Goal: Task Accomplishment & Management: Manage account settings

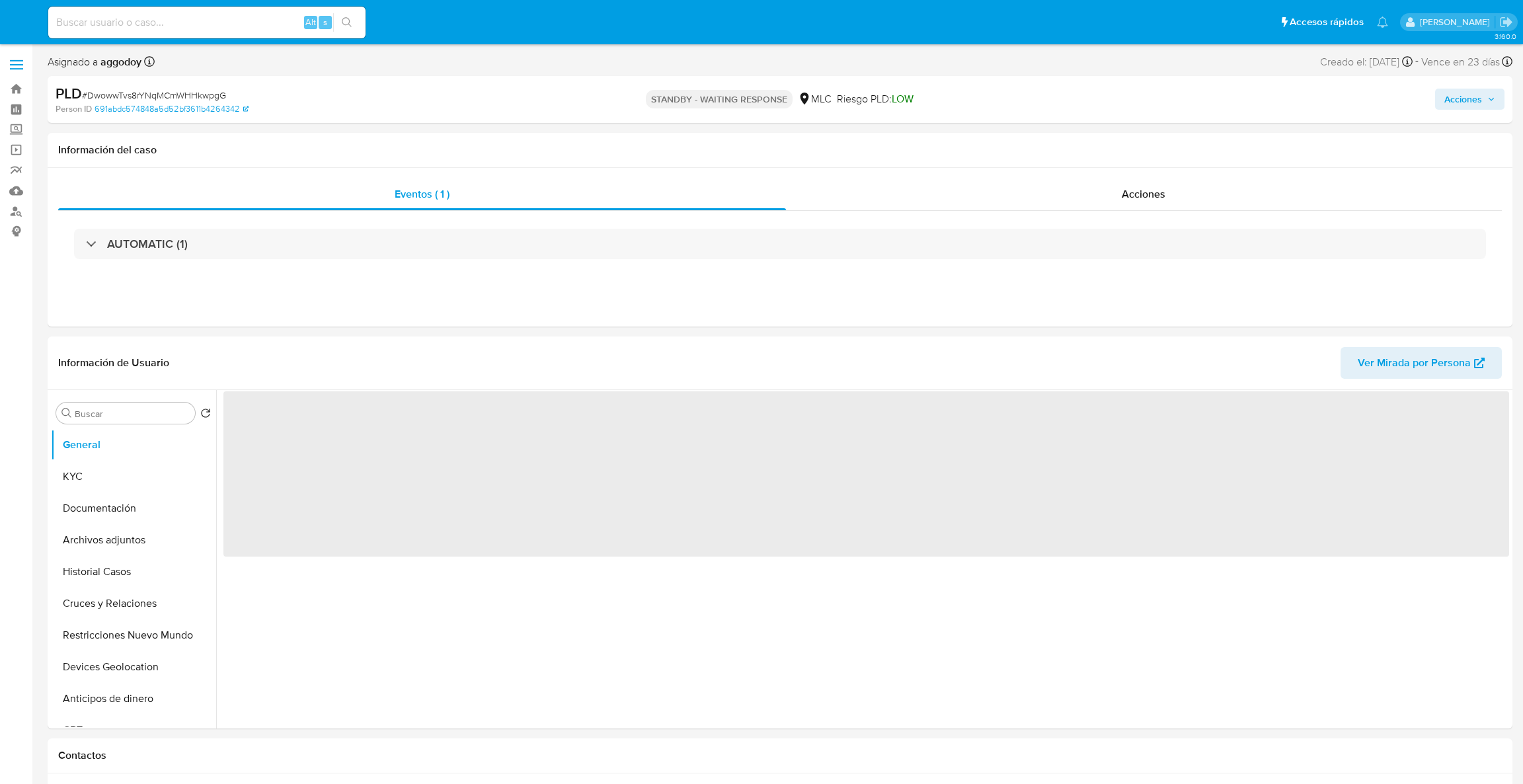
select select "10"
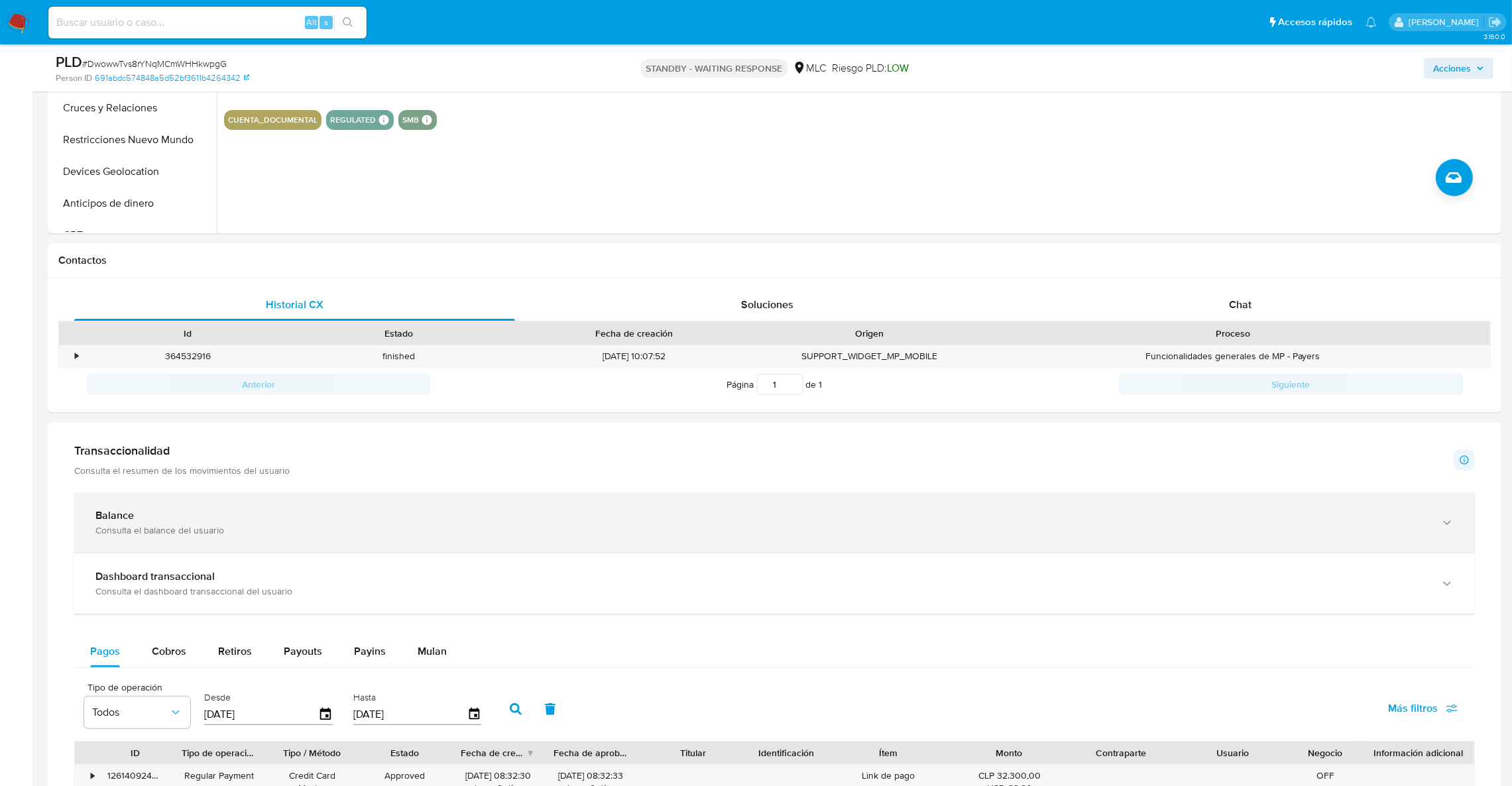
scroll to position [496, 0]
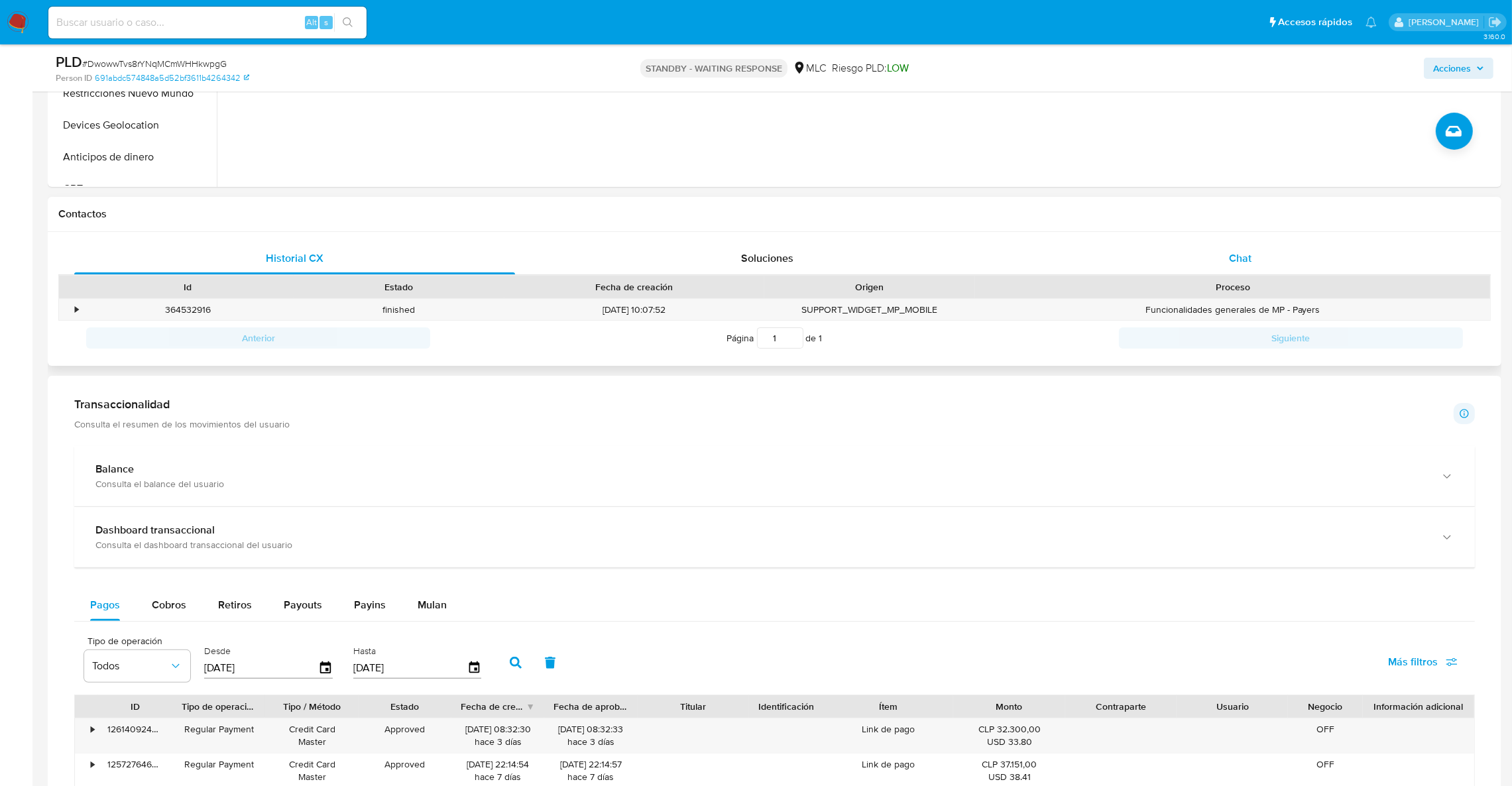
drag, startPoint x: 1245, startPoint y: 246, endPoint x: 1286, endPoint y: 252, distance: 41.4
click at [1243, 247] on div "Chat" at bounding box center [1239, 258] width 441 height 32
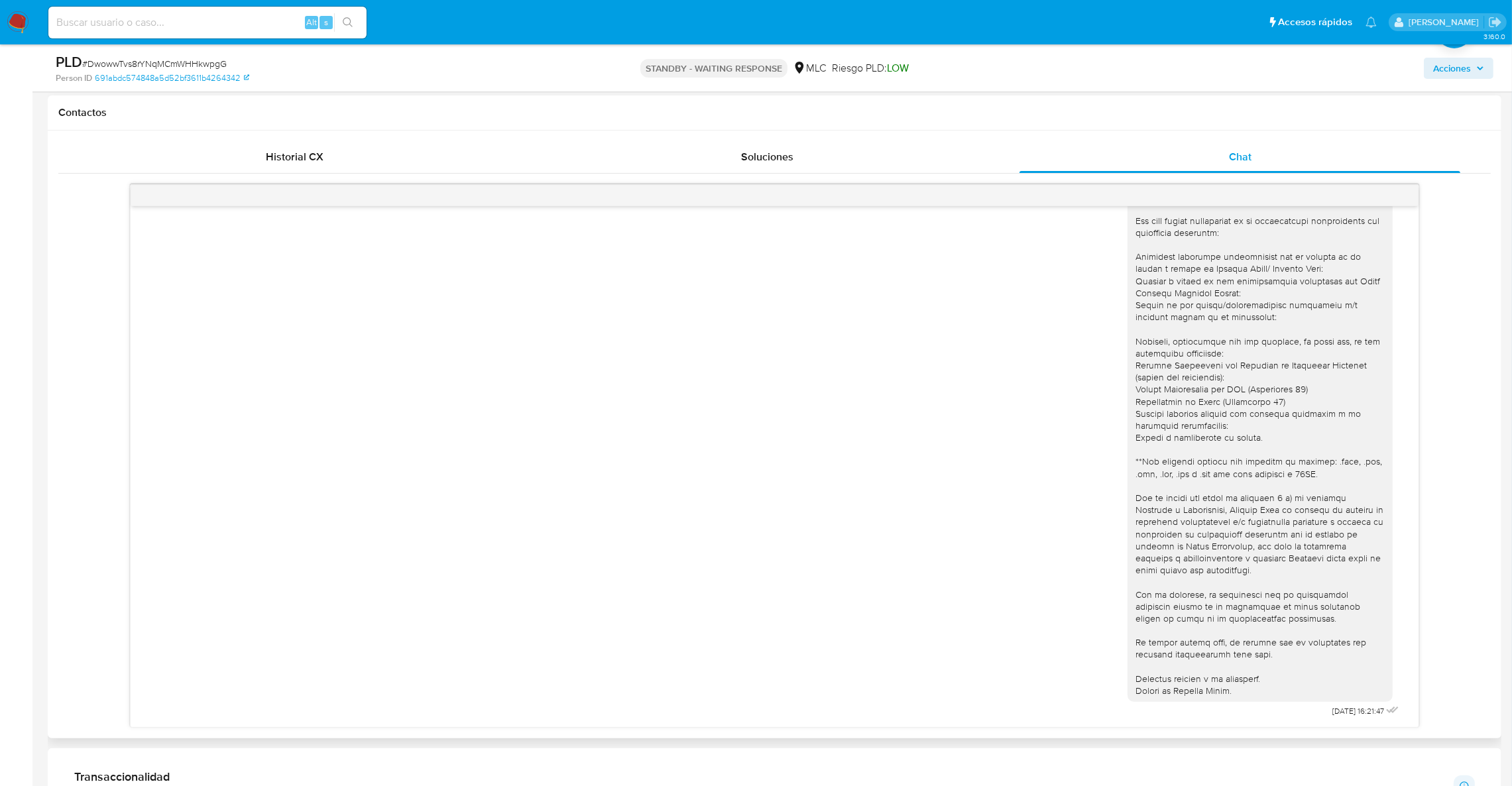
scroll to position [633, 0]
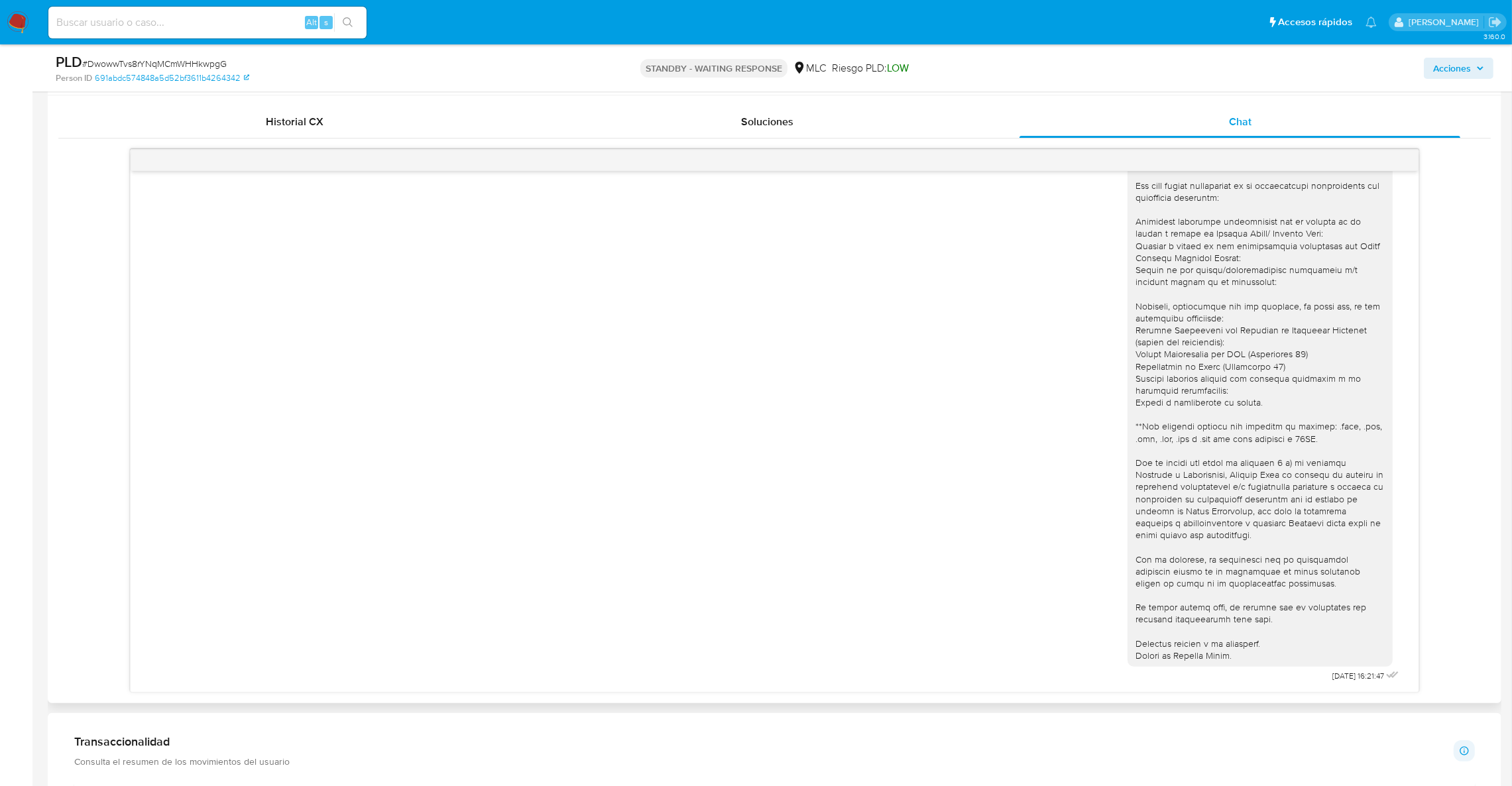
click at [1317, 328] on div at bounding box center [1259, 384] width 249 height 555
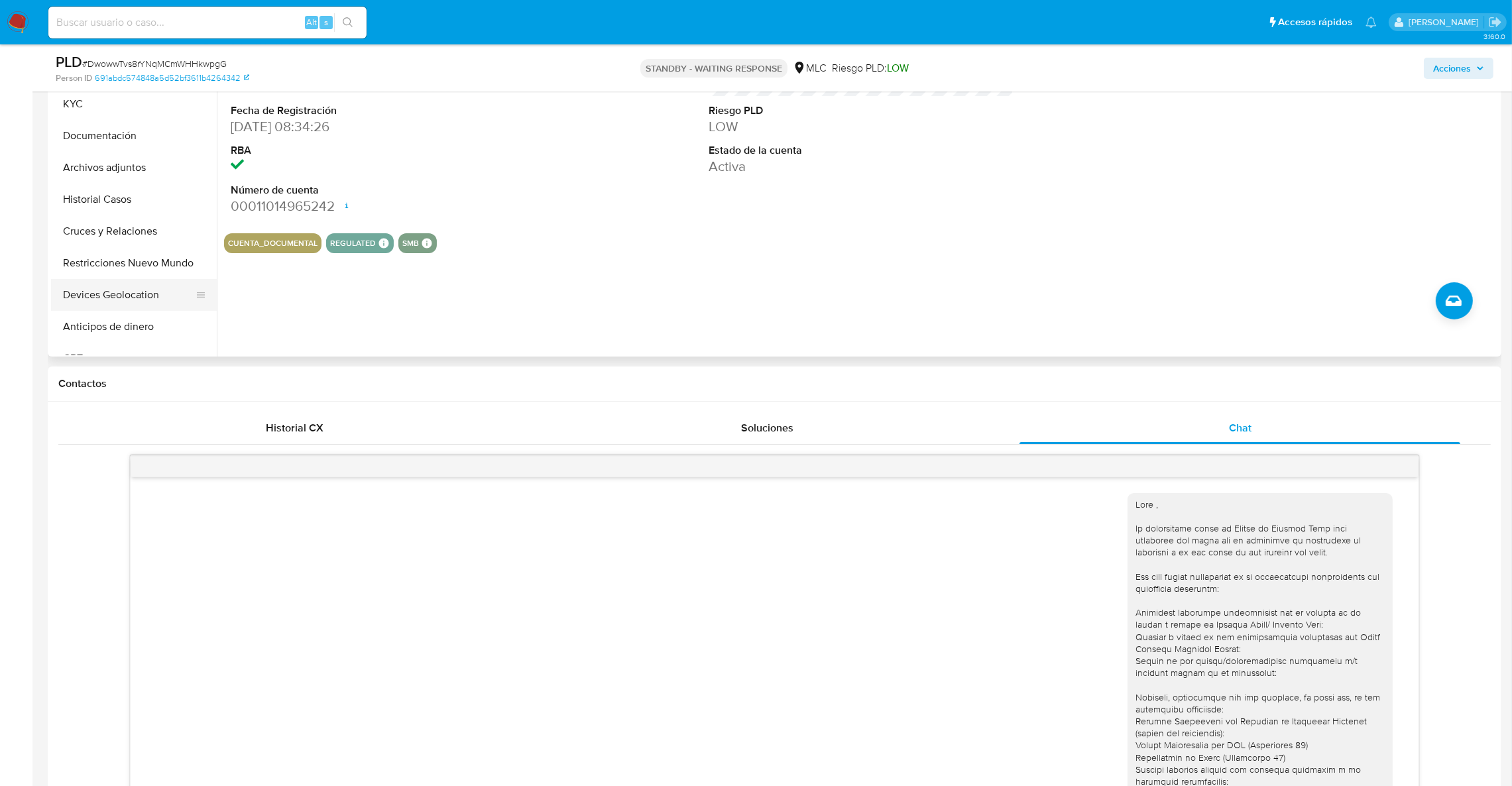
scroll to position [236, 0]
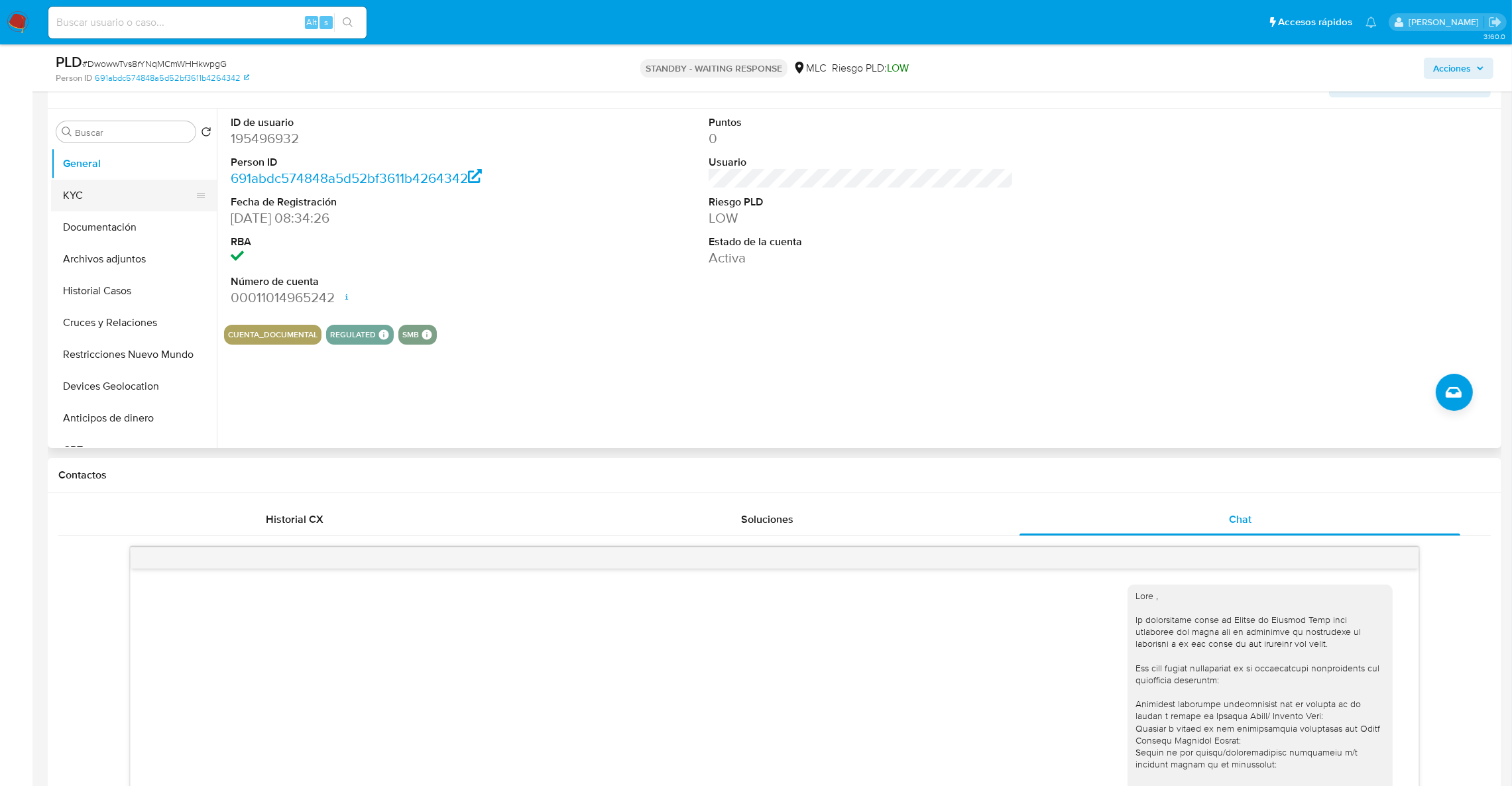
click at [113, 194] on button "KYC" at bounding box center [129, 195] width 155 height 32
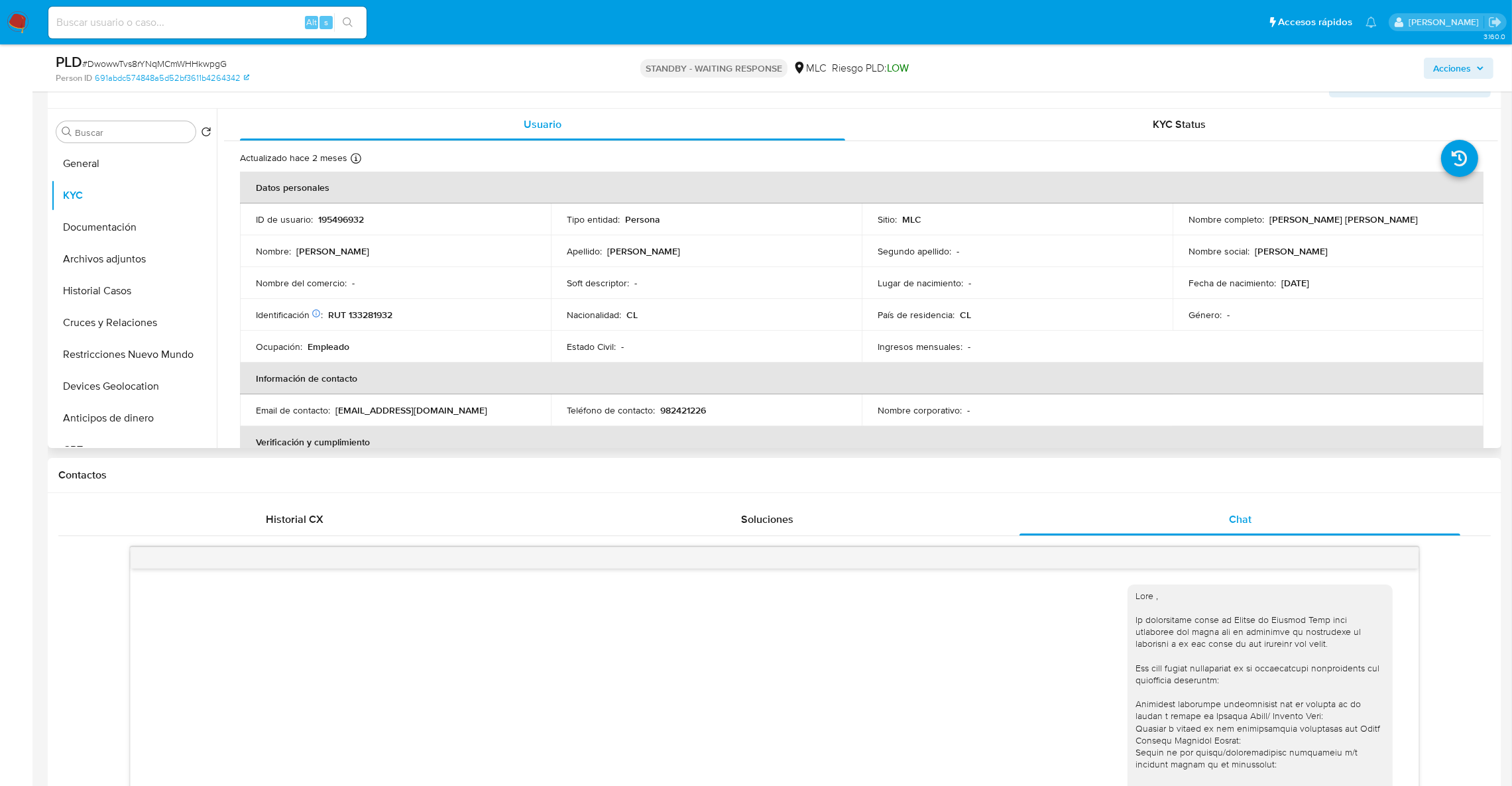
click at [352, 224] on p "195496932" at bounding box center [341, 219] width 46 height 12
click at [340, 224] on p "195496932" at bounding box center [341, 219] width 46 height 12
copy p "195496932"
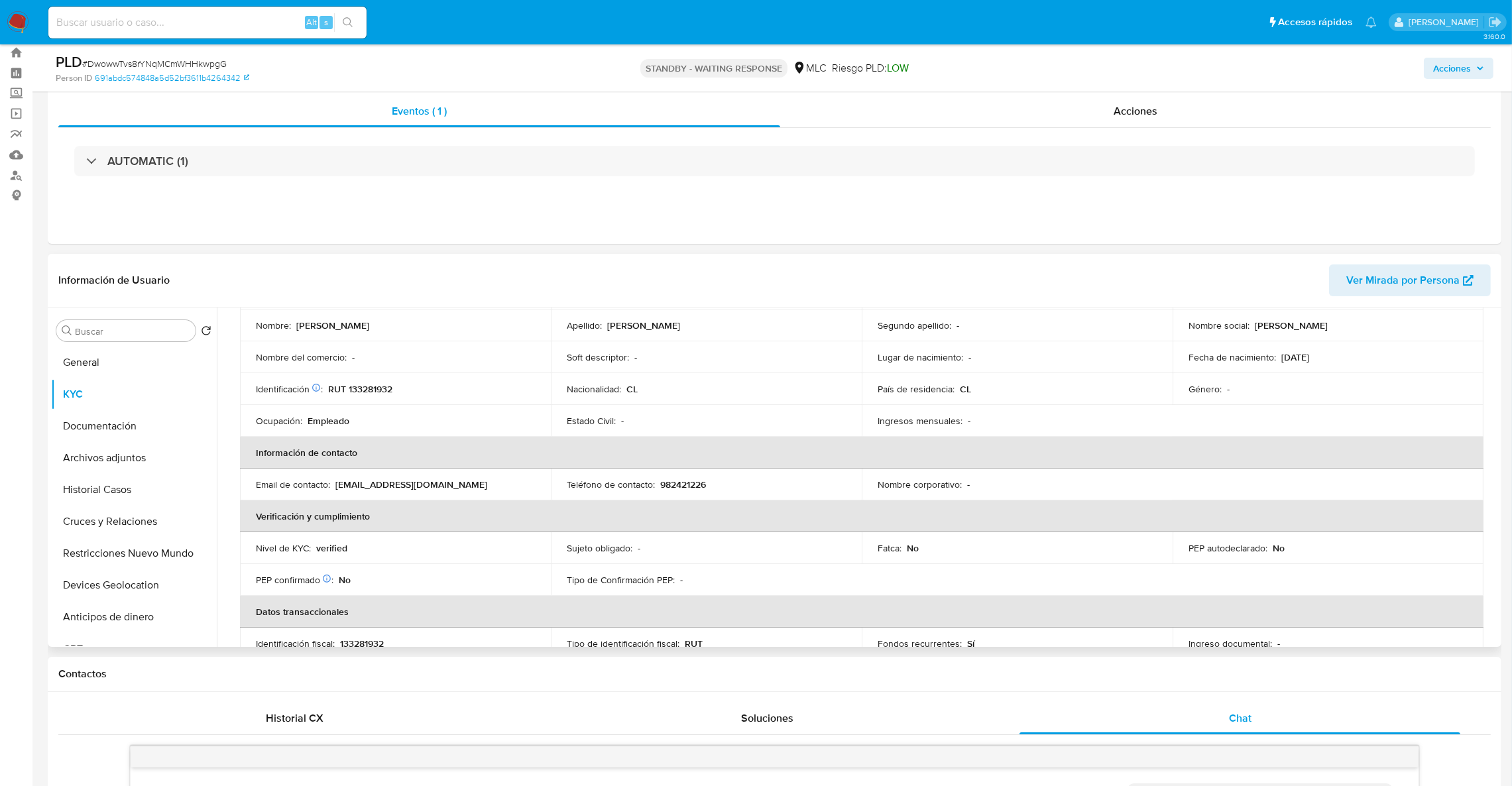
scroll to position [0, 0]
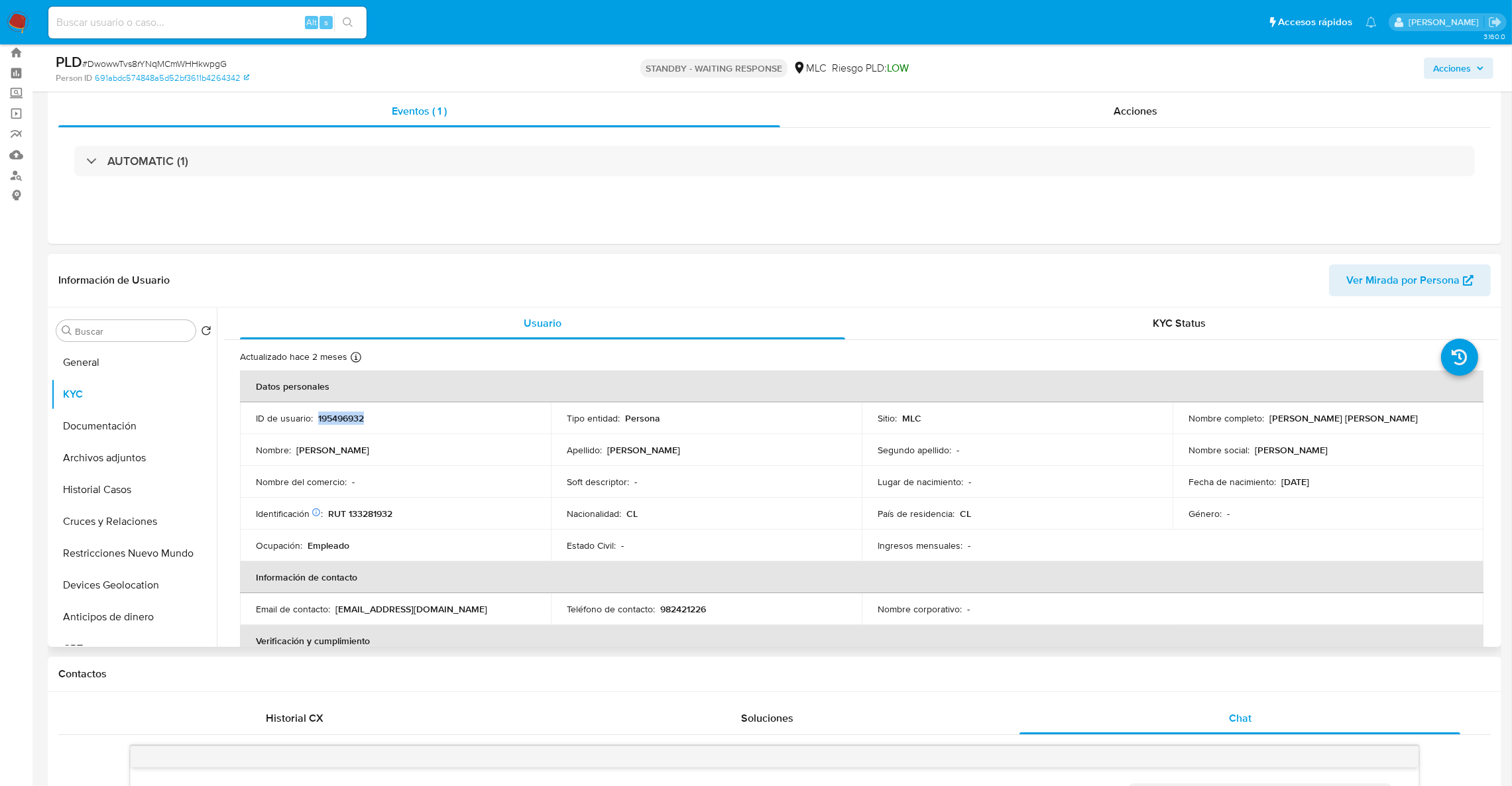
click at [334, 416] on p "195496932" at bounding box center [341, 418] width 46 height 12
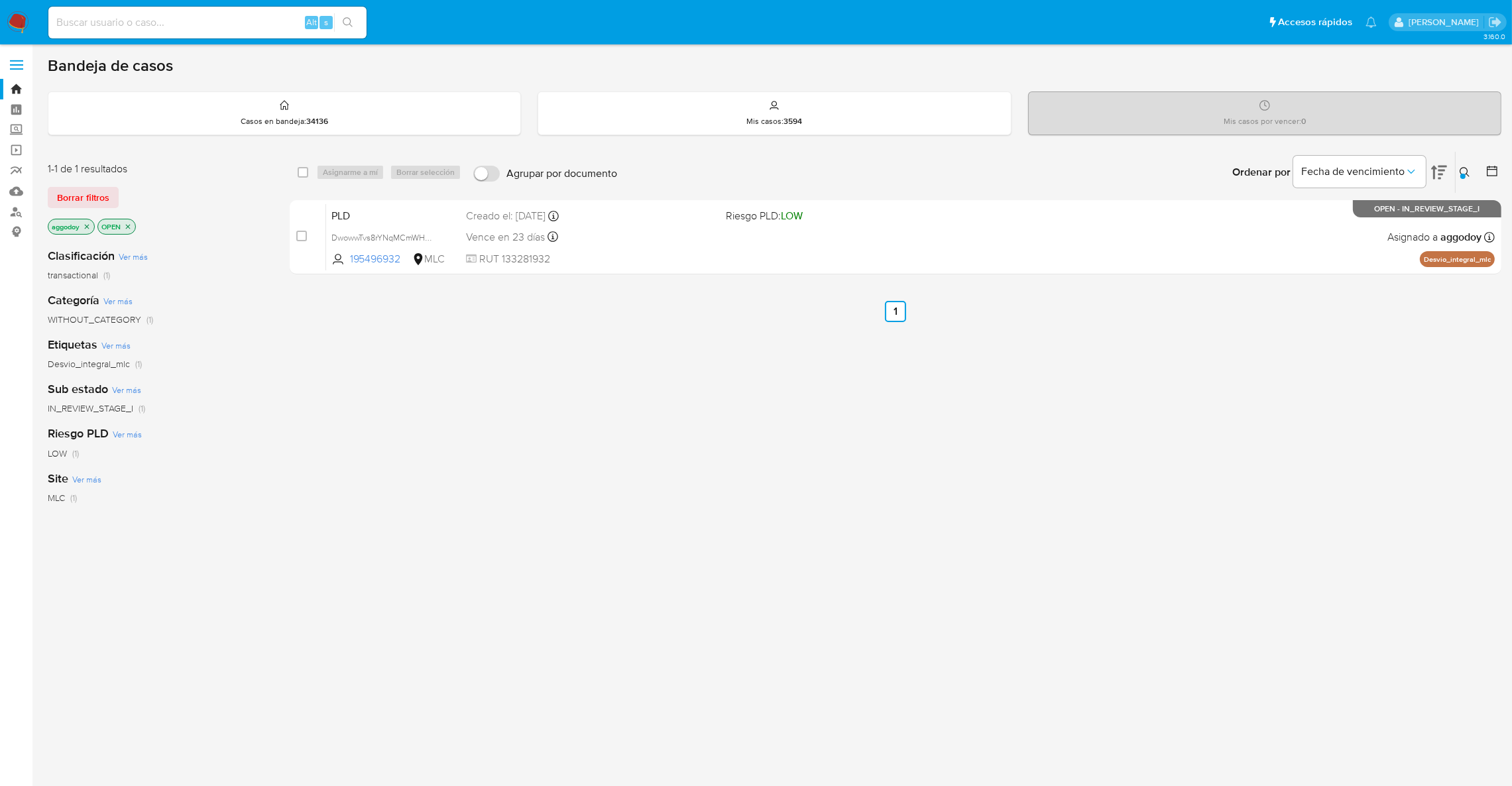
click at [90, 228] on icon "close-filter" at bounding box center [86, 227] width 8 height 8
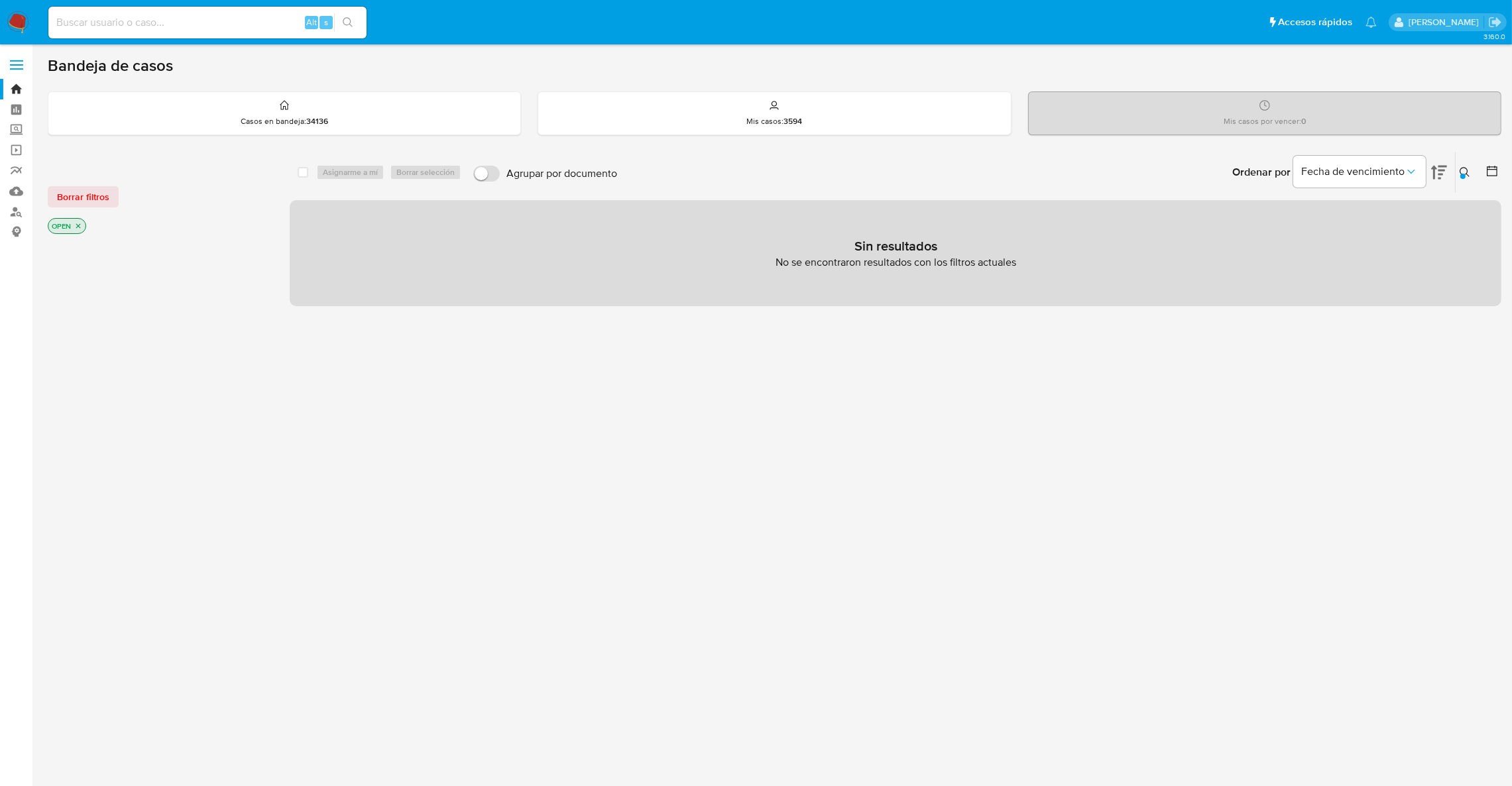
click at [1456, 173] on button at bounding box center [1466, 172] width 22 height 16
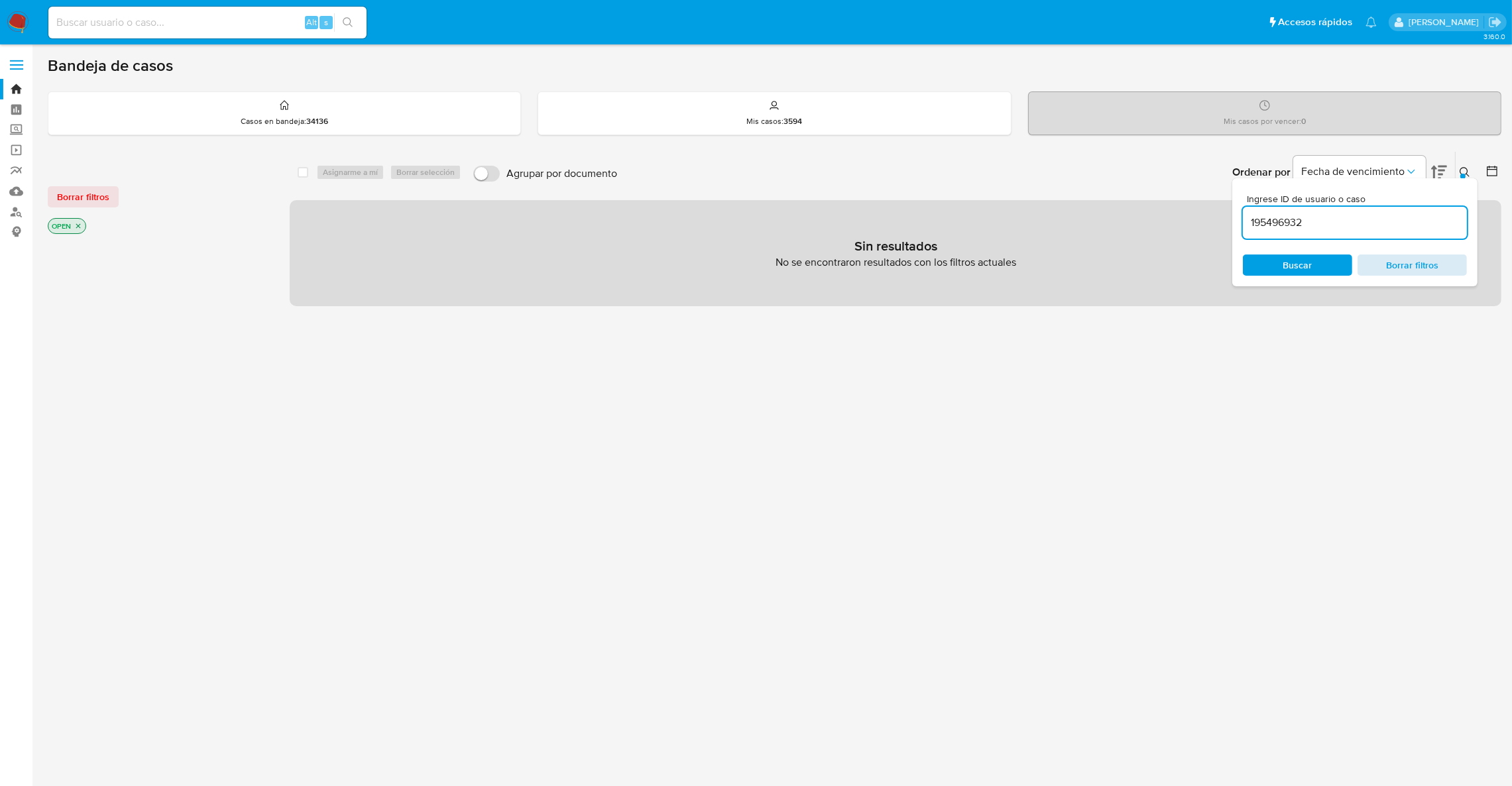
click at [1441, 267] on span "Borrar filtros" at bounding box center [1412, 264] width 91 height 19
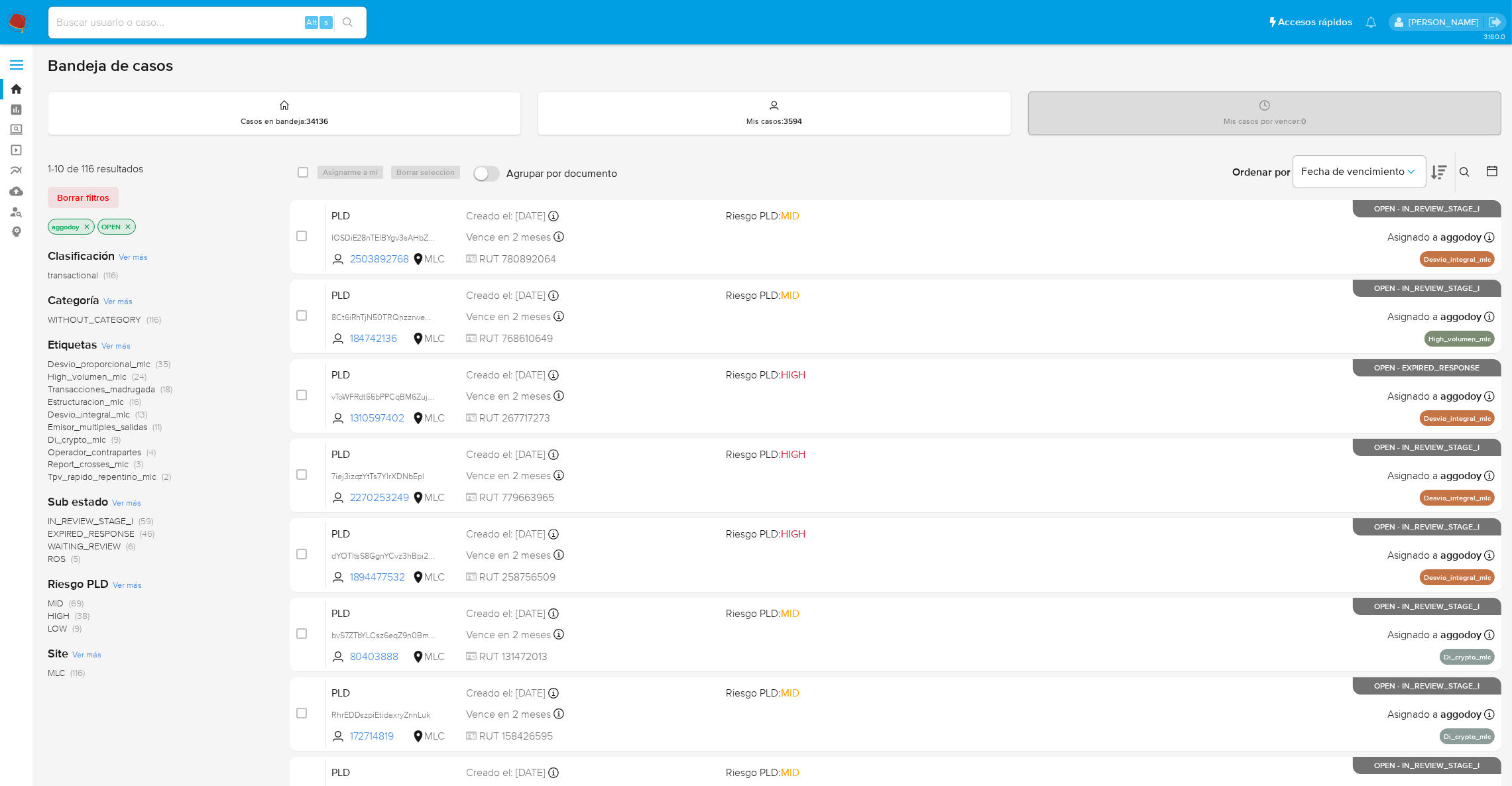
click at [101, 529] on span "EXPIRED_RESPONSE" at bounding box center [91, 533] width 87 height 13
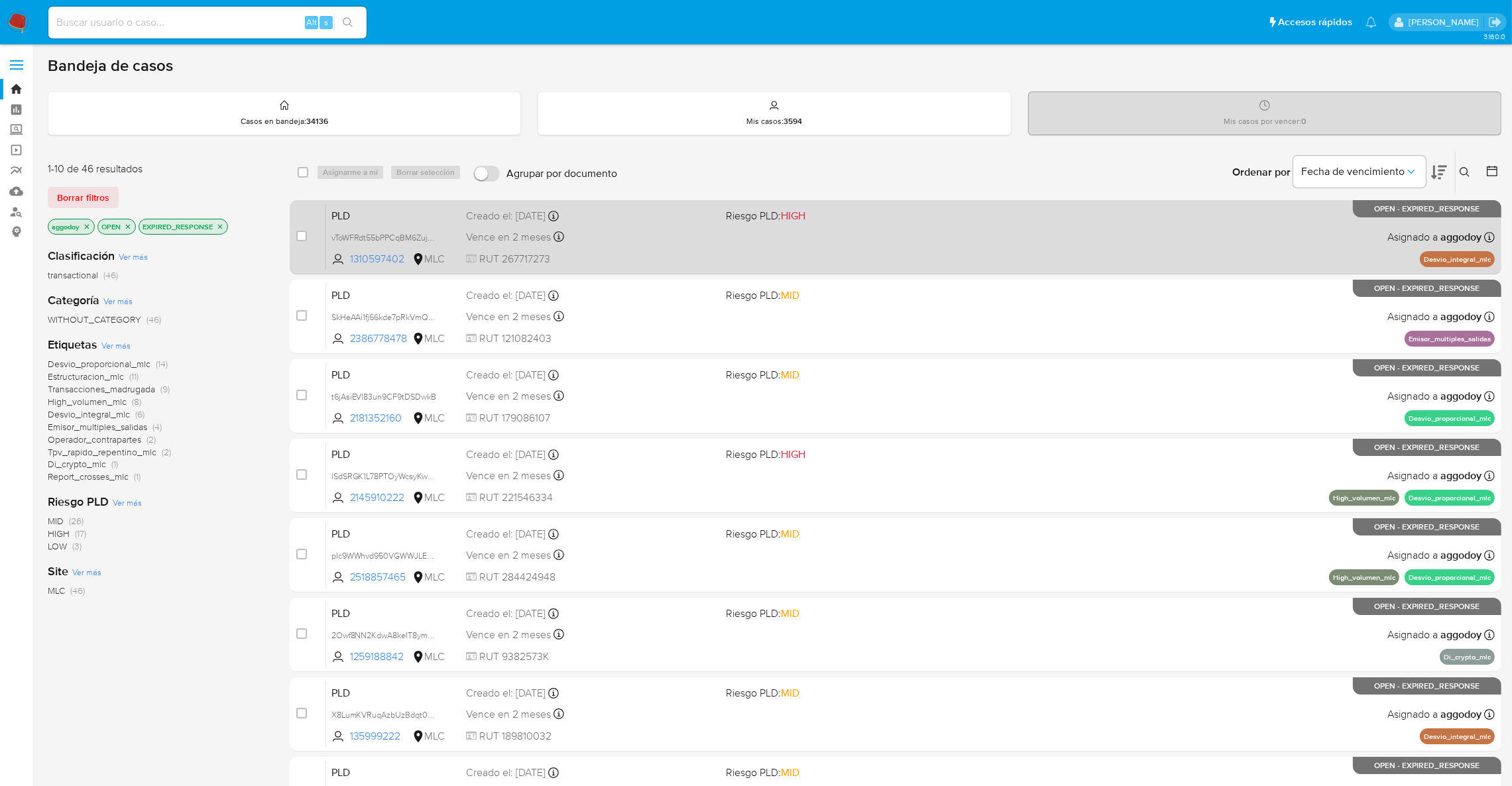
click at [993, 230] on div "PLD vToWFRdt55bPPCqBM6Zuj19F 1310597402 MLC Riesgo PLD: HIGH Creado el: 12/08/2…" at bounding box center [910, 237] width 1169 height 67
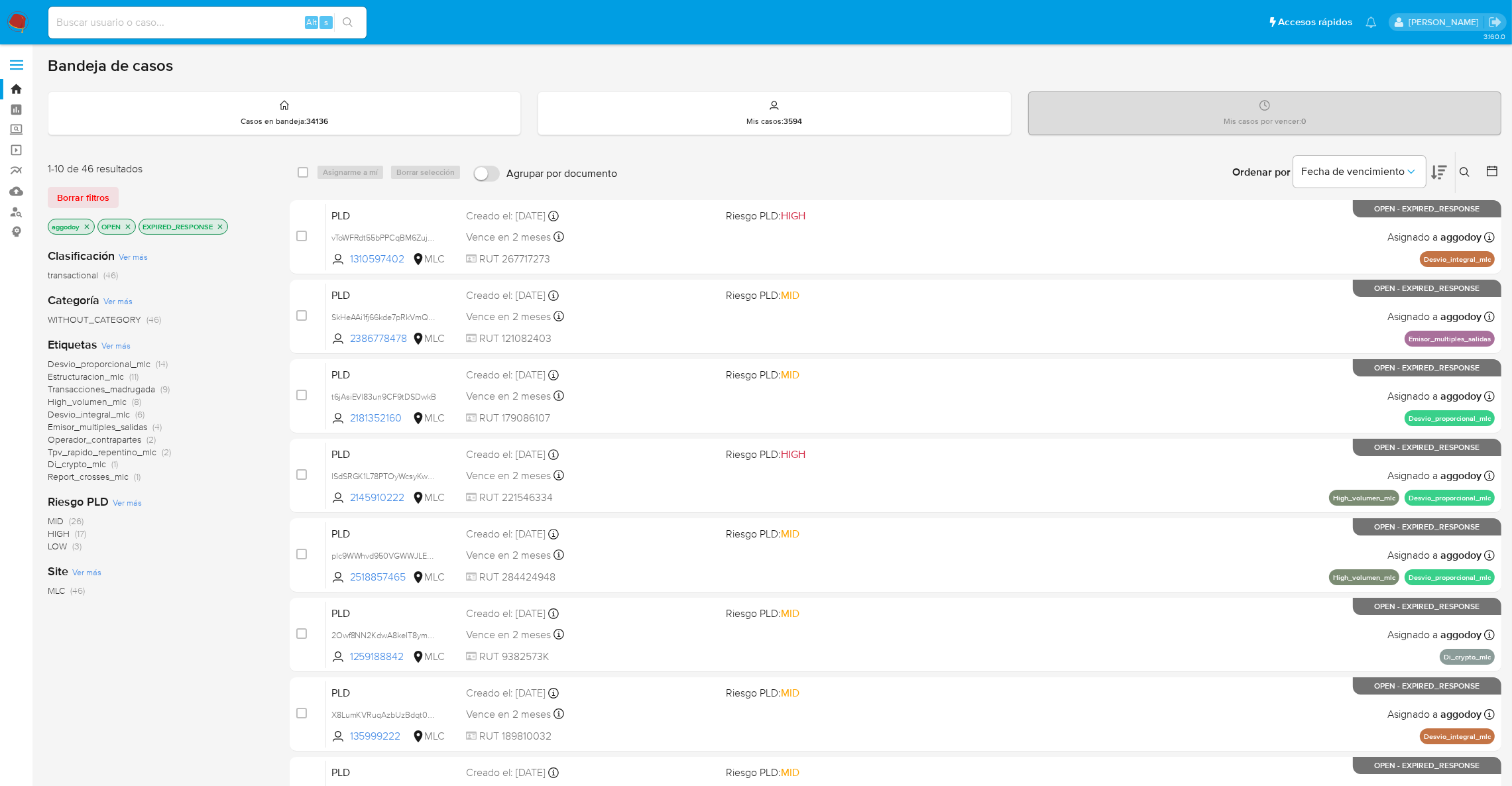
click at [1440, 175] on icon at bounding box center [1438, 172] width 16 height 16
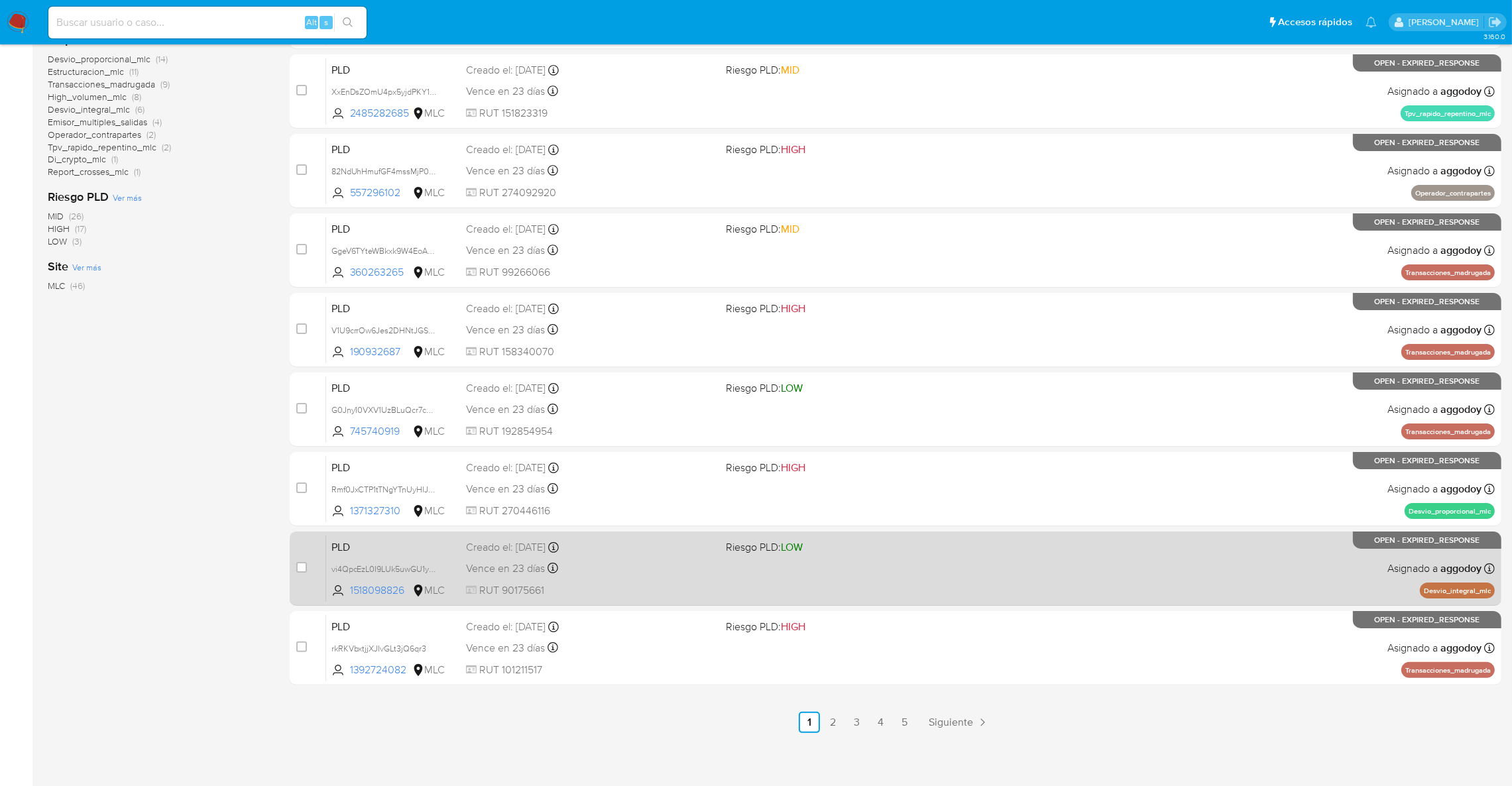
scroll to position [307, 0]
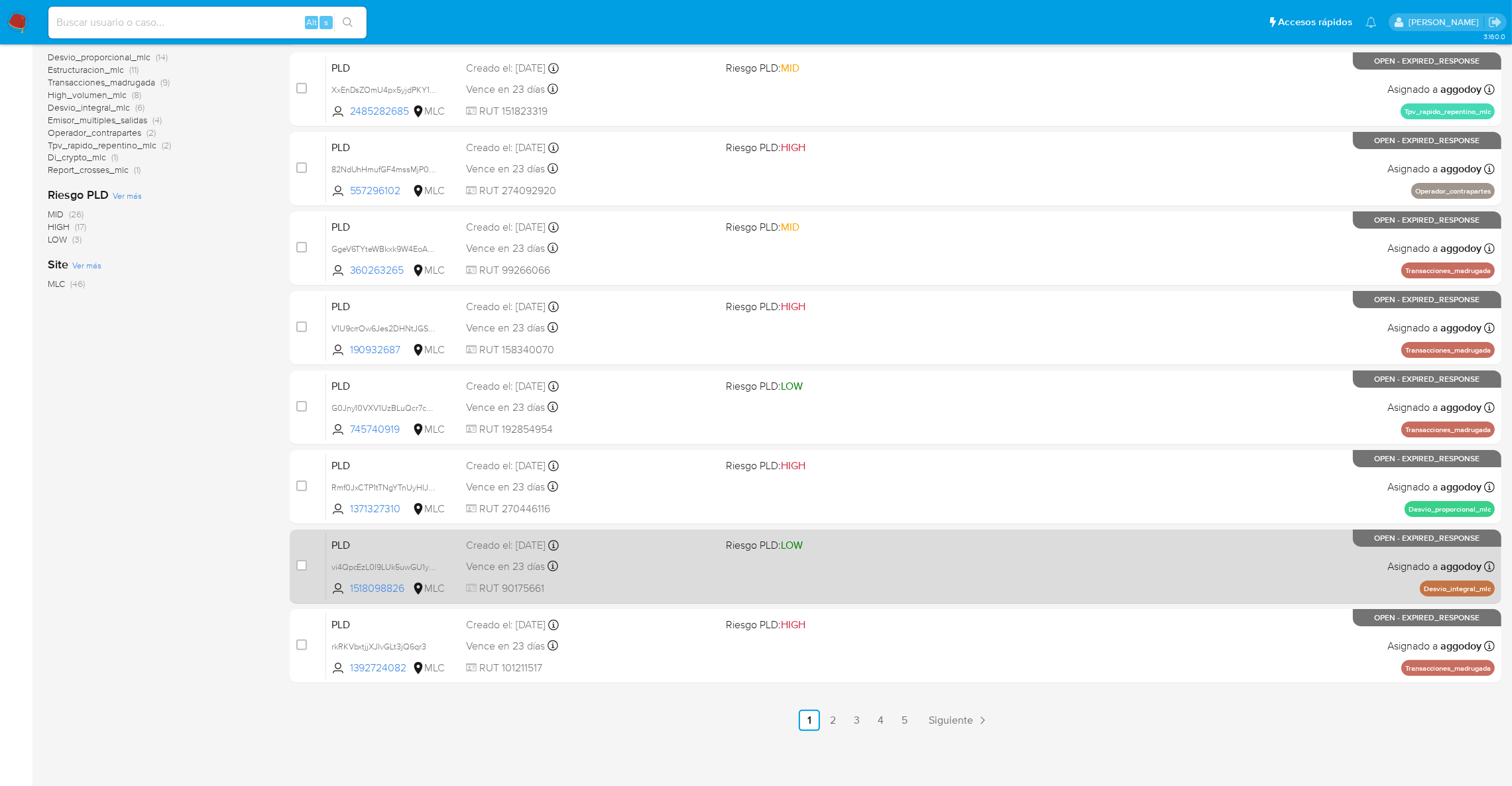
click at [1275, 580] on div "PLD vi4QpcEzL0I9LUk5uwGU1yFY 1518098826 MLC Riesgo PLD: LOW Creado el: 12/07/20…" at bounding box center [910, 566] width 1169 height 67
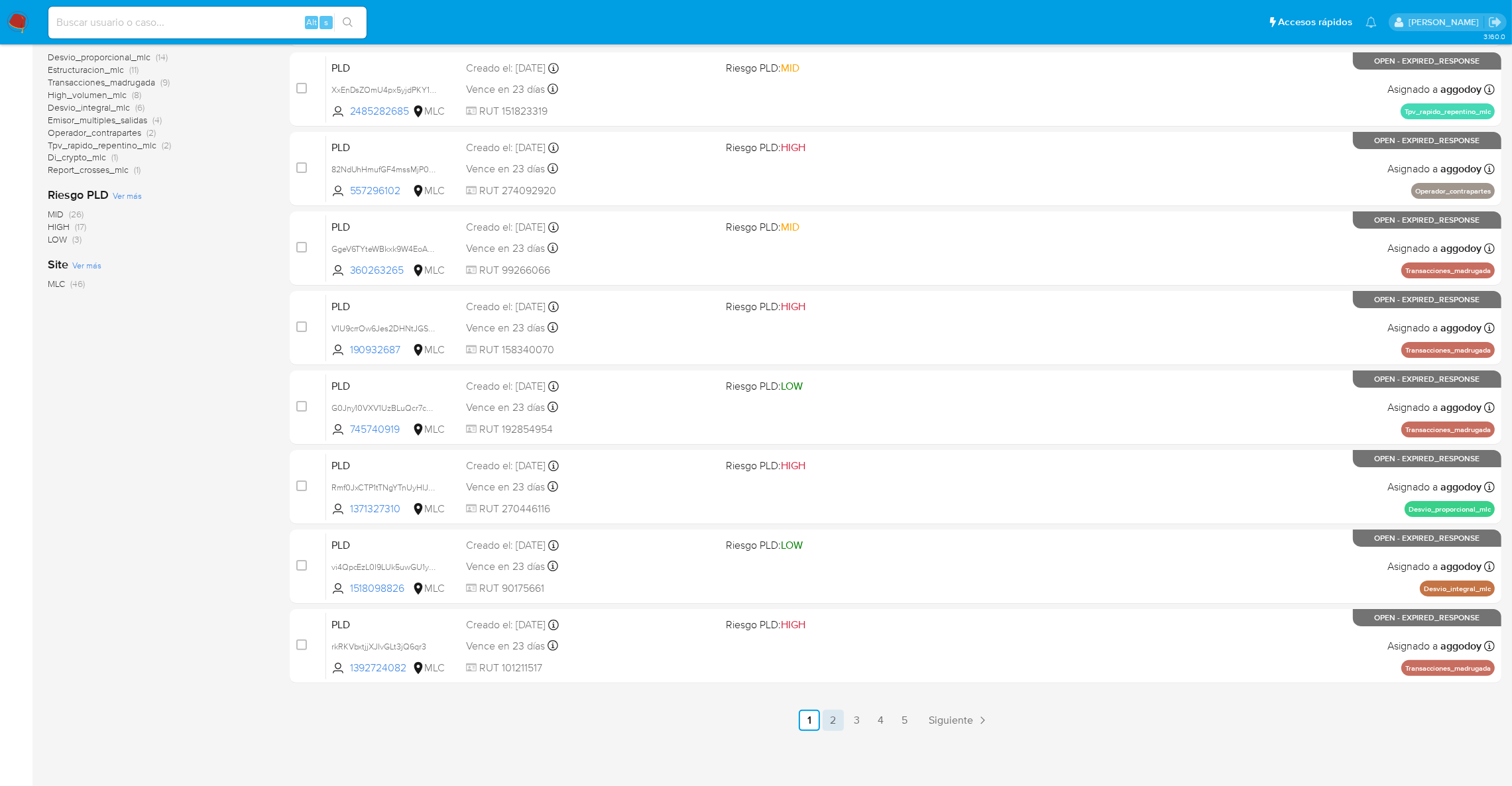
click at [843, 717] on link "2" at bounding box center [833, 720] width 22 height 22
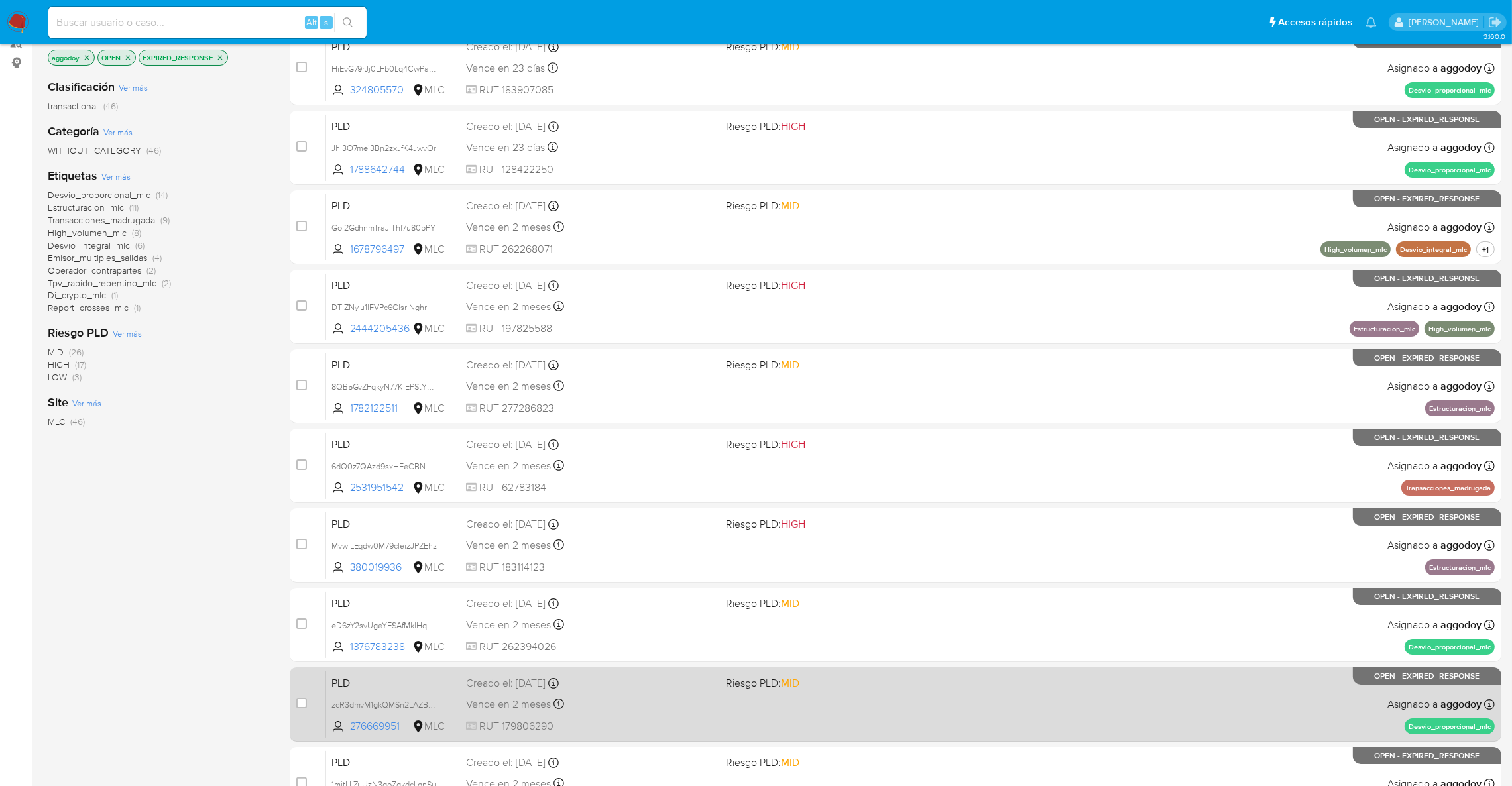
scroll to position [307, 0]
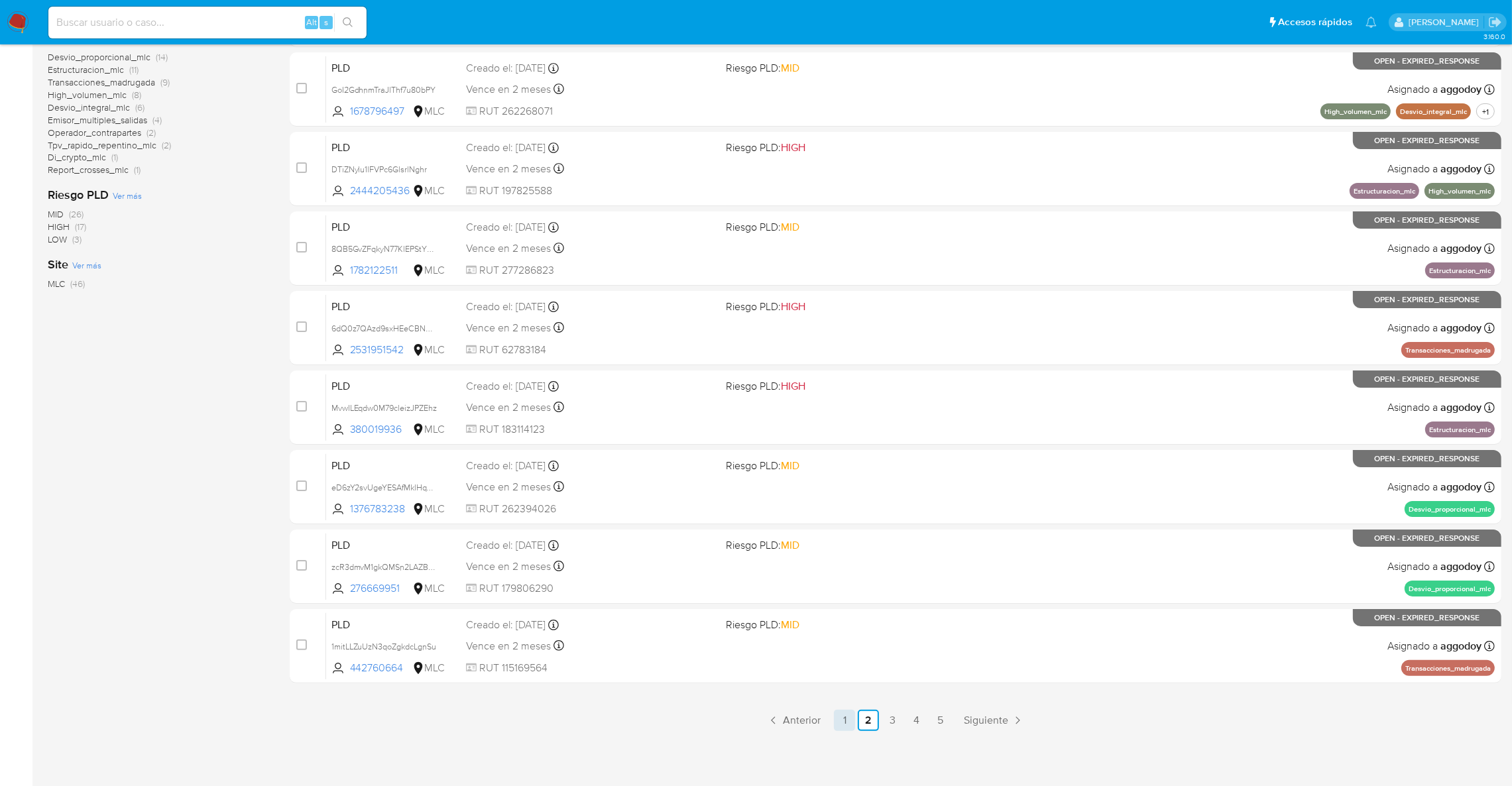
click at [843, 724] on link "1" at bounding box center [844, 720] width 22 height 22
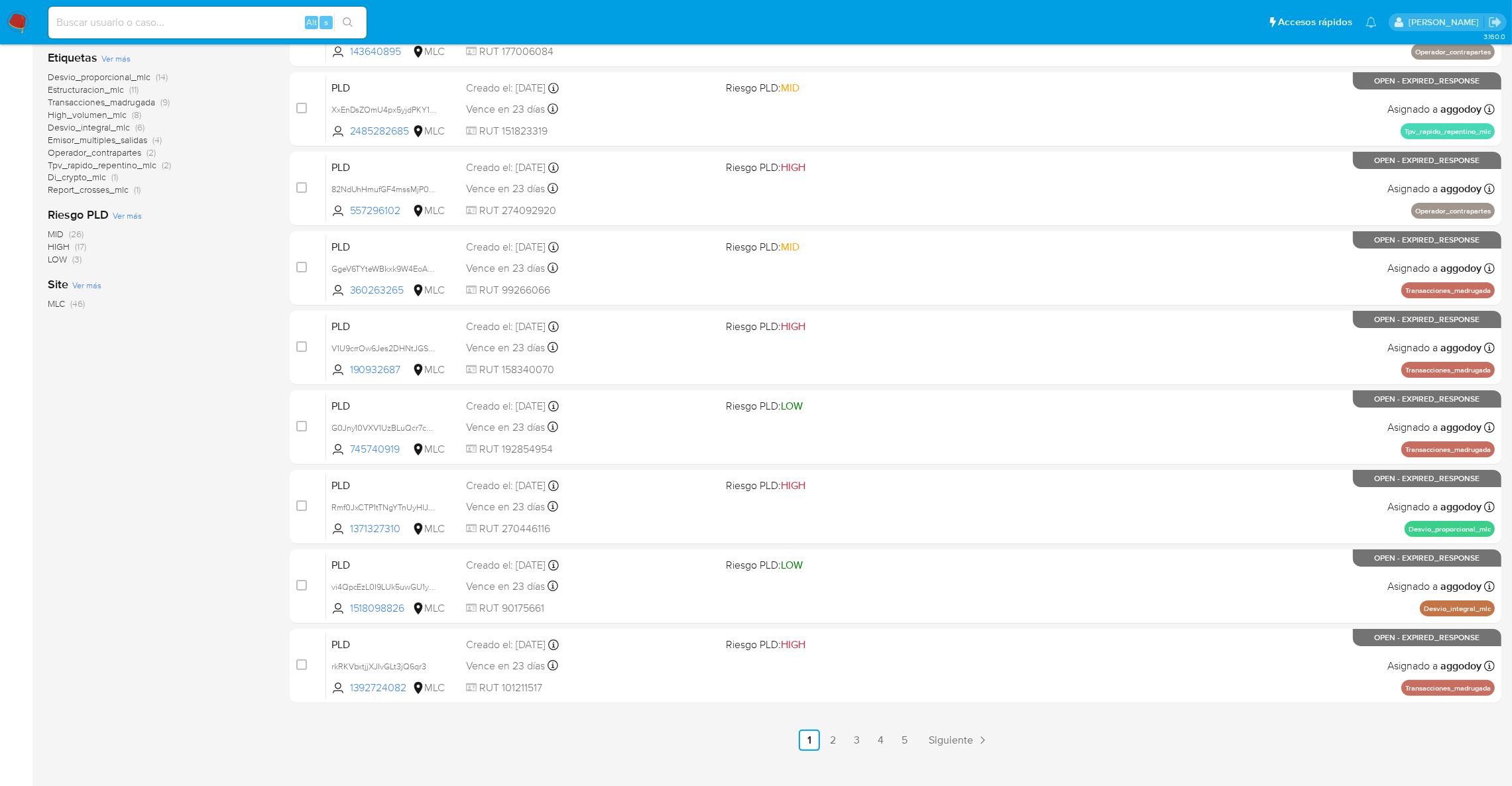
scroll to position [307, 0]
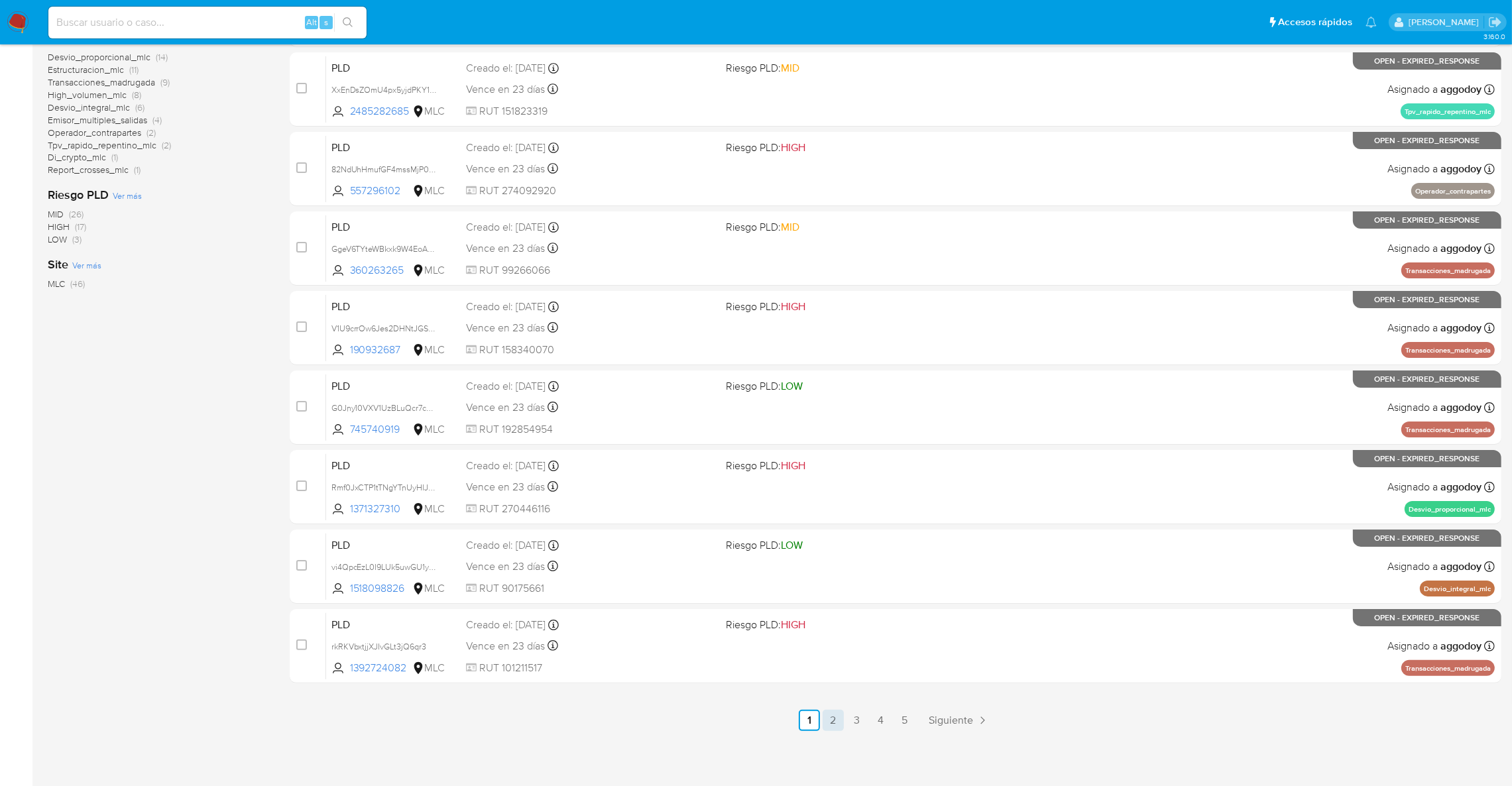
click at [826, 715] on link "2" at bounding box center [833, 720] width 22 height 22
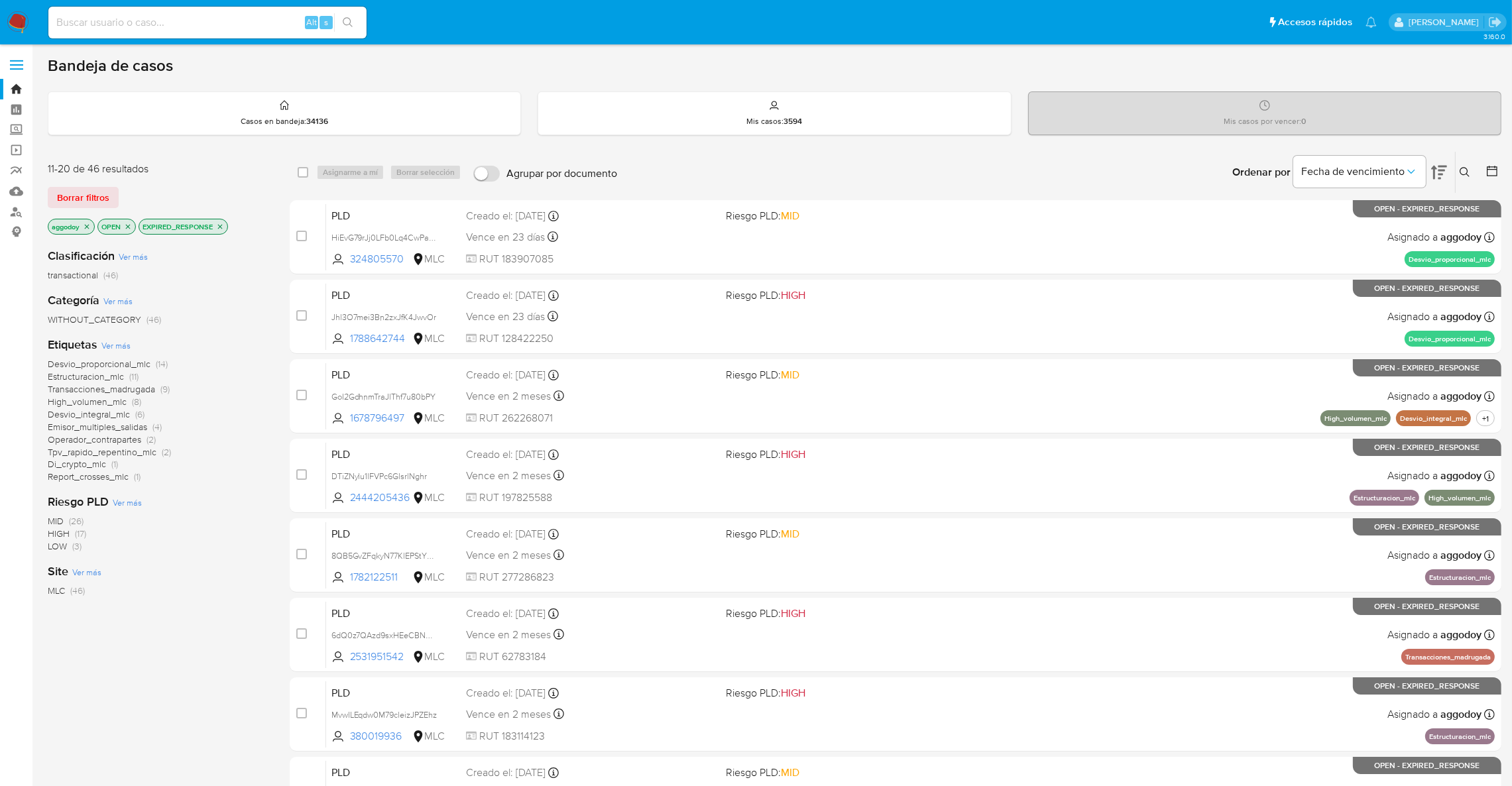
click at [1457, 166] on button at bounding box center [1466, 172] width 22 height 16
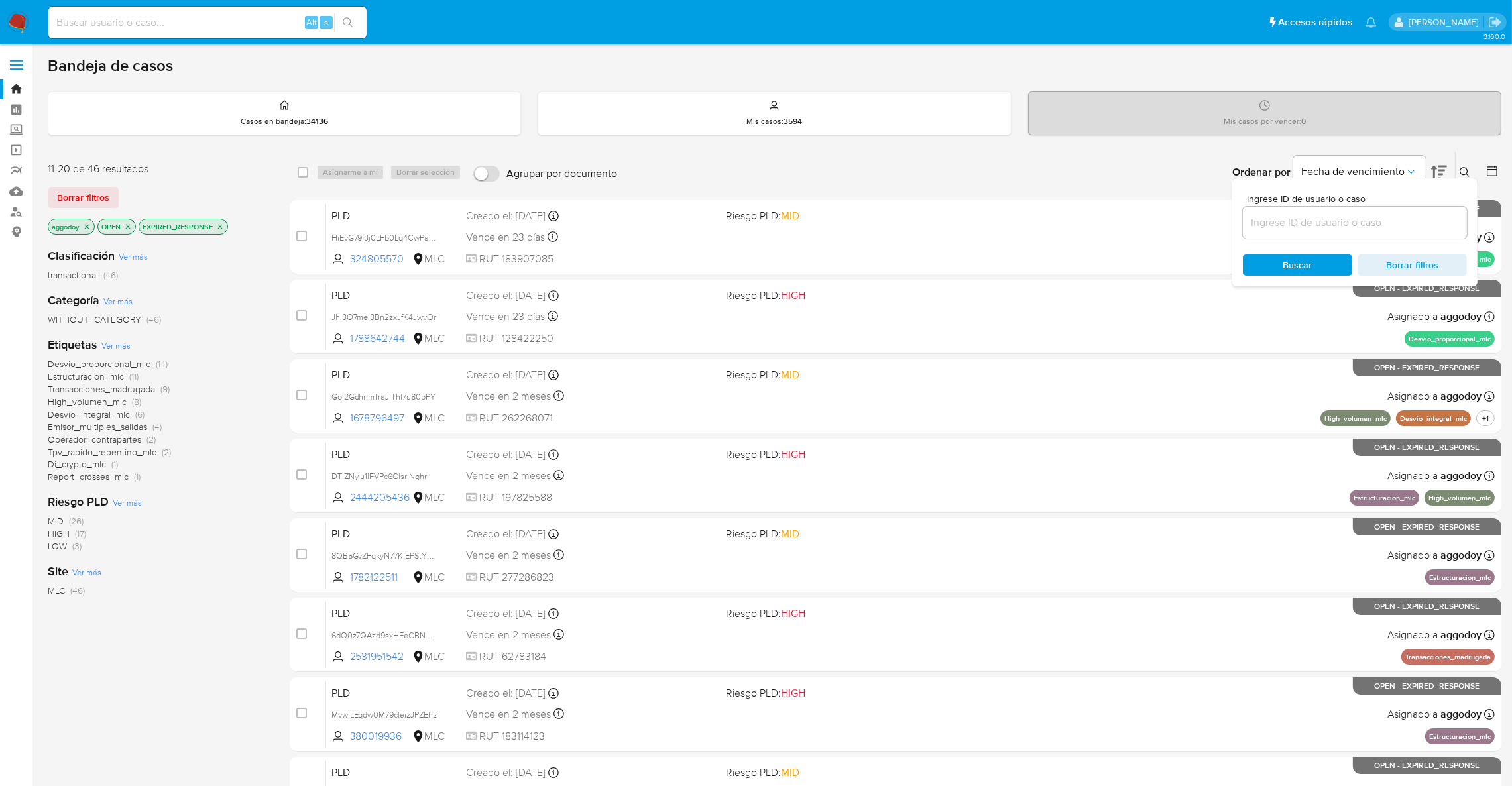
click at [1397, 220] on input at bounding box center [1354, 222] width 224 height 17
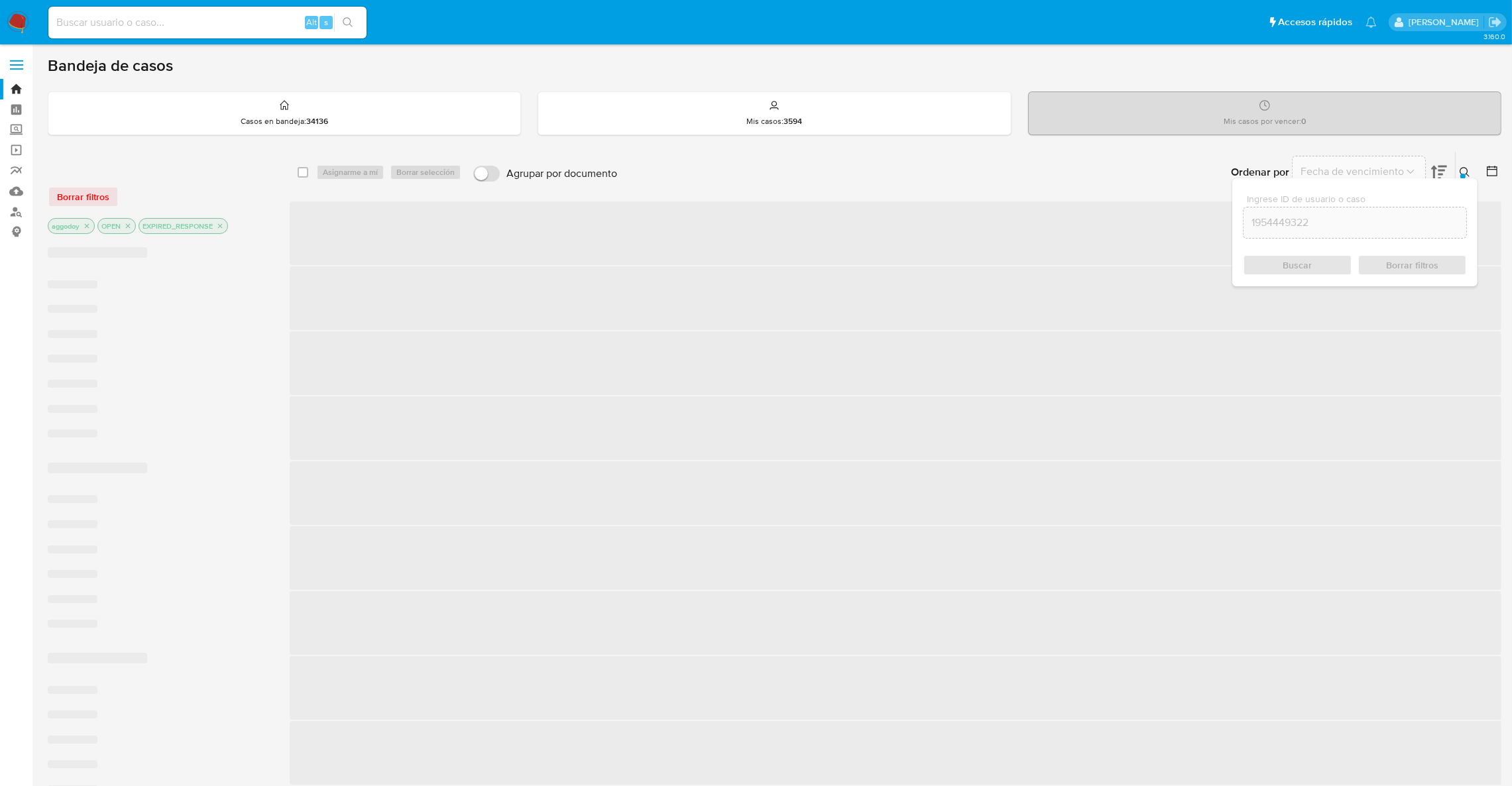
click at [1466, 169] on icon at bounding box center [1464, 172] width 10 height 10
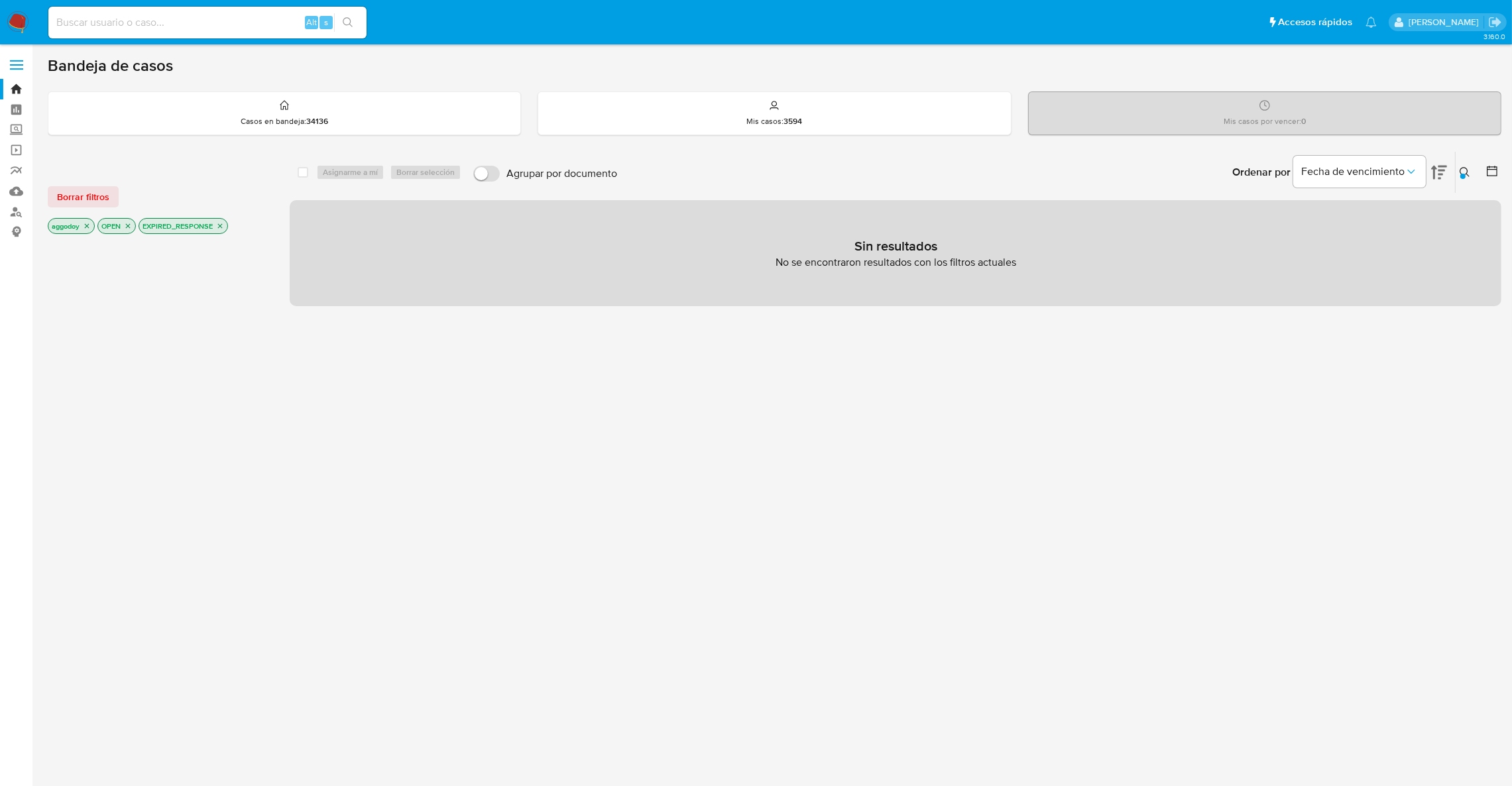
click at [227, 226] on p "EXPIRED_RESPONSE" at bounding box center [183, 226] width 88 height 15
click at [225, 225] on p "EXPIRED_RESPONSE" at bounding box center [183, 226] width 88 height 15
click at [224, 224] on icon "close-filter" at bounding box center [220, 226] width 8 height 8
click at [120, 224] on p "OPEN" at bounding box center [117, 226] width 37 height 15
click at [130, 227] on icon "close-filter" at bounding box center [128, 226] width 4 height 4
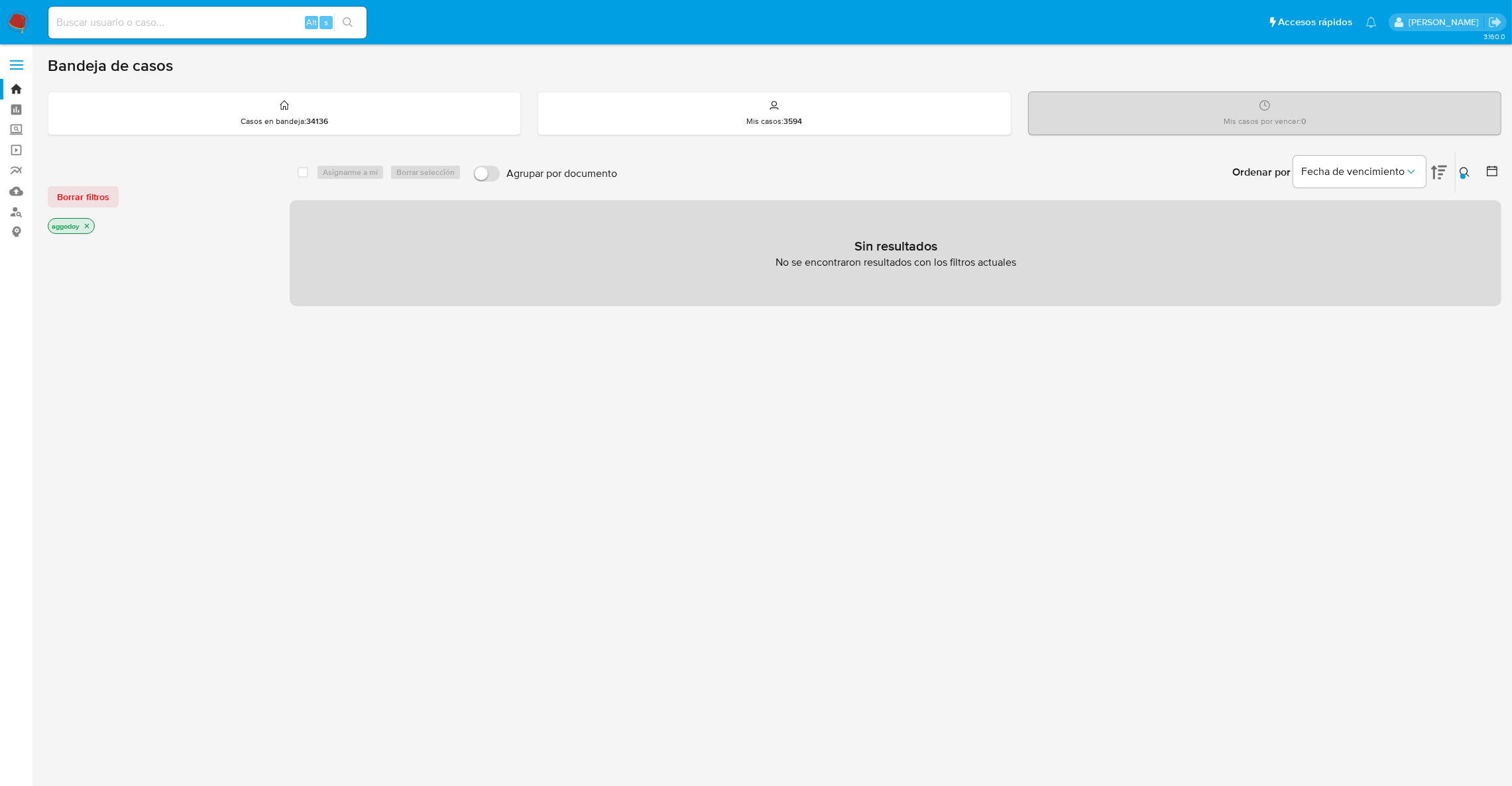
click at [85, 223] on icon "close-filter" at bounding box center [86, 226] width 8 height 8
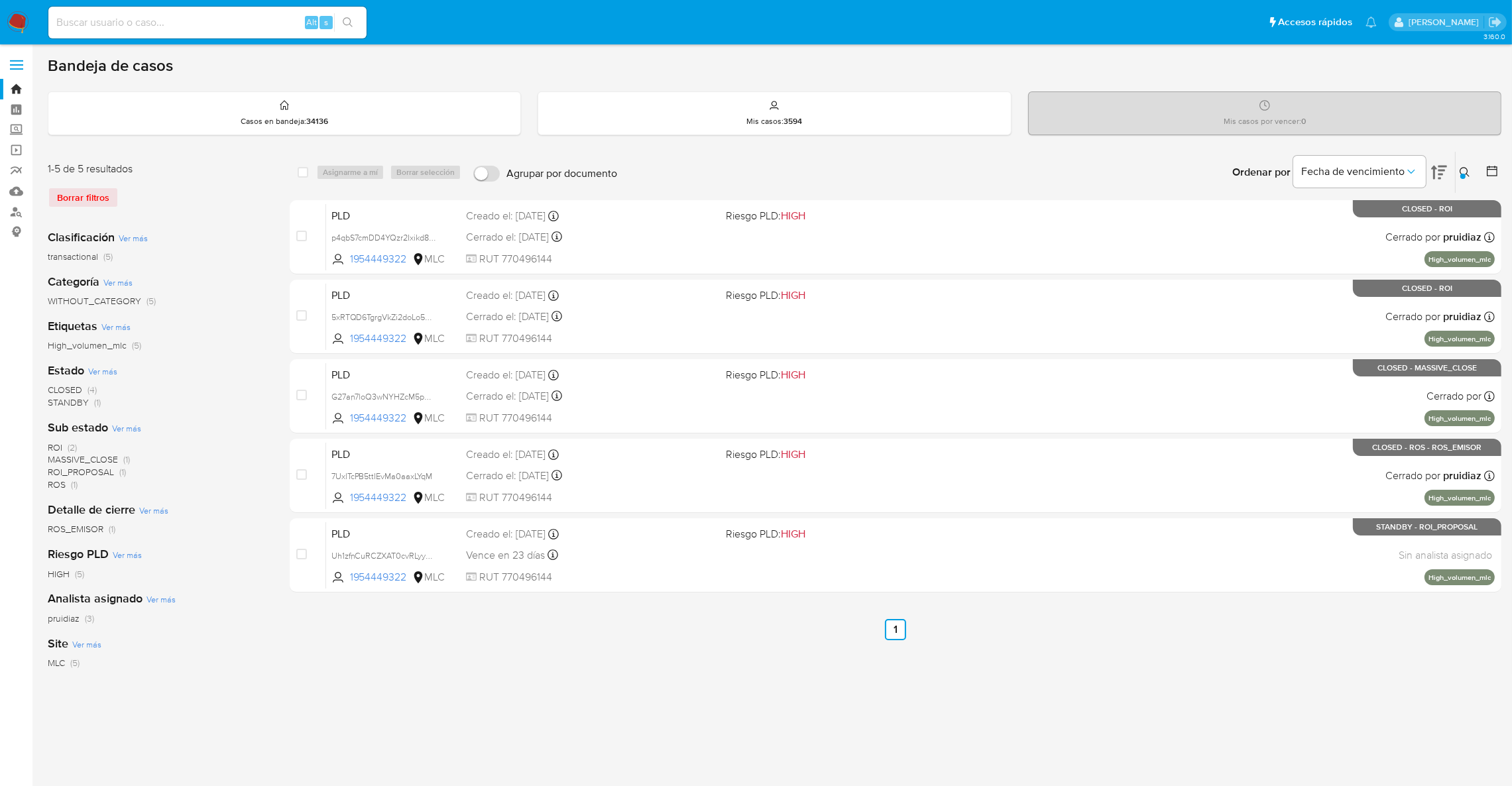
drag, startPoint x: 1464, startPoint y: 155, endPoint x: 1469, endPoint y: 176, distance: 21.6
click at [1464, 157] on div "Ingrese ID de usuario o caso 1954449322 Buscar Borrar filtros" at bounding box center [1466, 172] width 22 height 41
drag, startPoint x: 1469, startPoint y: 176, endPoint x: 1457, endPoint y: 188, distance: 17.0
click at [1469, 175] on icon at bounding box center [1464, 172] width 10 height 10
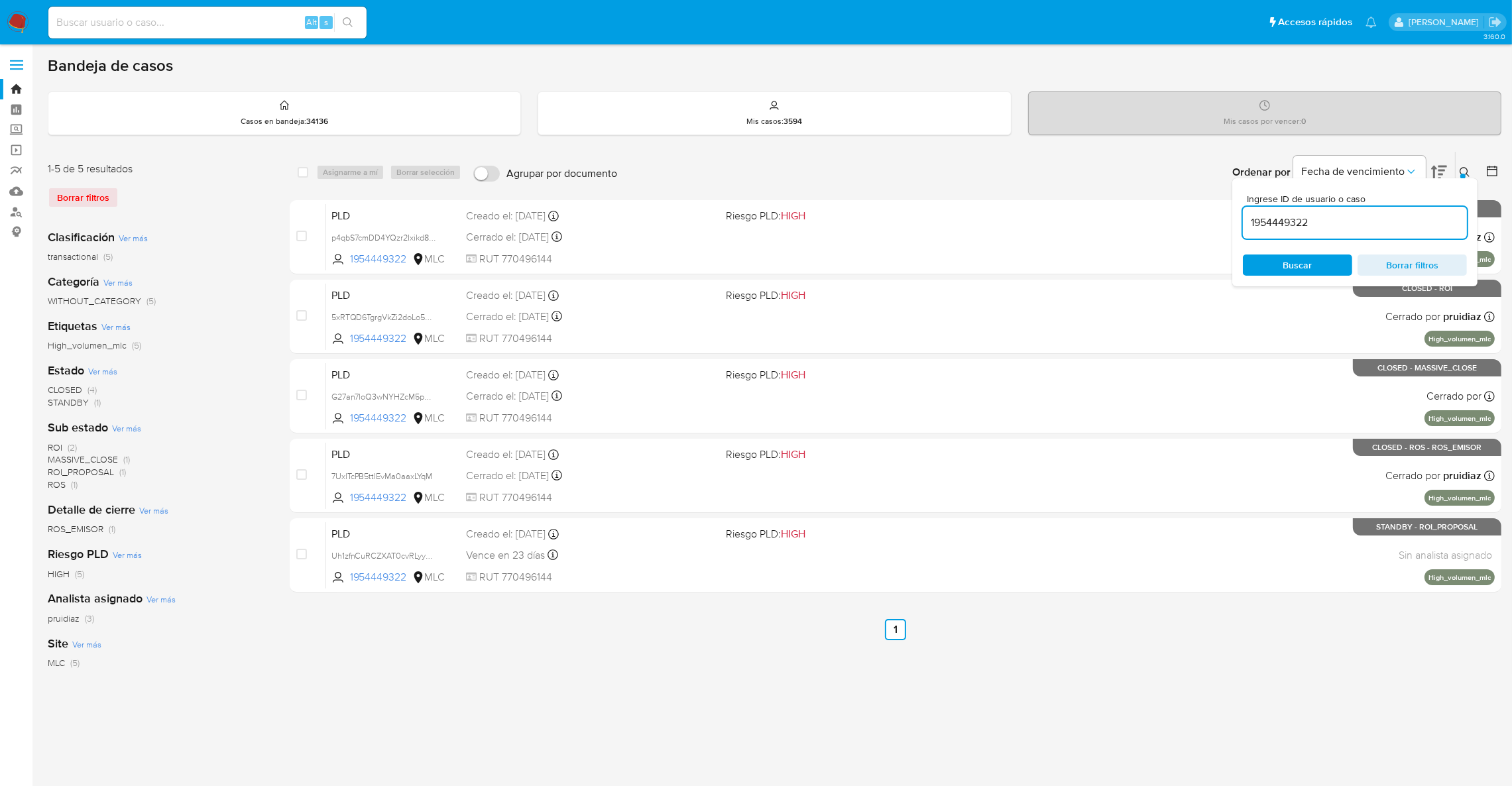
click at [1339, 229] on input "1954449322" at bounding box center [1354, 222] width 224 height 17
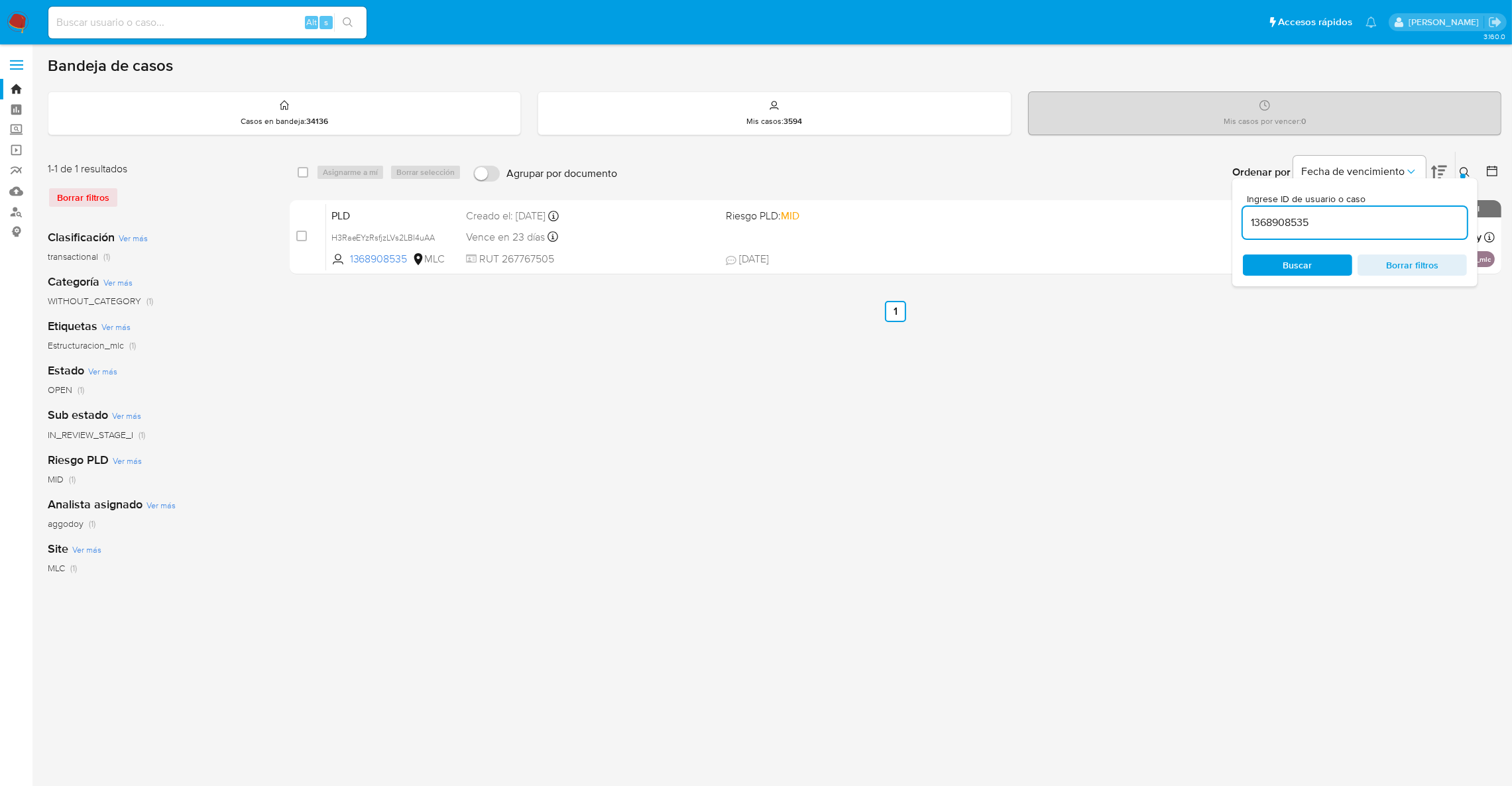
click at [1469, 176] on icon at bounding box center [1464, 172] width 10 height 10
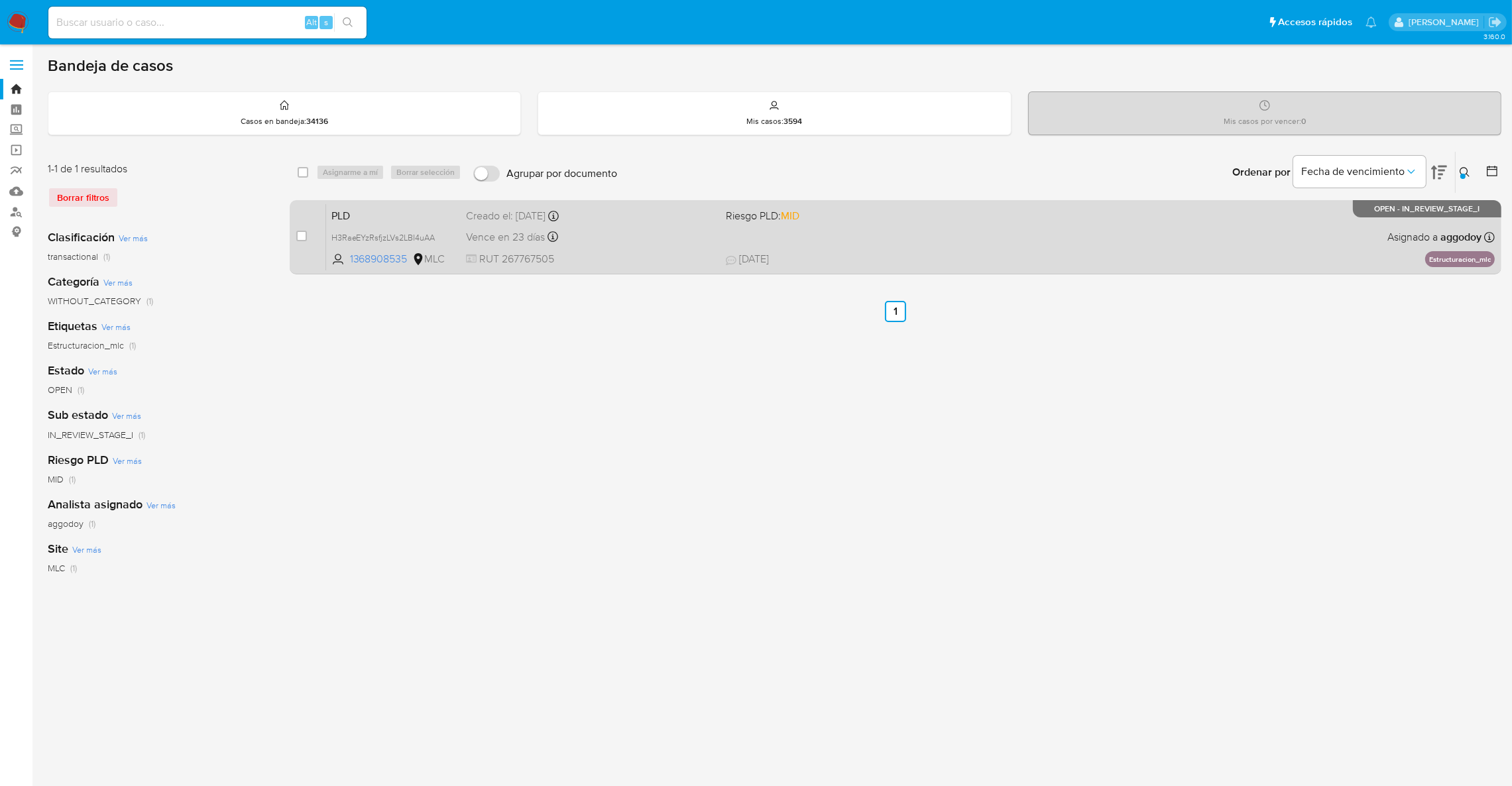
click at [1378, 260] on div "PLD H3RaeEYzRsfjzLVs2LBI4uAA 1368908535 MLC Riesgo PLD: MID Creado el: 12/07/20…" at bounding box center [910, 237] width 1169 height 67
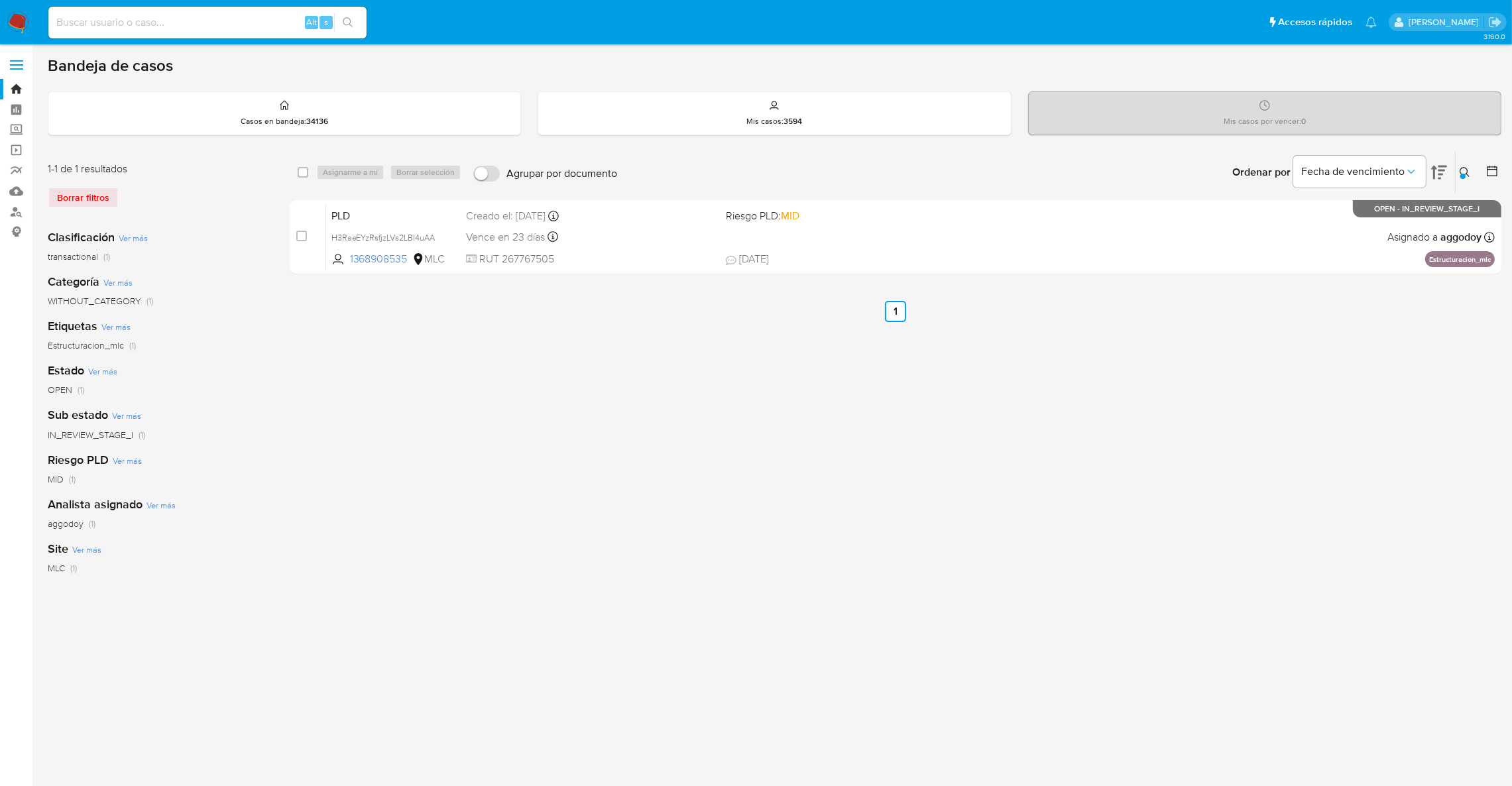
click at [1462, 177] on div at bounding box center [1462, 176] width 5 height 5
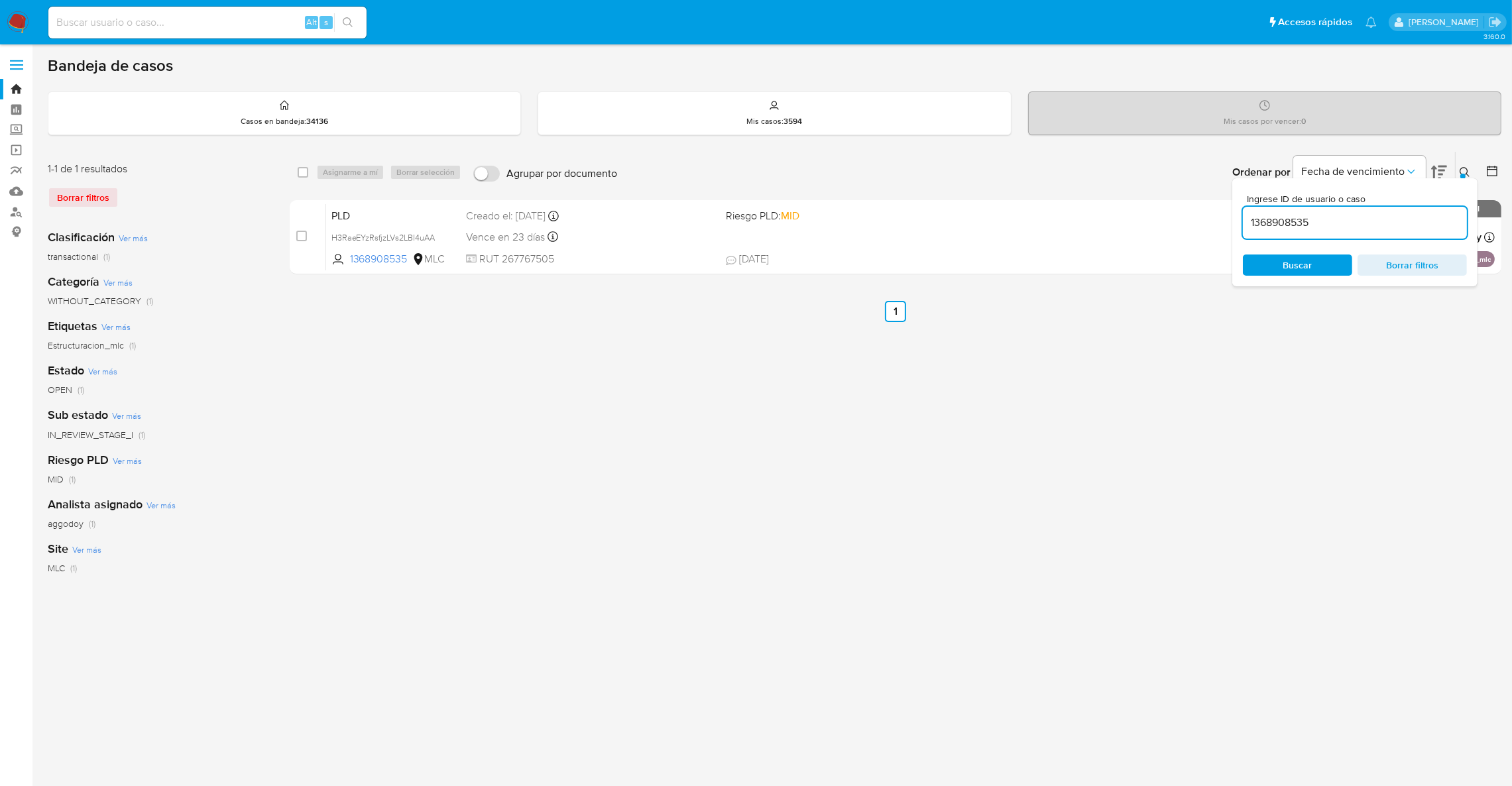
click at [1426, 218] on input "1368908535" at bounding box center [1354, 222] width 224 height 17
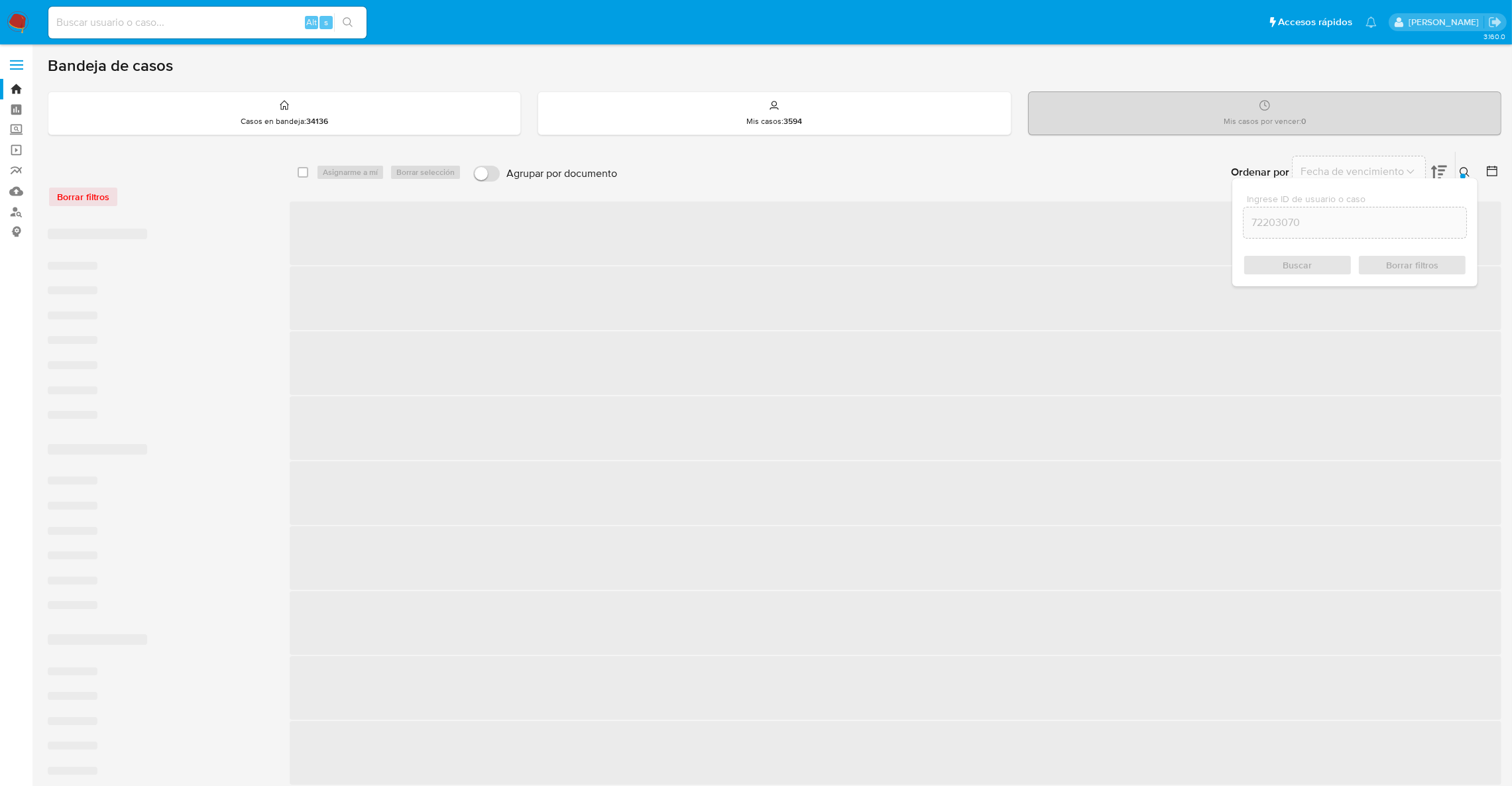
click at [1456, 164] on button at bounding box center [1466, 172] width 22 height 16
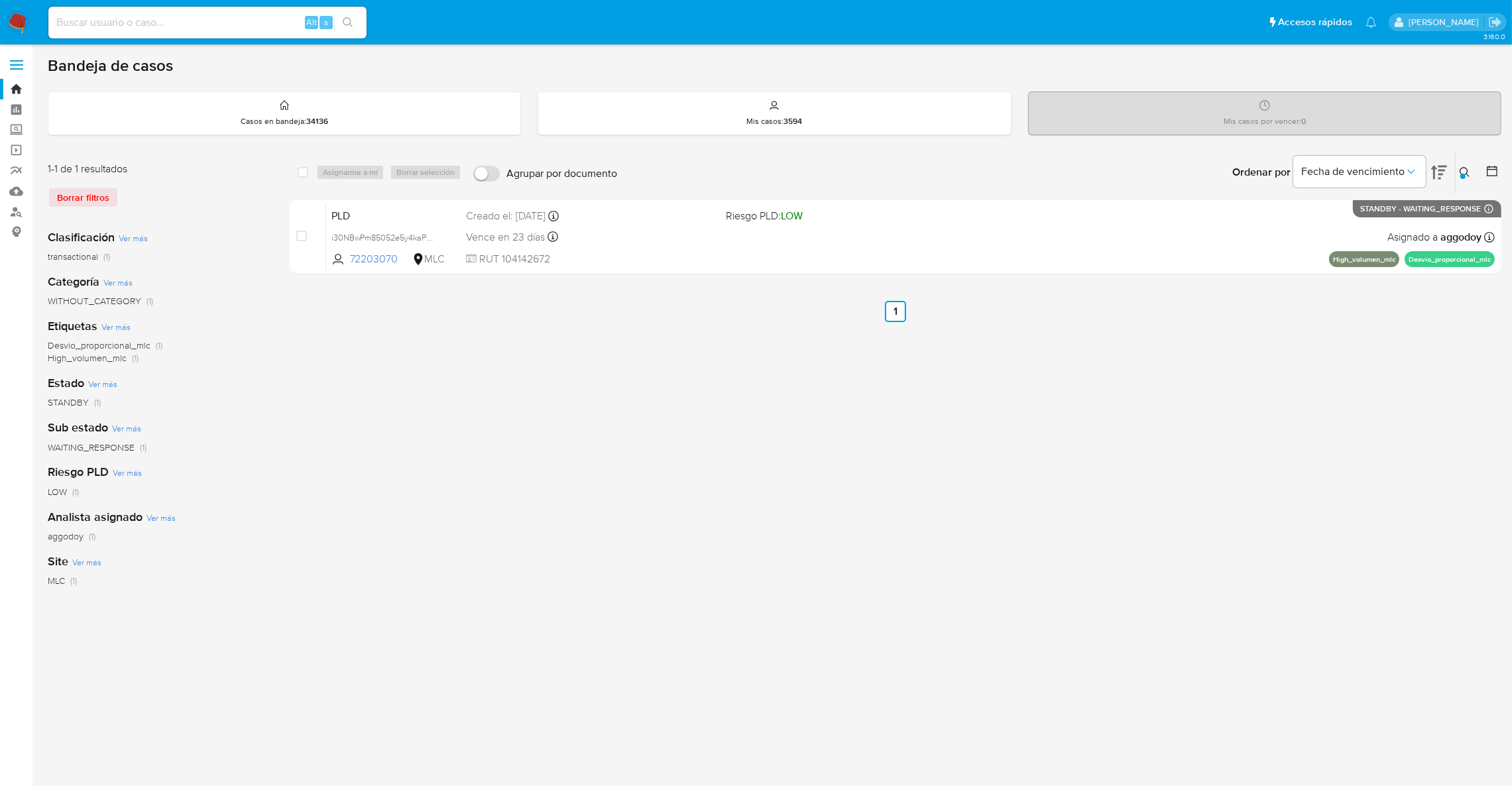
click at [1461, 169] on icon at bounding box center [1464, 172] width 10 height 10
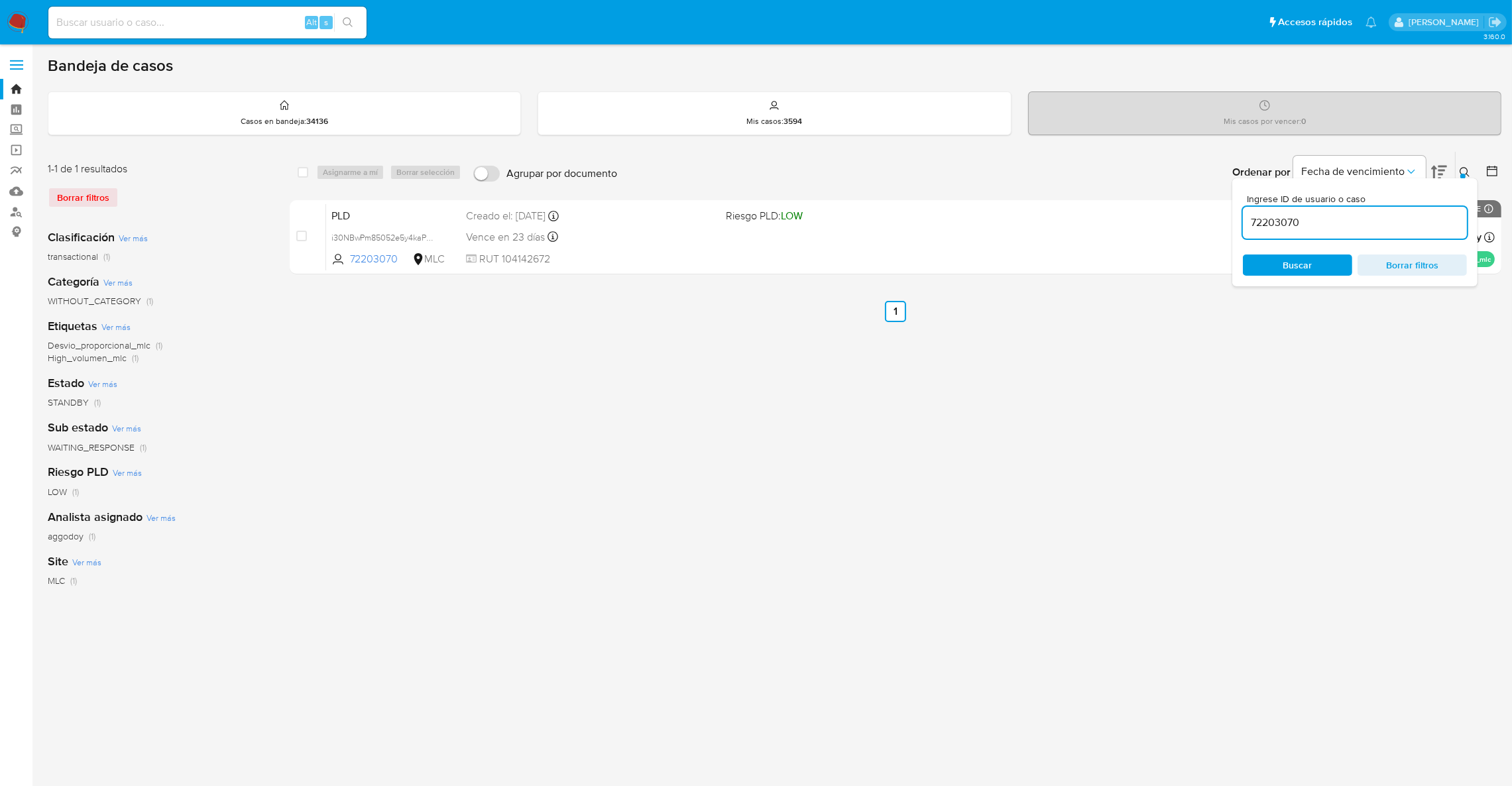
drag, startPoint x: 1408, startPoint y: 235, endPoint x: 1403, endPoint y: 229, distance: 7.8
click at [1406, 234] on div "72203070" at bounding box center [1354, 222] width 224 height 32
click at [1402, 226] on input "72203070" at bounding box center [1354, 222] width 224 height 17
click at [1402, 224] on input "72203070" at bounding box center [1354, 222] width 224 height 17
paste input "14841049"
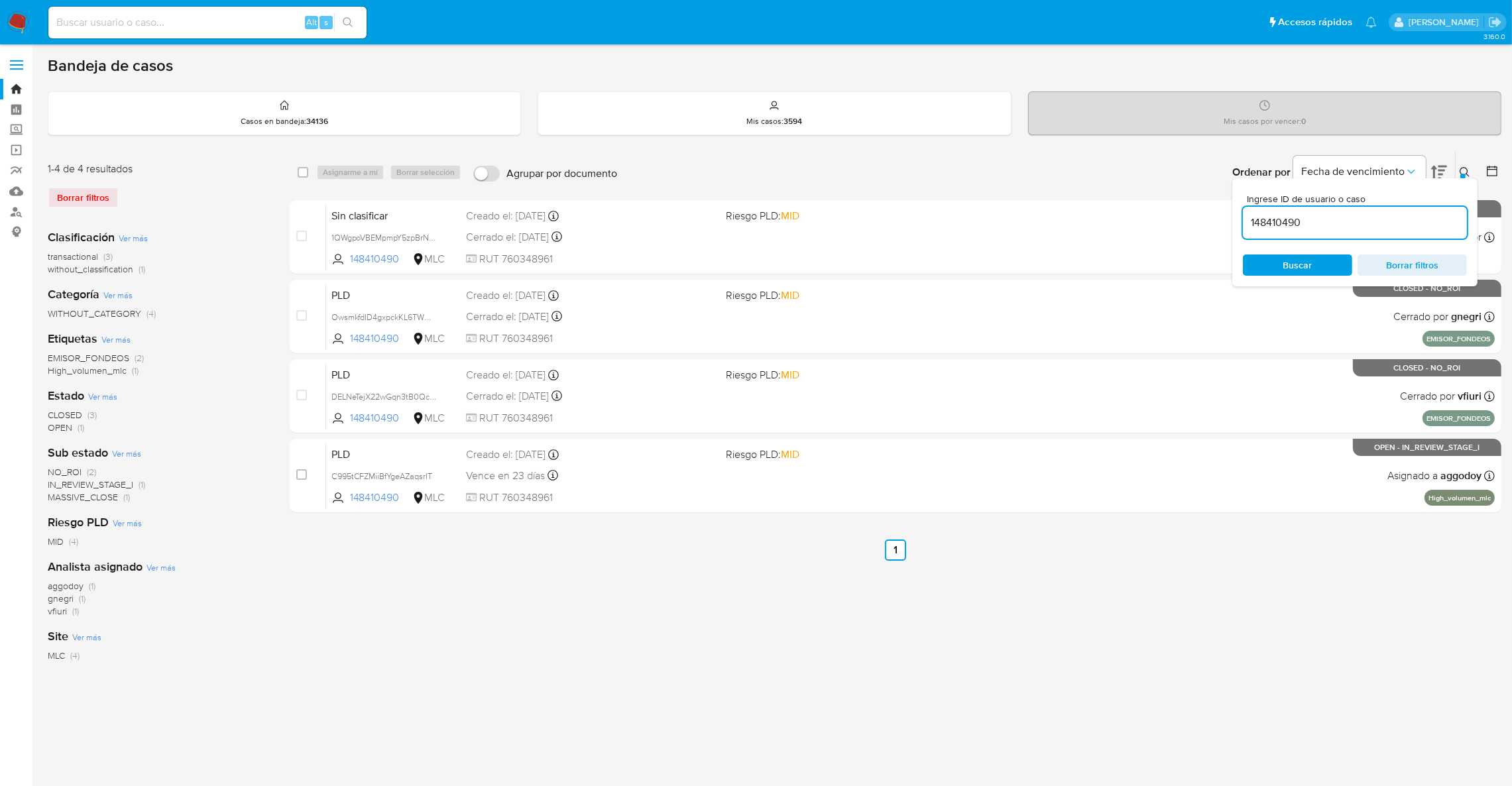
click at [1473, 179] on div "Ingrese ID de usuario o caso 148410490 Buscar Borrar filtros" at bounding box center [1354, 232] width 245 height 108
click at [1464, 169] on icon at bounding box center [1464, 172] width 10 height 10
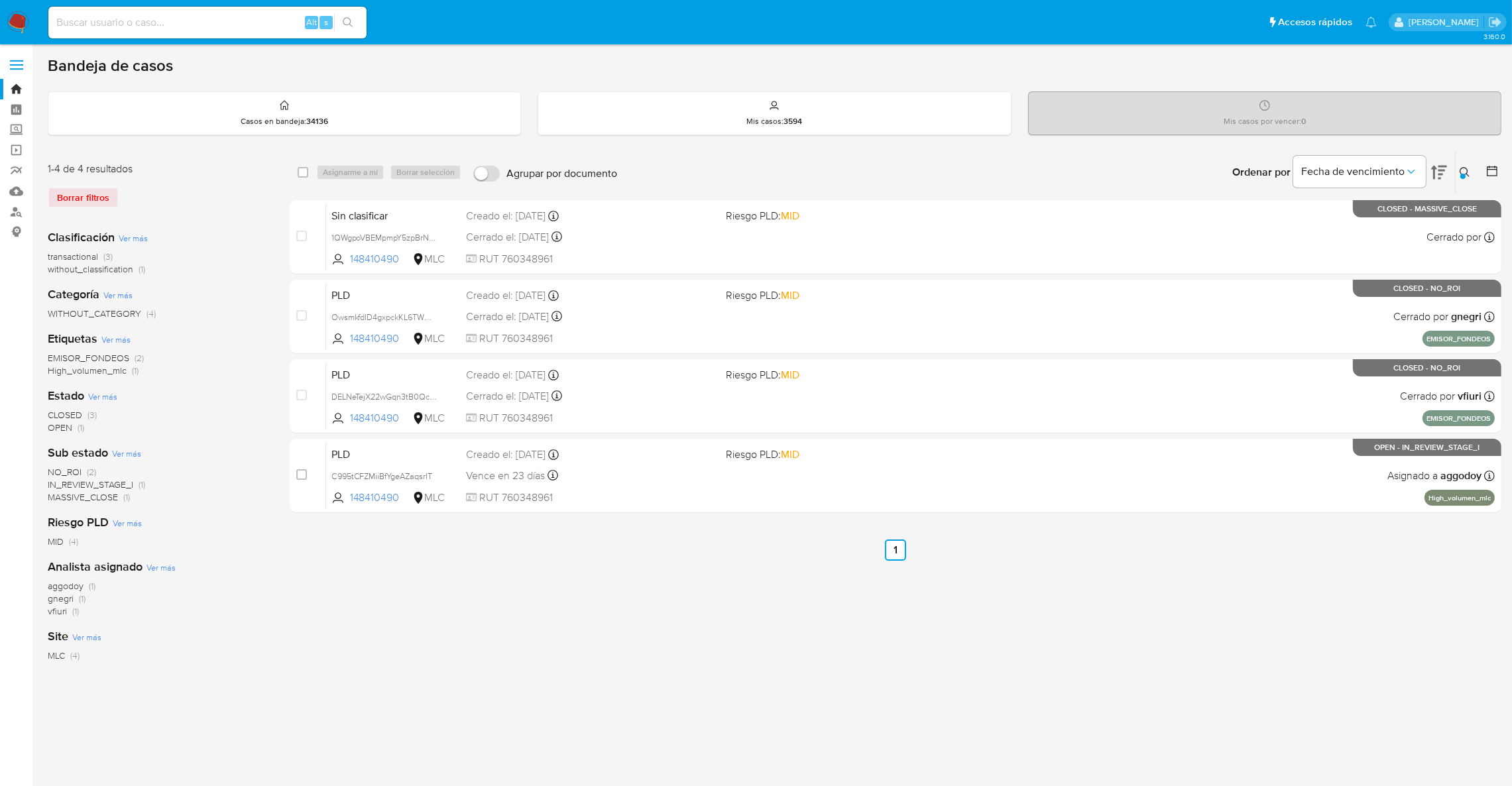
click at [1458, 175] on button at bounding box center [1466, 172] width 22 height 16
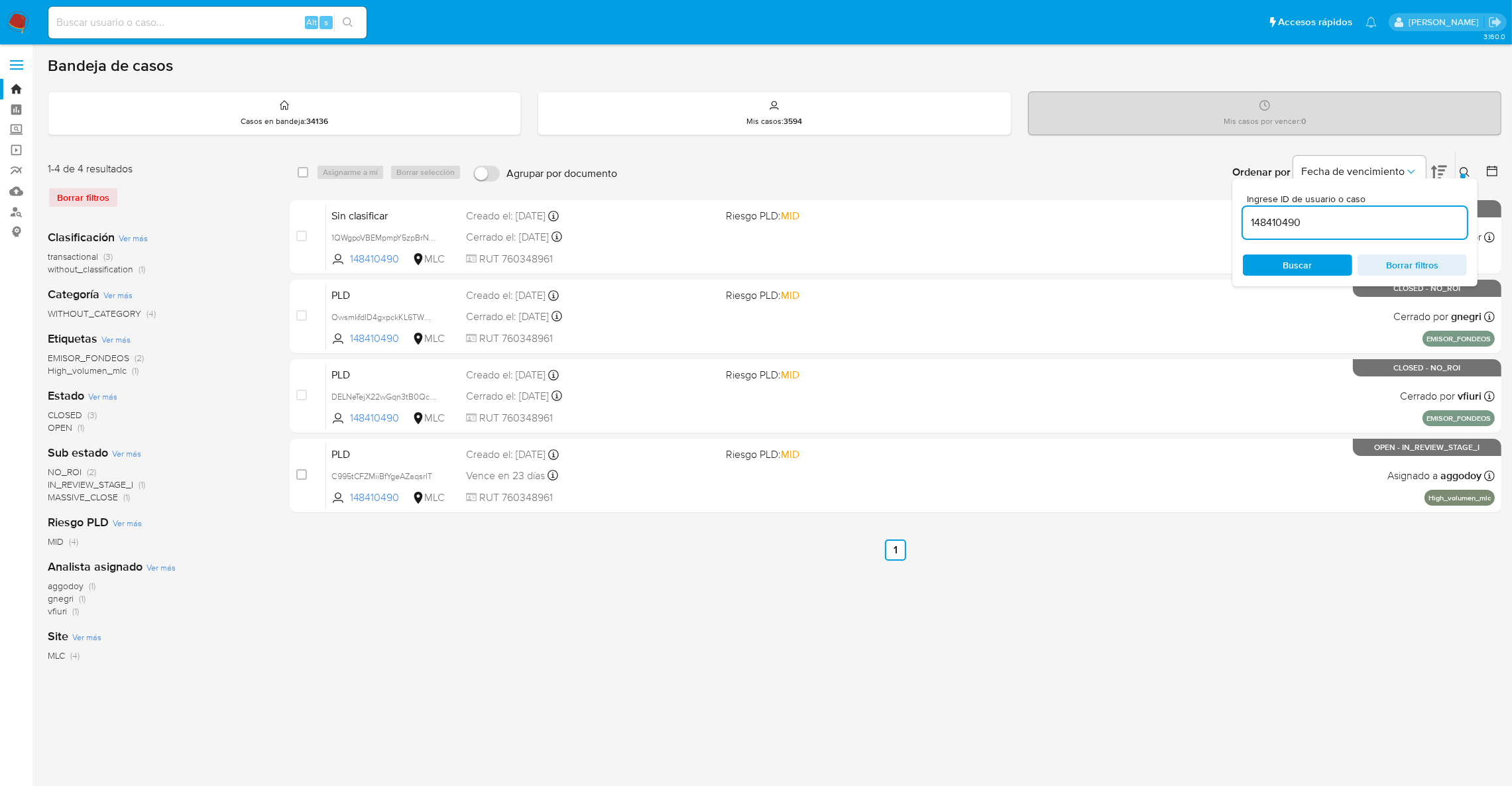
click at [1405, 226] on input "148410490" at bounding box center [1354, 222] width 224 height 17
type input "1518098826"
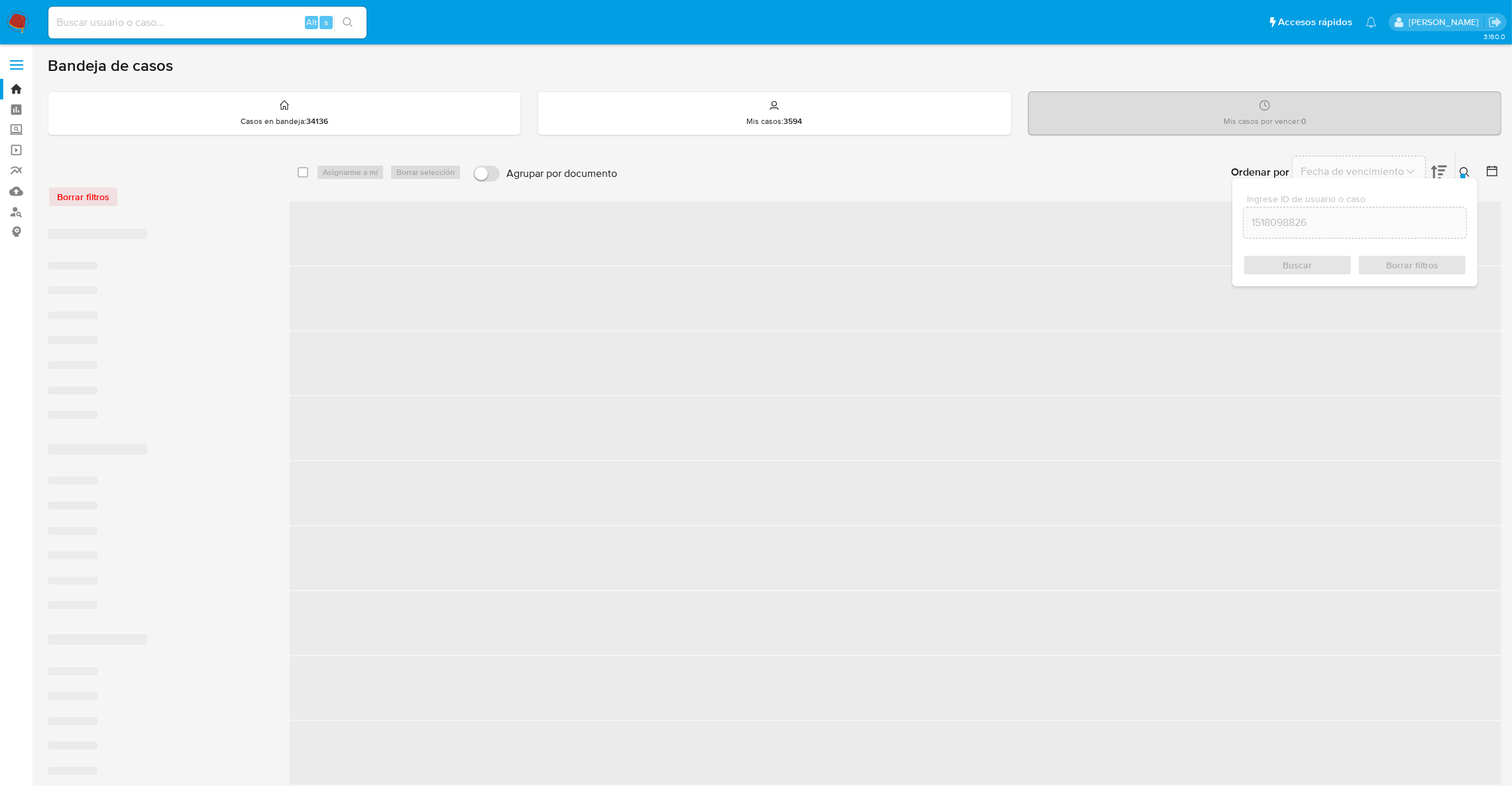
click at [1463, 170] on icon at bounding box center [1464, 172] width 10 height 10
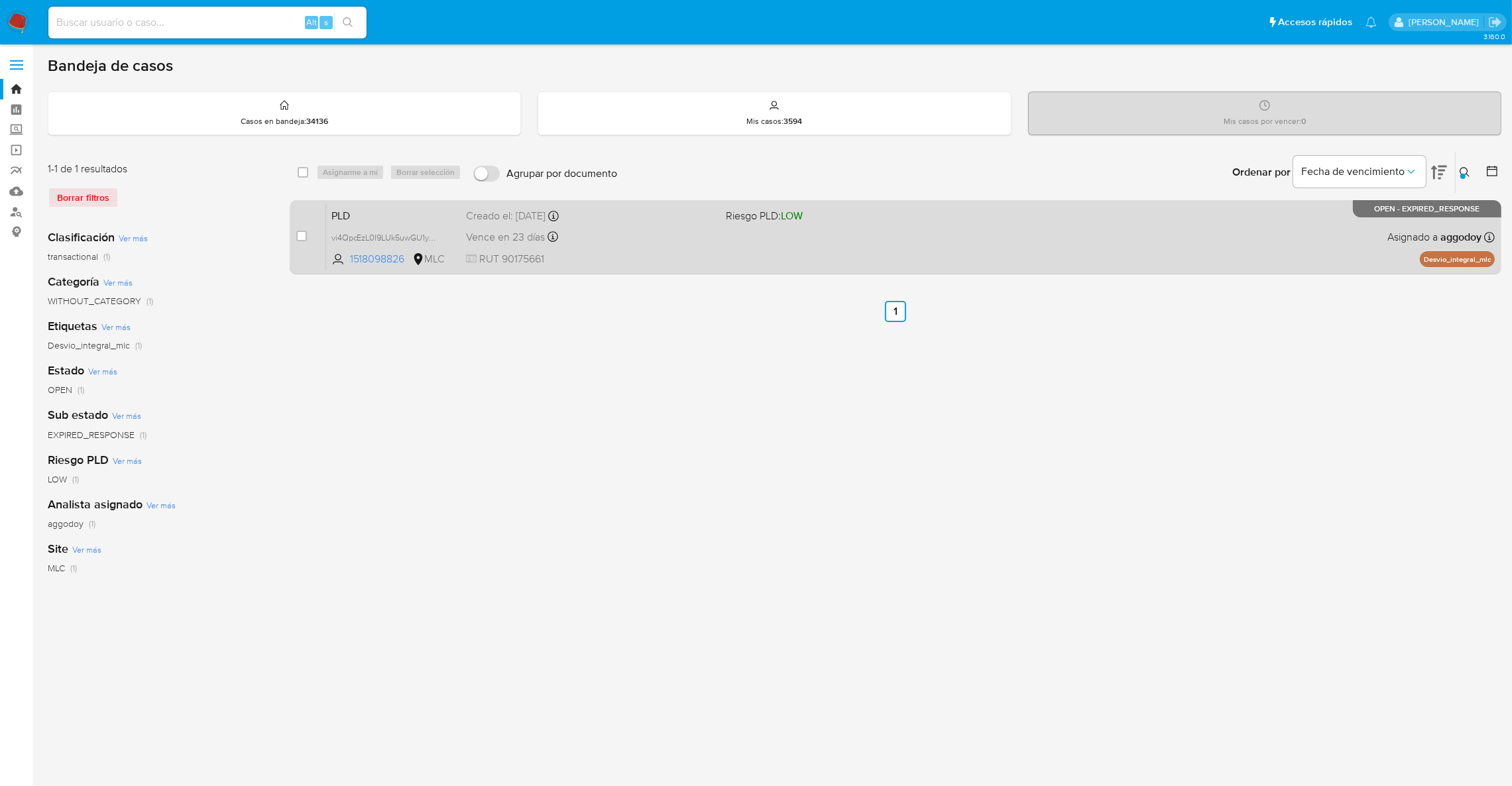
click at [932, 270] on div "case-item-checkbox No es posible asignar el caso PLD vi4QpcEzL0I9LUk5uwGU1yFY 1…" at bounding box center [895, 237] width 1212 height 74
click at [314, 224] on div "case-item-checkbox No es posible asignar el caso" at bounding box center [311, 237] width 29 height 67
click at [305, 233] on input "checkbox" at bounding box center [302, 236] width 10 height 10
checkbox input "true"
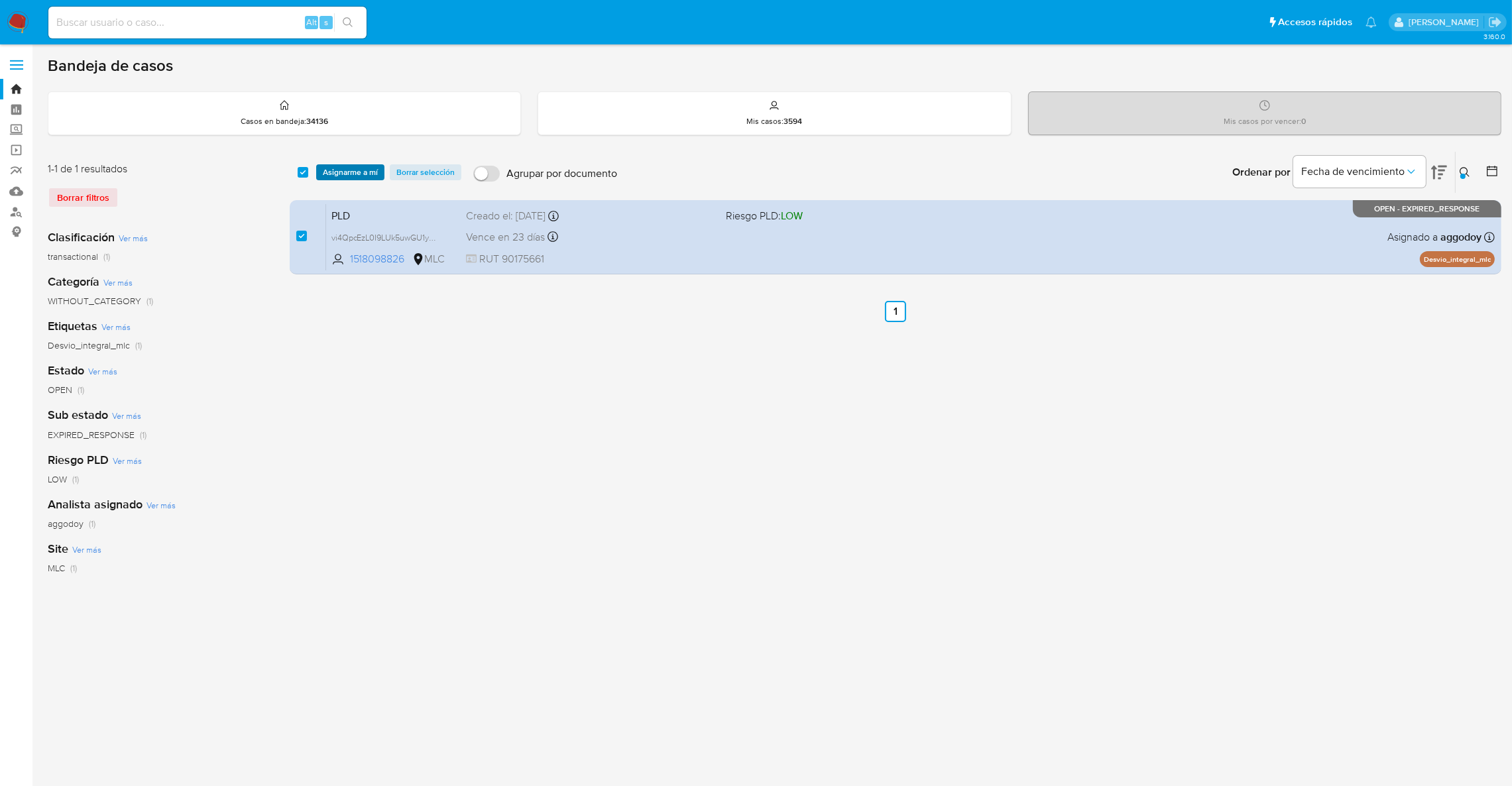
click at [345, 167] on span "Asignarme a mí" at bounding box center [350, 172] width 55 height 13
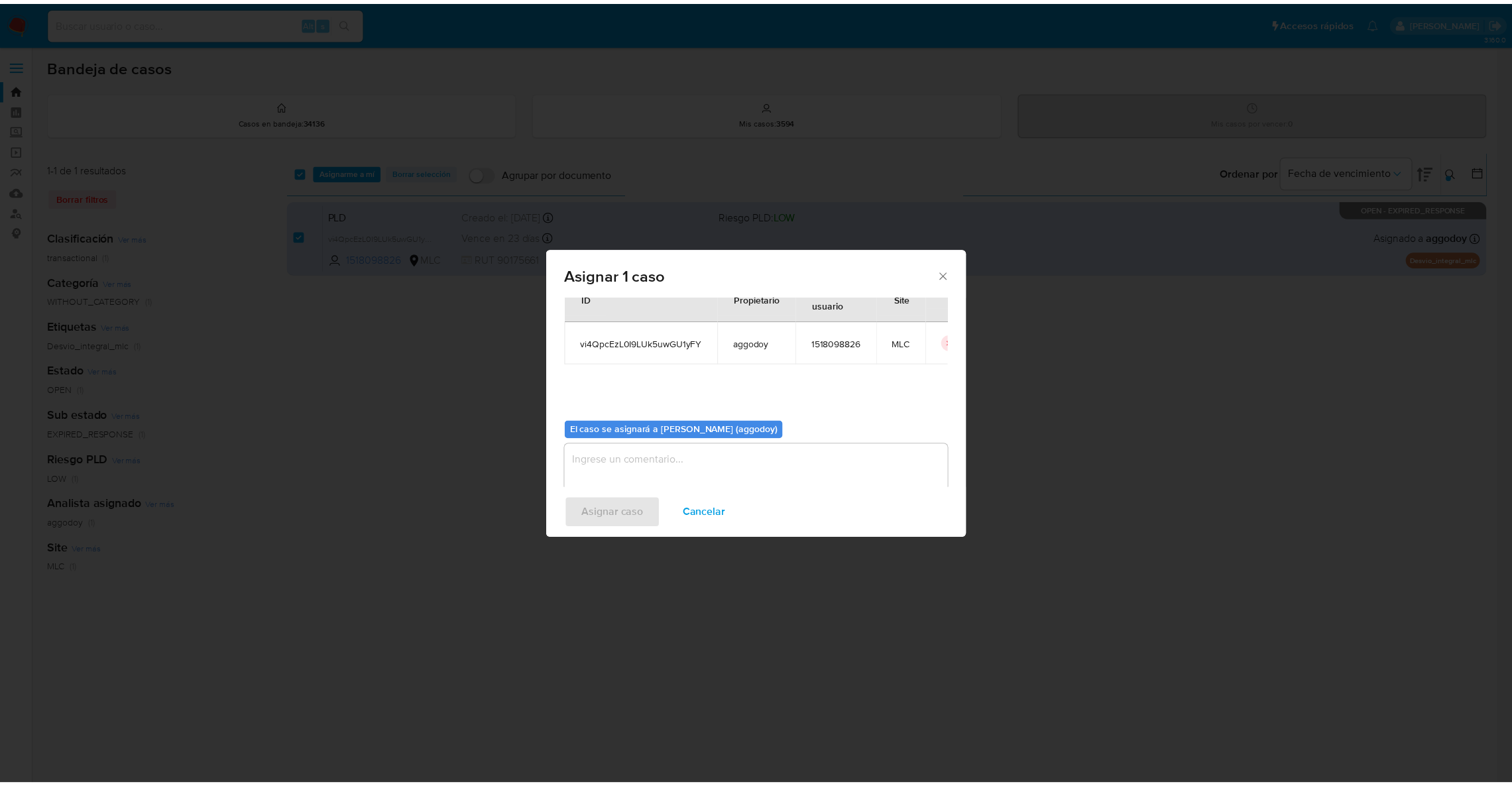
scroll to position [68, 0]
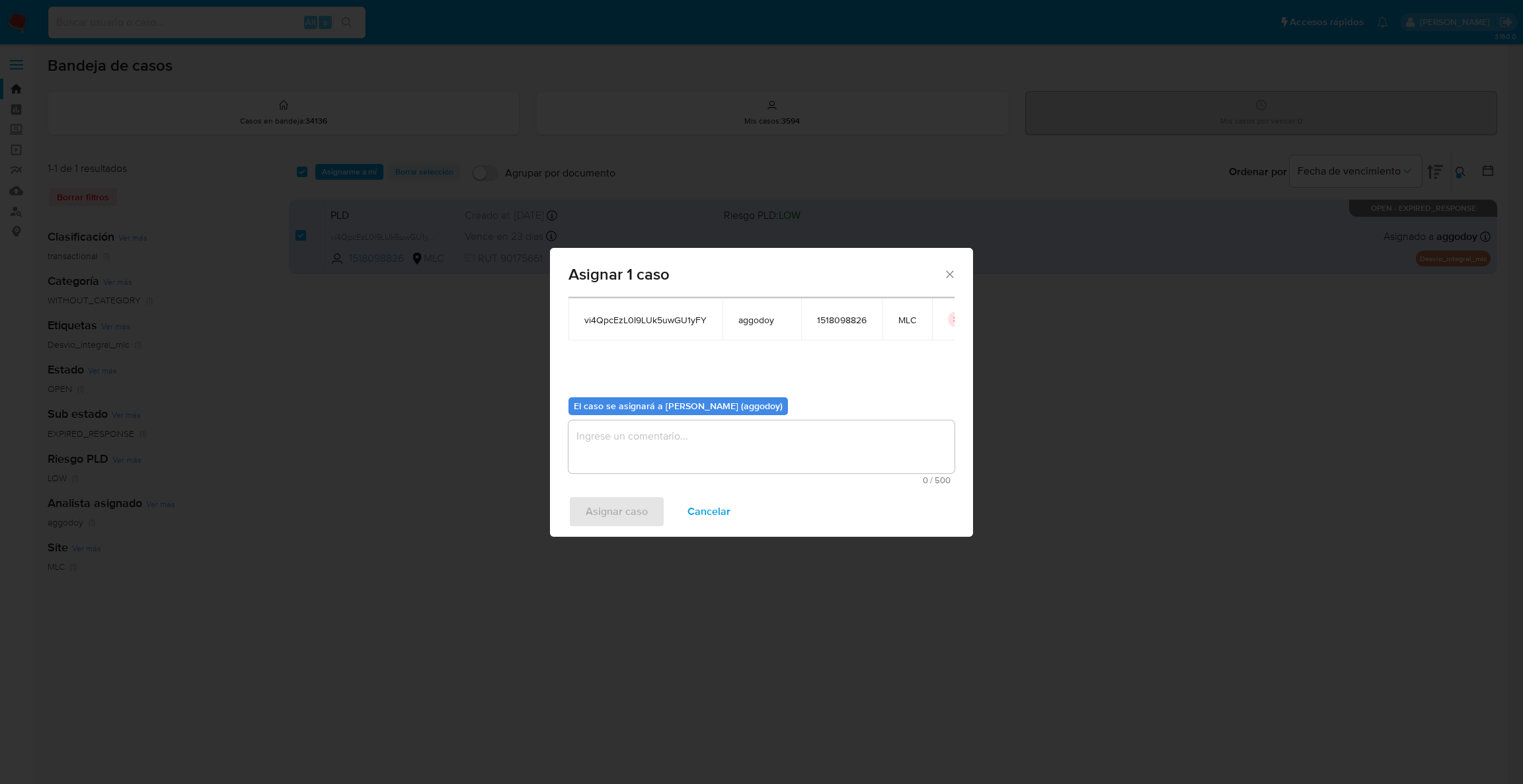
click at [666, 469] on textarea "assign-modal" at bounding box center [761, 446] width 386 height 53
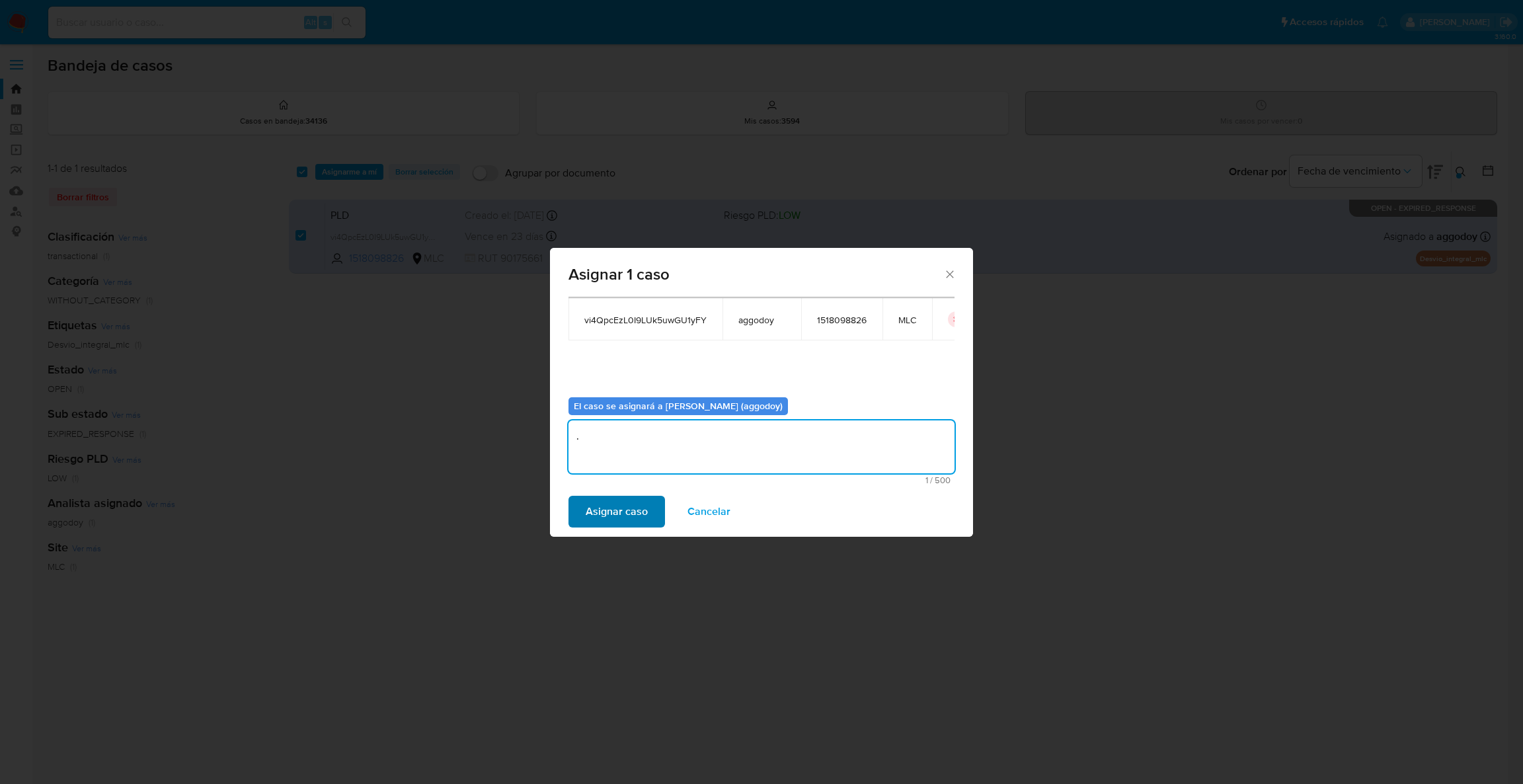
type textarea "."
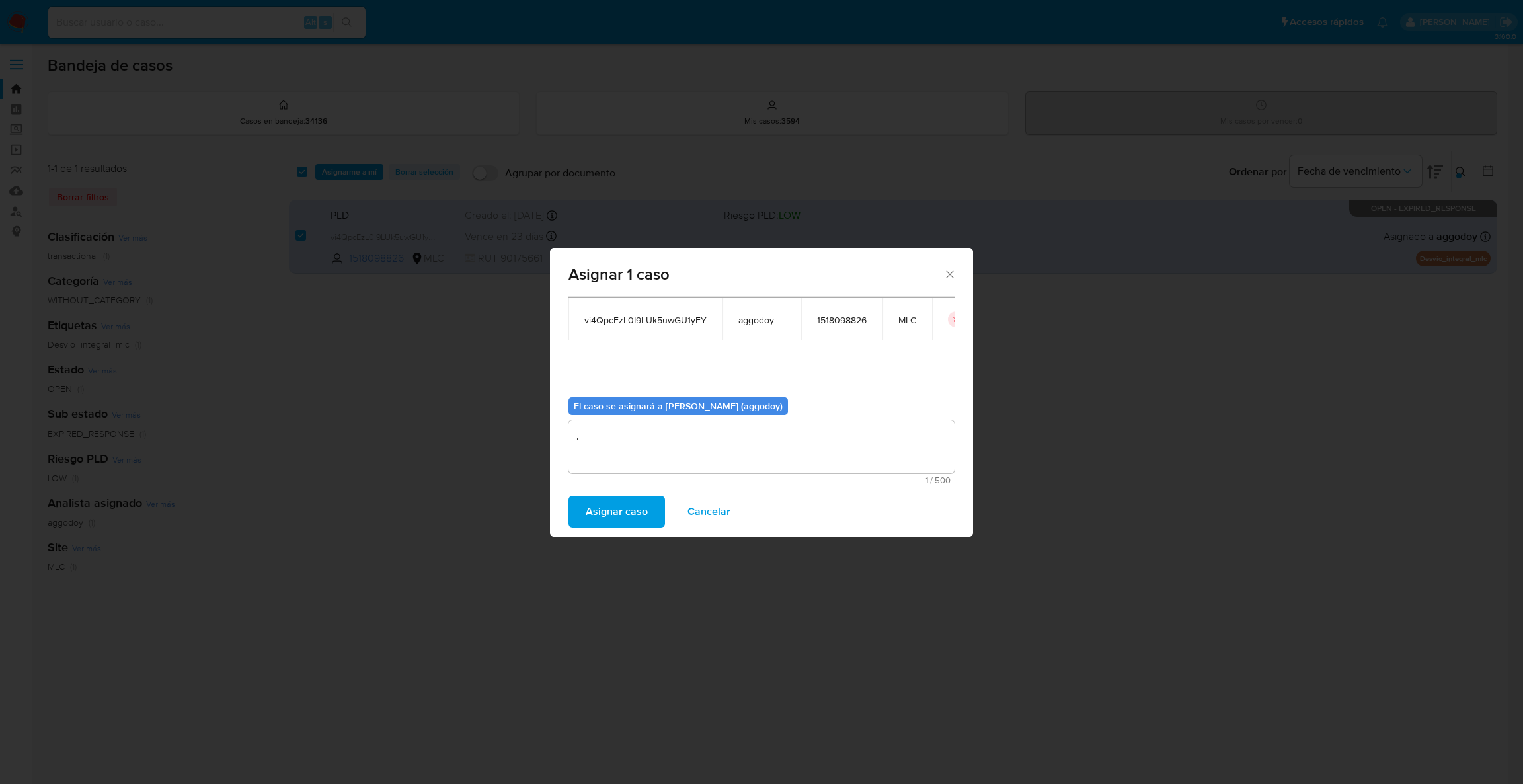
click at [621, 523] on span "Asignar caso" at bounding box center [617, 511] width 62 height 29
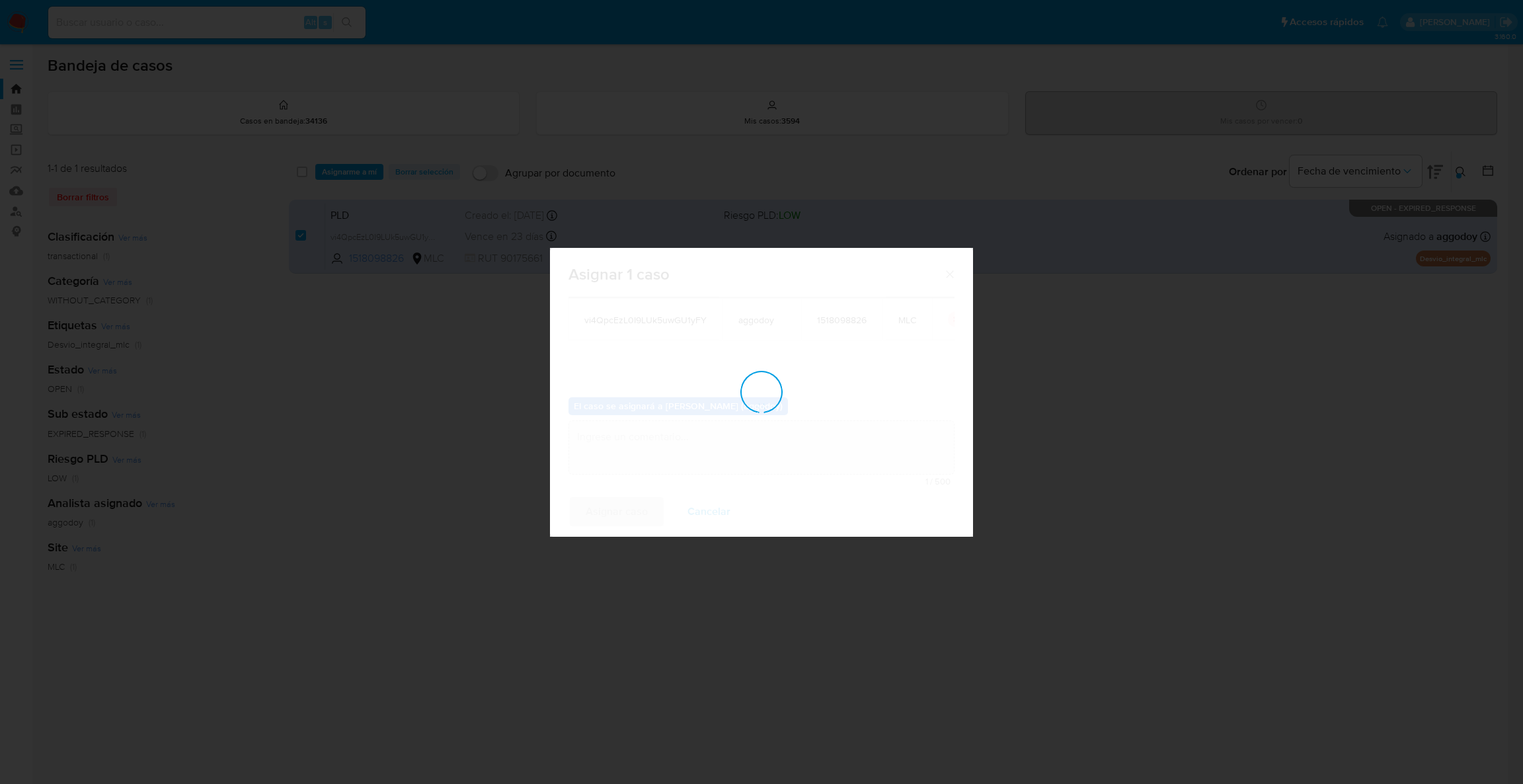
checkbox input "false"
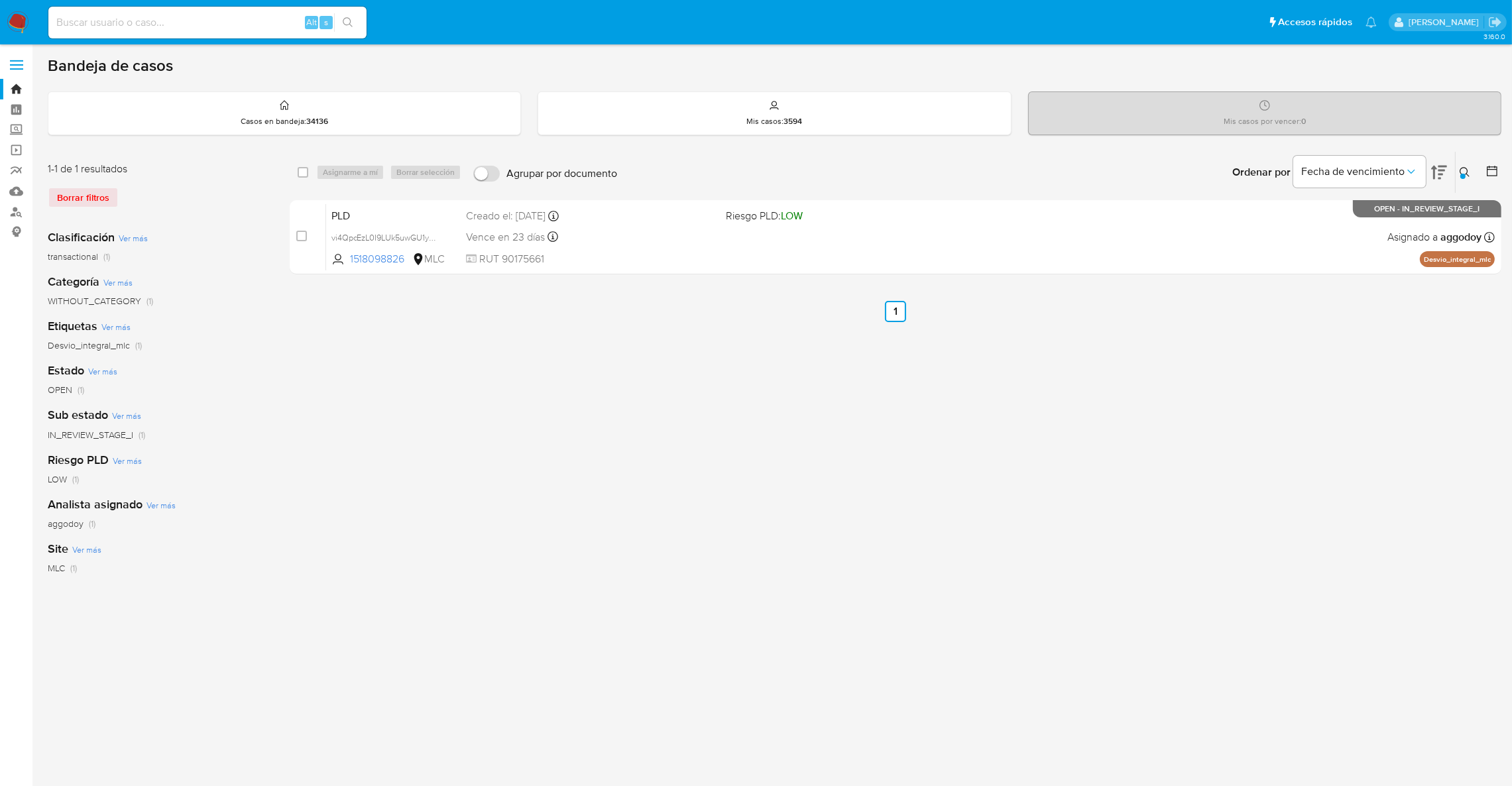
click at [1448, 169] on div "Ordenar por Fecha de vencimiento" at bounding box center [1338, 172] width 233 height 41
click at [1458, 166] on button at bounding box center [1466, 172] width 22 height 16
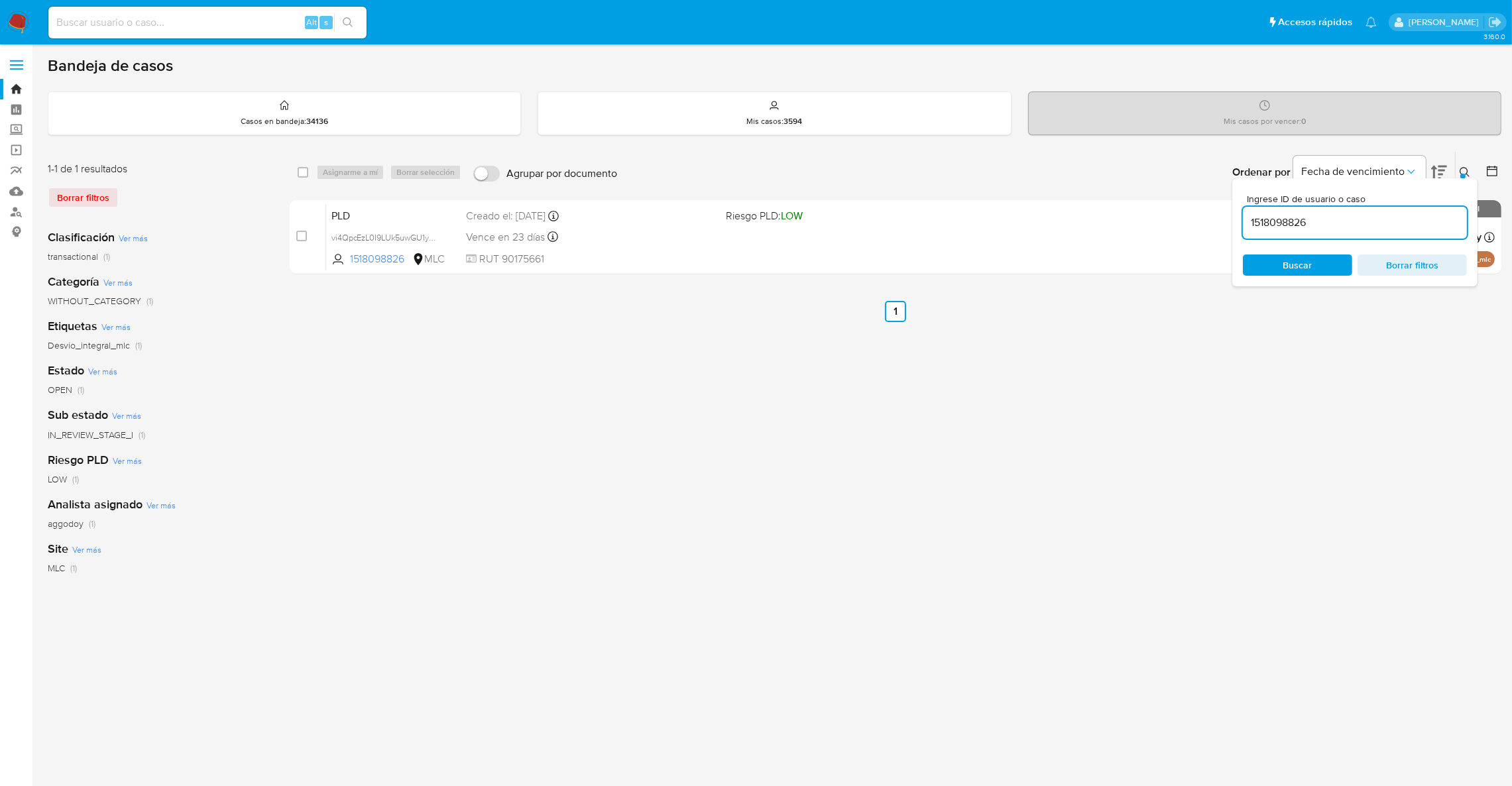
click at [1446, 280] on div "Ingrese ID de usuario o caso 1518098826 Buscar Borrar filtros" at bounding box center [1354, 232] width 245 height 108
click at [1430, 265] on span "Borrar filtros" at bounding box center [1412, 264] width 91 height 19
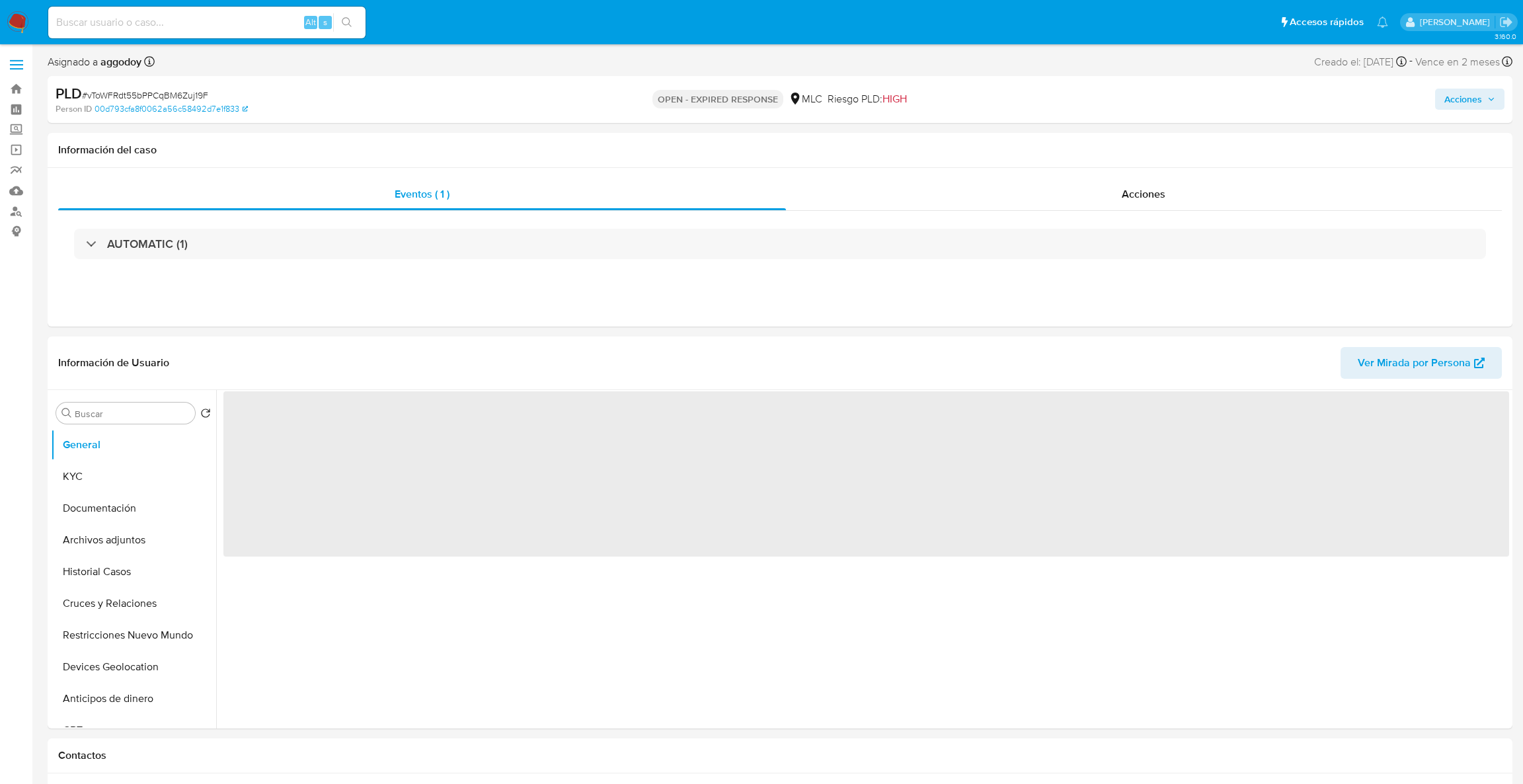
select select "10"
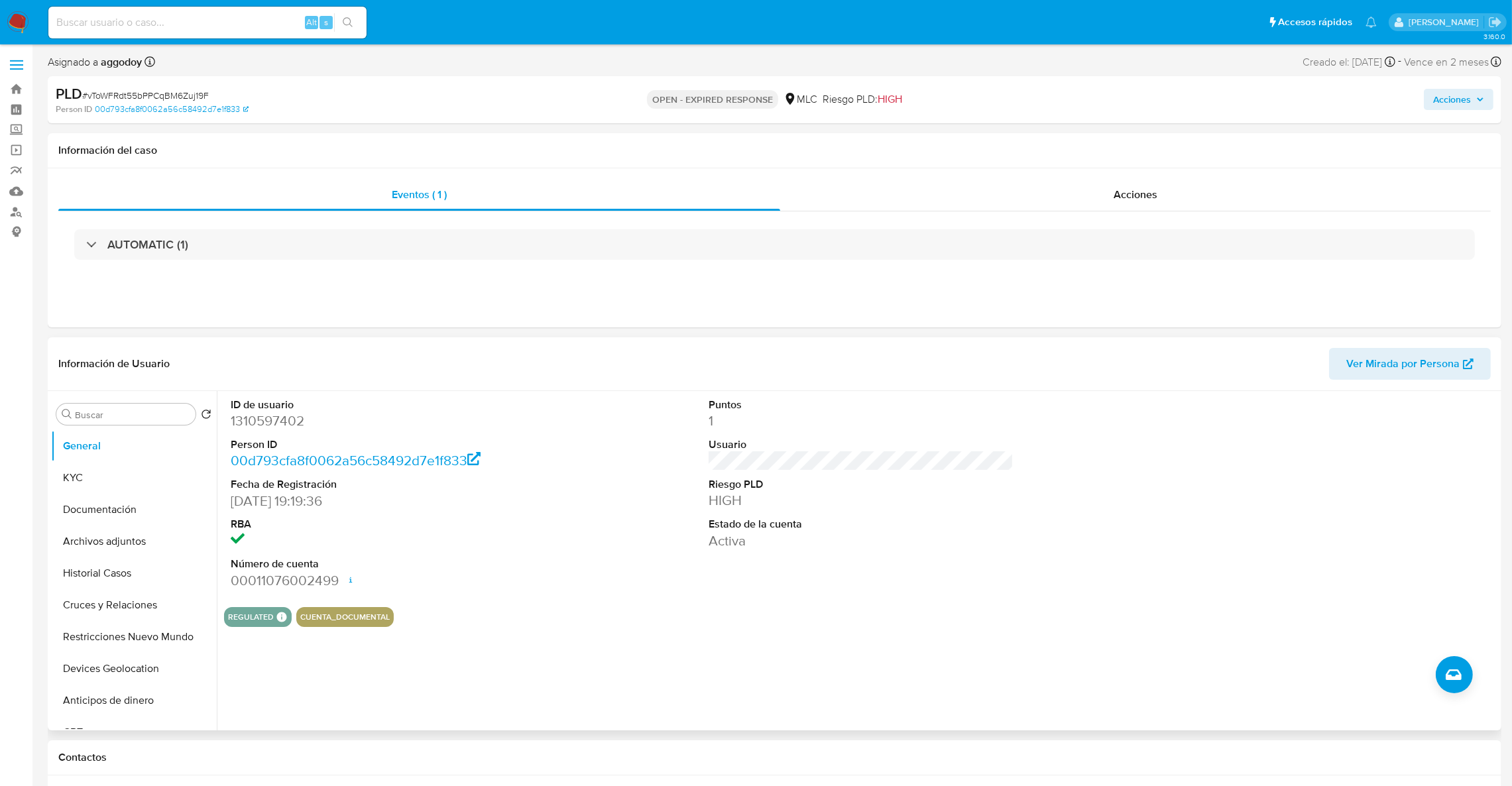
click at [299, 420] on dd "1310597402" at bounding box center [383, 420] width 305 height 19
copy dd "1310597402"
drag, startPoint x: 1193, startPoint y: 177, endPoint x: 1183, endPoint y: 190, distance: 16.4
click at [1190, 181] on div "Eventos ( 1 ) Acciones AUTOMATIC (1)" at bounding box center [774, 248] width 1453 height 159
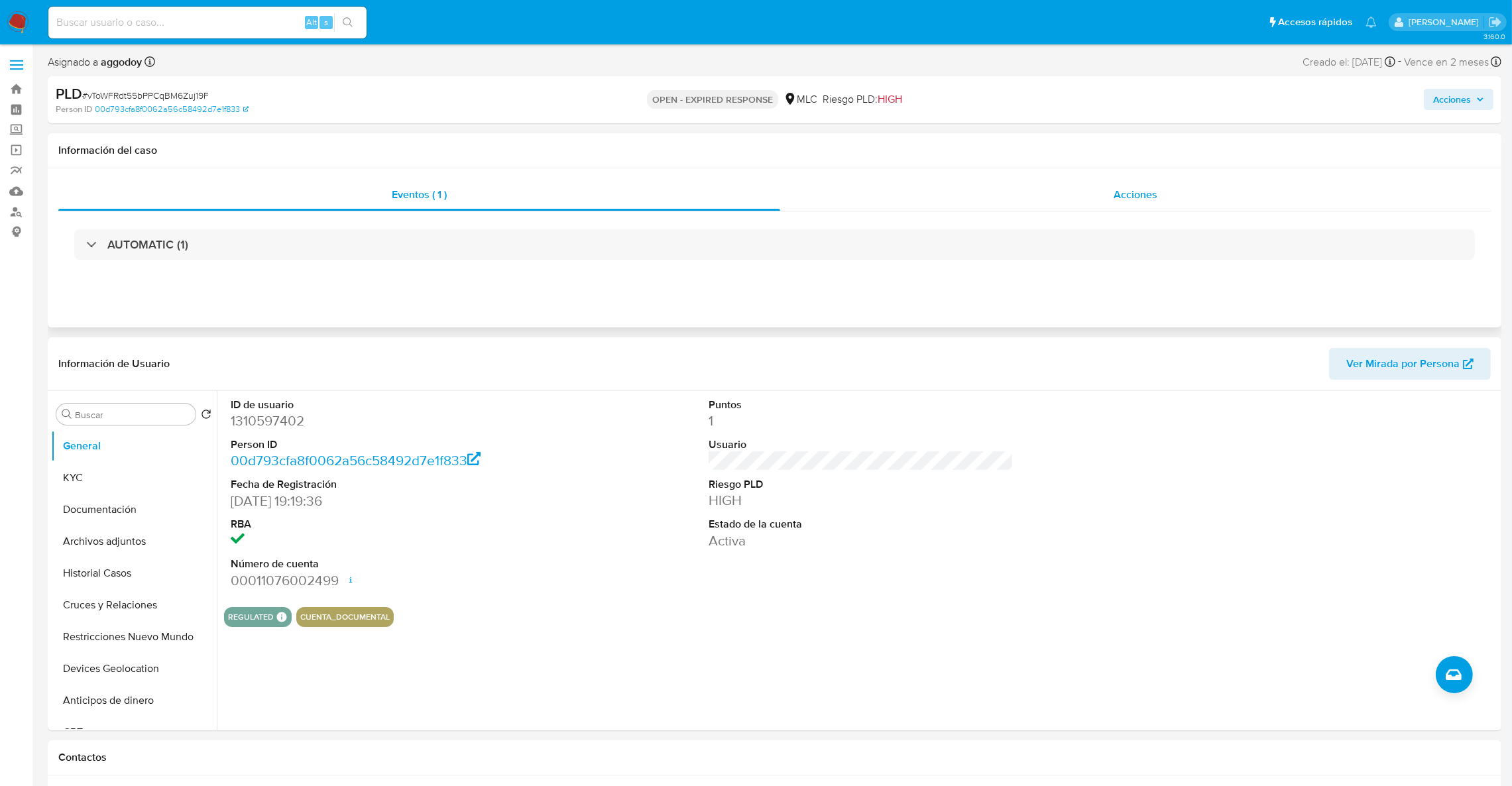
click at [1183, 191] on div "Acciones" at bounding box center [1135, 195] width 710 height 32
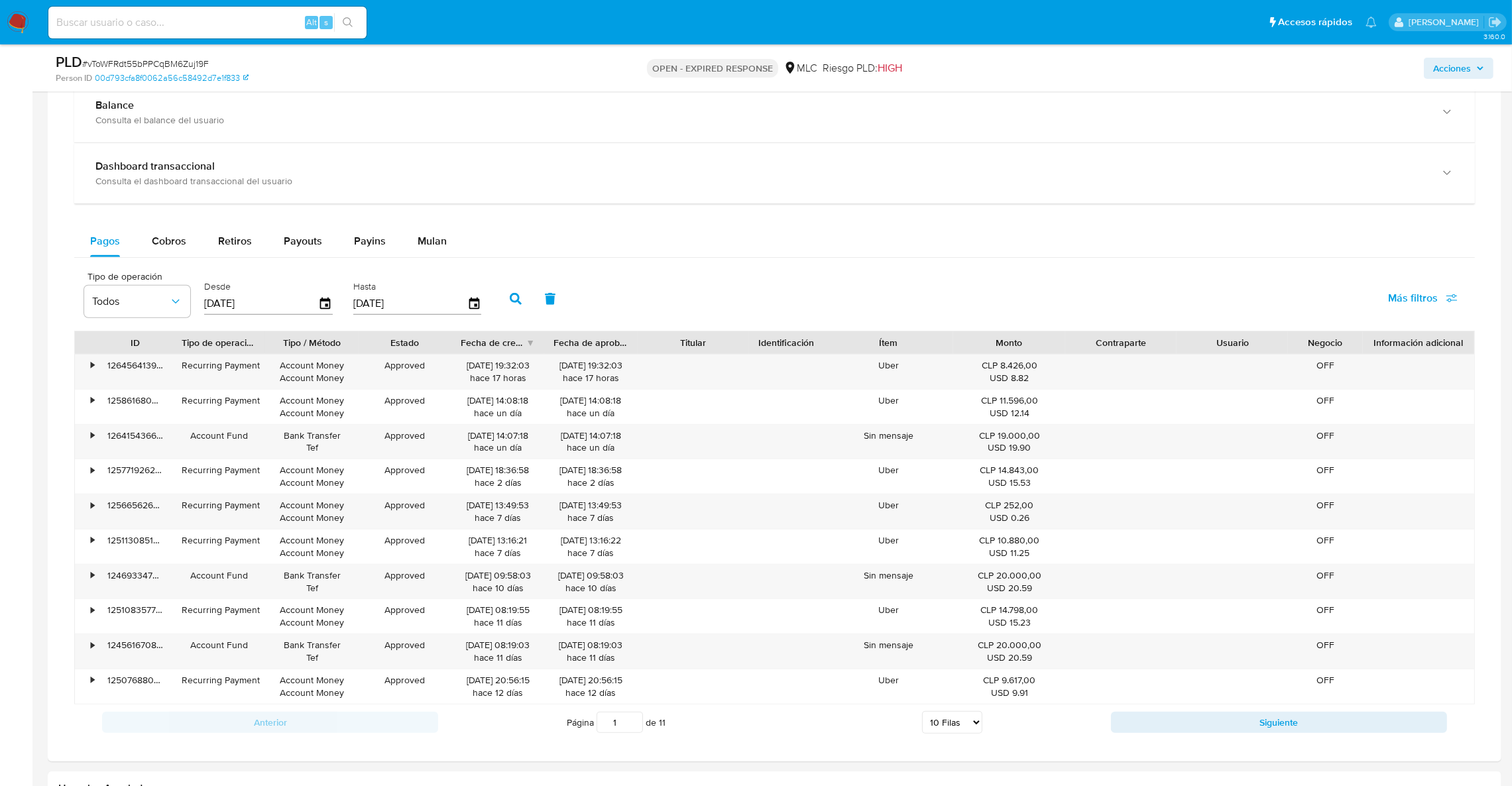
scroll to position [894, 0]
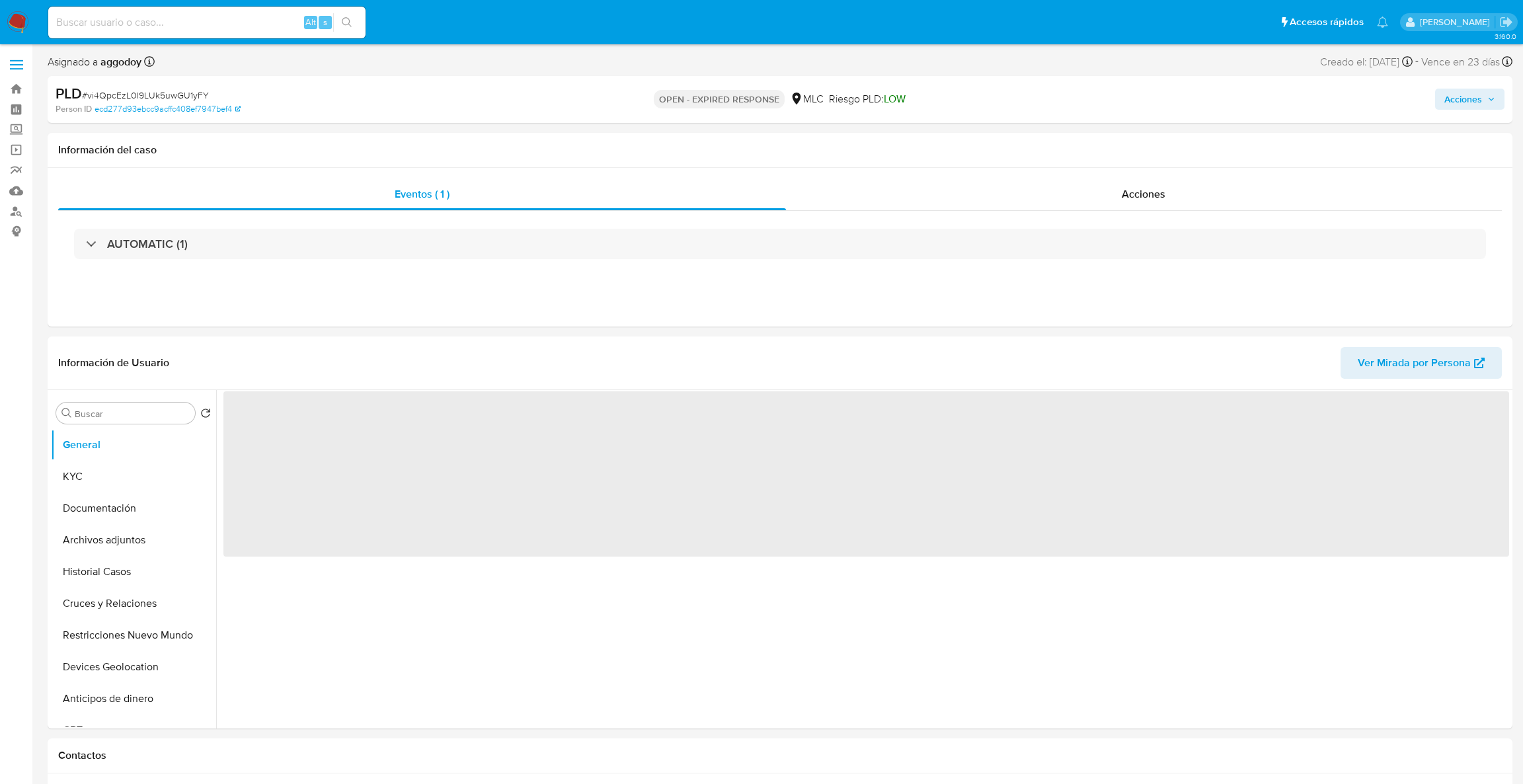
select select "10"
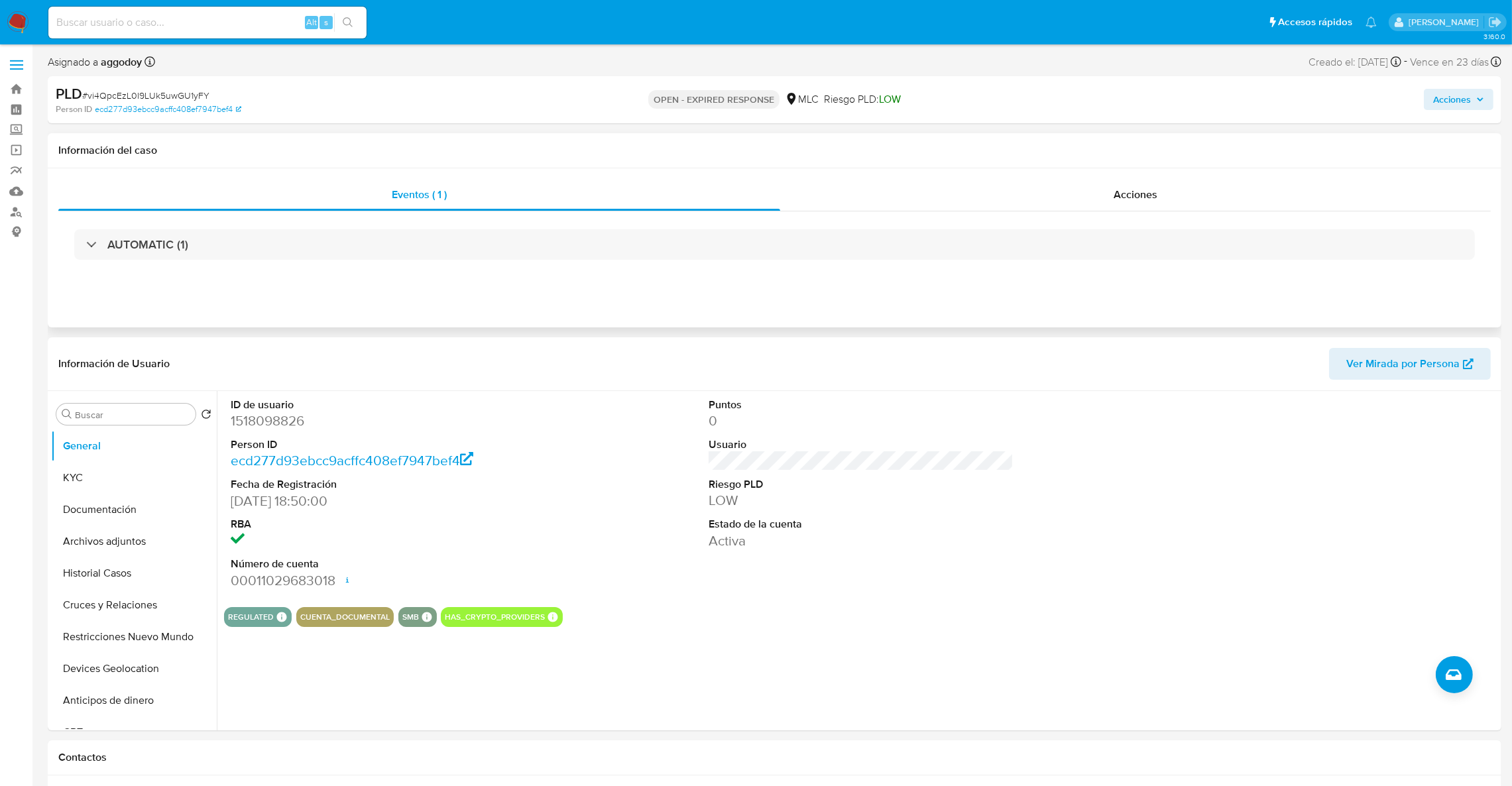
drag, startPoint x: 559, startPoint y: 226, endPoint x: 597, endPoint y: 228, distance: 38.1
click at [559, 227] on div "AUTOMATIC (1)" at bounding box center [774, 244] width 1432 height 66
click at [1144, 193] on span "Acciones" at bounding box center [1135, 195] width 44 height 16
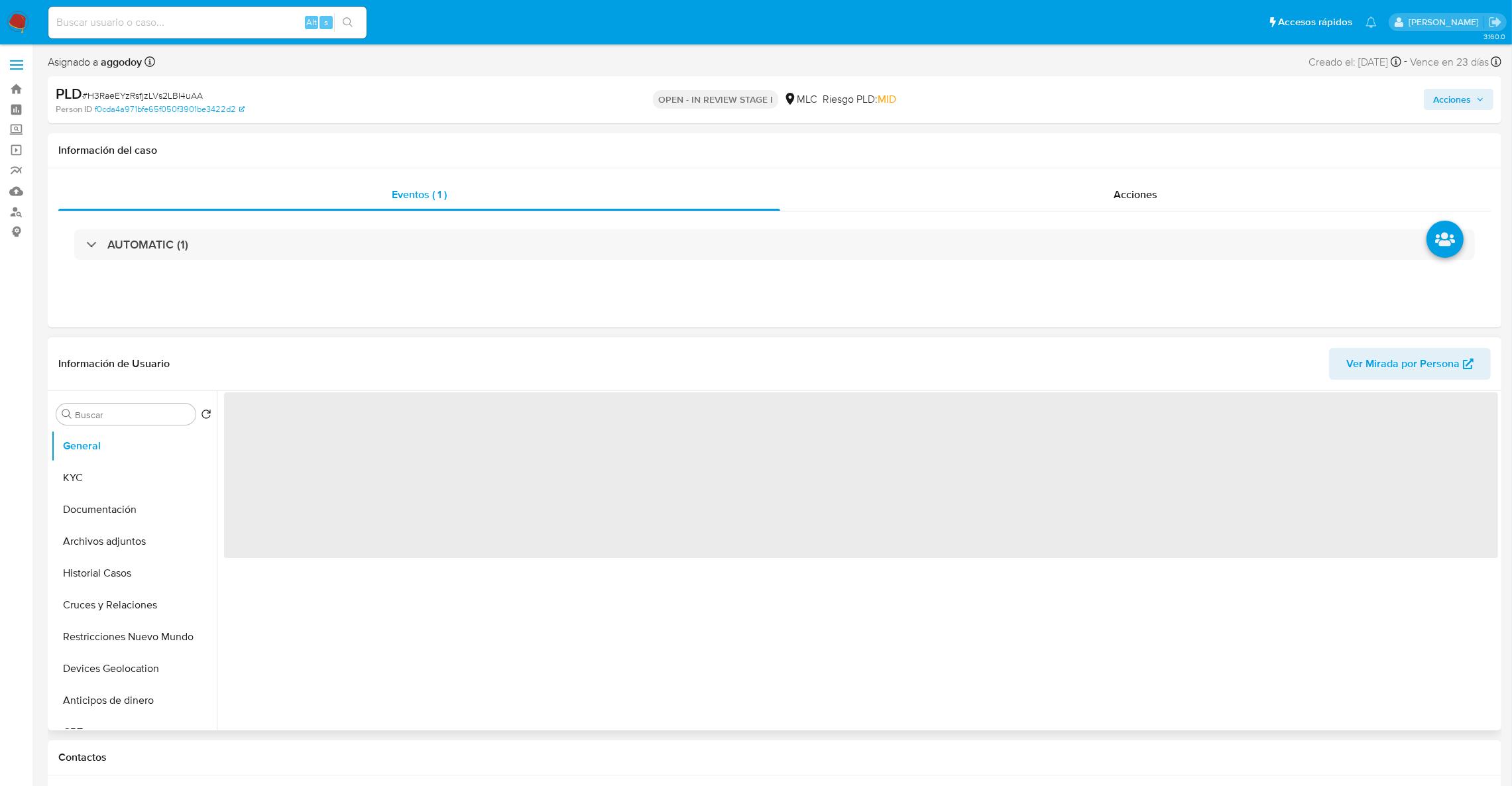
select select "10"
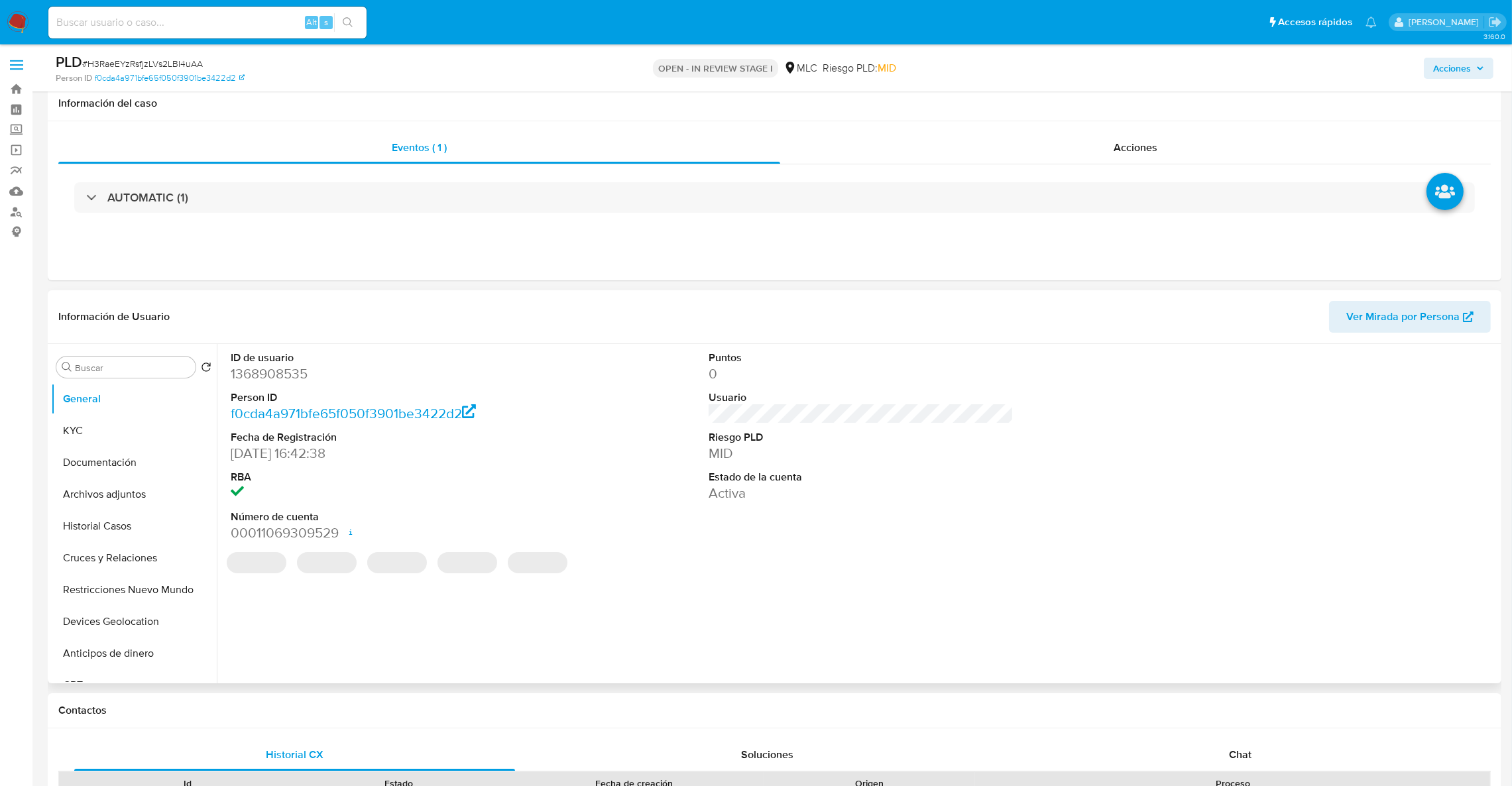
scroll to position [199, 0]
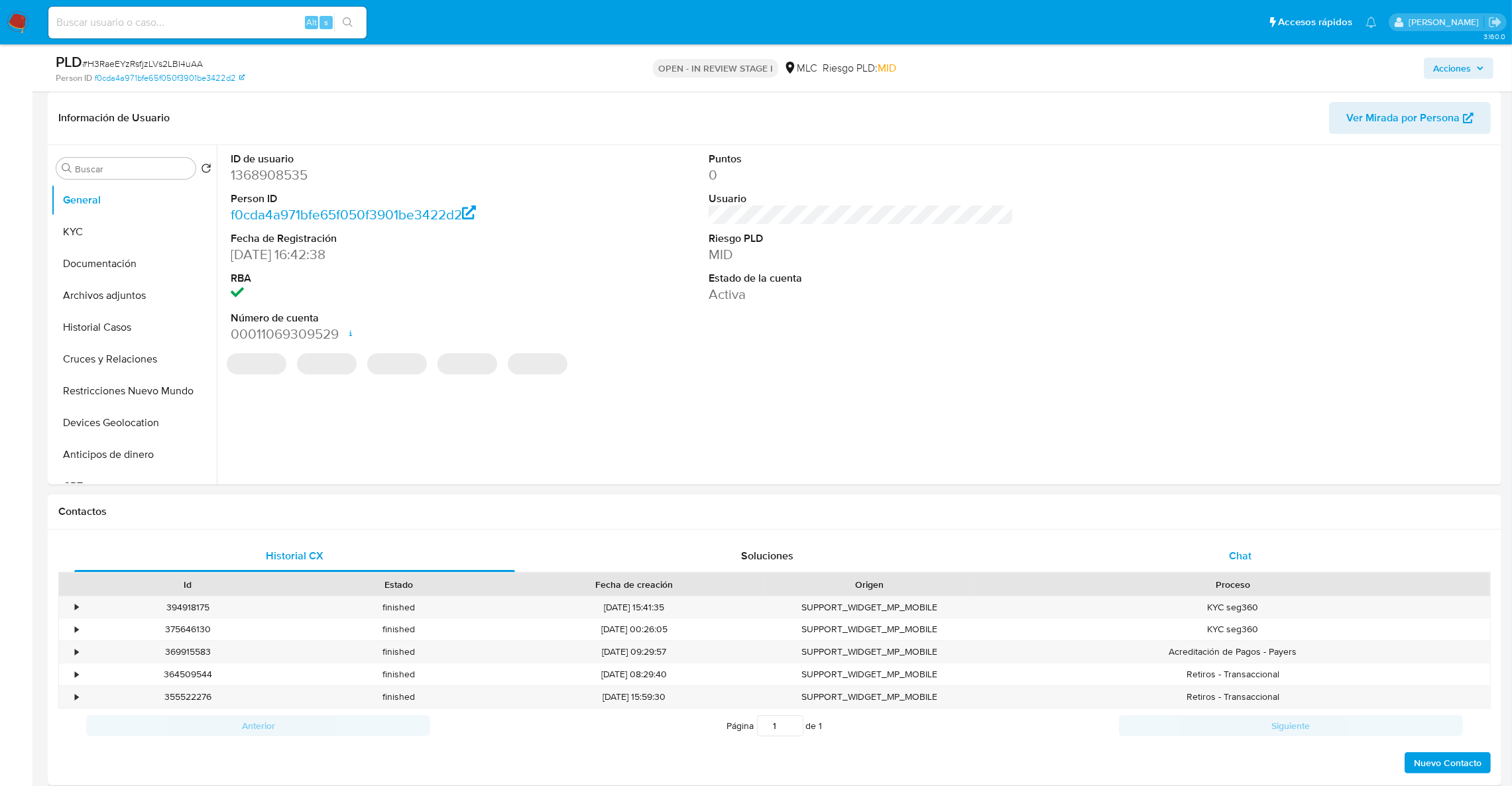
click at [1238, 540] on div "Chat" at bounding box center [1239, 556] width 441 height 32
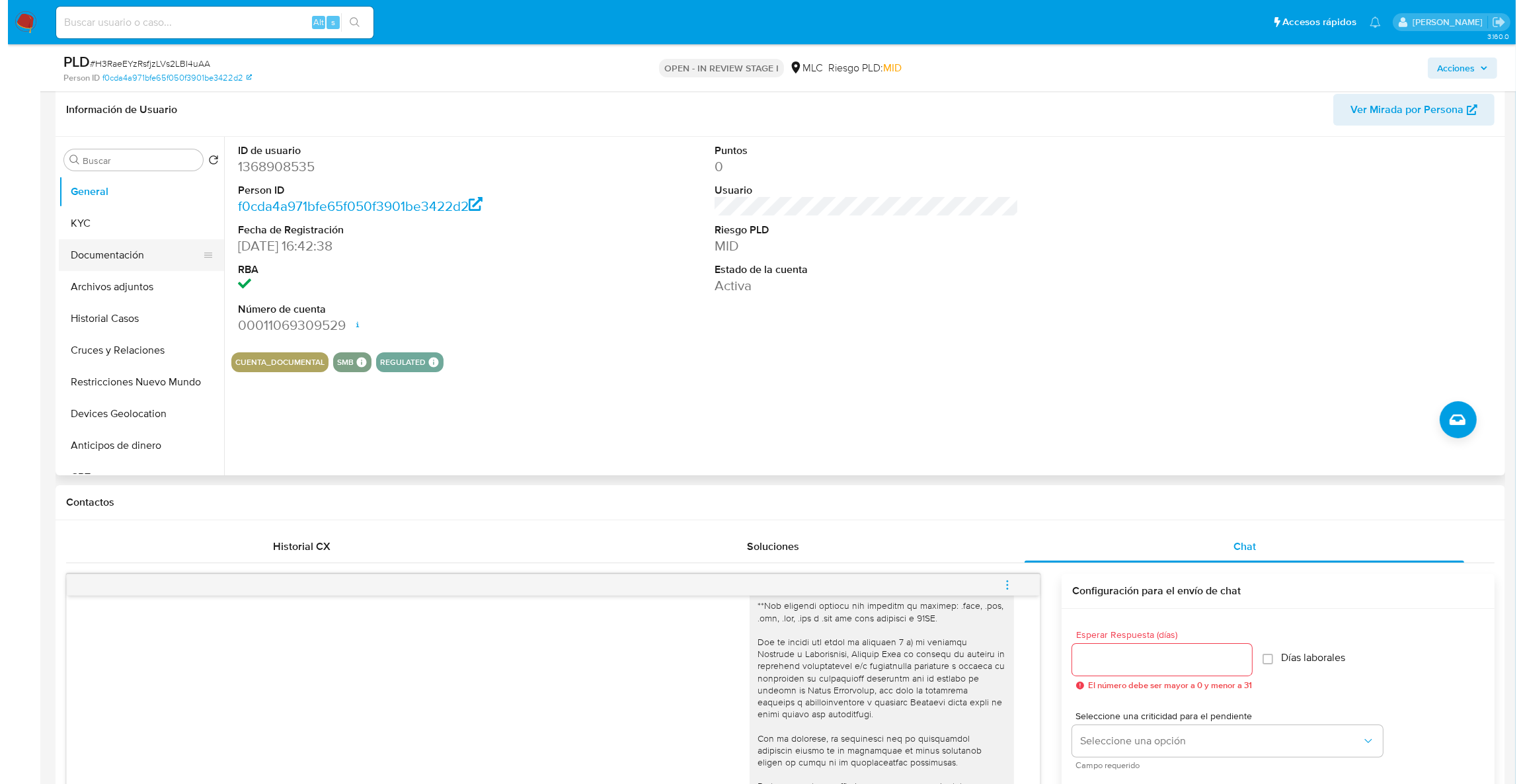
scroll to position [0, 0]
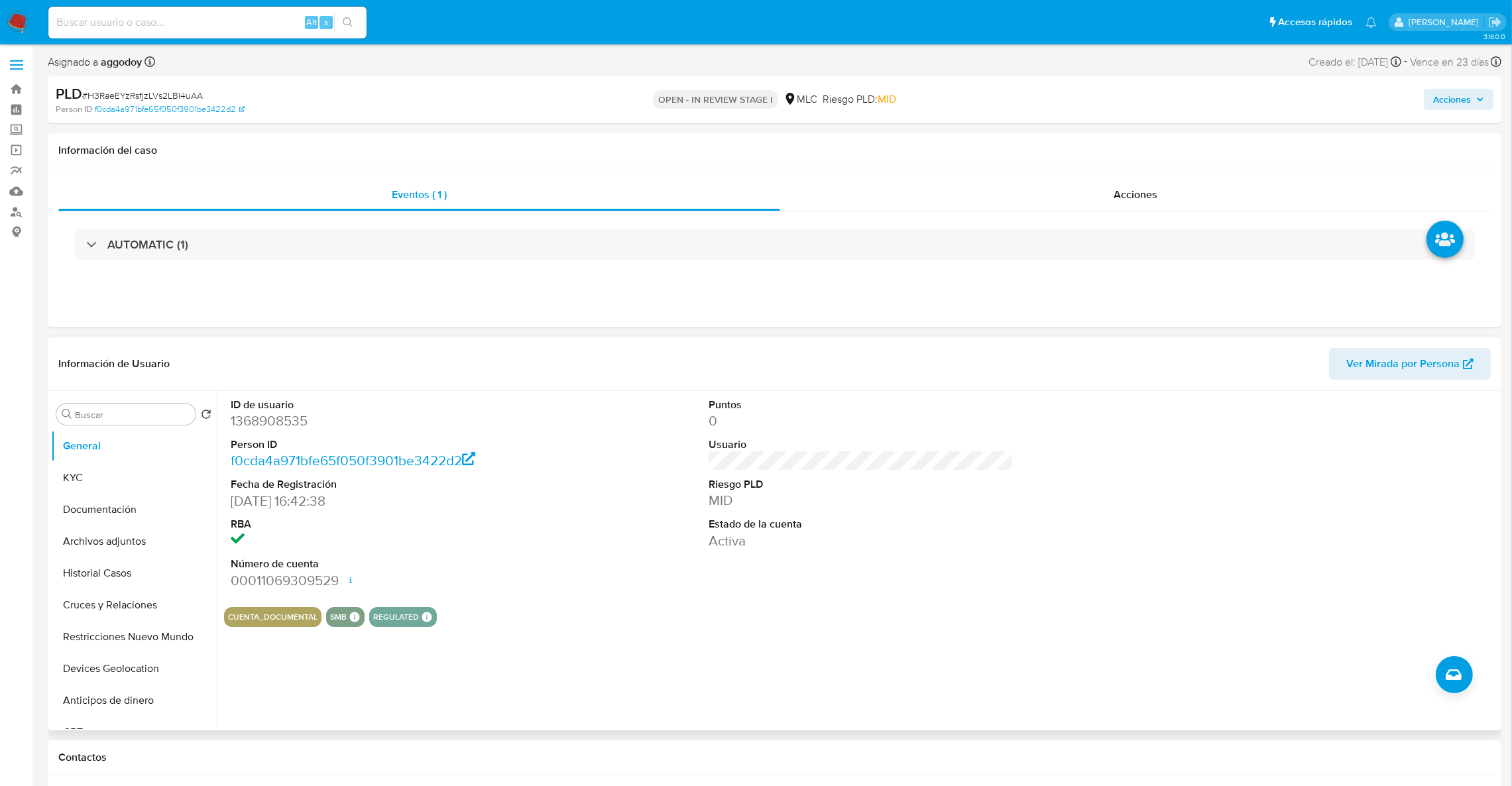
click at [217, 420] on div "ID de usuario 1368908535 Person ID f0cda4a971bfe65f050f3901be3422d2 Fecha de Re…" at bounding box center [857, 560] width 1281 height 340
click at [248, 425] on dd "1368908535" at bounding box center [383, 420] width 305 height 19
copy dd "1368908535"
click at [134, 552] on button "Archivos adjuntos" at bounding box center [129, 541] width 155 height 32
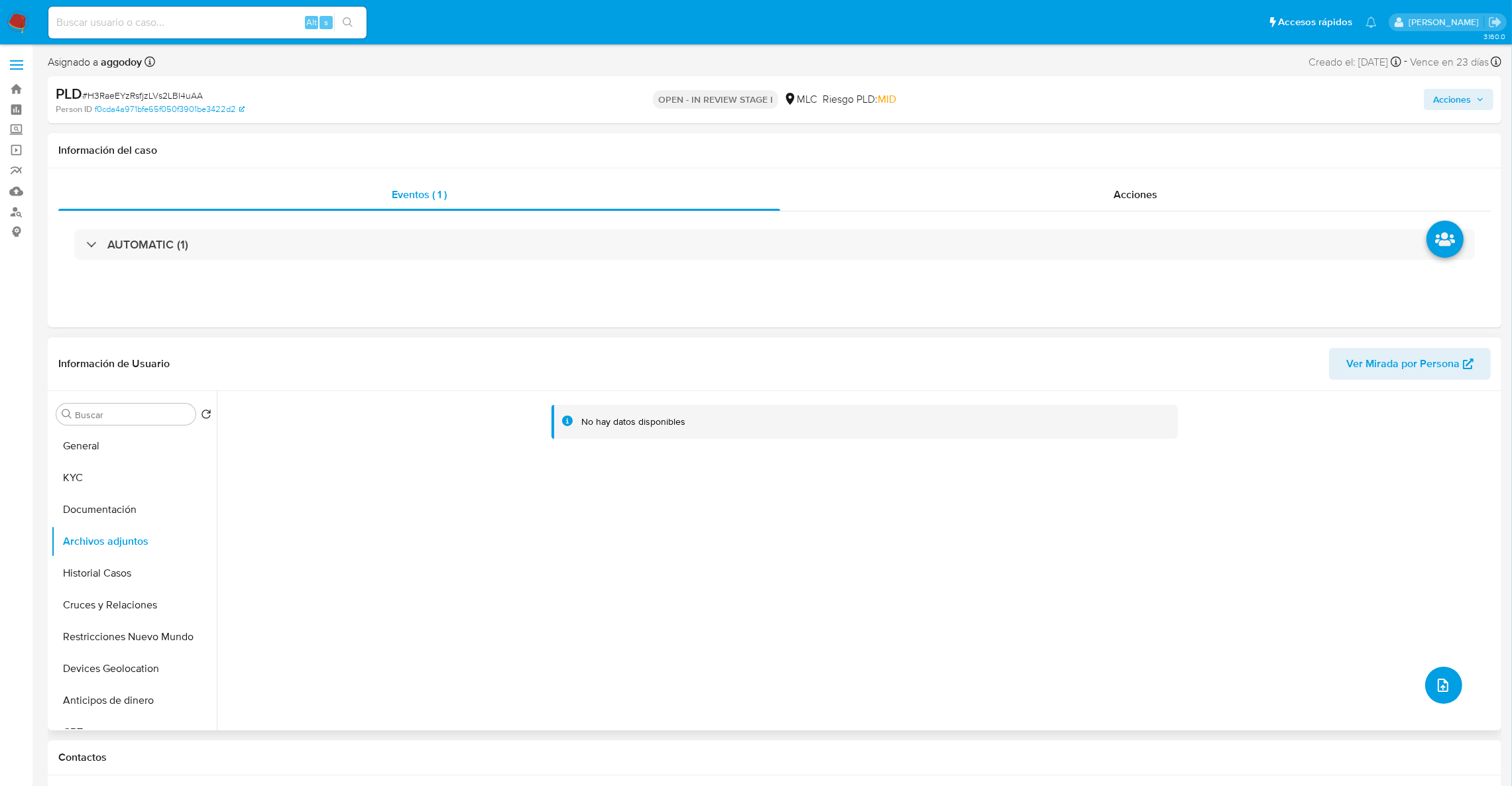
click at [1435, 685] on icon "upload-file" at bounding box center [1442, 685] width 16 height 16
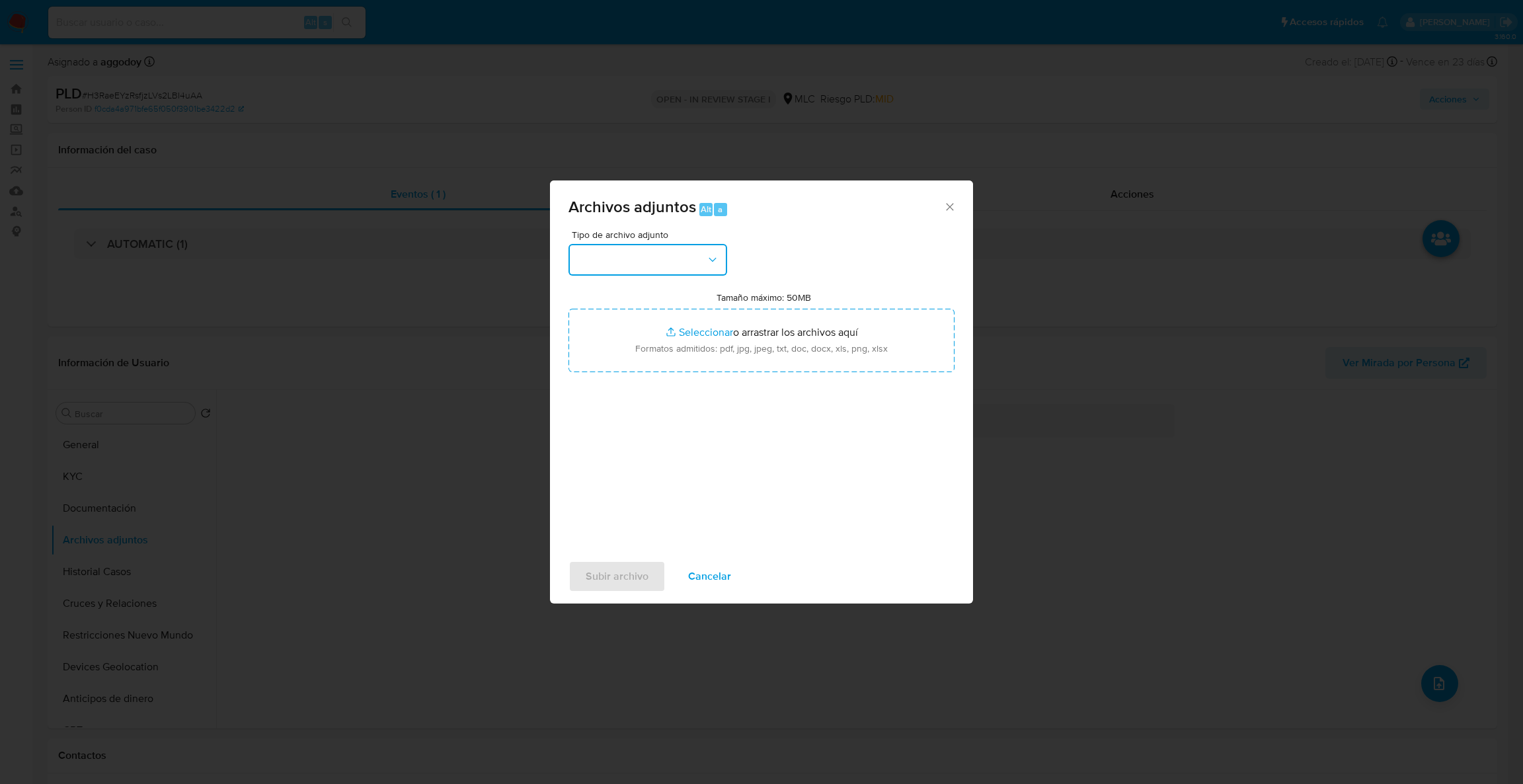
click at [624, 266] on button "button" at bounding box center [648, 259] width 159 height 32
click at [641, 356] on div "OTROS" at bounding box center [644, 348] width 135 height 32
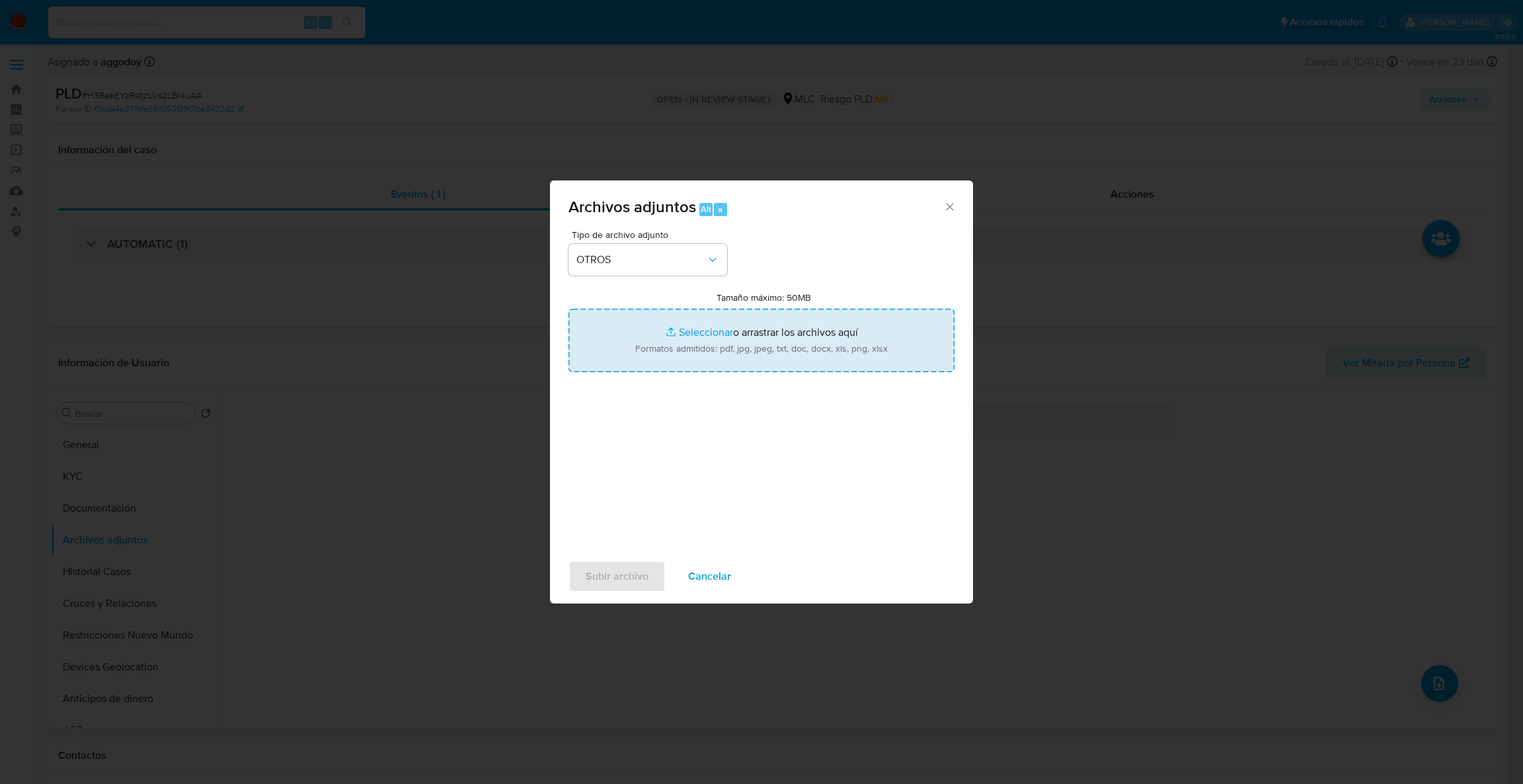
click at [662, 354] on input "Tamaño máximo: 50MB Seleccionar archivos" at bounding box center [761, 341] width 386 height 64
type input "C:\fakepath\1368908535_b9afbc82-9425-45c0-bc12-32fe94fc05b2.pdf"
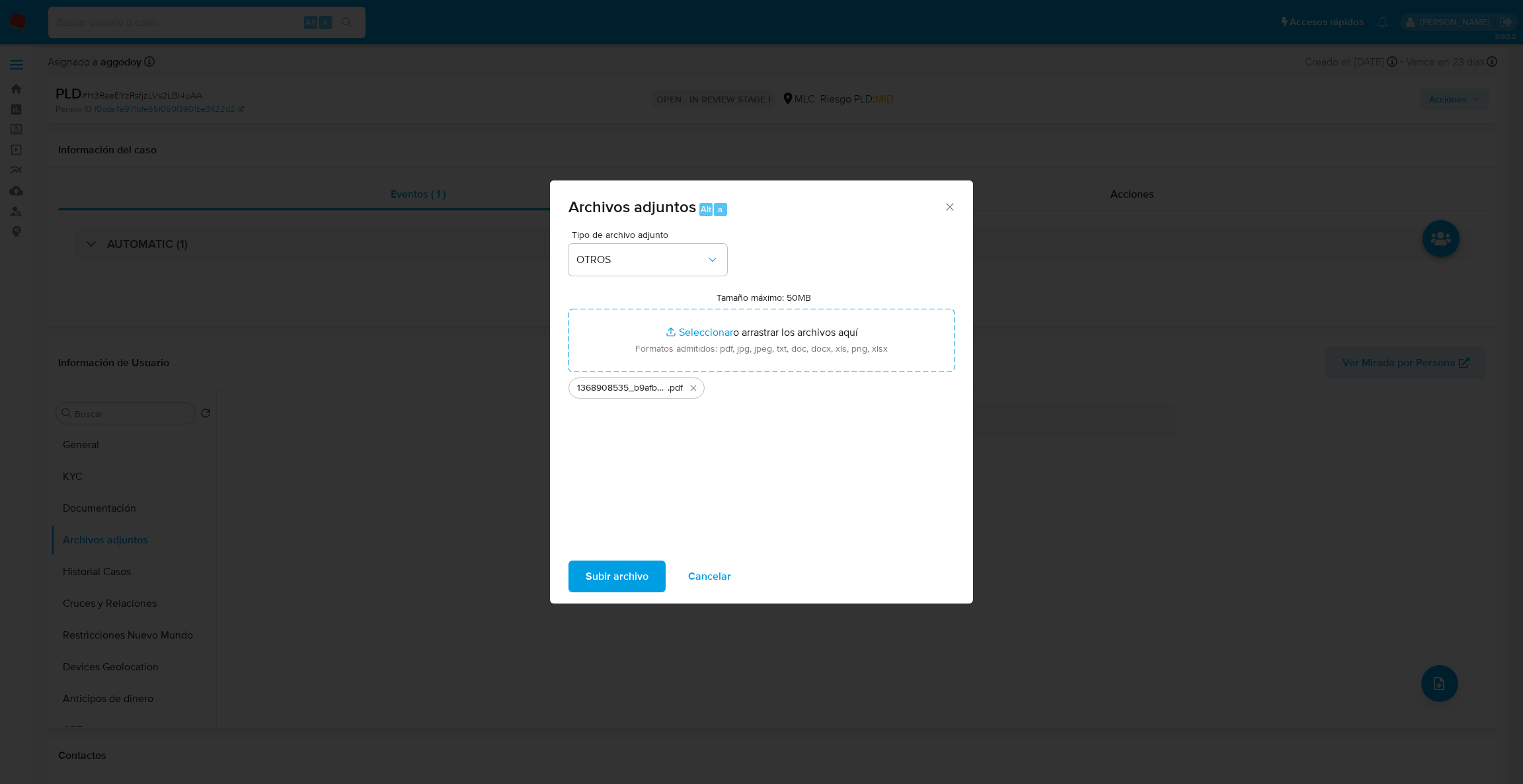
click at [644, 577] on span "Subir archivo" at bounding box center [617, 576] width 63 height 29
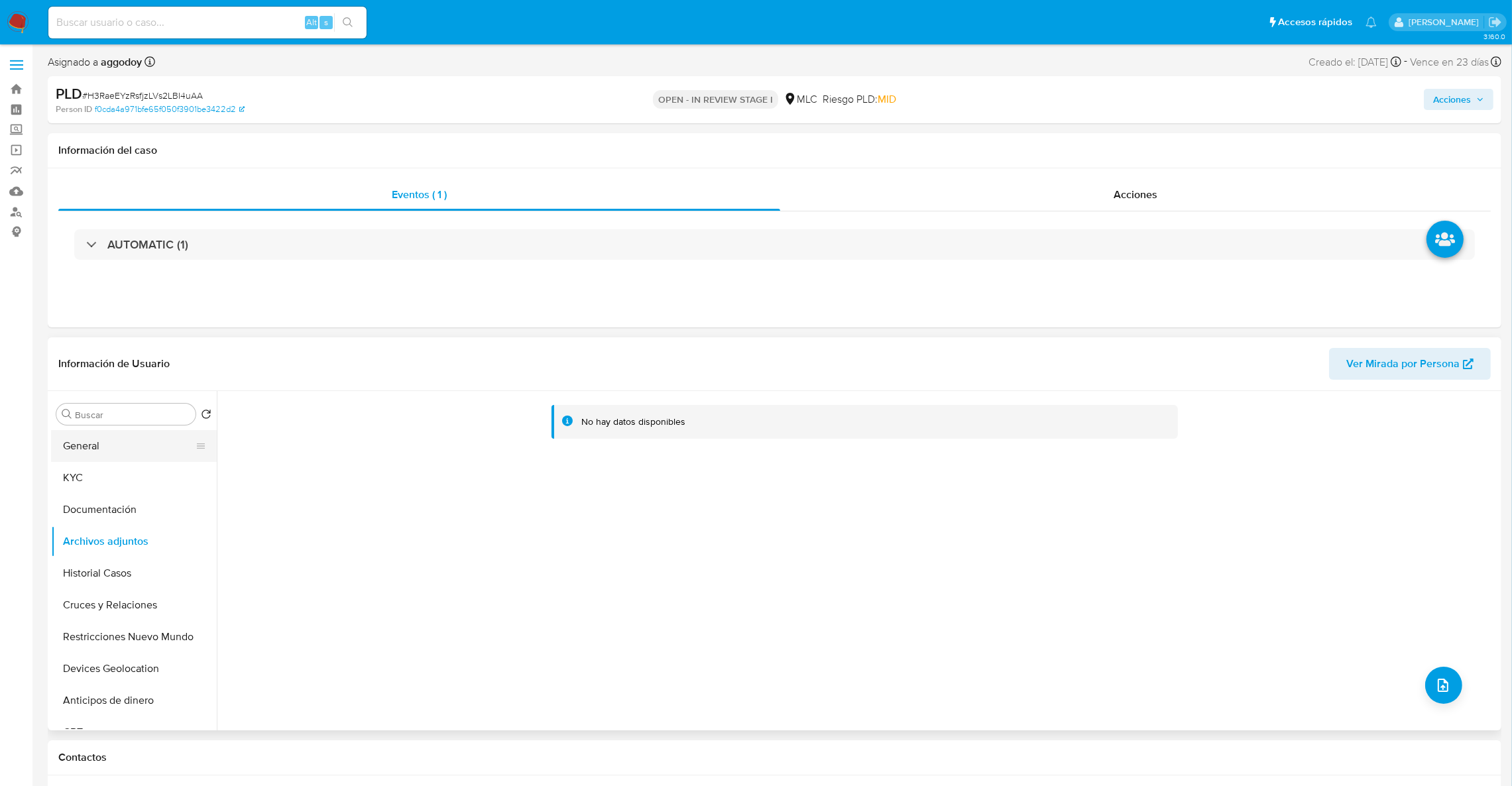
click at [122, 443] on button "General" at bounding box center [129, 446] width 155 height 32
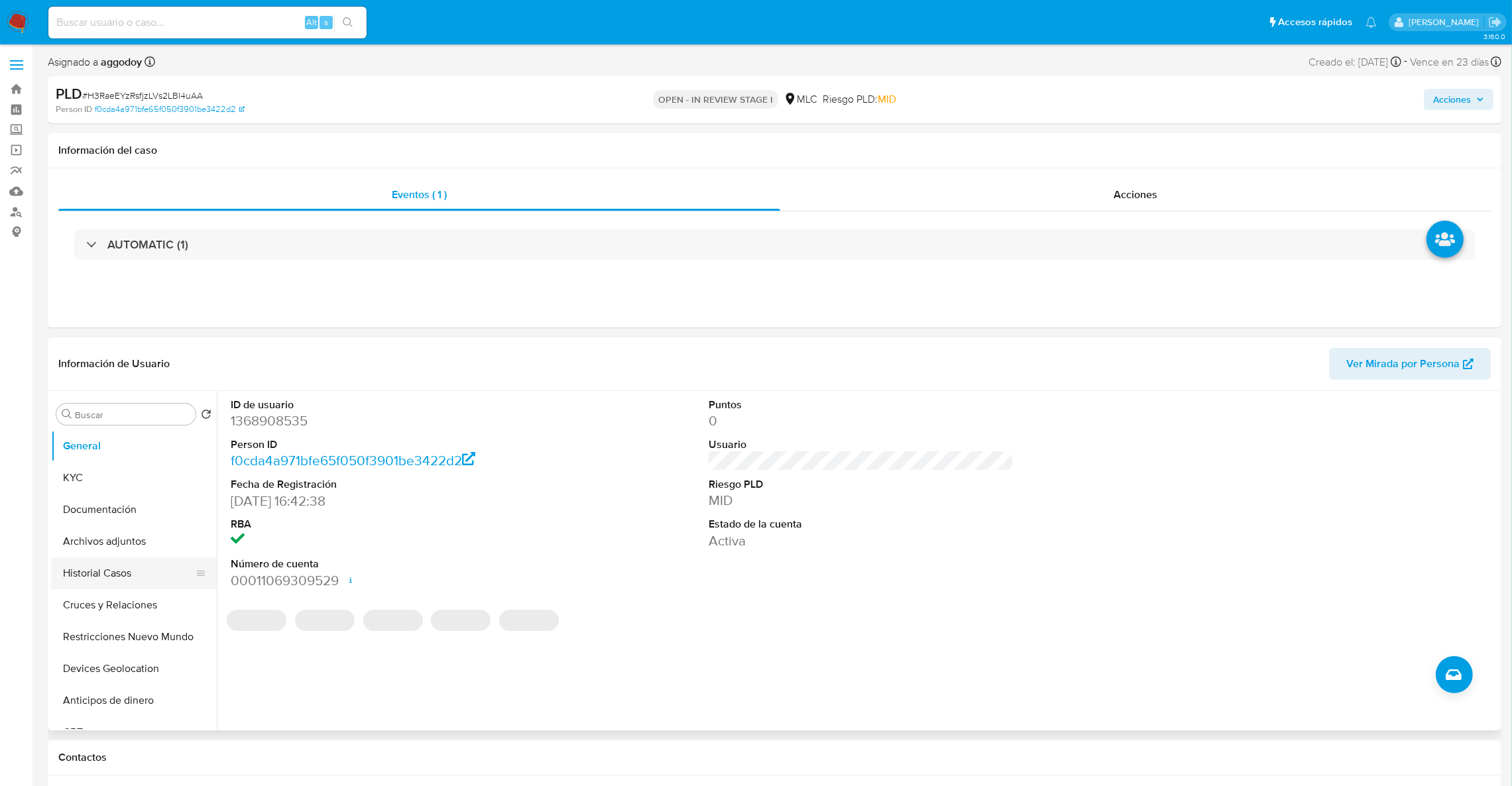
click at [94, 575] on button "Historial Casos" at bounding box center [129, 573] width 155 height 32
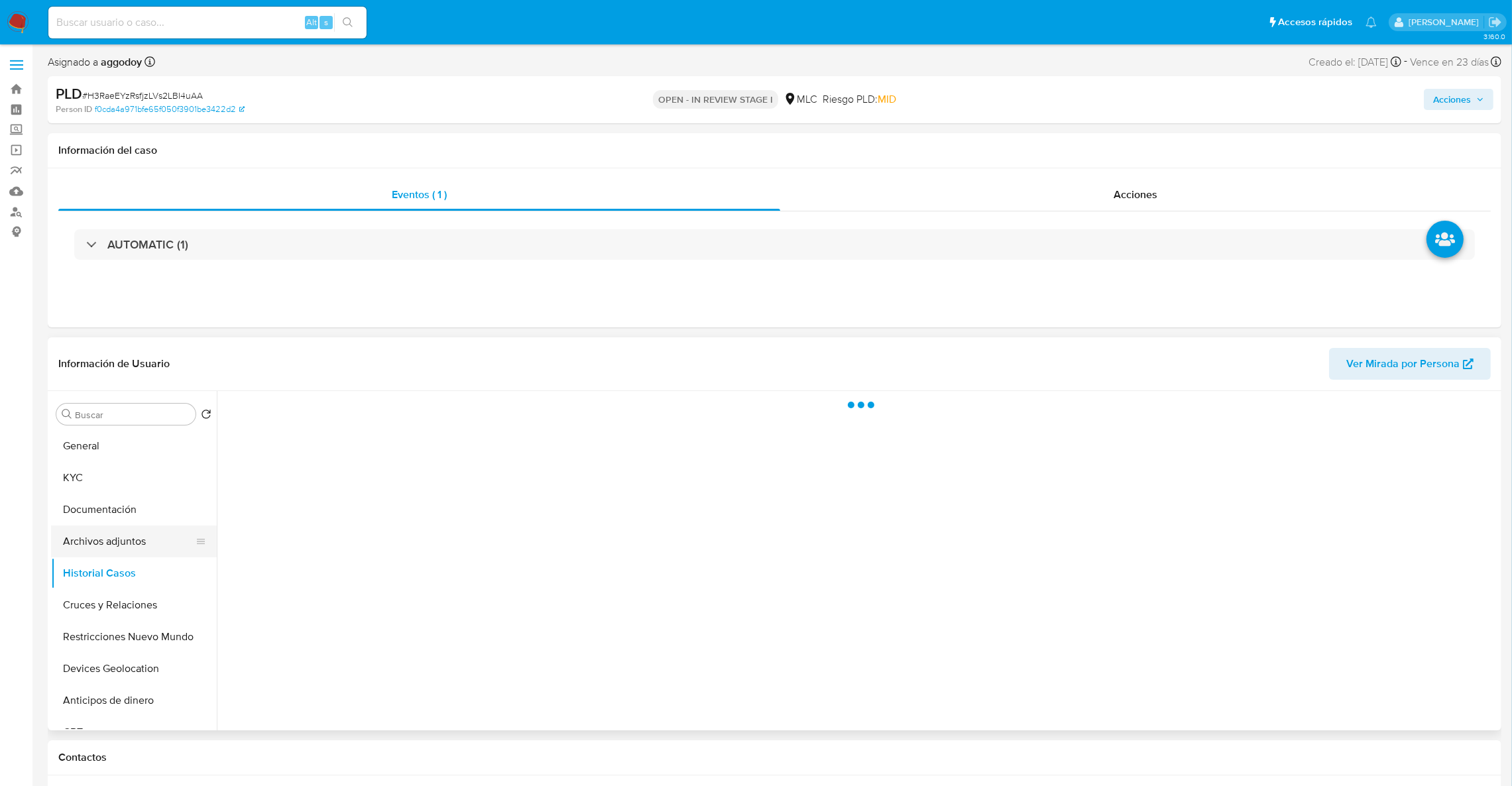
click at [103, 546] on button "Archivos adjuntos" at bounding box center [129, 541] width 155 height 32
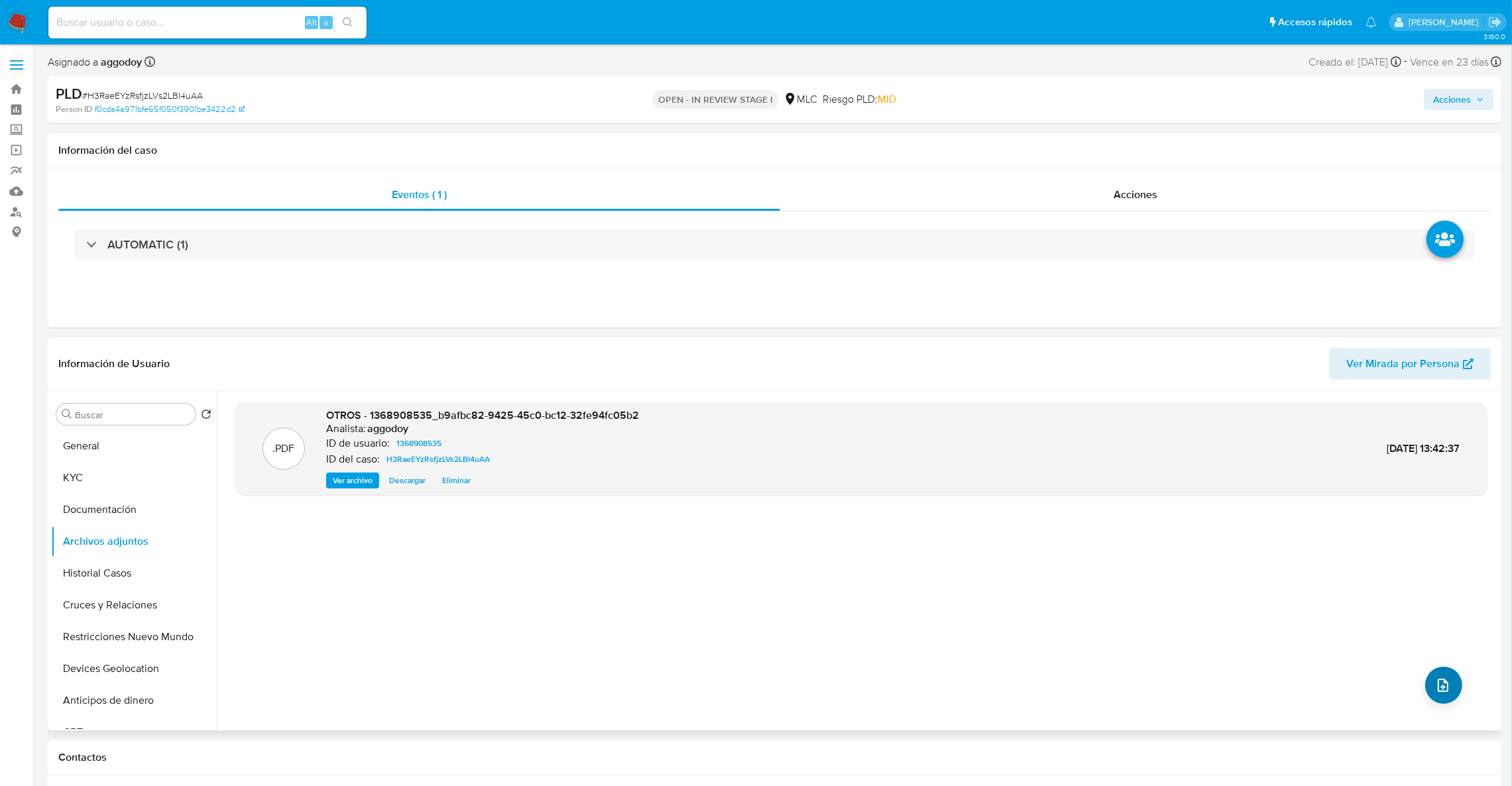
click at [1456, 690] on div ".PDF OTROS - 1368908535_b9afbc82-9425-45c0-bc12-32fe94fc05b2 Analista: aggodoy …" at bounding box center [861, 561] width 1253 height 318
click at [1435, 685] on icon "upload-file" at bounding box center [1442, 685] width 16 height 16
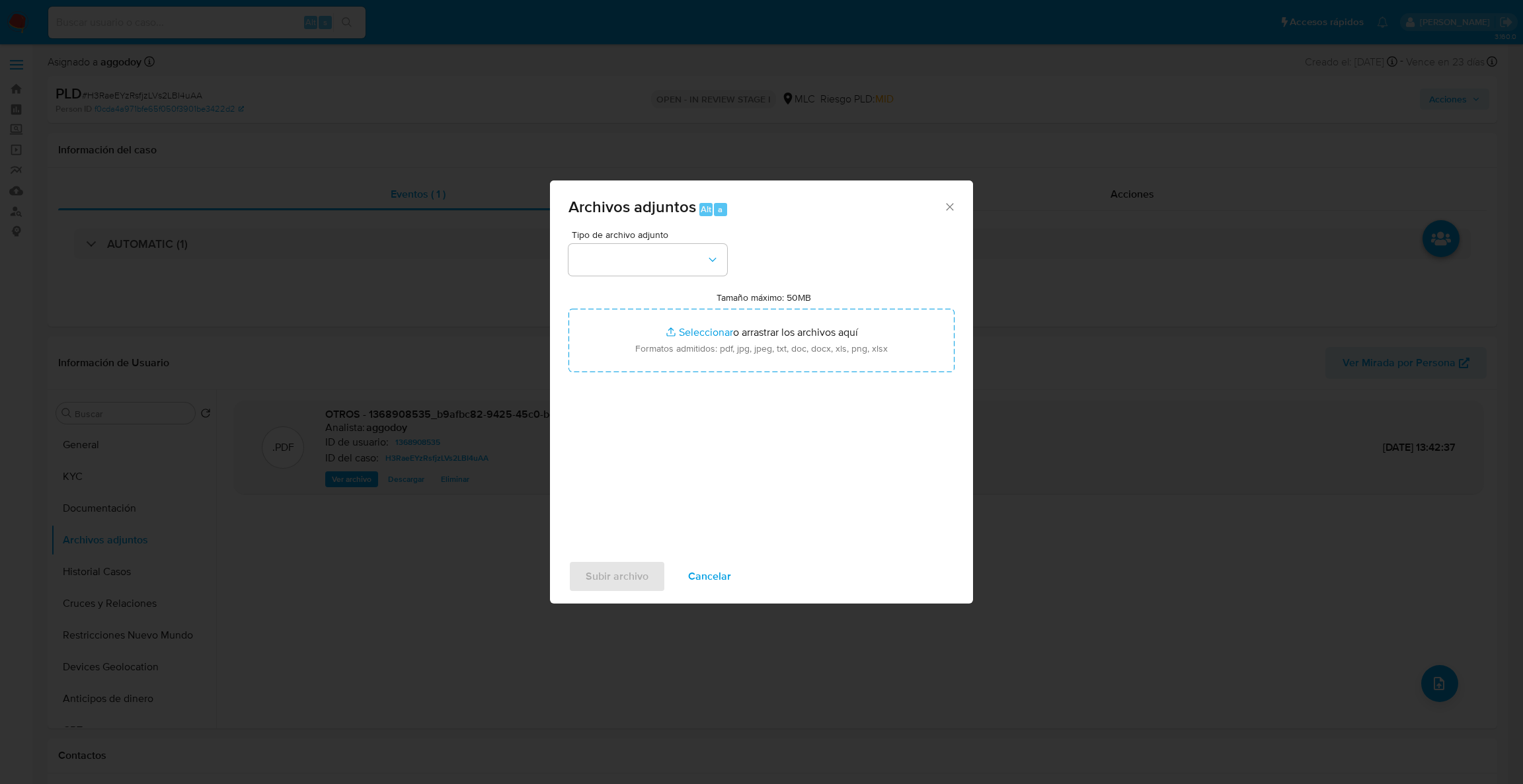
drag, startPoint x: 610, startPoint y: 279, endPoint x: 679, endPoint y: 281, distance: 69.0
click at [612, 279] on div "Tipo de archivo adjunto Tamaño máximo: 50MB Seleccionar archivos Seleccionar o …" at bounding box center [761, 385] width 386 height 312
click at [716, 266] on icon "button" at bounding box center [713, 260] width 13 height 13
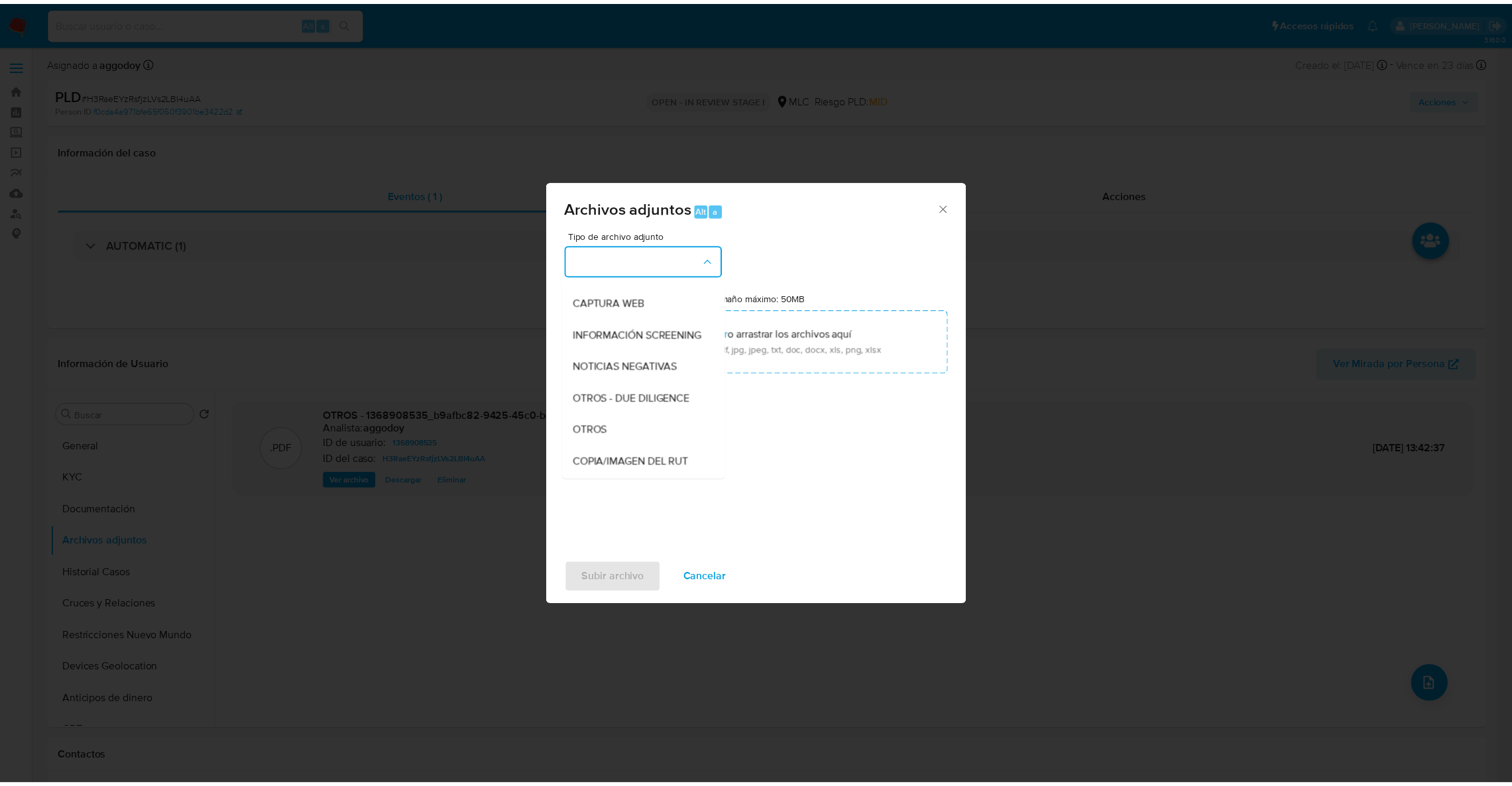
scroll to position [114, 0]
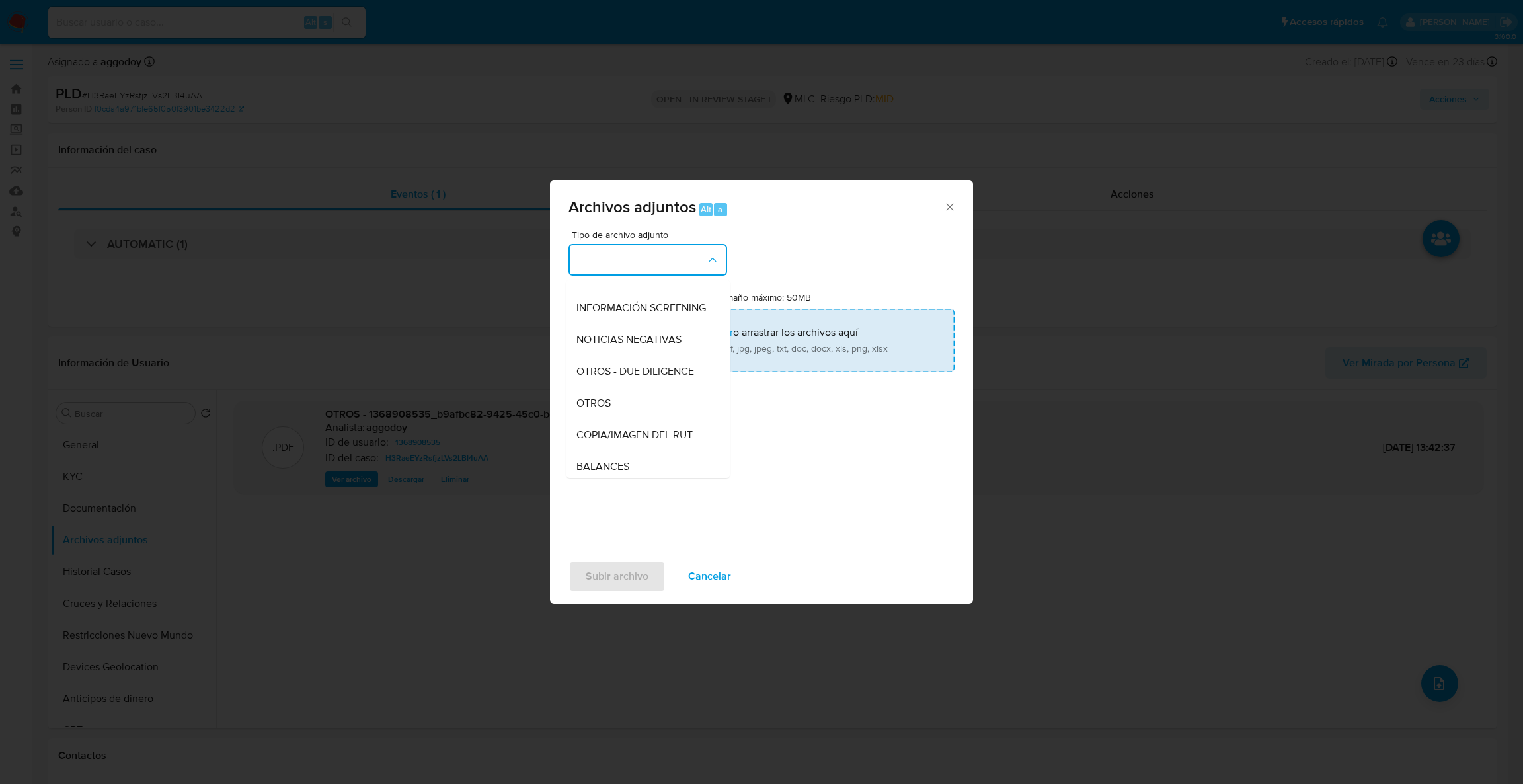
drag, startPoint x: 628, startPoint y: 407, endPoint x: 652, endPoint y: 359, distance: 53.7
click at [628, 407] on div "OTROS" at bounding box center [644, 403] width 135 height 32
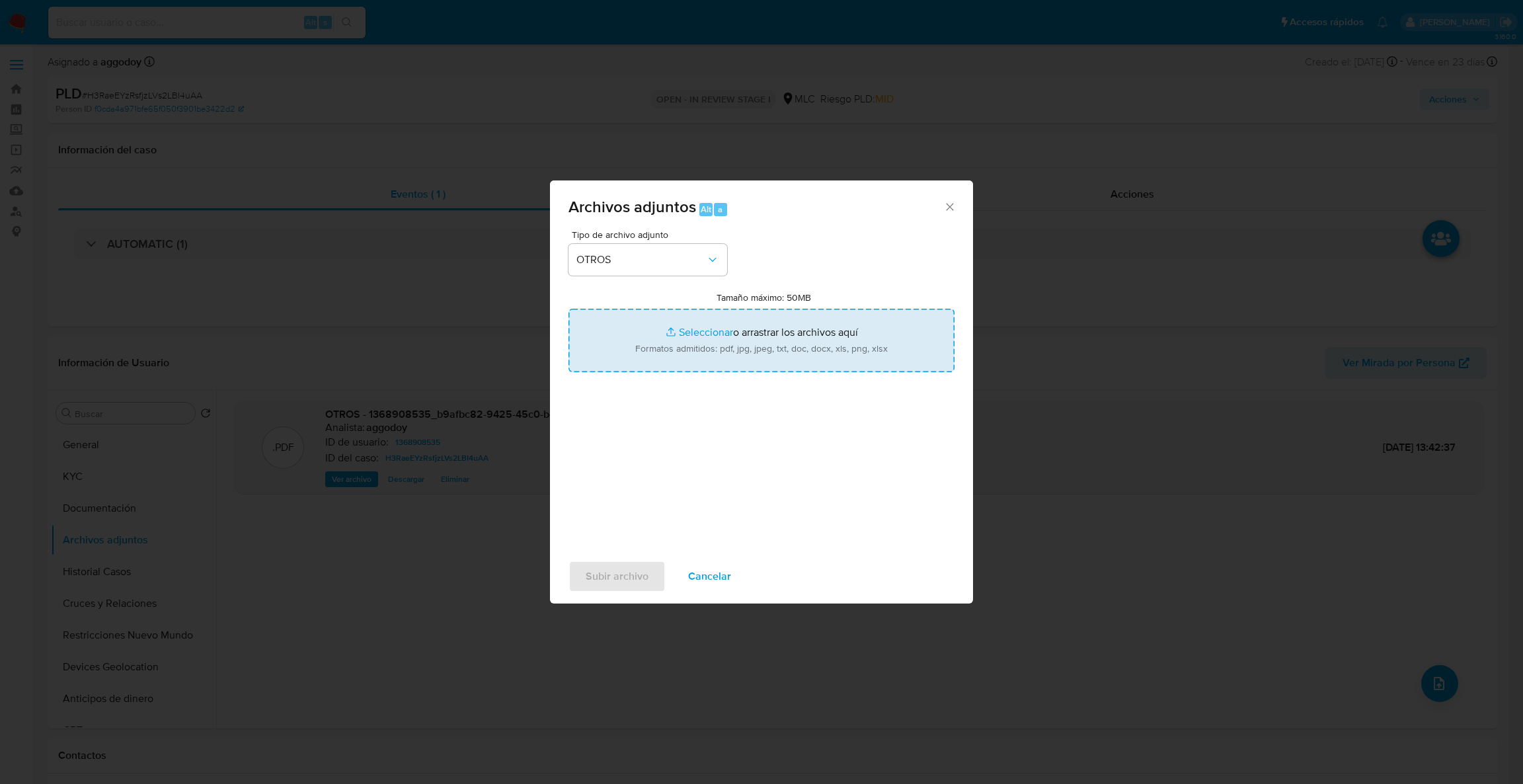
click at [659, 345] on input "Tamaño máximo: 50MB Seleccionar archivos" at bounding box center [761, 341] width 386 height 64
click at [673, 317] on input "Tamaño máximo: 50MB Seleccionar archivos" at bounding box center [761, 341] width 386 height 64
type input "C:\fakepath\Case Log - 1368908535.pdf"
click at [623, 349] on input "Tamaño máximo: 50MB Seleccionar archivos" at bounding box center [761, 341] width 386 height 64
click at [658, 359] on input "Tamaño máximo: 50MB Seleccionar archivos" at bounding box center [761, 341] width 386 height 64
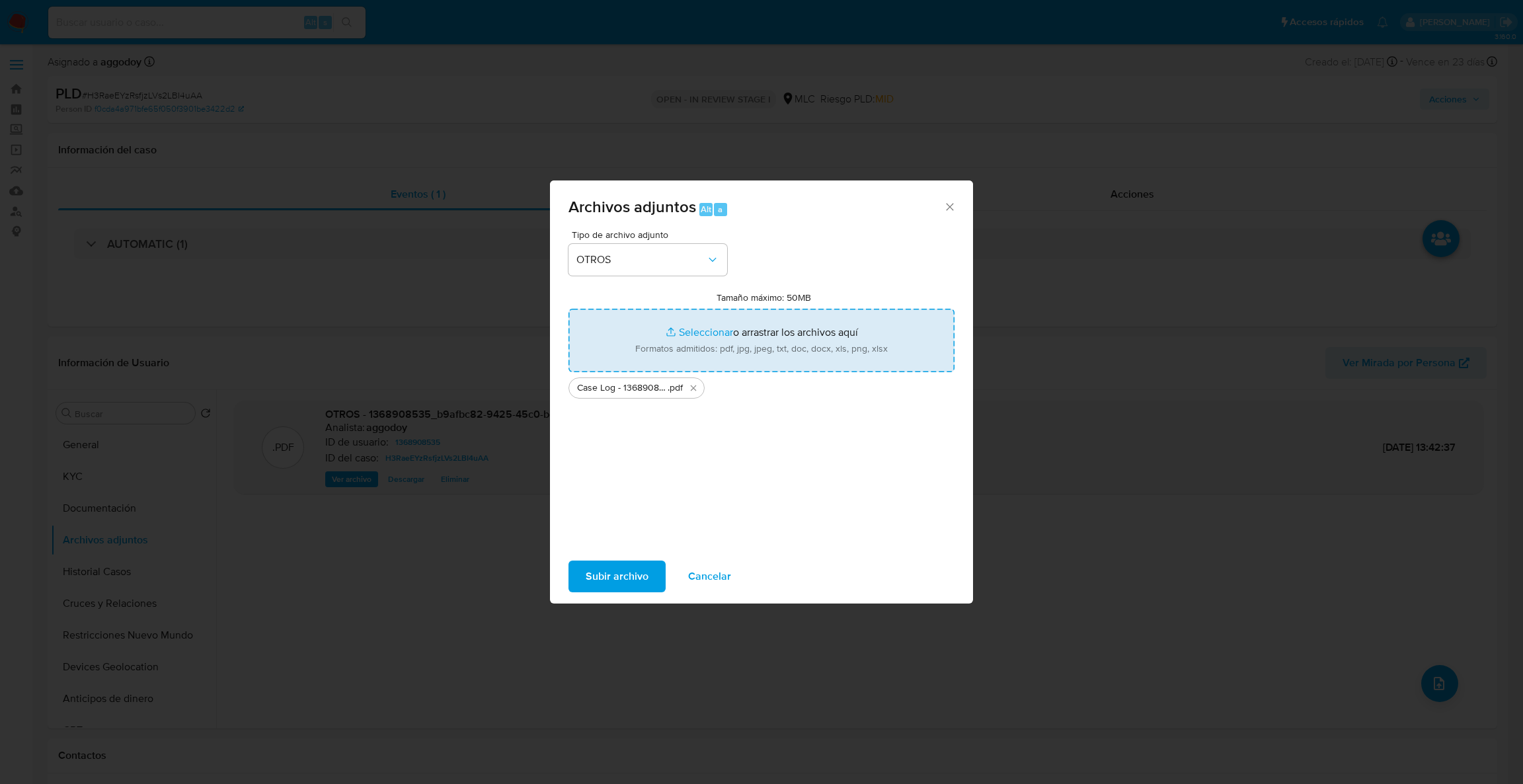
type input "C:\fakepath\1368908535Movimientos .xlsx"
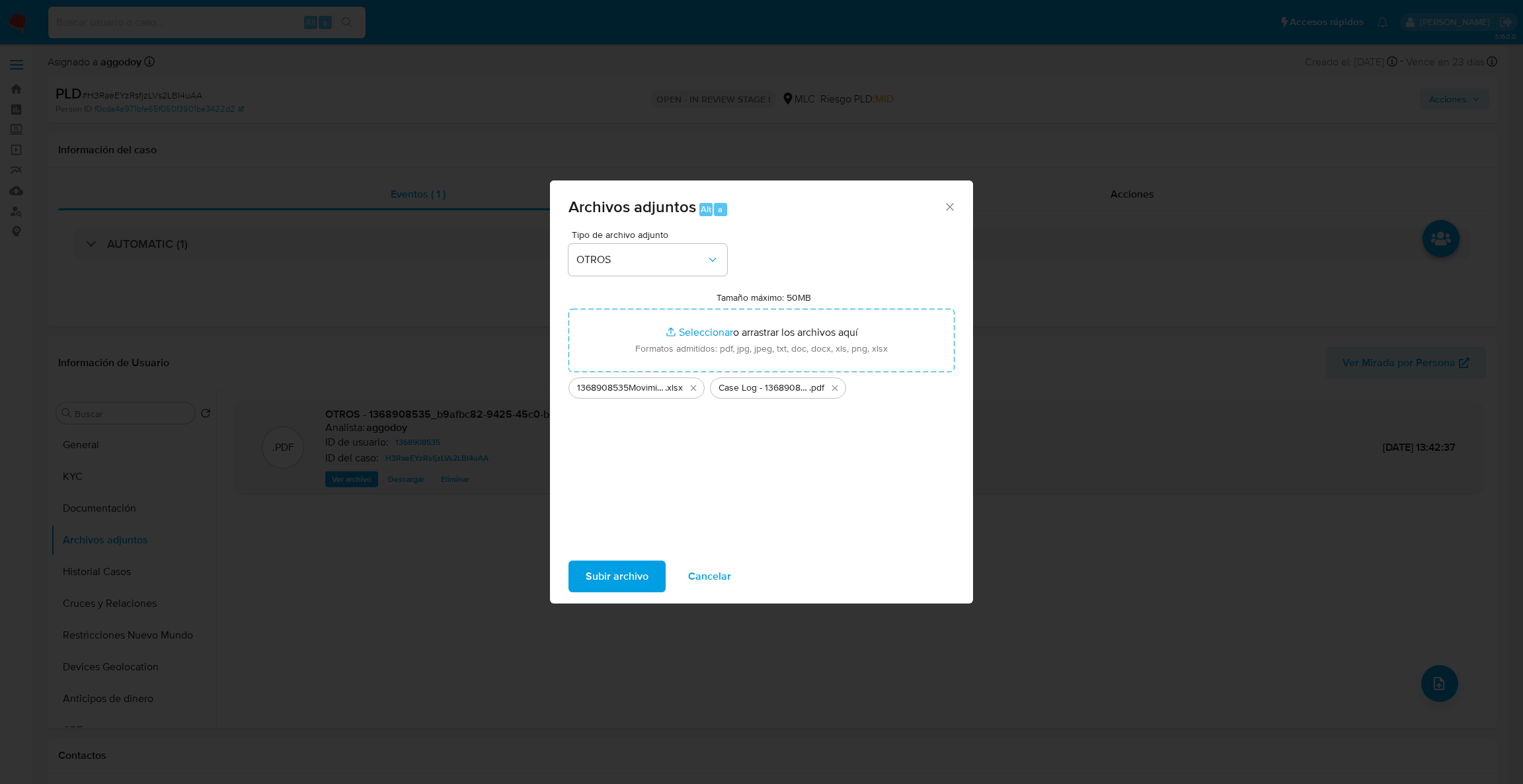
click at [626, 589] on span "Subir archivo" at bounding box center [617, 576] width 63 height 29
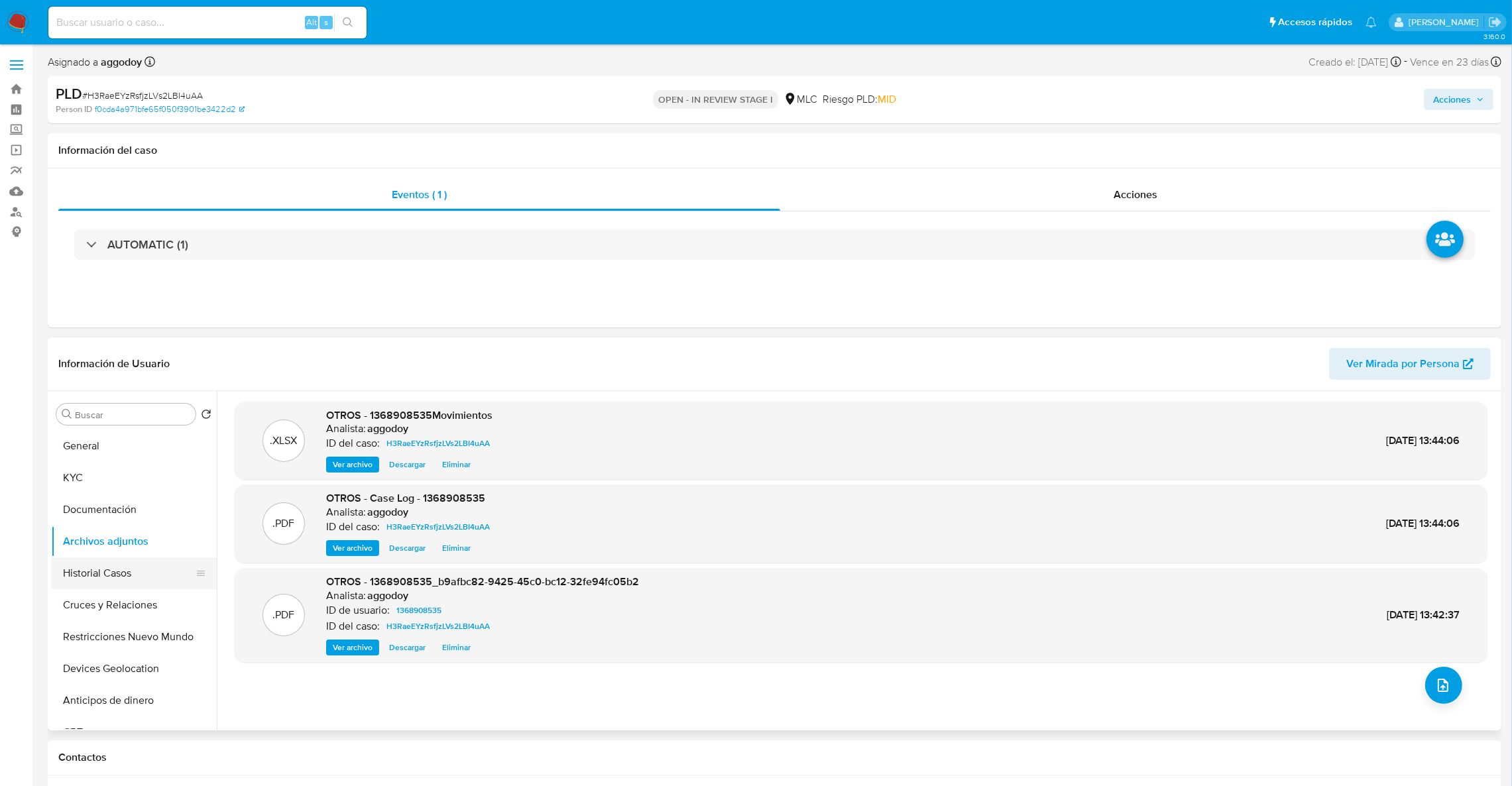
click at [82, 576] on button "Historial Casos" at bounding box center [129, 573] width 155 height 32
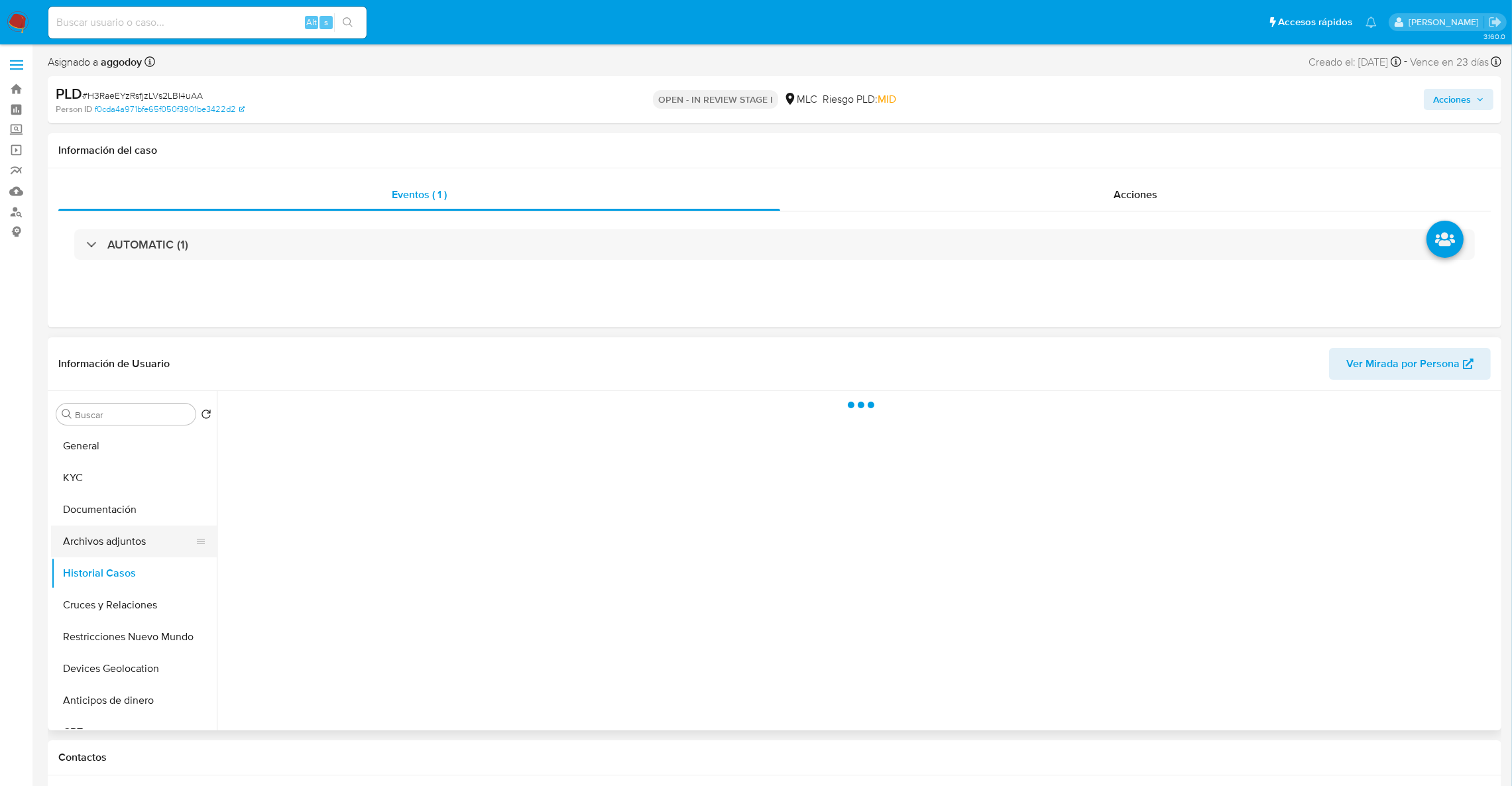
click at [90, 539] on button "Archivos adjuntos" at bounding box center [129, 541] width 155 height 32
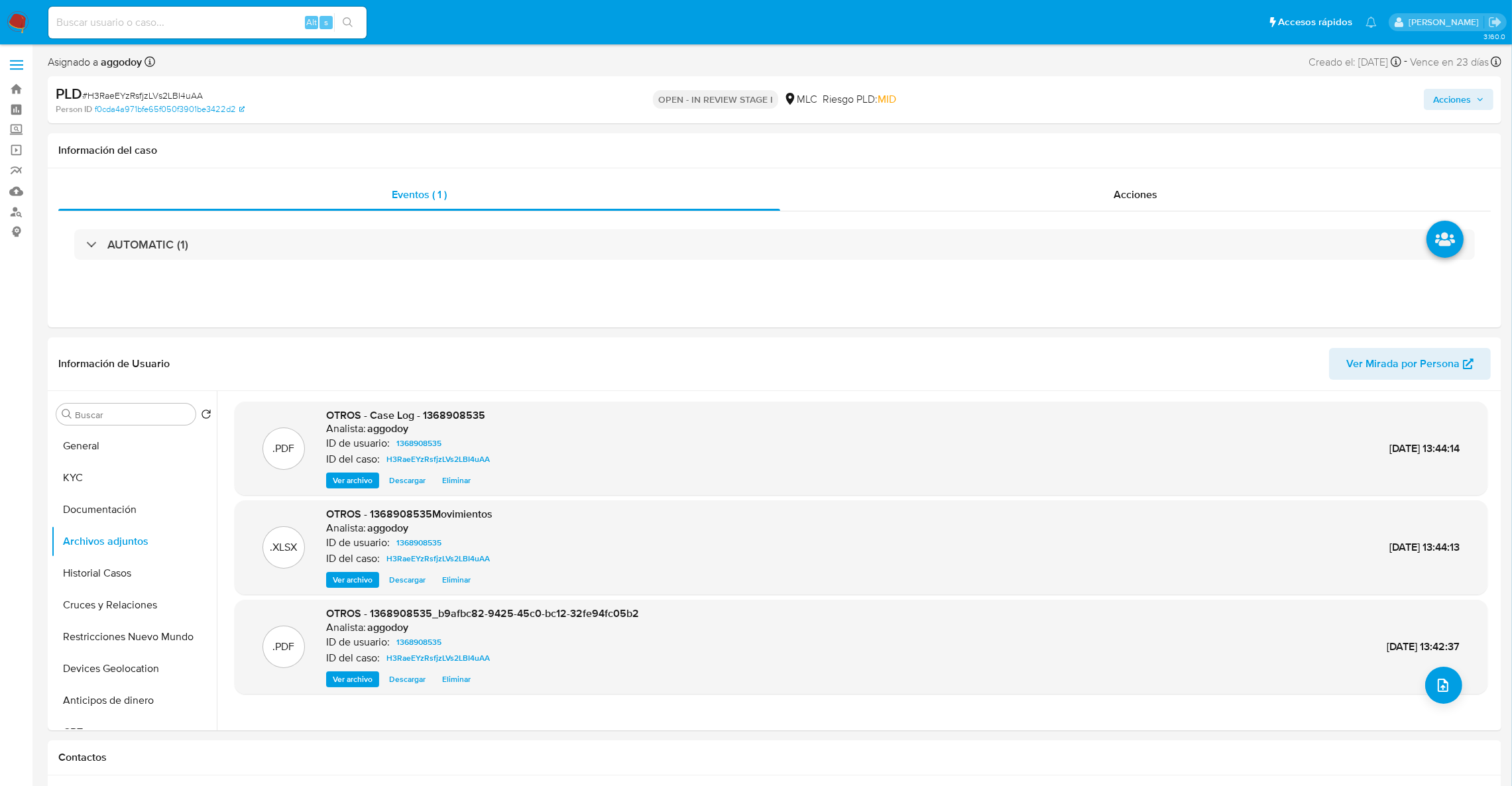
click at [1466, 97] on span "Acciones" at bounding box center [1451, 100] width 38 height 22
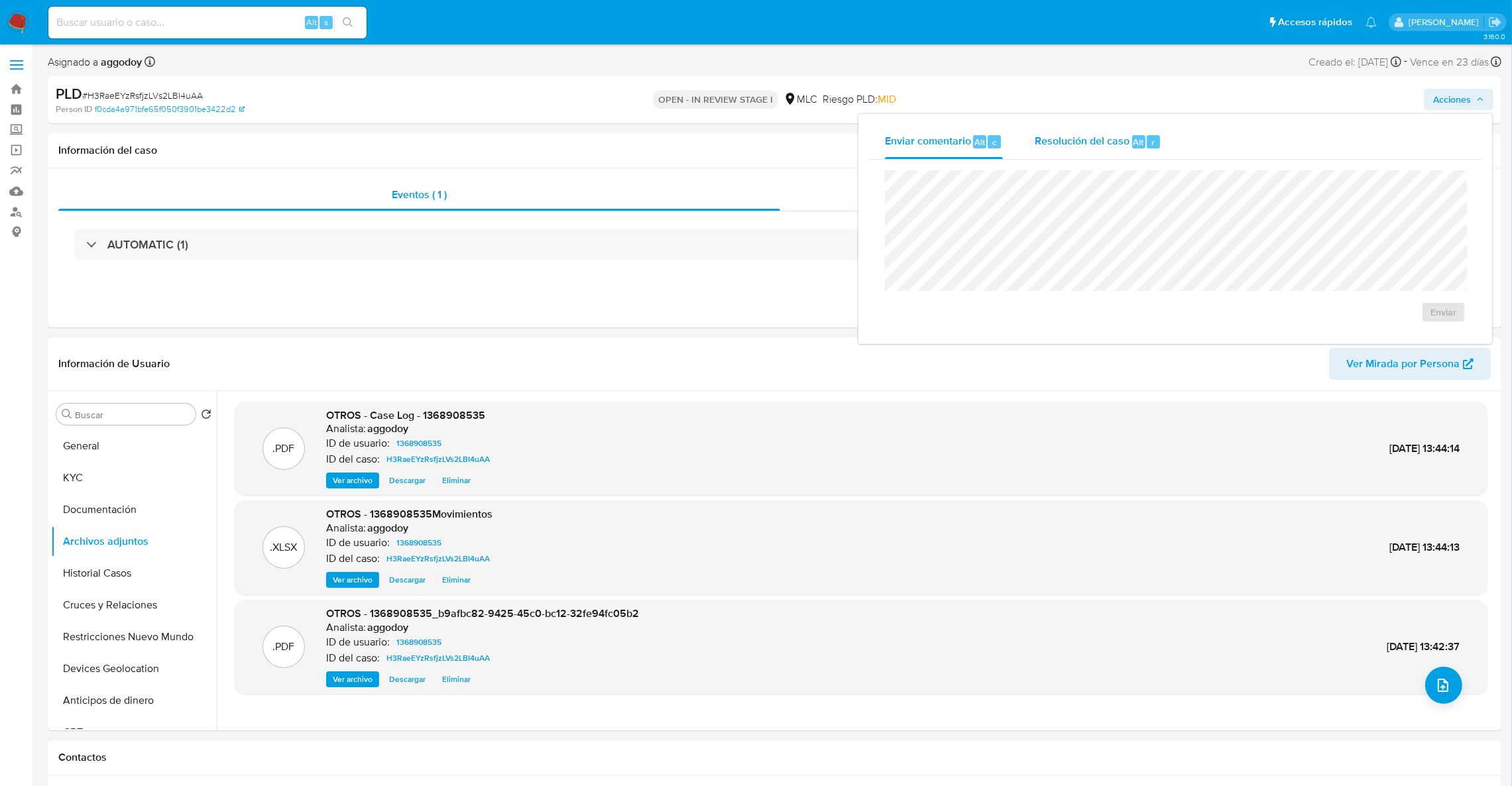
click at [1083, 132] on div "Resolución del caso Alt r" at bounding box center [1097, 142] width 126 height 34
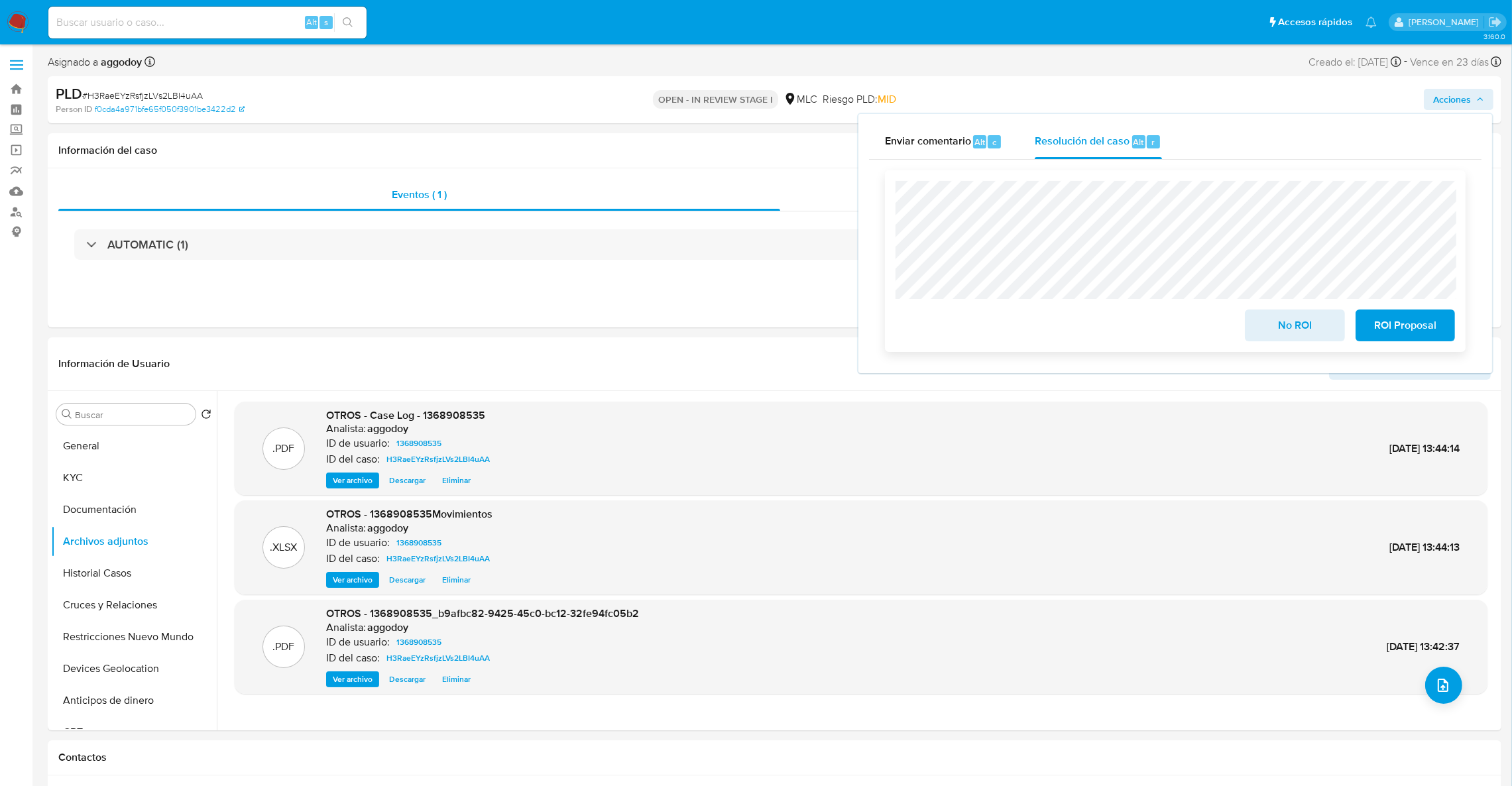
click at [1416, 336] on span "ROI Proposal" at bounding box center [1404, 325] width 65 height 29
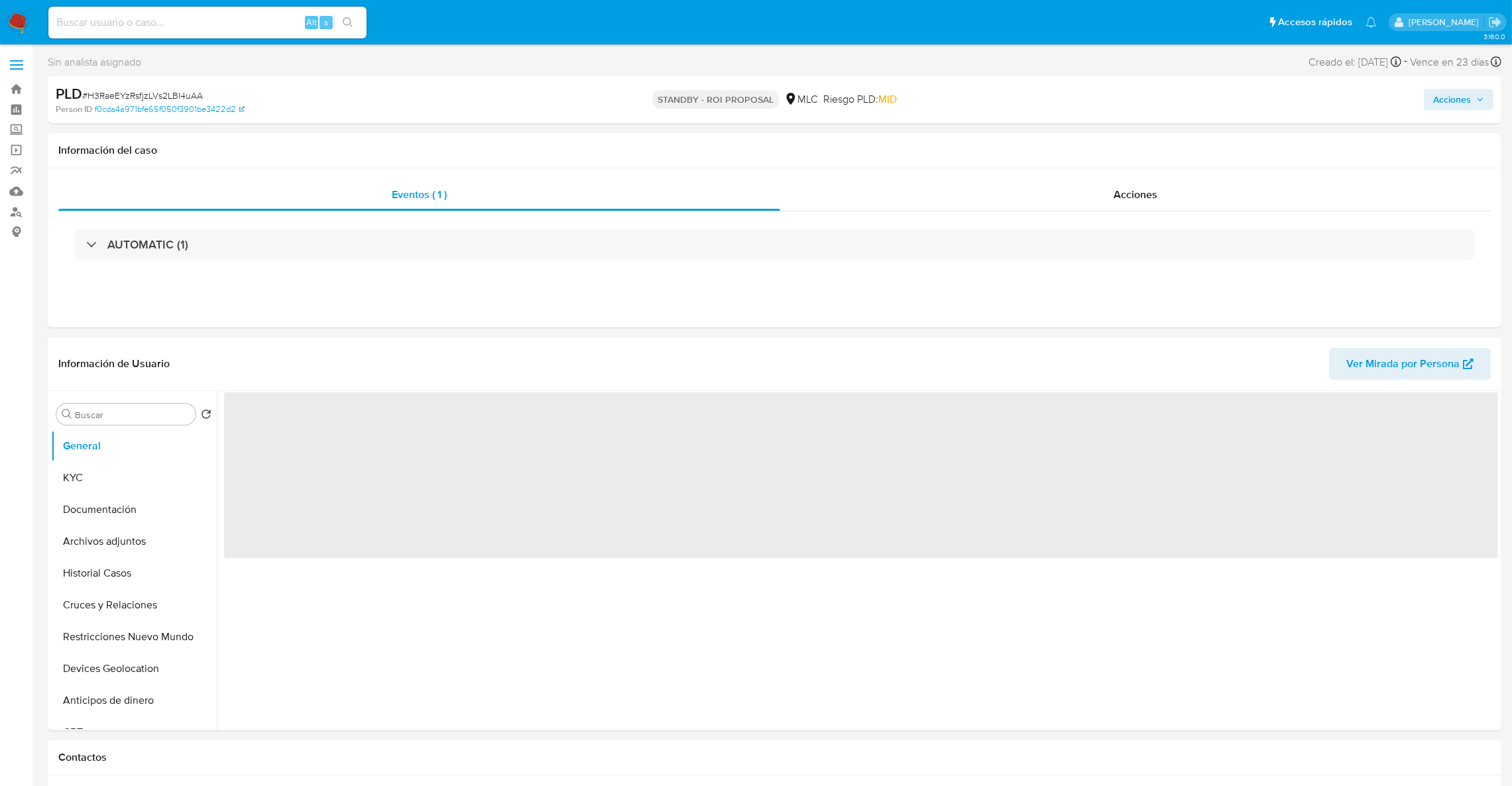
select select "10"
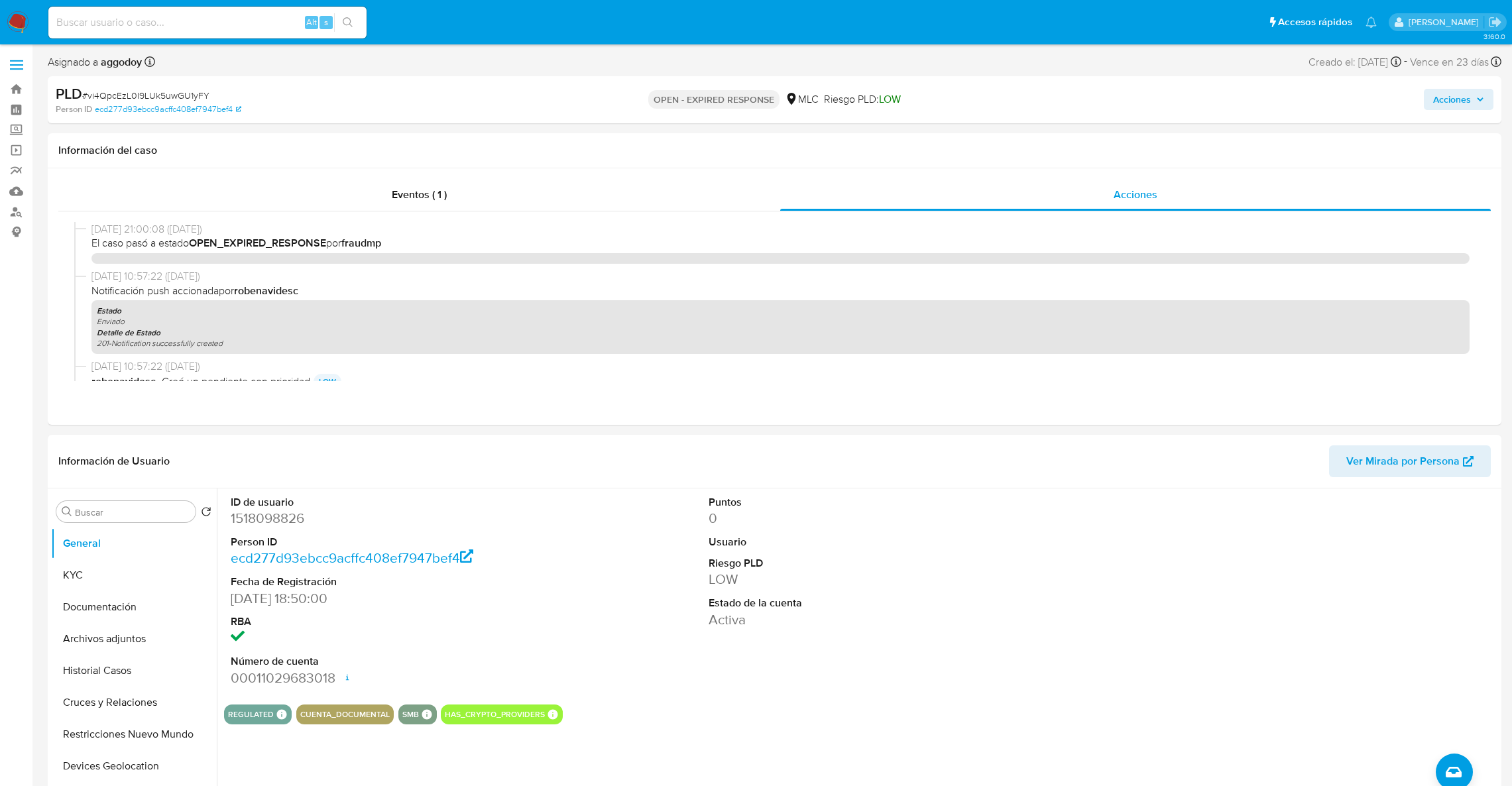
select select "10"
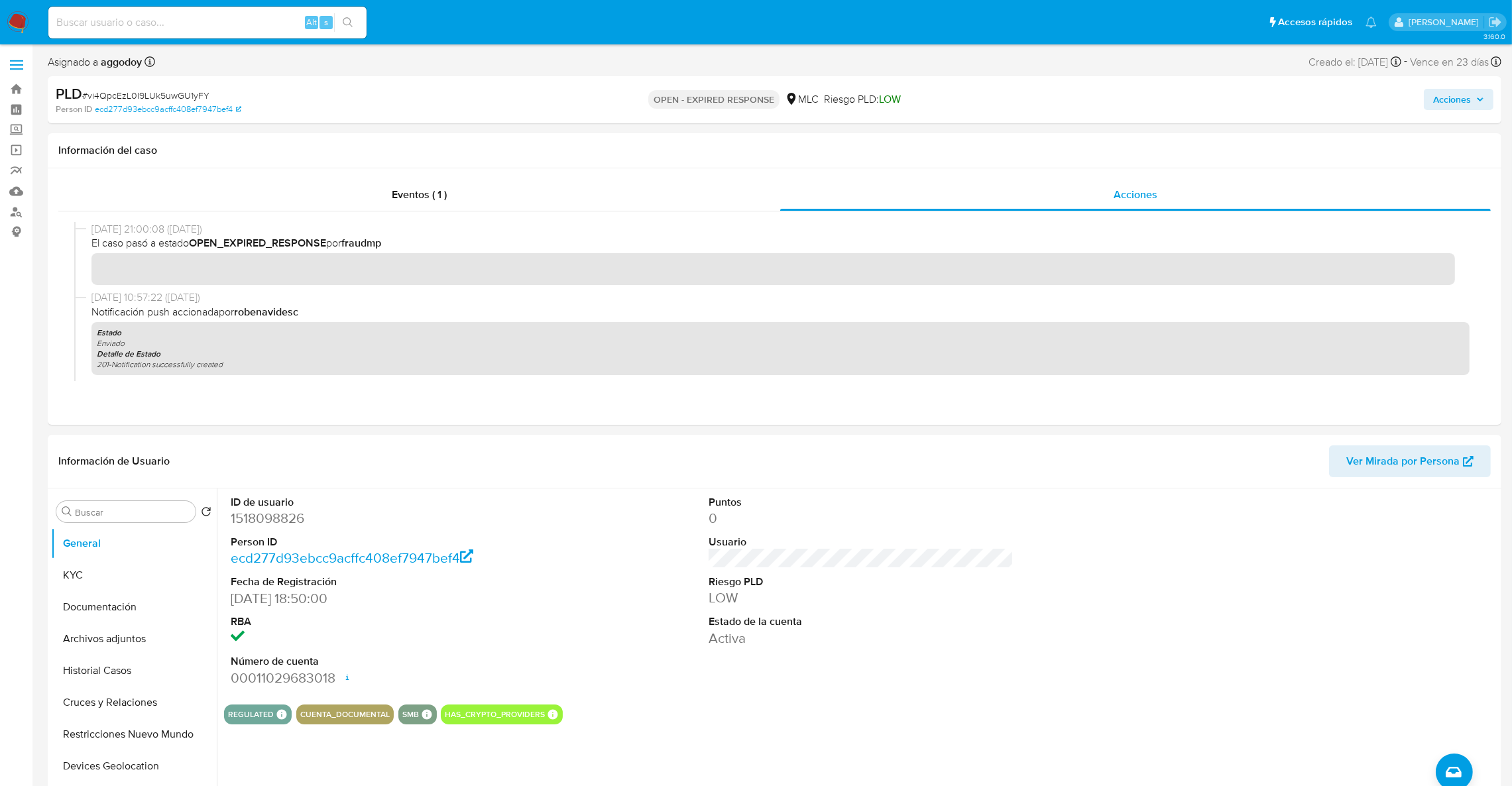
click at [158, 89] on span "# vi4QpcEzL0I9LUk5uwGU1yFY" at bounding box center [146, 96] width 127 height 13
click at [163, 94] on span "# vi4QpcEzL0I9LUk5uwGU1yFY" at bounding box center [146, 96] width 127 height 13
copy span "vi4QpcEzL0I9LUk5uwGU1yFY"
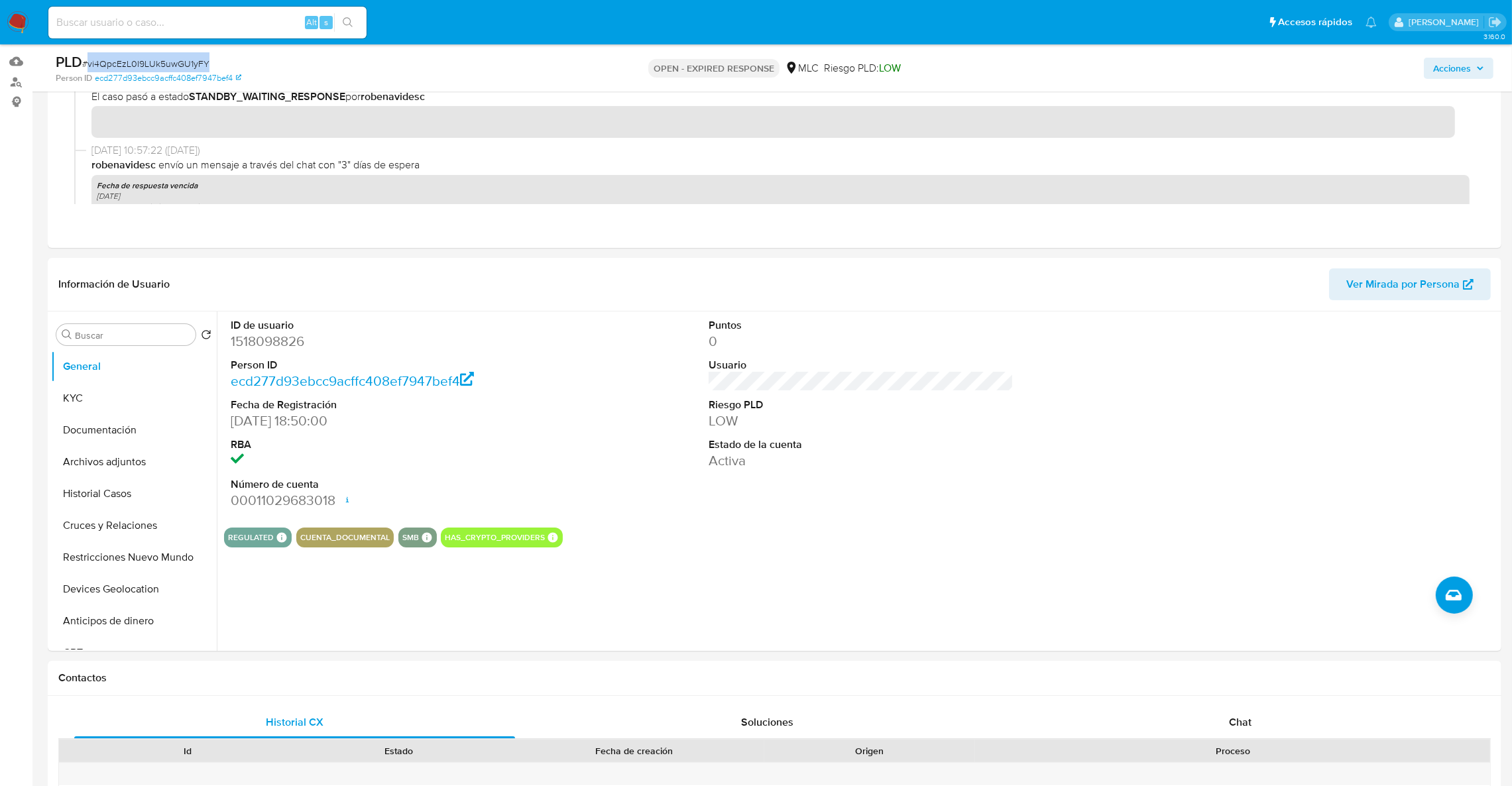
scroll to position [100, 0]
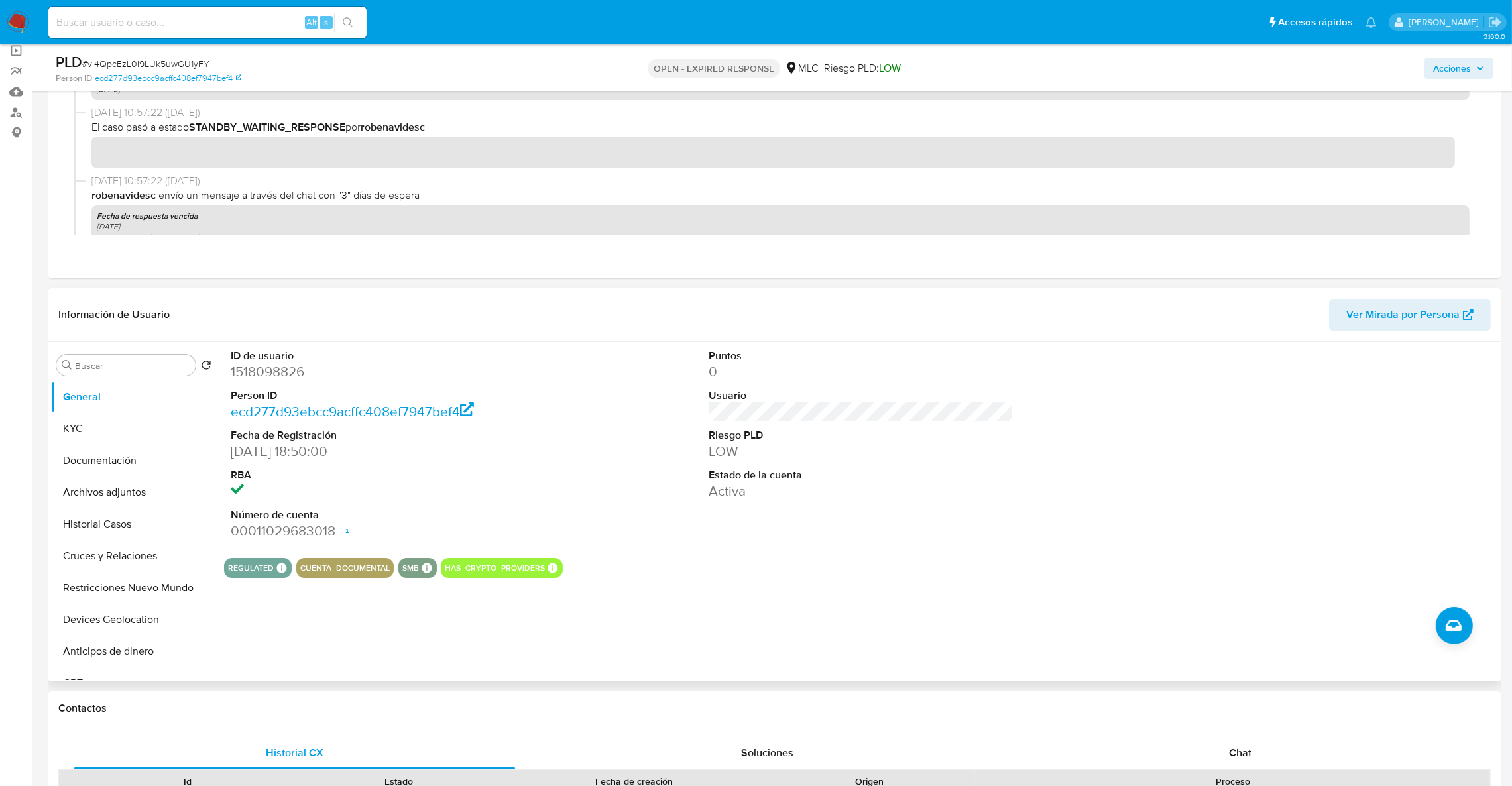
click at [291, 375] on dd "1518098826" at bounding box center [383, 371] width 305 height 19
copy dd "1518098826"
click at [108, 420] on button "KYC" at bounding box center [129, 429] width 155 height 32
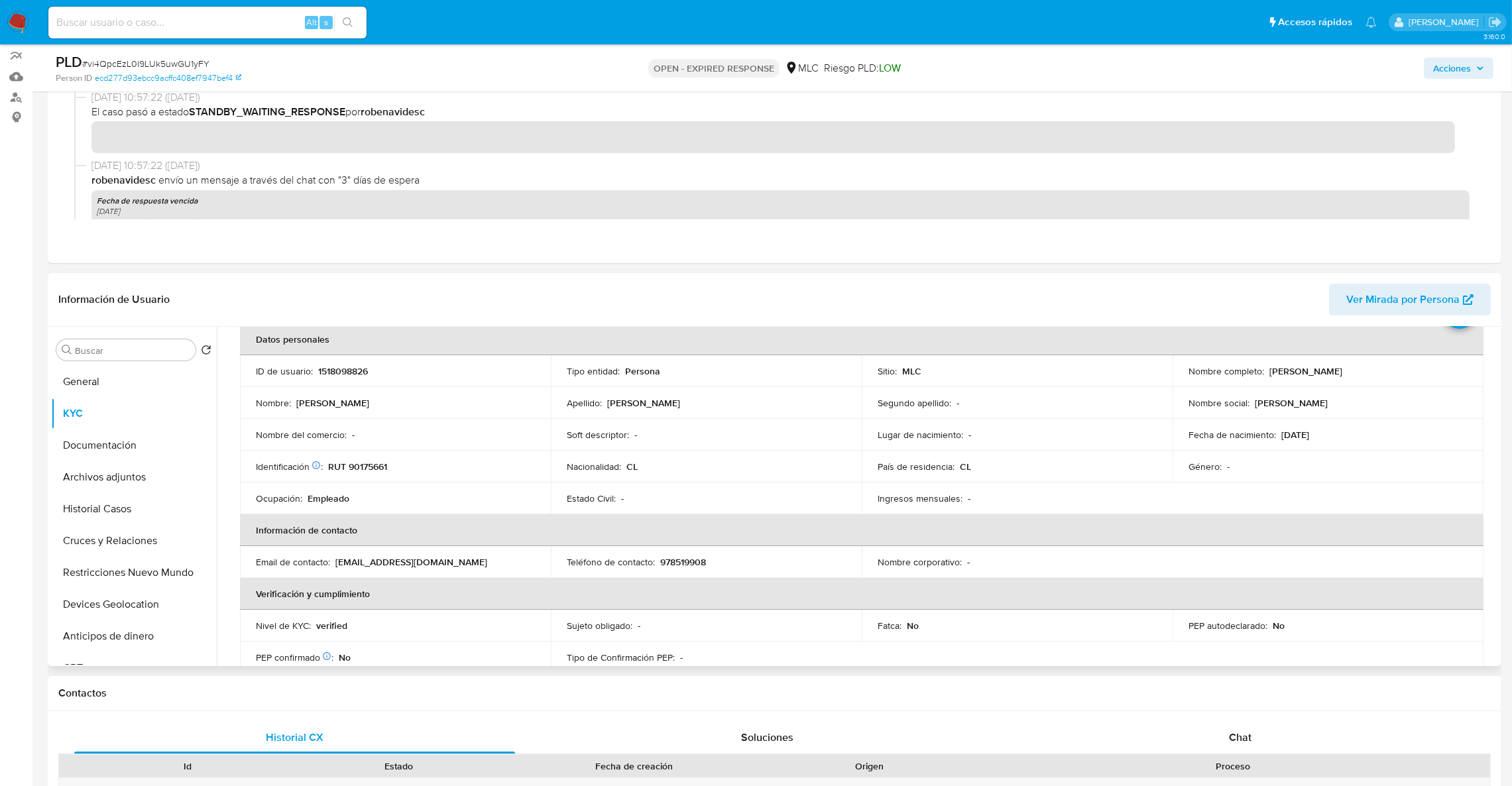
scroll to position [71, 0]
click at [369, 469] on td "Identificación Nº de serie: 519804020 : RUT 90175661" at bounding box center [395, 461] width 311 height 32
click at [369, 459] on p "RUT 90175661" at bounding box center [357, 462] width 59 height 12
click at [371, 459] on p "RUT 90175661" at bounding box center [357, 462] width 59 height 12
copy p "90175661"
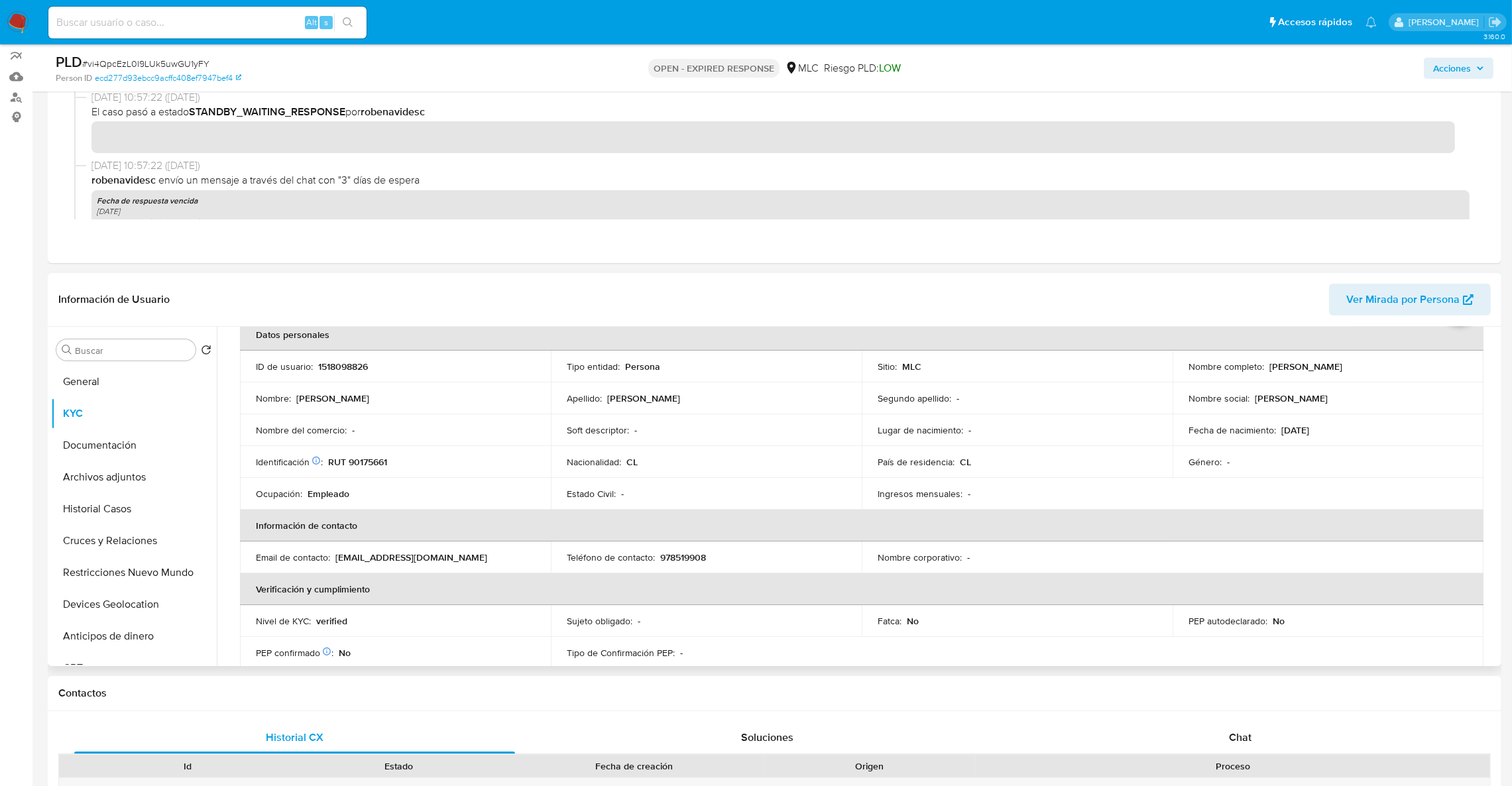
click at [1074, 542] on td "Nombre corporativo : -" at bounding box center [1017, 557] width 311 height 32
click at [85, 572] on button "Restricciones Nuevo Mundo" at bounding box center [129, 572] width 155 height 32
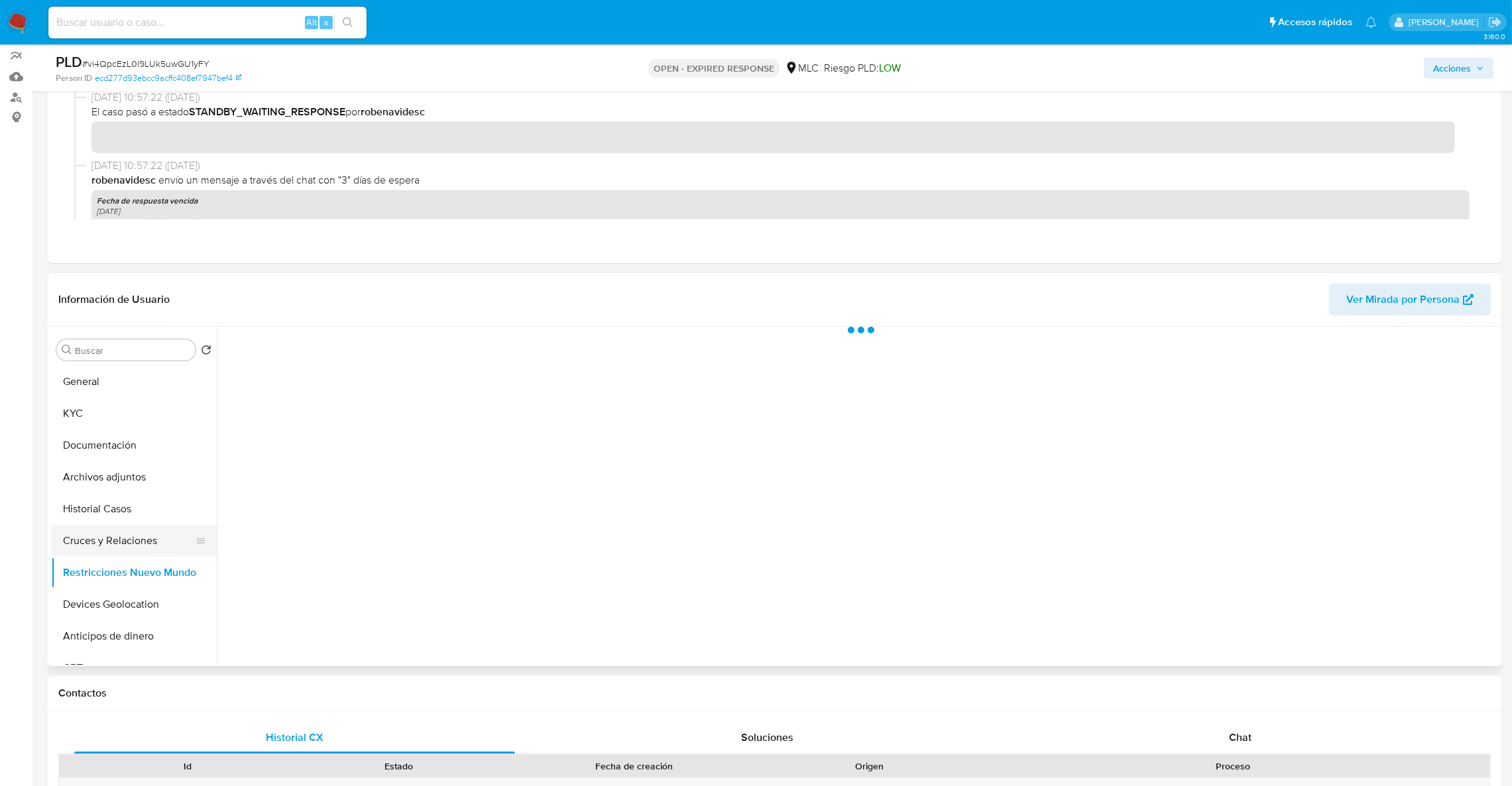
scroll to position [0, 0]
click at [94, 542] on button "Cruces y Relaciones" at bounding box center [129, 540] width 155 height 32
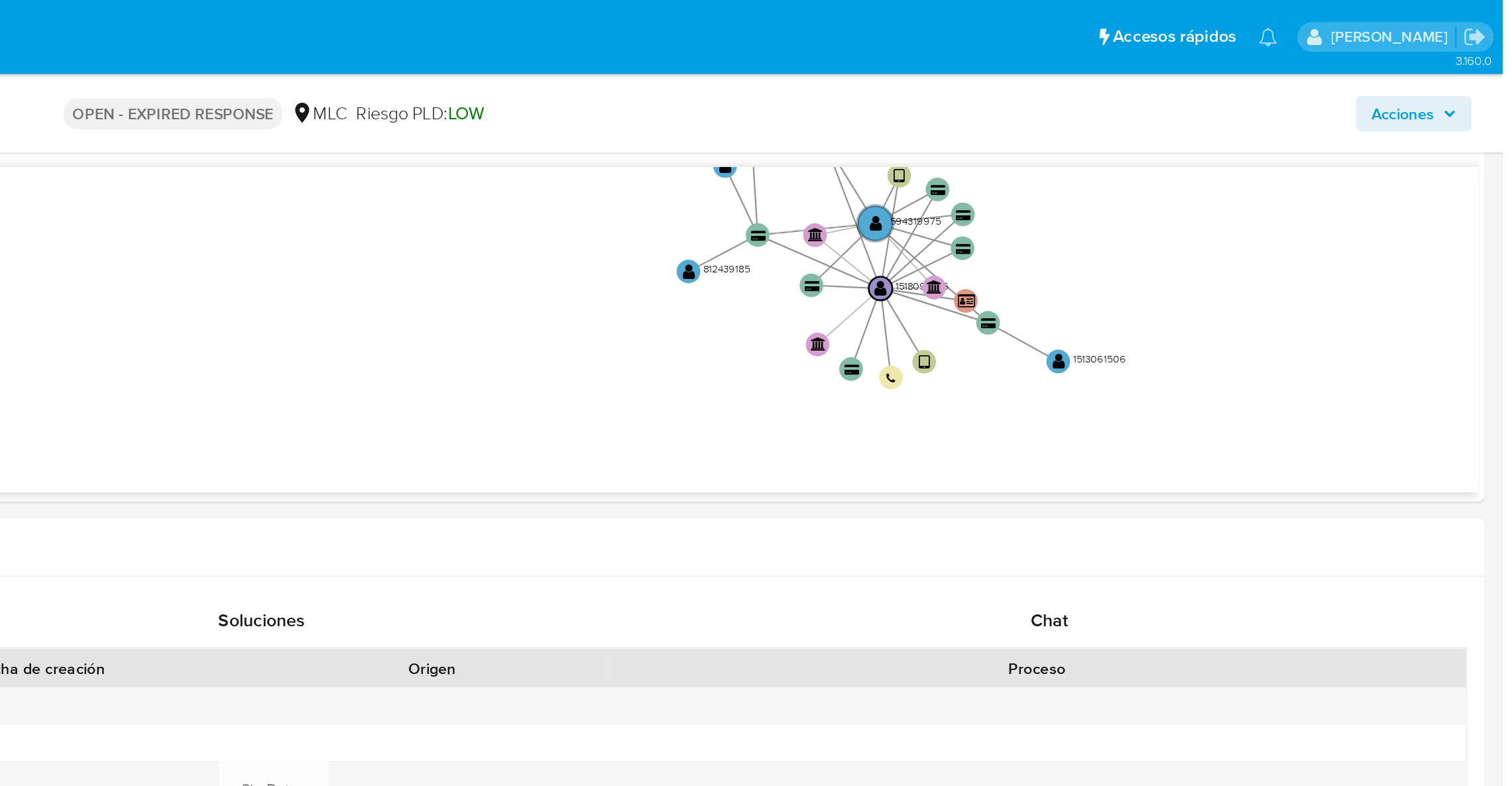
scroll to position [403, 0]
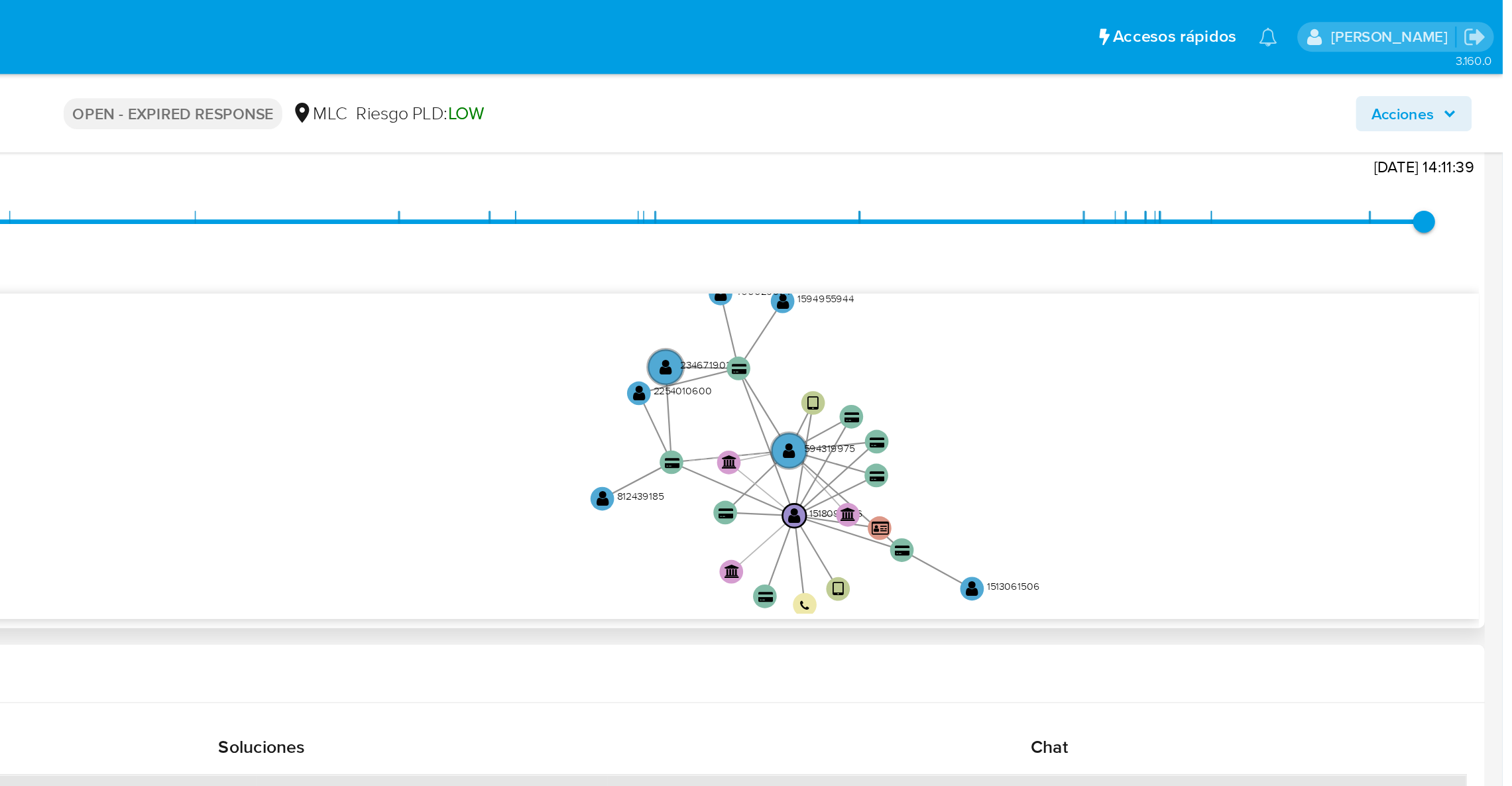
drag, startPoint x: 1328, startPoint y: 286, endPoint x: 1289, endPoint y: 330, distance: 58.8
click at [1289, 330] on icon "device-662d2861967a08f192a707bf  user-1518098826  1518098826 device-6531b2988…" at bounding box center [870, 272] width 1255 height 192
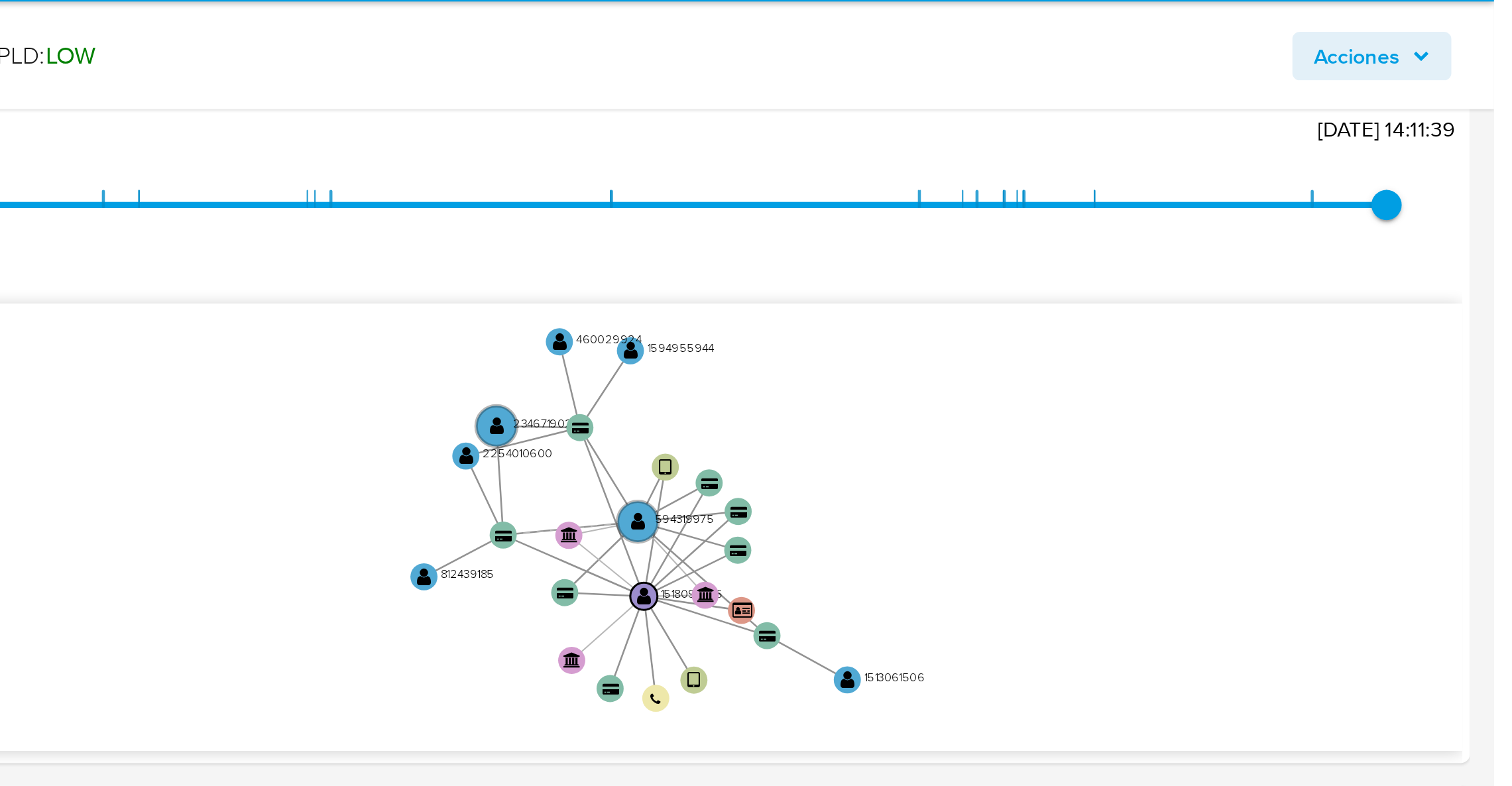
click at [1389, 54] on div "Acciones" at bounding box center [1255, 68] width 476 height 31
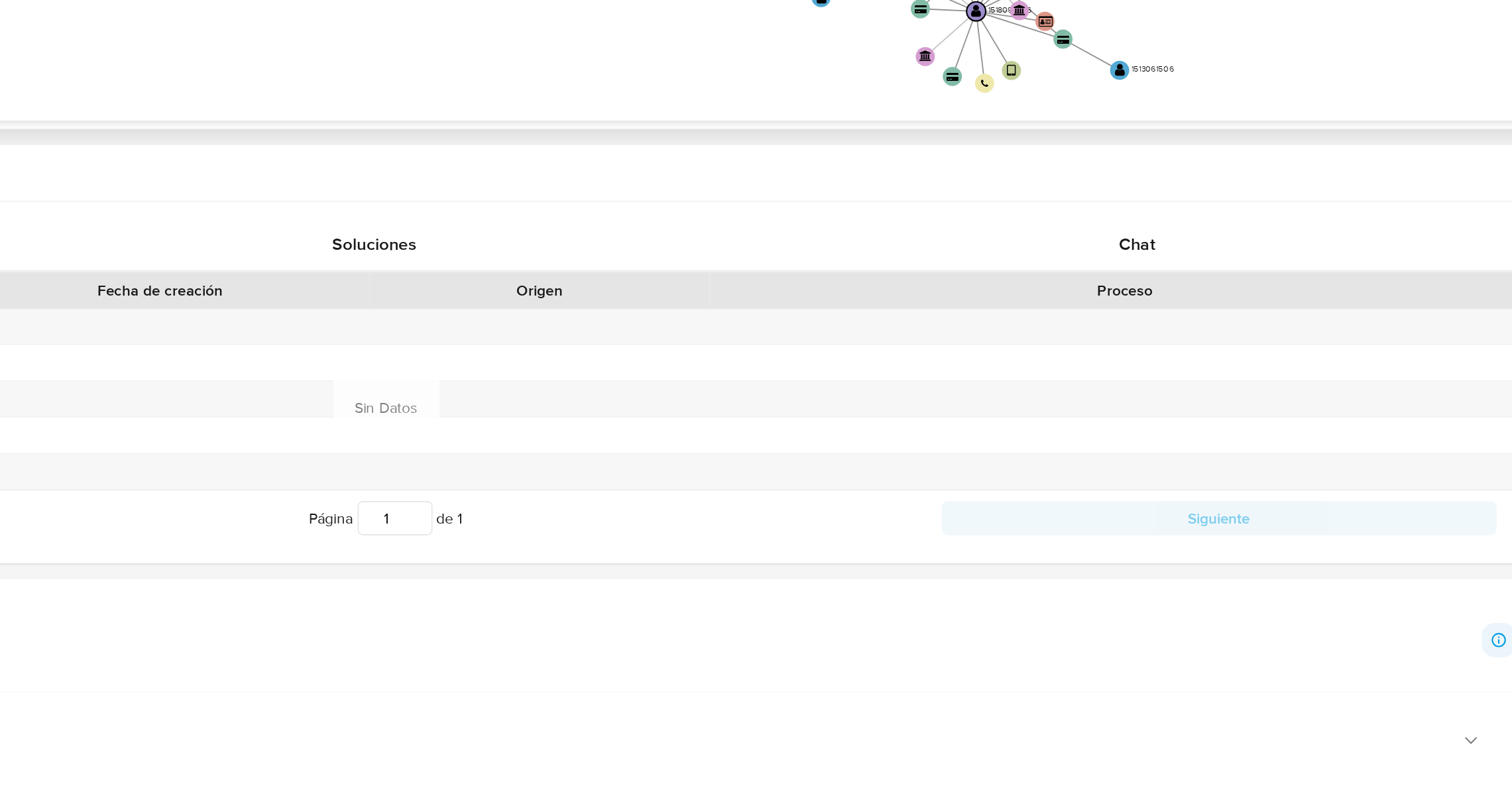
scroll to position [402, 0]
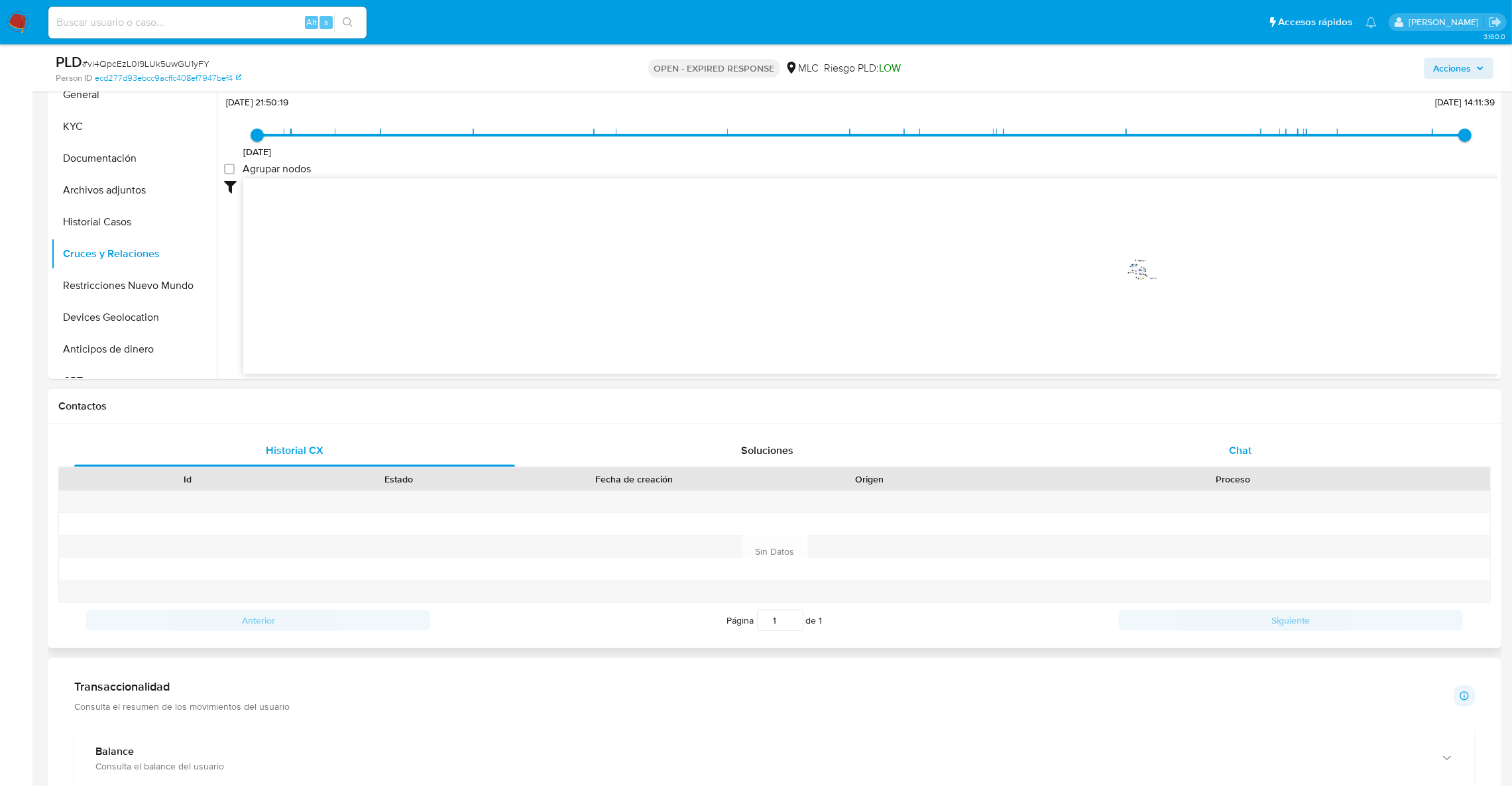
click at [1216, 455] on div "Chat" at bounding box center [1239, 450] width 441 height 32
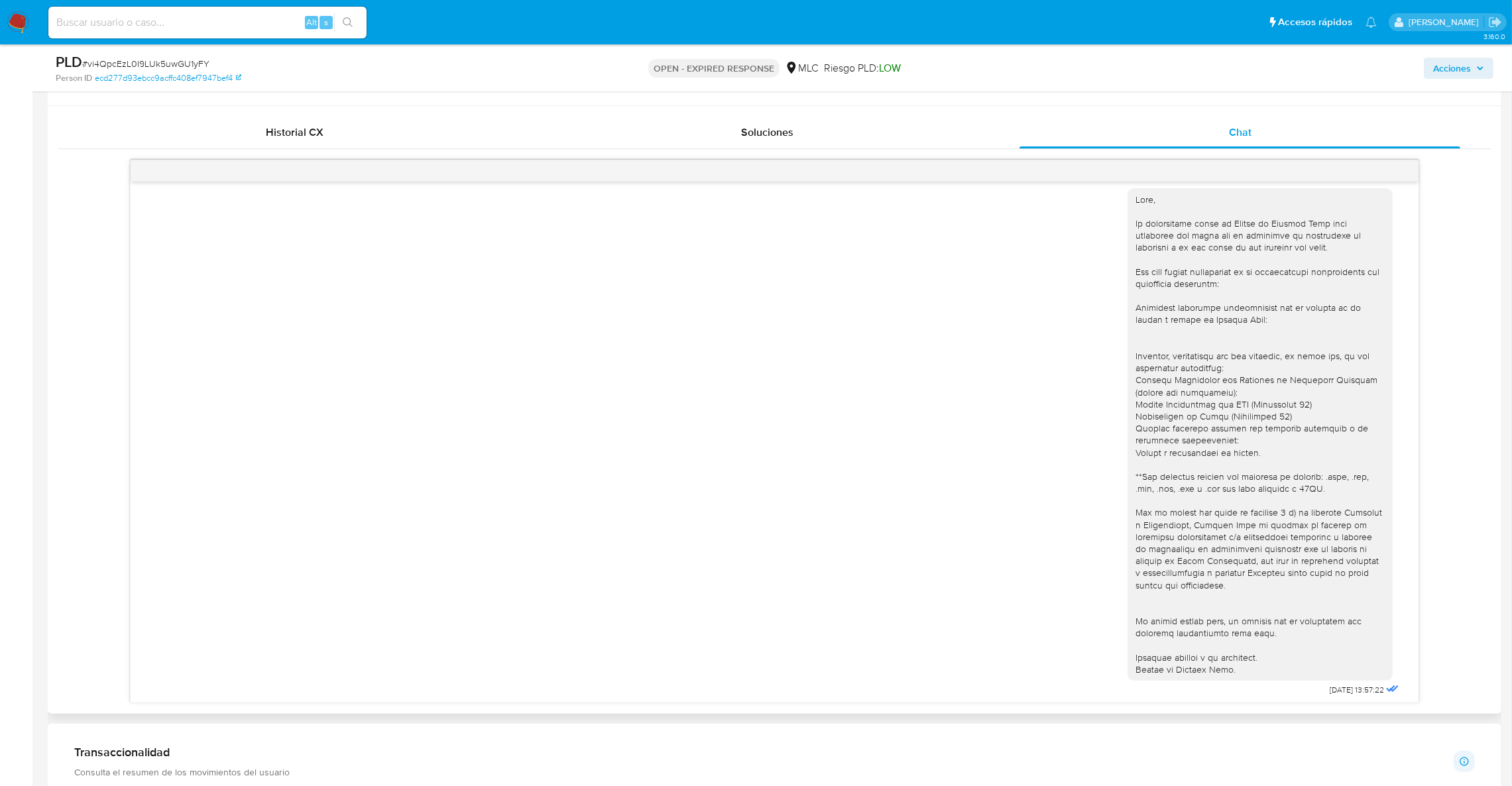
scroll to position [13, 0]
click at [1246, 415] on div at bounding box center [1259, 431] width 249 height 482
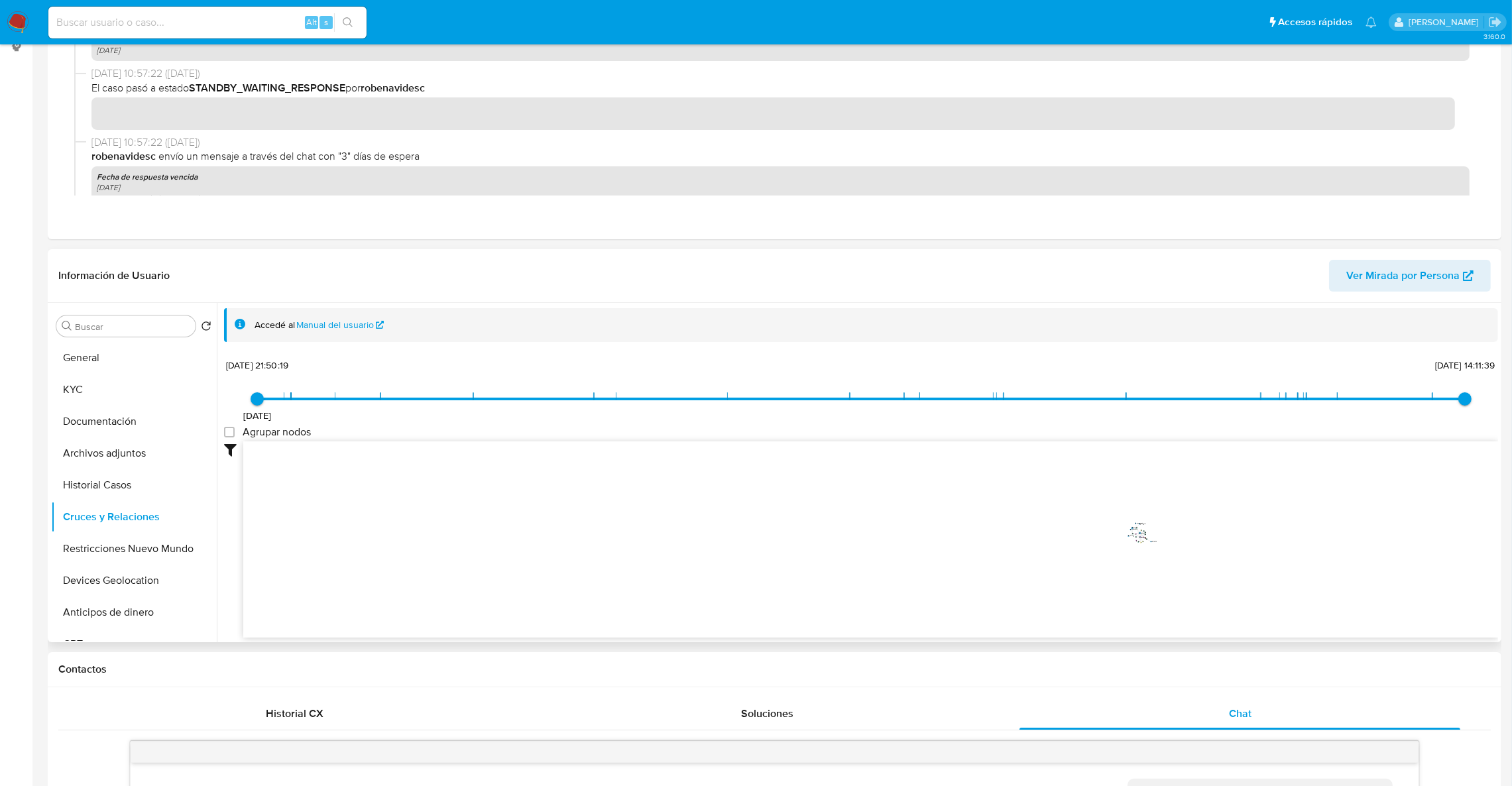
scroll to position [24, 0]
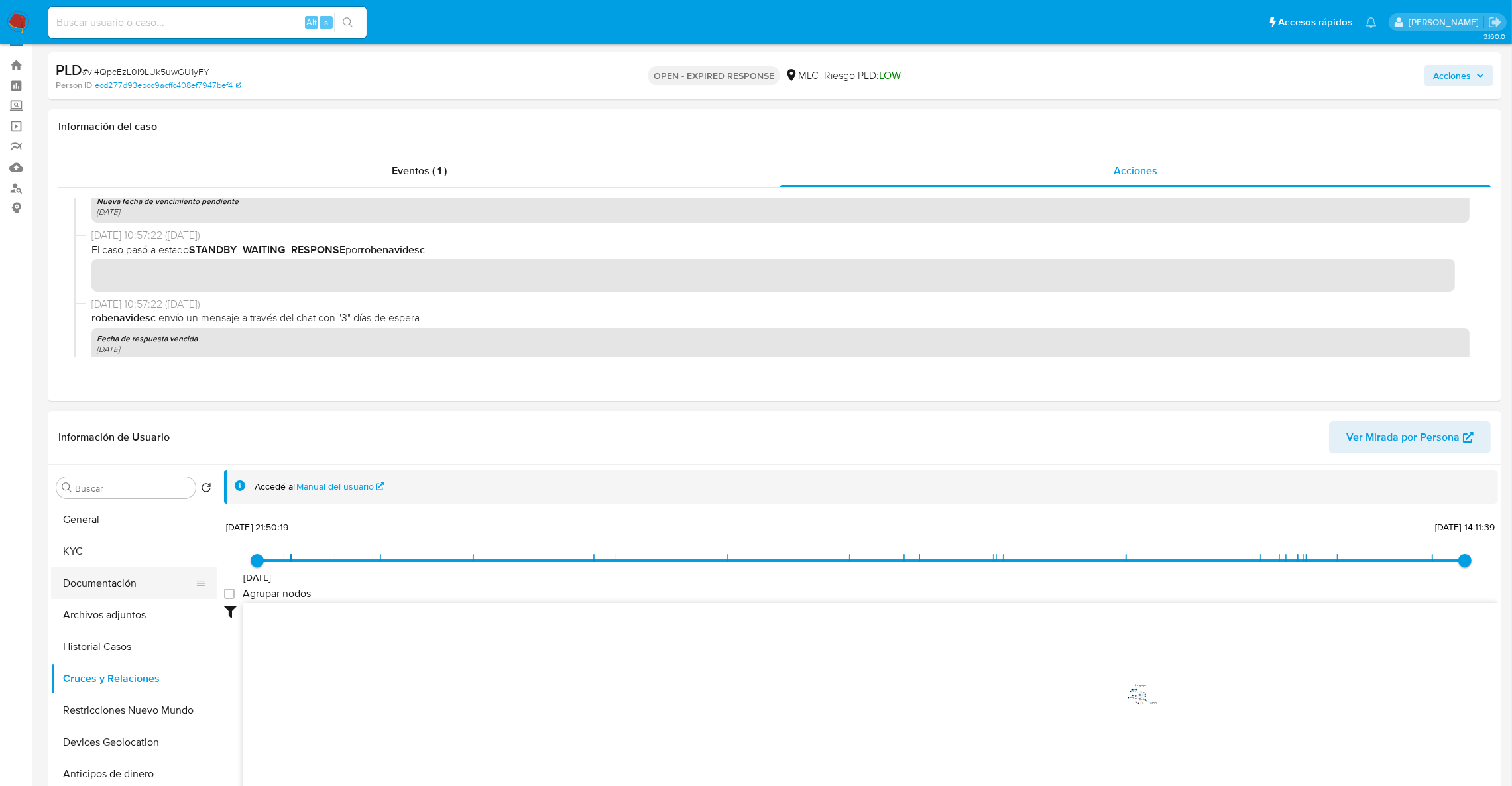
click at [114, 585] on button "Documentación" at bounding box center [129, 583] width 155 height 32
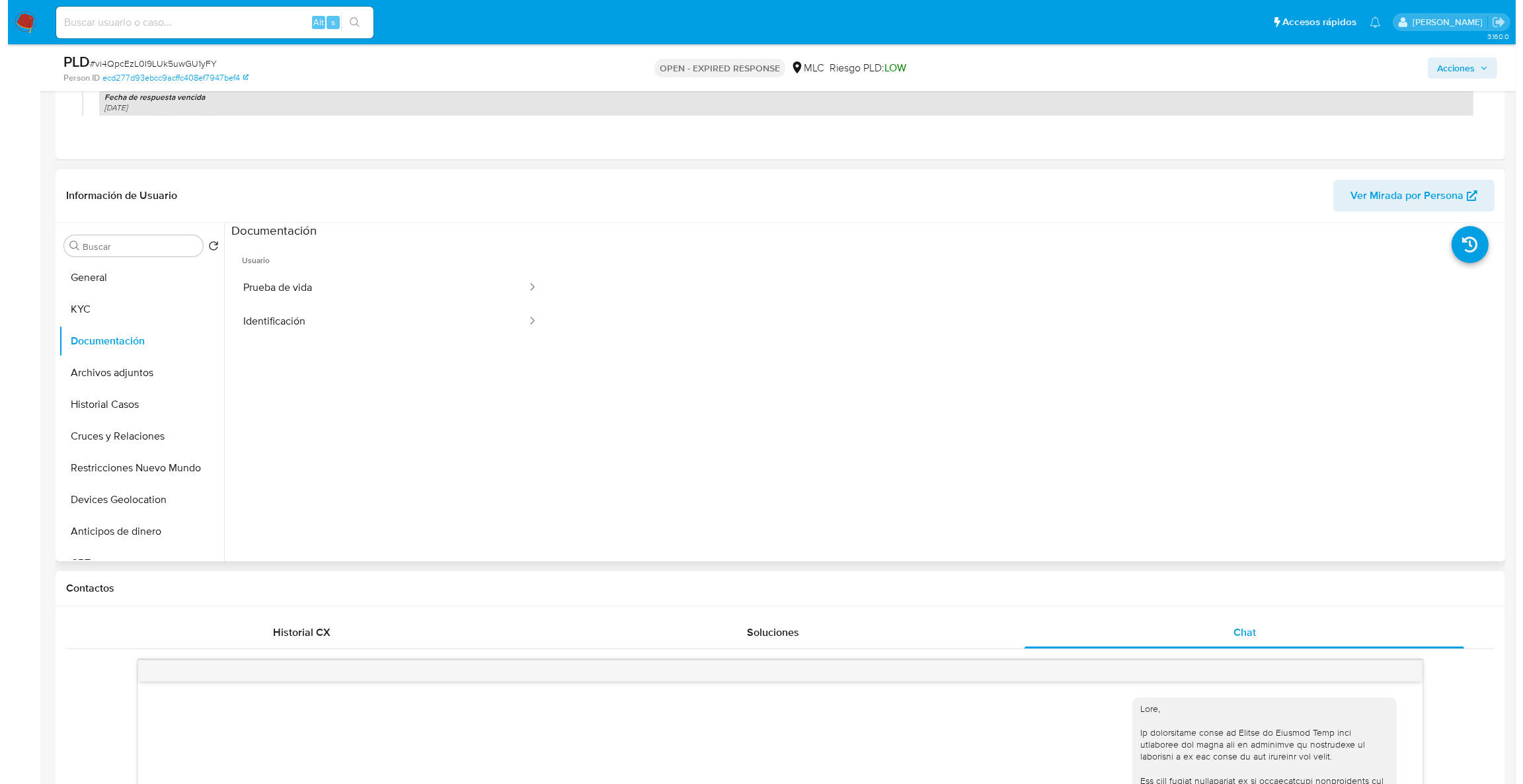
scroll to position [222, 0]
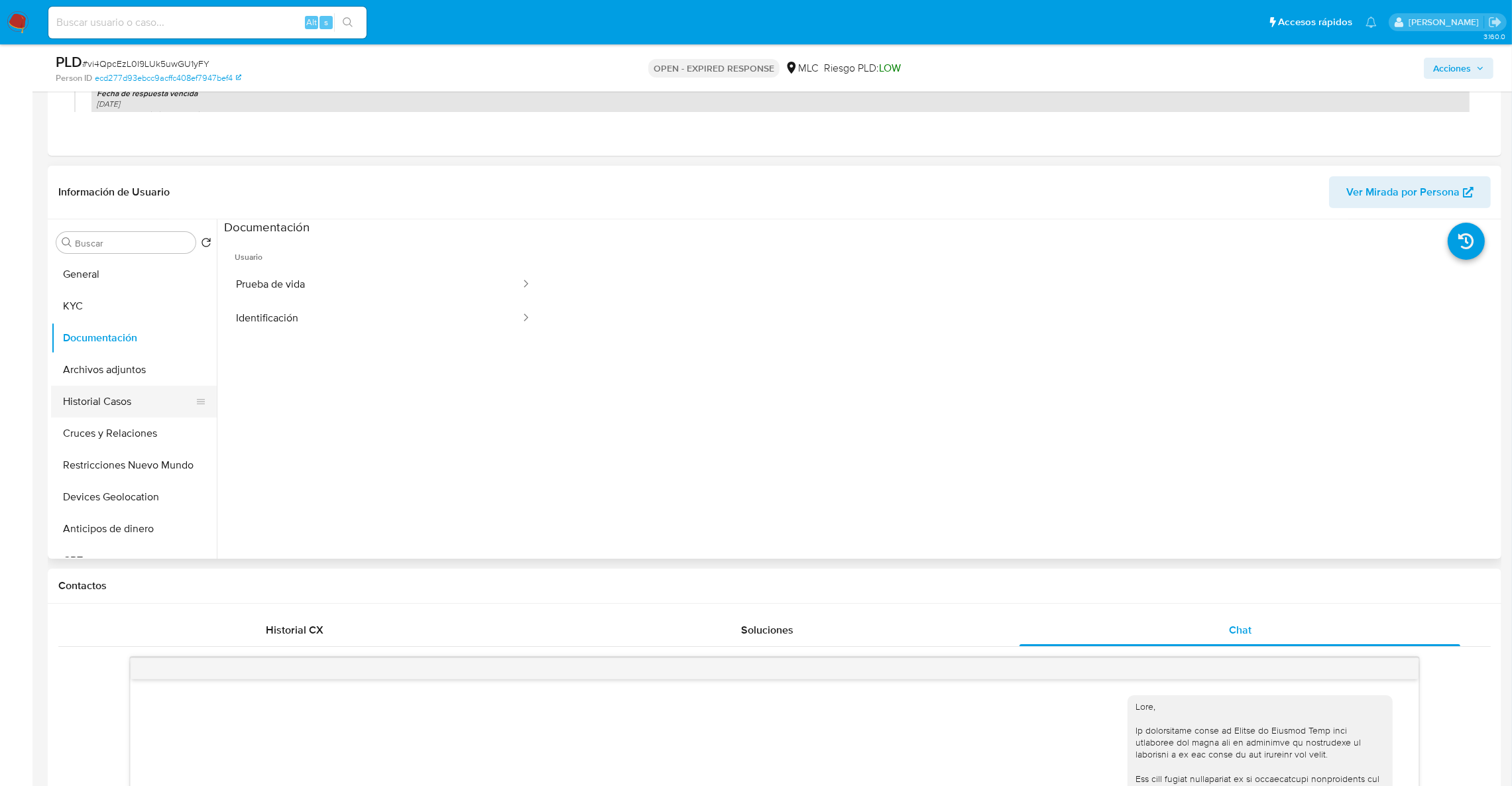
click at [157, 411] on button "Historial Casos" at bounding box center [129, 401] width 155 height 32
click at [130, 338] on button "Documentación" at bounding box center [129, 337] width 155 height 32
click at [141, 387] on button "Historial Casos" at bounding box center [129, 401] width 155 height 32
click at [140, 380] on button "Archivos adjuntos" at bounding box center [129, 369] width 155 height 32
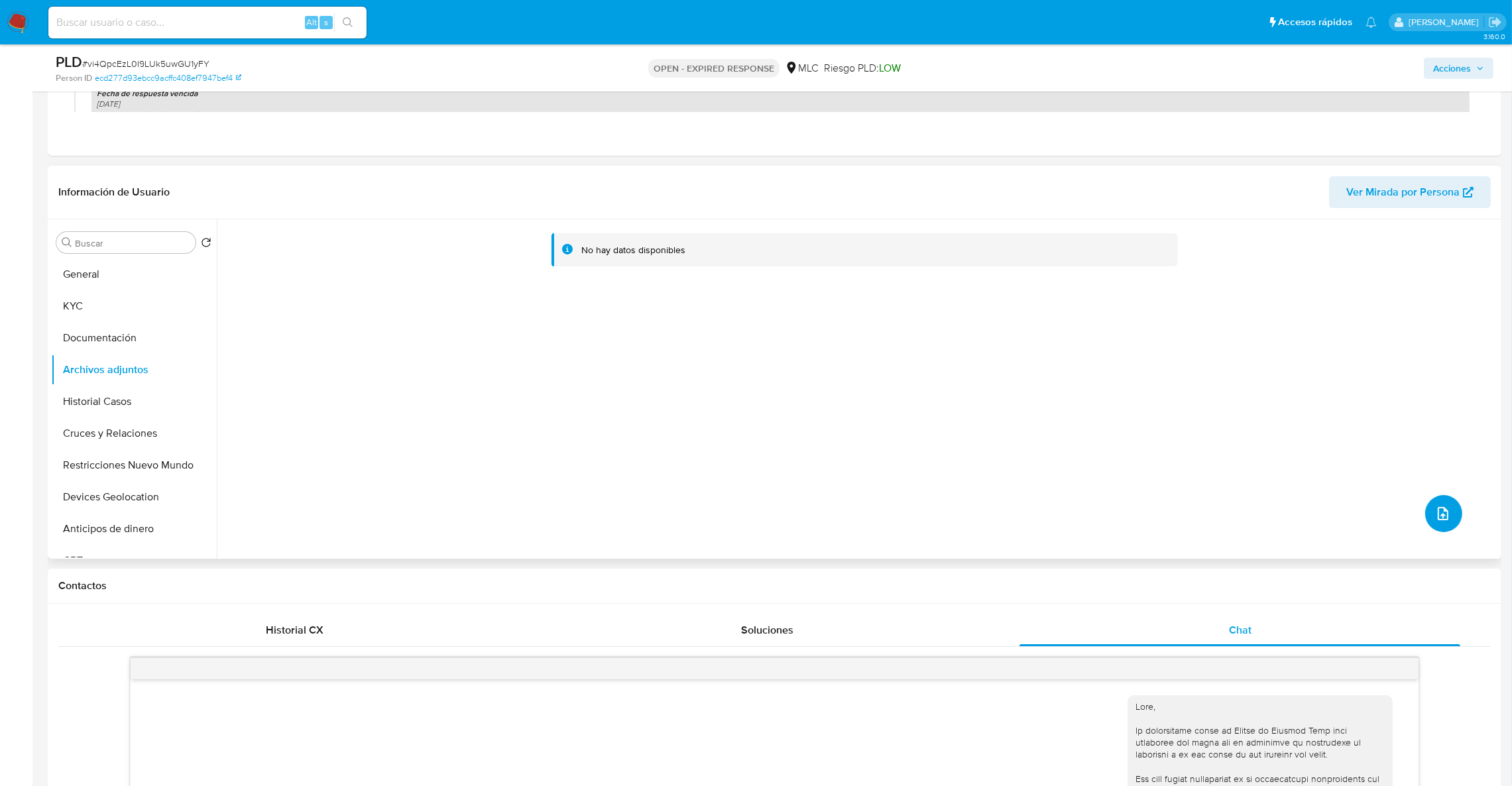
click at [1438, 511] on icon "upload-file" at bounding box center [1442, 513] width 16 height 16
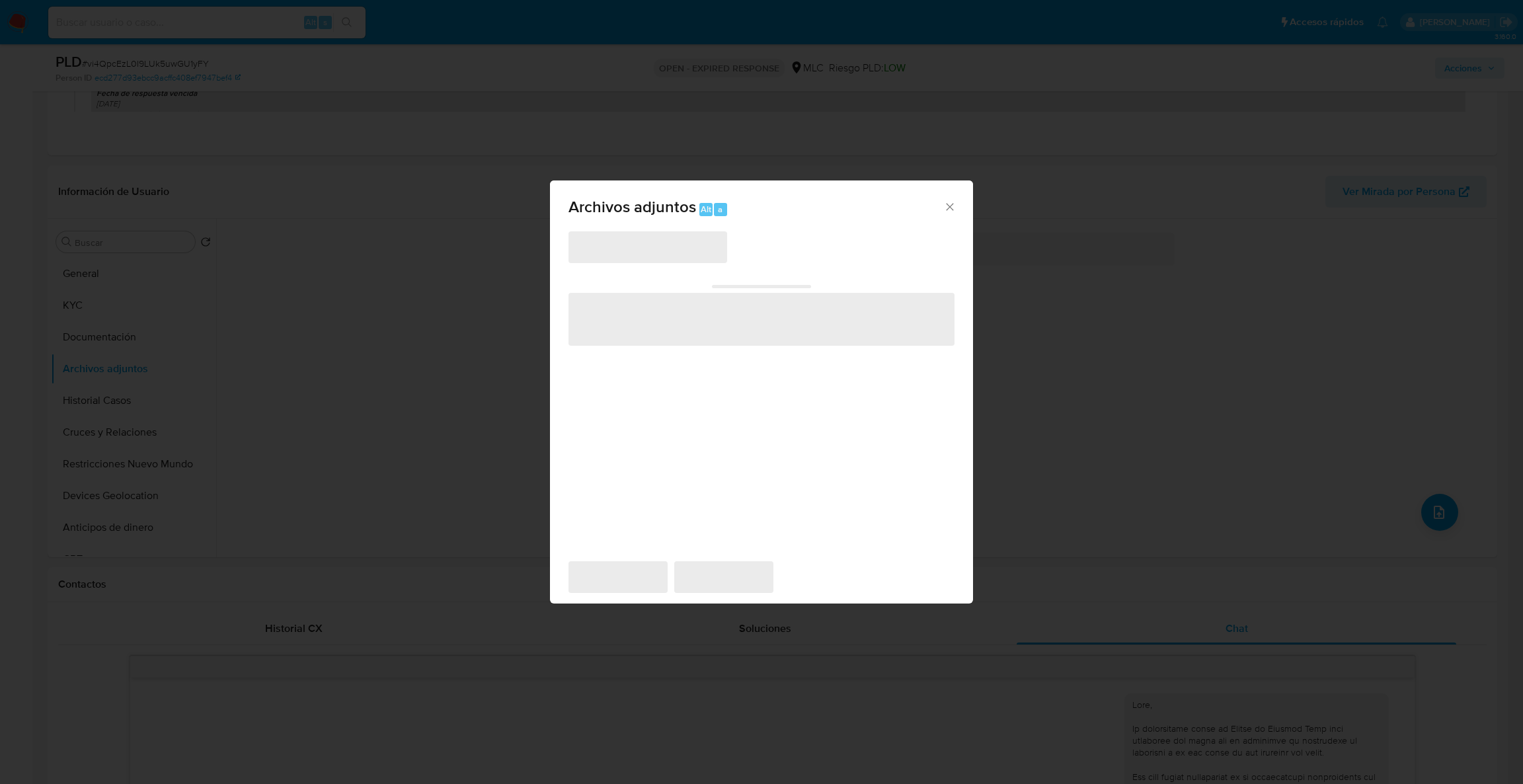
click at [661, 256] on span "‌" at bounding box center [648, 247] width 159 height 32
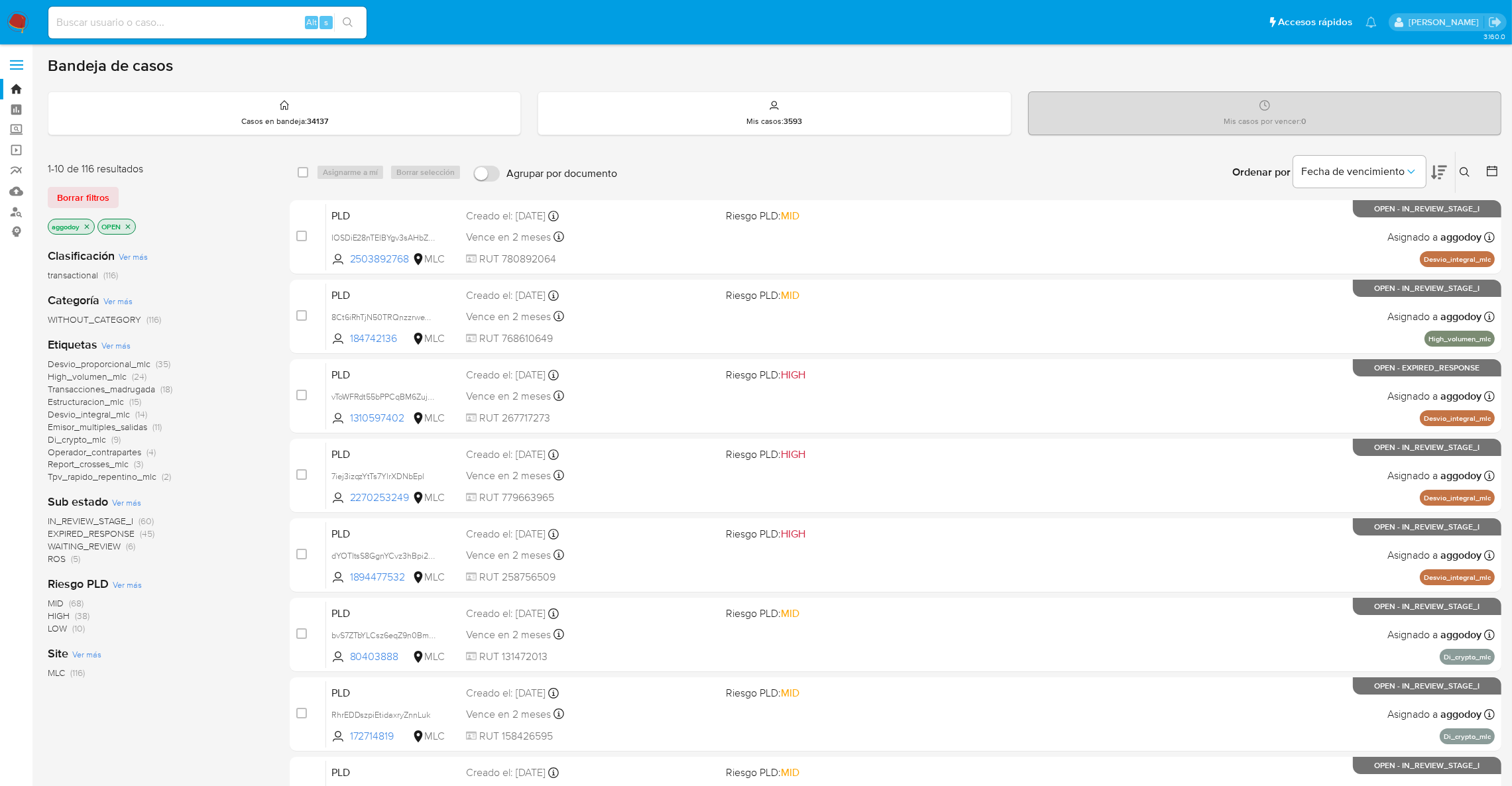
click at [103, 539] on div "IN_REVIEW_STAGE_I (60) EXPIRED_RESPONSE (45) WAITING_REVIEW (6) ROS (5)" at bounding box center [158, 540] width 221 height 51
click at [103, 534] on span "EXPIRED_RESPONSE" at bounding box center [91, 533] width 87 height 13
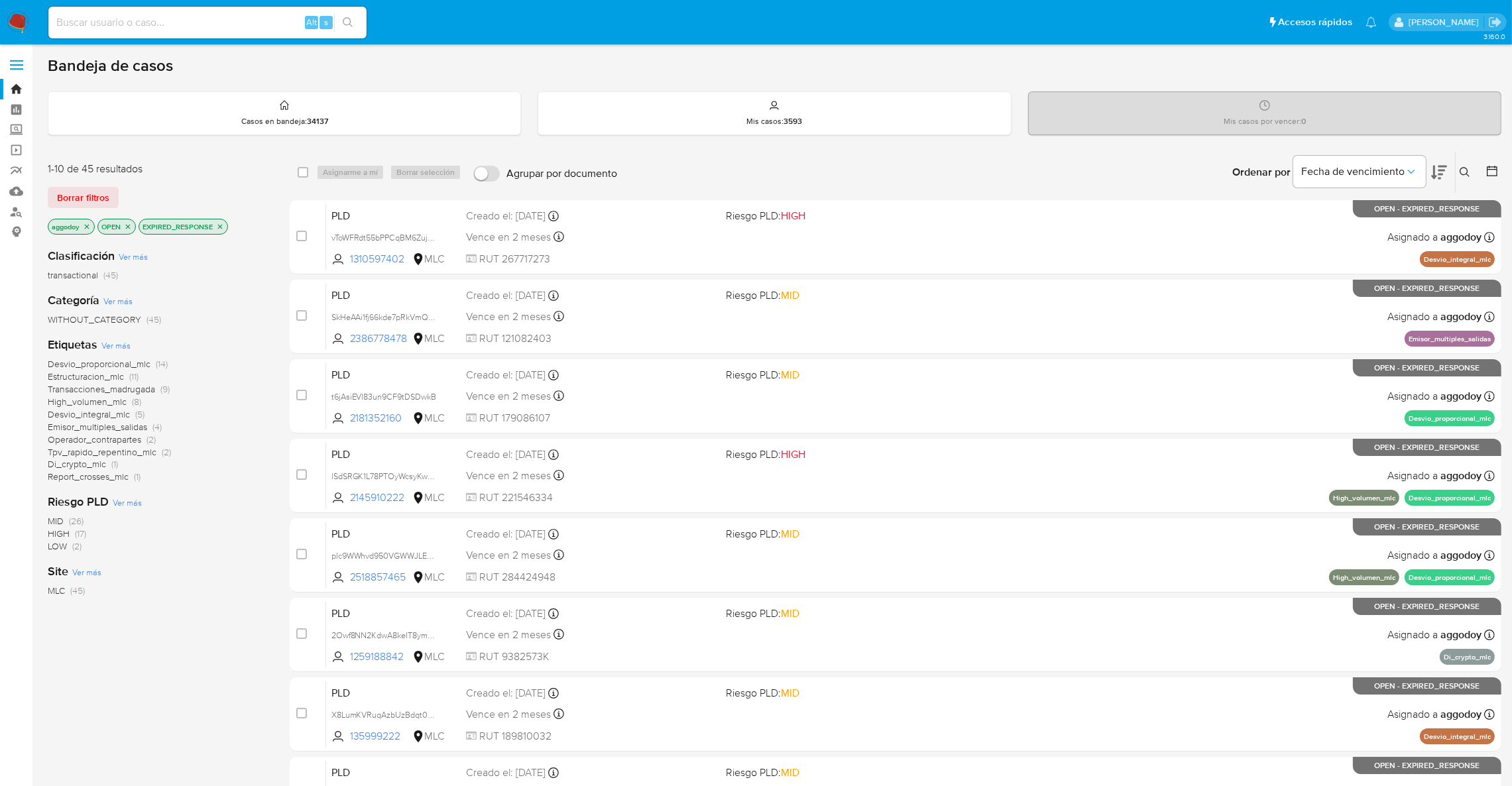
click at [216, 223] on p "EXPIRED_RESPONSE" at bounding box center [183, 227] width 88 height 15
click at [219, 223] on icon "close-filter" at bounding box center [220, 227] width 8 height 8
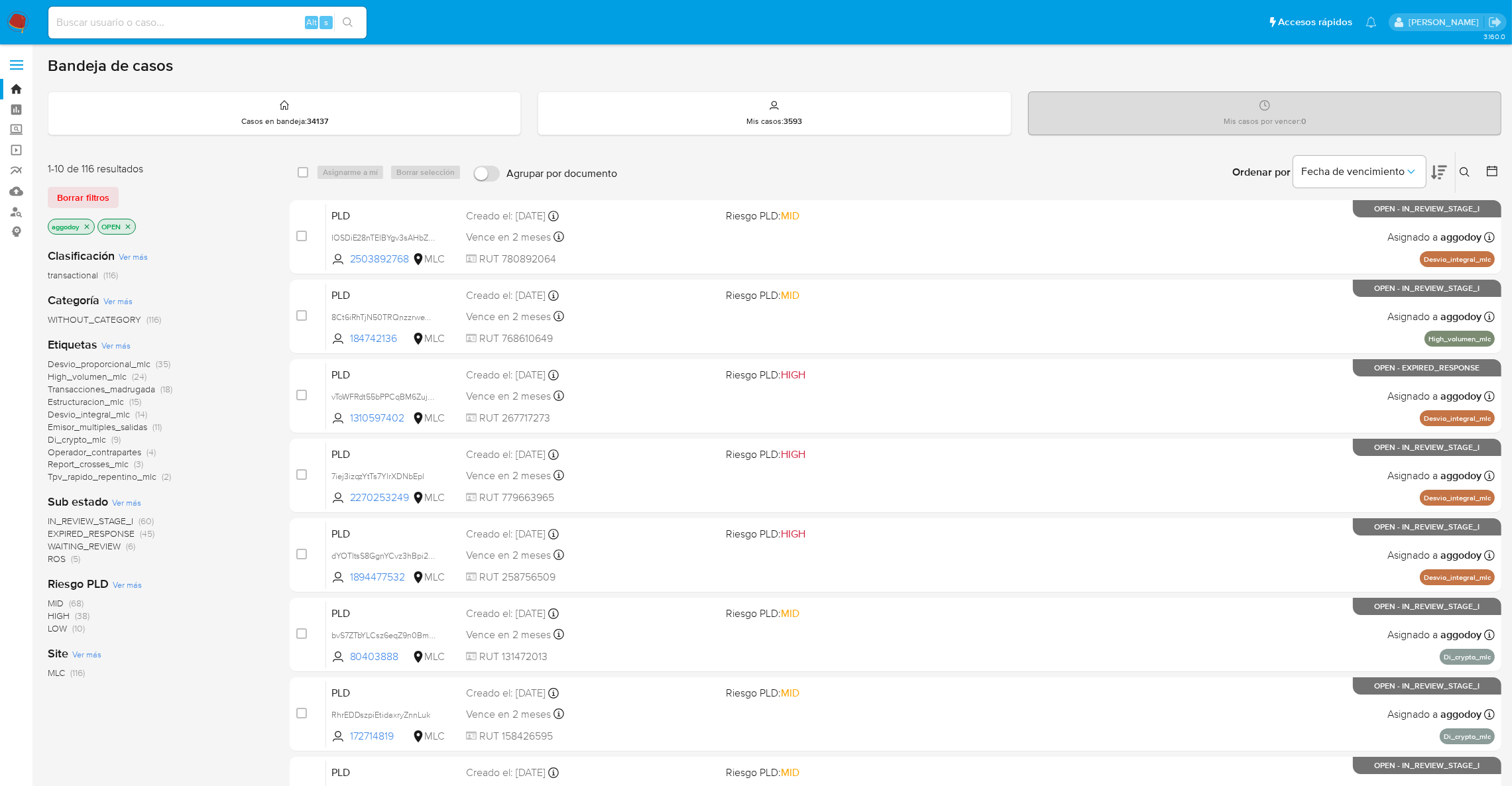
click at [114, 418] on span "Desvio_integral_mlc" at bounding box center [88, 415] width 82 height 13
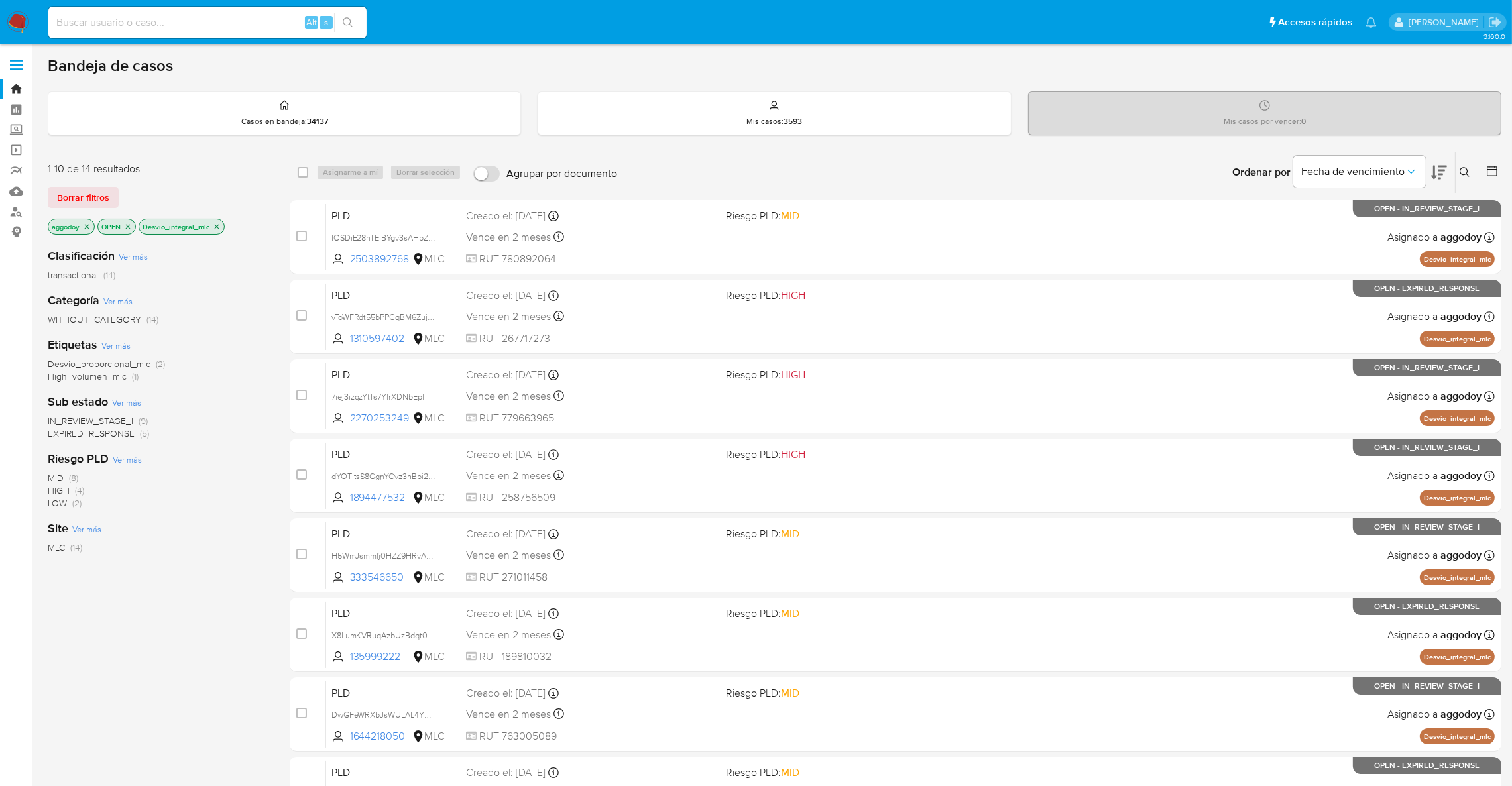
click at [218, 225] on icon "close-filter" at bounding box center [217, 226] width 4 height 4
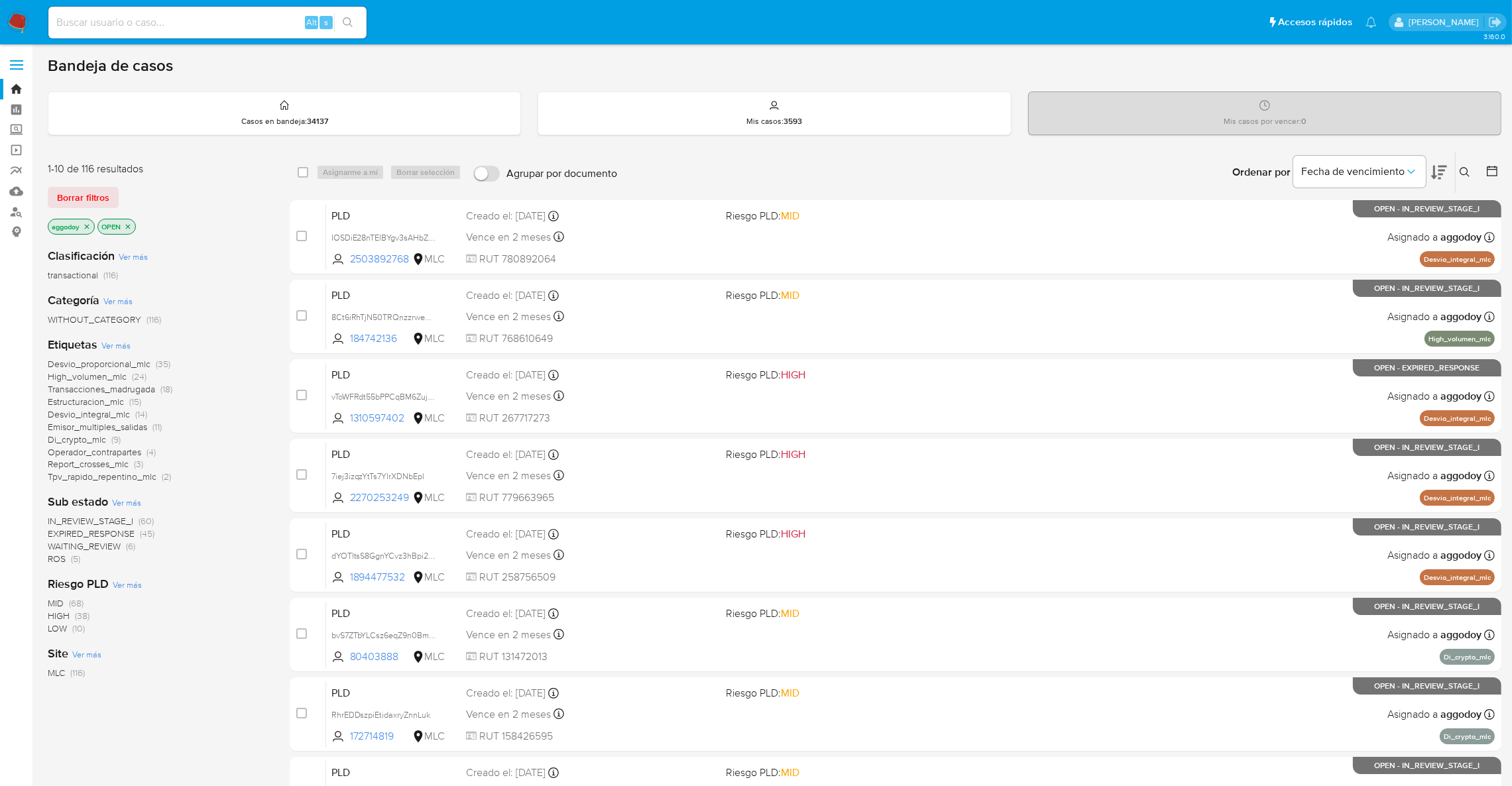
click at [92, 359] on span "Desvio_proporcional_mlc" at bounding box center [99, 364] width 103 height 13
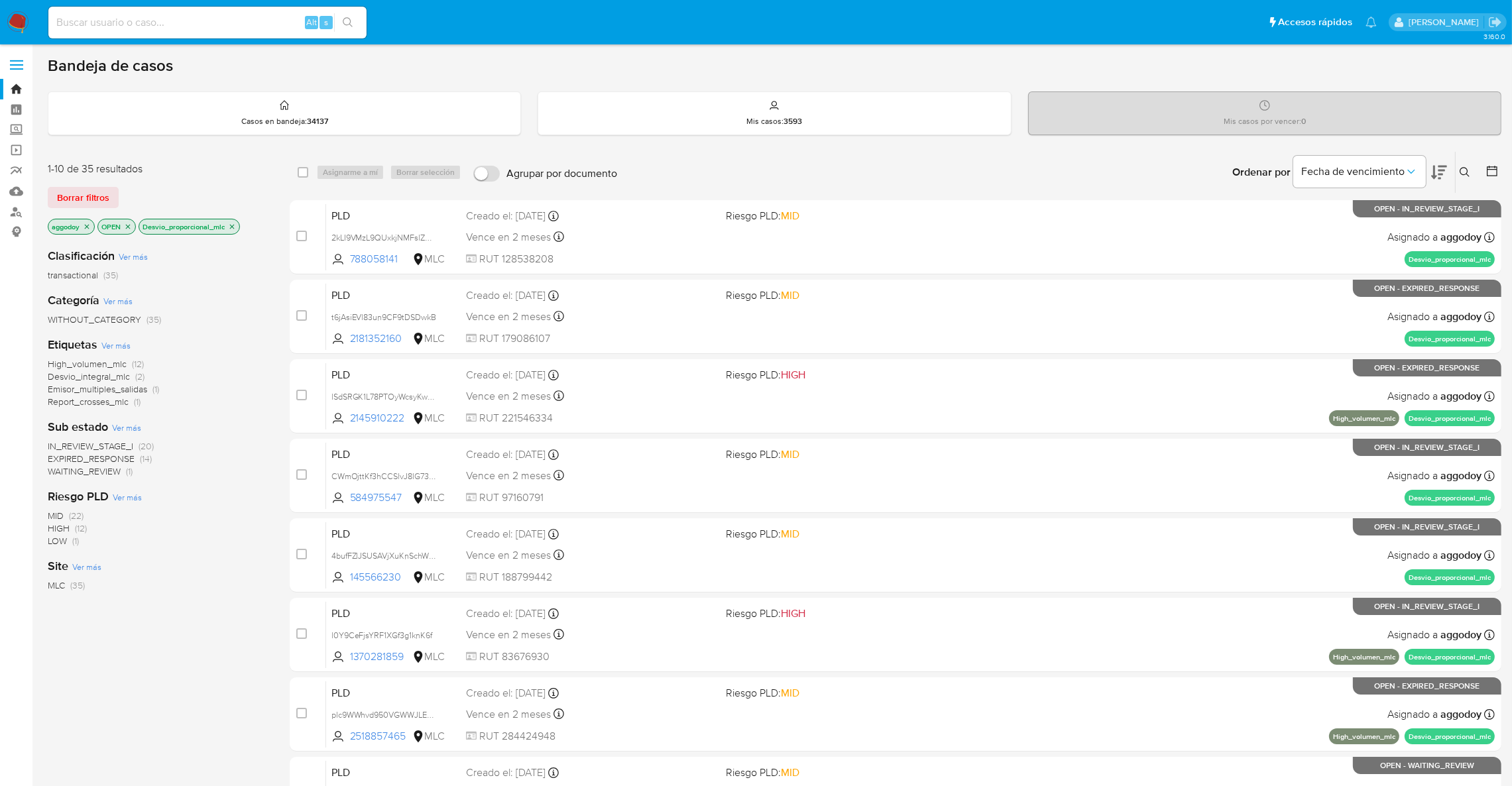
click at [1440, 175] on icon at bounding box center [1438, 172] width 16 height 14
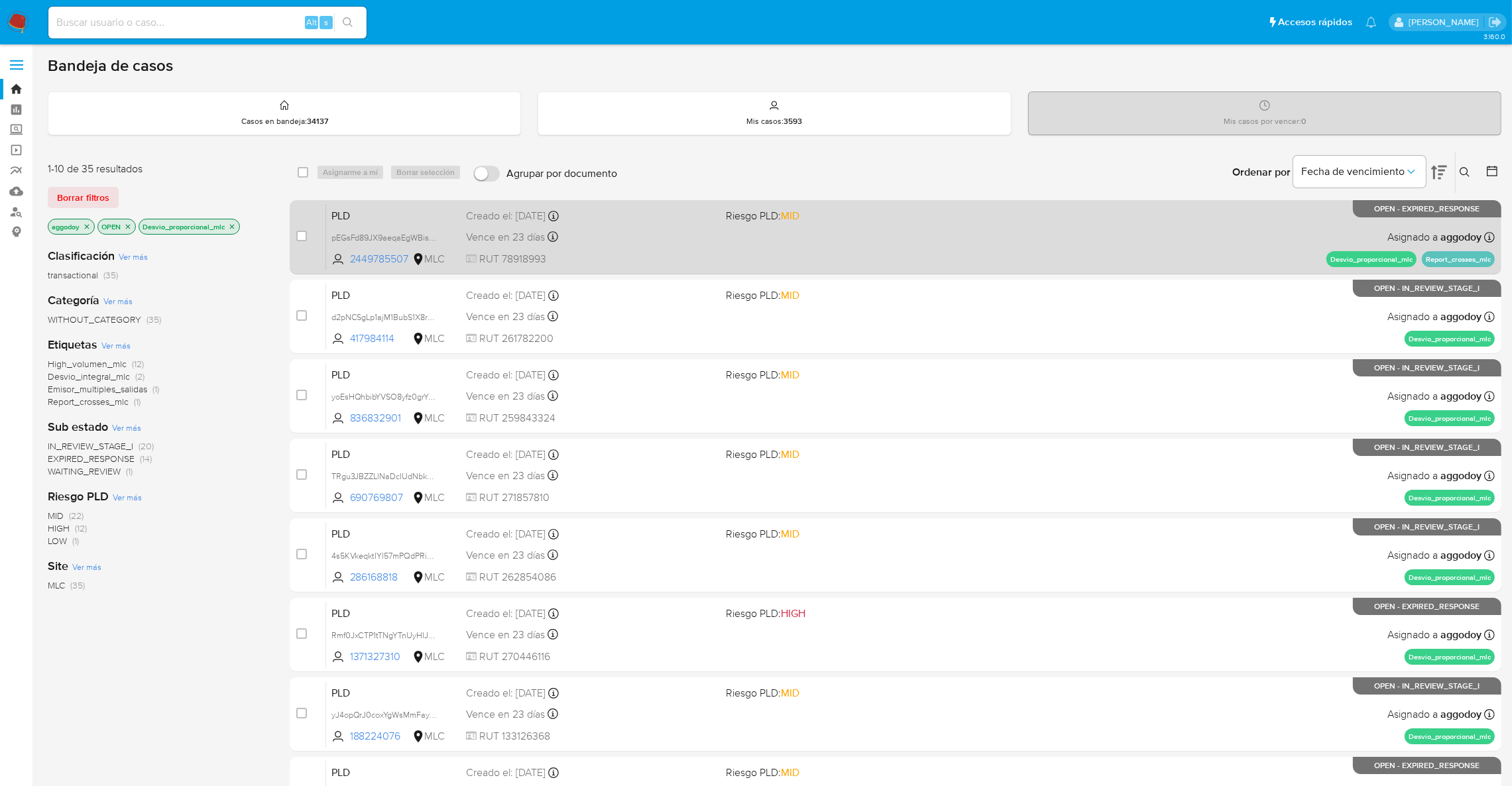
click at [698, 228] on div "Vence en 23 días Vence el [DATE] 16:05:29" at bounding box center [590, 237] width 249 height 18
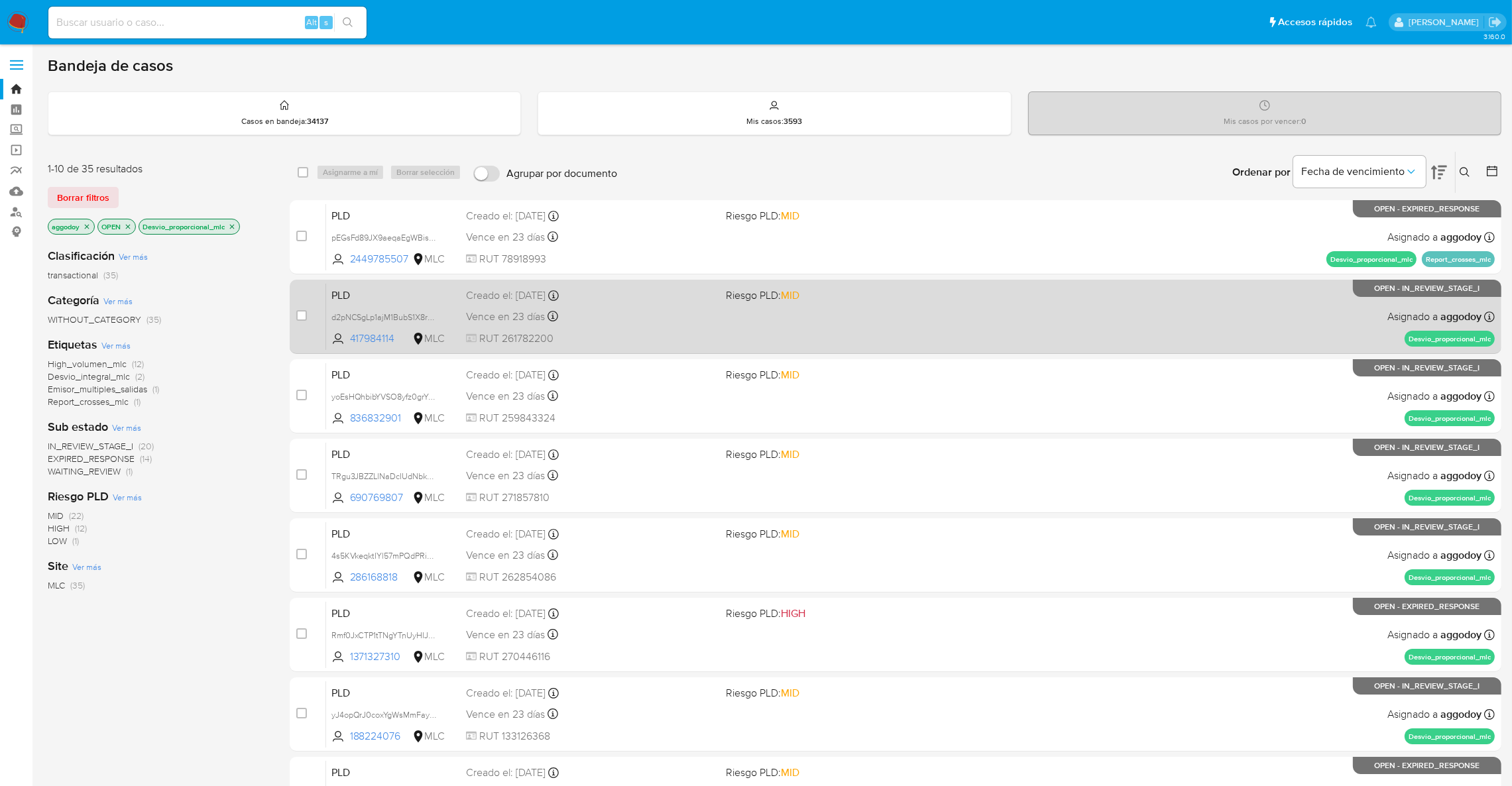
drag, startPoint x: 643, startPoint y: 308, endPoint x: 642, endPoint y: 297, distance: 11.0
click at [642, 297] on div "PLD d2pNCSgLp1ajM1BubS1X8rAa 417984114 MLC Riesgo PLD: MID Creado el: 12/07/202…" at bounding box center [910, 316] width 1169 height 67
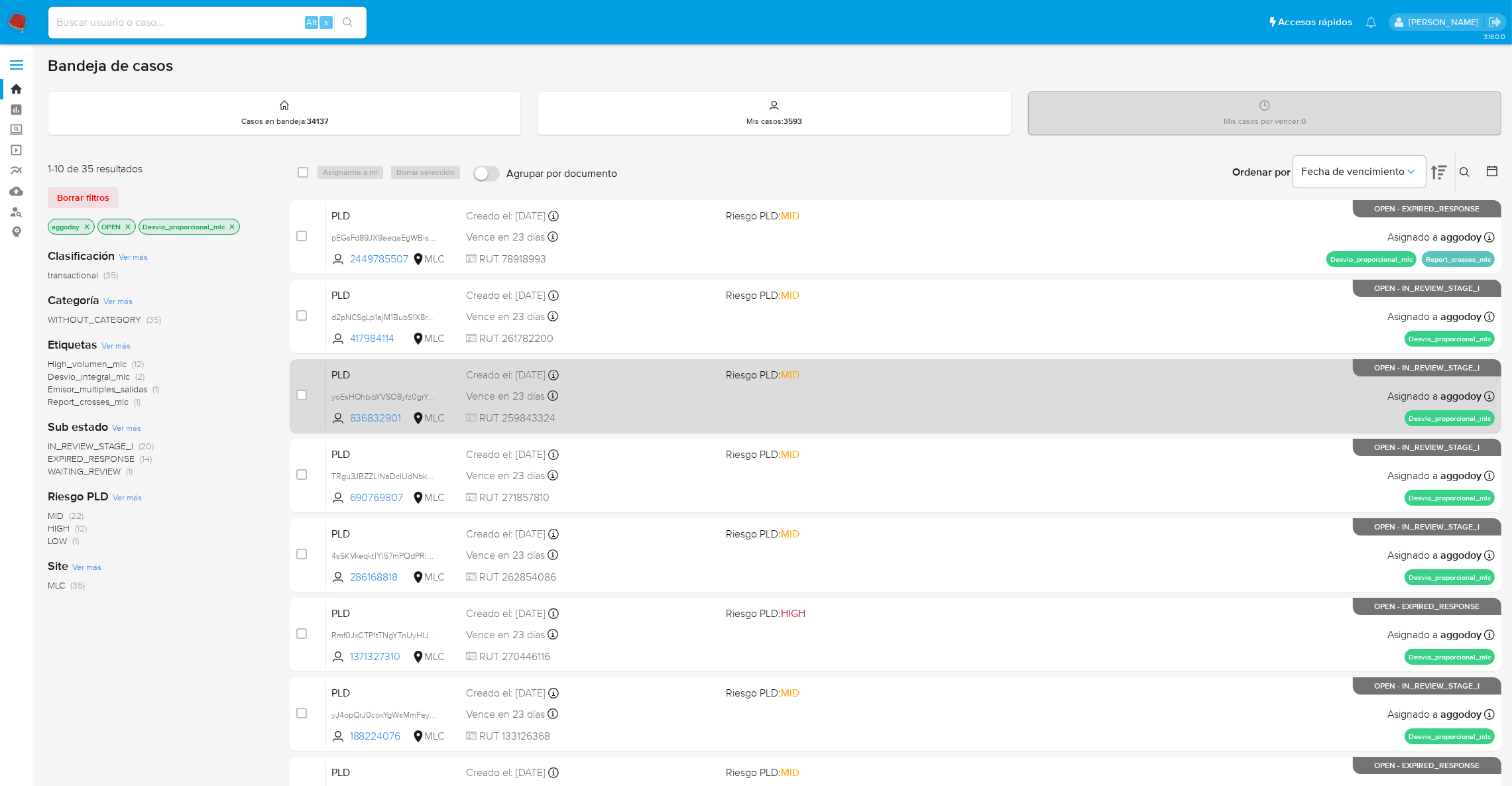
click at [756, 406] on div "PLD yoEsHQhbibYVSO8yfz0grYGS 836832901 MLC Riesgo PLD: MID Creado el: 12/07/202…" at bounding box center [910, 396] width 1169 height 67
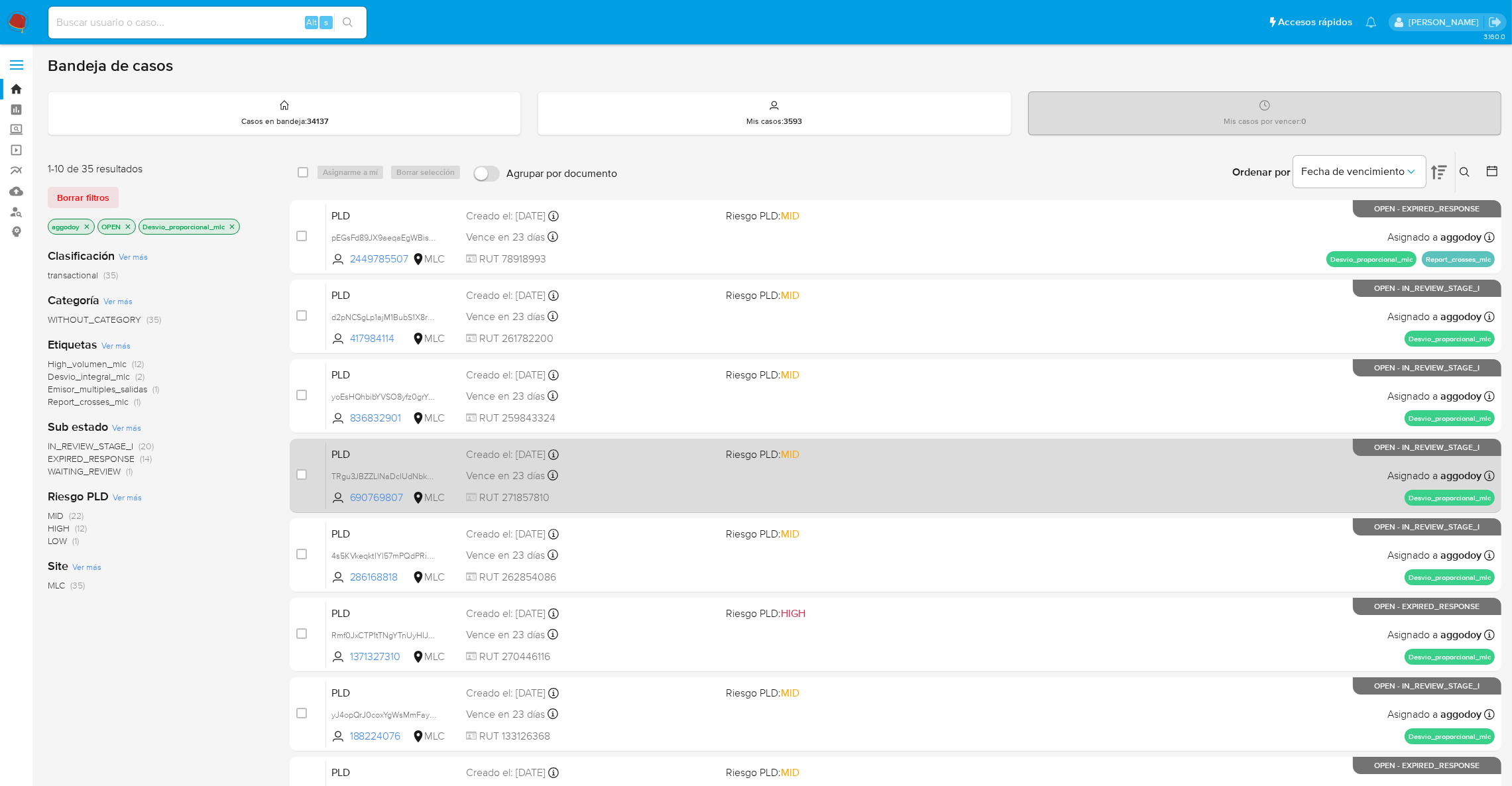
click at [736, 465] on div "PLD TRgu3JBZZLlNaDcIUdNbkEwn 690769807 MLC Riesgo PLD: MID Creado el: 12/07/202…" at bounding box center [910, 475] width 1169 height 67
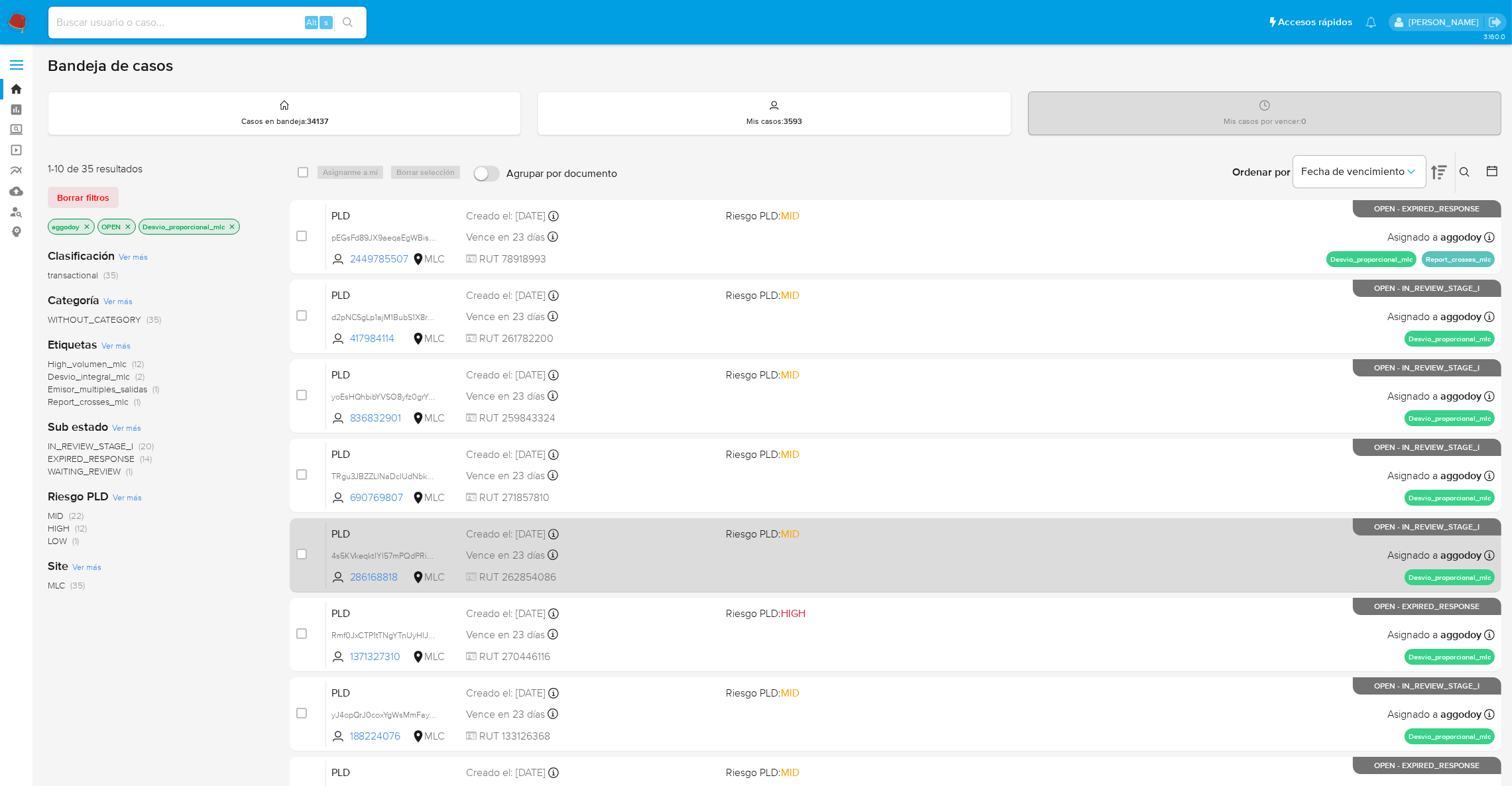
click at [683, 536] on div "Creado el: 12/07/2025 Creado el: 12/07/2025 16:06:36" at bounding box center [590, 534] width 249 height 15
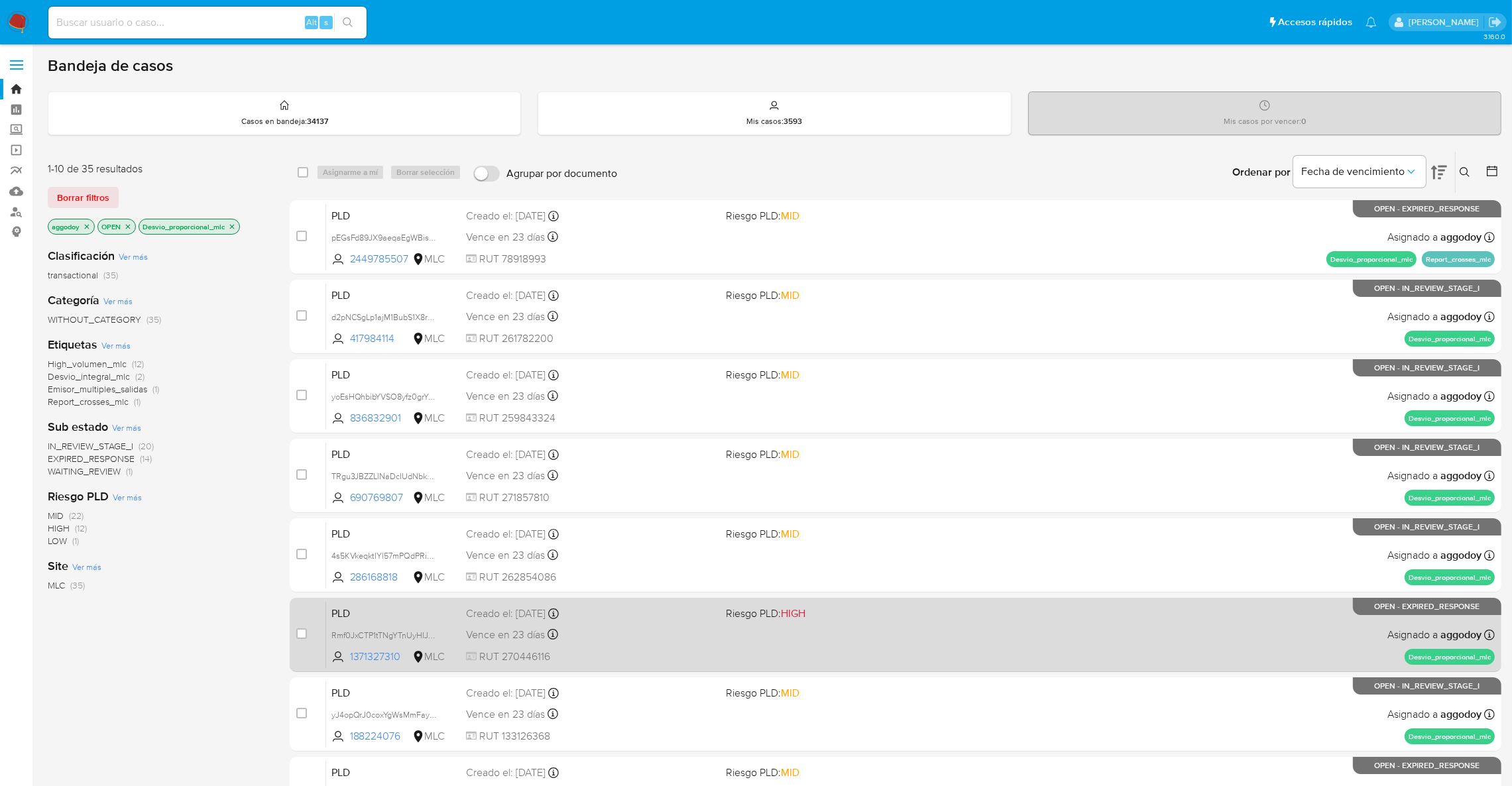
click at [707, 611] on div "Creado el: 12/07/2025 Creado el: 12/07/2025 16:08:19" at bounding box center [590, 614] width 249 height 15
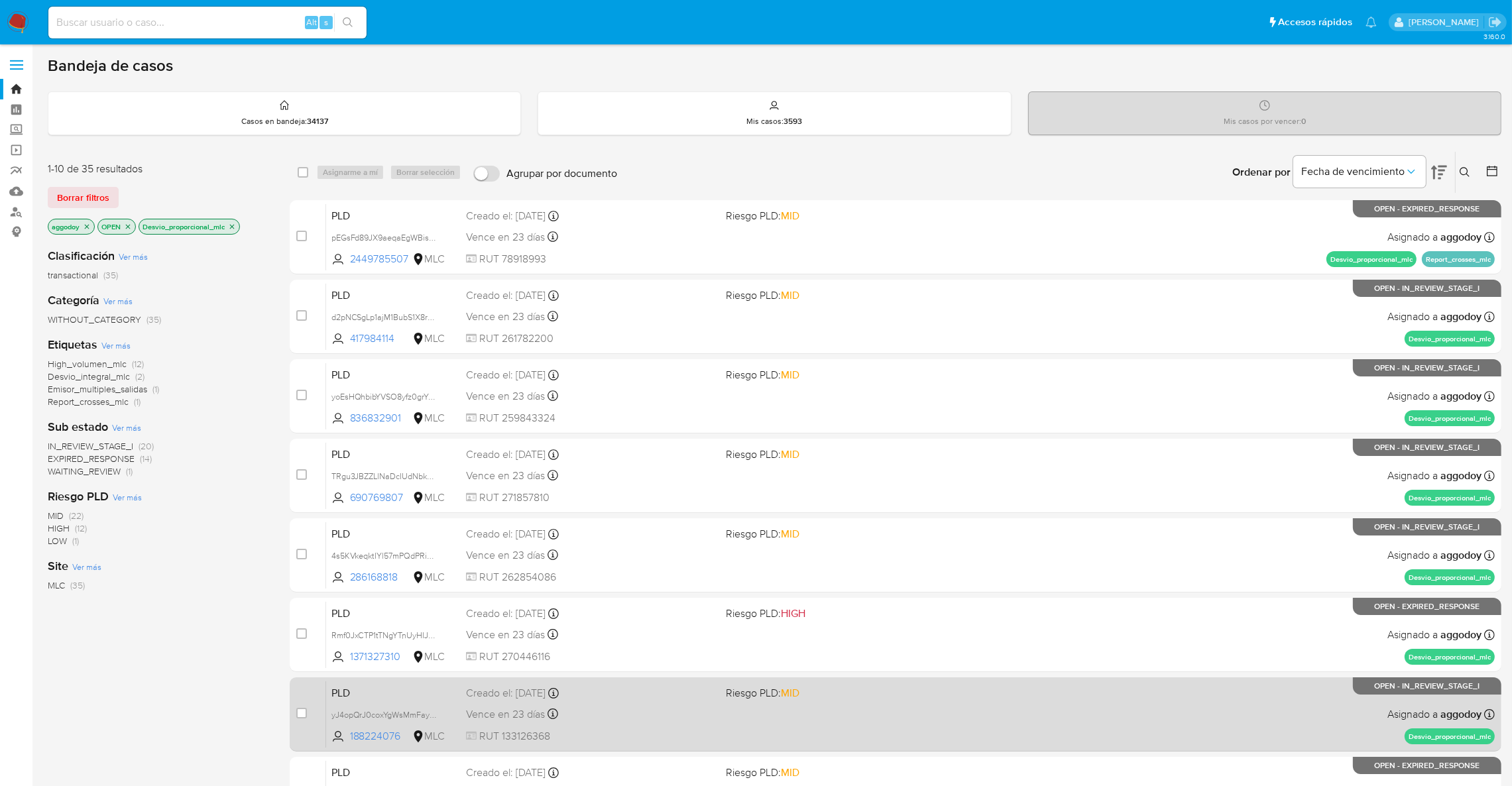
click at [763, 692] on span "Riesgo PLD: MID" at bounding box center [762, 692] width 74 height 15
click at [776, 702] on div "PLD yJ4opQrJ0coxYgWsMmFayICB 188224076 MLC Riesgo PLD: MID Creado el: 12/07/202…" at bounding box center [910, 714] width 1169 height 67
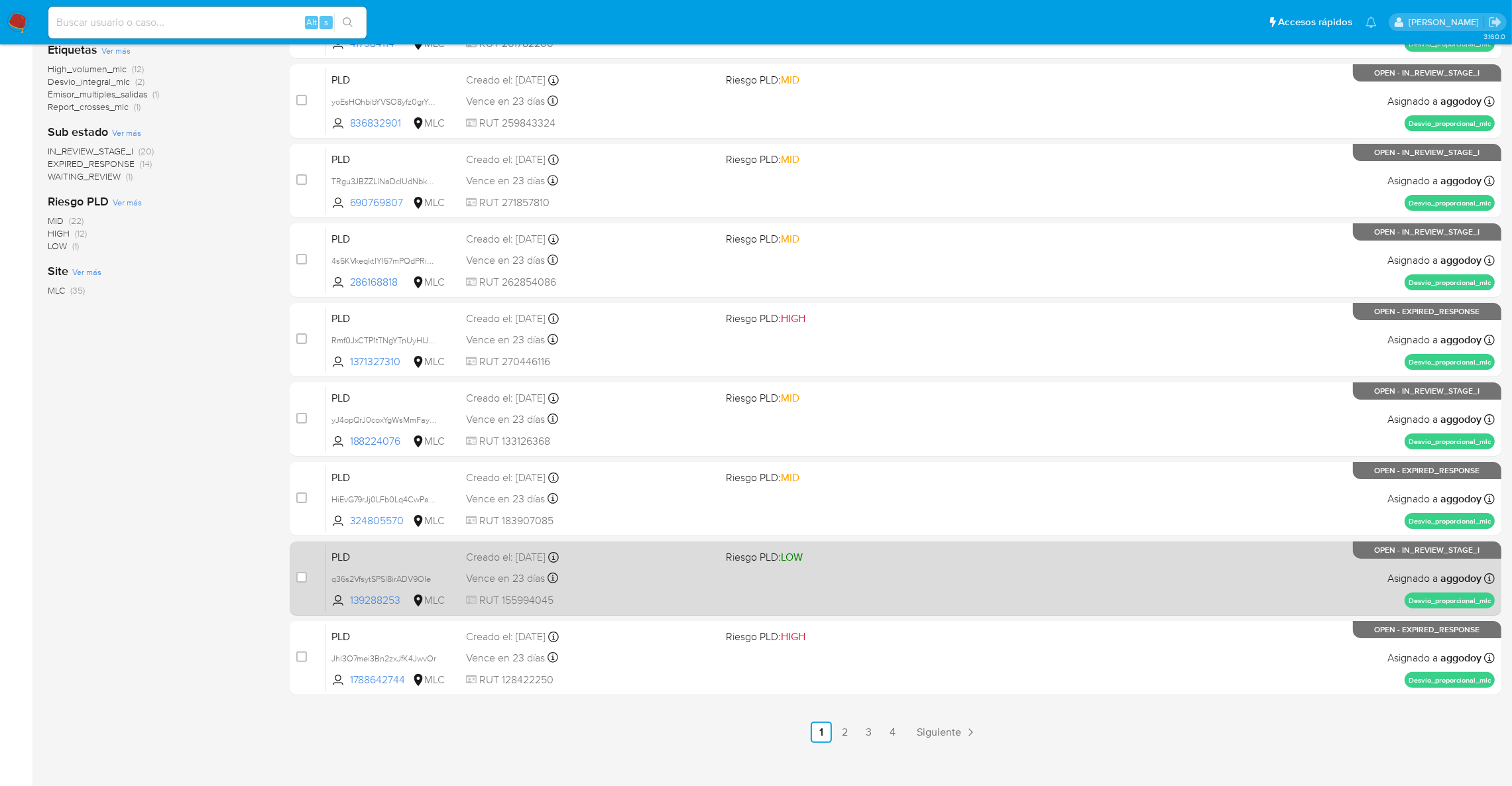
scroll to position [297, 0]
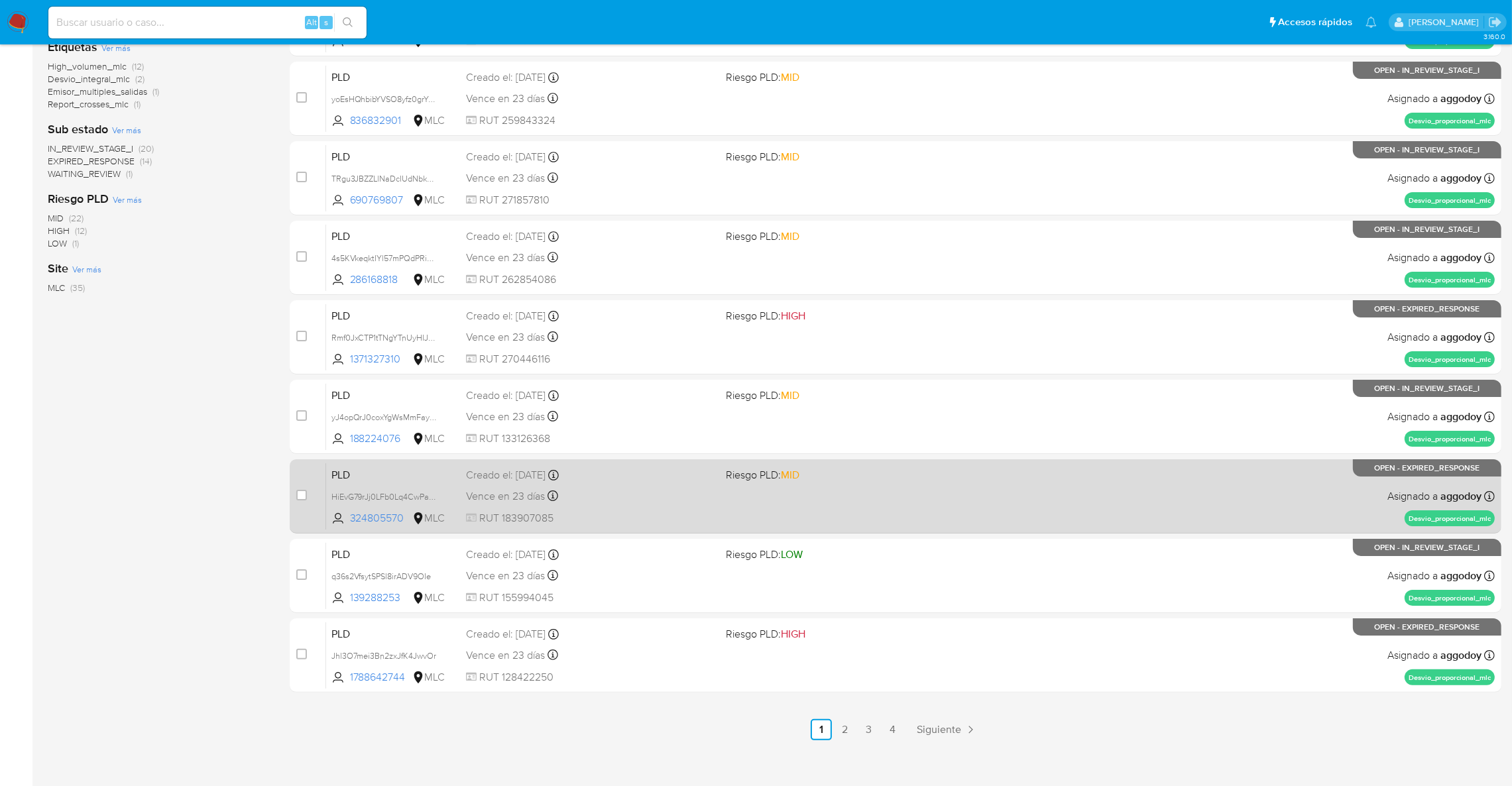
click at [887, 463] on div "PLD HiEvG79rJj0LFb0Lq4CwPaNC 324805570 MLC Riesgo PLD: MID Creado el: 12/07/202…" at bounding box center [910, 496] width 1169 height 67
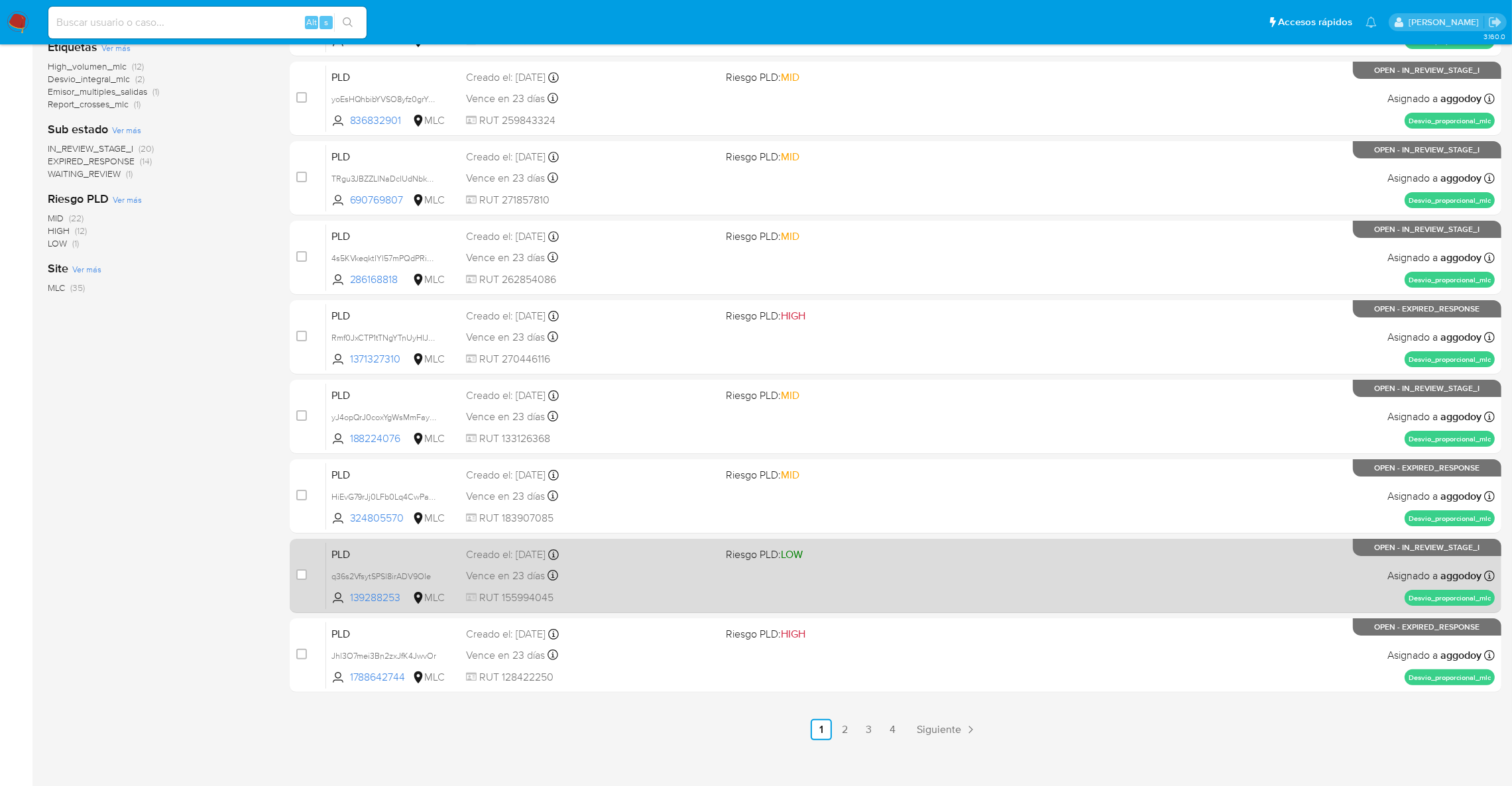
drag, startPoint x: 727, startPoint y: 556, endPoint x: 737, endPoint y: 541, distance: 18.0
click at [729, 555] on span "Riesgo PLD: LOW" at bounding box center [764, 554] width 77 height 15
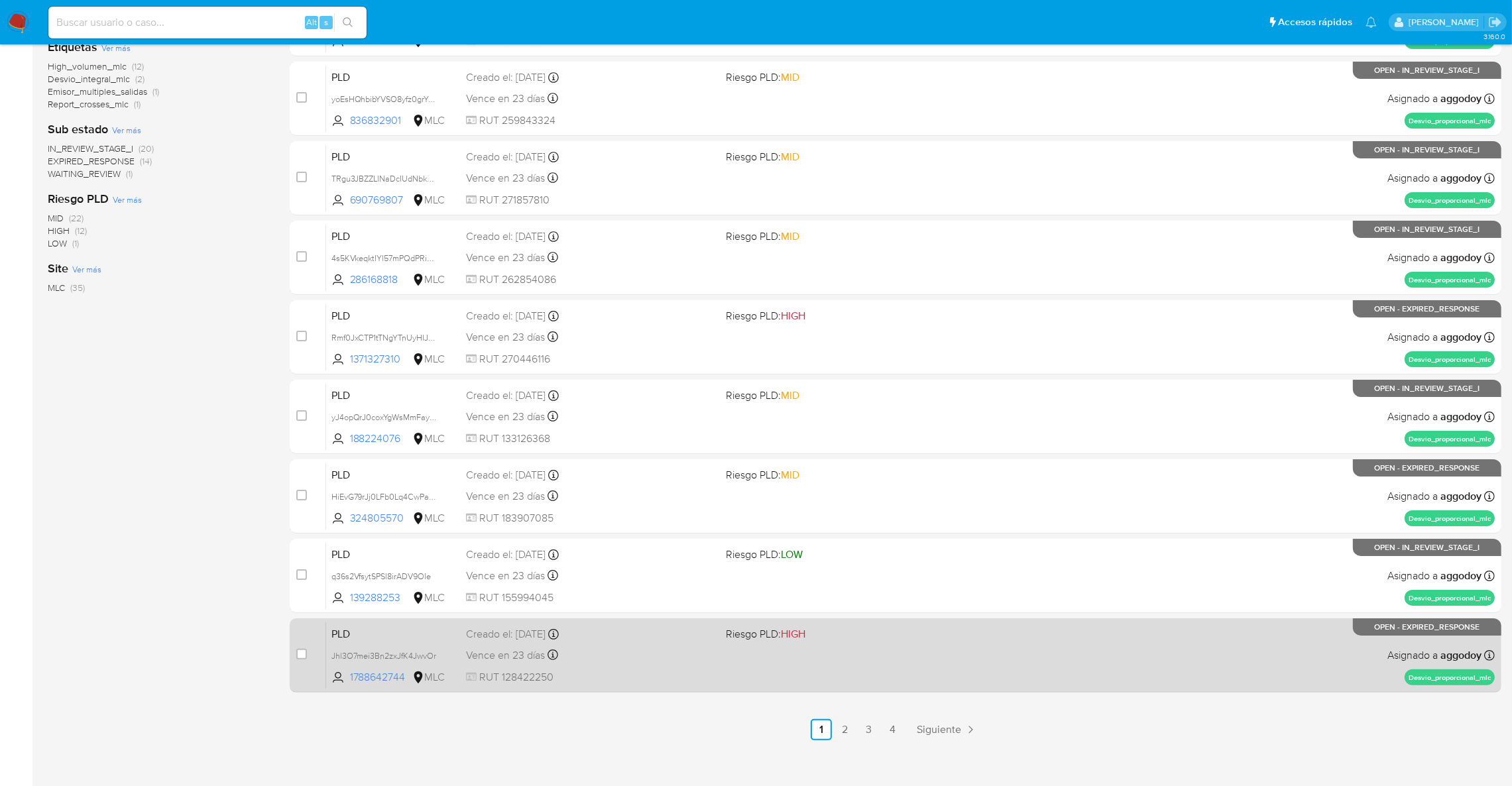
click at [798, 664] on div "PLD Jhl3O7mei3Bn2zxJfK4JwvOr 1788642744 MLC Riesgo PLD: HIGH Creado el: 12/07/2…" at bounding box center [910, 655] width 1169 height 67
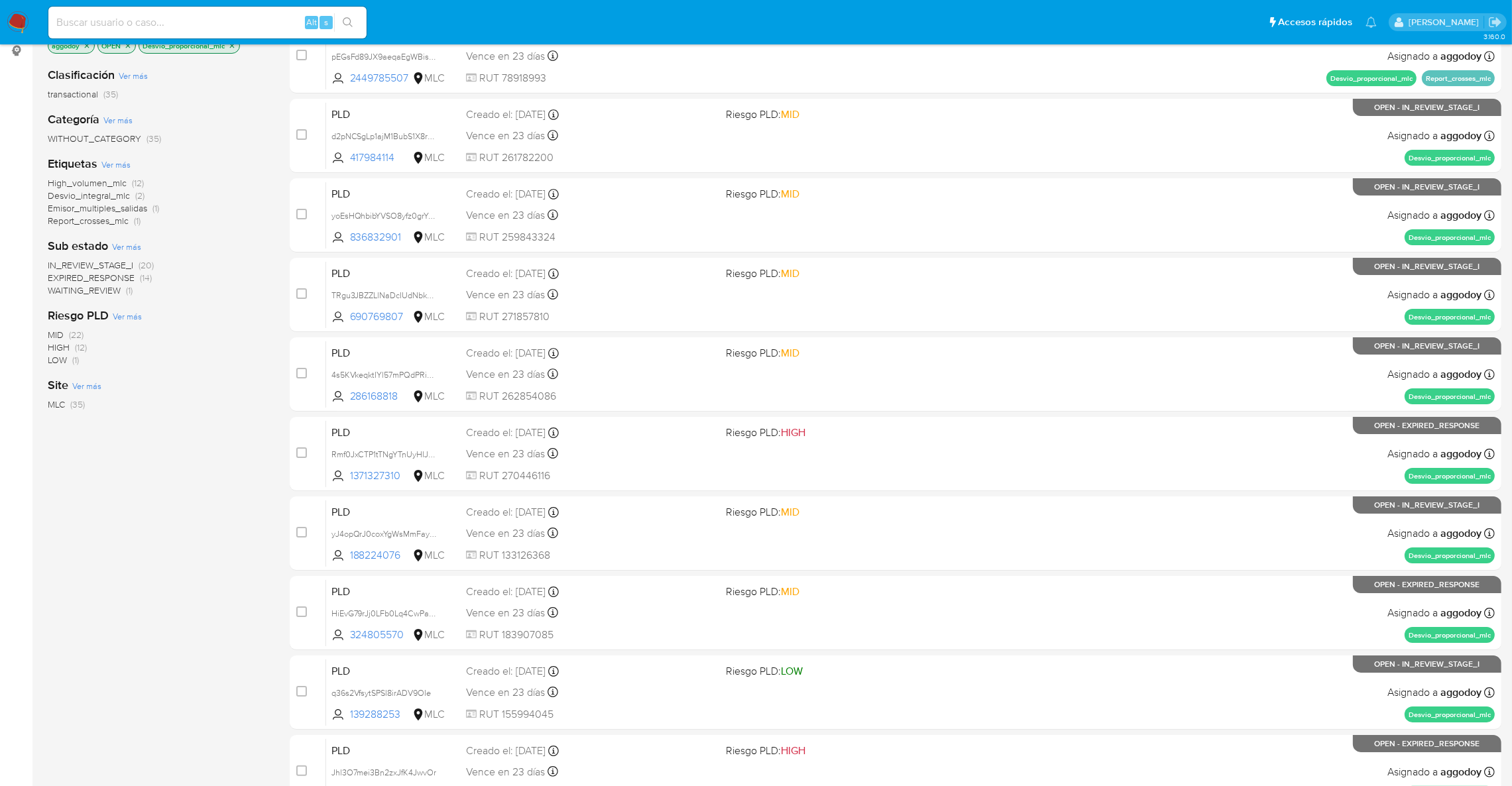
scroll to position [0, 0]
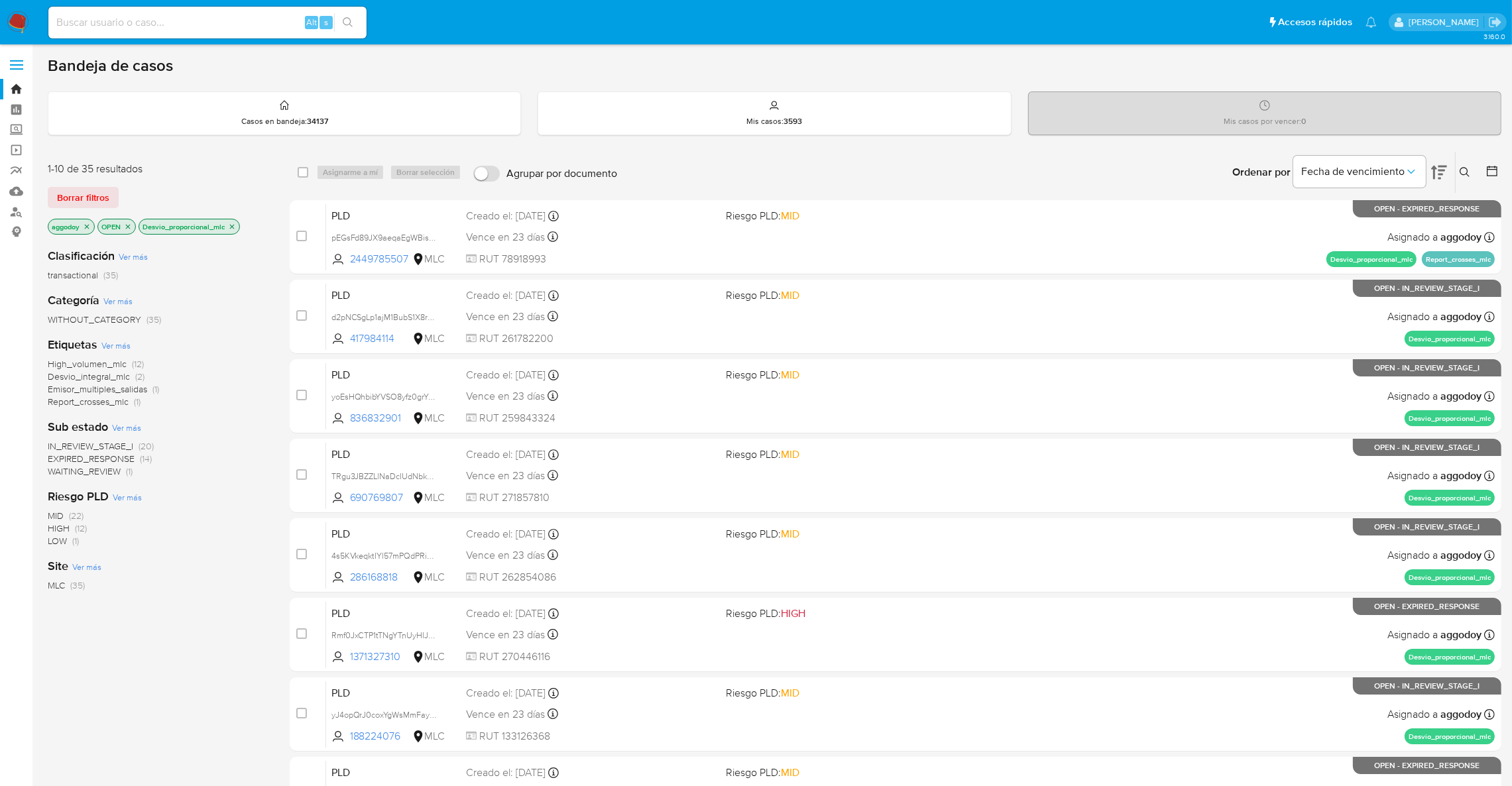
click at [233, 225] on icon "close-filter" at bounding box center [233, 226] width 4 height 4
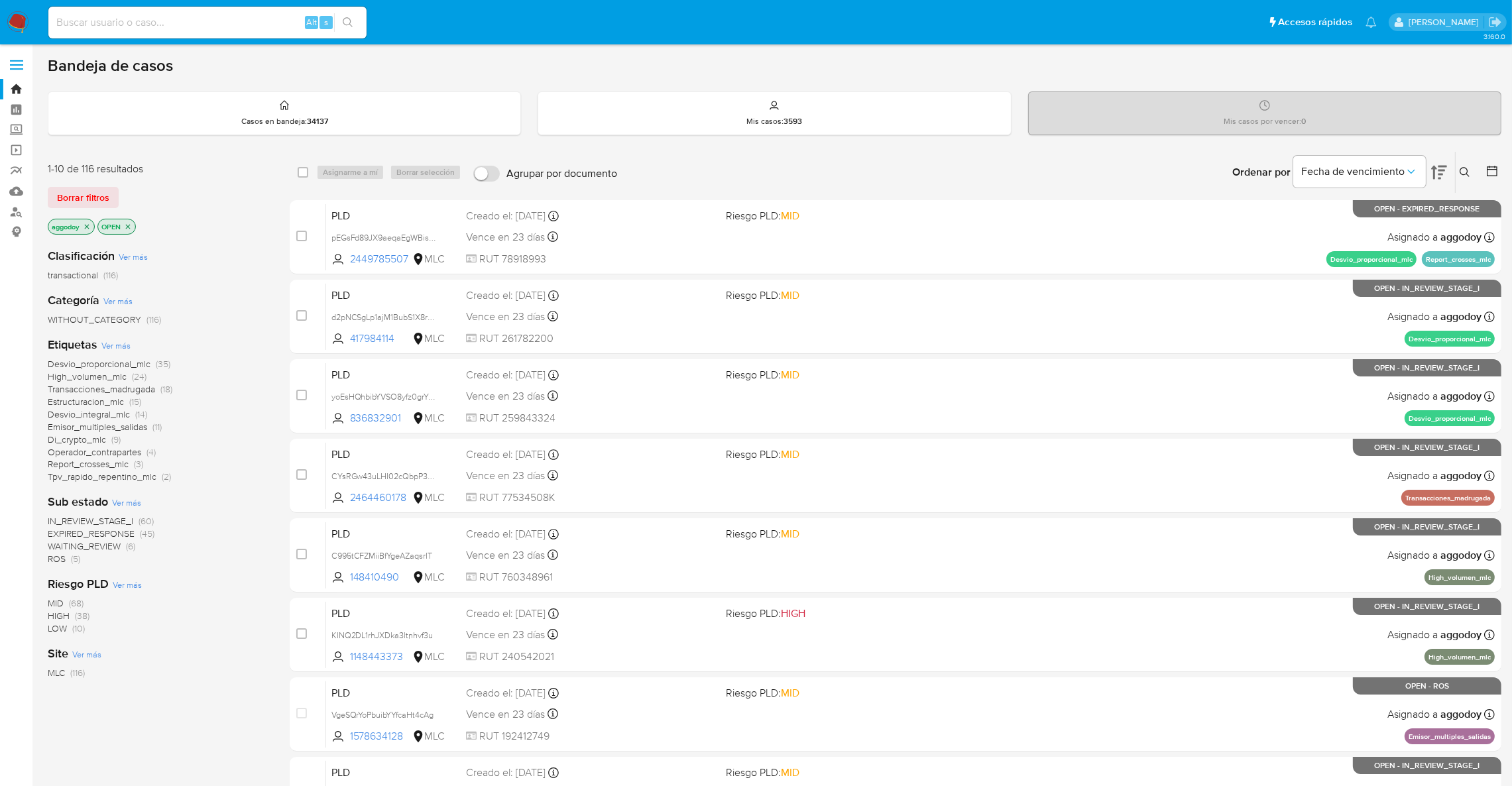
click at [138, 536] on span "EXPIRED_RESPONSE (45)" at bounding box center [101, 533] width 107 height 13
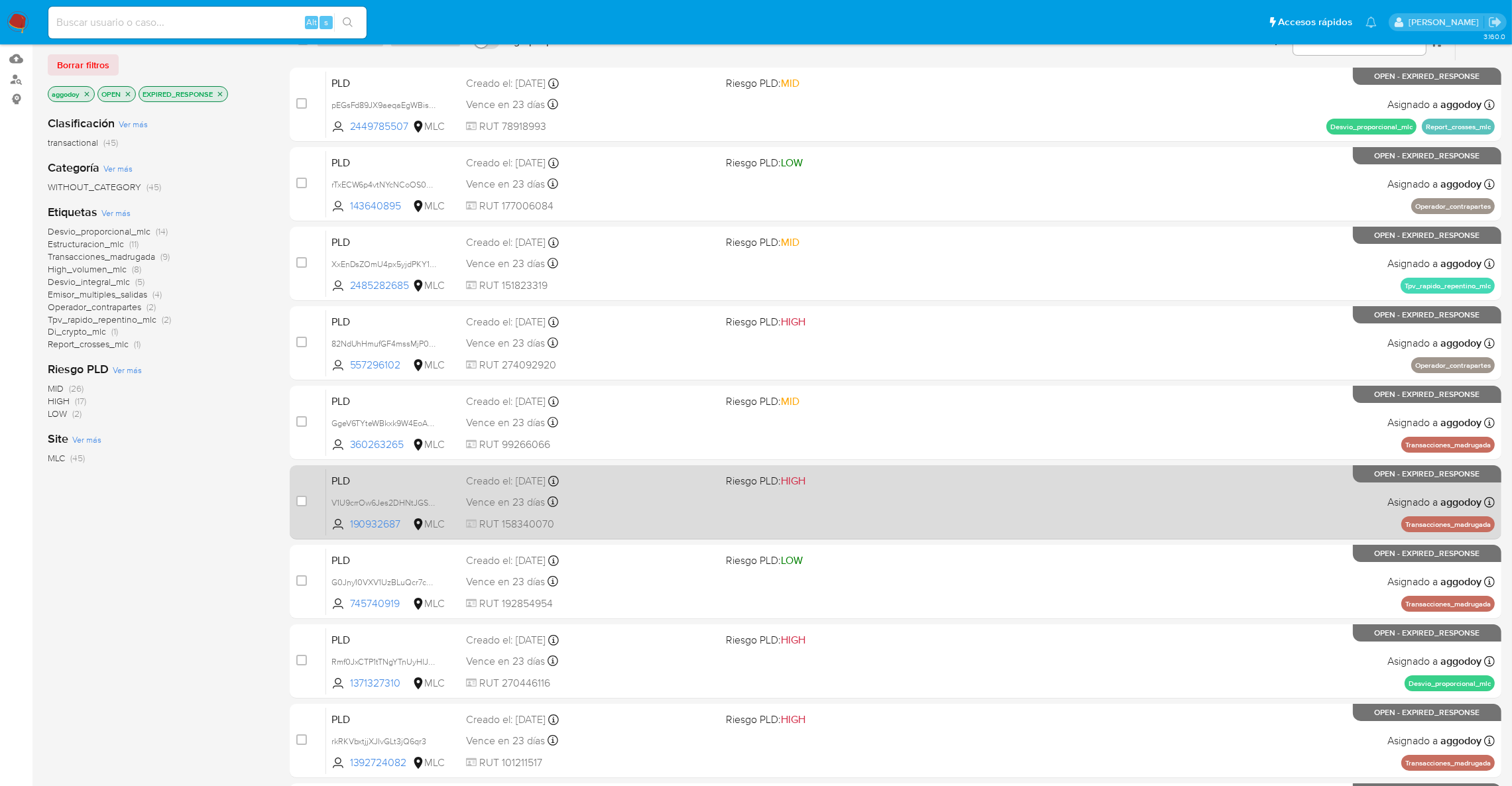
scroll to position [307, 0]
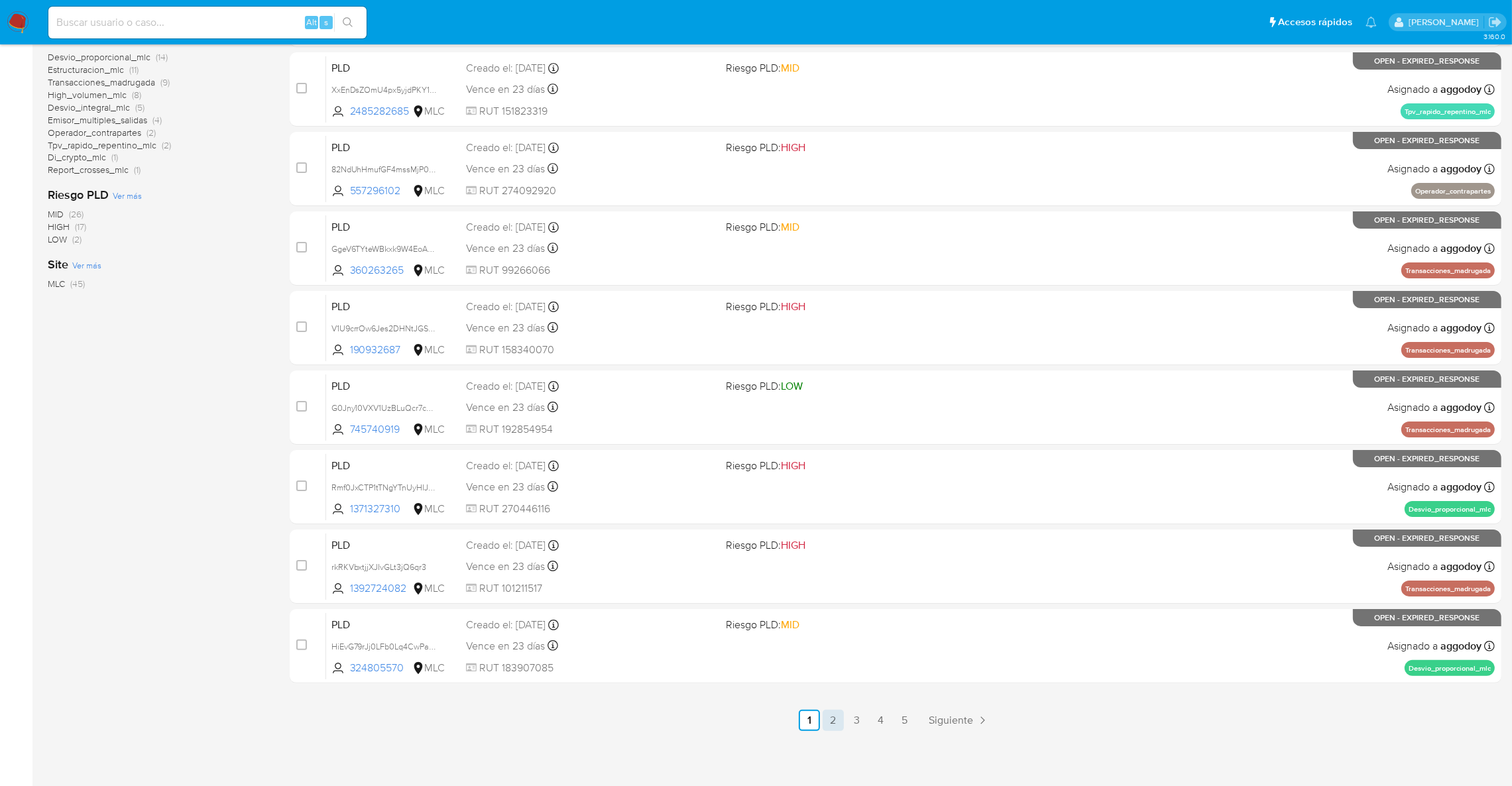
click at [840, 718] on link "2" at bounding box center [833, 720] width 22 height 22
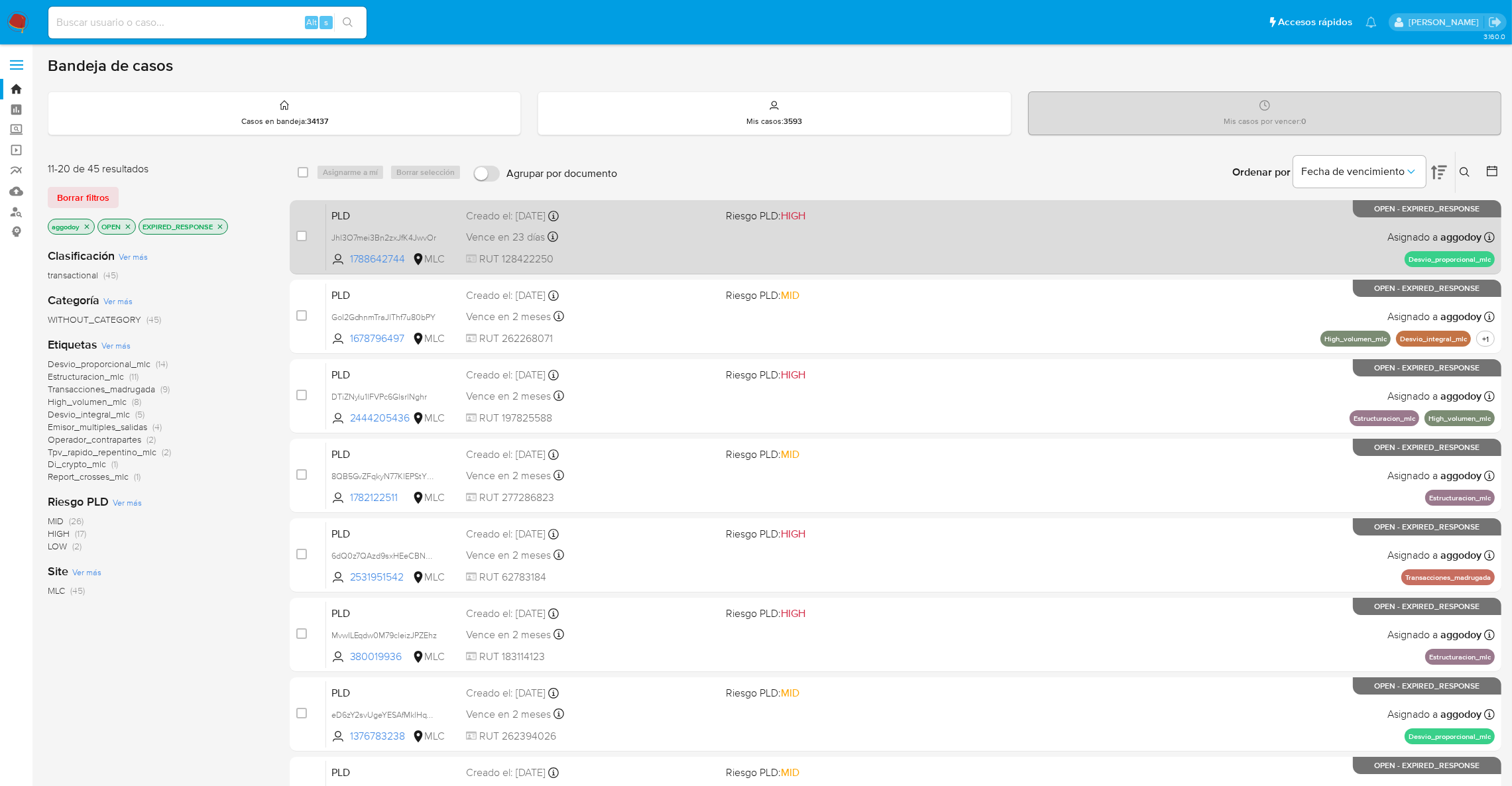
click at [1025, 230] on div "PLD Jhl3O7mei3Bn2zxJfK4JwvOr 1788642744 MLC Riesgo PLD: HIGH Creado el: 12/07/2…" at bounding box center [910, 237] width 1169 height 67
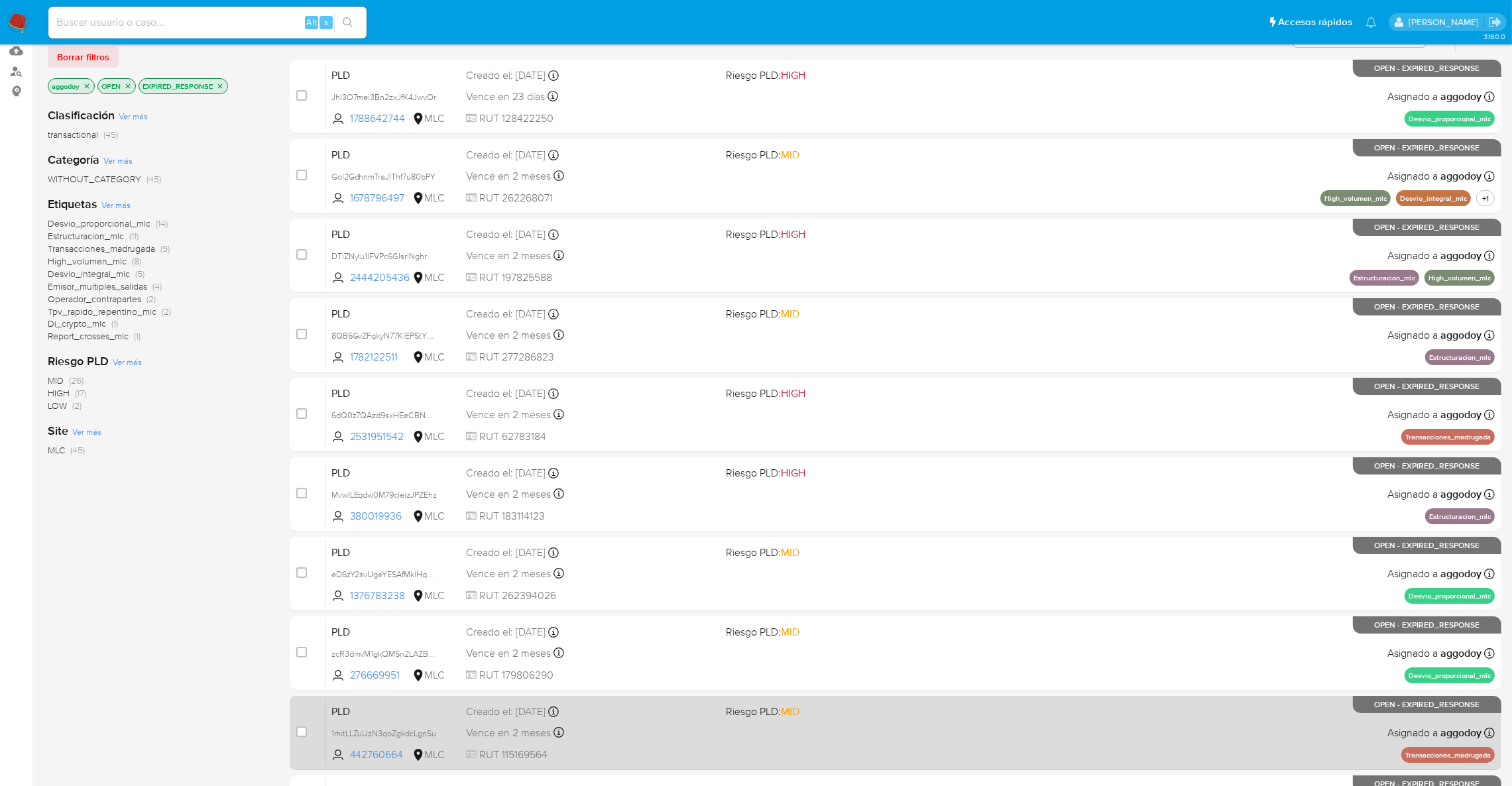
scroll to position [307, 0]
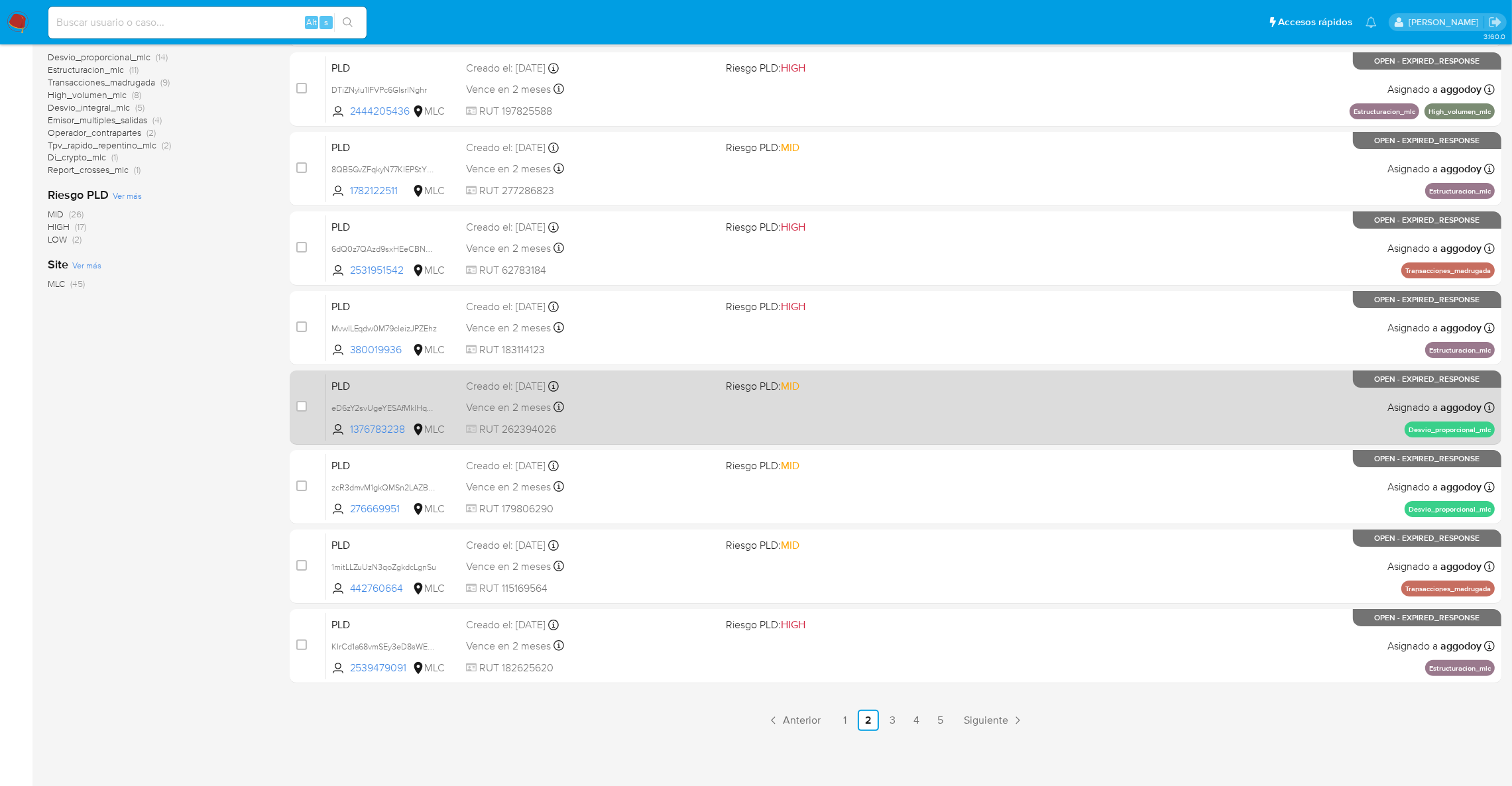
click at [848, 725] on link "1" at bounding box center [844, 720] width 22 height 22
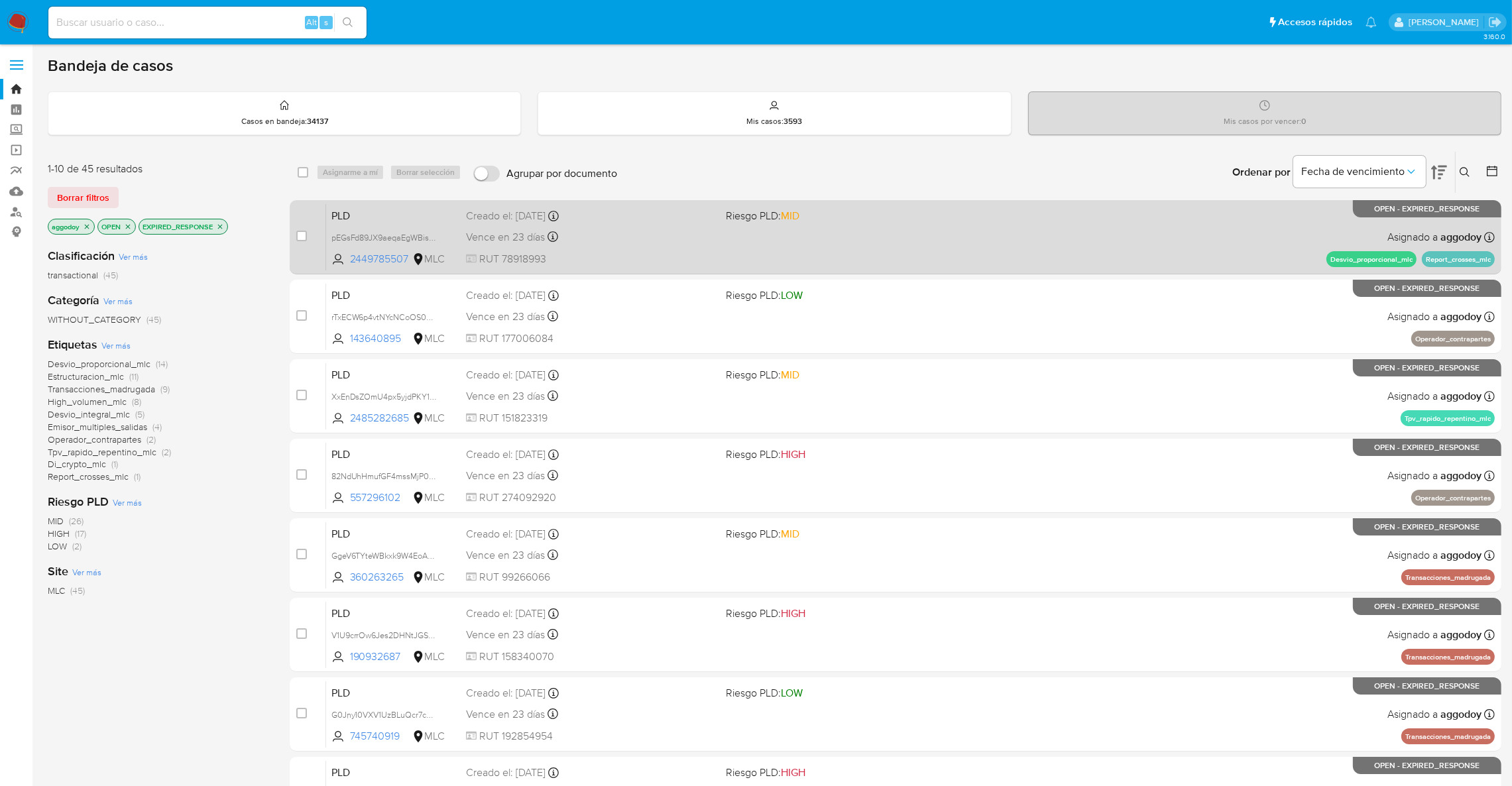
click at [715, 213] on div "PLD pEGsFd89JX9aeqaEgWBishZm 2449785507 MLC Riesgo PLD: MID Creado el: 12/07/20…" at bounding box center [910, 237] width 1169 height 67
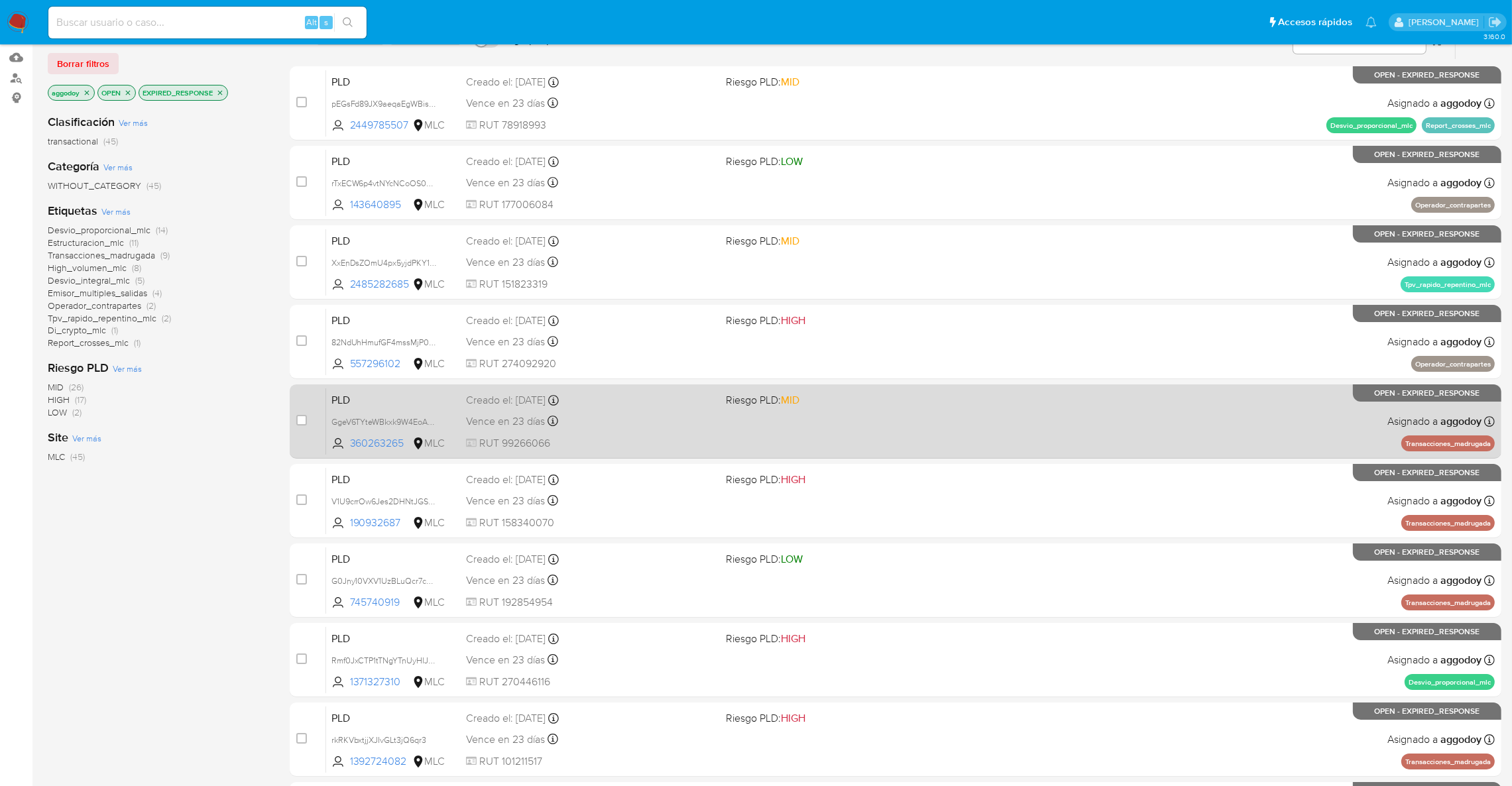
scroll to position [307, 0]
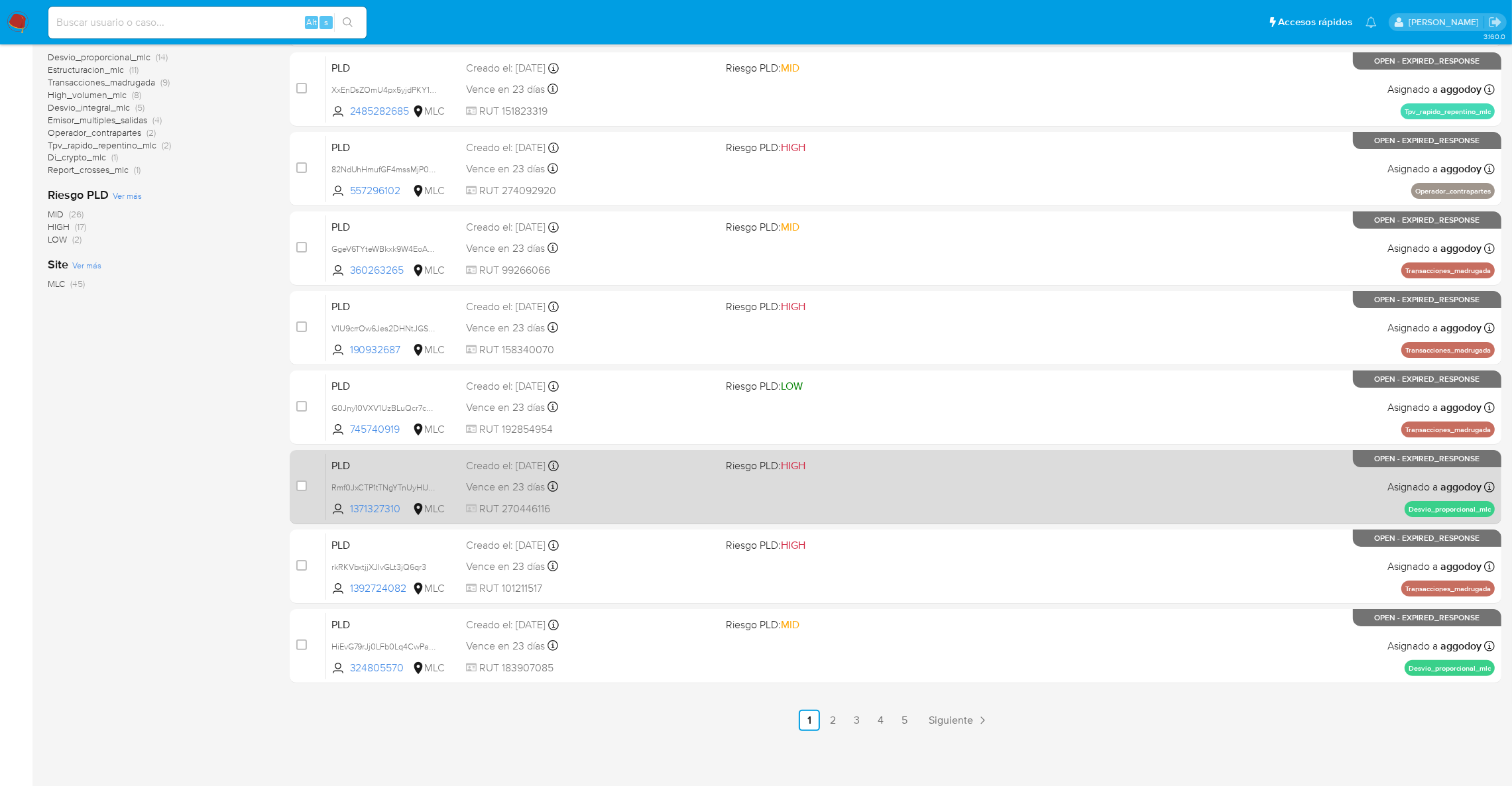
click at [1140, 509] on div "PLD Rmf0JxCTP1tTNgYTnUyHIJWj 1371327310 MLC Riesgo PLD: HIGH Creado el: 12/07/2…" at bounding box center [910, 487] width 1169 height 67
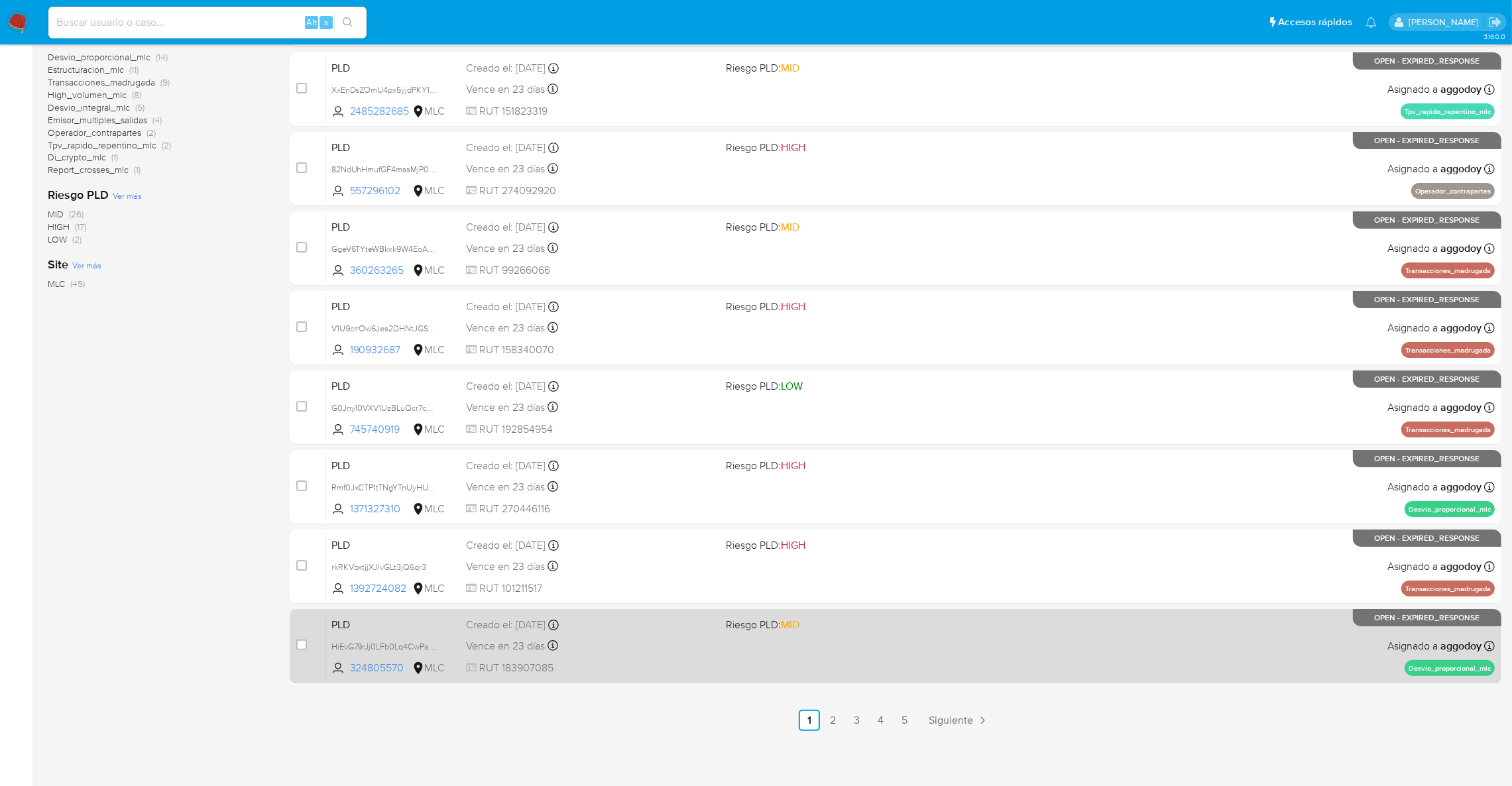
click at [726, 620] on span "Riesgo PLD: MID" at bounding box center [762, 624] width 74 height 15
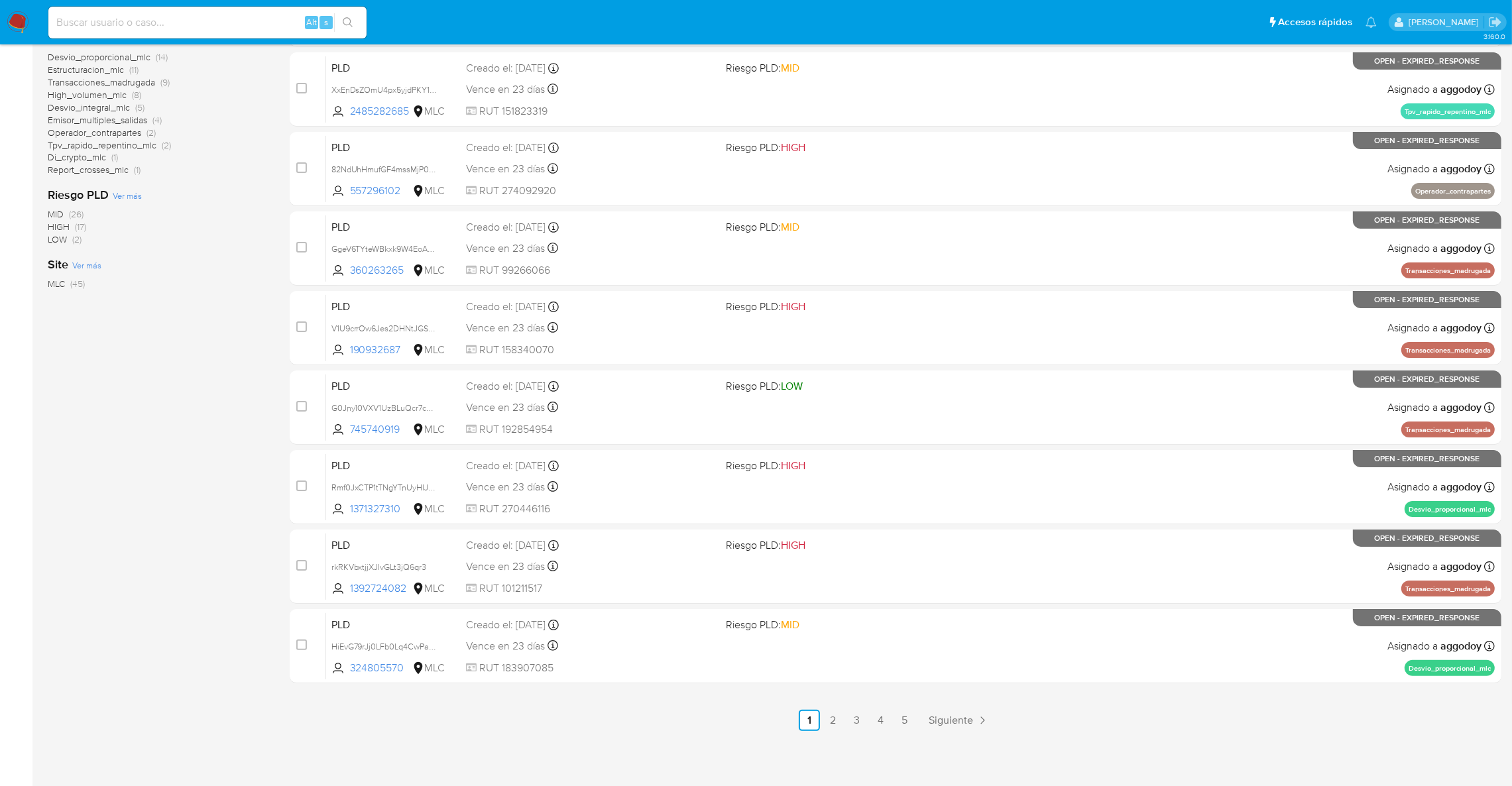
click at [234, 24] on input at bounding box center [207, 22] width 318 height 17
paste input "594319975"
type input "594319975"
click at [359, 16] on button "search-icon" at bounding box center [348, 22] width 27 height 19
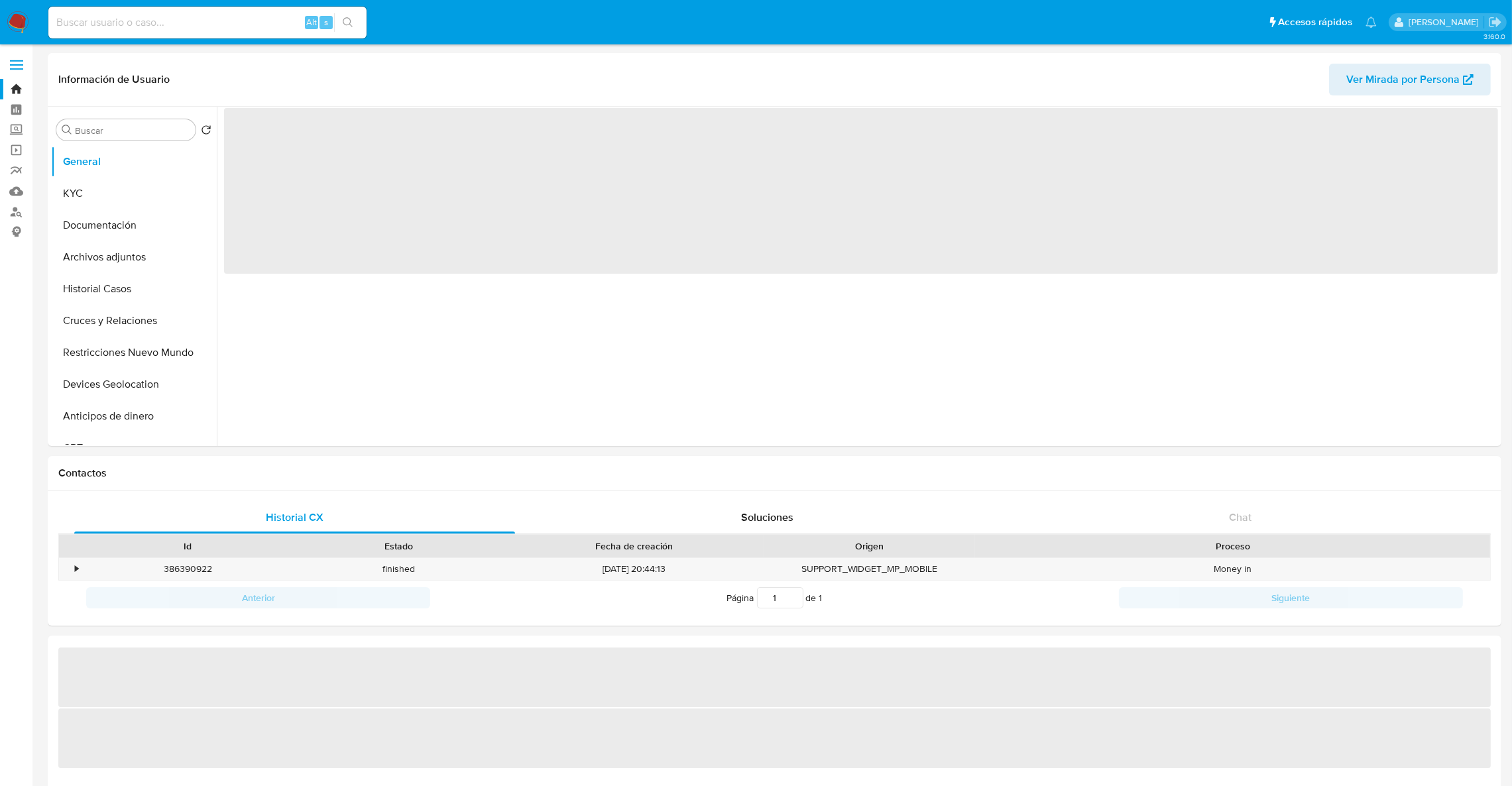
select select "10"
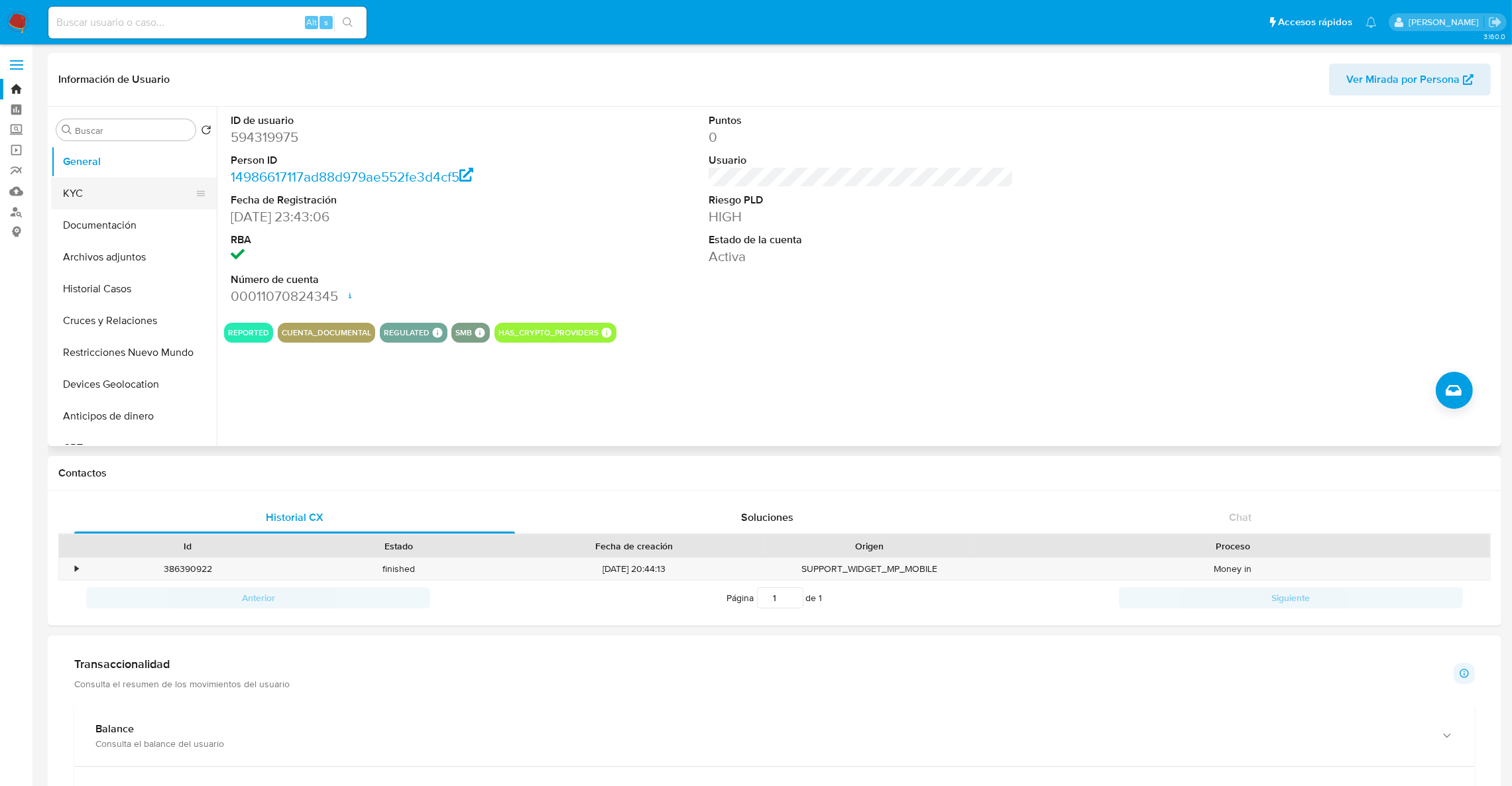
click at [118, 204] on button "KYC" at bounding box center [129, 193] width 155 height 32
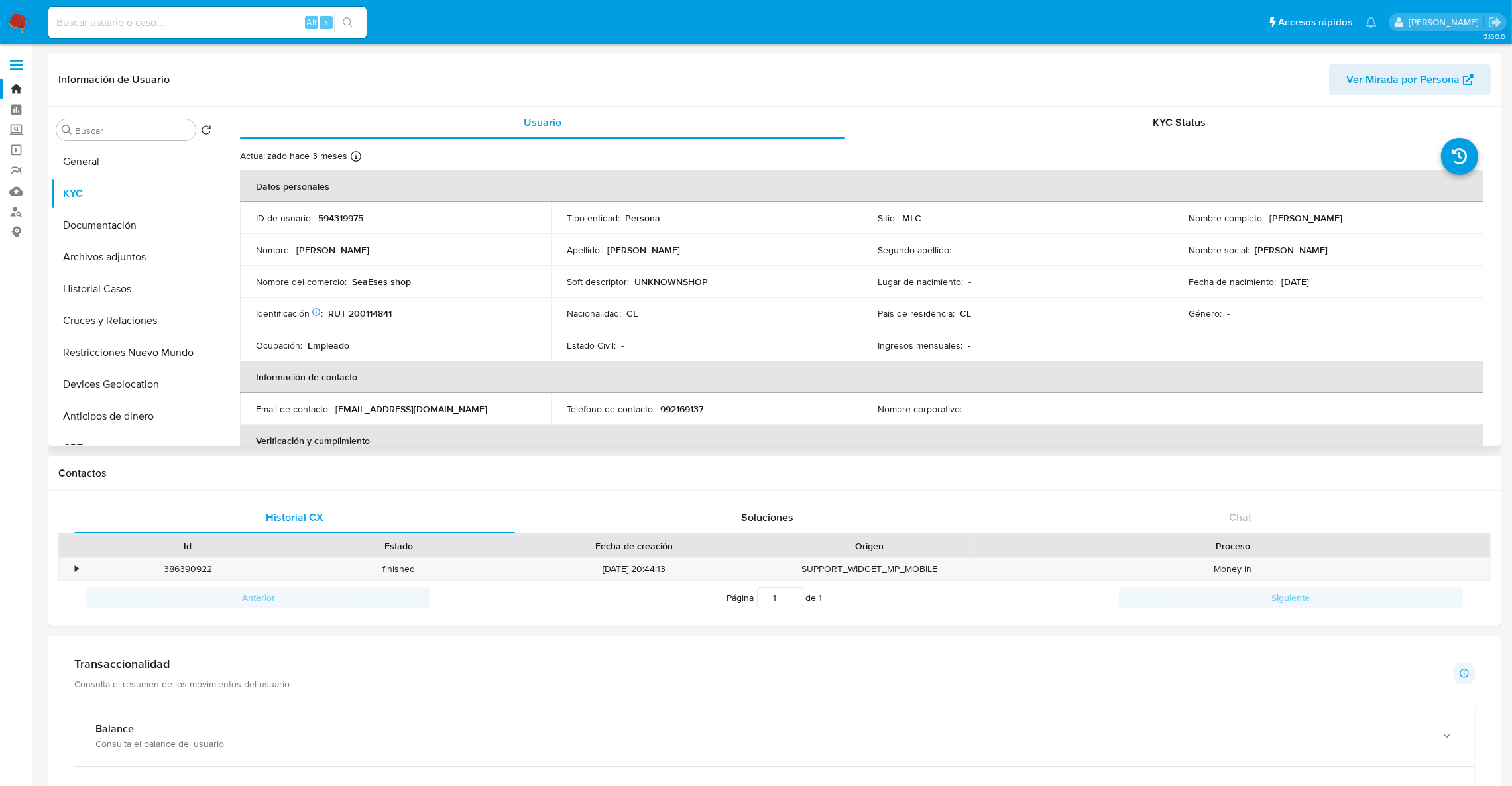
drag, startPoint x: 1268, startPoint y: 218, endPoint x: 1430, endPoint y: 221, distance: 162.0
click at [1342, 221] on p "Sebastián Nicolás Sepúlveda Marmolejo" at bounding box center [1305, 218] width 73 height 12
click at [1269, 216] on p "Sebastián Nicolás Sepúlveda Marmolejo" at bounding box center [1305, 218] width 73 height 12
drag, startPoint x: 1265, startPoint y: 216, endPoint x: 1413, endPoint y: 218, distance: 148.0
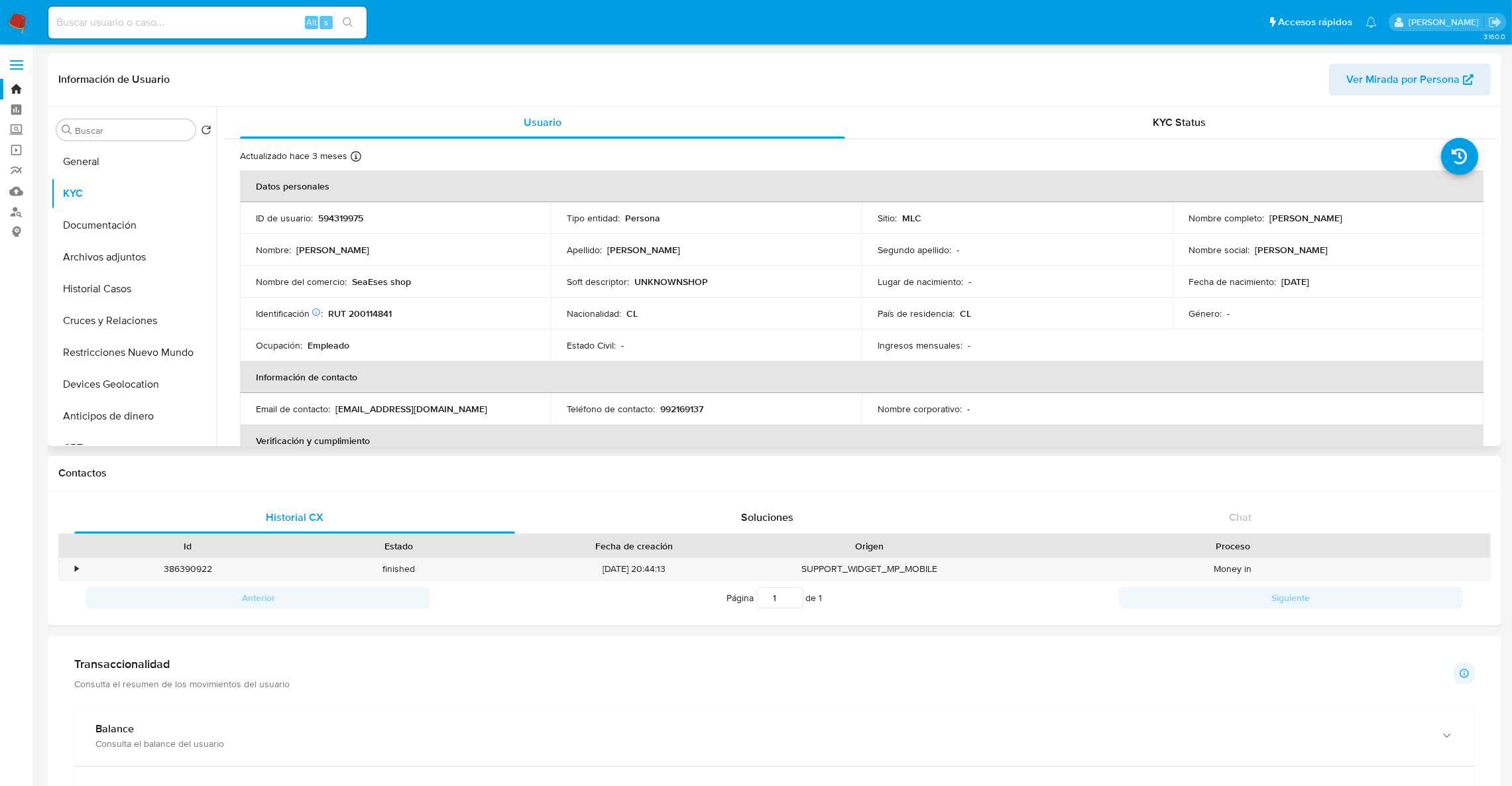
click at [1431, 216] on div "Nombre completo : Sebastián Nicolás Sepúlveda Marmolejo" at bounding box center [1328, 218] width 279 height 12
copy p "Sebastián Nicolás Sepúlveda Marmolejo"
click at [128, 361] on button "Restricciones Nuevo Mundo" at bounding box center [129, 352] width 155 height 32
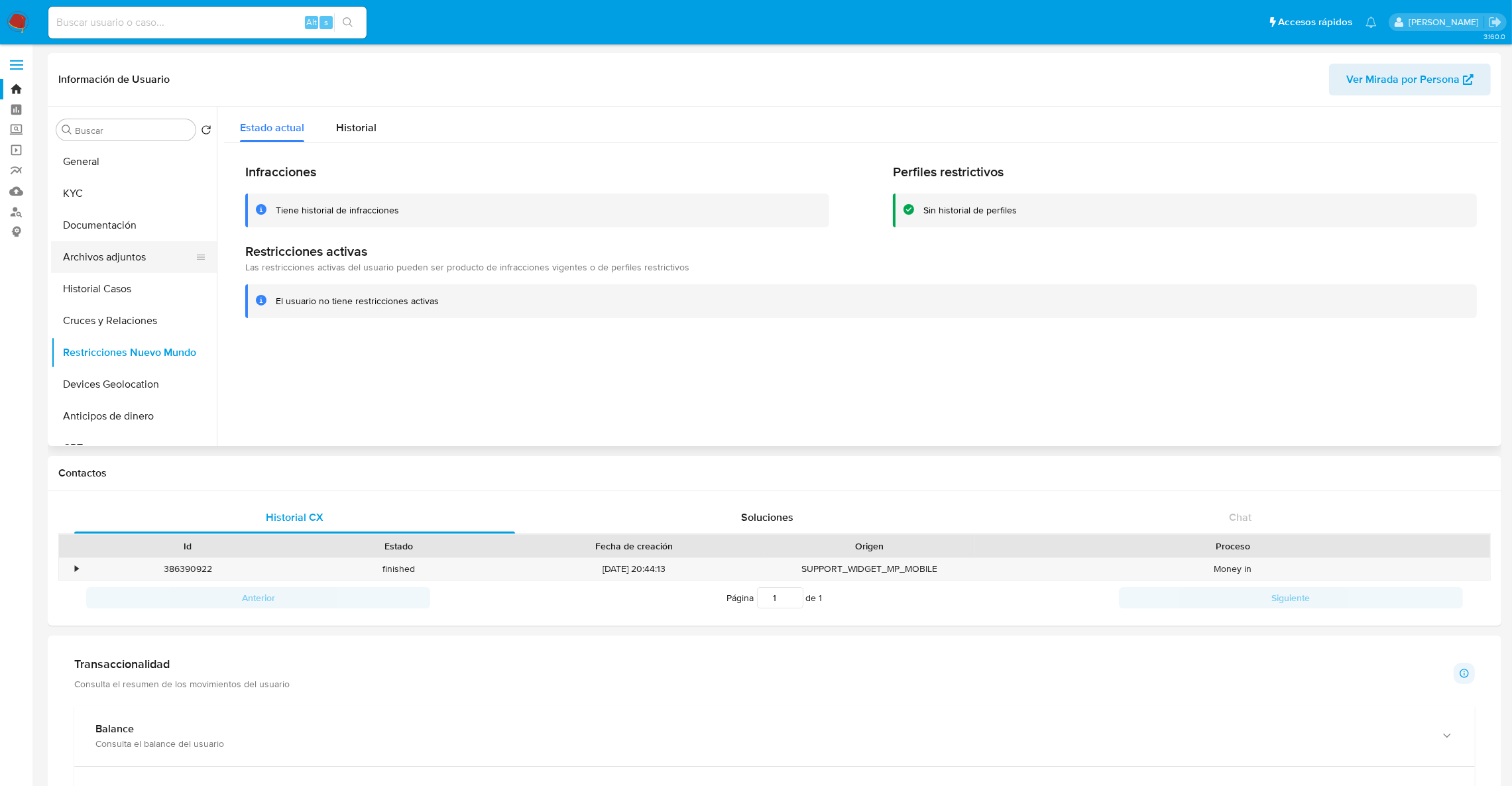
click at [144, 257] on button "Archivos adjuntos" at bounding box center [129, 257] width 155 height 32
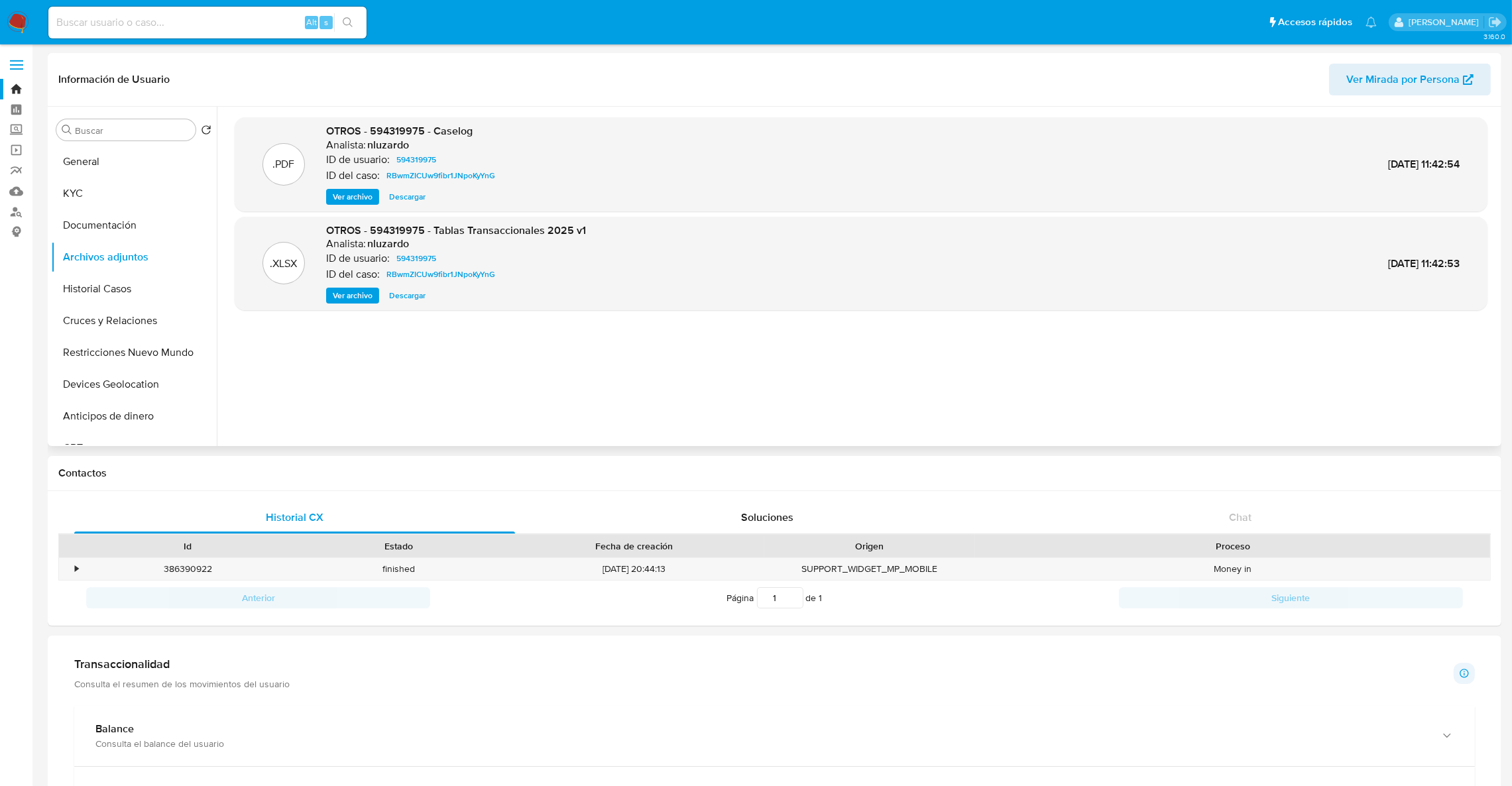
click at [361, 197] on span "Ver archivo" at bounding box center [353, 197] width 40 height 13
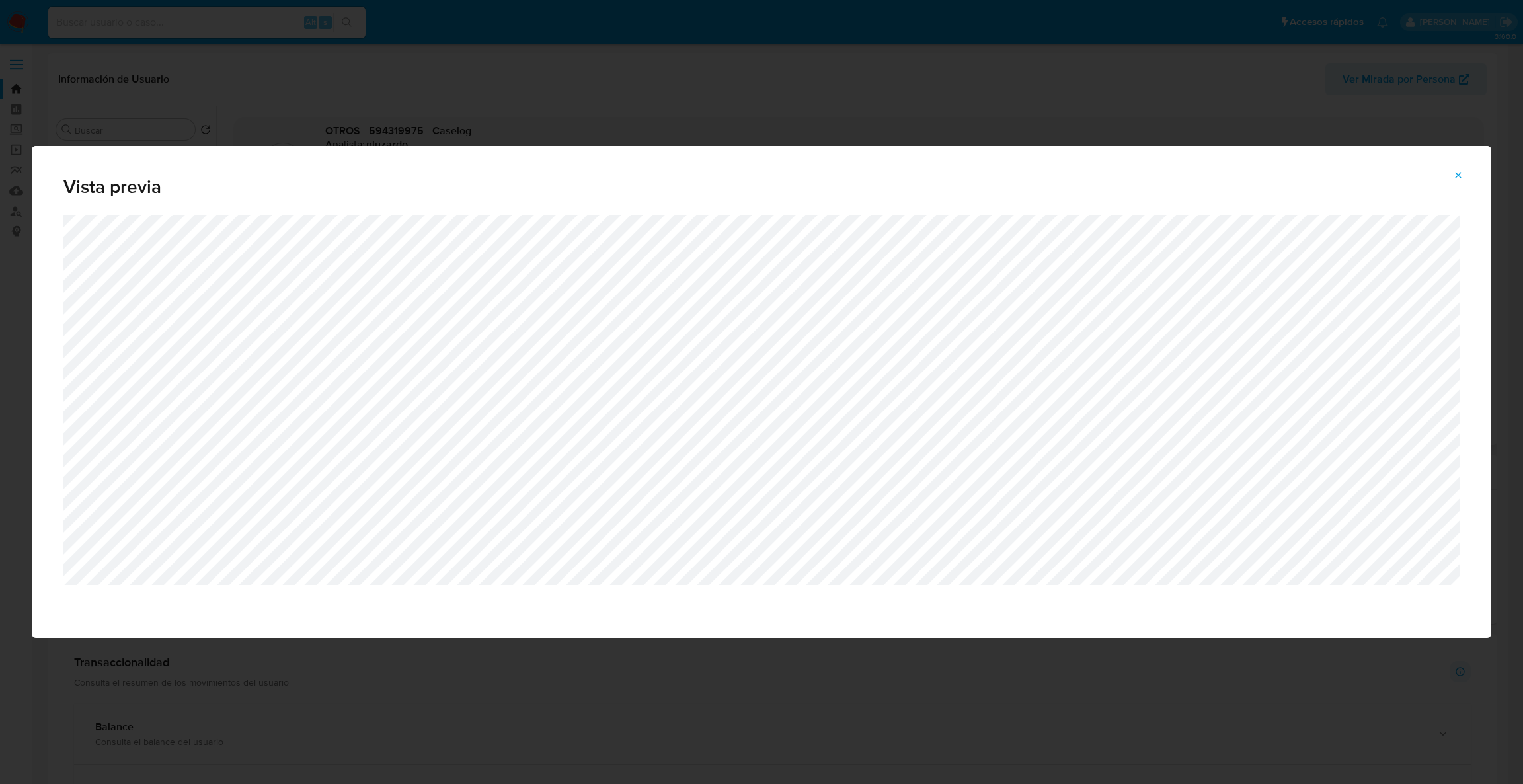
click at [383, 108] on div "Vista previa" at bounding box center [761, 392] width 1523 height 784
click at [1455, 170] on icon "Attachment preview" at bounding box center [1459, 175] width 10 height 10
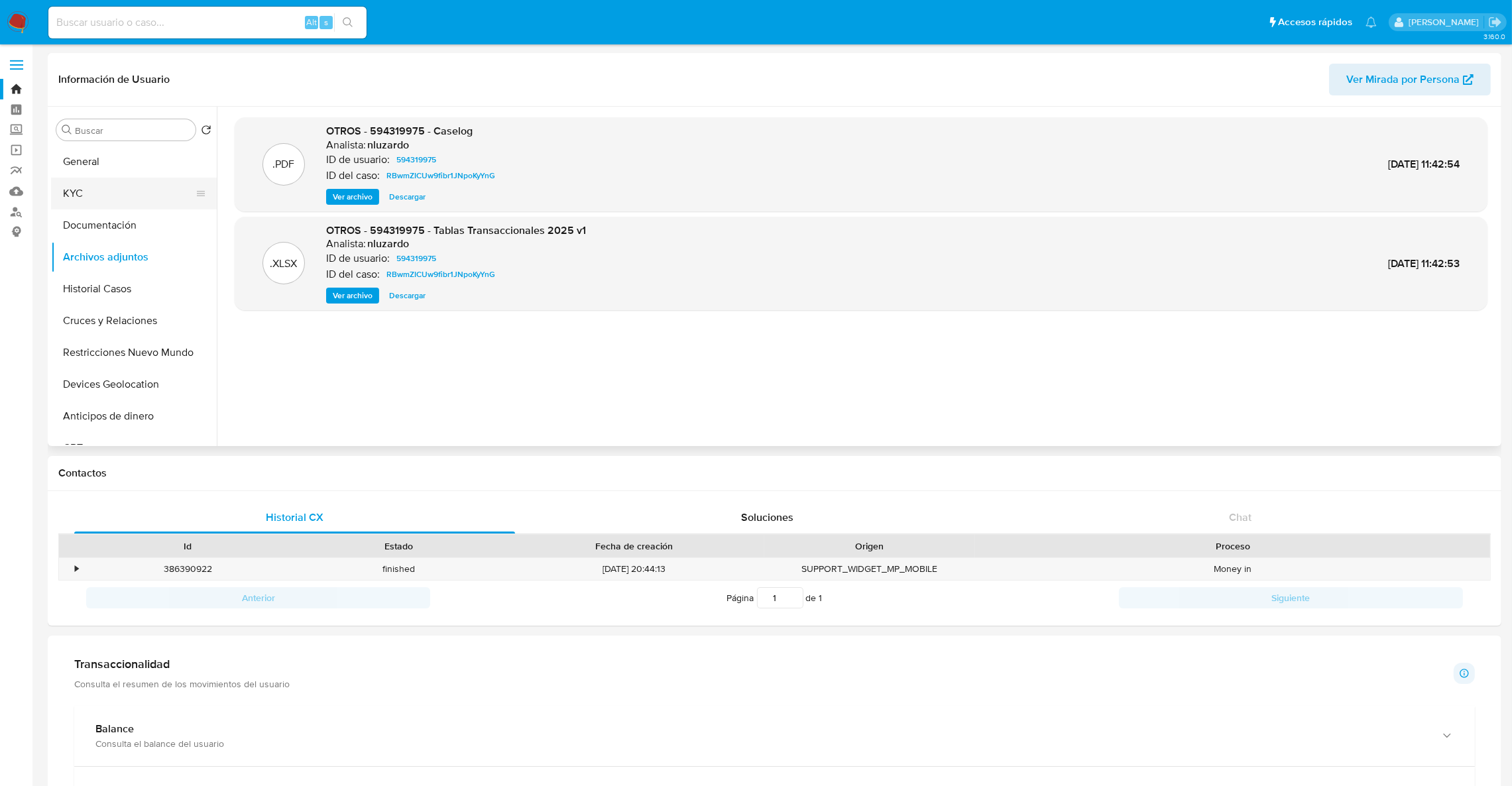
click at [100, 178] on button "KYC" at bounding box center [129, 193] width 155 height 32
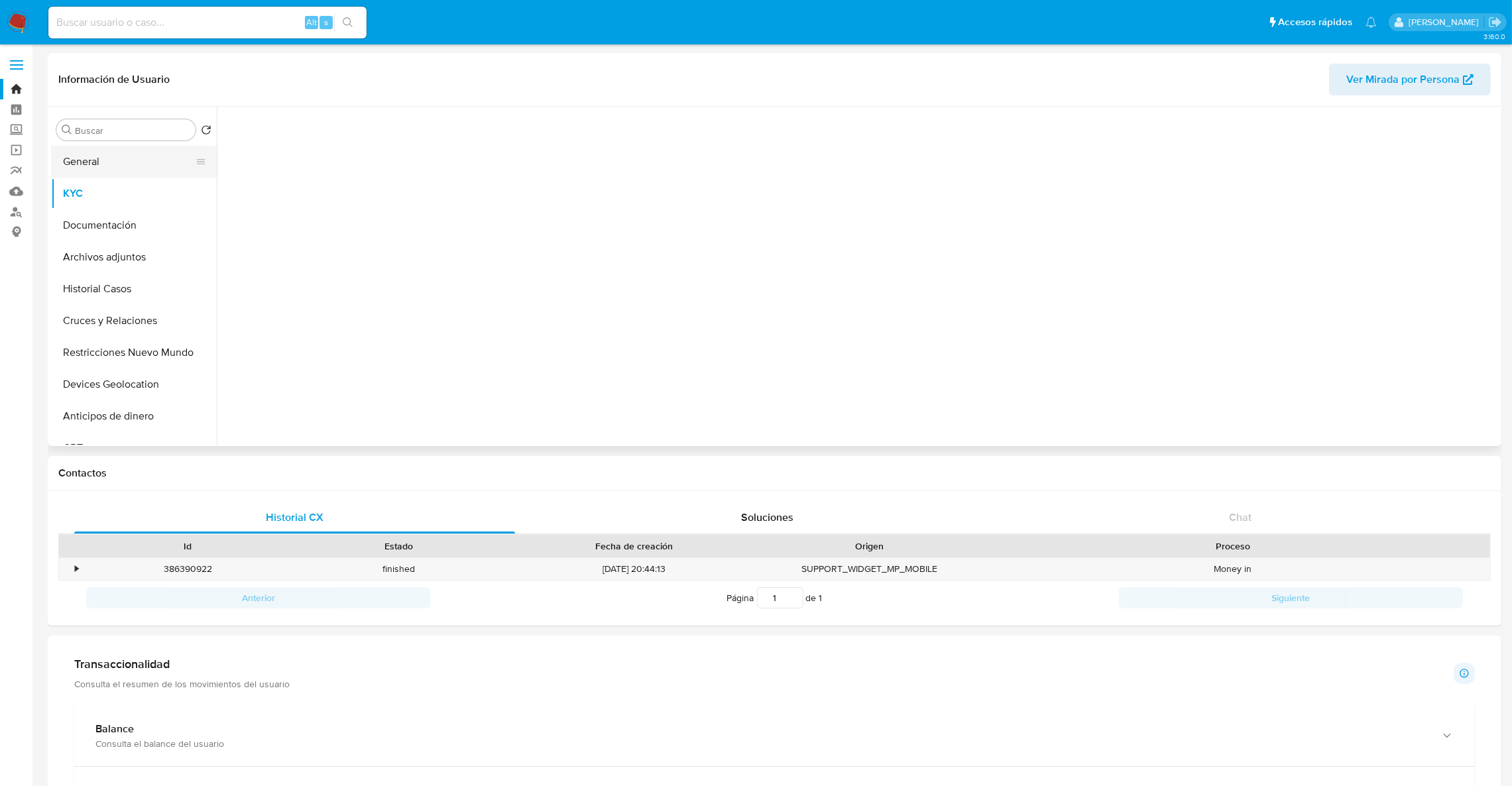
click at [102, 166] on button "General" at bounding box center [129, 161] width 155 height 32
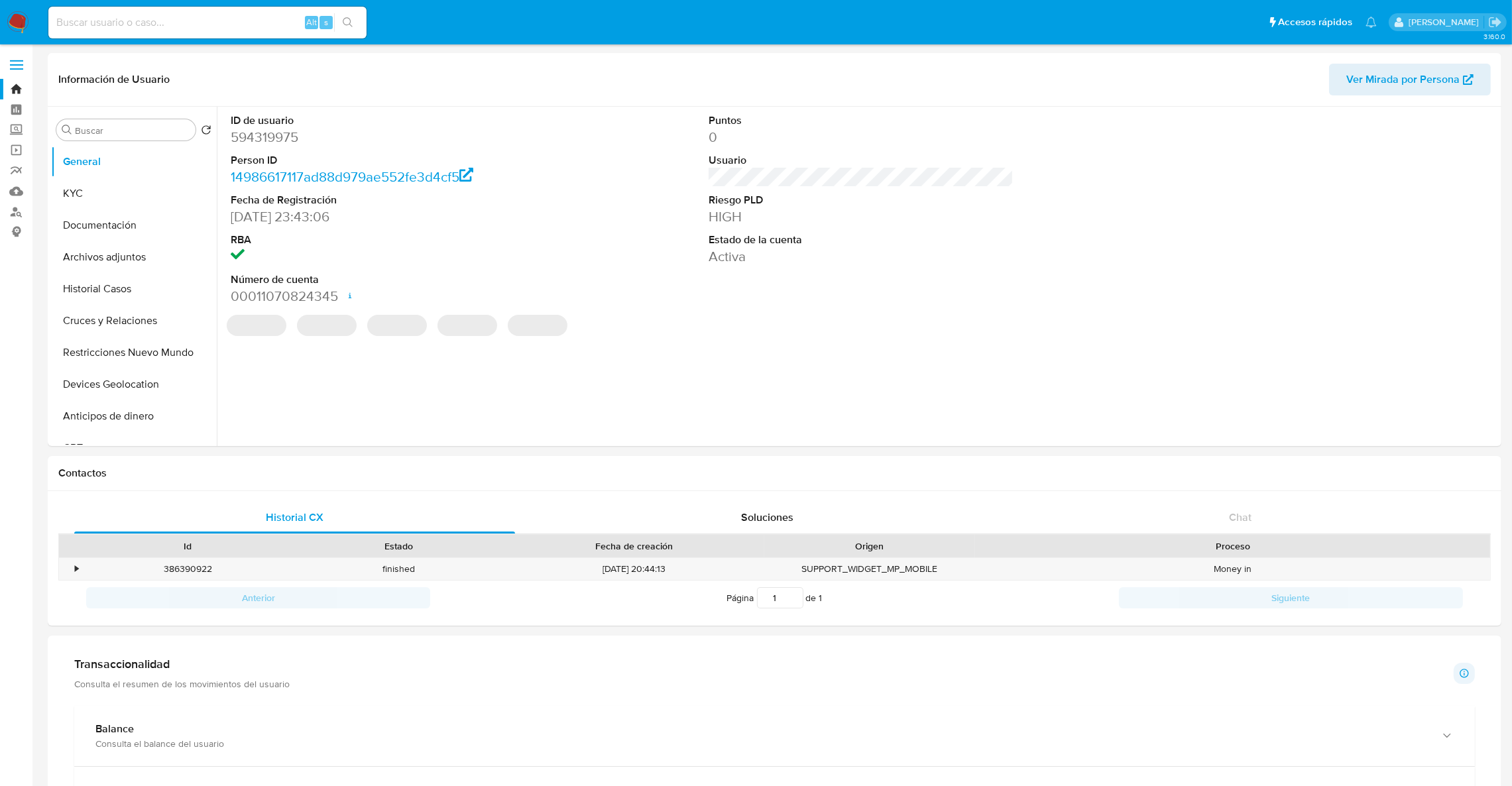
click at [255, 144] on dd "594319975" at bounding box center [383, 137] width 305 height 19
copy dd "594319975"
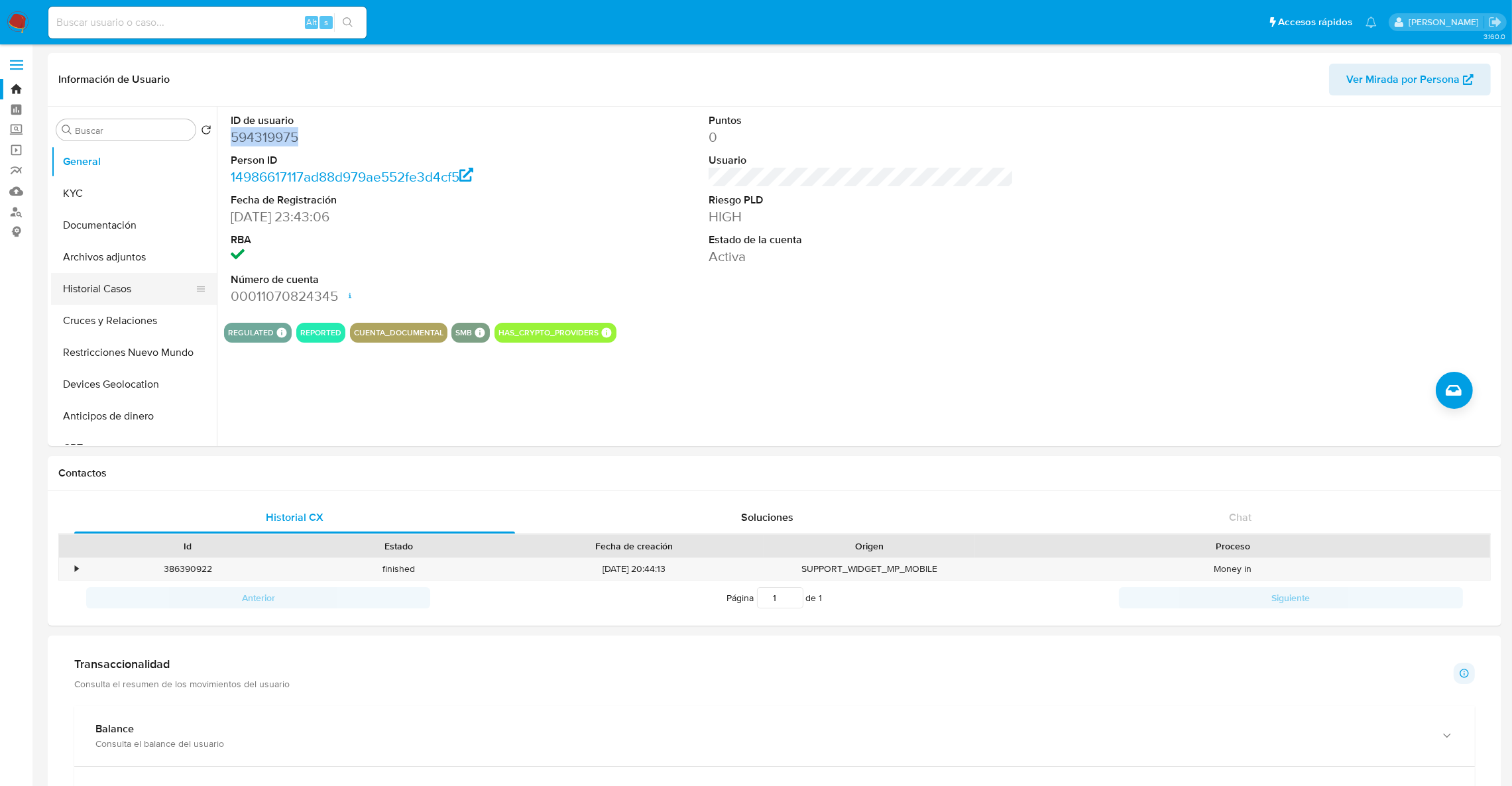
click at [152, 282] on button "Historial Casos" at bounding box center [129, 288] width 155 height 32
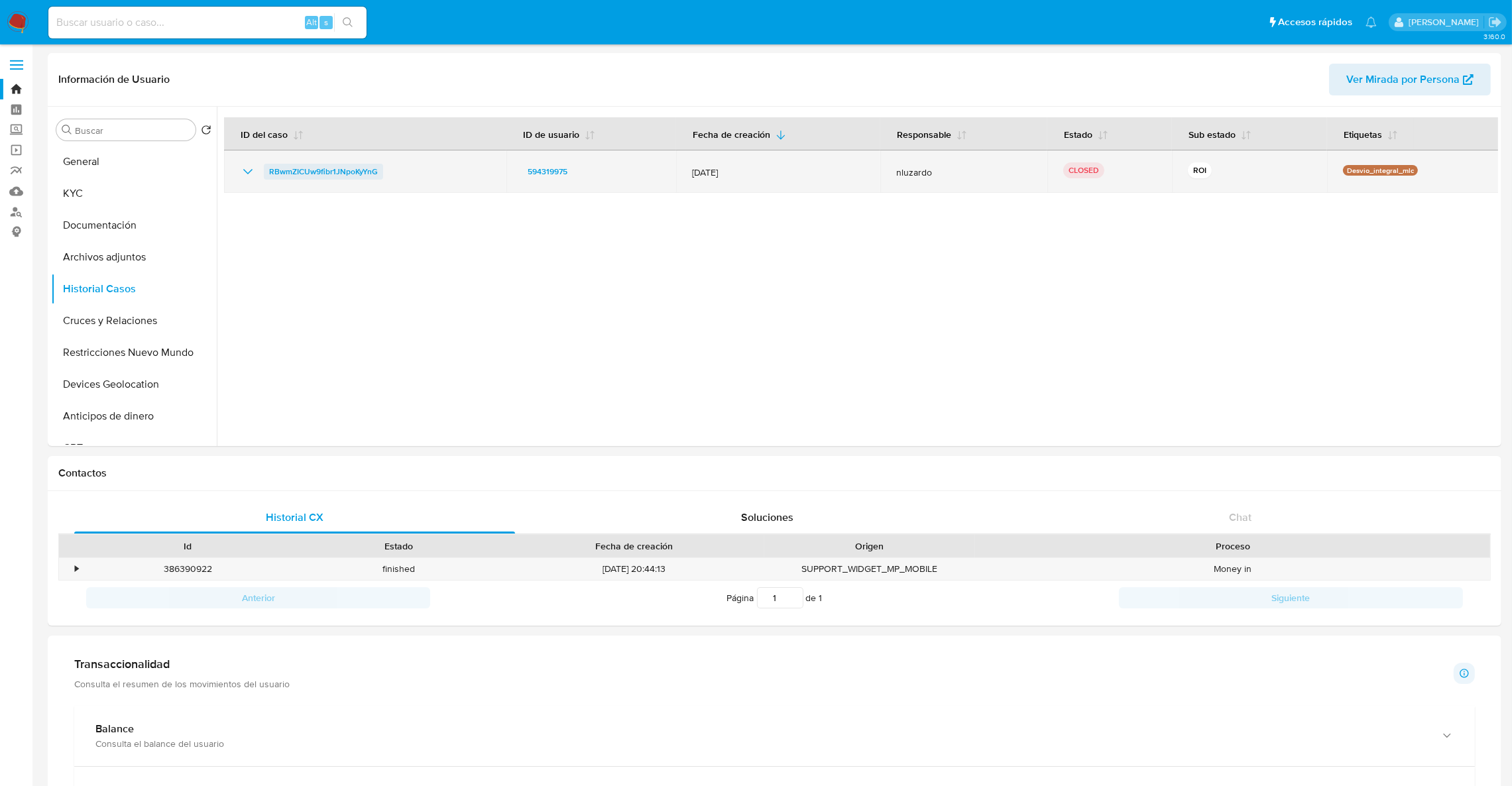
click at [285, 174] on span "RBwmZICUw9fibr1JNpoKyYnG" at bounding box center [323, 171] width 108 height 16
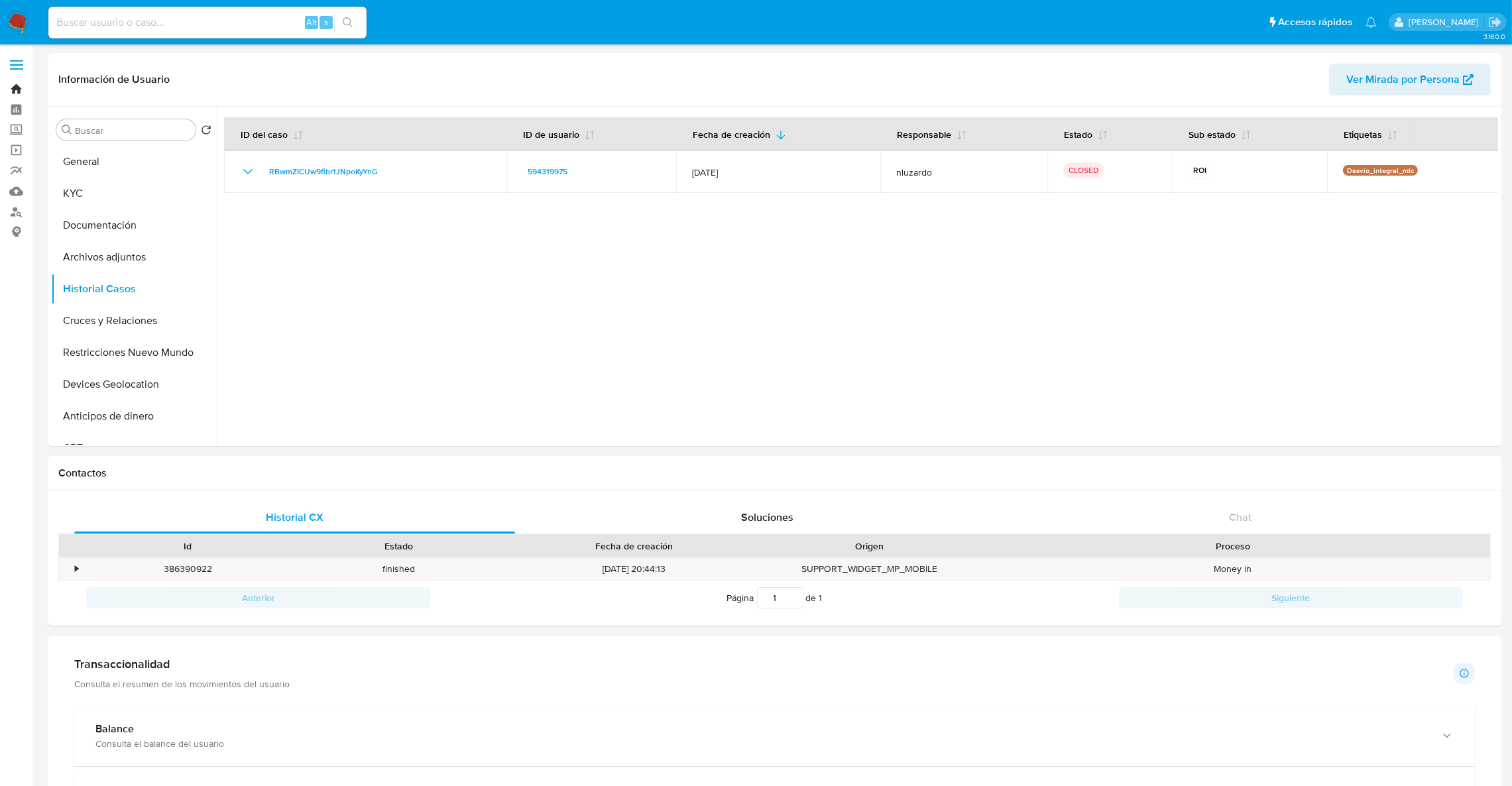
click at [1, 82] on link "Bandeja" at bounding box center [79, 89] width 158 height 21
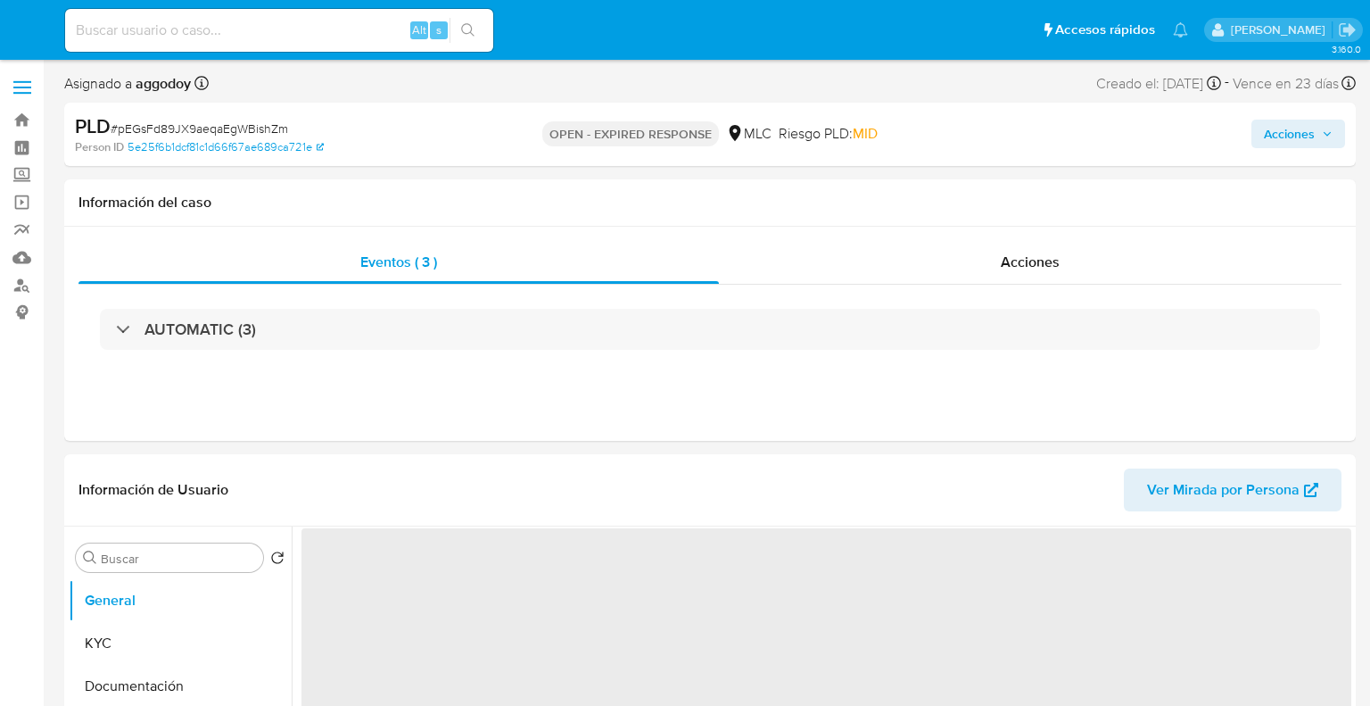
select select "10"
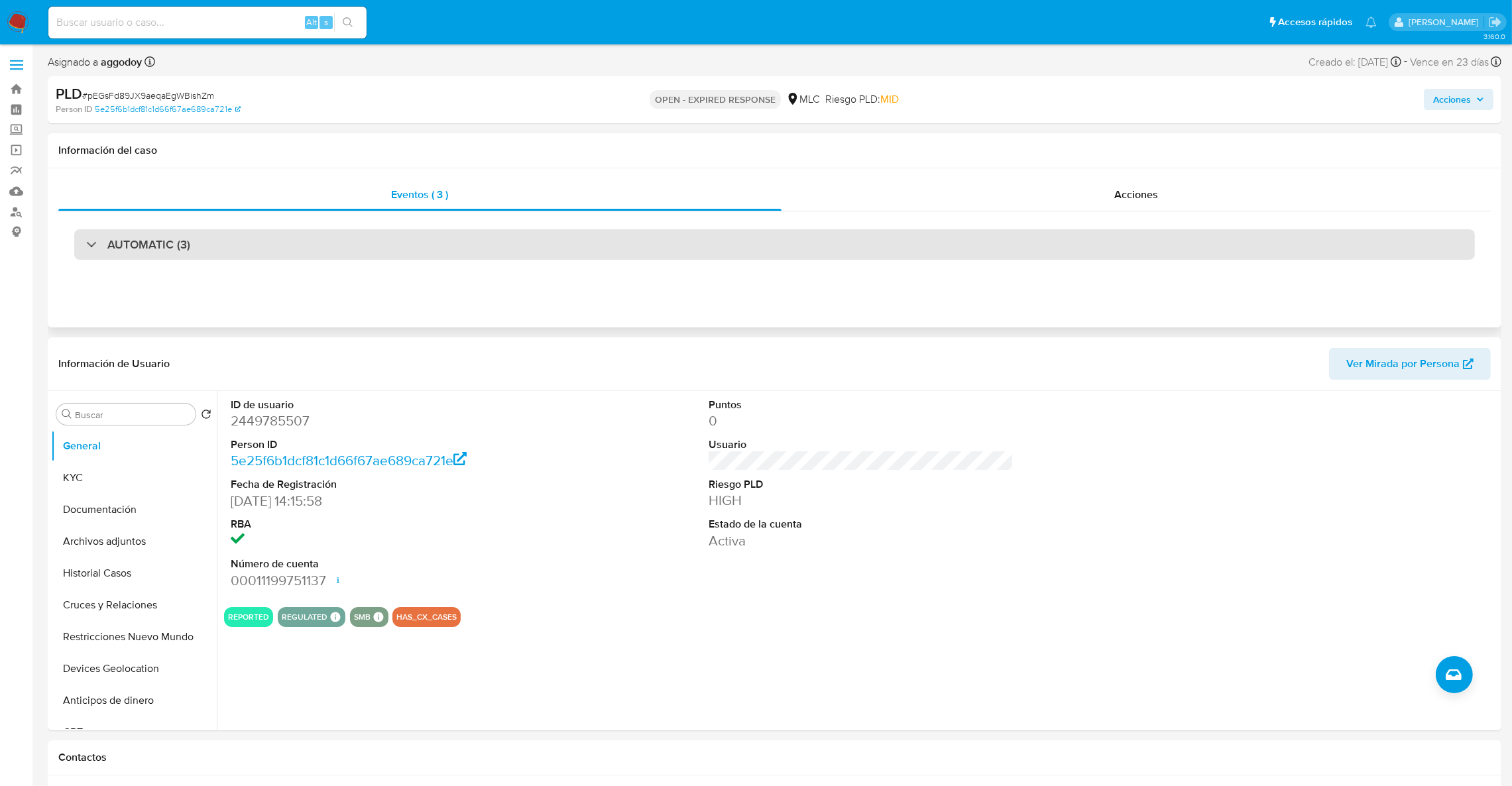
drag, startPoint x: 408, startPoint y: 218, endPoint x: 417, endPoint y: 241, distance: 24.7
click at [410, 224] on div "AUTOMATIC (3)" at bounding box center [774, 244] width 1432 height 66
click at [418, 242] on div "AUTOMATIC (3)" at bounding box center [774, 244] width 1401 height 30
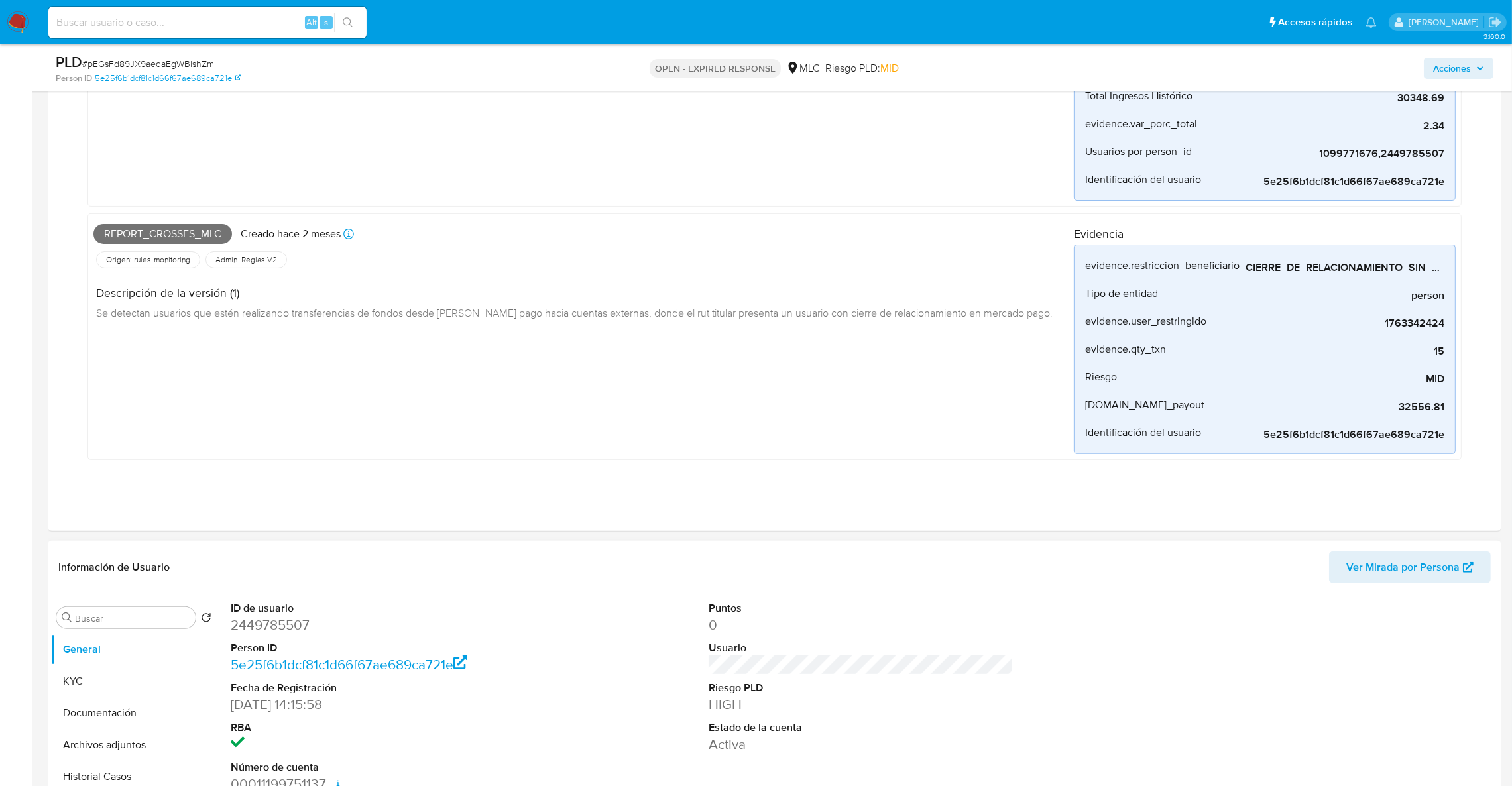
scroll to position [696, 0]
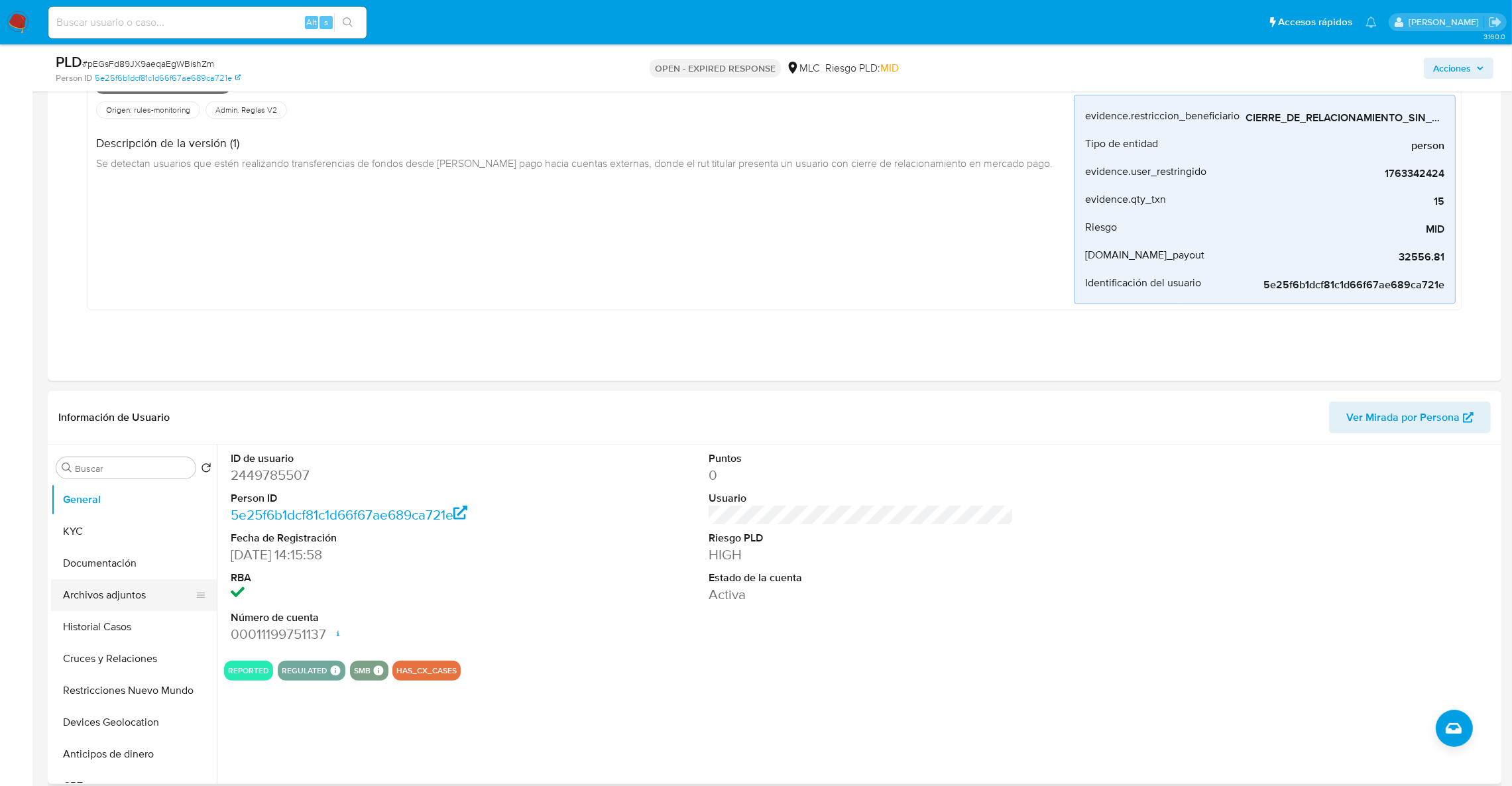
click at [99, 524] on button "Archivos adjuntos" at bounding box center [129, 595] width 155 height 32
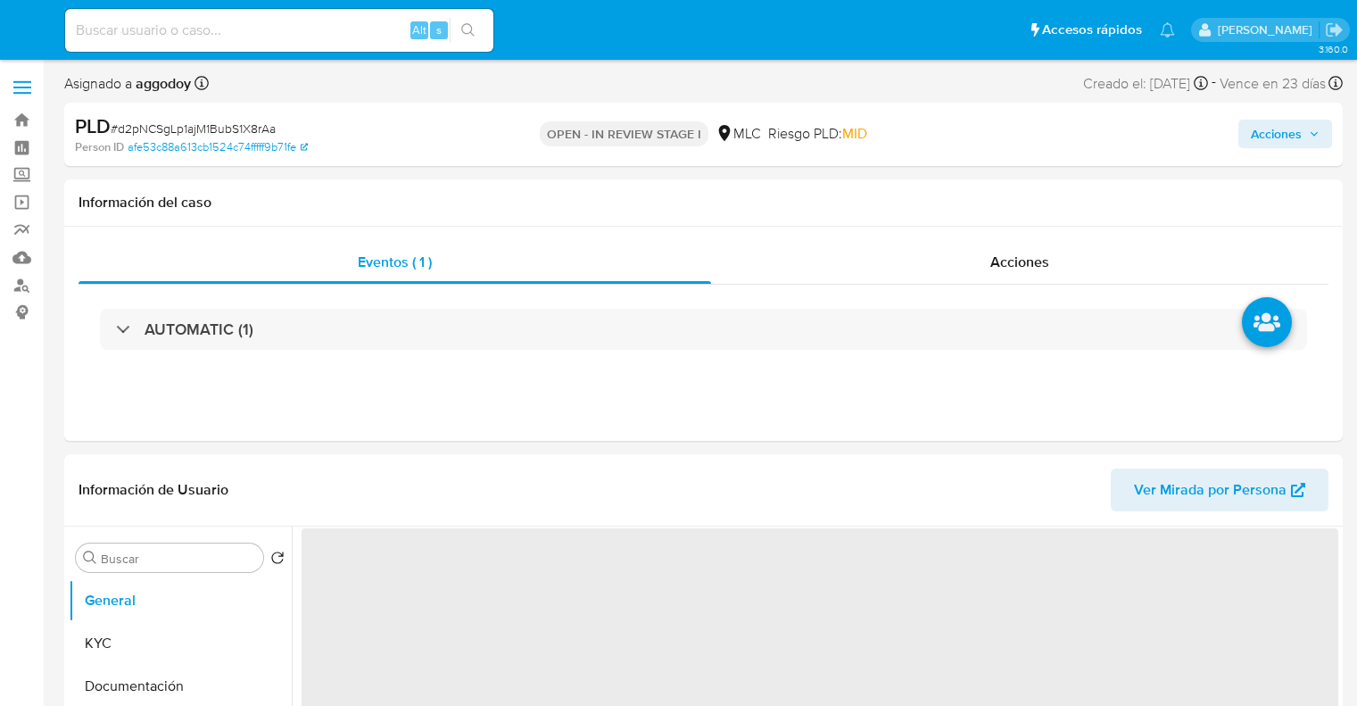
select select "10"
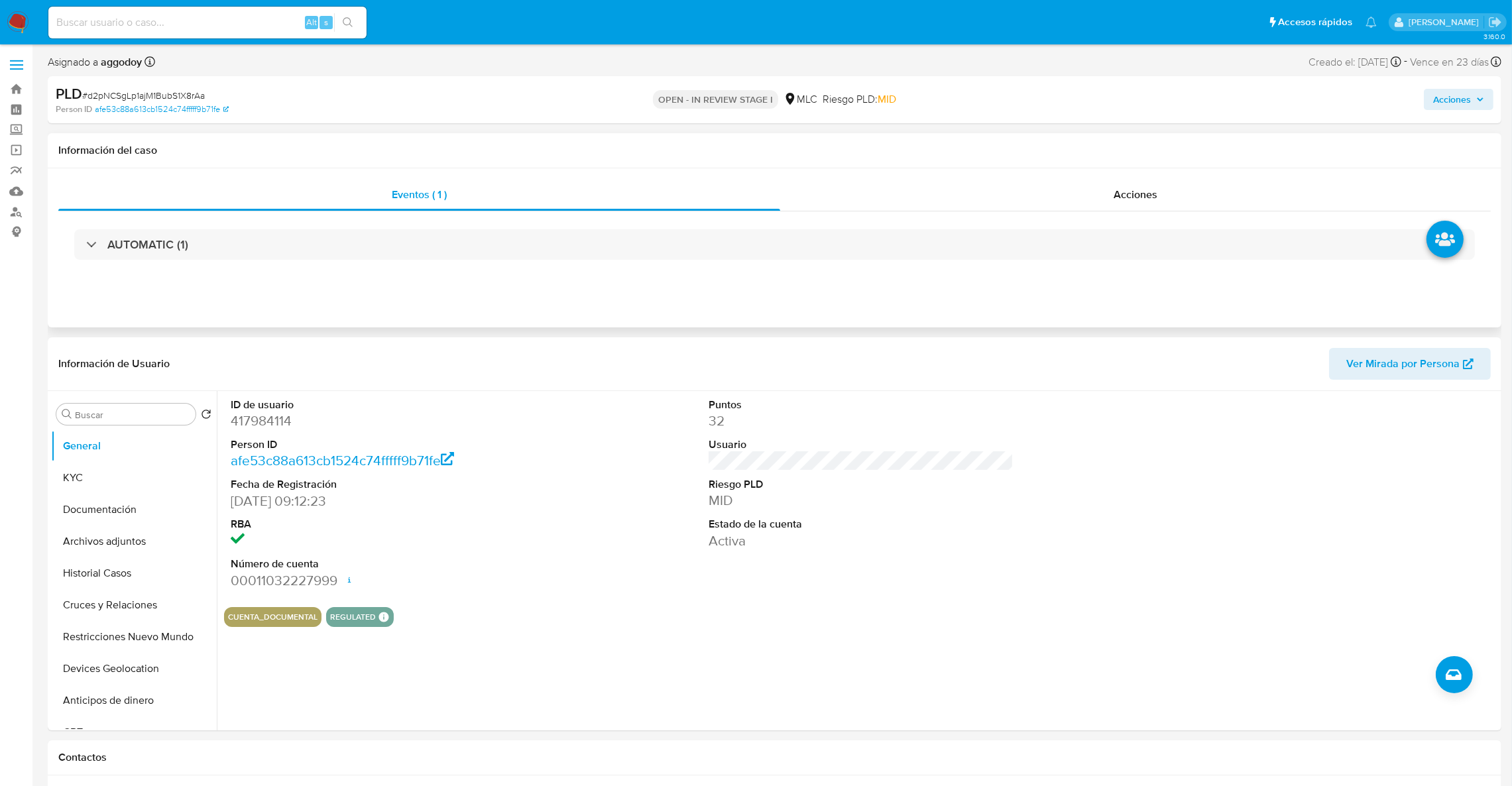
click at [580, 276] on div "AUTOMATIC (1)" at bounding box center [774, 244] width 1432 height 66
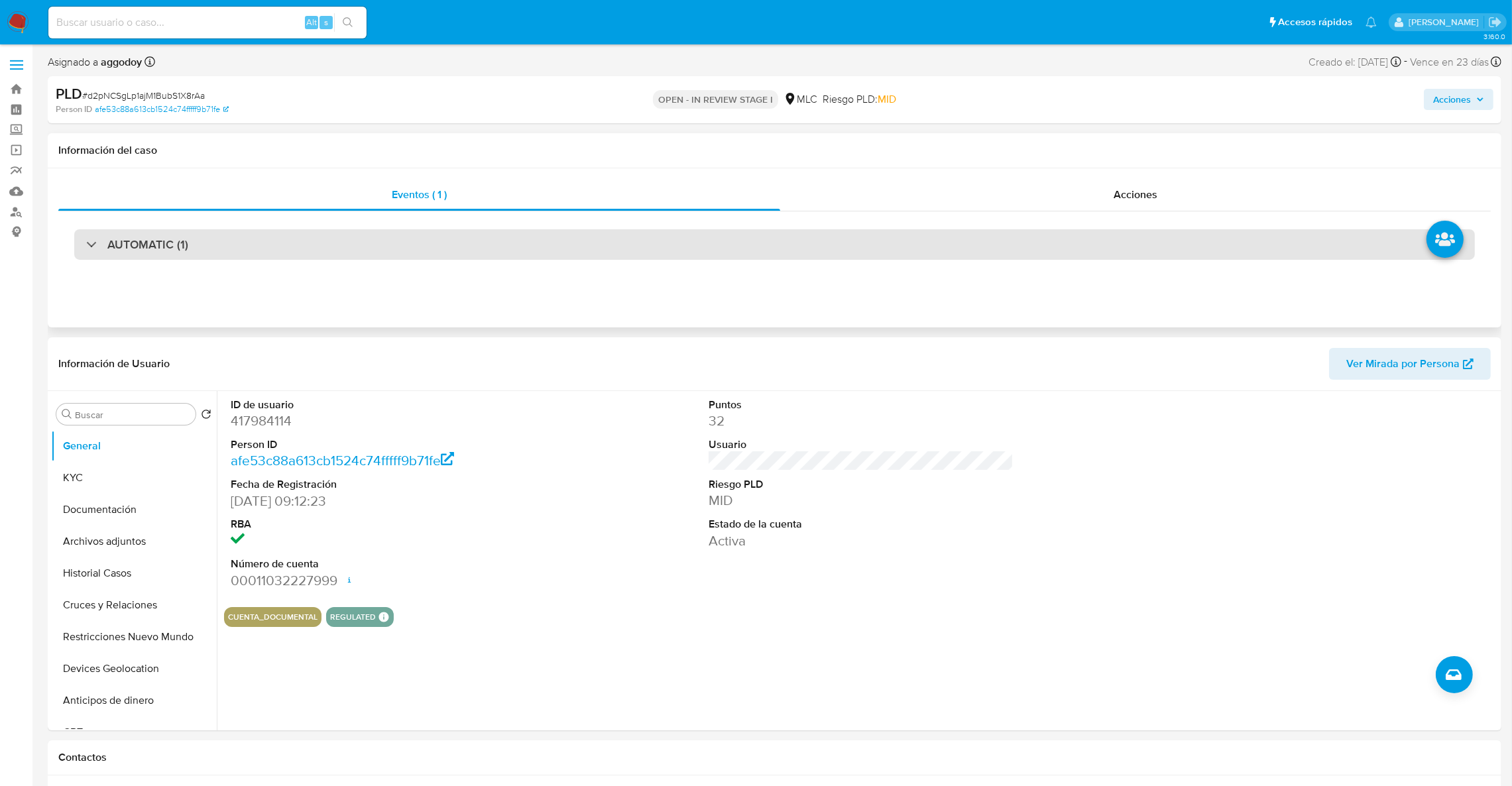
click at [562, 248] on div "AUTOMATIC (1)" at bounding box center [774, 244] width 1401 height 30
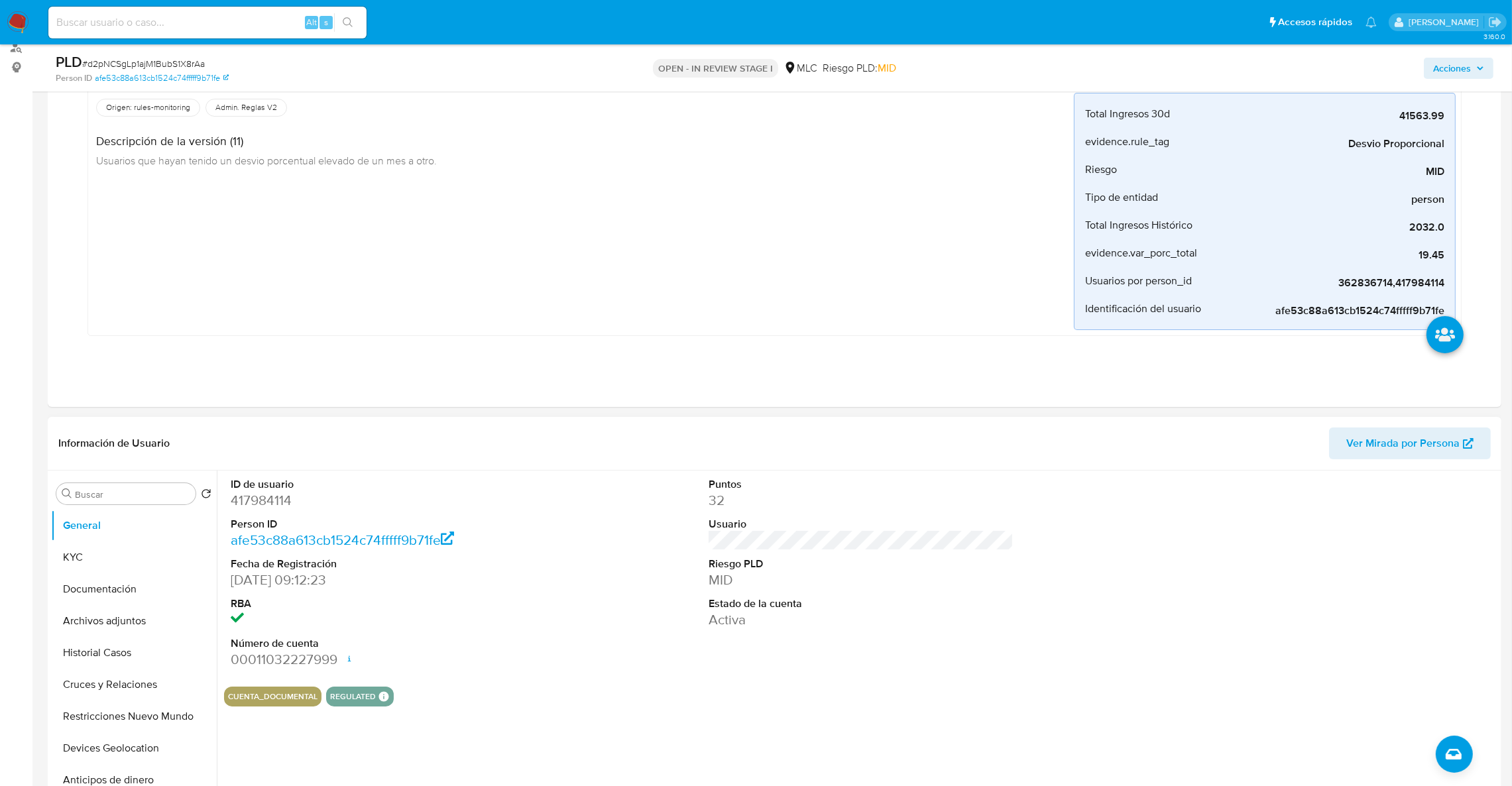
scroll to position [199, 0]
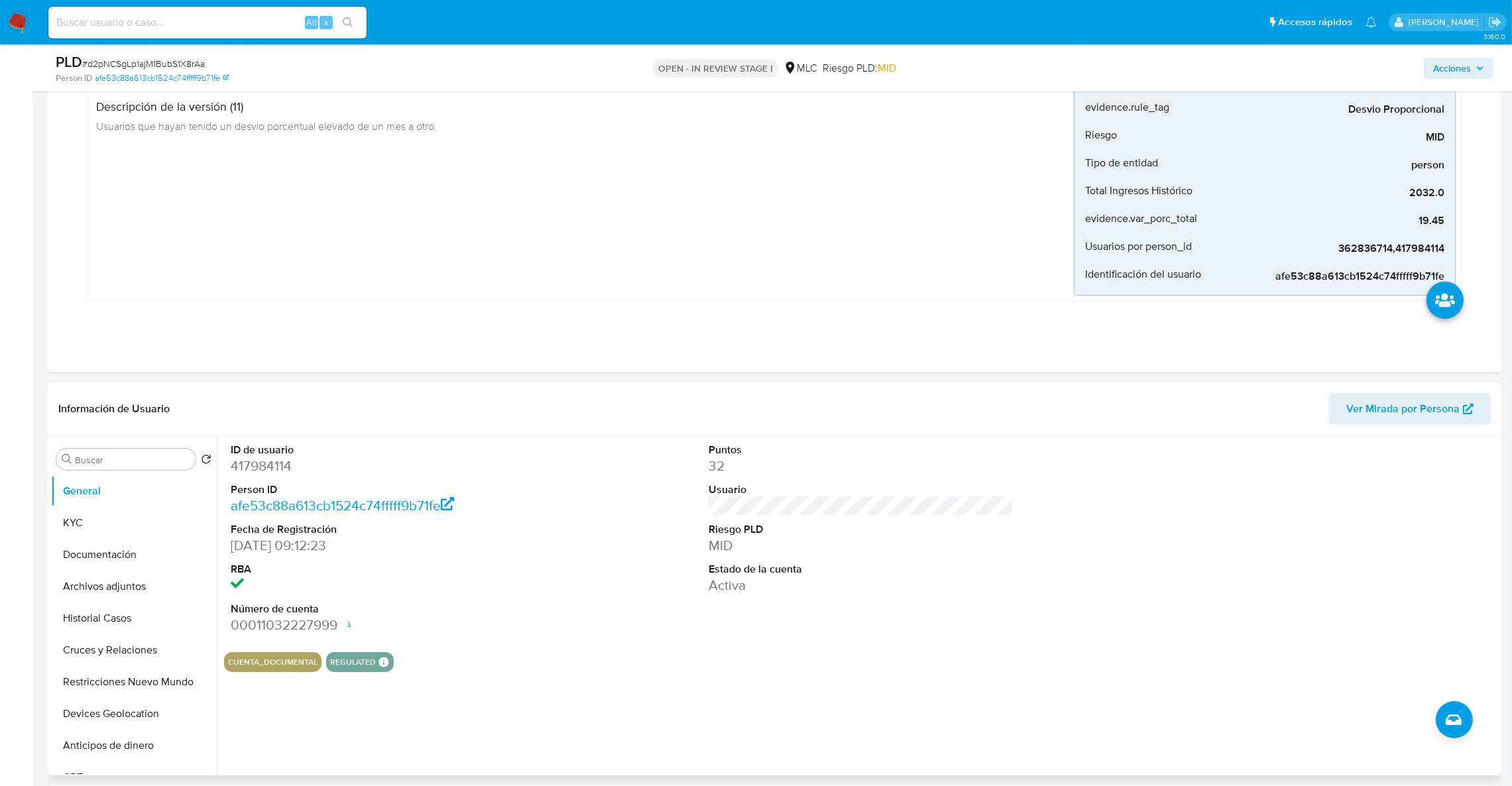
click at [271, 468] on dd "417984114" at bounding box center [383, 466] width 305 height 19
copy dd "417984114"
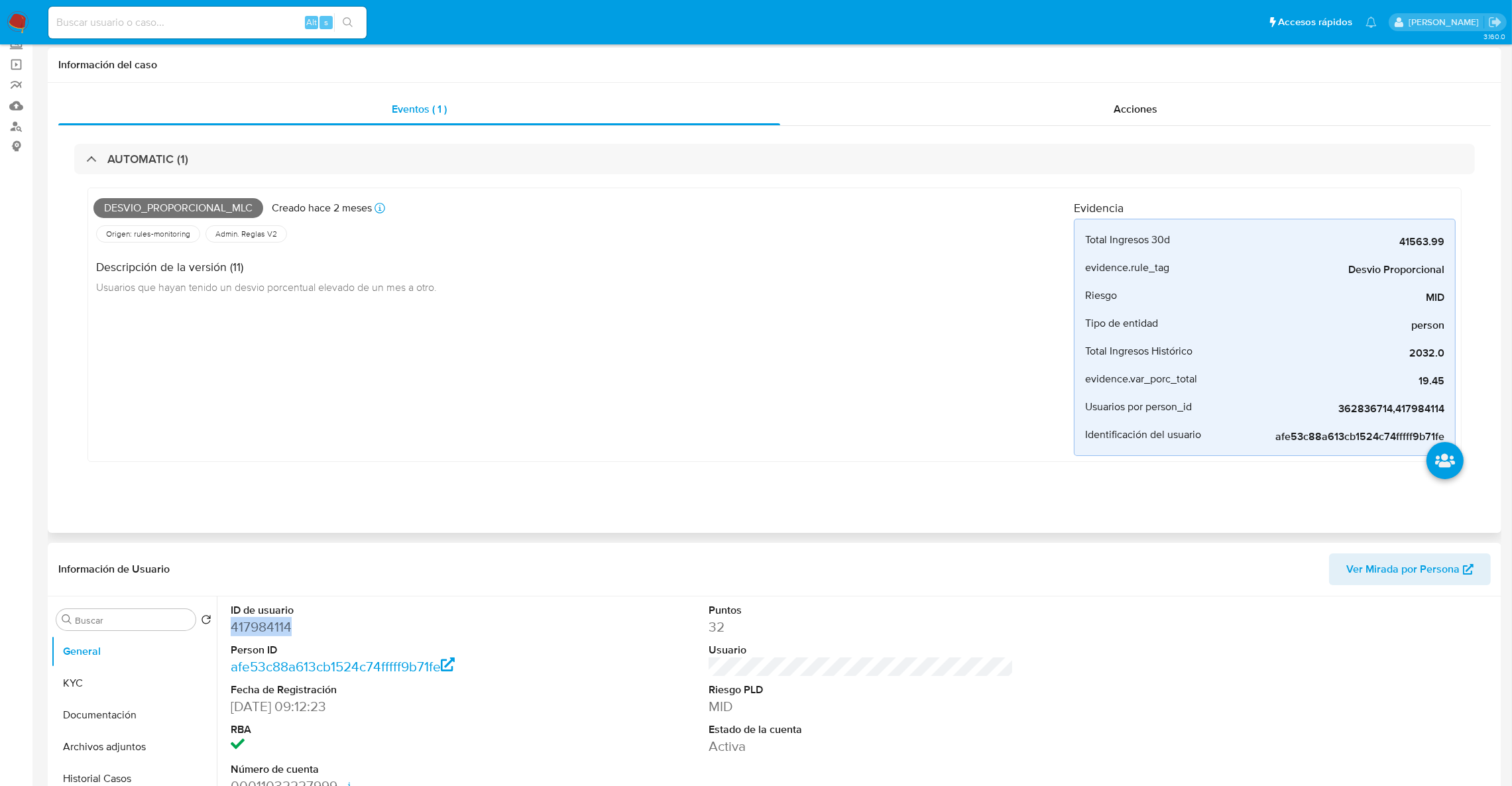
scroll to position [0, 0]
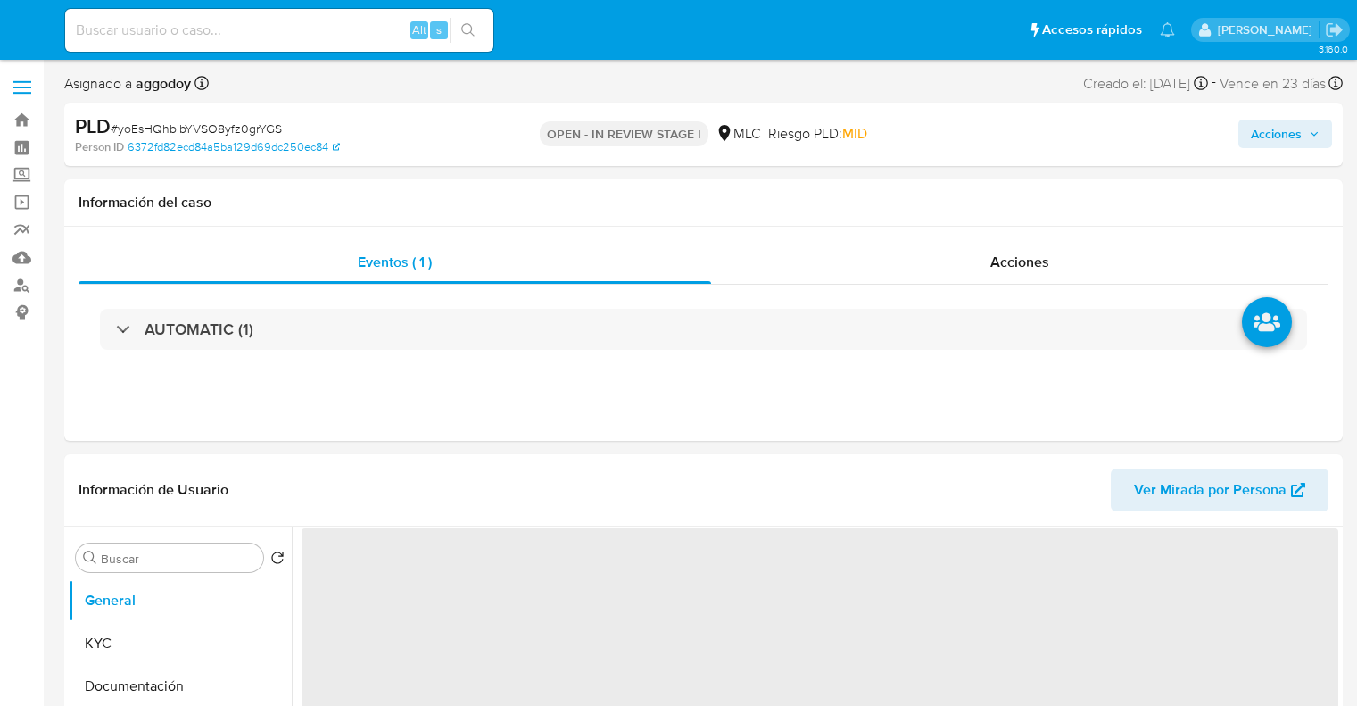
select select "10"
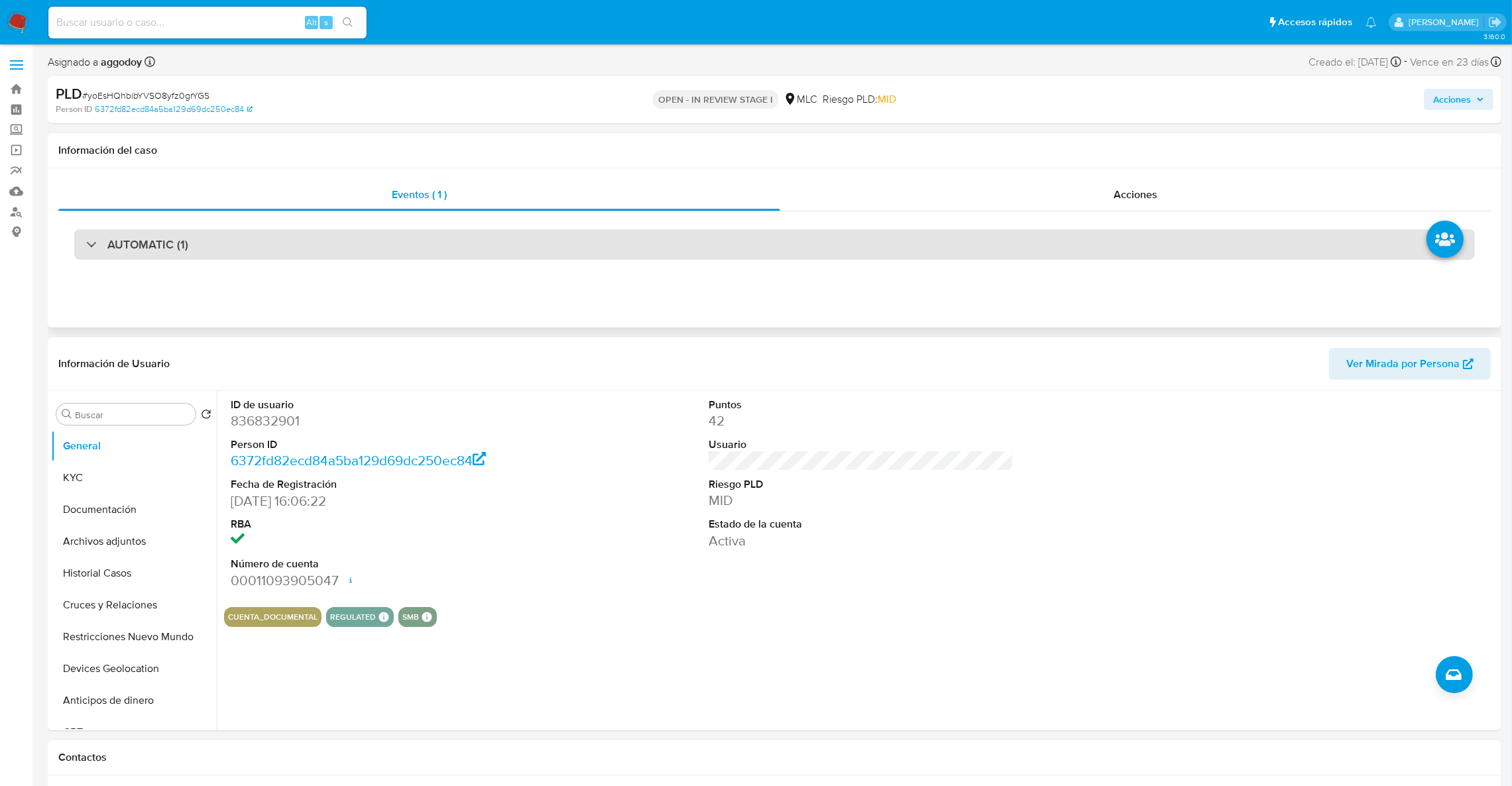
click at [293, 237] on div "AUTOMATIC (1)" at bounding box center [774, 244] width 1401 height 30
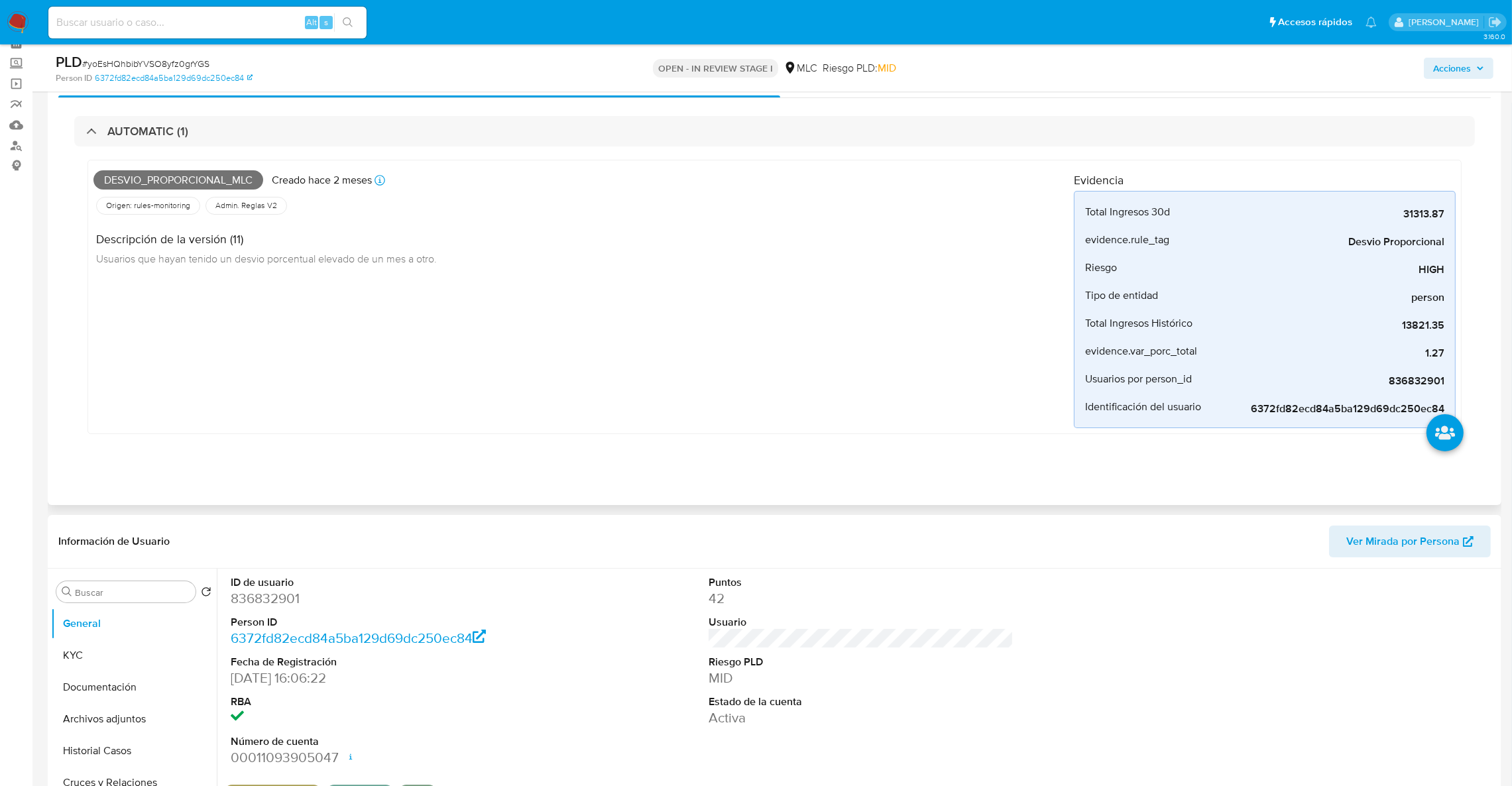
scroll to position [100, 0]
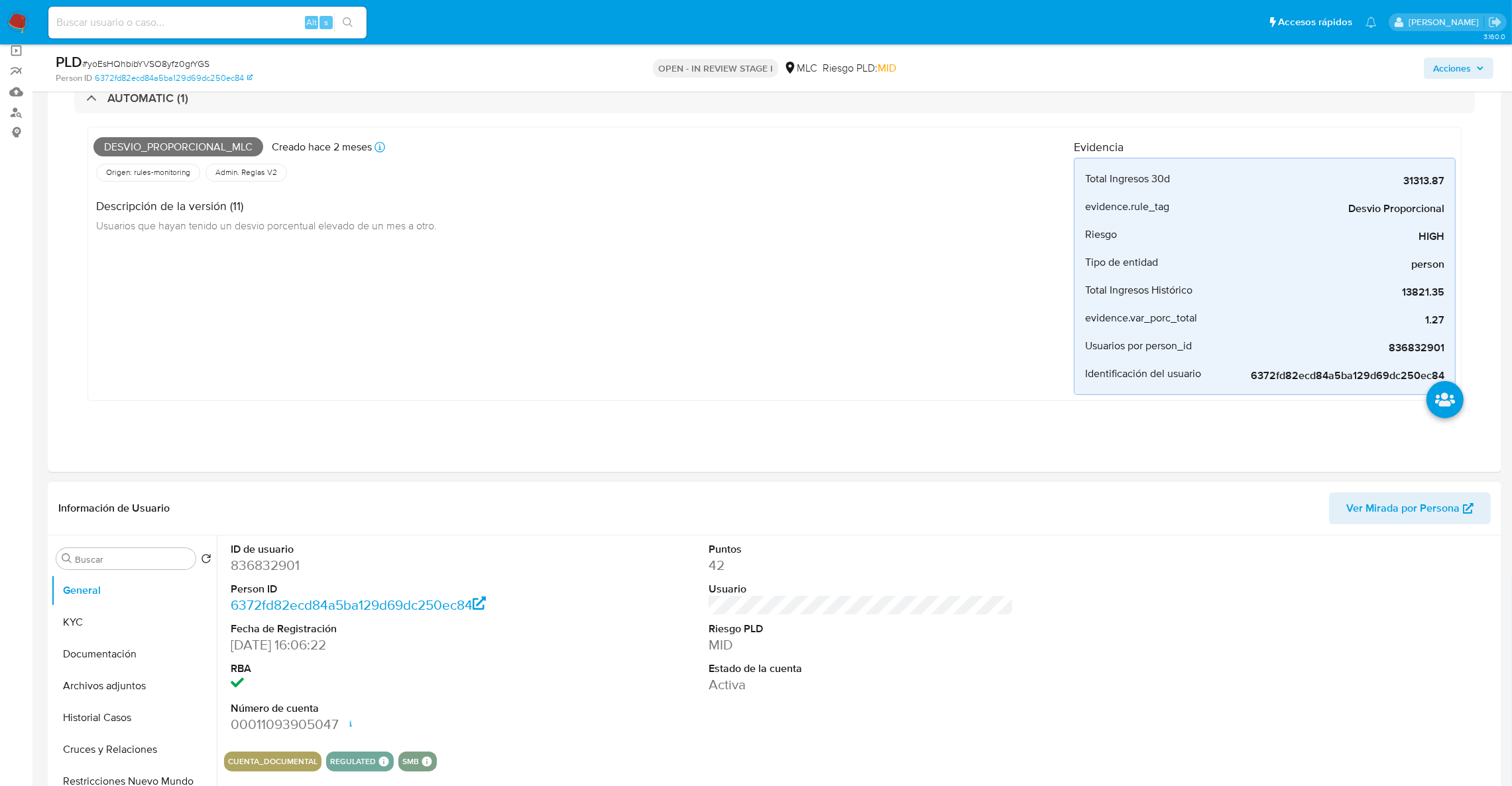
click at [276, 524] on dt "ID de usuario" at bounding box center [383, 550] width 305 height 15
click at [276, 524] on dl "ID de usuario 836832901 Person ID 6372fd82ecd84a5ba129d69dc250ec84 Fecha de Reg…" at bounding box center [383, 638] width 305 height 192
click at [269, 524] on dd "836832901" at bounding box center [383, 565] width 305 height 19
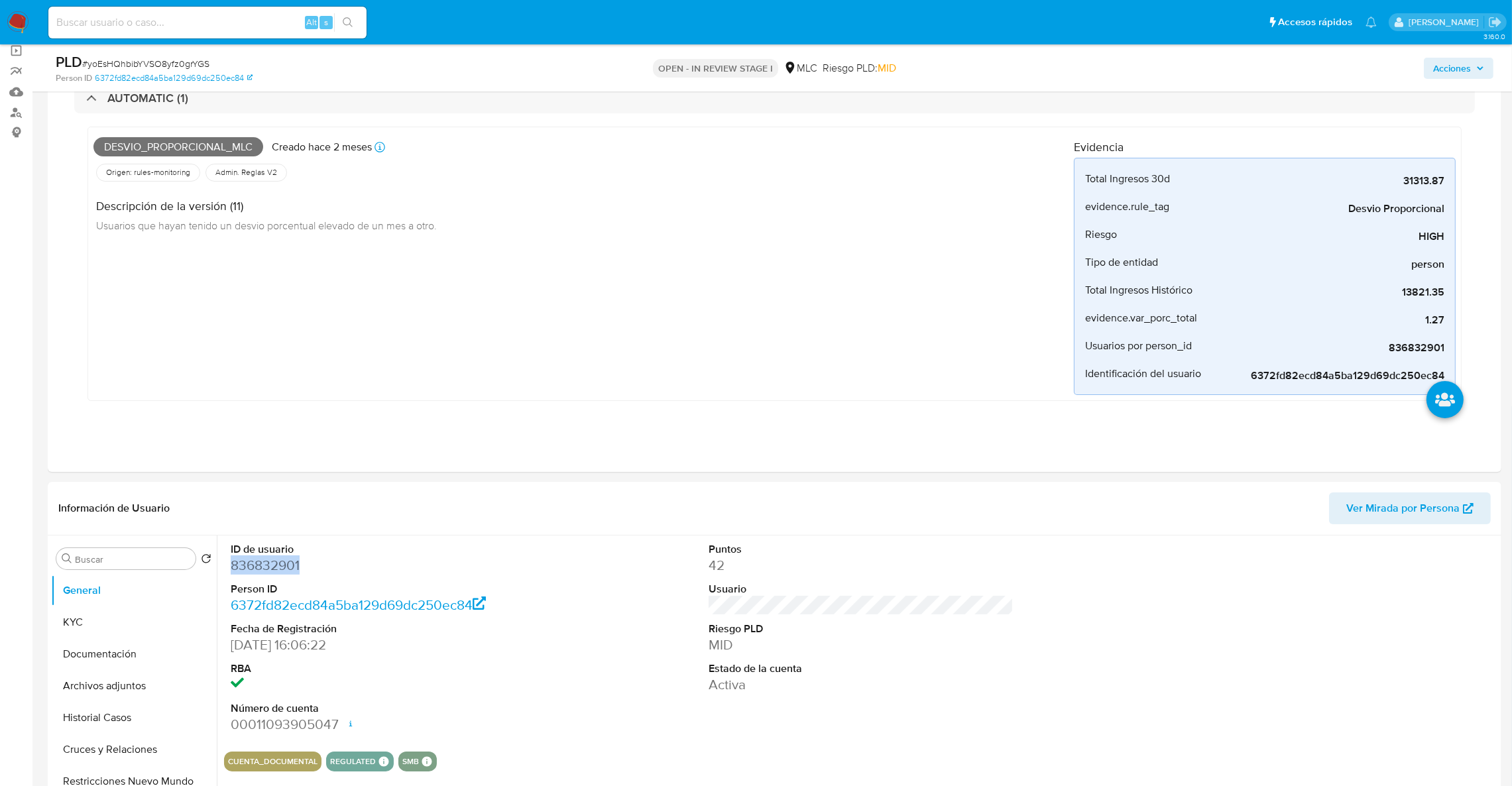
copy dd "836832901"
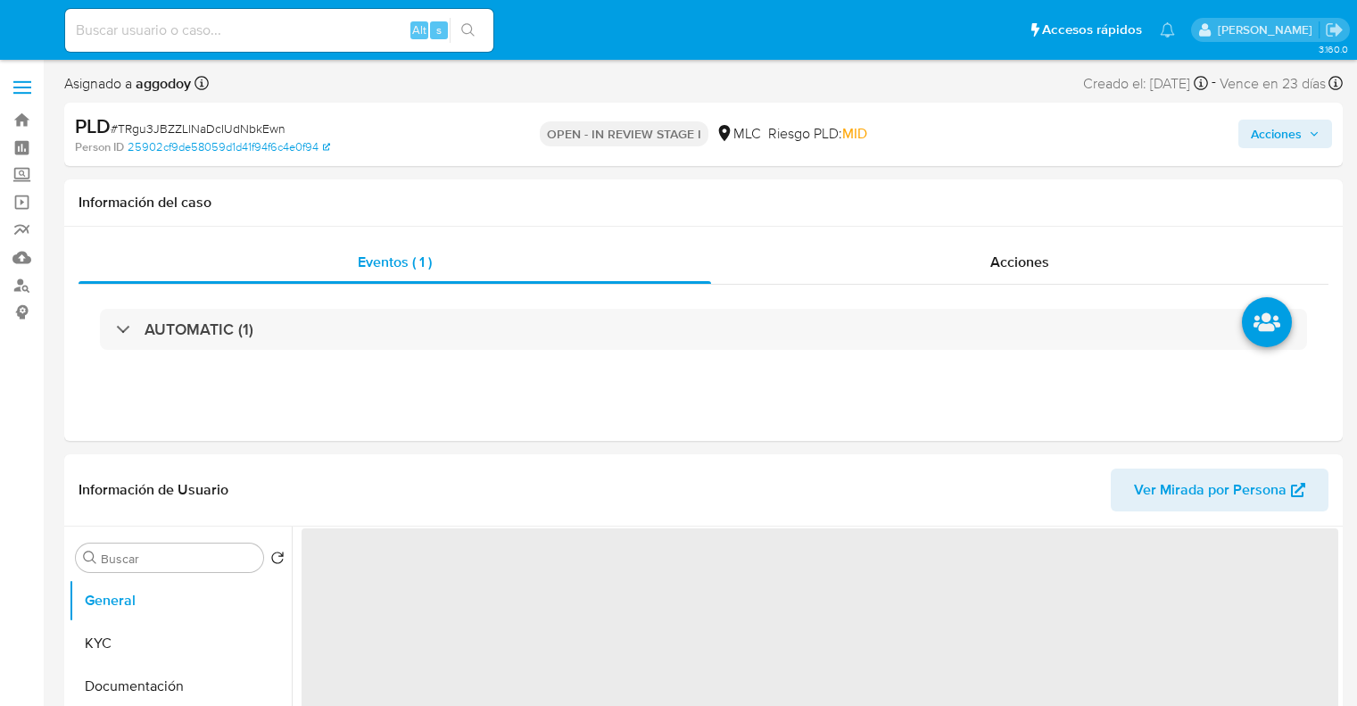
select select "10"
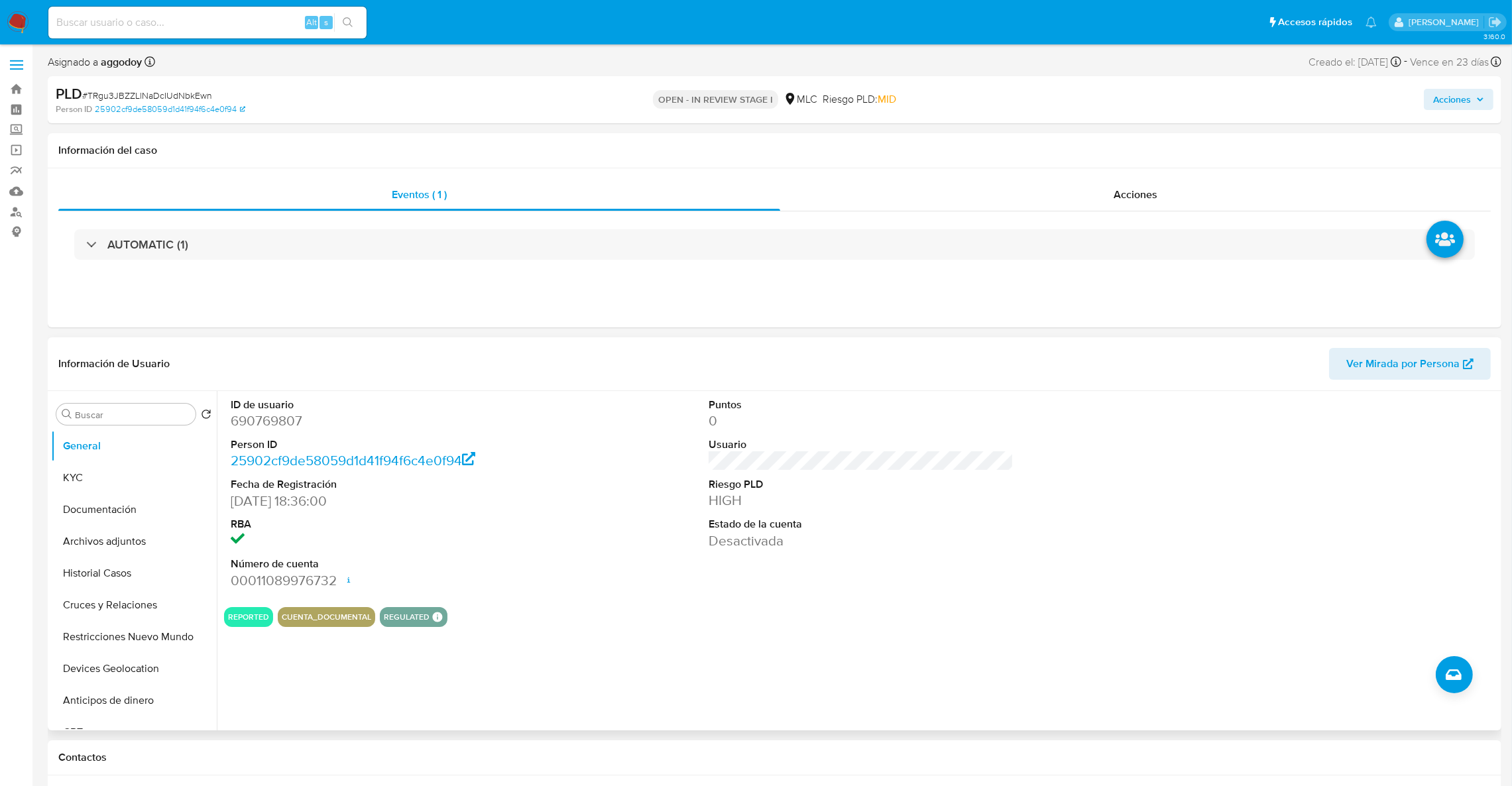
click at [269, 420] on dd "690769807" at bounding box center [383, 420] width 305 height 19
click at [267, 429] on dd "690769807" at bounding box center [383, 420] width 305 height 19
copy dd "690769807"
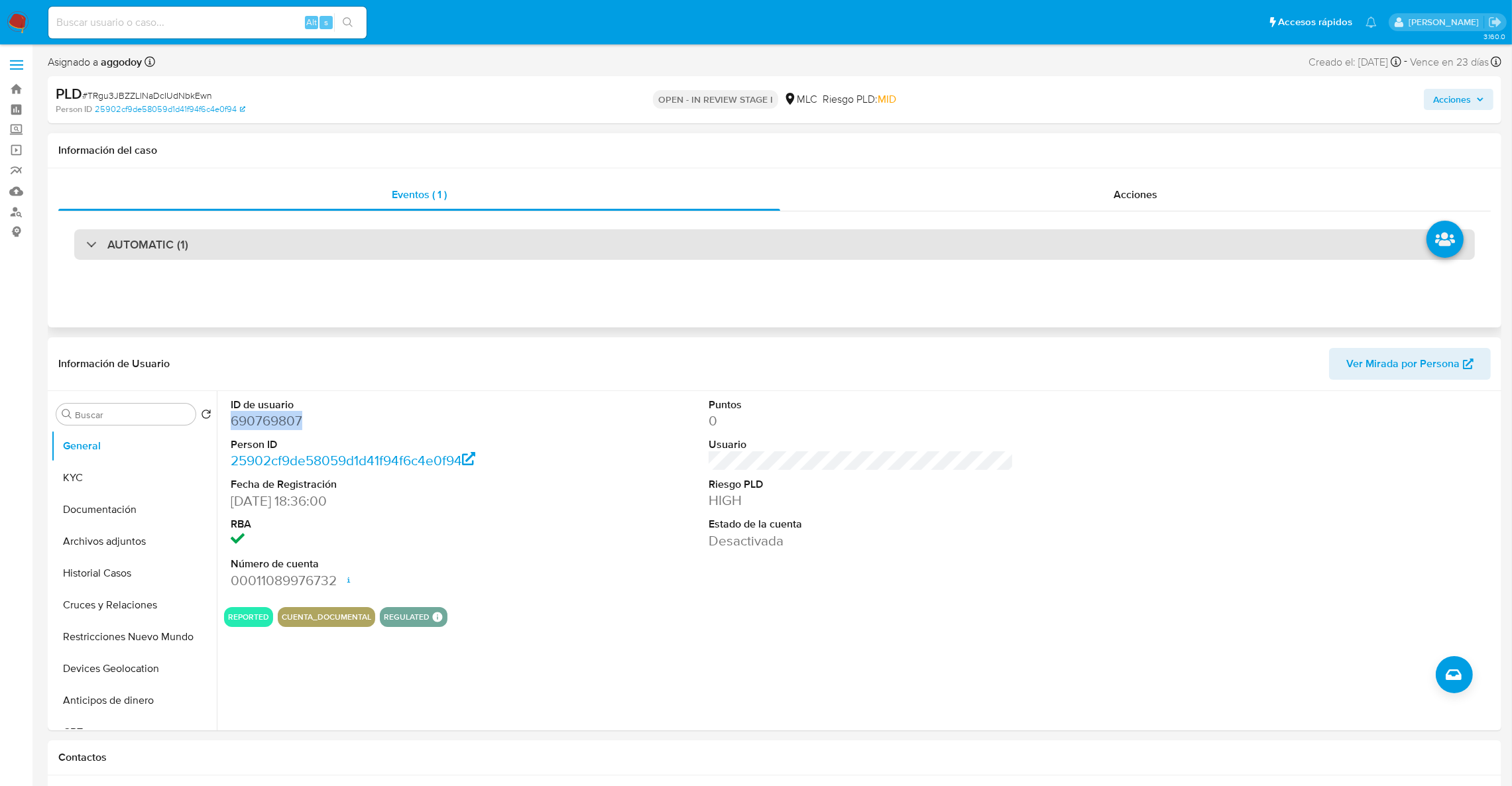
drag, startPoint x: 308, startPoint y: 210, endPoint x: 307, endPoint y: 230, distance: 20.0
click at [308, 212] on div "Eventos ( 1 ) Acciones AUTOMATIC (1)" at bounding box center [774, 228] width 1432 height 99
click at [307, 230] on div "AUTOMATIC (1)" at bounding box center [774, 244] width 1401 height 30
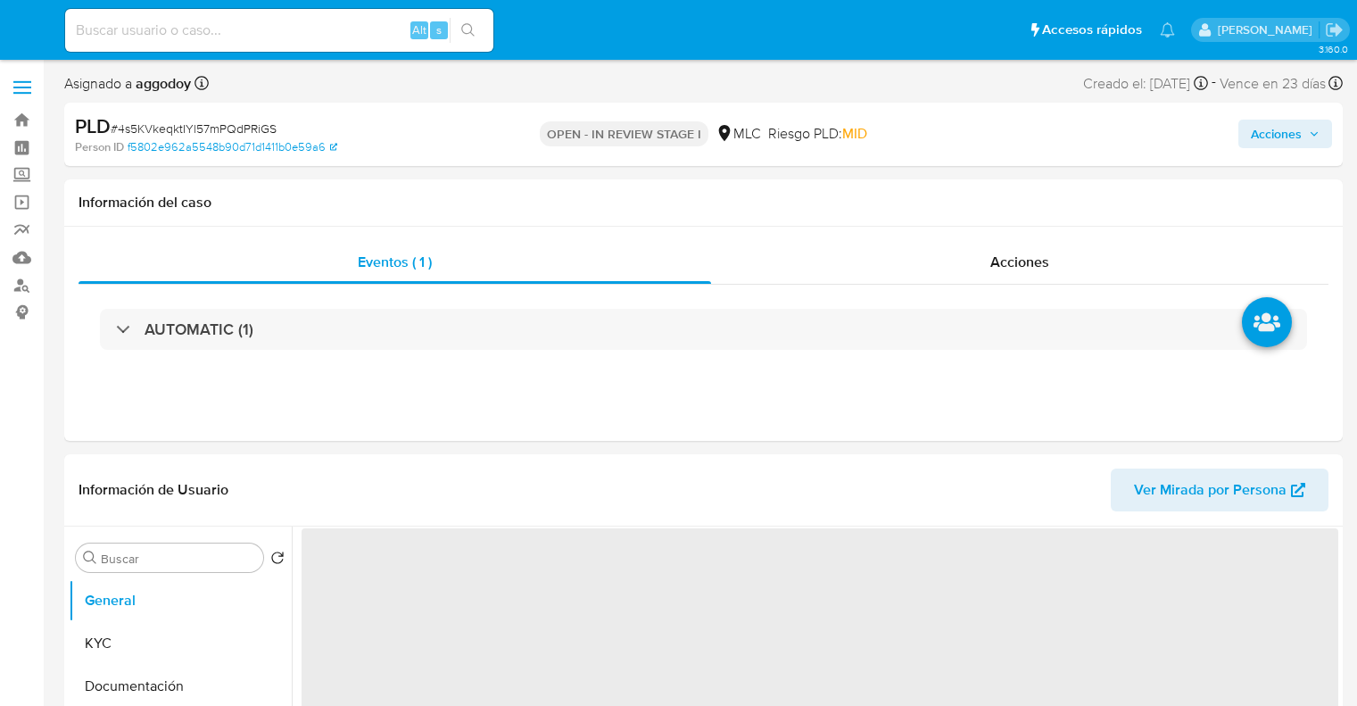
select select "10"
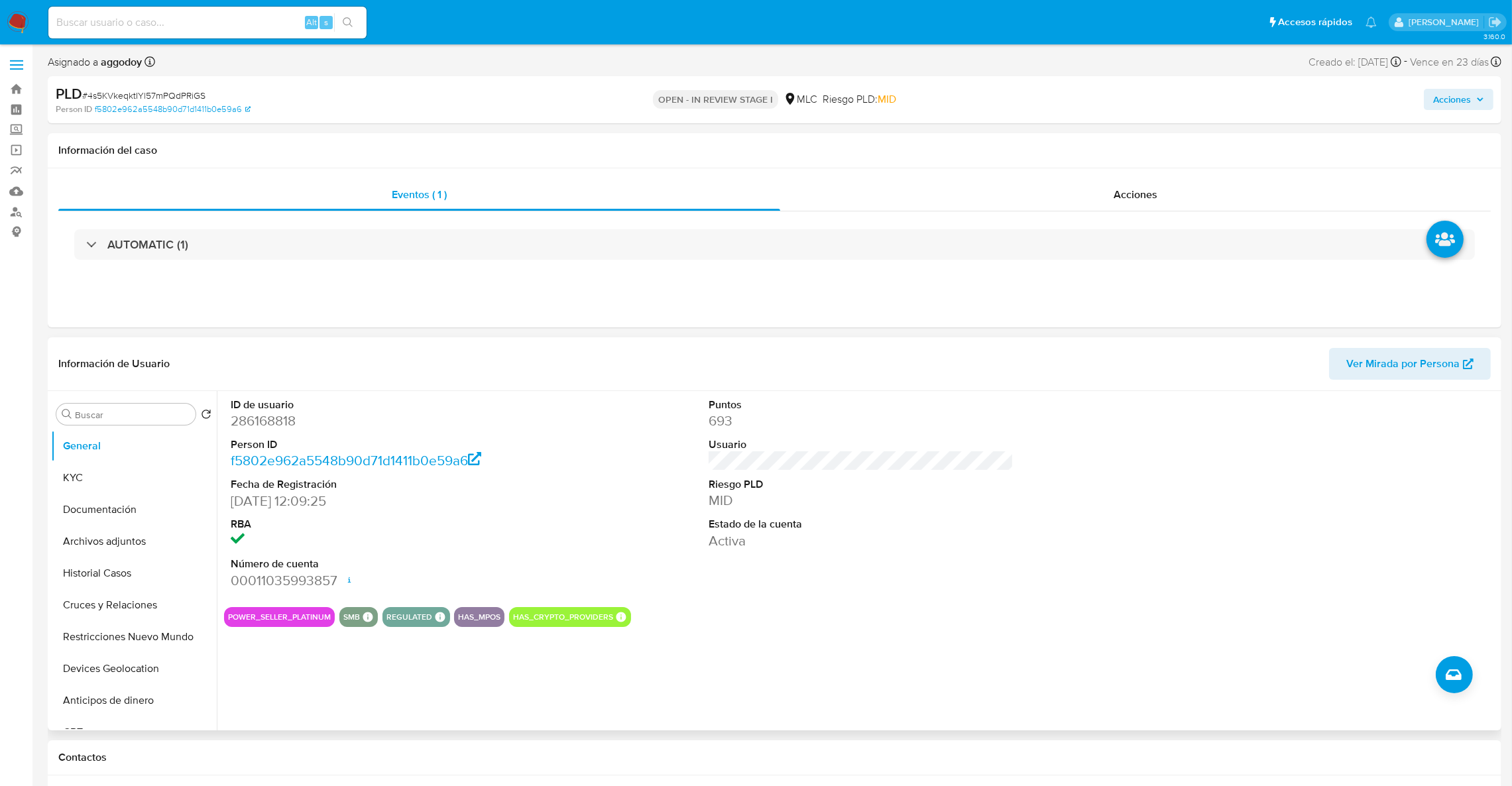
click at [256, 432] on dl "ID de usuario 286168818 Person ID f5802e962a5548b90d71d1411b0e59a6 Fecha de Reg…" at bounding box center [383, 493] width 305 height 192
click at [256, 419] on dd "286168818" at bounding box center [383, 420] width 305 height 19
copy dd "286168818"
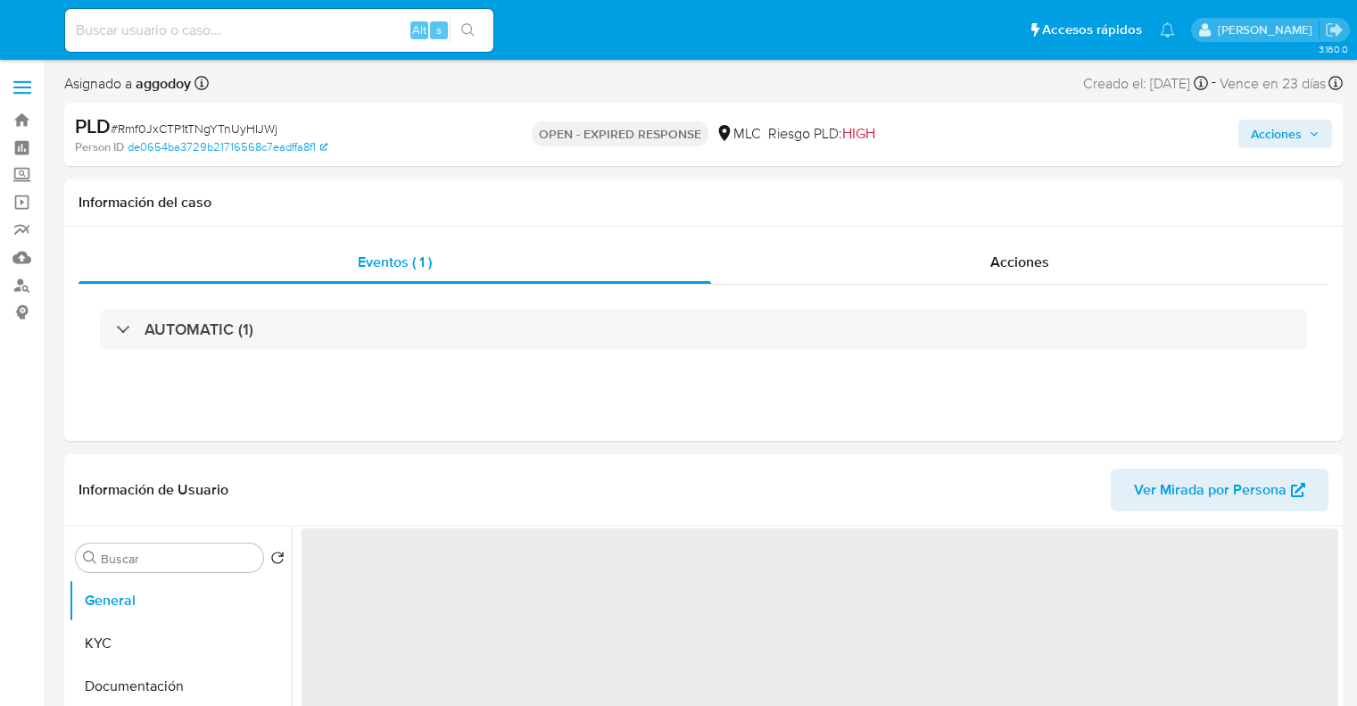
select select "10"
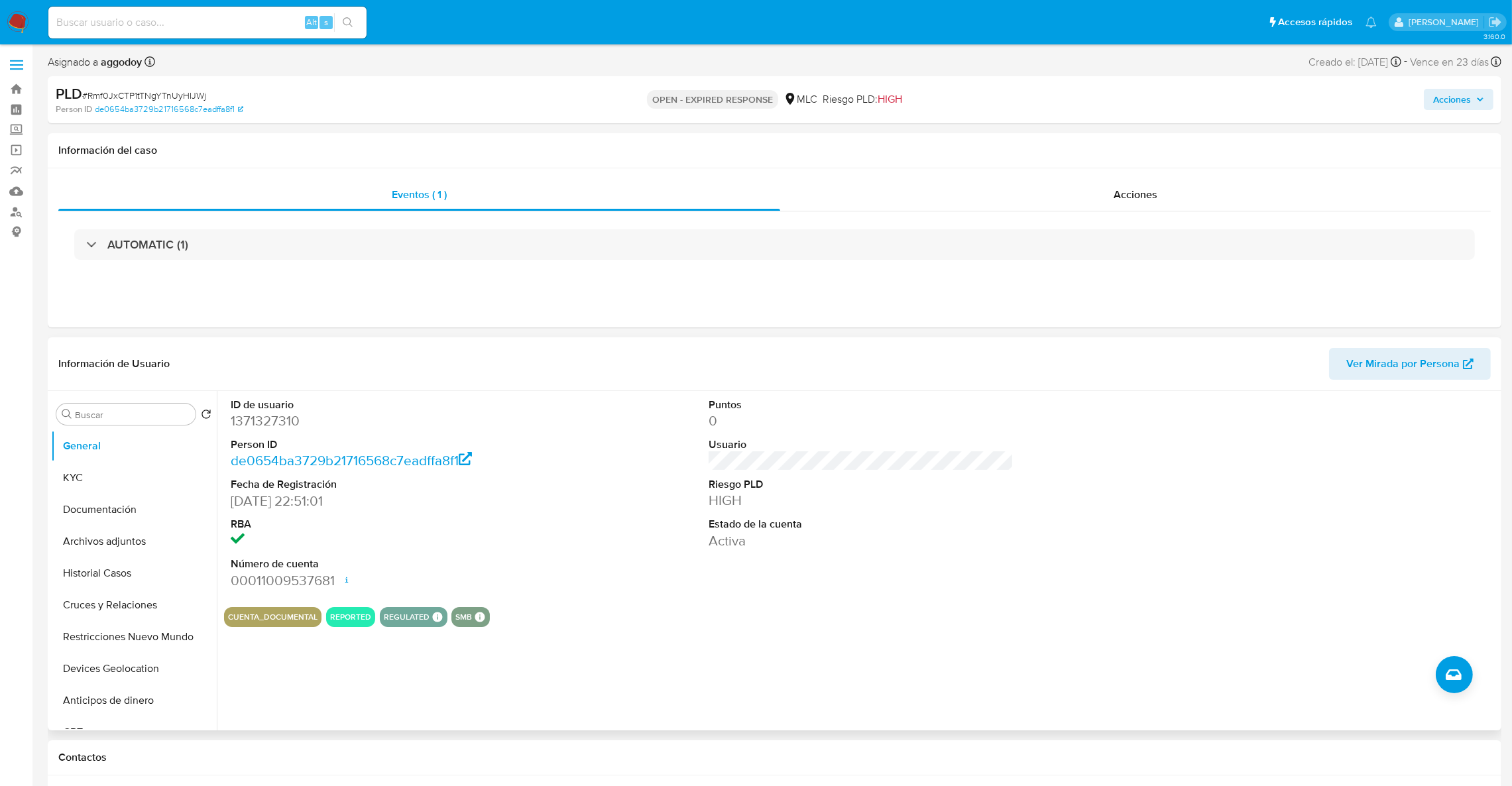
click at [254, 420] on dd "1371327310" at bounding box center [383, 420] width 305 height 19
copy dd "1371327310"
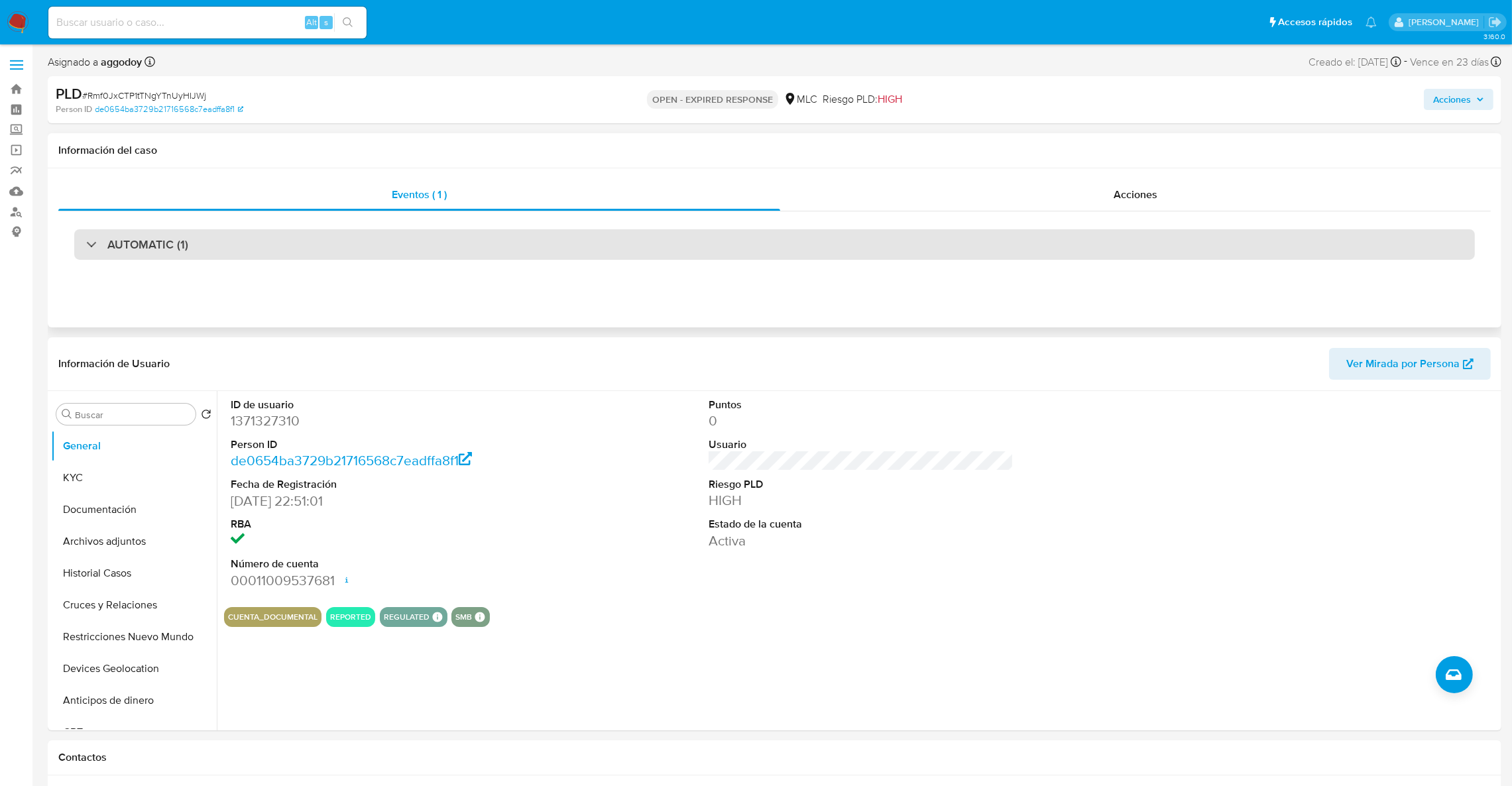
click at [311, 235] on div "AUTOMATIC (1)" at bounding box center [774, 244] width 1401 height 30
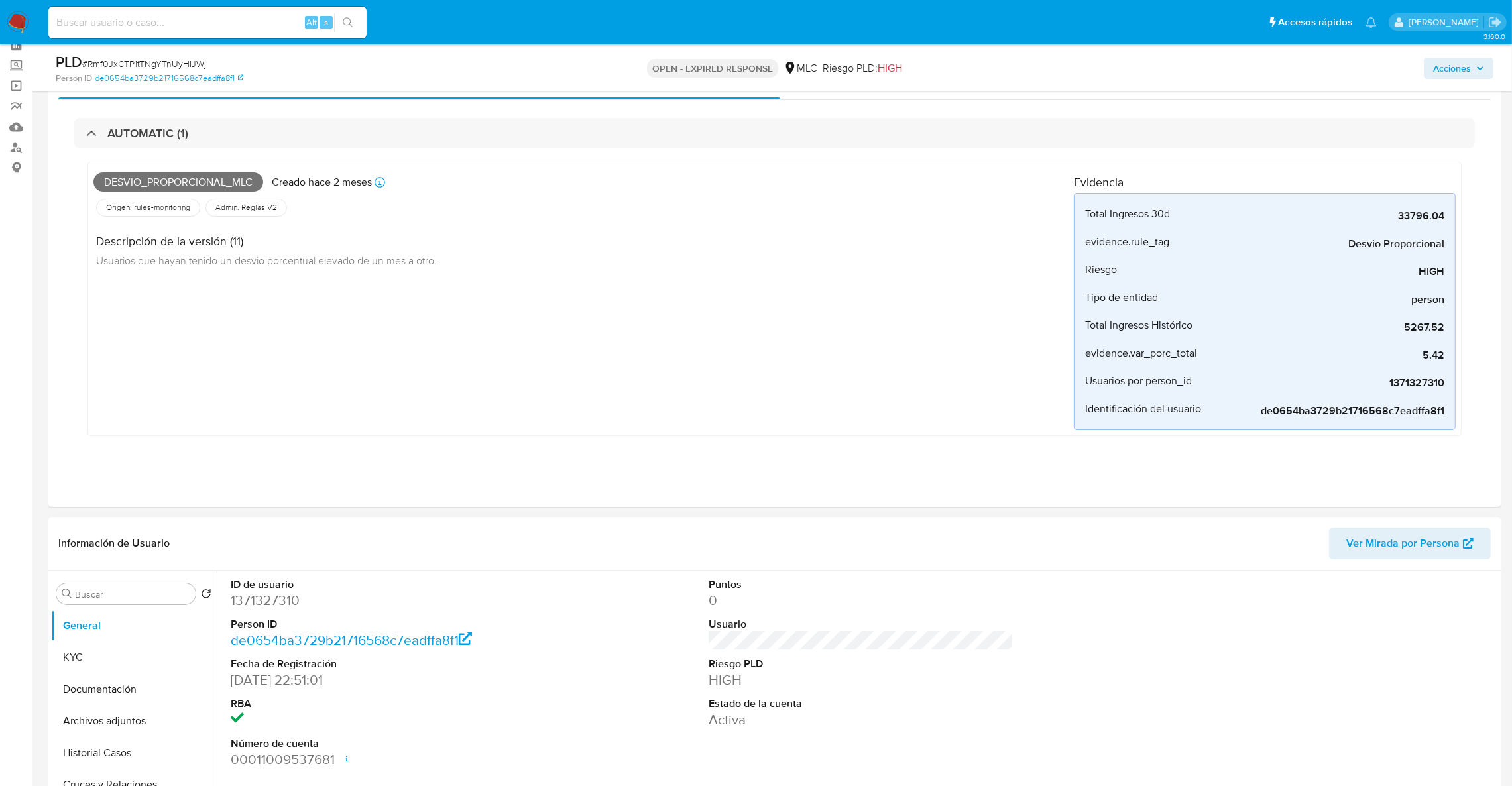
scroll to position [100, 0]
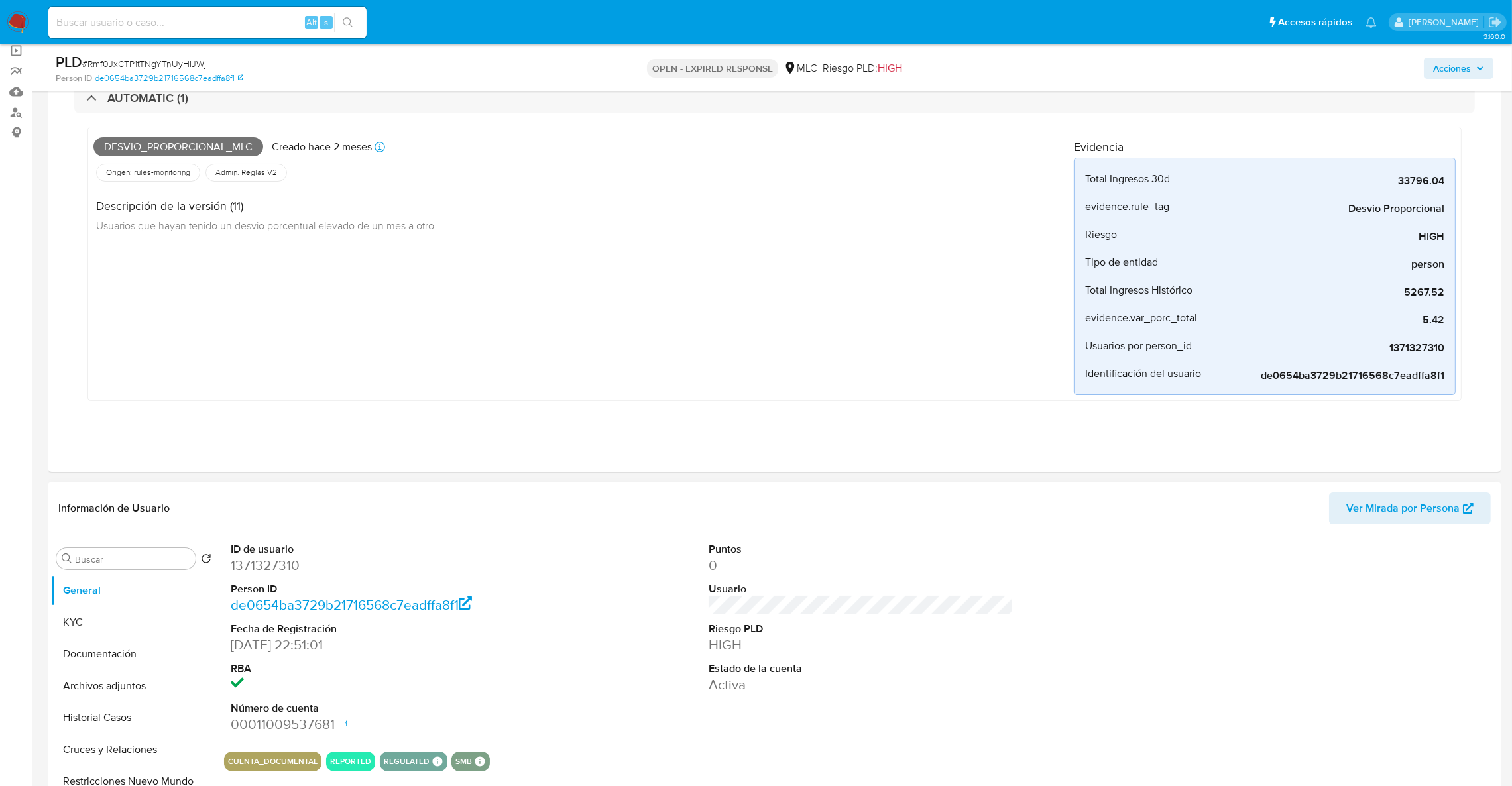
click at [269, 524] on dd "1371327310" at bounding box center [383, 565] width 305 height 19
copy dd "1371327310"
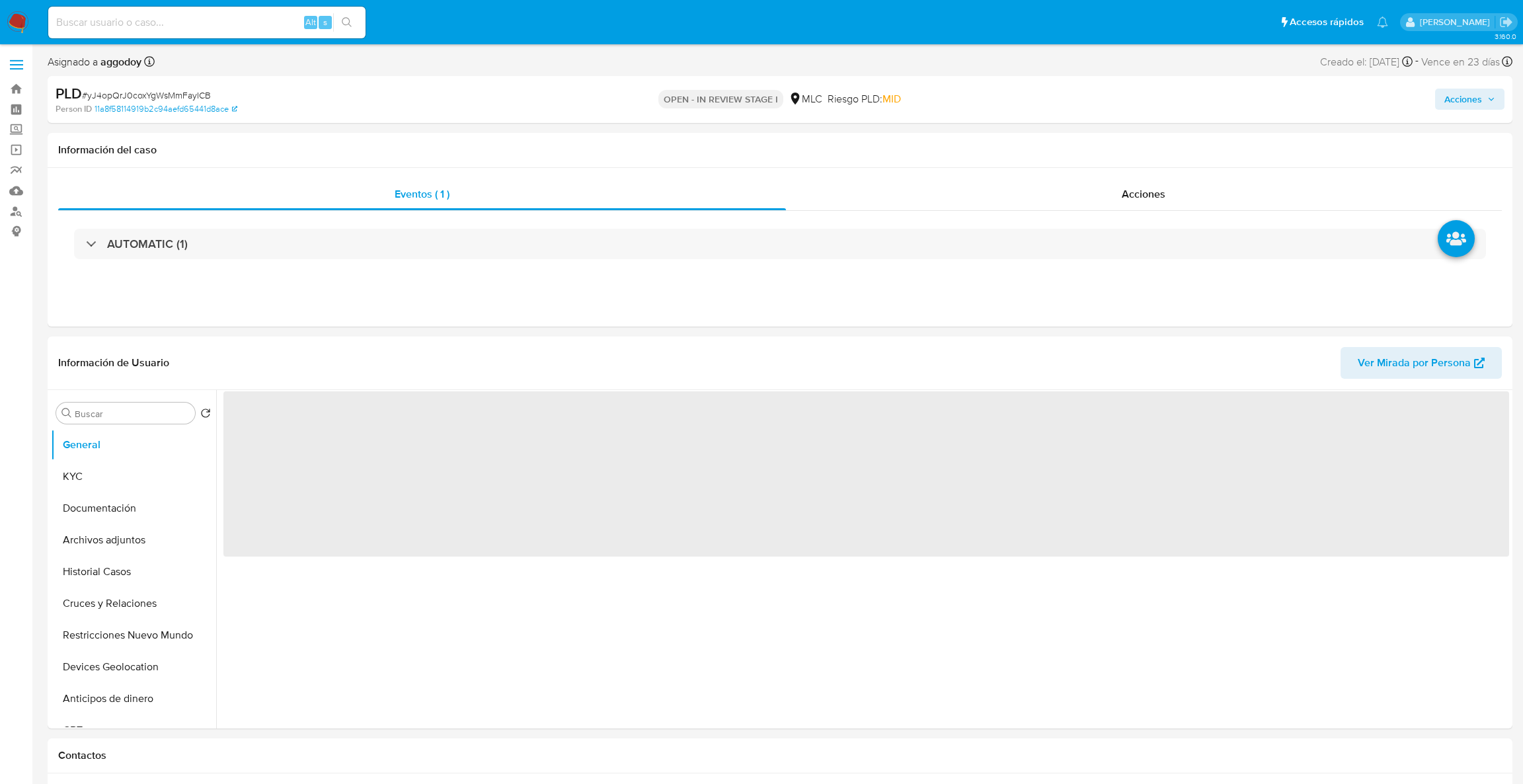
select select "10"
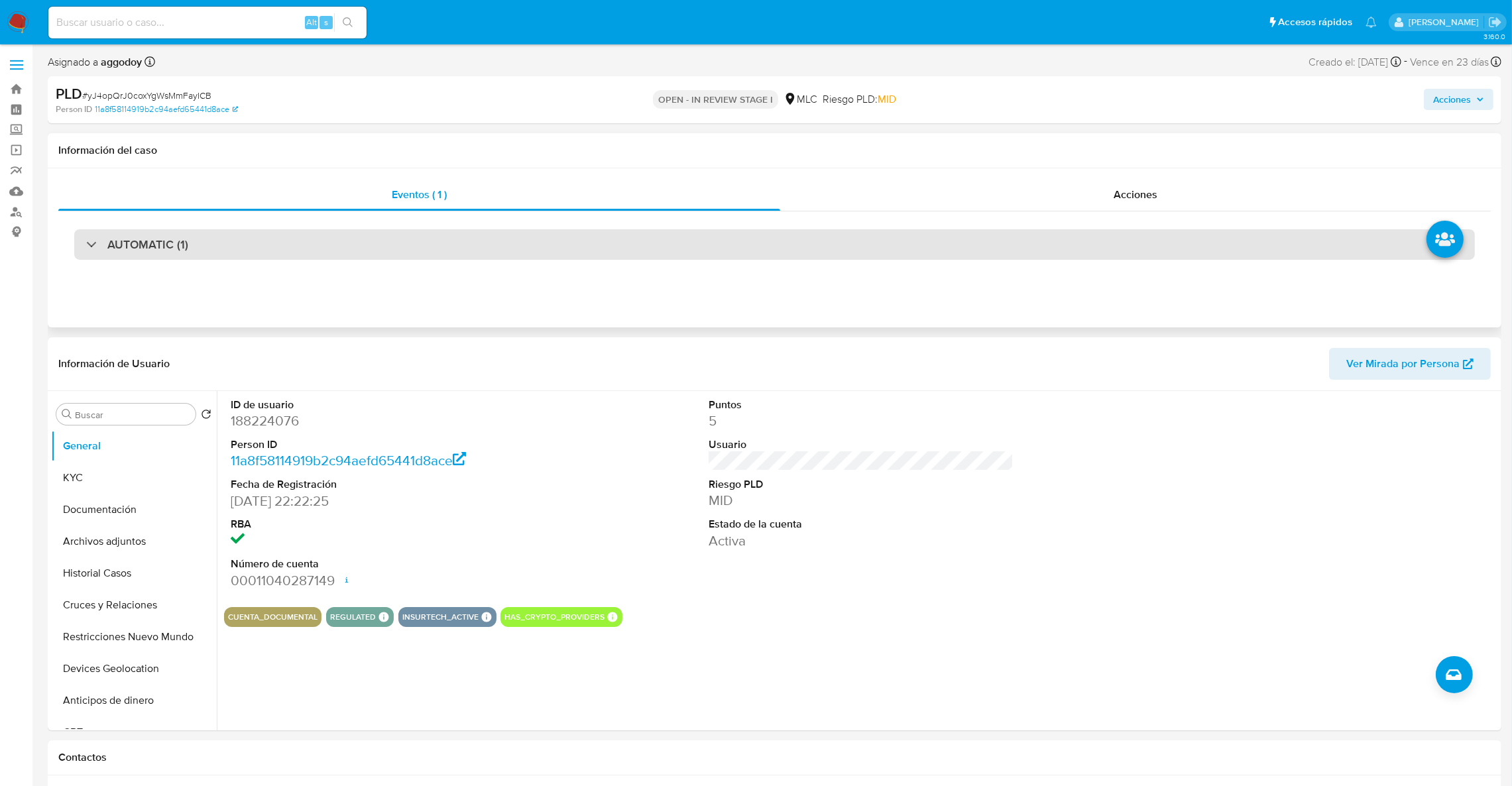
click at [353, 236] on div "AUTOMATIC (1)" at bounding box center [774, 244] width 1401 height 30
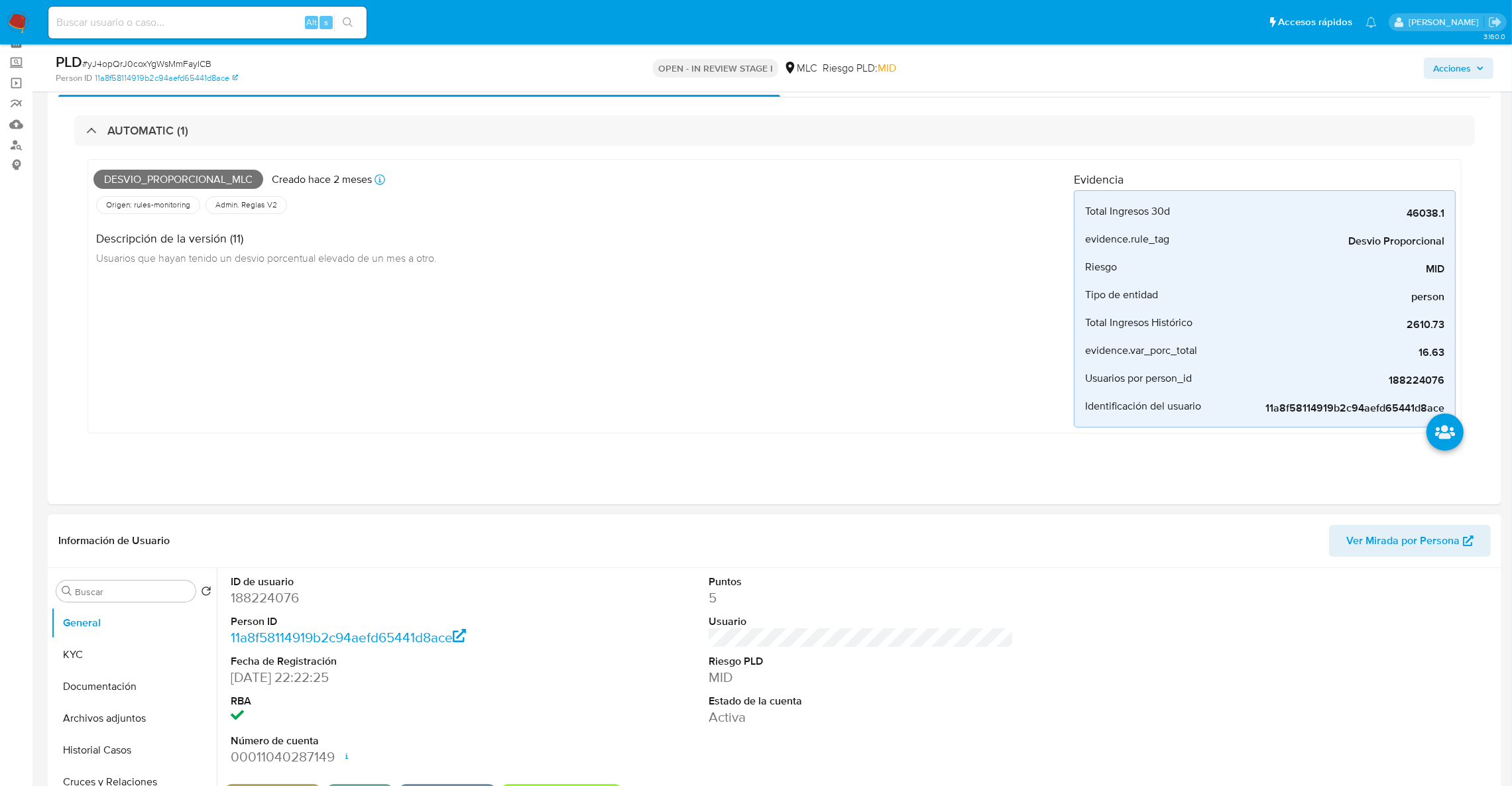
scroll to position [100, 0]
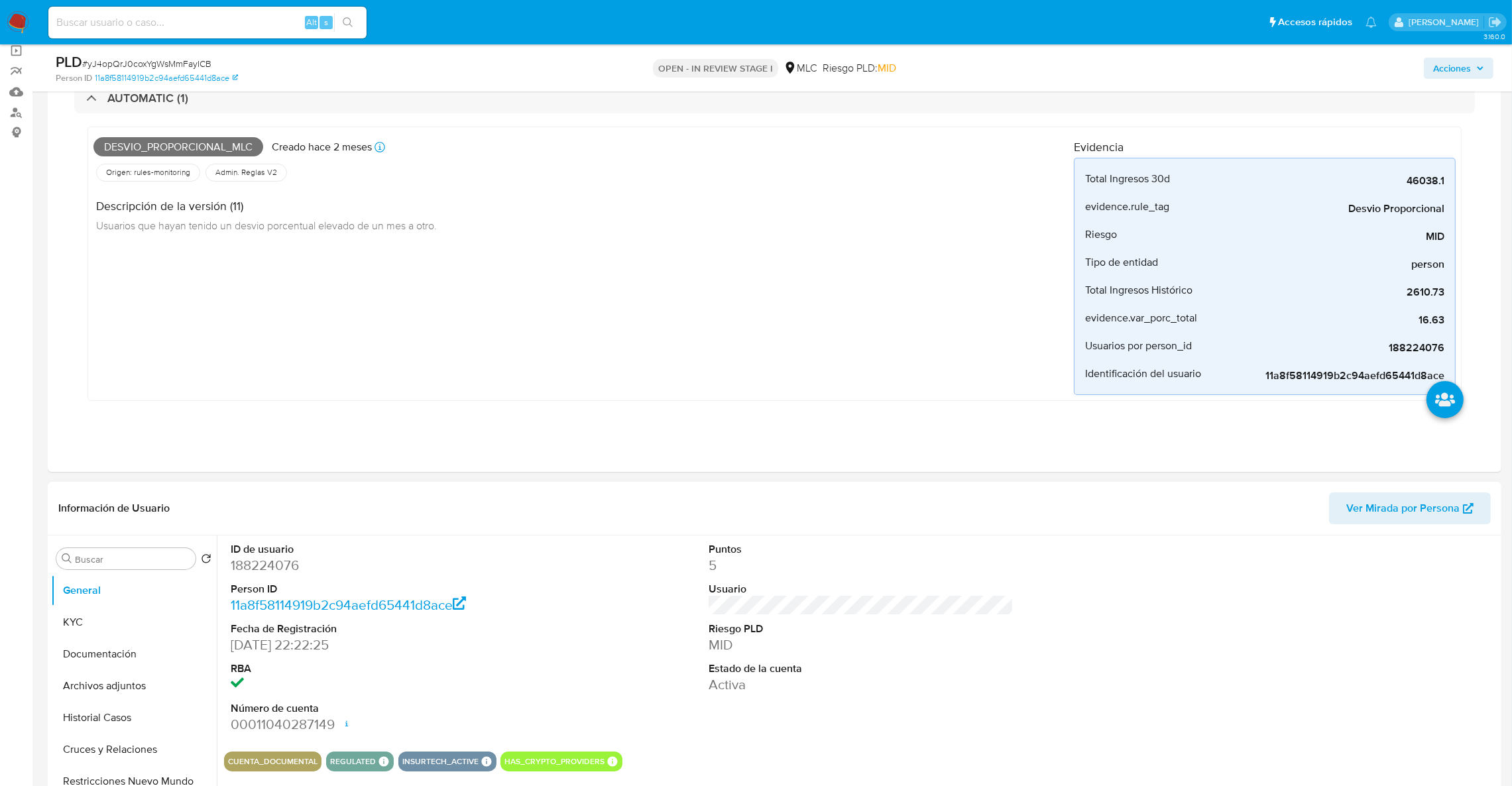
click at [249, 562] on dd "188224076" at bounding box center [383, 565] width 305 height 19
copy dd "188224076"
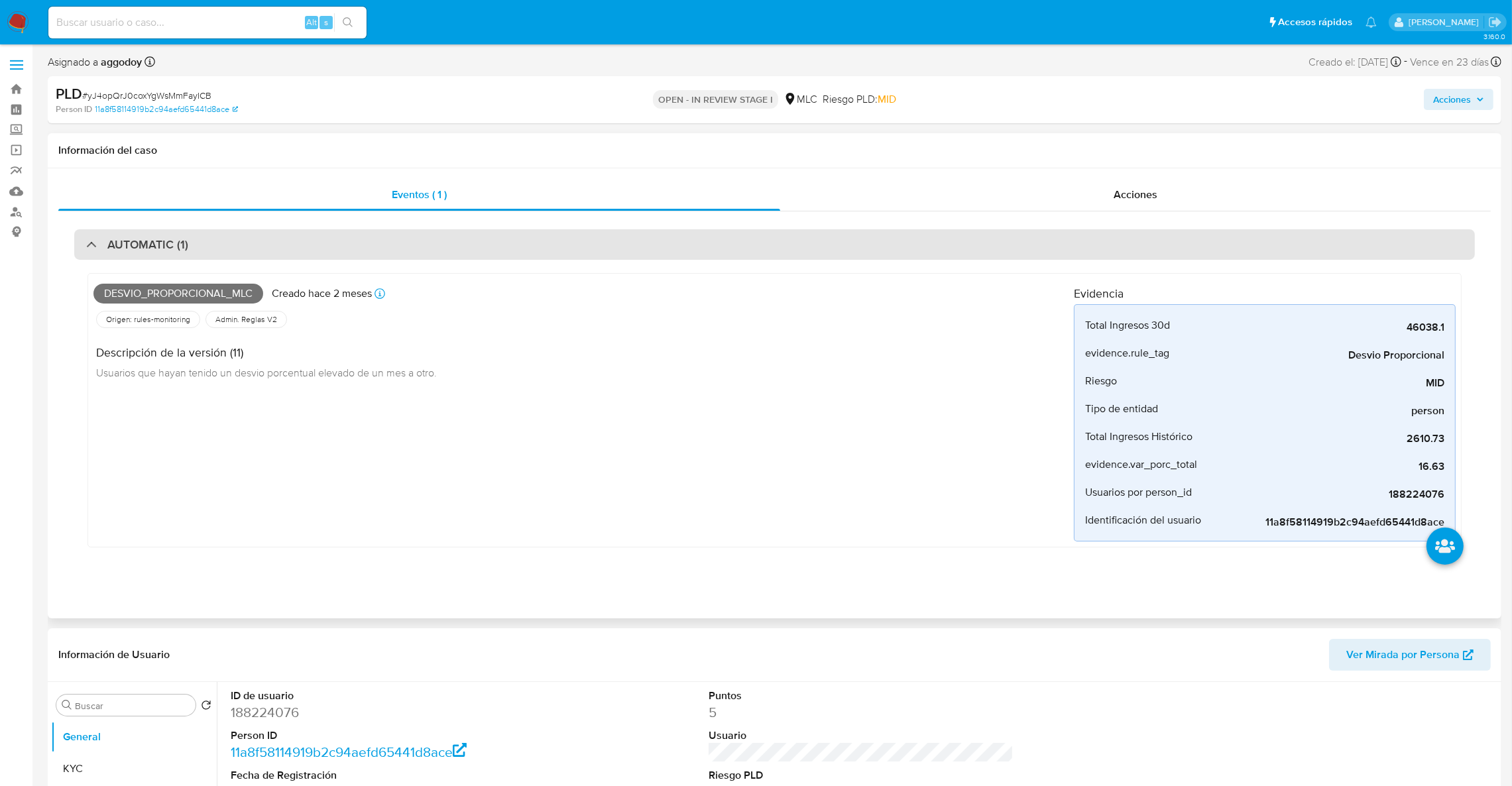
click at [380, 234] on div "AUTOMATIC (1)" at bounding box center [774, 244] width 1401 height 30
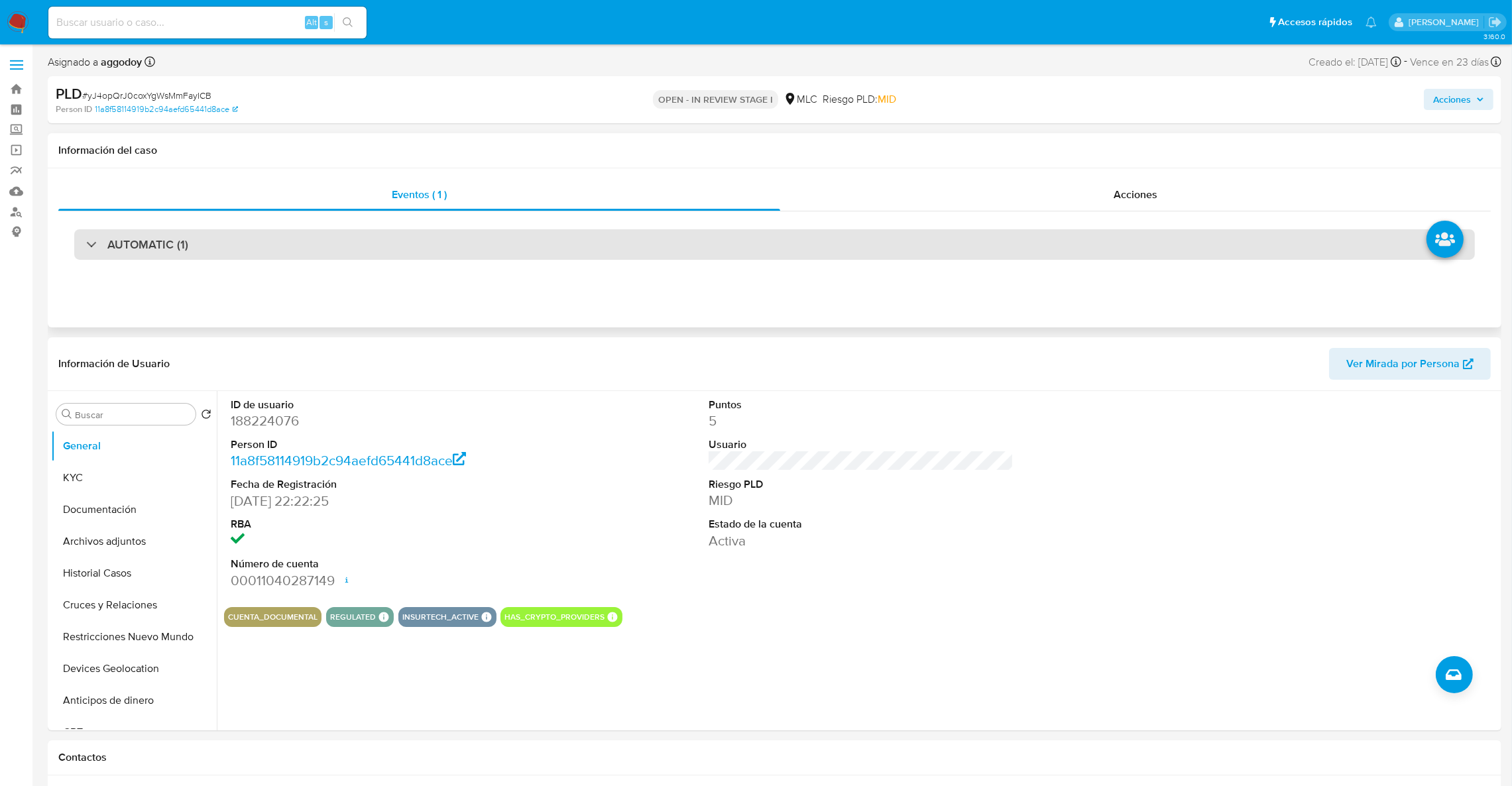
click at [380, 234] on div "AUTOMATIC (1)" at bounding box center [774, 244] width 1401 height 30
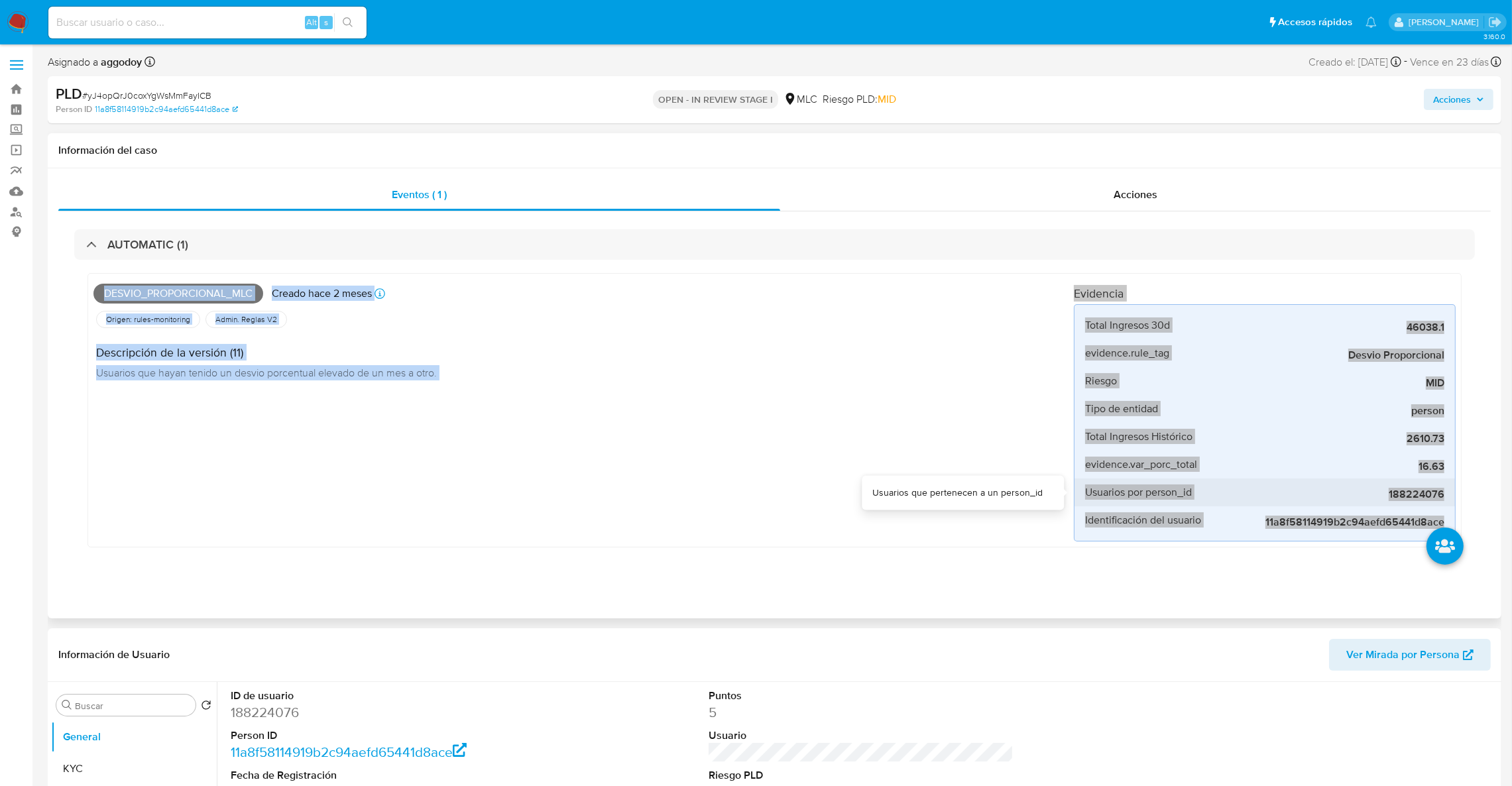
click at [1335, 504] on div "188224076" at bounding box center [1345, 492] width 199 height 27
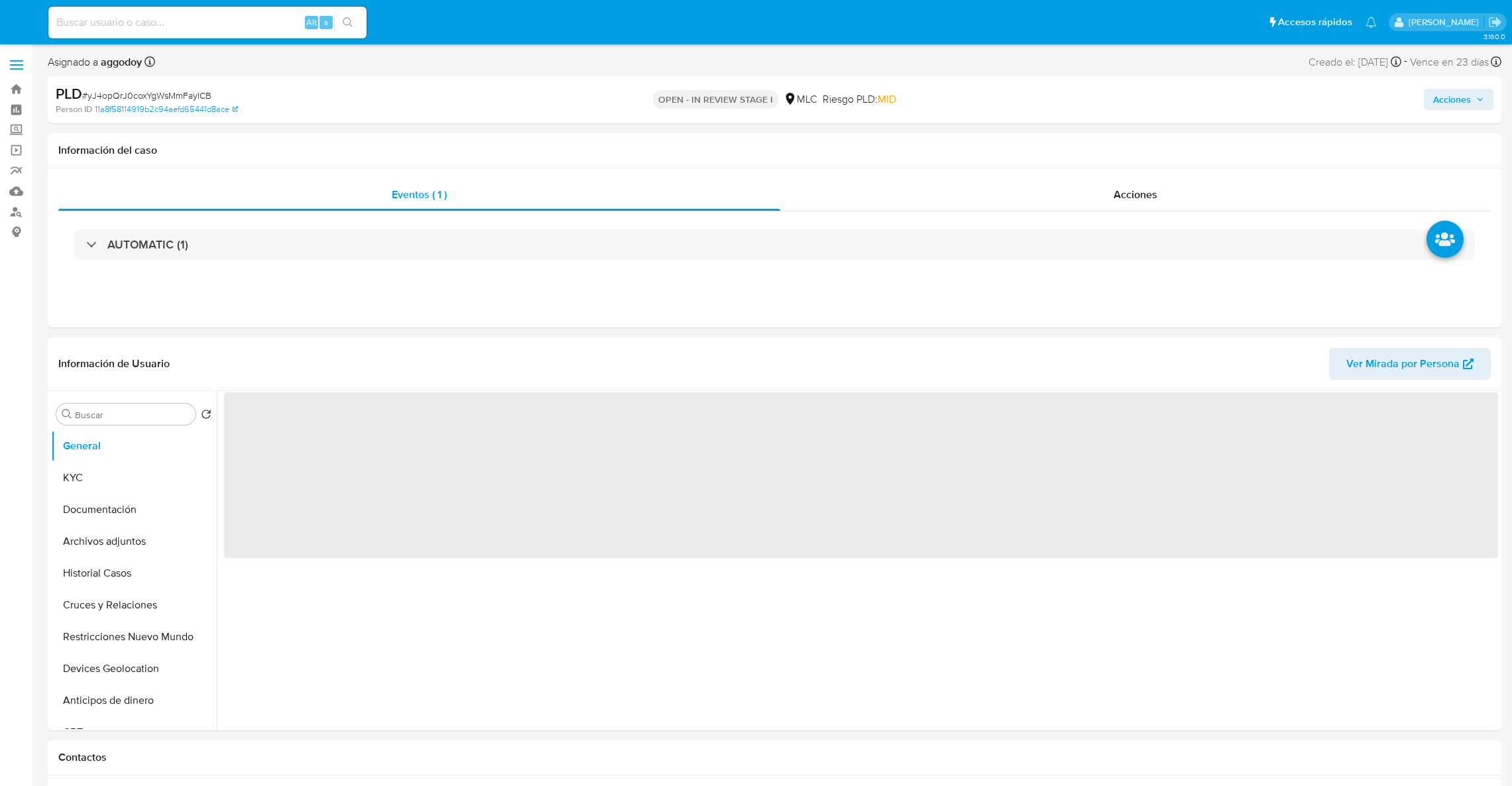
select select "10"
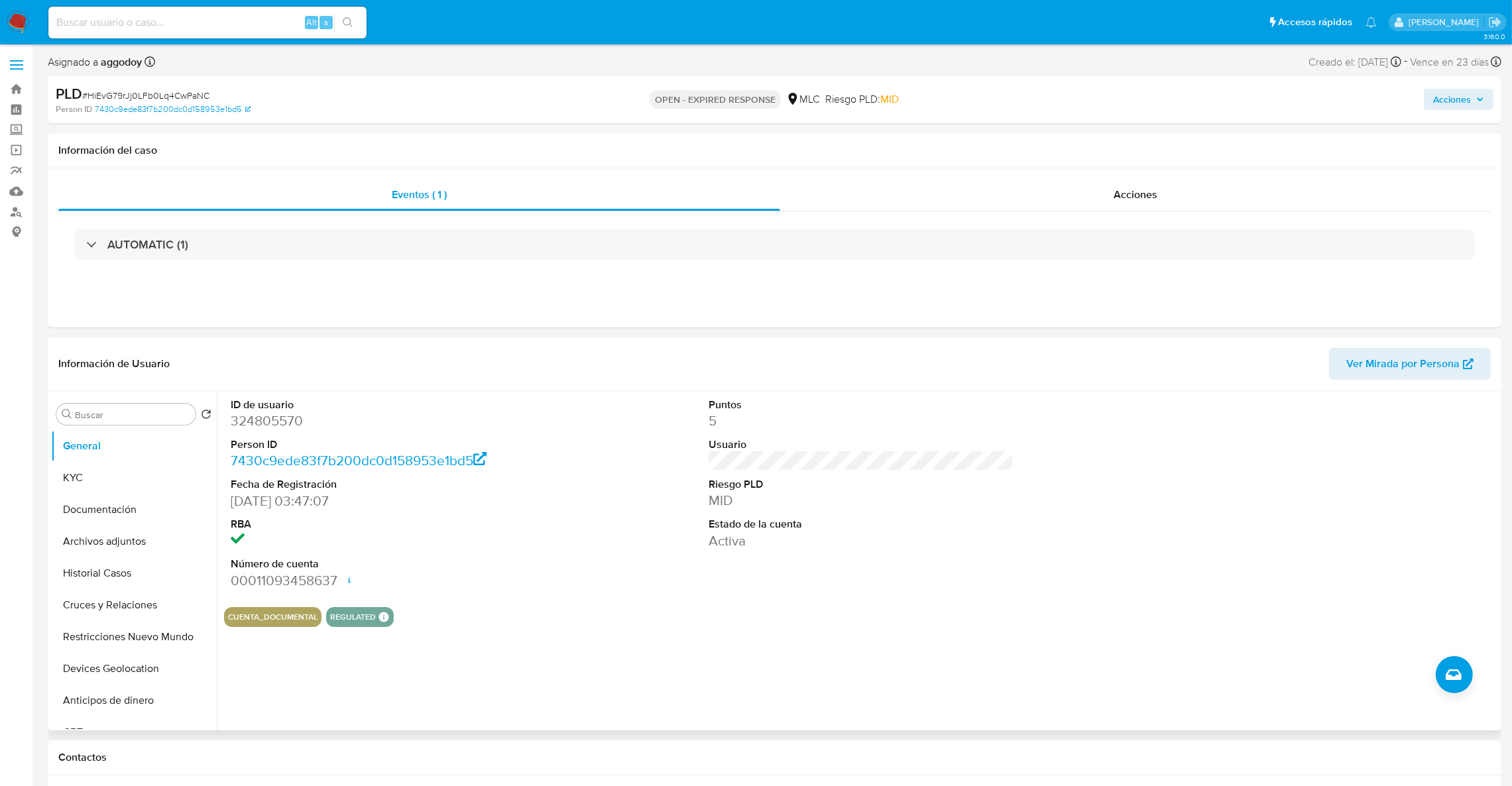
click at [261, 420] on dd "324805570" at bounding box center [383, 420] width 305 height 19
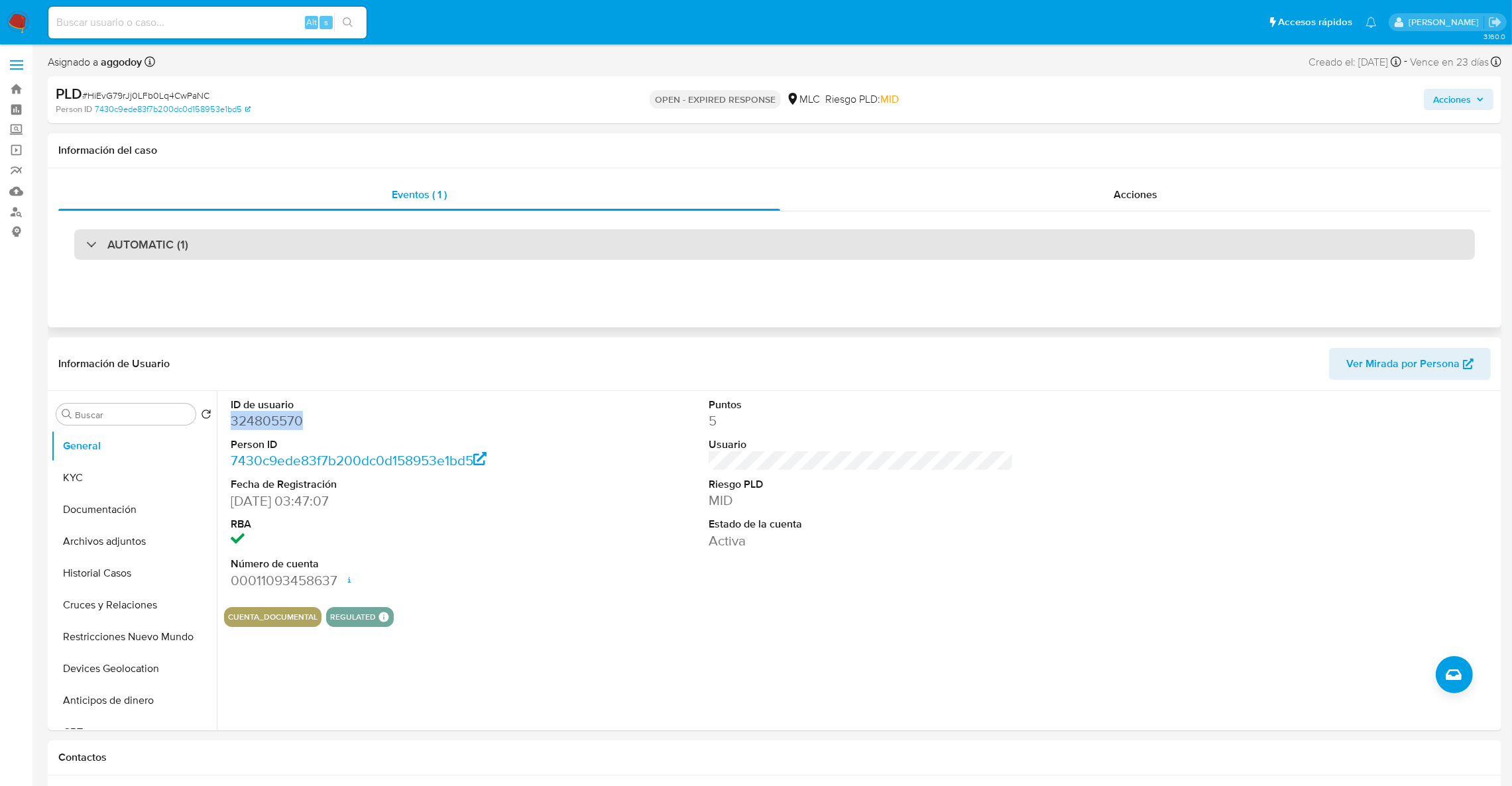
copy dd "324805570"
click at [269, 230] on div "AUTOMATIC (1)" at bounding box center [774, 244] width 1401 height 30
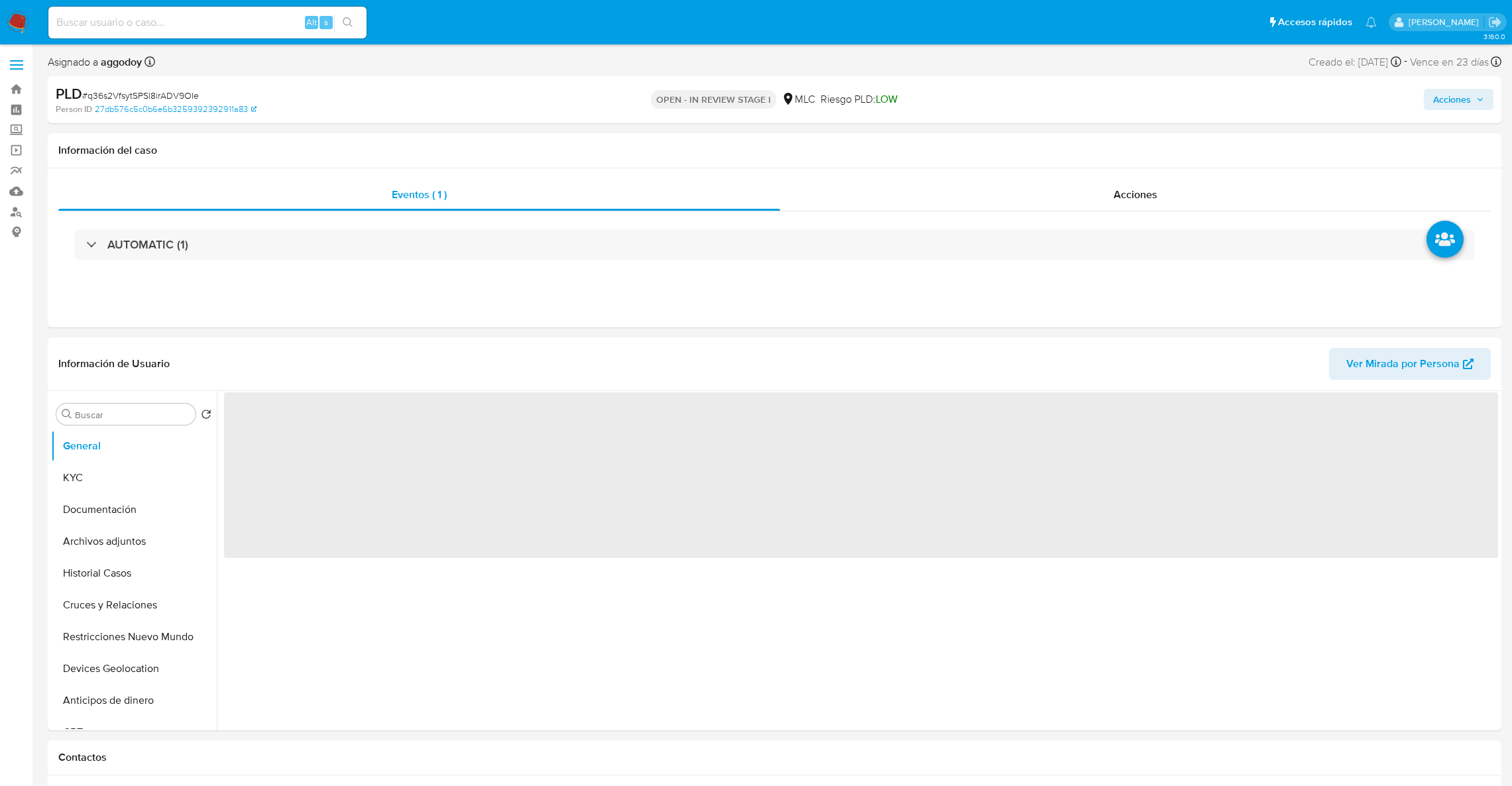
select select "10"
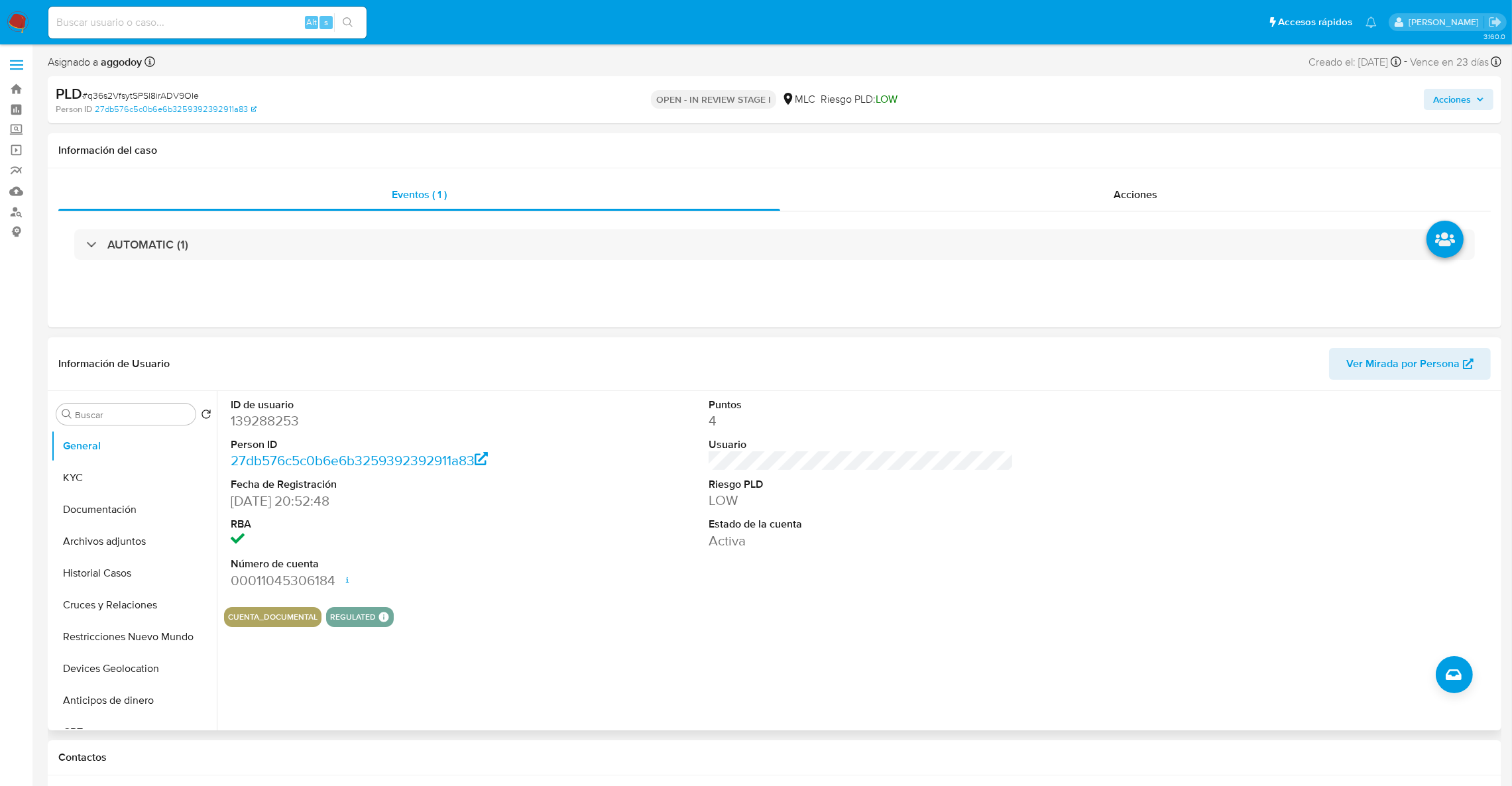
click at [257, 426] on dd "139288253" at bounding box center [383, 420] width 305 height 19
click at [257, 425] on dd "139288253" at bounding box center [383, 420] width 305 height 19
copy dd "139288253"
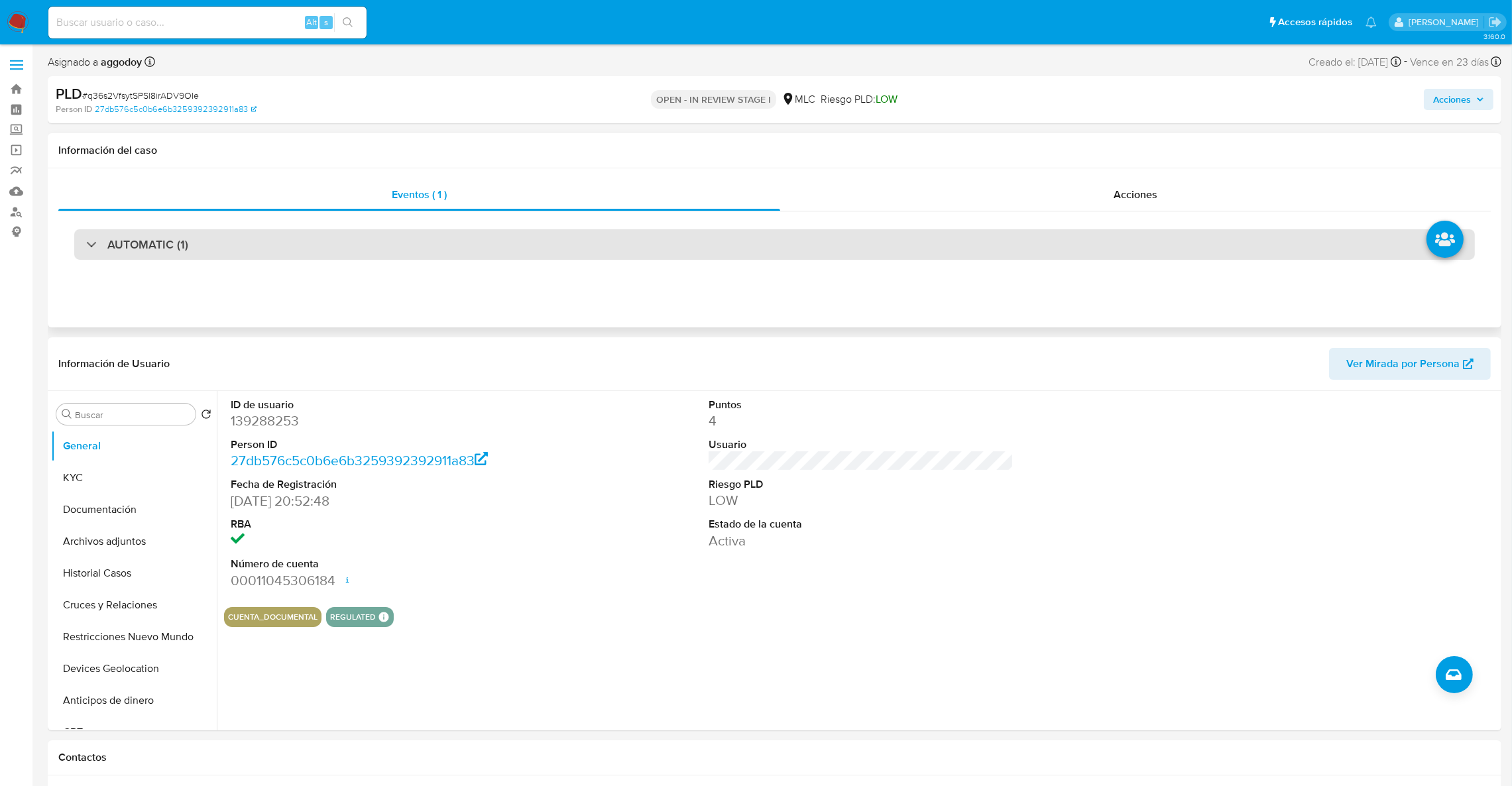
click at [309, 255] on div "AUTOMATIC (1)" at bounding box center [774, 244] width 1401 height 30
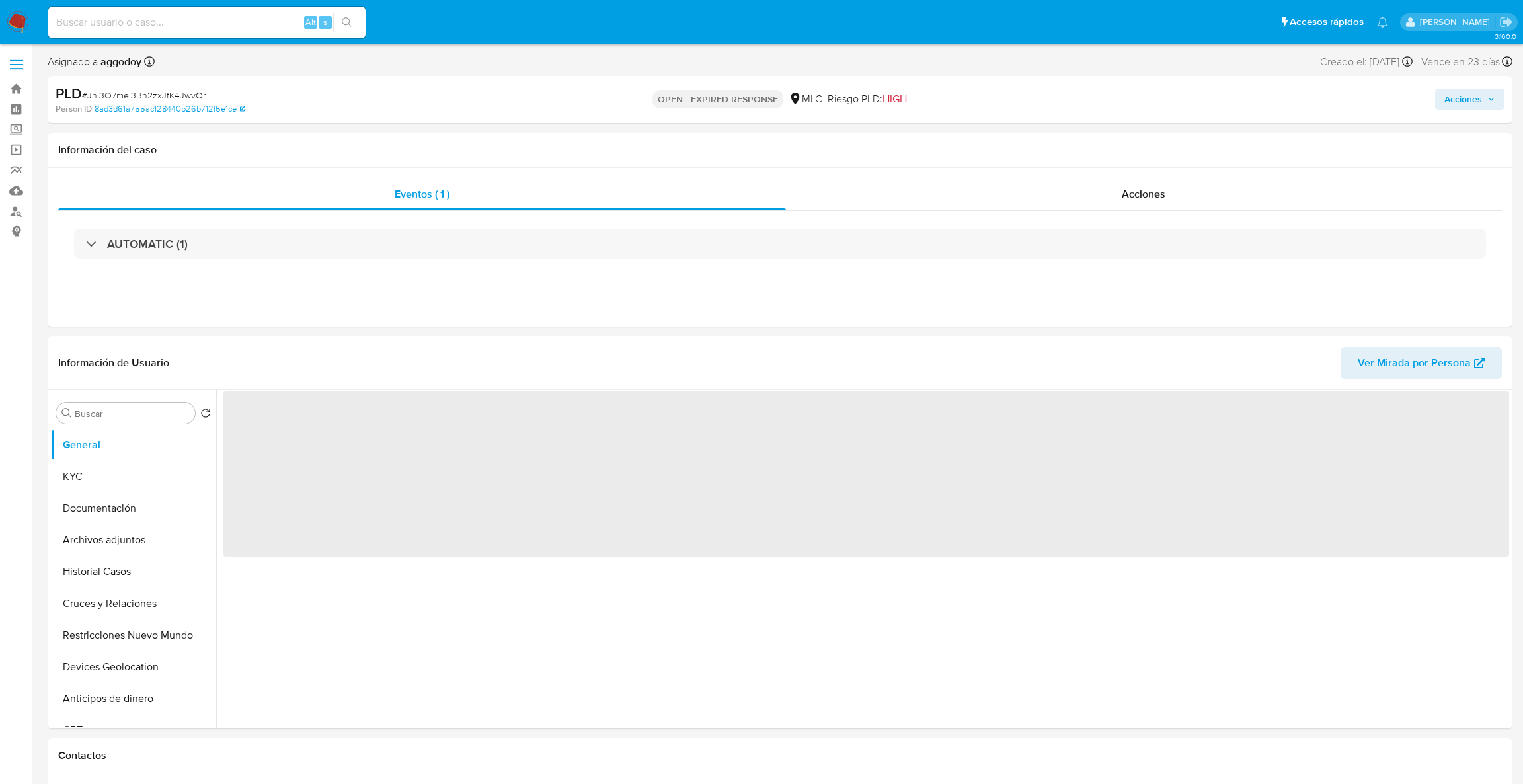
select select "10"
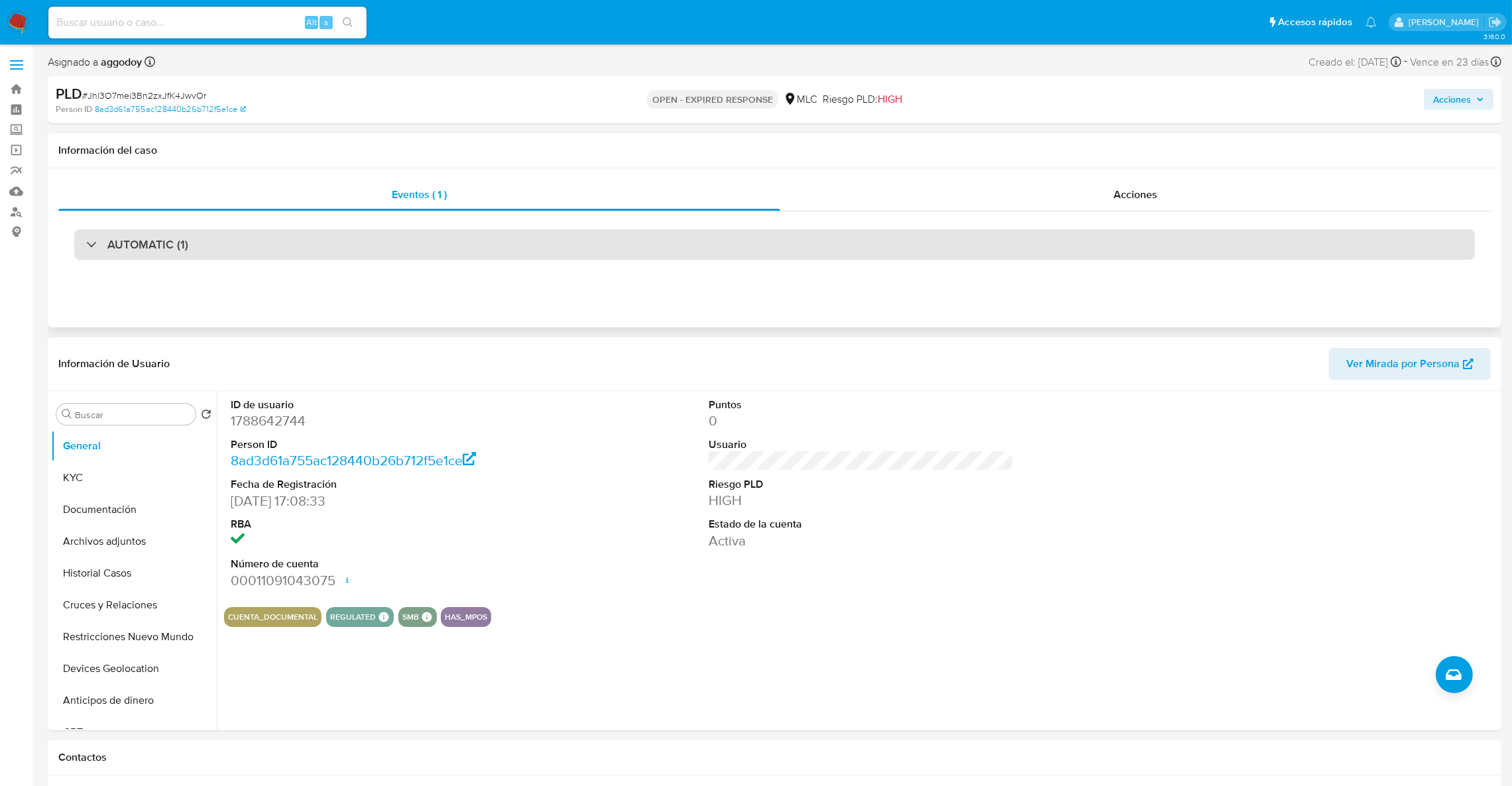
click at [253, 241] on div "AUTOMATIC (1)" at bounding box center [774, 244] width 1401 height 30
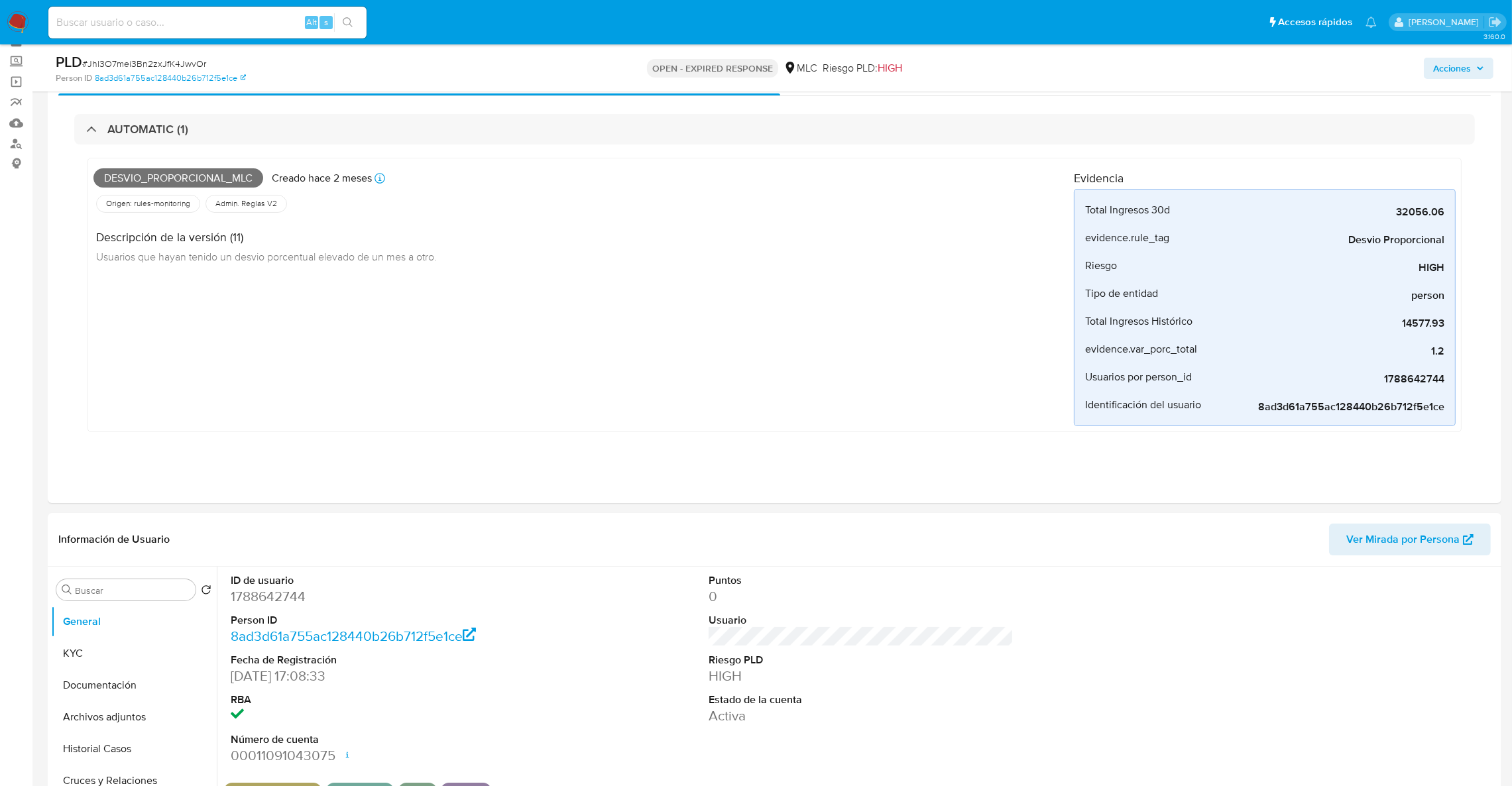
scroll to position [100, 0]
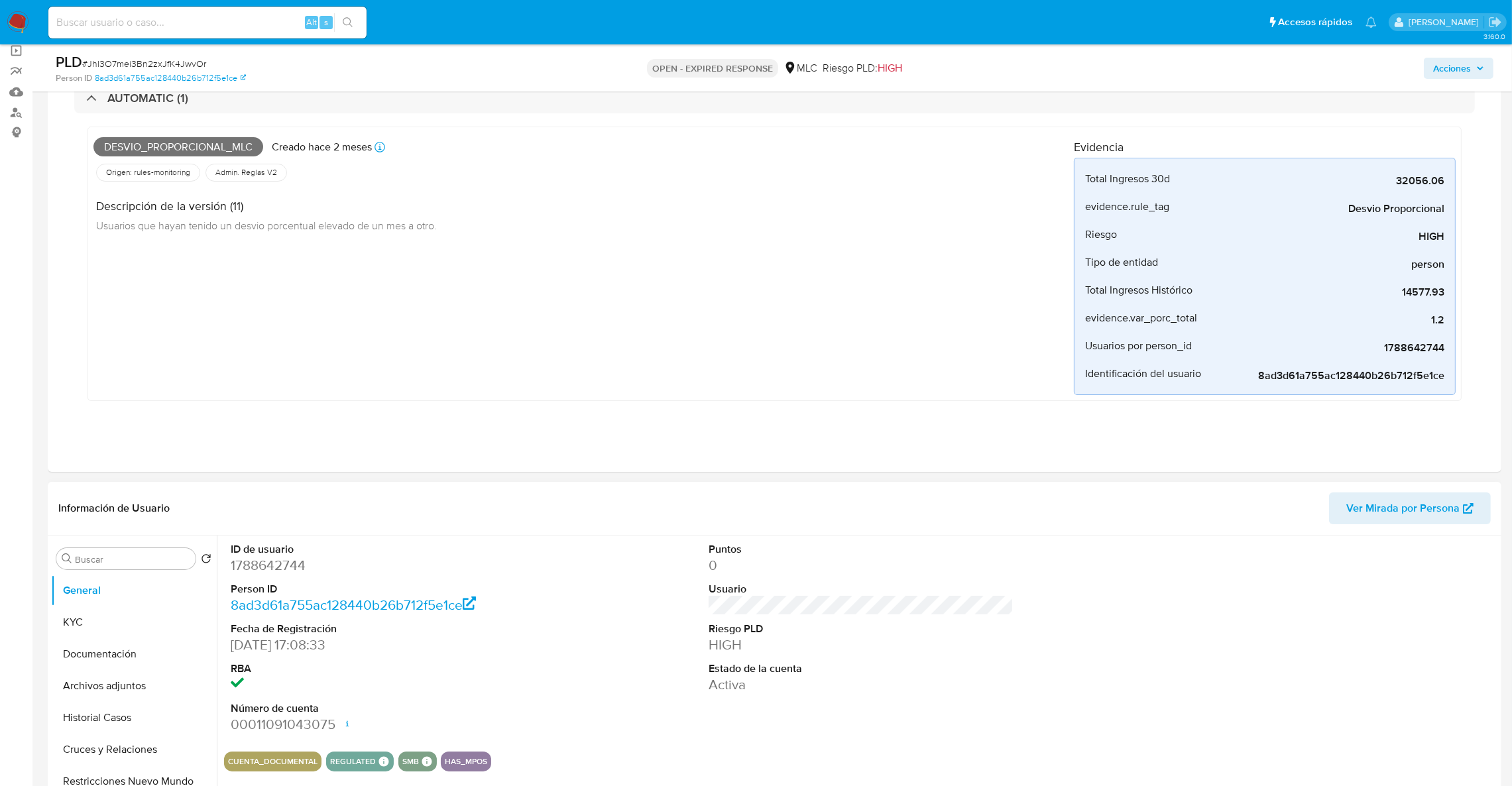
click at [277, 586] on dt "Person ID" at bounding box center [383, 589] width 305 height 15
click at [277, 579] on dl "ID de usuario 1788642744 Person ID 8ad3d61a755ac128440b26b712f5e1ce Fecha de Re…" at bounding box center [383, 638] width 305 height 192
click at [275, 567] on dd "1788642744" at bounding box center [383, 565] width 305 height 19
copy dd "1788642744"
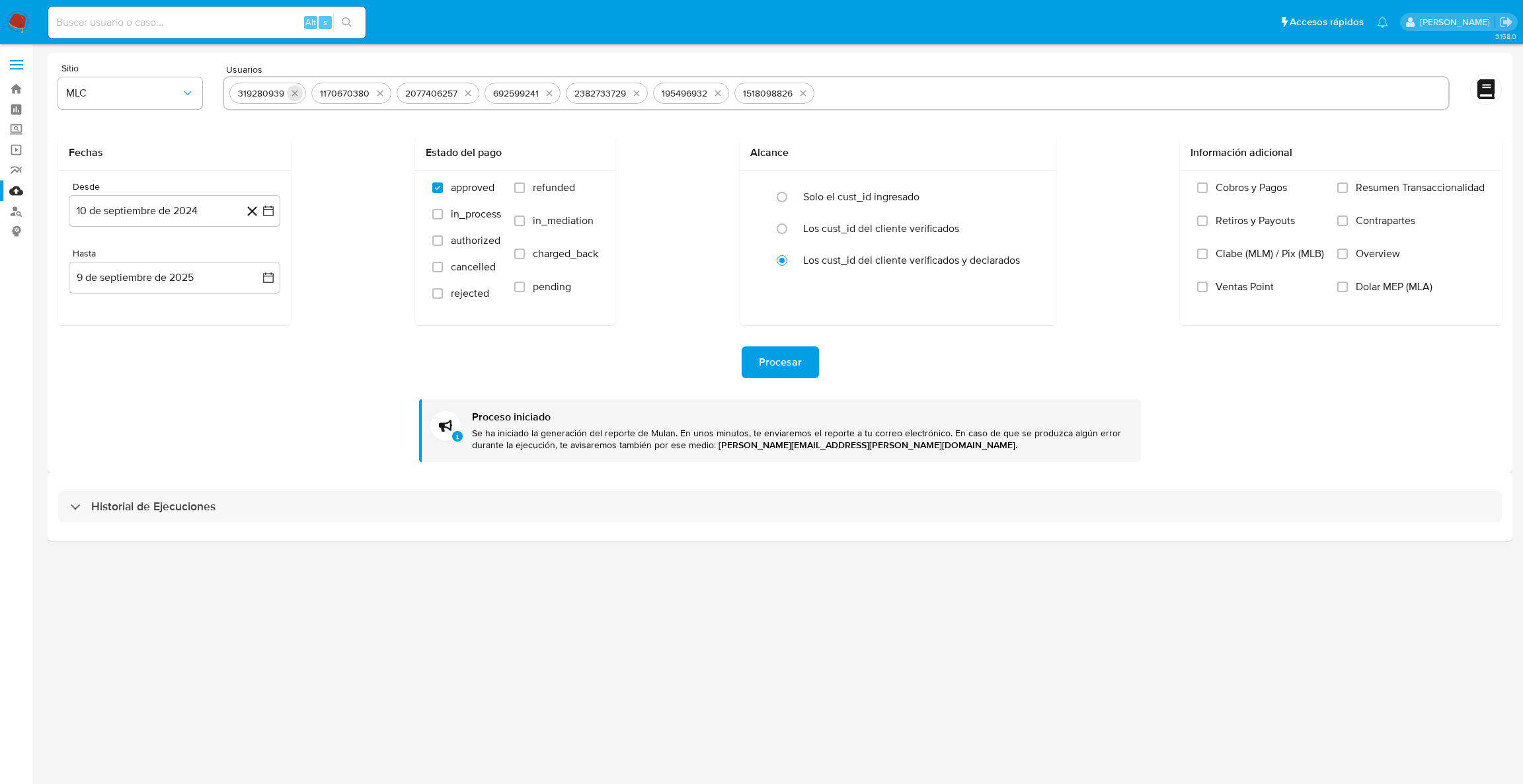
click at [291, 93] on icon "quitar 319280939" at bounding box center [295, 93] width 10 height 10
click at [293, 93] on icon "quitar 1170670380" at bounding box center [298, 93] width 10 height 10
click at [378, 93] on button "quitar 2077406257" at bounding box center [385, 93] width 16 height 16
click at [291, 93] on icon "quitar 692599241" at bounding box center [294, 93] width 10 height 10
click at [374, 93] on button "quitar 2382733729" at bounding box center [381, 93] width 16 height 16
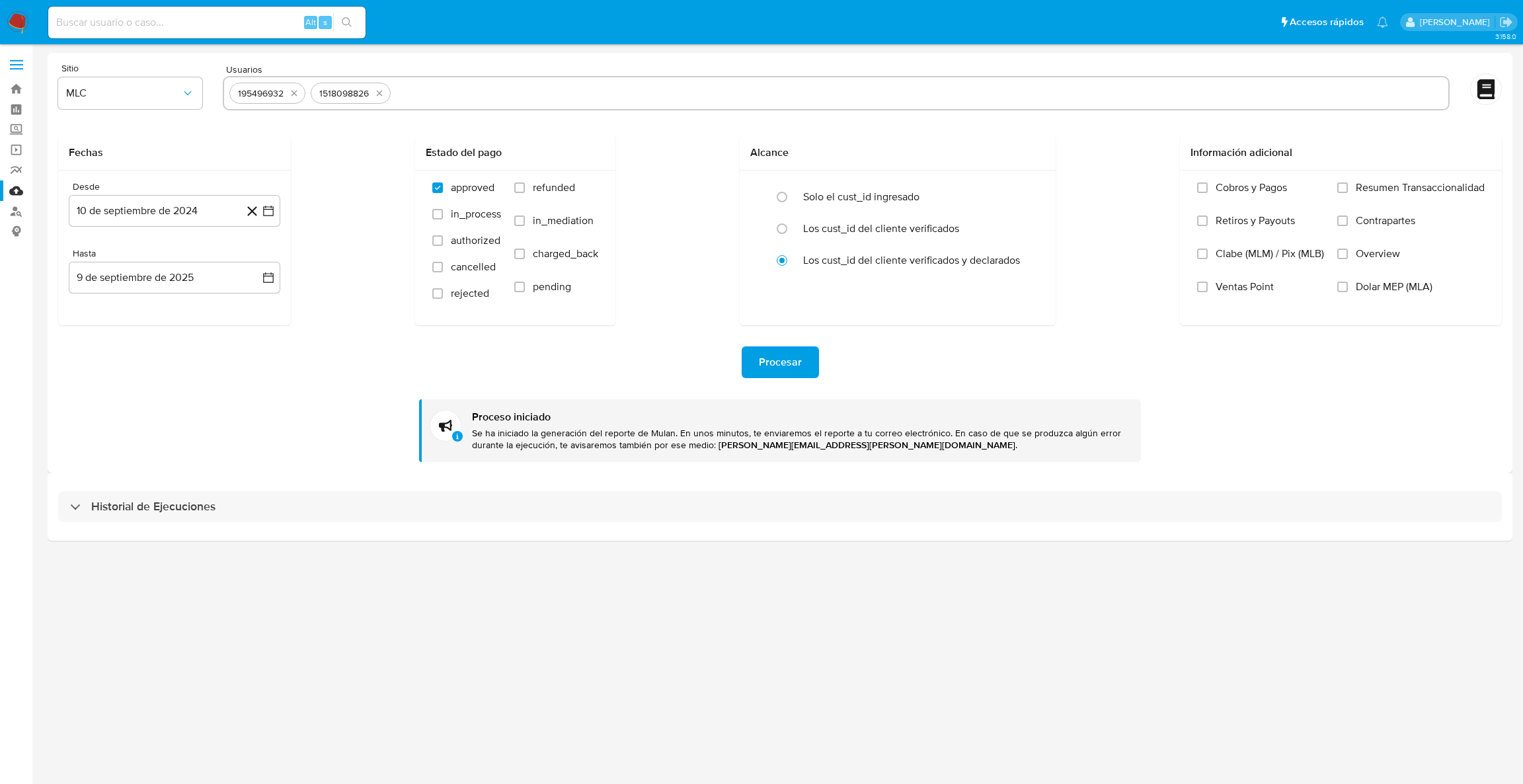
click at [291, 93] on icon "quitar 195496932" at bounding box center [294, 93] width 10 height 10
click at [293, 93] on icon "quitar 1518098826" at bounding box center [298, 93] width 10 height 10
click at [315, 93] on input "text" at bounding box center [879, 93] width 1129 height 21
click at [291, 93] on input "text" at bounding box center [837, 93] width 1214 height 21
paste input "417984114"
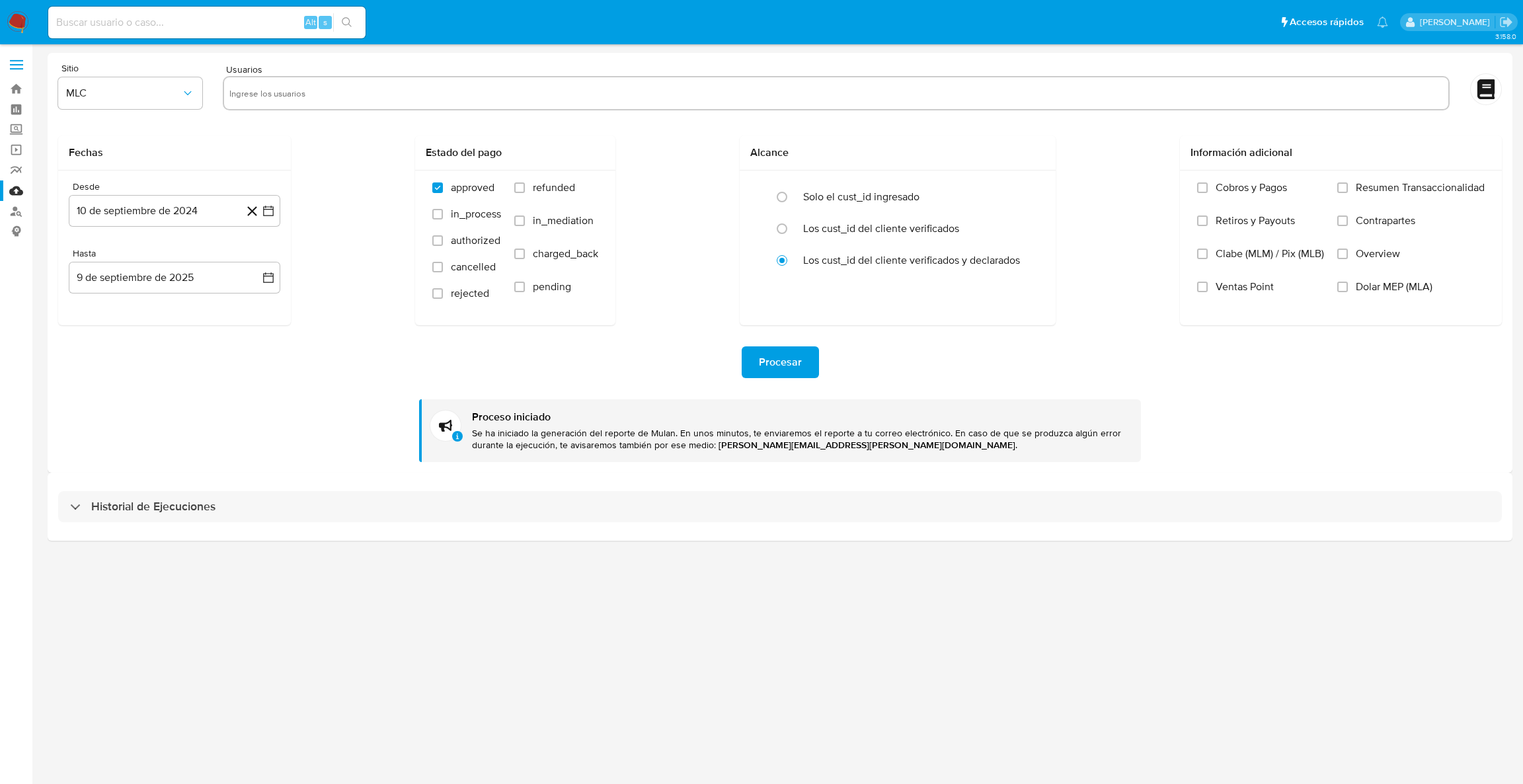
type input "417984114"
paste input "1788642744"
type input "1788642744"
paste input "139288253"
type input "139288253"
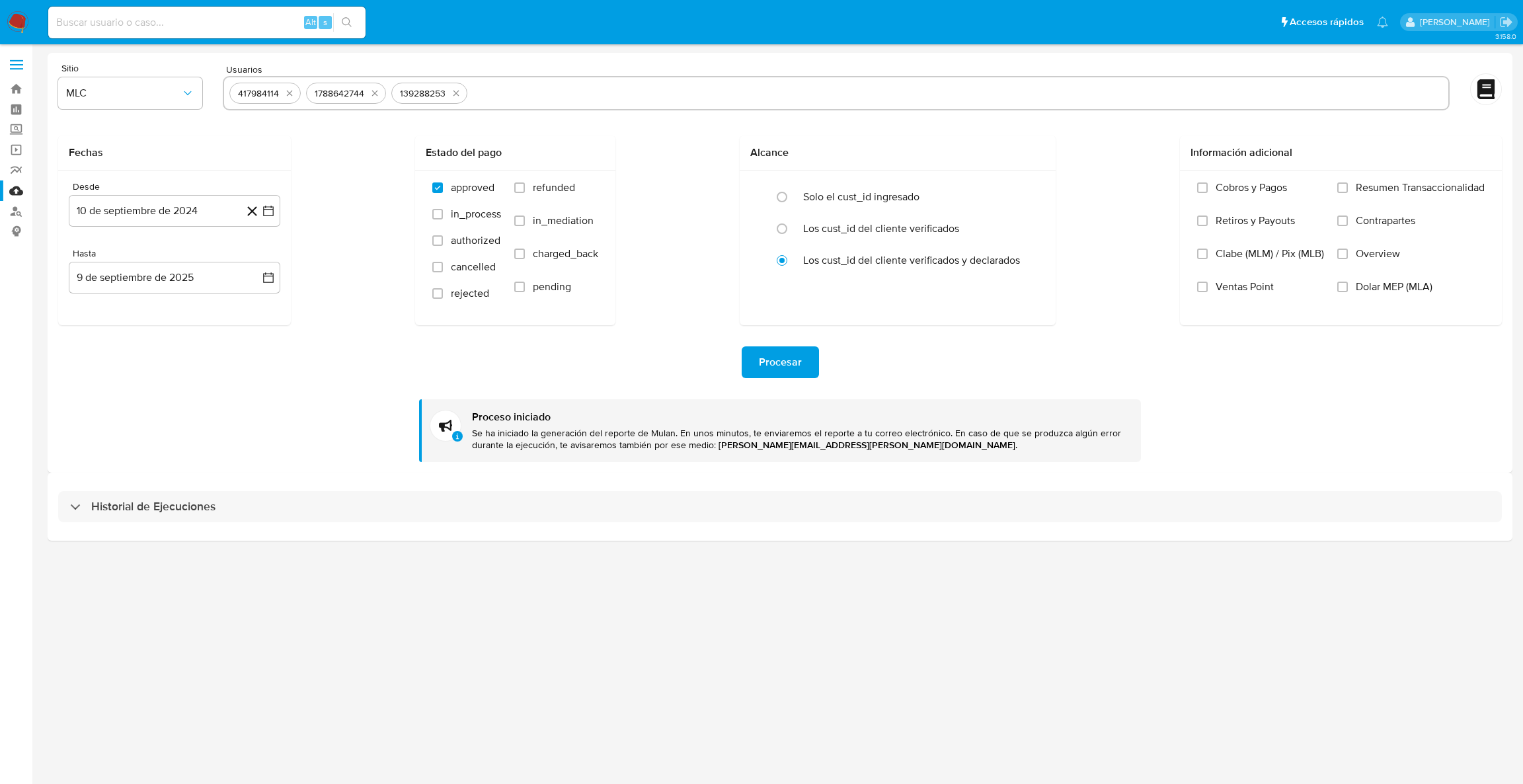
paste input "324805570"
type input "324805570"
paste input "188224076"
type input "188224076"
paste input "1371327310"
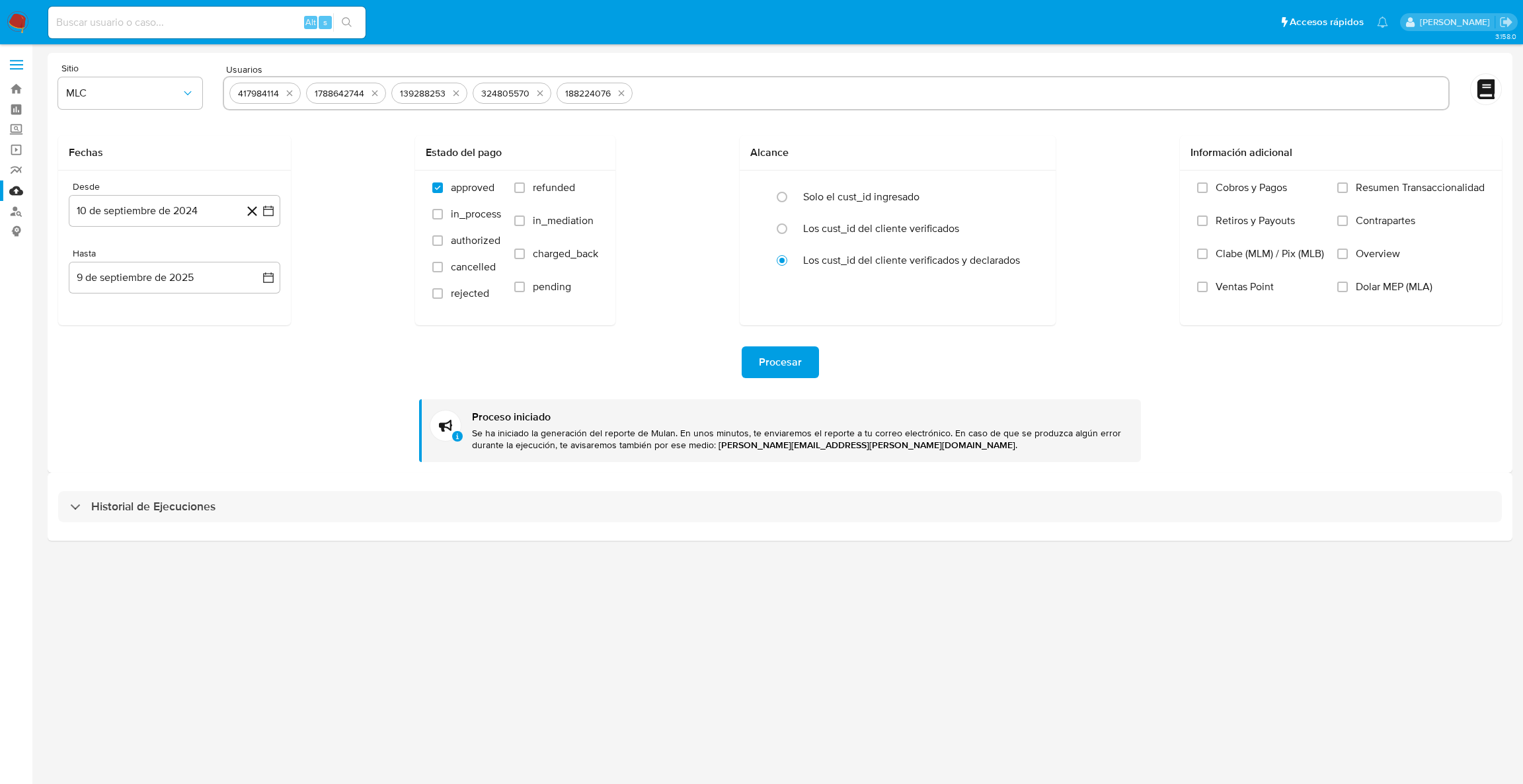
type input "1371327310"
paste input "836832901"
type input "836832901"
click at [814, 84] on input "text" at bounding box center [1123, 93] width 642 height 21
paste input "2449785507"
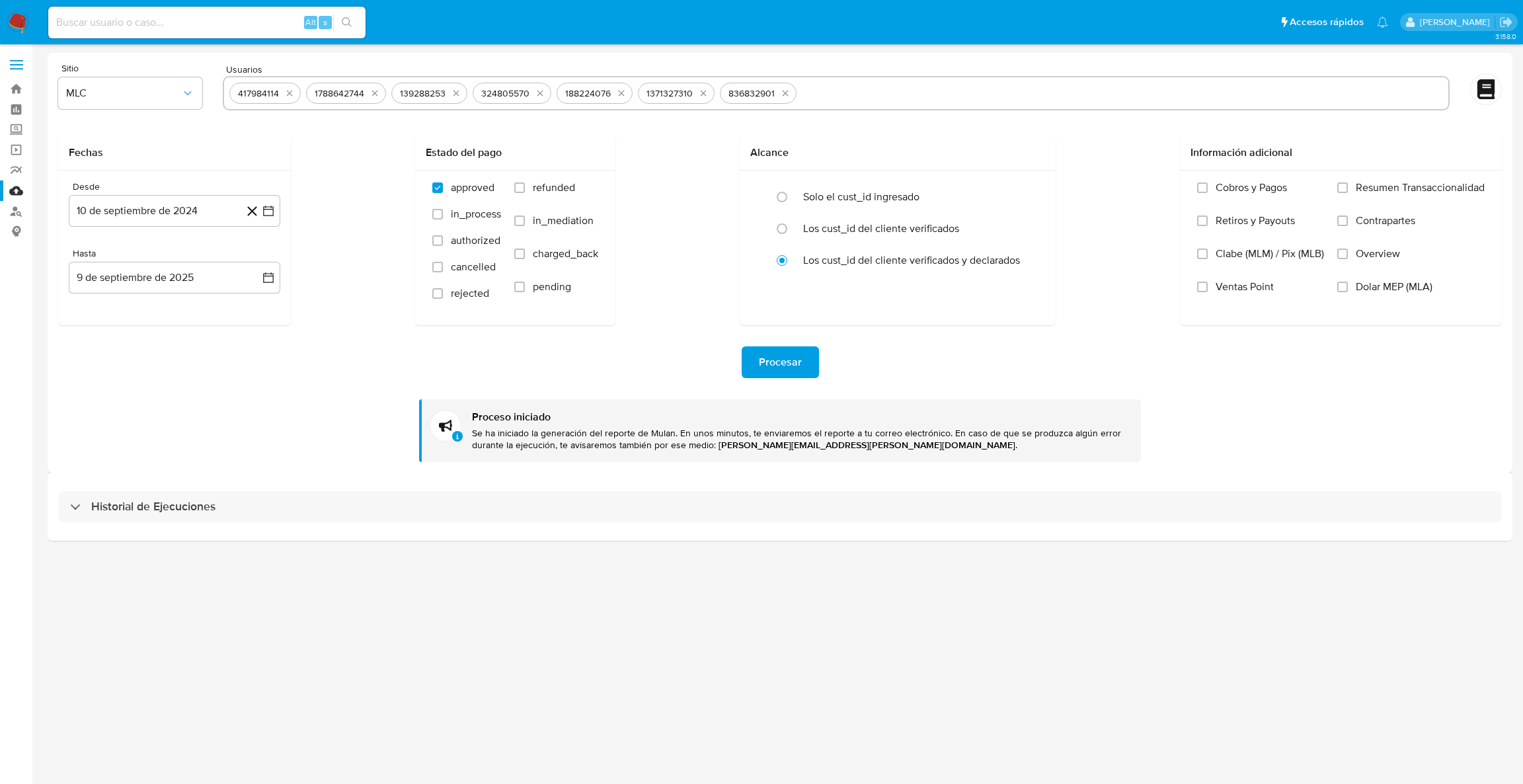
type input "2449785507"
click at [915, 87] on input "text" at bounding box center [1167, 93] width 554 height 21
paste input "286168818"
type input "286168818"
paste input "690769807"
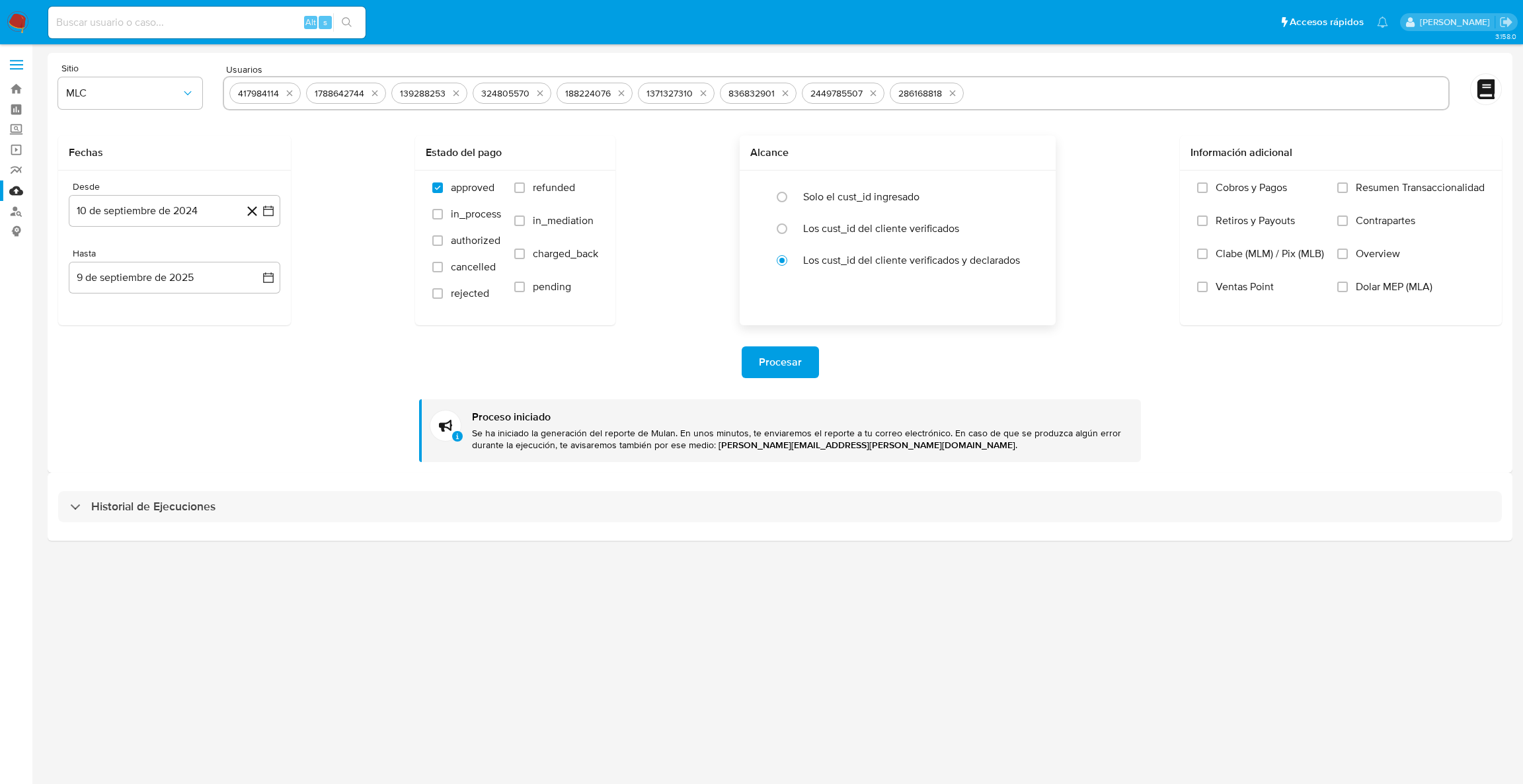
type input "690769807"
click at [775, 376] on span "Procesar" at bounding box center [780, 362] width 43 height 29
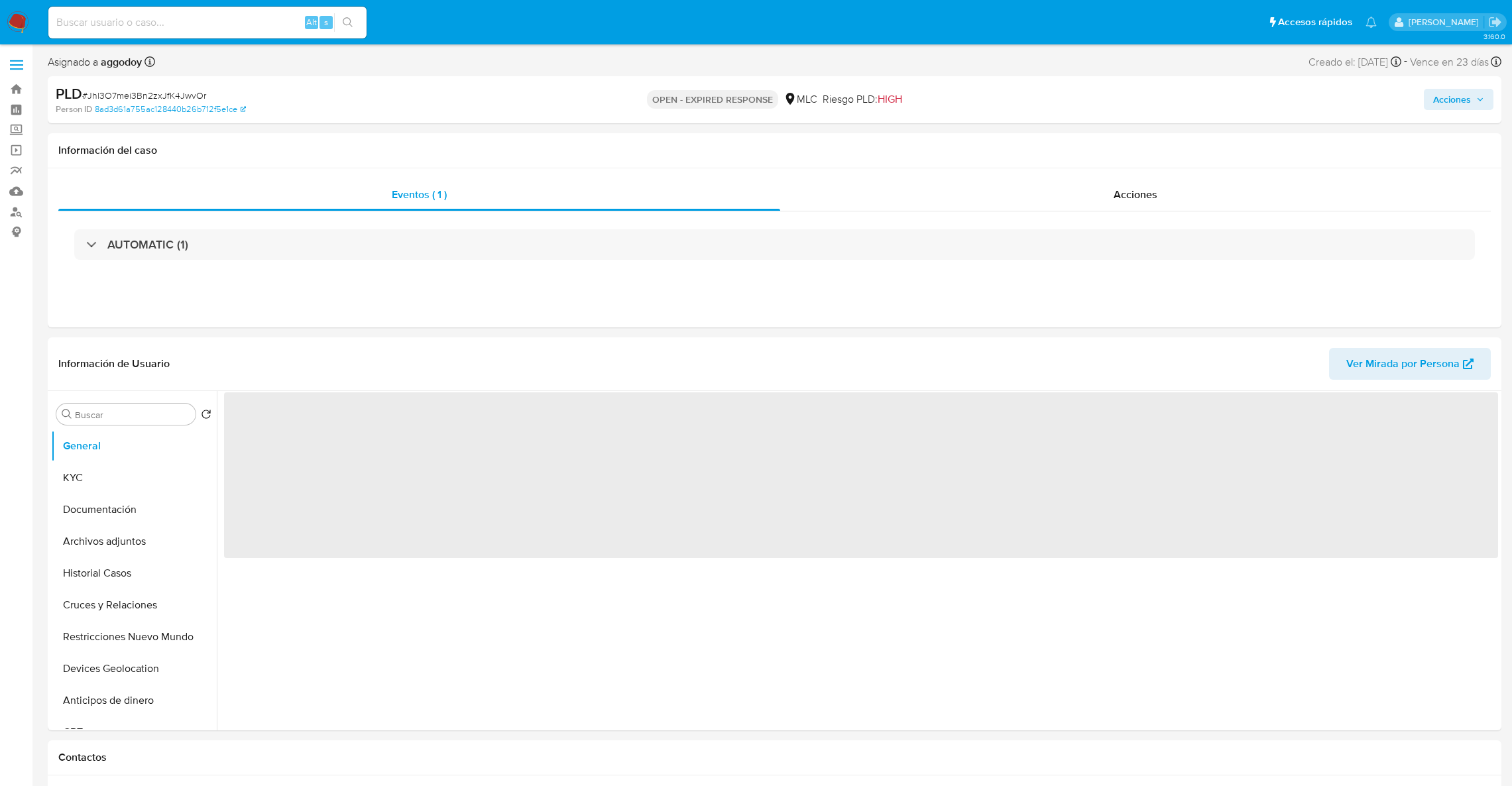
select select "10"
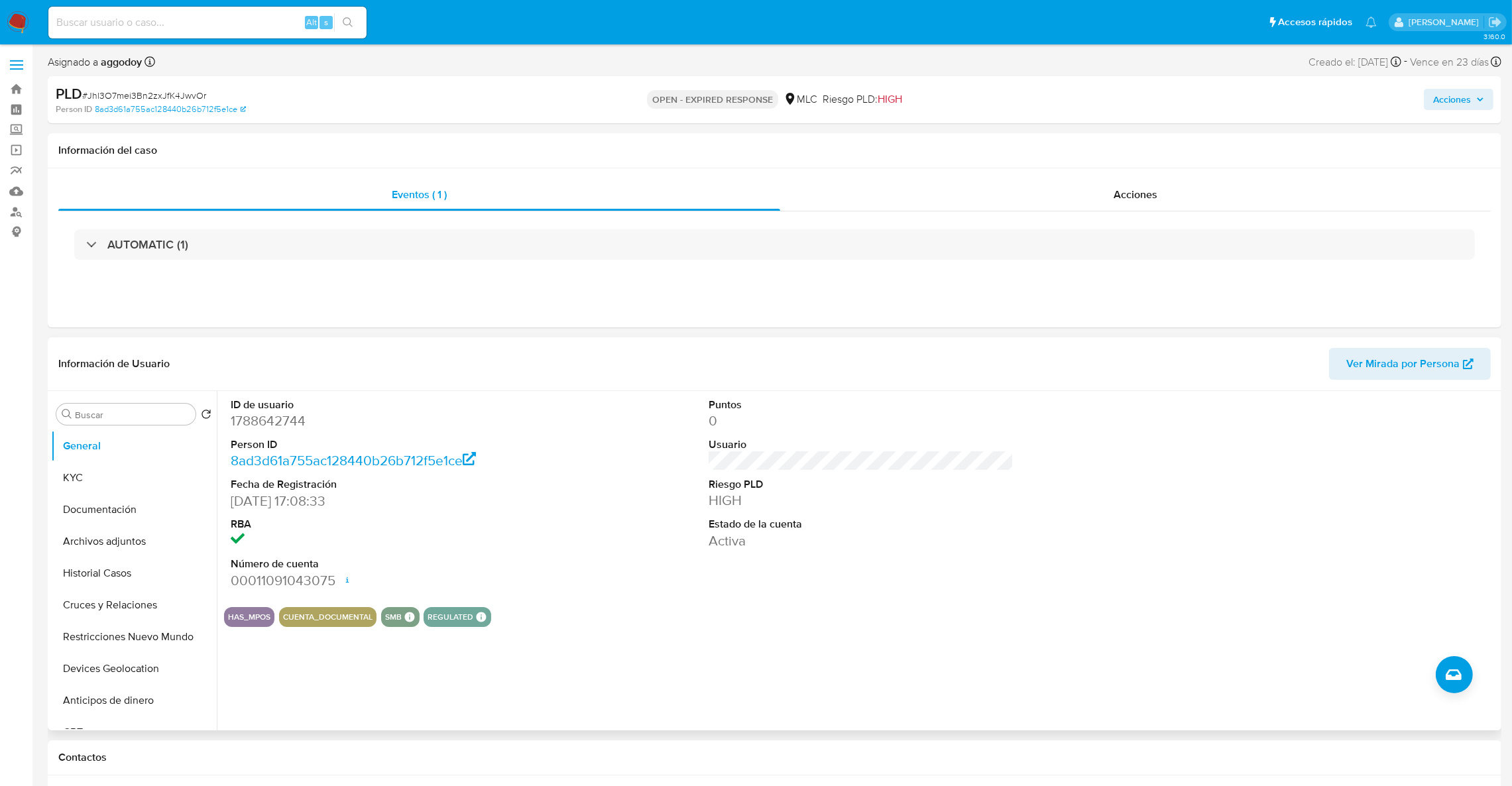
click at [279, 435] on dl "ID de usuario 1788642744 Person ID 8ad3d61a755ac128440b26b712f5e1ce Fecha de Re…" at bounding box center [383, 493] width 305 height 192
click at [273, 426] on dd "1788642744" at bounding box center [383, 420] width 305 height 19
copy dd "1788642744"
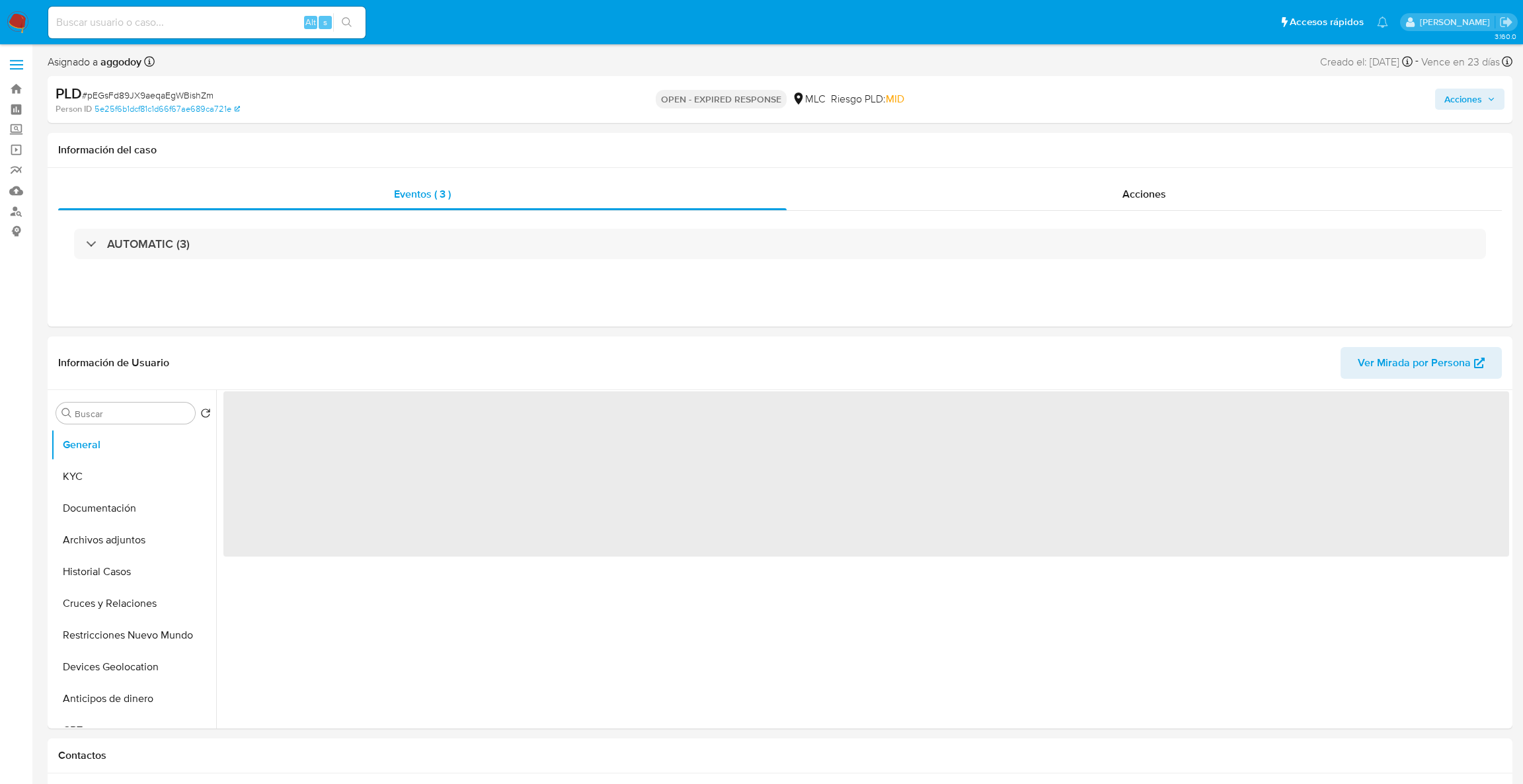
select select "10"
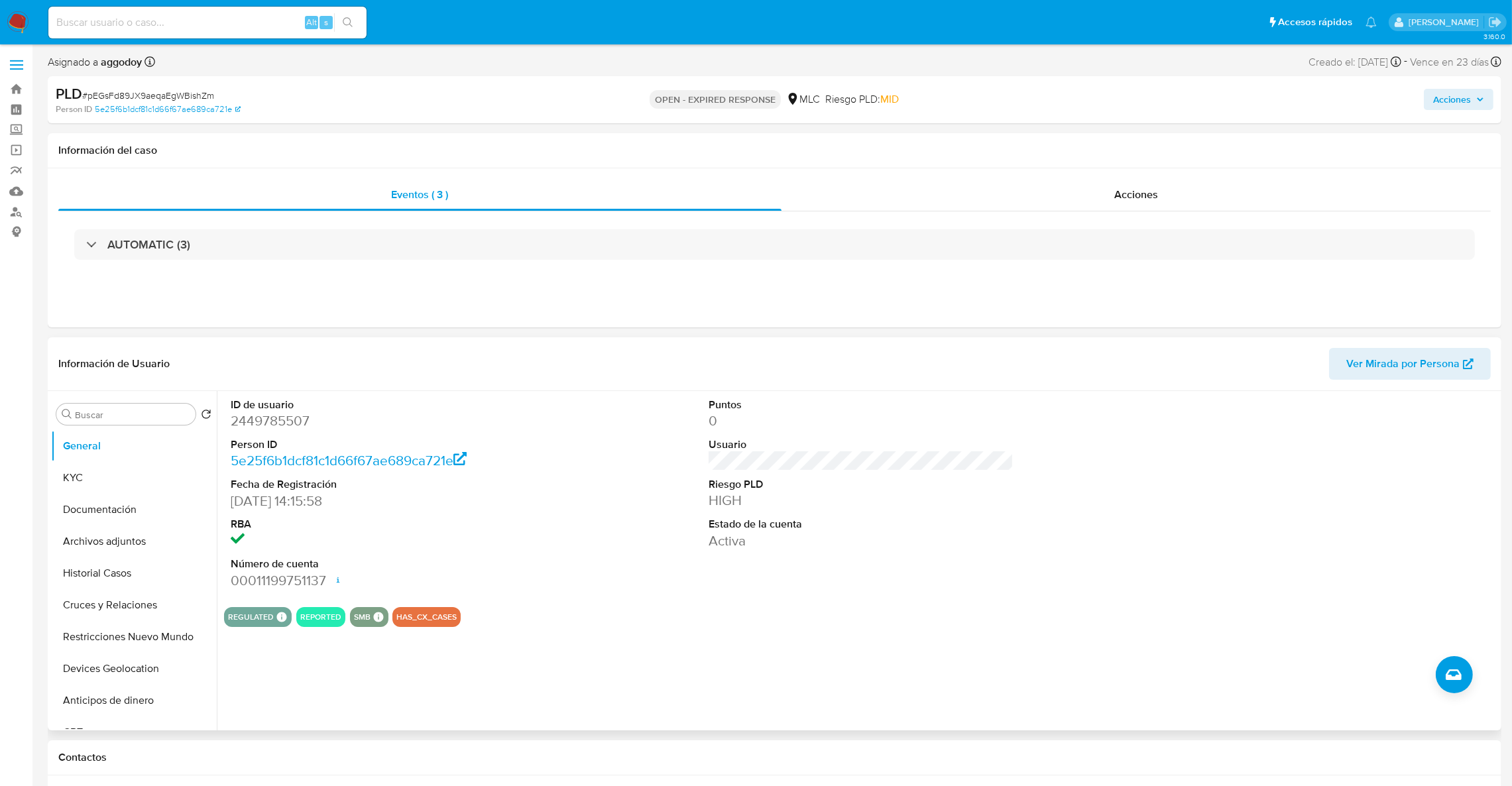
click at [270, 420] on dd "2449785507" at bounding box center [383, 420] width 305 height 19
copy dd "2449785507"
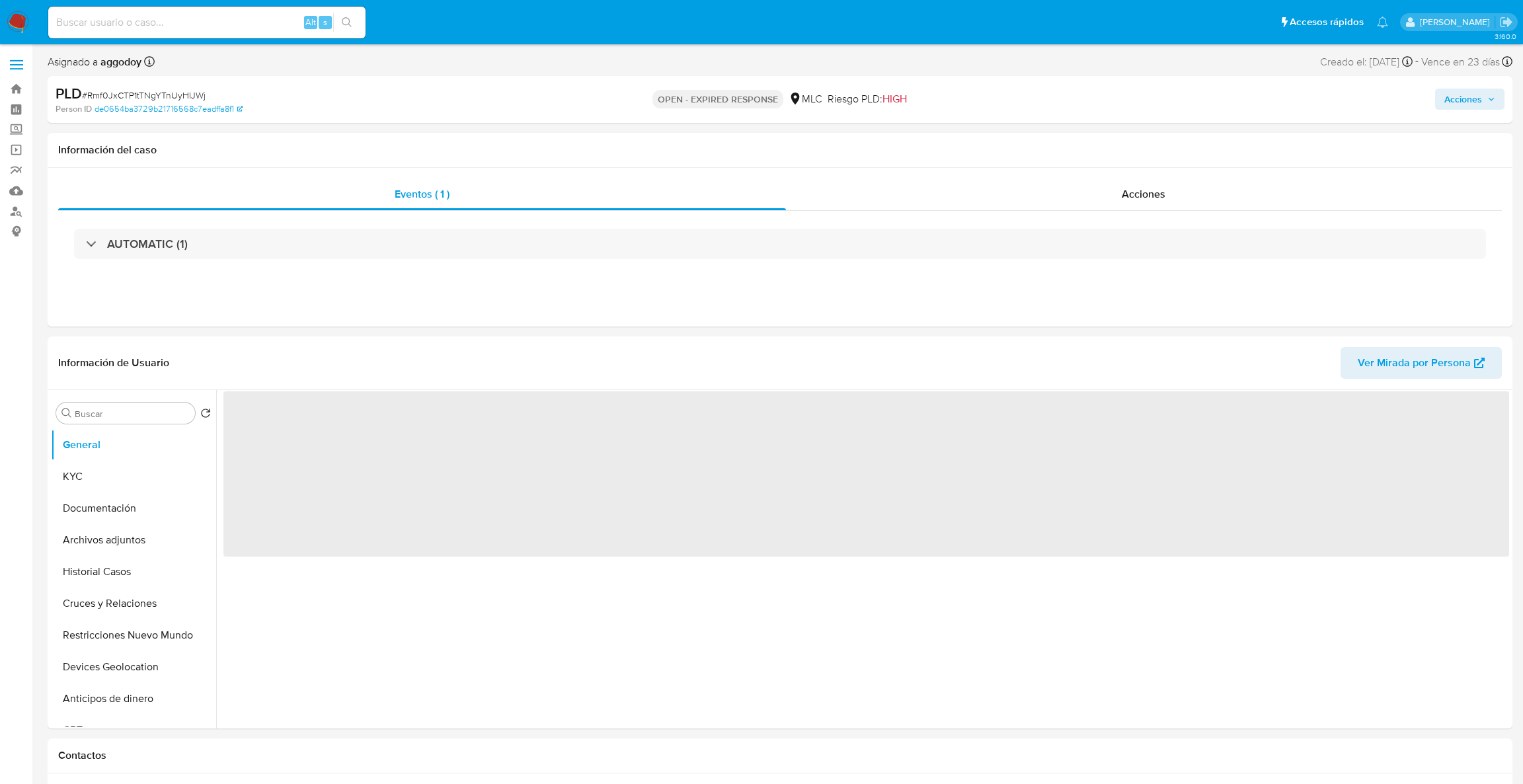
select select "10"
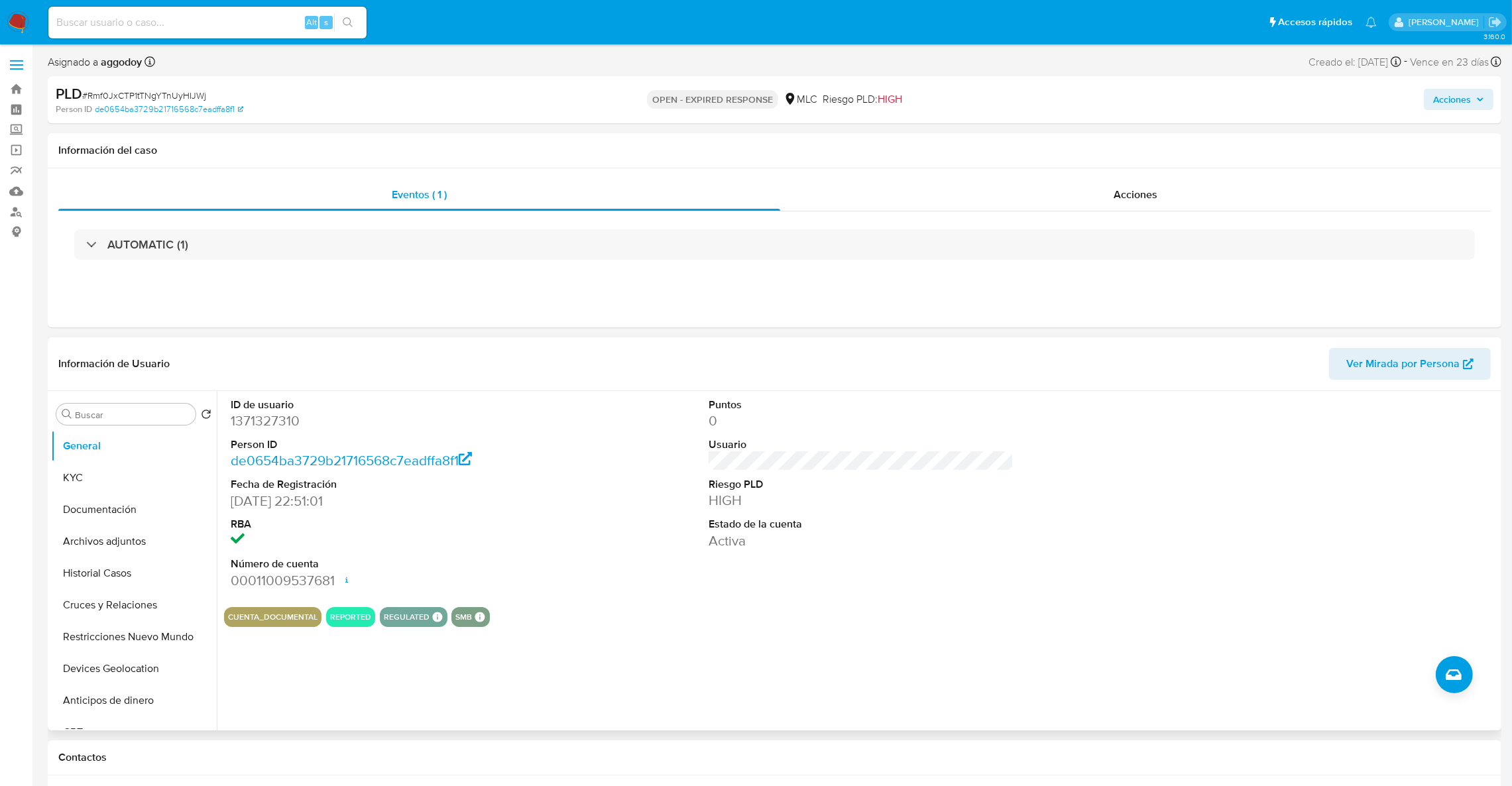
drag, startPoint x: 279, startPoint y: 445, endPoint x: 276, endPoint y: 423, distance: 22.2
click at [279, 440] on dt "Person ID" at bounding box center [383, 445] width 305 height 15
click at [276, 423] on dd "1371327310" at bounding box center [383, 420] width 305 height 19
copy dd "1371327310"
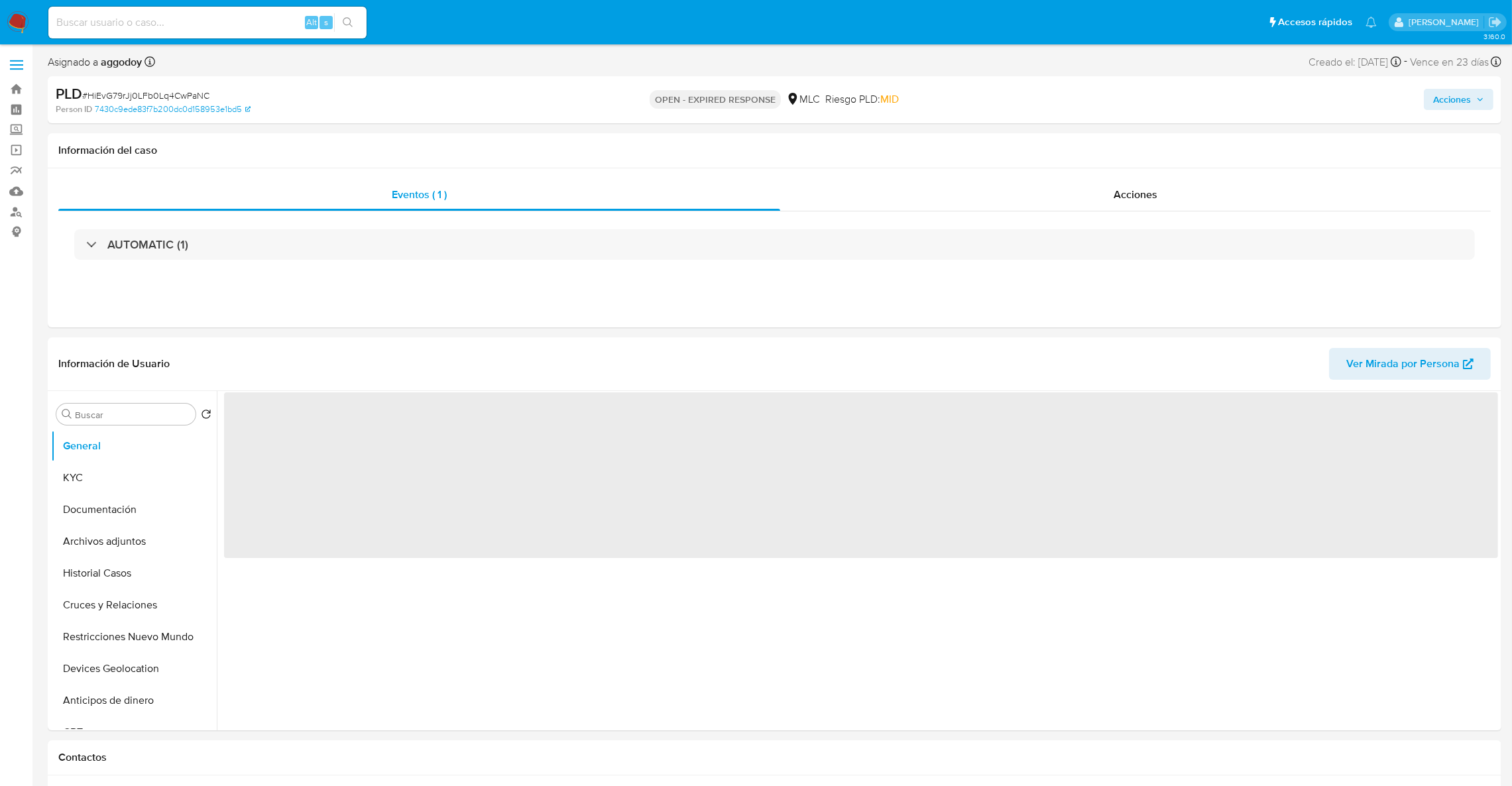
select select "10"
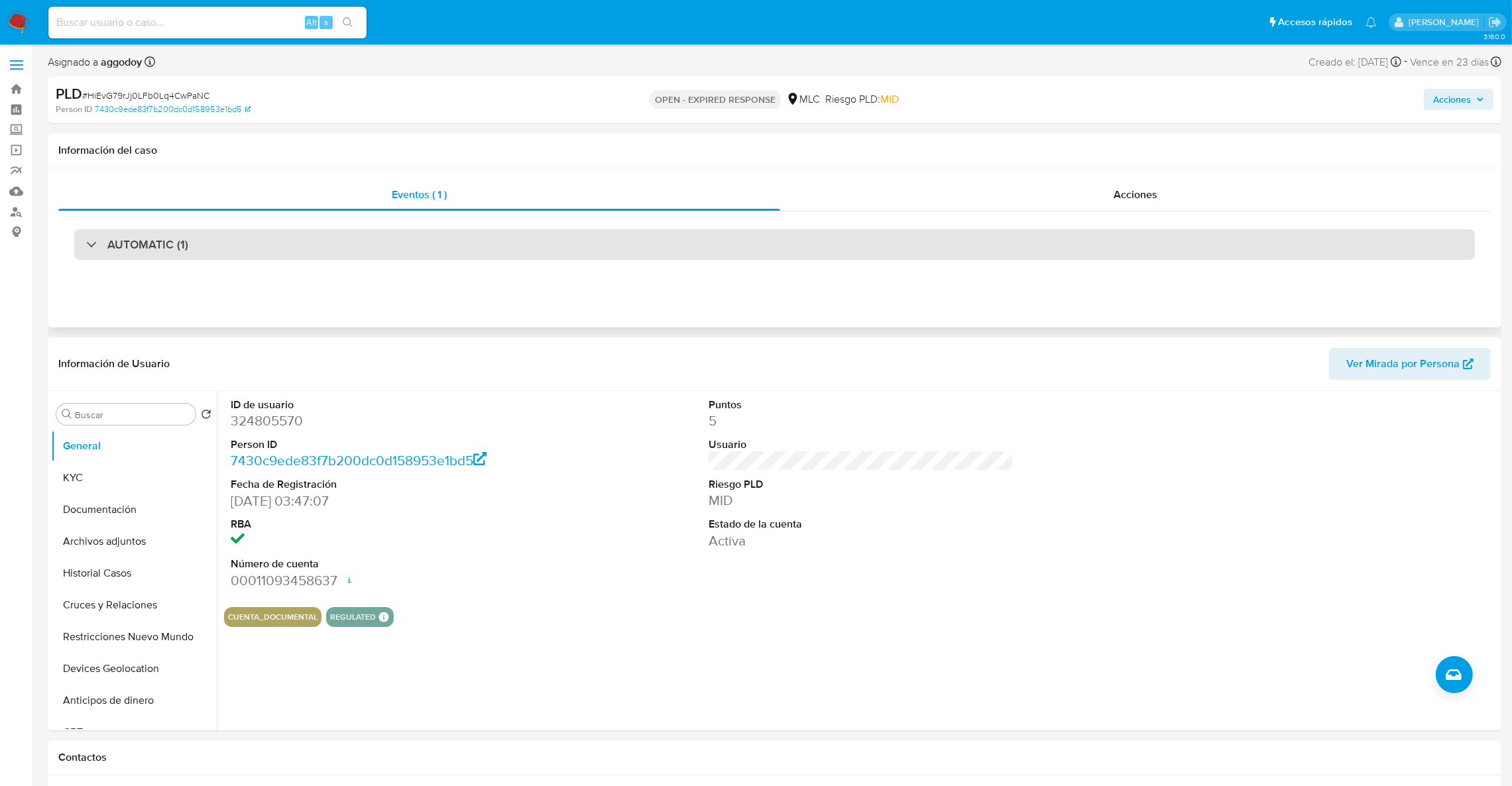
click at [420, 247] on div "AUTOMATIC (1)" at bounding box center [774, 244] width 1401 height 30
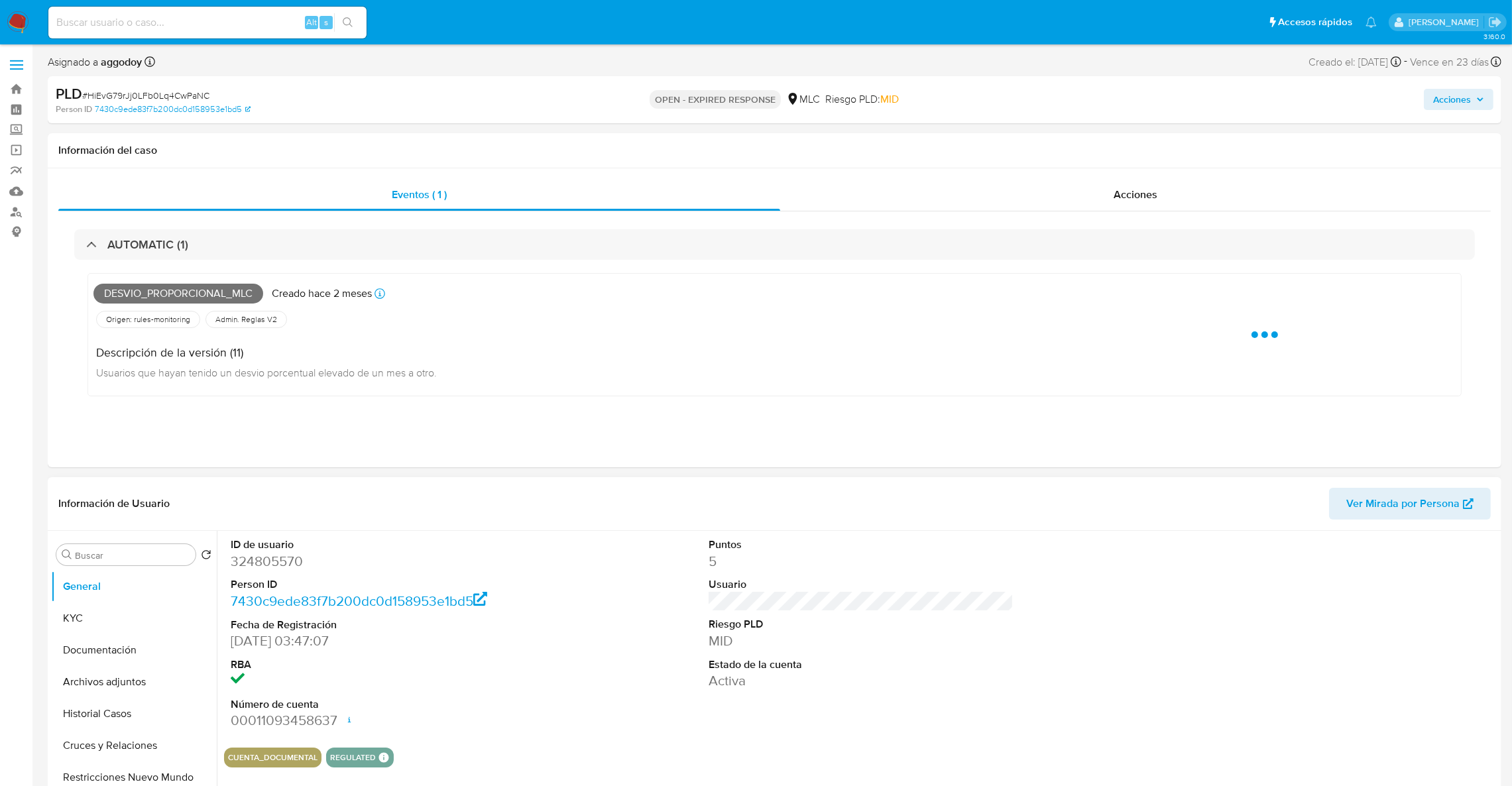
click at [277, 559] on dd "324805570" at bounding box center [383, 561] width 305 height 19
click at [276, 559] on div "ID de usuario 324805570 Person ID 7430c9ede83f7b200dc0d158953e1bd5 Fecha de Reg…" at bounding box center [383, 633] width 319 height 206
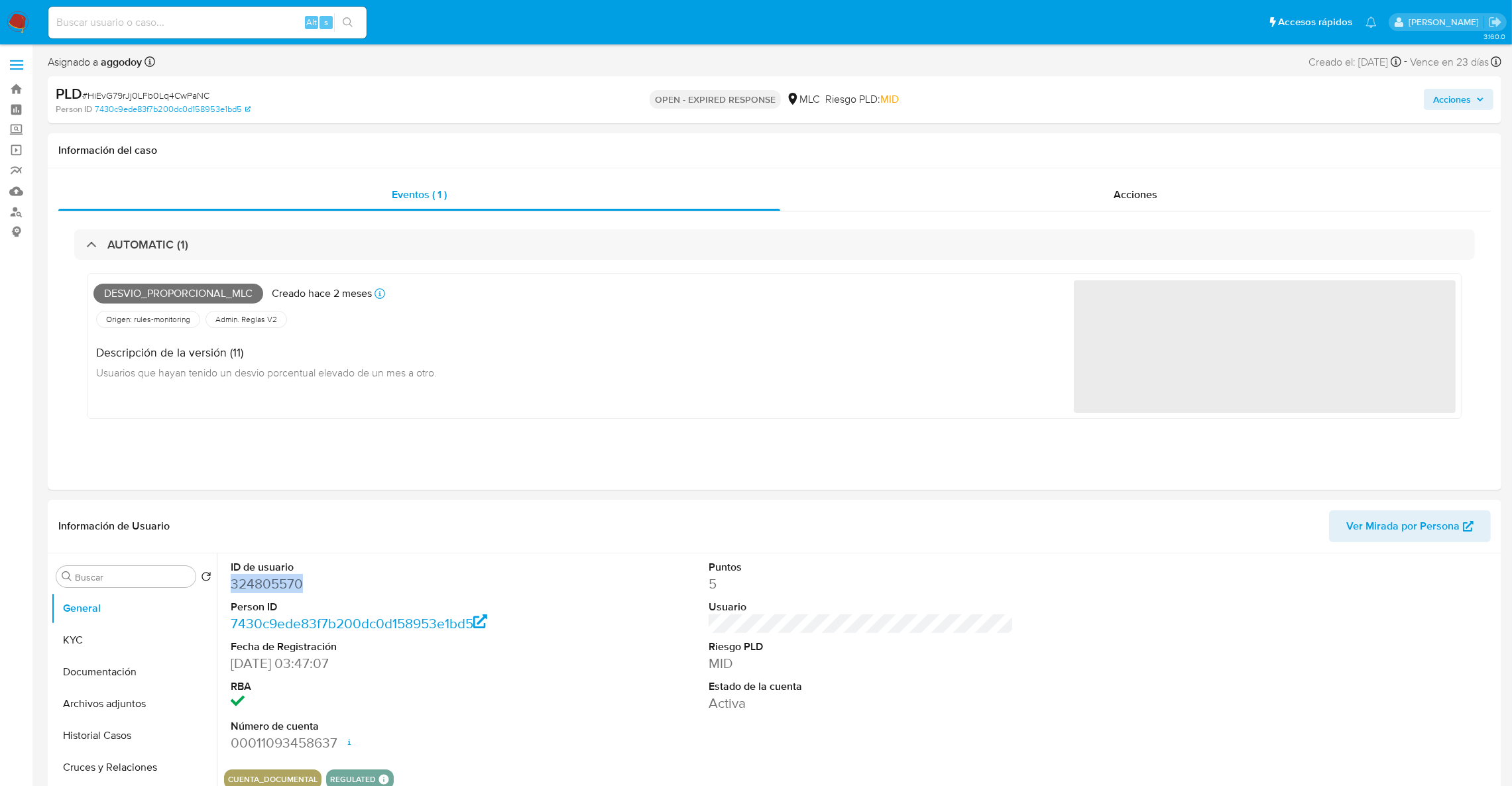
copy dd "324805570"
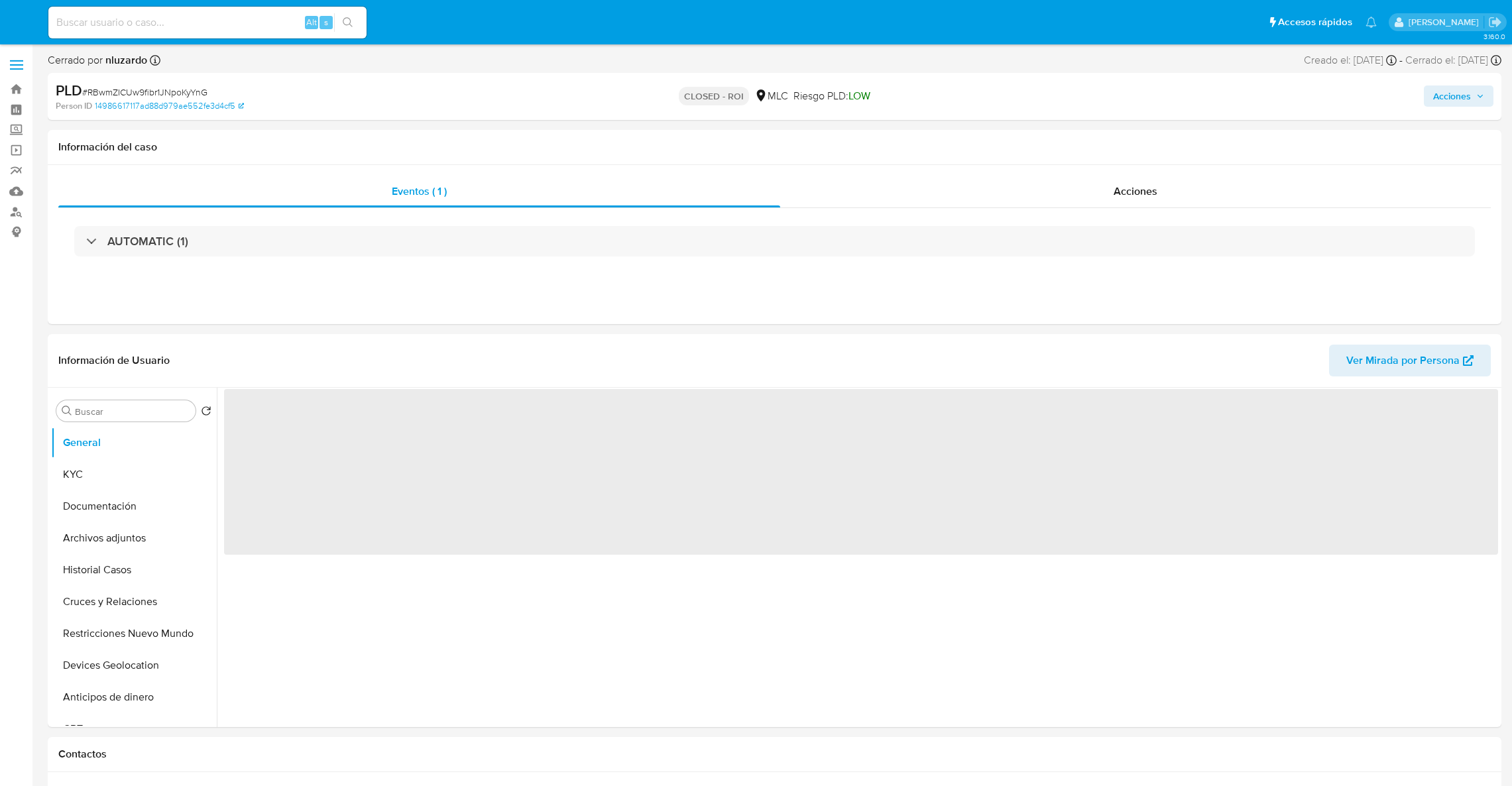
select select "10"
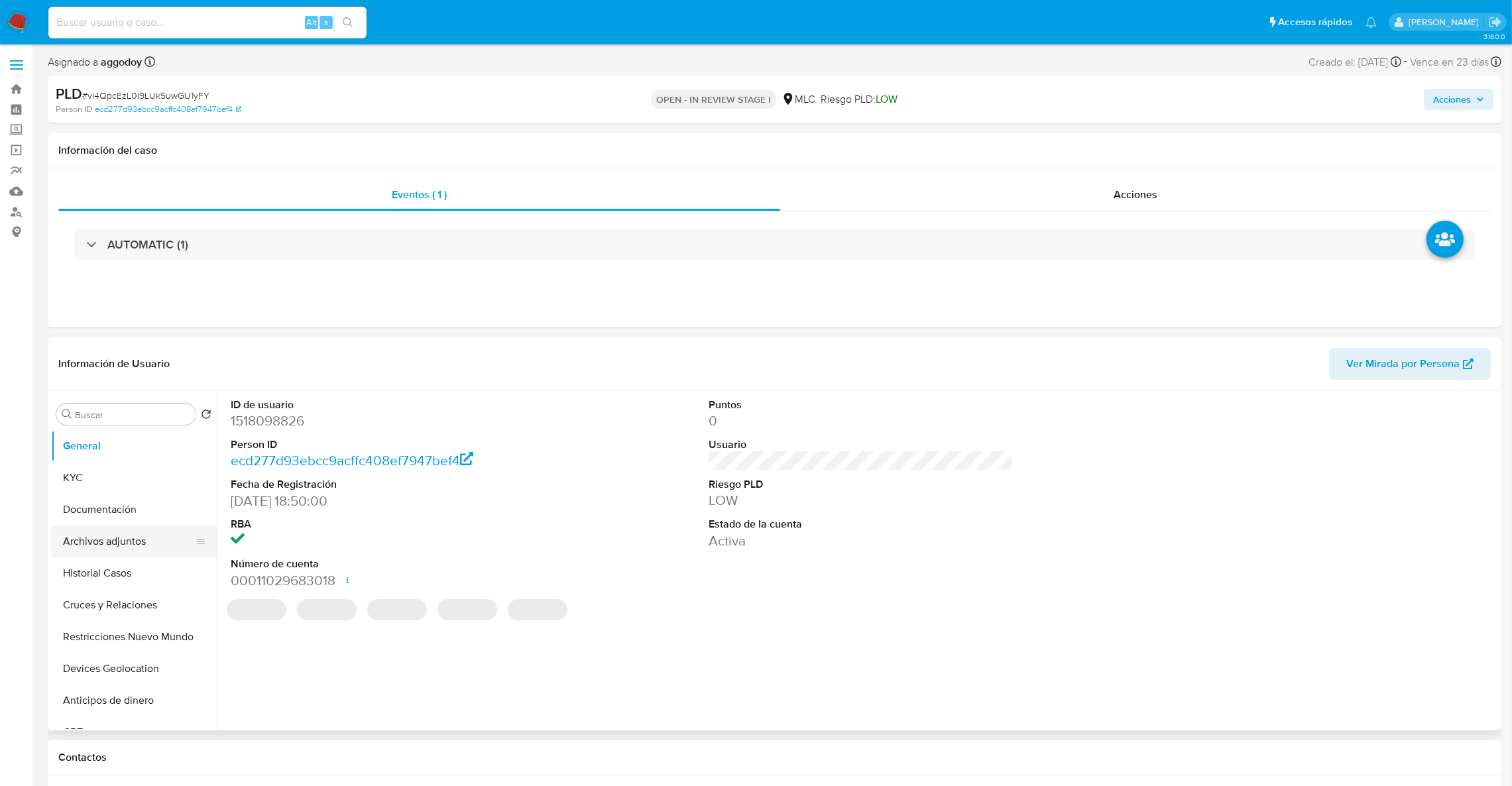
click at [116, 549] on button "Archivos adjuntos" at bounding box center [129, 541] width 155 height 32
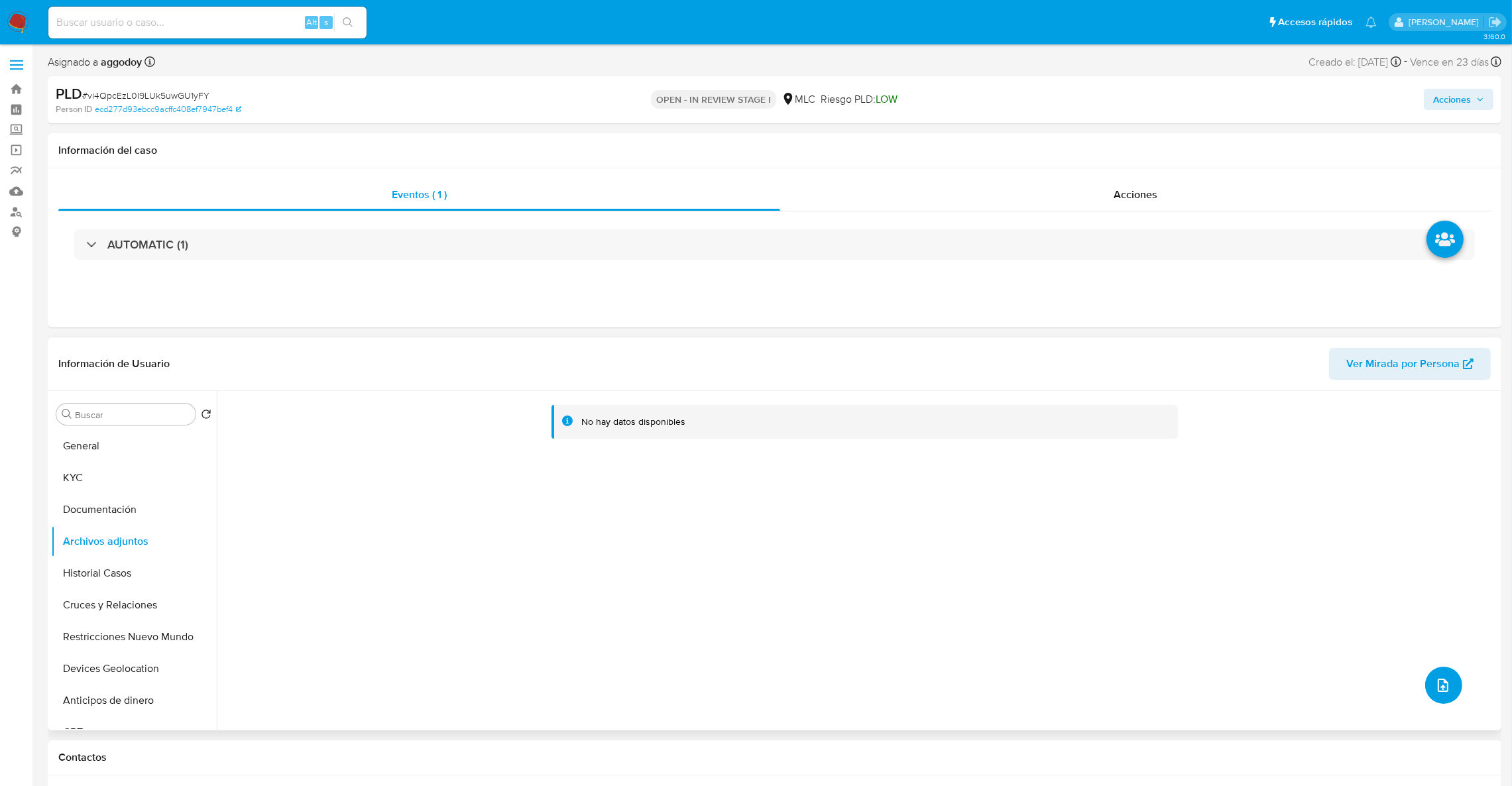
click at [1444, 690] on span "upload-file" at bounding box center [1442, 685] width 16 height 16
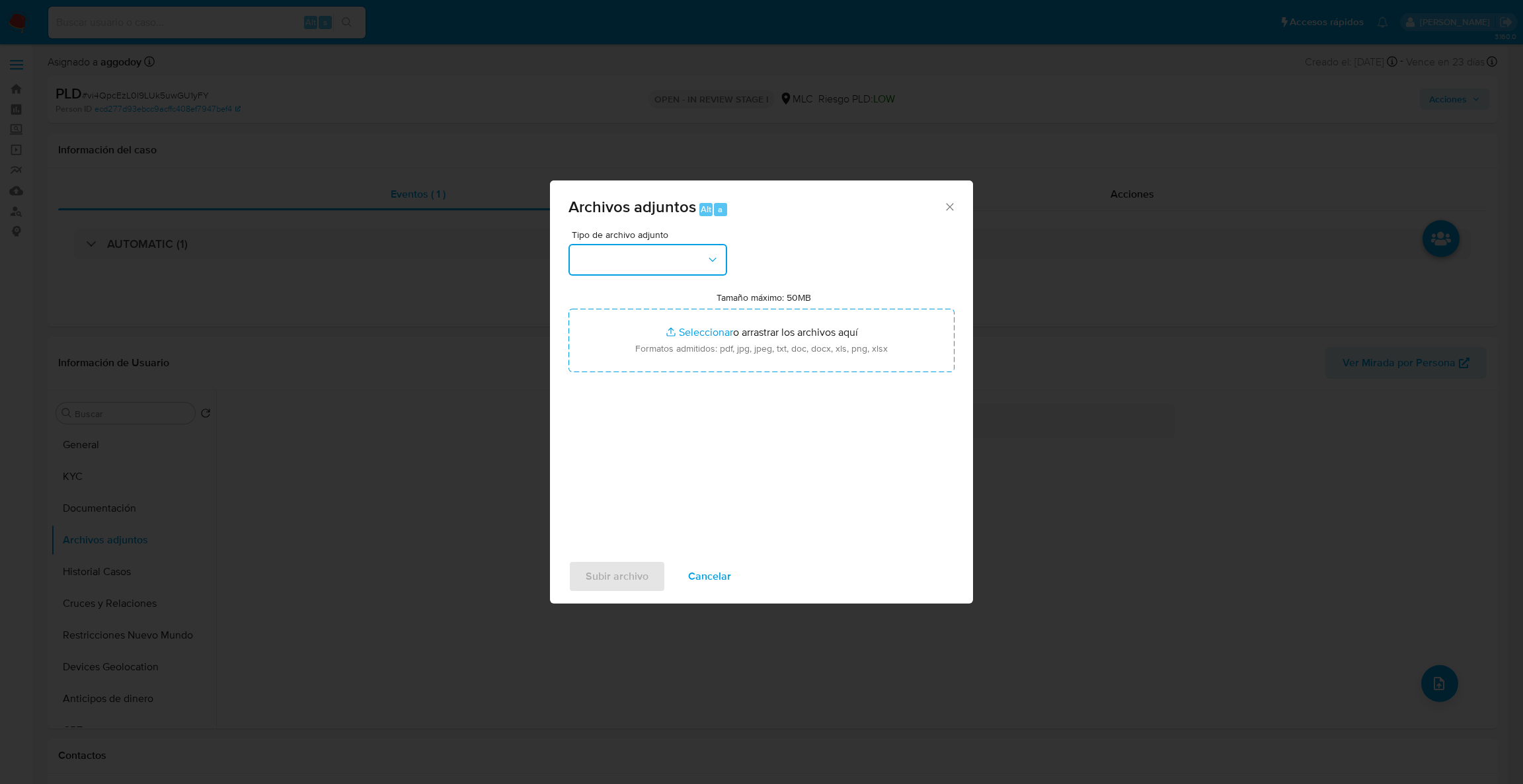
click at [715, 248] on button "button" at bounding box center [648, 259] width 159 height 32
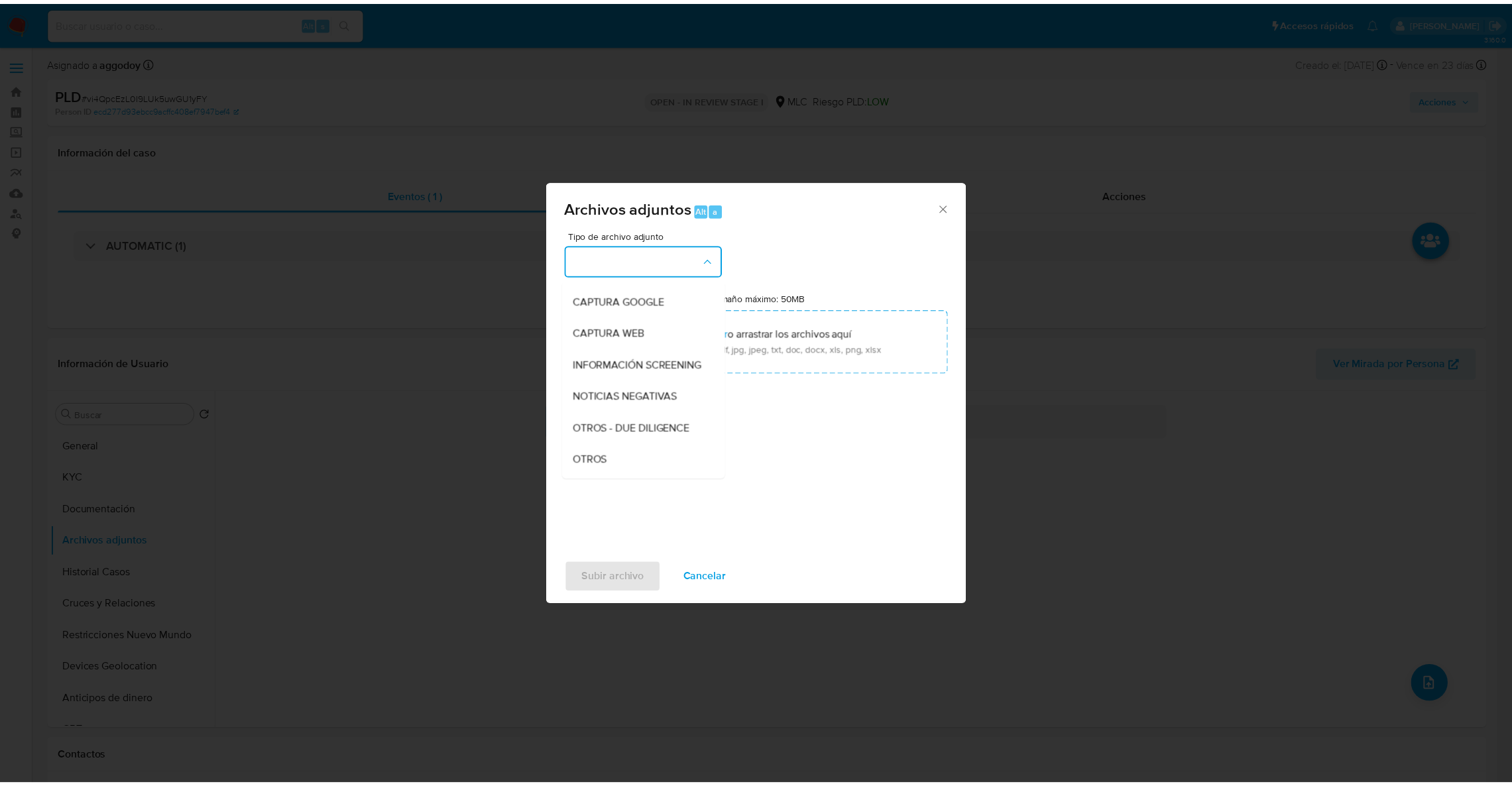
scroll to position [122, 0]
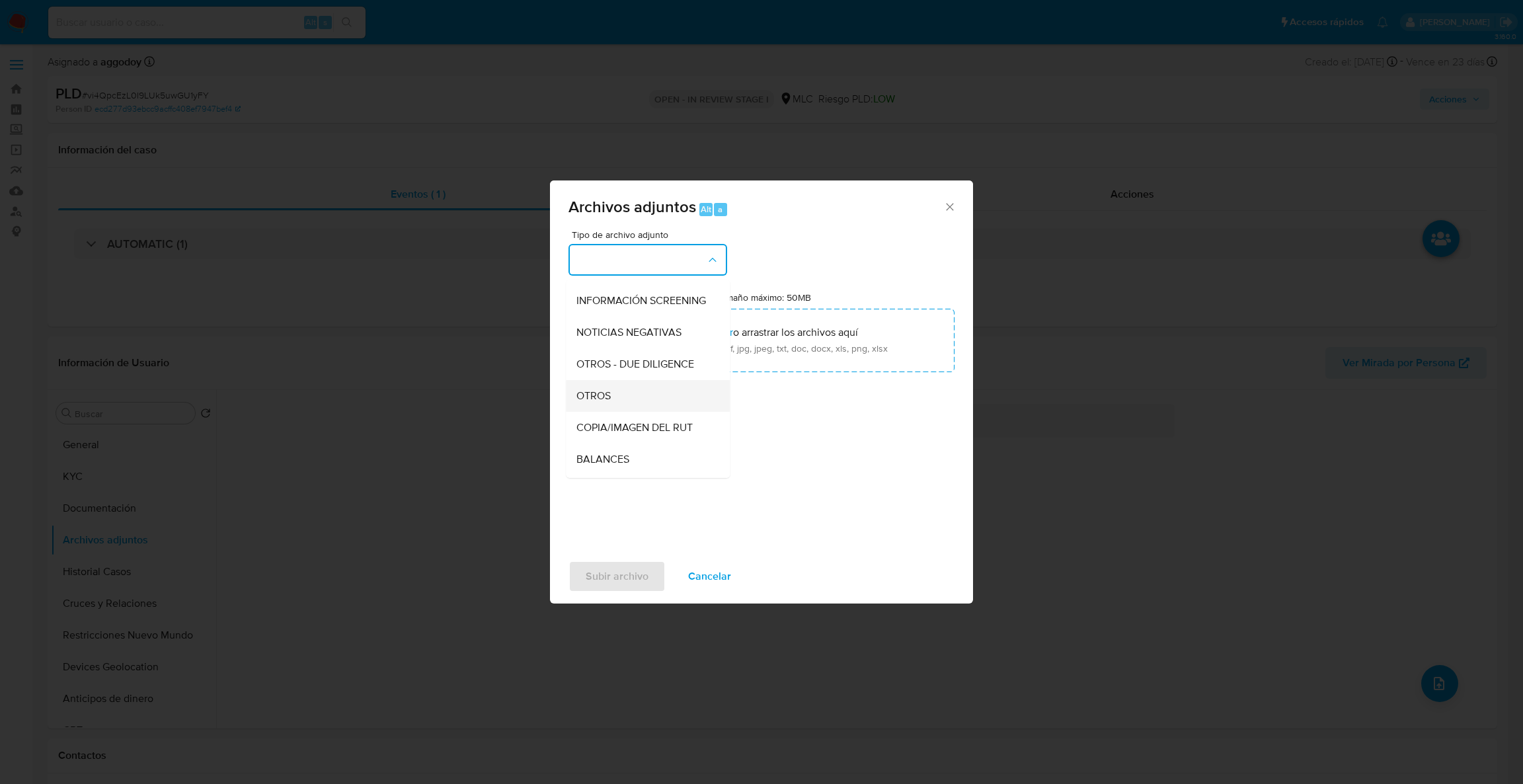
drag, startPoint x: 633, startPoint y: 400, endPoint x: 633, endPoint y: 360, distance: 40.0
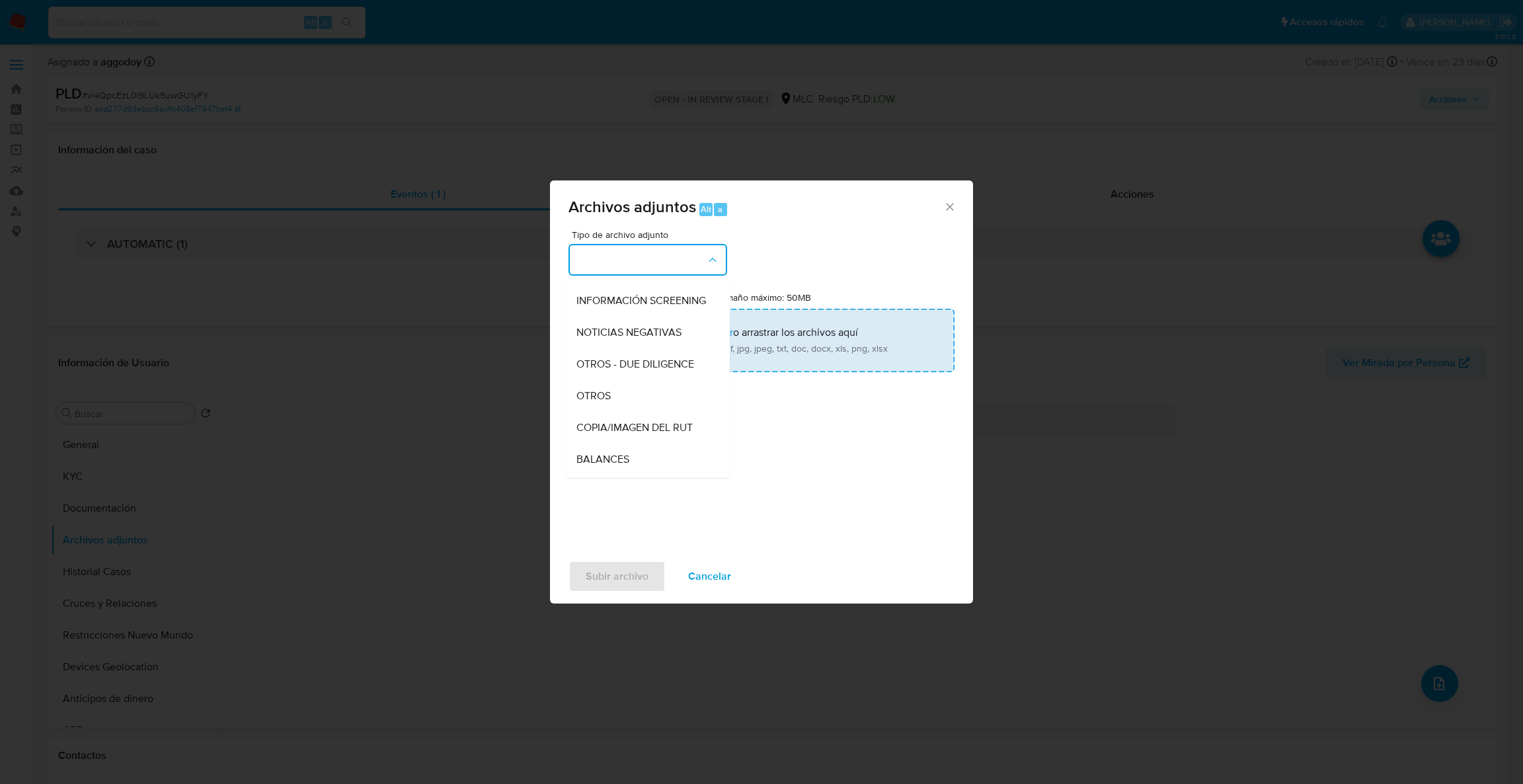
click at [633, 396] on div "OTROS" at bounding box center [644, 396] width 135 height 32
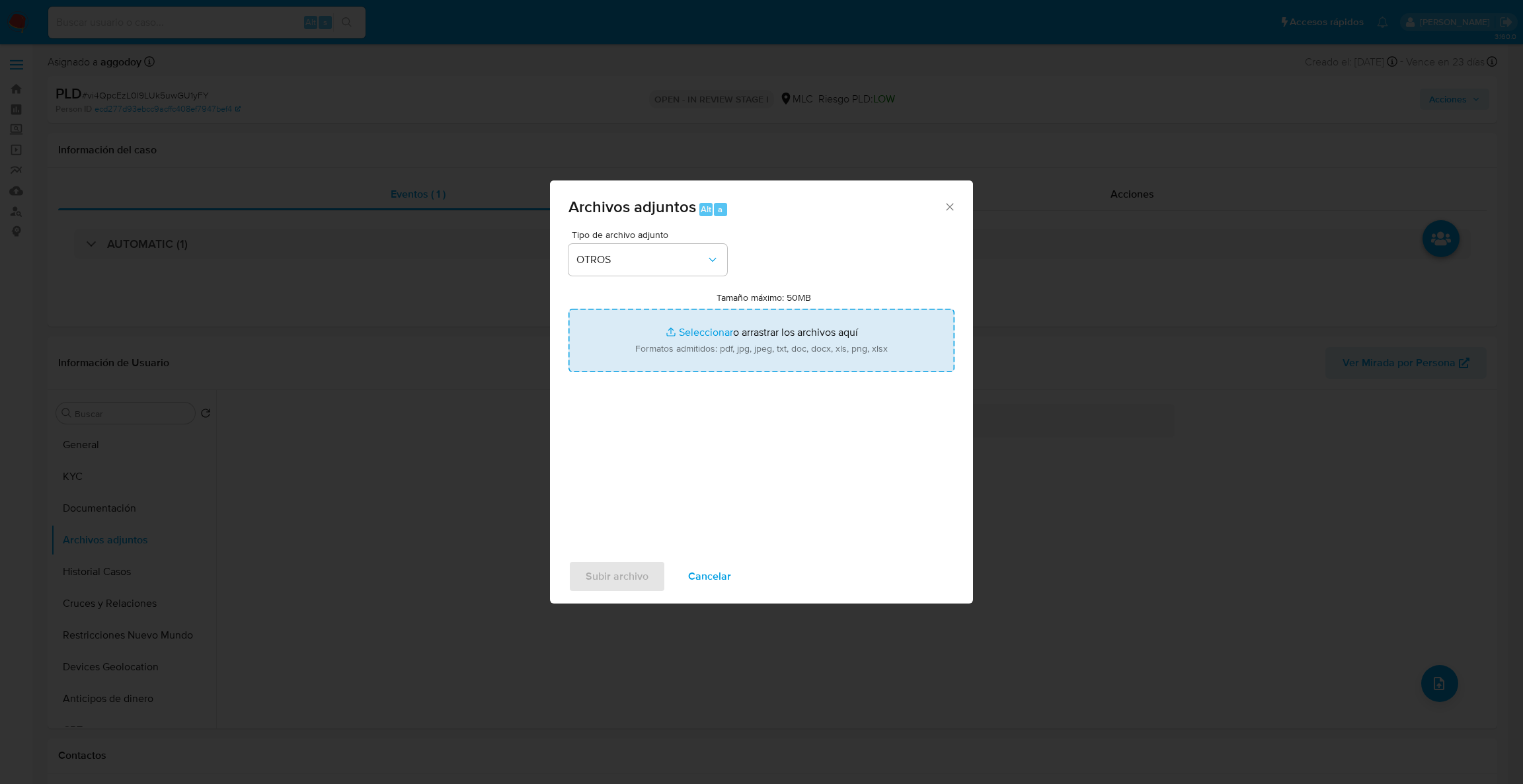
click at [633, 359] on input "Tamaño máximo: 50MB Seleccionar archivos" at bounding box center [761, 341] width 386 height 64
type input "C:\fakepath\Case Log - 1518098826.pdf"
click at [774, 345] on input "Tamaño máximo: 50MB Seleccionar archivos" at bounding box center [761, 341] width 386 height 64
type input "C:\fakepath\1518098826Movimientos.xlsx"
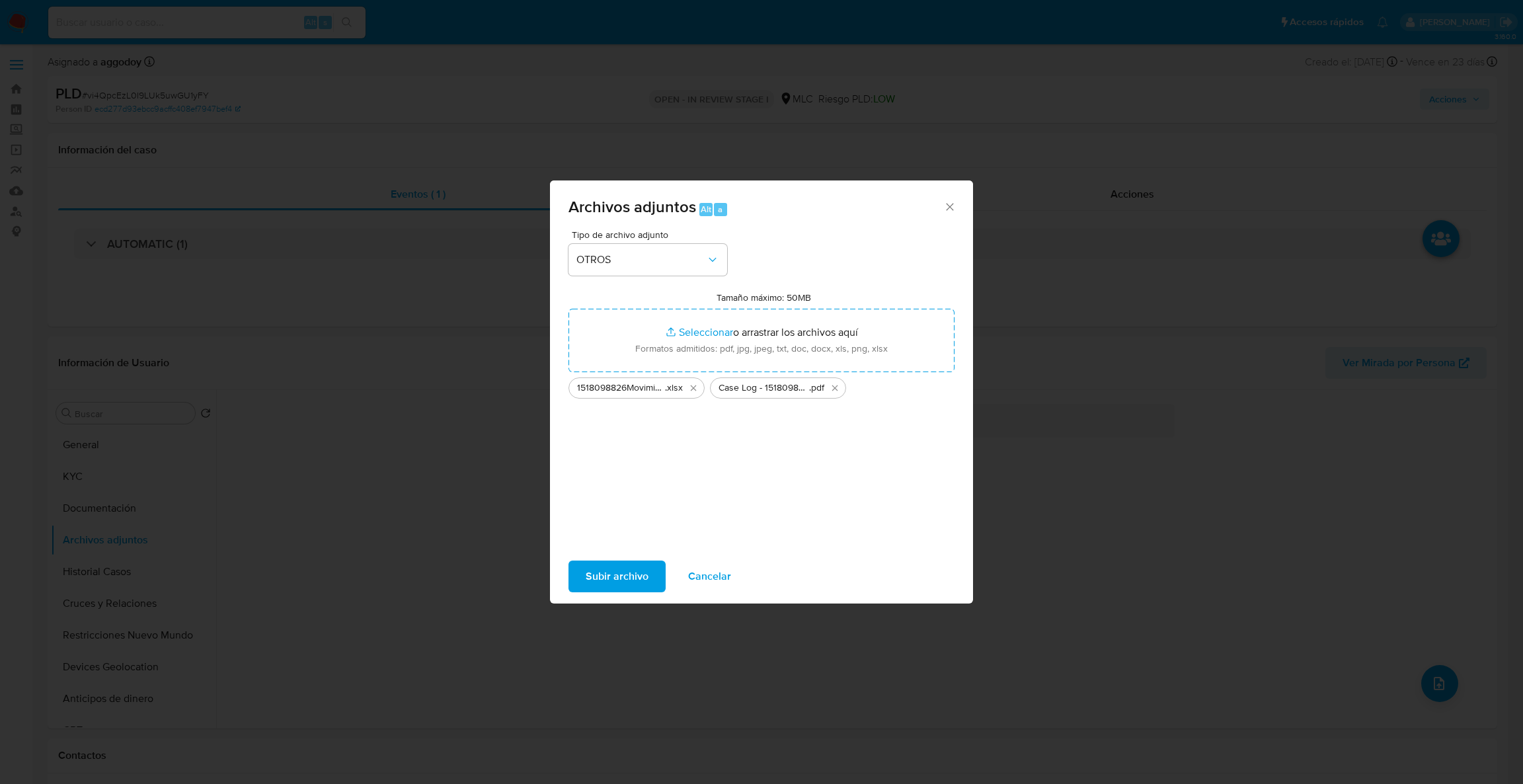
click at [588, 567] on span "Subir archivo" at bounding box center [617, 576] width 63 height 29
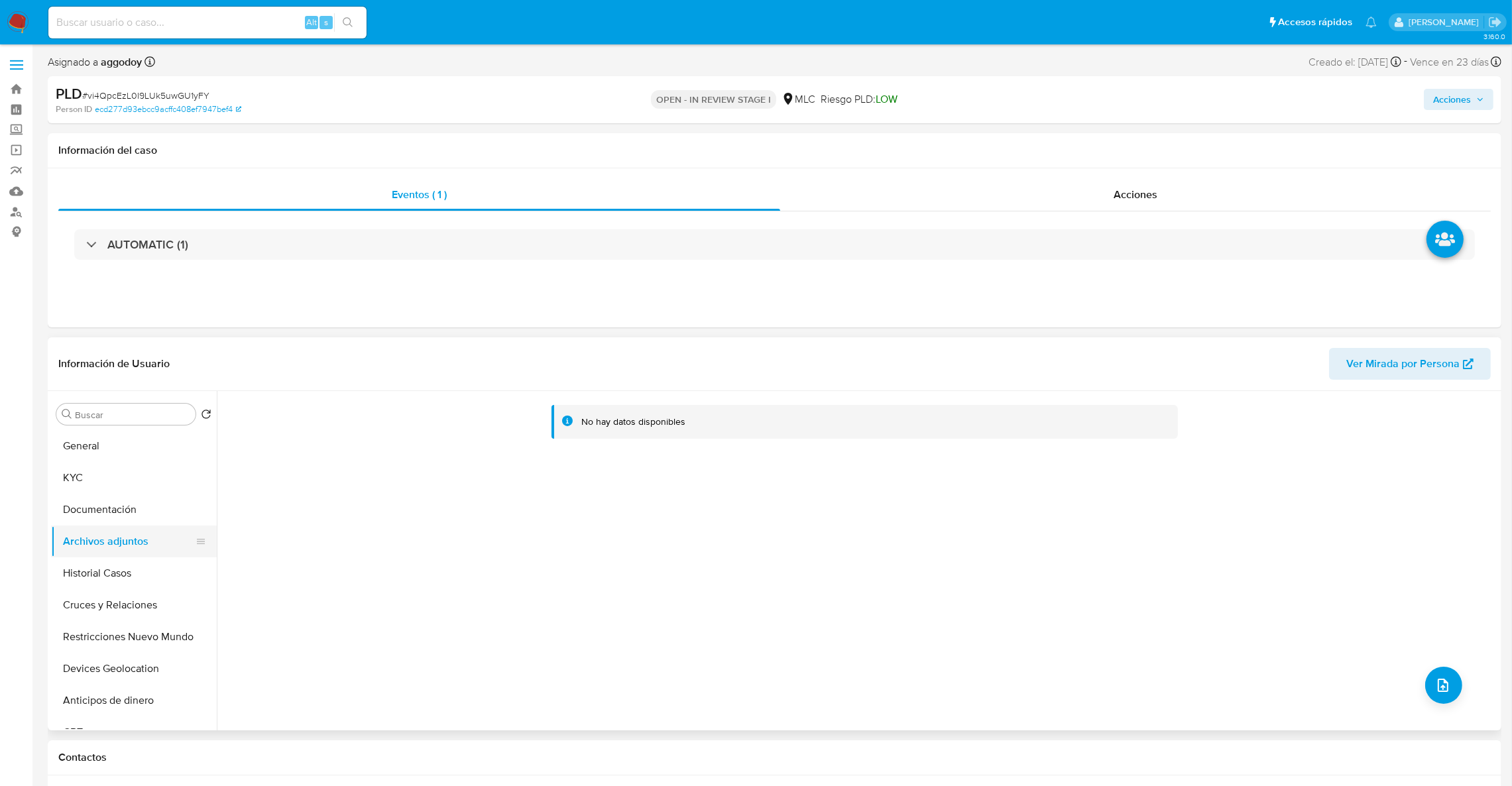
drag, startPoint x: 148, startPoint y: 592, endPoint x: 149, endPoint y: 555, distance: 37.0
click at [148, 591] on button "Cruces y Relaciones" at bounding box center [134, 605] width 166 height 32
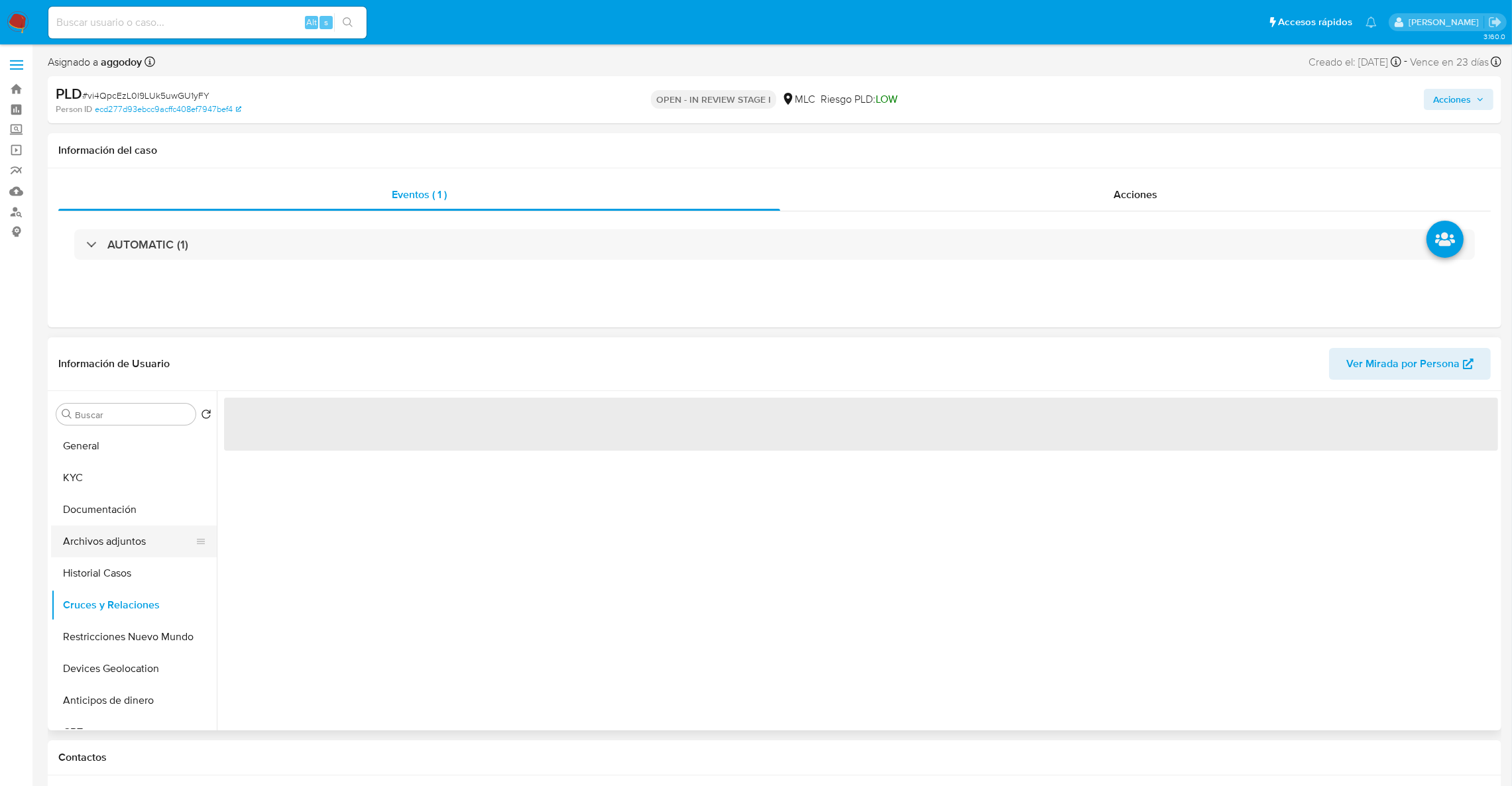
click at [144, 536] on button "Archivos adjuntos" at bounding box center [129, 541] width 155 height 32
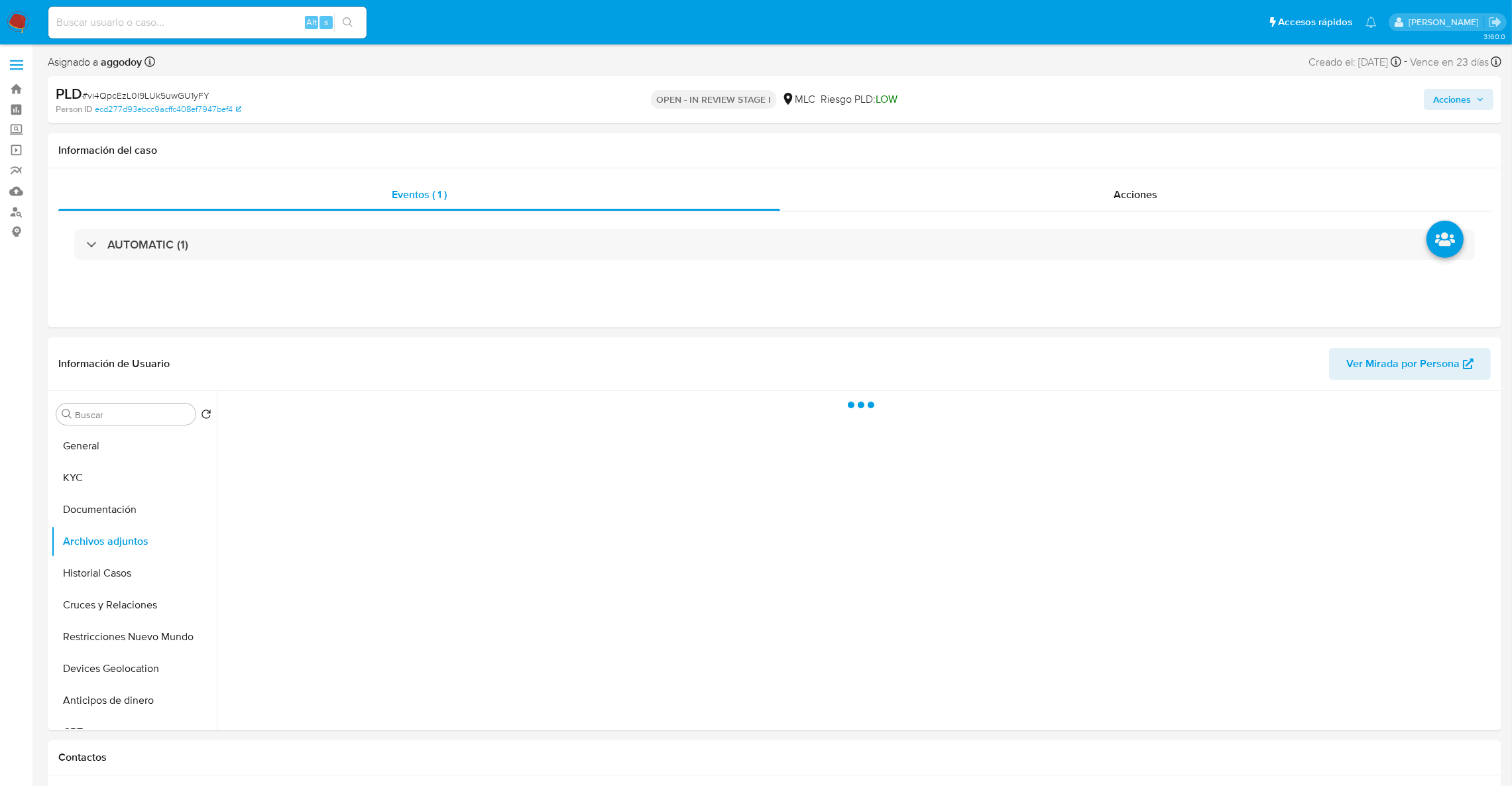
click at [1467, 117] on div "PLD # vi4QpcEzL0I9LUk5uwGU1yFY Person ID ecd277d93ebcc9acffc408ef7947bef4 OPEN …" at bounding box center [774, 100] width 1453 height 47
click at [1463, 107] on span "Acciones" at bounding box center [1451, 100] width 38 height 22
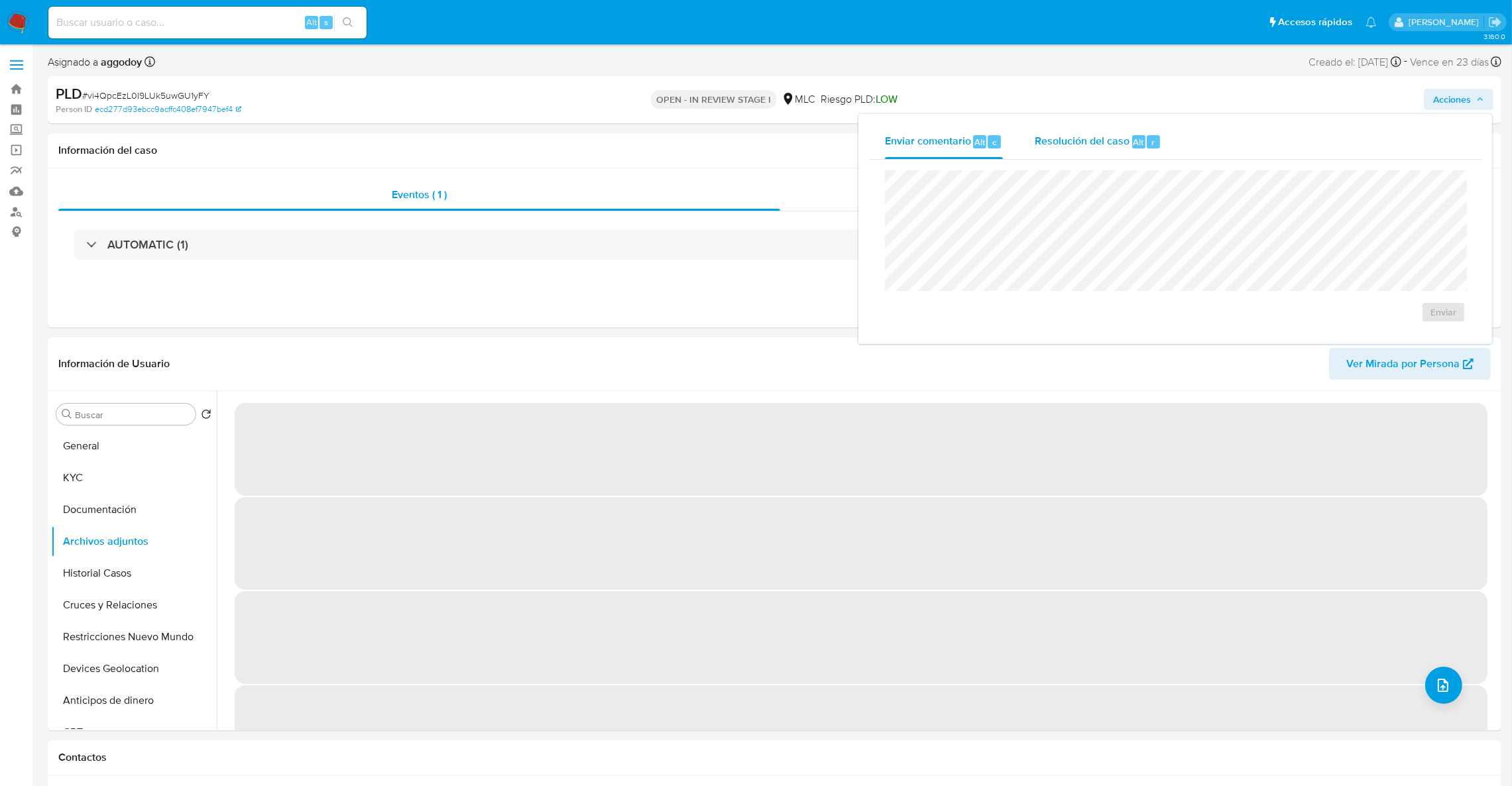
click at [1041, 140] on span "Resolución del caso" at bounding box center [1082, 141] width 95 height 16
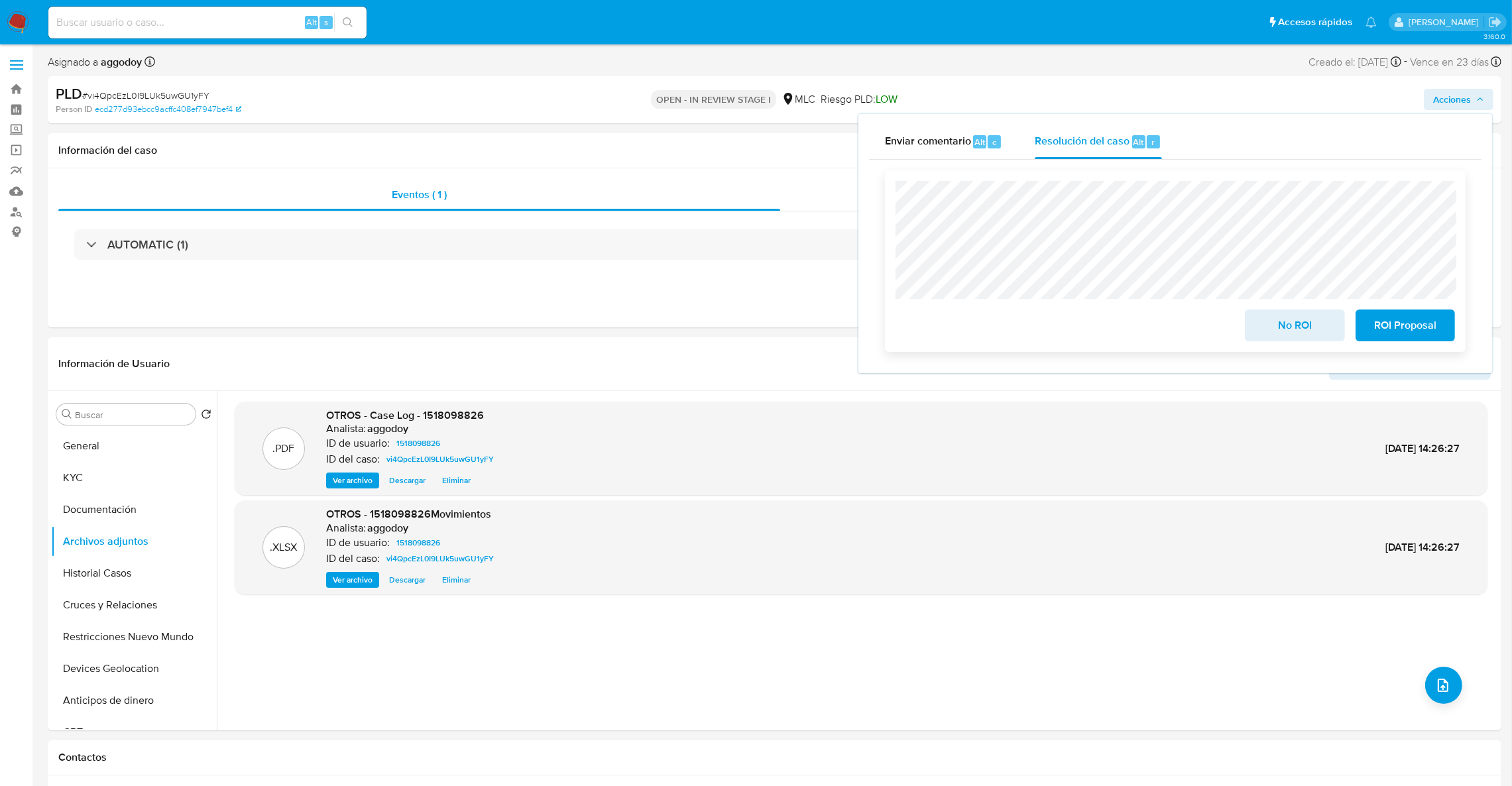
click at [1437, 334] on span "ROI Proposal" at bounding box center [1404, 325] width 65 height 29
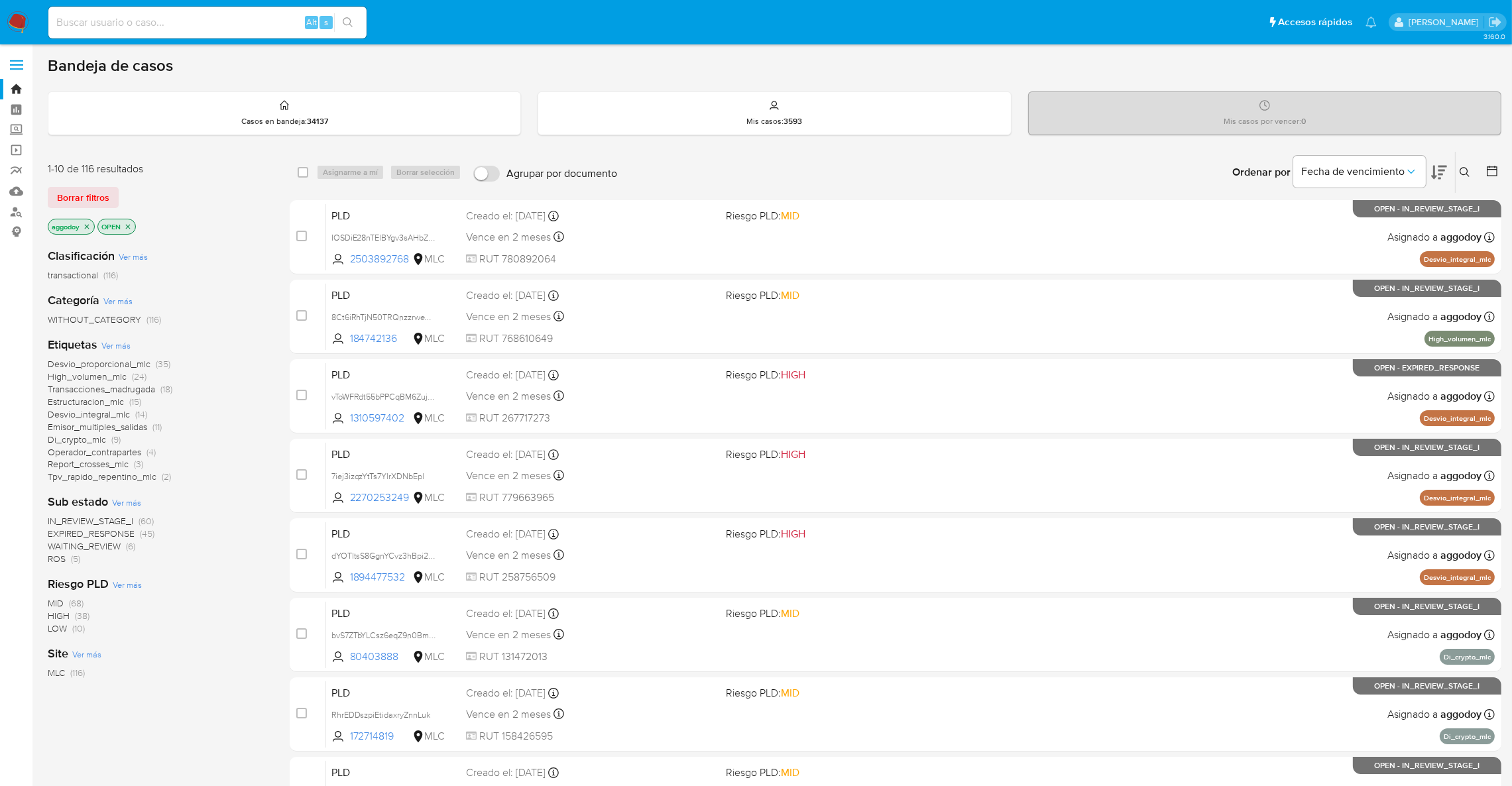
click at [1463, 167] on button at bounding box center [1466, 172] width 22 height 16
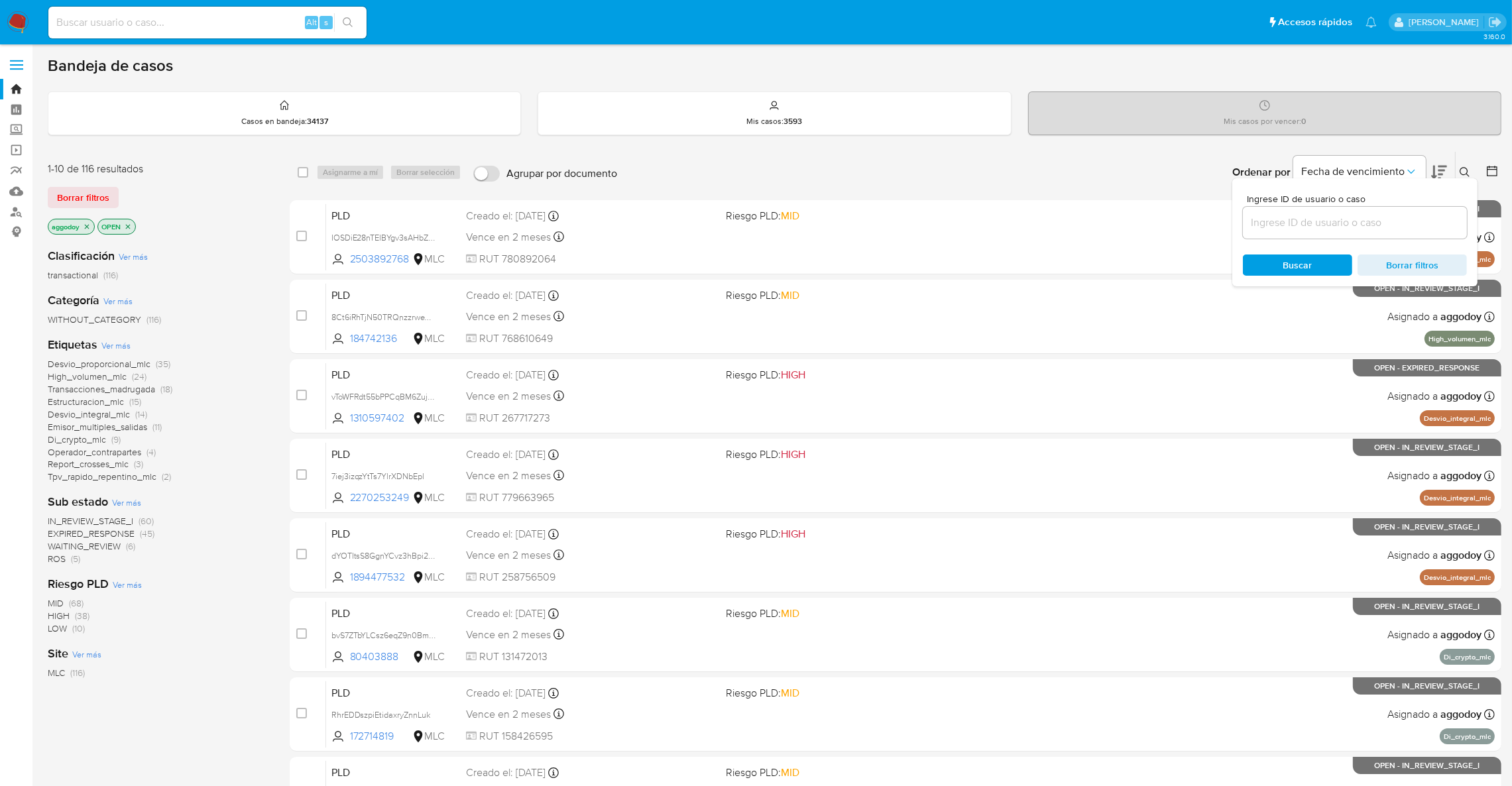
click at [1386, 224] on input at bounding box center [1354, 222] width 224 height 17
type input "417984114"
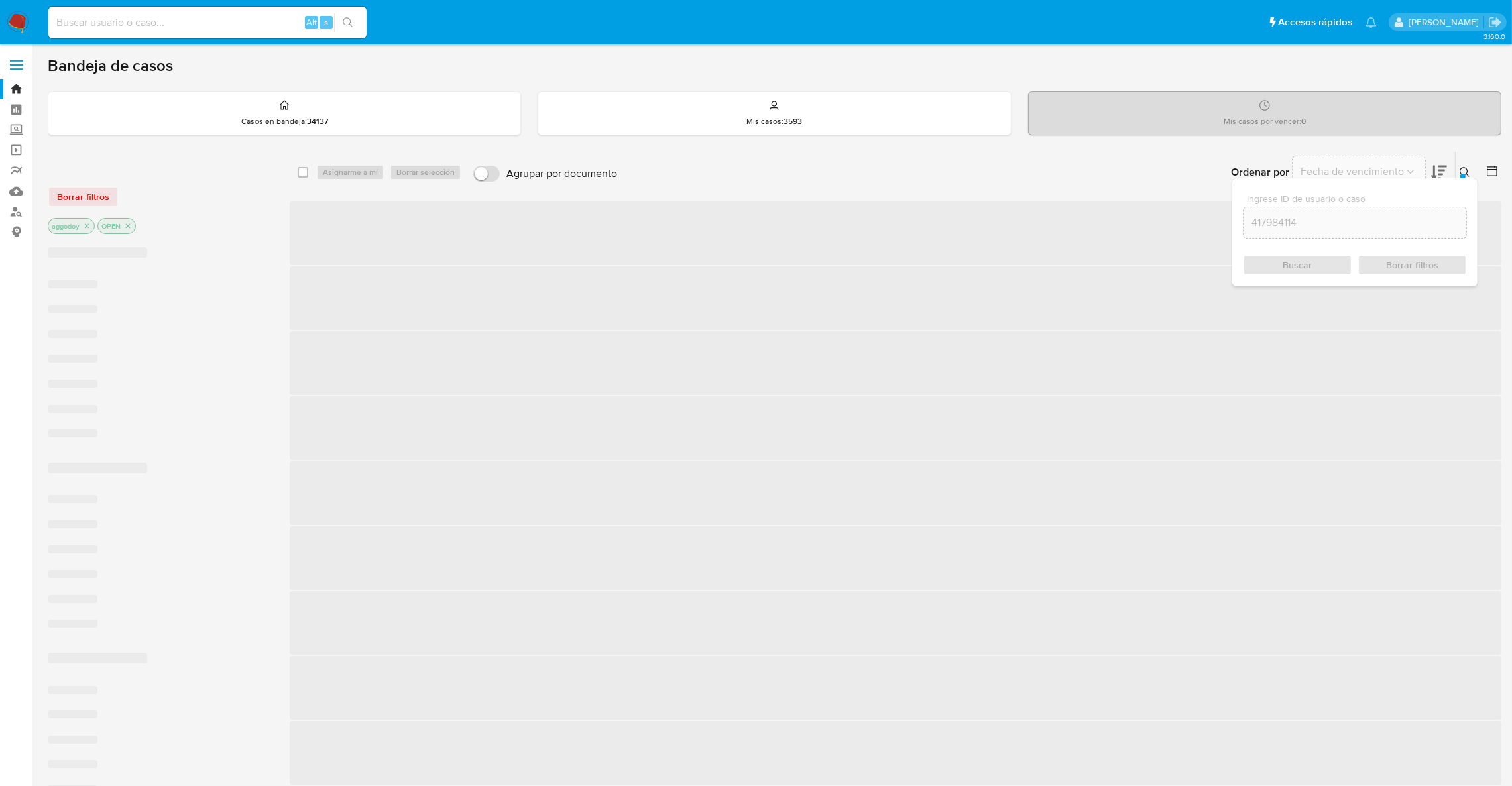
click at [1462, 171] on icon at bounding box center [1464, 172] width 10 height 10
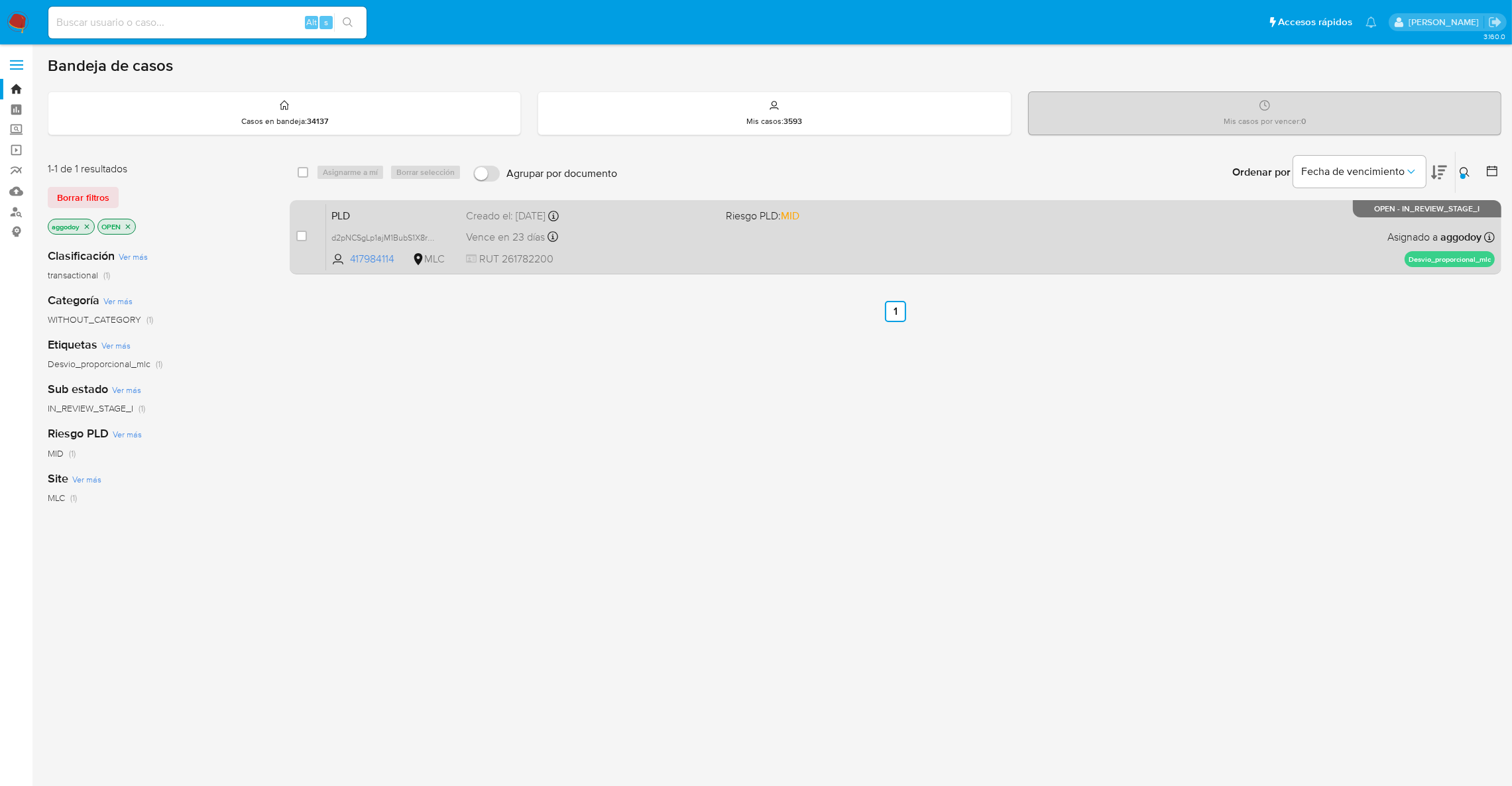
click at [933, 218] on span "Riesgo PLD: MID" at bounding box center [850, 214] width 249 height 17
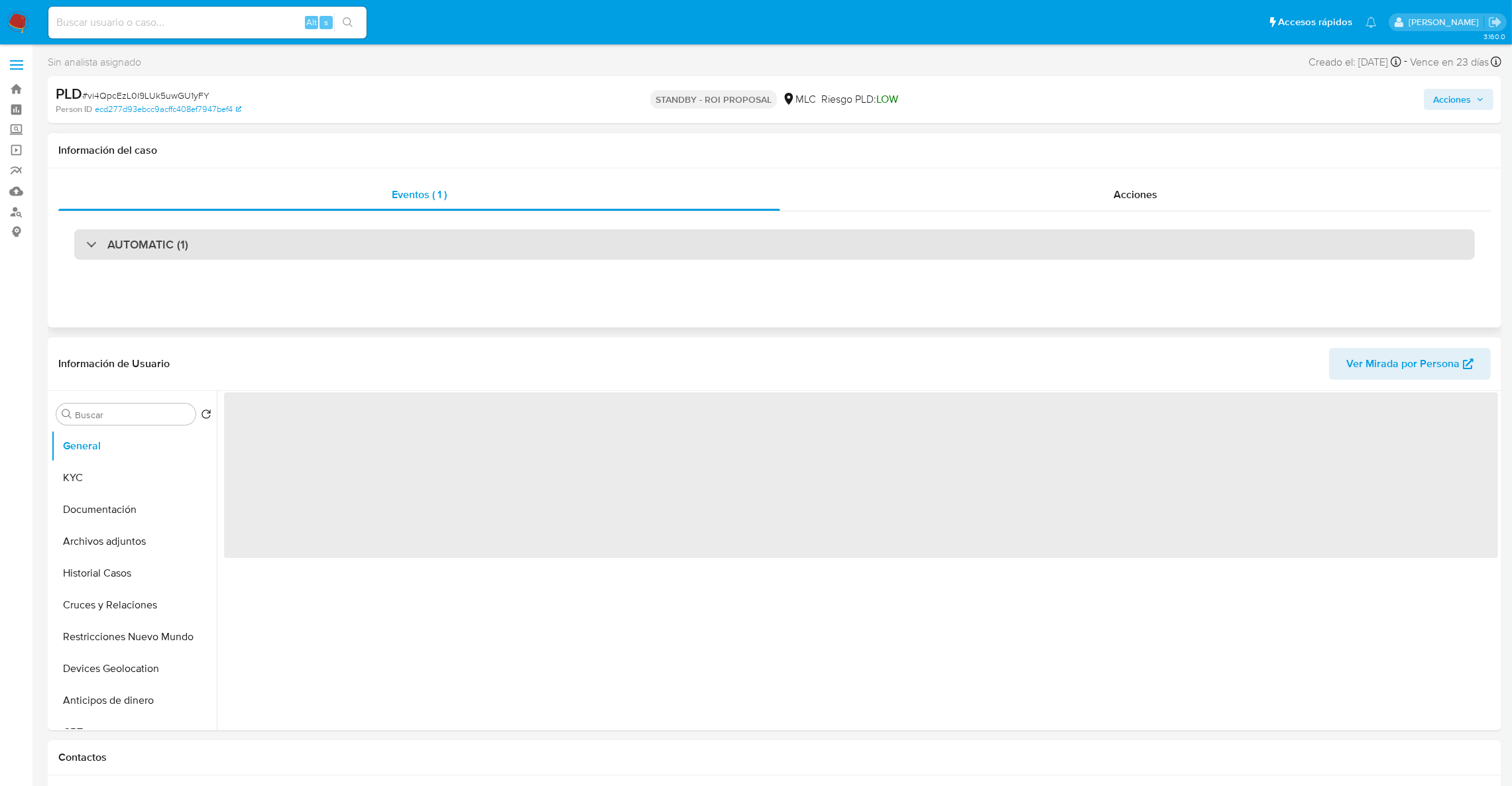
select select "10"
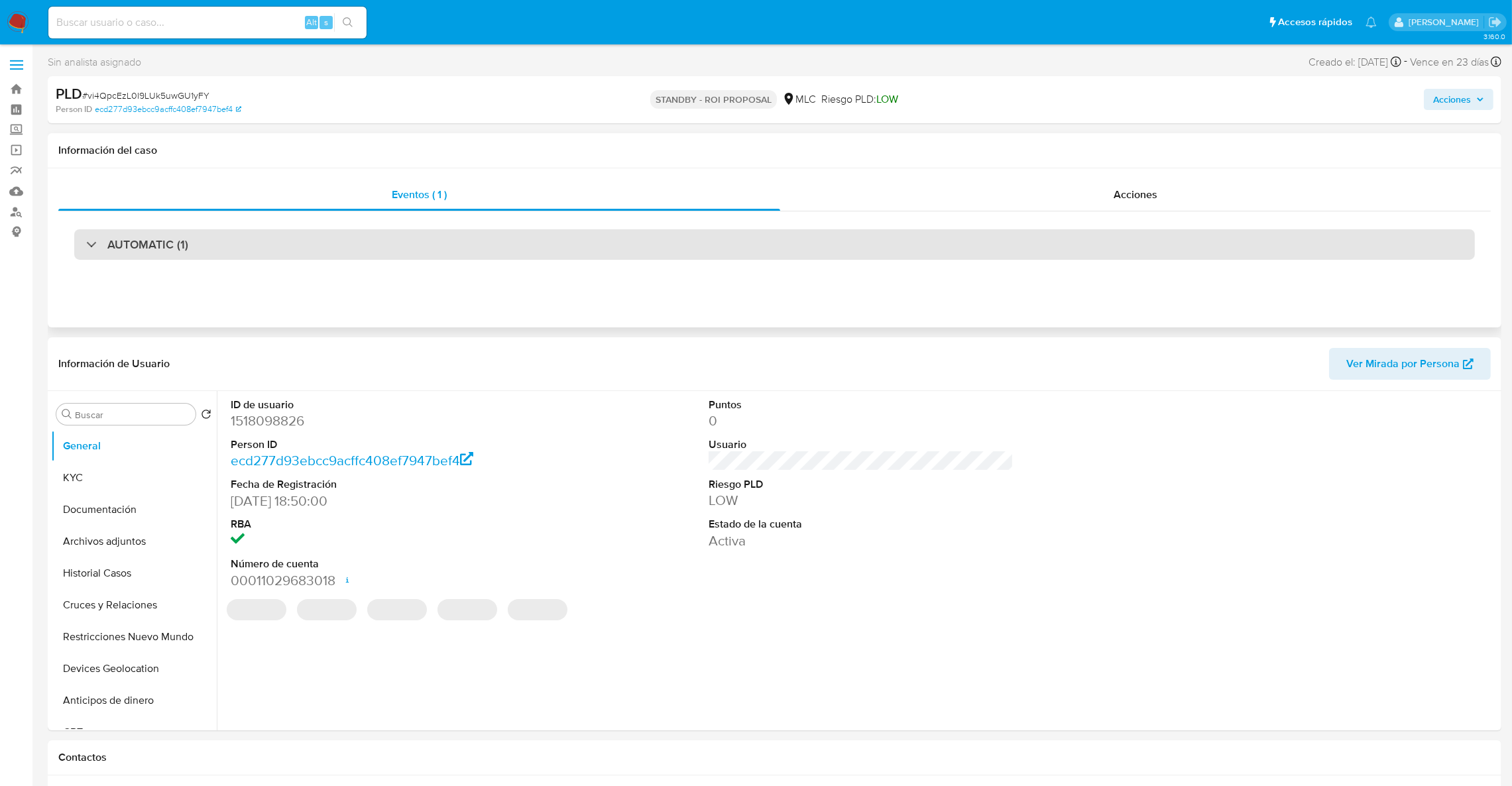
drag, startPoint x: 1172, startPoint y: 242, endPoint x: 1104, endPoint y: 256, distance: 69.4
click at [1132, 249] on div "AUTOMATIC (1)" at bounding box center [774, 244] width 1401 height 30
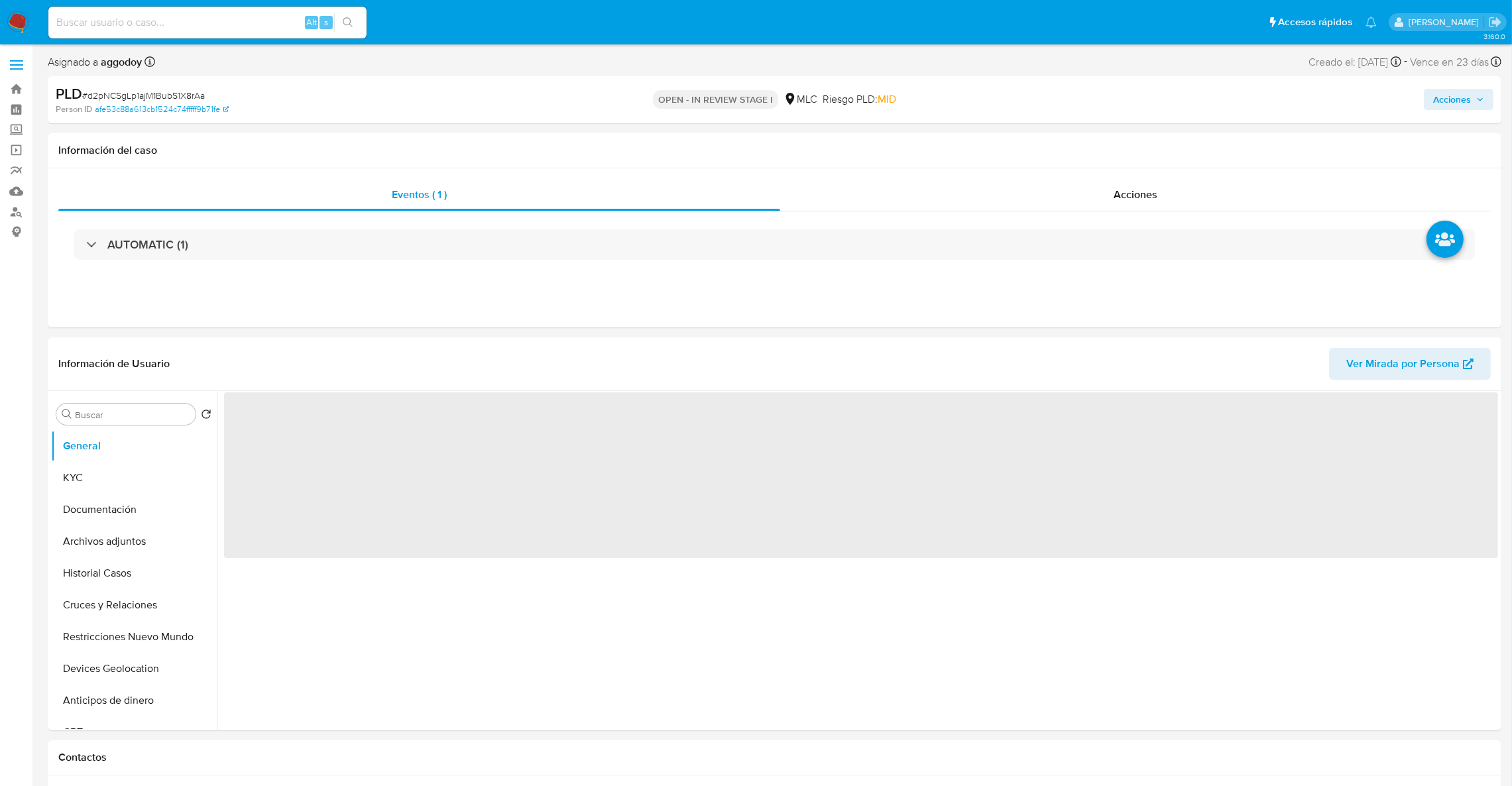
select select "10"
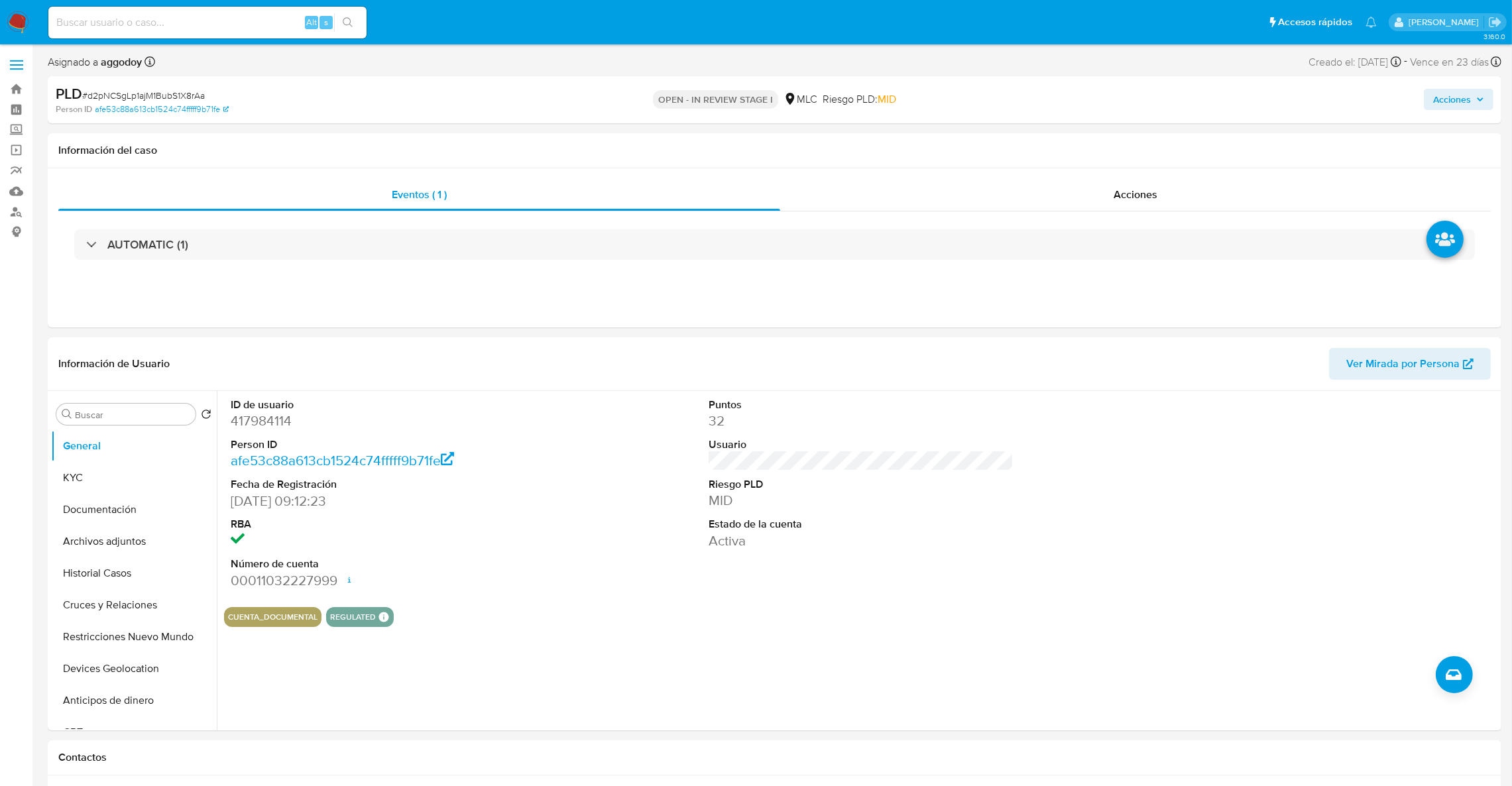
click at [154, 93] on span "# d2pNCSgLp1ajM1BubS1X8rAa" at bounding box center [143, 96] width 123 height 13
copy span "d2pNCSgLp1ajM1BubS1X8rAa"
click at [77, 485] on button "KYC" at bounding box center [129, 478] width 155 height 32
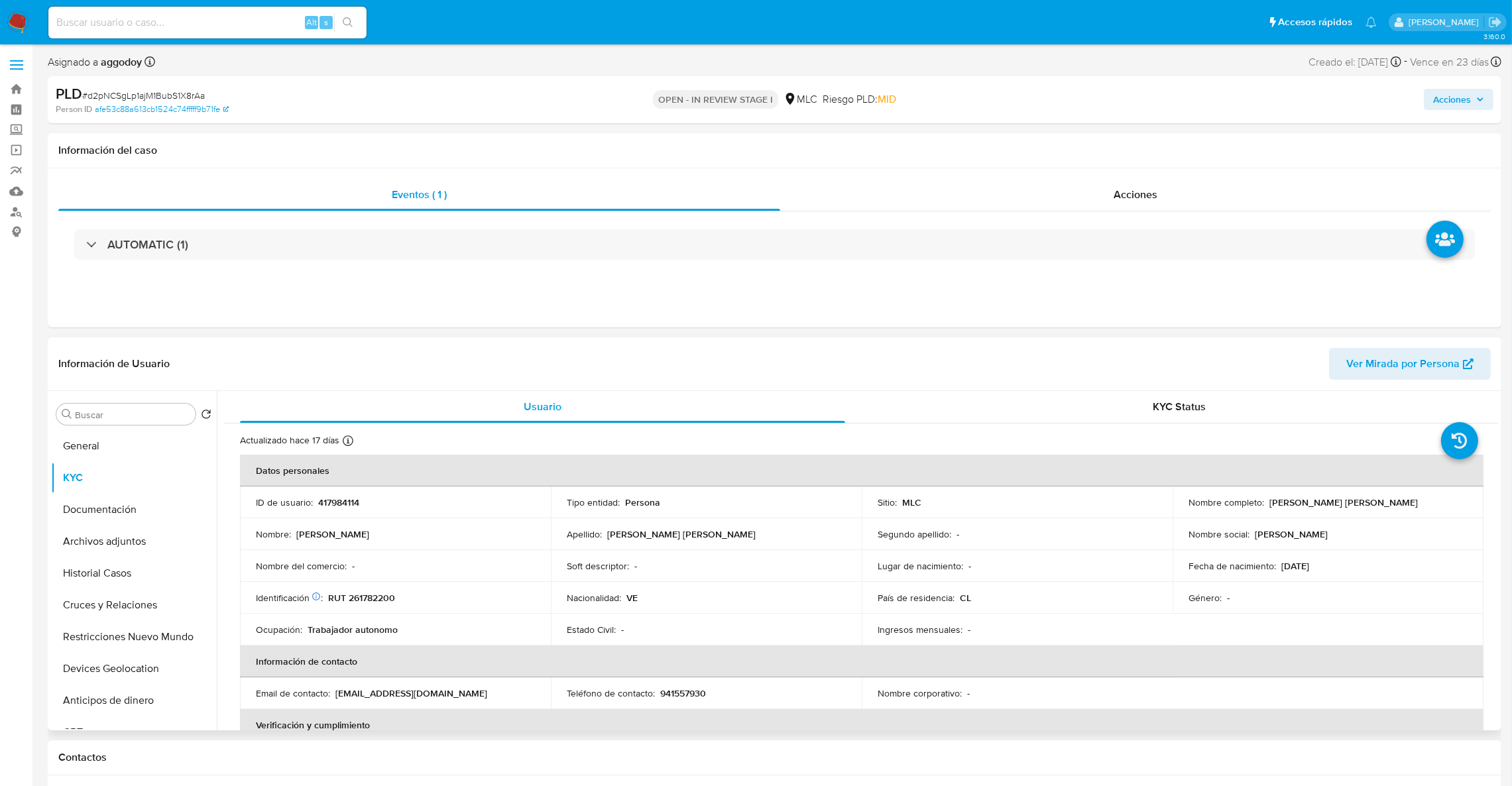
click at [393, 598] on p "RUT 261782200" at bounding box center [362, 598] width 67 height 12
drag, startPoint x: 393, startPoint y: 598, endPoint x: 377, endPoint y: 598, distance: 16.0
click at [377, 598] on p "RUT 261782200" at bounding box center [362, 598] width 67 height 12
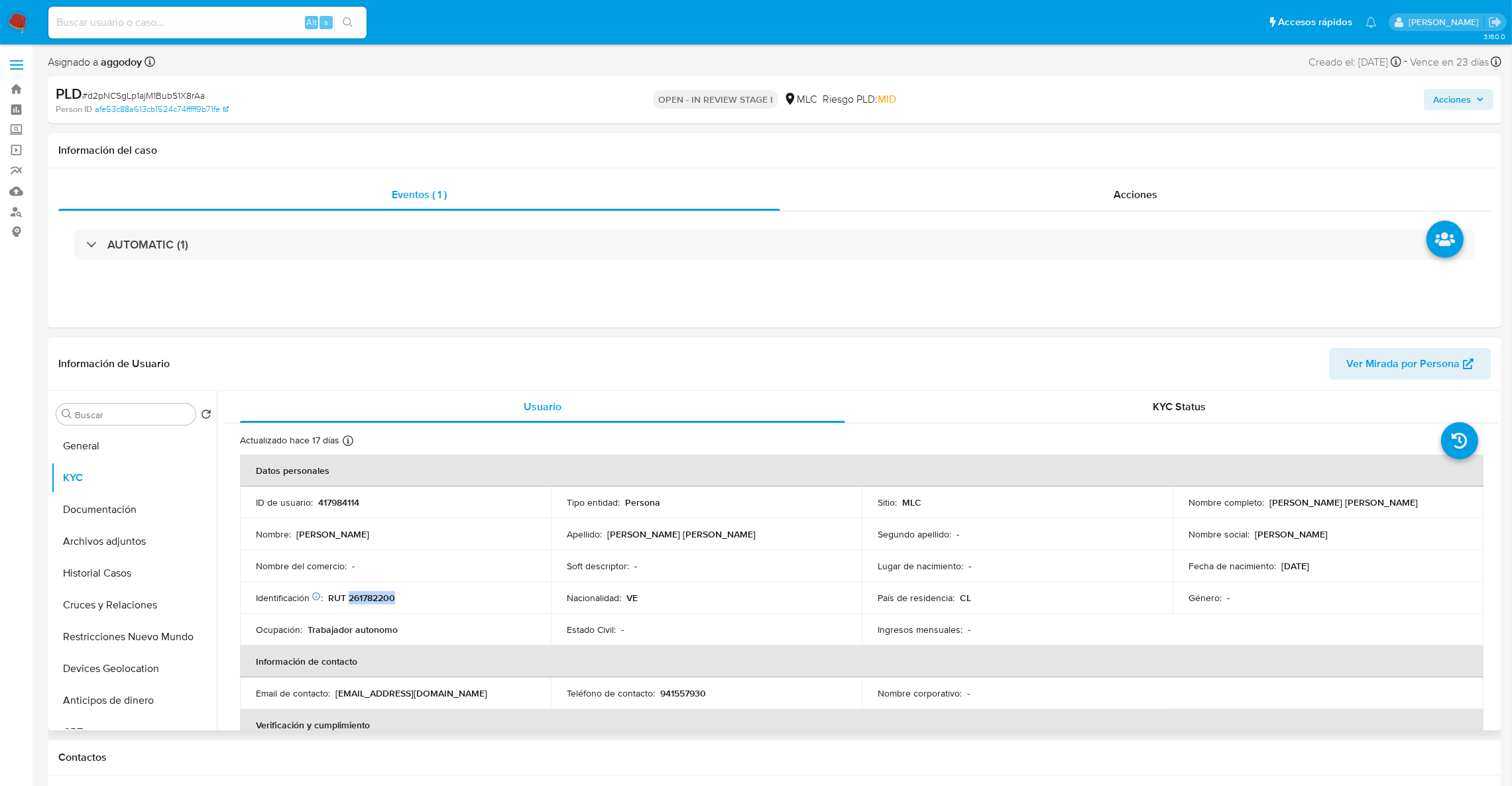
copy p "261782200"
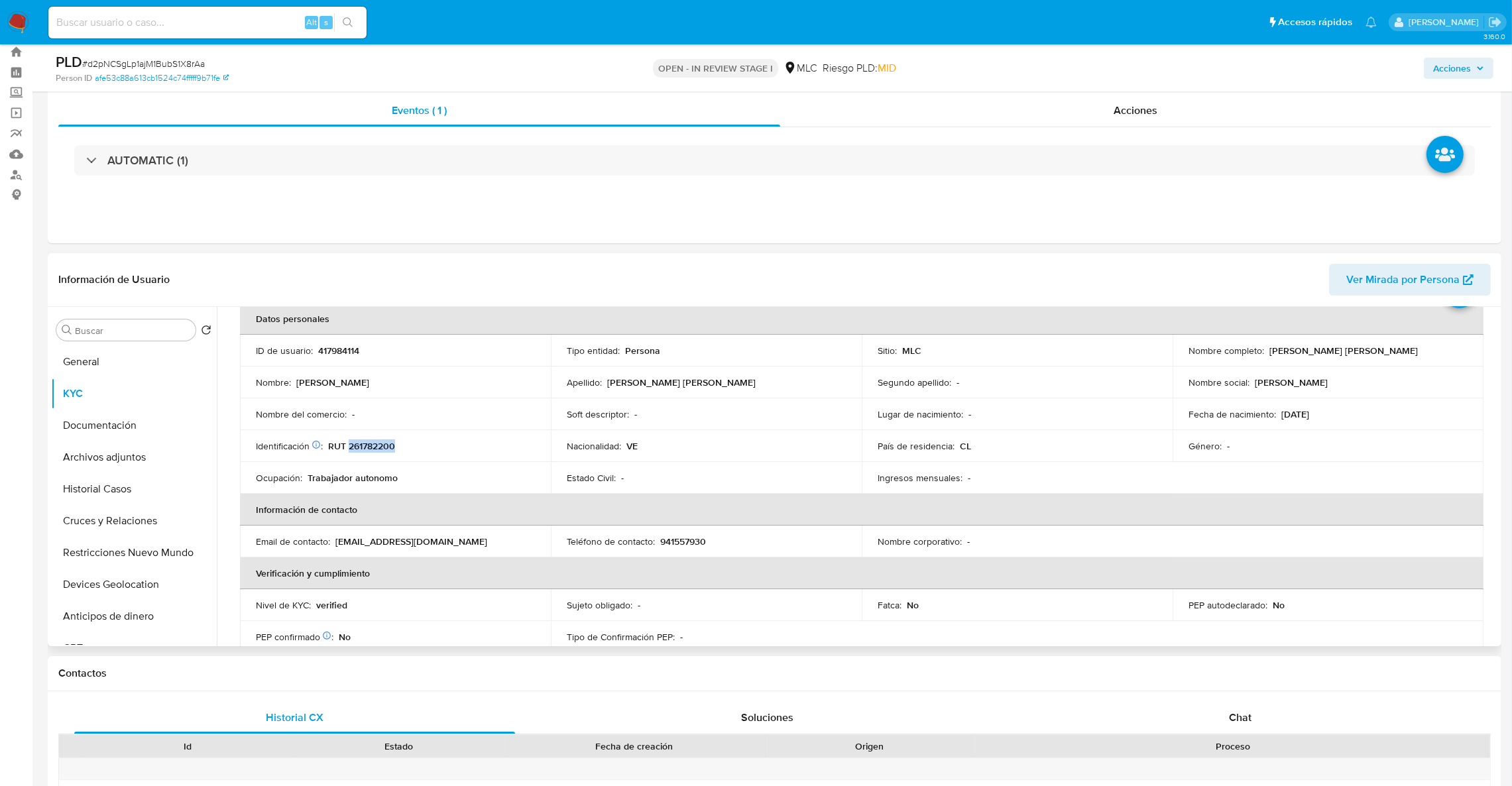
scroll to position [69, 0]
click at [114, 516] on button "Cruces y Relaciones" at bounding box center [129, 521] width 155 height 32
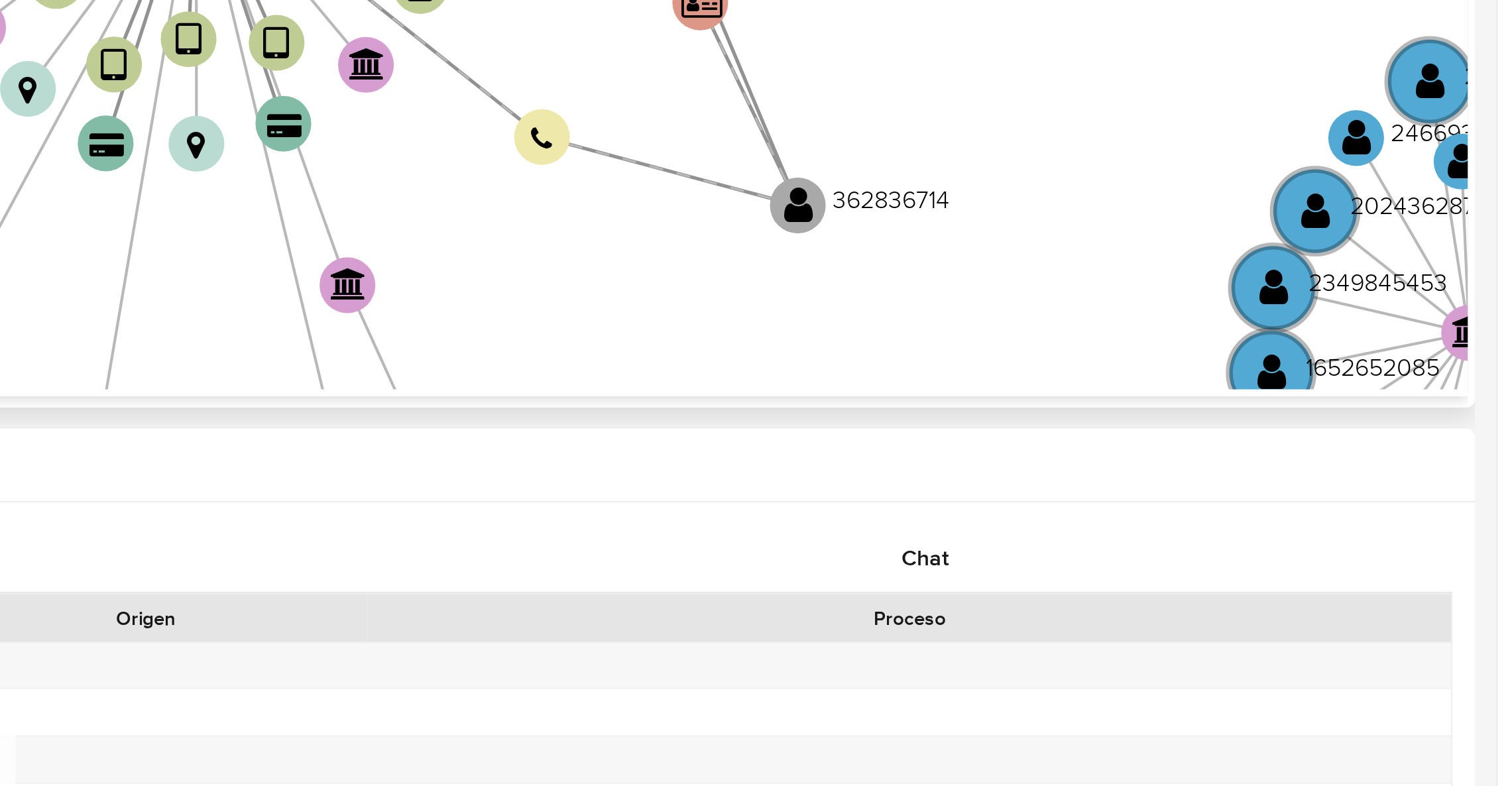
scroll to position [335, 0]
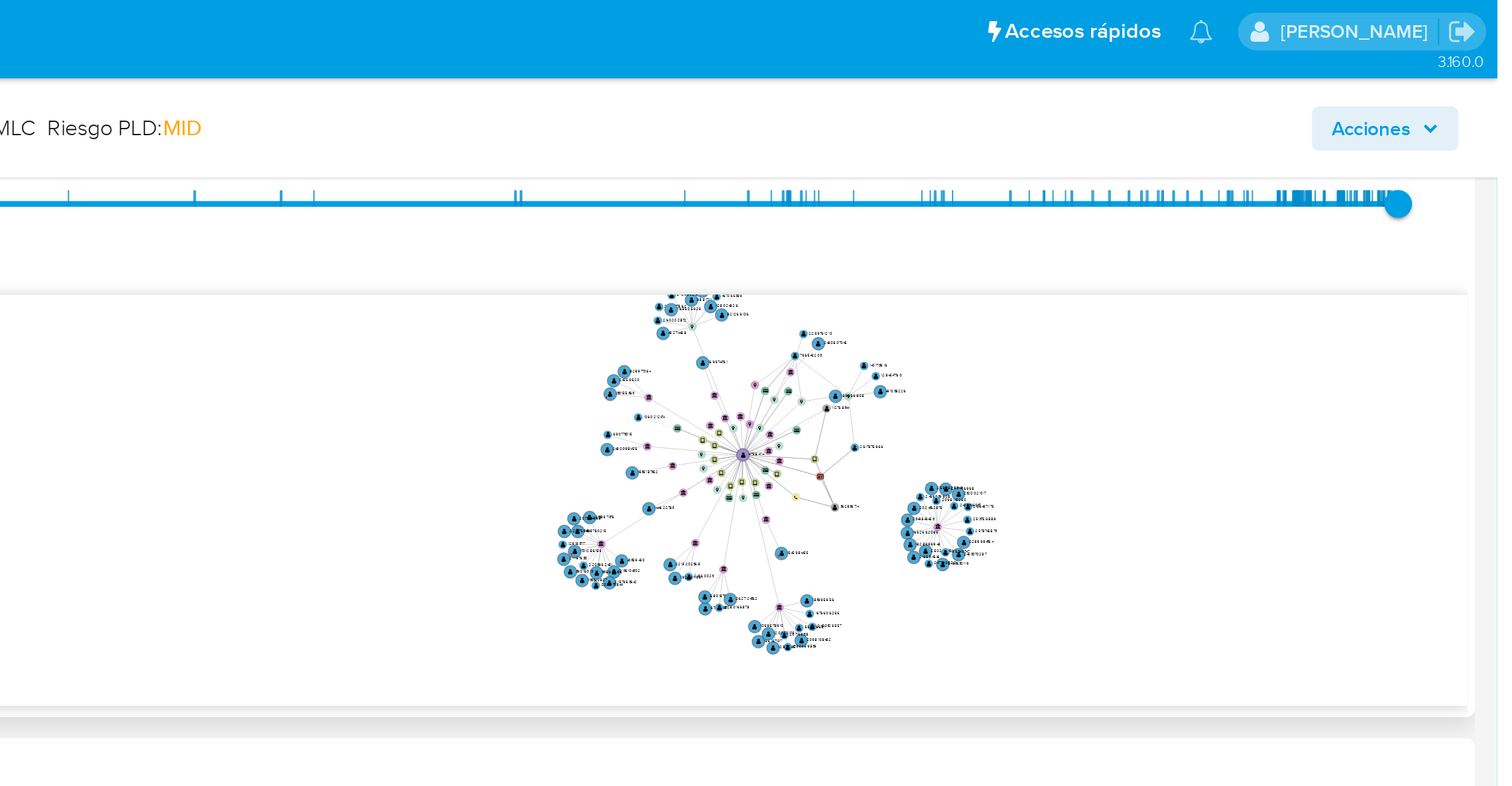
drag, startPoint x: 1356, startPoint y: 229, endPoint x: 1346, endPoint y: 249, distance: 22.4
click at [1352, 238] on icon "device-6697ff48ca01748593019652  user-417984114  417984114 device-627db0f0088…" at bounding box center [870, 243] width 1255 height 192
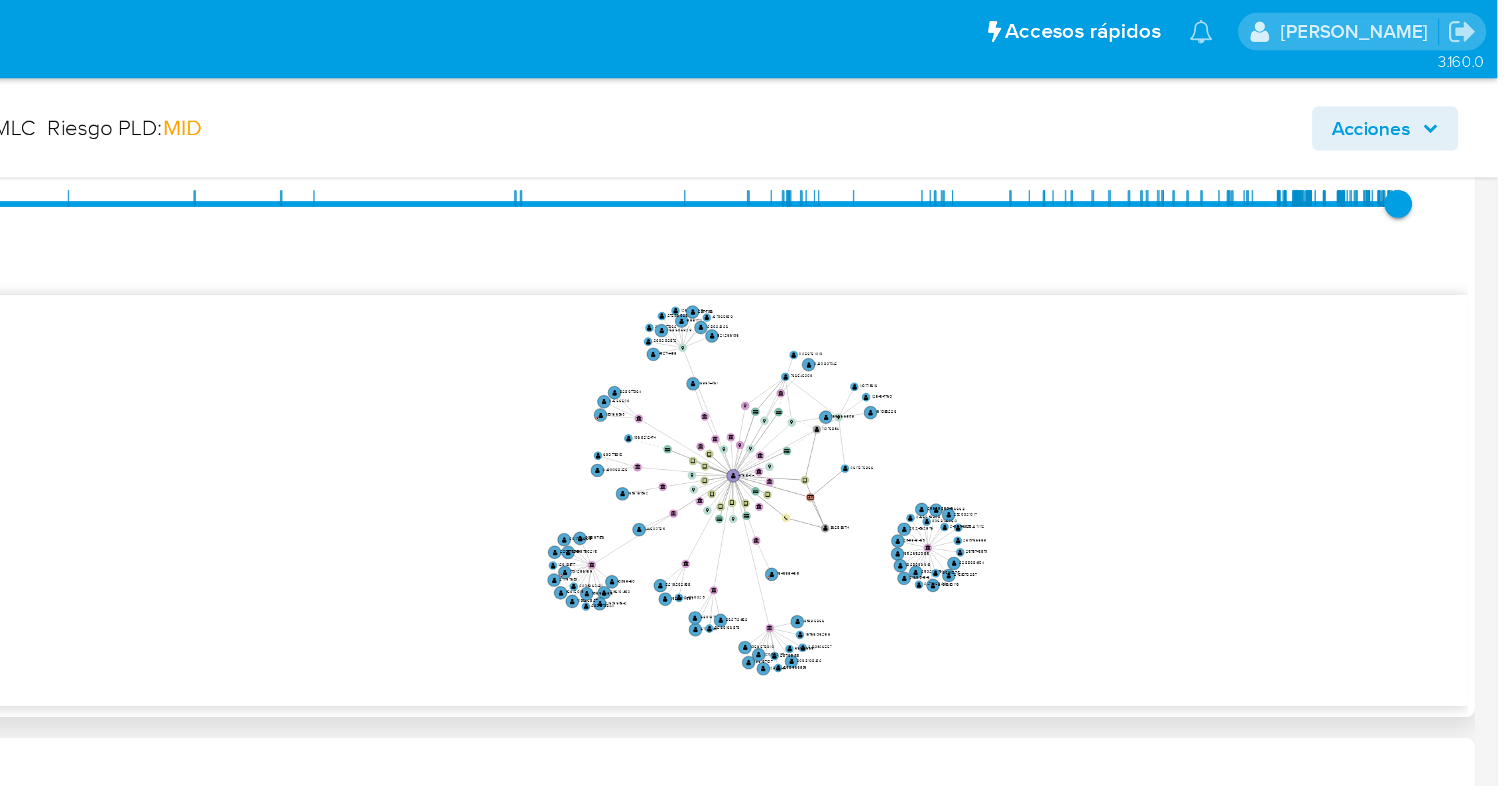
click at [1346, 250] on icon "device-6697ff48ca01748593019652  user-417984114  417984114 device-627db0f0088…" at bounding box center [870, 243] width 1255 height 192
click at [1345, 261] on icon "device-6697ff48ca01748593019652  user-417984114  417984114 device-627db0f0088…" at bounding box center [870, 243] width 1255 height 192
click at [1381, 245] on icon "device-6697ff48ca01748593019652  user-417984114  417984114 device-627db0f0088…" at bounding box center [870, 243] width 1255 height 192
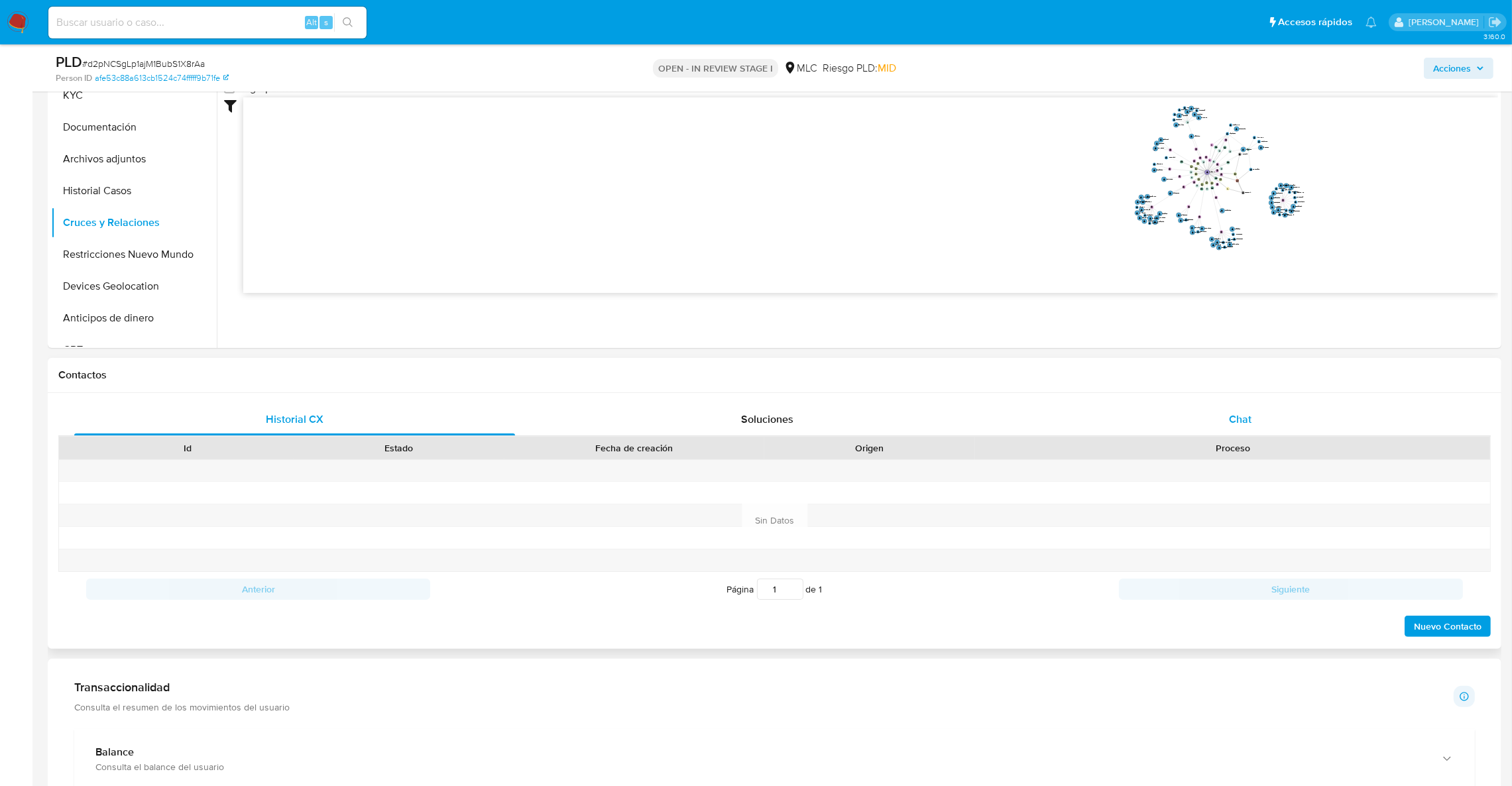
click at [1199, 426] on div "Chat" at bounding box center [1239, 419] width 441 height 32
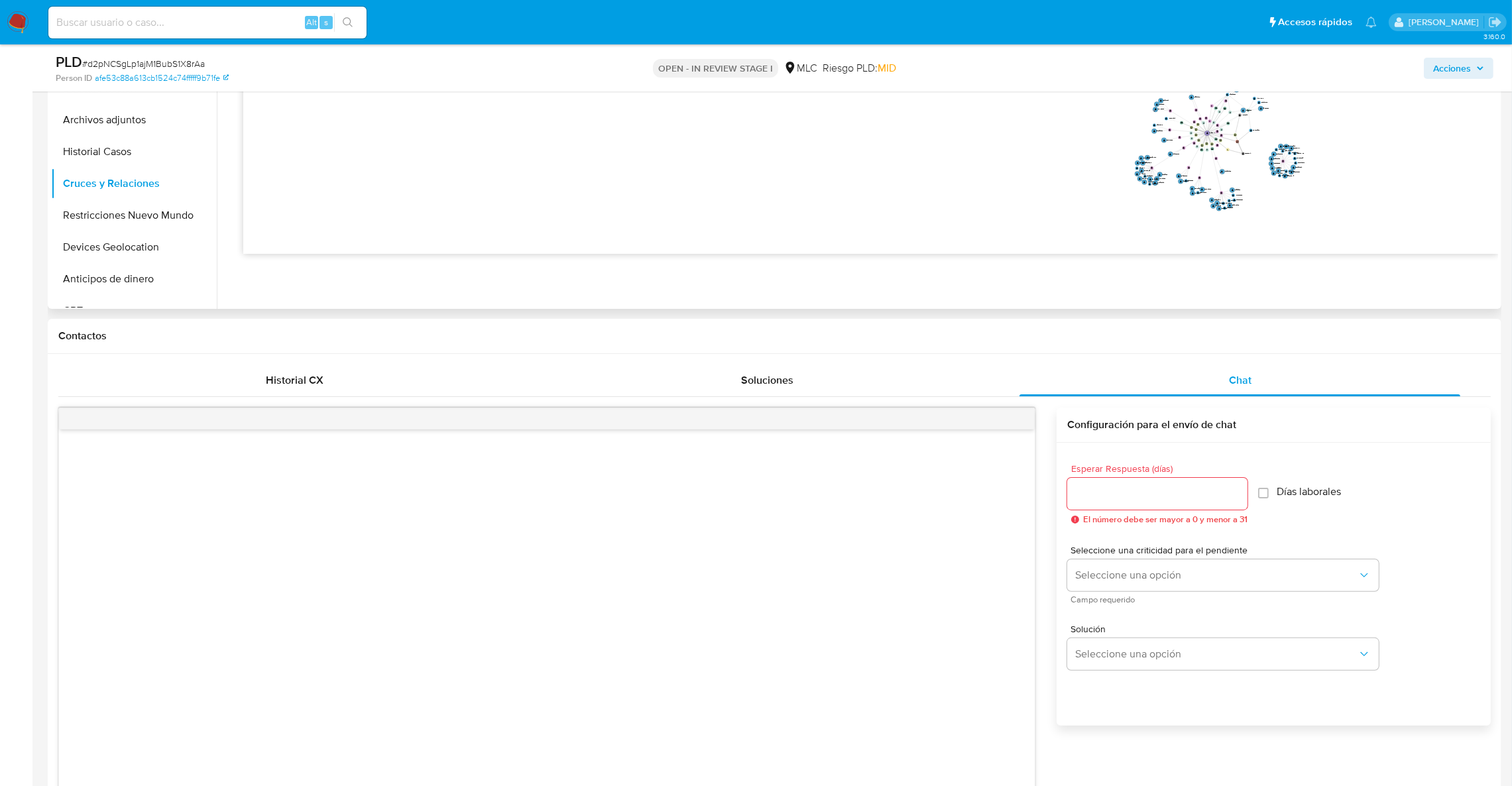
scroll to position [77, 0]
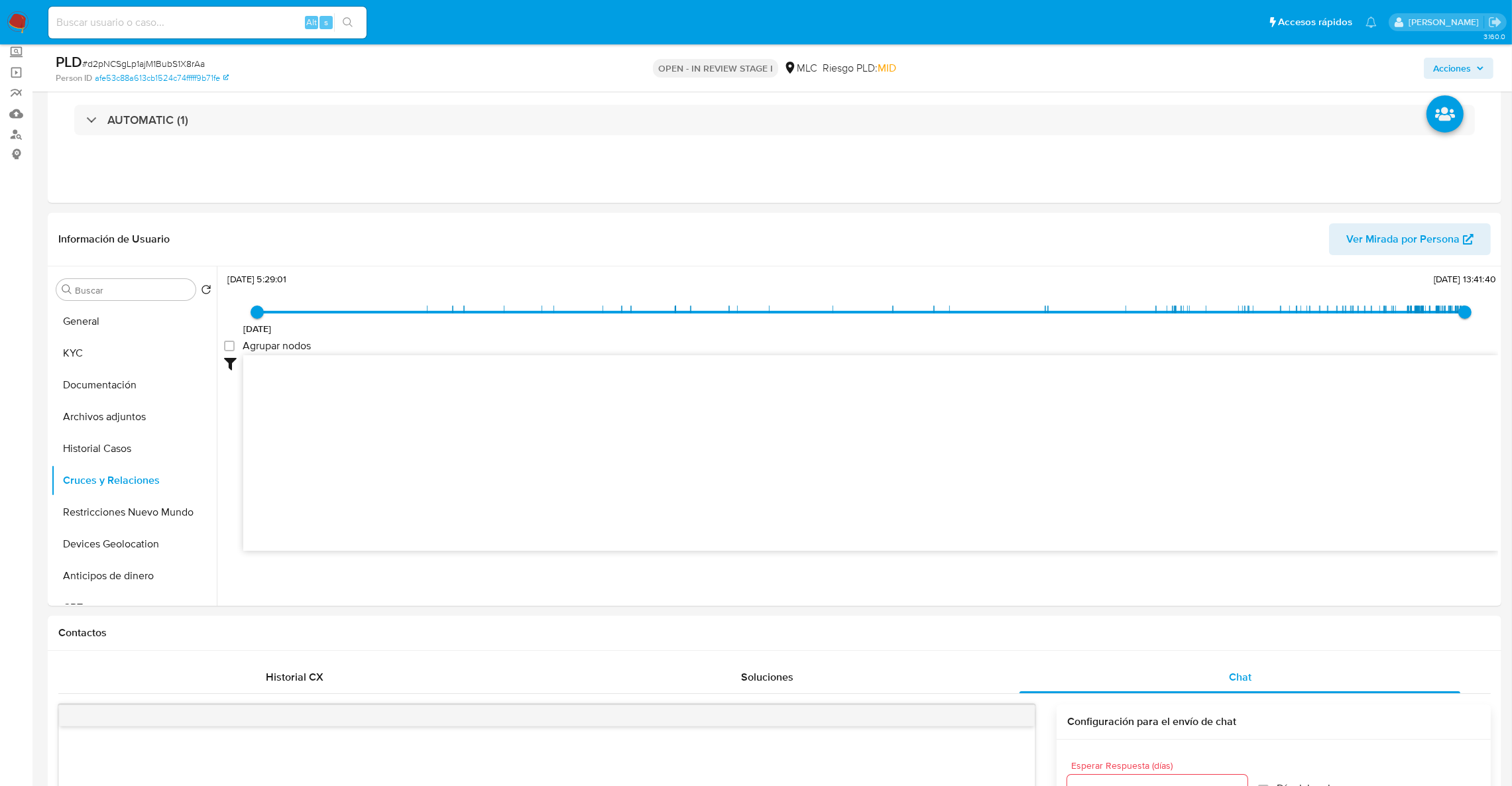
click at [56, 356] on button "KYC" at bounding box center [129, 353] width 155 height 32
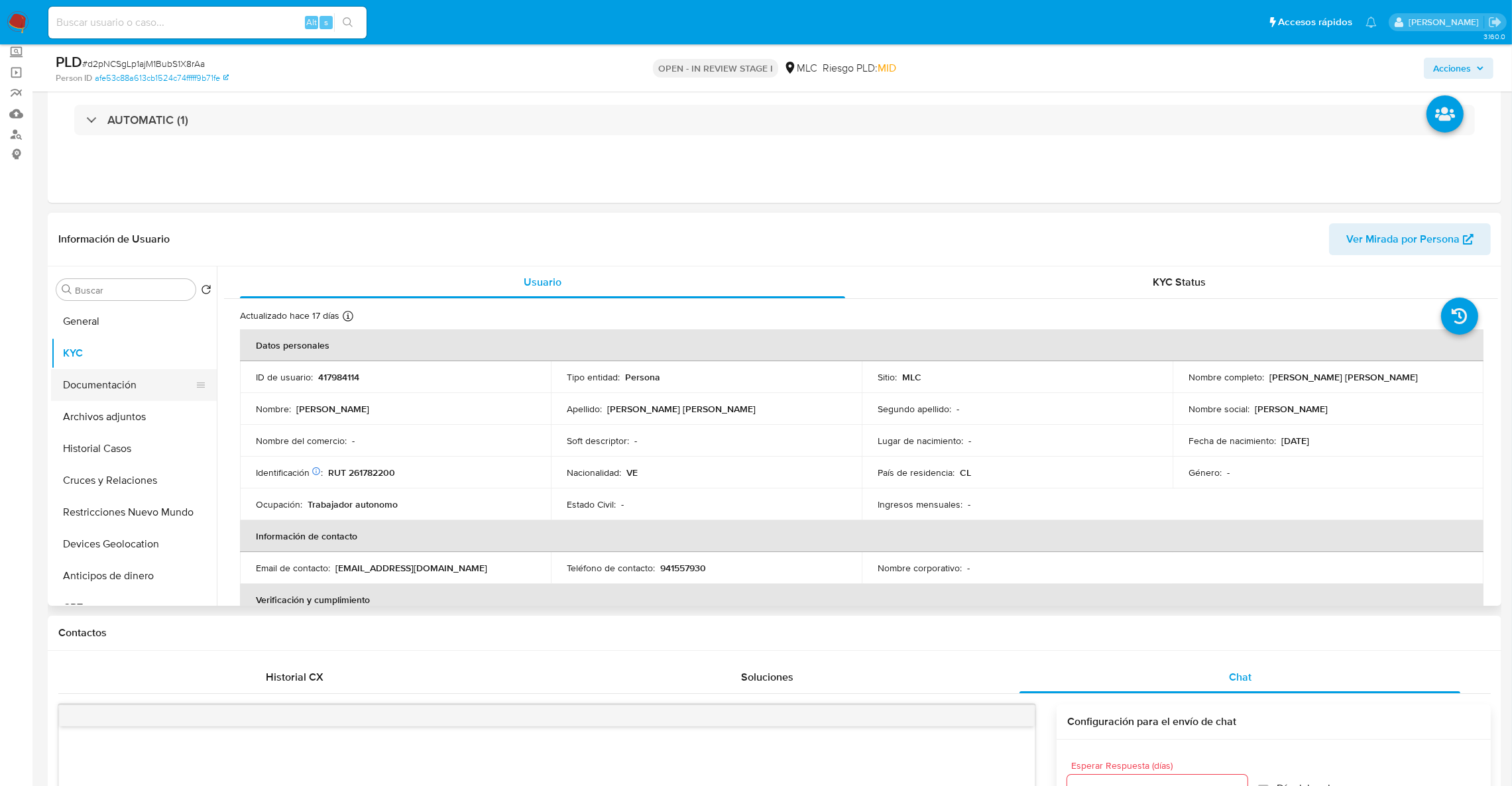
click at [128, 376] on button "Documentación" at bounding box center [129, 385] width 155 height 32
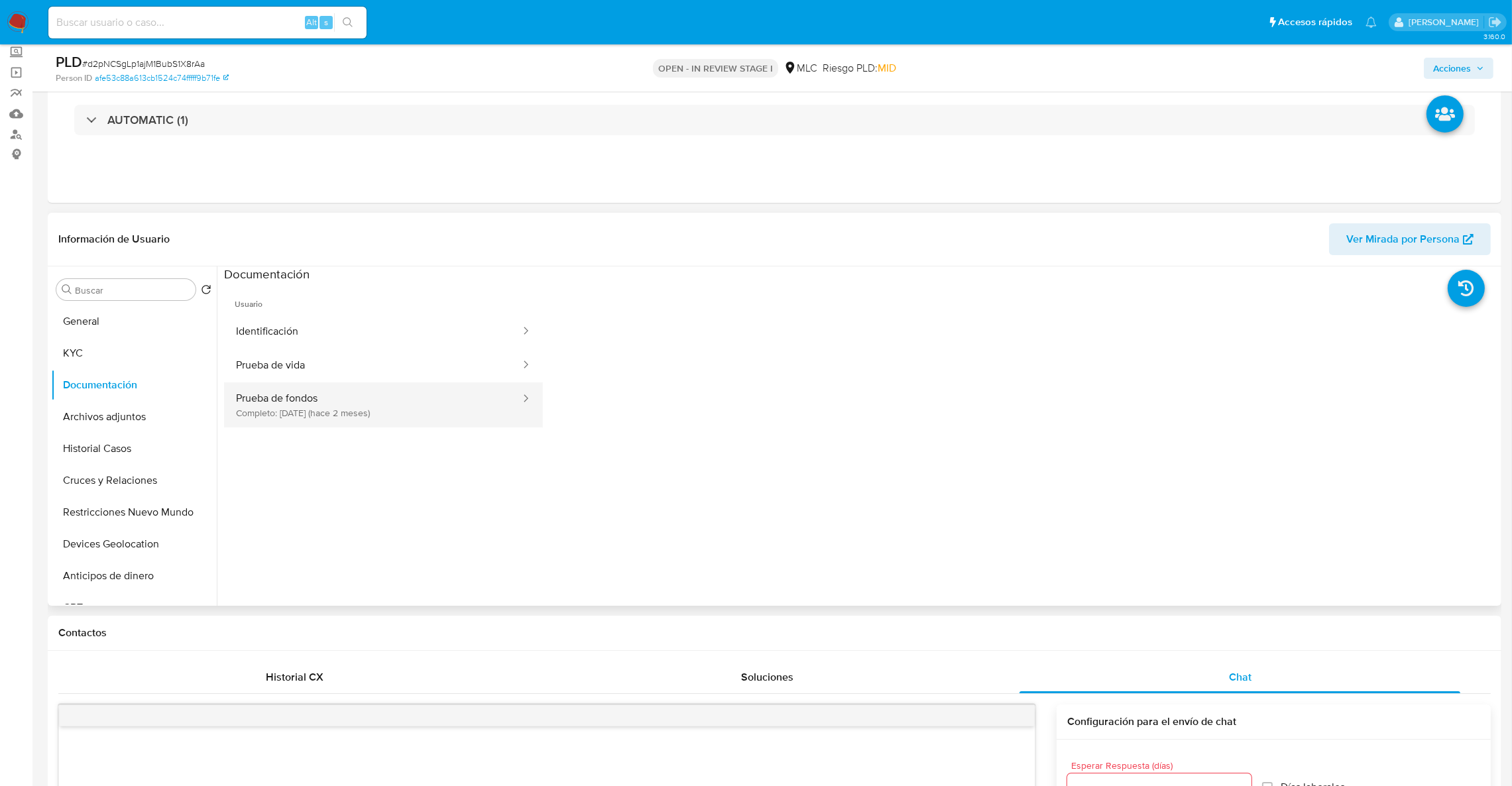
click at [392, 400] on button "Prueba de fondos Completo: 04/07/2025 (hace 2 meses)" at bounding box center [372, 405] width 297 height 45
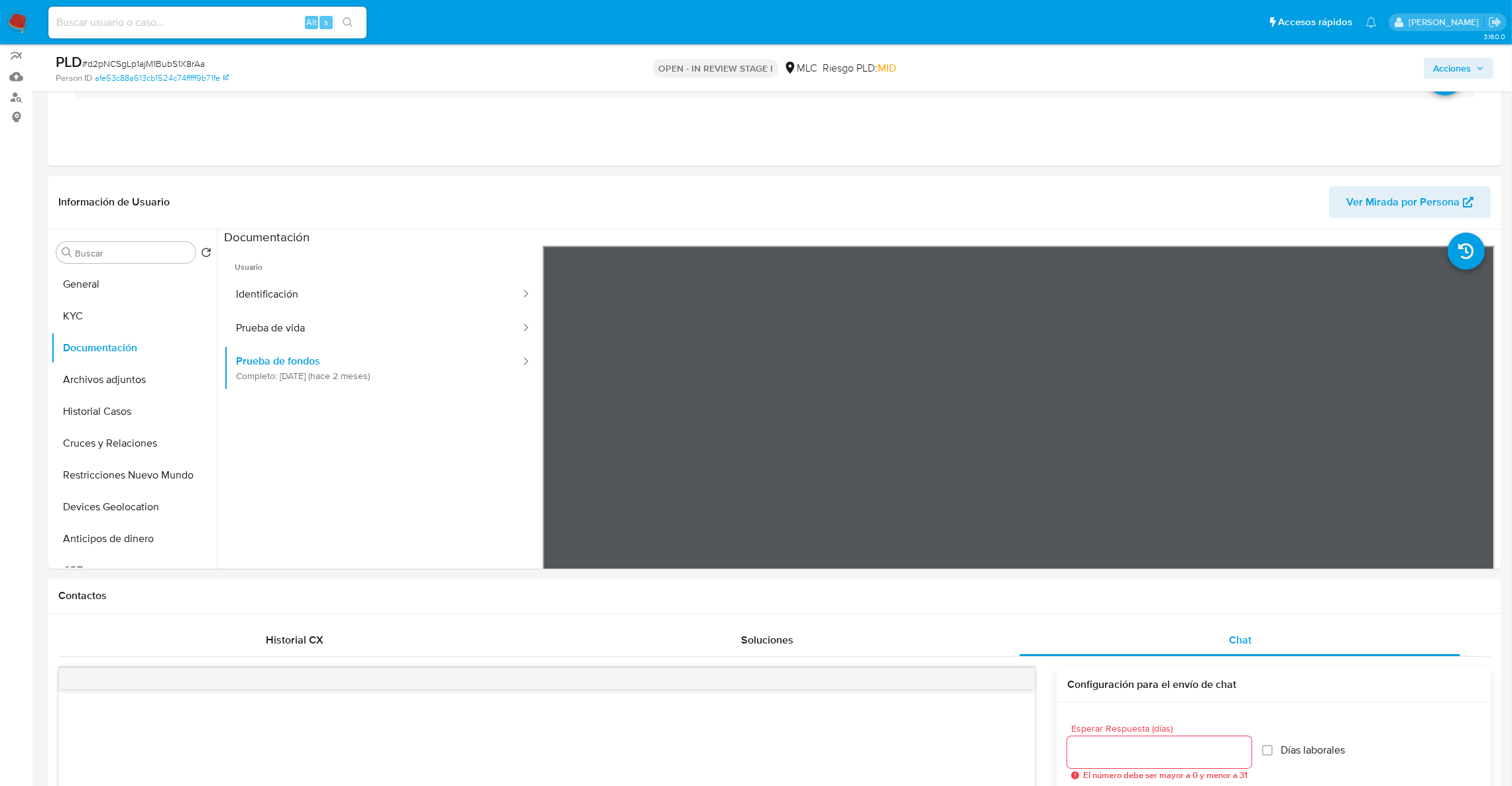
scroll to position [131, 0]
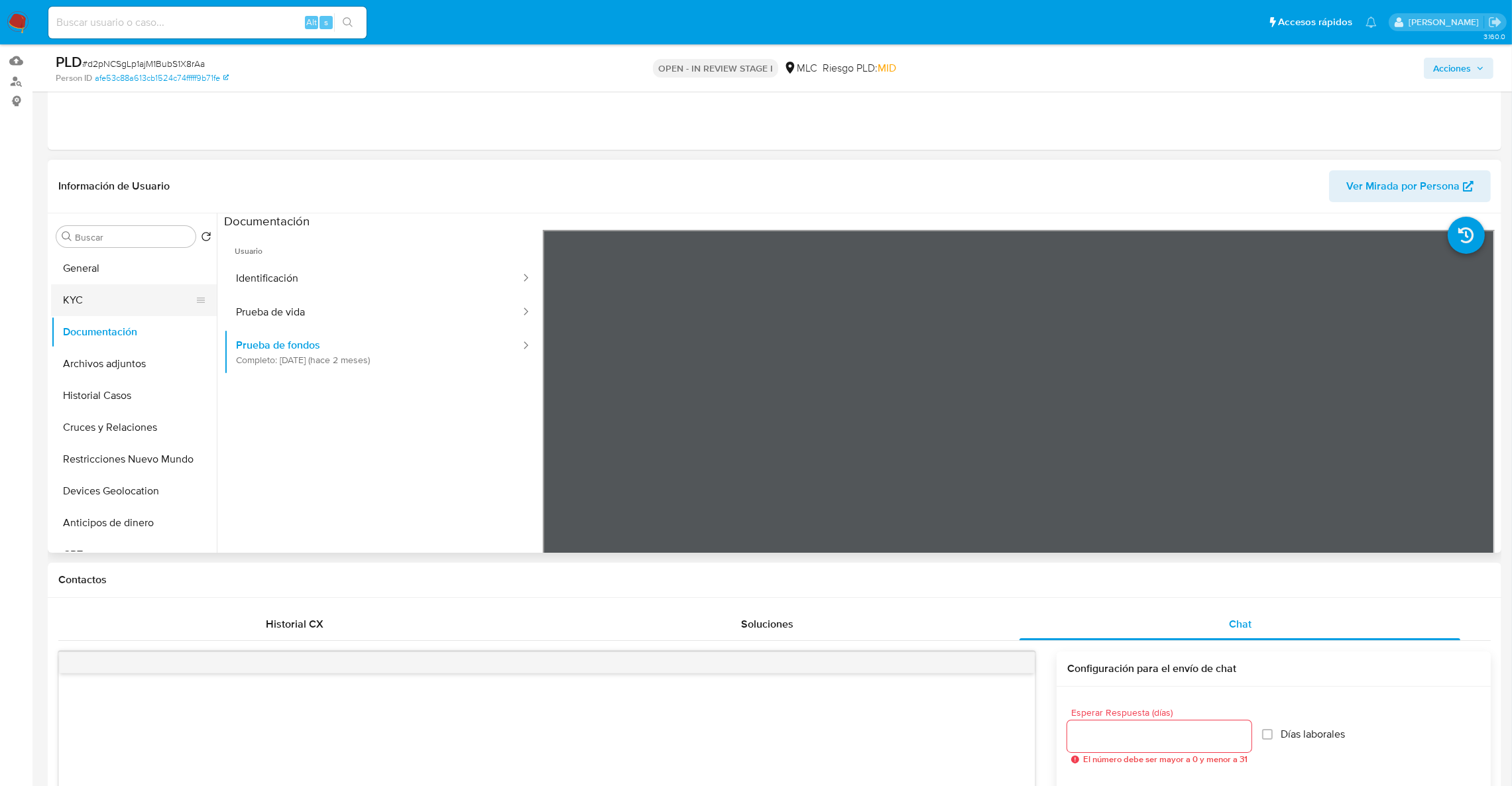
click at [110, 290] on button "KYC" at bounding box center [129, 300] width 155 height 32
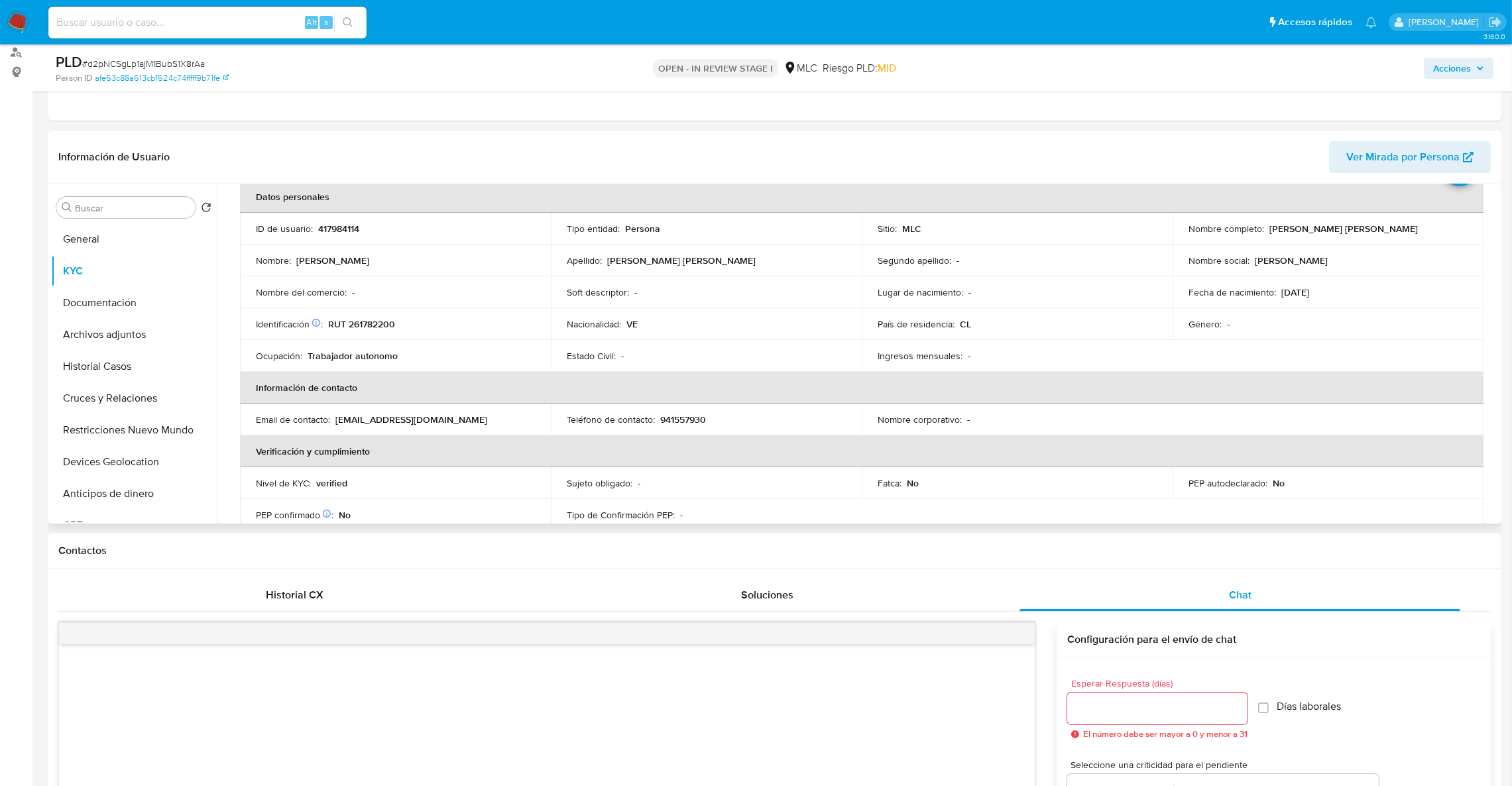
scroll to position [67, 0]
click at [355, 218] on td "ID de usuario : 417984114" at bounding box center [395, 227] width 311 height 32
click at [353, 220] on td "ID de usuario : 417984114" at bounding box center [395, 227] width 311 height 32
click at [348, 224] on p "417984114" at bounding box center [338, 228] width 41 height 12
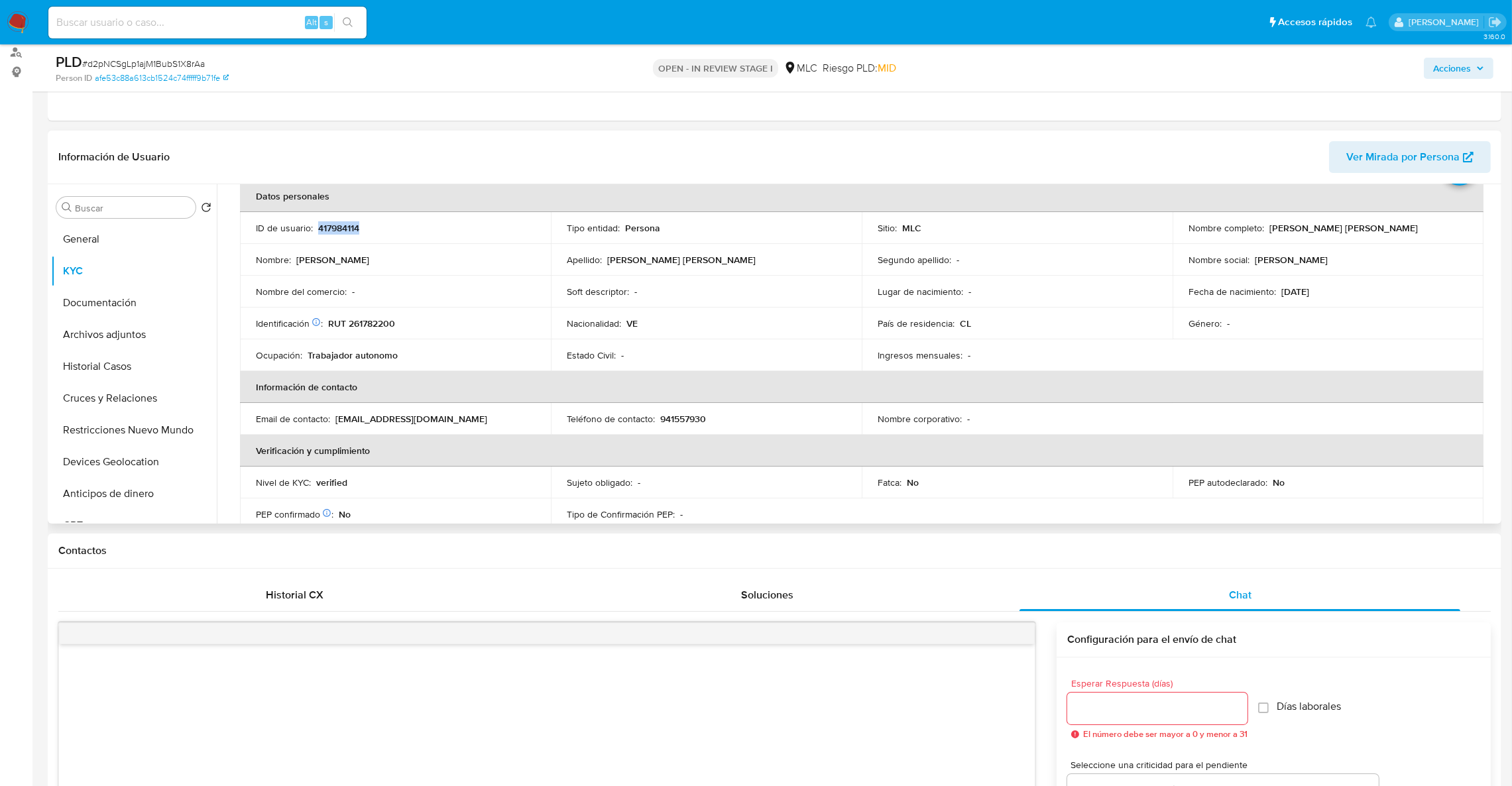
click at [348, 224] on p "417984114" at bounding box center [338, 228] width 41 height 12
click at [126, 351] on button "Historial Casos" at bounding box center [129, 366] width 155 height 32
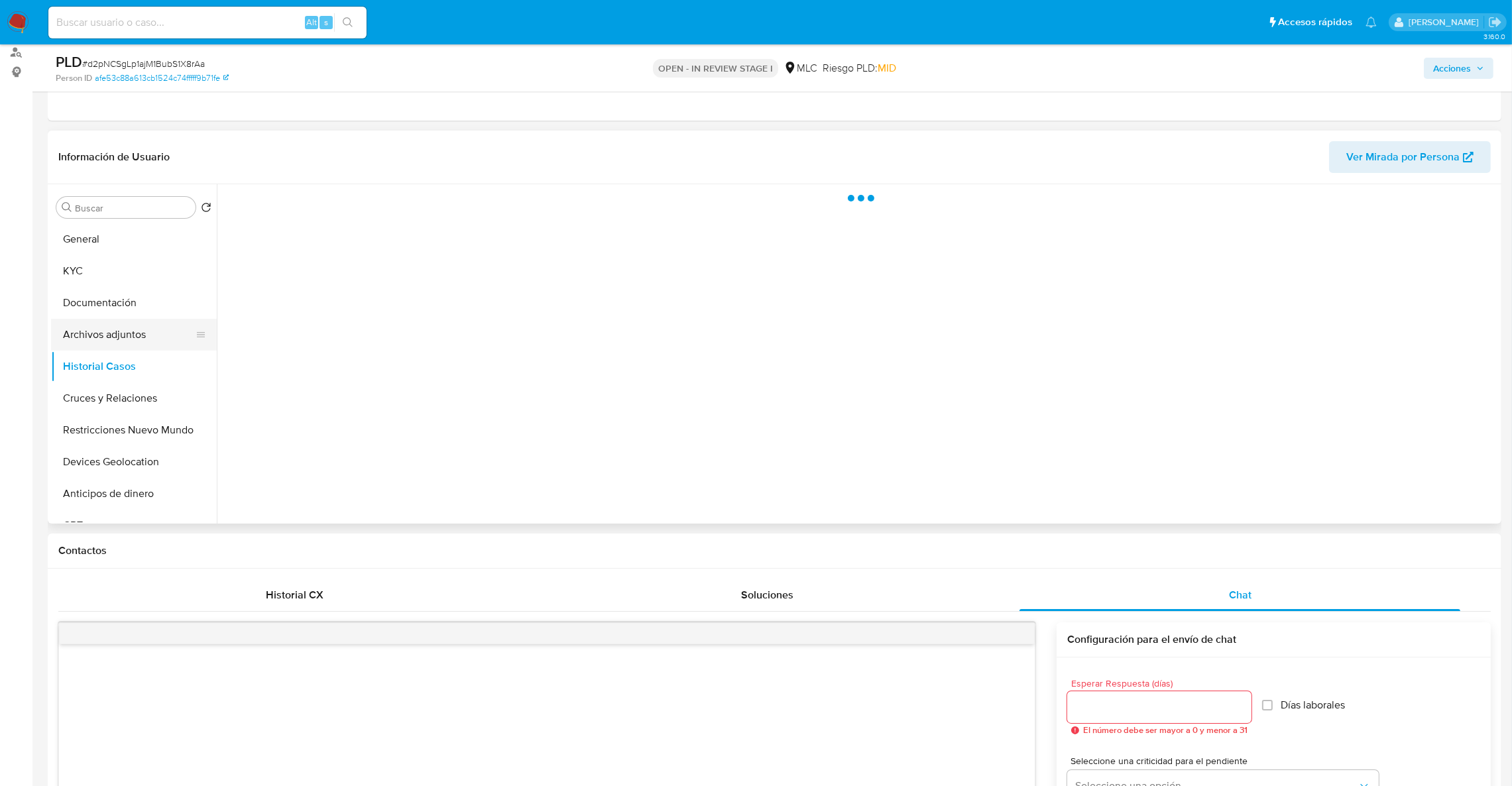
scroll to position [0, 0]
click at [123, 347] on button "Archivos adjuntos" at bounding box center [129, 334] width 155 height 32
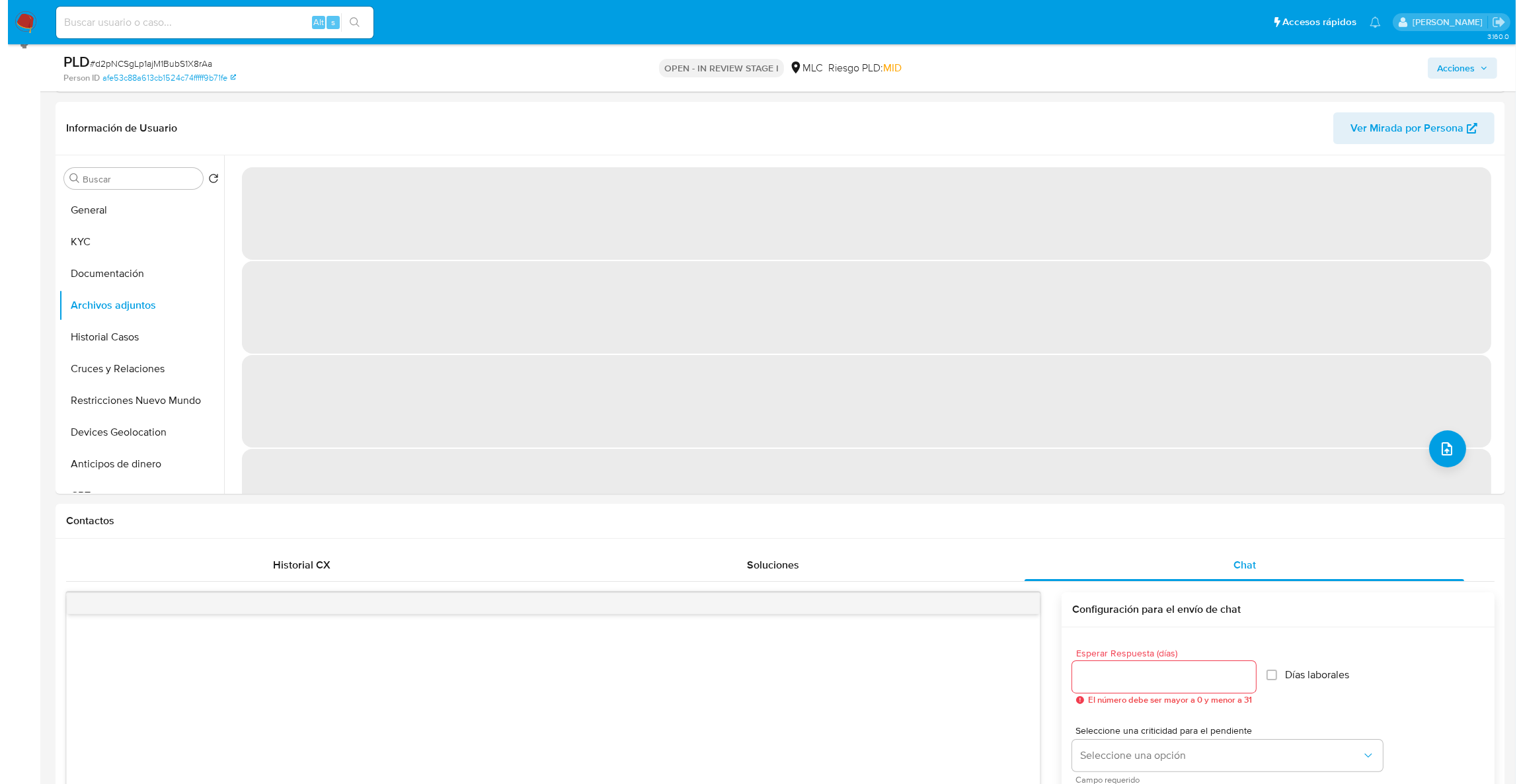
scroll to position [163, 0]
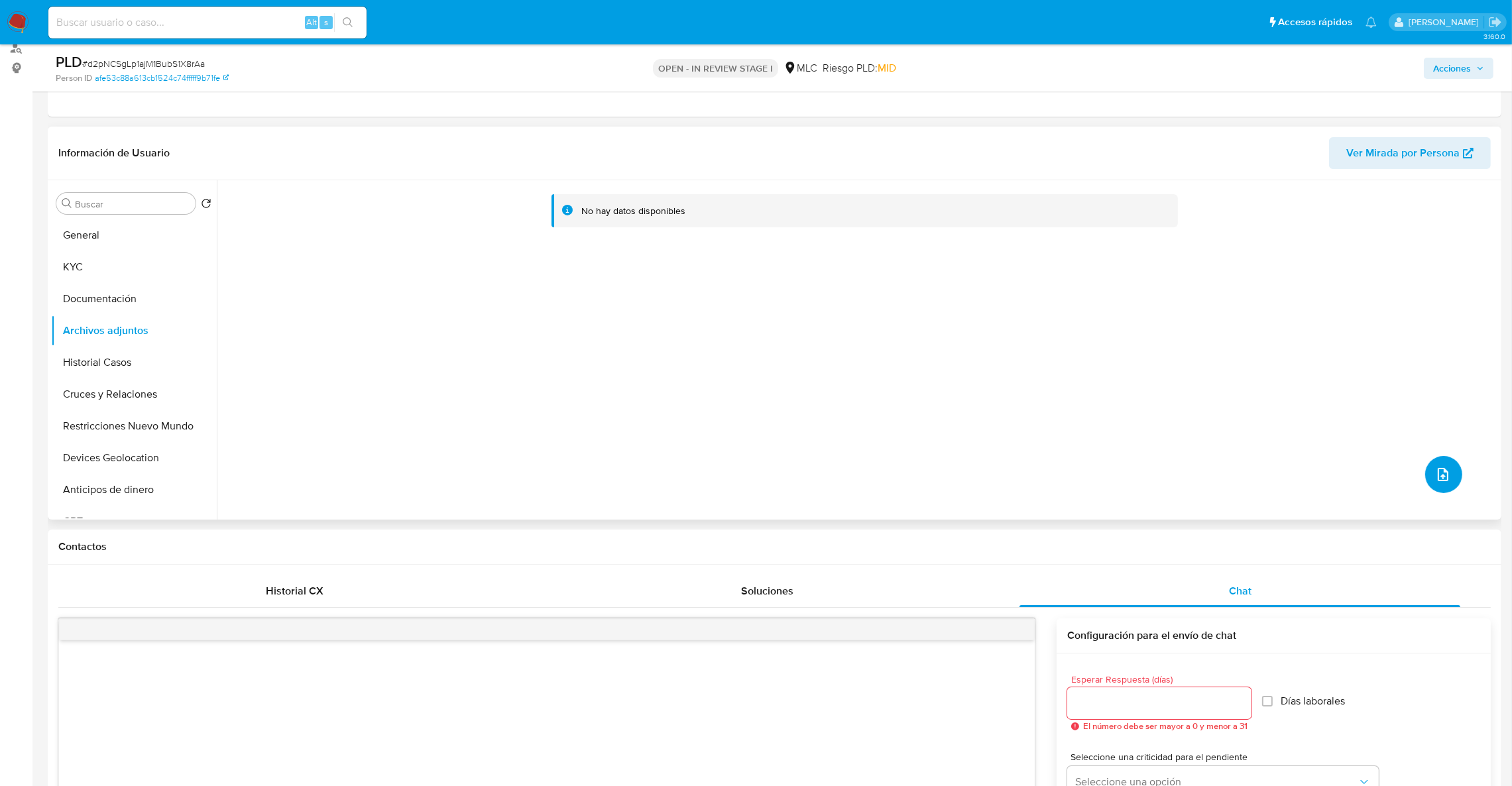
click at [1435, 463] on button "upload-file" at bounding box center [1444, 475] width 37 height 37
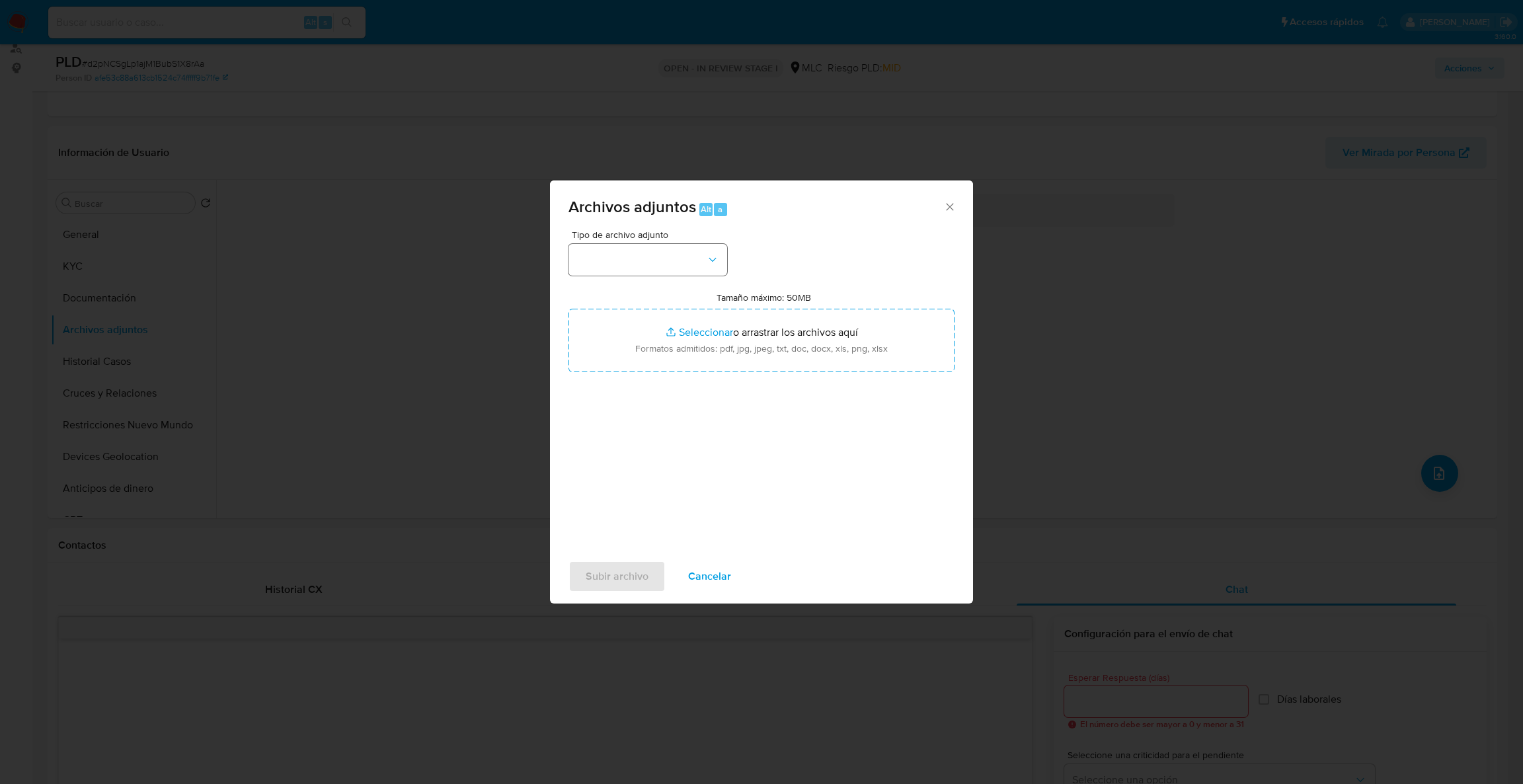
click at [622, 244] on div "Tipo de archivo adjunto" at bounding box center [648, 253] width 159 height 46
click at [692, 271] on button "button" at bounding box center [648, 259] width 159 height 32
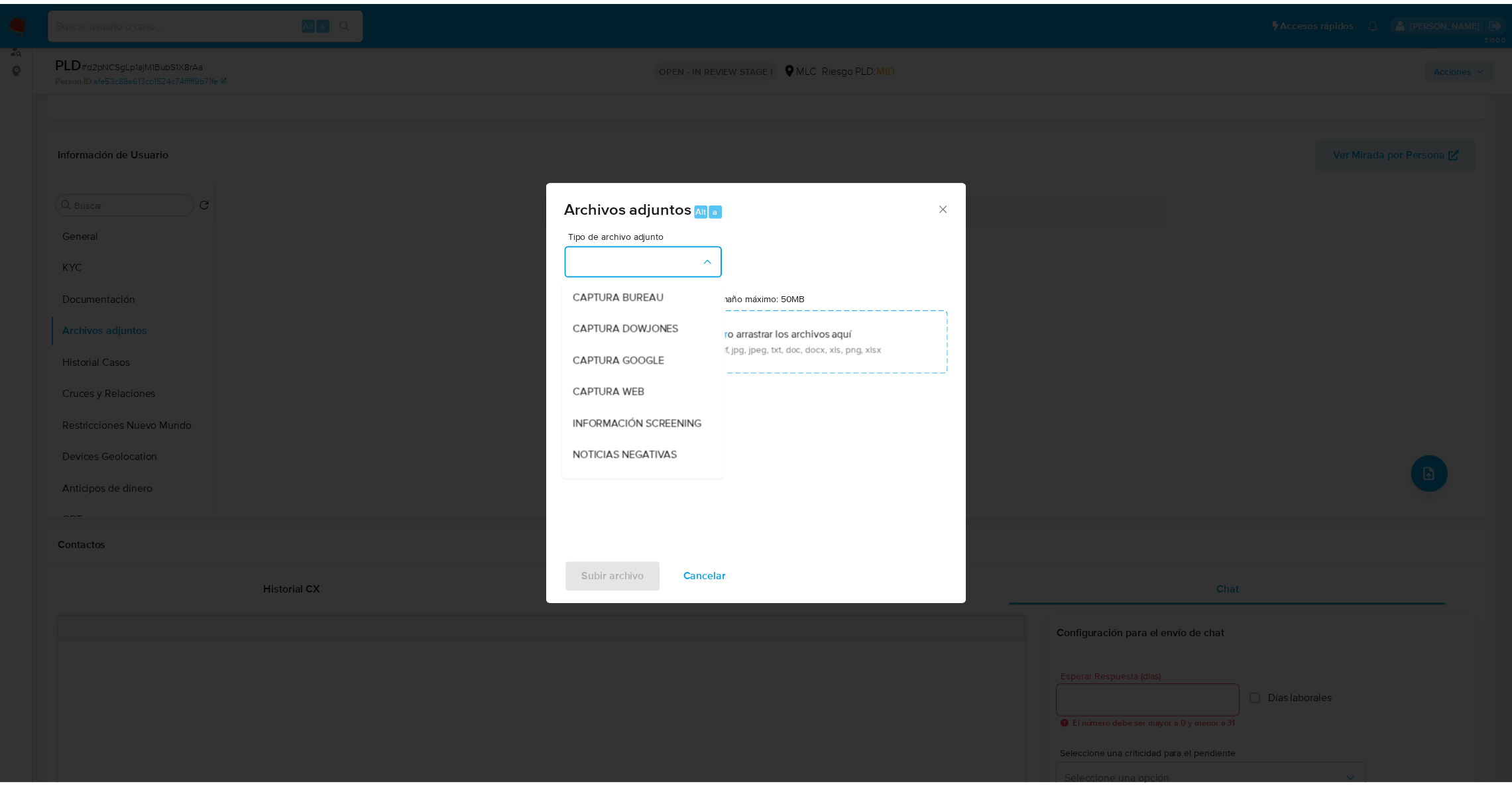
scroll to position [126, 0]
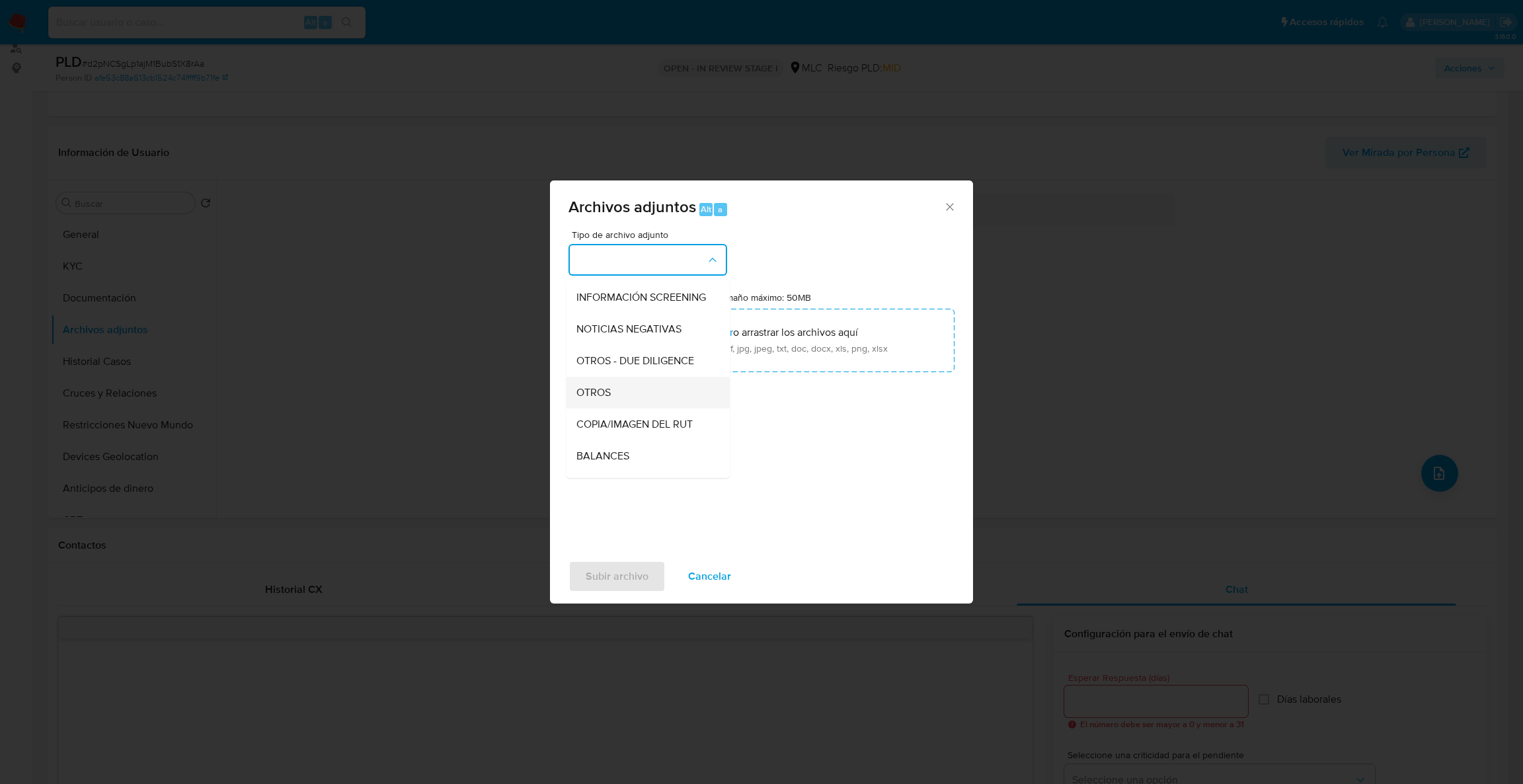
click at [613, 399] on div "OTROS" at bounding box center [644, 392] width 135 height 32
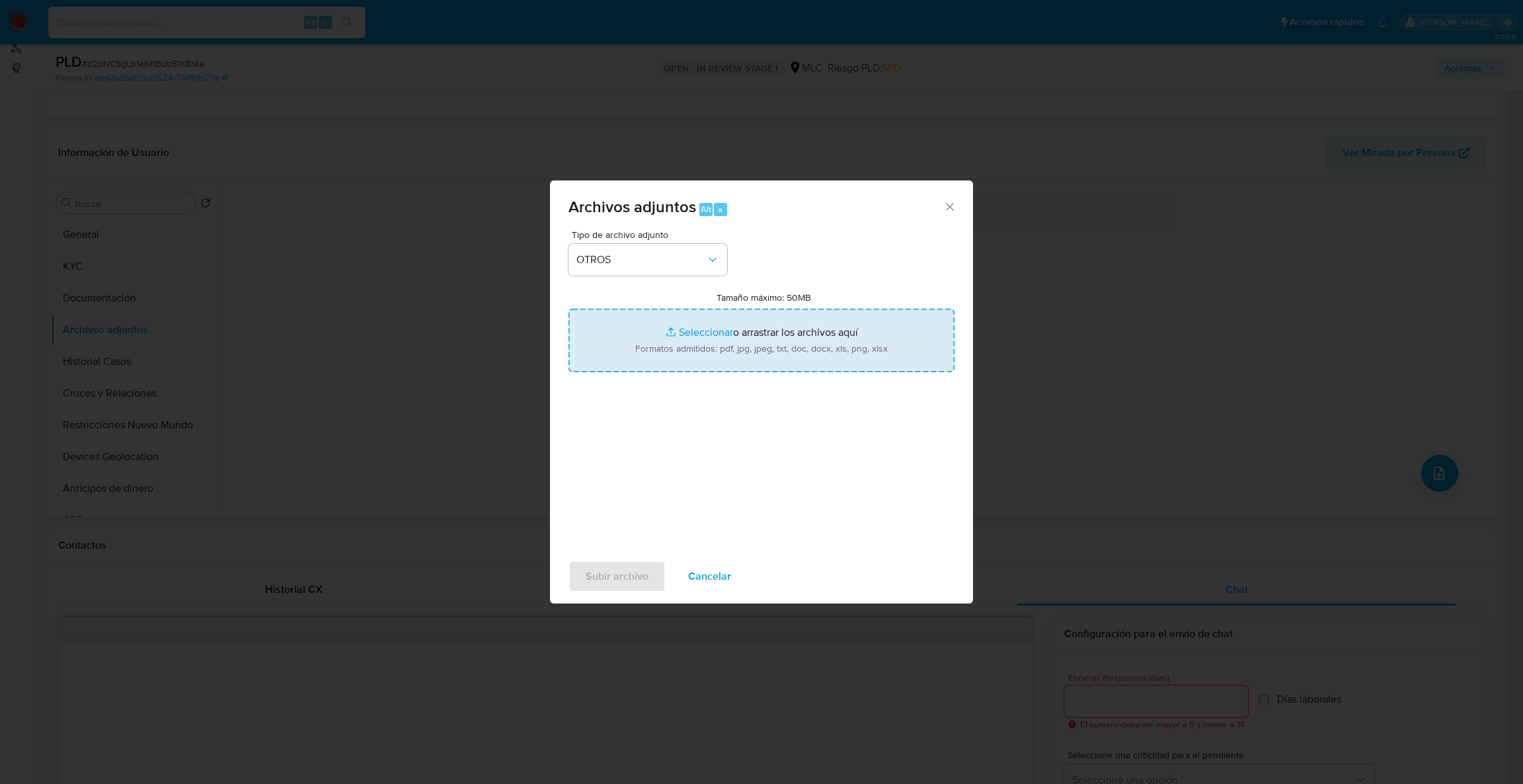
click at [651, 331] on input "Tamaño máximo: 50MB Seleccionar archivos" at bounding box center [761, 341] width 386 height 64
type input "C:\fakepath\417984114Movimientos .xlsx"
drag, startPoint x: 650, startPoint y: 331, endPoint x: 810, endPoint y: 340, distance: 160.3
click at [810, 340] on input "Tamaño máximo: 50MB Seleccionar archivos" at bounding box center [761, 341] width 386 height 64
type input "C:\fakepath\Case Log - 417984114.pdf"
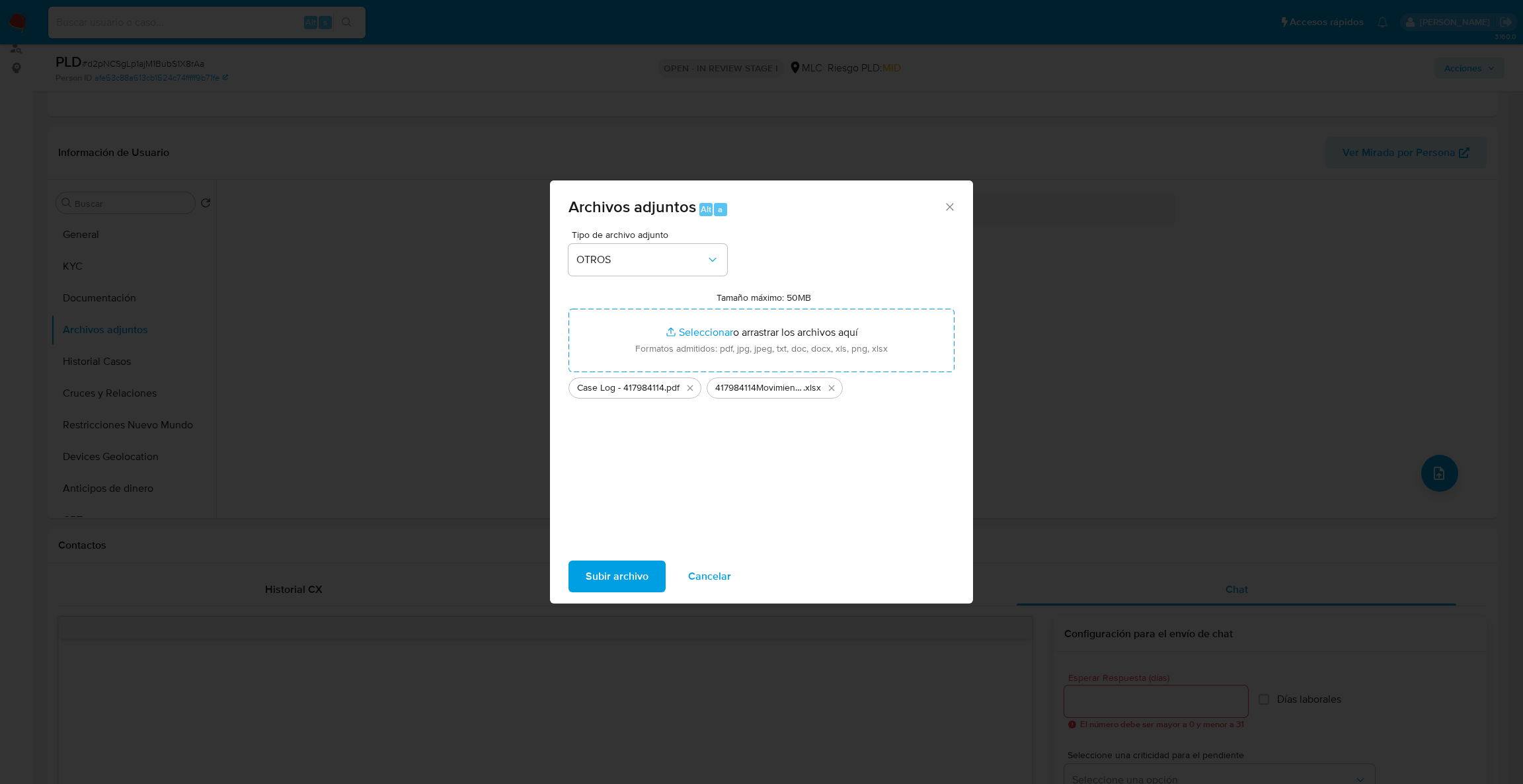
click at [626, 589] on span "Subir archivo" at bounding box center [617, 576] width 63 height 29
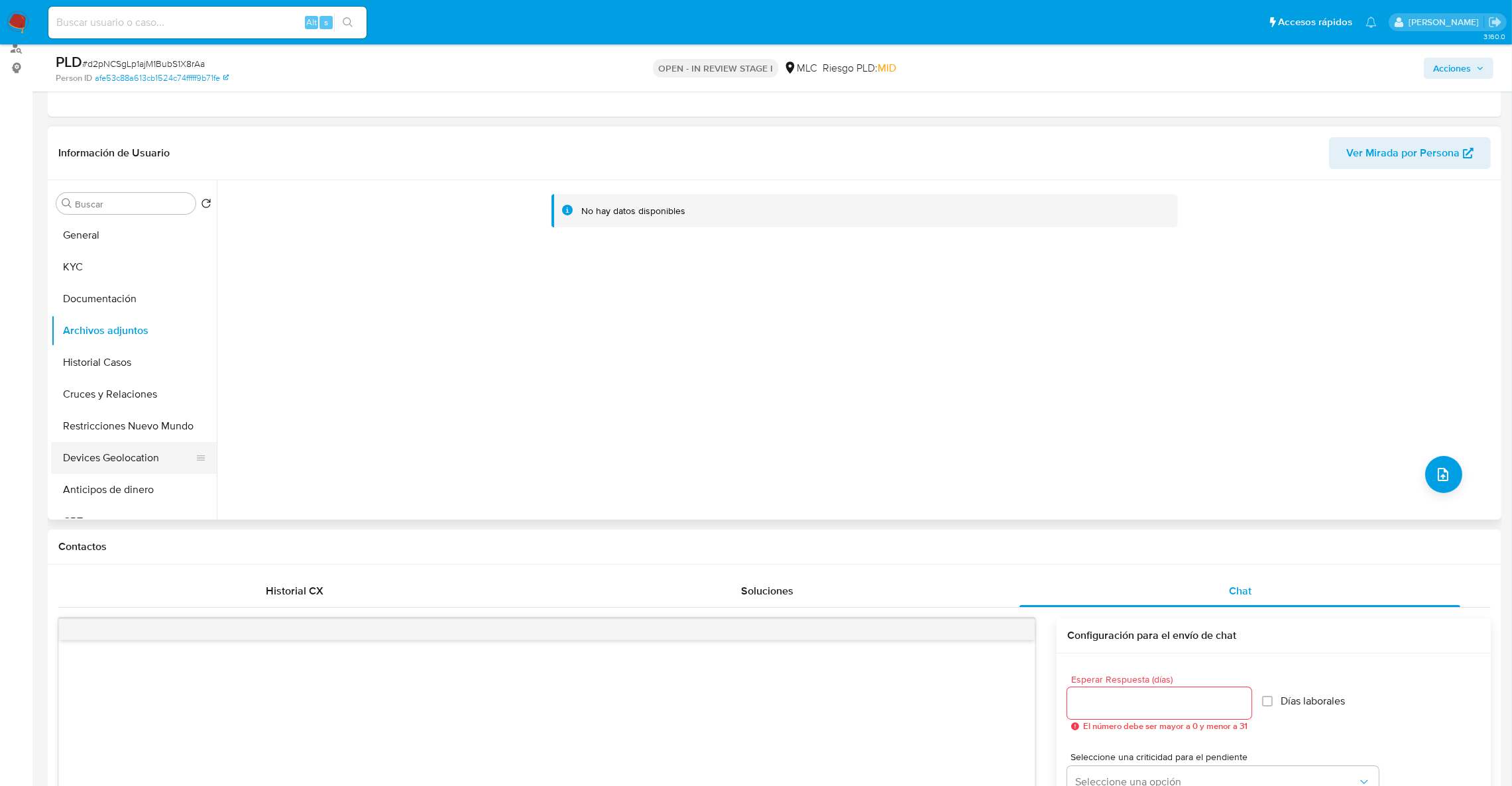
click at [149, 448] on button "Devices Geolocation" at bounding box center [129, 458] width 155 height 32
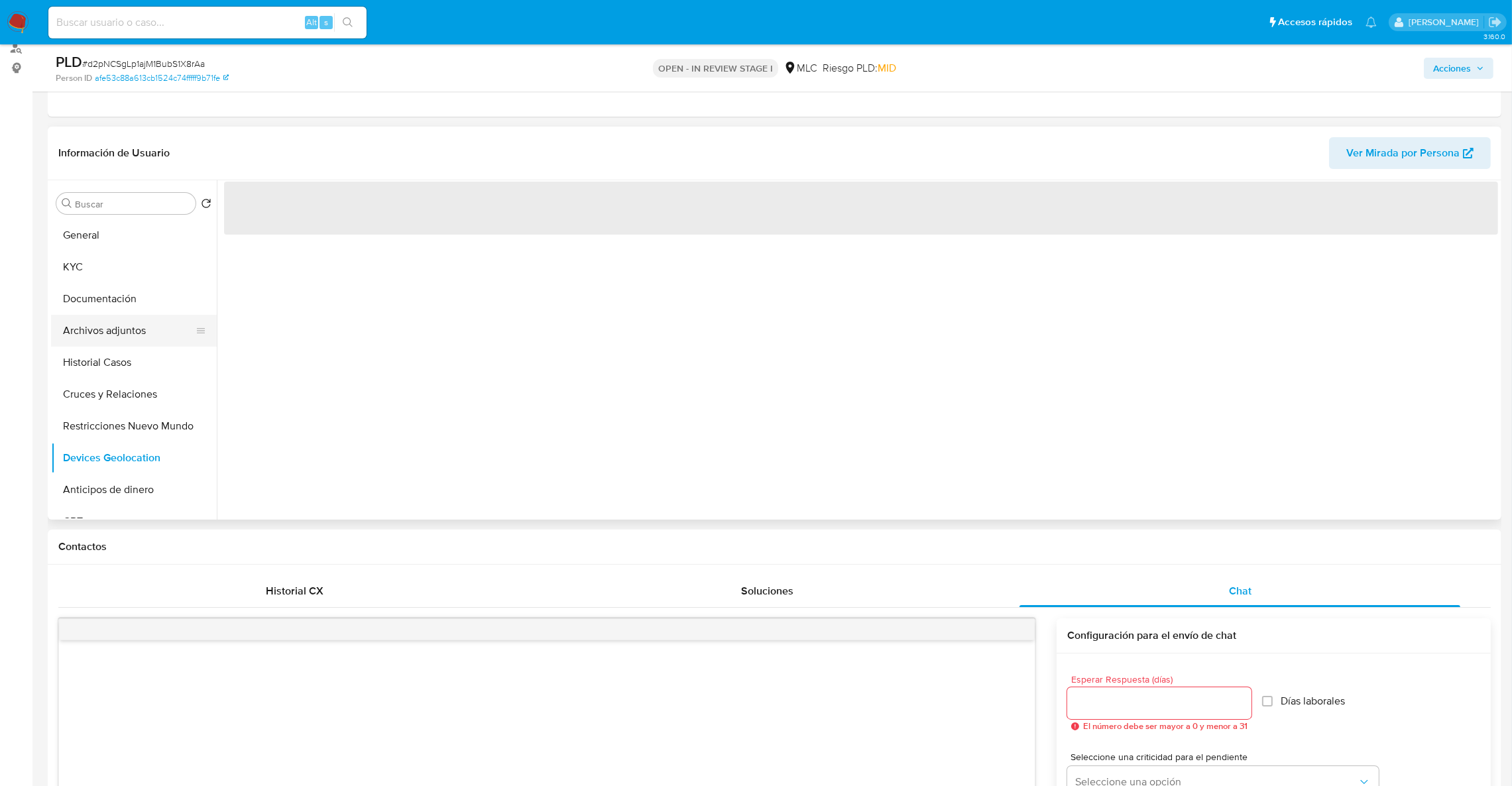
click at [111, 328] on button "Archivos adjuntos" at bounding box center [129, 331] width 155 height 32
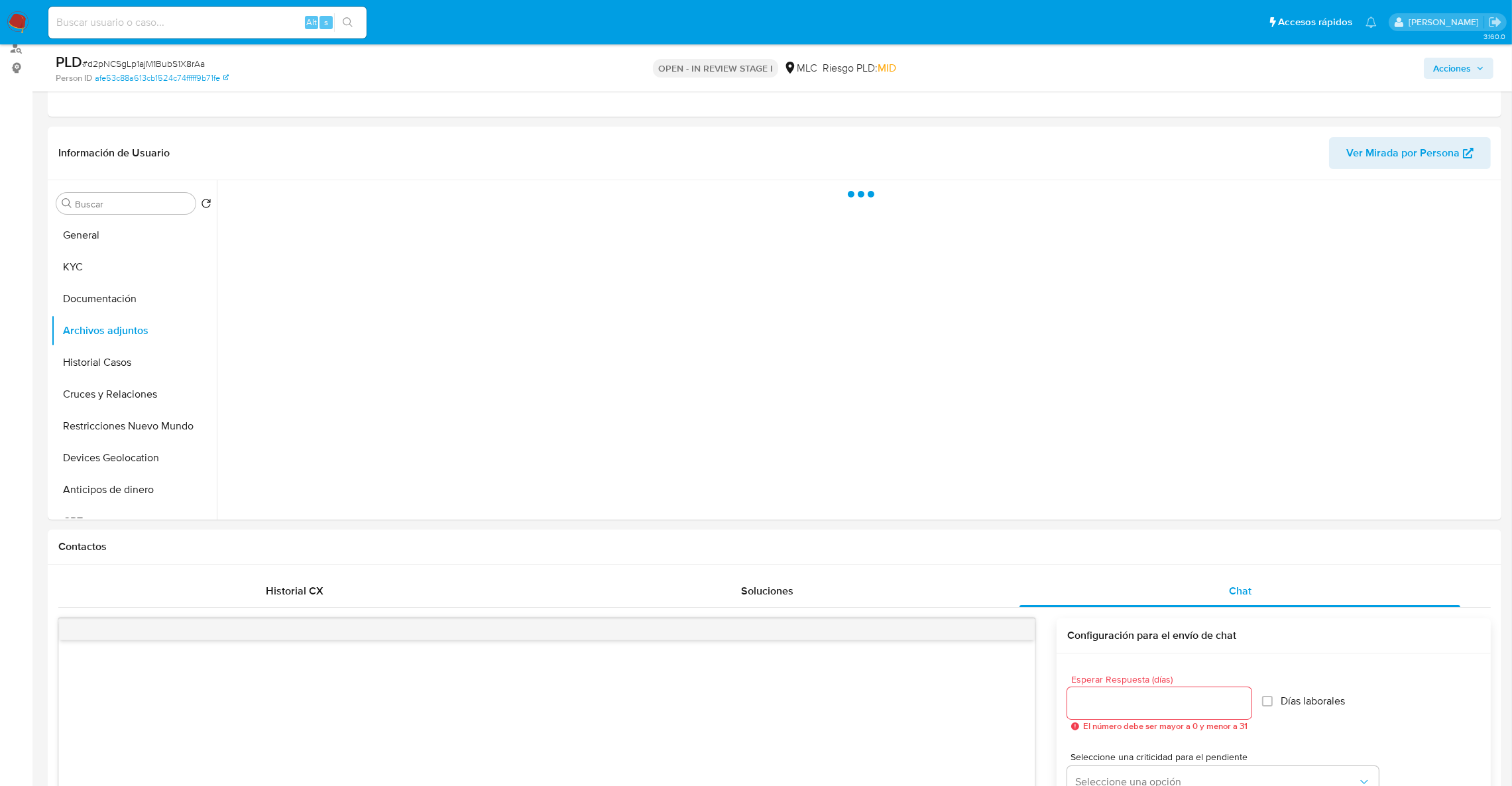
click at [1424, 82] on div "Acciones" at bounding box center [1255, 68] width 476 height 31
click at [1438, 71] on span "Acciones" at bounding box center [1451, 68] width 38 height 22
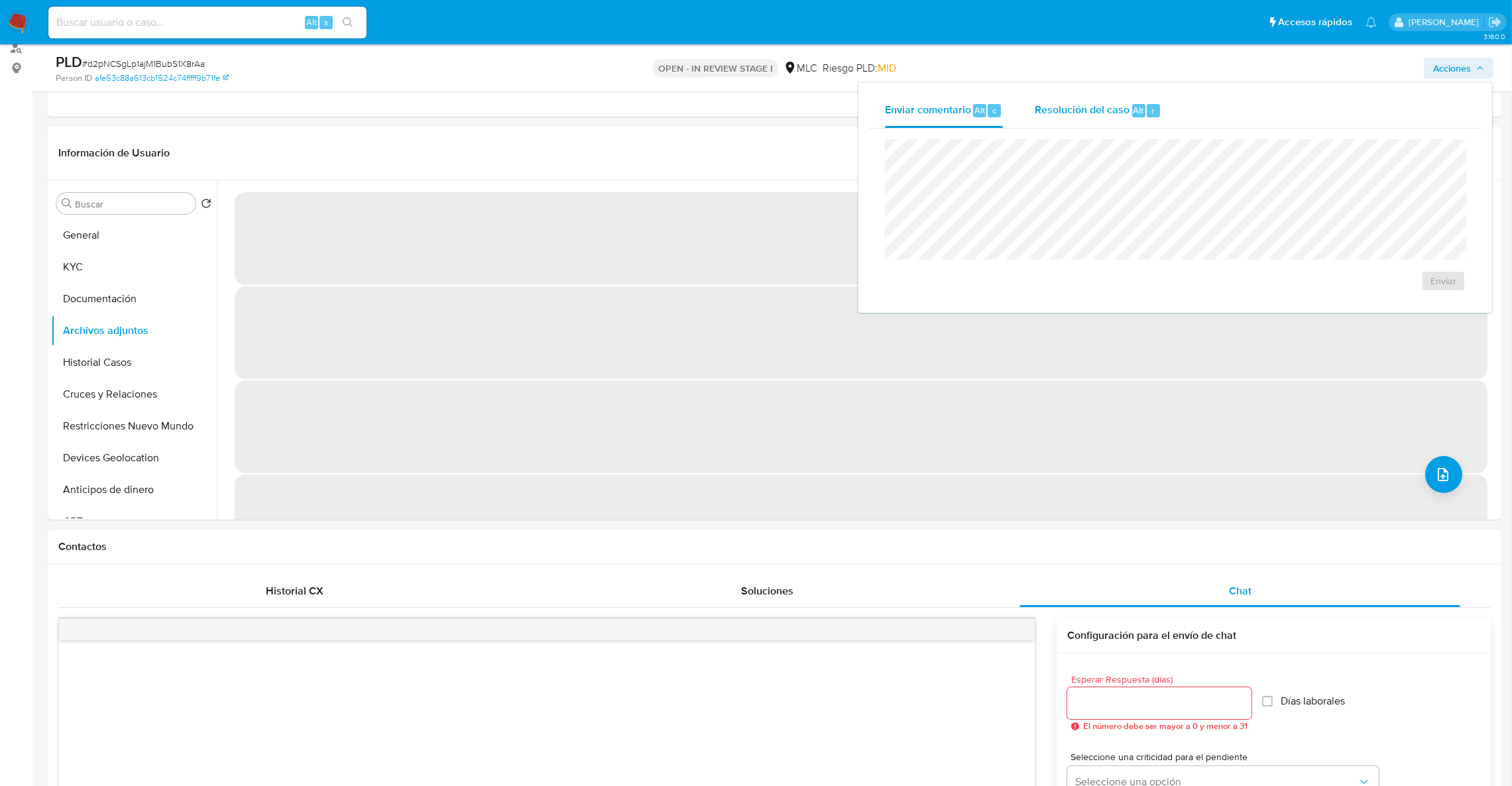
click at [1111, 107] on span "Resolución del caso" at bounding box center [1082, 109] width 95 height 16
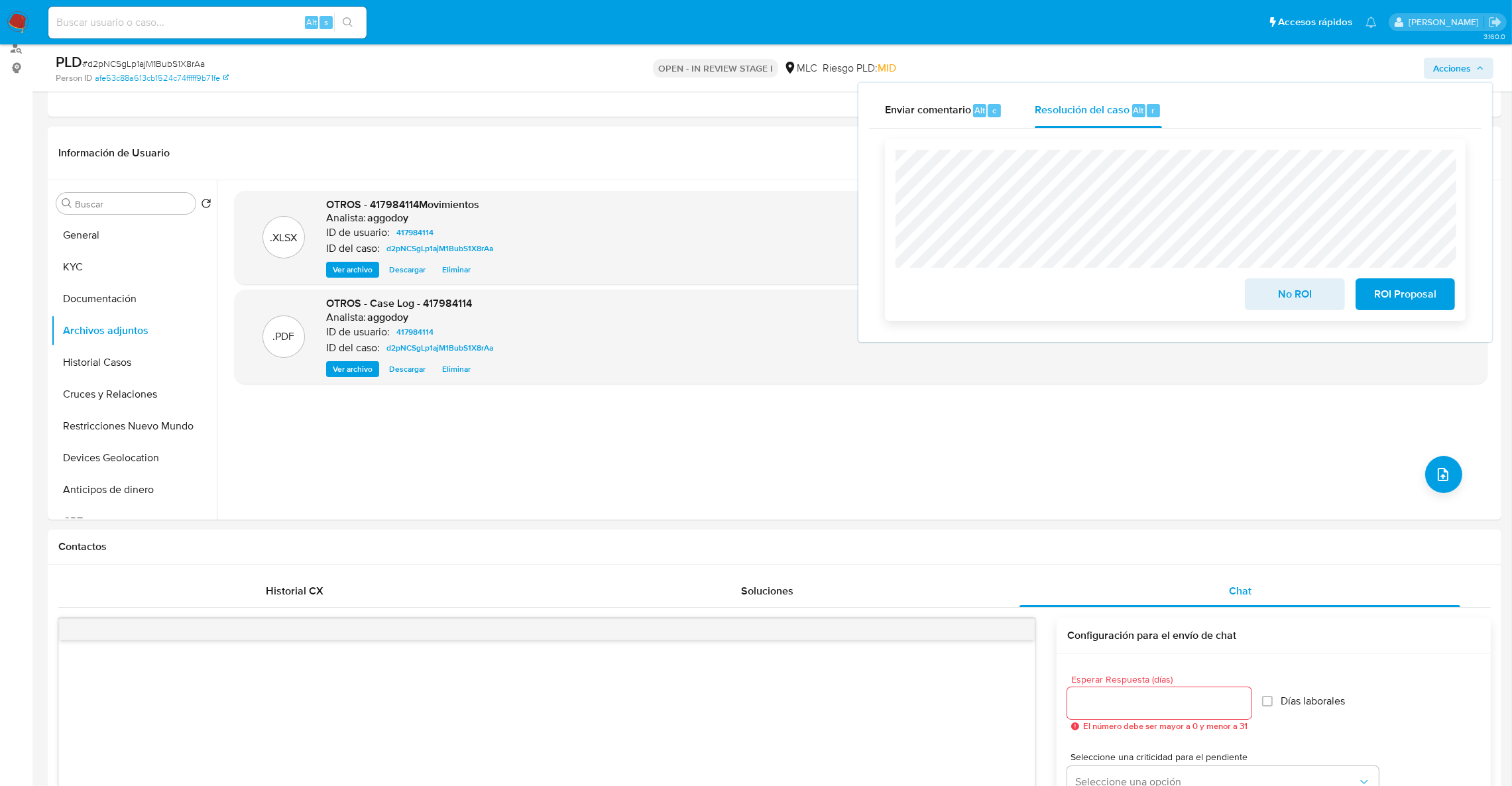
click at [1295, 308] on span "No ROI" at bounding box center [1294, 293] width 65 height 29
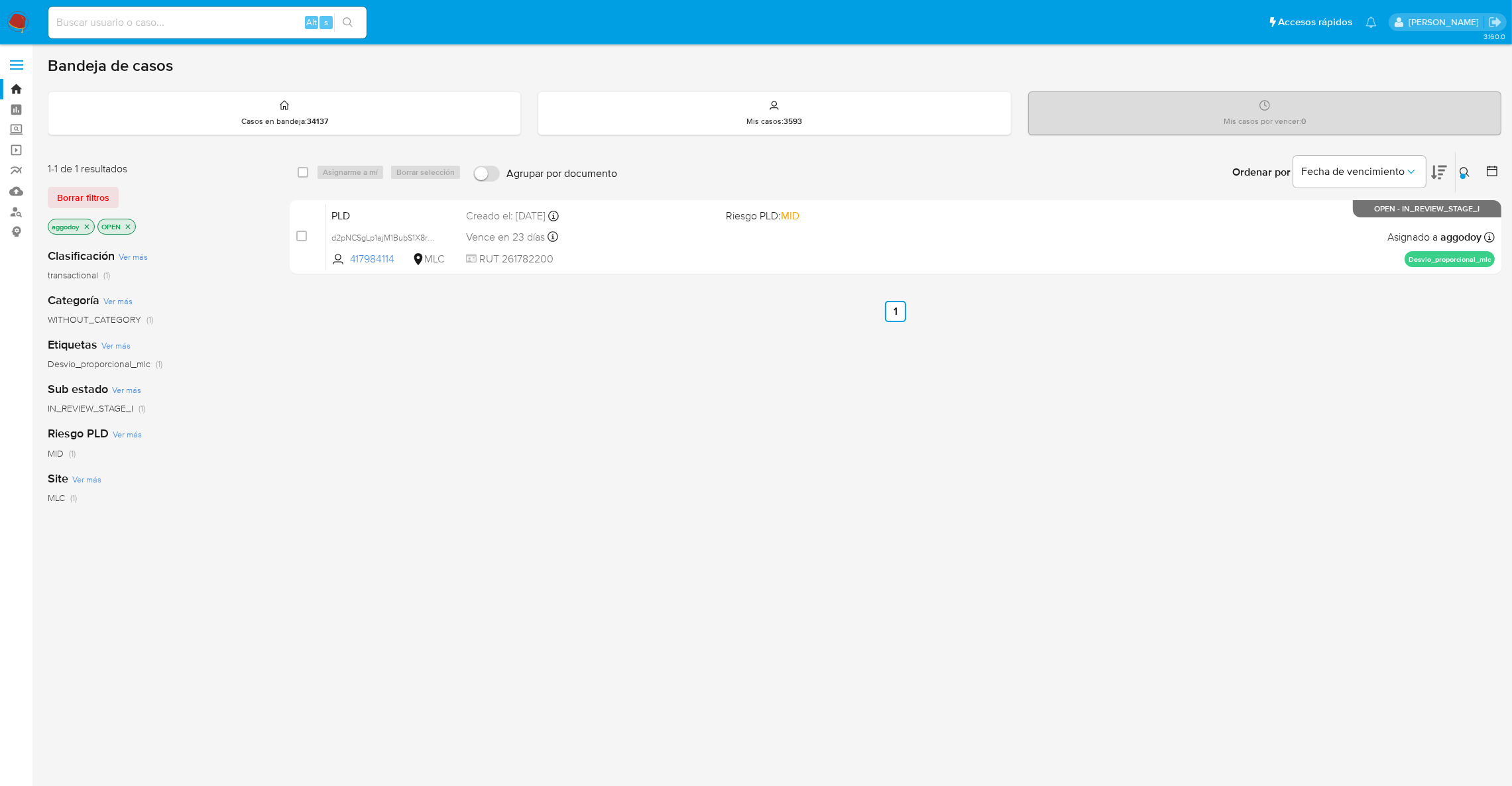
click at [1456, 166] on button at bounding box center [1466, 172] width 22 height 16
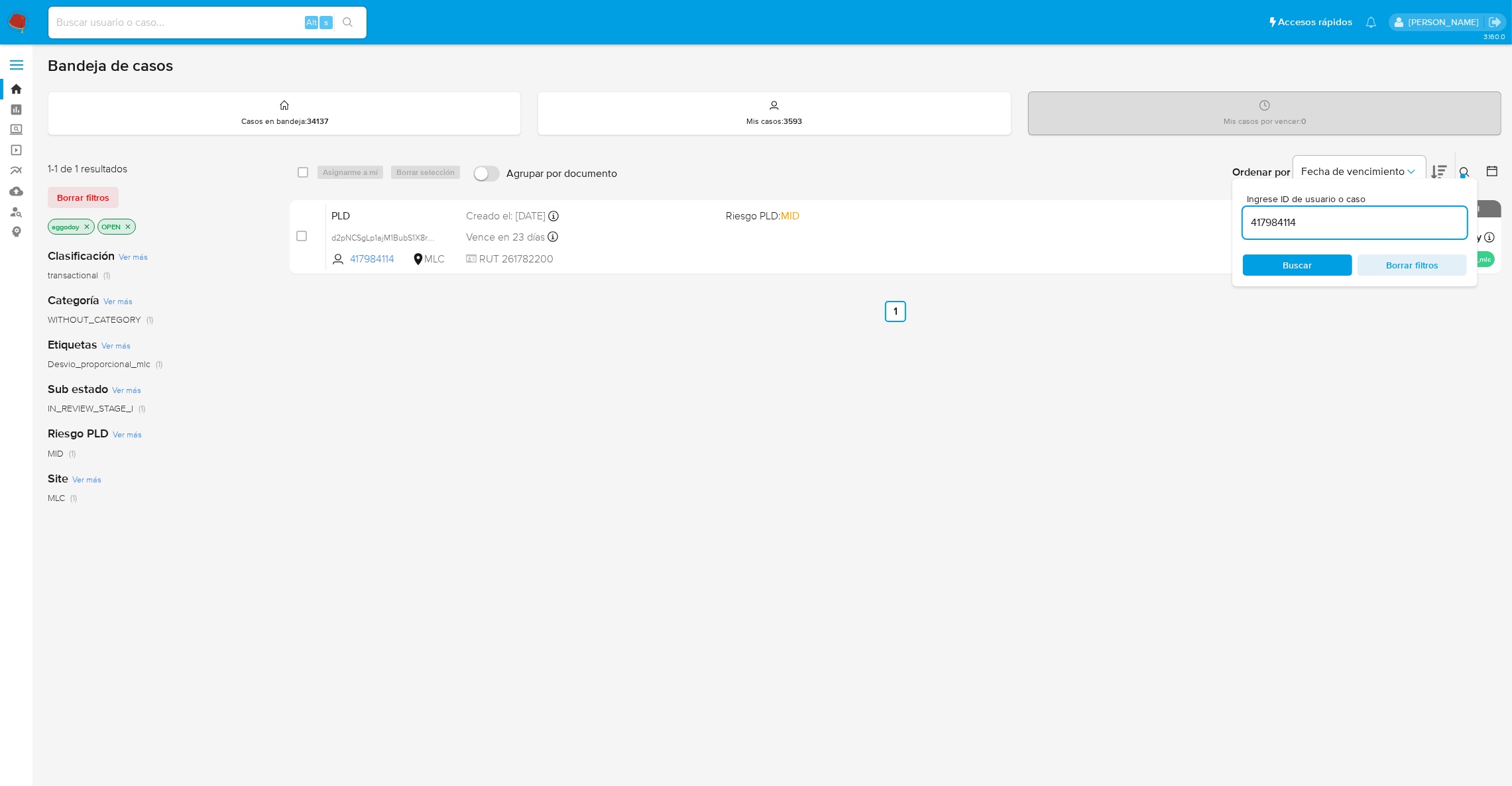
click at [1419, 242] on div "Ingrese ID de usuario o caso 417984114 Buscar Borrar filtros" at bounding box center [1354, 232] width 245 height 108
click at [1406, 230] on div "417984114" at bounding box center [1354, 222] width 224 height 32
click at [1395, 226] on input "417984114" at bounding box center [1354, 222] width 224 height 17
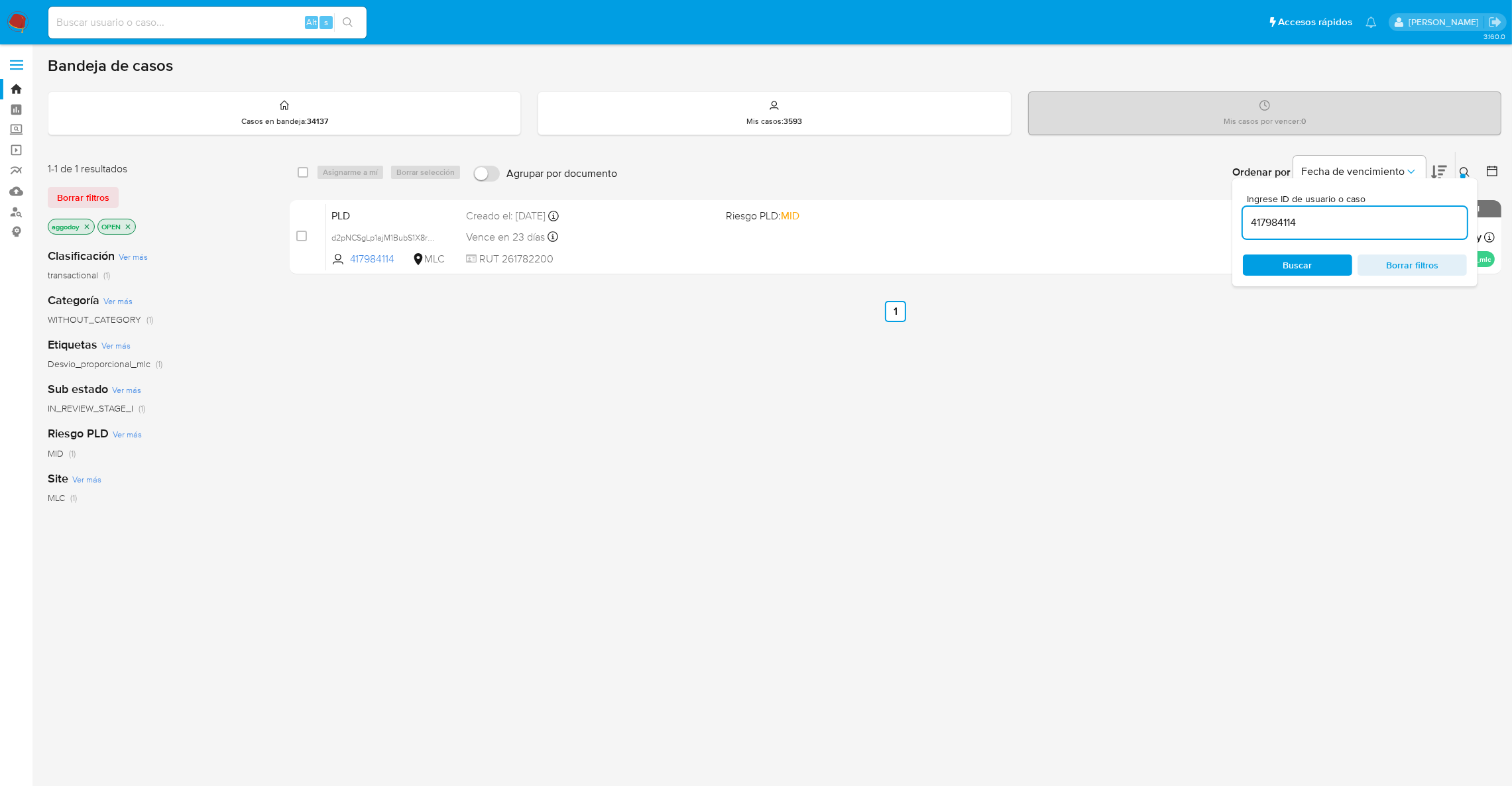
click at [1389, 221] on input "417984114" at bounding box center [1354, 222] width 224 height 17
paste input "178864274"
click at [1323, 227] on input "1788642744" at bounding box center [1354, 222] width 224 height 17
paste input "692599241"
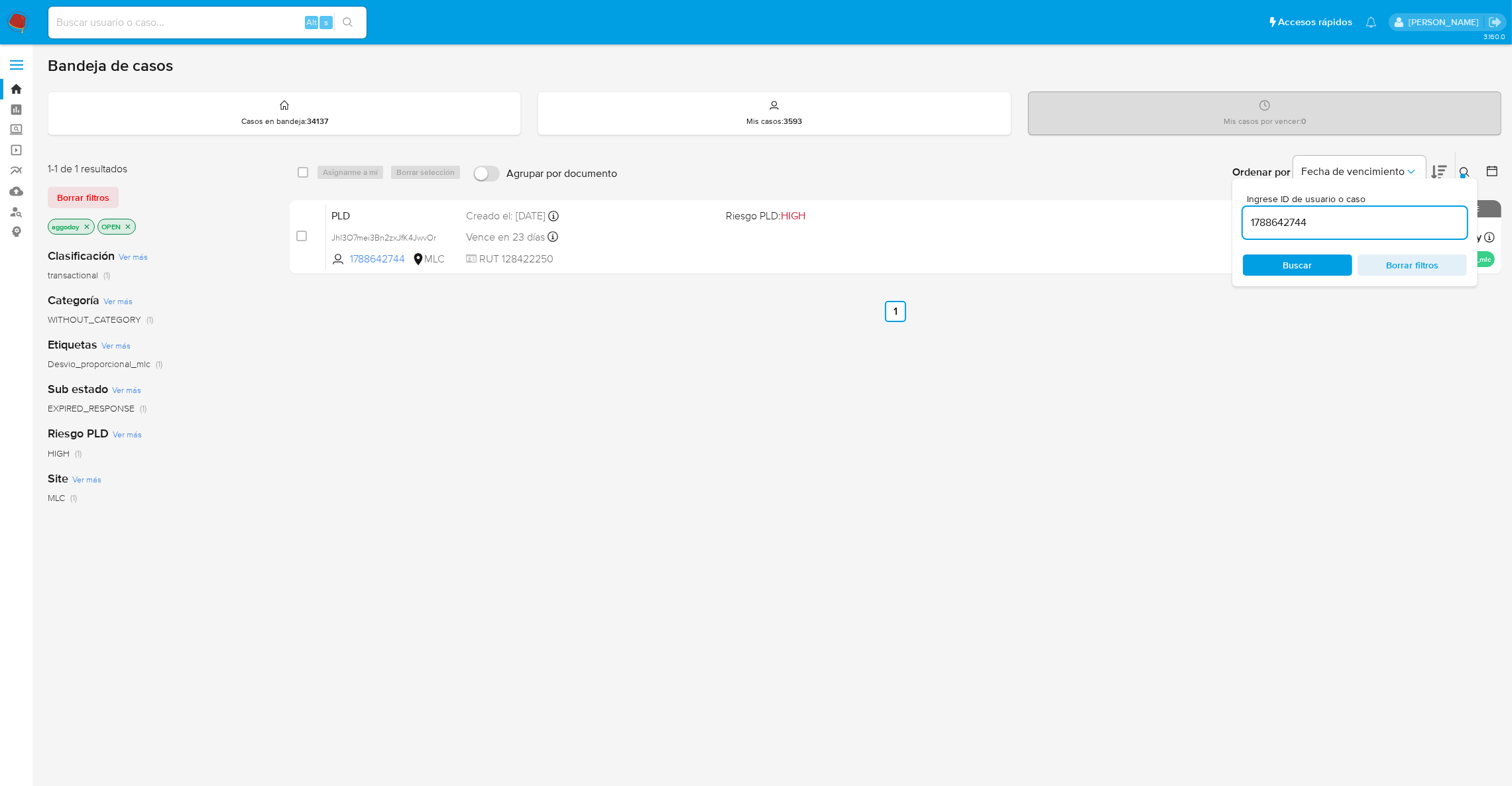
click at [1323, 226] on input "1788642744" at bounding box center [1354, 222] width 224 height 17
type input "692599241"
click at [1459, 167] on icon at bounding box center [1464, 172] width 10 height 10
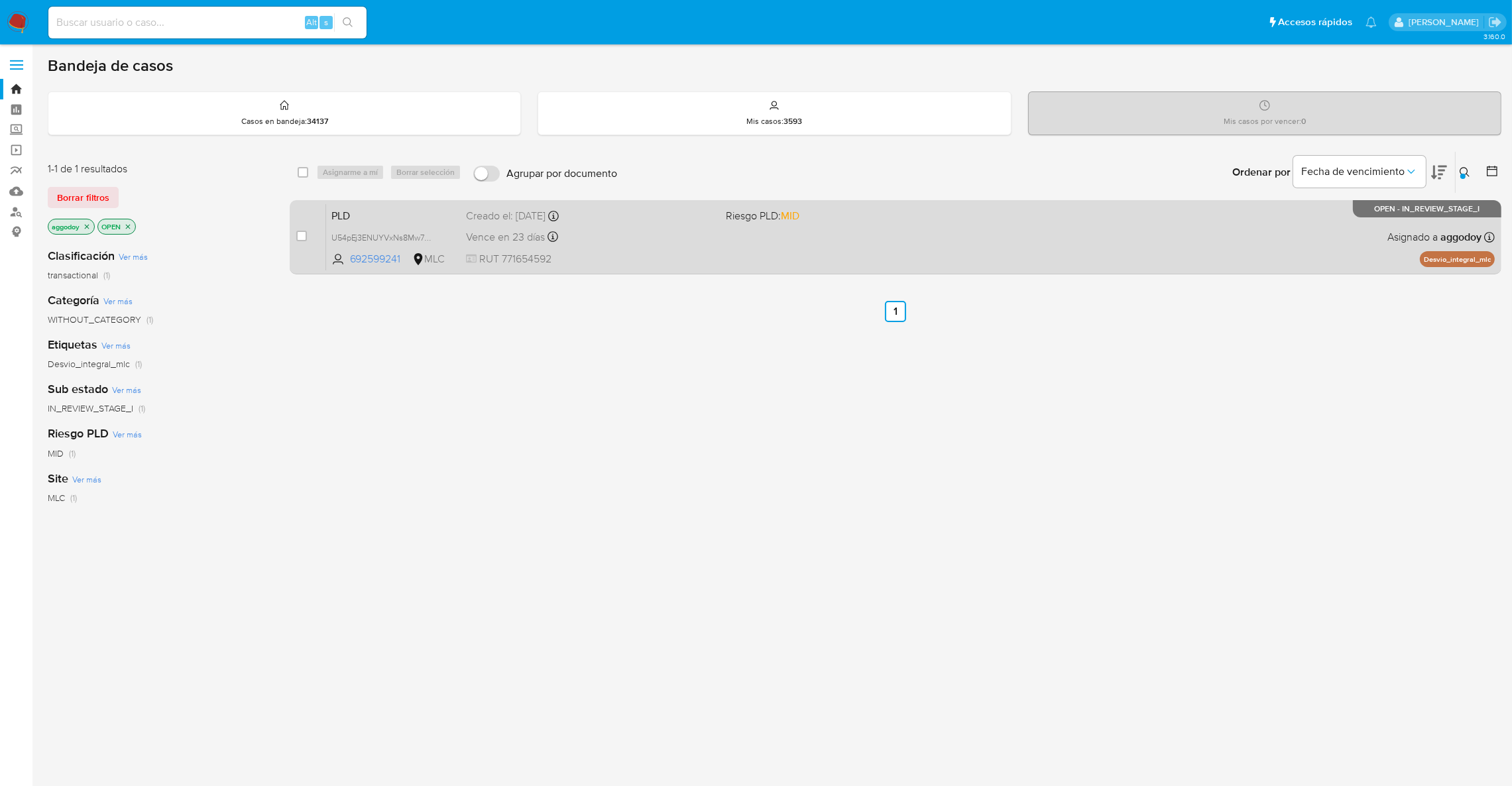
click at [766, 250] on div "PLD U54pEj3ENUYVxNs8Mw7GwjSi 692599241 MLC Riesgo PLD: MID Creado el: 12/07/202…" at bounding box center [910, 237] width 1169 height 67
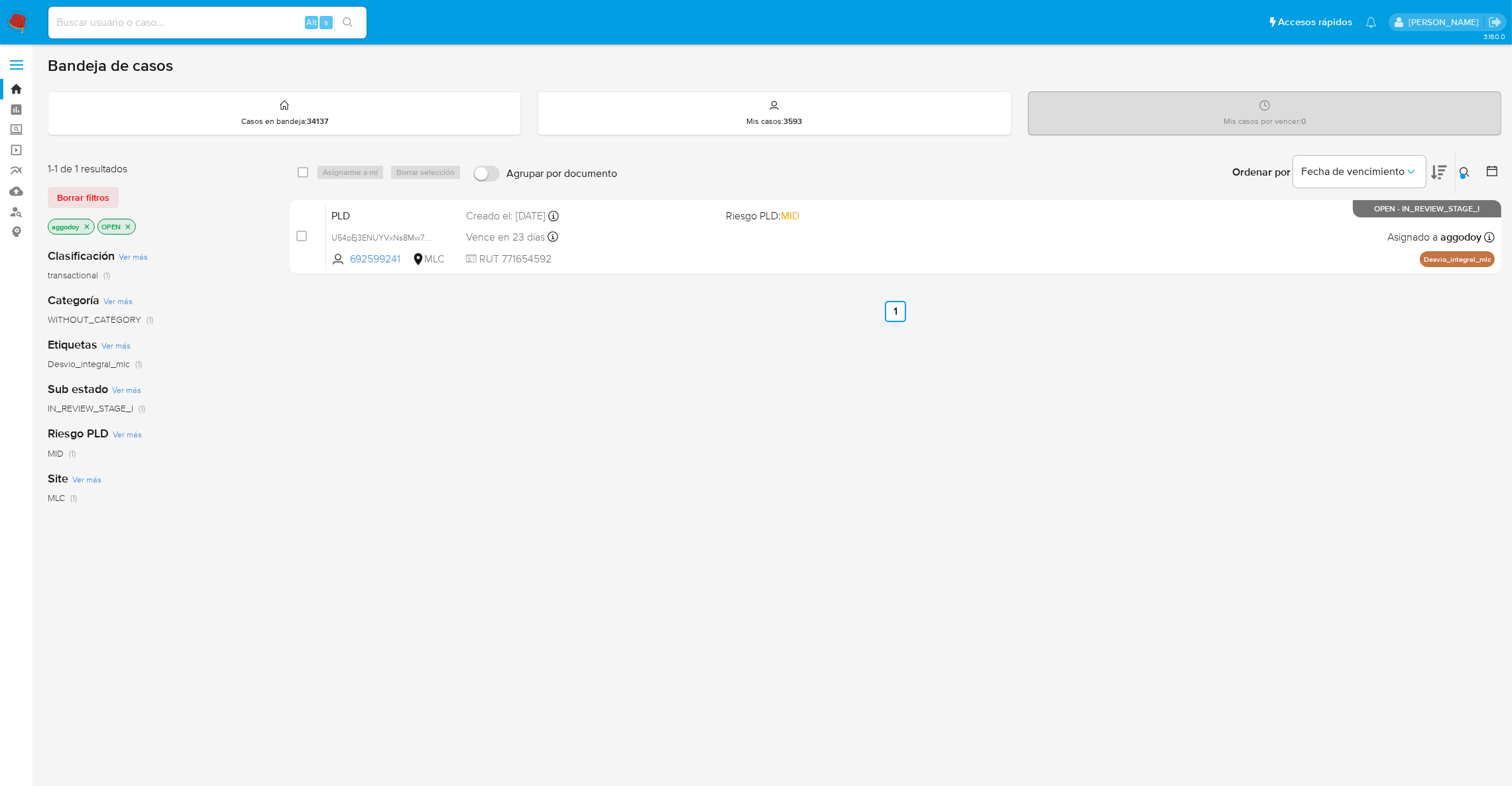
click at [1457, 172] on button at bounding box center [1466, 172] width 22 height 16
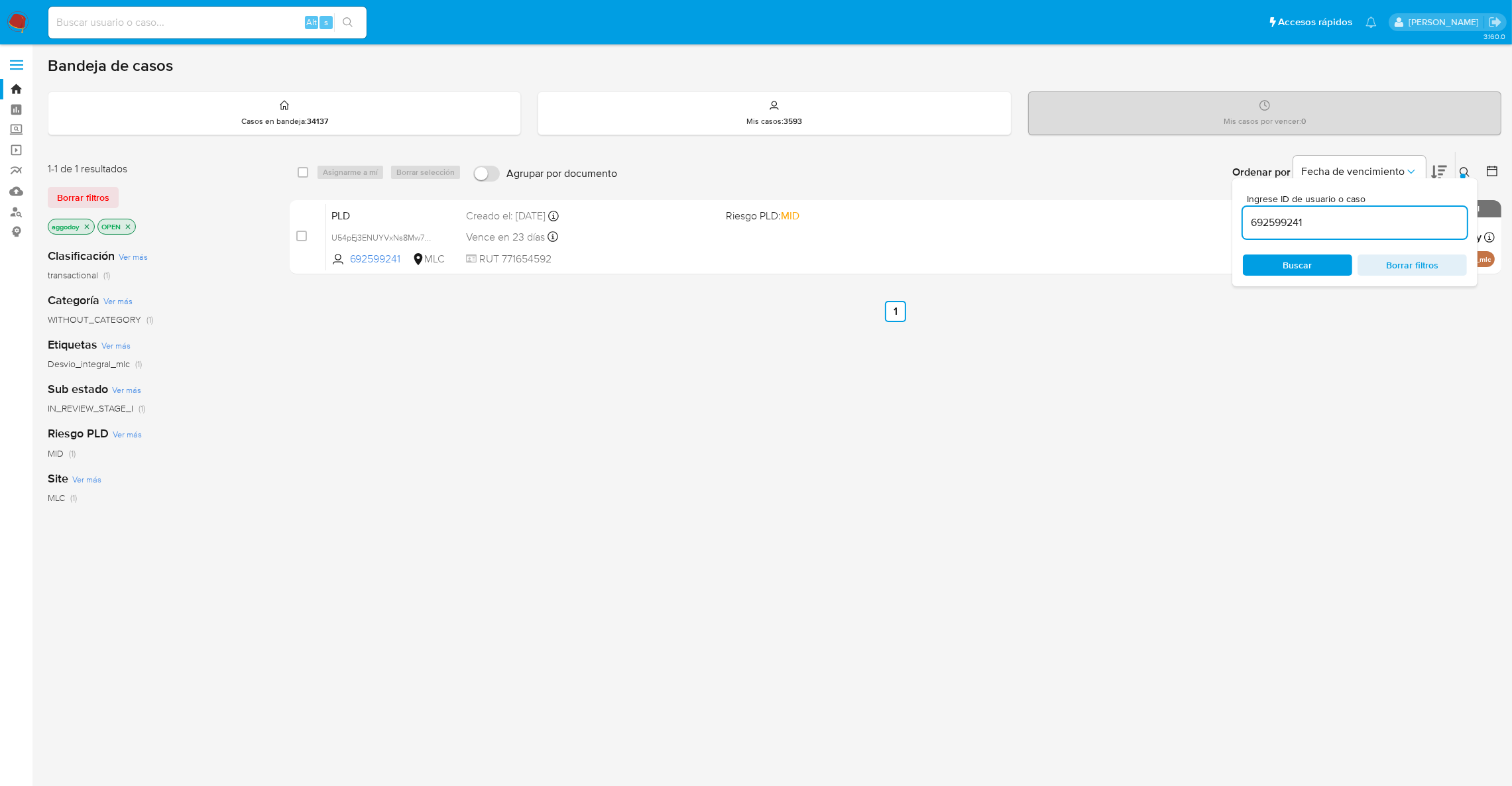
click at [1373, 230] on input "692599241" at bounding box center [1354, 222] width 224 height 17
click at [1373, 230] on input "692599241" at bounding box center [1354, 222] width 224 height 17
click at [1367, 228] on input "692599241" at bounding box center [1354, 222] width 224 height 17
click at [1322, 228] on input "692599241" at bounding box center [1354, 222] width 224 height 17
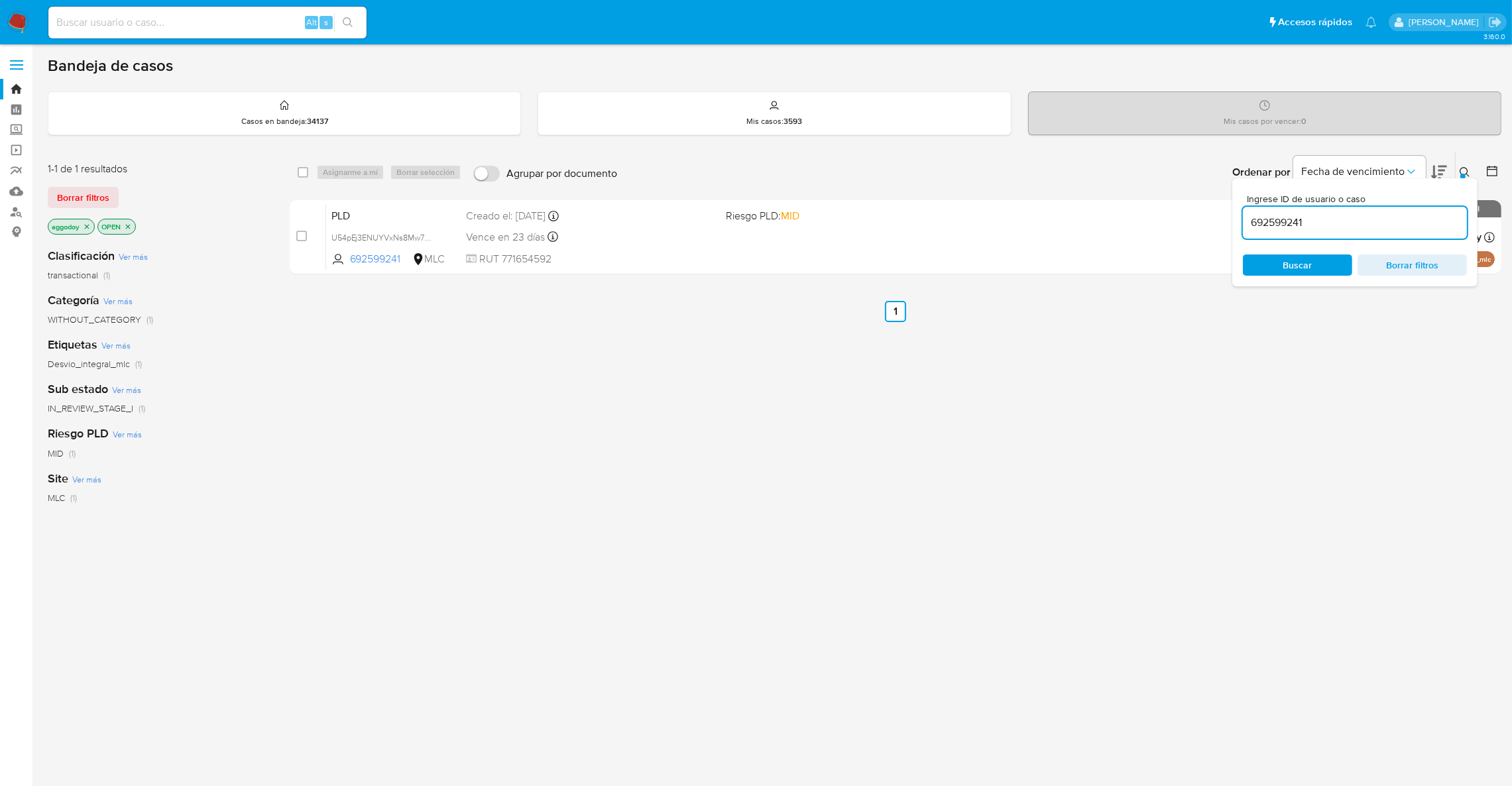
click at [1322, 228] on input "692599241" at bounding box center [1354, 222] width 224 height 17
paste input "1788642744"
type input "1788642744"
click at [1464, 178] on div "Ingrese ID de usuario o caso 1788642744 Buscar Borrar filtros" at bounding box center [1354, 232] width 245 height 108
click at [1302, 225] on input "1788642744" at bounding box center [1354, 222] width 224 height 17
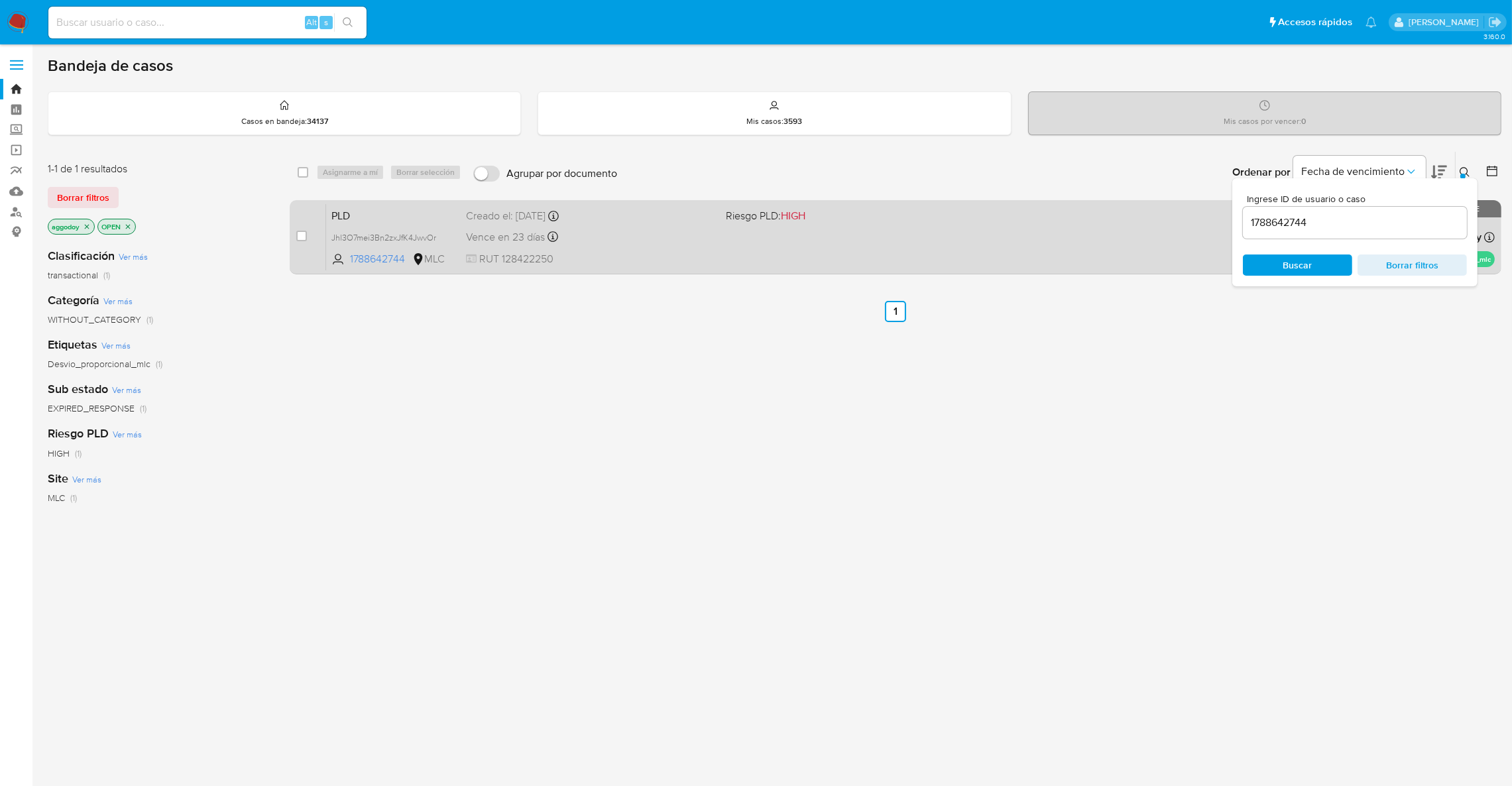
click at [984, 227] on div "PLD Jhl3O7mei3Bn2zxJfK4JwvOr 1788642744 MLC Riesgo PLD: HIGH Creado el: 12/07/2…" at bounding box center [910, 237] width 1169 height 67
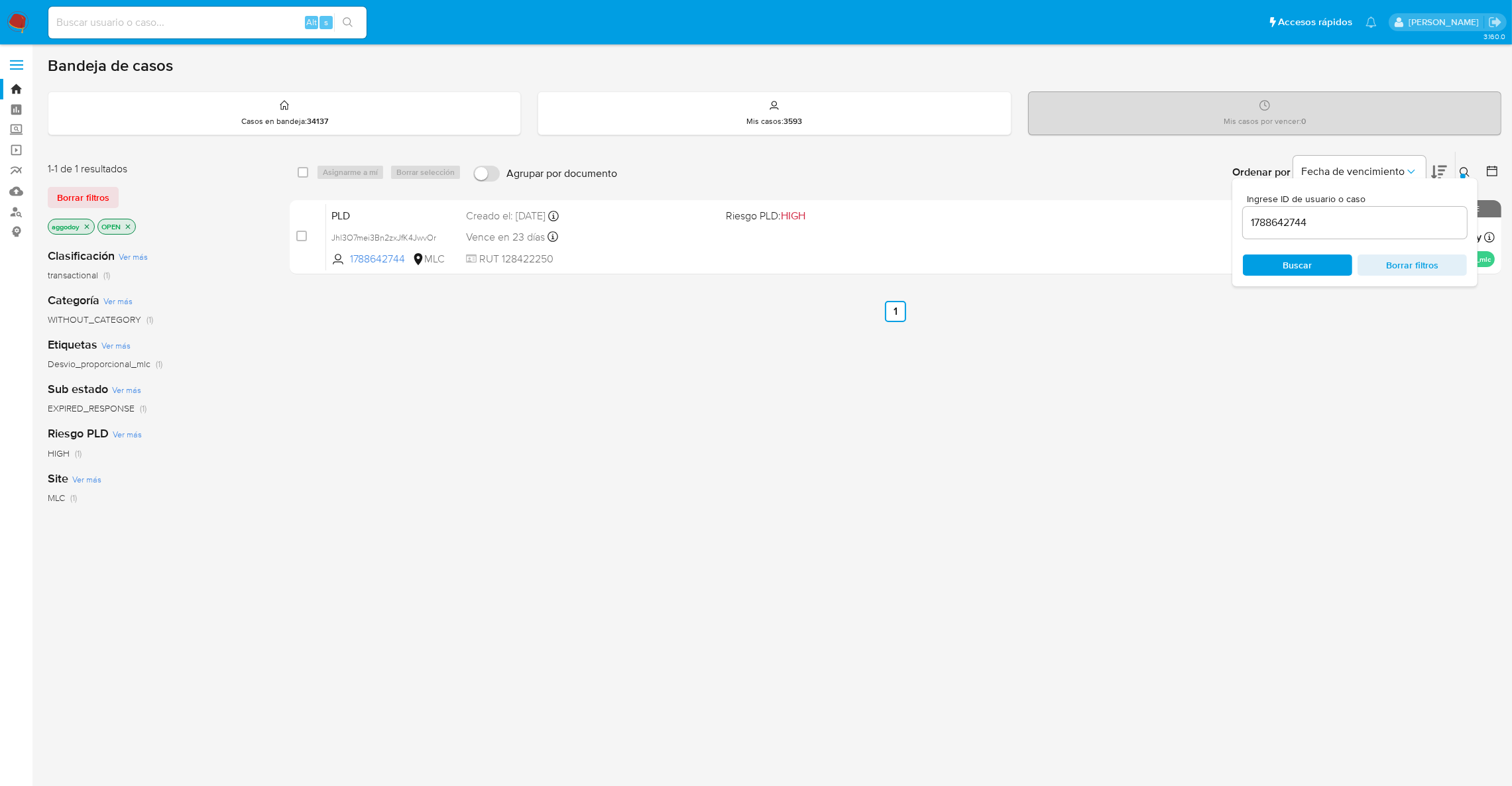
click at [1469, 181] on div "Ingrese ID de usuario o caso 1788642744 Buscar Borrar filtros" at bounding box center [1354, 232] width 245 height 108
click at [1469, 176] on icon at bounding box center [1464, 172] width 10 height 10
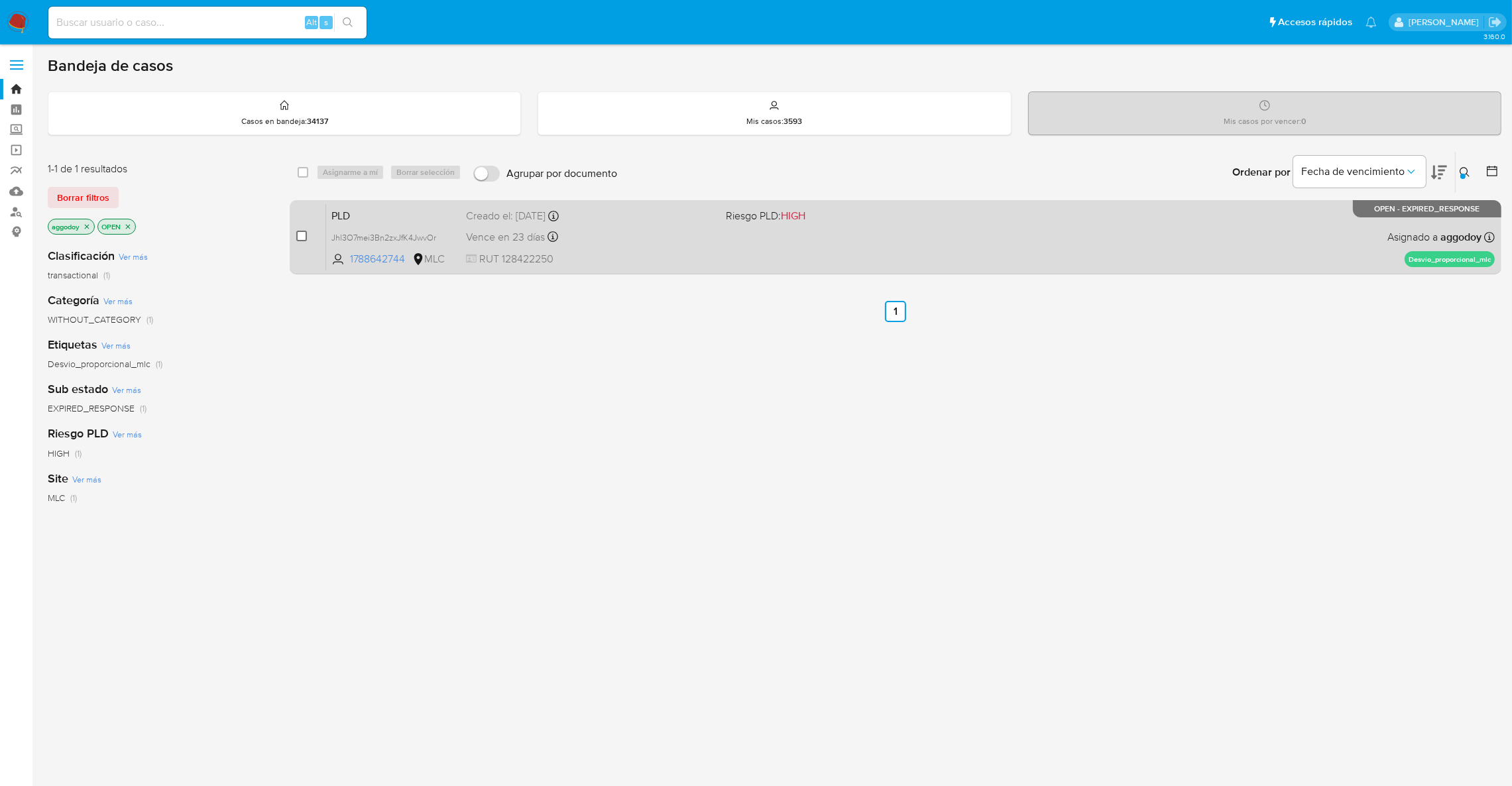
click at [303, 238] on input "checkbox" at bounding box center [302, 236] width 10 height 10
checkbox input "true"
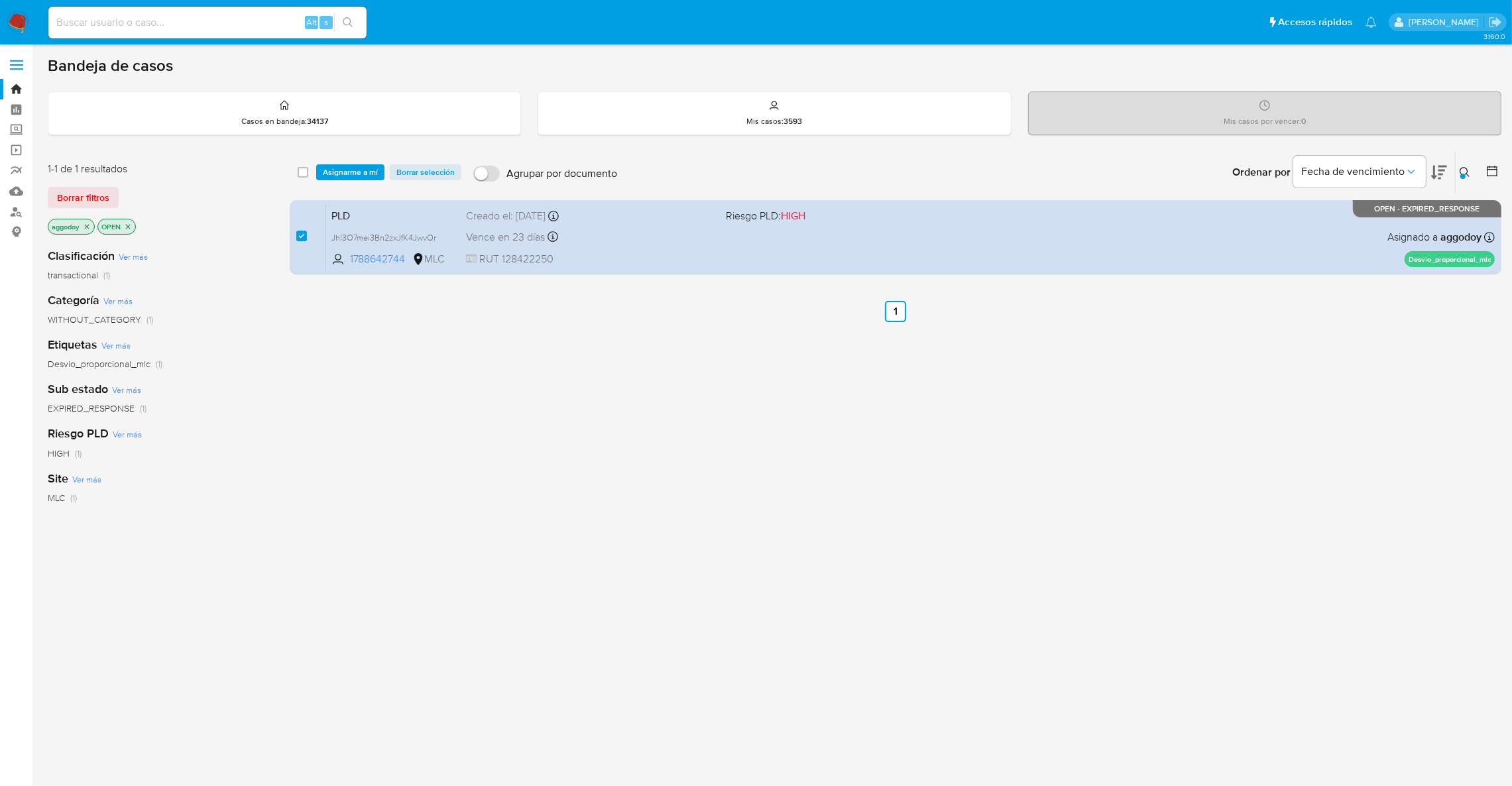
drag, startPoint x: 348, startPoint y: 170, endPoint x: 371, endPoint y: 186, distance: 28.0
click at [351, 171] on span "Asignarme a mí" at bounding box center [350, 172] width 55 height 13
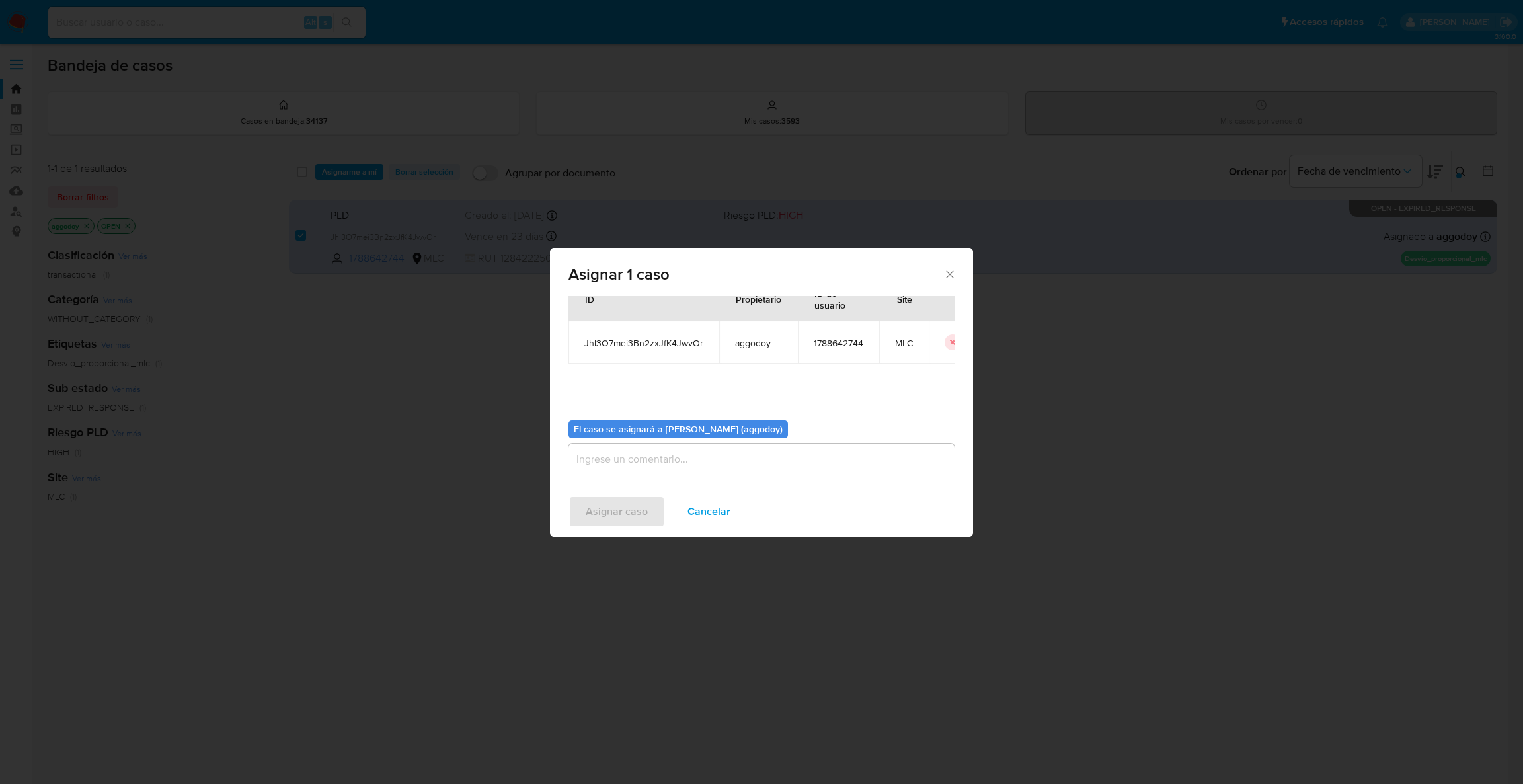
scroll to position [68, 0]
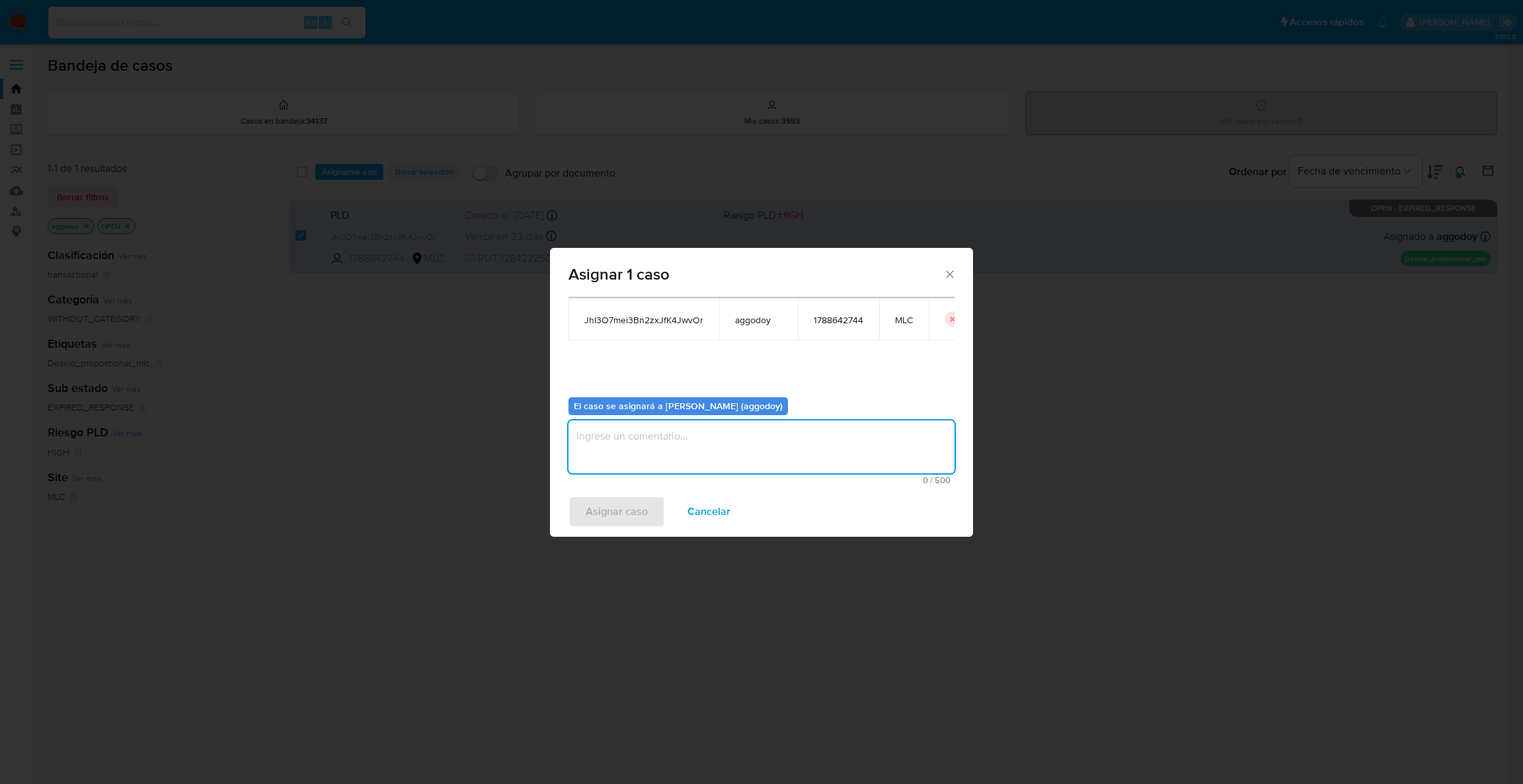
click at [753, 470] on textarea "assign-modal" at bounding box center [761, 446] width 386 height 53
type textarea "."
click at [609, 522] on span "Asignar caso" at bounding box center [617, 511] width 62 height 29
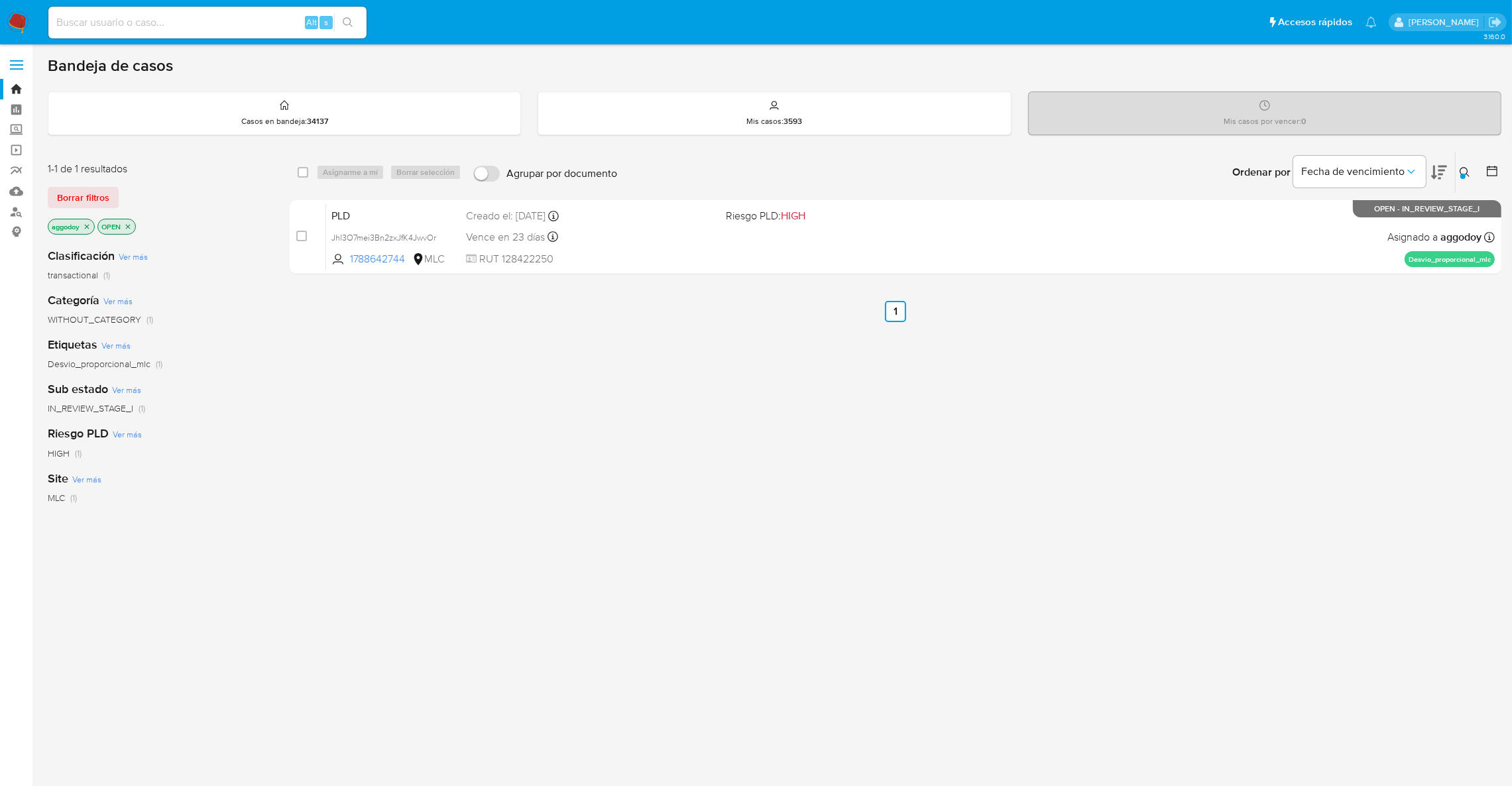
click at [1469, 173] on icon at bounding box center [1464, 172] width 10 height 10
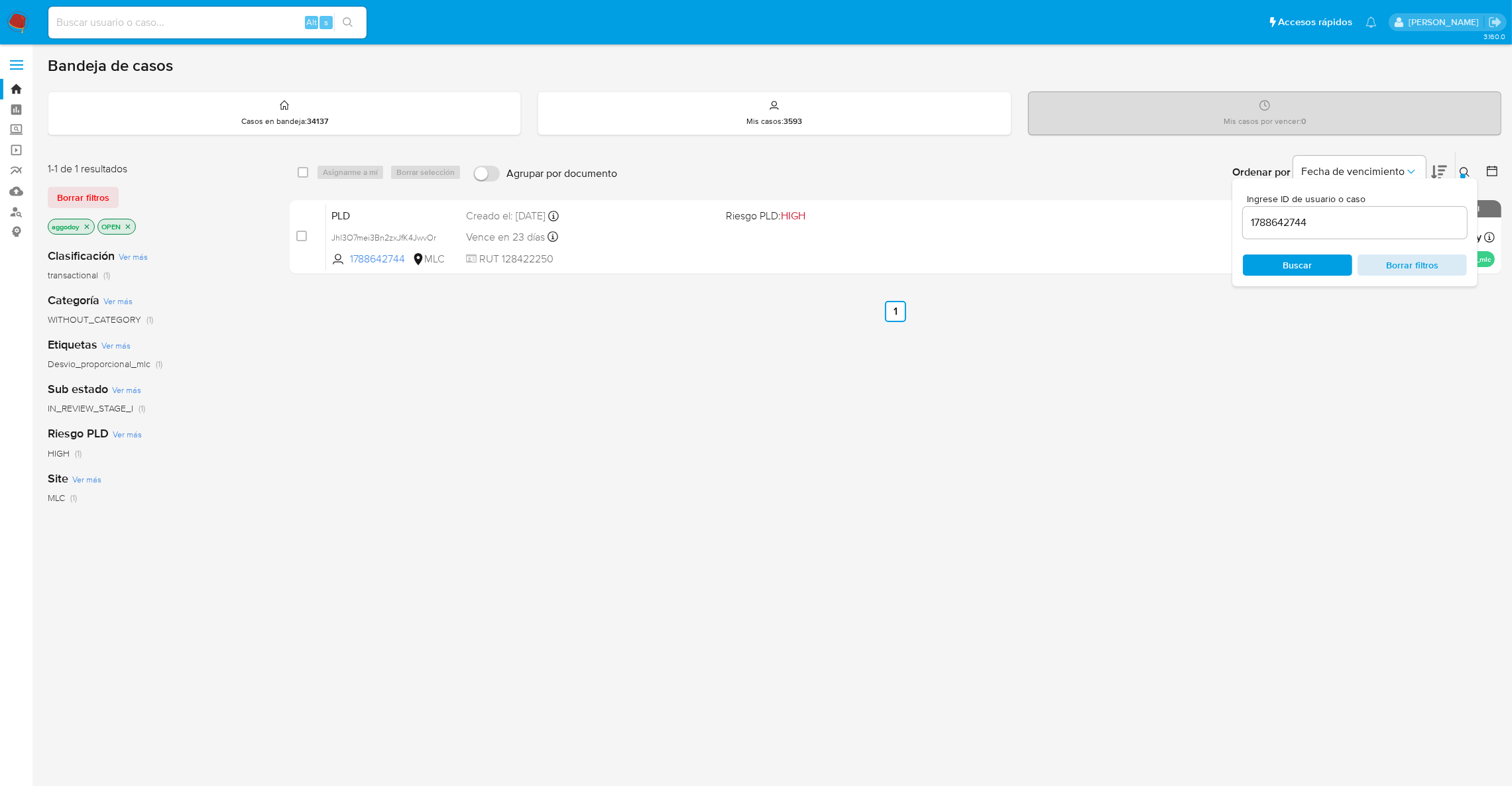
click at [1460, 262] on button "Borrar filtros" at bounding box center [1412, 265] width 109 height 22
click at [1410, 214] on input at bounding box center [1354, 222] width 224 height 17
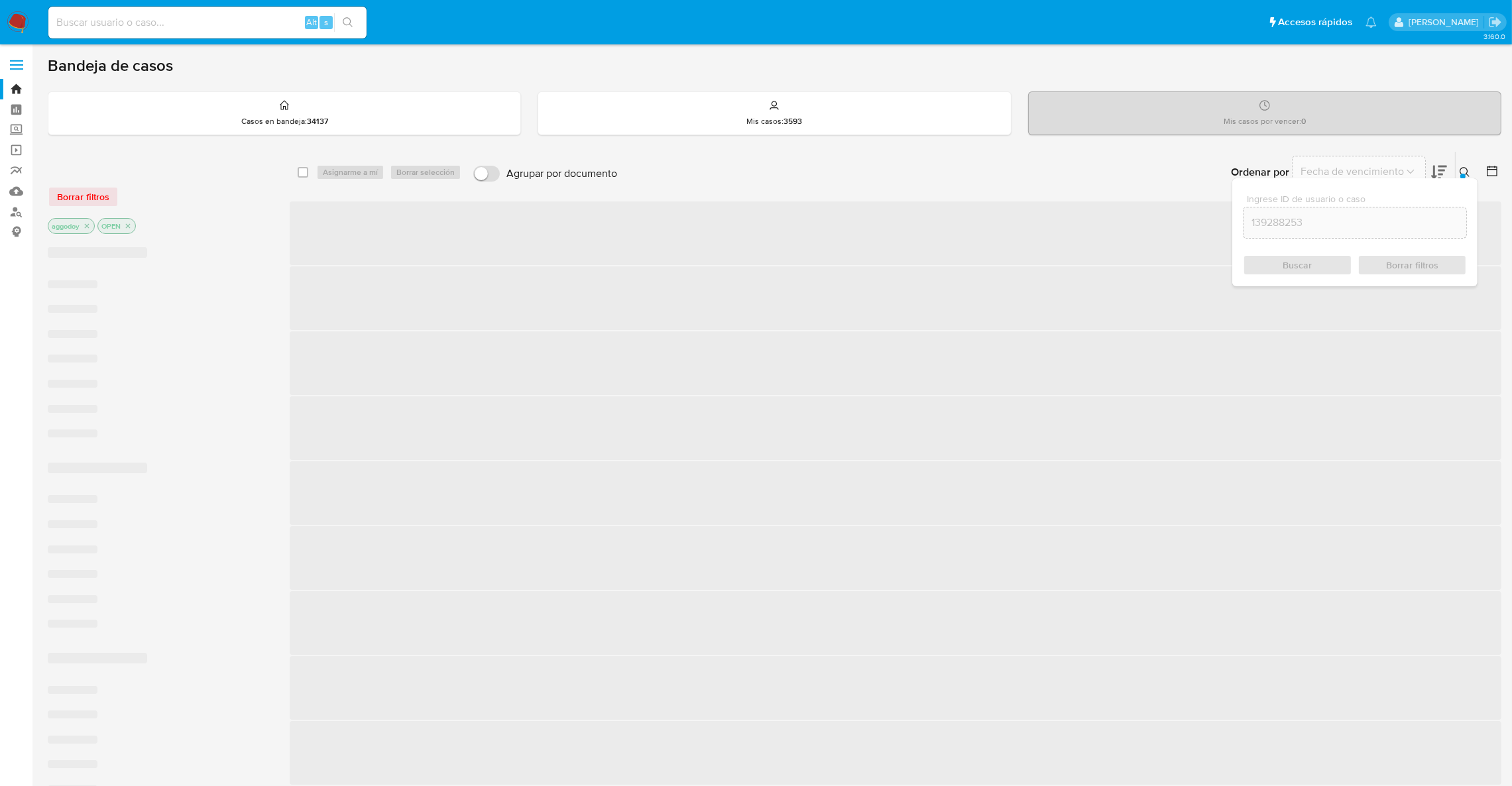
click at [1463, 170] on icon at bounding box center [1464, 172] width 10 height 10
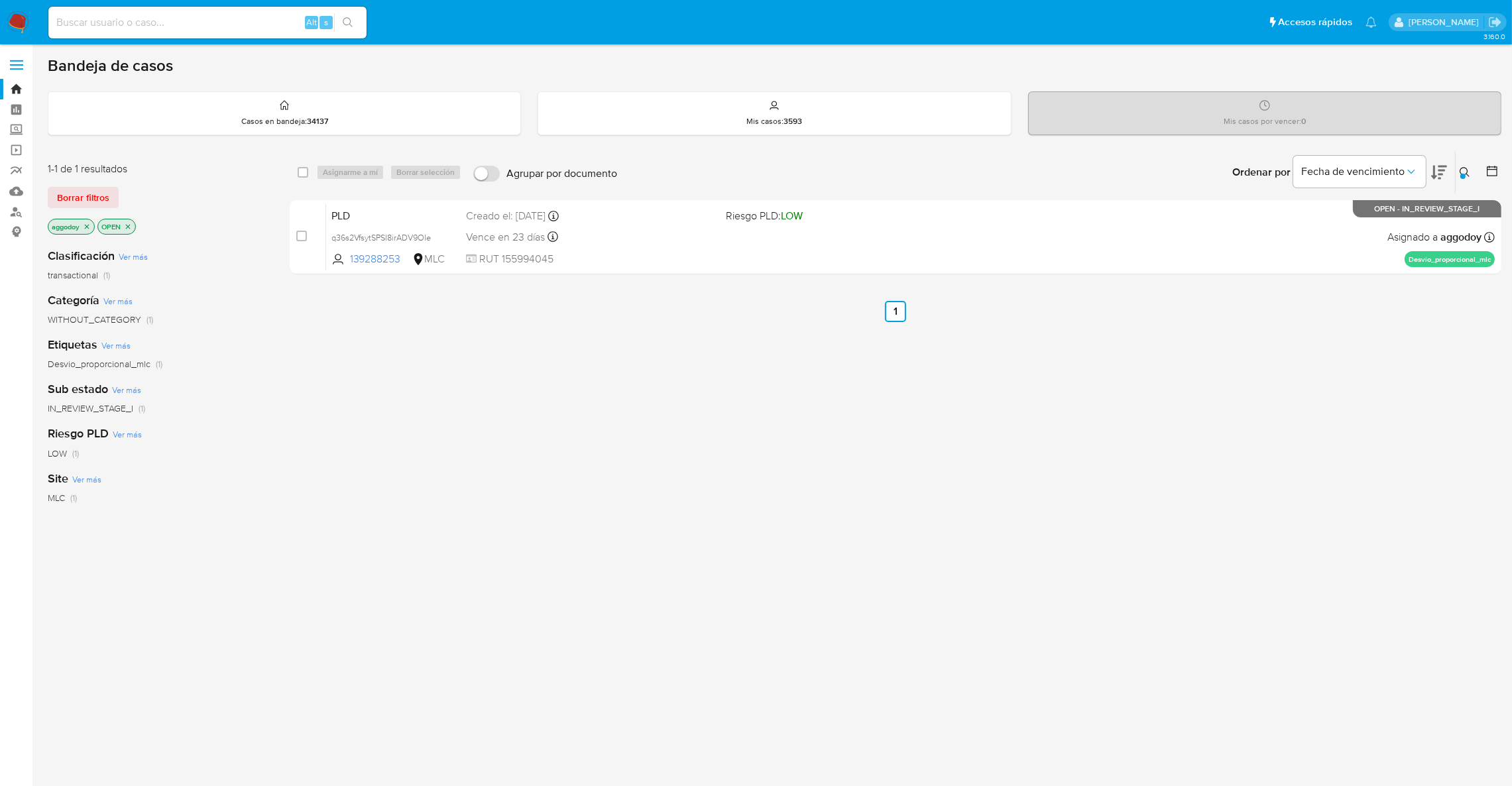
click at [1467, 169] on icon at bounding box center [1464, 172] width 10 height 10
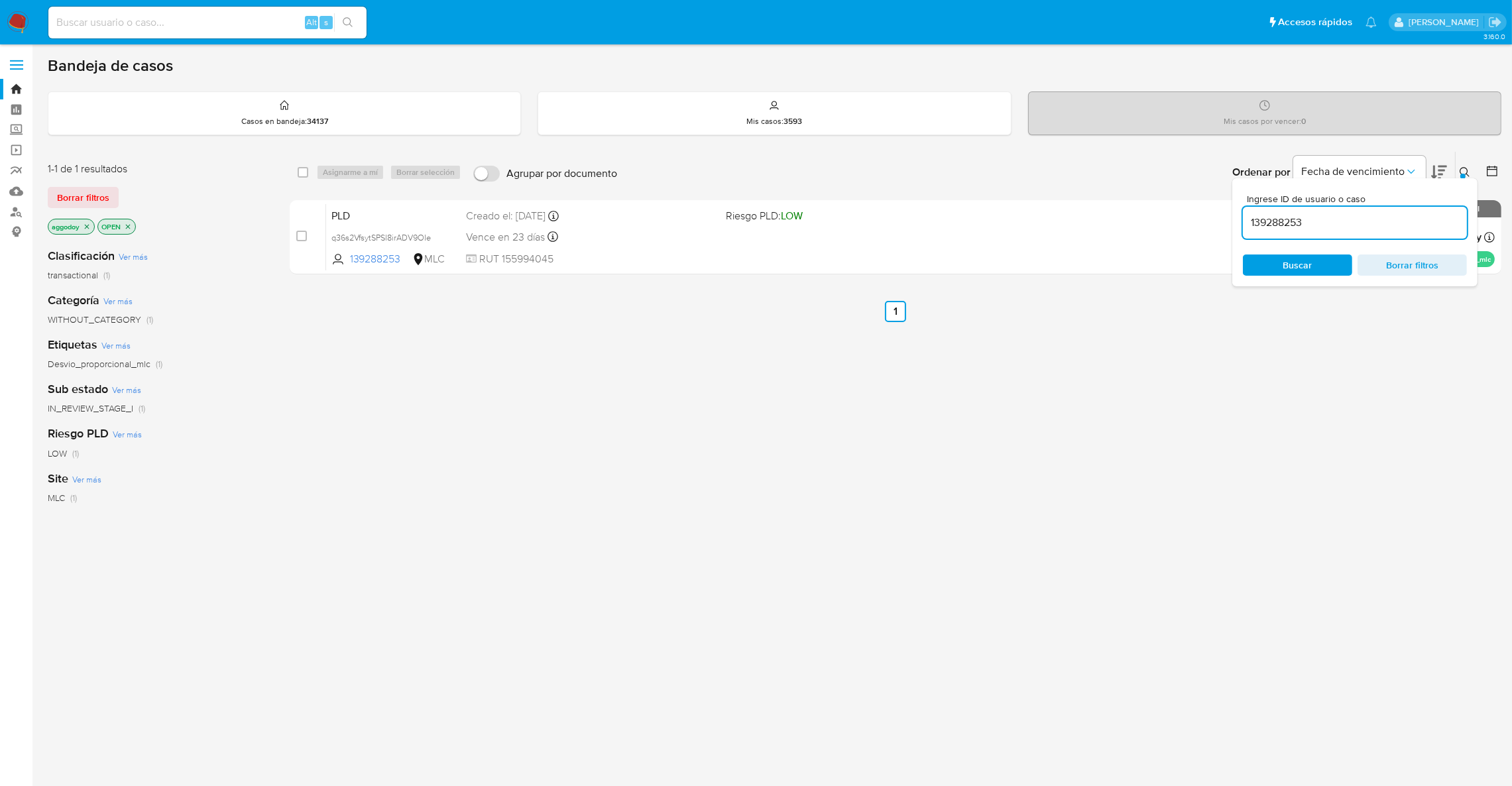
click at [1378, 218] on input "139288253" at bounding box center [1354, 222] width 224 height 17
type input "324805570"
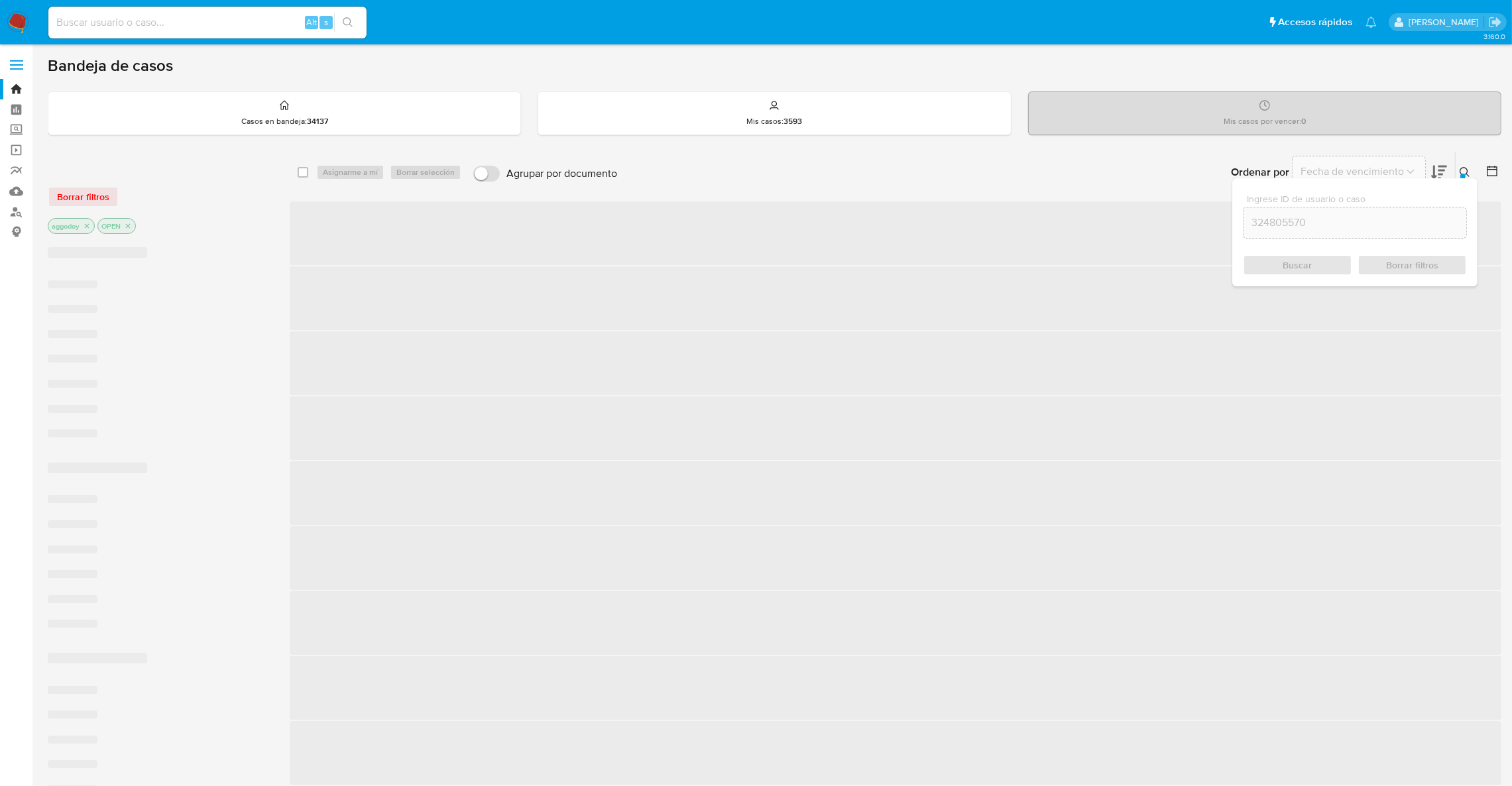
click at [1467, 171] on icon at bounding box center [1464, 172] width 10 height 10
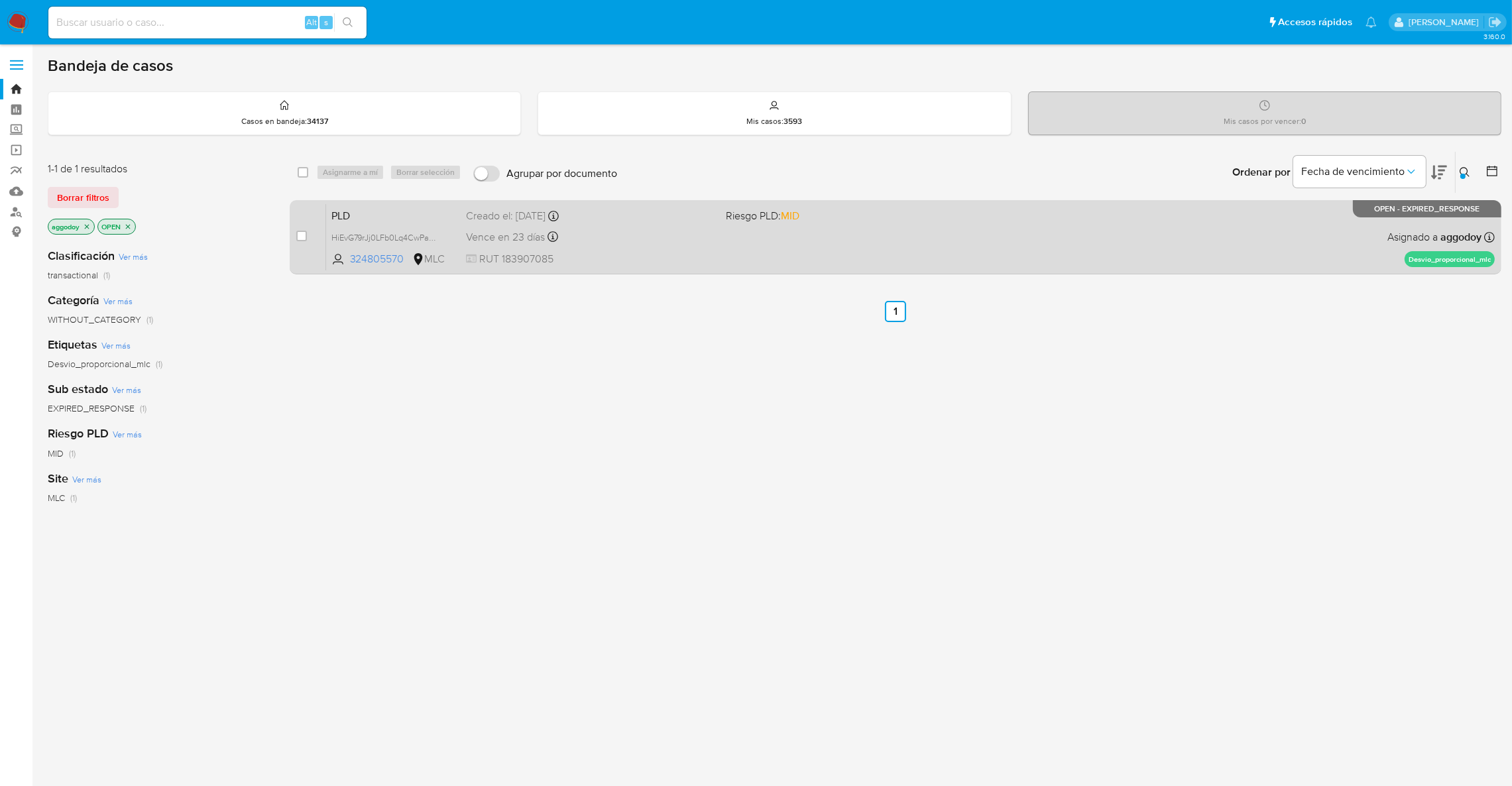
click at [1008, 254] on div "PLD HiEvG79rJj0LFb0Lq4CwPaNC 324805570 MLC Riesgo PLD: MID Creado el: 12/07/202…" at bounding box center [910, 237] width 1169 height 67
click at [299, 236] on input "checkbox" at bounding box center [302, 236] width 10 height 10
checkbox input "true"
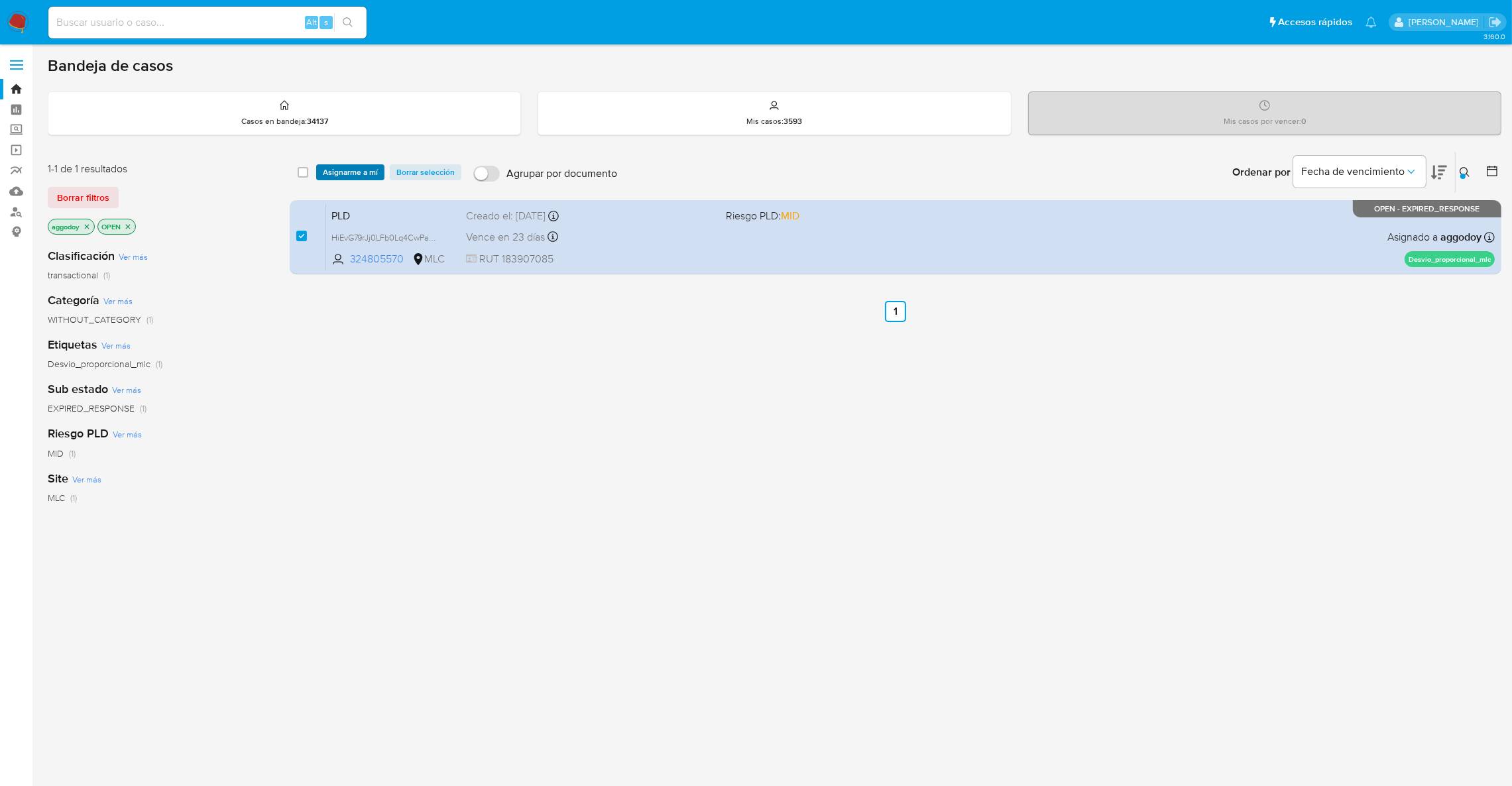
click at [363, 170] on span "Asignarme a mí" at bounding box center [350, 172] width 55 height 13
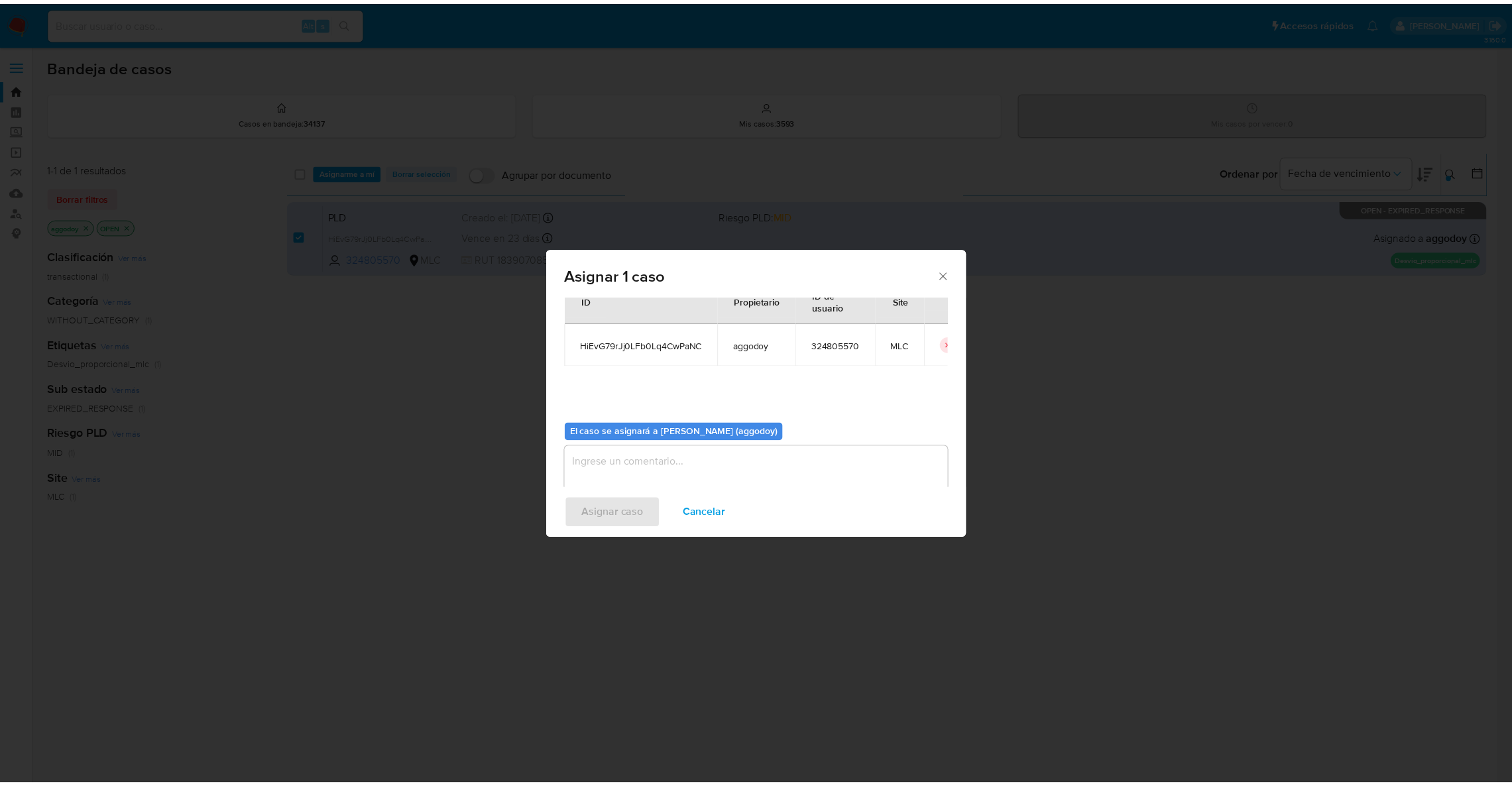
scroll to position [68, 0]
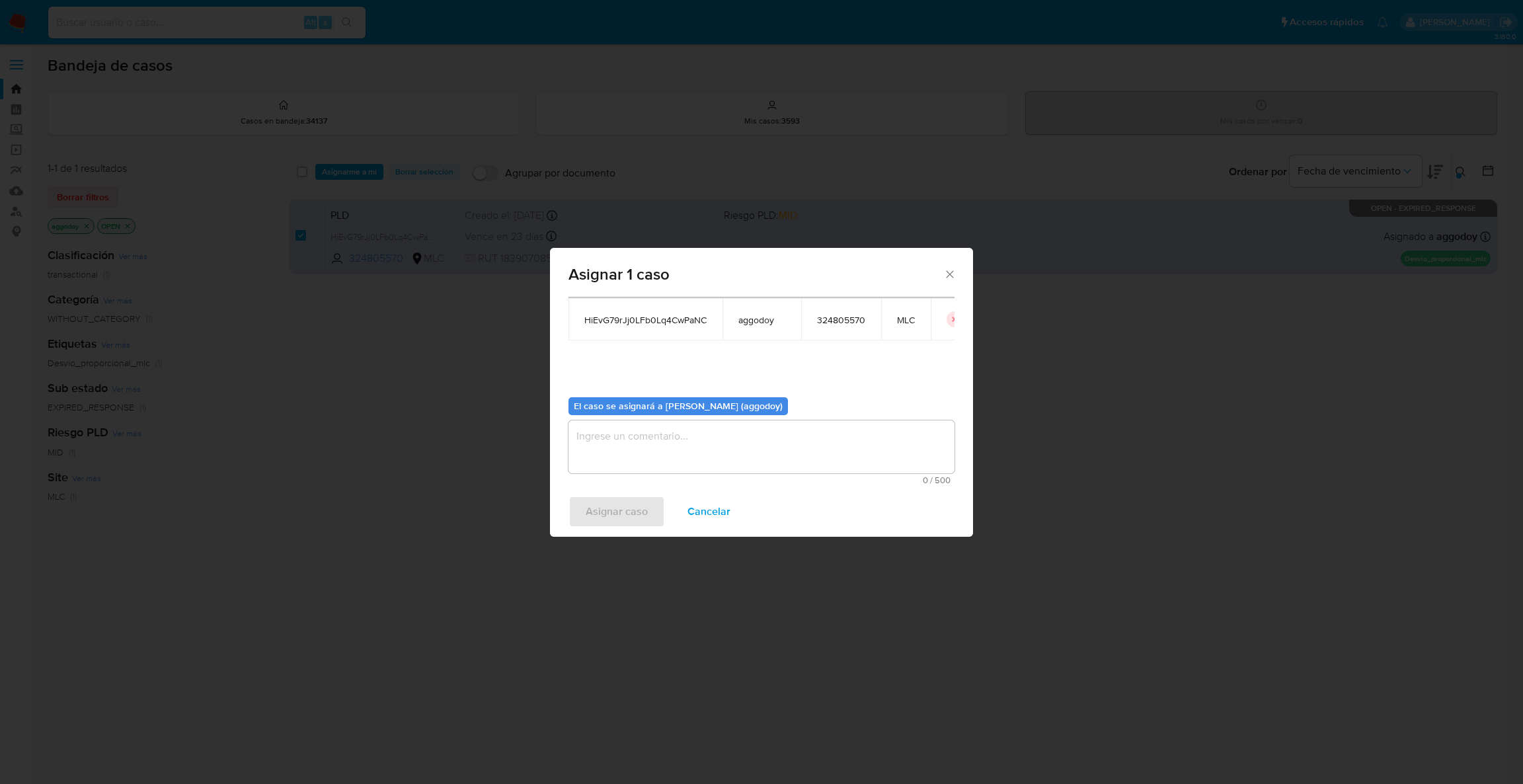
click at [713, 450] on textarea "assign-modal" at bounding box center [761, 446] width 386 height 53
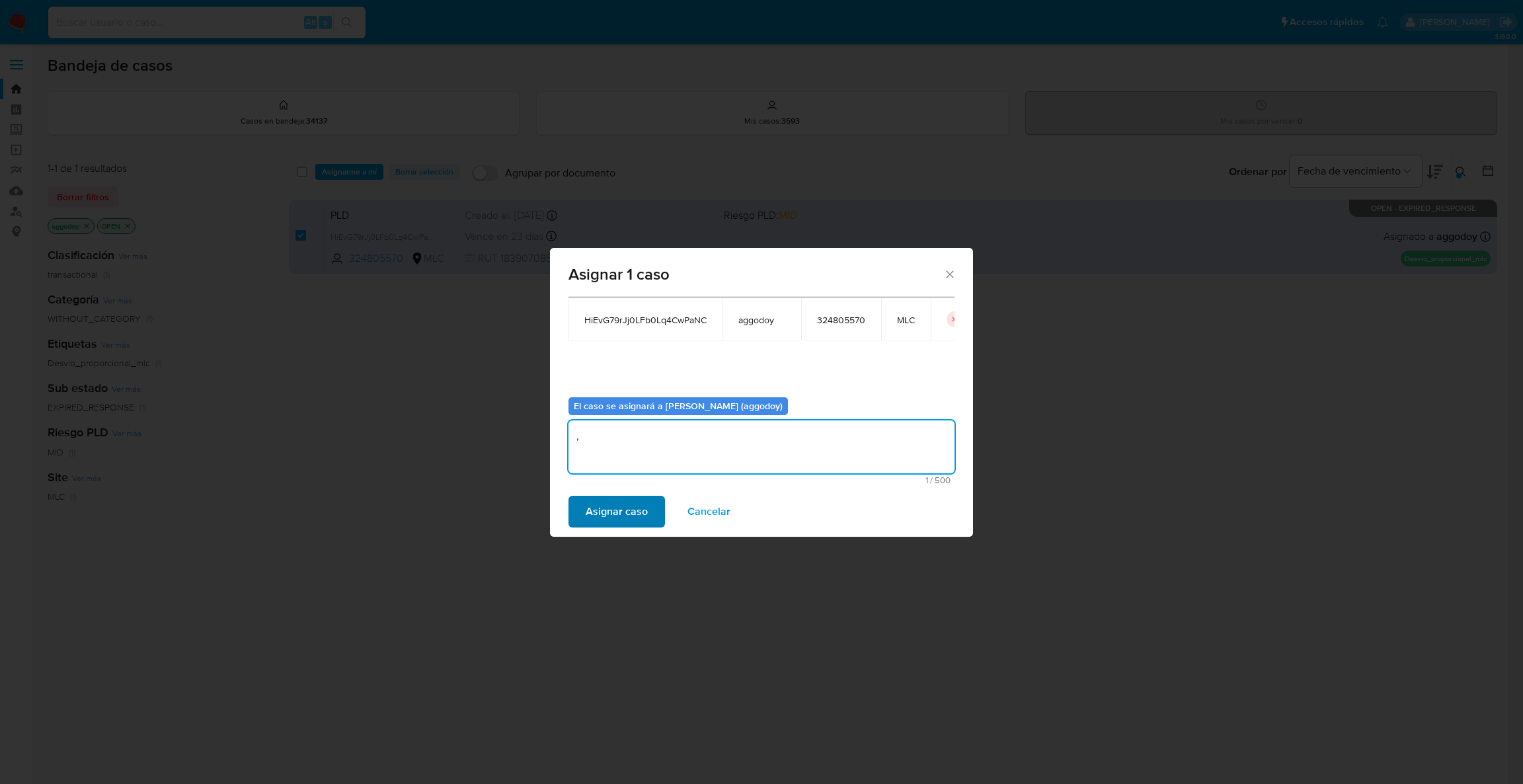
type textarea ","
click at [609, 511] on span "Asignar caso" at bounding box center [617, 511] width 62 height 29
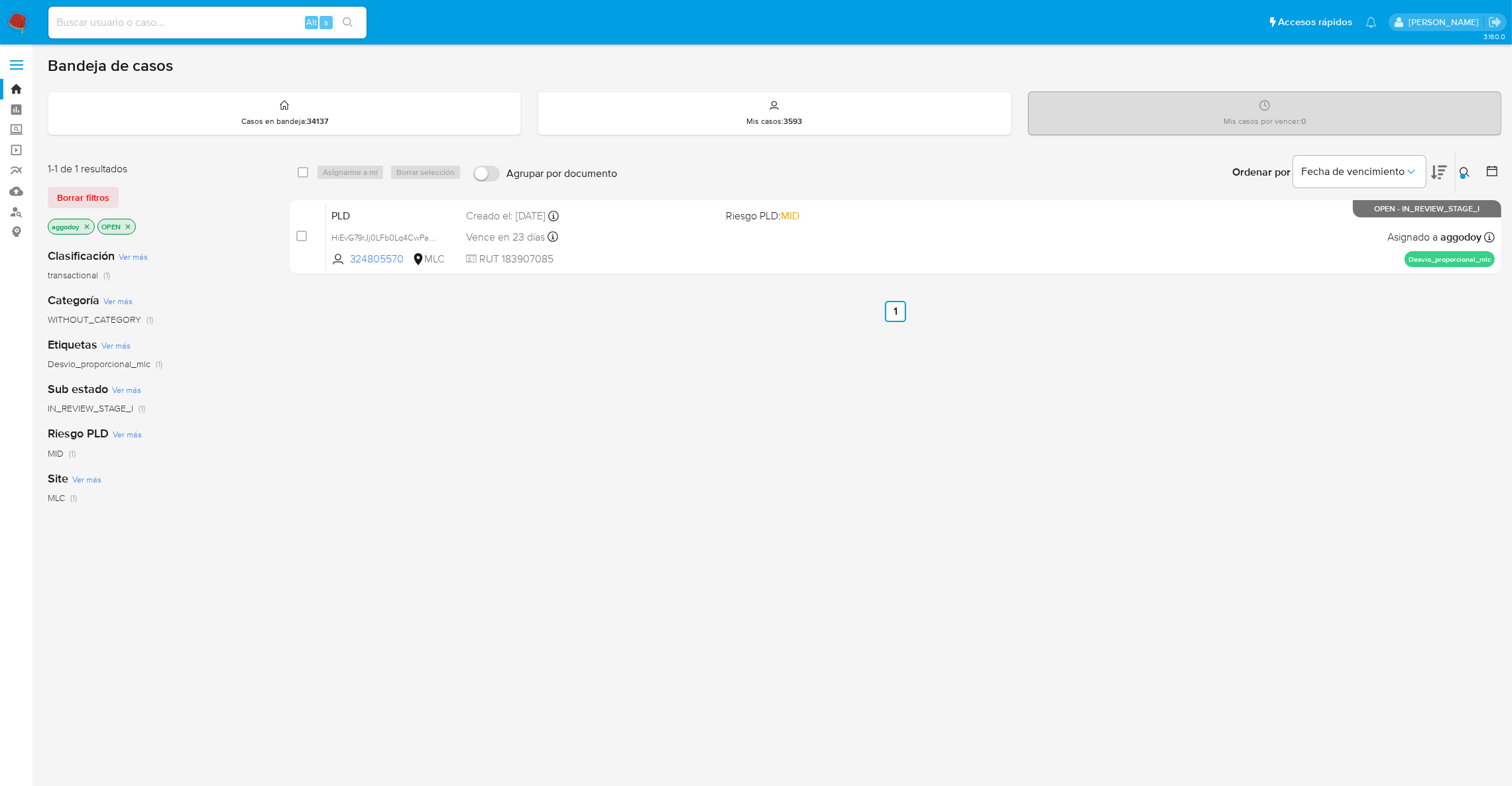
click at [82, 225] on p "aggodoy" at bounding box center [71, 227] width 46 height 15
click at [82, 226] on icon "close-filter" at bounding box center [86, 227] width 8 height 8
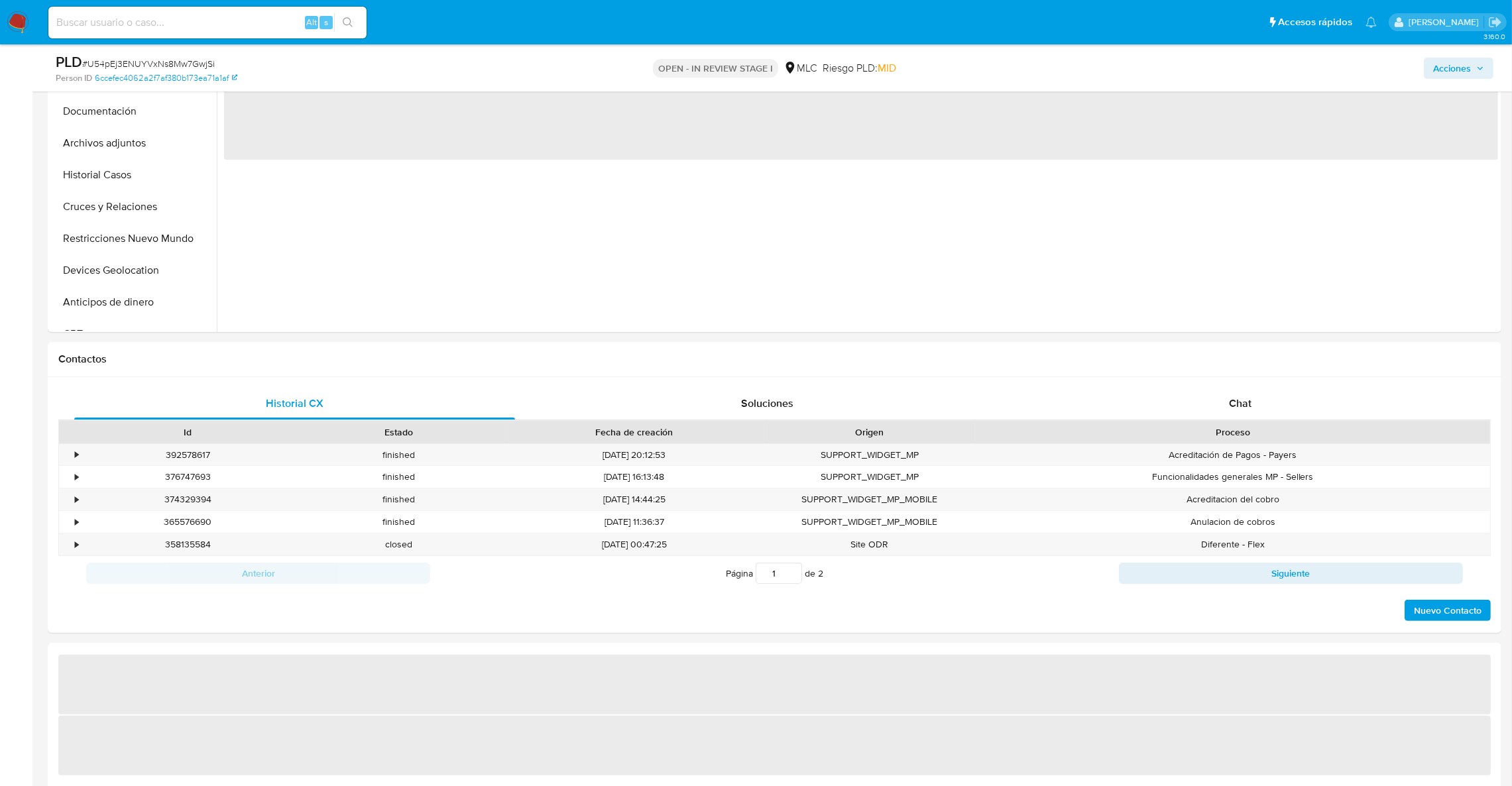
select select "10"
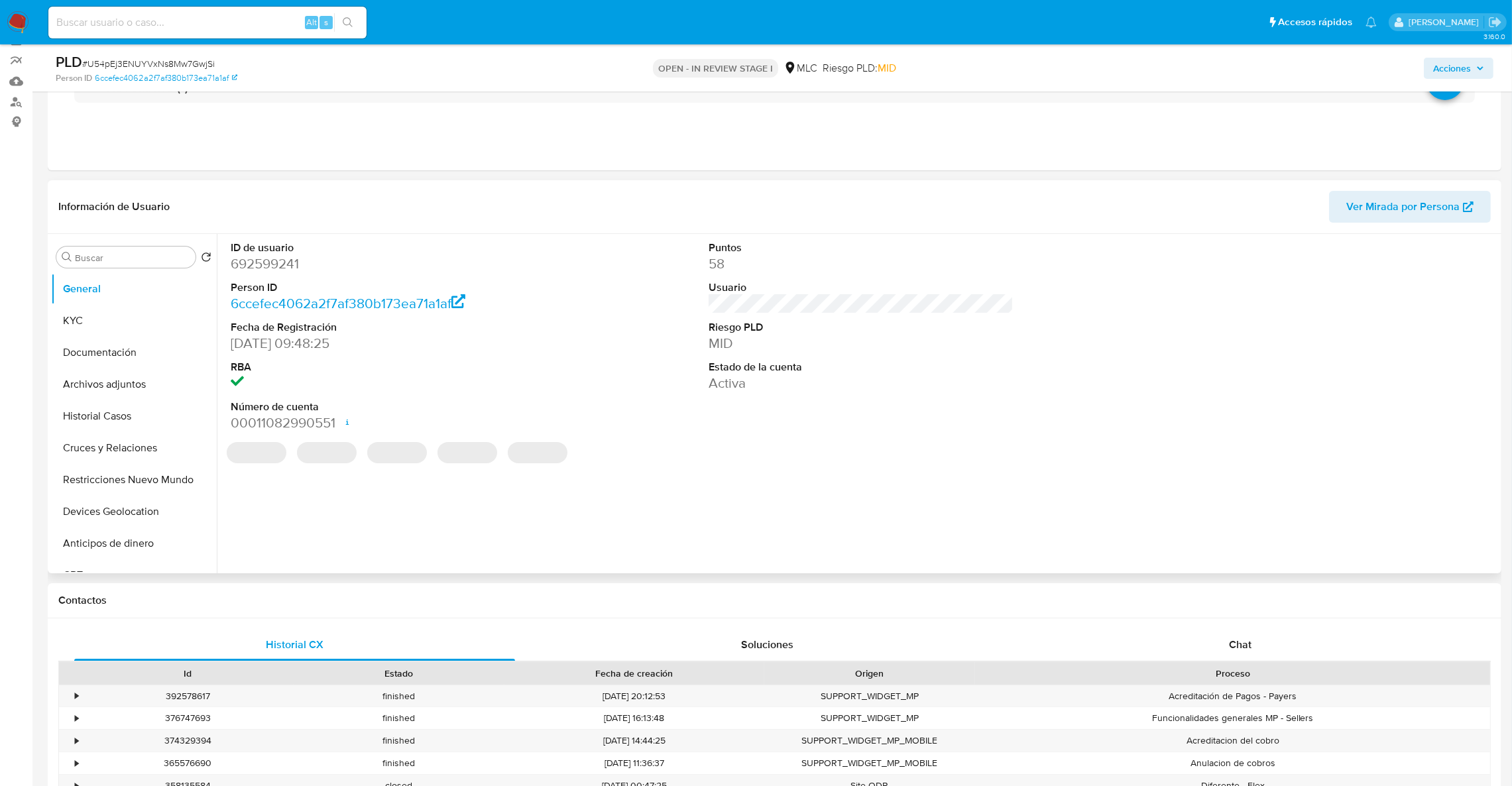
scroll to position [100, 0]
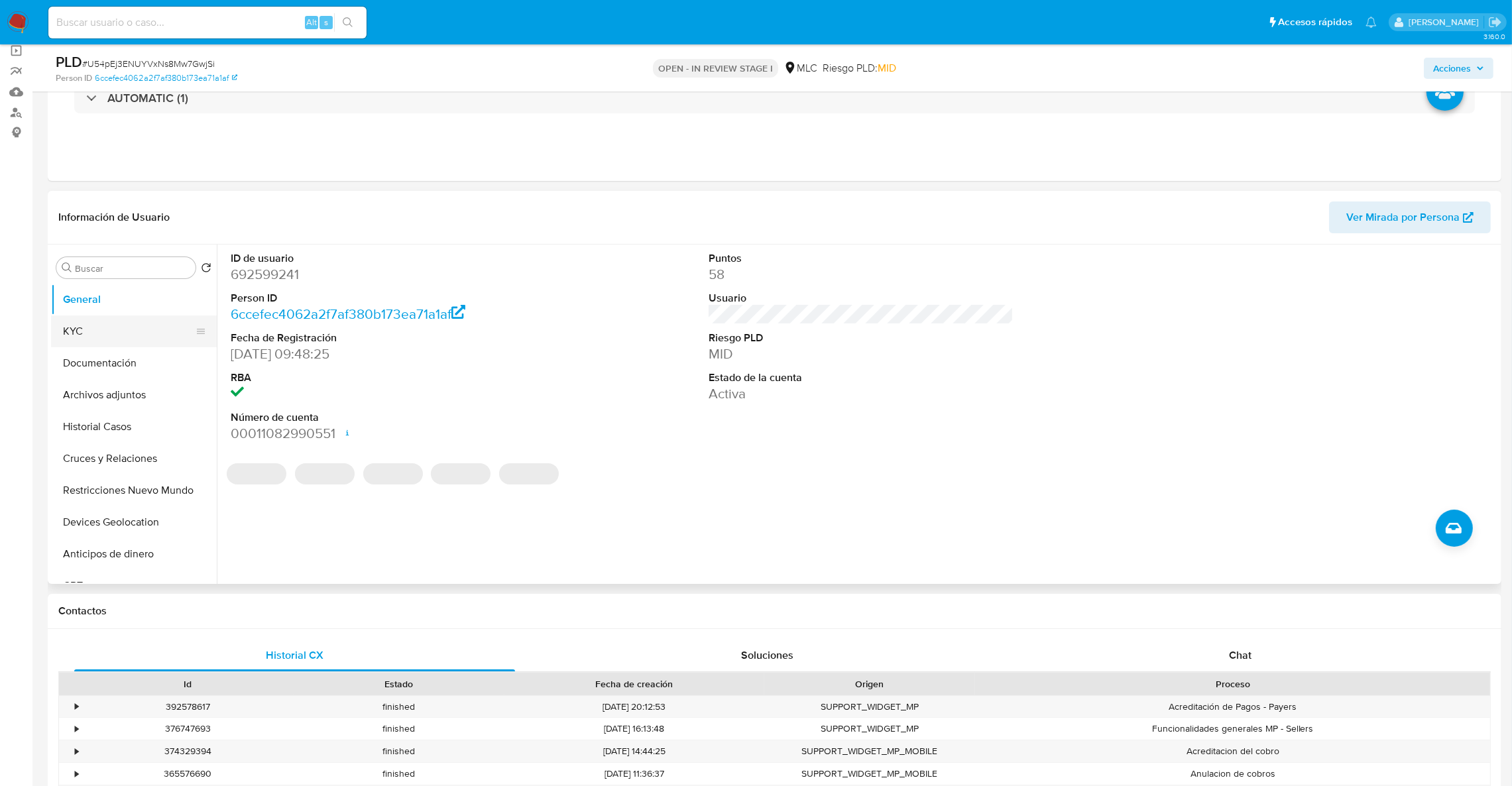
click at [123, 340] on button "KYC" at bounding box center [129, 331] width 155 height 32
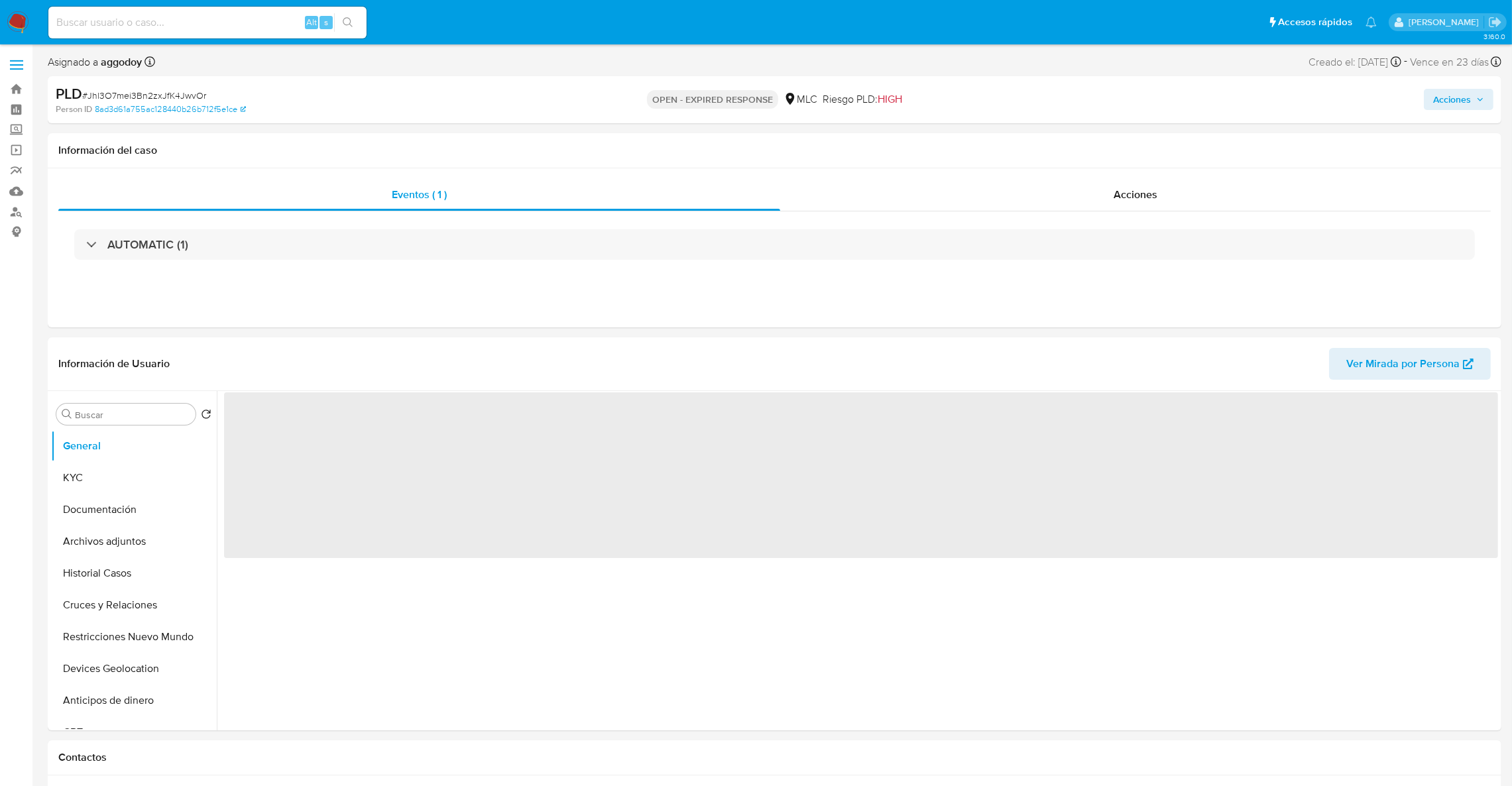
select select "10"
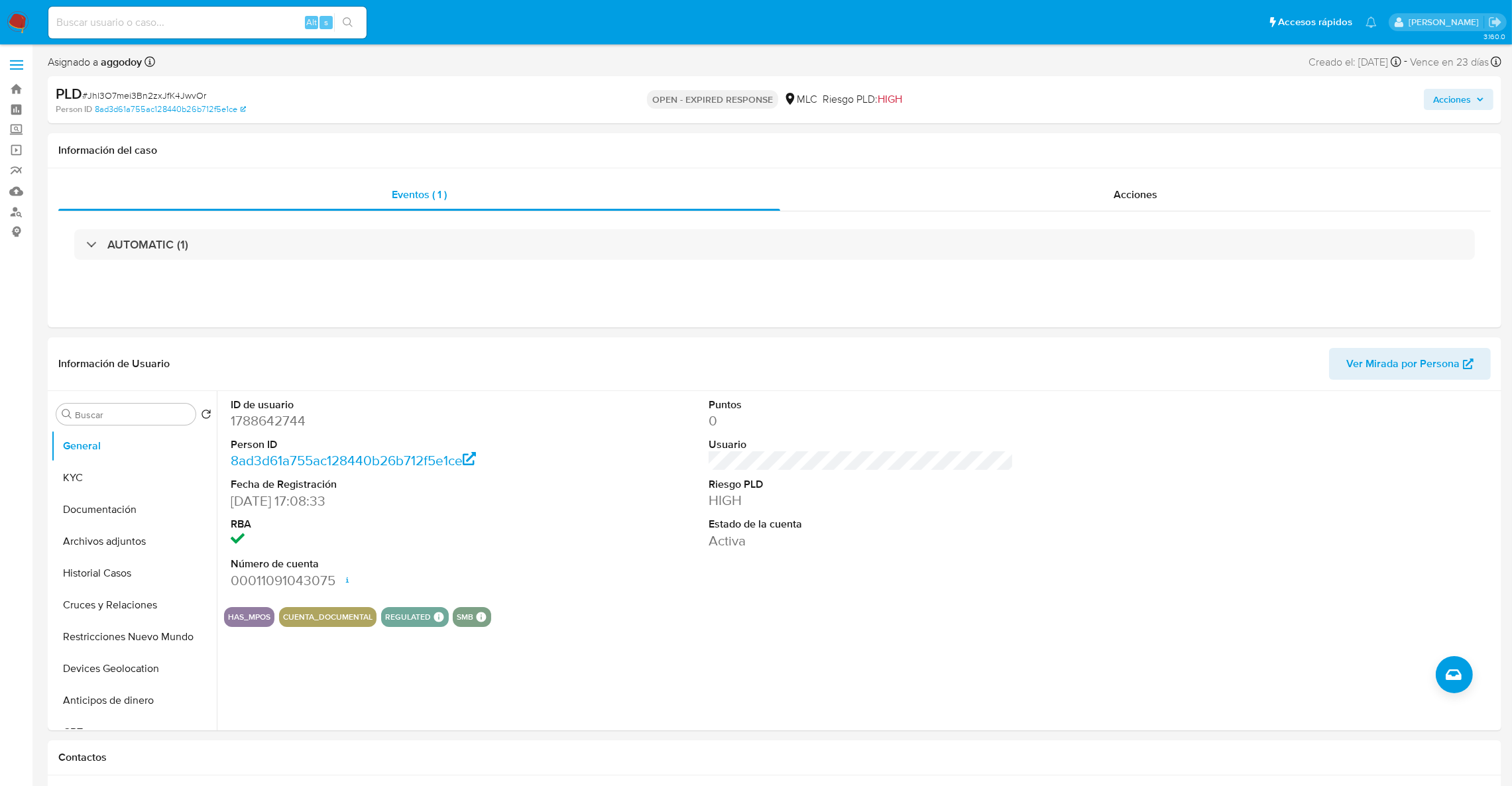
click at [164, 95] on span "# Jhl3O7mei3Bn2zxJfK4JwvOr" at bounding box center [144, 96] width 124 height 13
copy span "Jhl3O7mei3Bn2zxJfK4JwvOr"
click at [150, 479] on button "KYC" at bounding box center [129, 478] width 155 height 32
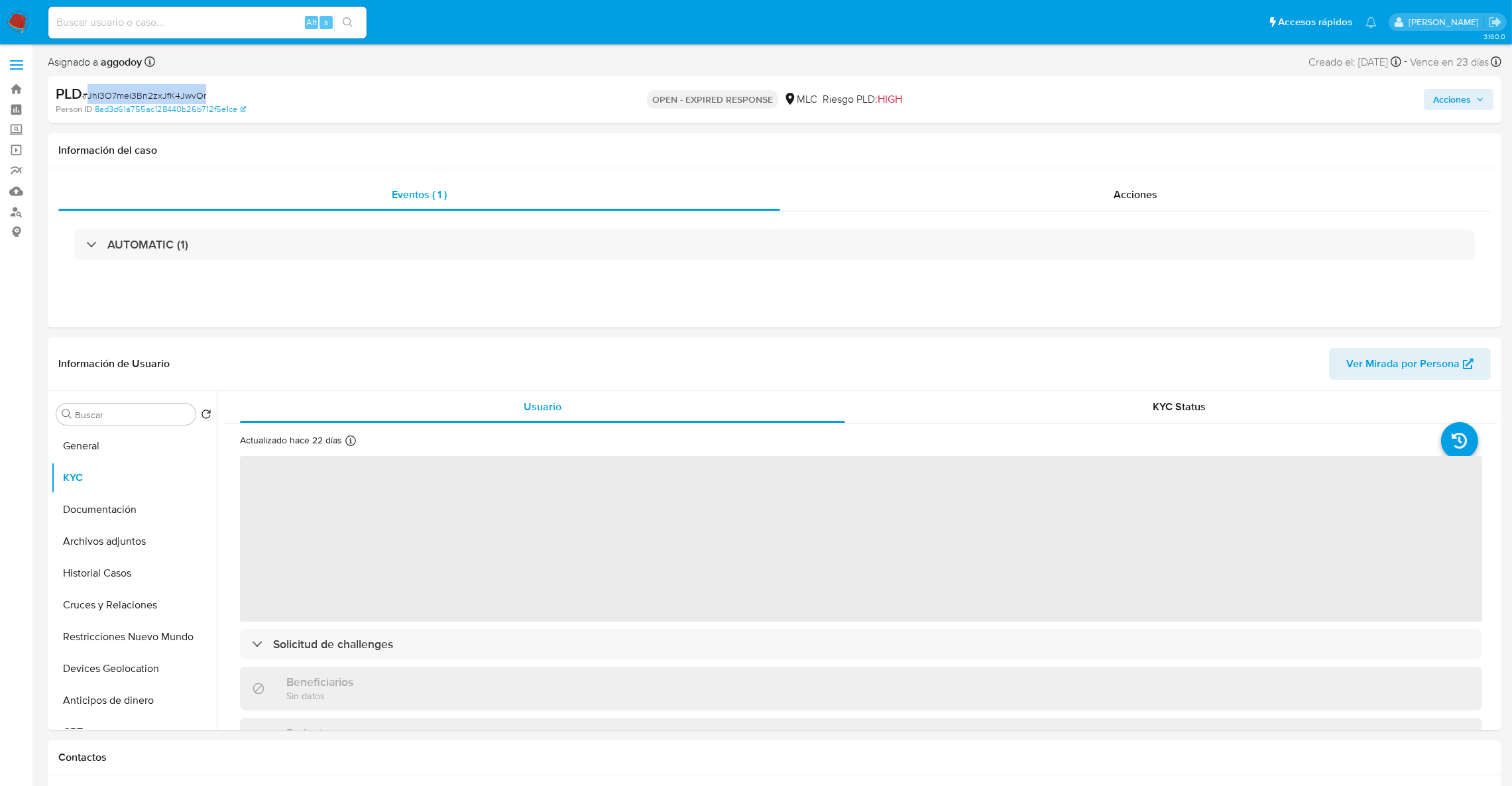
scroll to position [17, 0]
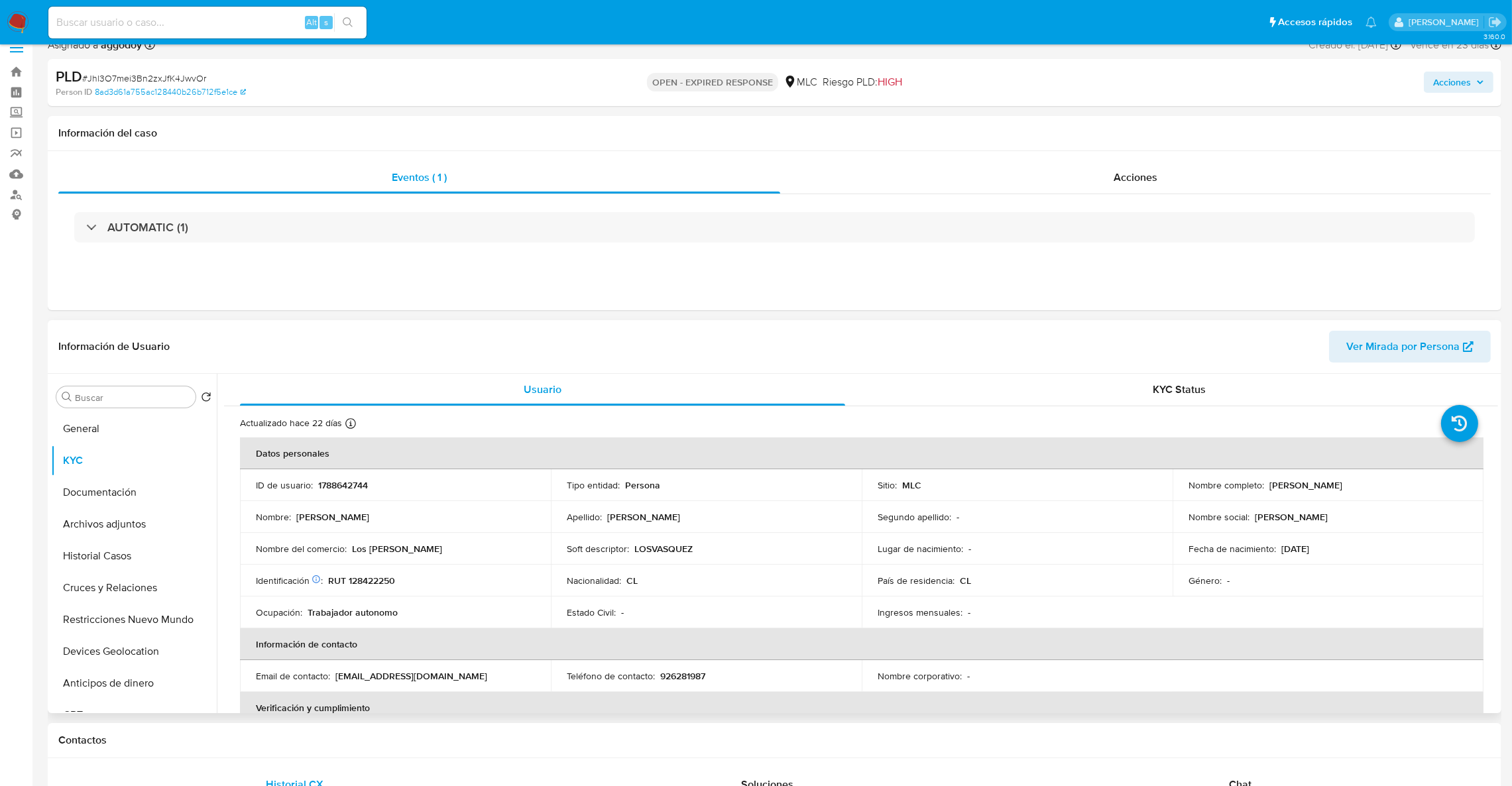
click at [390, 578] on p "RUT 128422250" at bounding box center [362, 580] width 67 height 12
copy p "128422250"
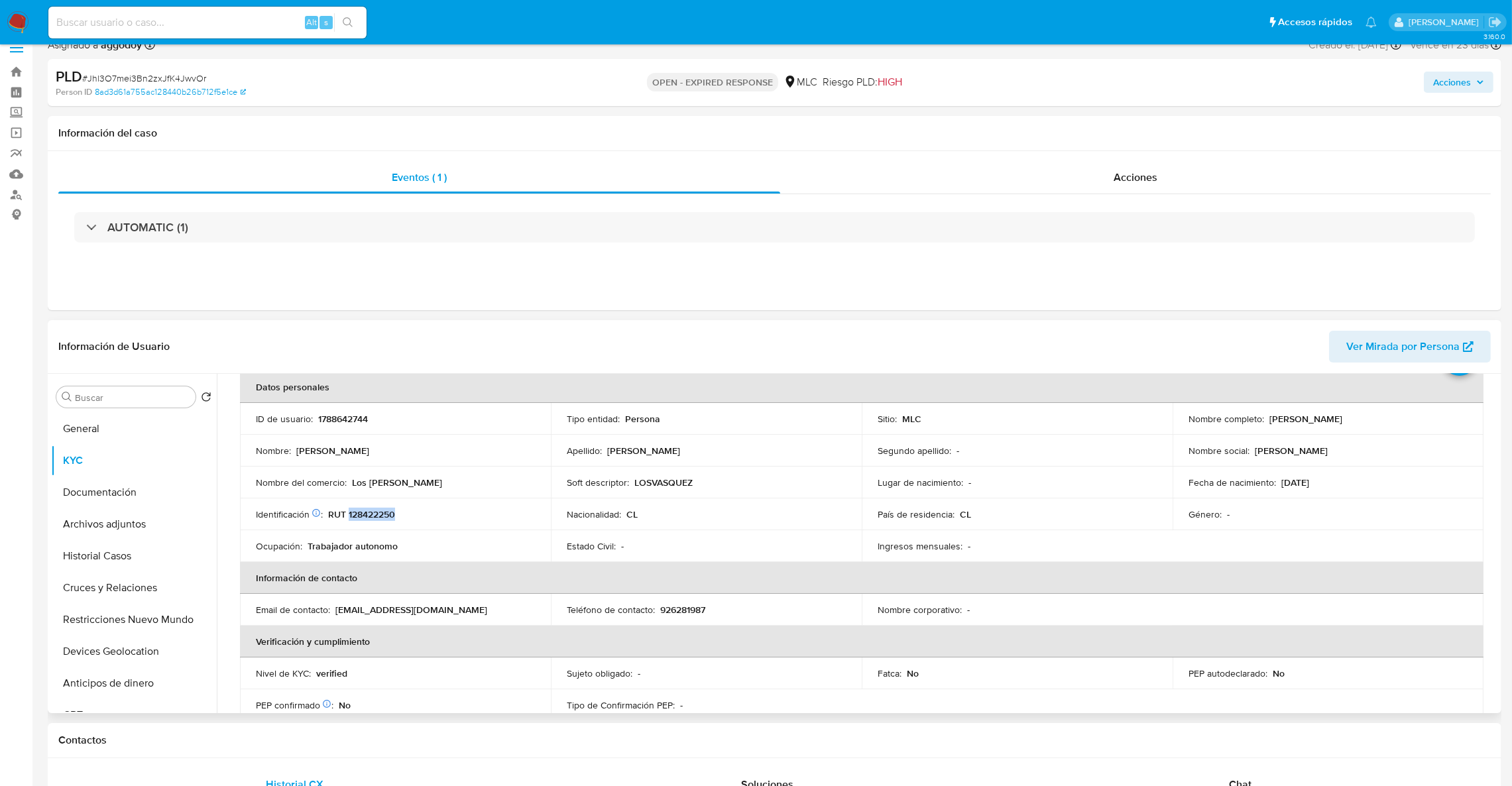
scroll to position [71, 0]
click at [1093, 352] on header "Información de Usuario Ver Mirada por Persona" at bounding box center [774, 346] width 1432 height 32
click at [120, 591] on button "Cruces y Relaciones" at bounding box center [129, 588] width 155 height 32
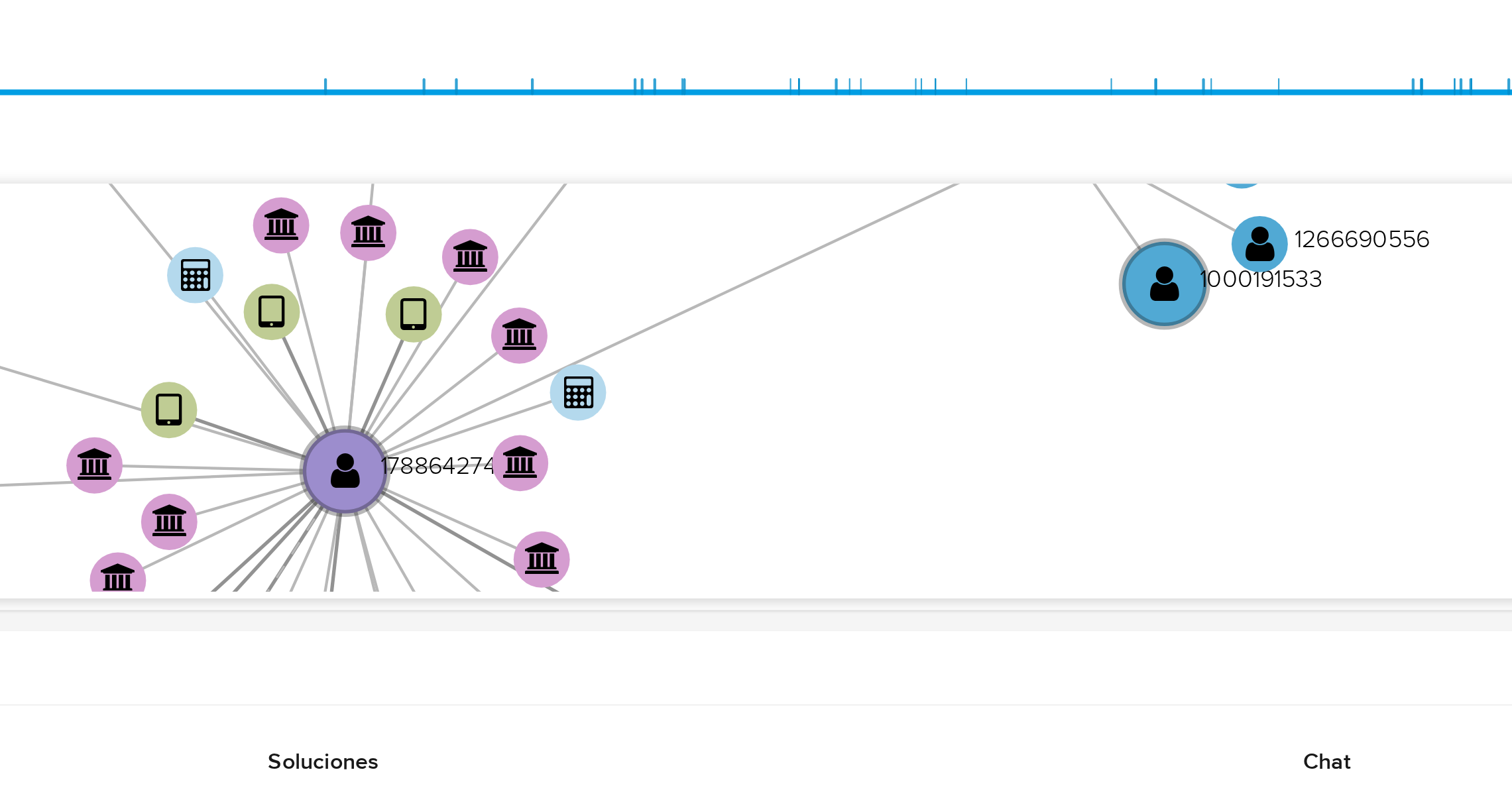
scroll to position [256, 0]
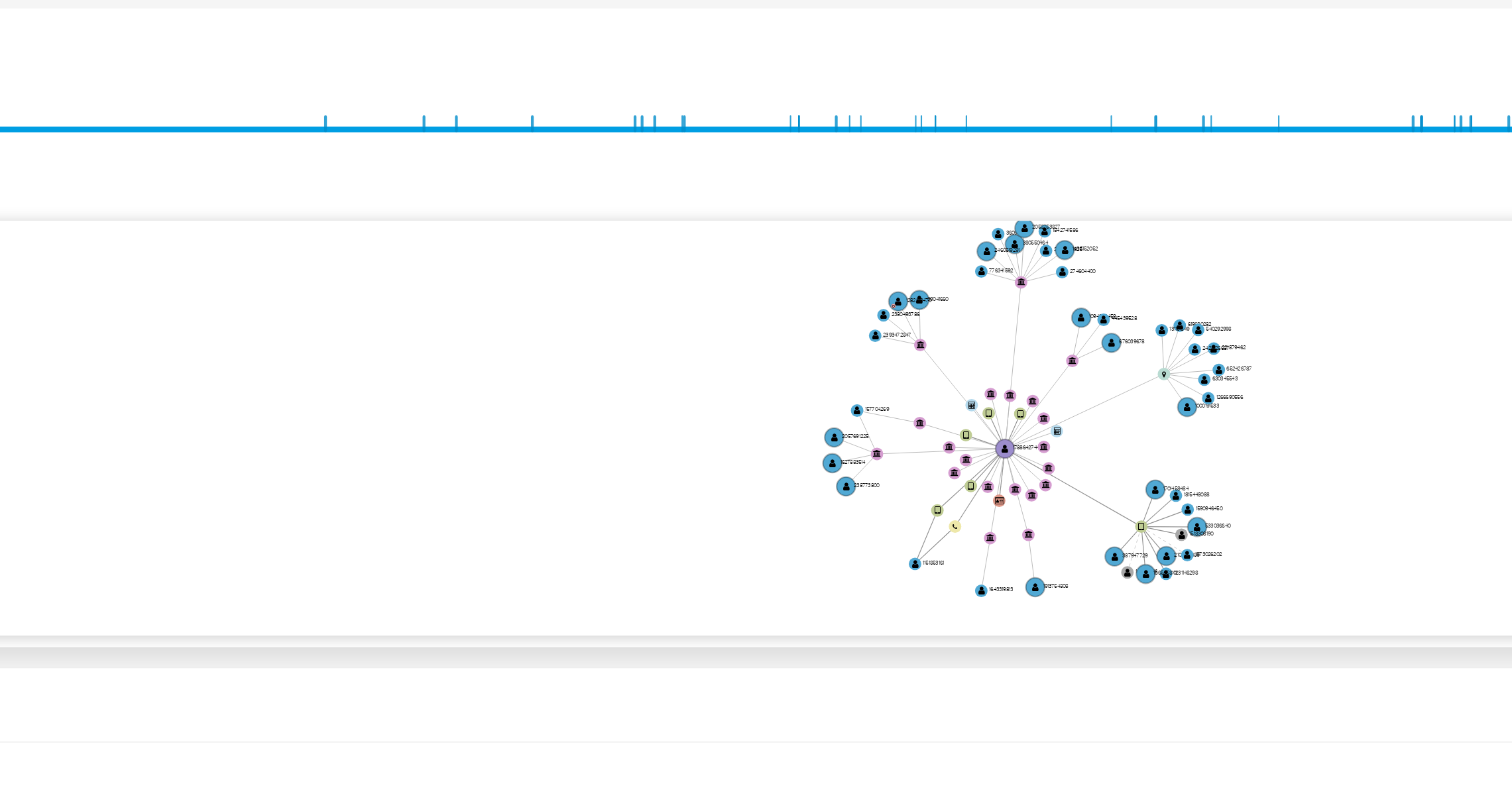
drag, startPoint x: 1224, startPoint y: 315, endPoint x: 1116, endPoint y: 334, distance: 109.7
click at [1117, 335] on icon "user-1788642744  1788642744 device-669bb1371a820cde3eb9501d  device-671a3d875…" at bounding box center [870, 322] width 1255 height 192
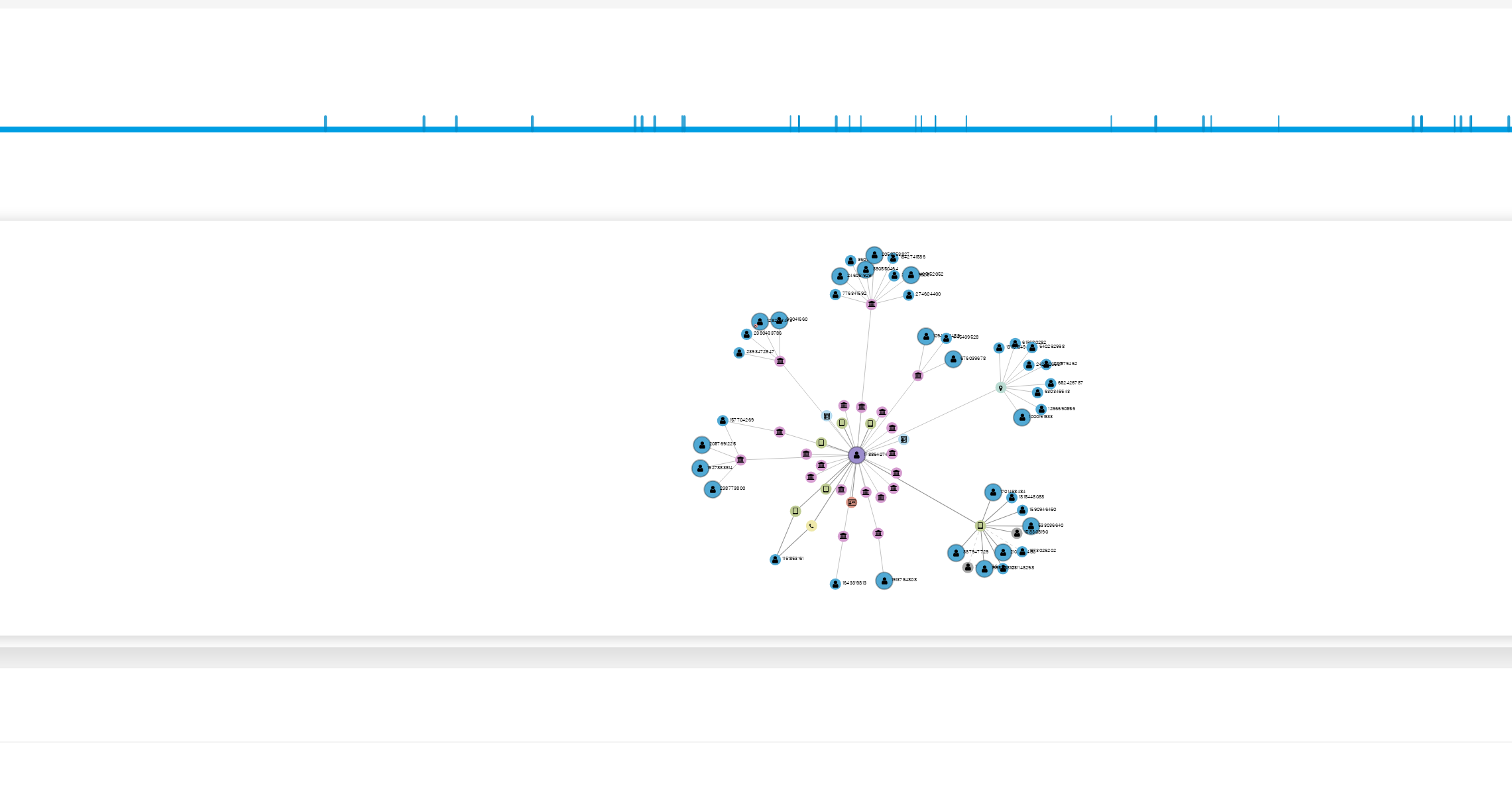
drag, startPoint x: 1115, startPoint y: 334, endPoint x: 1065, endPoint y: 329, distance: 50.2
click at [1068, 329] on icon "user-1788642744  1788642744 device-669bb1371a820cde3eb9501d  device-671a3d875…" at bounding box center [870, 322] width 1255 height 192
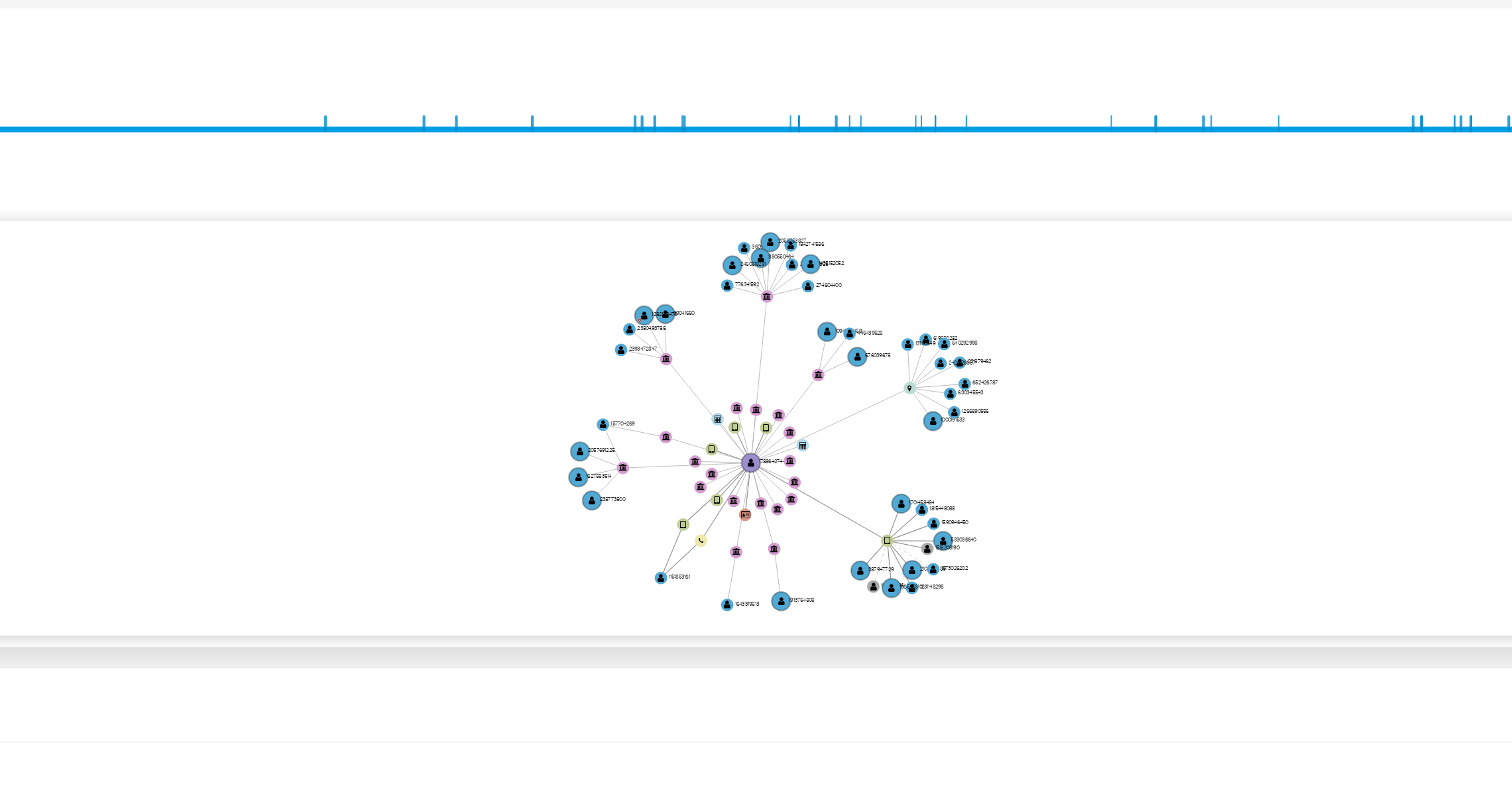
click at [1062, 333] on icon "user-1788642744  1788642744 device-669bb1371a820cde3eb9501d  device-671a3d875…" at bounding box center [870, 322] width 1255 height 192
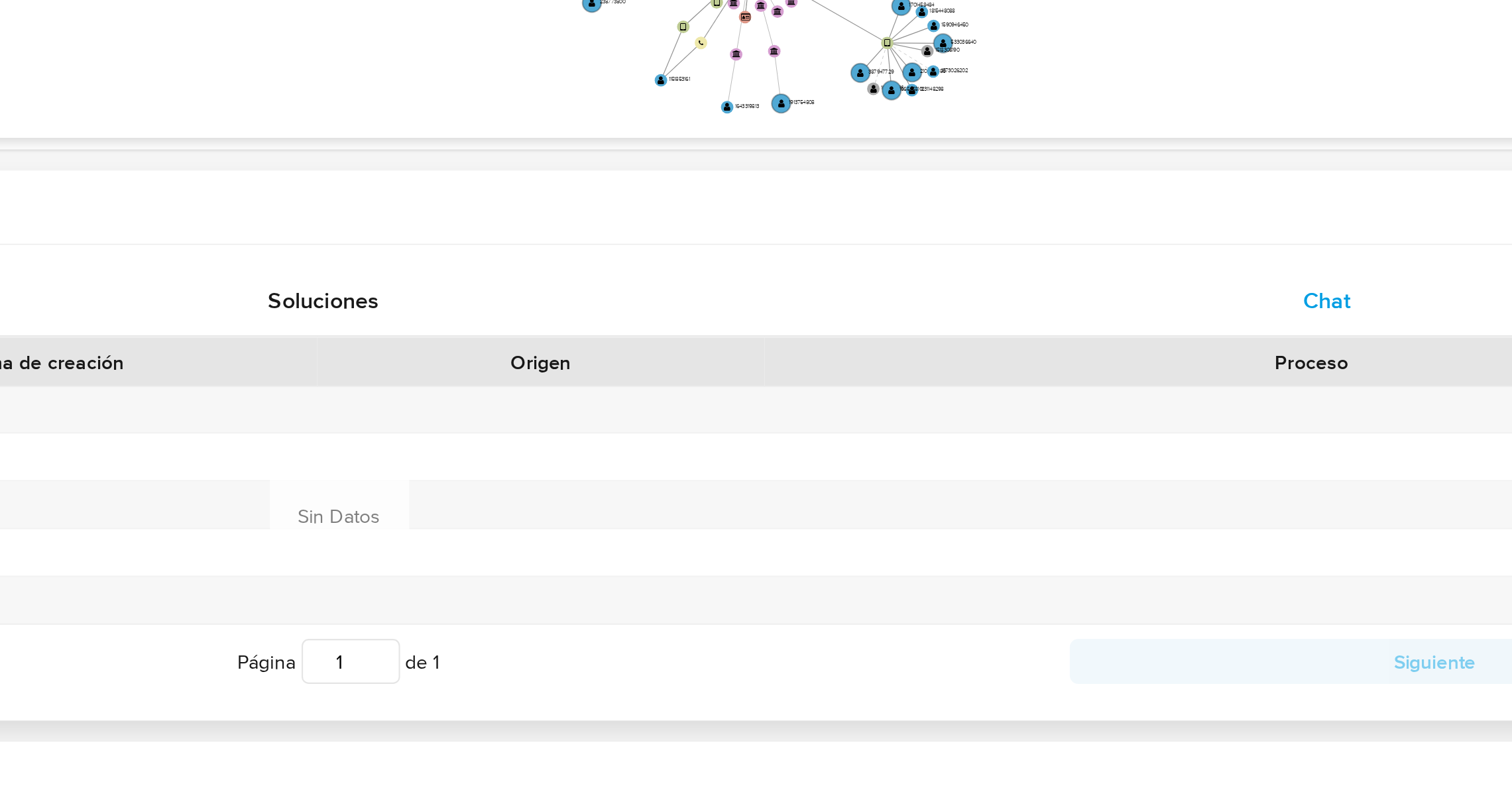
click at [1218, 493] on div "Chat" at bounding box center [1239, 498] width 441 height 32
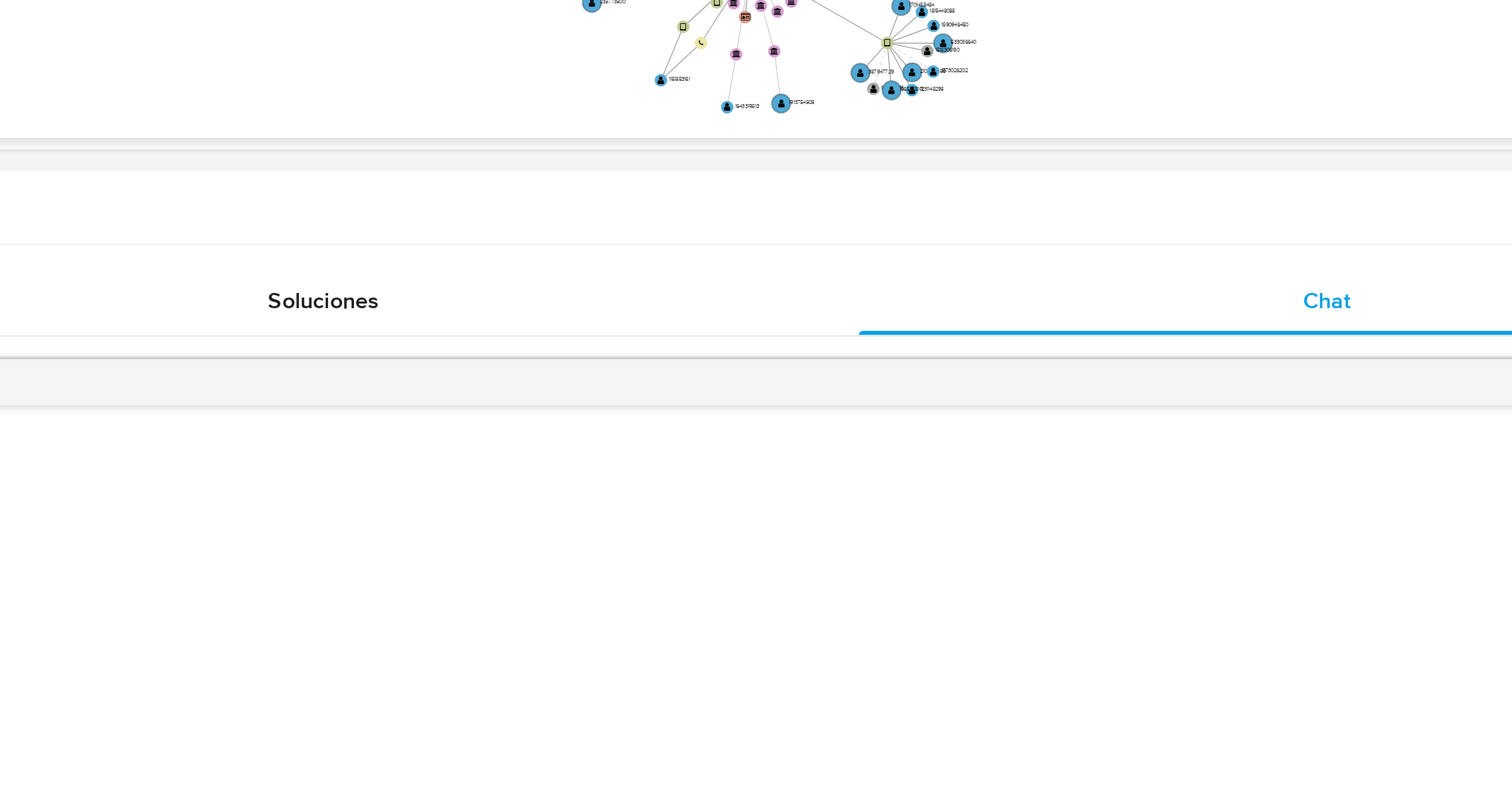
click at [1214, 465] on div "Contactos" at bounding box center [774, 455] width 1453 height 35
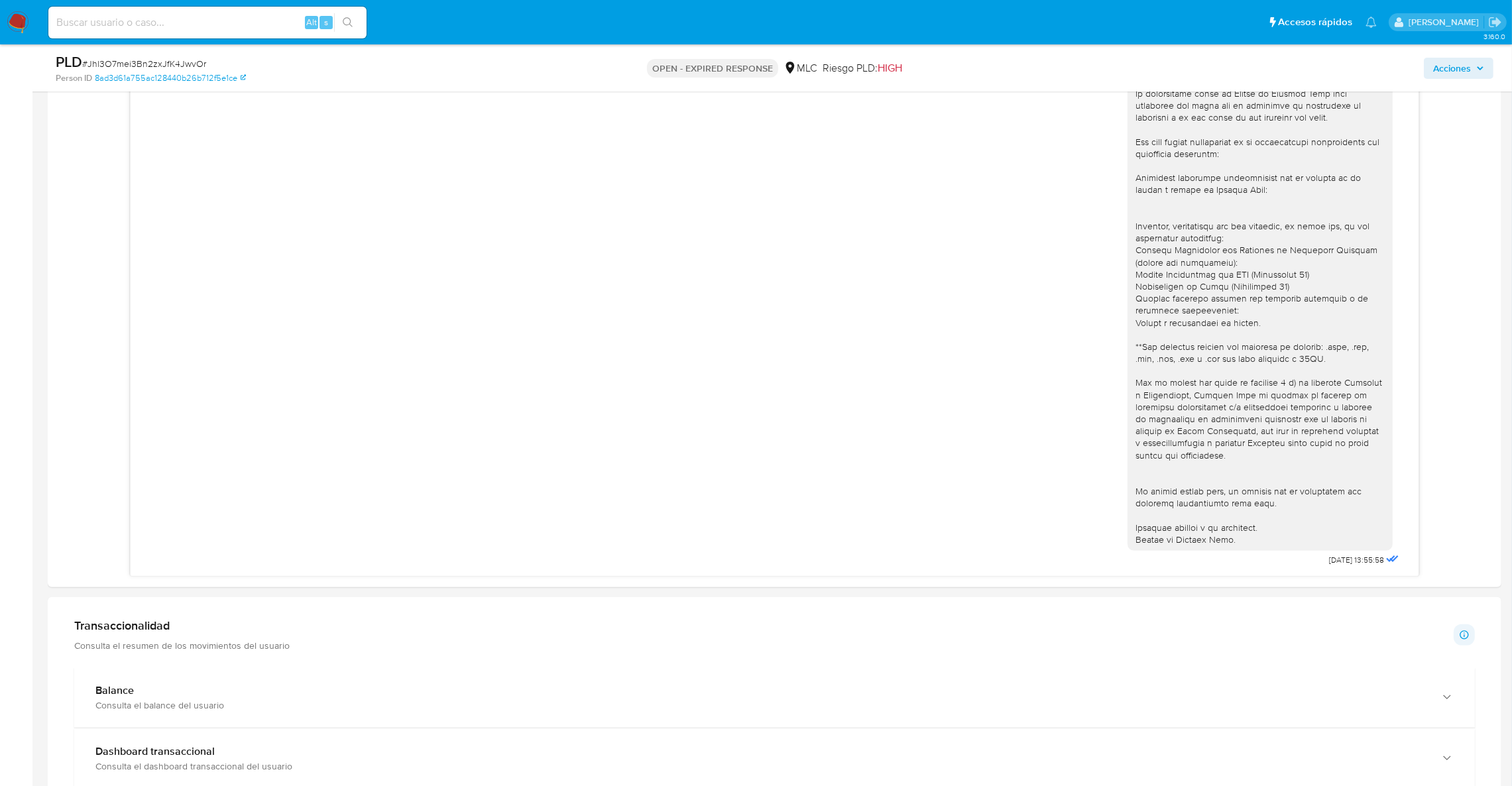
scroll to position [751, 0]
click at [1045, 336] on div "18/08/2025 13:55:58" at bounding box center [774, 306] width 1255 height 521
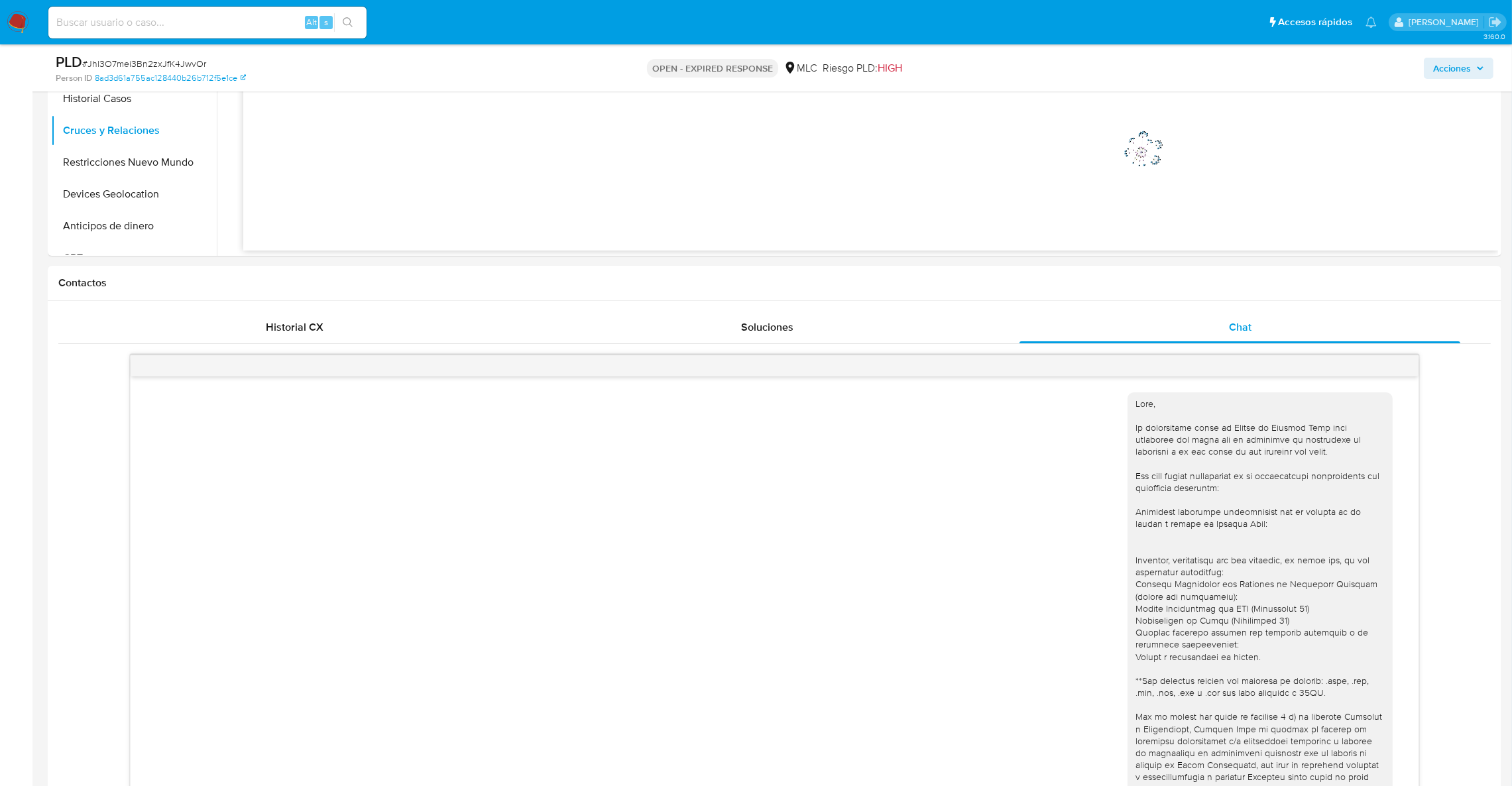
scroll to position [254, 0]
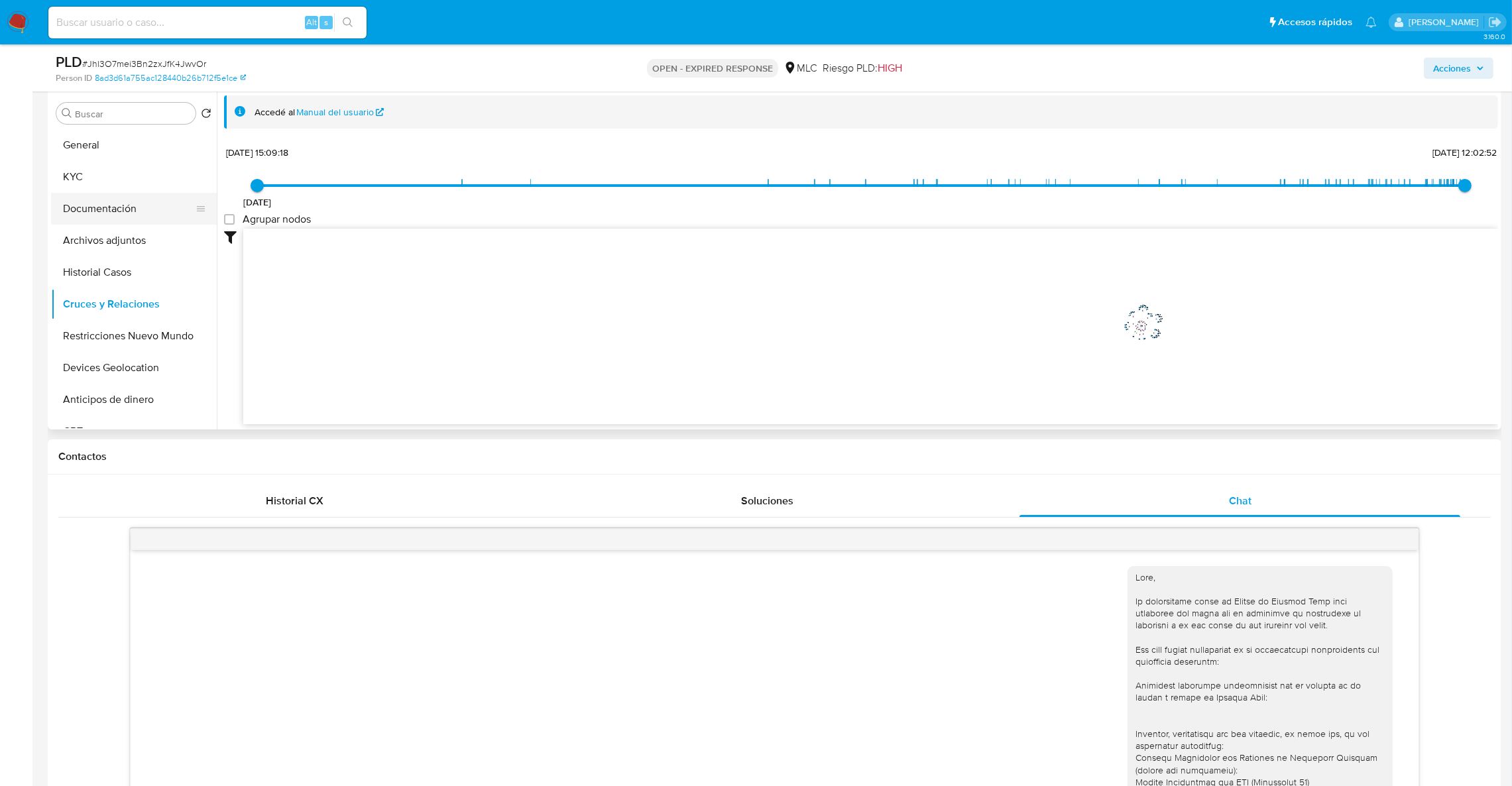
click at [108, 195] on button "Documentación" at bounding box center [129, 209] width 155 height 32
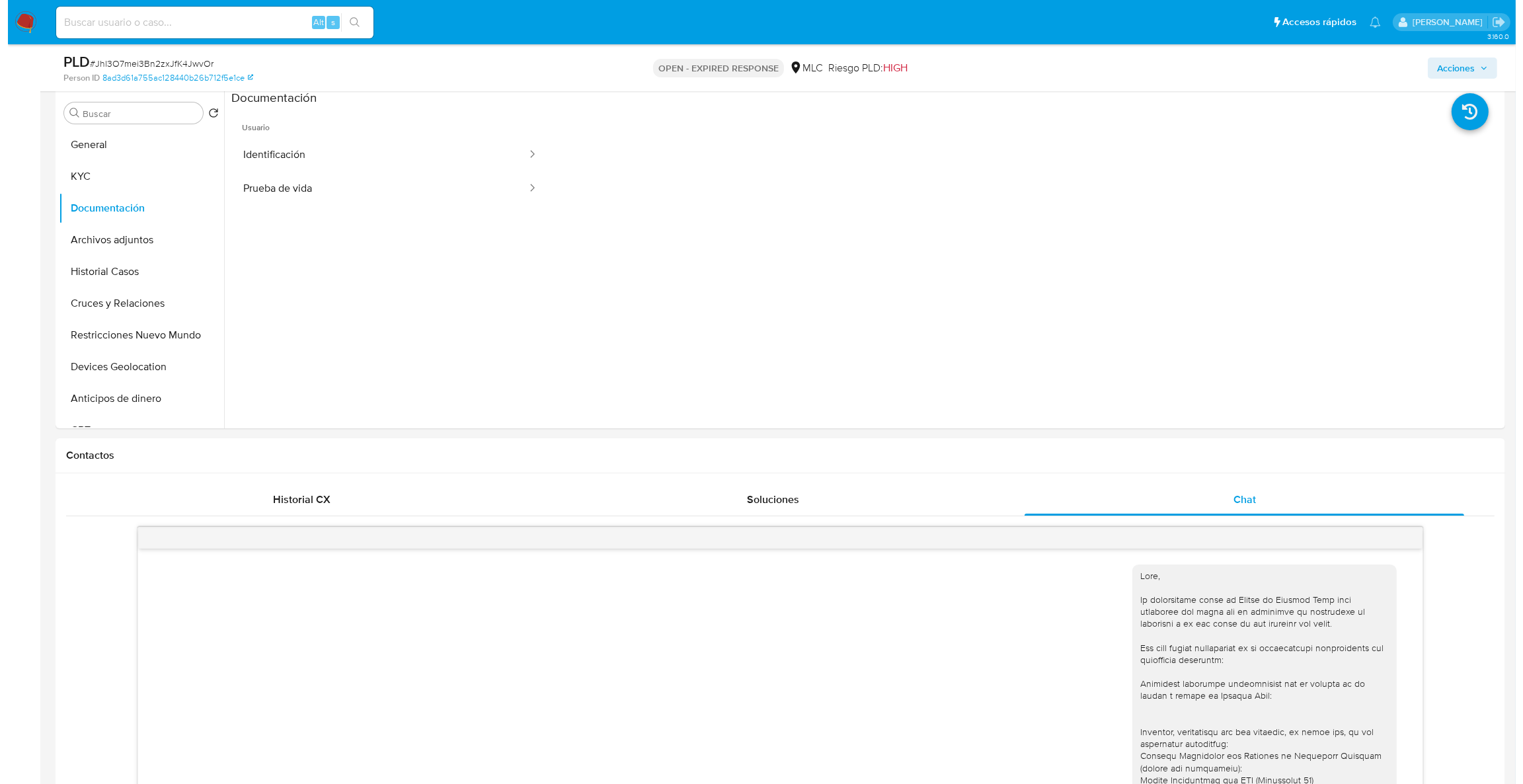
scroll to position [55, 0]
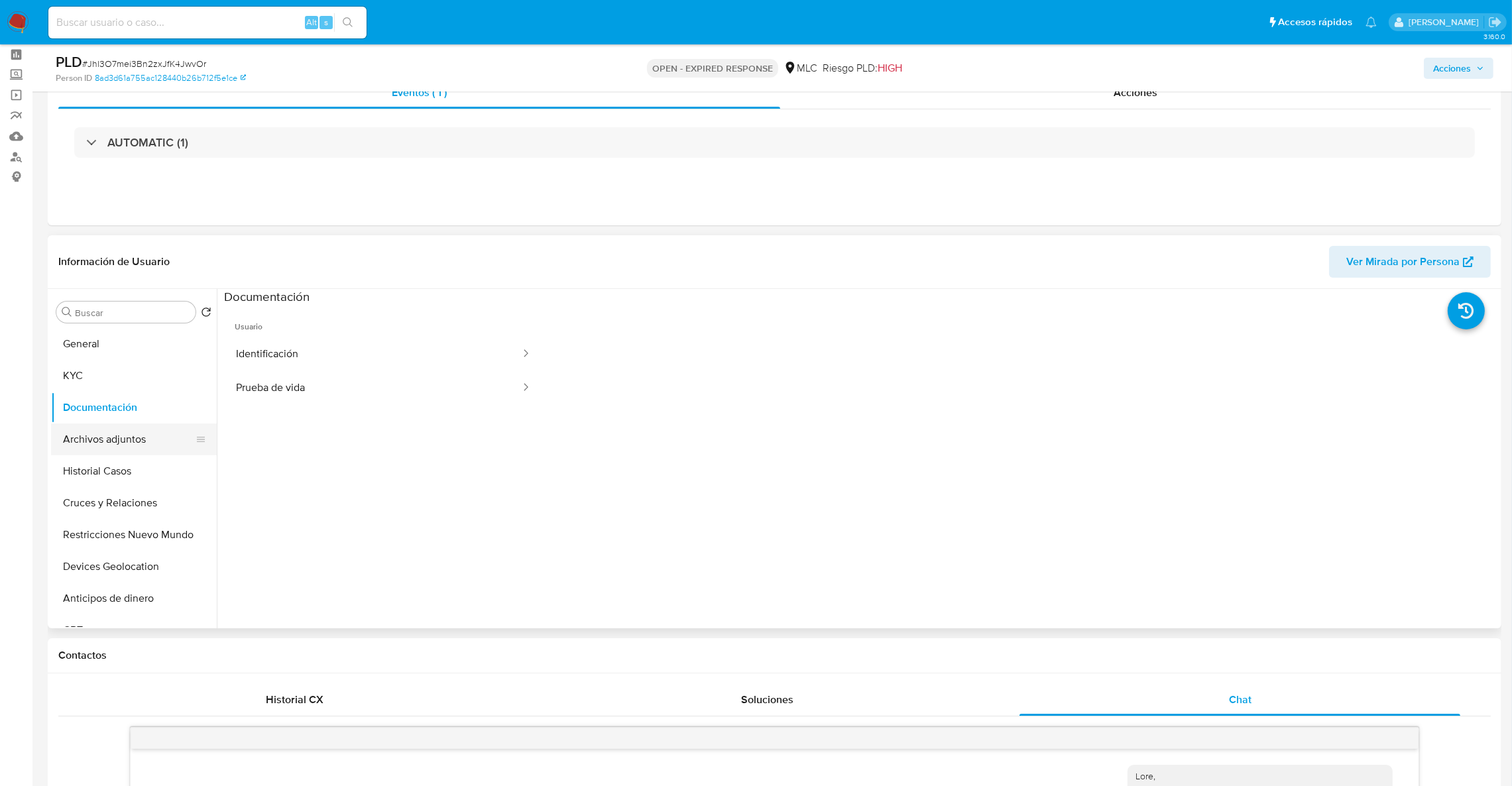
click at [122, 436] on button "Archivos adjuntos" at bounding box center [129, 439] width 155 height 32
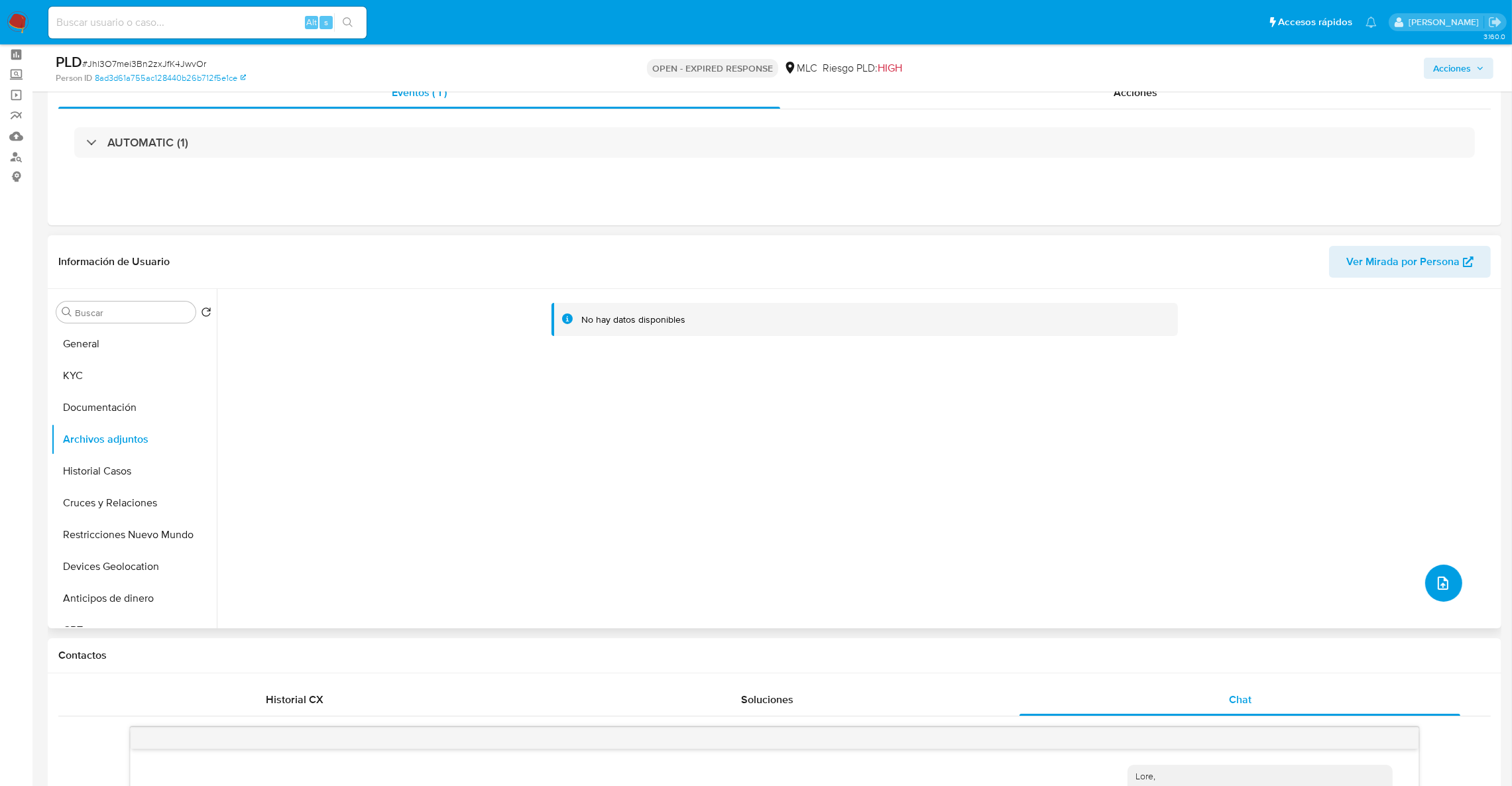
click at [1448, 571] on button "upload-file" at bounding box center [1444, 583] width 37 height 37
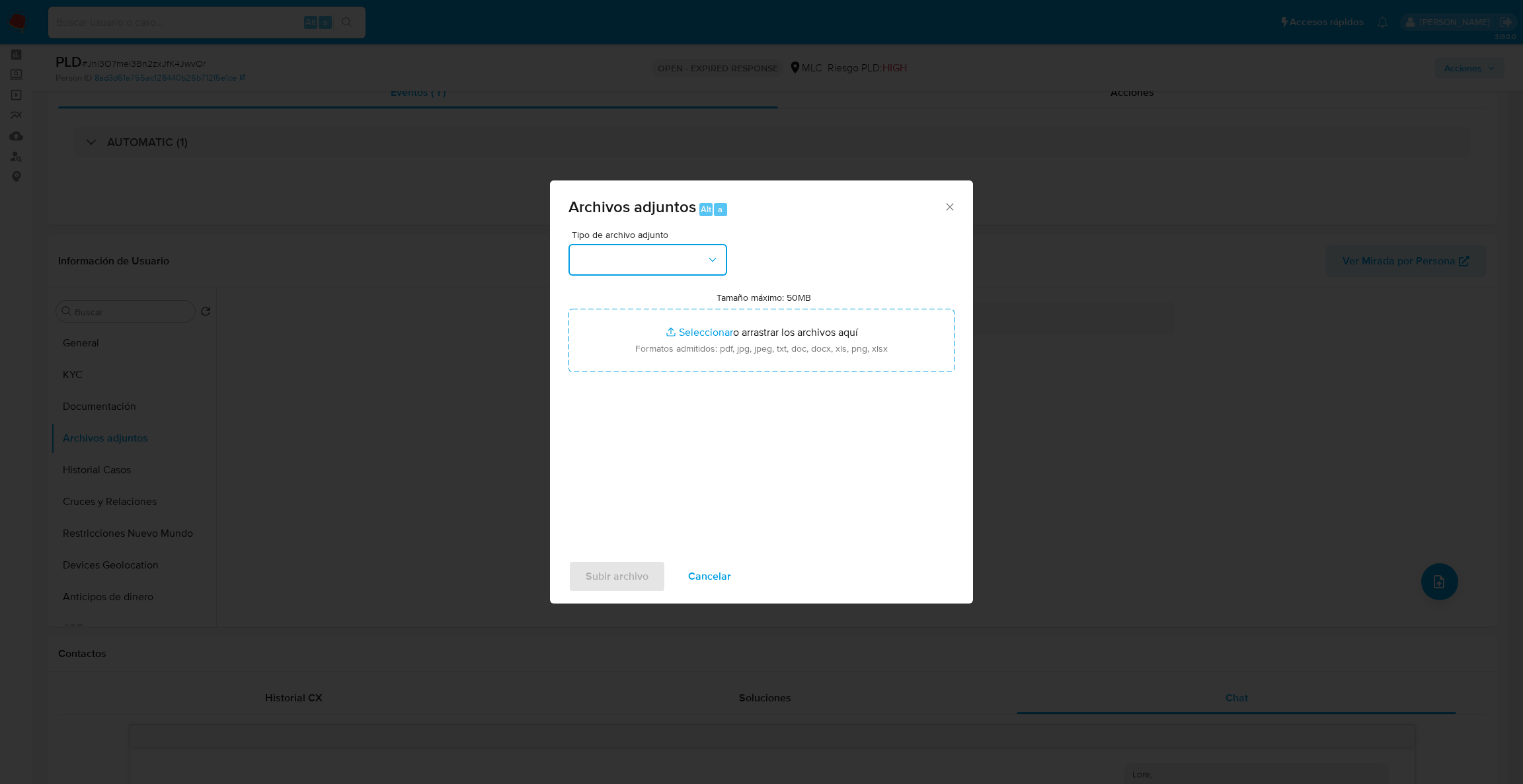
drag, startPoint x: 708, startPoint y: 261, endPoint x: 737, endPoint y: 299, distance: 47.8
click at [707, 261] on icon "button" at bounding box center [713, 260] width 13 height 13
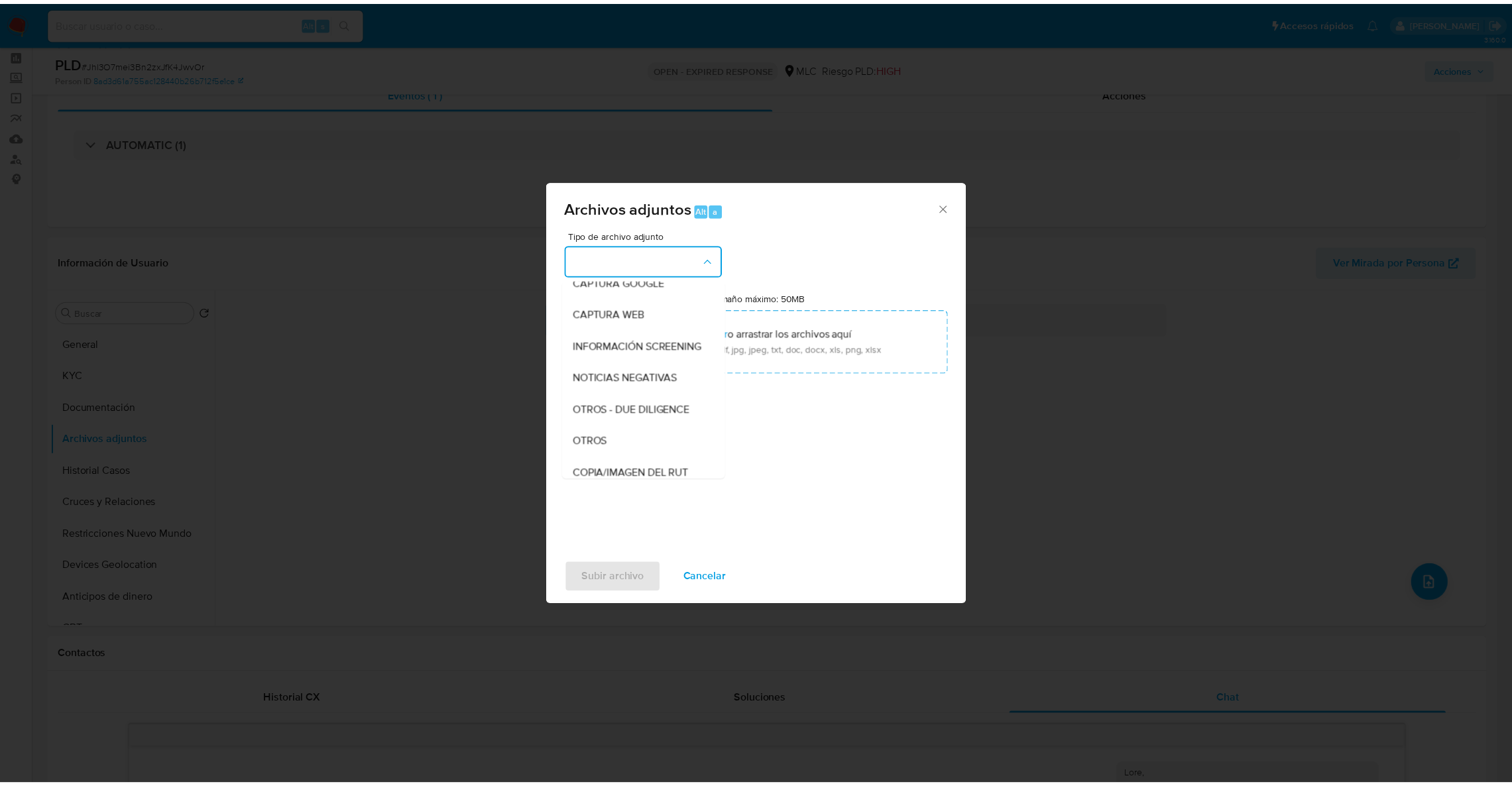
scroll to position [100, 0]
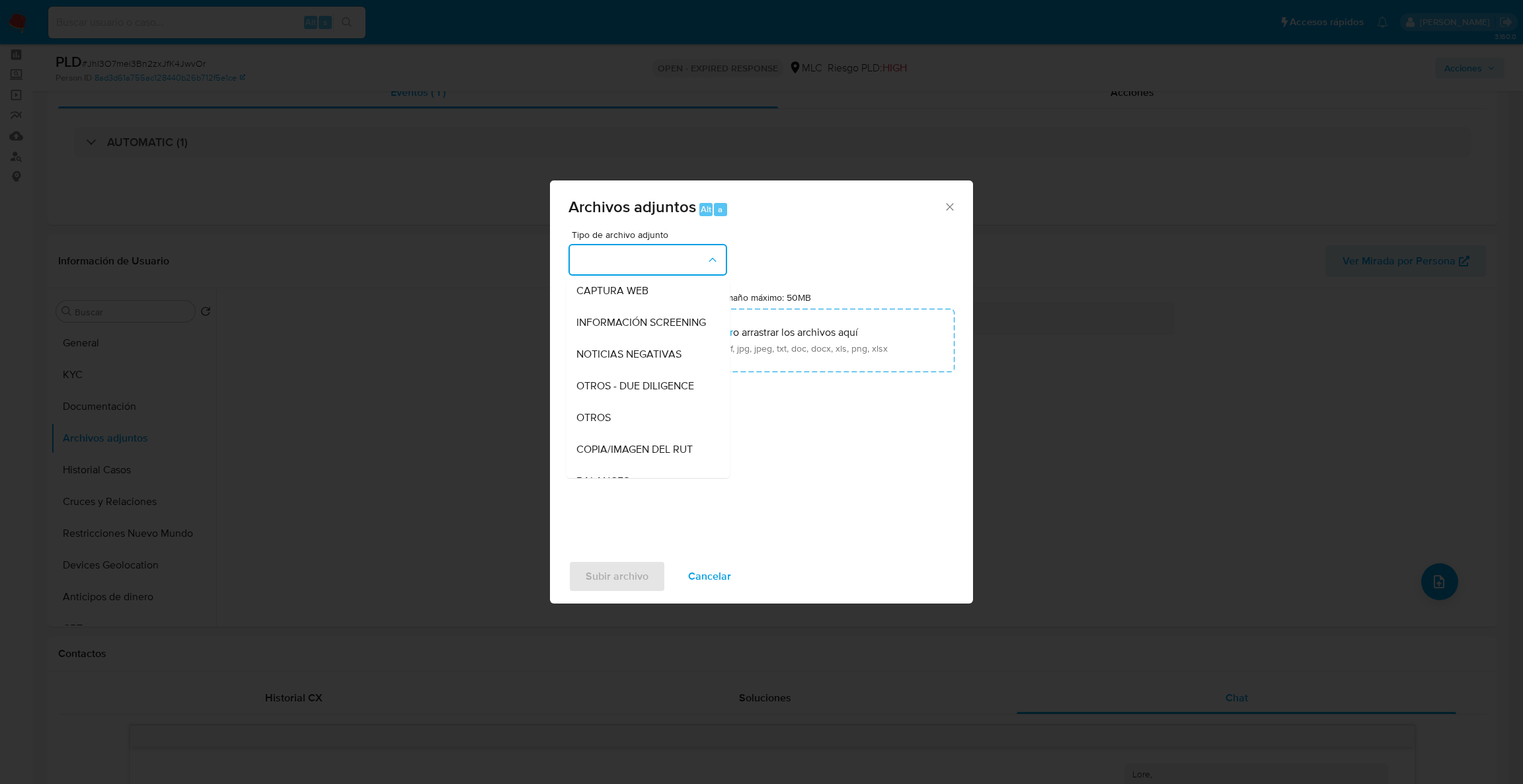
click at [640, 431] on div "OTROS" at bounding box center [644, 417] width 135 height 32
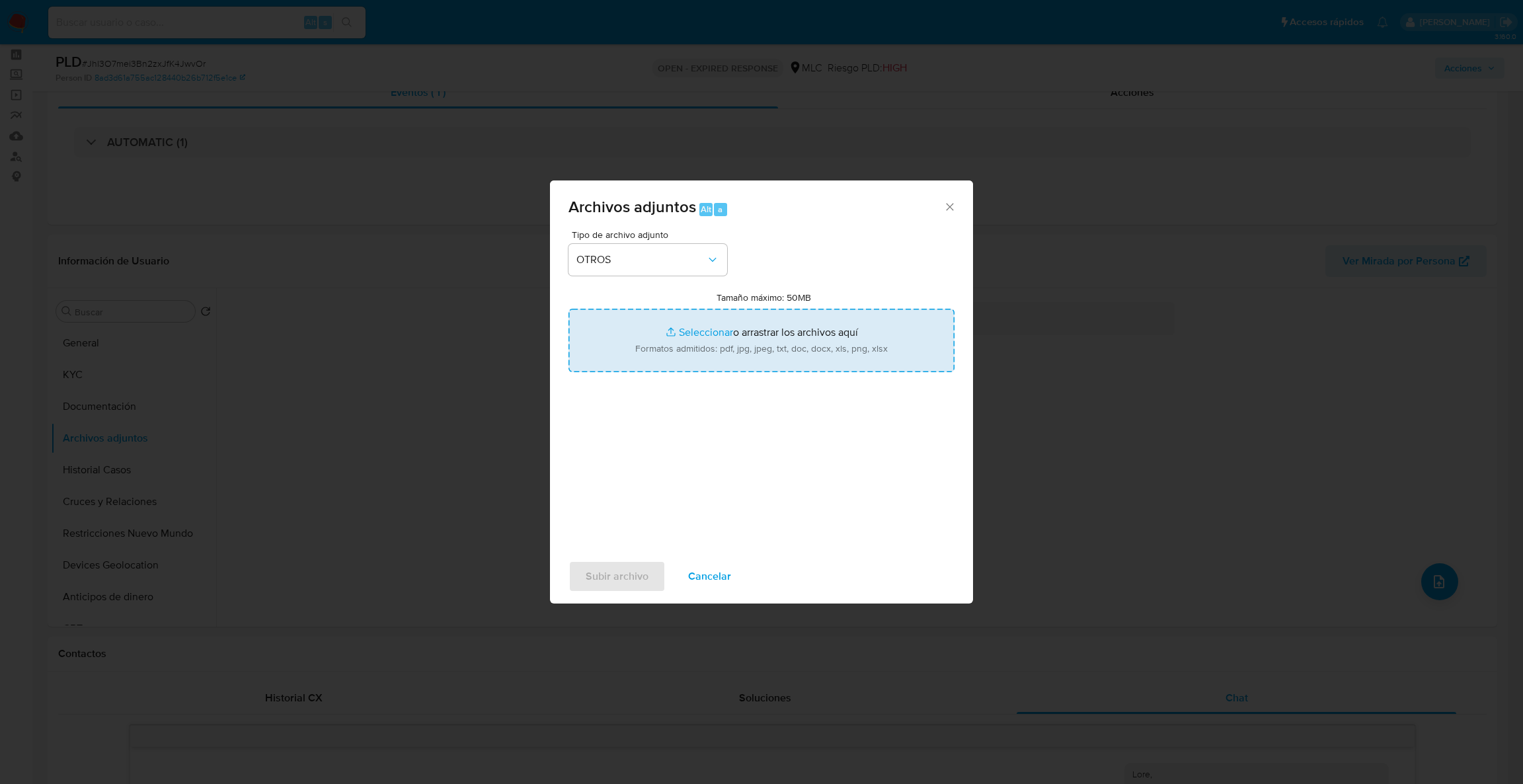
click at [657, 342] on input "Tamaño máximo: 50MB Seleccionar archivos" at bounding box center [761, 341] width 386 height 64
type input "C:\fakepath\Case Log - 1788642744.pdf"
click at [668, 348] on input "Tamaño máximo: 50MB Seleccionar archivos" at bounding box center [761, 341] width 386 height 64
type input "C:\fakepath\1788642744Movimientos .xlsx"
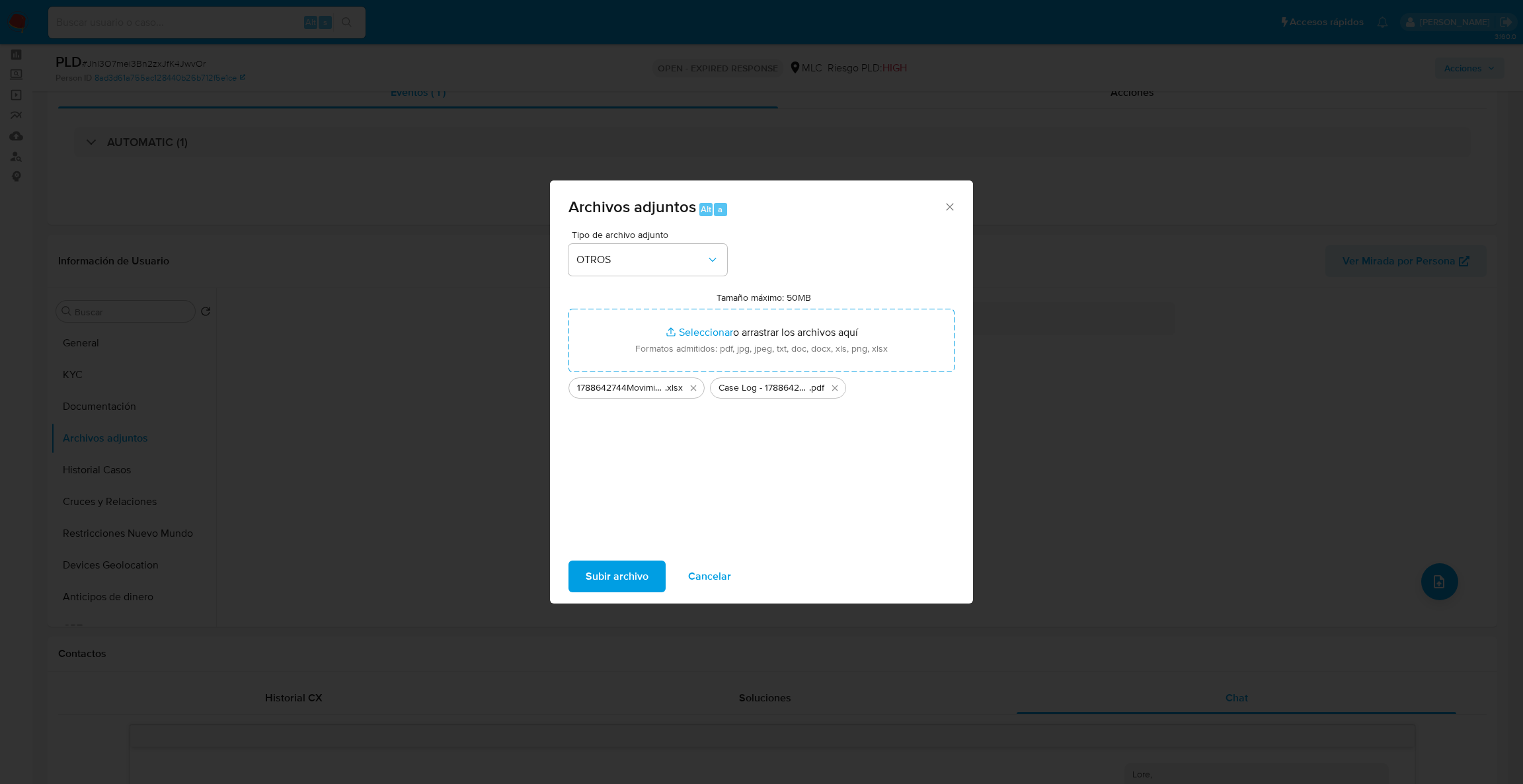
click at [626, 572] on span "Subir archivo" at bounding box center [617, 576] width 63 height 29
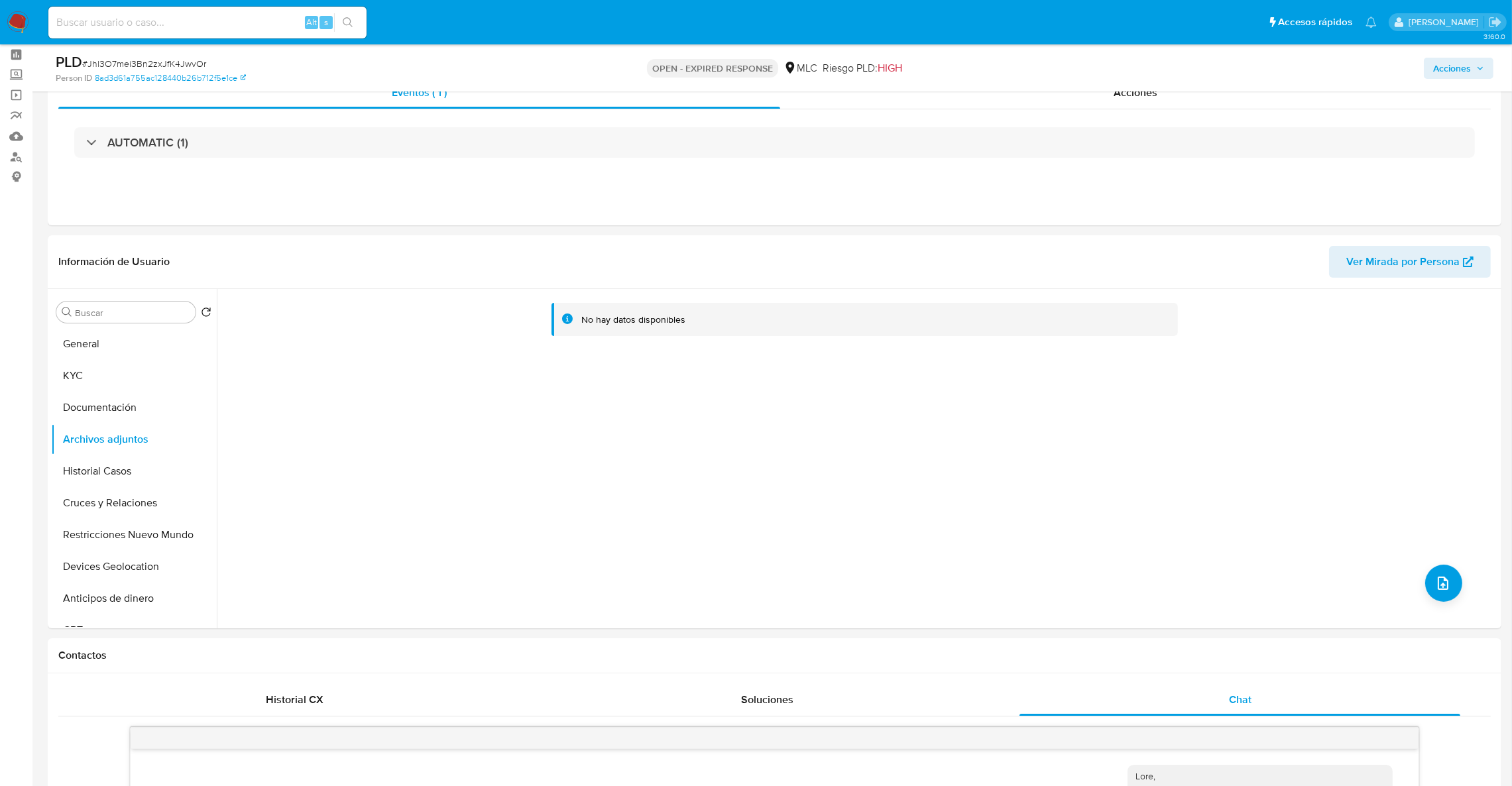
click at [71, 464] on button "Historial Casos" at bounding box center [129, 471] width 155 height 32
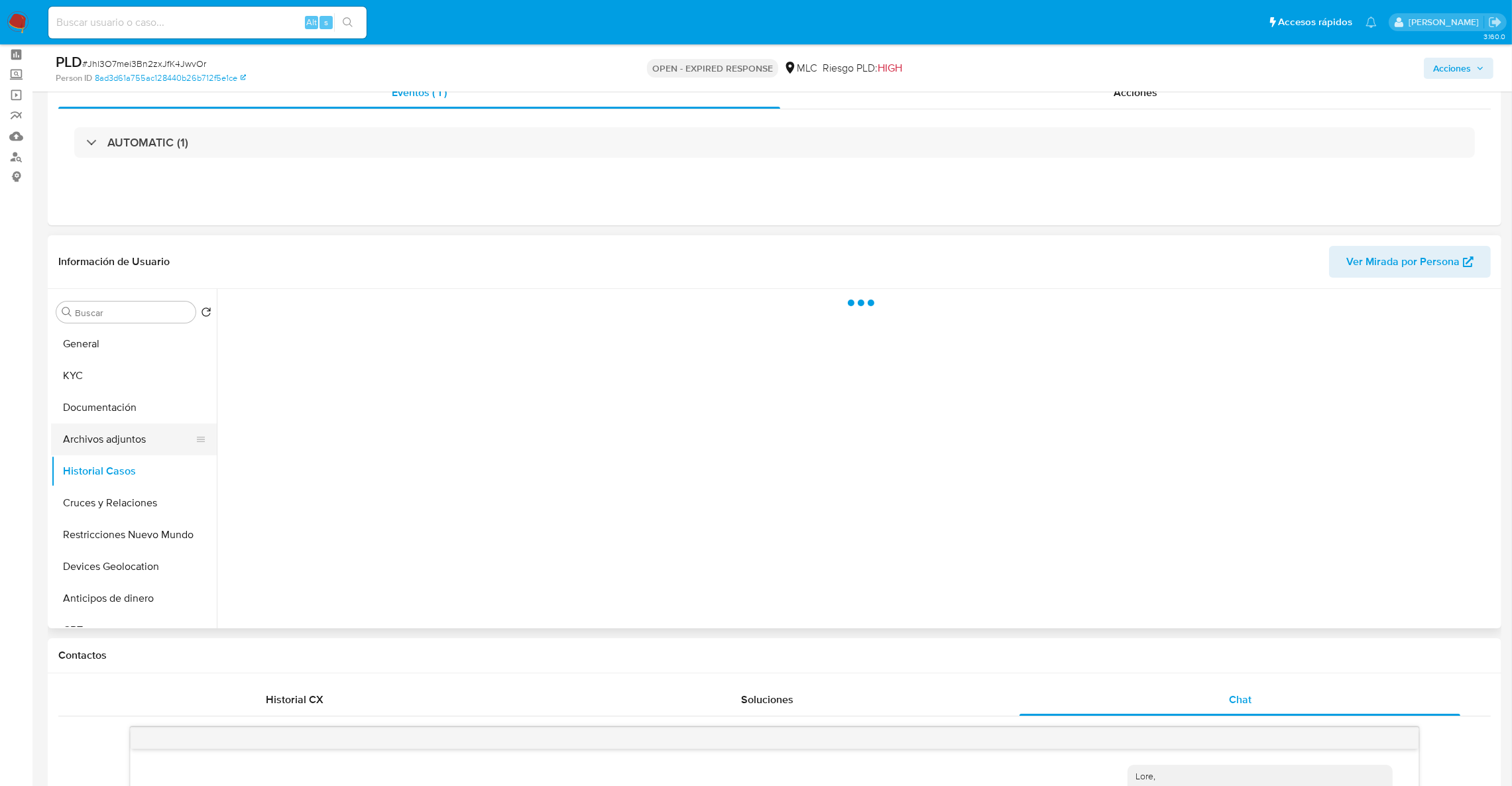
click at [79, 432] on button "Archivos adjuntos" at bounding box center [129, 439] width 155 height 32
click at [117, 470] on button "Historial Casos" at bounding box center [129, 471] width 155 height 32
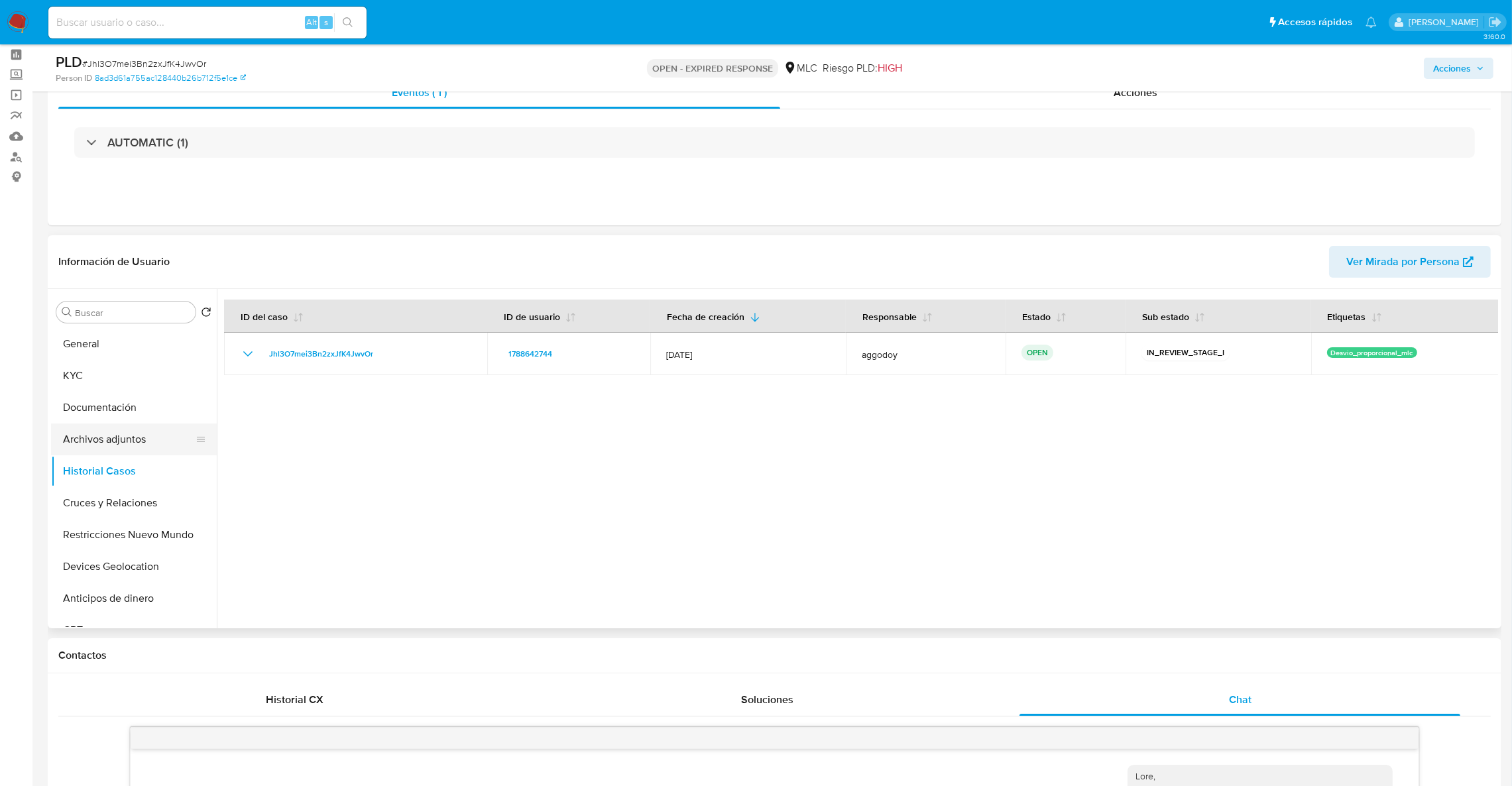
click at [97, 445] on button "Archivos adjuntos" at bounding box center [129, 439] width 155 height 32
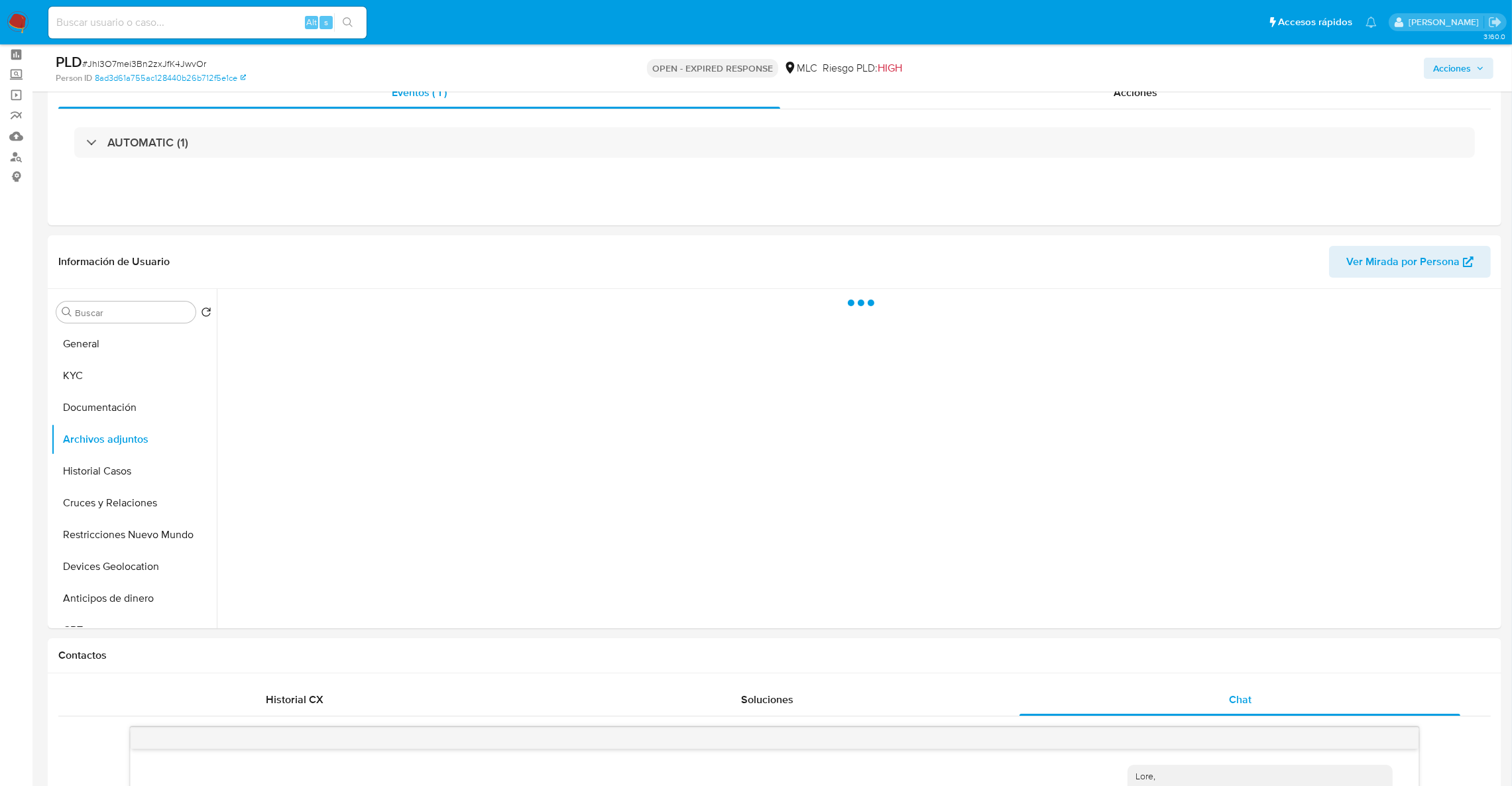
click at [1470, 74] on span "Acciones" at bounding box center [1451, 68] width 38 height 22
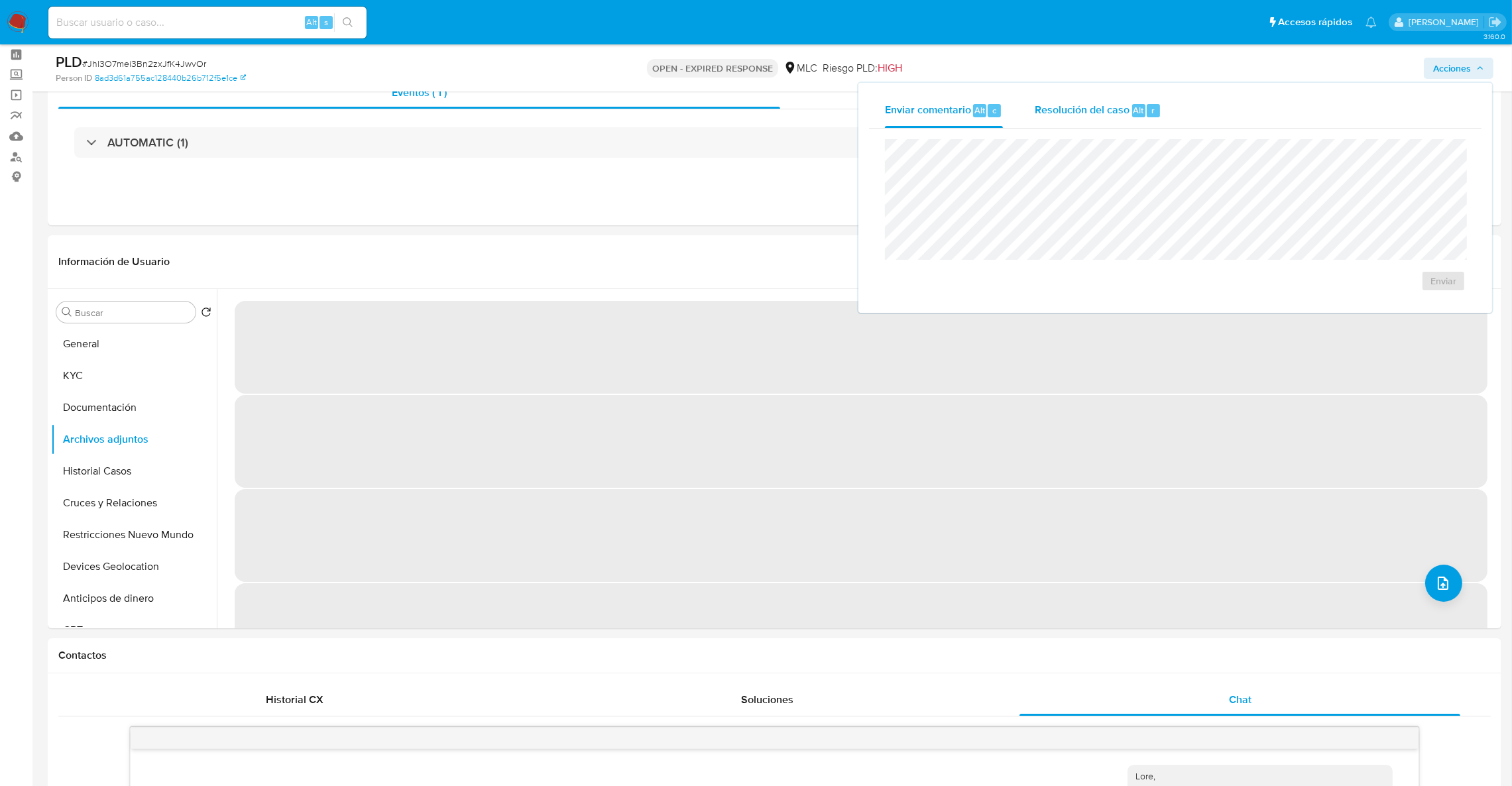
click at [1071, 111] on span "Resolución del caso" at bounding box center [1082, 109] width 95 height 16
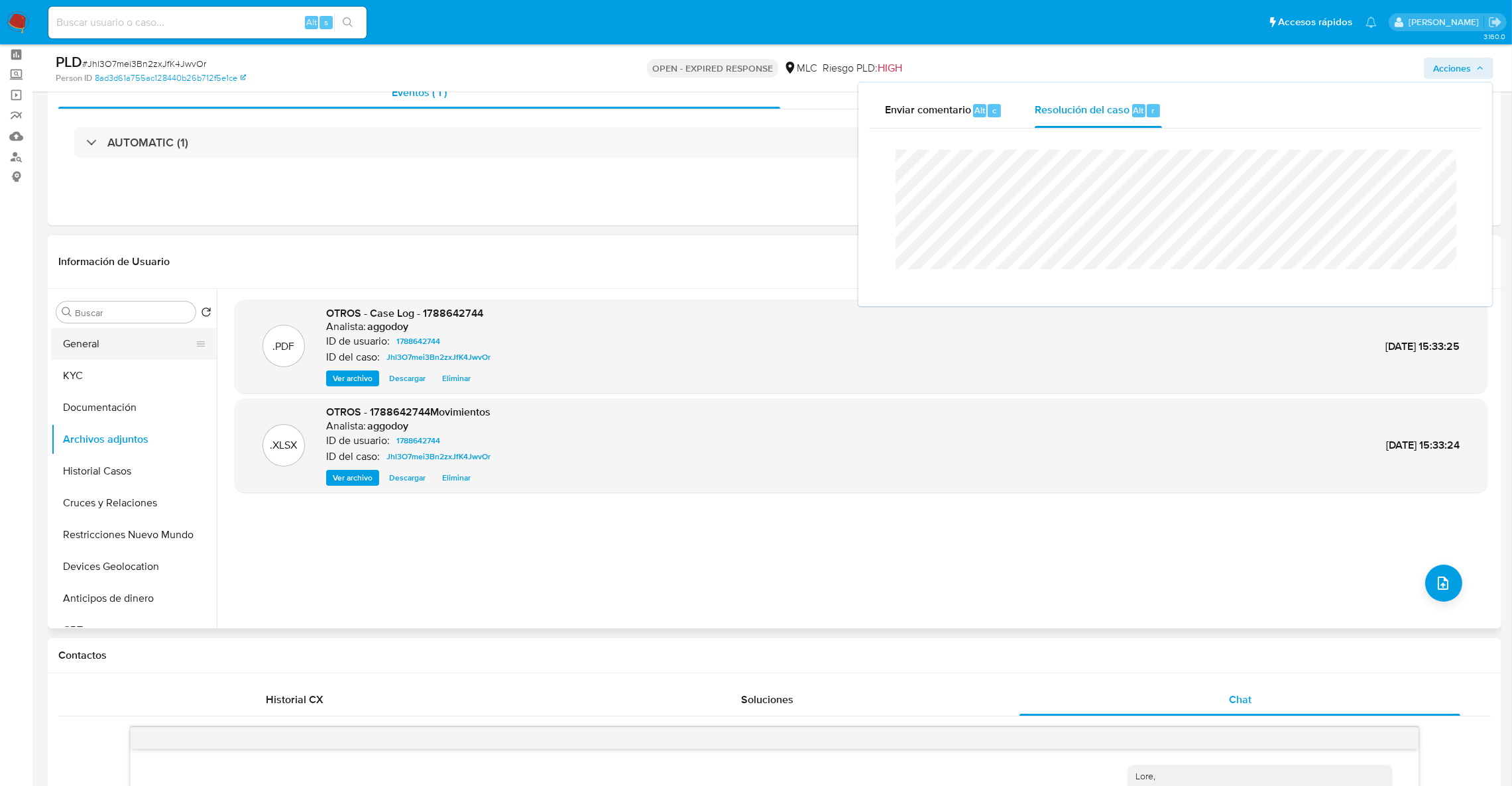
click at [117, 332] on button "General" at bounding box center [129, 344] width 155 height 32
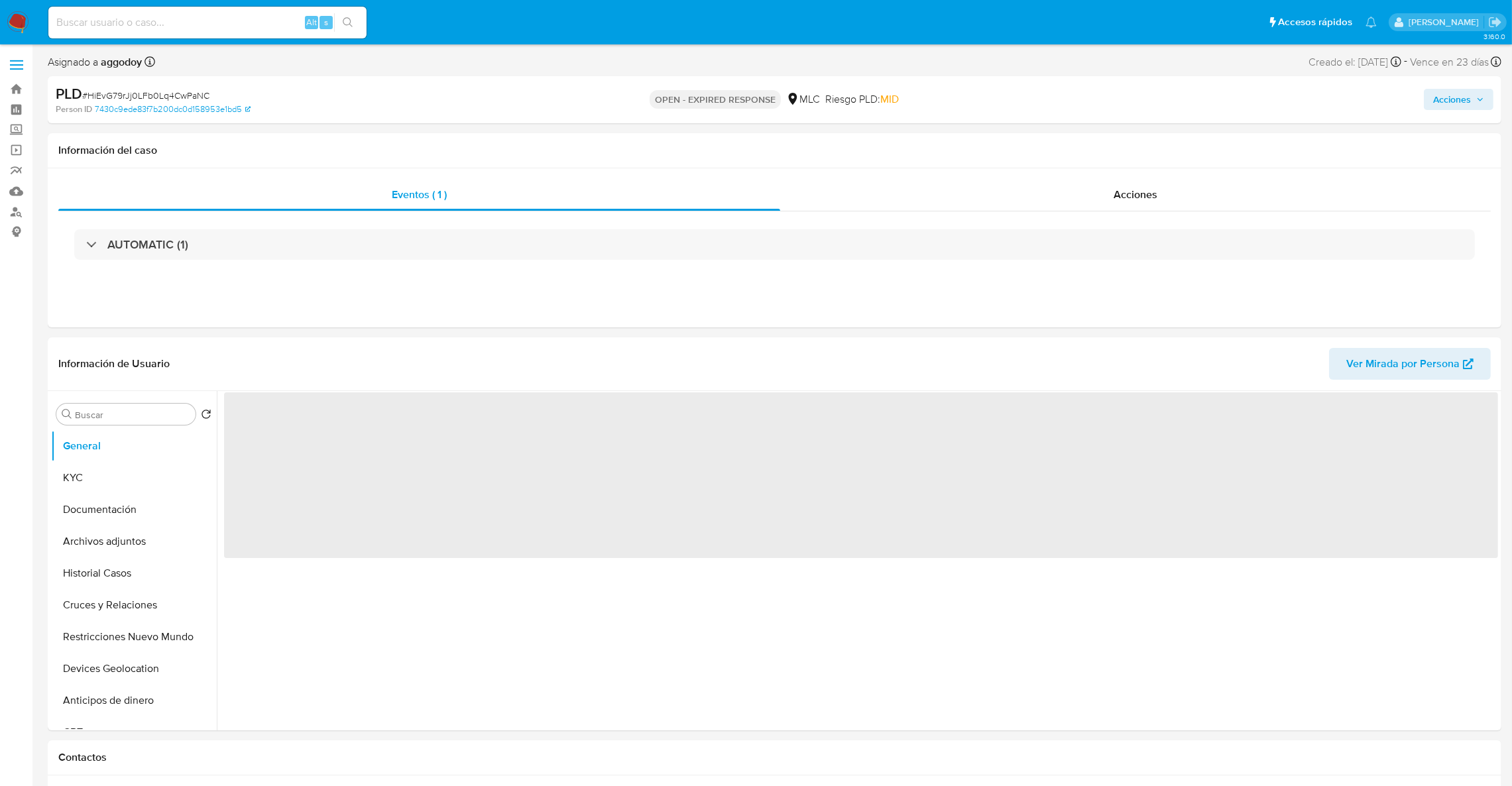
select select "10"
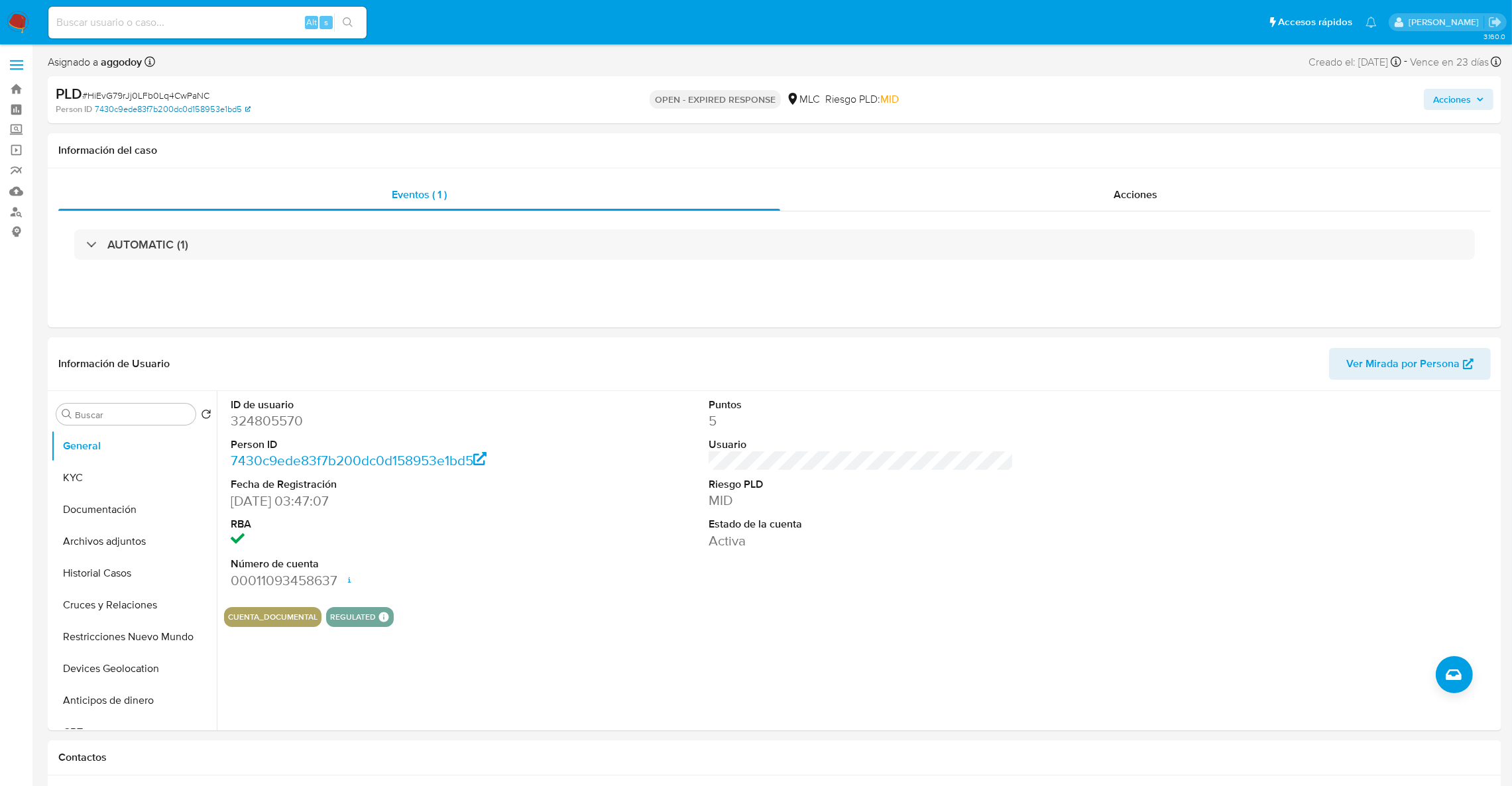
click at [153, 107] on link "7430c9ede83f7b200dc0d158953e1bd5" at bounding box center [173, 109] width 156 height 12
click at [99, 97] on span "# HiEvG79rJj0LFb0Lq4CwPaNC" at bounding box center [146, 96] width 127 height 13
copy span "HiEvG79rJj0LFb0Lq4CwPaNC"
click at [101, 470] on button "KYC" at bounding box center [129, 478] width 155 height 32
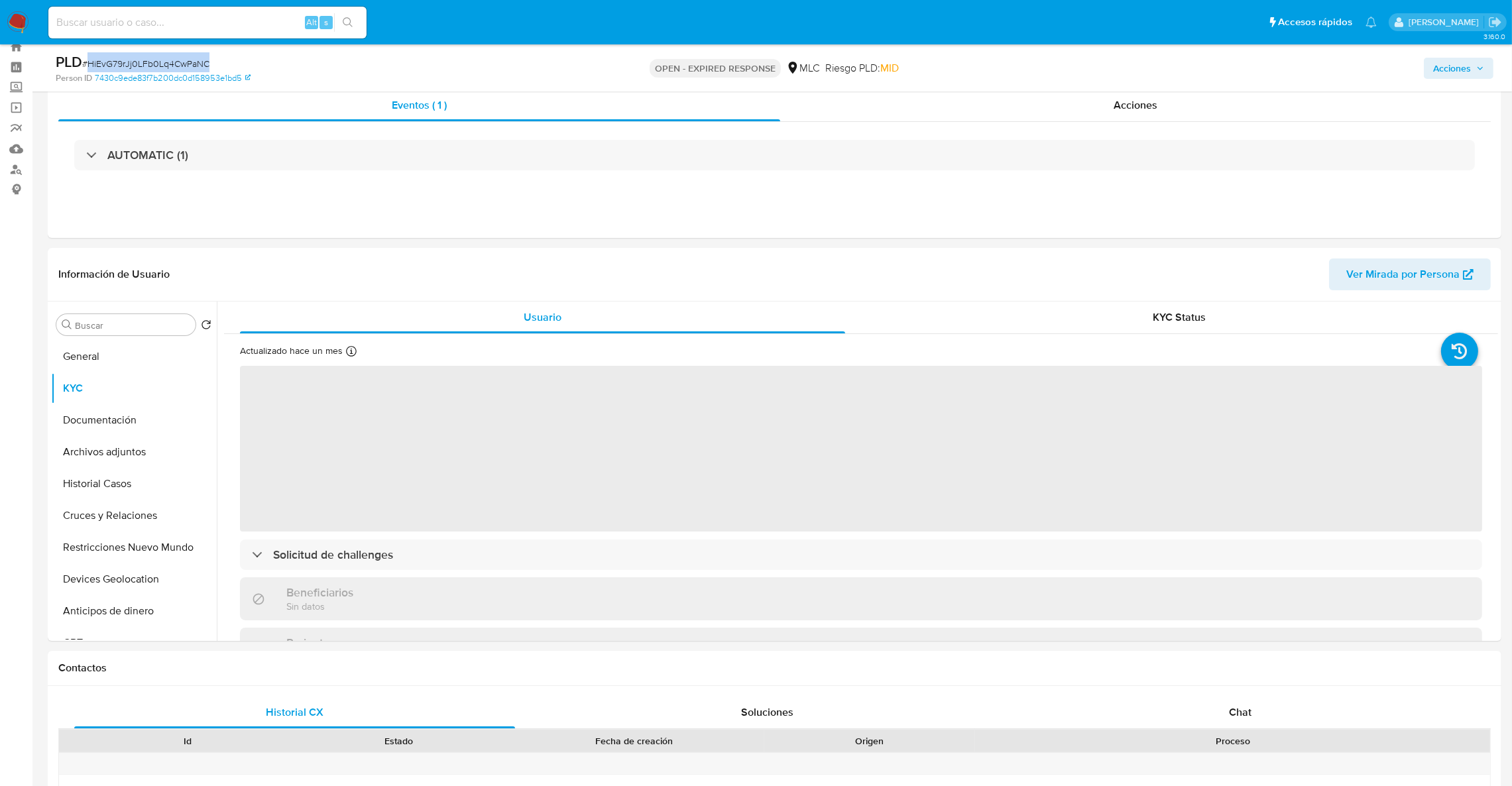
scroll to position [53, 0]
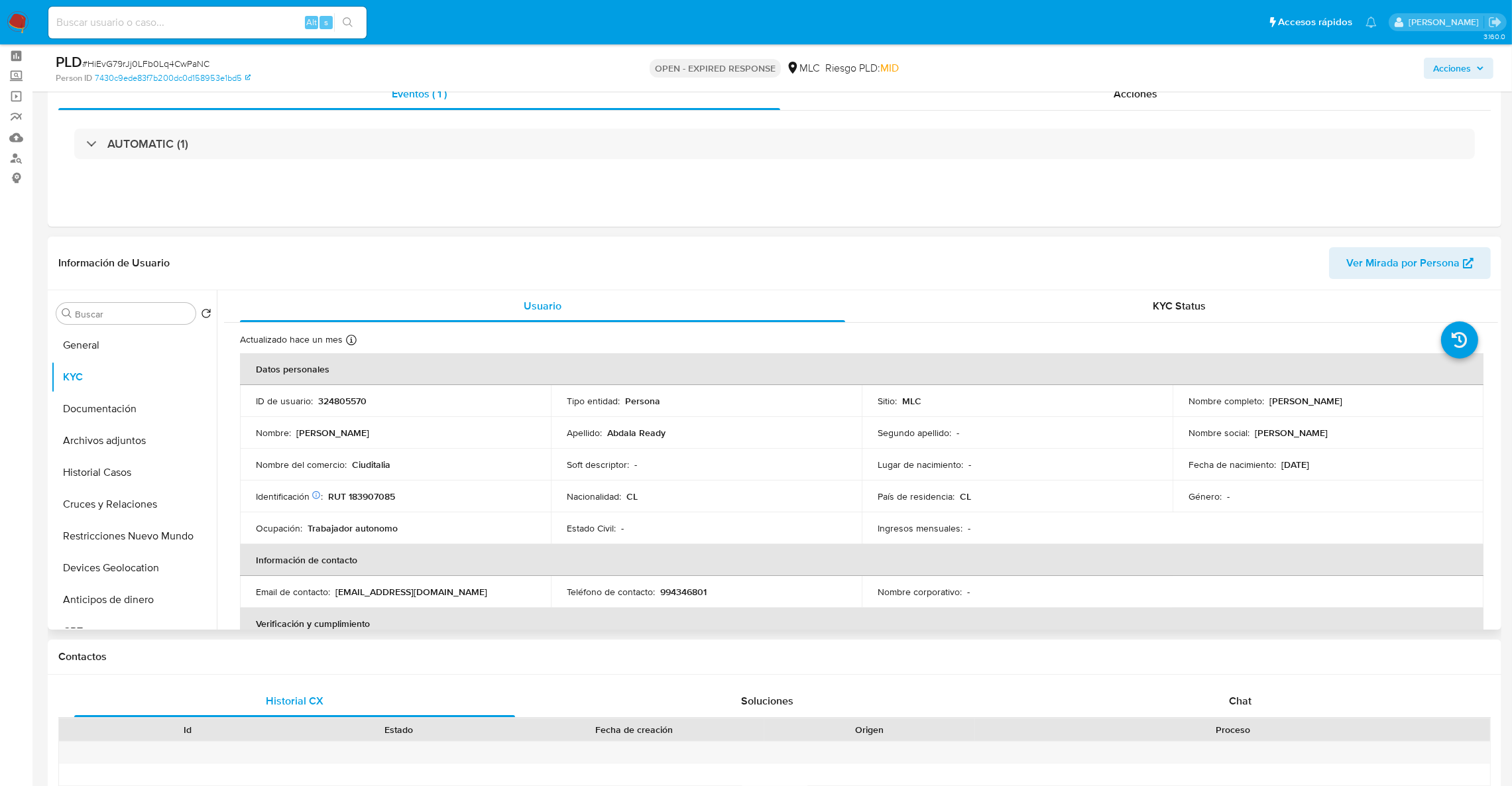
click at [371, 498] on p "RUT 183907085" at bounding box center [362, 496] width 67 height 12
copy p "183907085"
drag, startPoint x: 1412, startPoint y: 407, endPoint x: 1262, endPoint y: 406, distance: 150.0
click at [1262, 406] on div "Nombre completo : Nicolás Ricardo Abdala Ready" at bounding box center [1328, 401] width 279 height 12
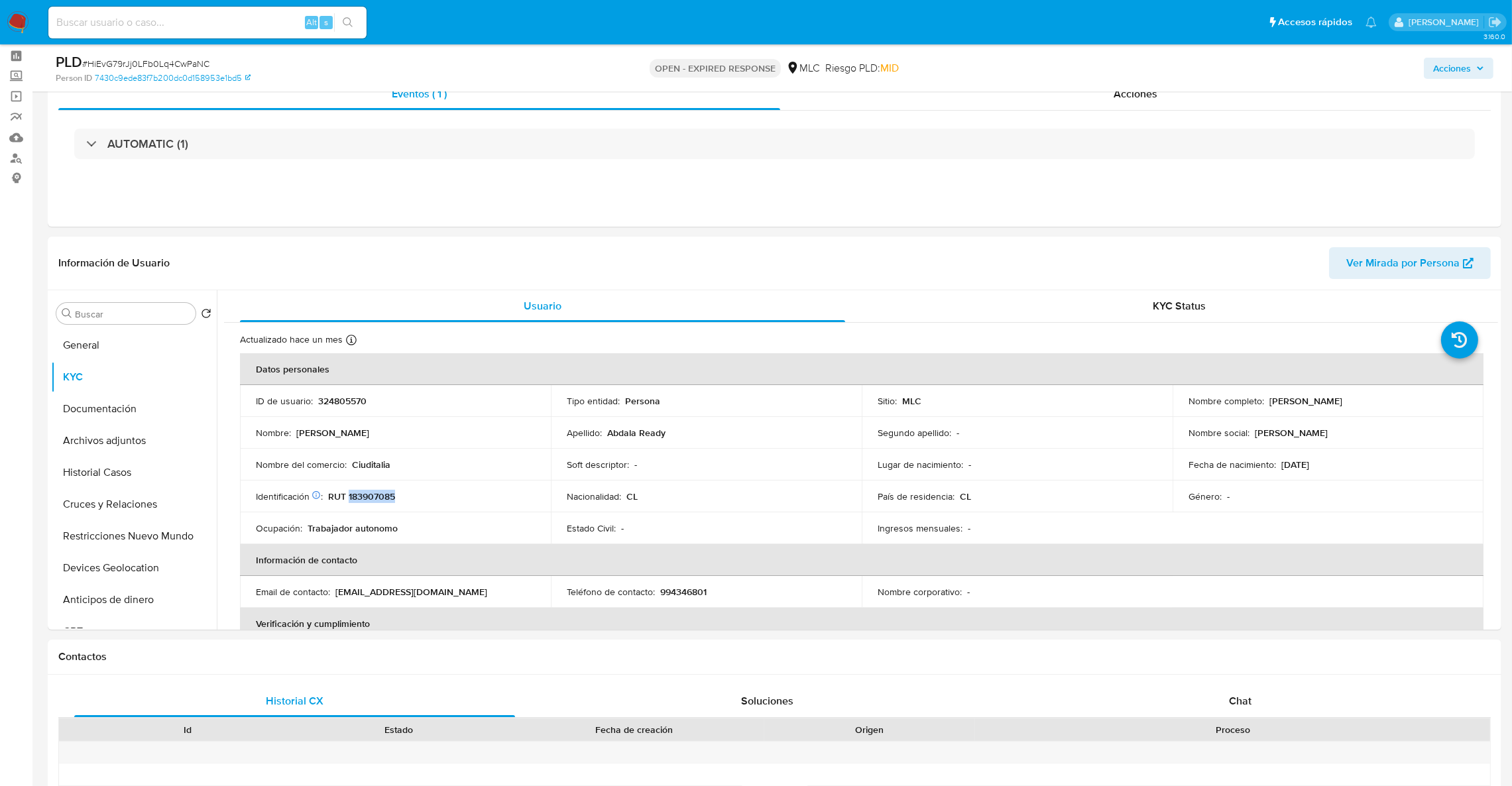
copy div "Nicolás Ricardo Abdala Ready"
drag, startPoint x: 1500, startPoint y: 308, endPoint x: 1498, endPoint y: 322, distance: 14.1
click at [1498, 322] on div "Buscar Volver al orden por defecto General KYC Documentación Archivos adjuntos …" at bounding box center [774, 460] width 1453 height 340
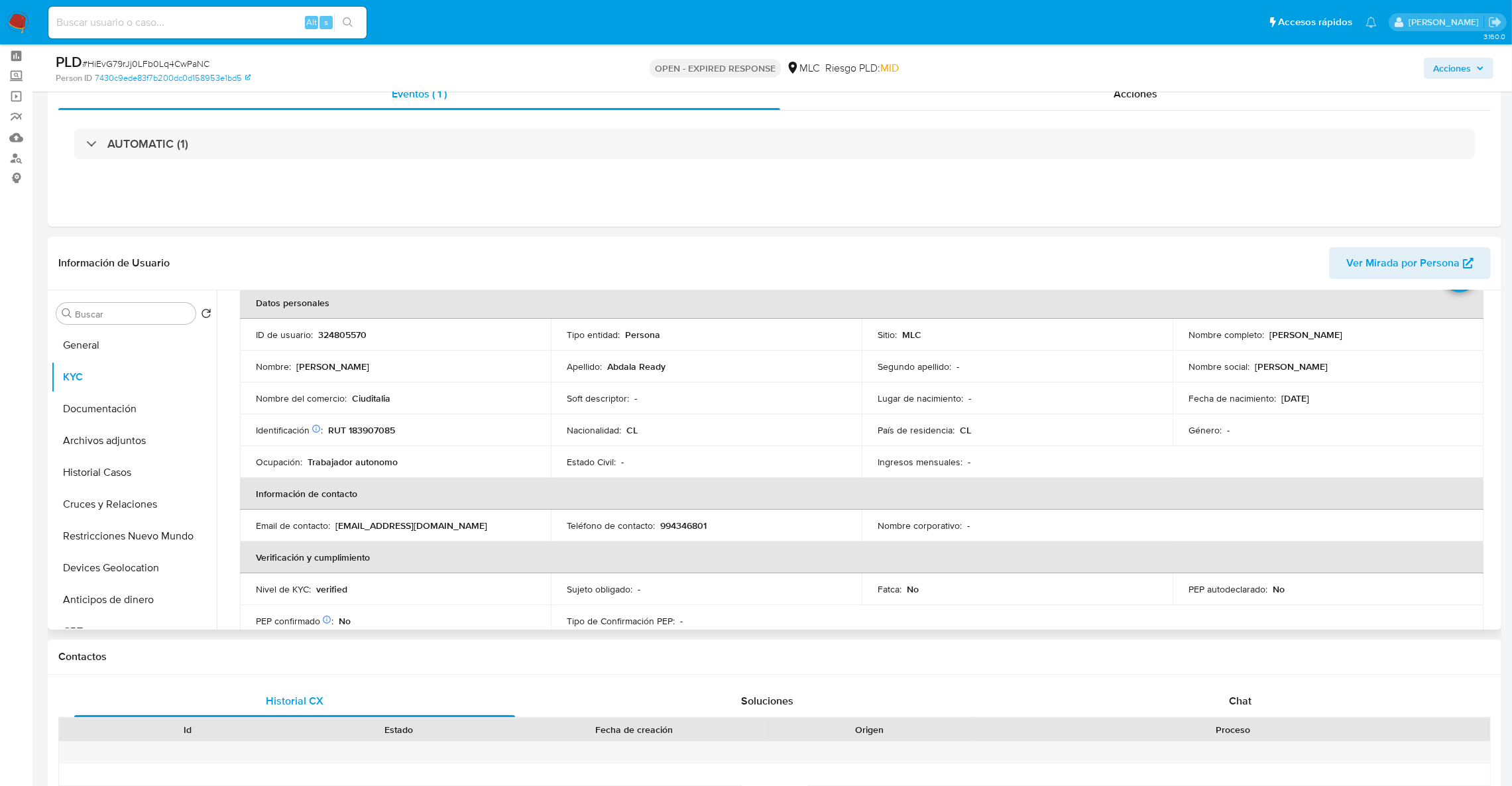
scroll to position [67, 0]
click at [1084, 382] on td "Lugar de nacimiento : -" at bounding box center [1017, 397] width 311 height 32
click at [387, 423] on p "RUT 183907085" at bounding box center [362, 429] width 67 height 12
click at [385, 423] on p "RUT 183907085" at bounding box center [362, 429] width 67 height 12
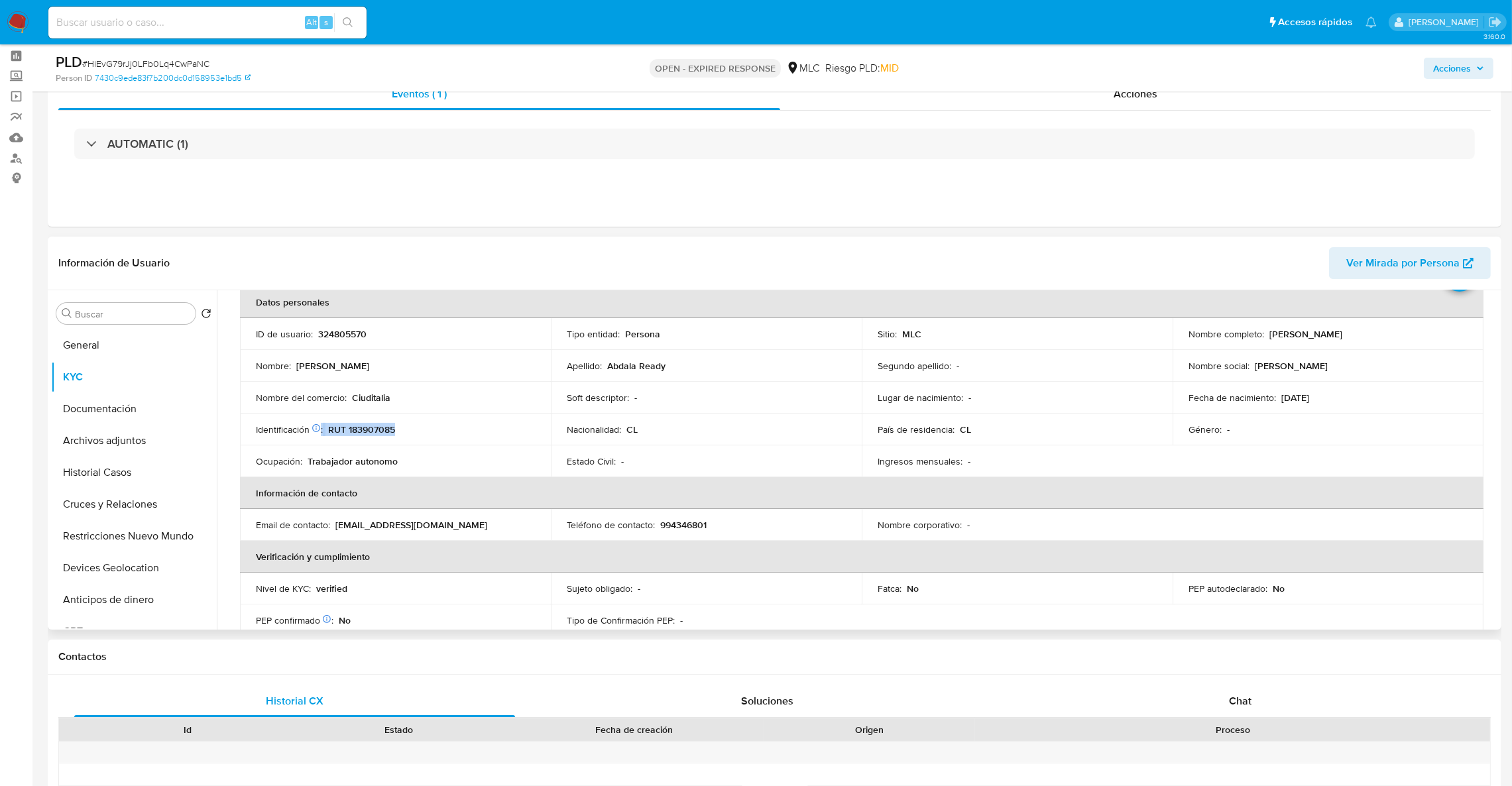
drag, startPoint x: 385, startPoint y: 423, endPoint x: 360, endPoint y: 423, distance: 25.0
click at [360, 423] on p "RUT 183907085" at bounding box center [362, 429] width 67 height 12
click at [363, 426] on p "RUT 183907085" at bounding box center [362, 429] width 67 height 12
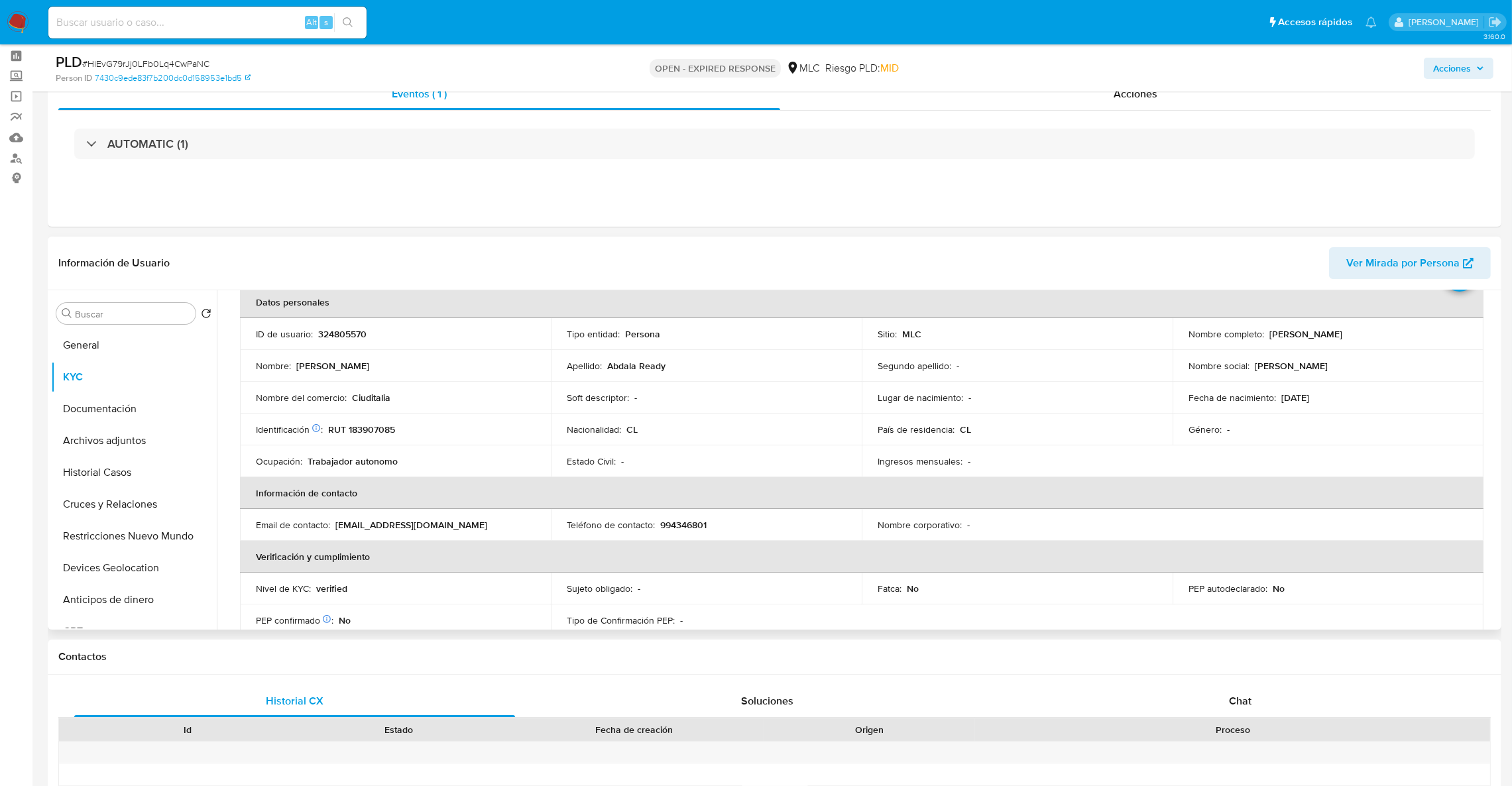
click at [325, 331] on p "324805570" at bounding box center [342, 334] width 48 height 12
copy p "324805570"
click at [389, 432] on p "RUT 183907085" at bounding box center [362, 429] width 67 height 12
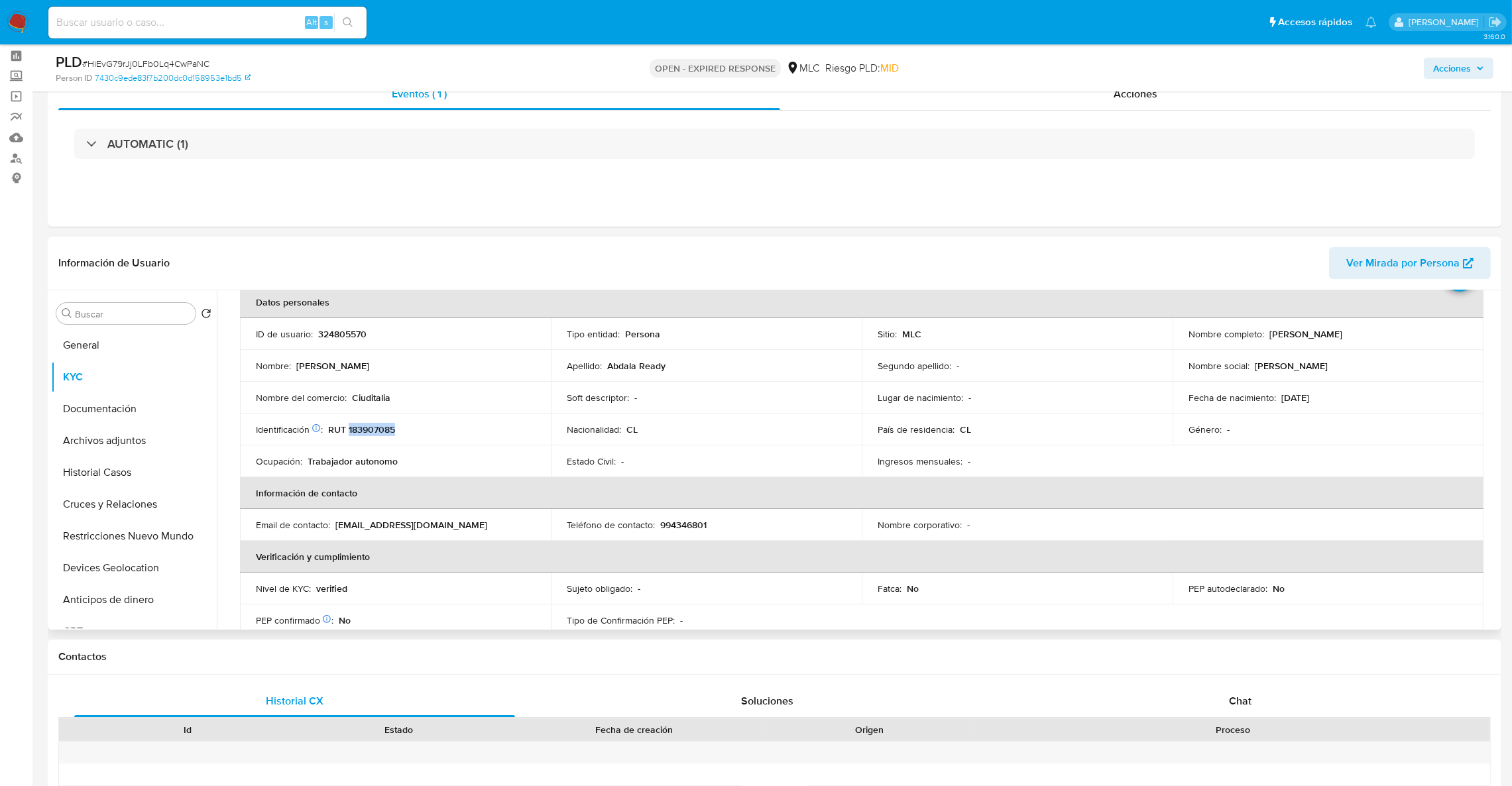
copy p "183907085"
click at [143, 505] on button "Cruces y Relaciones" at bounding box center [129, 504] width 155 height 32
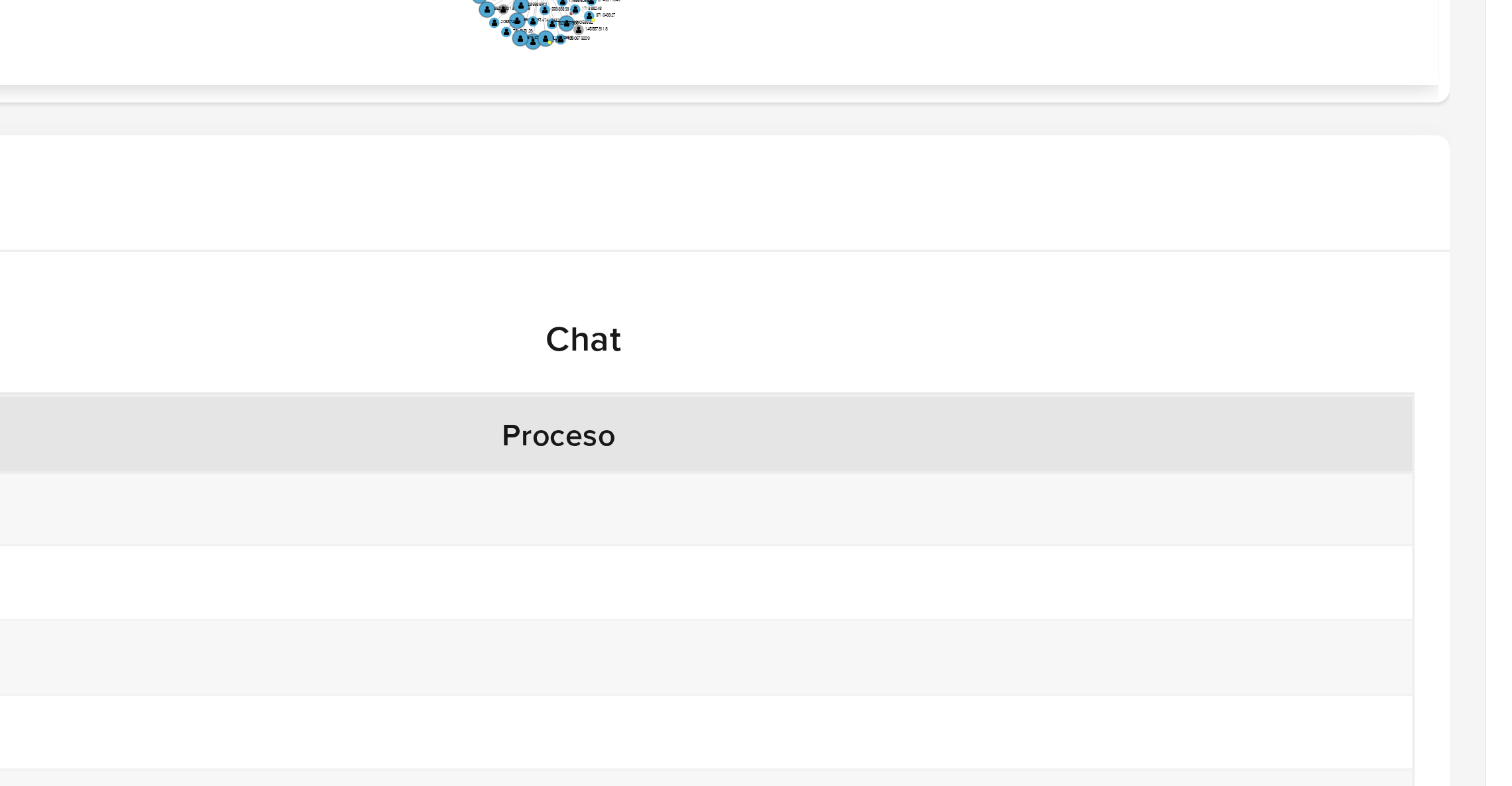
scroll to position [365, 0]
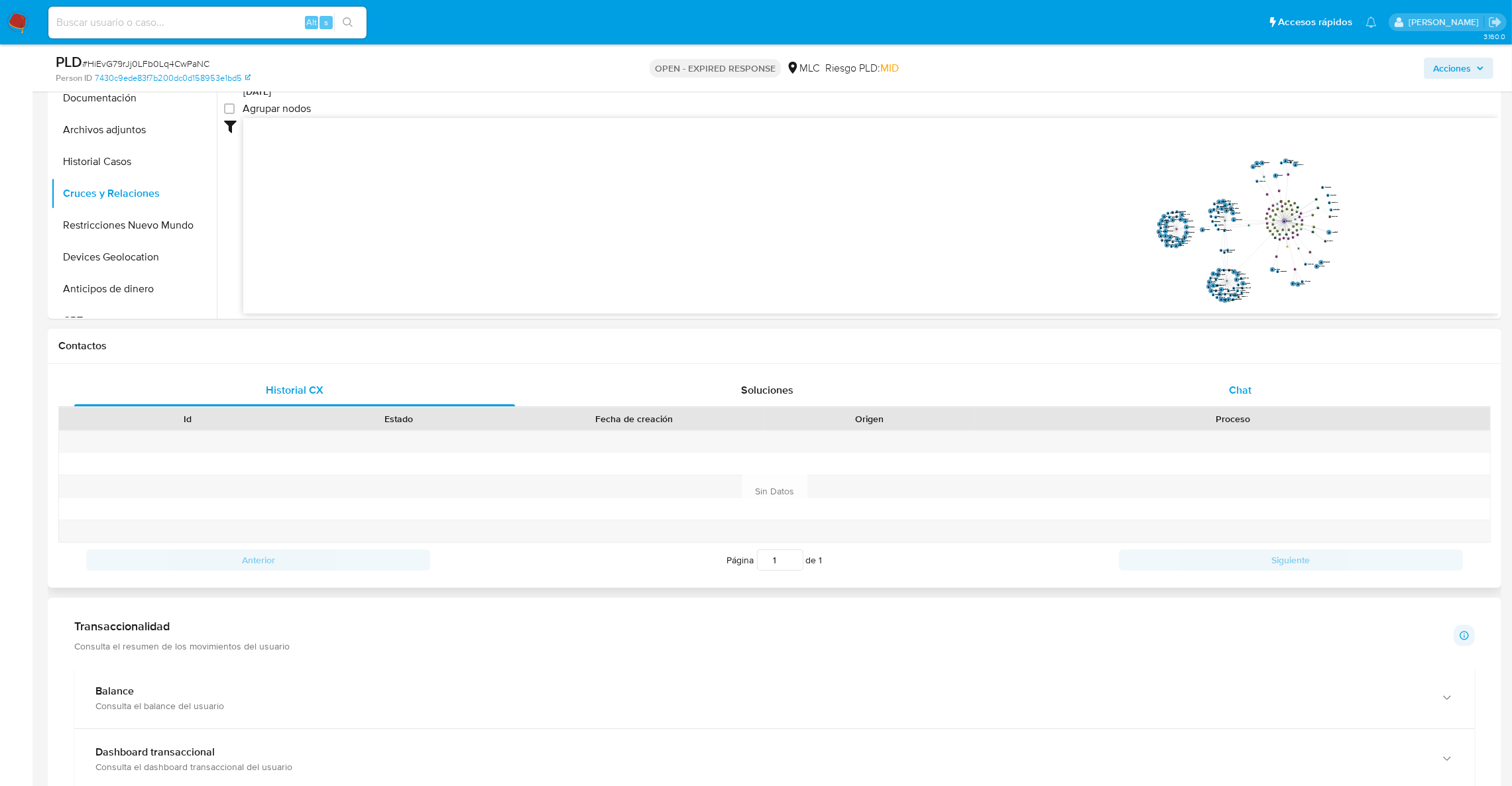
click at [1235, 400] on div "Chat" at bounding box center [1239, 390] width 441 height 32
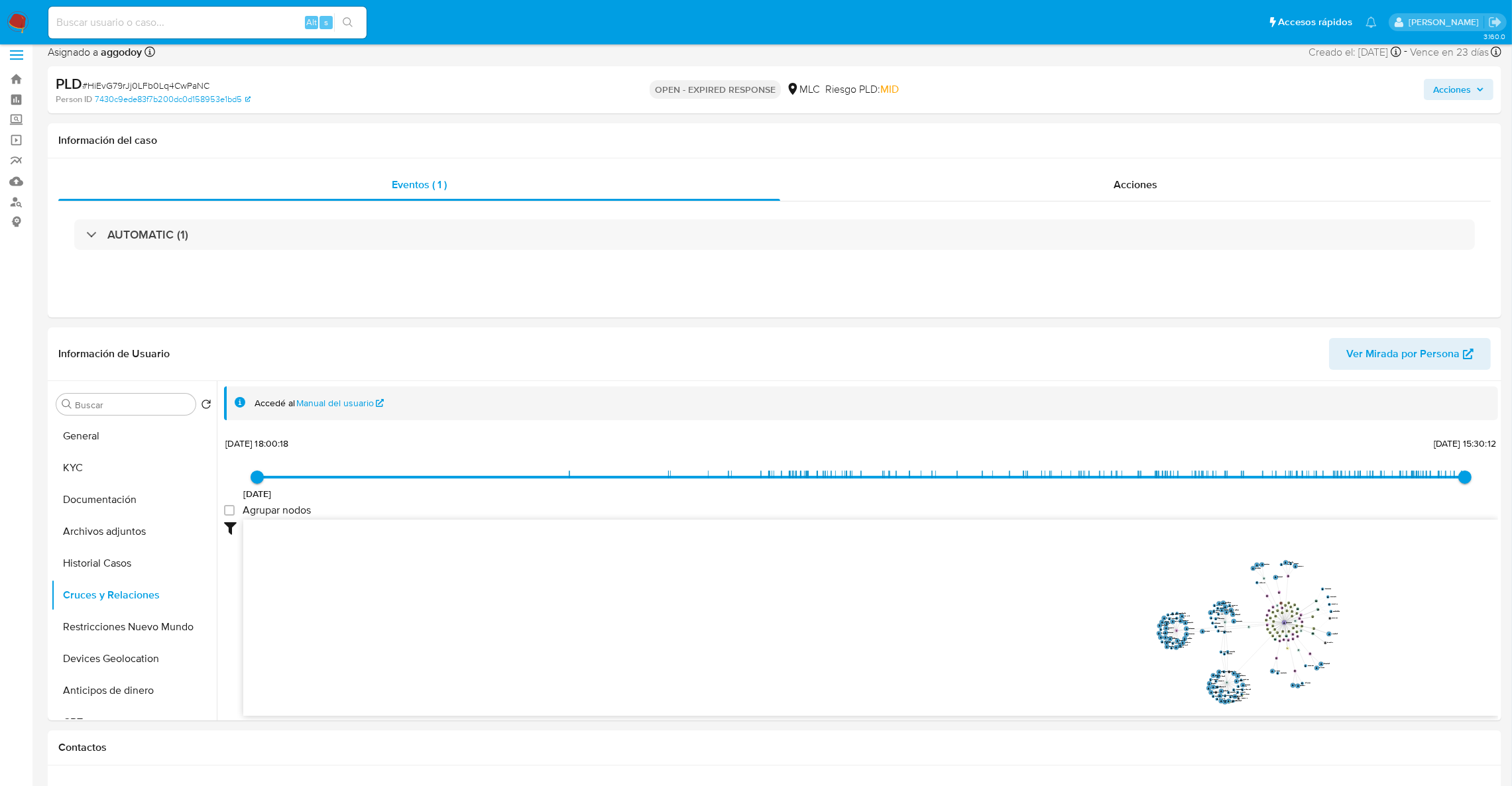
scroll to position [0, 0]
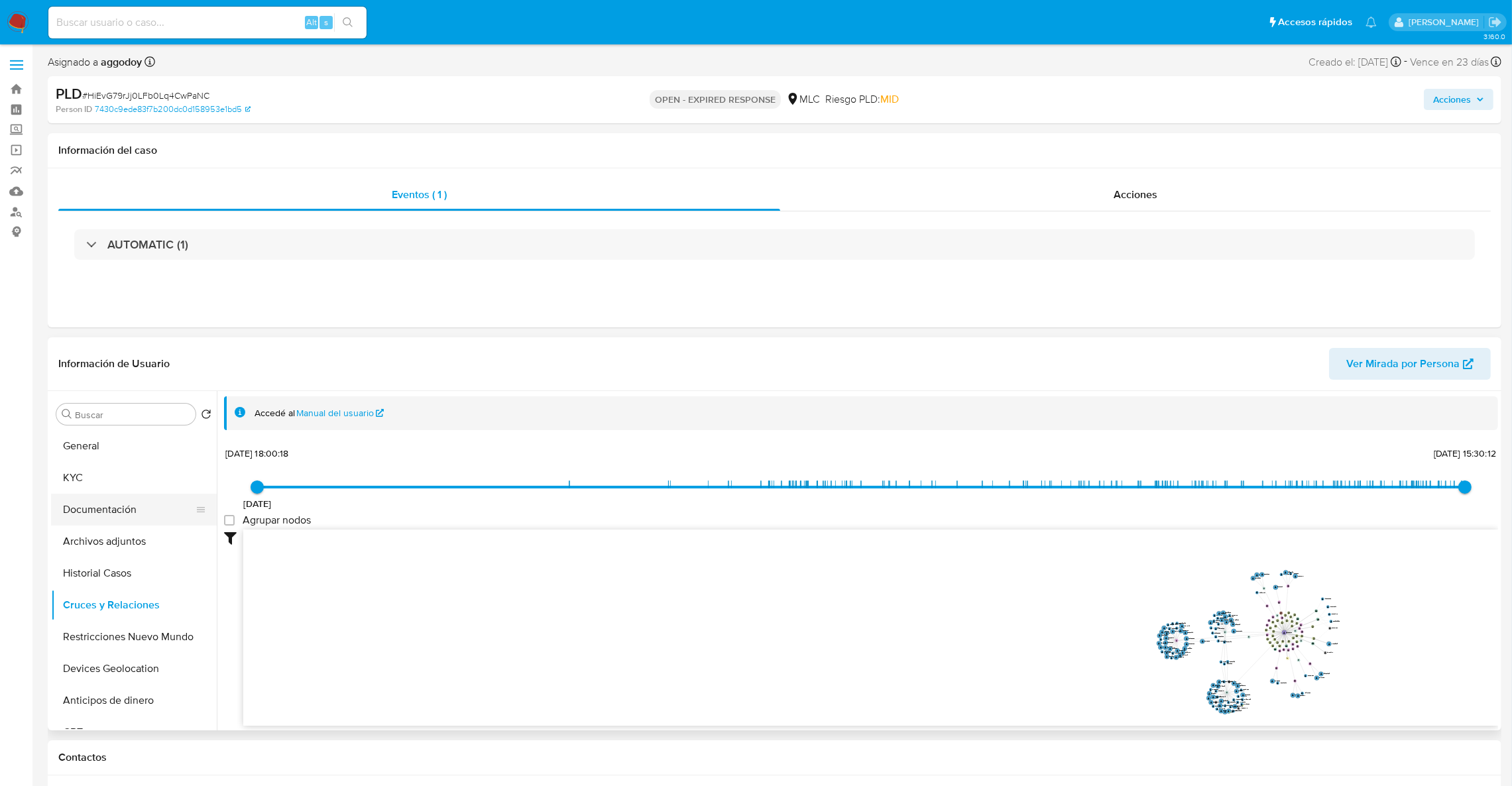
click at [108, 516] on button "Documentación" at bounding box center [129, 510] width 155 height 32
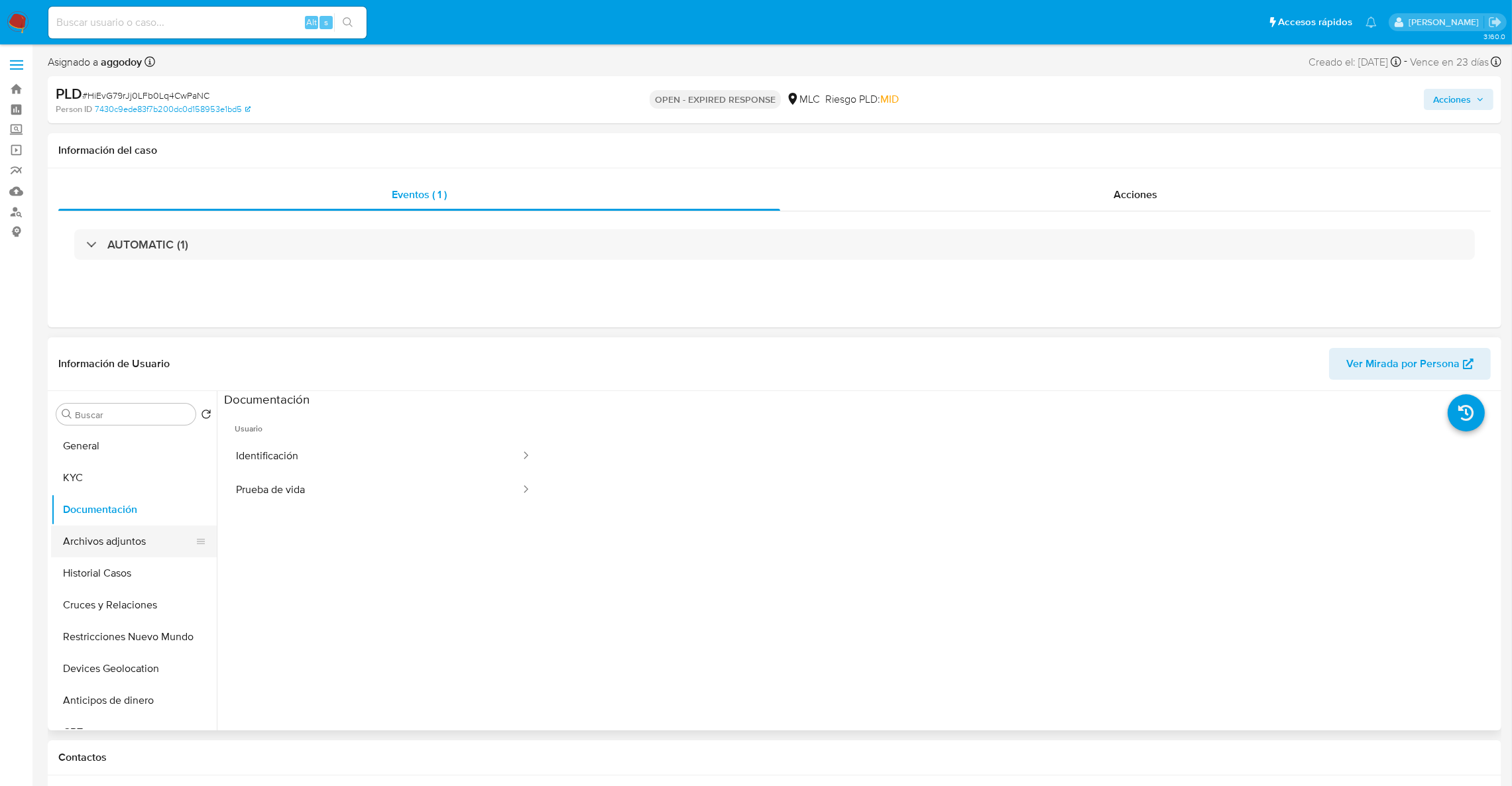
click at [126, 544] on button "Archivos adjuntos" at bounding box center [129, 541] width 155 height 32
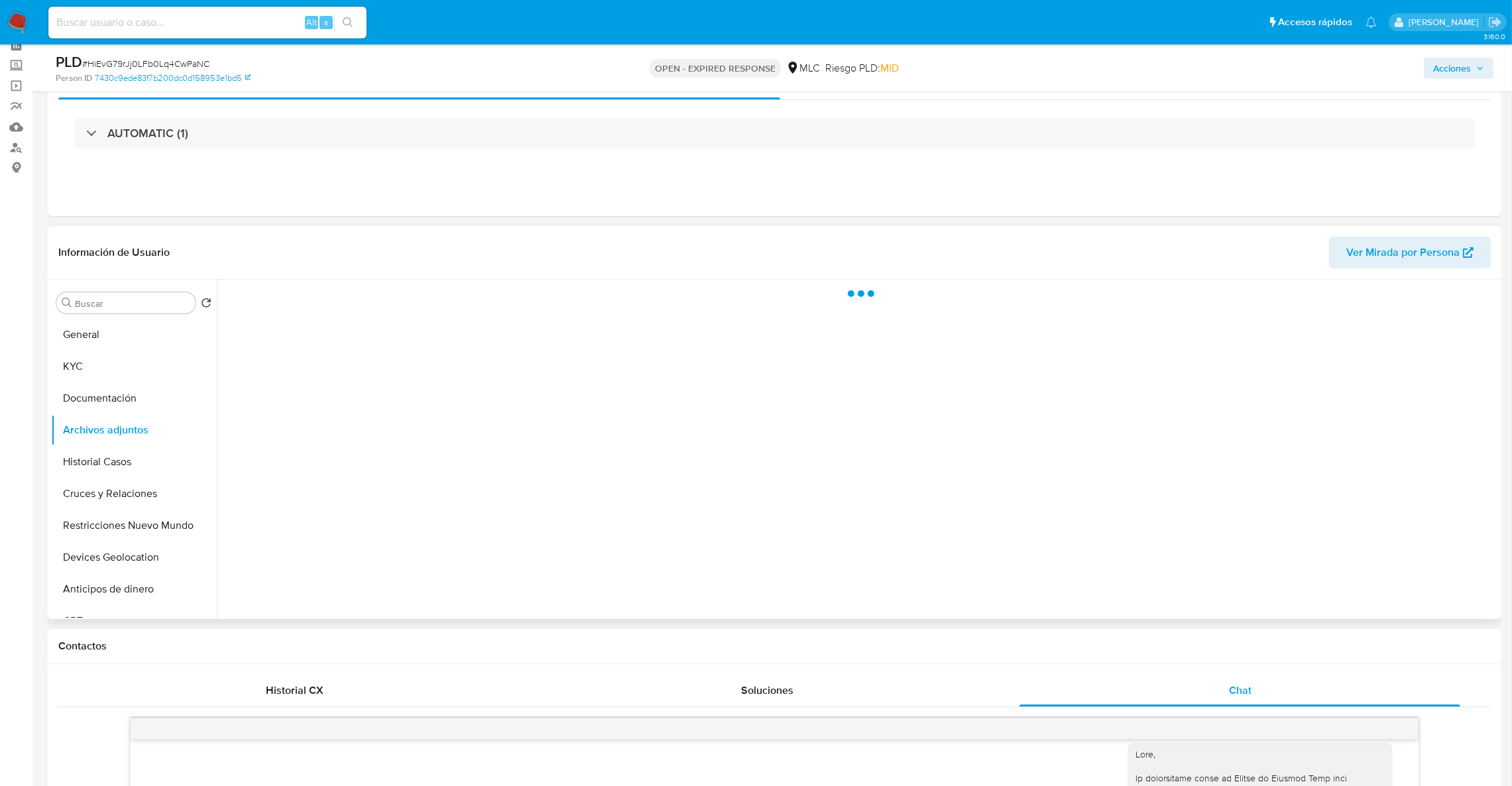
scroll to position [100, 0]
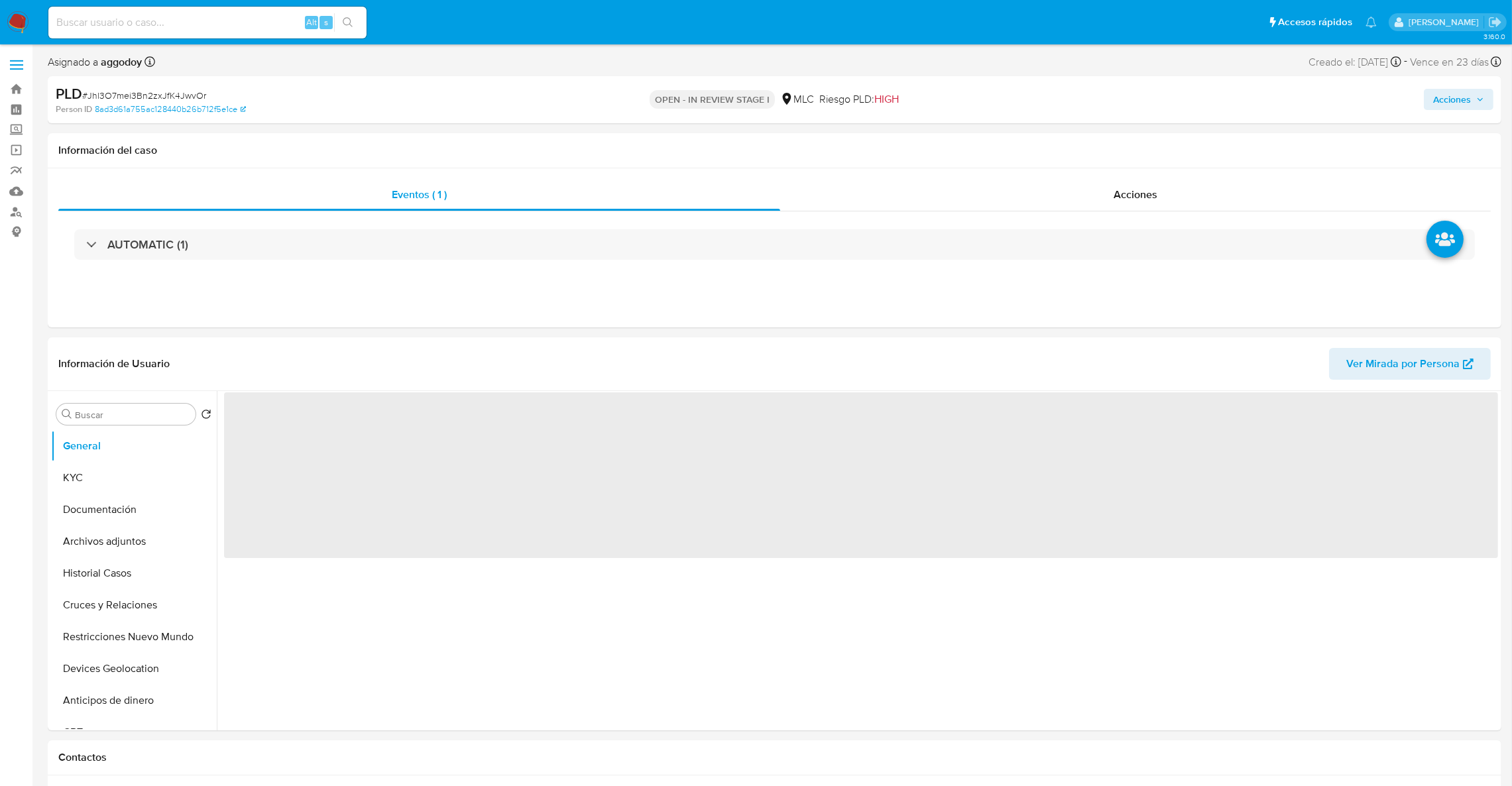
click at [1482, 87] on div "Acciones" at bounding box center [1255, 100] width 476 height 31
select select "10"
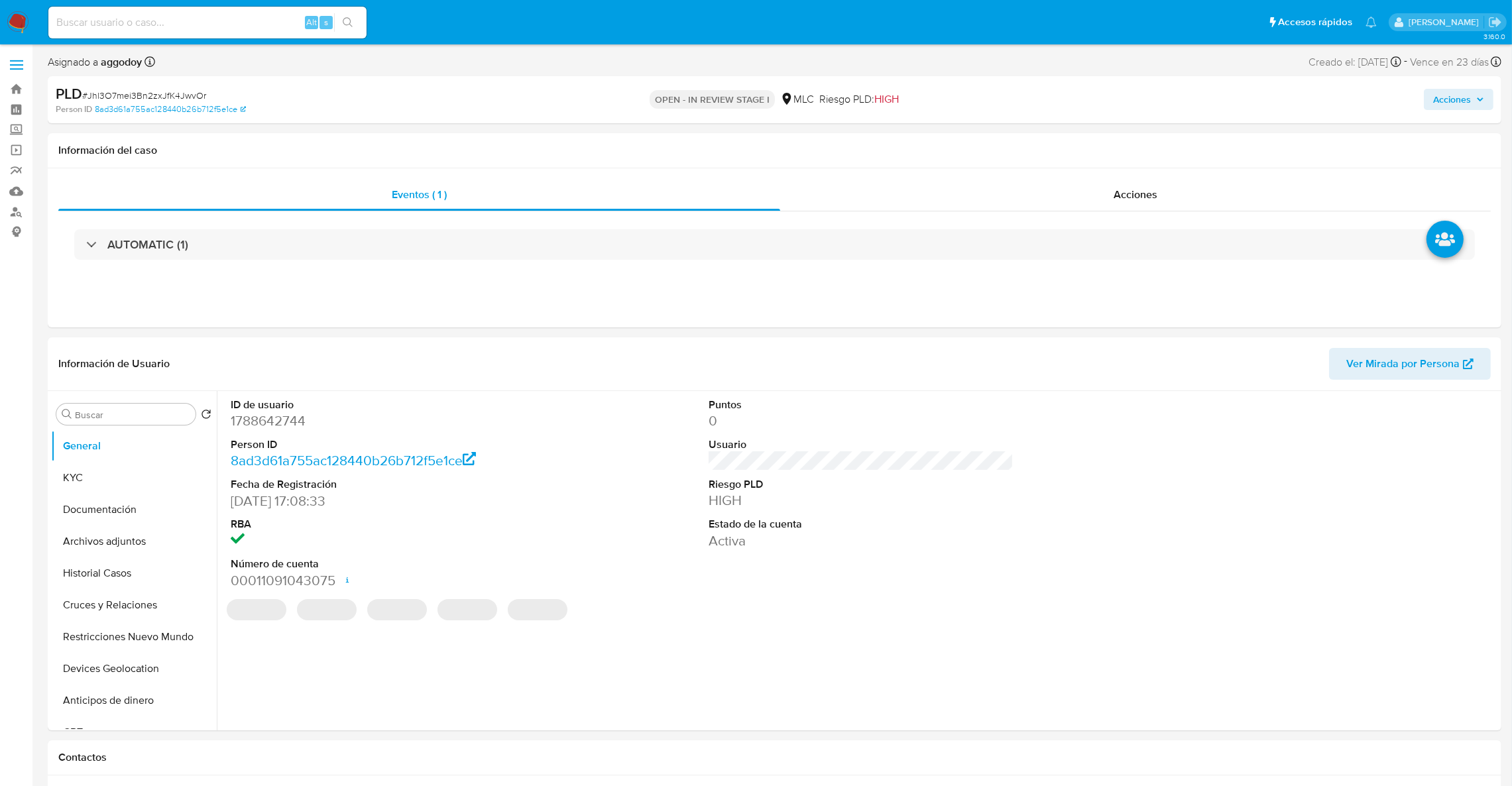
click at [1469, 103] on span "Acciones" at bounding box center [1451, 100] width 38 height 22
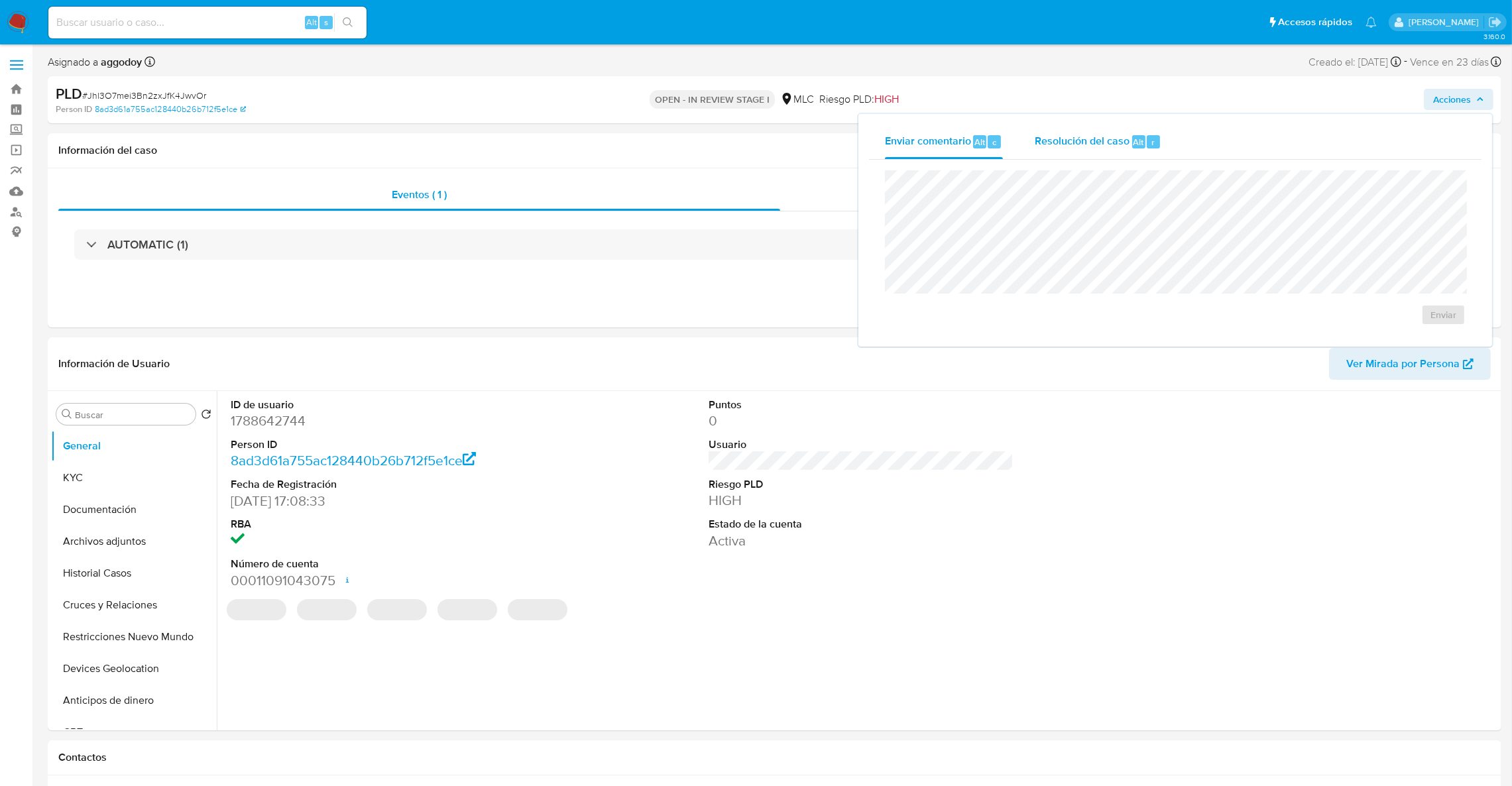
click at [1122, 141] on span "Resolución del caso" at bounding box center [1082, 141] width 95 height 16
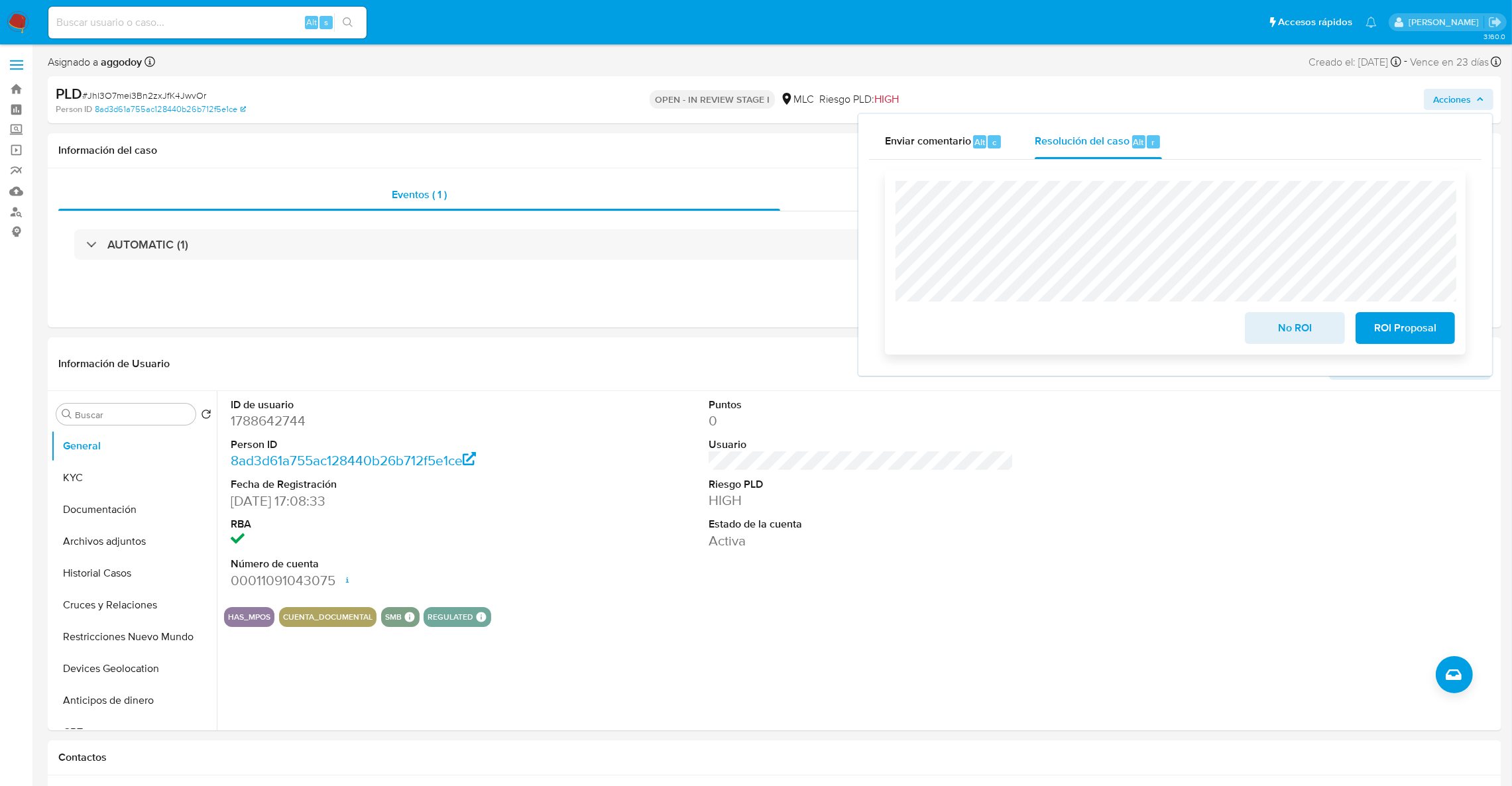
click at [1285, 318] on span "No ROI" at bounding box center [1294, 328] width 65 height 29
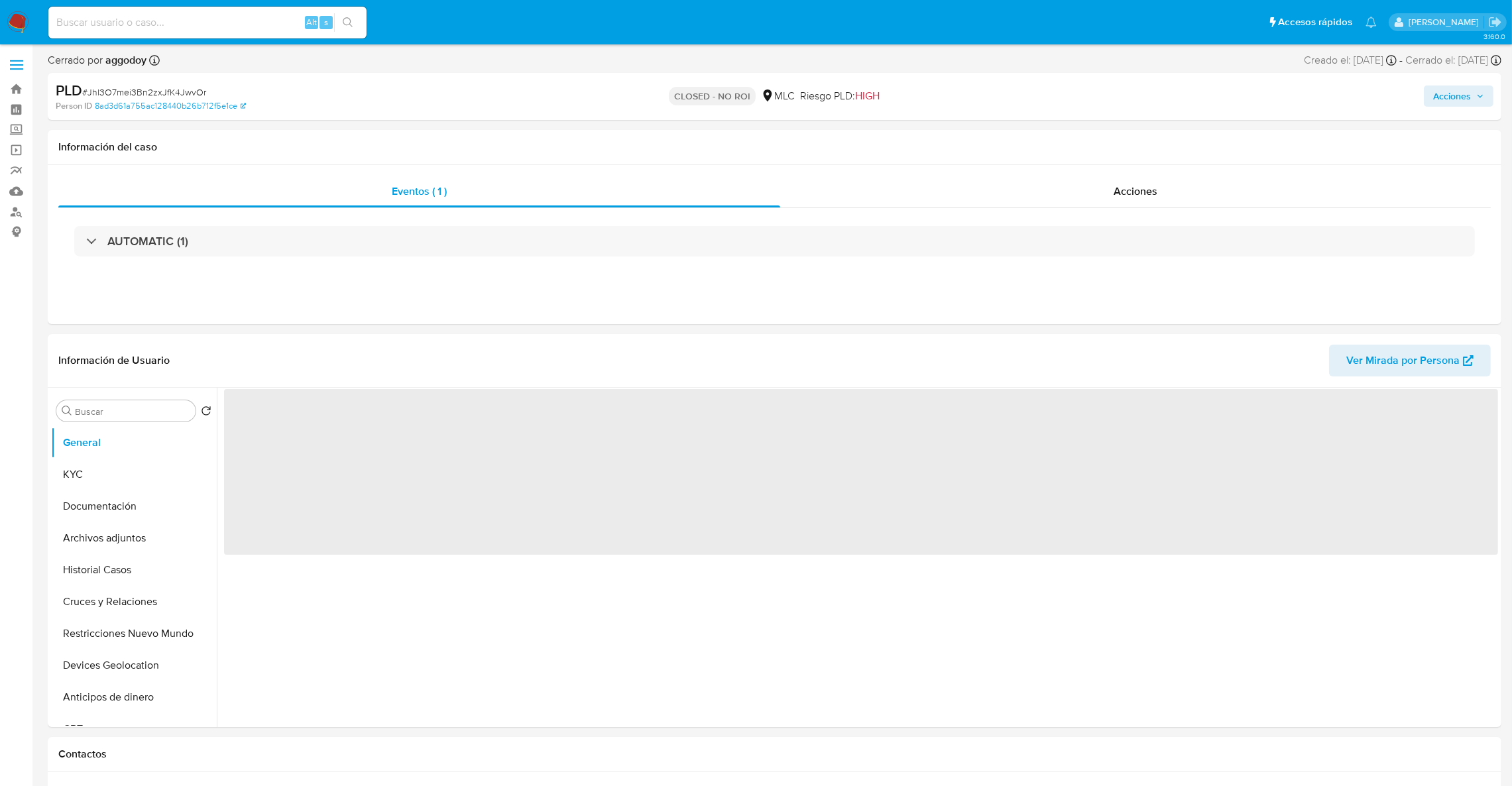
select select "10"
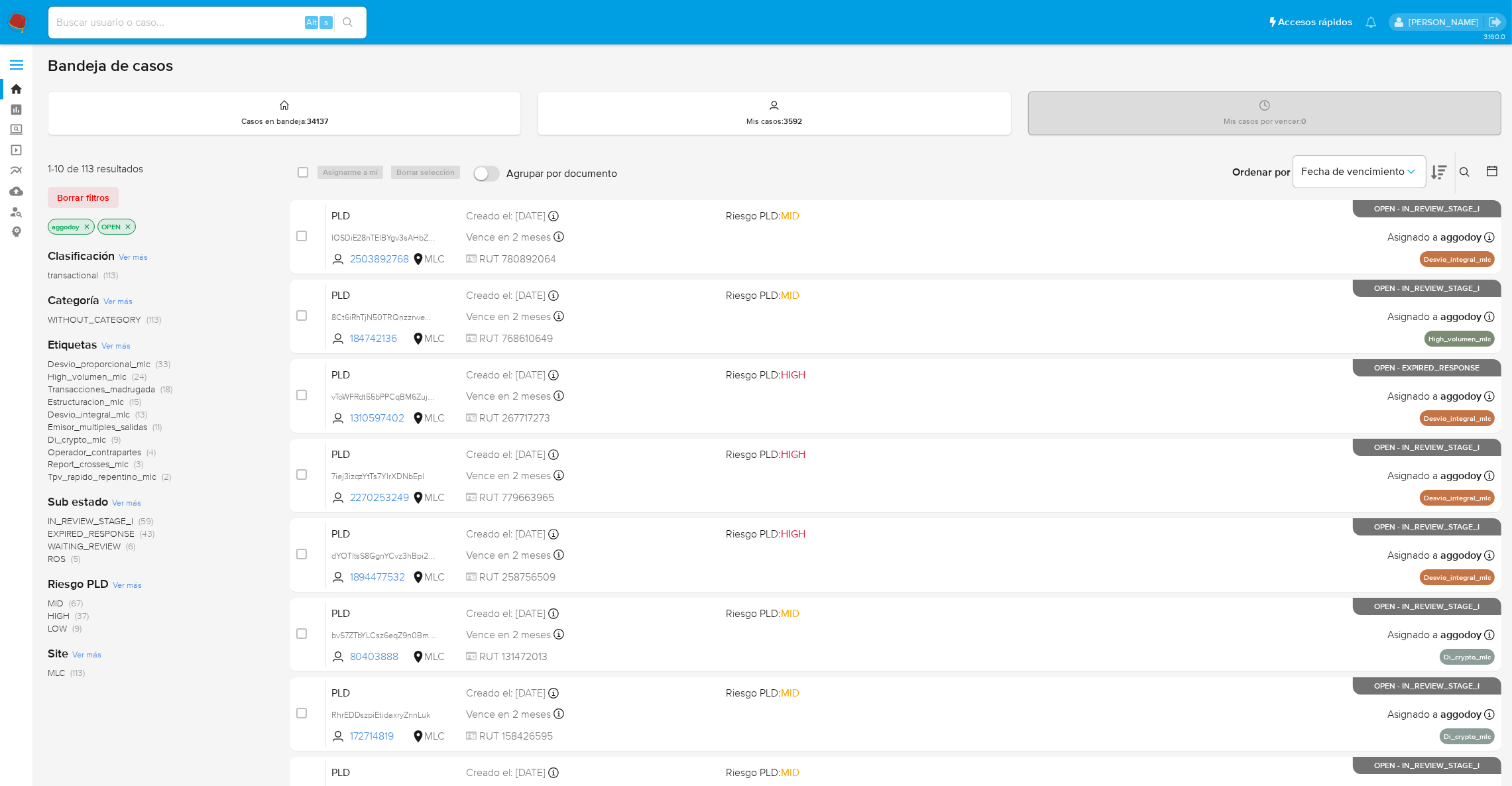
click at [1461, 170] on icon at bounding box center [1464, 172] width 10 height 10
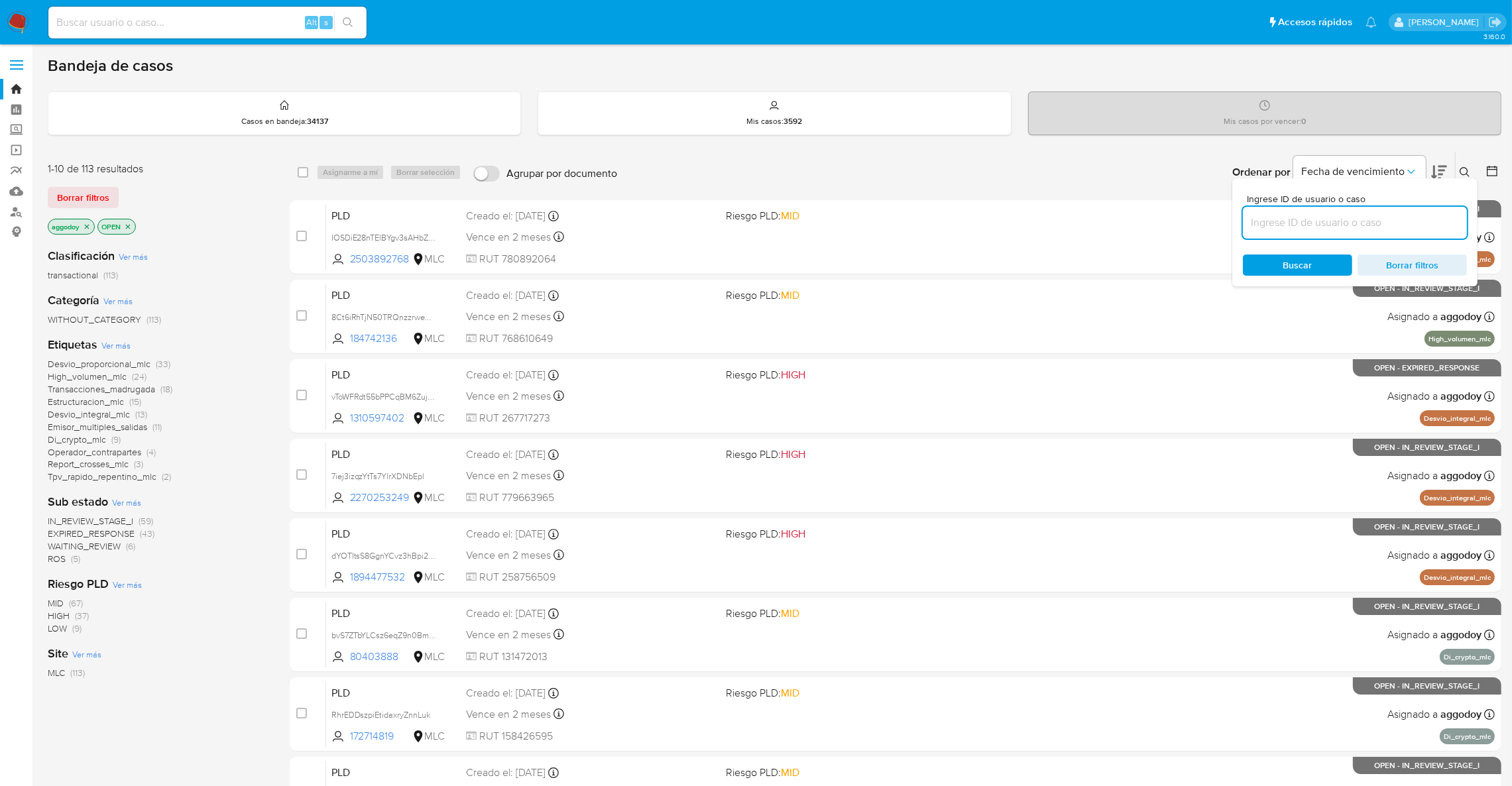
drag, startPoint x: 1380, startPoint y: 230, endPoint x: 1378, endPoint y: 221, distance: 9.2
click at [1380, 230] on input at bounding box center [1354, 222] width 224 height 17
click at [1378, 221] on input at bounding box center [1354, 222] width 224 height 17
type input "1371327310"
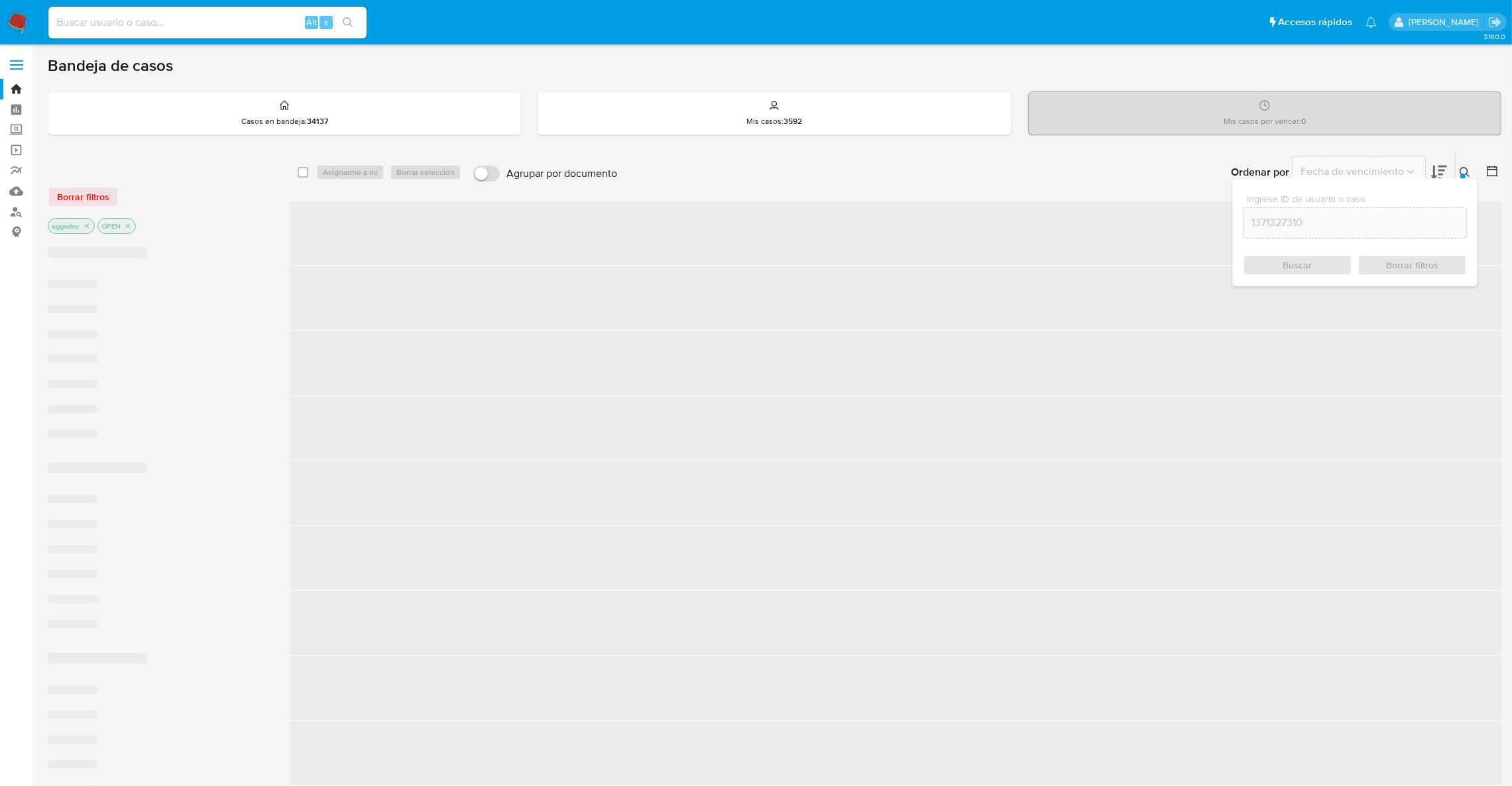
click at [1460, 167] on icon at bounding box center [1464, 172] width 10 height 10
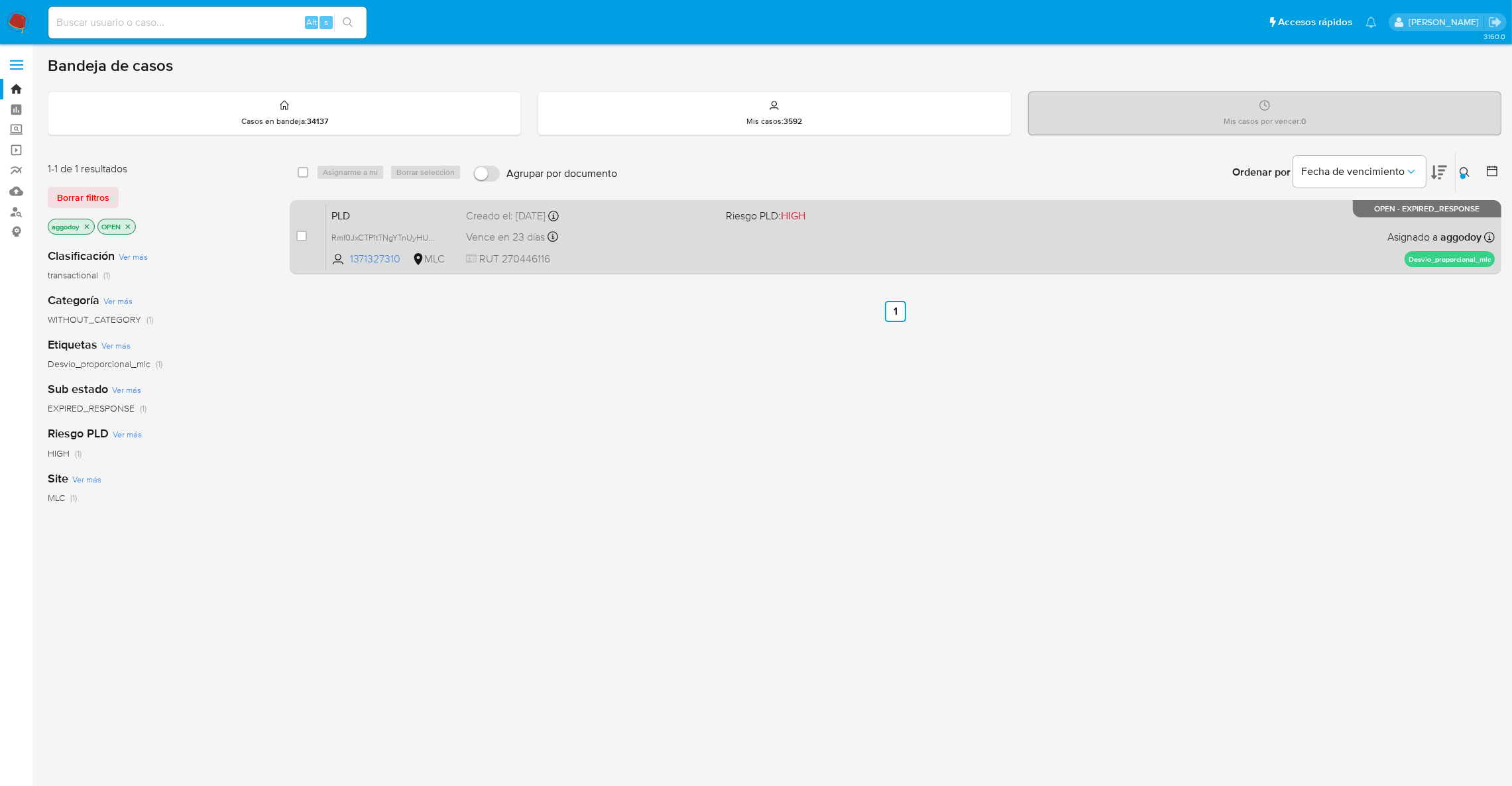
click at [881, 238] on div "PLD Rmf0JxCTP1tTNgYTnUyHIJWj 1371327310 MLC Riesgo PLD: HIGH Creado el: 12/07/2…" at bounding box center [910, 237] width 1169 height 67
drag, startPoint x: 302, startPoint y: 233, endPoint x: 308, endPoint y: 222, distance: 12.5
click at [303, 230] on input "checkbox" at bounding box center [302, 236] width 10 height 10
checkbox input "true"
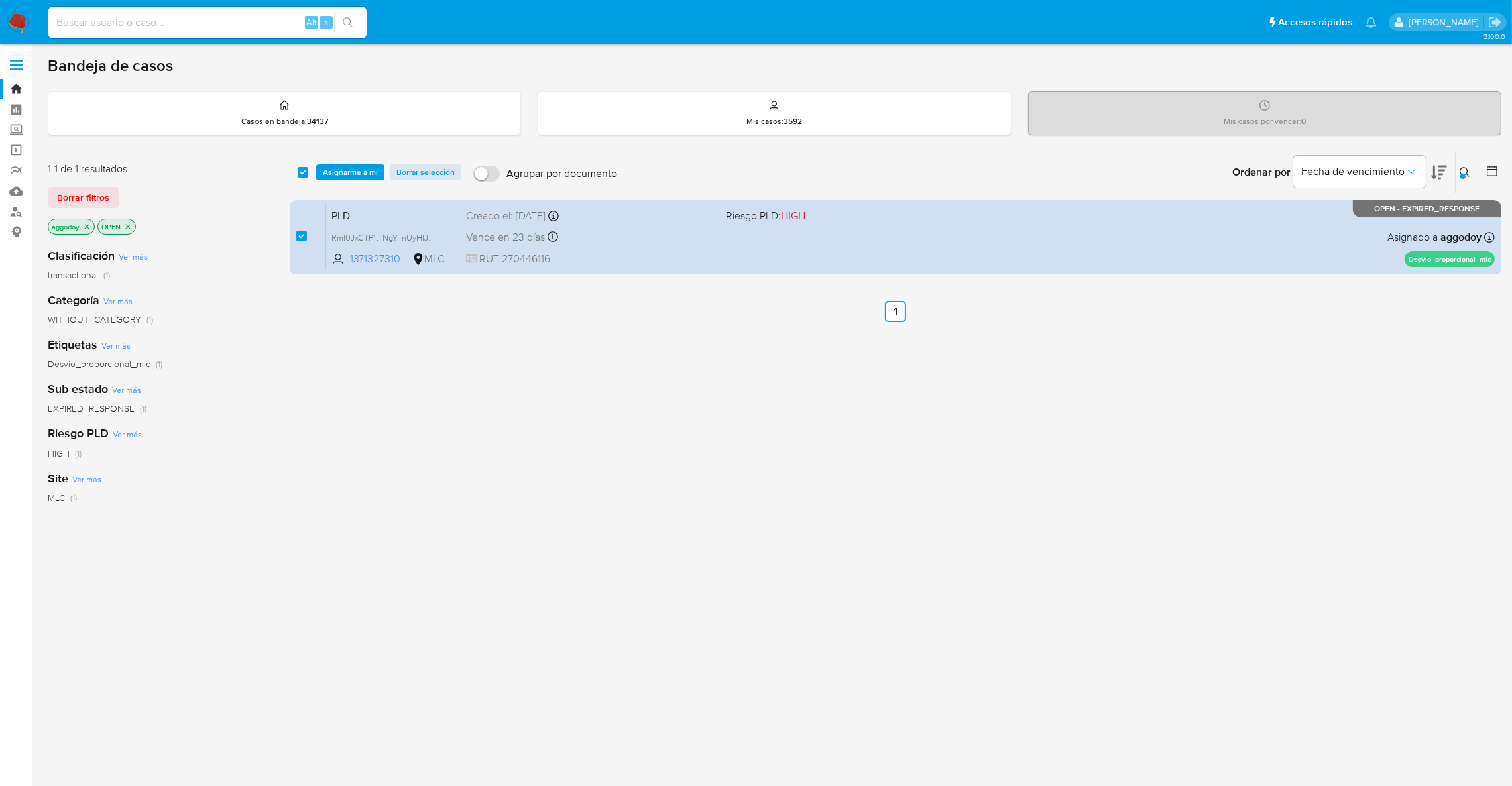
click at [334, 182] on div "select-all-cases-checkbox Asignarme a mí Borrar selección Agrupar por documento…" at bounding box center [895, 172] width 1212 height 41
click at [373, 174] on span "Asignarme a mí" at bounding box center [350, 172] width 55 height 13
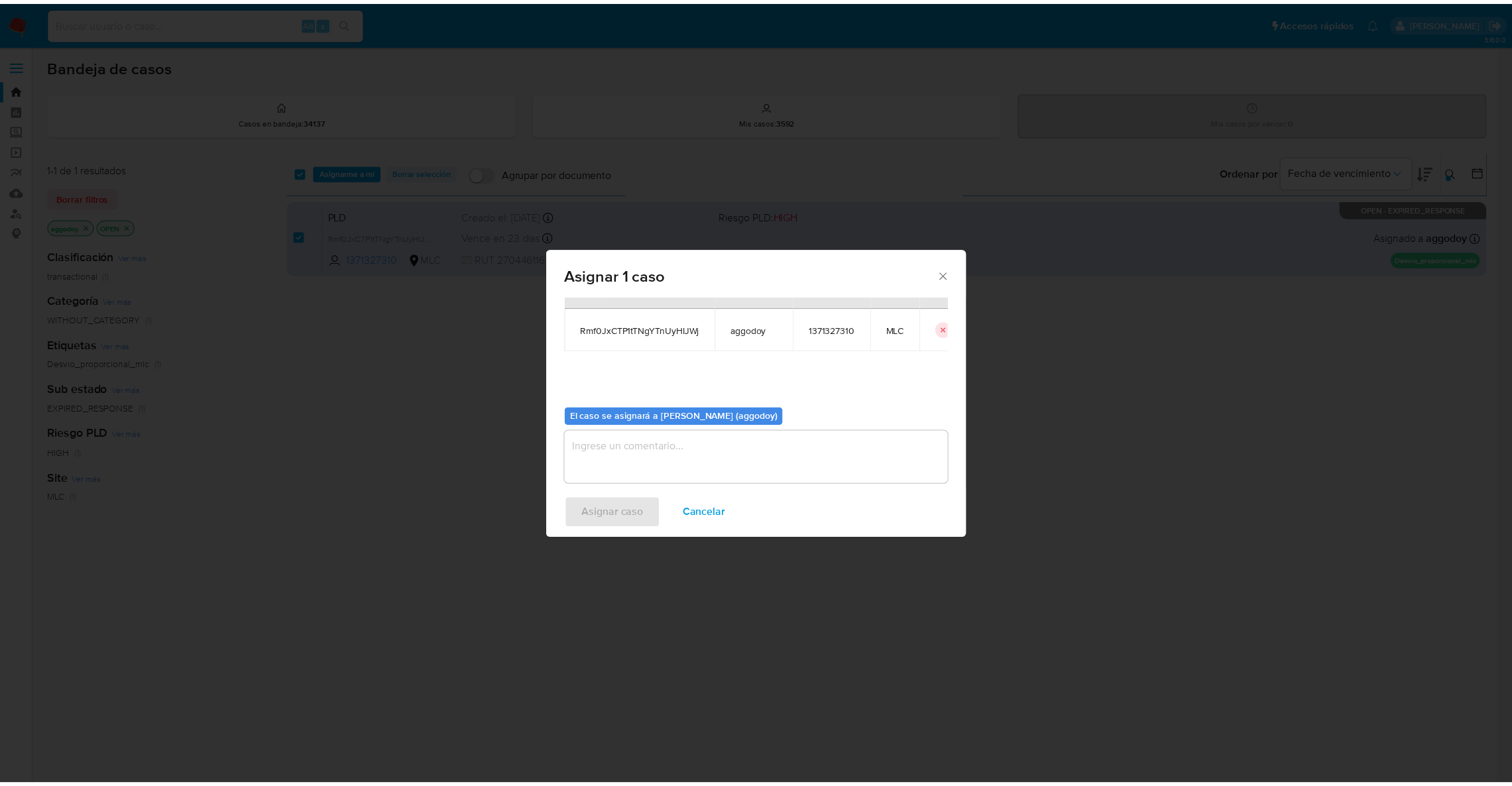
scroll to position [68, 0]
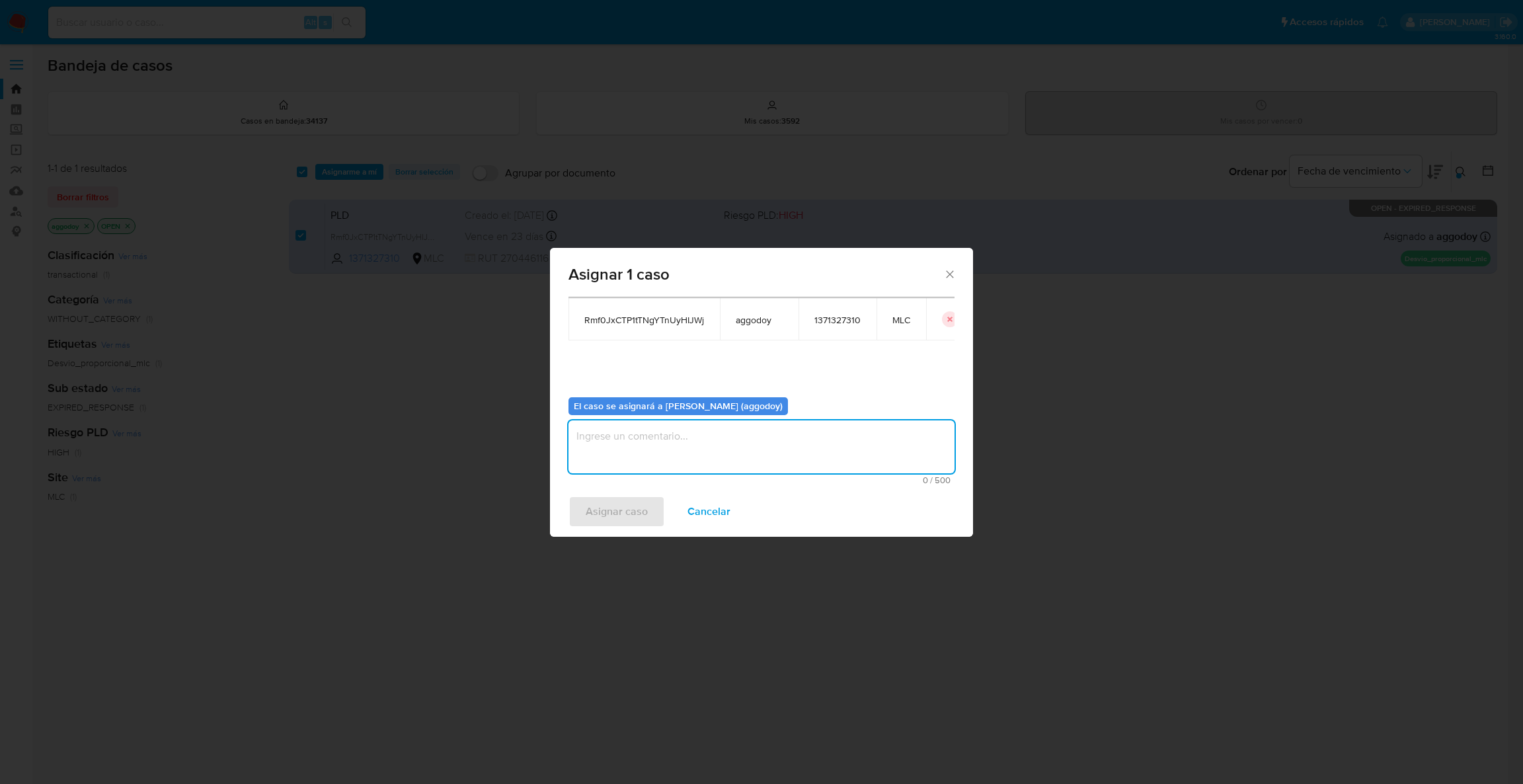
click at [624, 447] on textarea "assign-modal" at bounding box center [761, 446] width 386 height 53
type textarea "m"
click at [640, 511] on span "Asignar caso" at bounding box center [617, 511] width 62 height 29
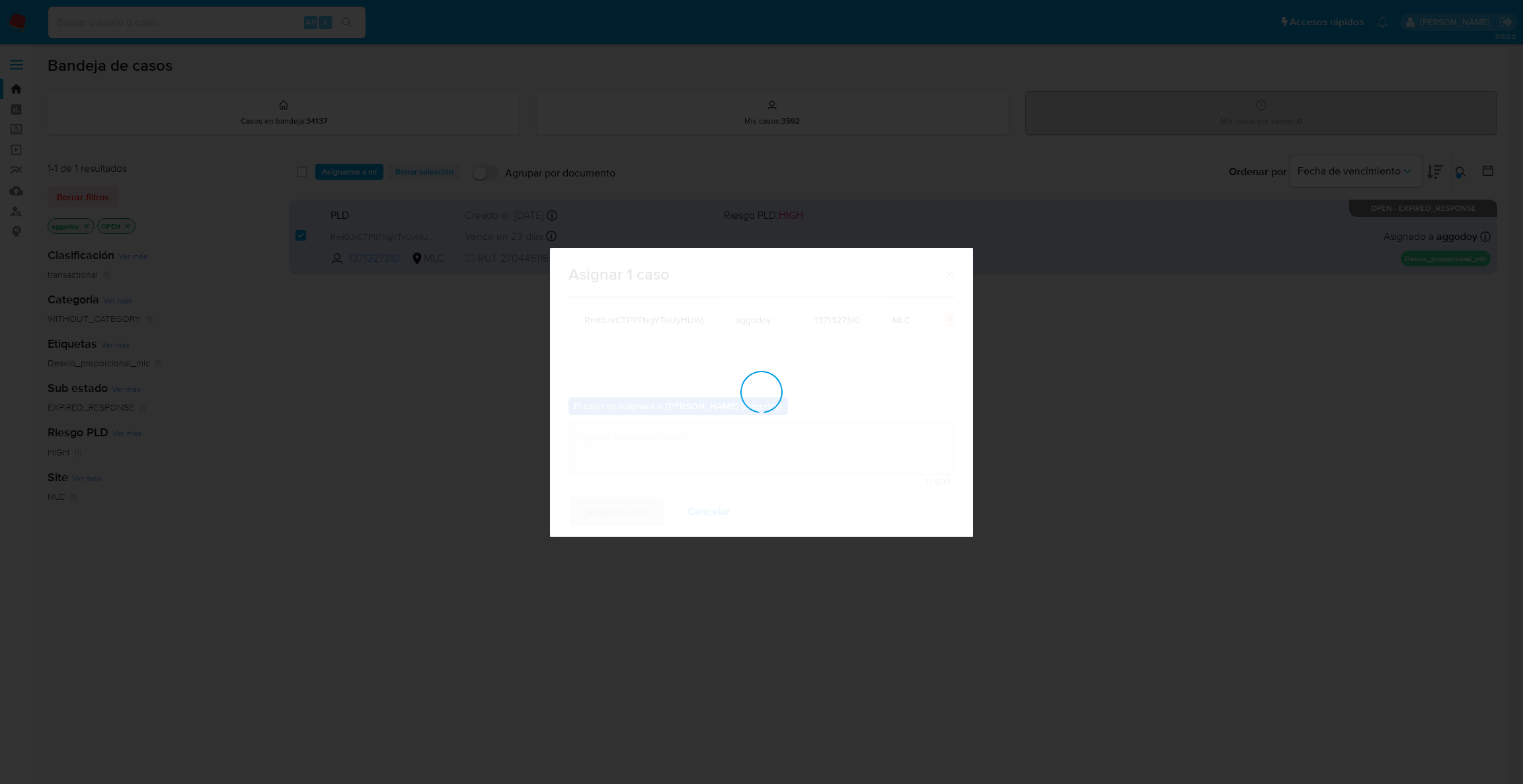
checkbox input "false"
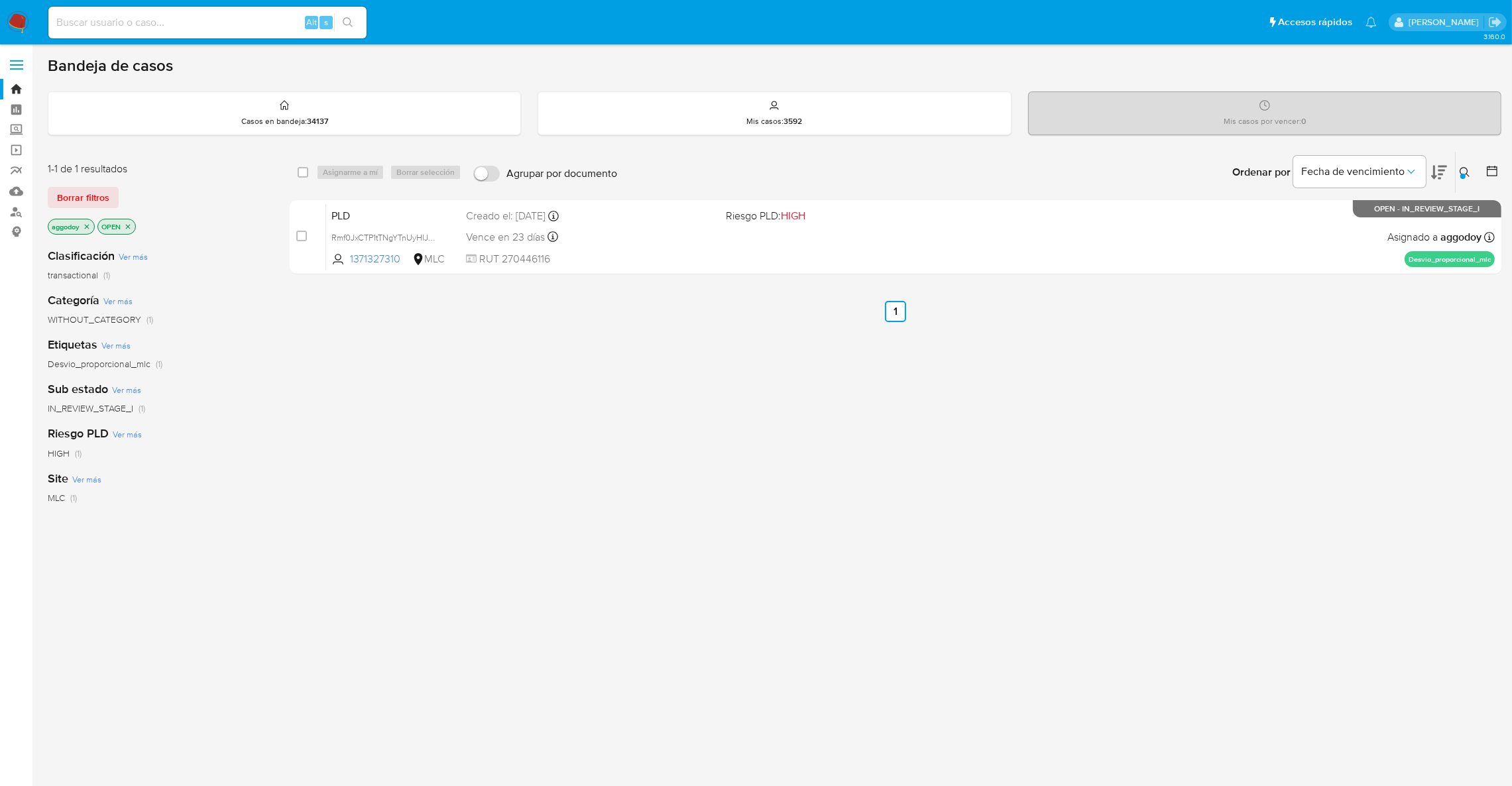
click at [1460, 169] on icon at bounding box center [1464, 172] width 10 height 10
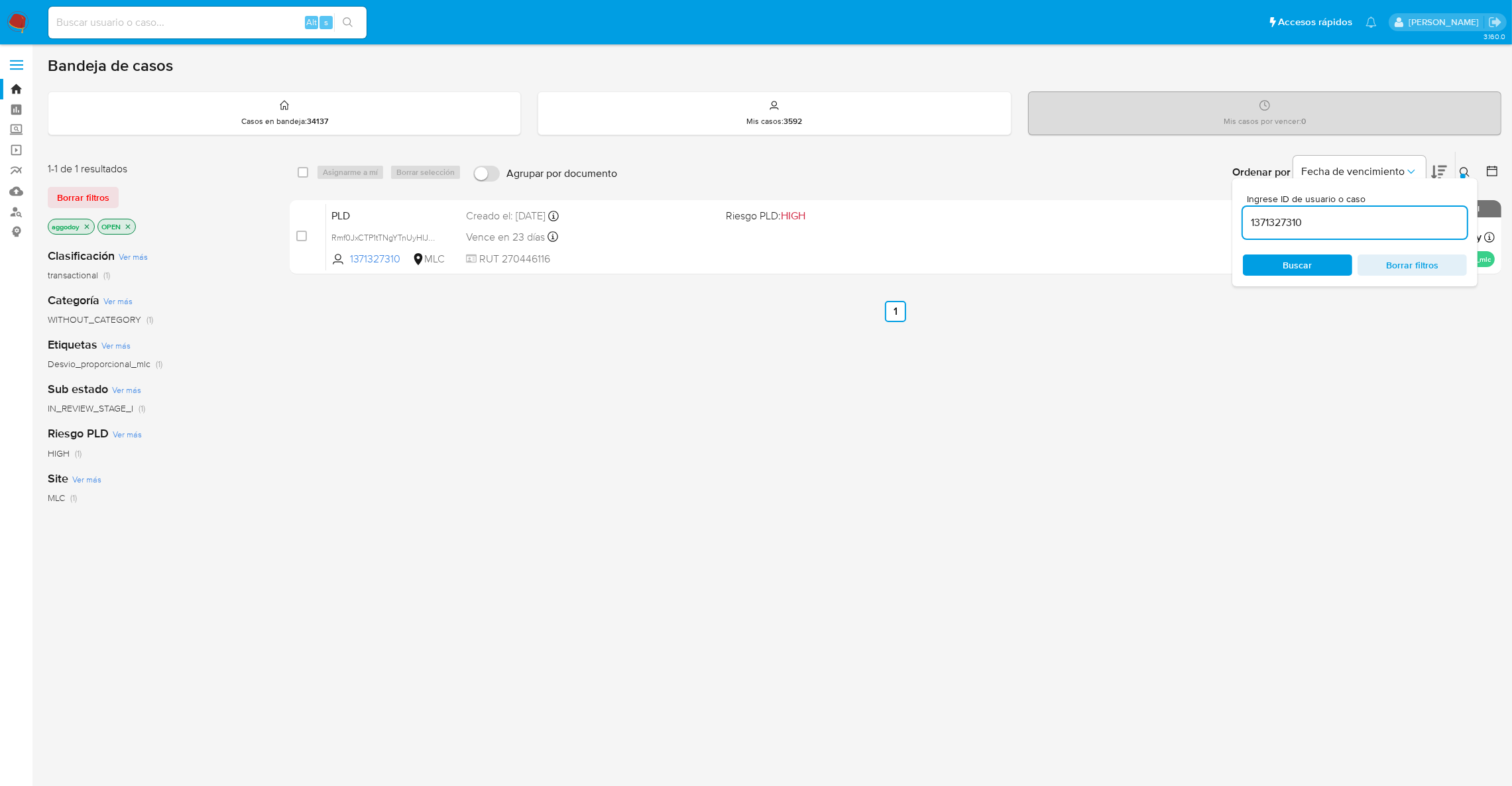
click at [1340, 222] on input "1371327310" at bounding box center [1354, 222] width 224 height 17
click at [1462, 170] on icon at bounding box center [1464, 172] width 10 height 10
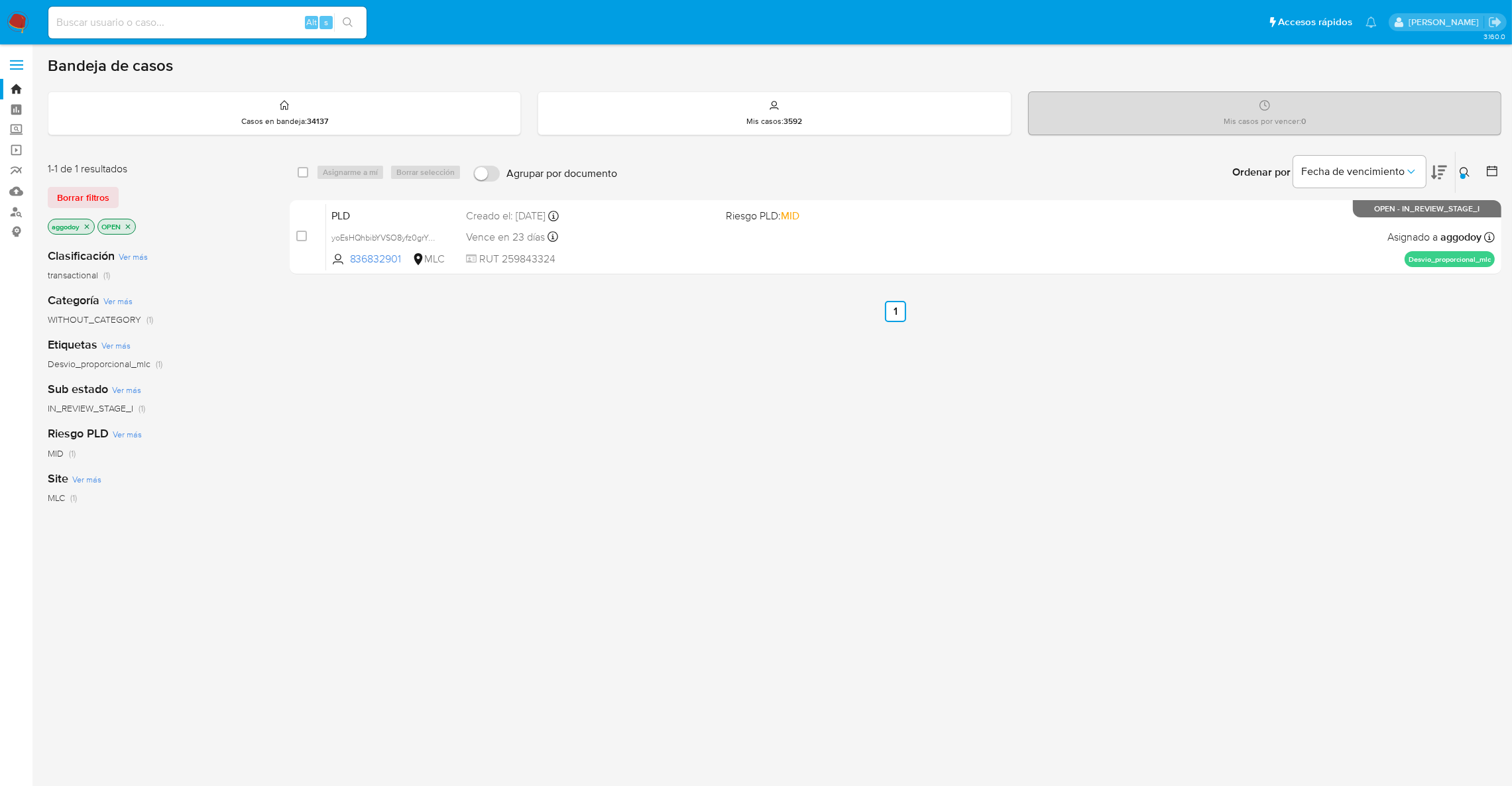
click at [1465, 167] on icon at bounding box center [1464, 172] width 10 height 10
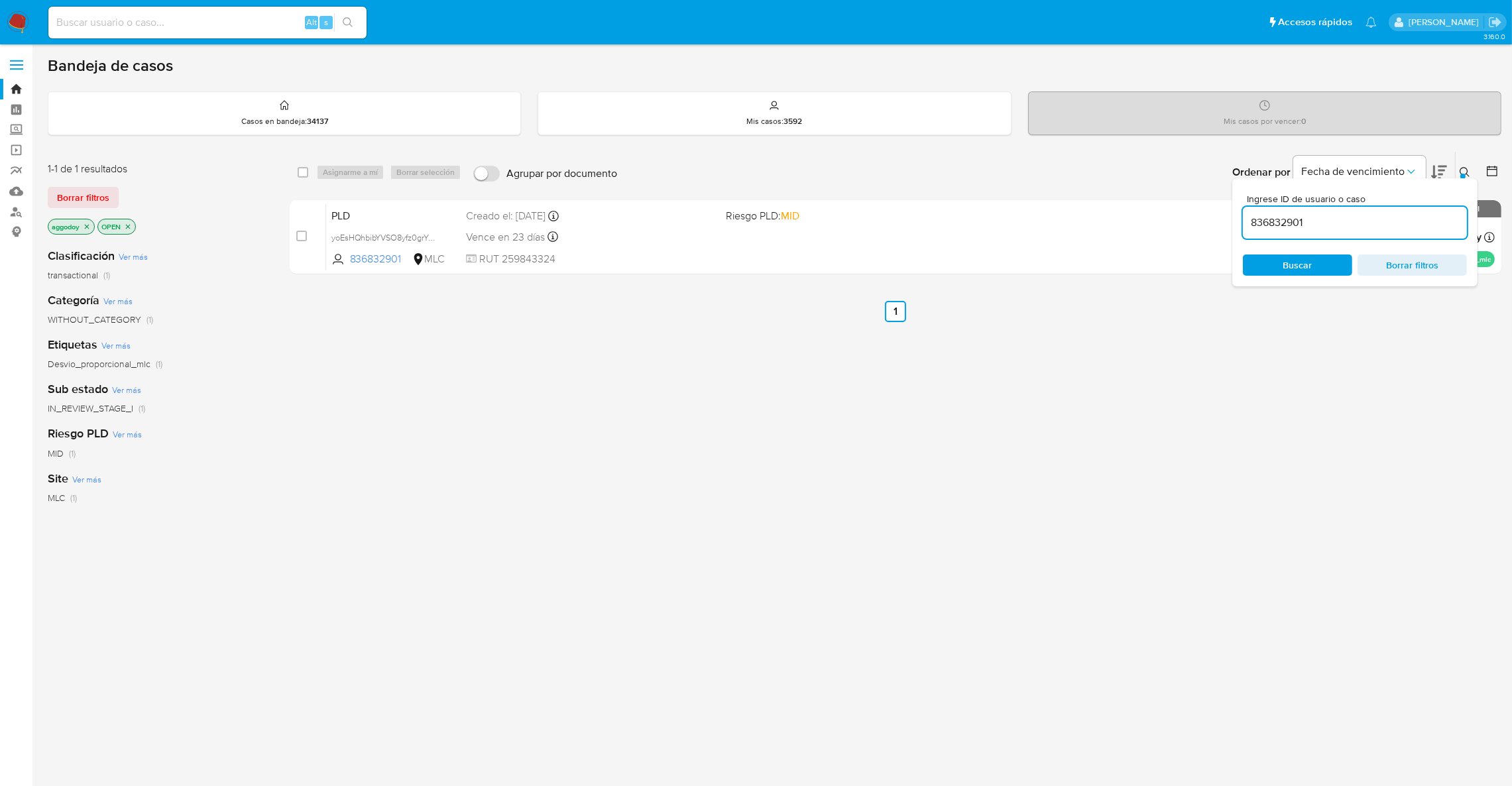
click at [1398, 220] on input "836832901" at bounding box center [1354, 222] width 224 height 17
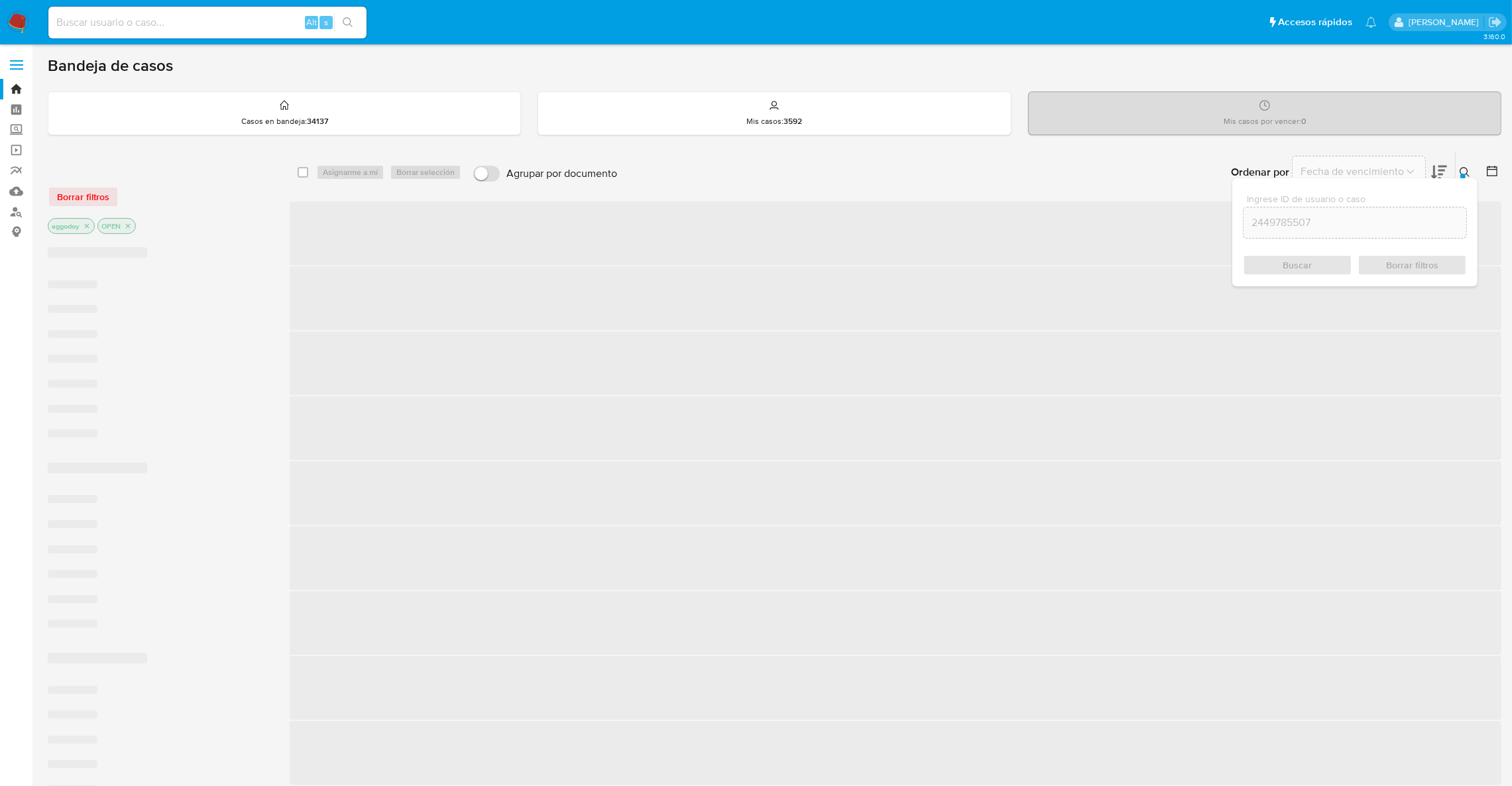
click at [1463, 170] on icon at bounding box center [1464, 172] width 10 height 10
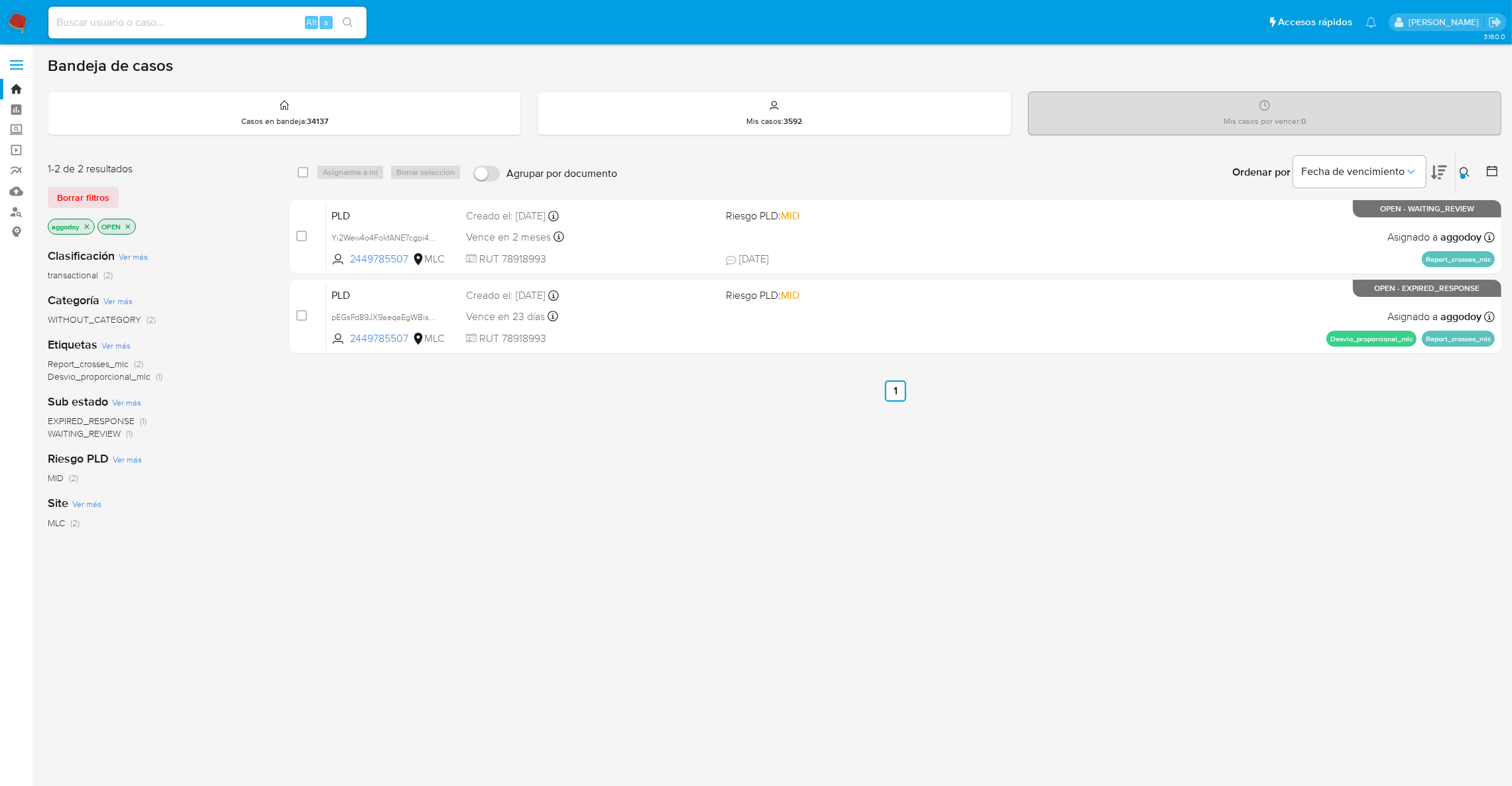
click at [1462, 170] on icon at bounding box center [1464, 172] width 10 height 10
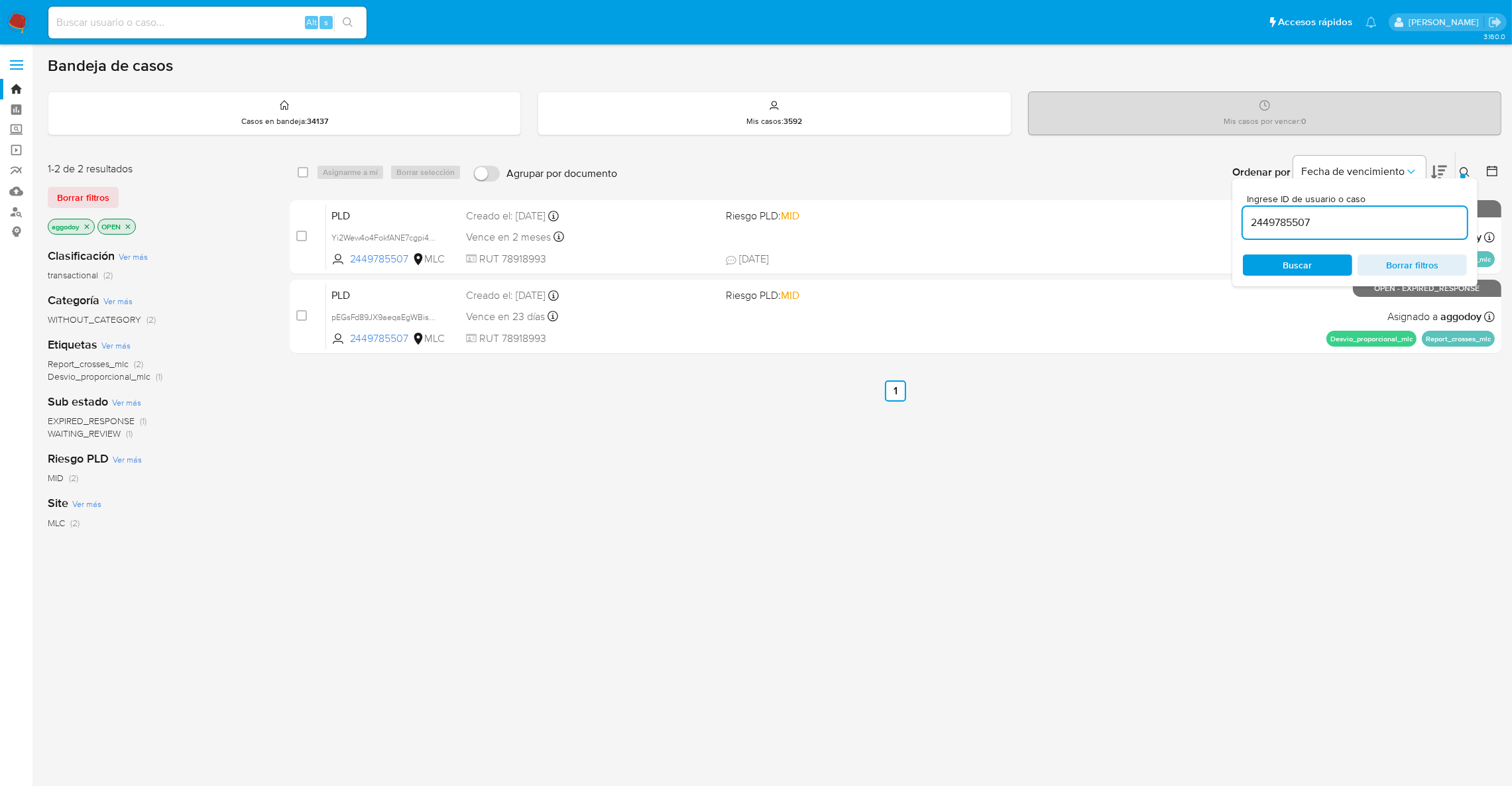
click at [1385, 230] on input "2449785507" at bounding box center [1354, 222] width 224 height 17
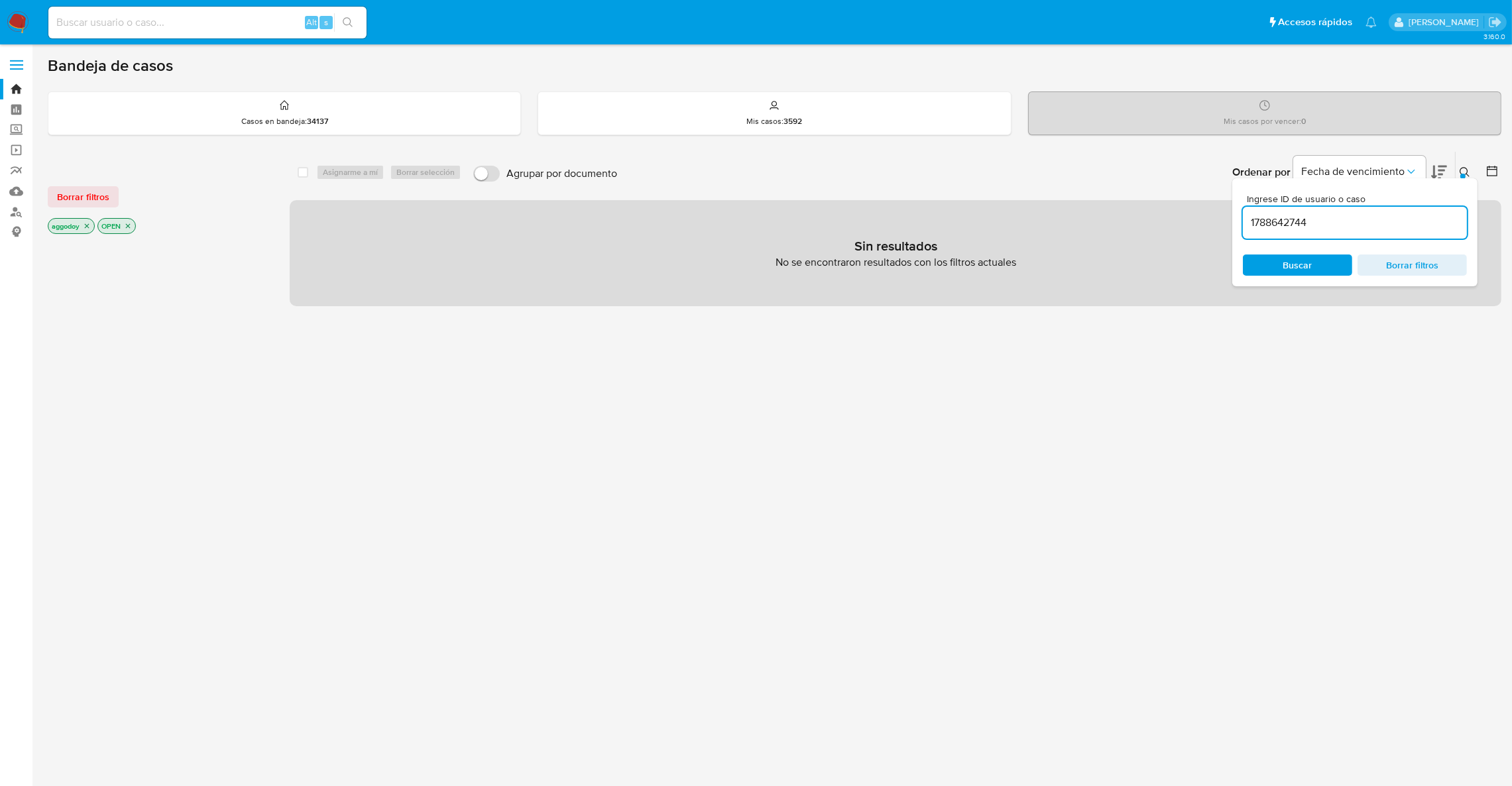
click at [1357, 226] on input "1788642744" at bounding box center [1354, 222] width 224 height 17
click at [128, 230] on p "OPEN" at bounding box center [117, 226] width 37 height 15
click at [126, 224] on icon "close-filter" at bounding box center [128, 226] width 8 height 8
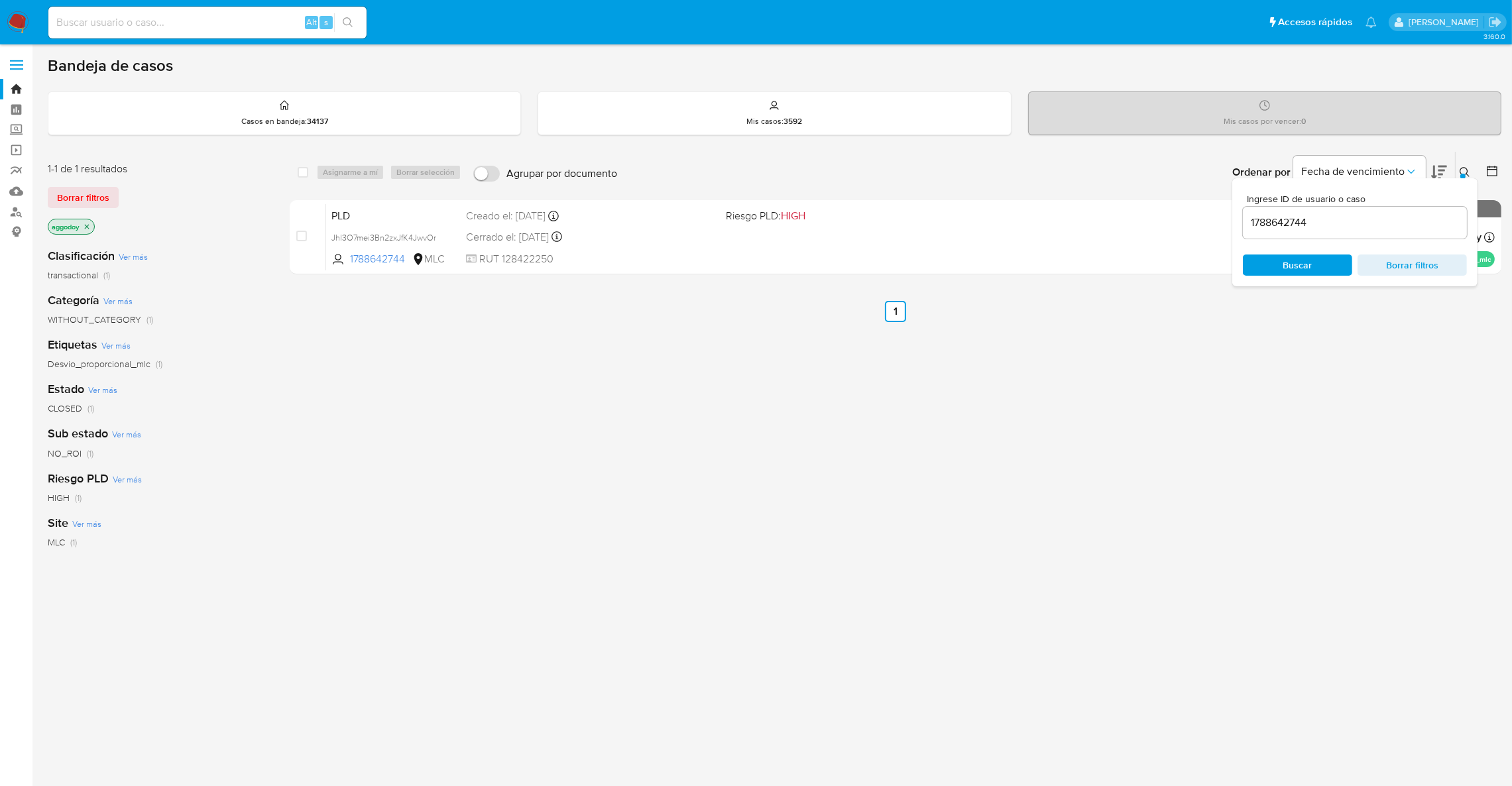
click at [77, 226] on p "aggodoy" at bounding box center [71, 227] width 46 height 15
click at [81, 226] on p "aggodoy" at bounding box center [71, 227] width 46 height 15
click at [1464, 171] on icon at bounding box center [1464, 172] width 10 height 10
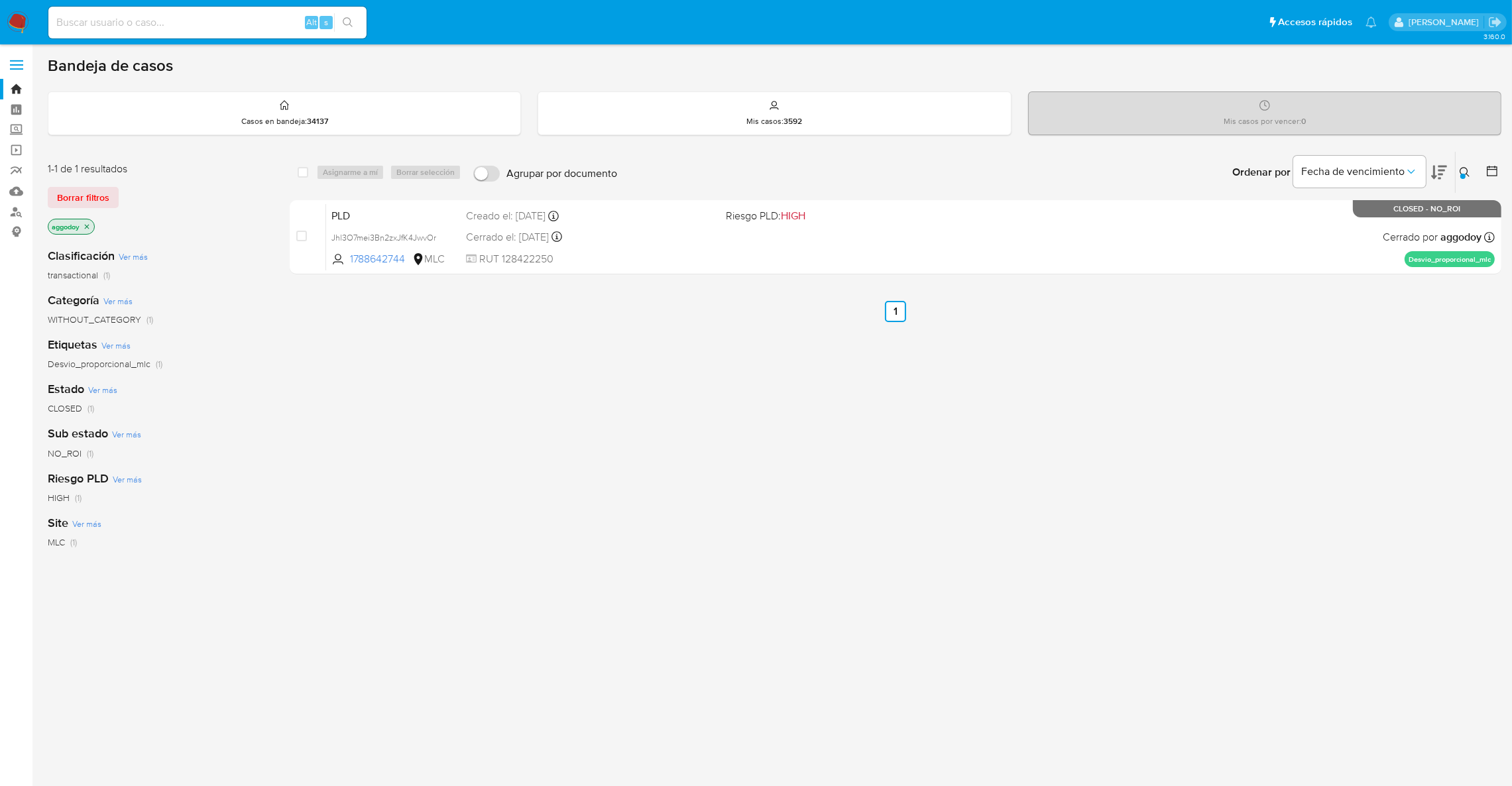
click at [1463, 169] on icon at bounding box center [1464, 172] width 10 height 10
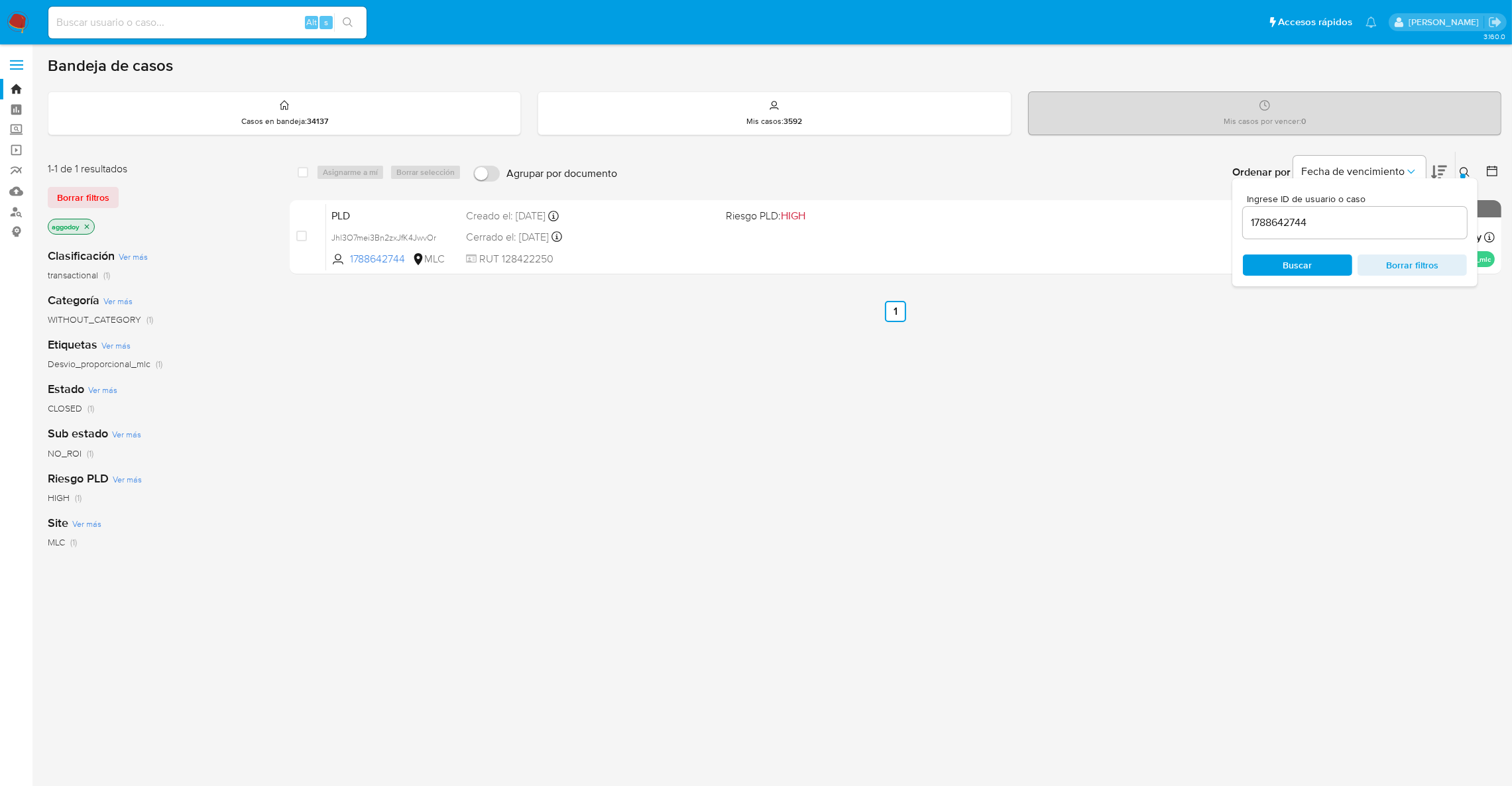
click at [1393, 225] on input "1788642744" at bounding box center [1354, 222] width 224 height 17
type input "286168818"
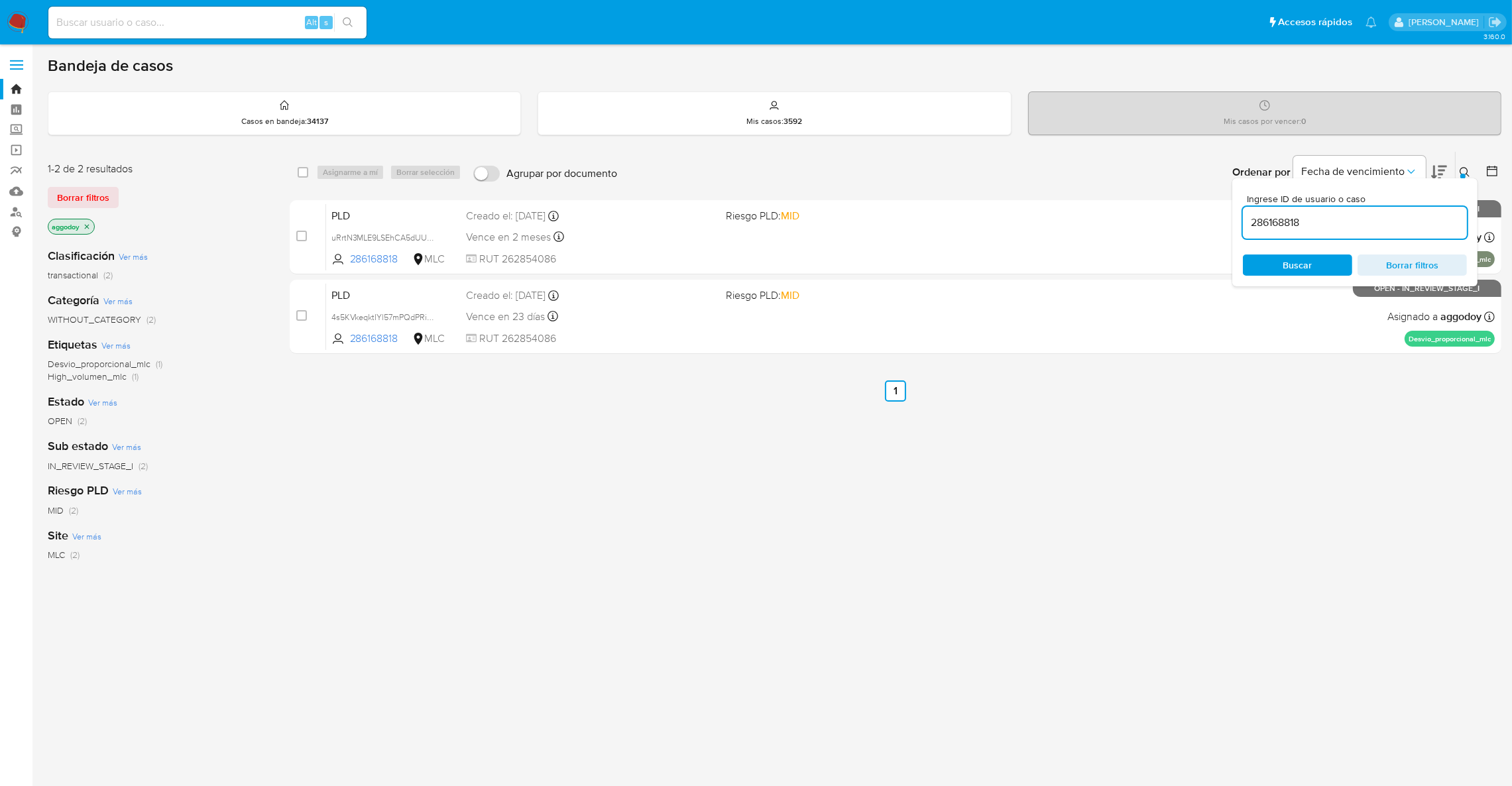
scroll to position [5, 0]
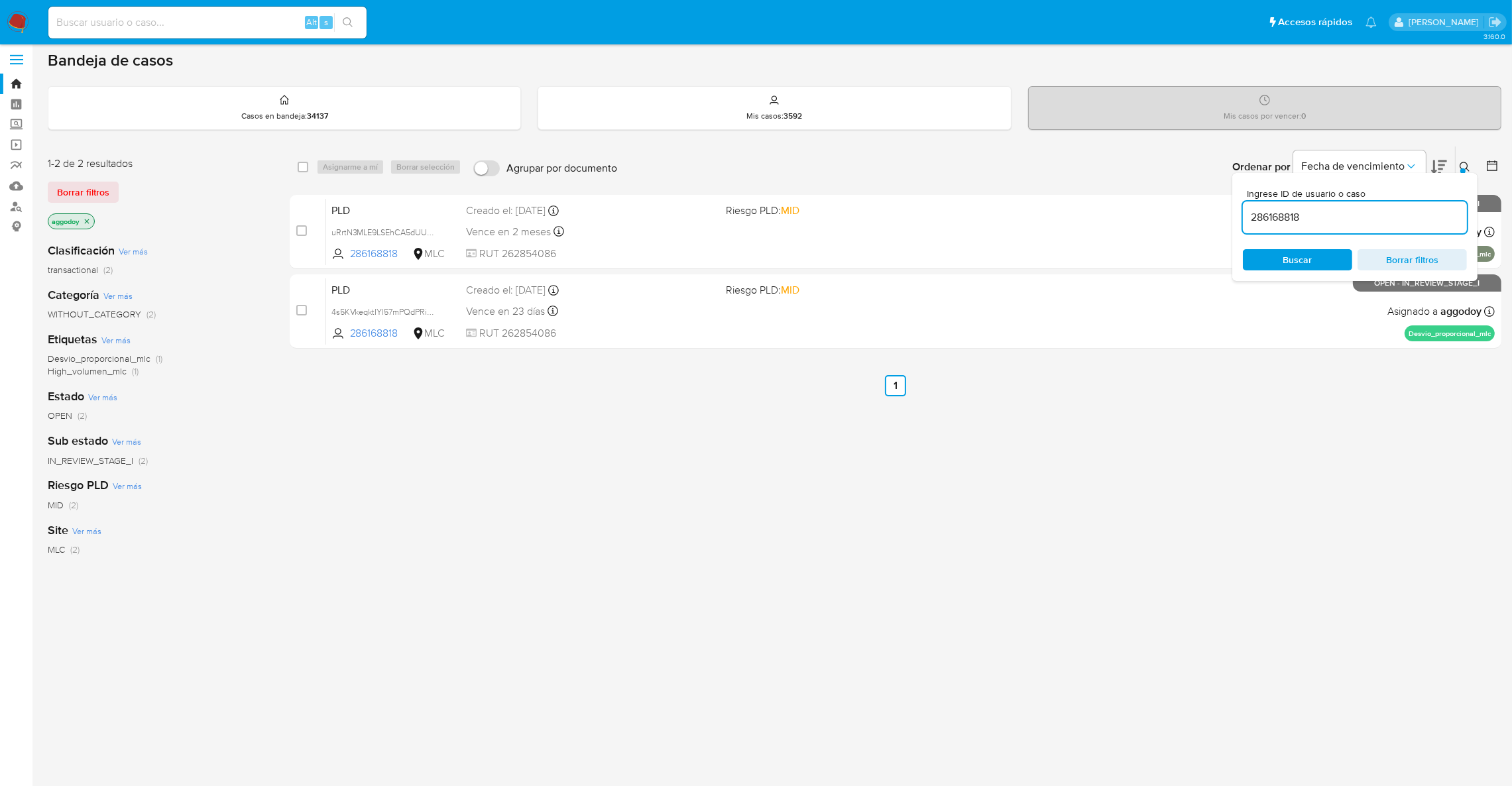
click at [1466, 163] on icon at bounding box center [1464, 166] width 10 height 10
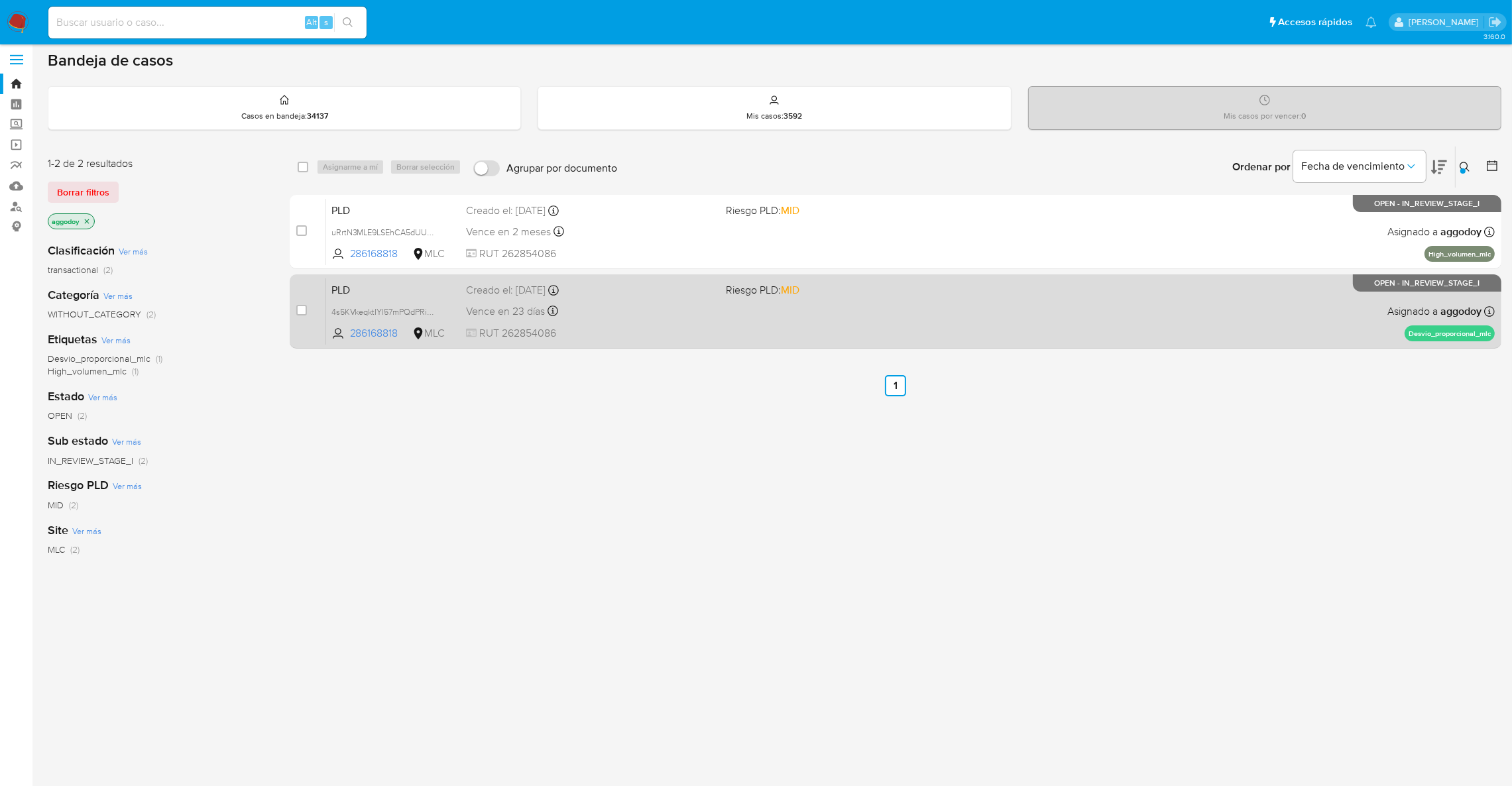
click at [1227, 304] on div "PLD 4s5KVkeqktIYl57mPQdPRiGS 286168818 MLC Riesgo PLD: MID Creado el: 12/07/202…" at bounding box center [910, 311] width 1169 height 67
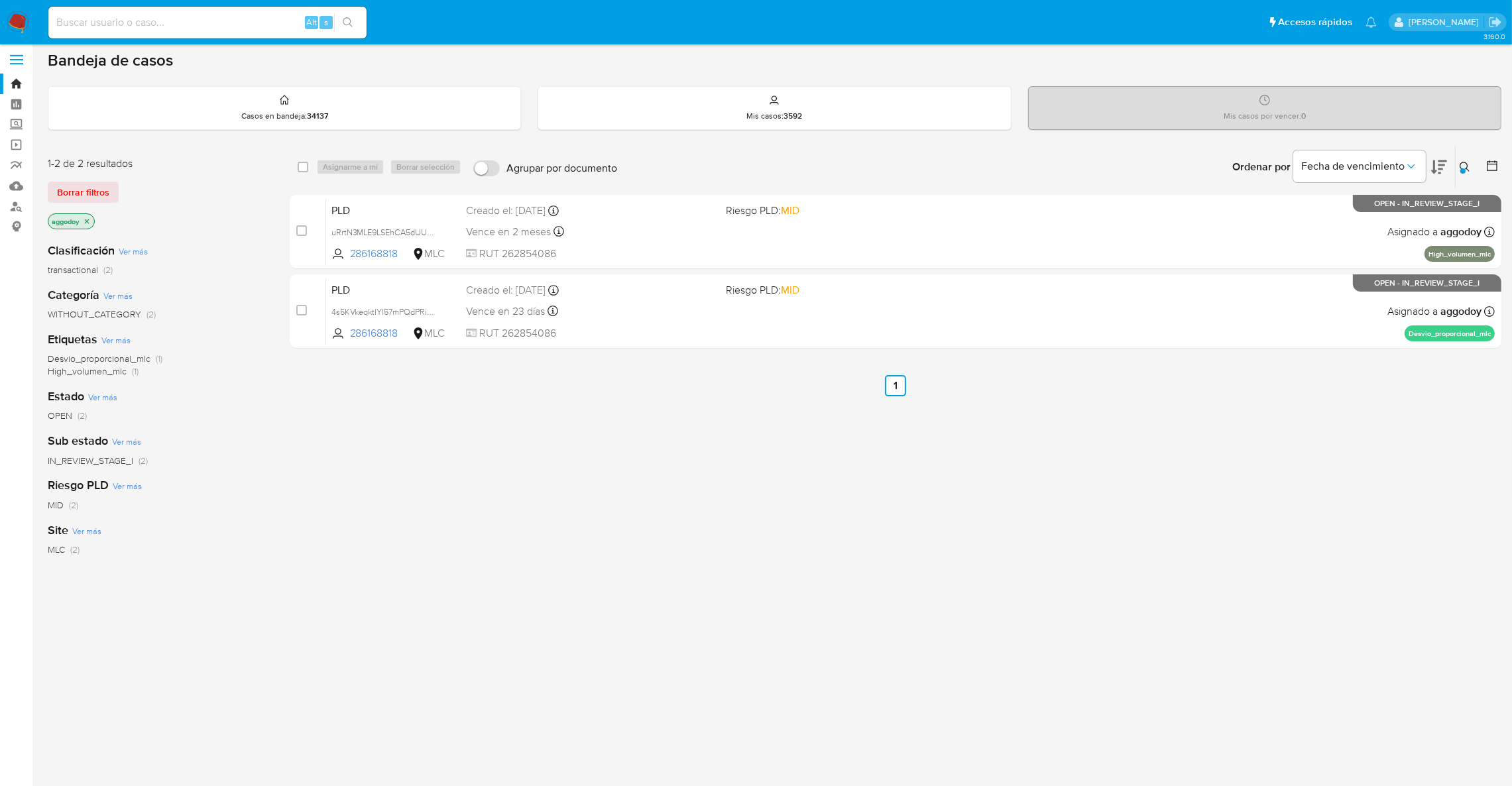
click at [1464, 162] on icon at bounding box center [1464, 166] width 10 height 10
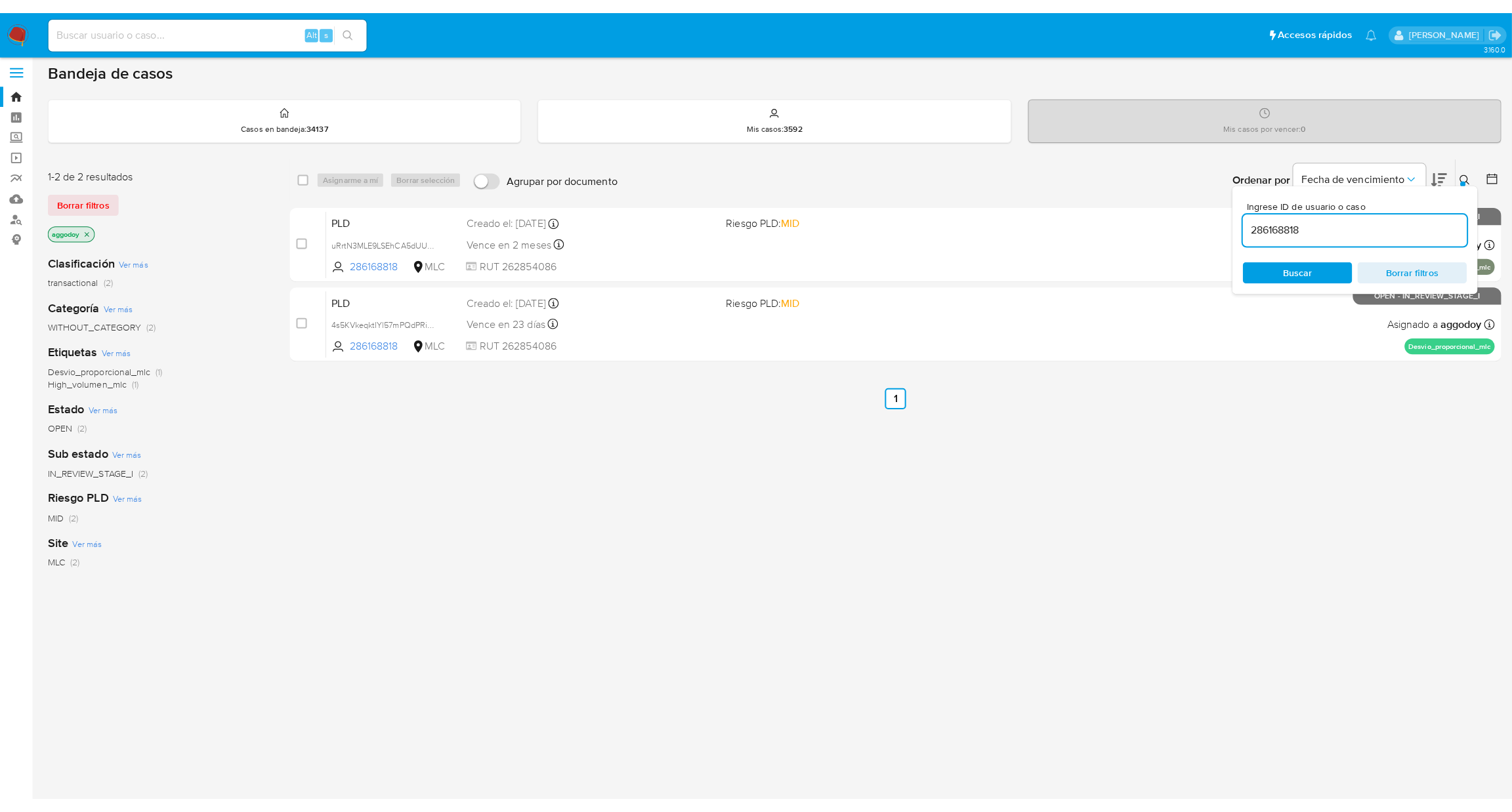
scroll to position [0, 0]
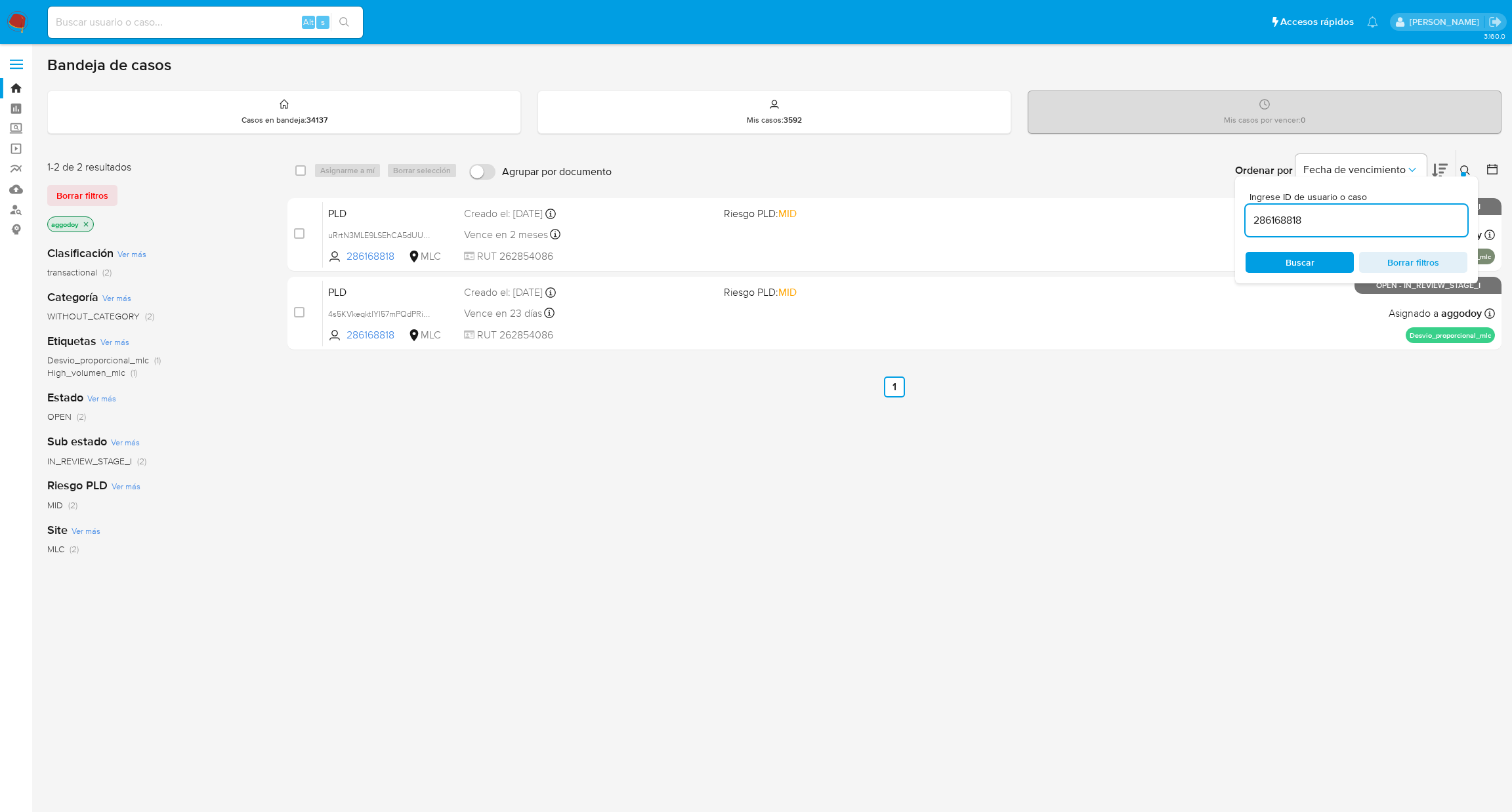
click at [1446, 249] on div "Ingrese ID de usuario o caso 286168818 Buscar Borrar filtros" at bounding box center [1357, 229] width 243 height 107
drag, startPoint x: 1035, startPoint y: 571, endPoint x: 964, endPoint y: 508, distance: 94.9
click at [1034, 570] on div "select-all-cases-checkbox Asignarme a mí Borrar selección Agrupar por documento…" at bounding box center [895, 446] width 1214 height 594
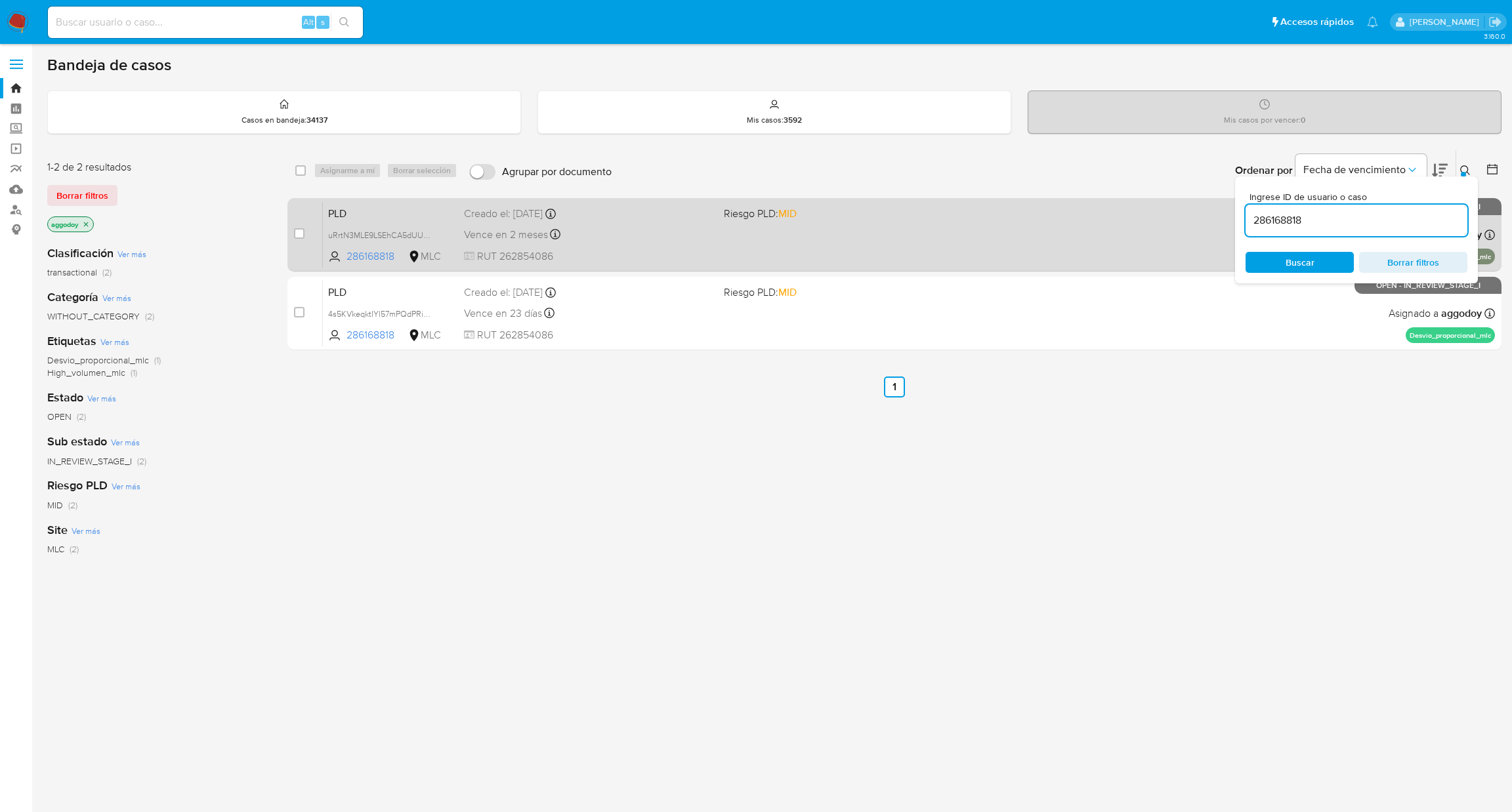
click at [777, 262] on div "PLD uRrtN3MLE9LSEhCA5dUUWwpc 286168818 MLC Riesgo PLD: MID Creado el: 12/08/202…" at bounding box center [909, 235] width 1172 height 66
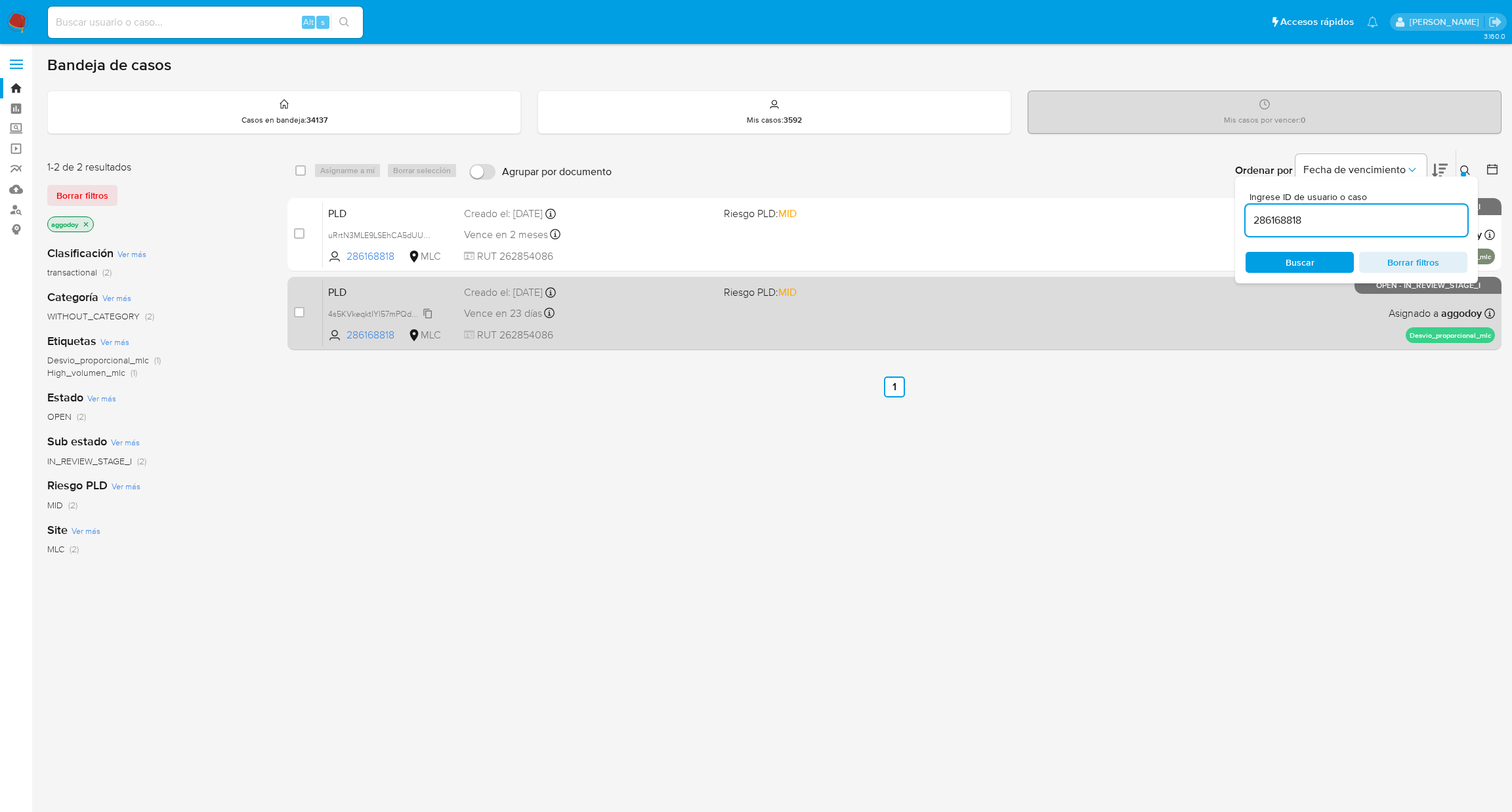
click at [408, 314] on span "4s5KVkeqktIYl57mPQdPRiGS" at bounding box center [381, 313] width 106 height 15
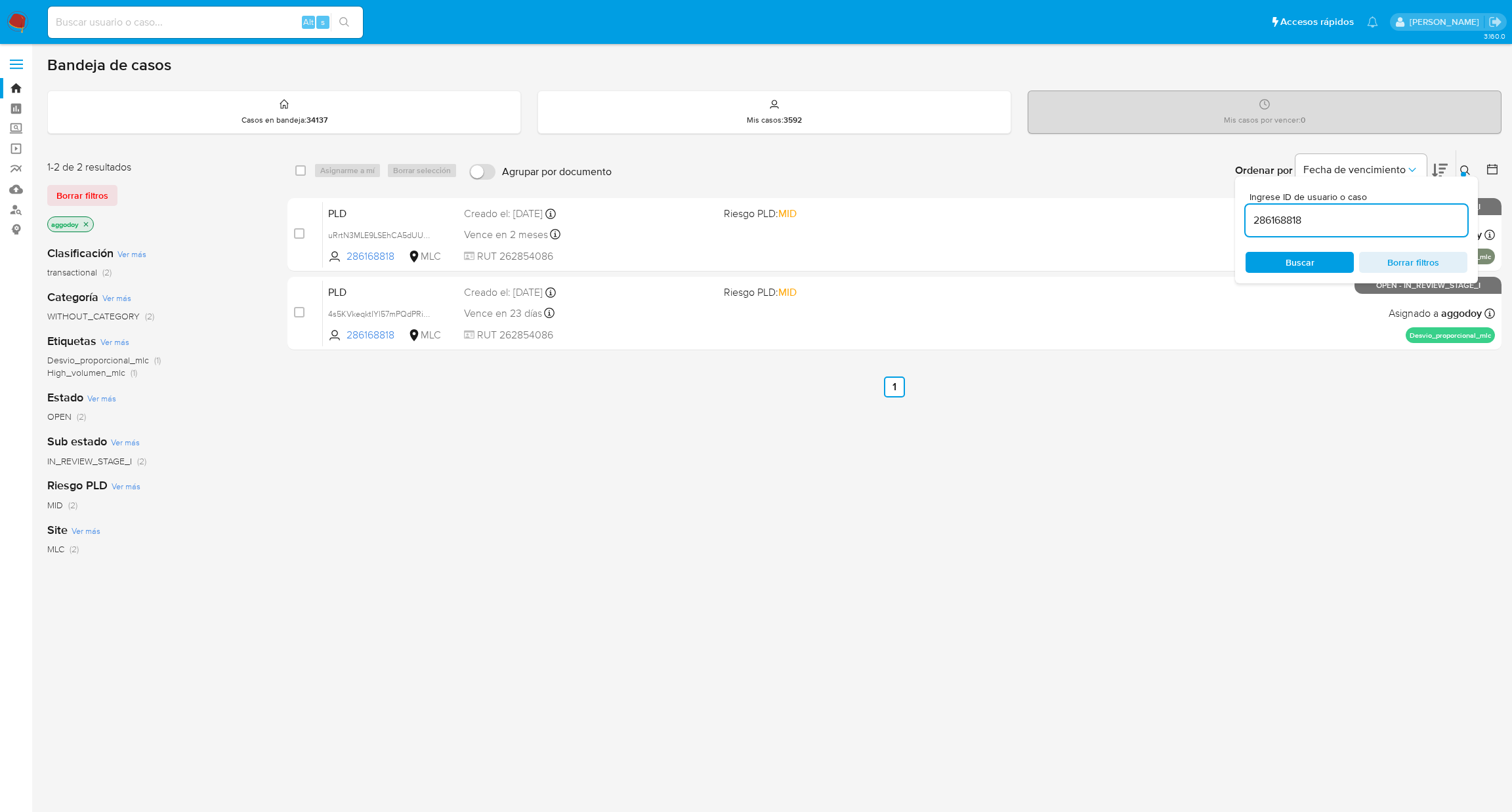
click at [1467, 167] on icon at bounding box center [1465, 170] width 10 height 10
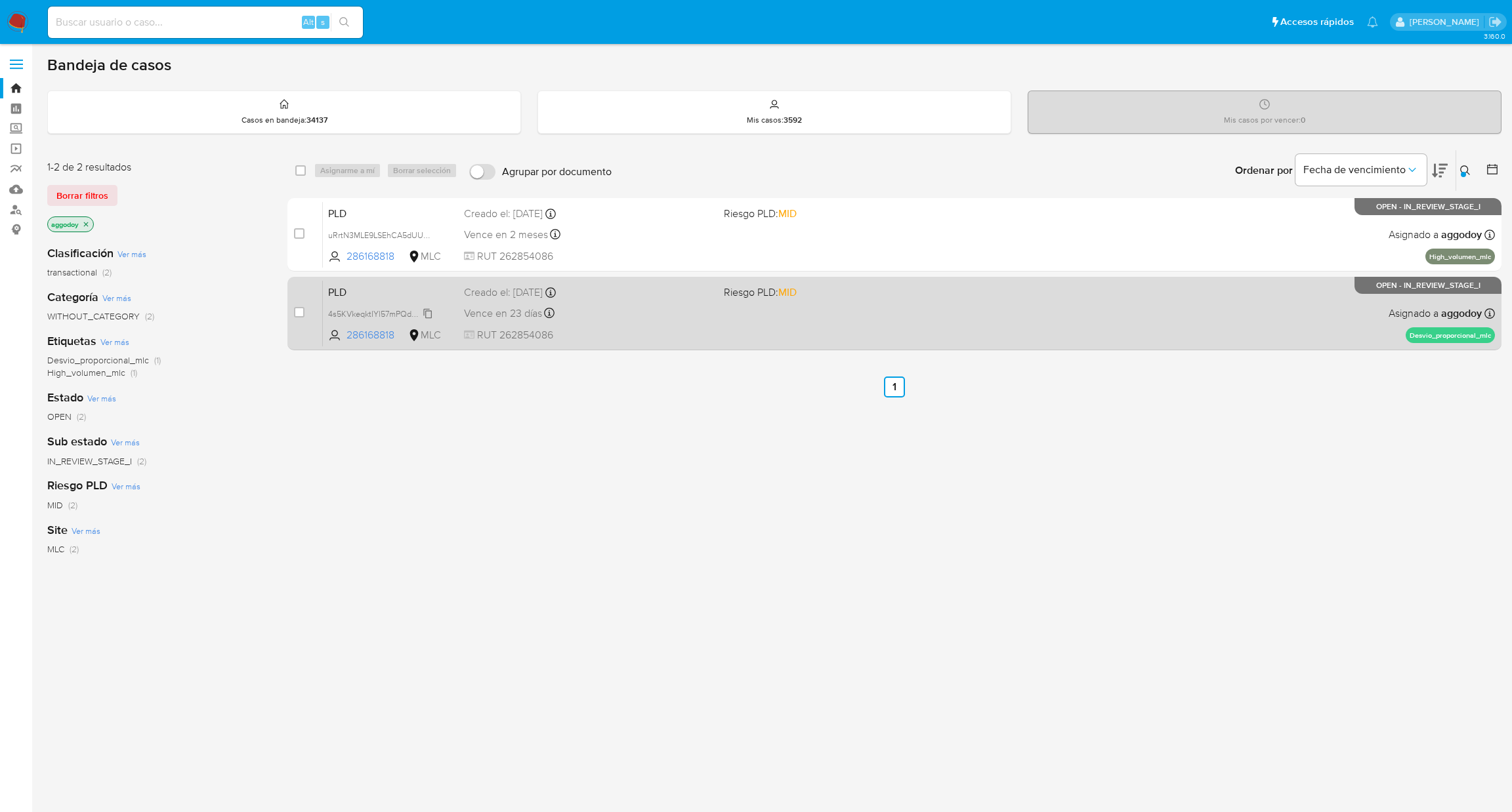
click at [387, 313] on span "4s5KVkeqktIYl57mPQdPRiGS" at bounding box center [381, 313] width 106 height 15
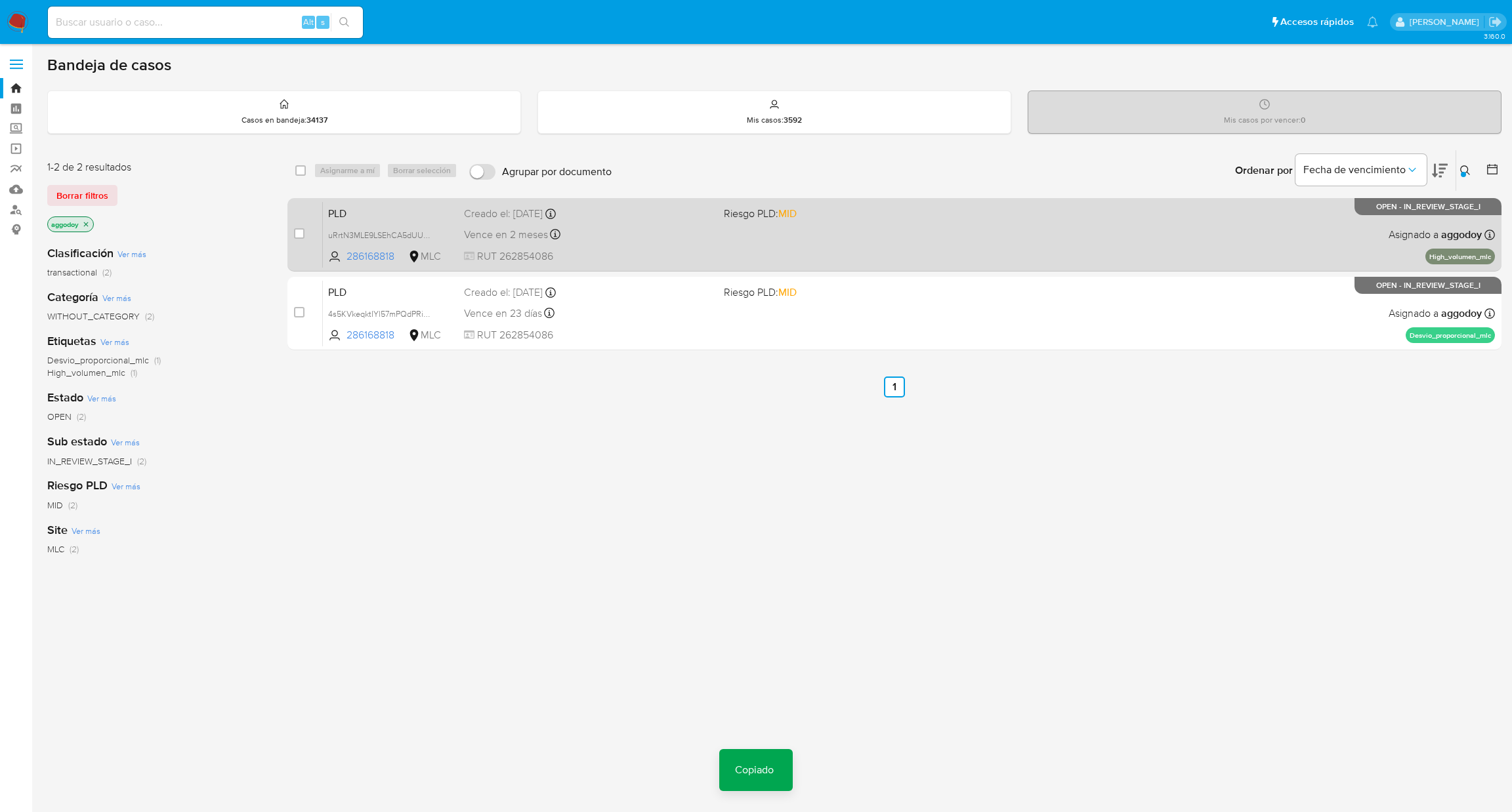
click at [700, 238] on div "Vence en 2 meses Vence el 10/11/2025 06:05:31" at bounding box center [589, 235] width 250 height 18
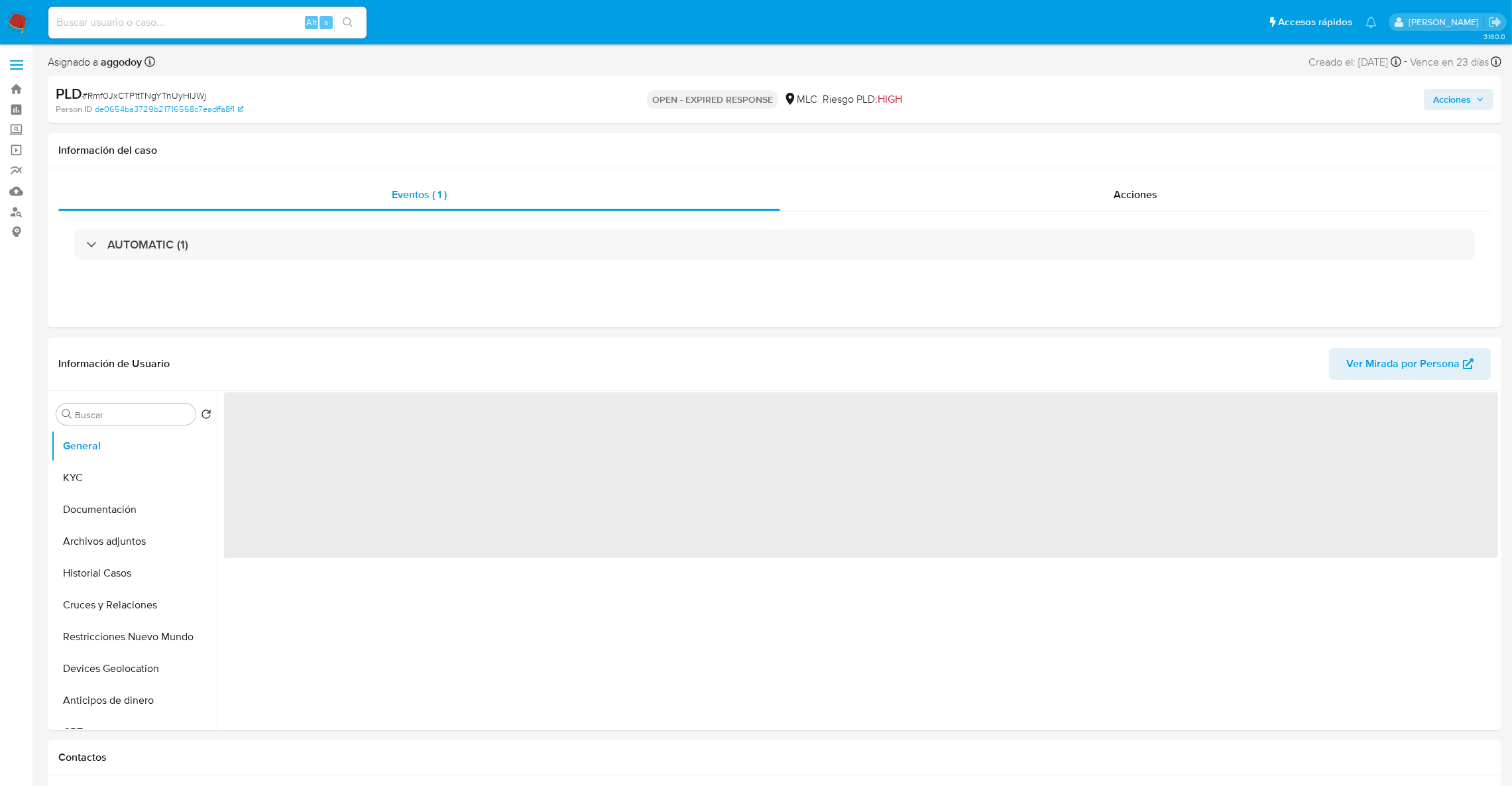
select select "10"
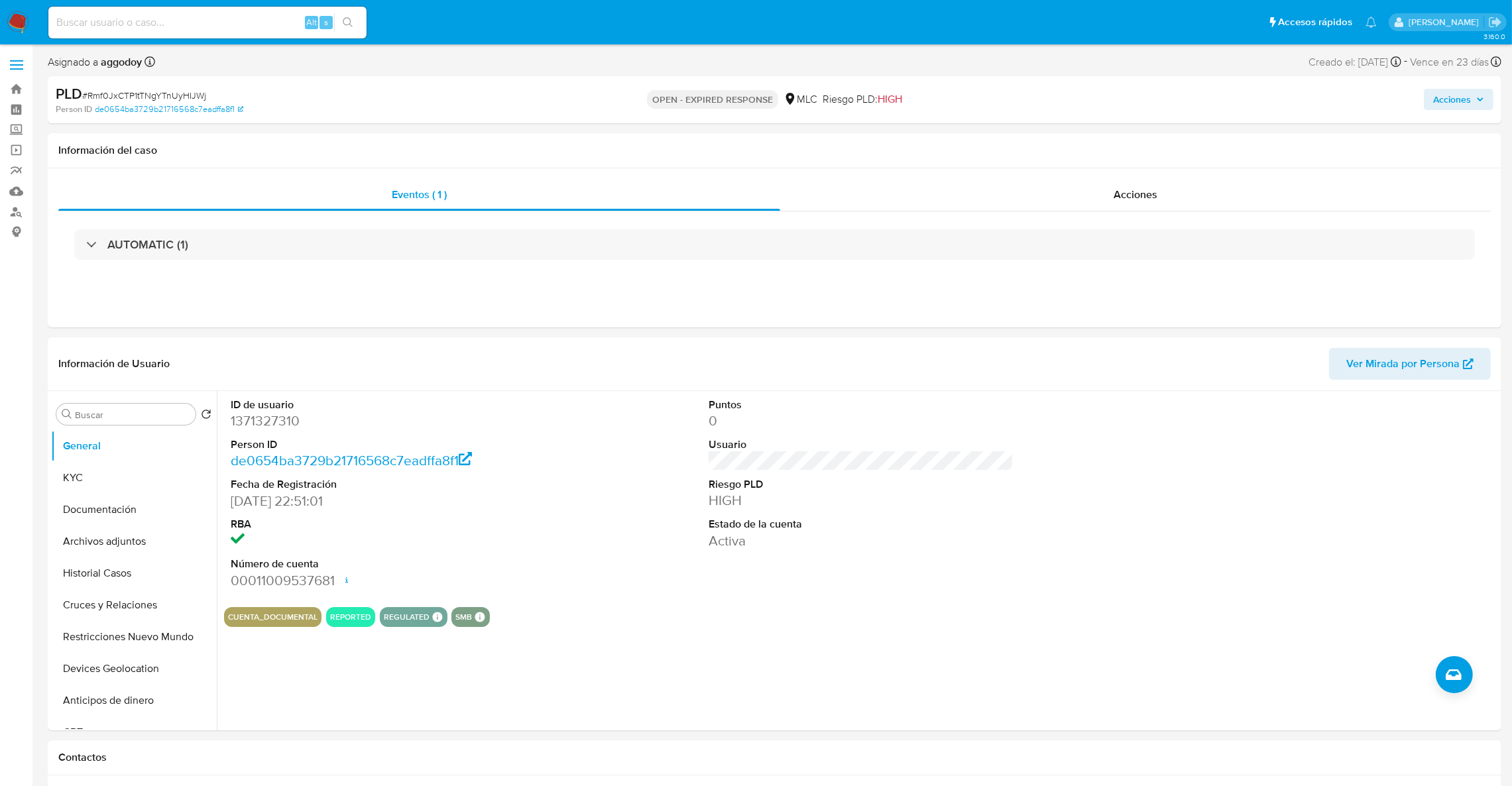
click at [129, 101] on span "# Rmf0JxCTP1tTNgYTnUyHIJWj" at bounding box center [144, 96] width 124 height 13
copy span "Rmf0JxCTP1tTNgYTnUyHIJWj"
click at [268, 423] on dd "1371327310" at bounding box center [383, 420] width 305 height 19
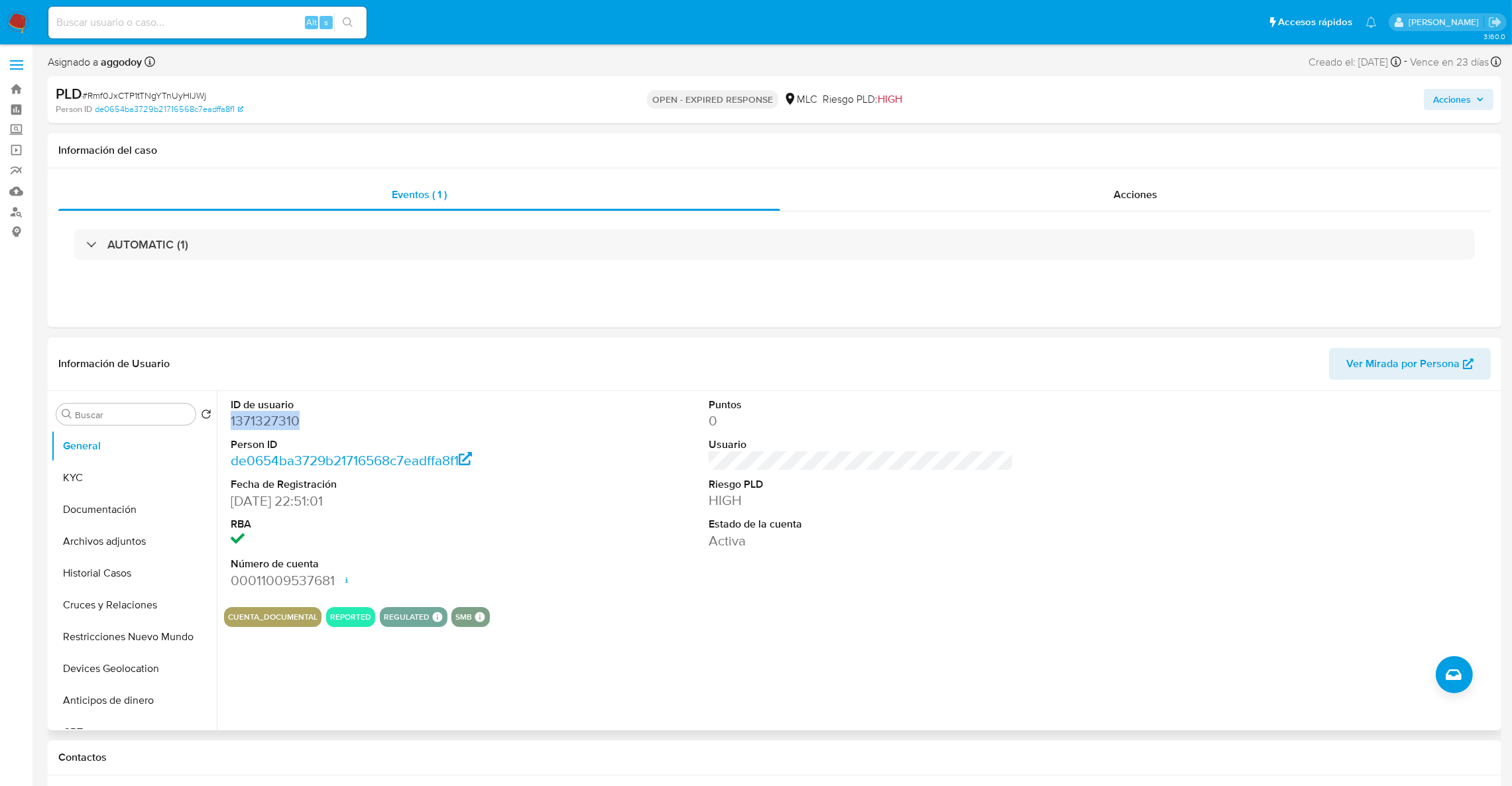
copy dd "1371327310"
click at [138, 484] on button "KYC" at bounding box center [129, 478] width 155 height 32
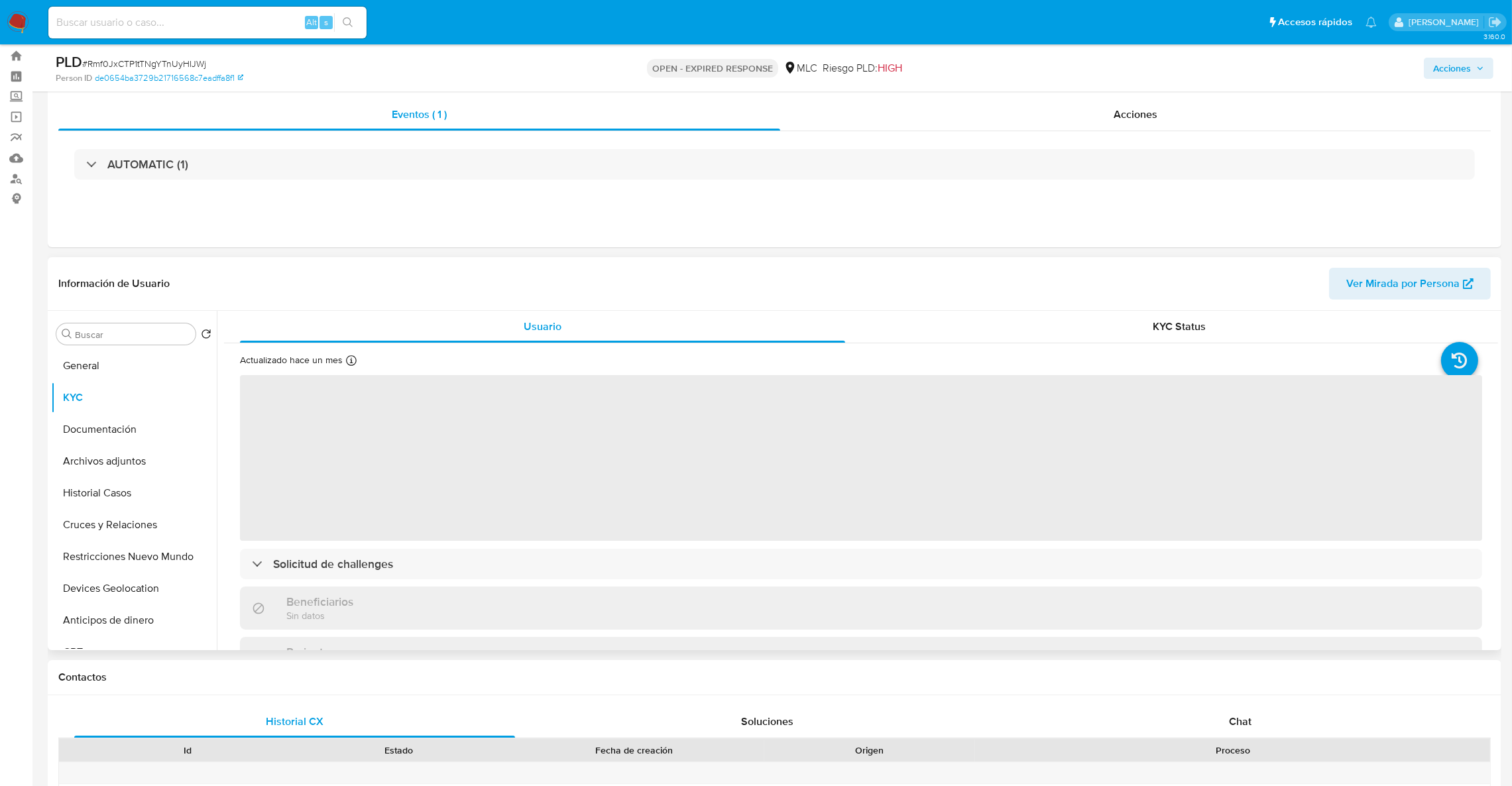
scroll to position [34, 0]
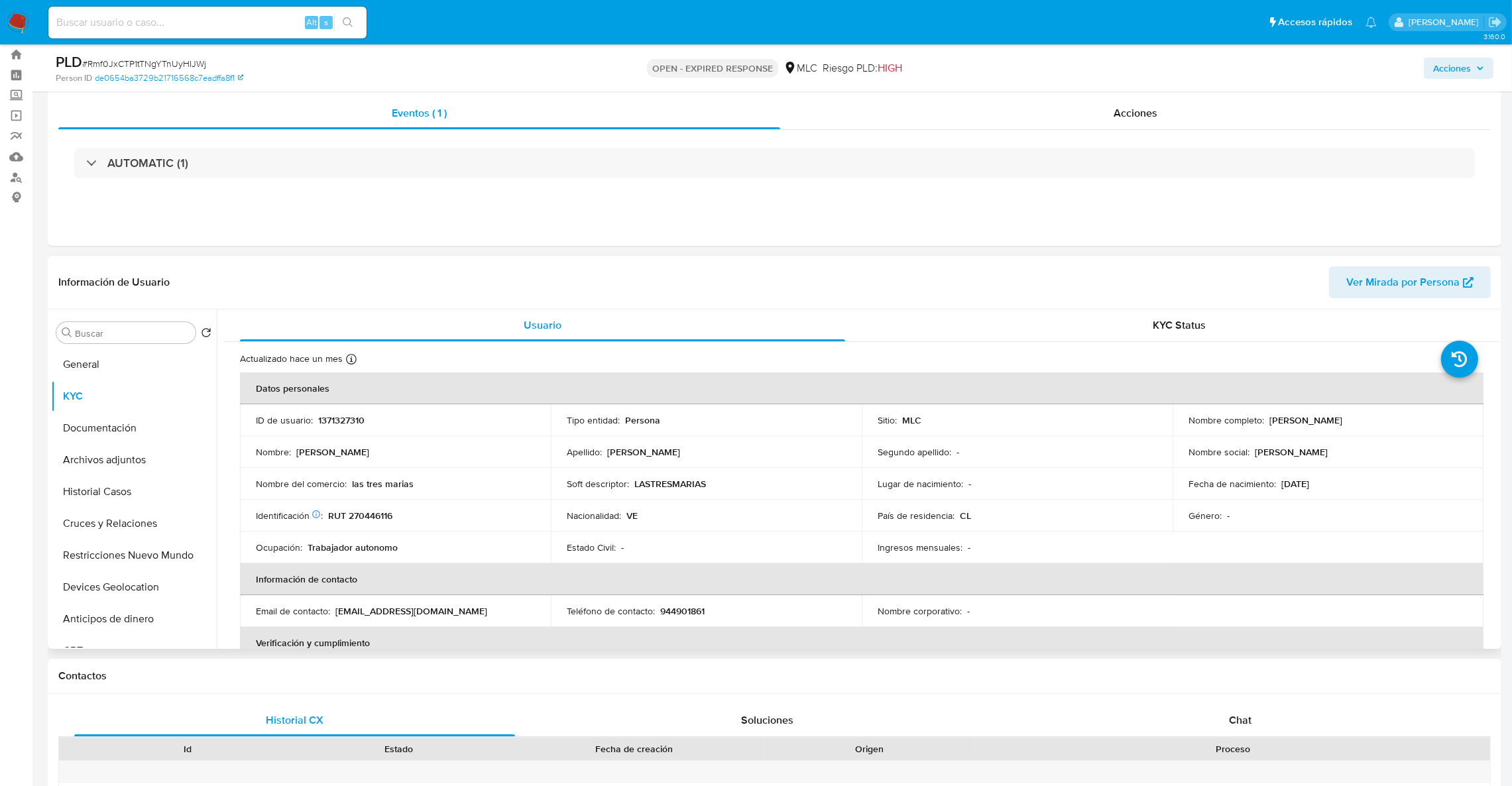
drag, startPoint x: 1490, startPoint y: 373, endPoint x: 1494, endPoint y: 392, distance: 19.4
click at [1494, 392] on div "Usuario KYC Status Actualizado [DATE] Creado: [DATE] 23:51:14 Actualizado: [DAT…" at bounding box center [857, 479] width 1281 height 340
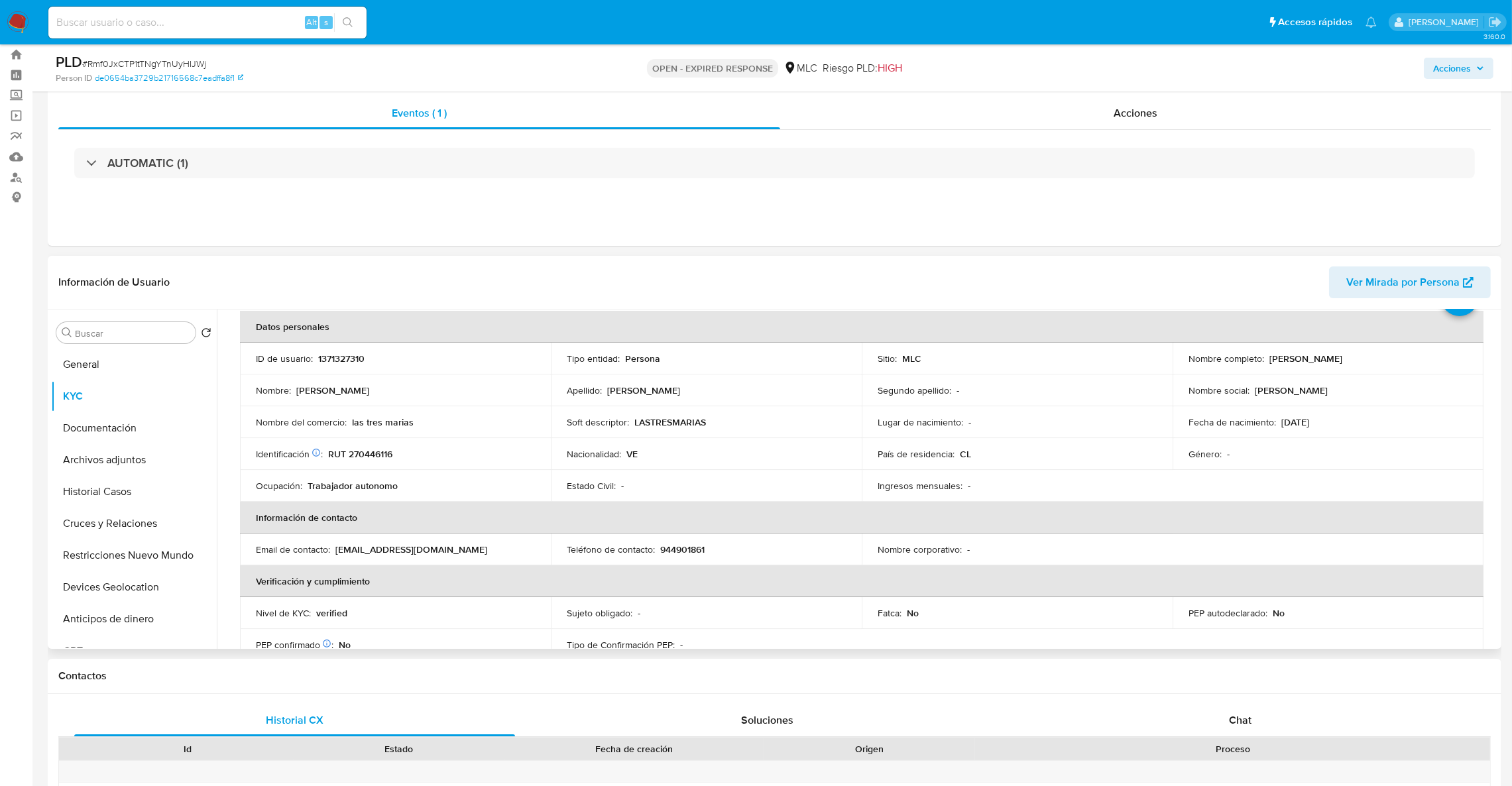
scroll to position [66, 0]
click at [819, 550] on td "Teléfono de contacto : [PHONE_NUMBER]" at bounding box center [706, 545] width 311 height 32
drag, startPoint x: 1266, startPoint y: 352, endPoint x: 1407, endPoint y: 368, distance: 141.9
click at [1407, 368] on td "Nombre completo : [PERSON_NAME]" at bounding box center [1328, 354] width 311 height 32
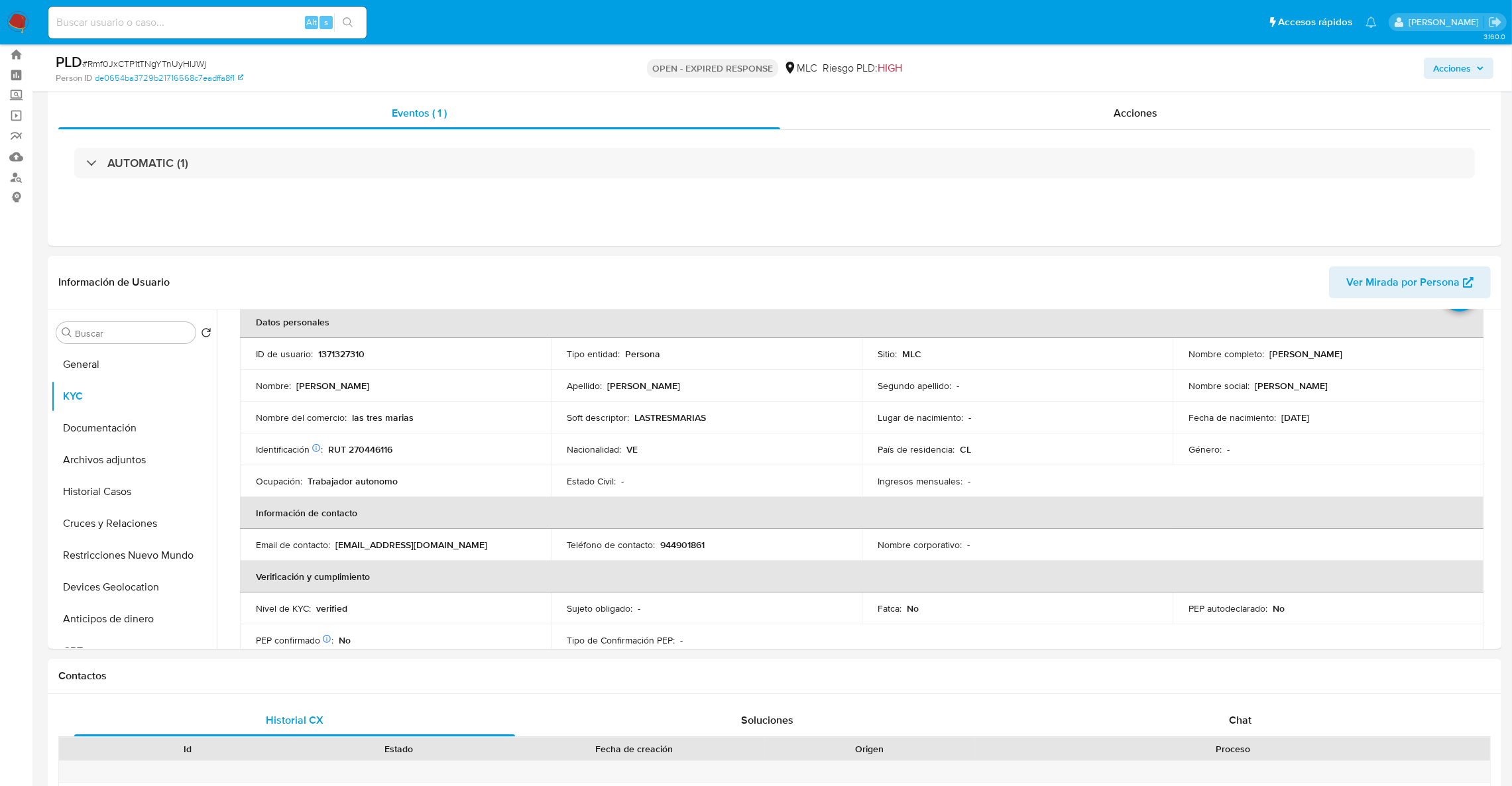
copy p "[PERSON_NAME]"
click at [85, 482] on button "Historial Casos" at bounding box center [129, 491] width 155 height 32
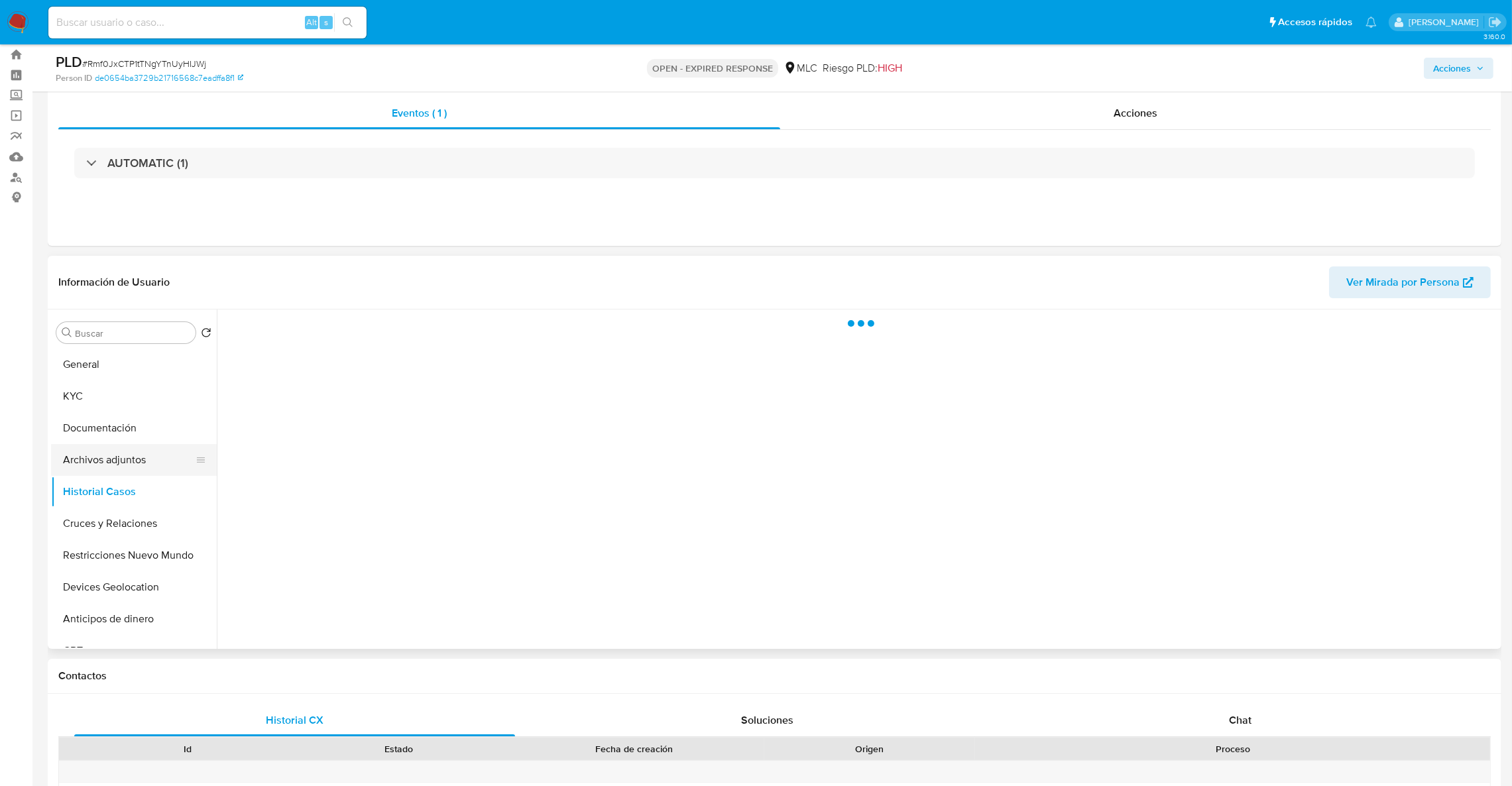
scroll to position [0, 0]
click at [103, 456] on button "Archivos adjuntos" at bounding box center [129, 460] width 155 height 32
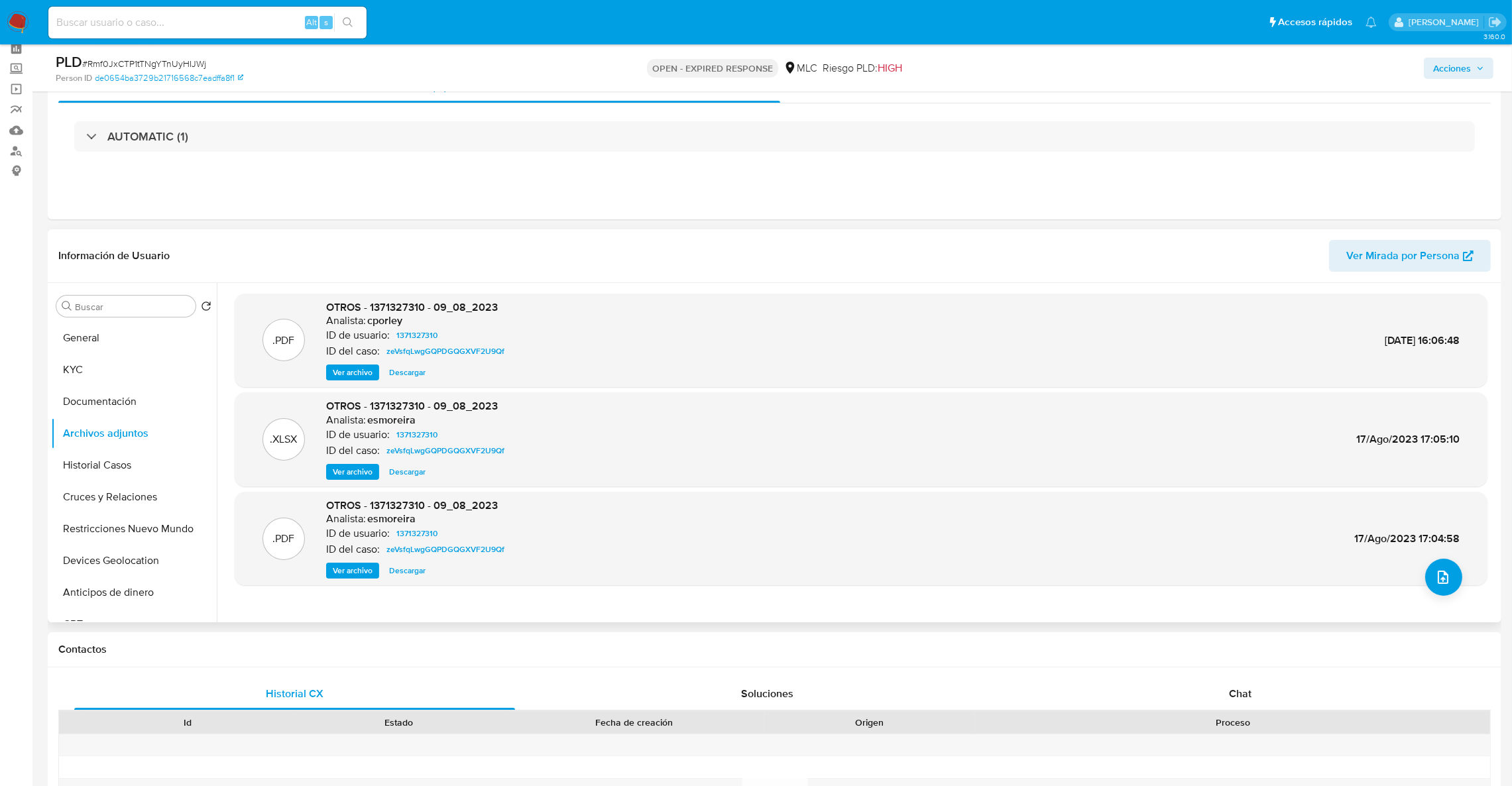
scroll to position [134, 0]
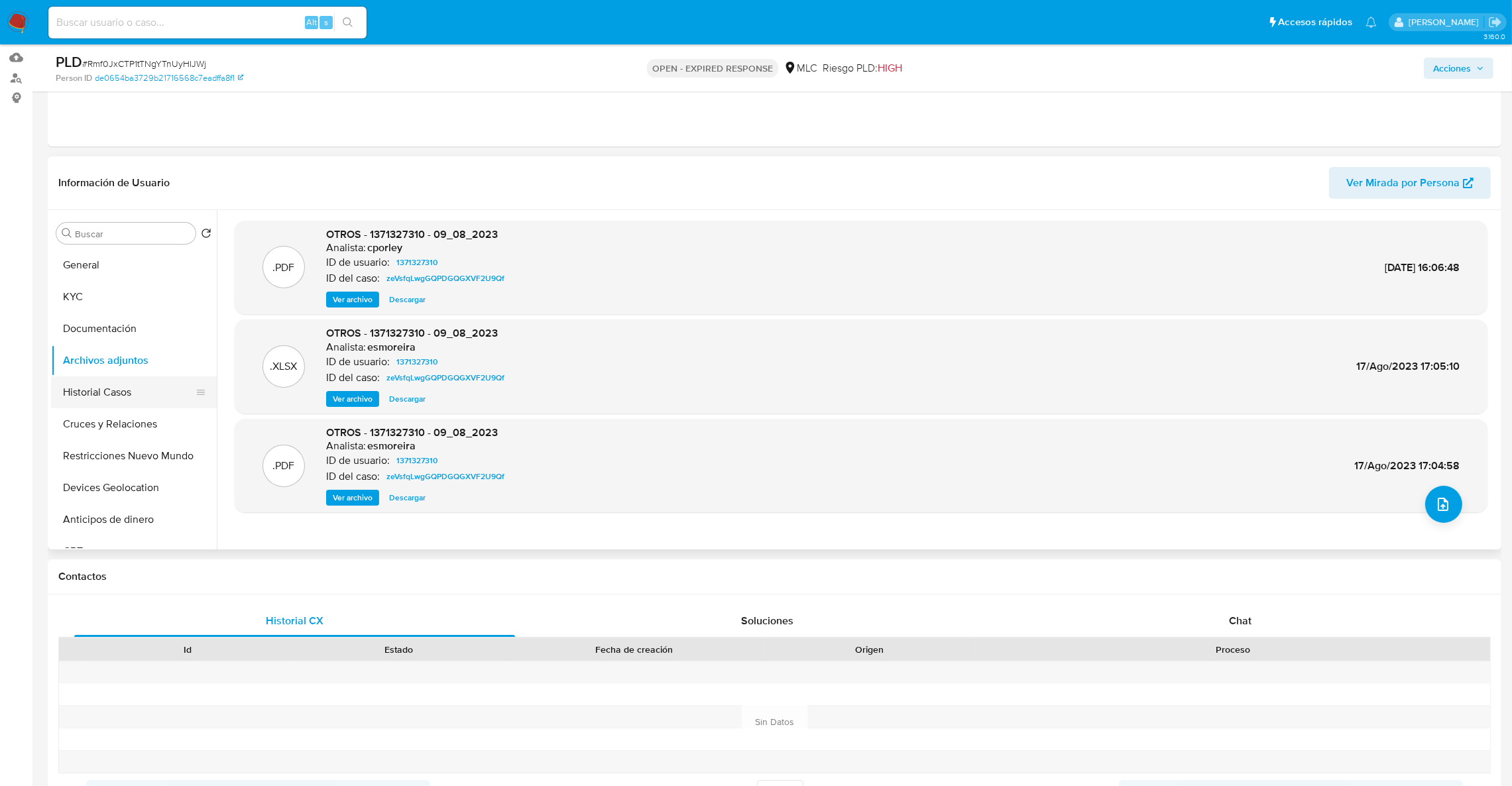
click at [101, 395] on button "Historial Casos" at bounding box center [129, 392] width 155 height 32
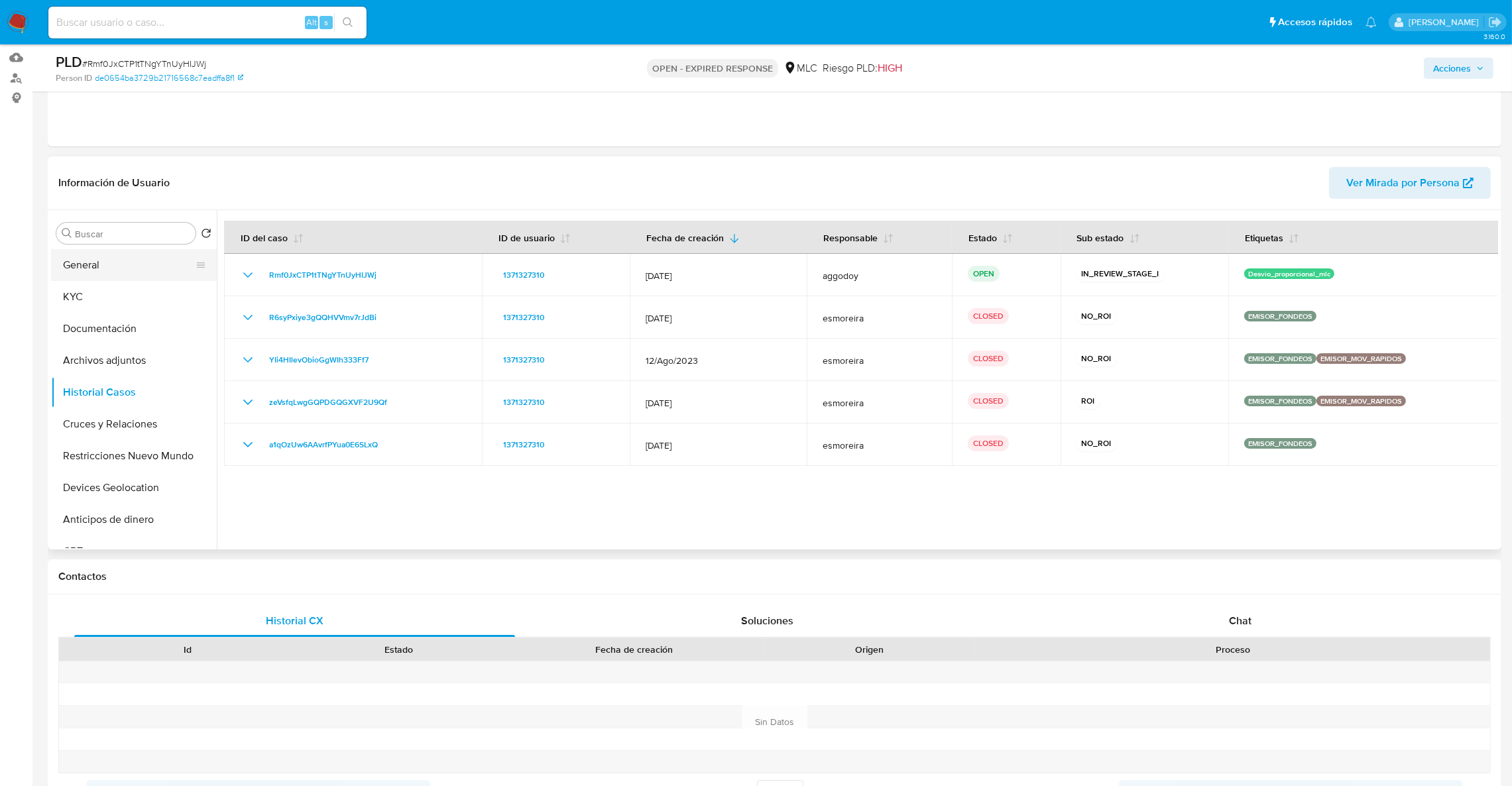
click at [144, 269] on button "General" at bounding box center [129, 264] width 155 height 32
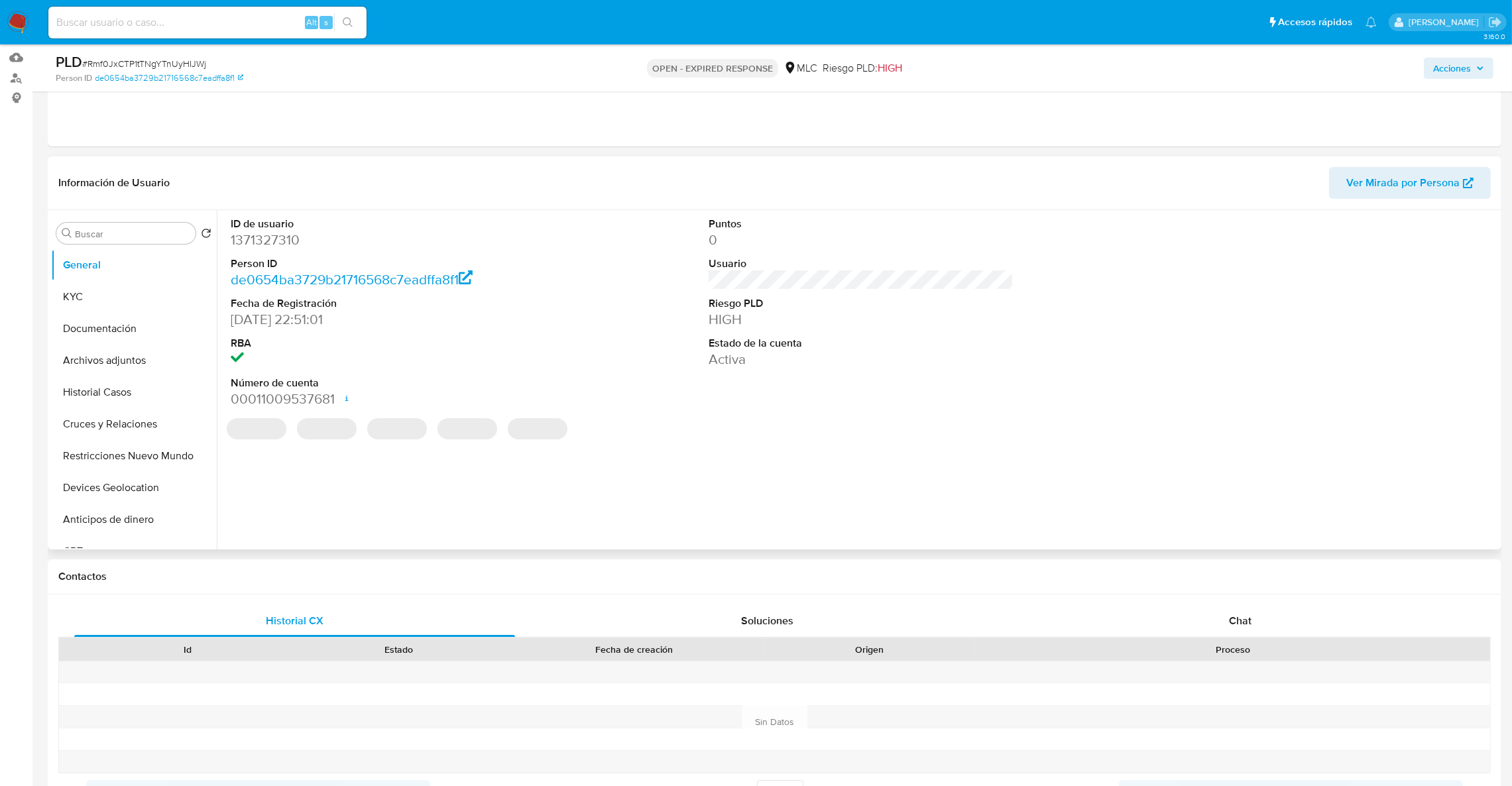
click at [267, 234] on dd "1371327310" at bounding box center [383, 239] width 305 height 19
copy dd "1371327310"
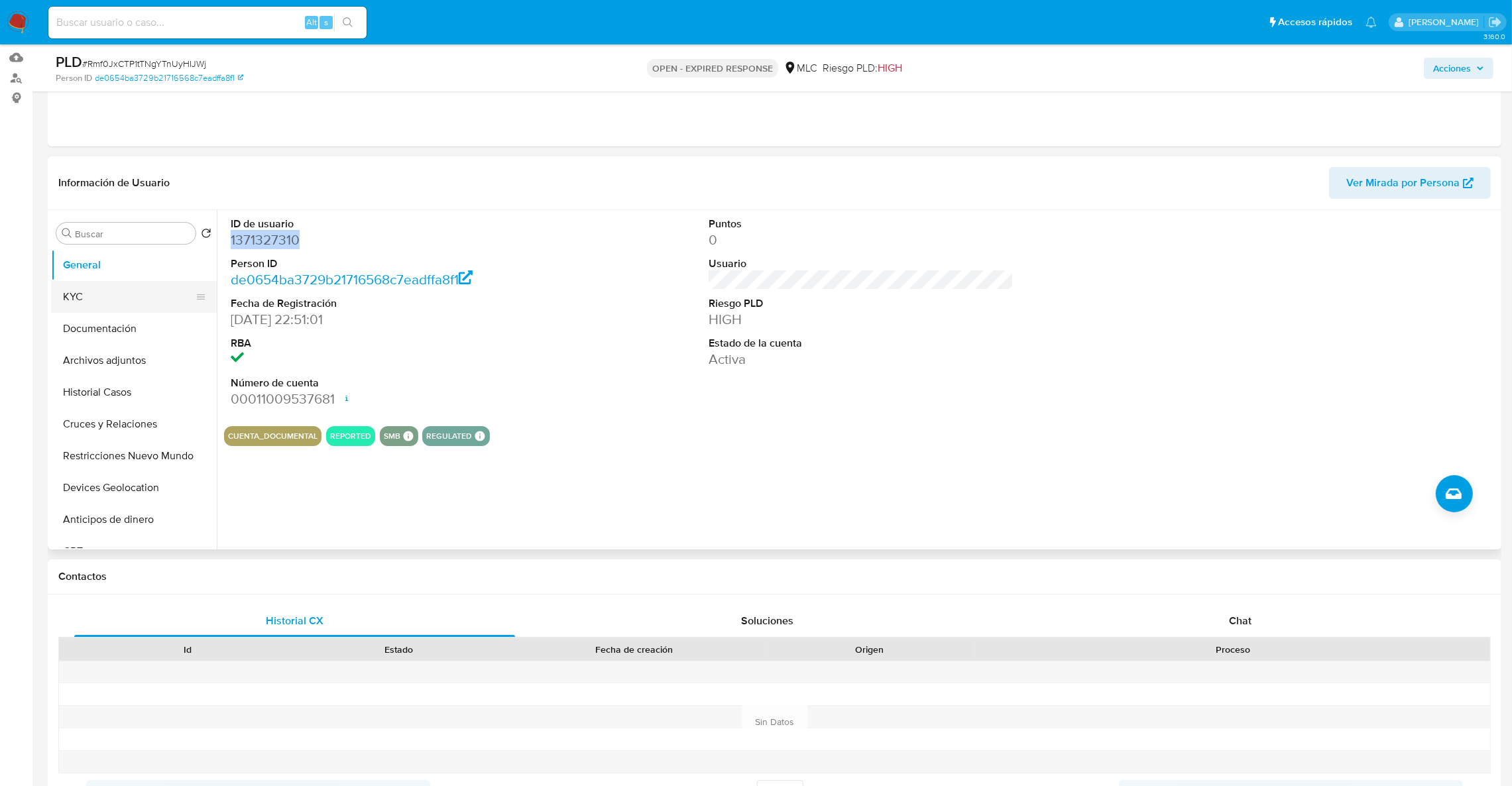
click at [132, 290] on button "KYC" at bounding box center [129, 296] width 155 height 32
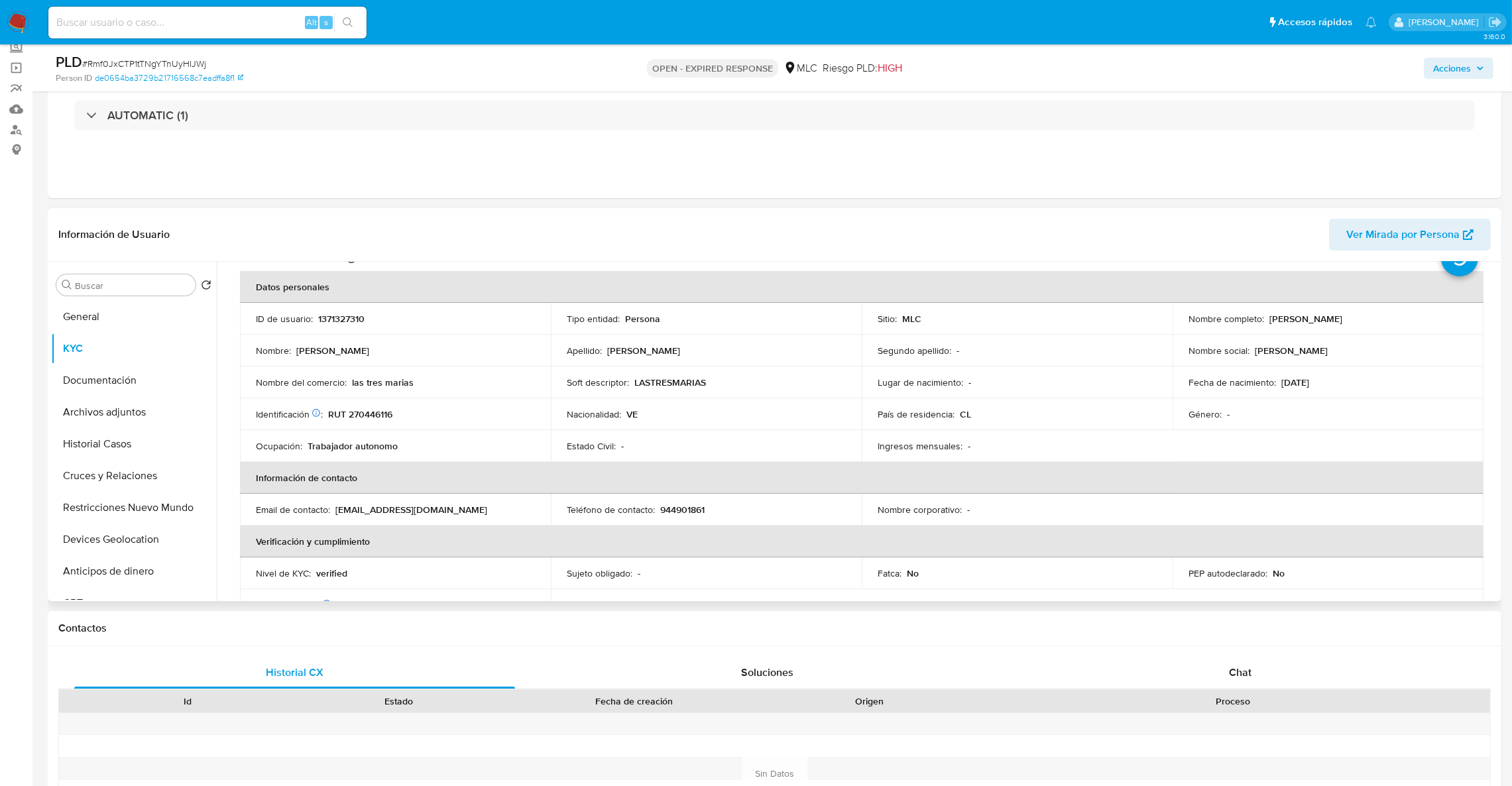
scroll to position [65, 0]
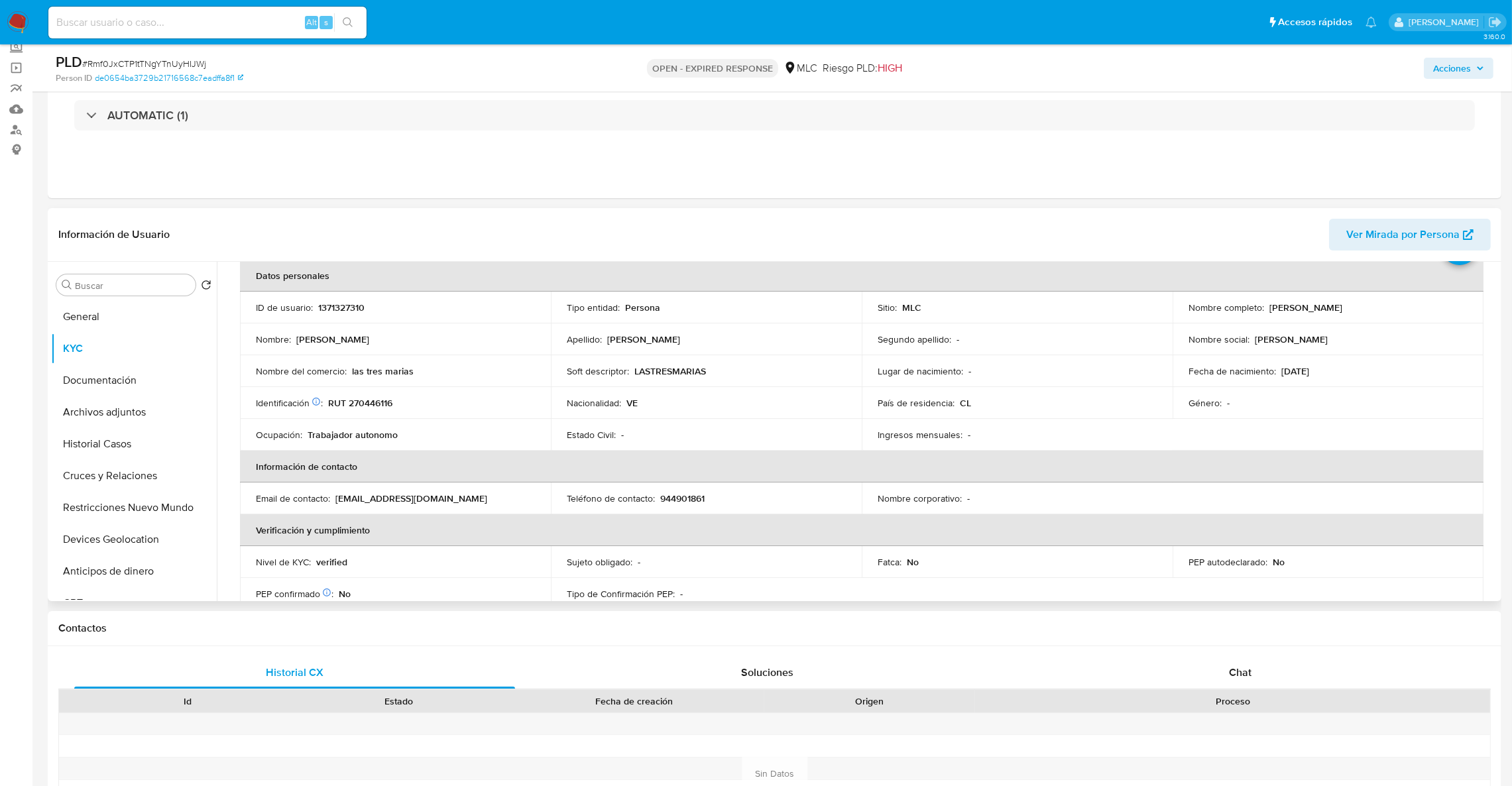
click at [371, 397] on p "RUT 270446116" at bounding box center [360, 403] width 65 height 12
click at [371, 397] on p "RUT 270446116" at bounding box center [360, 403] width 65 height 12
copy p "270446116"
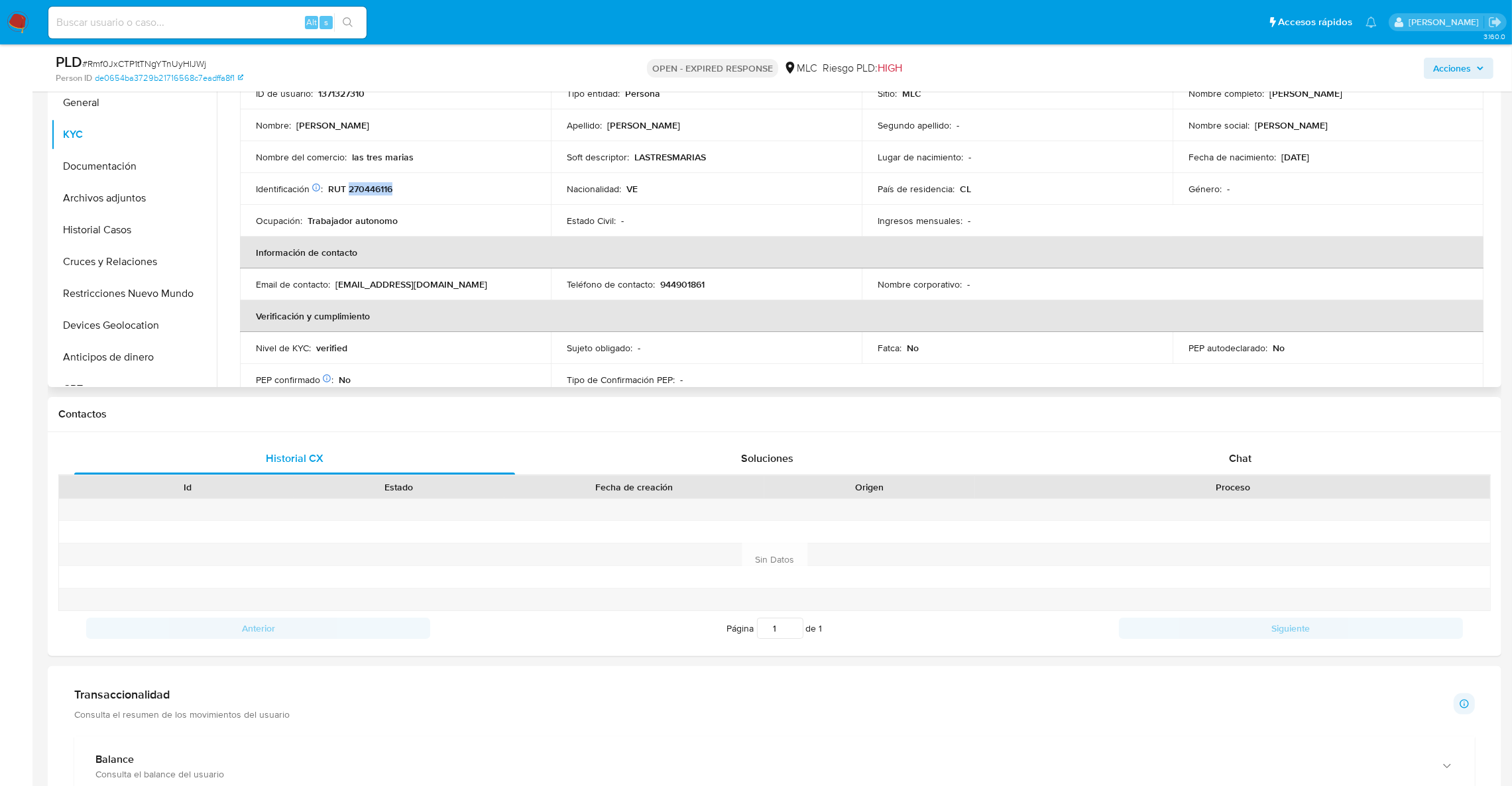
scroll to position [297, 0]
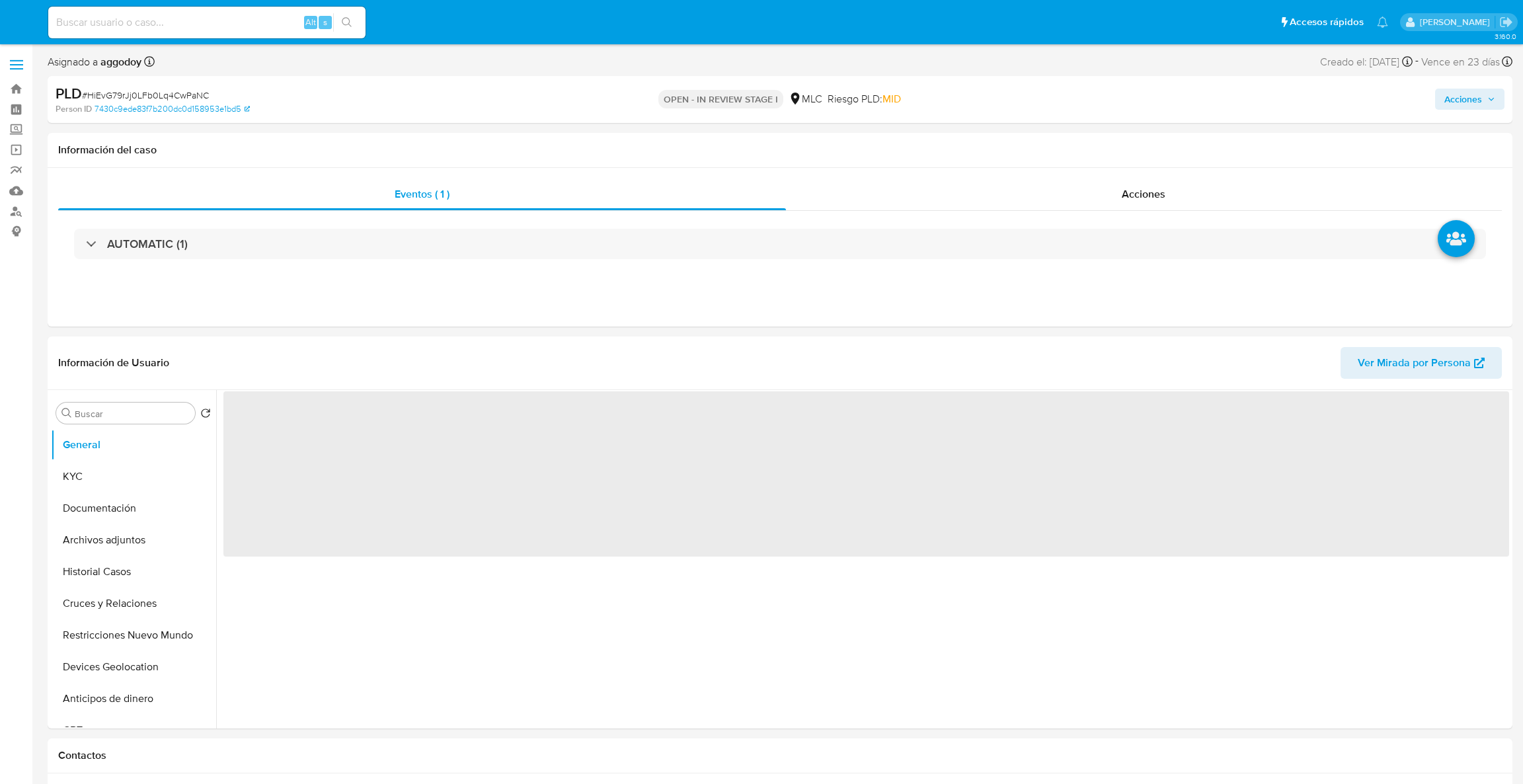
select select "10"
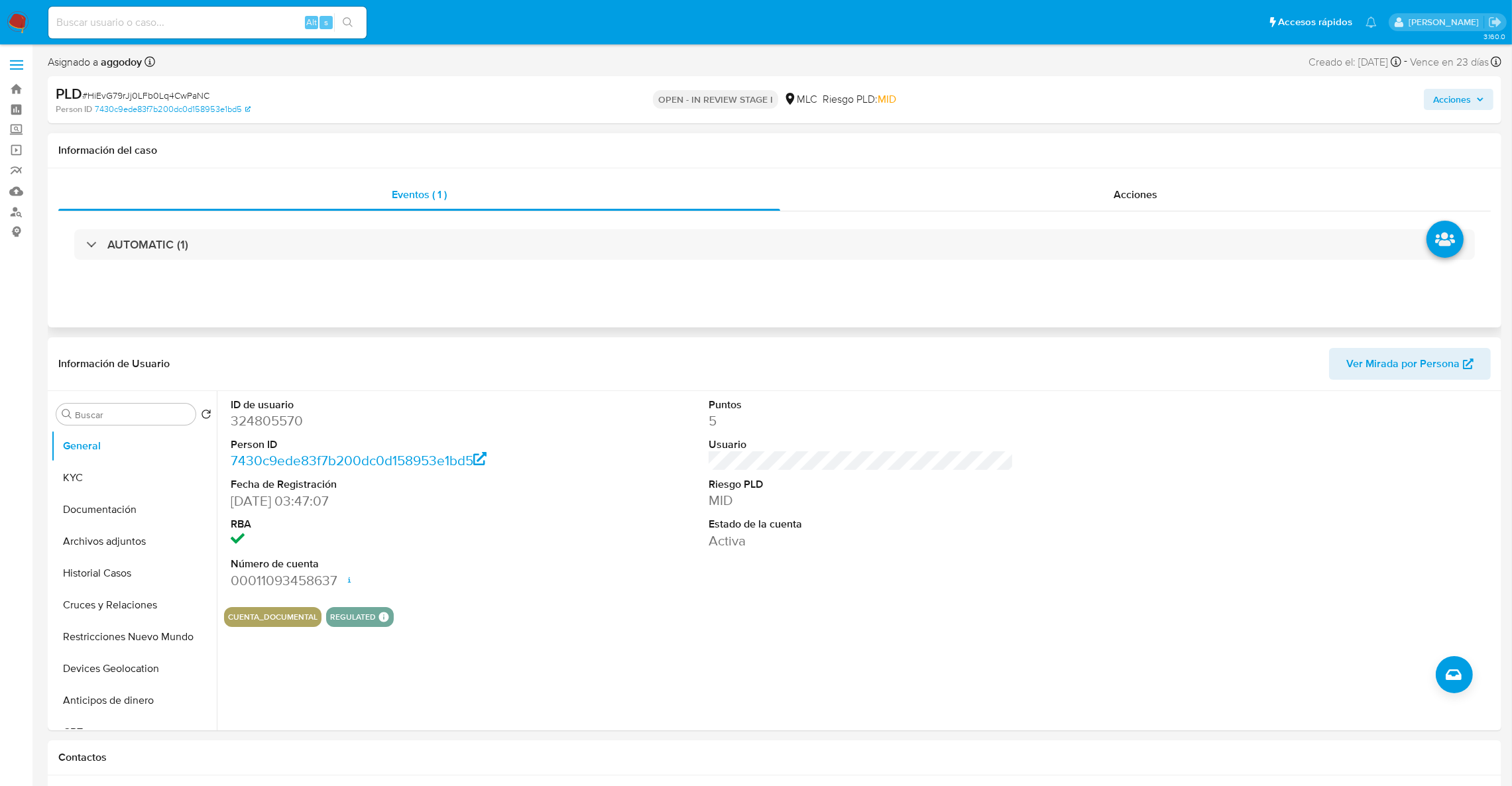
click at [1118, 178] on div "Eventos ( 1 ) Acciones AUTOMATIC (1)" at bounding box center [774, 248] width 1453 height 159
click at [1473, 106] on span "Acciones" at bounding box center [1458, 99] width 51 height 19
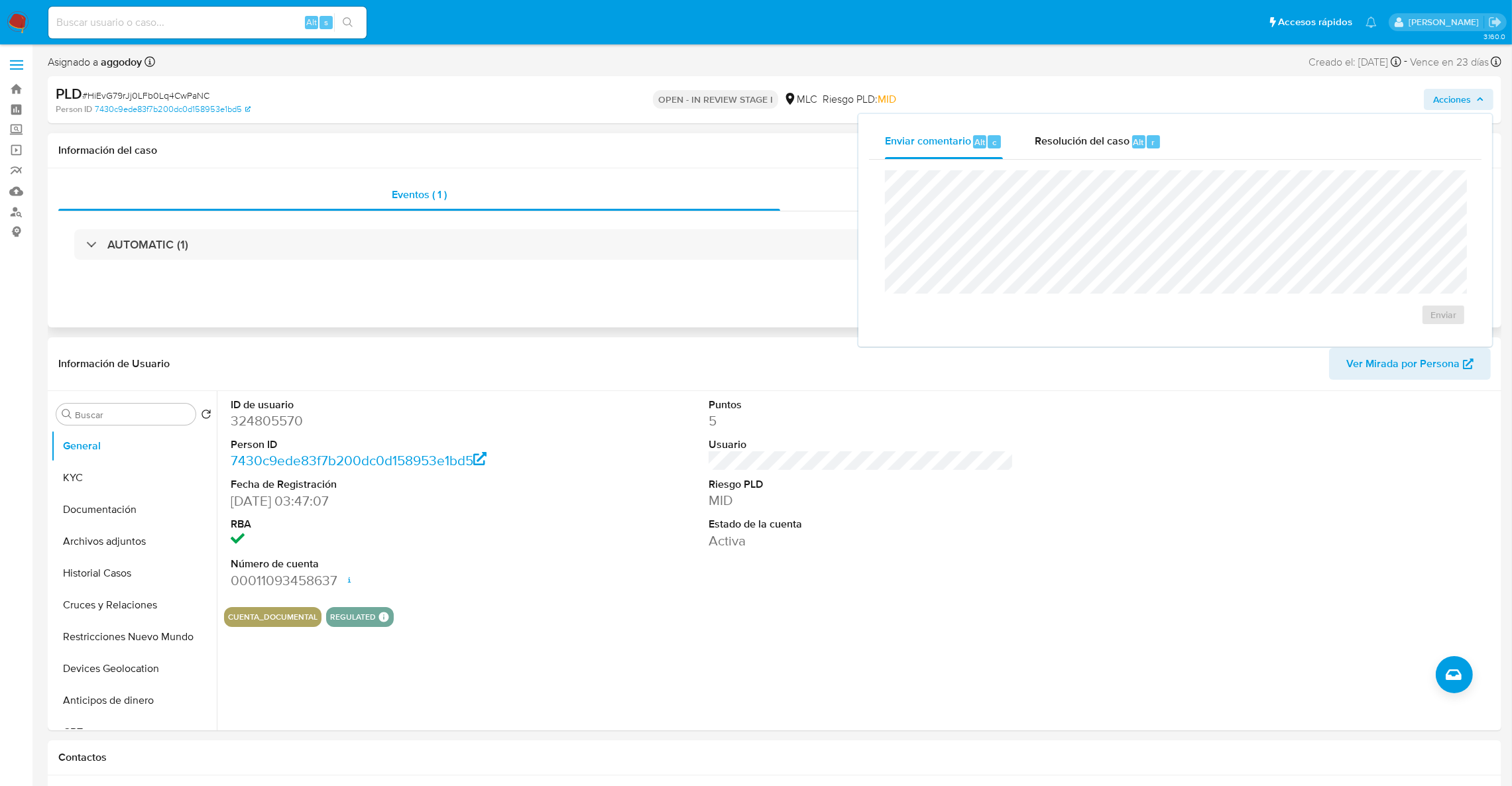
drag, startPoint x: 126, startPoint y: 544, endPoint x: 893, endPoint y: 278, distance: 811.8
click at [126, 543] on button "Archivos adjuntos" at bounding box center [134, 541] width 166 height 32
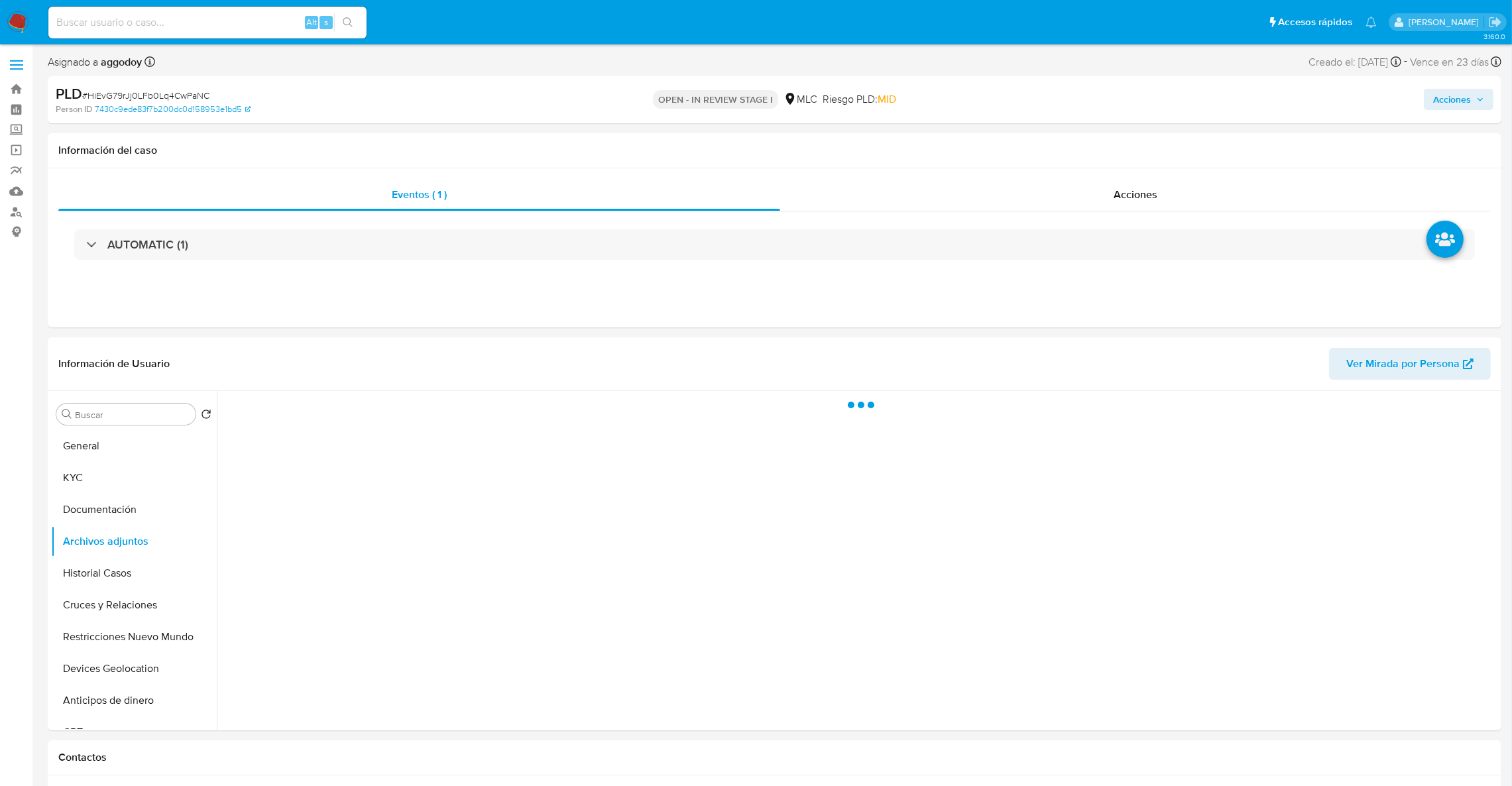
click at [1442, 97] on span "Acciones" at bounding box center [1451, 100] width 38 height 22
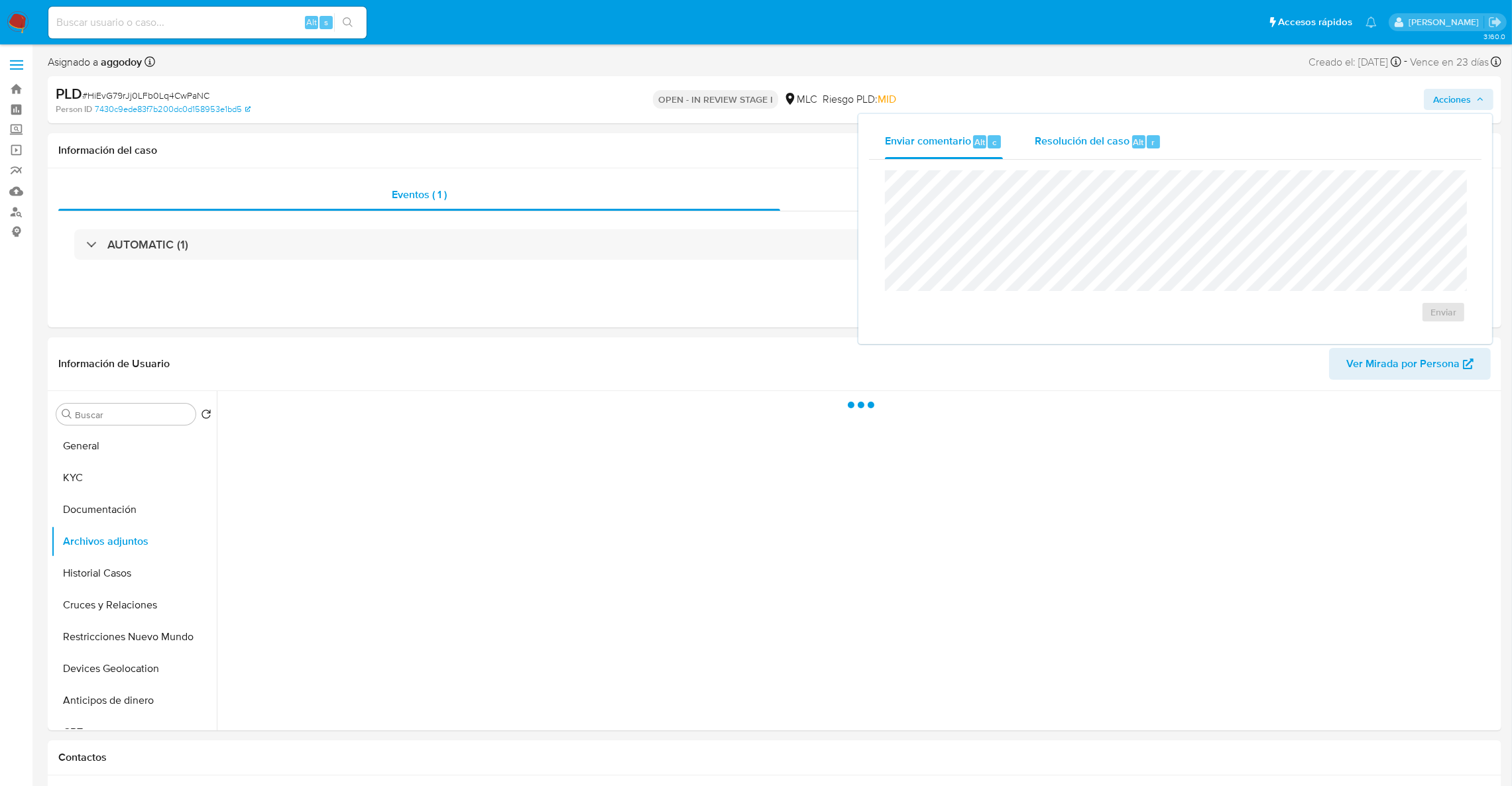
click at [1065, 135] on span "Resolución del caso" at bounding box center [1082, 141] width 95 height 16
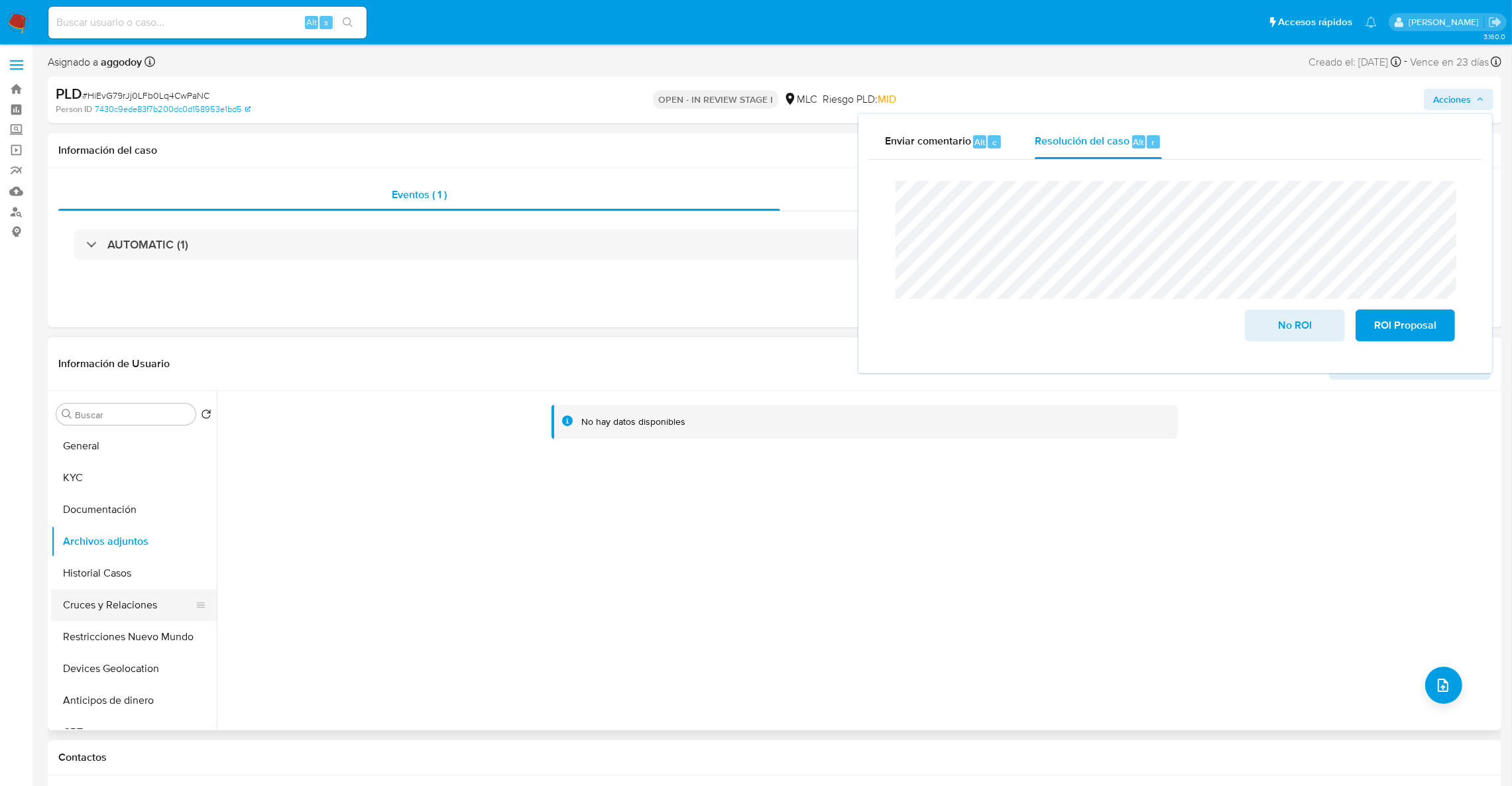
click at [142, 611] on button "Cruces y Relaciones" at bounding box center [129, 605] width 155 height 32
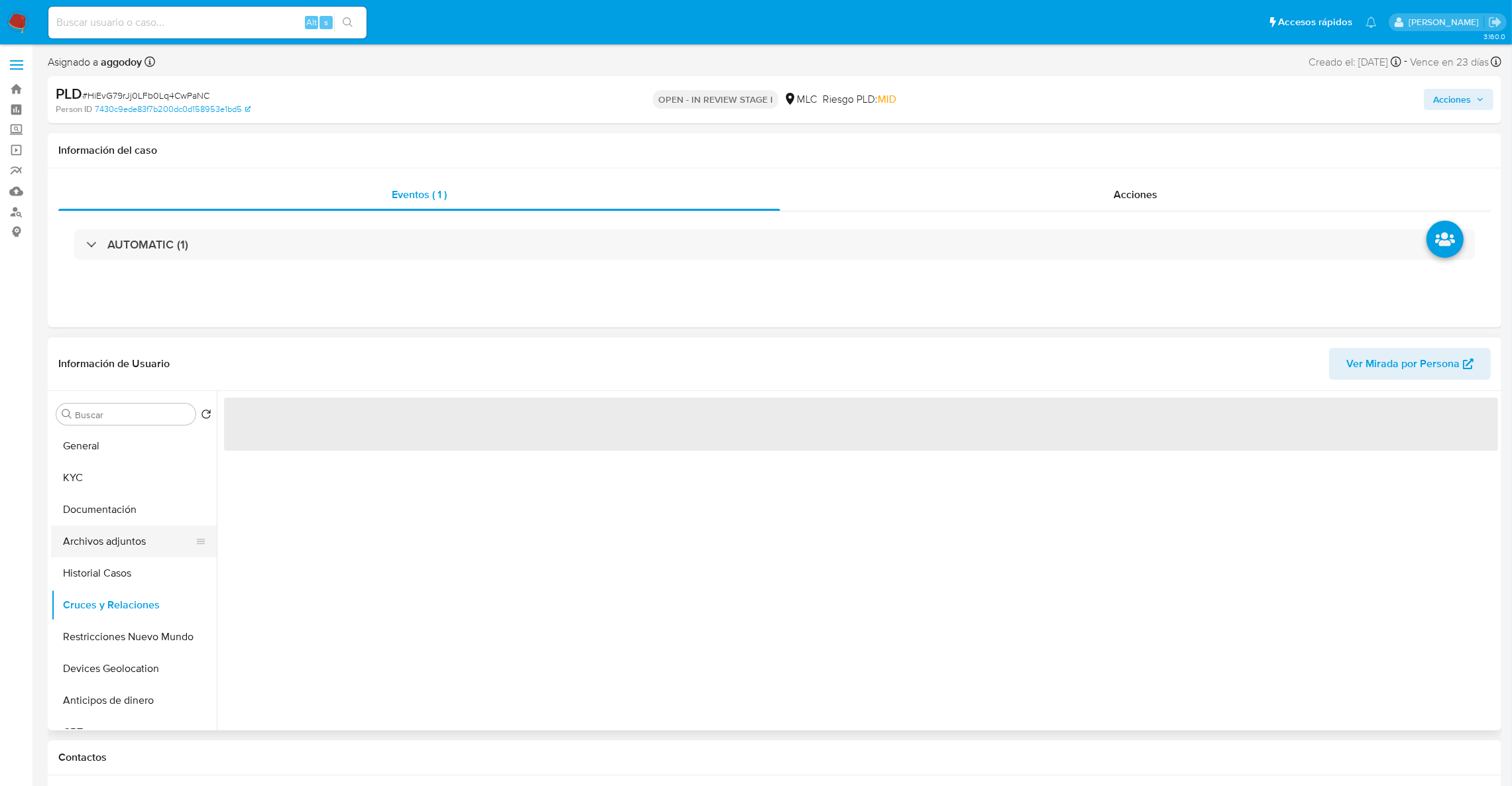
click at [114, 543] on button "Archivos adjuntos" at bounding box center [129, 541] width 155 height 32
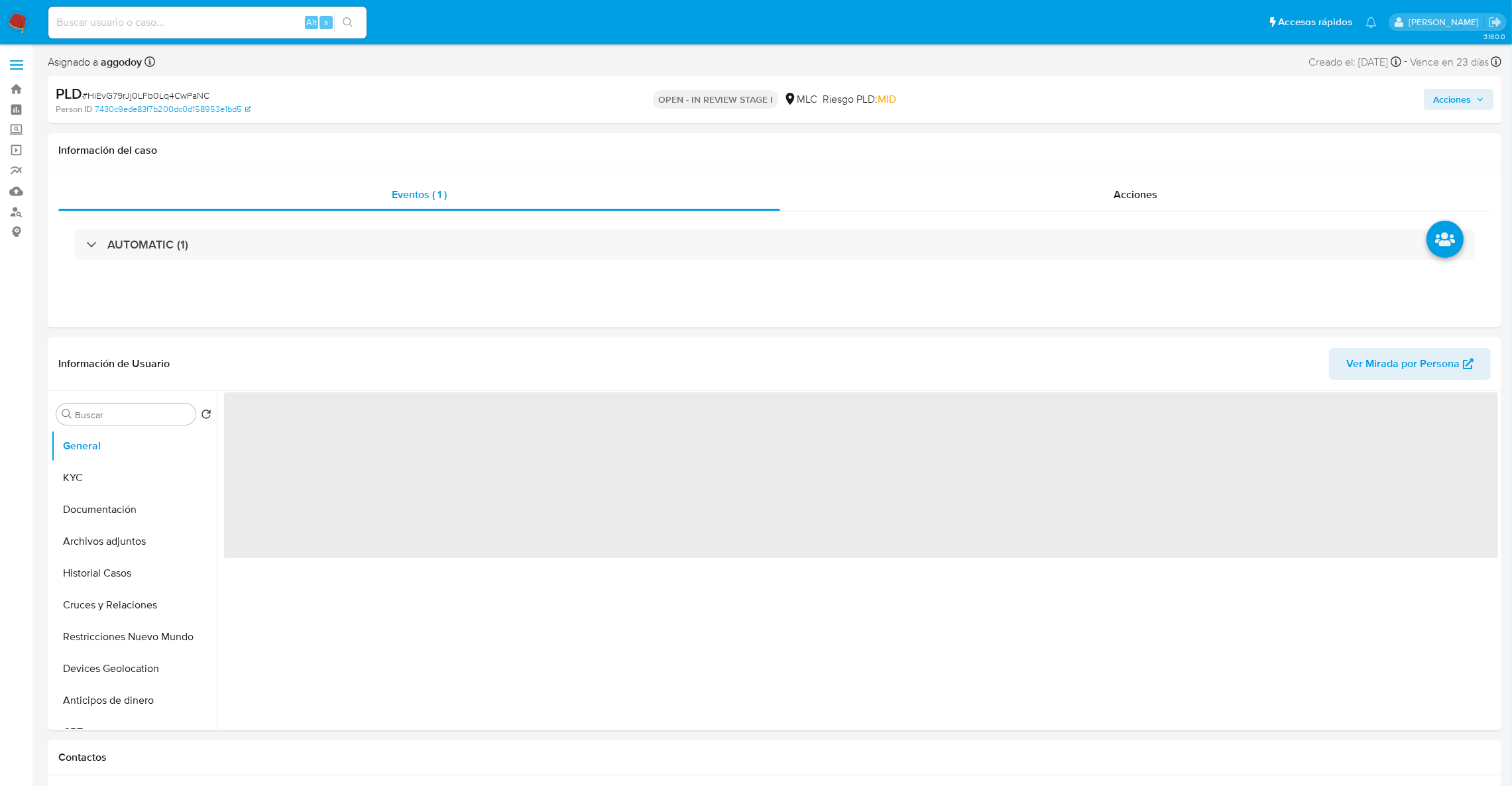
select select "10"
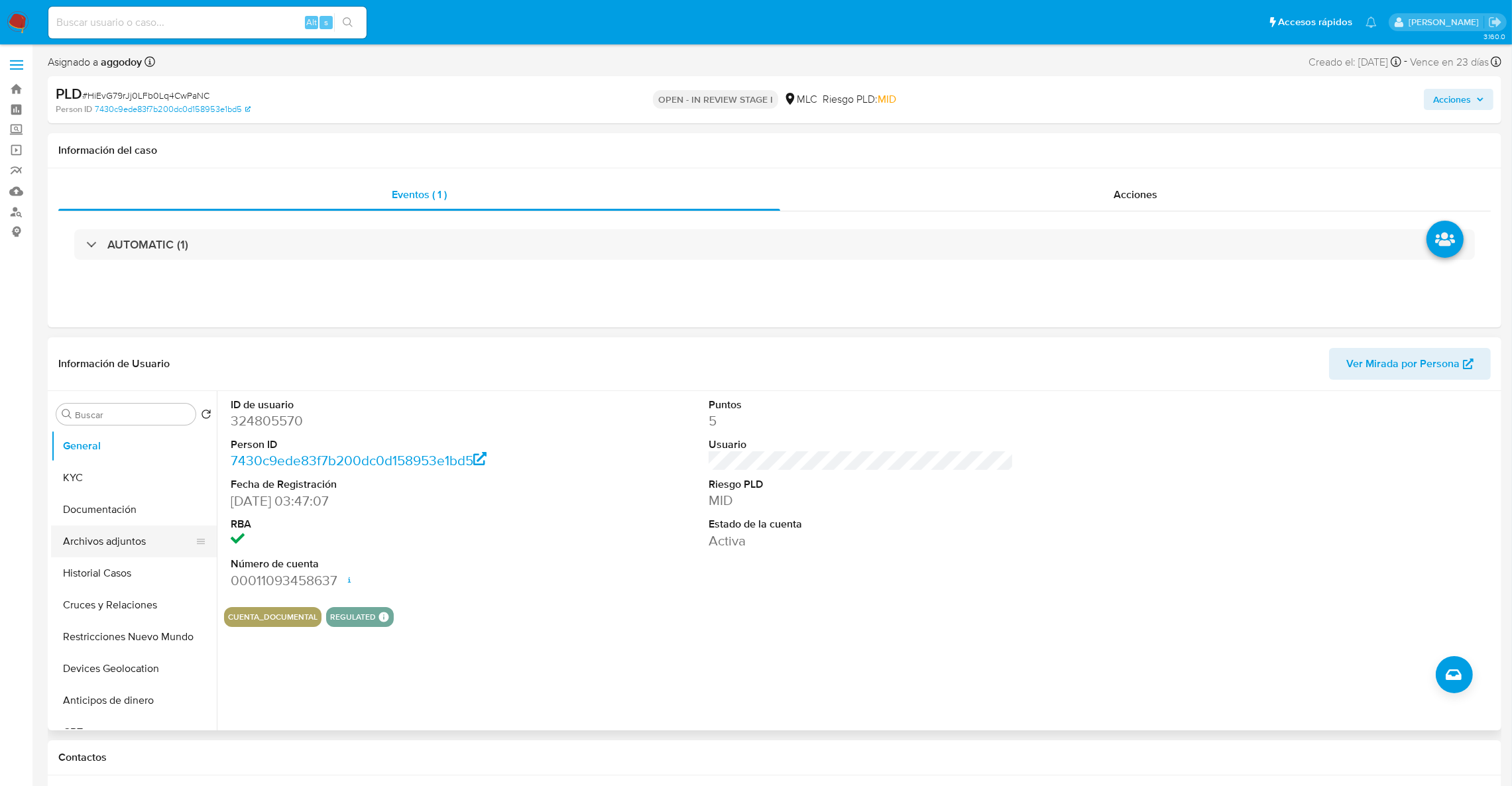
click at [117, 530] on button "Archivos adjuntos" at bounding box center [129, 541] width 155 height 32
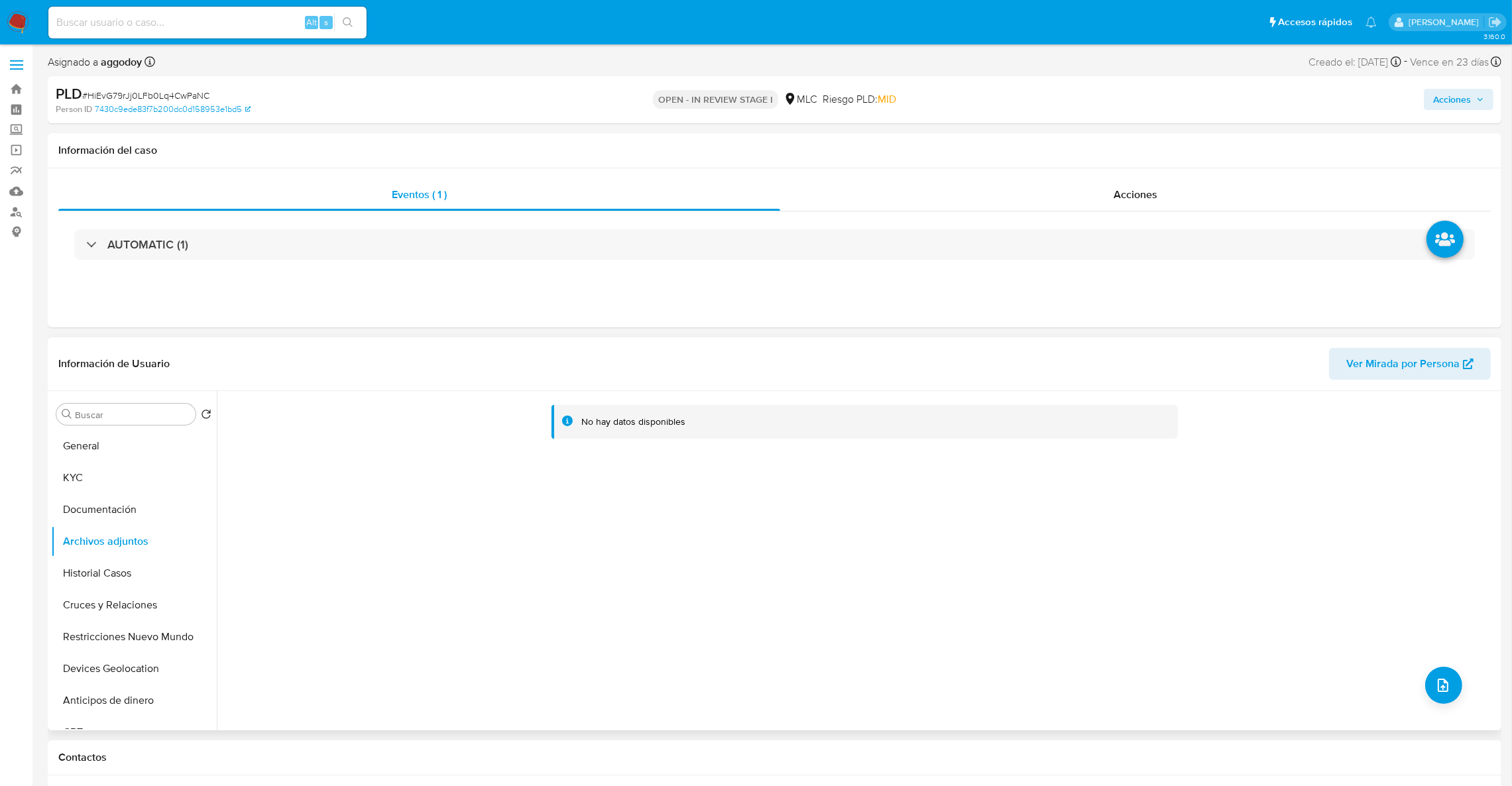
click at [1438, 662] on div "No hay datos disponibles" at bounding box center [857, 560] width 1281 height 340
click at [1438, 672] on button "upload-file" at bounding box center [1444, 685] width 37 height 37
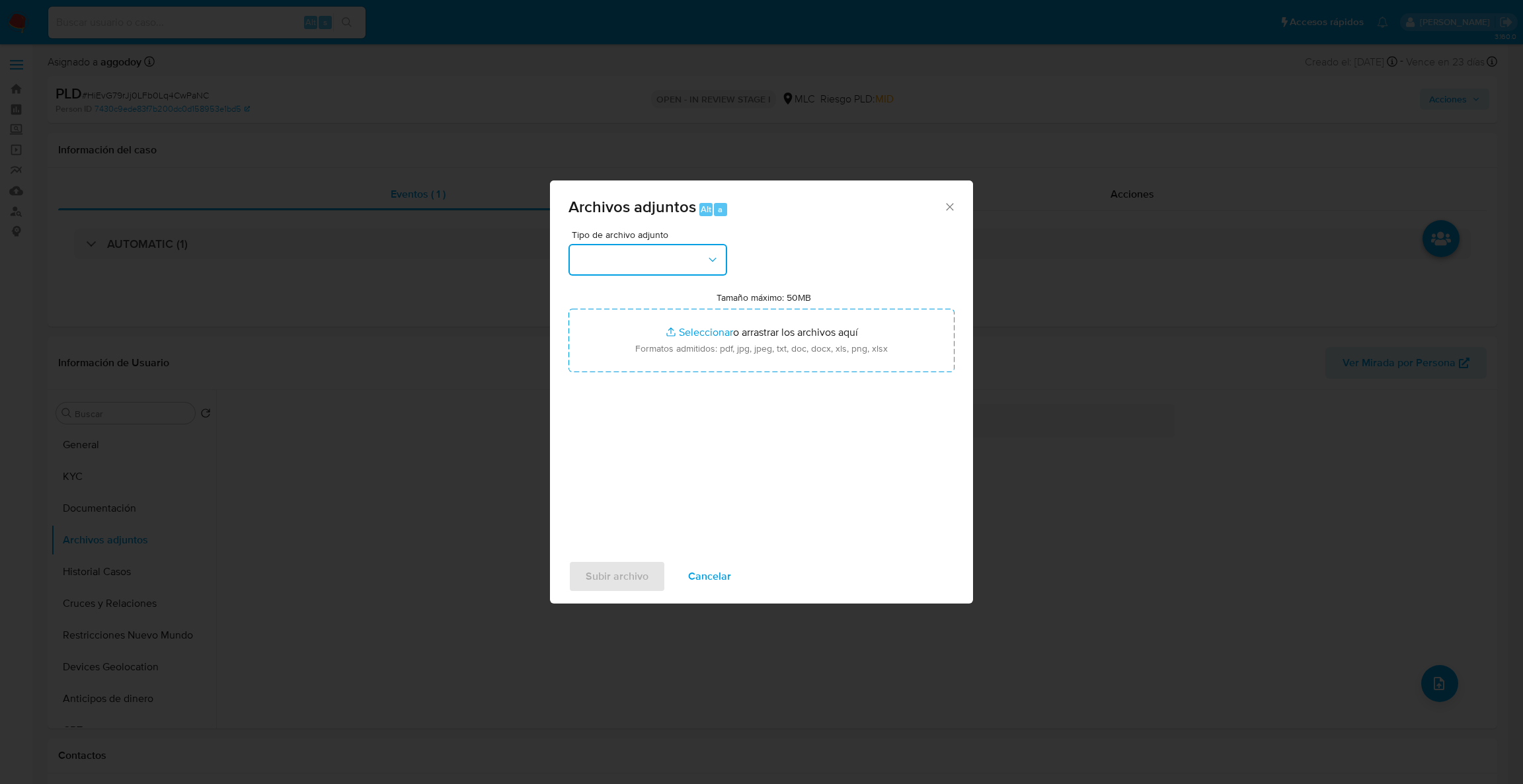
click at [651, 254] on button "button" at bounding box center [648, 259] width 159 height 32
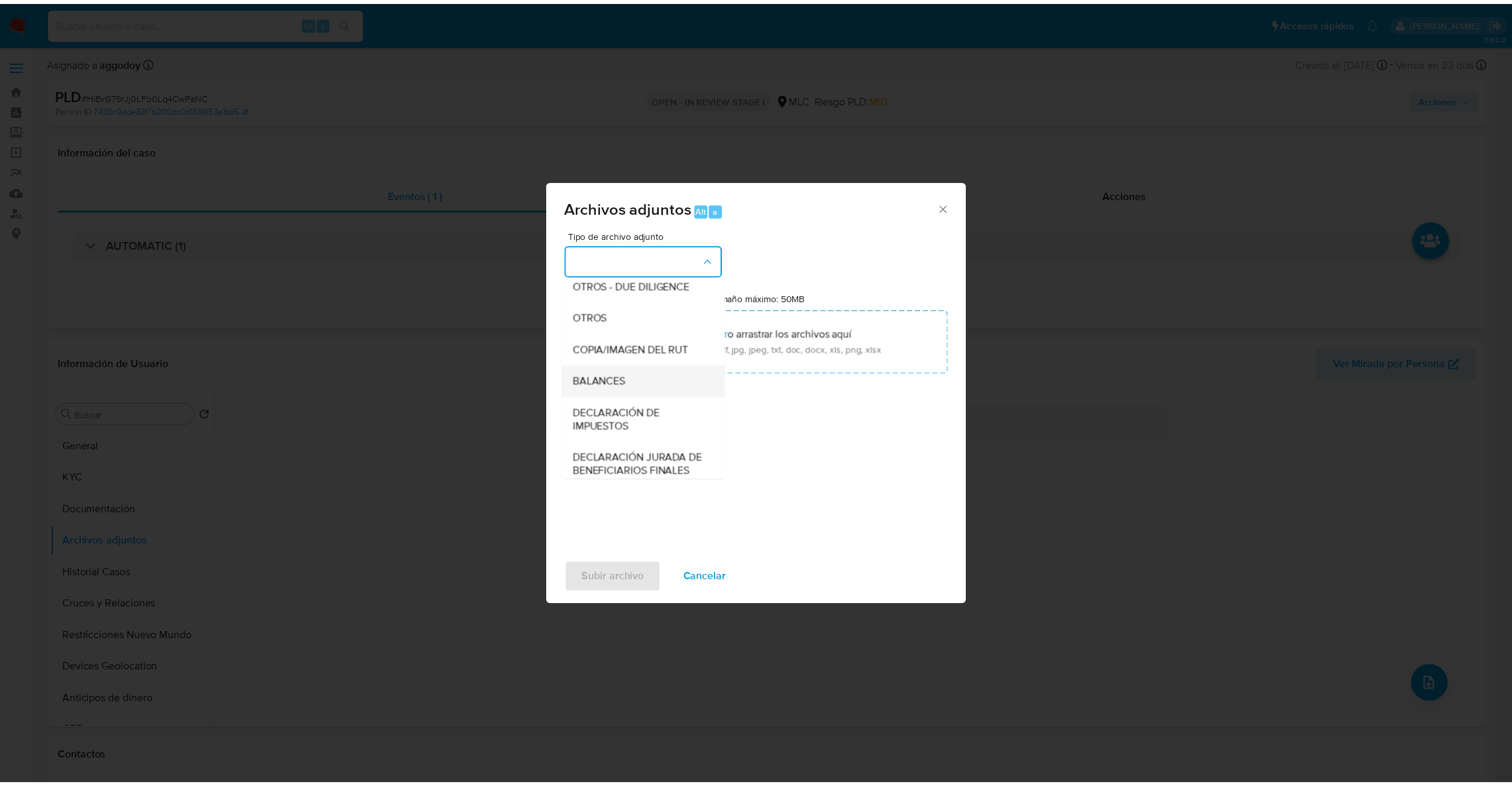
scroll to position [199, 0]
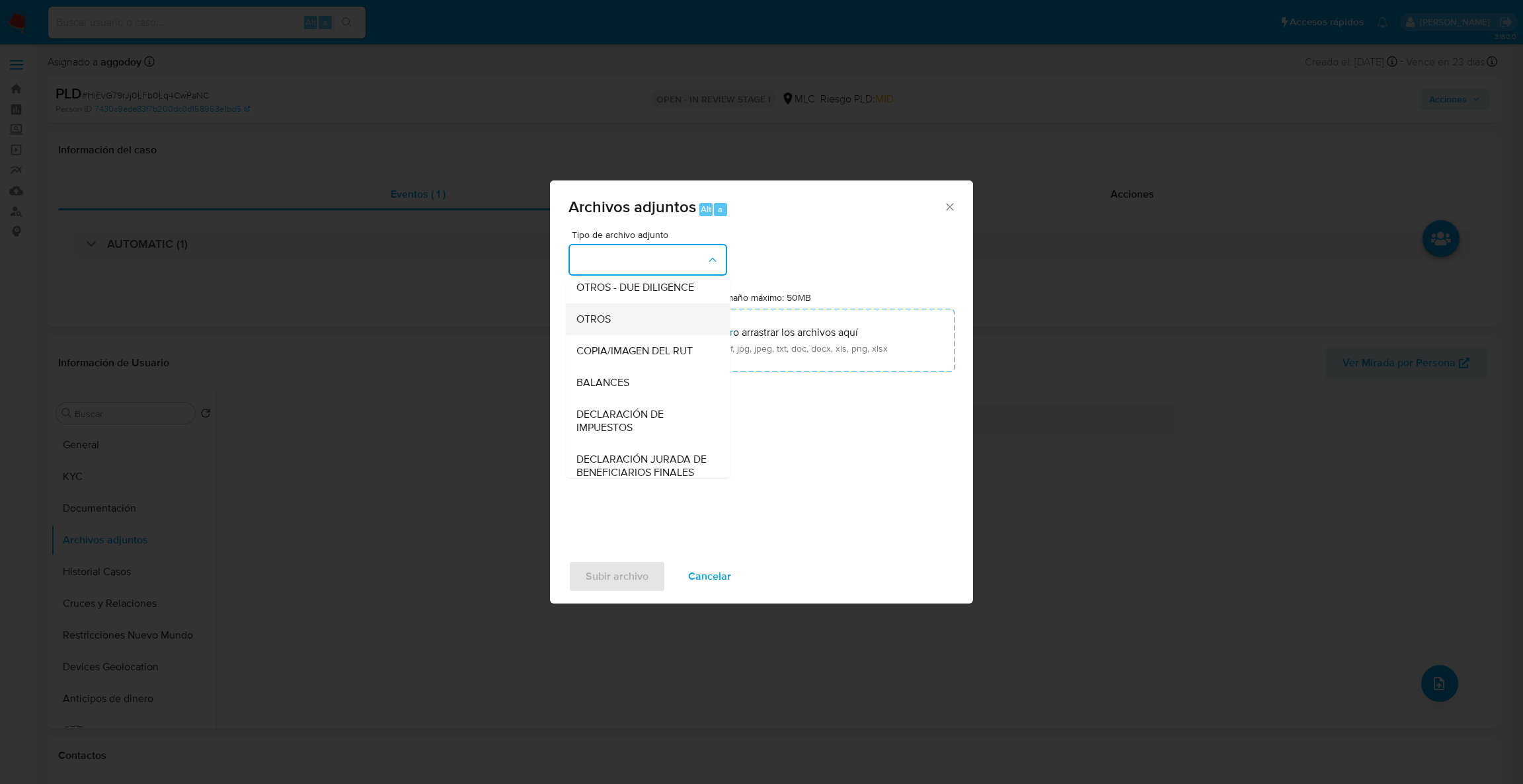
click at [620, 335] on div "OTROS" at bounding box center [644, 319] width 135 height 32
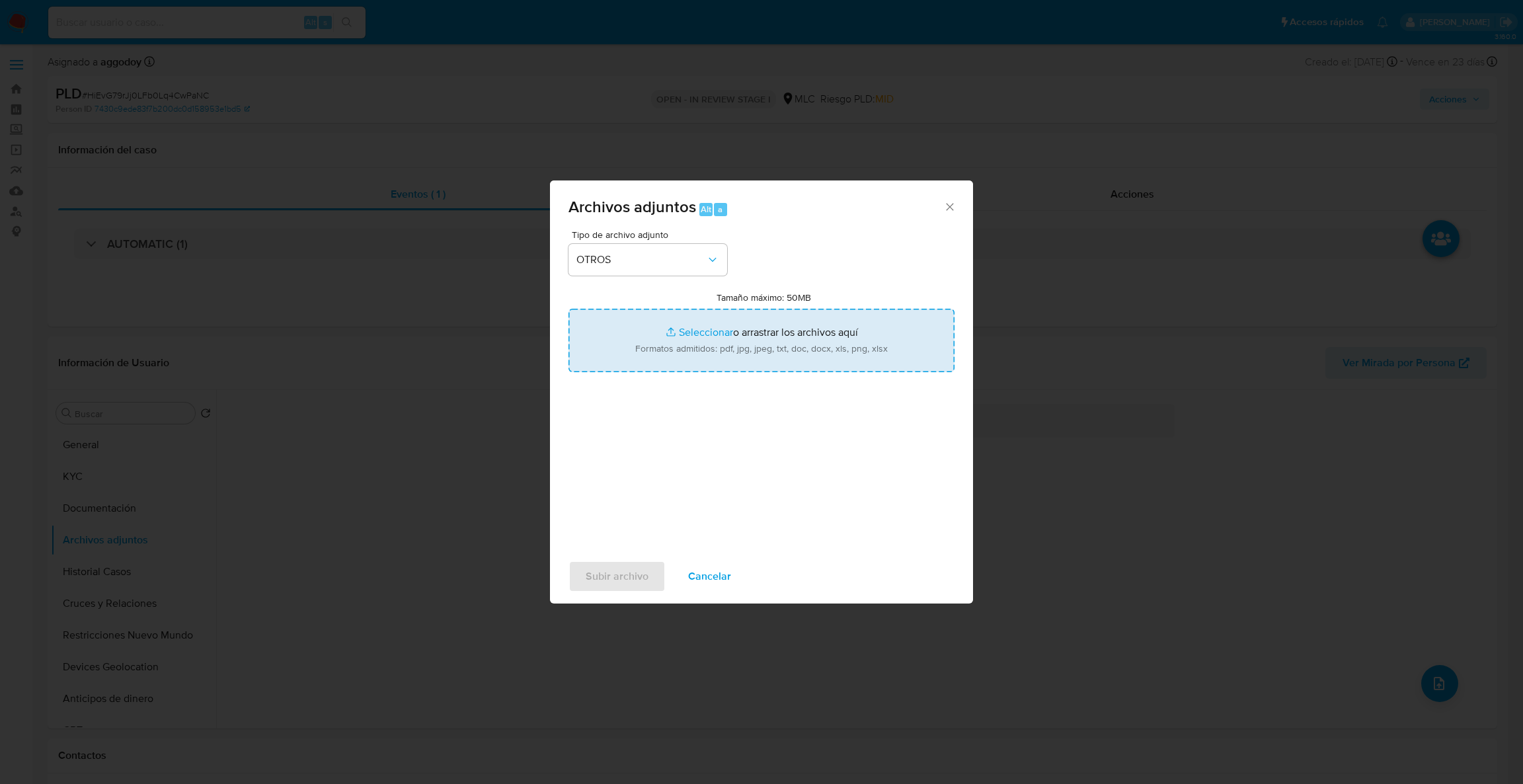
click at [648, 344] on input "Tamaño máximo: 50MB Seleccionar archivos" at bounding box center [761, 341] width 386 height 64
type input "C:\fakepath\324805570Movimientos .xlsx"
click at [759, 320] on input "Tamaño máximo: 50MB Seleccionar archivos" at bounding box center [761, 341] width 386 height 64
type input "C:\fakepath\Case Log - 324805570.pdf"
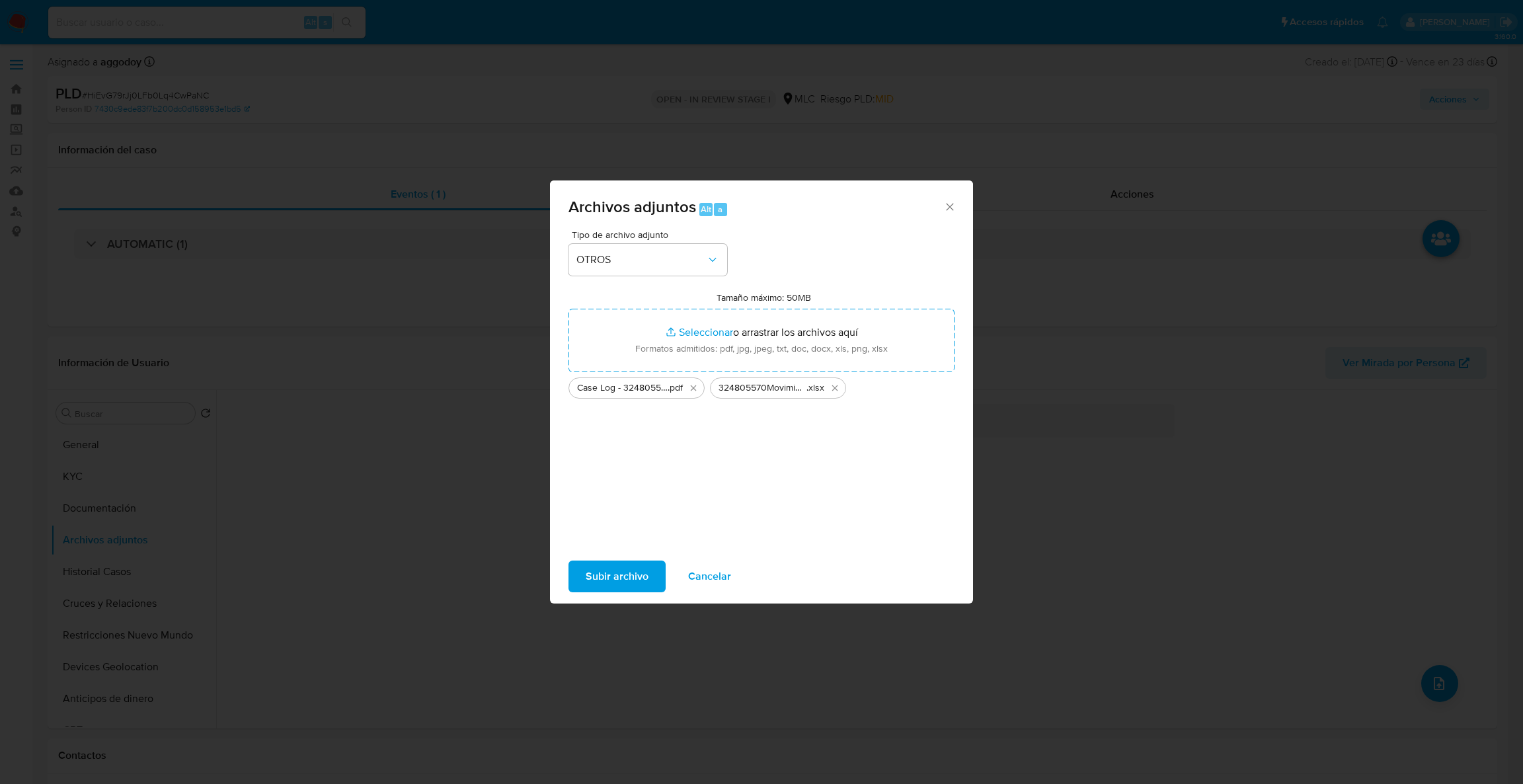
click at [598, 583] on span "Subir archivo" at bounding box center [617, 576] width 63 height 29
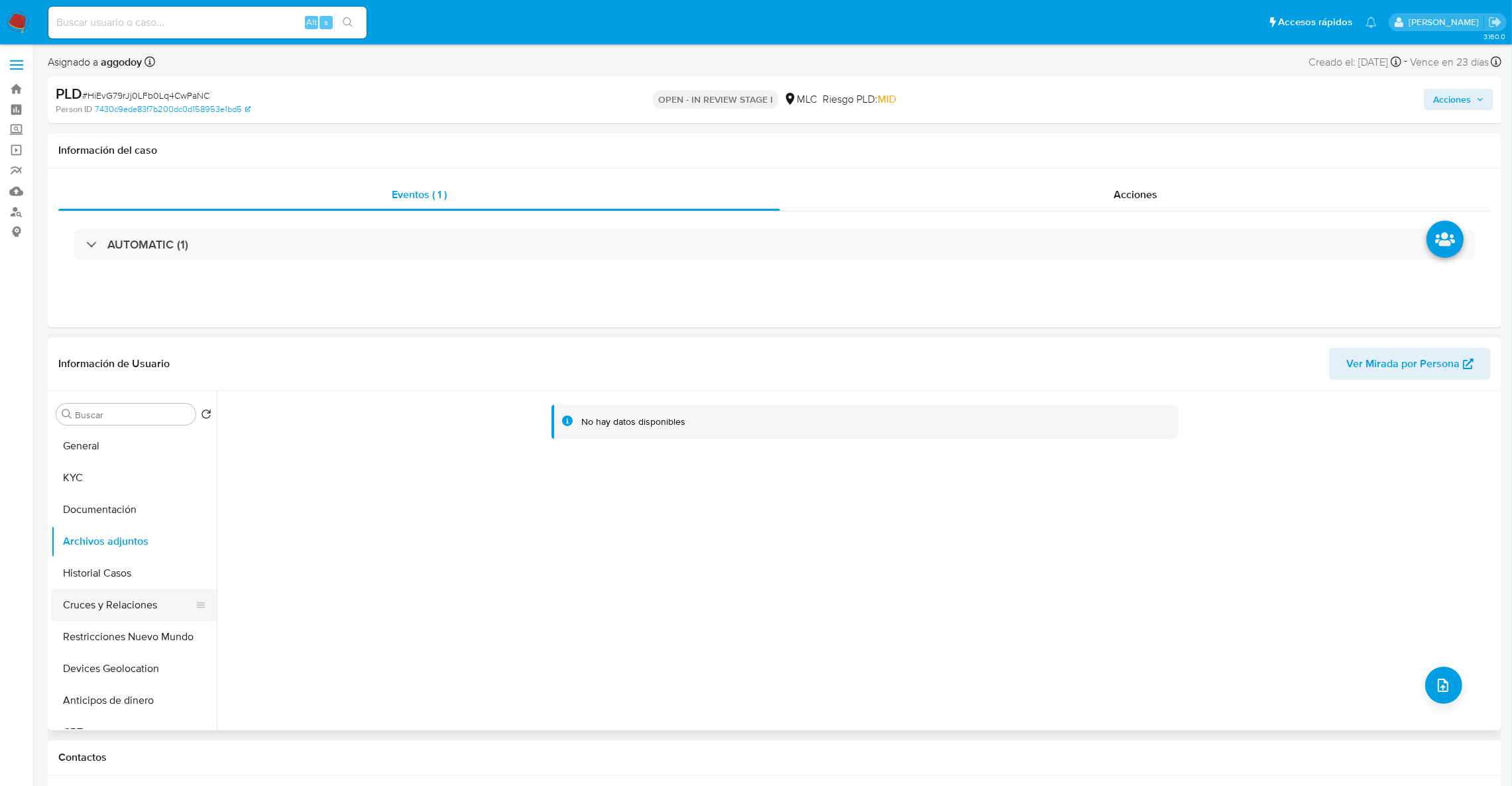
click at [114, 611] on button "Cruces y Relaciones" at bounding box center [129, 605] width 155 height 32
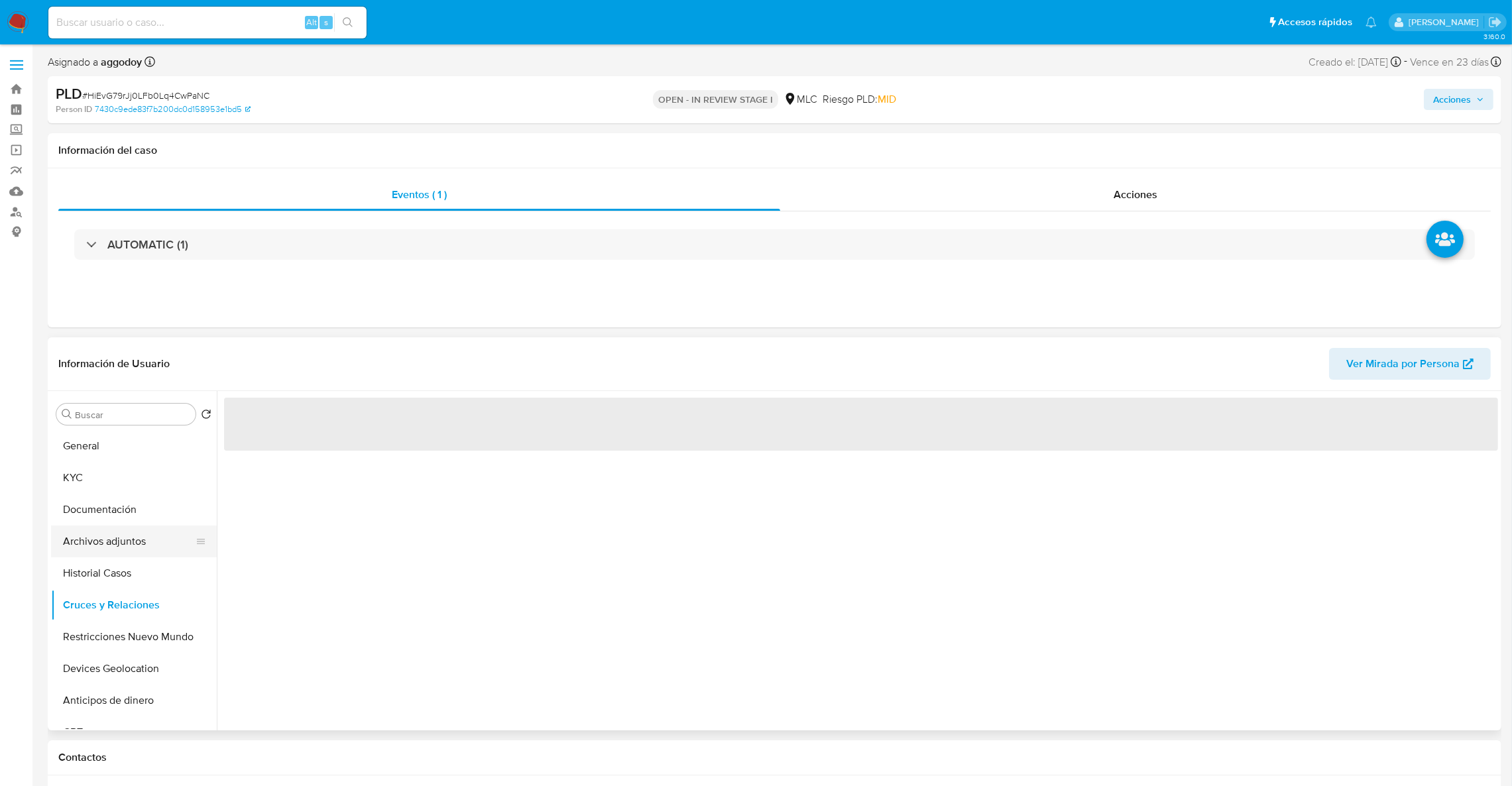
click at [102, 539] on button "Archivos adjuntos" at bounding box center [129, 541] width 155 height 32
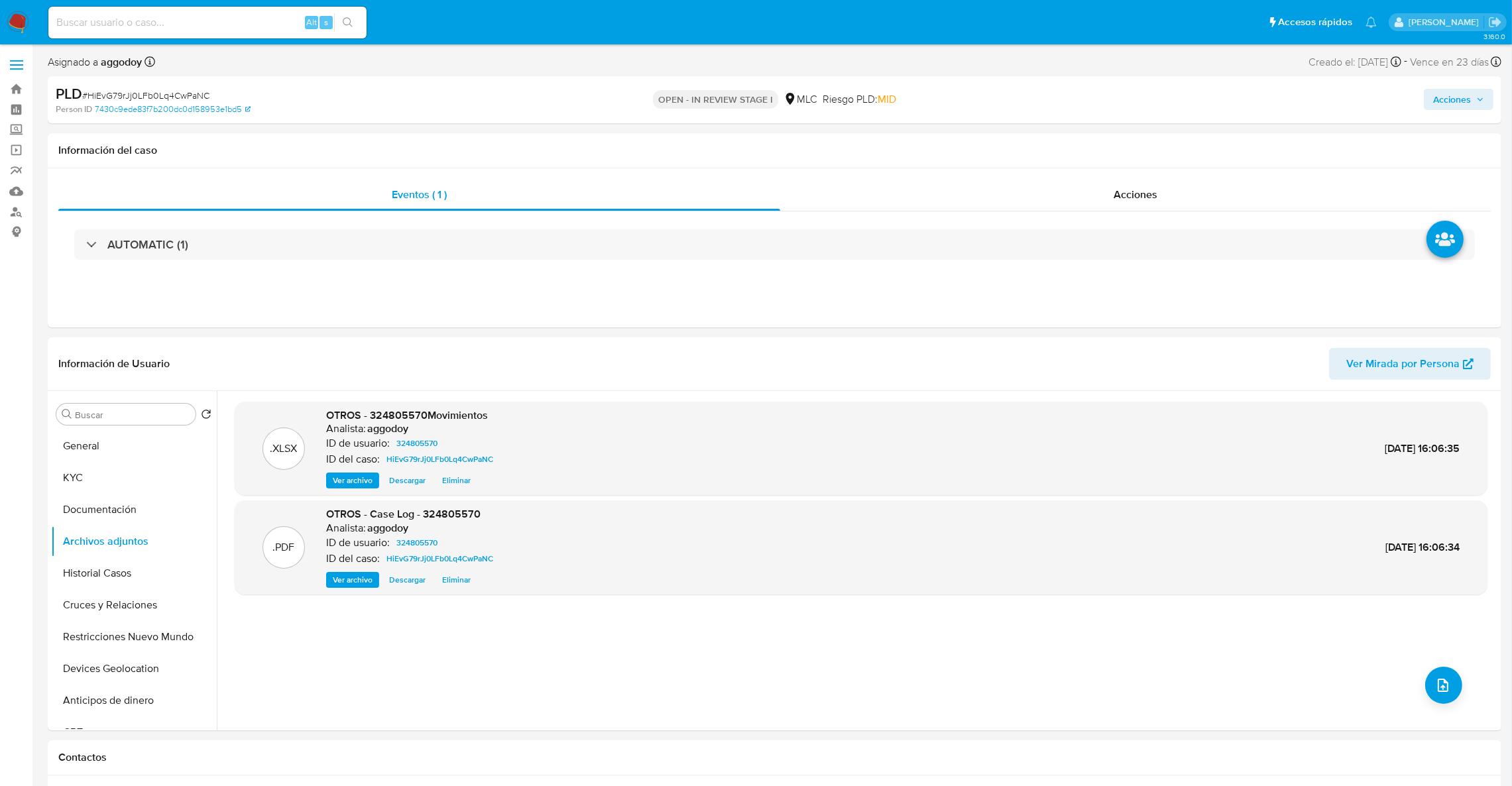
click at [1445, 101] on span "Acciones" at bounding box center [1451, 100] width 38 height 22
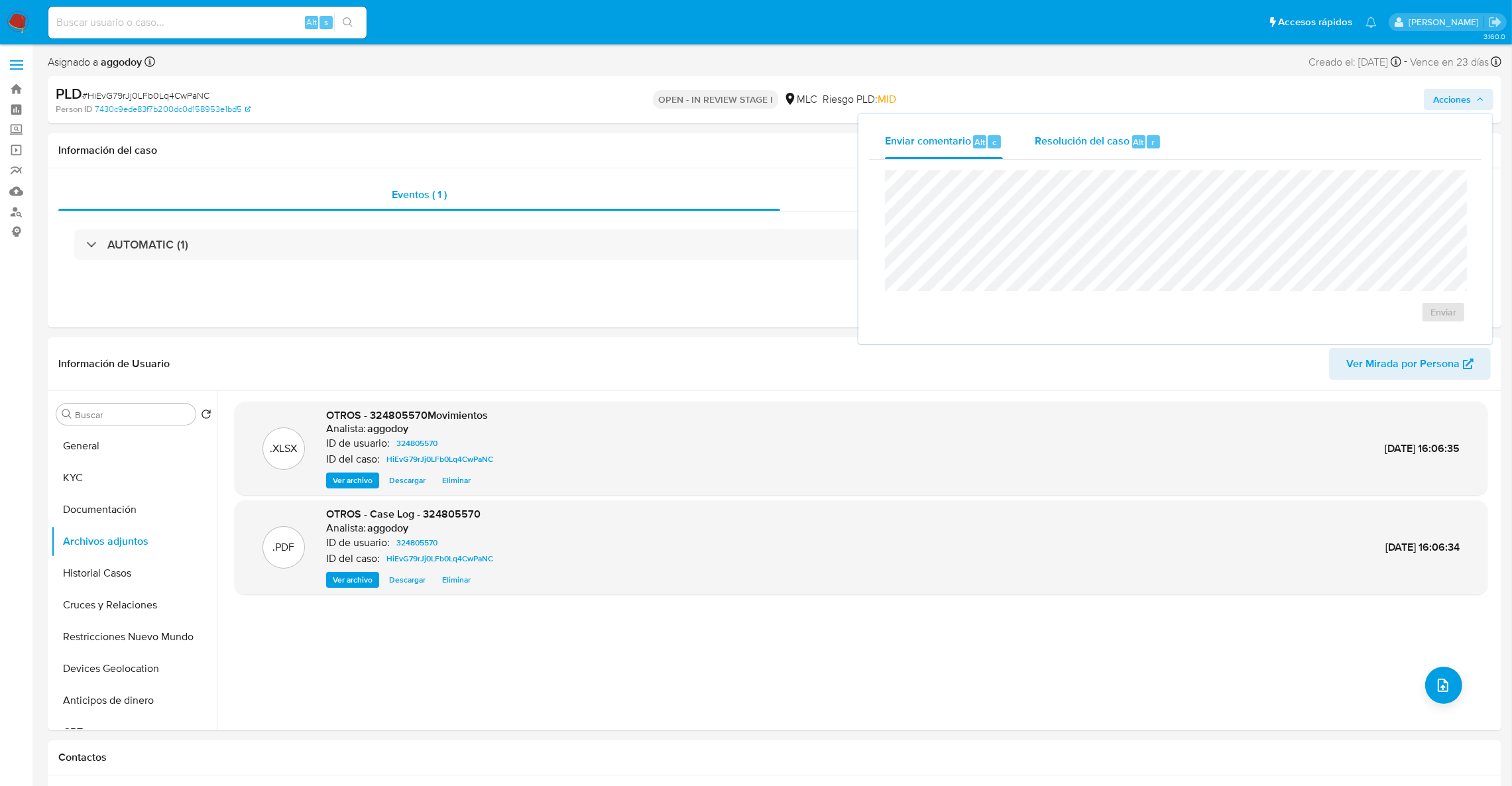
click at [1093, 140] on span "Resolución del caso" at bounding box center [1082, 141] width 95 height 16
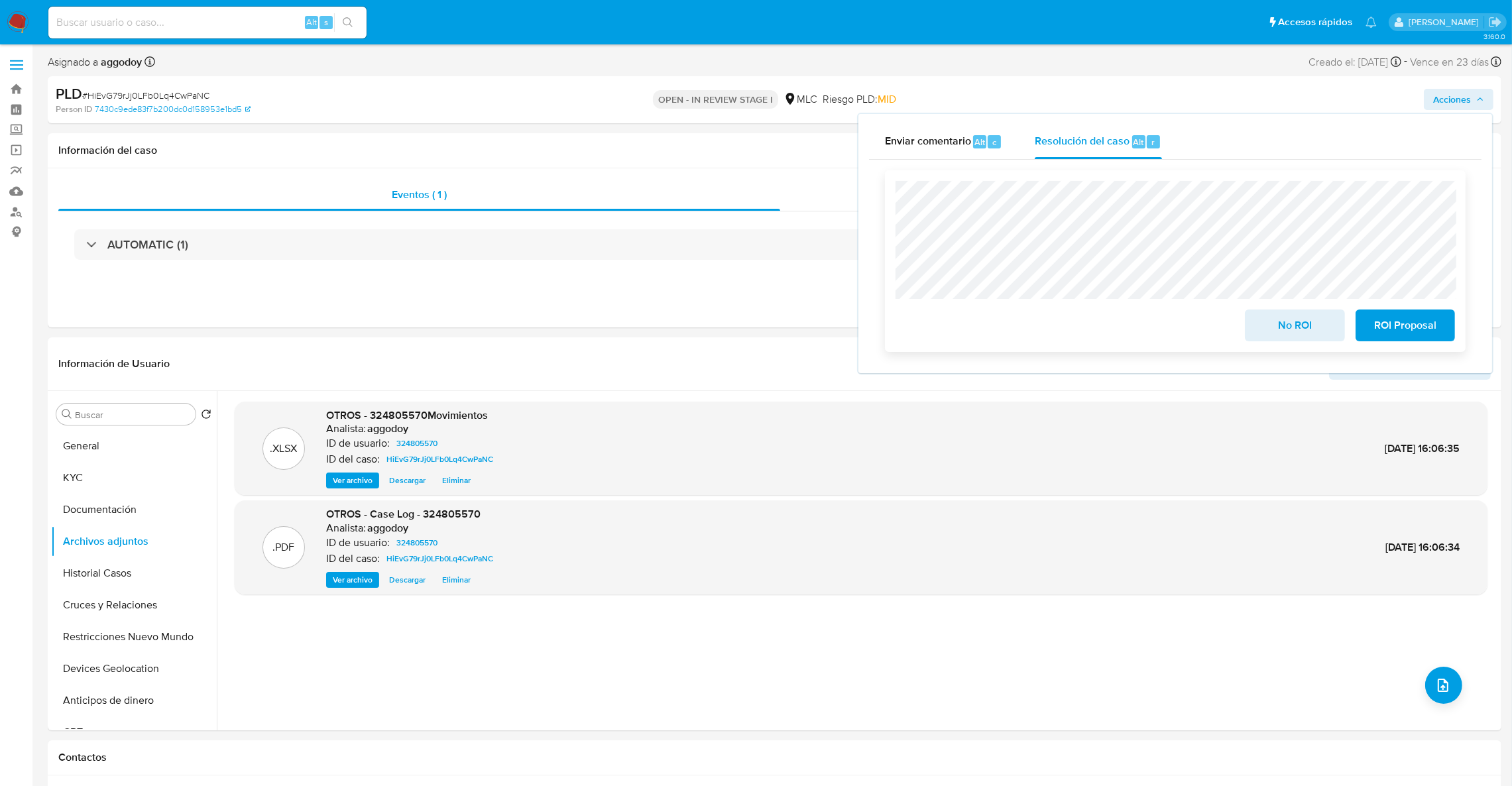
click at [1285, 333] on span "No ROI" at bounding box center [1294, 325] width 65 height 29
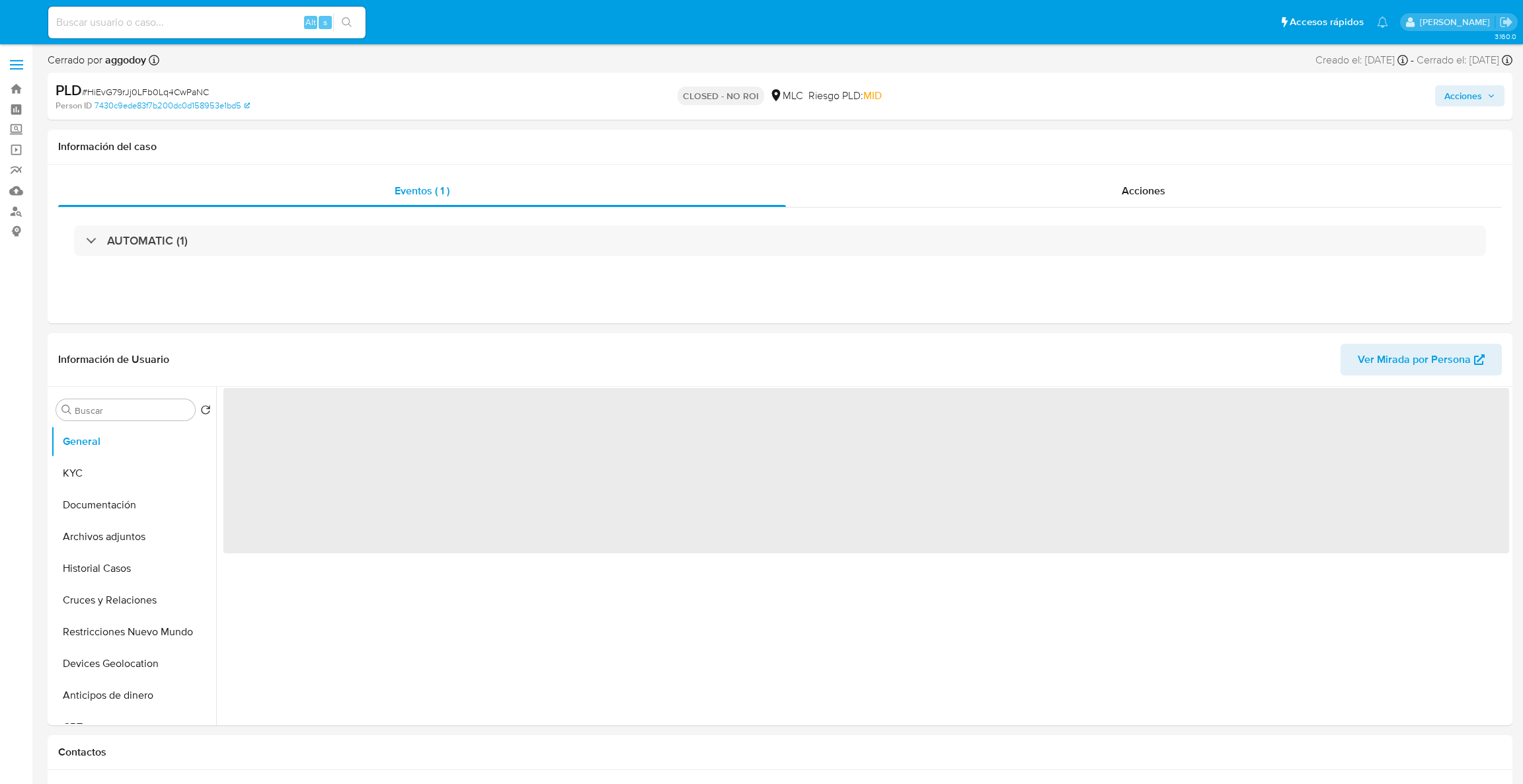
select select "10"
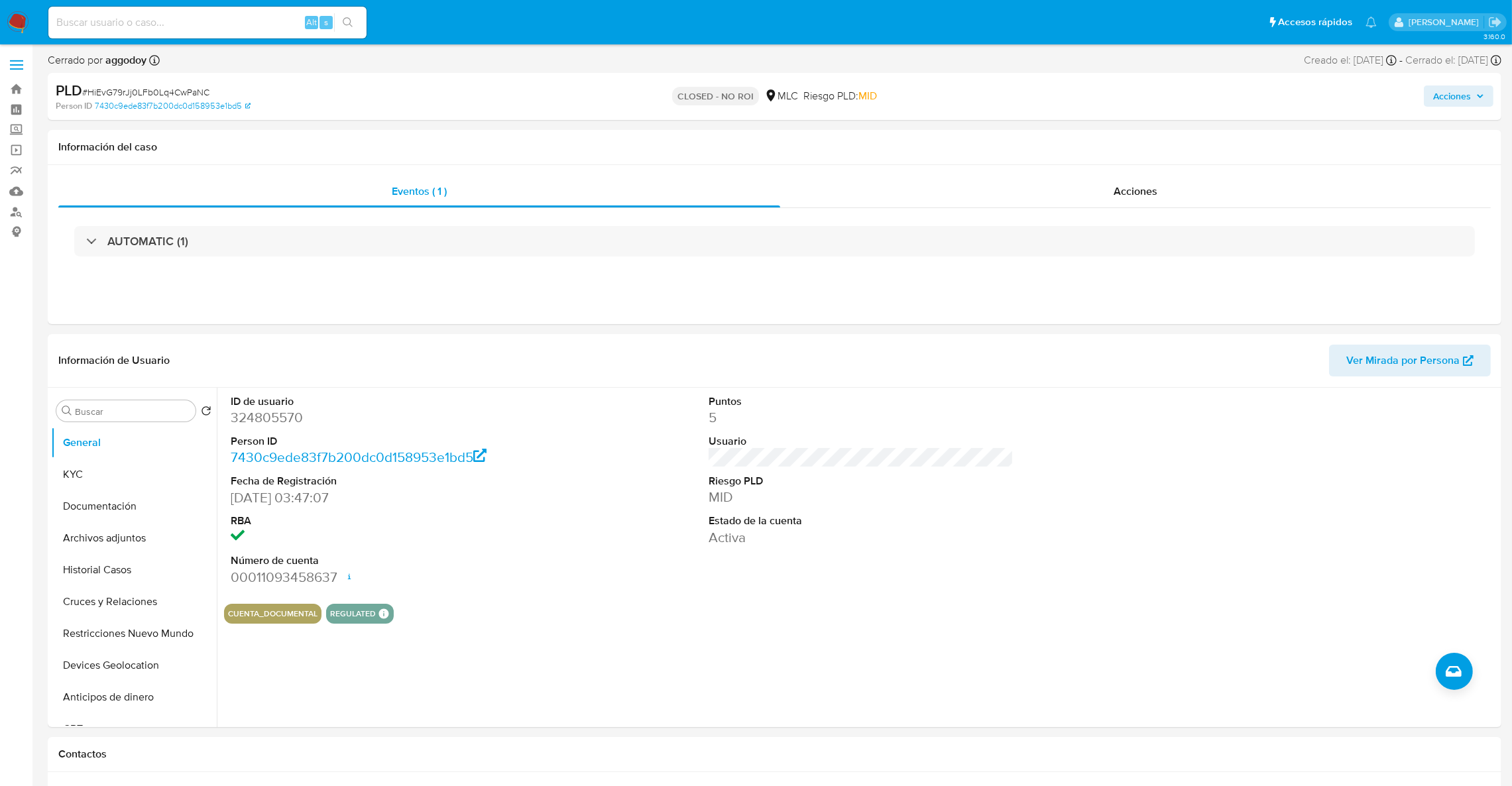
click at [122, 93] on span "# HiEvG79rJj0LFb0Lq4CwPaNC" at bounding box center [146, 92] width 127 height 13
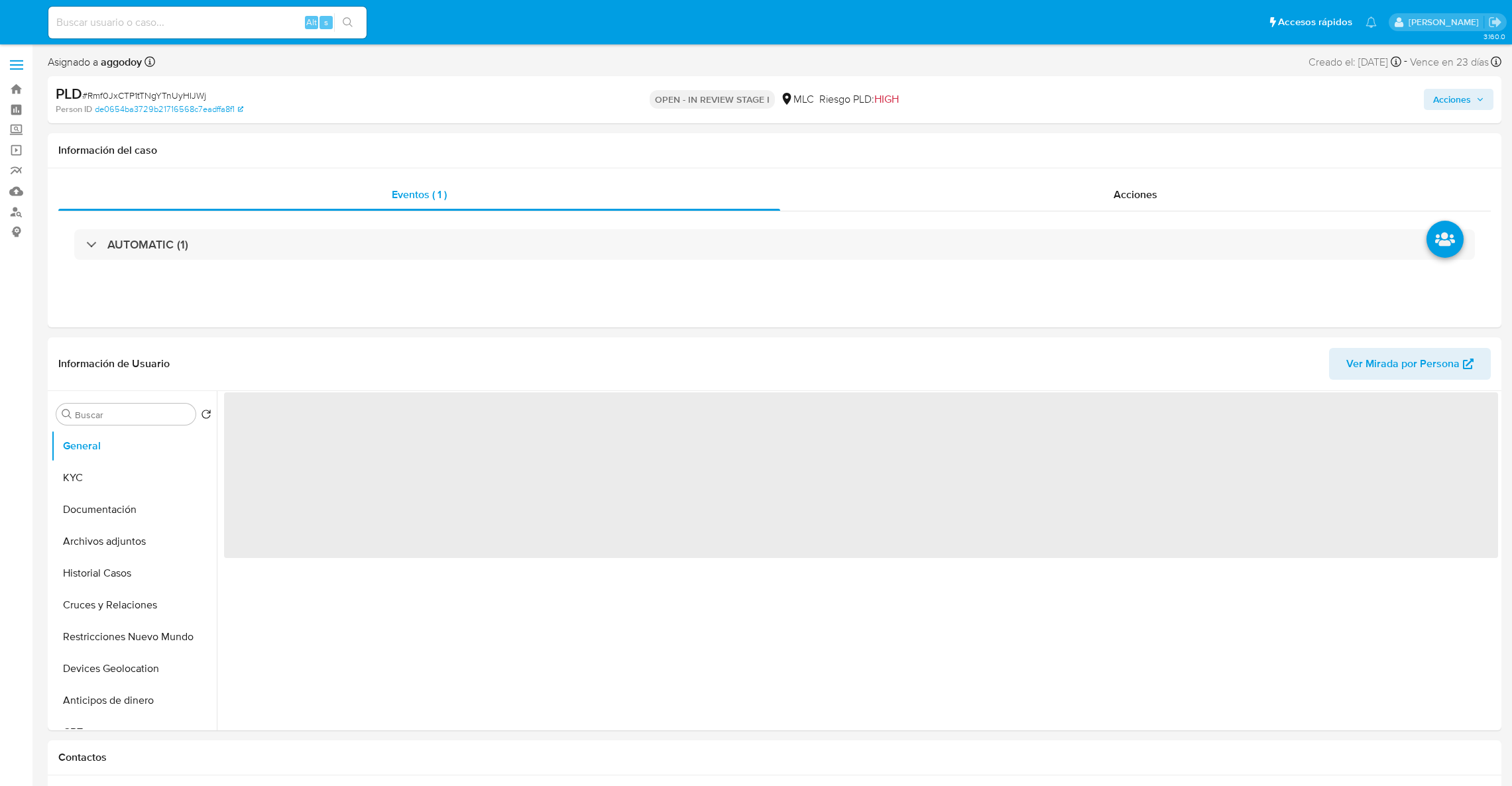
select select "10"
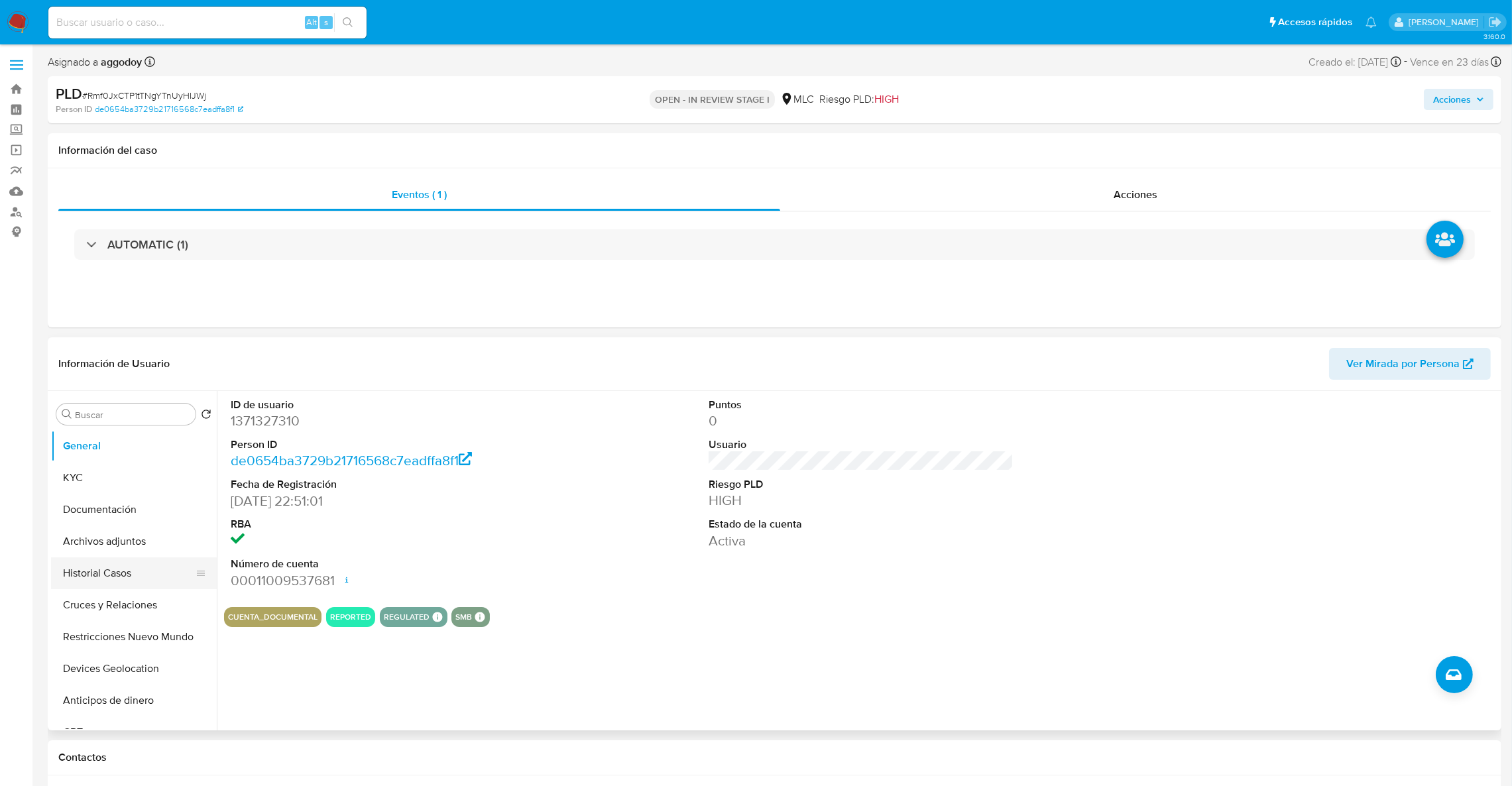
click at [138, 566] on button "Historial Casos" at bounding box center [129, 573] width 155 height 32
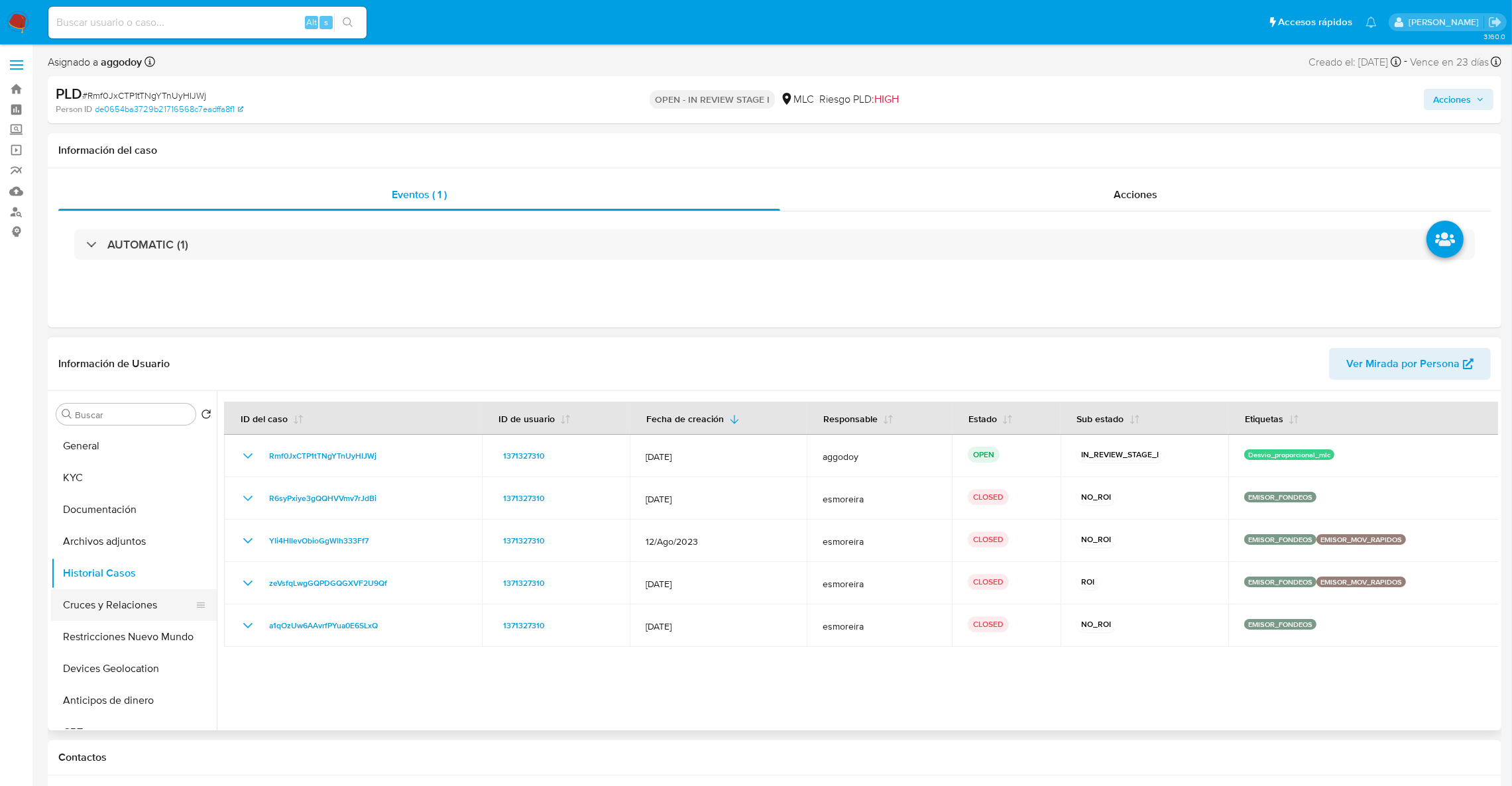
click at [133, 605] on button "Cruces y Relaciones" at bounding box center [129, 605] width 155 height 32
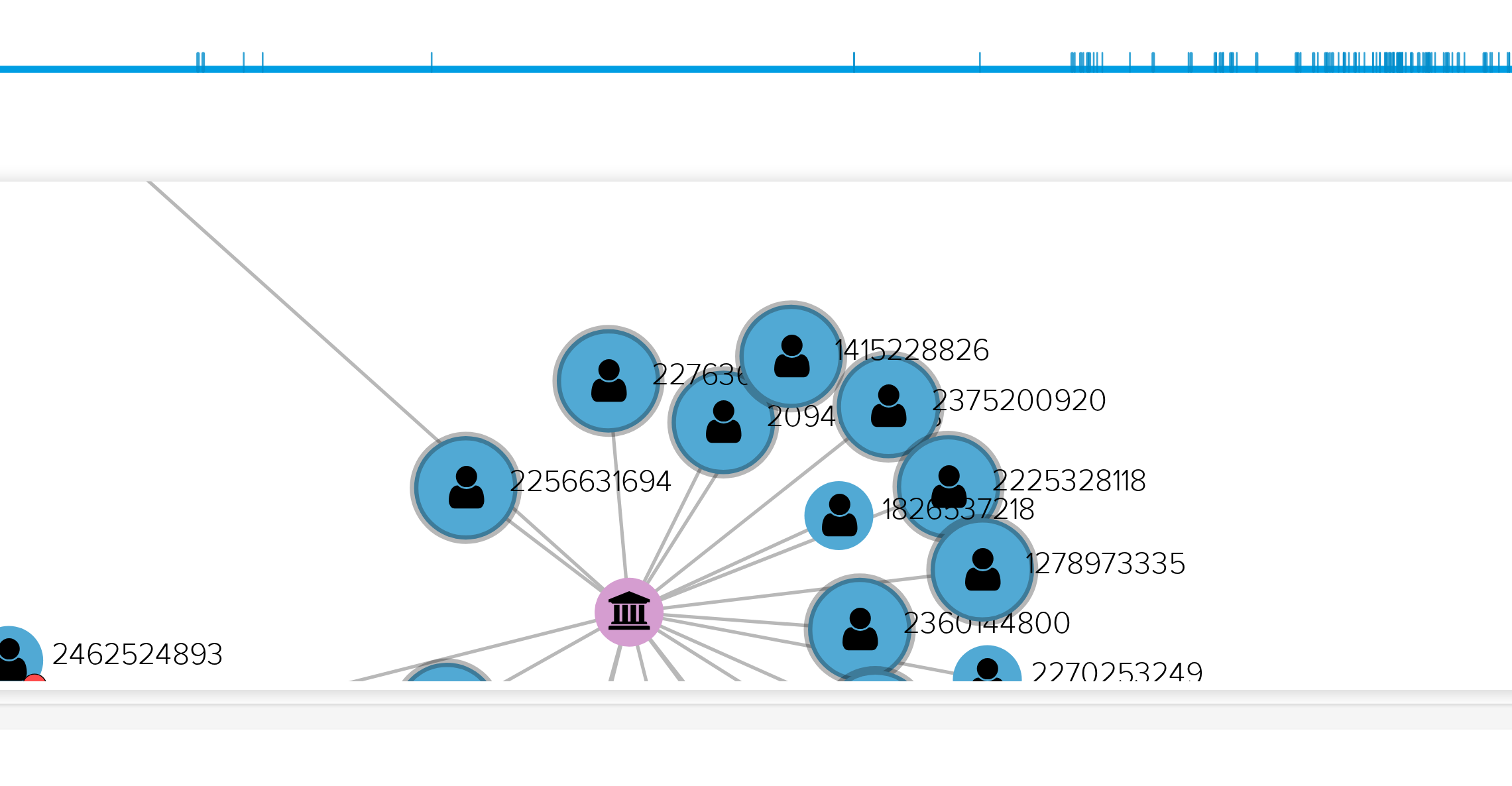
scroll to position [194, 0]
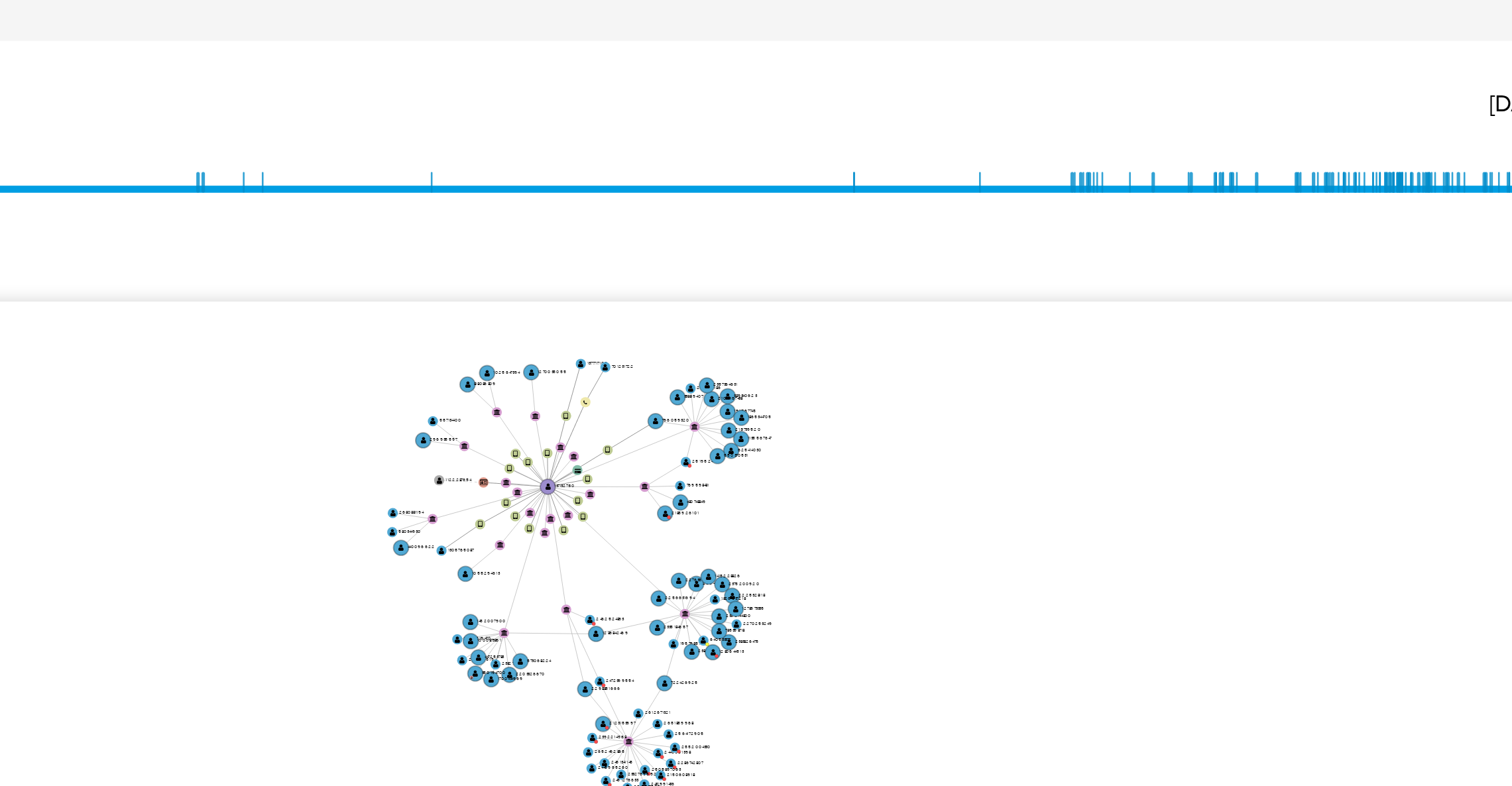
drag, startPoint x: 1289, startPoint y: 388, endPoint x: 1293, endPoint y: 399, distance: 11.7
click at [1293, 399] on icon "device-68a7451b0be12cd22457c193  user-1371327310  1371327310 device-657471a31…" at bounding box center [870, 384] width 1255 height 192
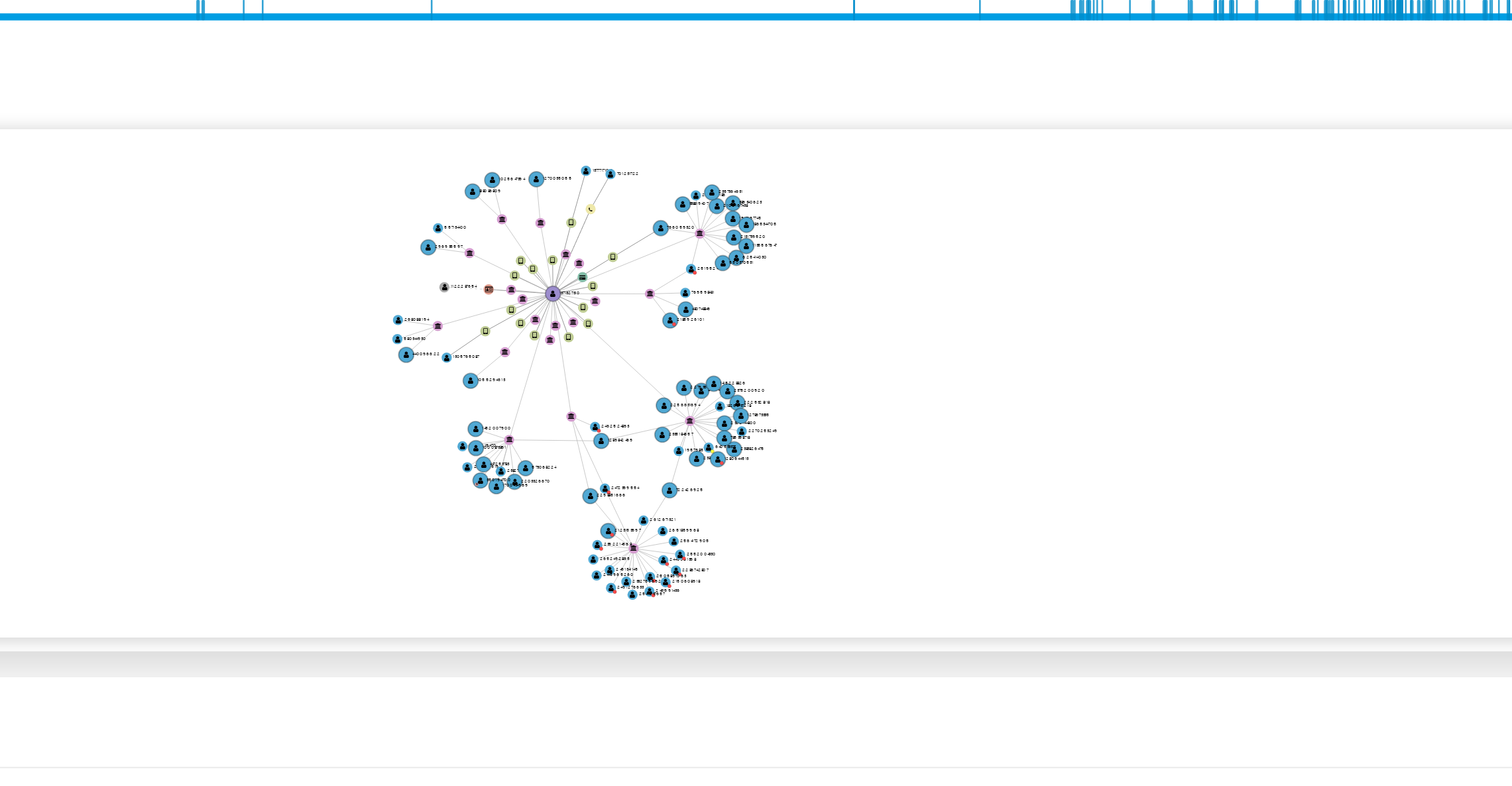
click at [1281, 344] on icon "device-68a7451b0be12cd22457c193  user-1371327310  1371327310 device-657471a31…" at bounding box center [870, 384] width 1255 height 192
click at [1401, 347] on icon "device-68a7451b0be12cd22457c193  user-1371327310  1371327310 device-657471a31…" at bounding box center [870, 384] width 1255 height 192
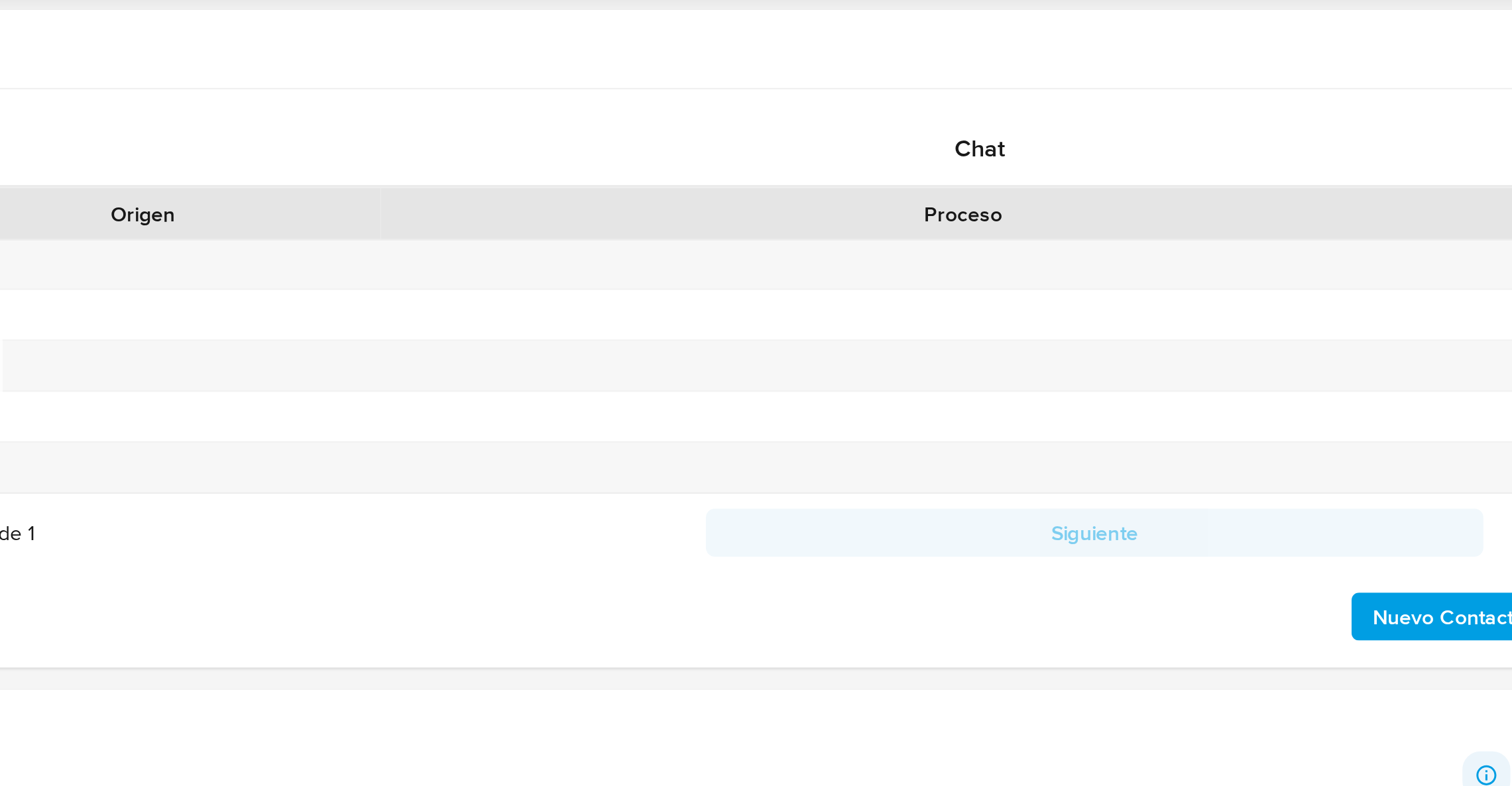
scroll to position [248, 0]
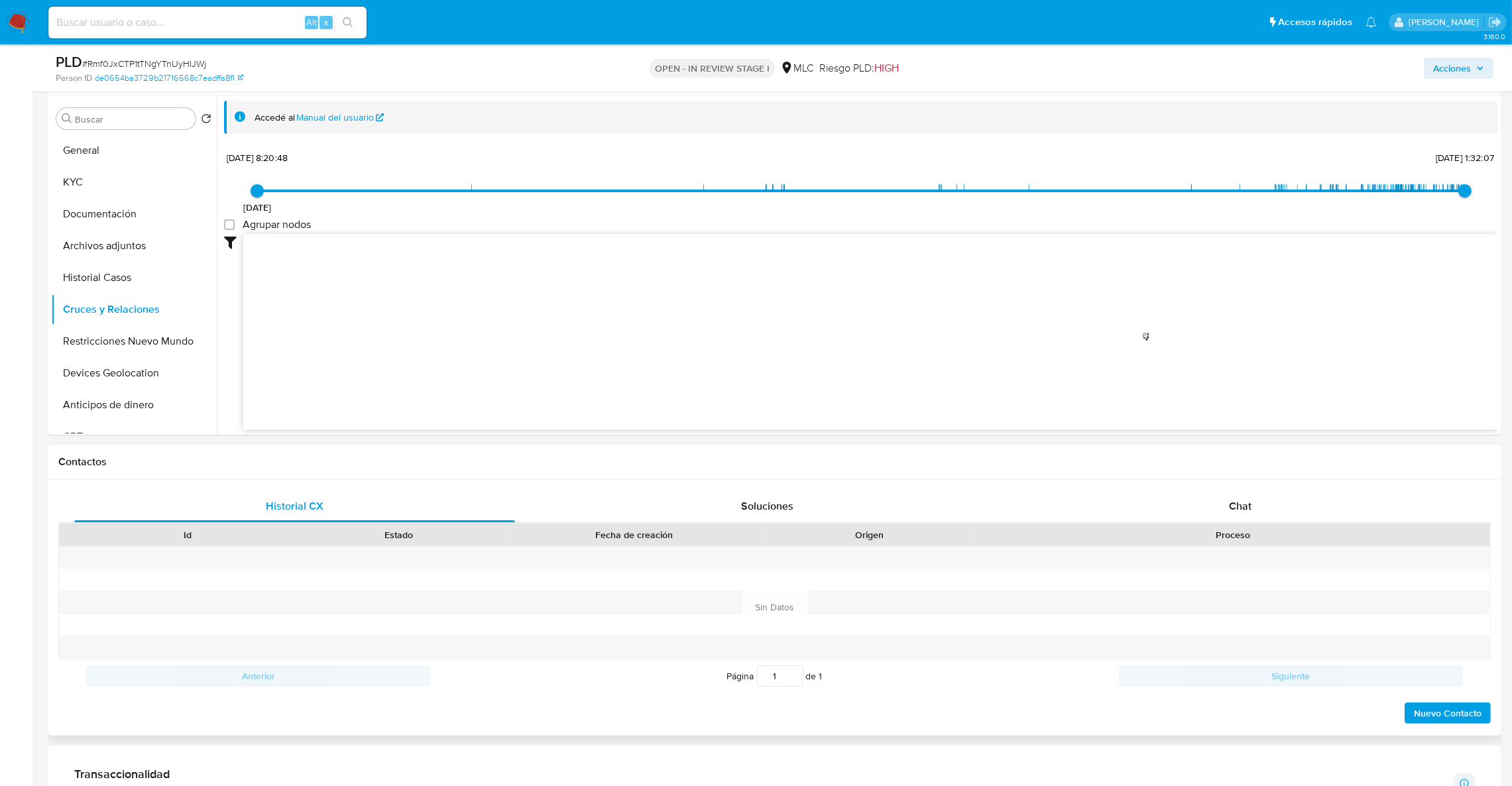
drag, startPoint x: 1355, startPoint y: 652, endPoint x: 1398, endPoint y: 731, distance: 89.9
click at [1398, 731] on div "Historial CX Soluciones Chat Id Estado Fecha de creación Origen Proceso Anterio…" at bounding box center [774, 608] width 1453 height 256
click at [1265, 500] on div "Chat" at bounding box center [1239, 506] width 441 height 32
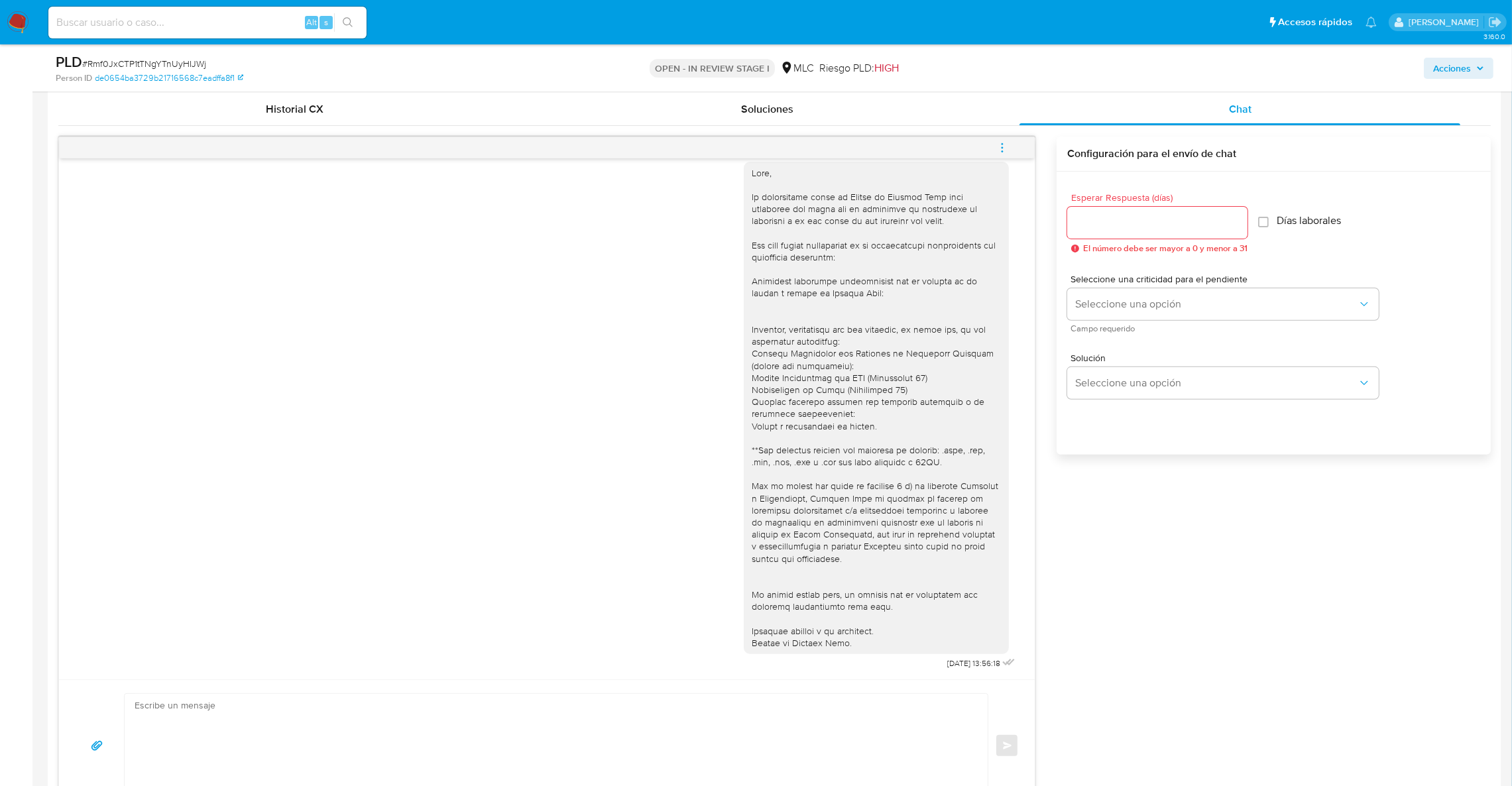
scroll to position [669, 0]
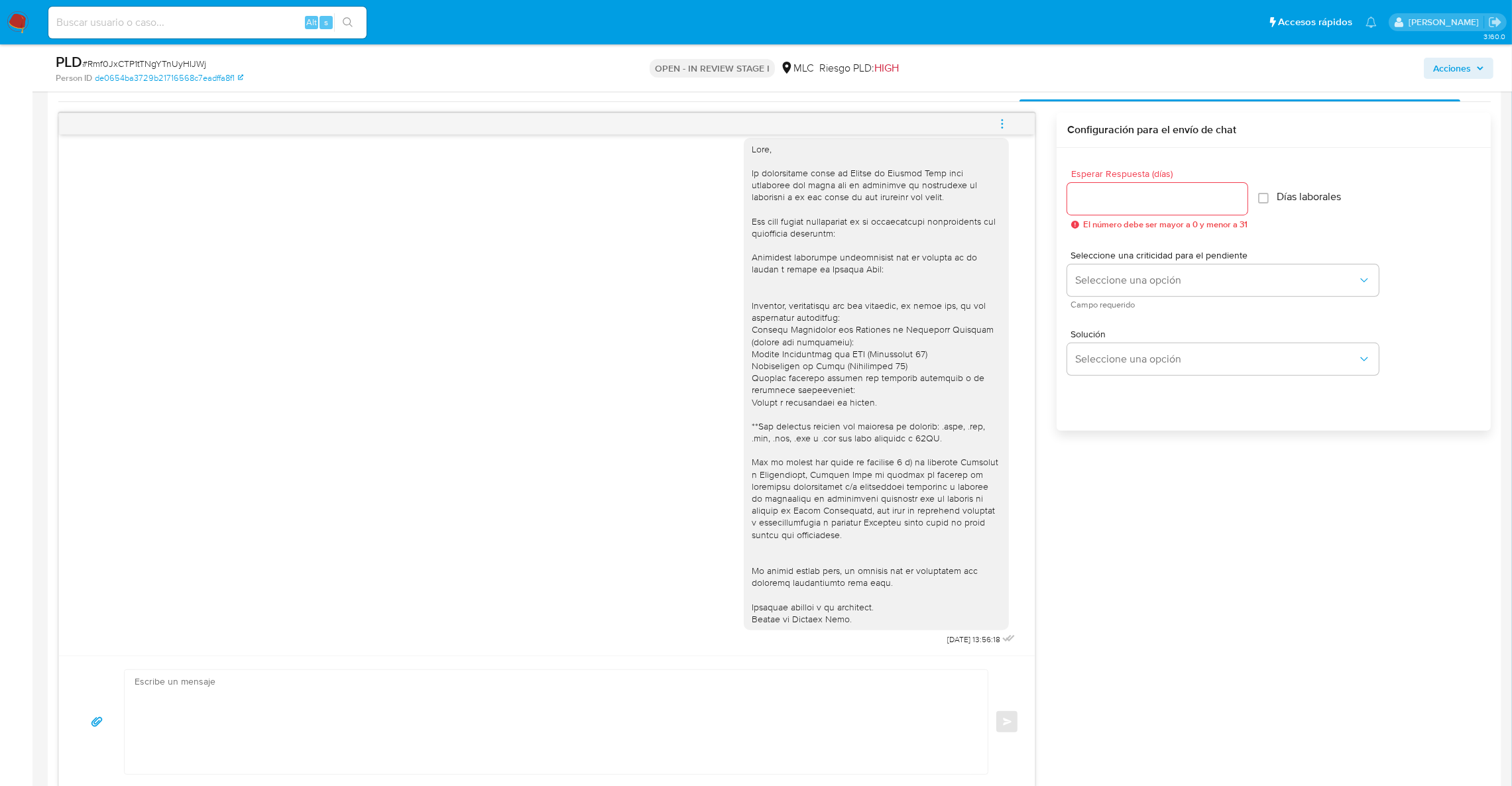
click at [1204, 666] on div "18/08/2025 13:56:18 Enviar Configuración para el envío de chat Esperar Respuest…" at bounding box center [774, 451] width 1432 height 676
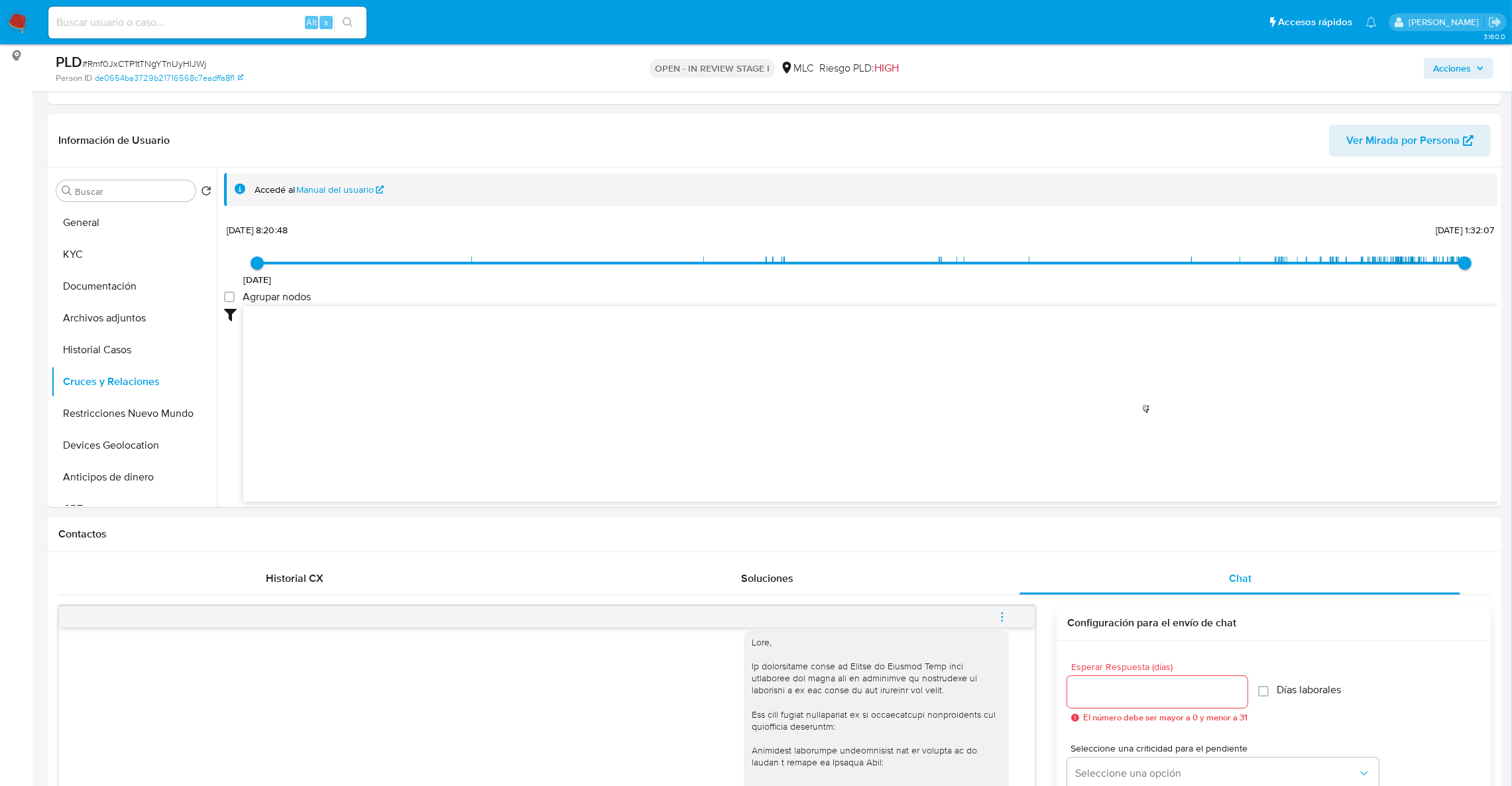
scroll to position [172, 0]
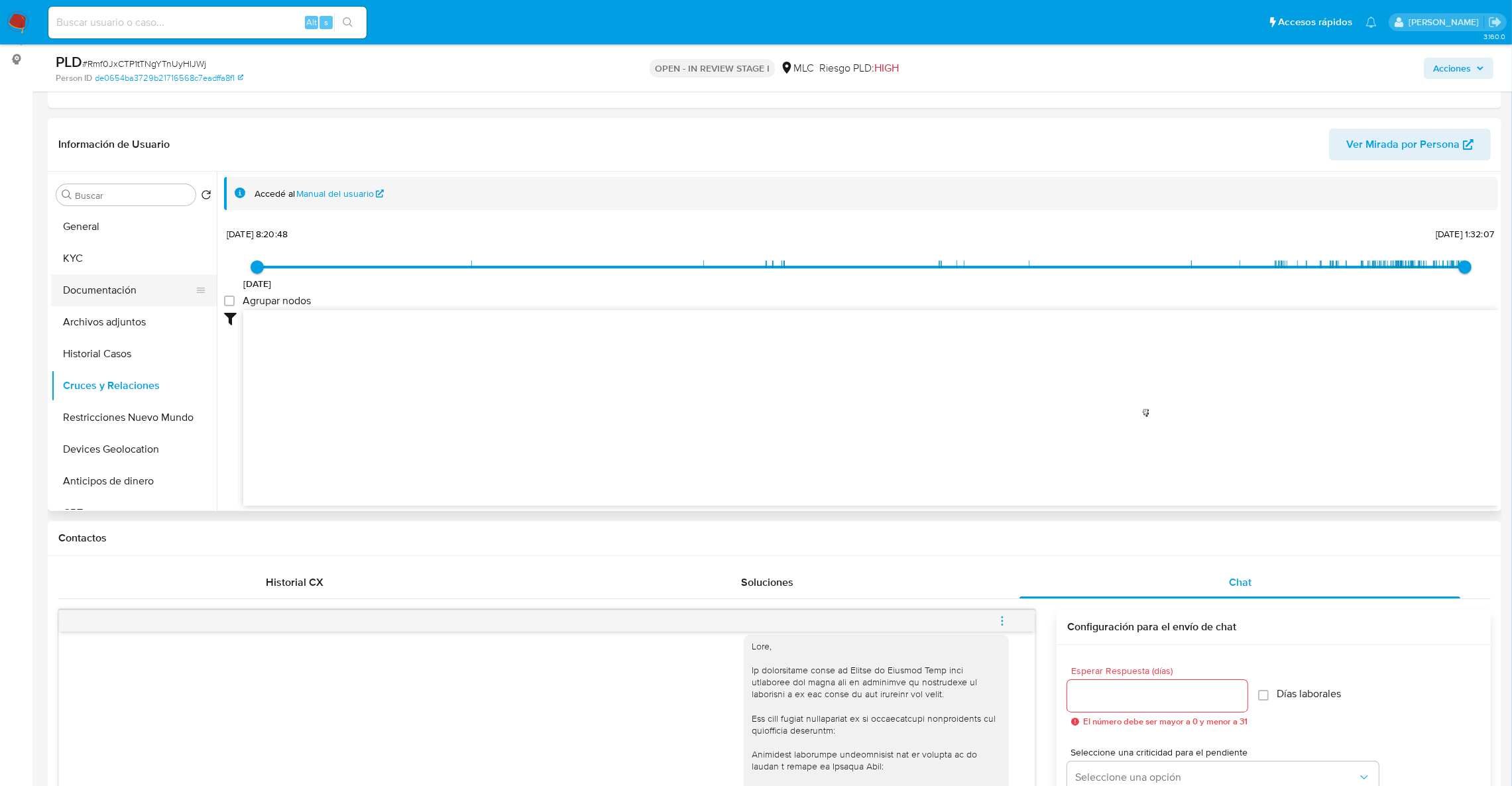
click at [106, 288] on button "Documentación" at bounding box center [129, 290] width 155 height 32
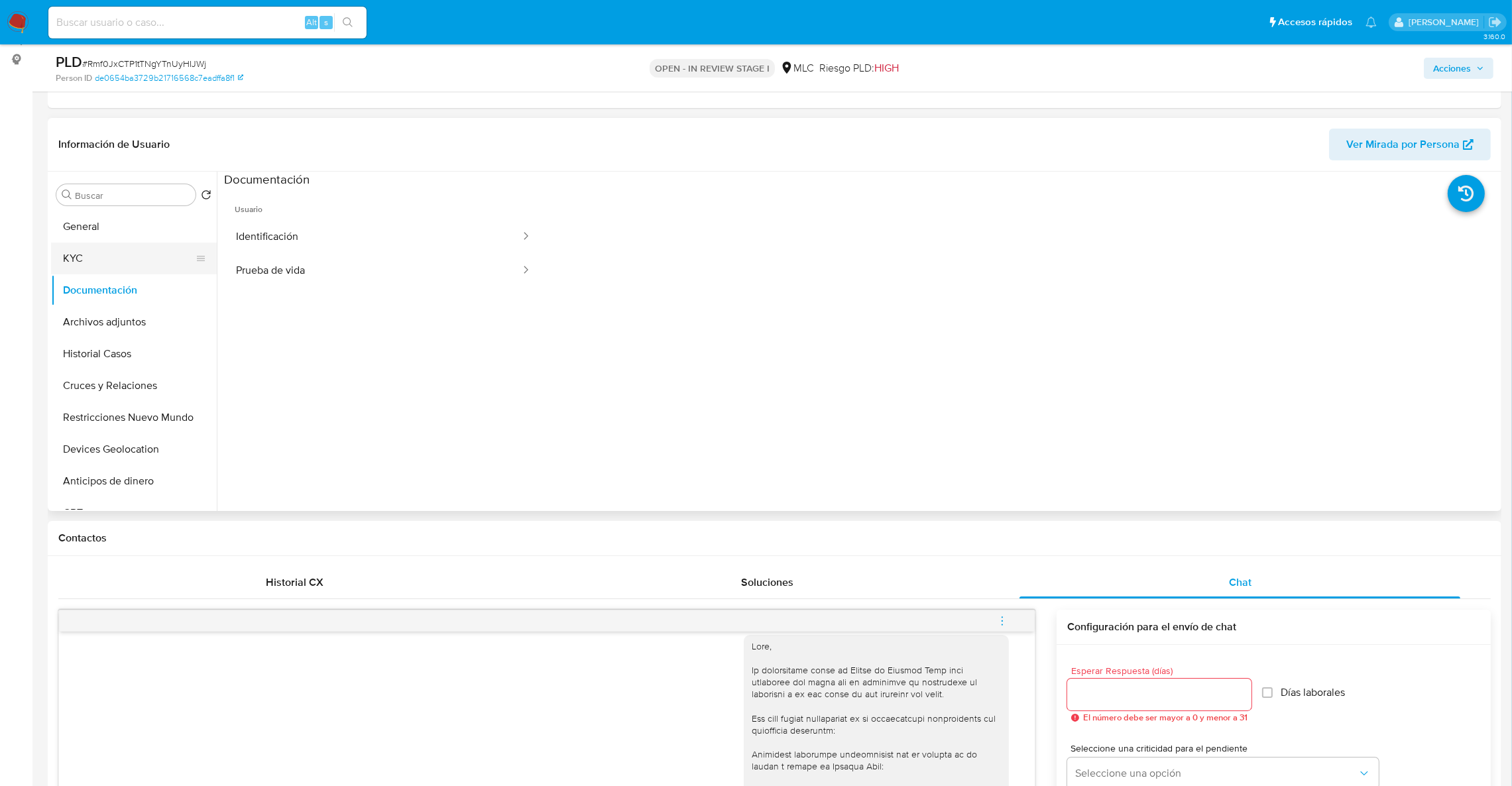
click at [86, 242] on button "KYC" at bounding box center [129, 258] width 155 height 32
click at [92, 260] on button "KYC" at bounding box center [129, 258] width 155 height 32
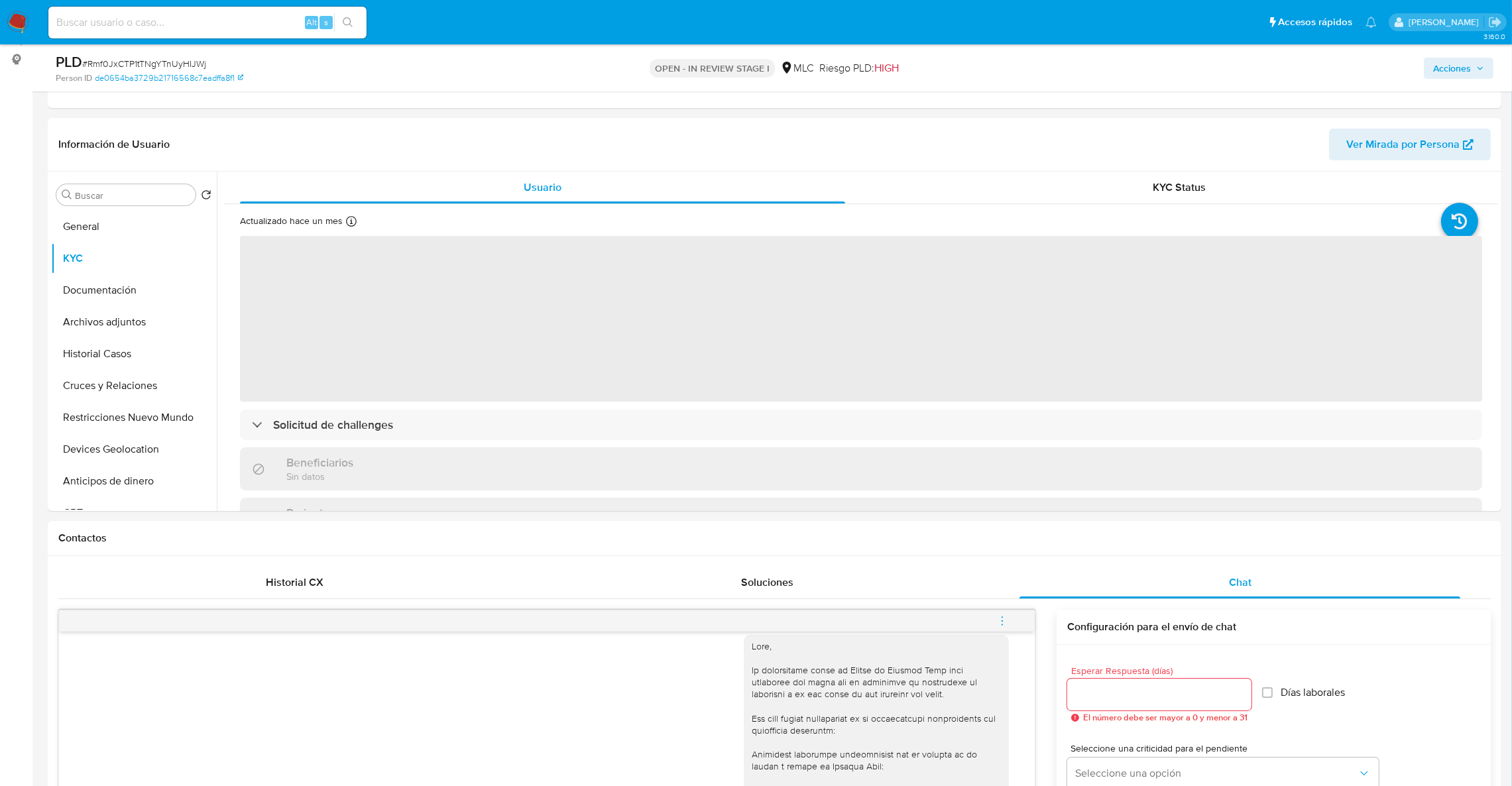
scroll to position [133, 0]
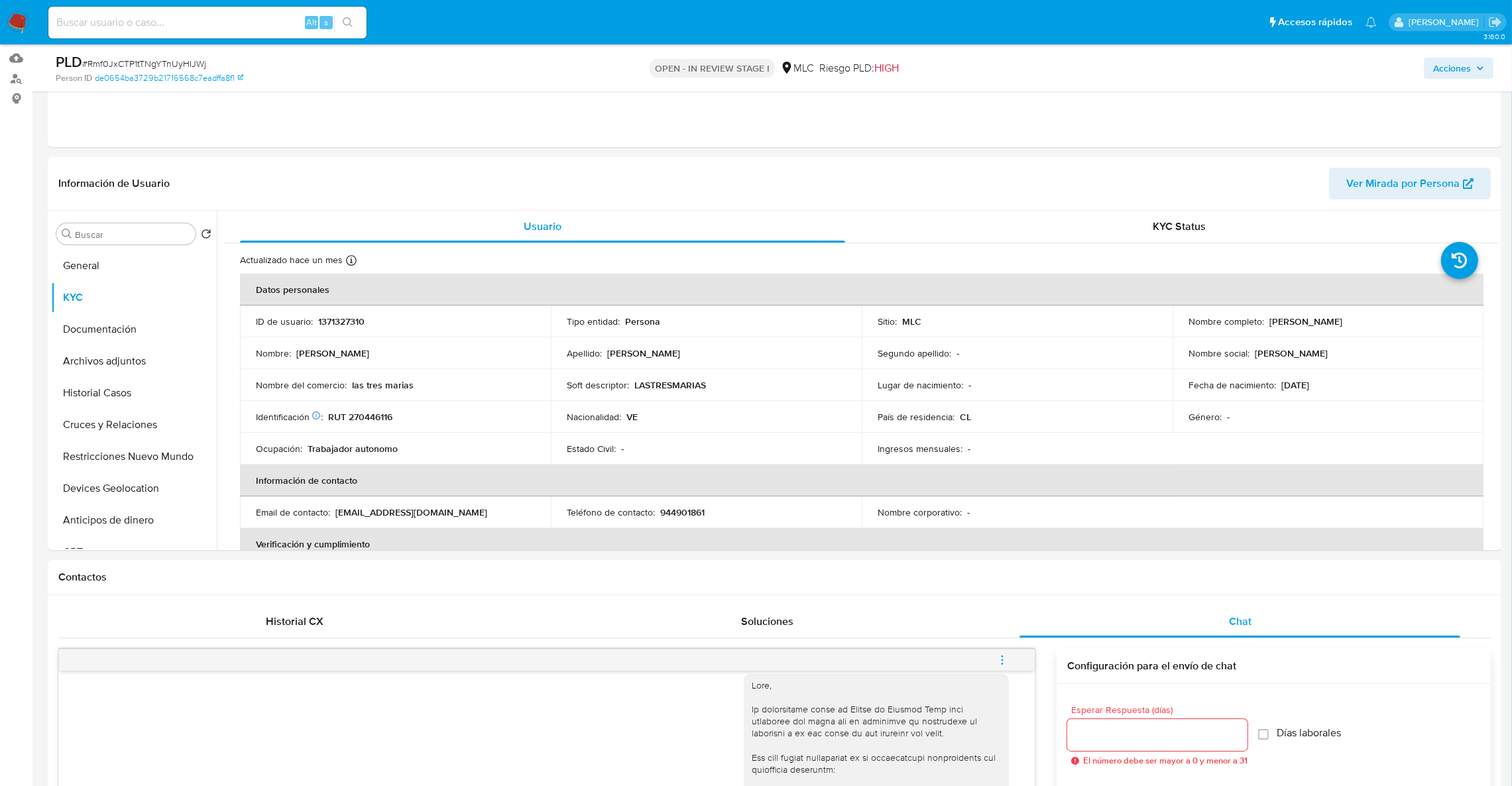
drag, startPoint x: 1500, startPoint y: 232, endPoint x: 1502, endPoint y: 242, distance: 10.2
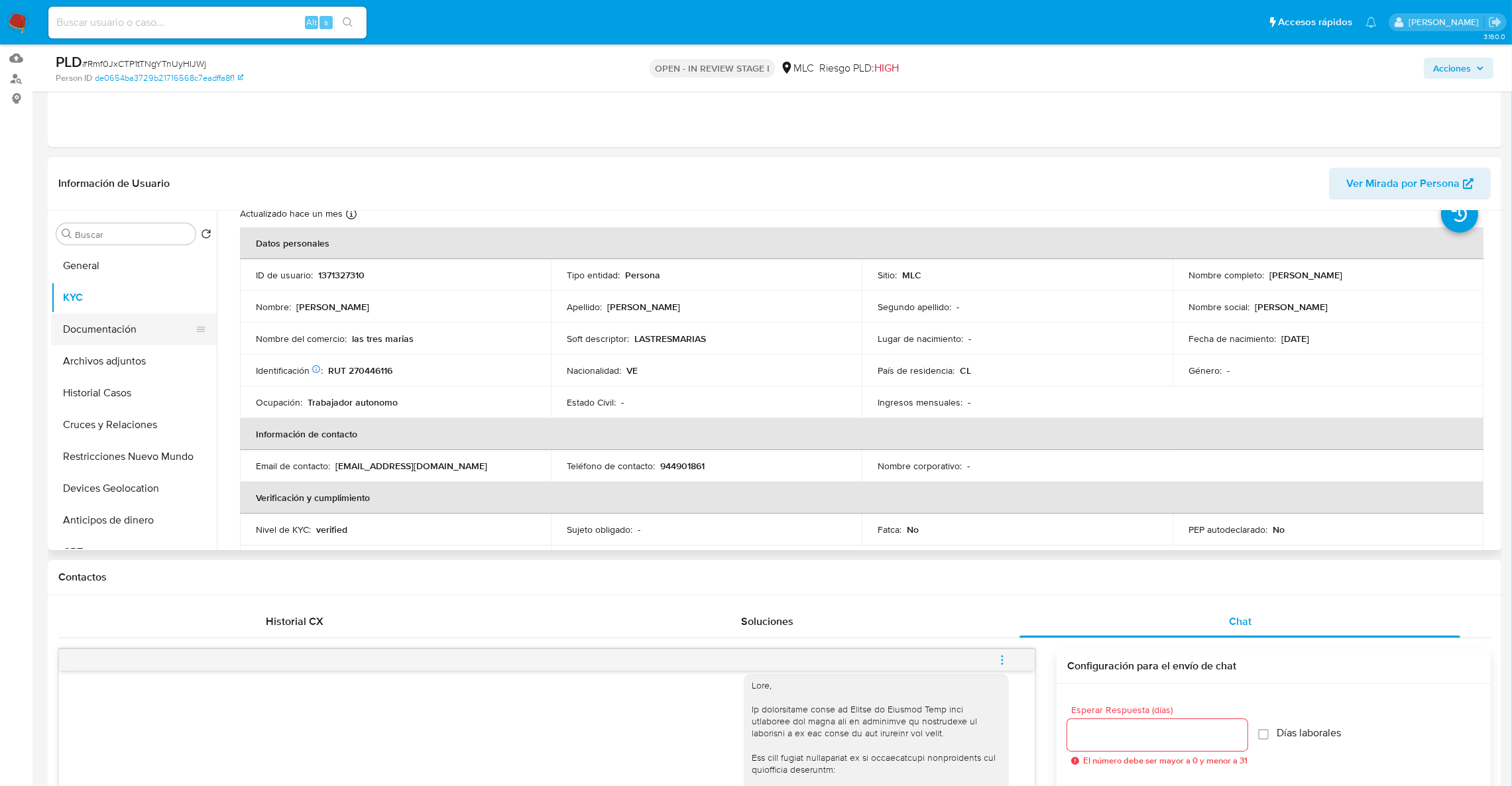
click at [104, 338] on button "Documentación" at bounding box center [129, 329] width 155 height 32
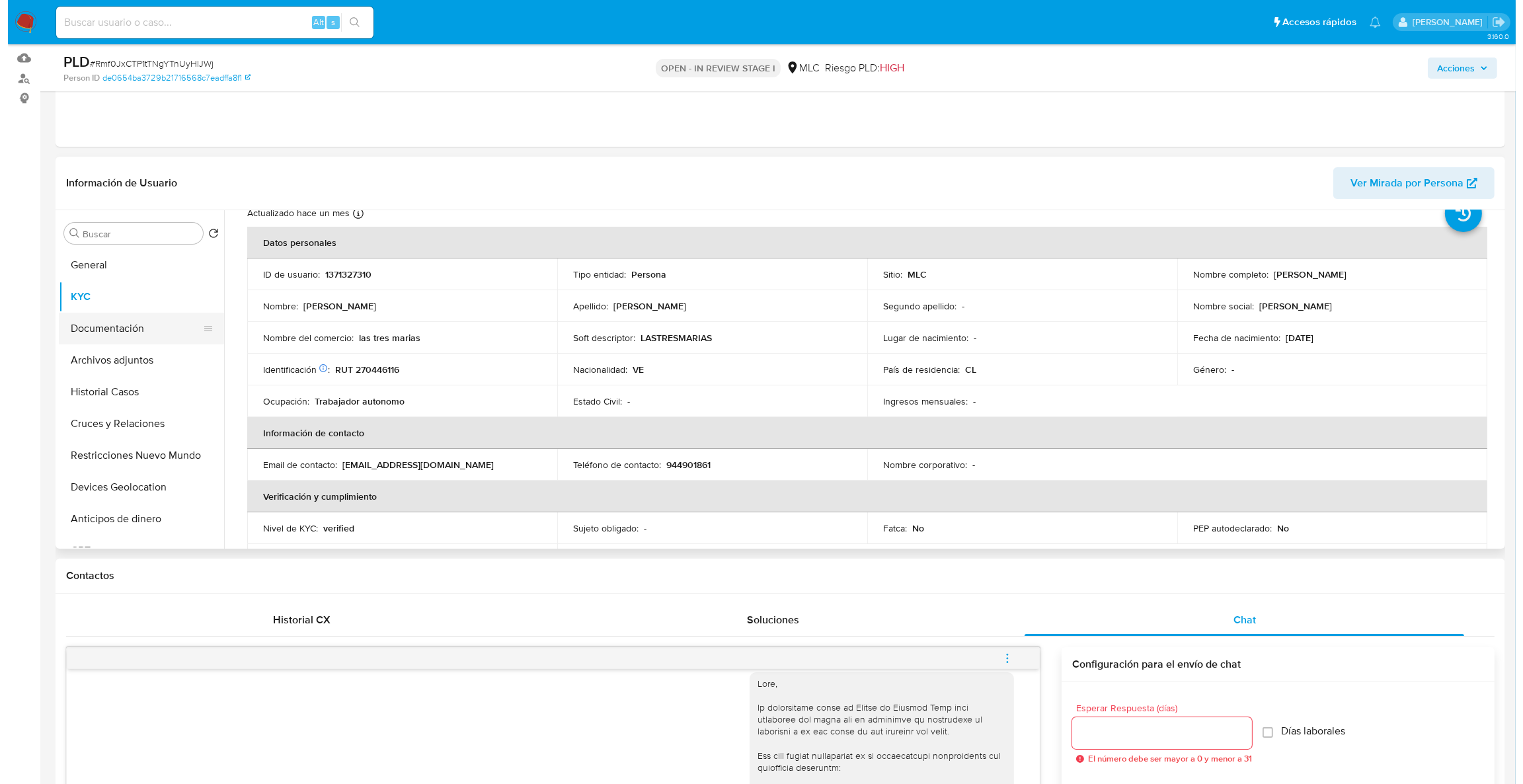
scroll to position [0, 0]
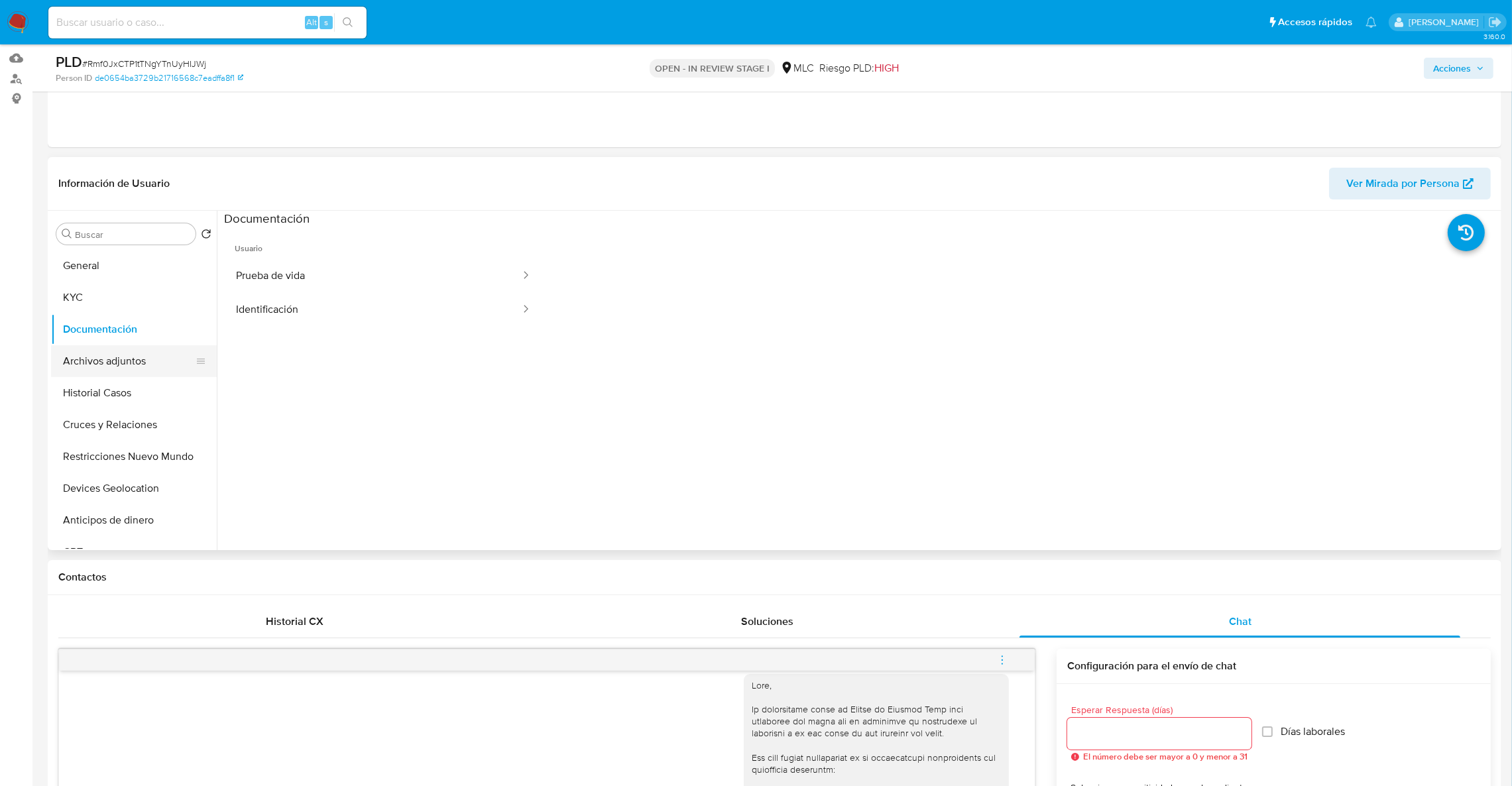
click at [110, 367] on button "Archivos adjuntos" at bounding box center [129, 361] width 155 height 32
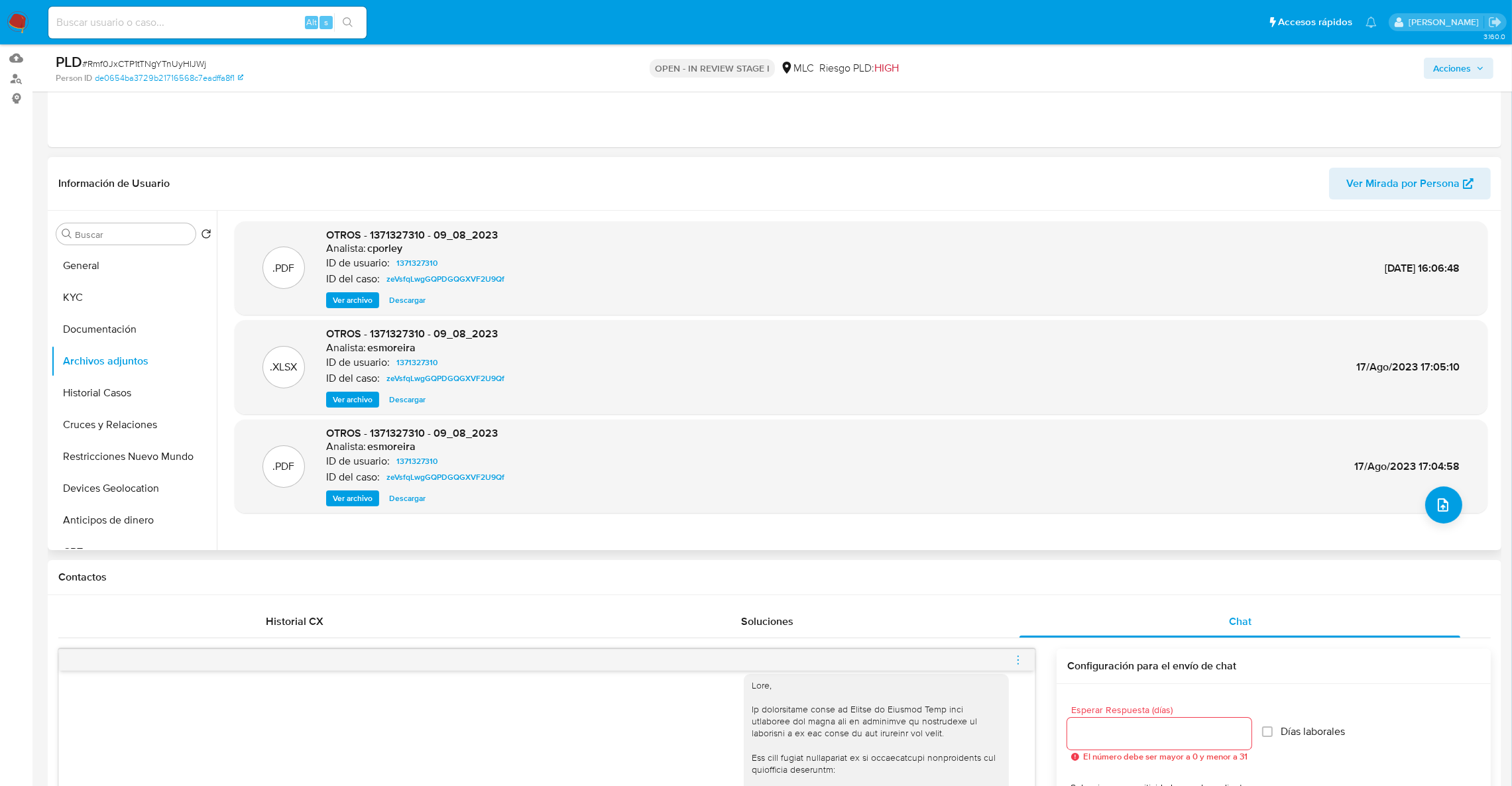
click at [1416, 489] on div ".PDF OTROS - 1371327310 - 09_08_2023 Analista: esmoreira ID de usuario: 1371327…" at bounding box center [861, 467] width 1239 height 81
click at [1427, 487] on div ".PDF OTROS - 1371327310 - 09_08_2023 Analista: esmoreira ID de usuario: 1371327…" at bounding box center [861, 467] width 1239 height 81
click at [1432, 493] on button "upload-file" at bounding box center [1444, 505] width 37 height 37
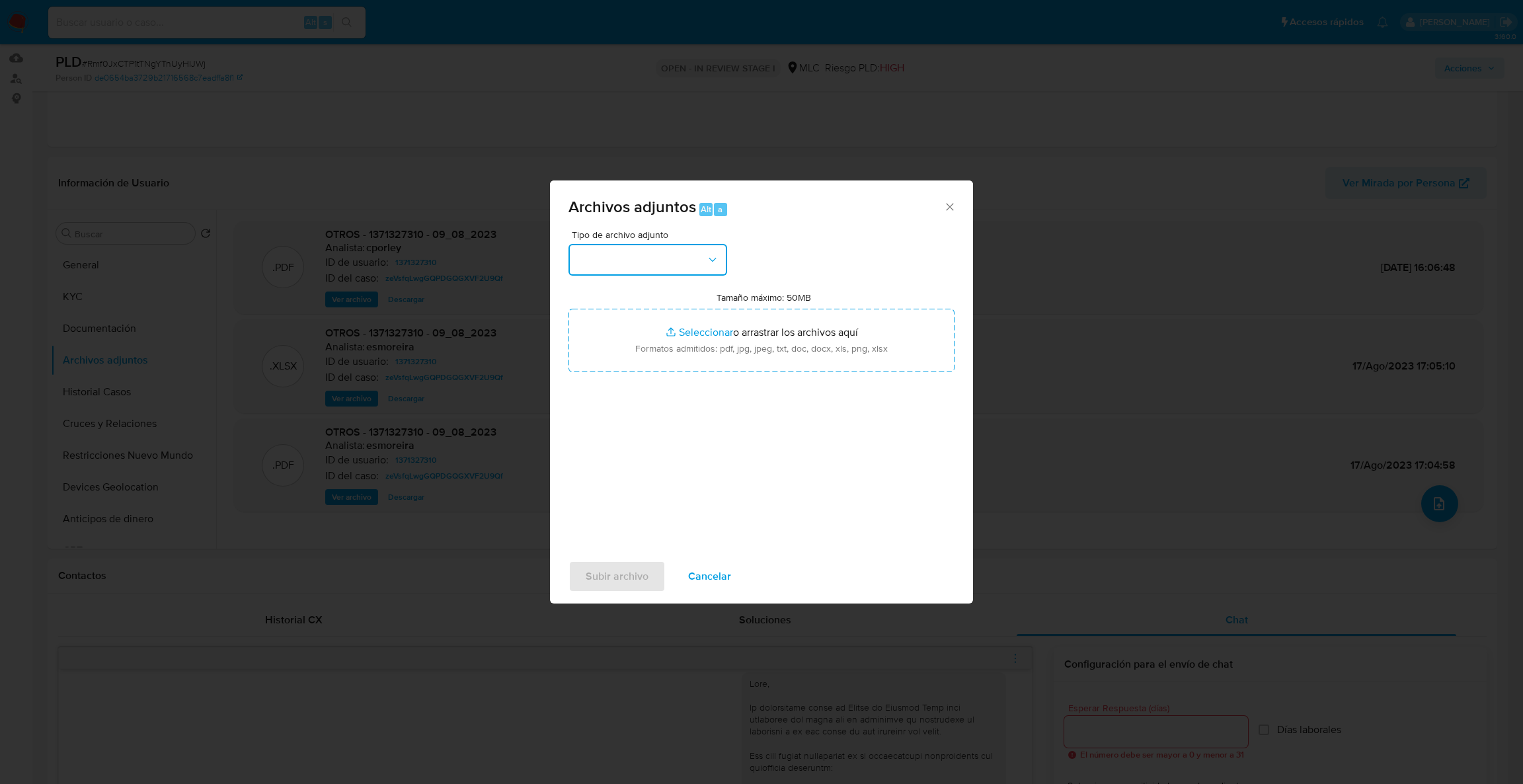
click at [638, 254] on button "button" at bounding box center [648, 259] width 159 height 32
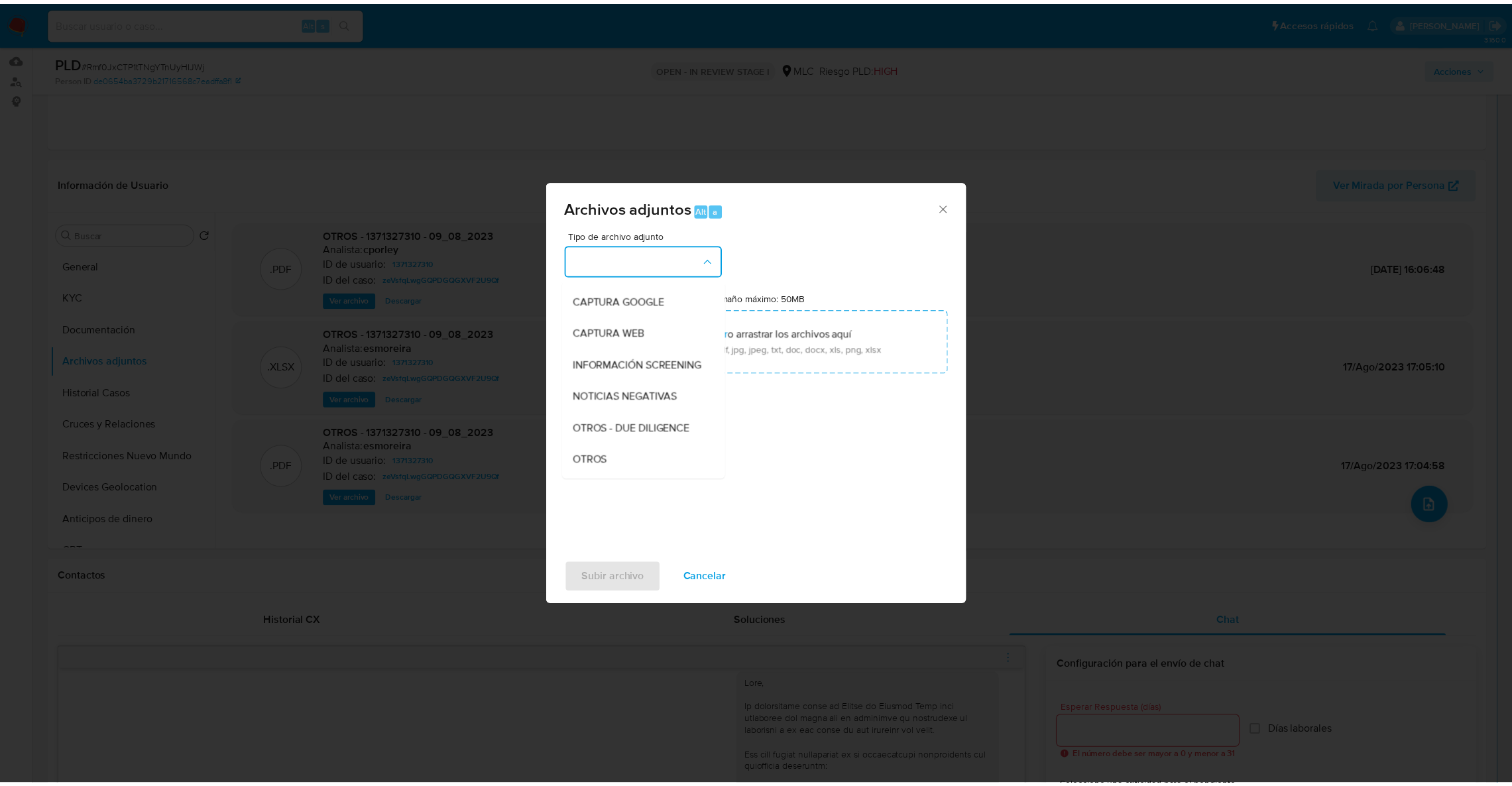
scroll to position [100, 0]
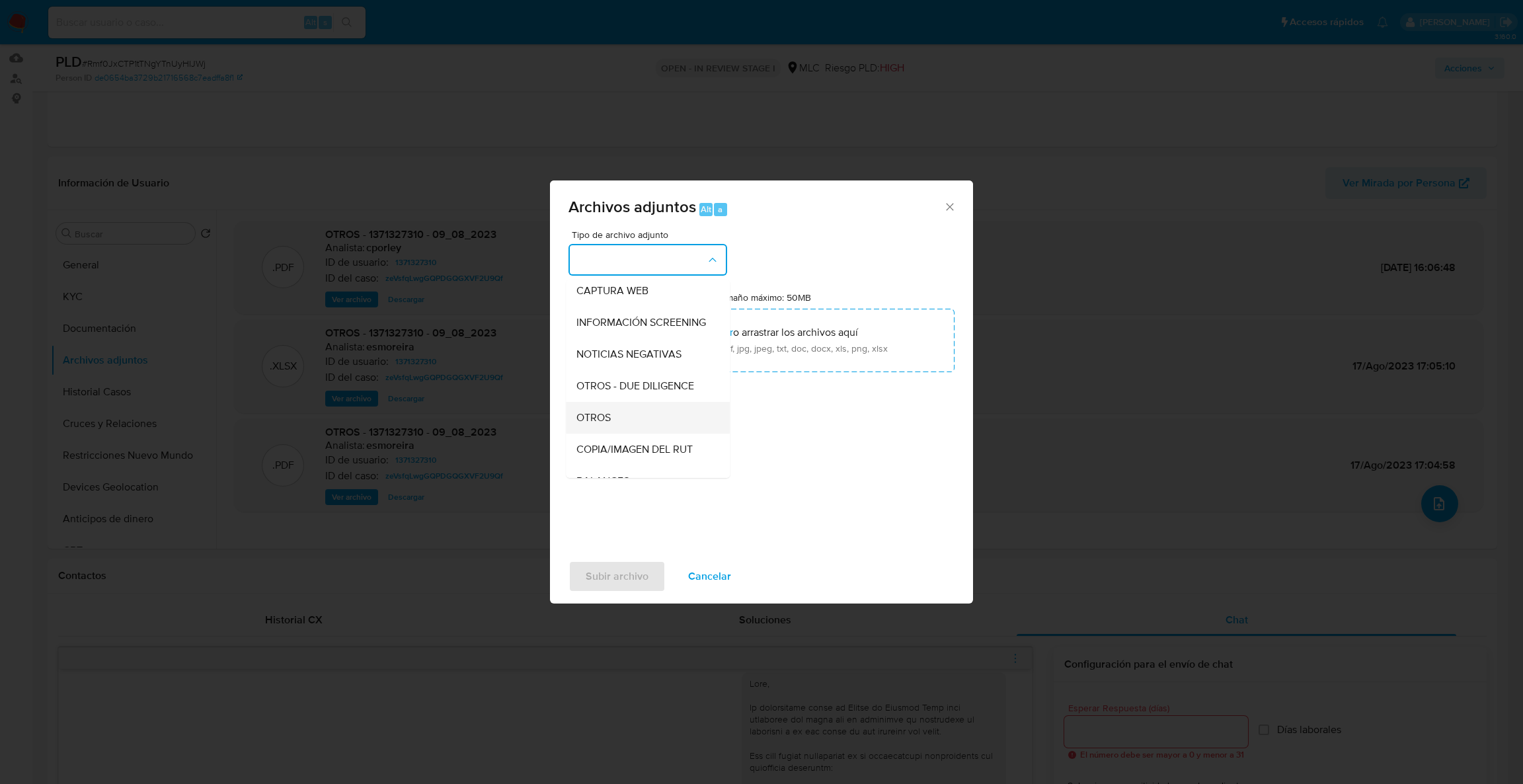
click at [649, 431] on div "OTROS" at bounding box center [644, 417] width 135 height 32
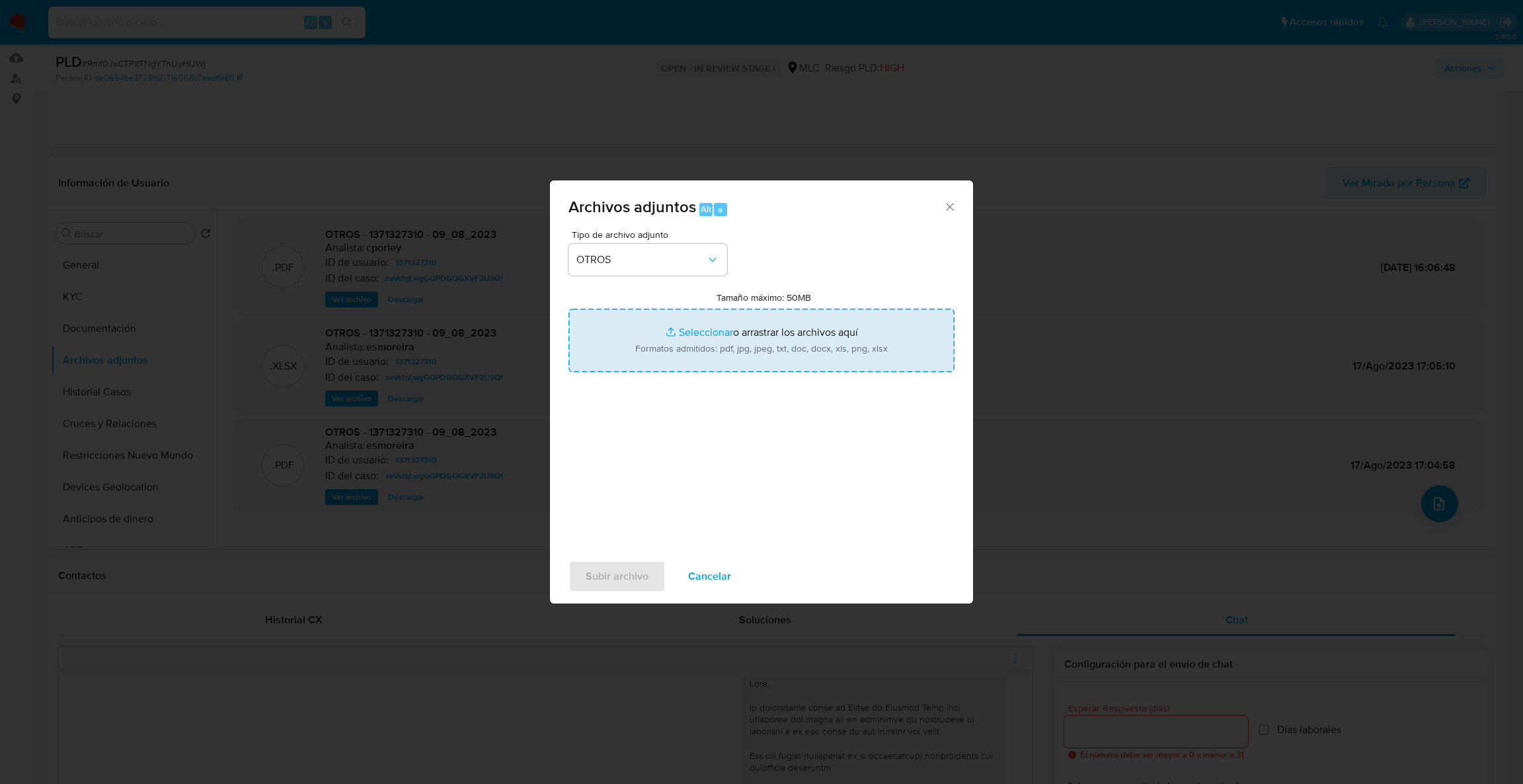
click at [649, 368] on input "Tamaño máximo: 50MB Seleccionar archivos" at bounding box center [761, 341] width 386 height 64
type input "C:\fakepath\Case Log - 1371327310.pdf"
drag, startPoint x: 649, startPoint y: 368, endPoint x: 695, endPoint y: 340, distance: 53.9
click at [695, 340] on input "Tamaño máximo: 50MB Seleccionar archivos" at bounding box center [761, 341] width 386 height 64
type input "C:\fakepath\1371327310Movimientos.xlsx"
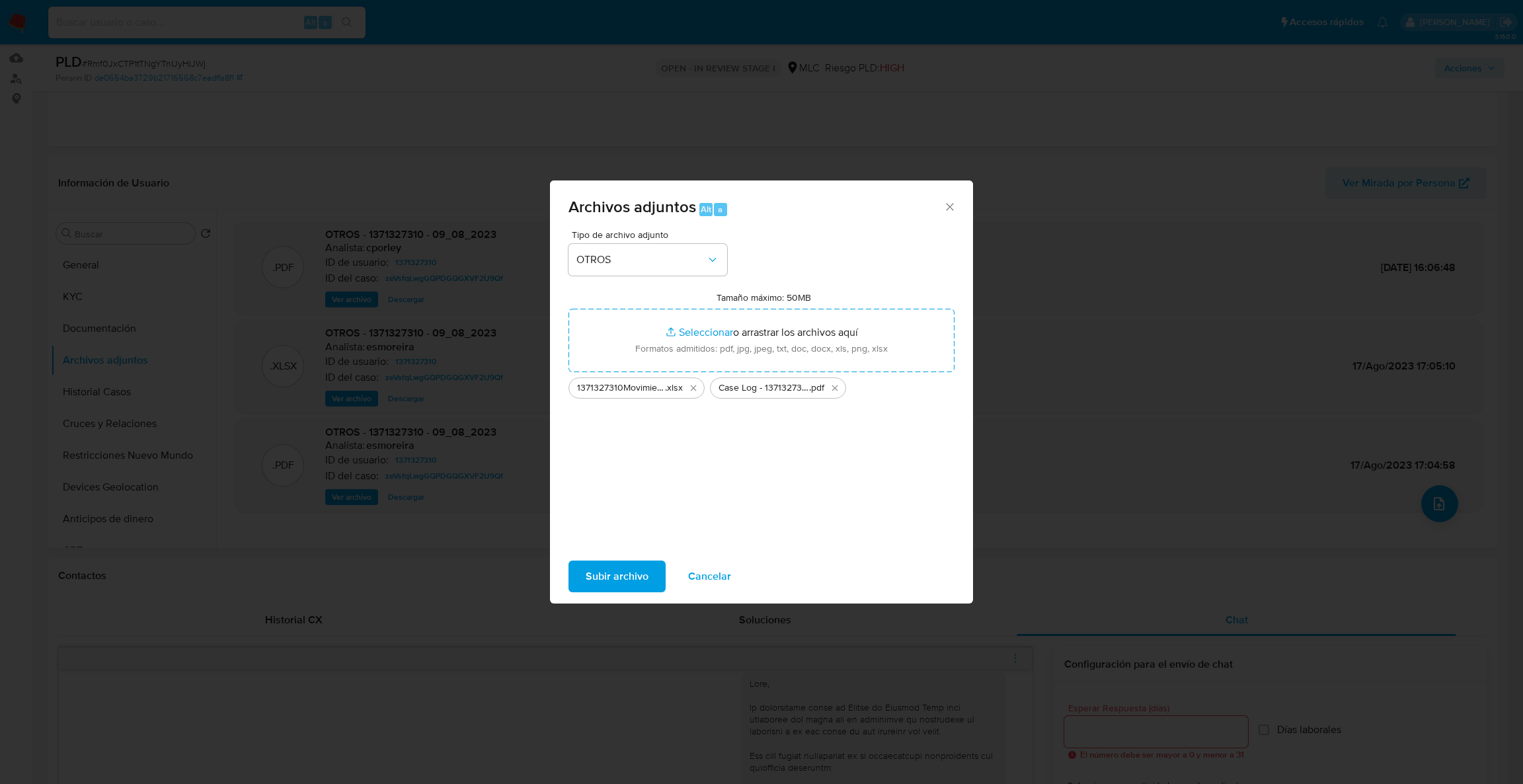
click at [628, 574] on span "Subir archivo" at bounding box center [617, 576] width 63 height 29
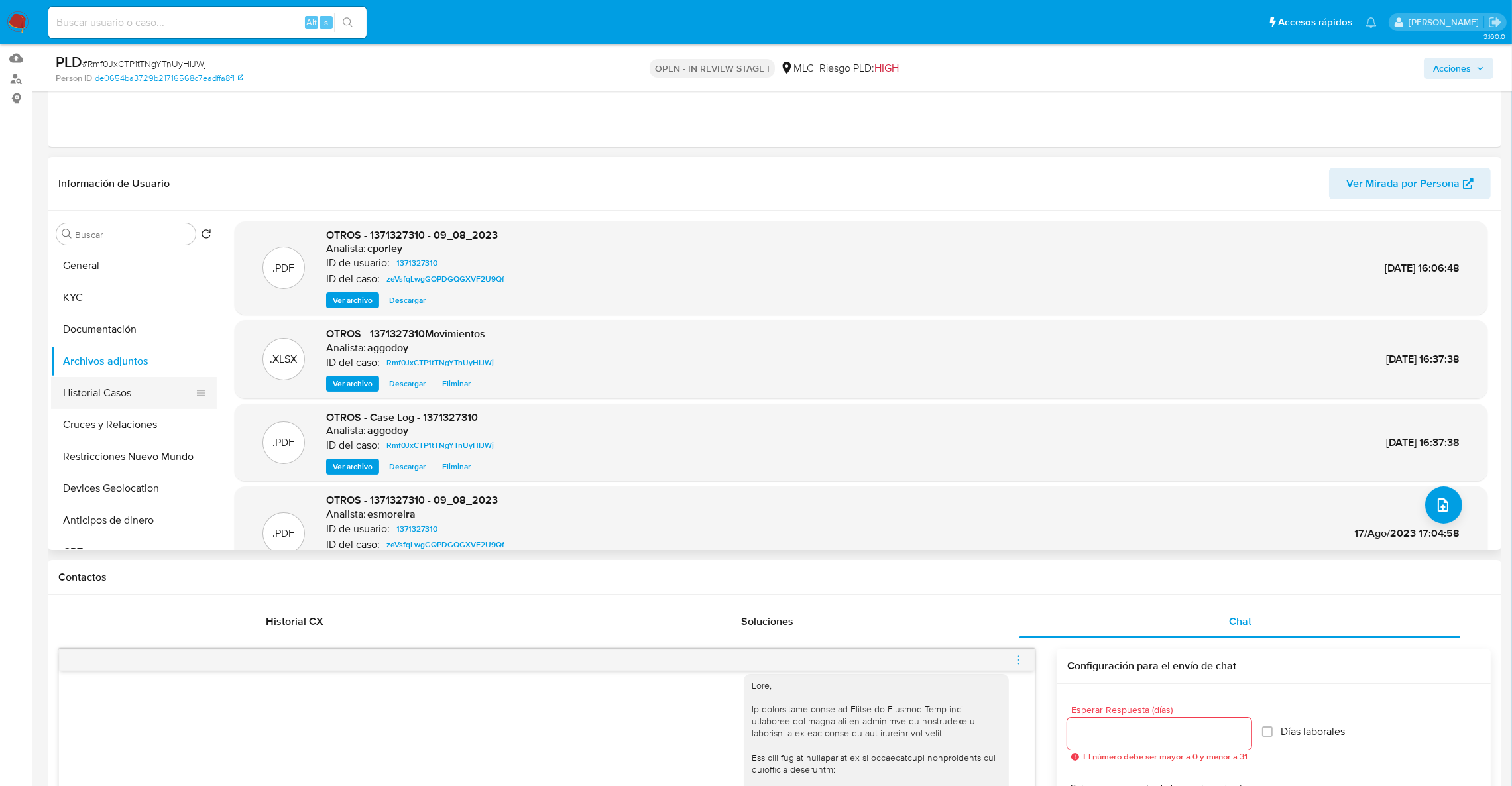
drag, startPoint x: 145, startPoint y: 435, endPoint x: 137, endPoint y: 396, distance: 39.8
click at [144, 428] on button "Cruces y Relaciones" at bounding box center [134, 424] width 166 height 32
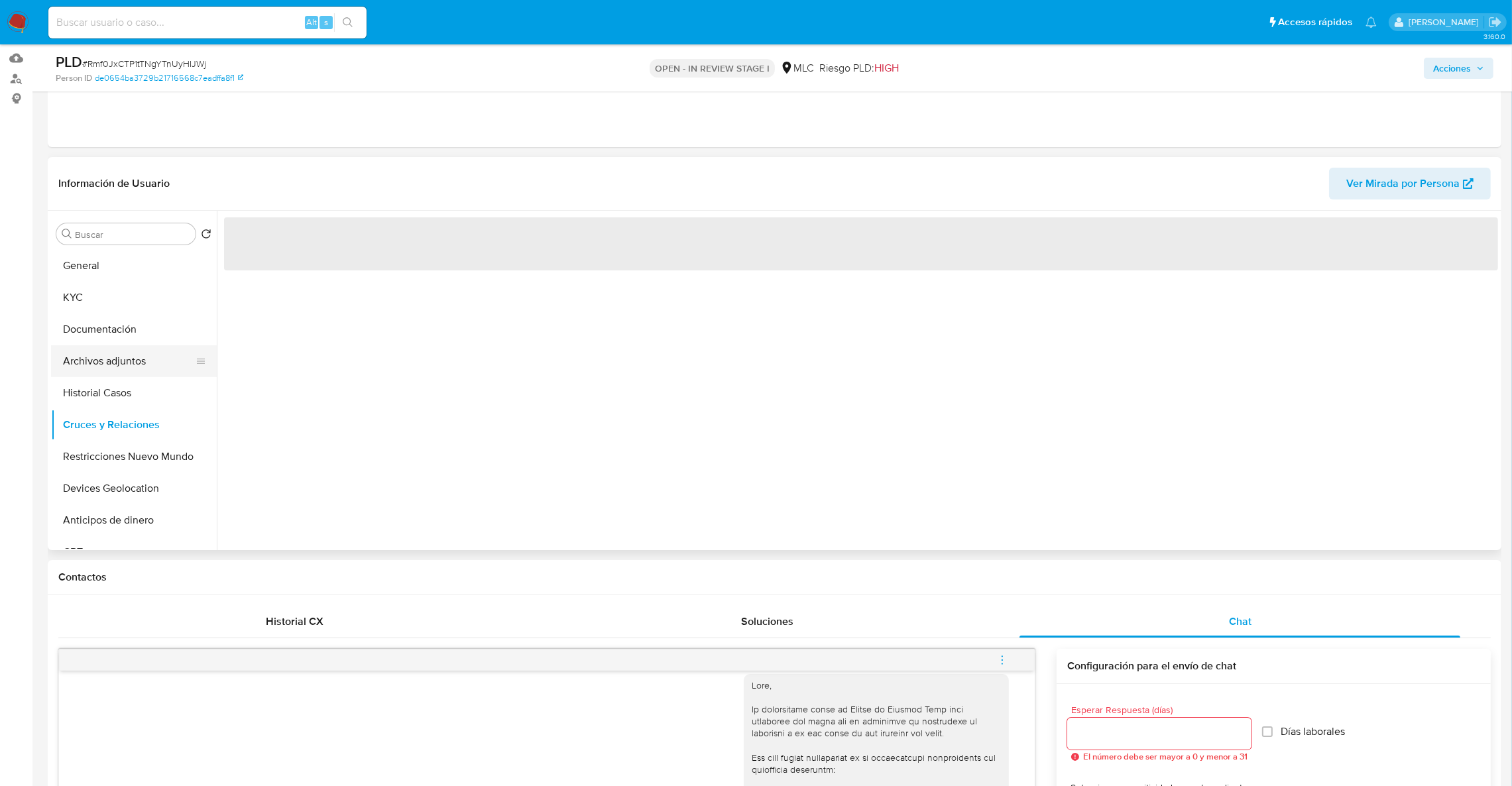
click at [123, 350] on button "Archivos adjuntos" at bounding box center [129, 361] width 155 height 32
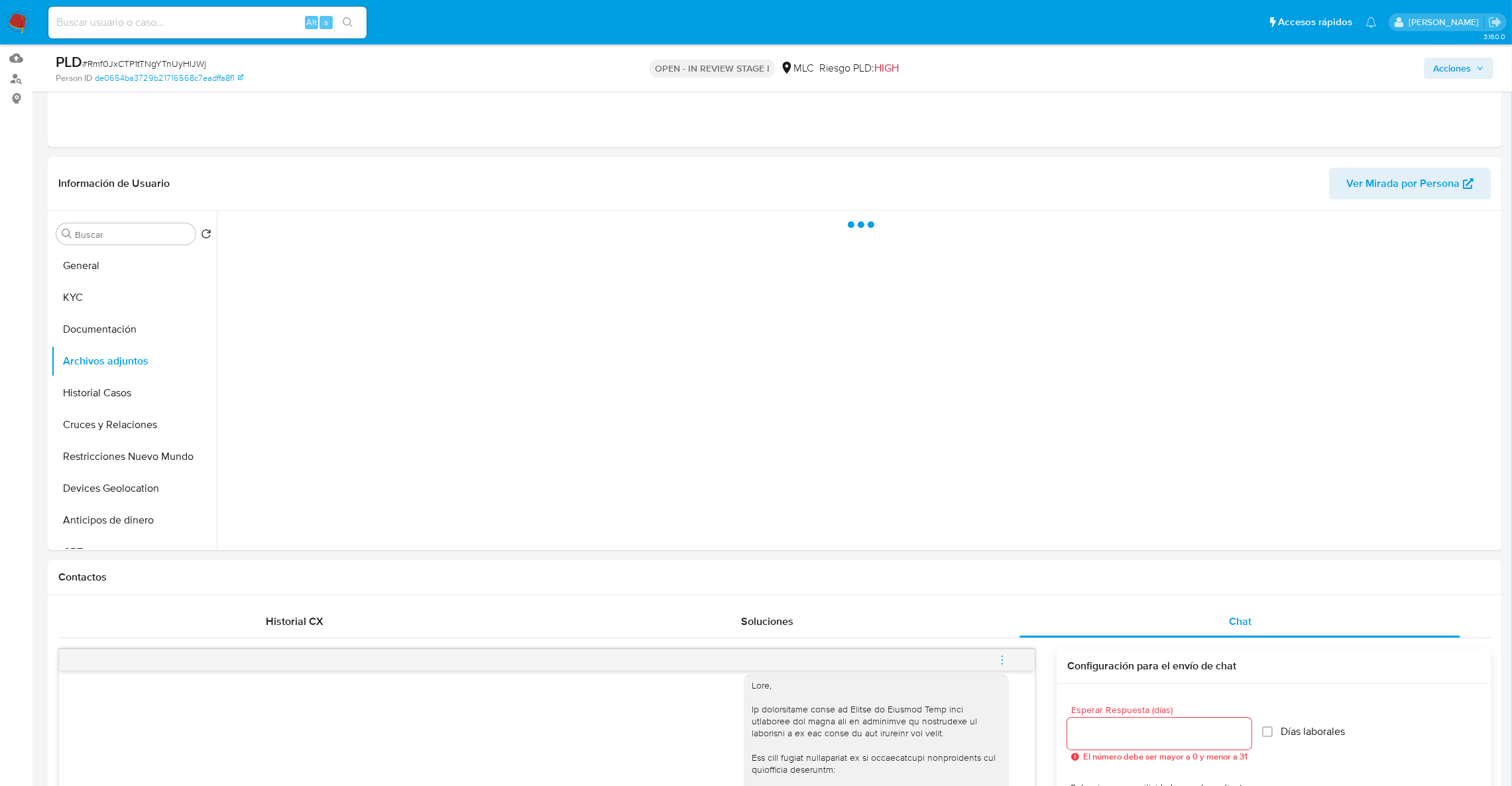
click at [1436, 70] on span "Acciones" at bounding box center [1451, 68] width 38 height 22
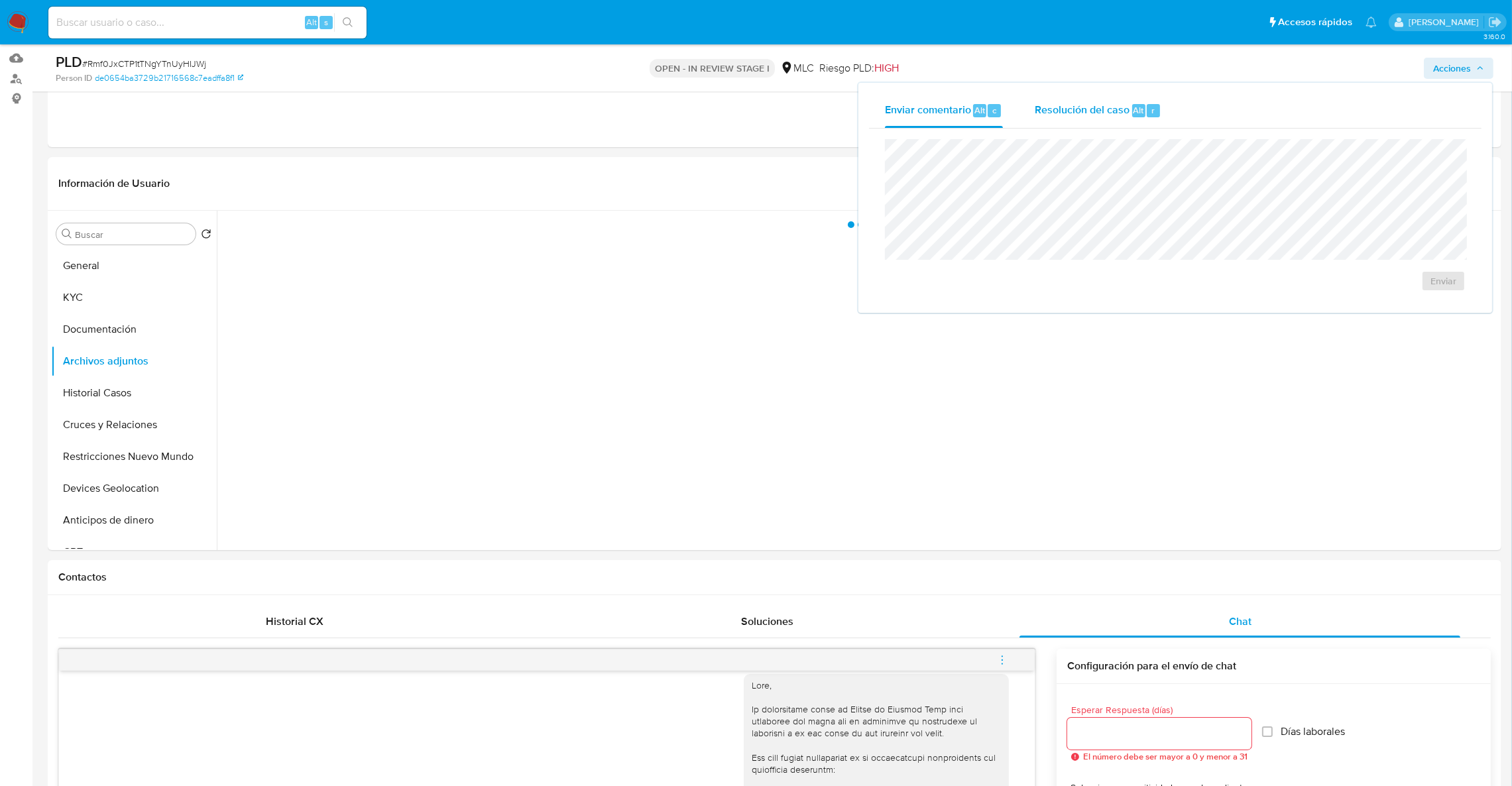
click at [1132, 122] on div "Resolución del caso Alt r" at bounding box center [1097, 111] width 126 height 34
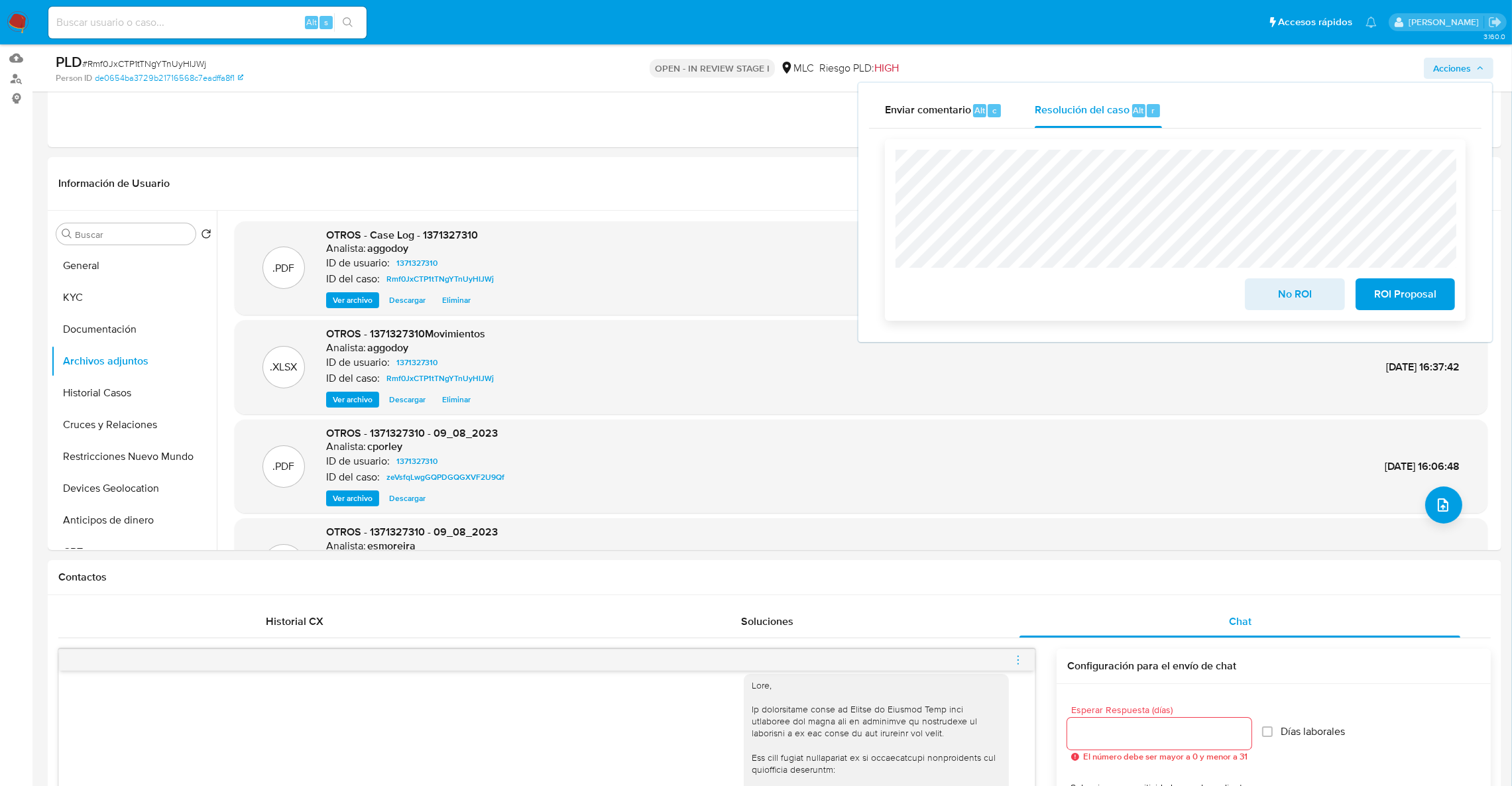
click at [1404, 309] on span "ROI Proposal" at bounding box center [1404, 293] width 65 height 29
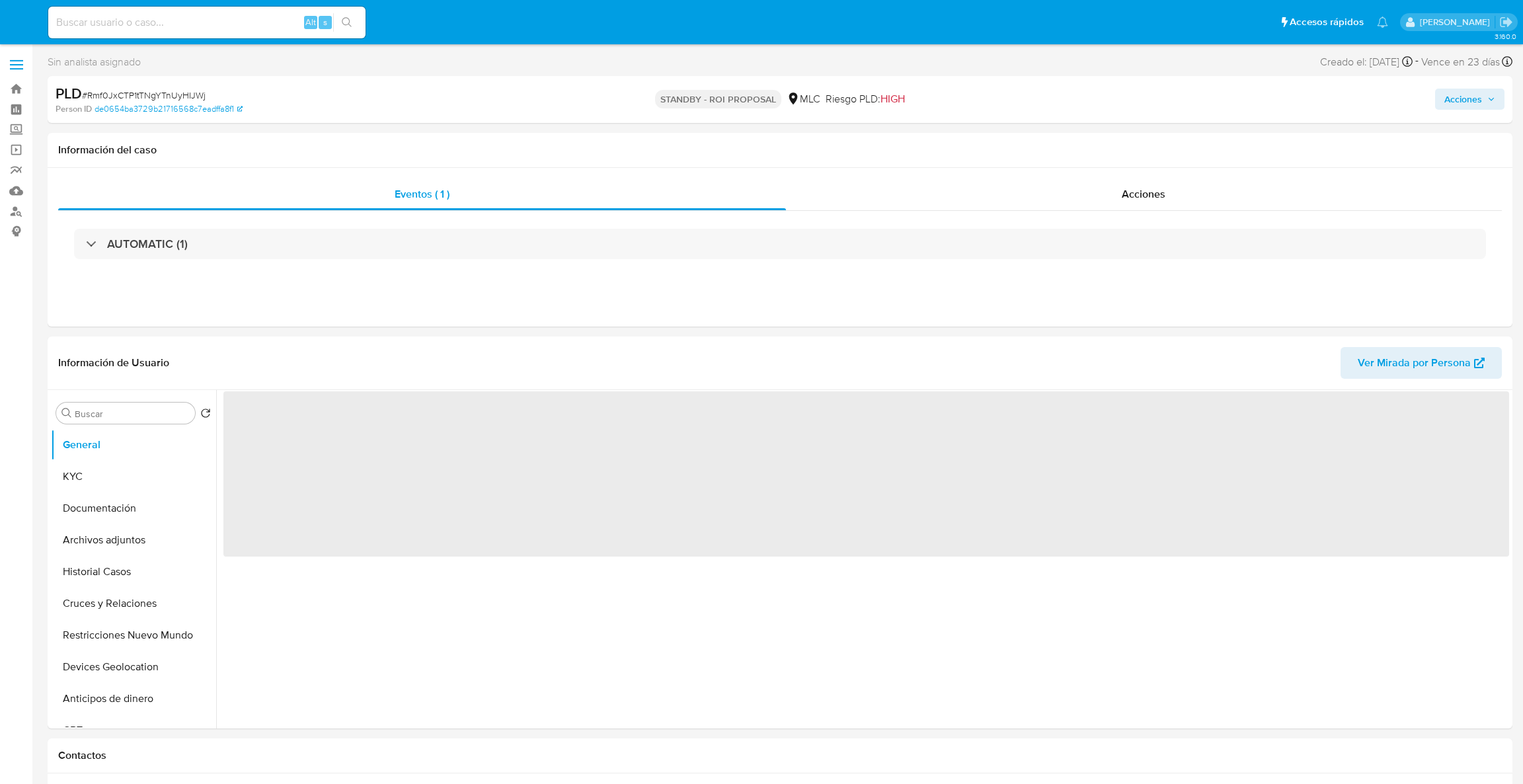
select select "10"
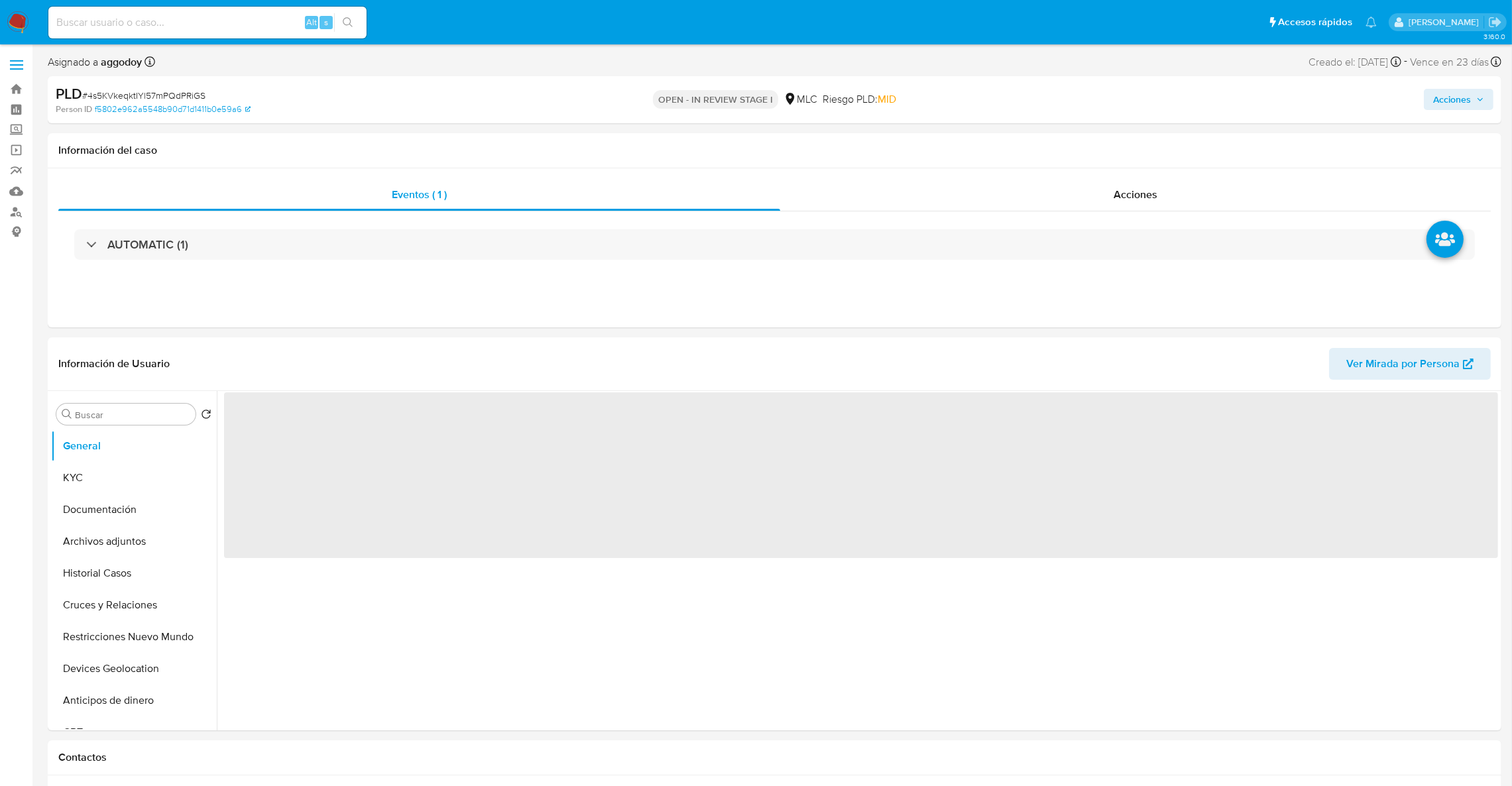
select select "10"
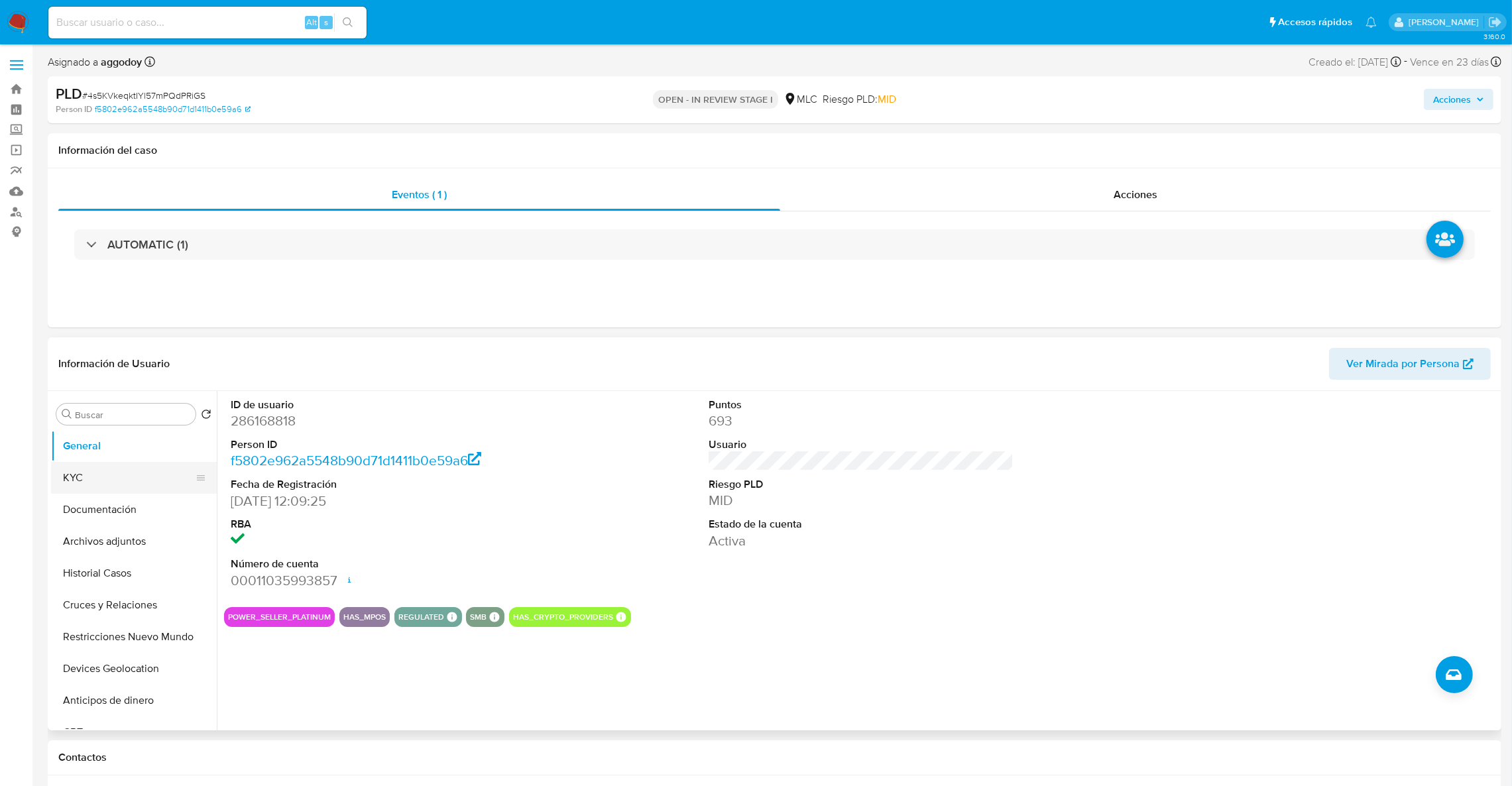
click at [117, 484] on button "KYC" at bounding box center [129, 478] width 155 height 32
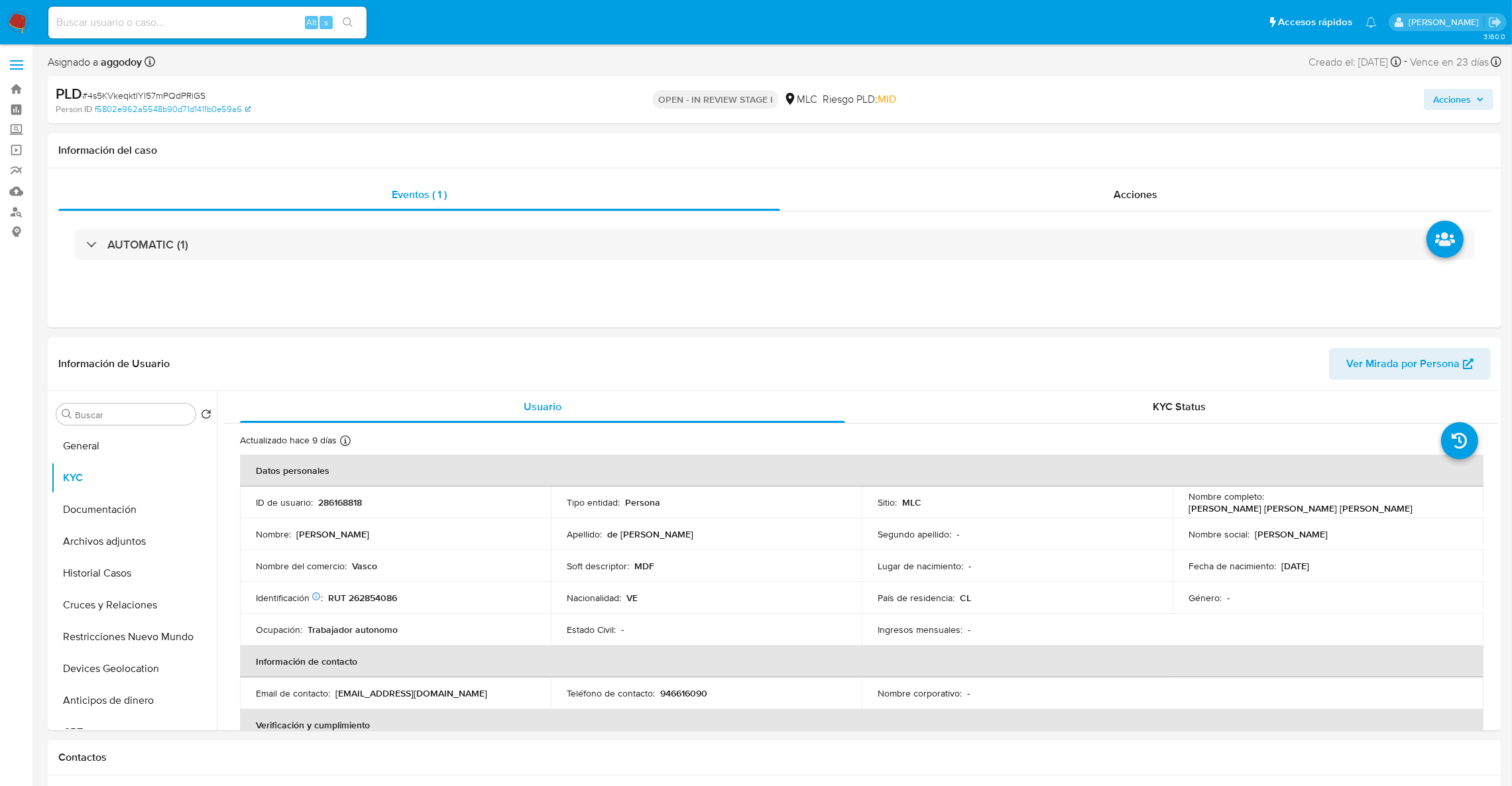
click at [157, 98] on span "# 4s5KVkeqktIYl57mPQdPRiGS" at bounding box center [144, 96] width 123 height 13
copy span "4s5KVkeqktIYl57mPQdPRiGS"
drag, startPoint x: 333, startPoint y: 524, endPoint x: 331, endPoint y: 513, distance: 11.2
click at [331, 519] on td "Nombre : [PERSON_NAME]" at bounding box center [395, 534] width 311 height 32
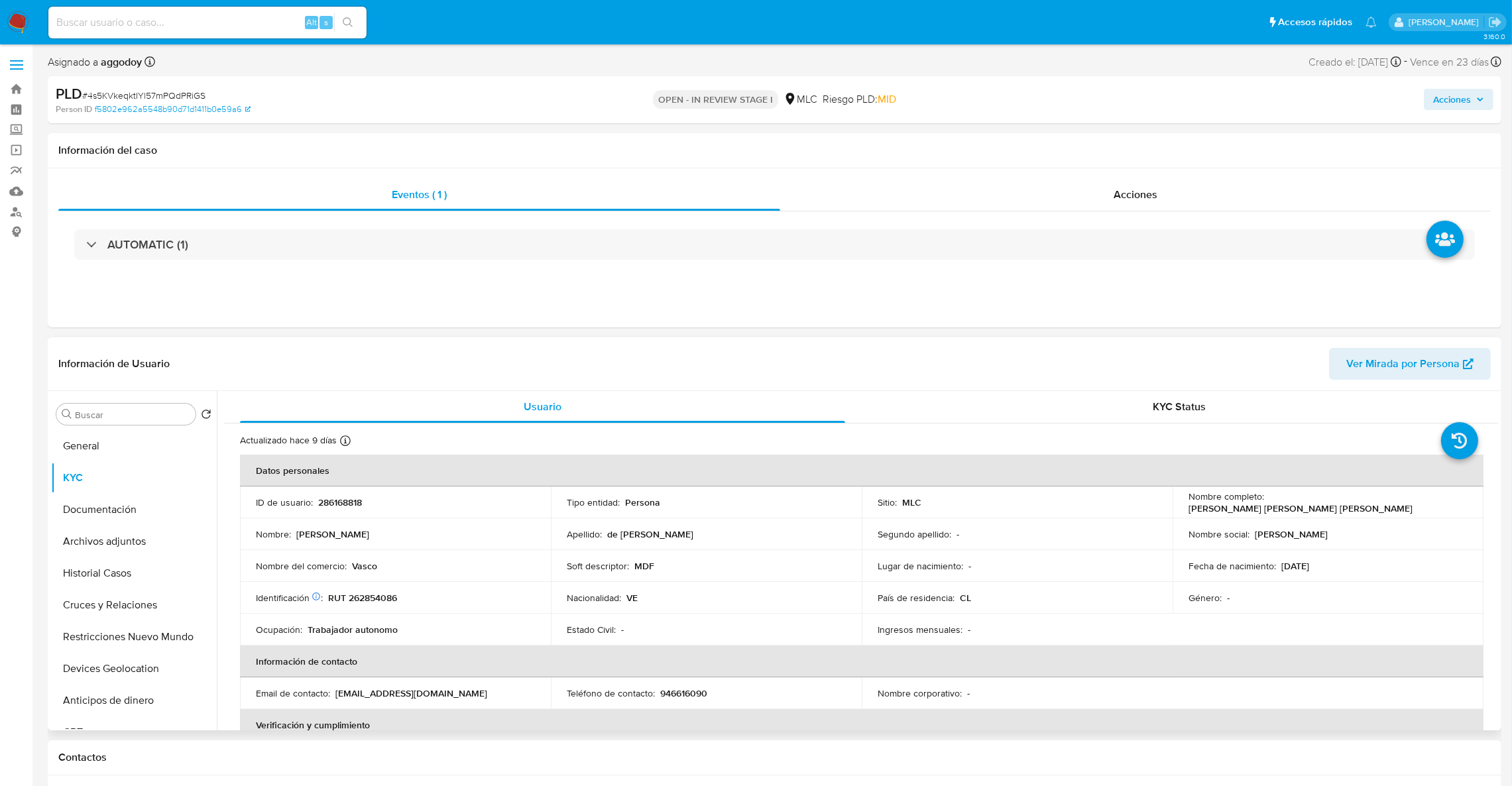
click at [331, 512] on td "ID de usuario : 286168818" at bounding box center [395, 502] width 311 height 32
click at [329, 502] on p "286168818" at bounding box center [340, 502] width 44 height 12
copy p "286168818"
click at [376, 599] on p "RUT 262854086" at bounding box center [363, 598] width 69 height 12
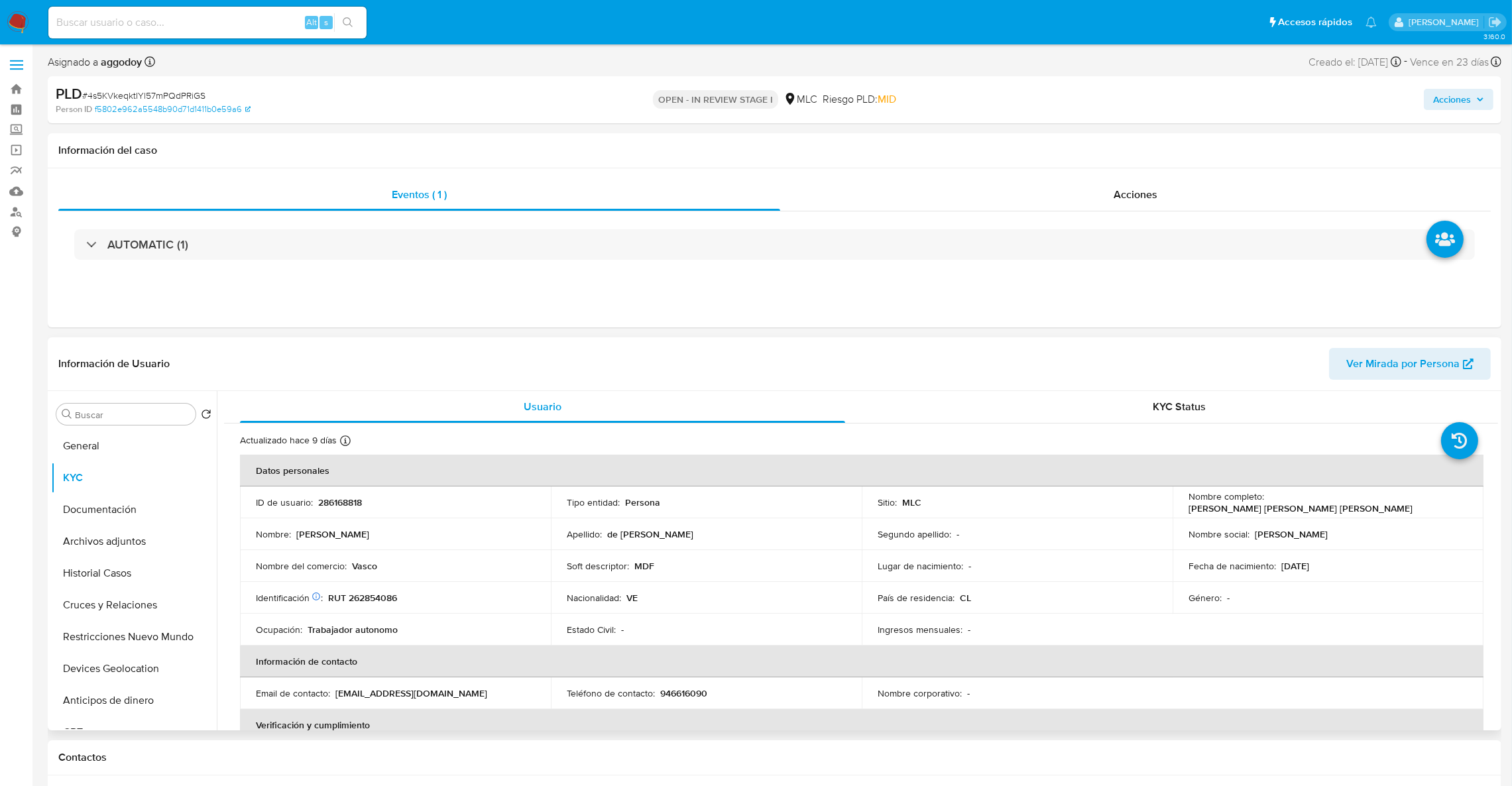
click at [376, 599] on p "RUT 262854086" at bounding box center [363, 598] width 69 height 12
drag, startPoint x: 376, startPoint y: 599, endPoint x: 360, endPoint y: 595, distance: 16.5
click at [360, 595] on p "RUT 262854086" at bounding box center [363, 598] width 69 height 12
copy p "262854086"
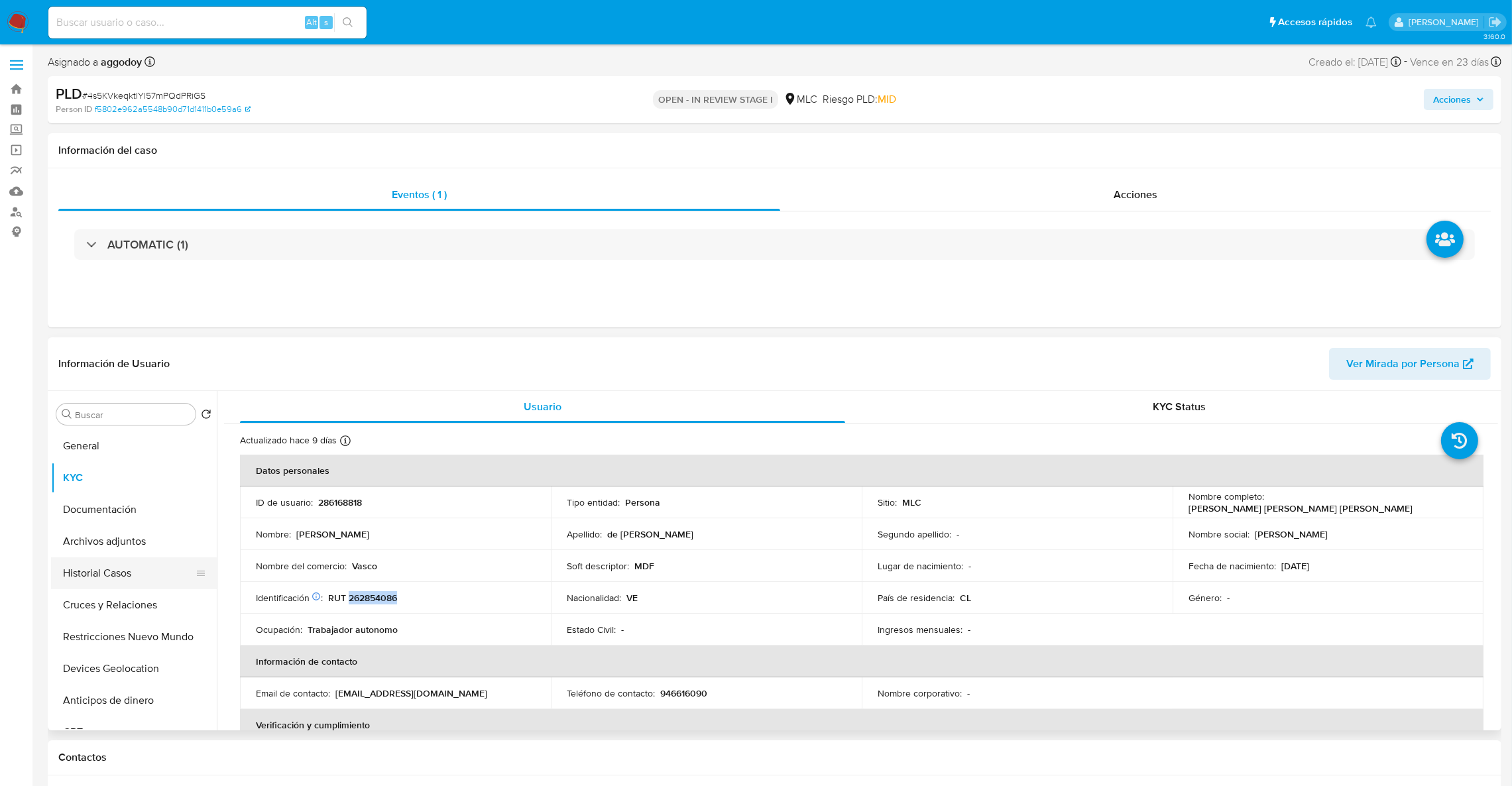
click at [141, 570] on button "Historial Casos" at bounding box center [129, 573] width 155 height 32
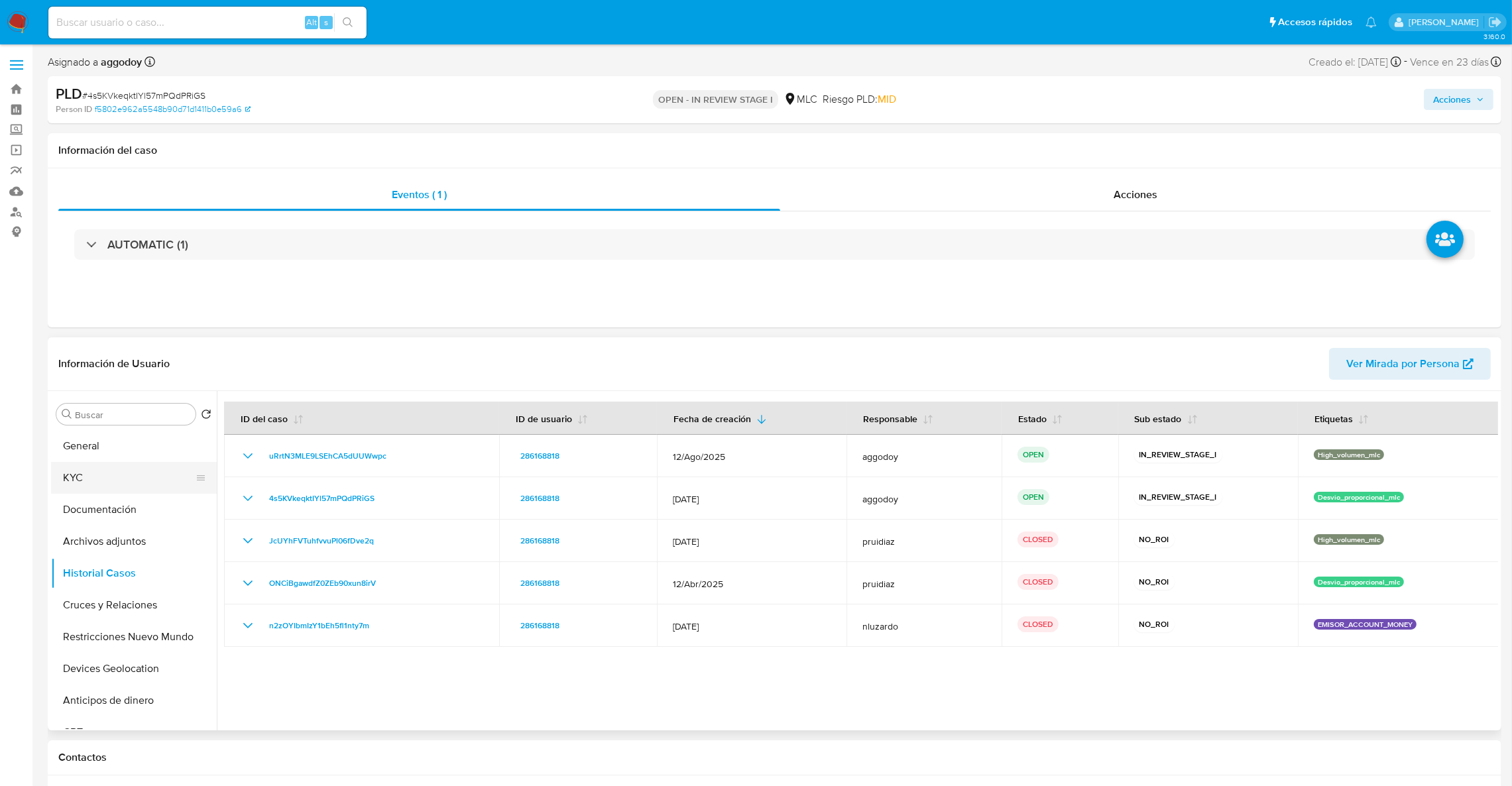
click at [92, 463] on ul "General KYC Documentación Archivos adjuntos Historial Casos Cruces y Relaciones…" at bounding box center [134, 579] width 166 height 299
click at [89, 465] on button "KYC" at bounding box center [129, 478] width 155 height 32
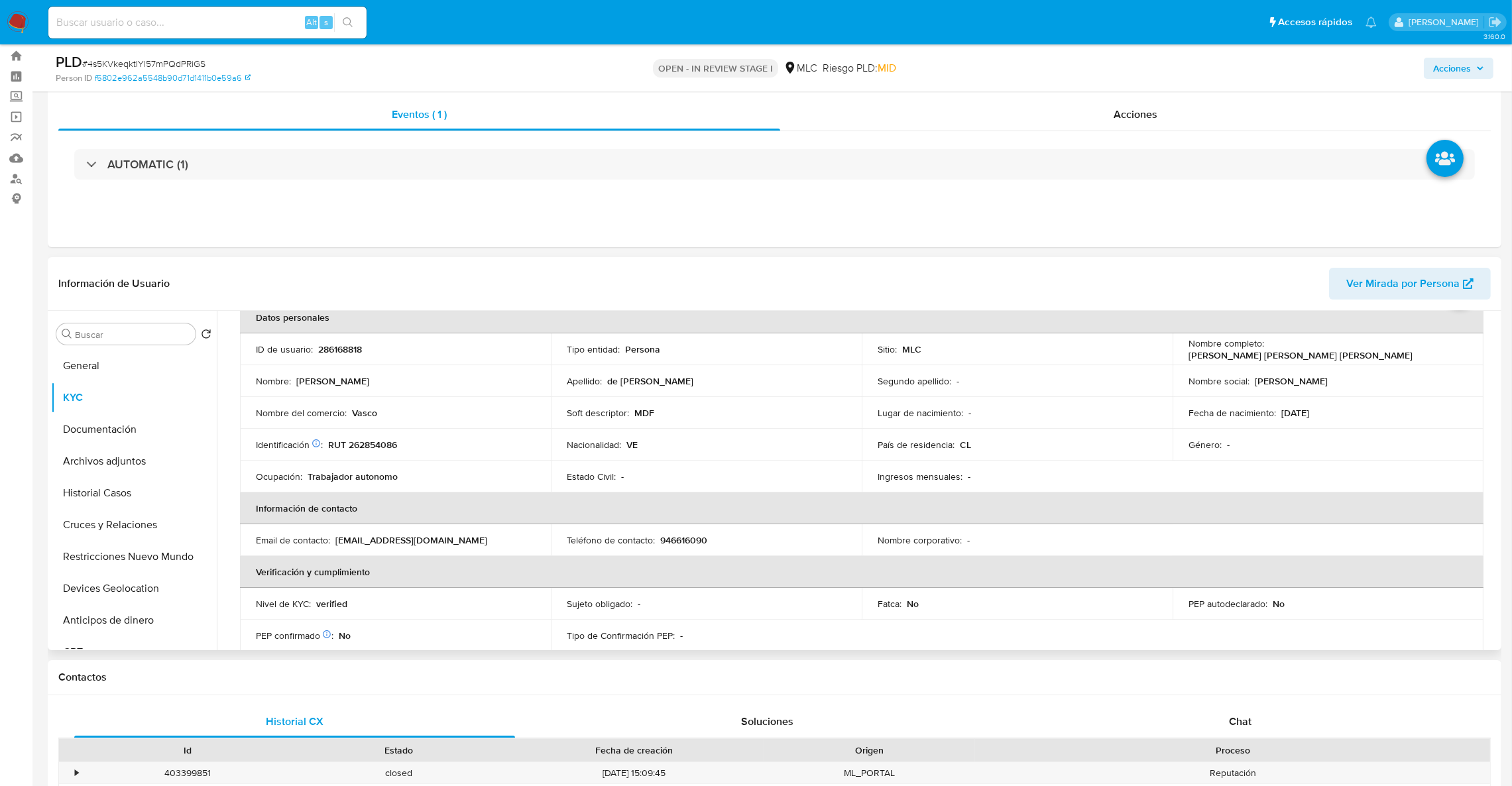
scroll to position [70, 0]
click at [884, 586] on th "Verificación y cumplimiento" at bounding box center [861, 574] width 1243 height 32
drag, startPoint x: 1267, startPoint y: 354, endPoint x: 1432, endPoint y: 353, distance: 165.0
click at [1432, 352] on div "Nombre completo : Marcos Eduardo de Freitas Castillo" at bounding box center [1328, 352] width 279 height 24
copy p "[PERSON_NAME] [PERSON_NAME] [PERSON_NAME]"
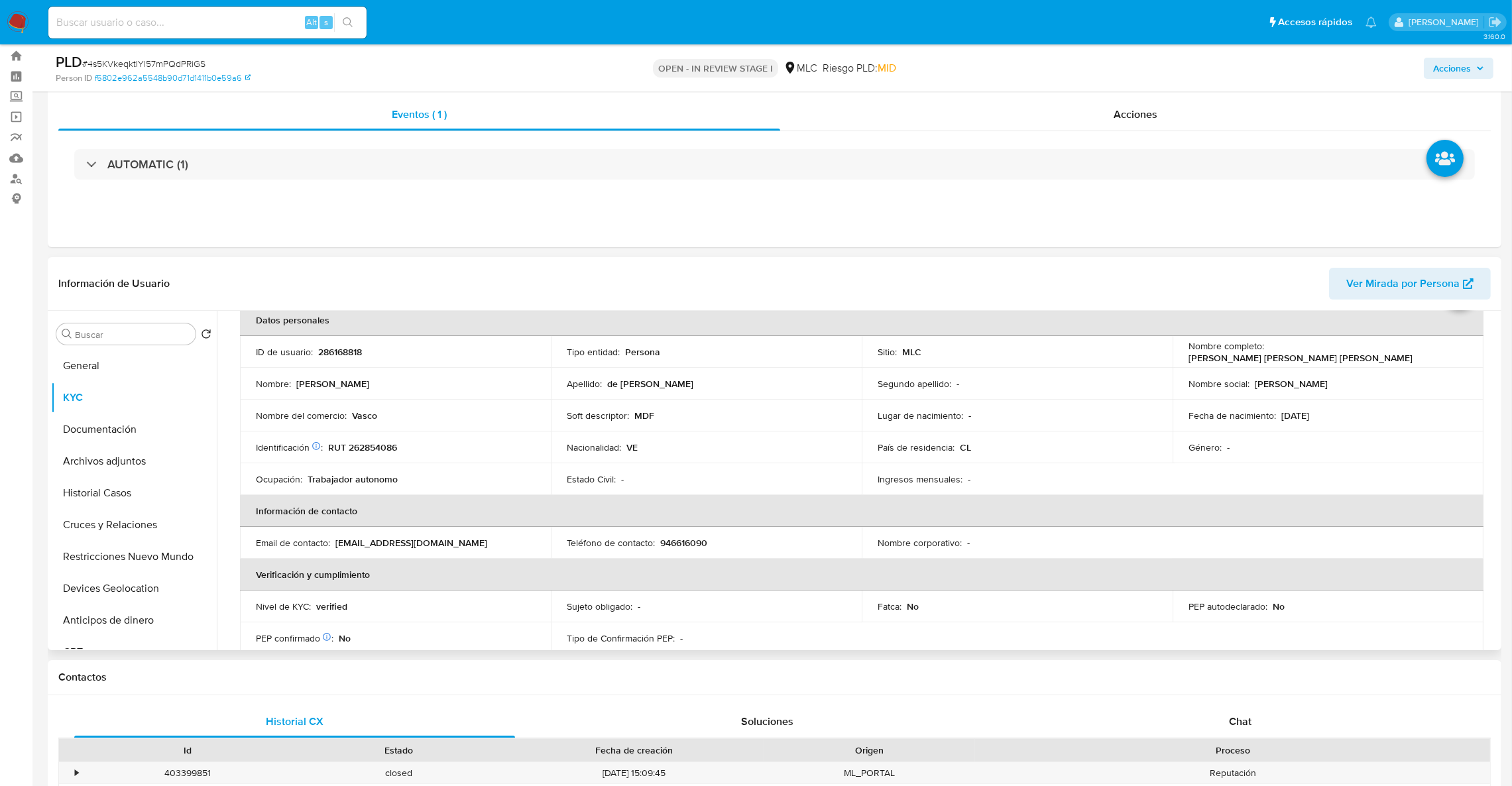
drag, startPoint x: 1307, startPoint y: 361, endPoint x: 1389, endPoint y: 352, distance: 82.5
click at [1369, 357] on p "[PERSON_NAME] [PERSON_NAME] [PERSON_NAME]" at bounding box center [1300, 358] width 224 height 12
drag, startPoint x: 1326, startPoint y: 357, endPoint x: 1264, endPoint y: 350, distance: 62.4
click at [1264, 350] on td "Nombre completo : Marcos Eduardo de Freitas Castillo" at bounding box center [1328, 351] width 311 height 32
copy p "[PERSON_NAME] [PERSON_NAME] [PERSON_NAME]"
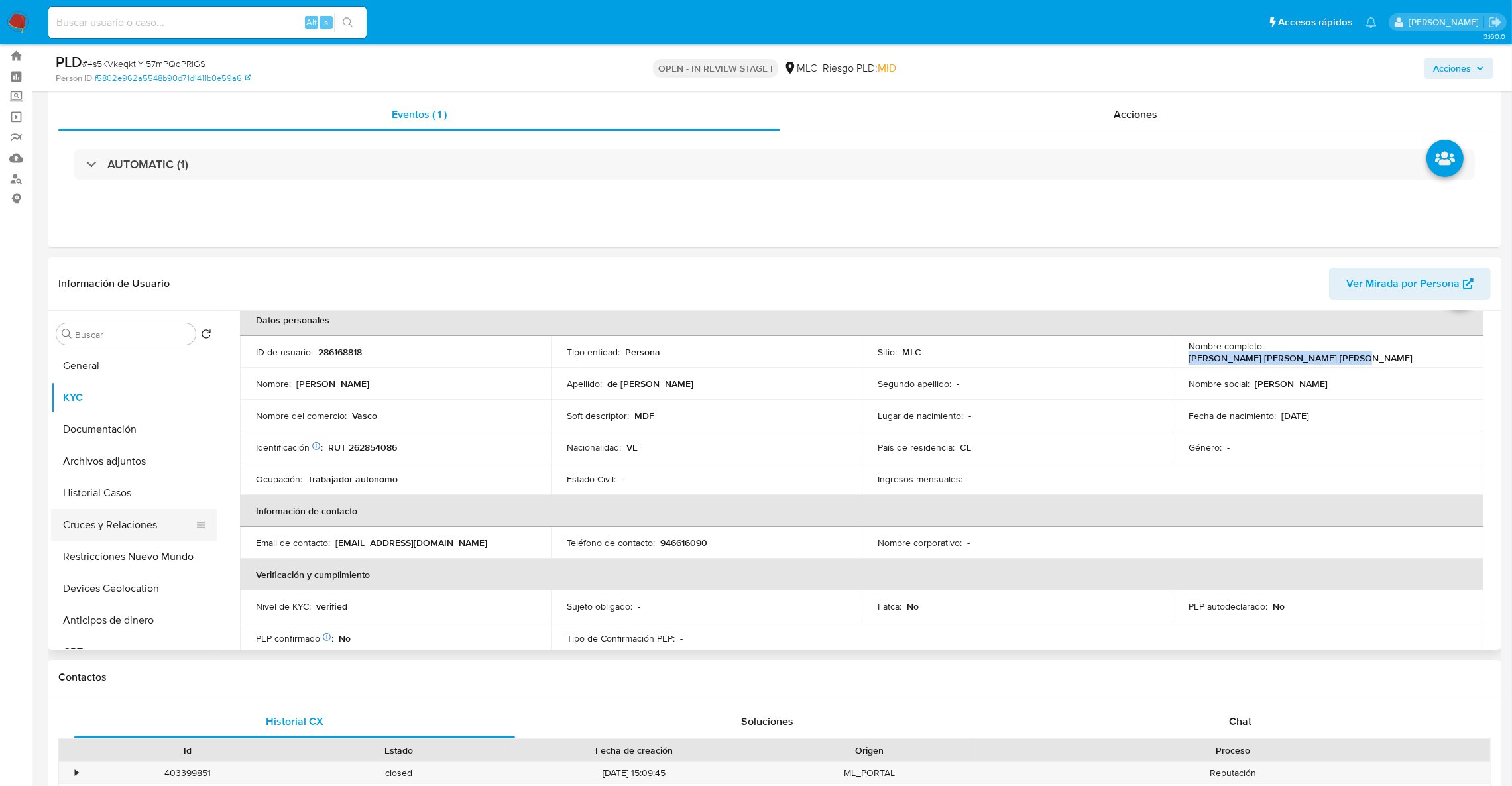
click at [99, 516] on button "Cruces y Relaciones" at bounding box center [129, 524] width 155 height 32
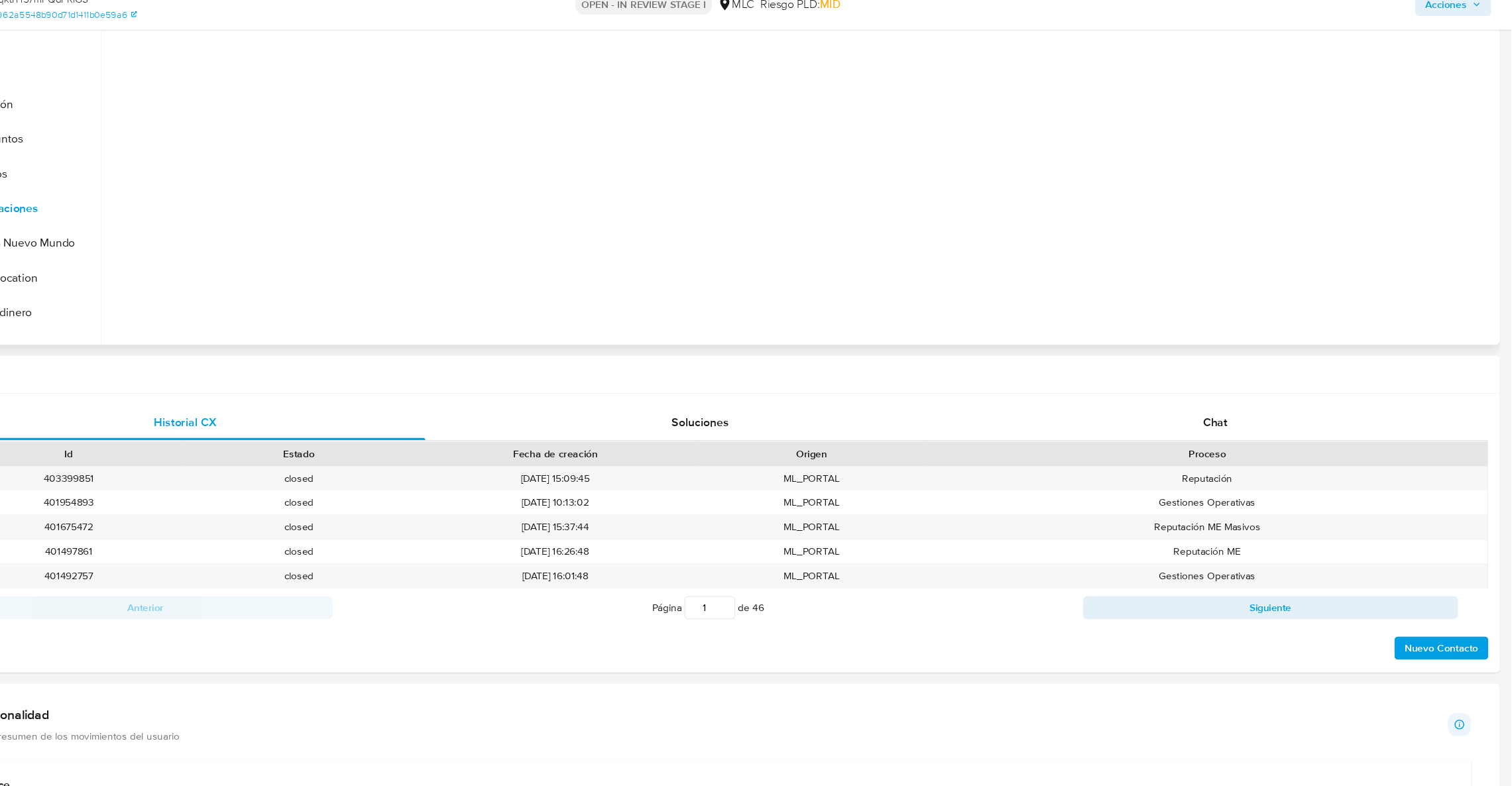
scroll to position [303, 0]
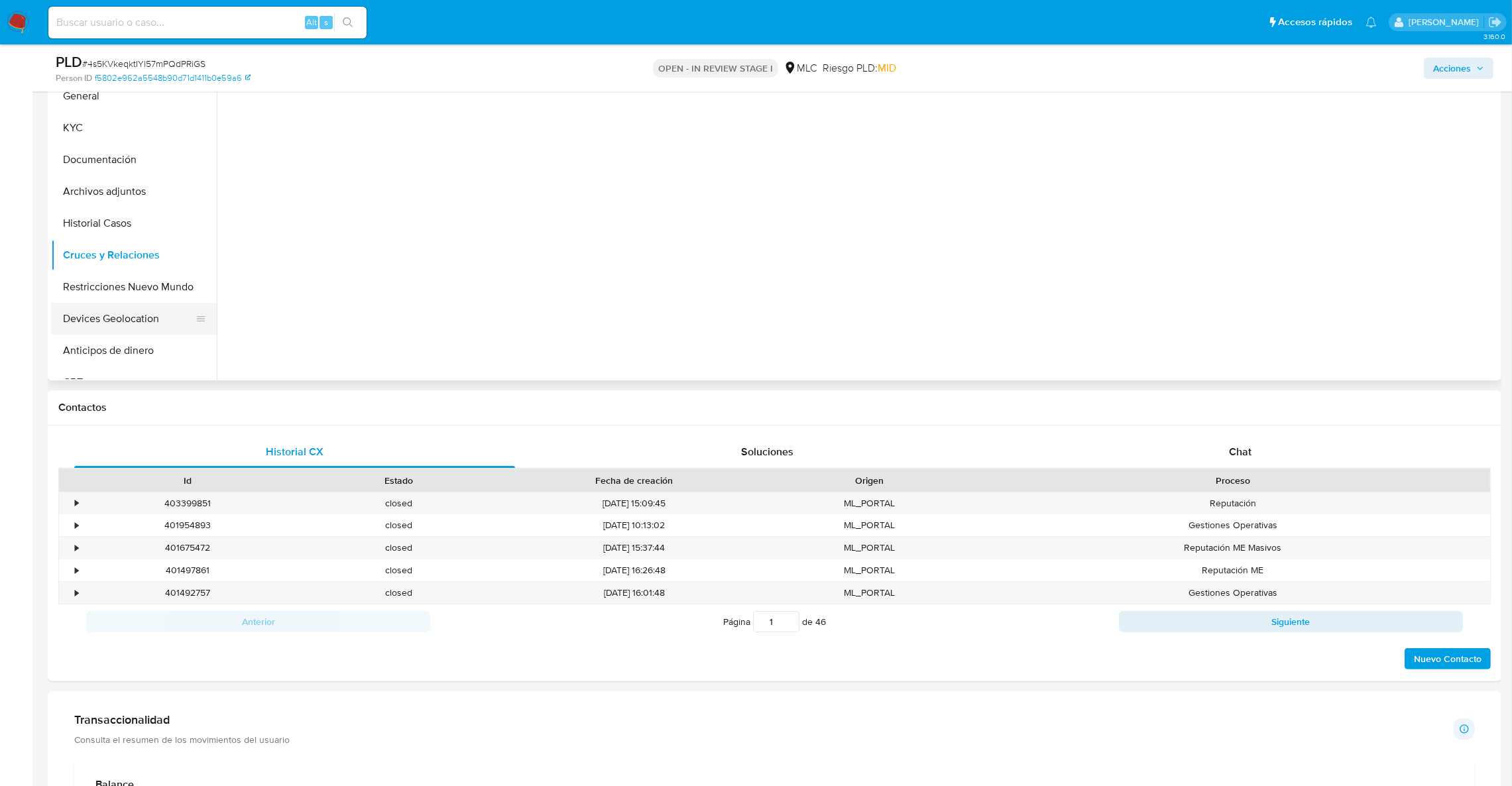
click at [119, 303] on button "Devices Geolocation" at bounding box center [129, 319] width 155 height 32
click at [113, 262] on button "Cruces y Relaciones" at bounding box center [129, 255] width 155 height 32
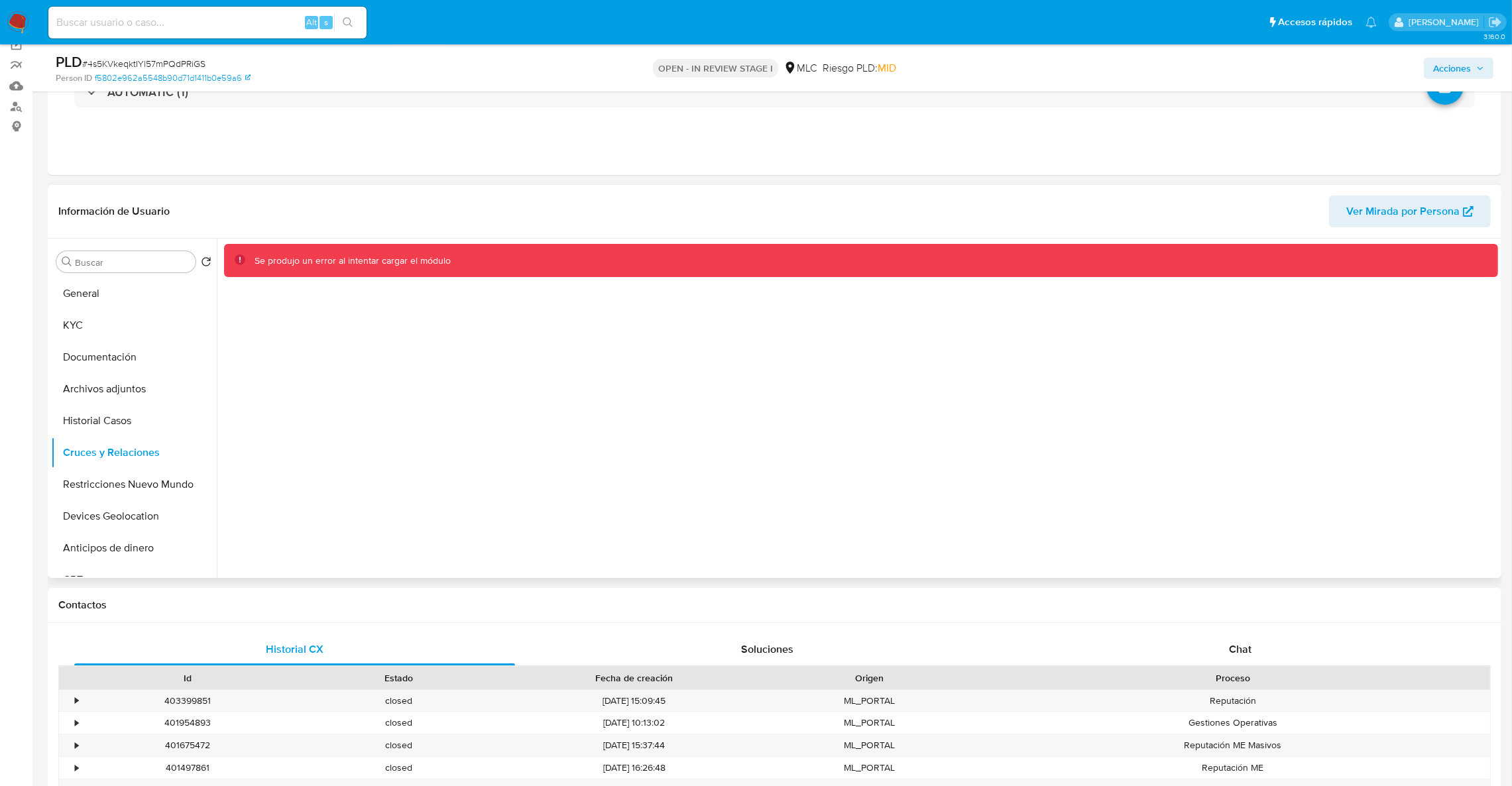
scroll to position [104, 0]
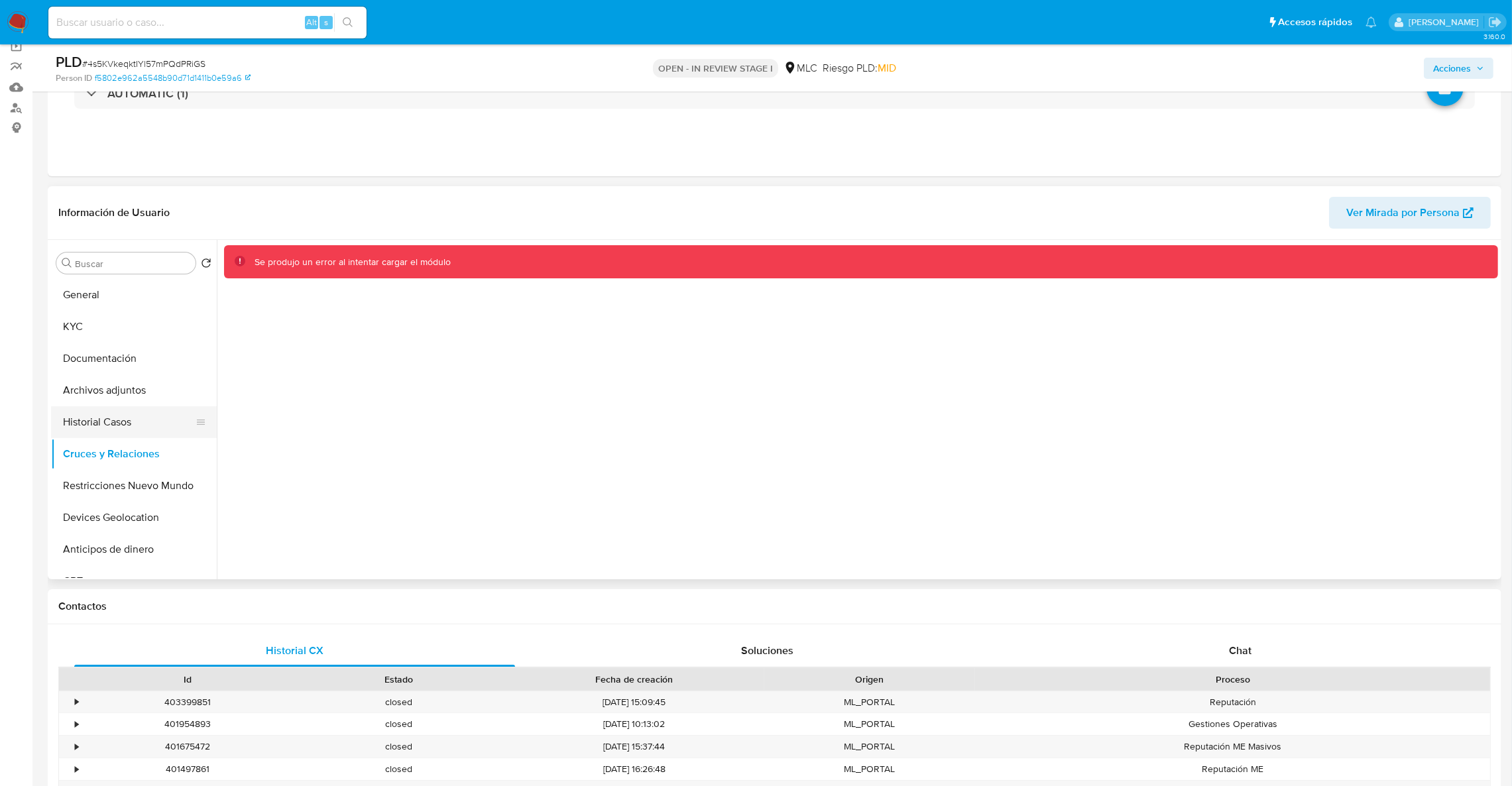
click at [150, 432] on button "Historial Casos" at bounding box center [129, 422] width 155 height 32
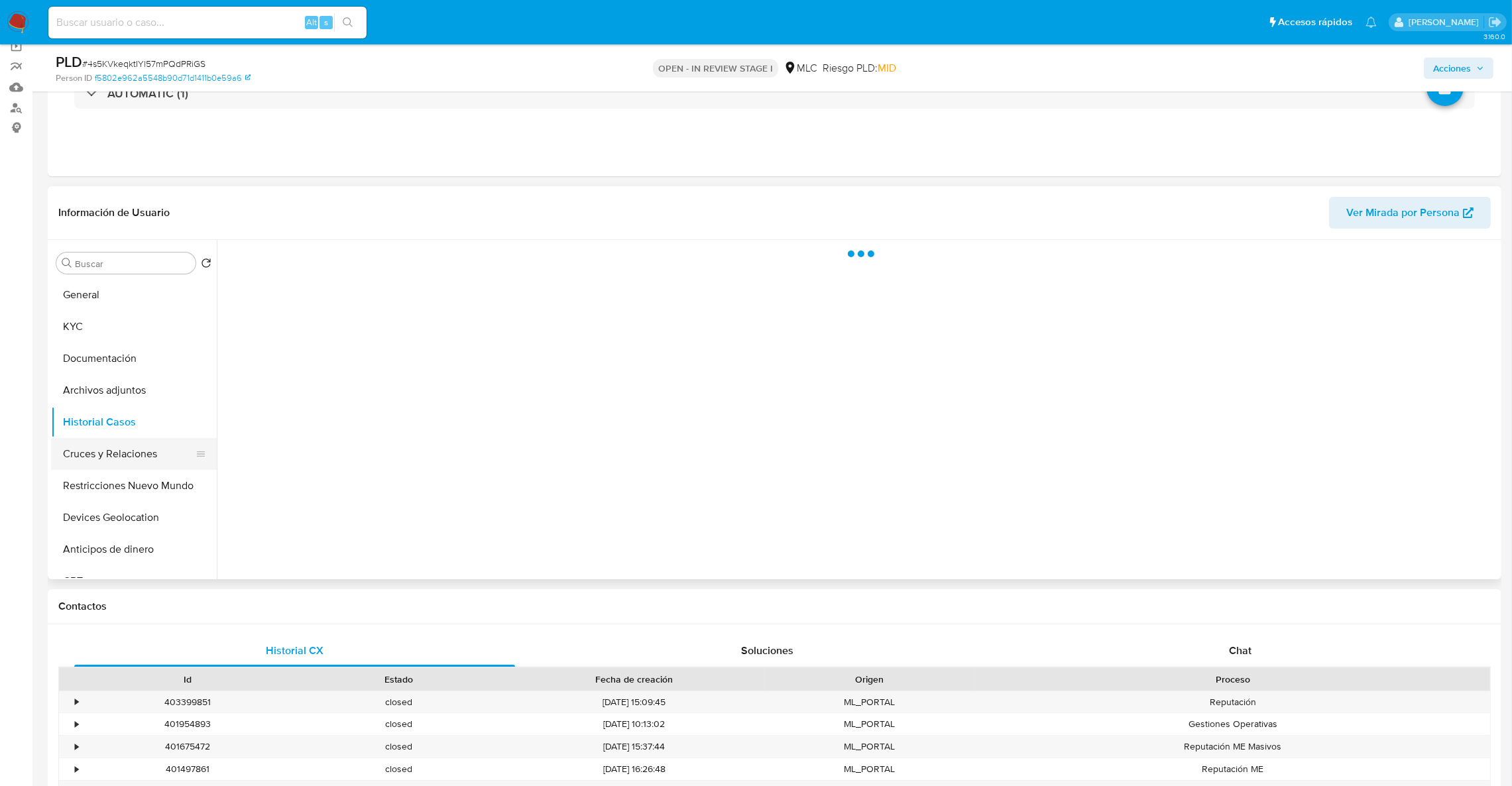
click at [141, 452] on button "Cruces y Relaciones" at bounding box center [129, 454] width 155 height 32
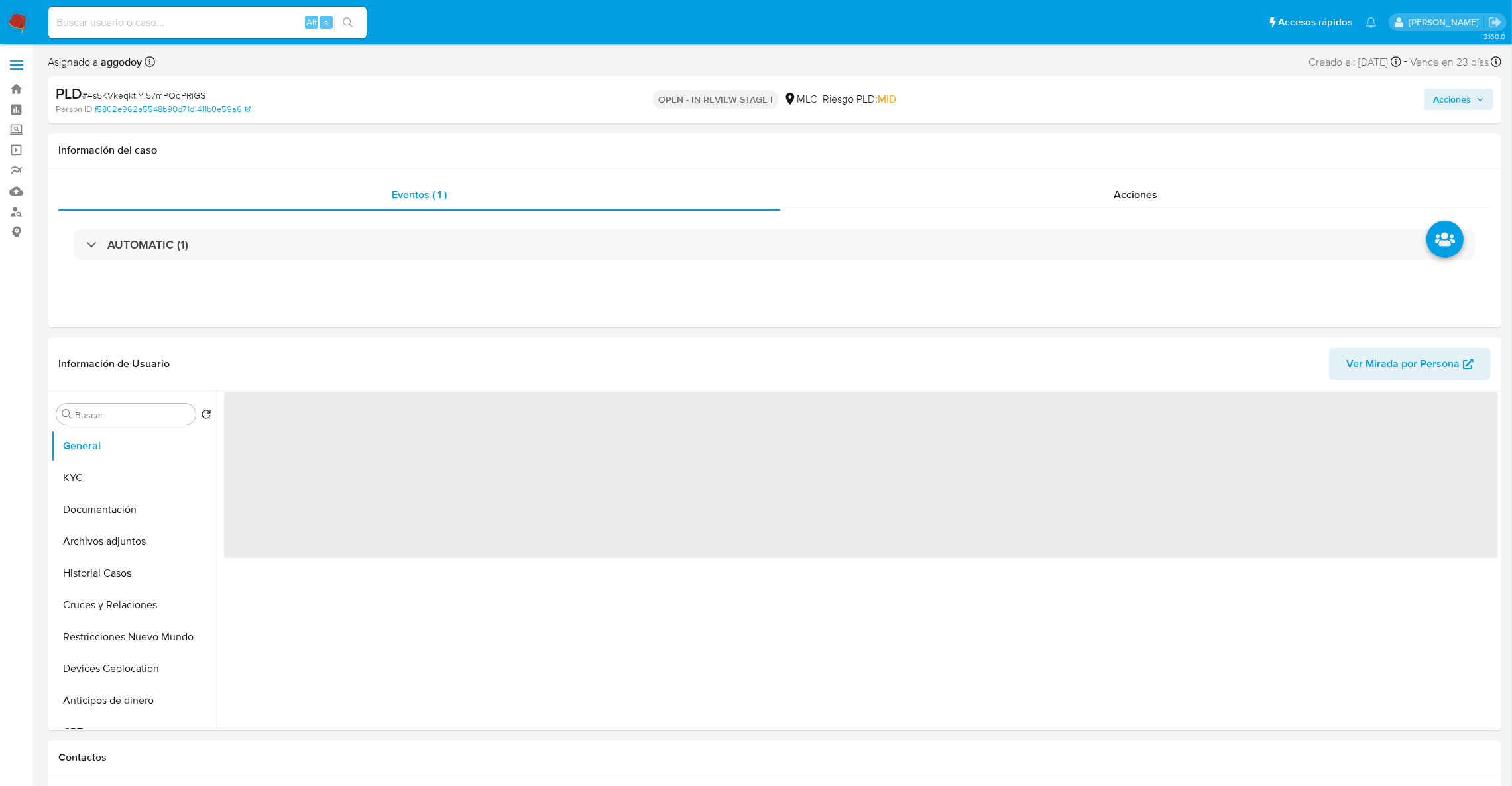
select select "10"
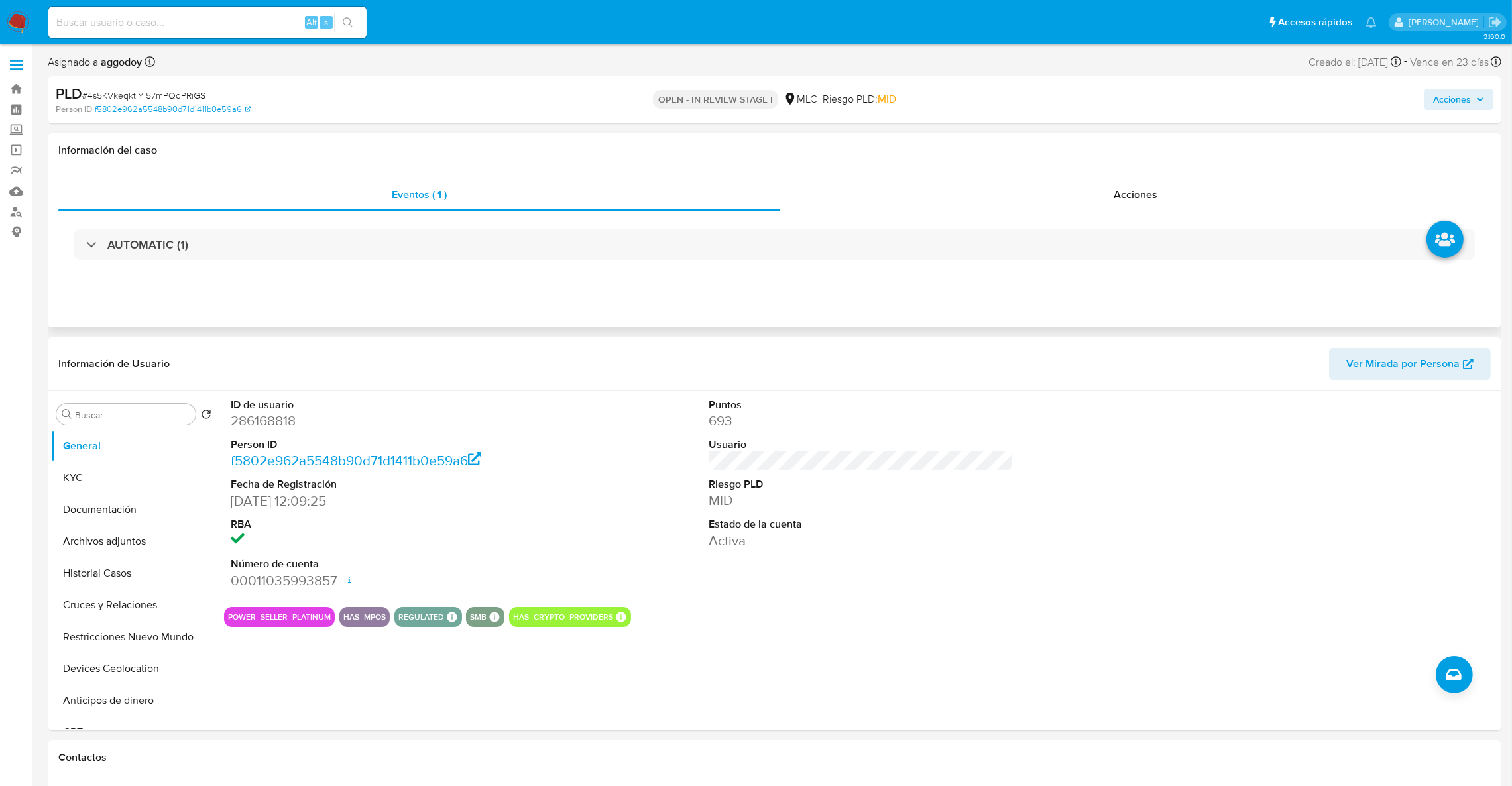
click at [126, 472] on button "KYC" at bounding box center [134, 478] width 166 height 32
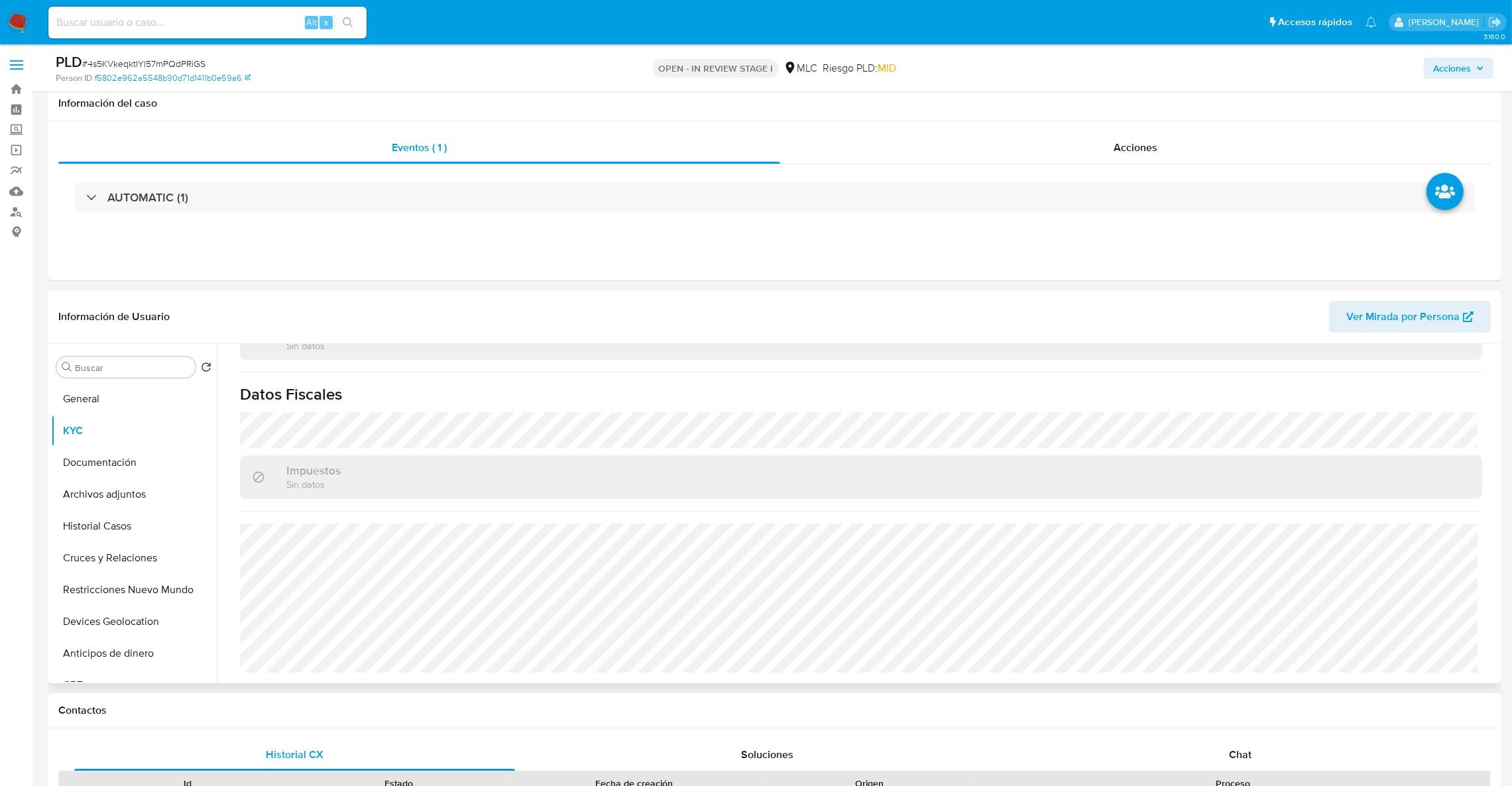
scroll to position [397, 0]
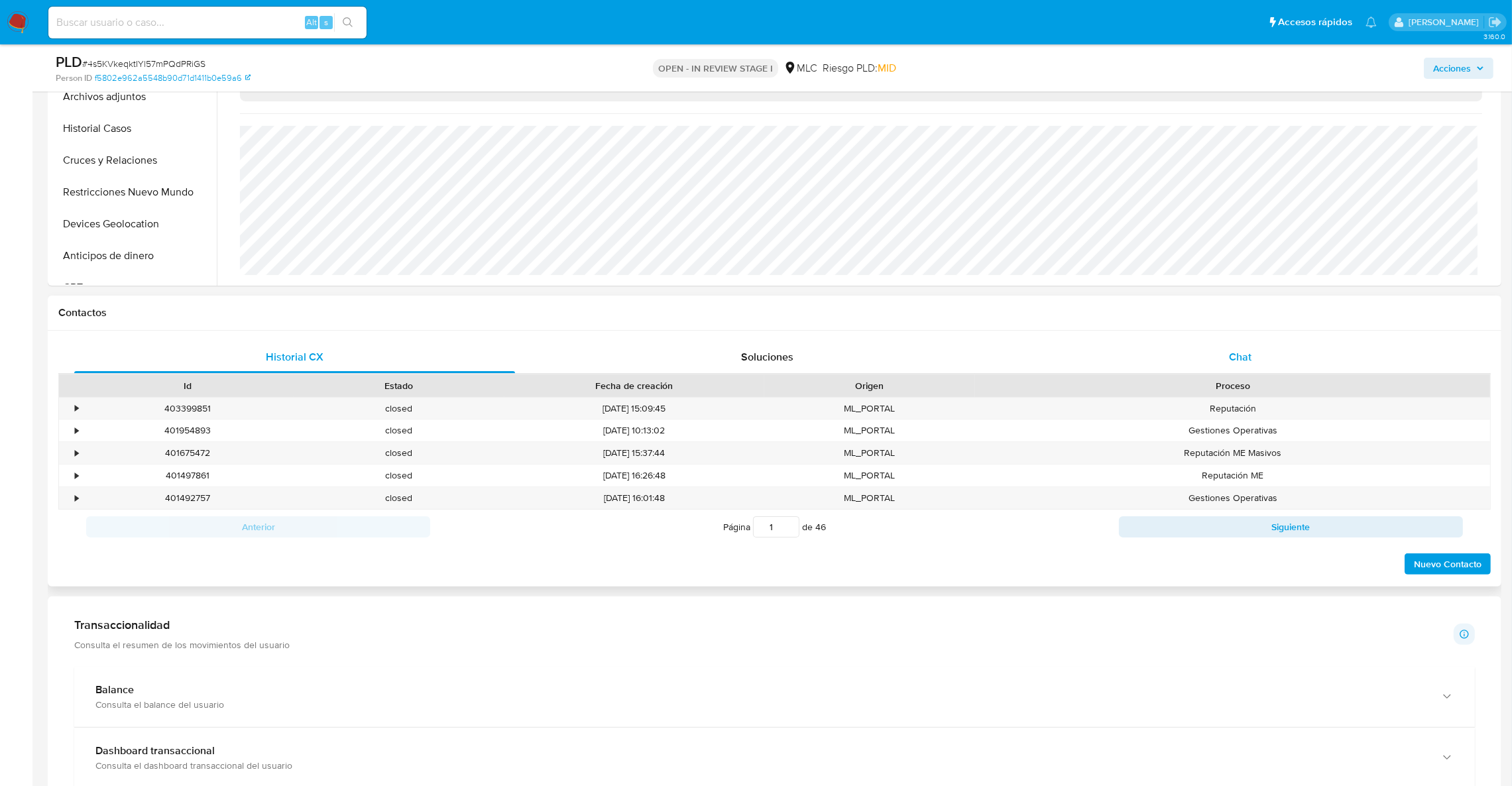
click at [1229, 365] on span "Chat" at bounding box center [1240, 357] width 22 height 16
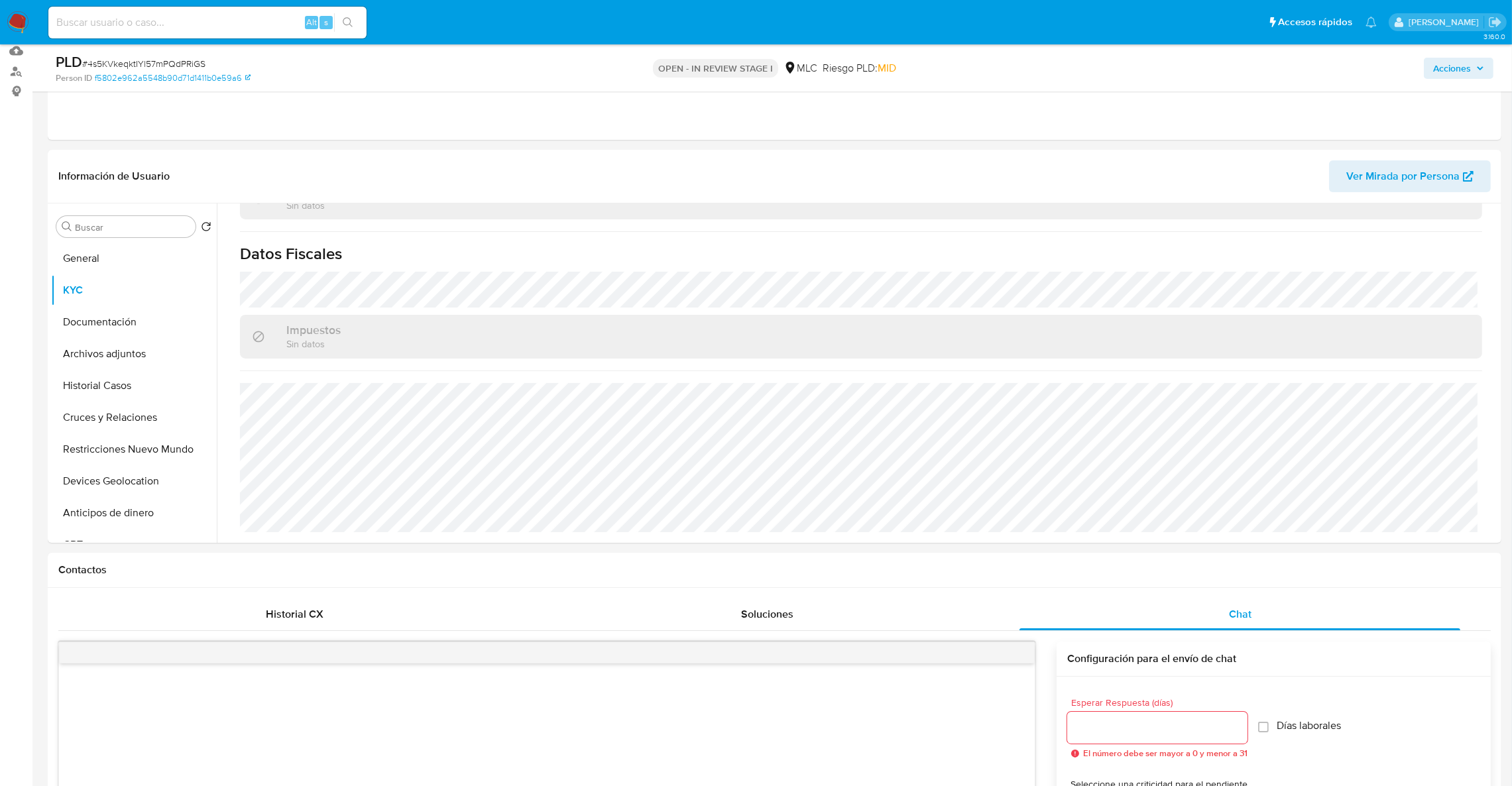
scroll to position [0, 0]
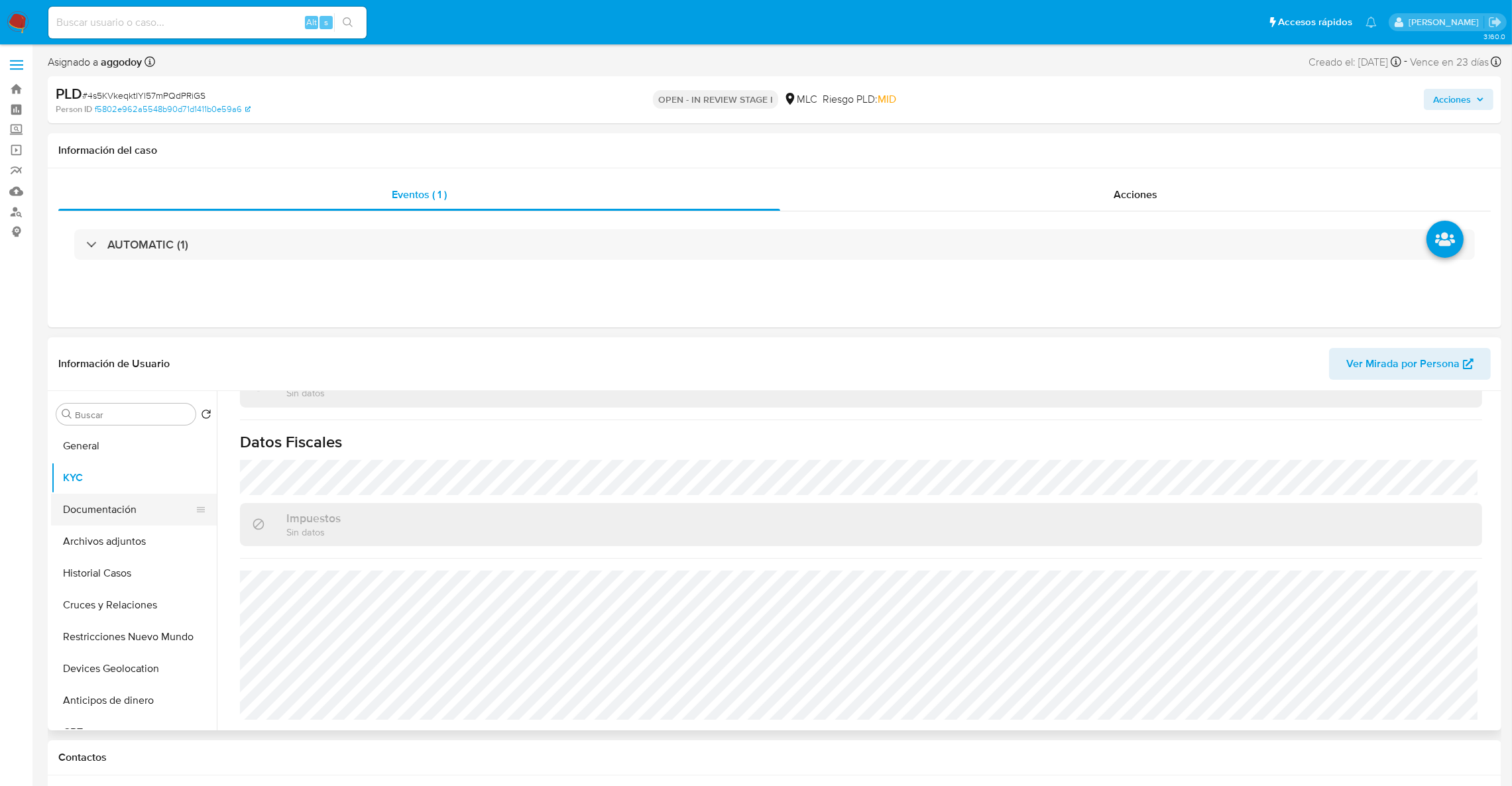
click at [86, 522] on button "Documentación" at bounding box center [129, 510] width 155 height 32
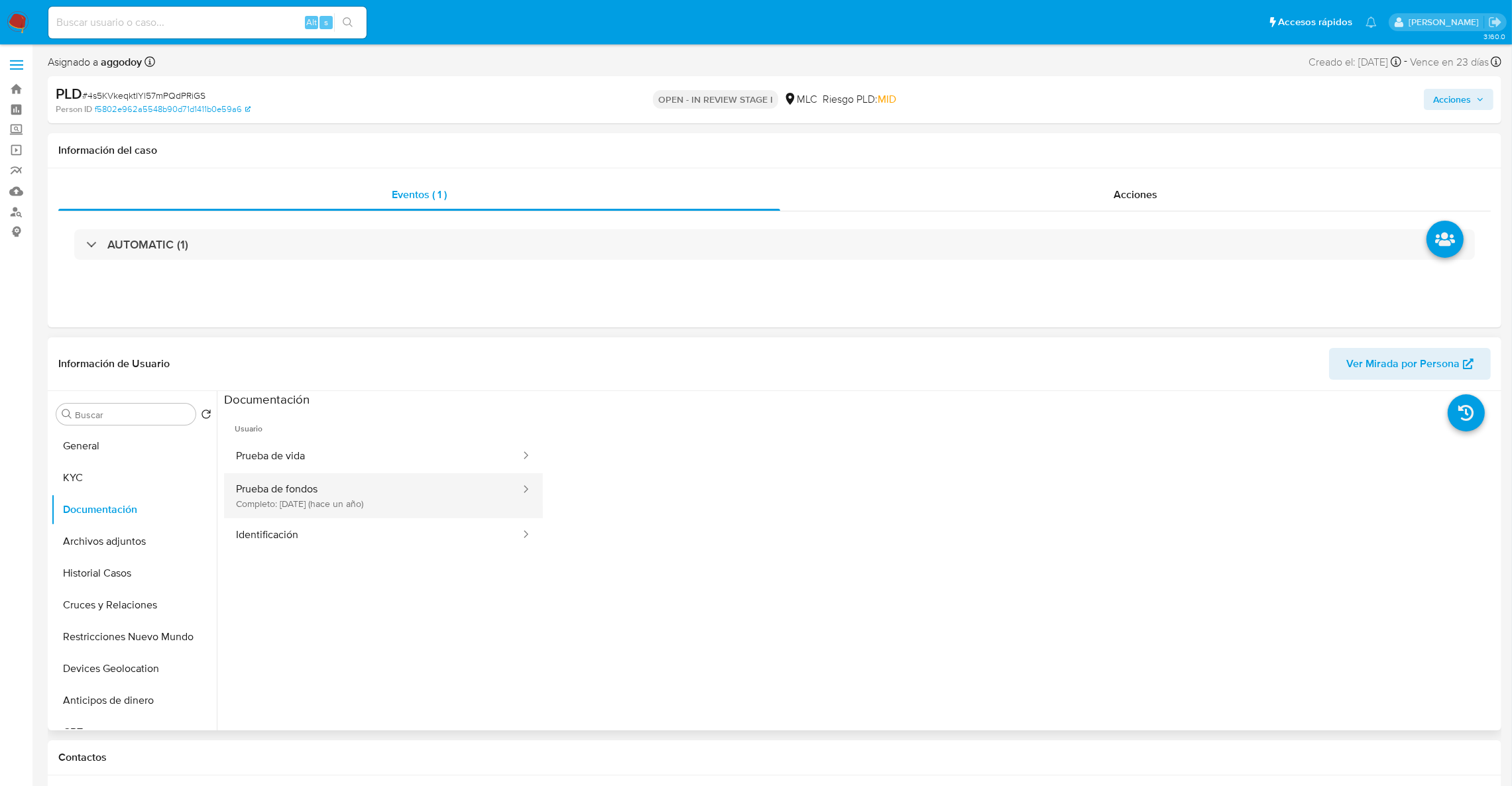
click at [365, 499] on button "Prueba de fondos Completo: [DATE] (hace un año)" at bounding box center [372, 496] width 297 height 45
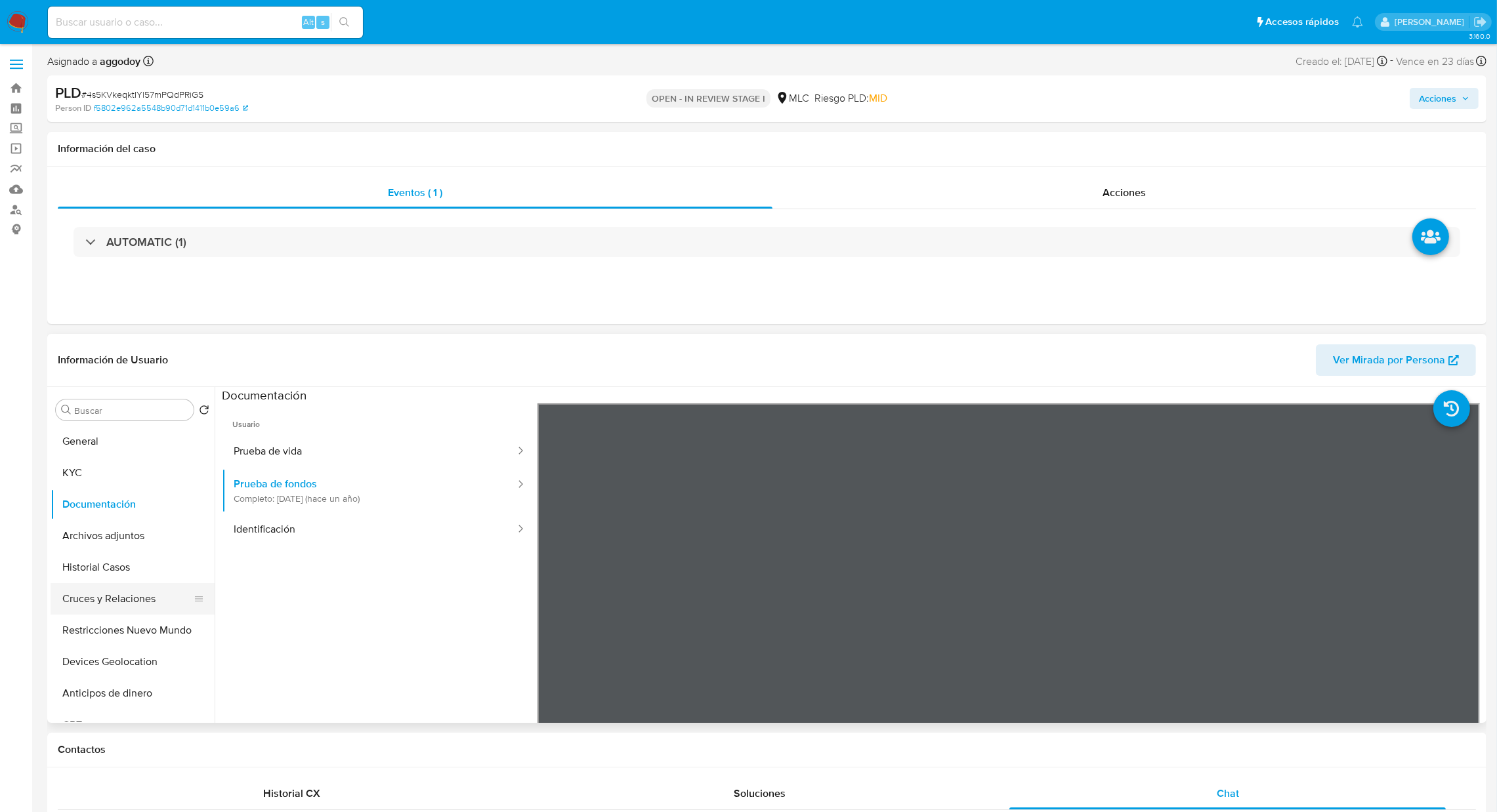
click at [99, 610] on button "Cruces y Relaciones" at bounding box center [127, 599] width 154 height 32
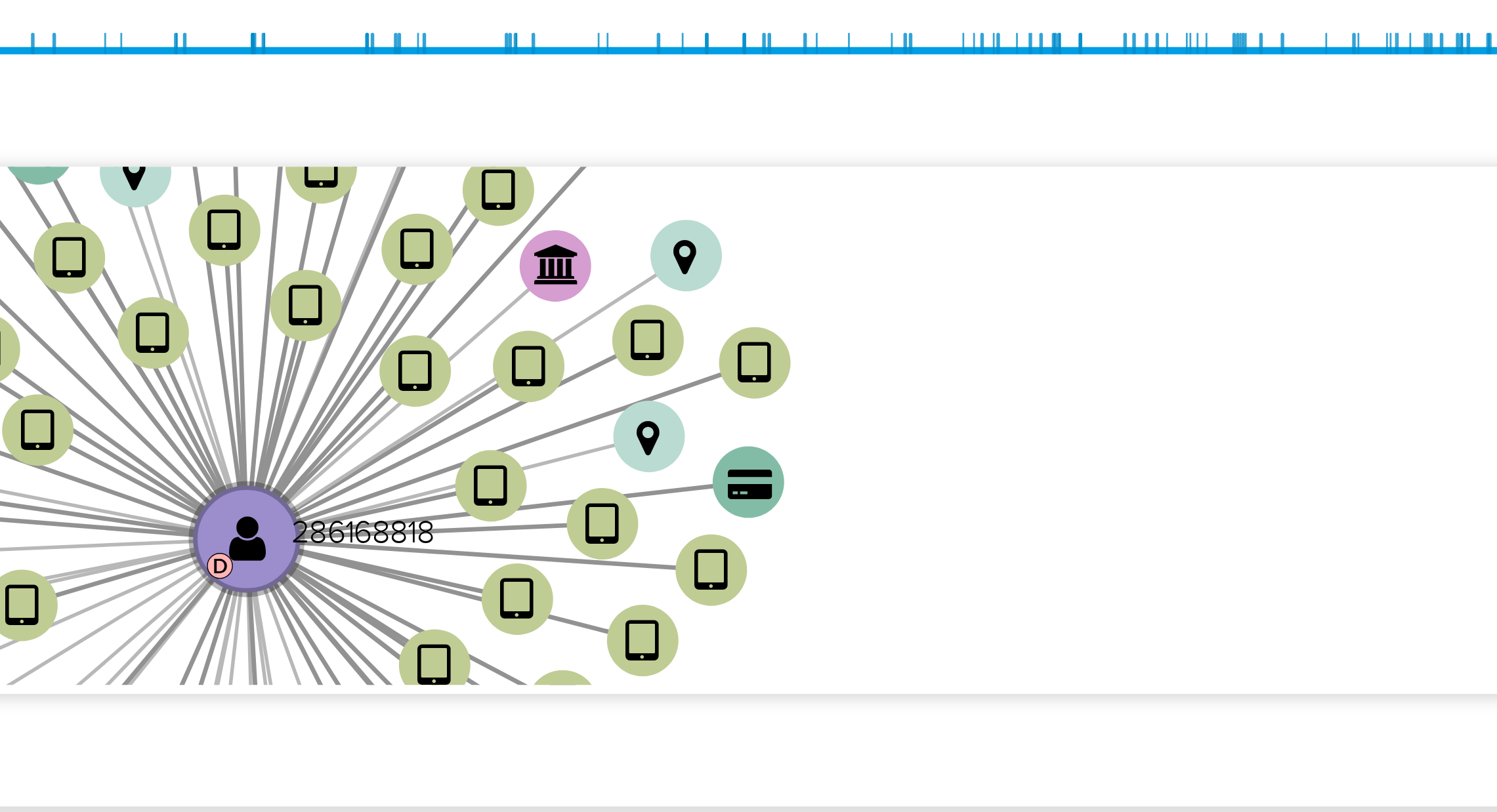
scroll to position [196, 0]
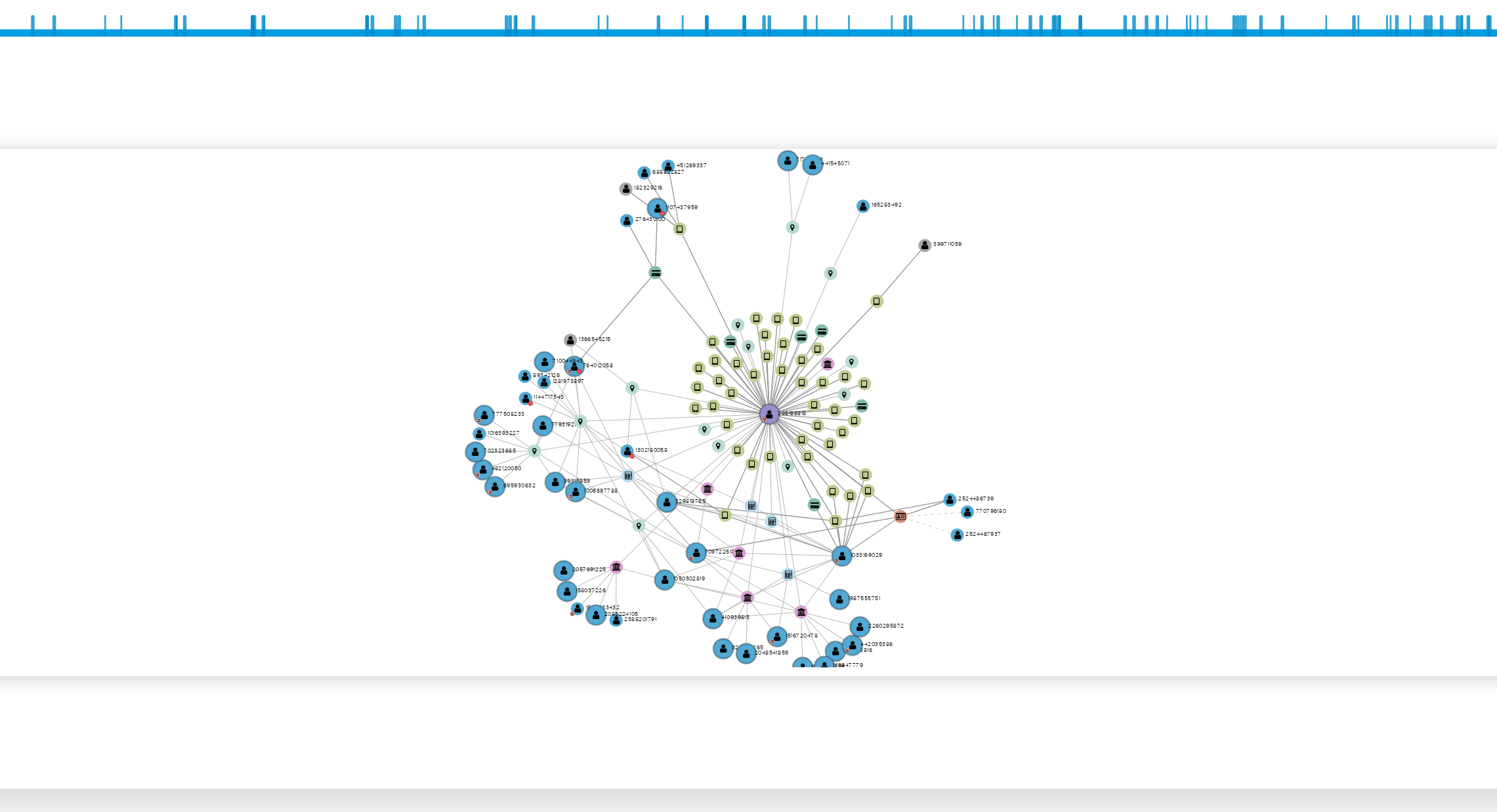
drag, startPoint x: 1163, startPoint y: 374, endPoint x: 1158, endPoint y: 341, distance: 33.4
click at [1158, 341] on icon "device-68c070c1cc53e64a18a3c2d2  user-286168818  286168818 D device-64da67dc7…" at bounding box center [861, 341] width 1242 height 190
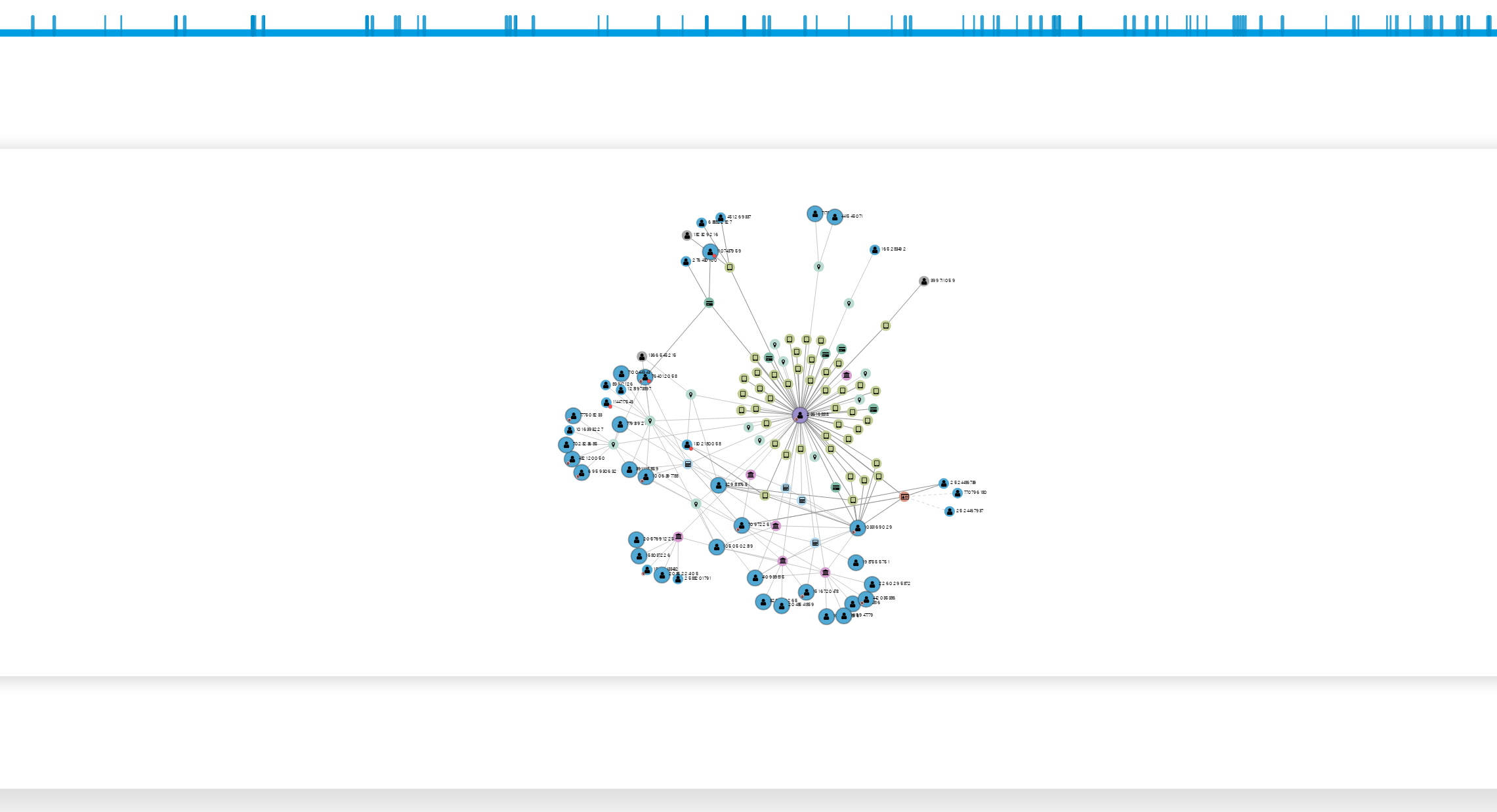
click at [1290, 304] on icon "device-68c070c1cc53e64a18a3c2d2  user-286168818  286168818 D device-64da67dc7…" at bounding box center [861, 341] width 1242 height 190
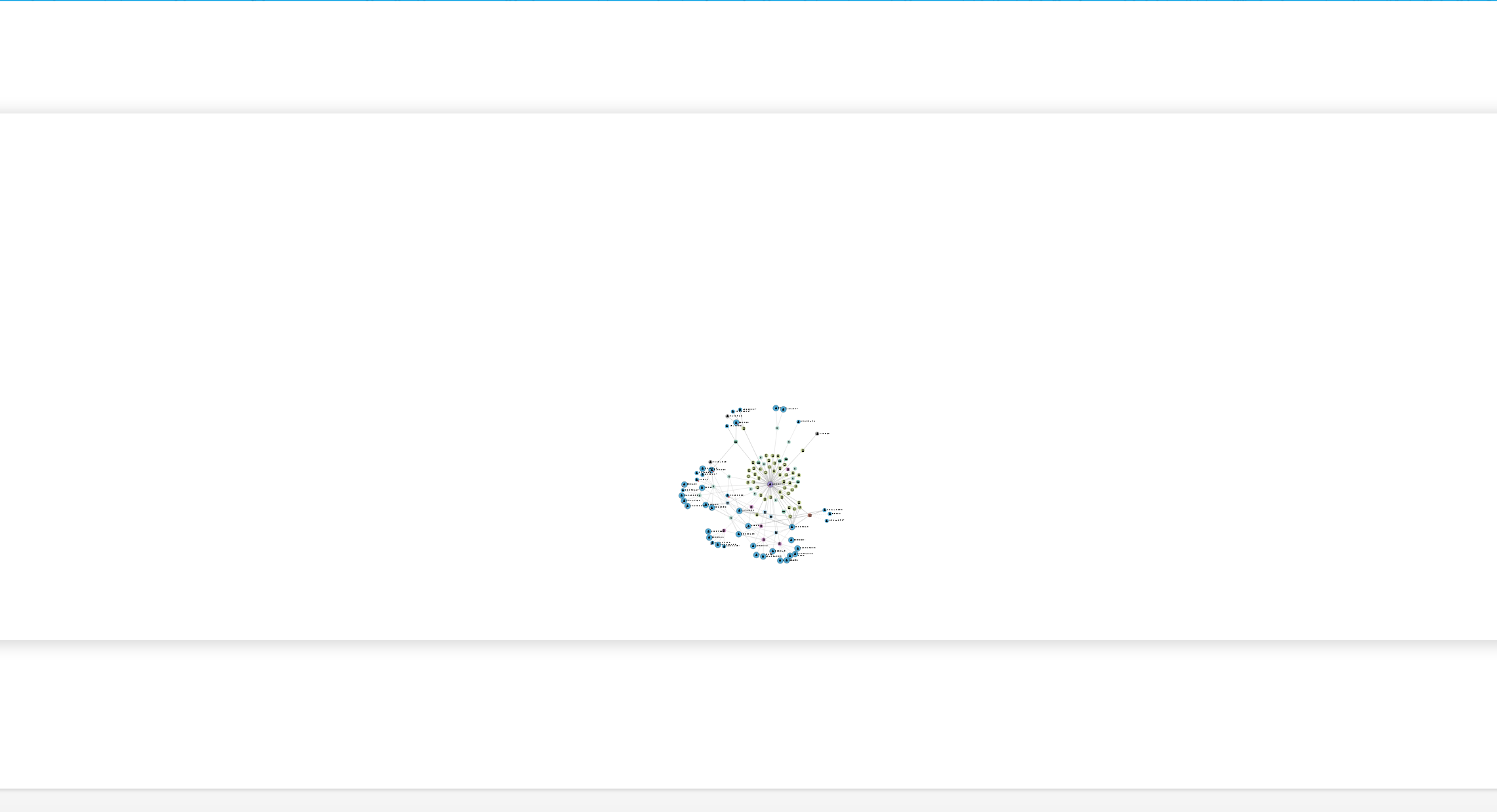
scroll to position [197, 0]
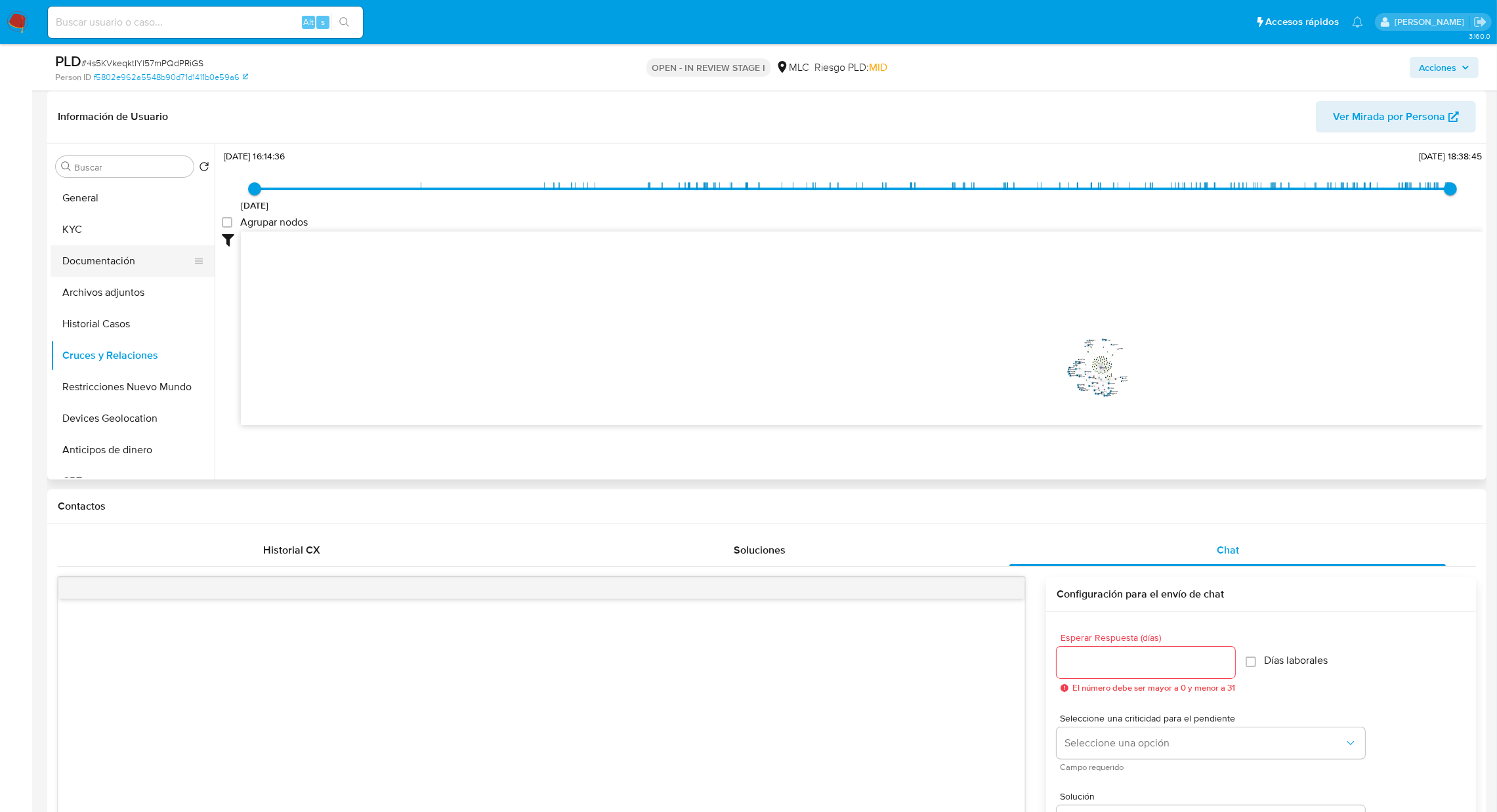
click at [96, 252] on button "Documentación" at bounding box center [127, 261] width 154 height 32
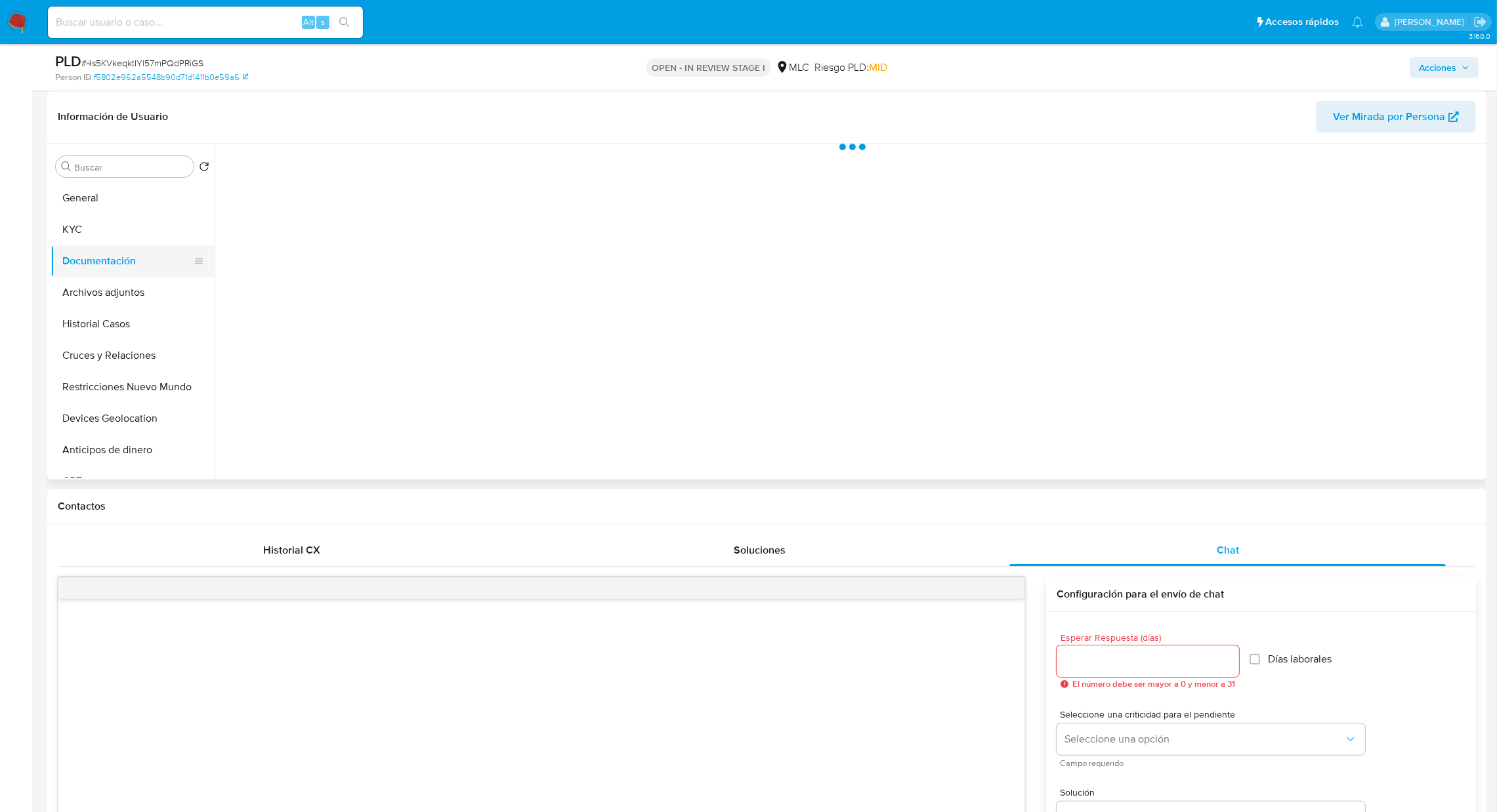
scroll to position [0, 0]
click at [115, 297] on button "Archivos adjuntos" at bounding box center [127, 292] width 154 height 32
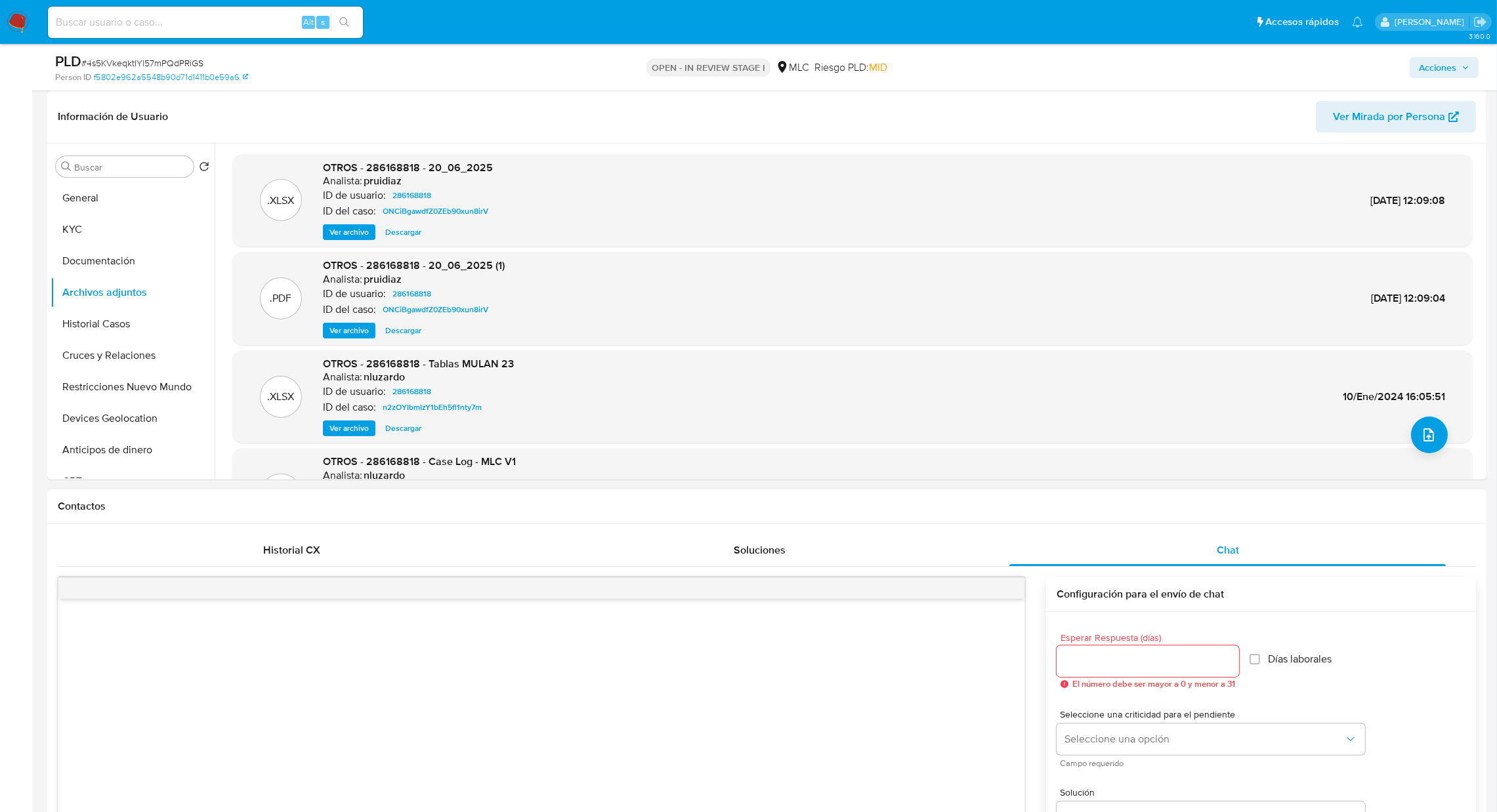
click at [1113, 501] on h1 "Contactos" at bounding box center [767, 507] width 1418 height 13
click at [1128, 94] on div "Información de Usuario Ver Mirada por Persona" at bounding box center [767, 117] width 1439 height 53
click at [1100, 623] on div "Esperar Respuesta (días) El número debe ser mayor a 0 y menor a 31 Días laboral…" at bounding box center [1261, 660] width 409 height 76
click at [1078, 452] on div ".PDF OTROS - 286168818 - Case Log - MLC V1 Analista: nluzardo ID de usuario: 28…" at bounding box center [853, 494] width 1240 height 93
click at [160, 399] on button "Restricciones Nuevo Mundo" at bounding box center [127, 387] width 154 height 32
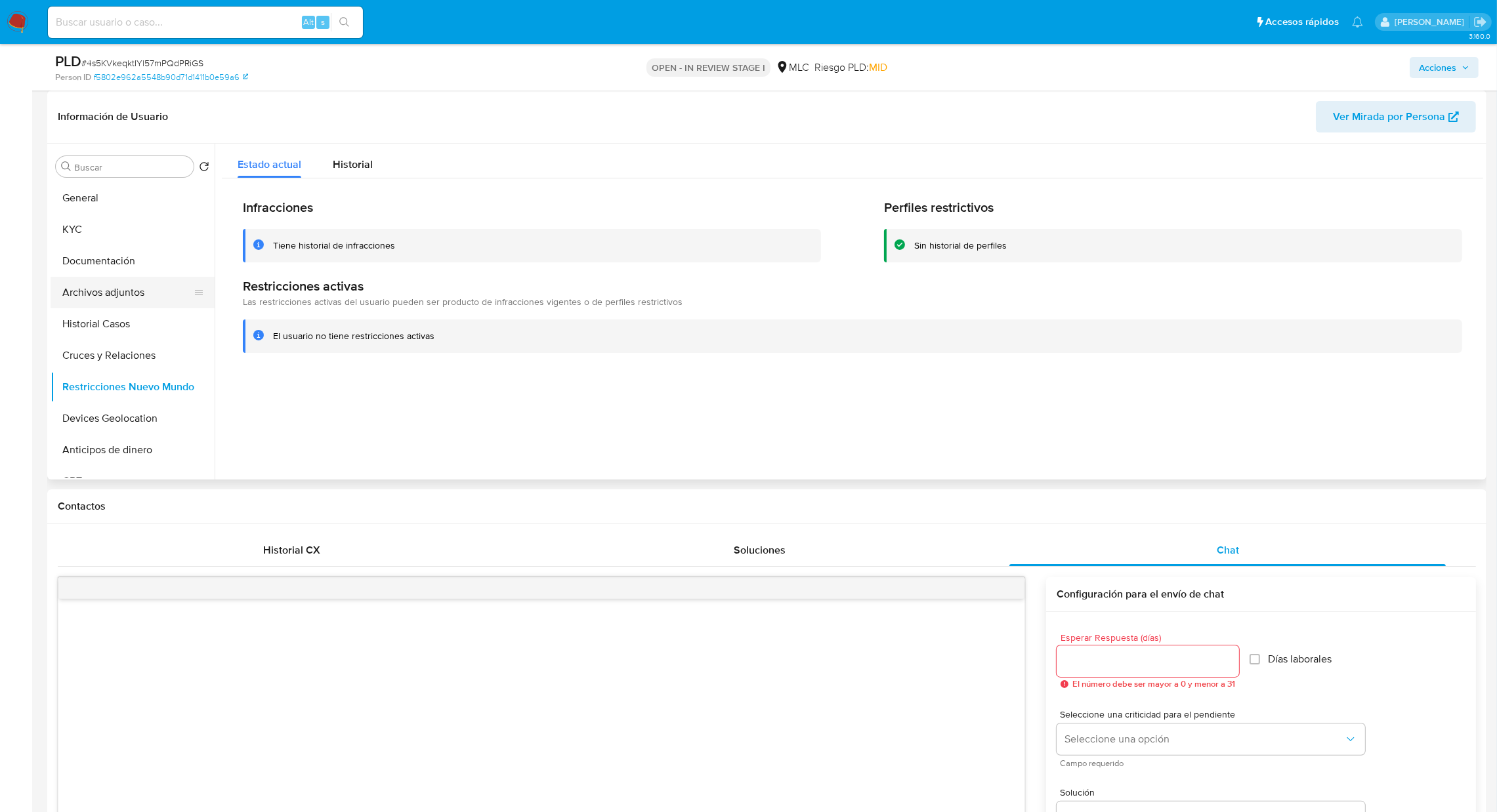
click at [91, 295] on button "Archivos adjuntos" at bounding box center [127, 292] width 154 height 32
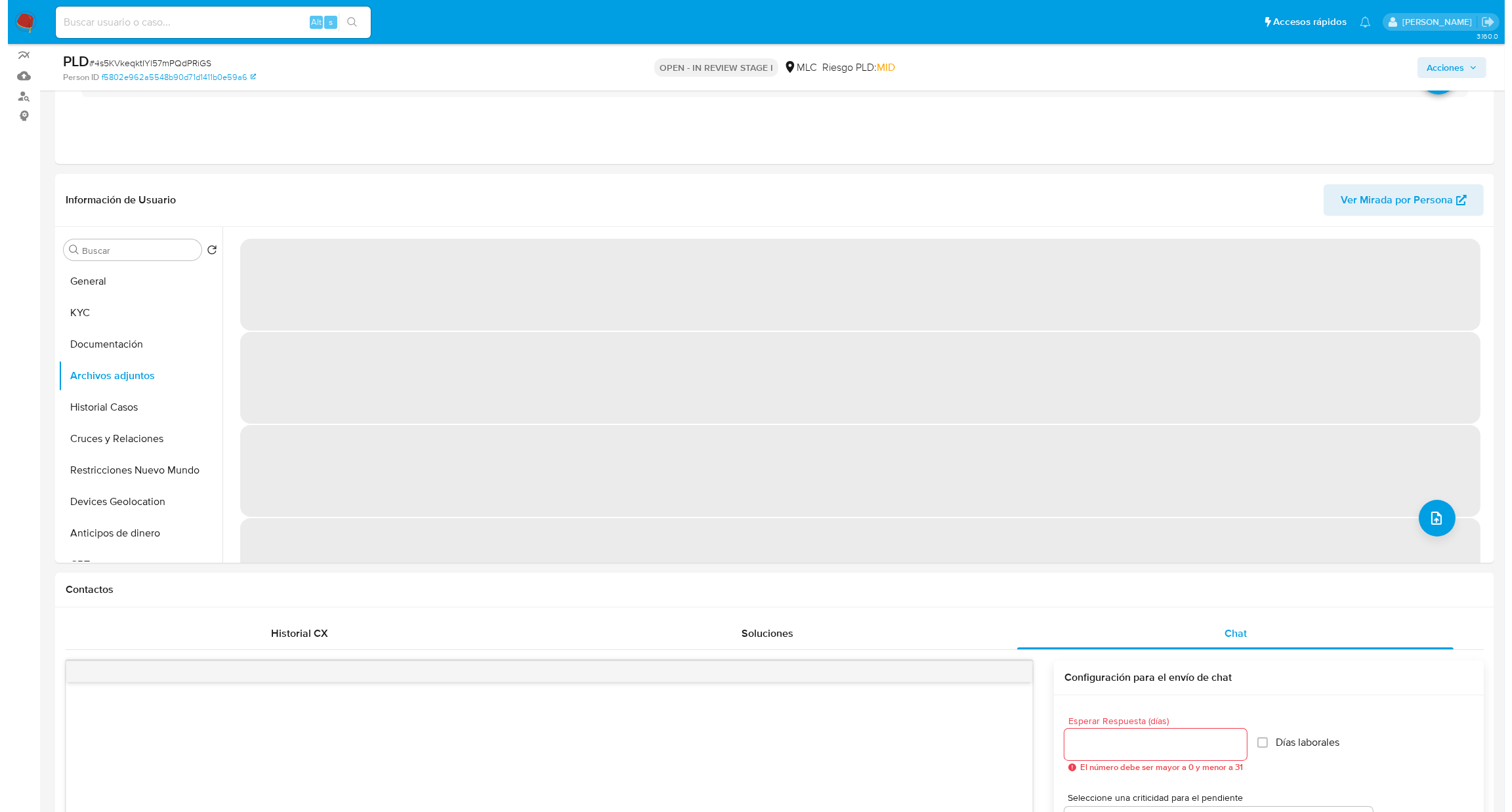
scroll to position [111, 0]
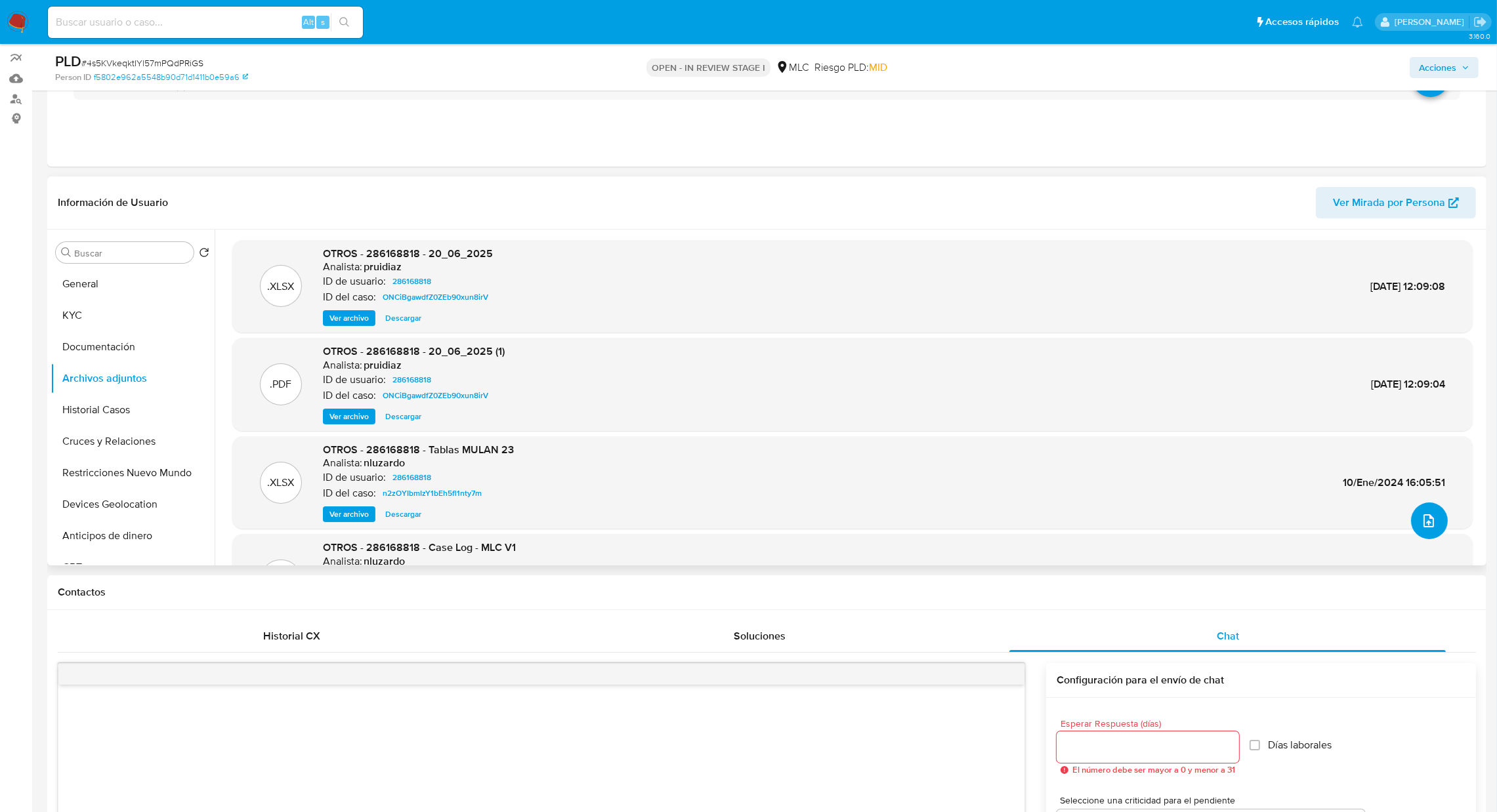
click at [1430, 524] on icon "upload-file" at bounding box center [1428, 521] width 15 height 15
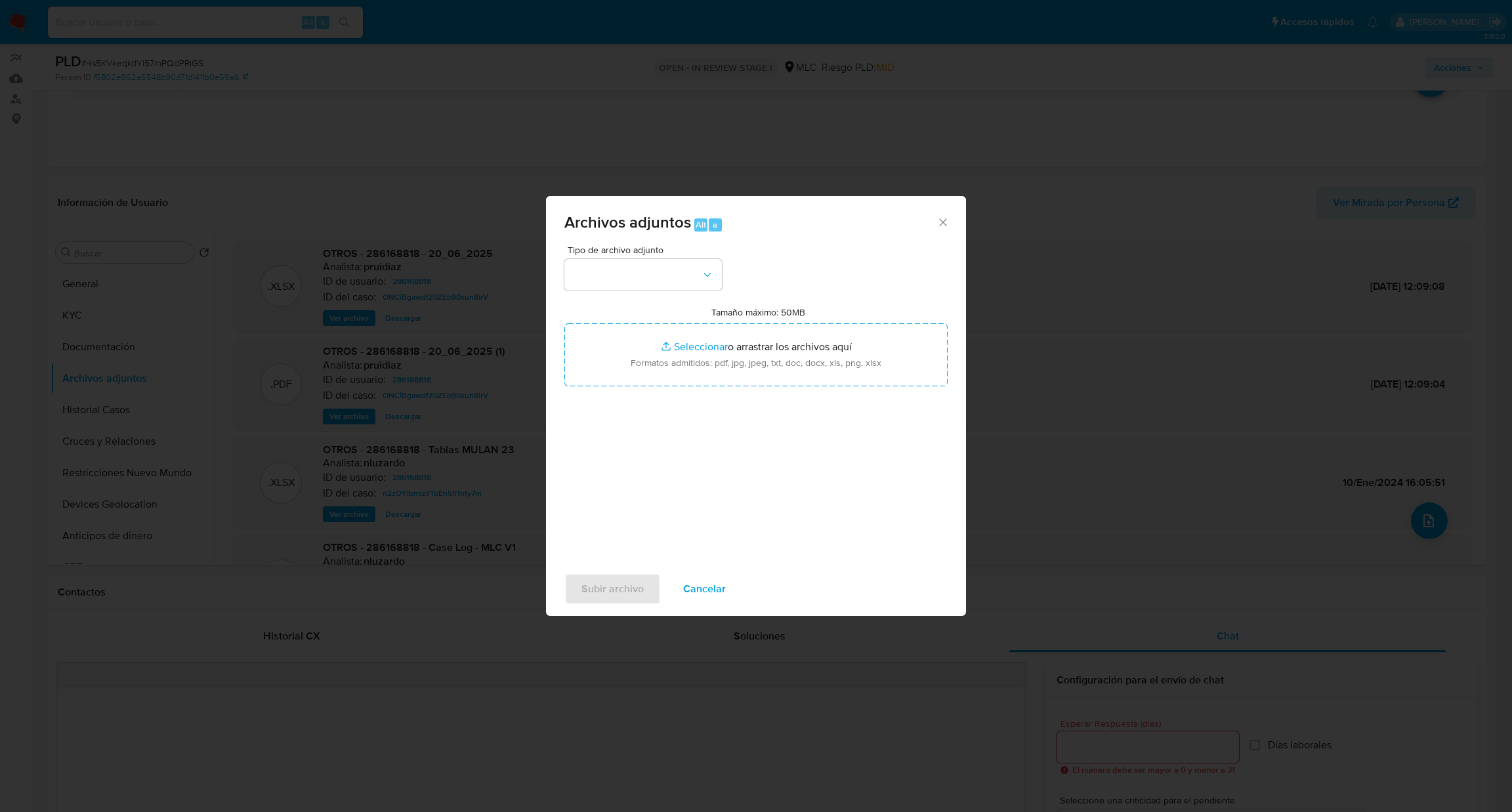
click at [678, 253] on span "Tipo de archivo adjunto" at bounding box center [647, 250] width 157 height 9
click at [678, 270] on button "button" at bounding box center [643, 274] width 157 height 32
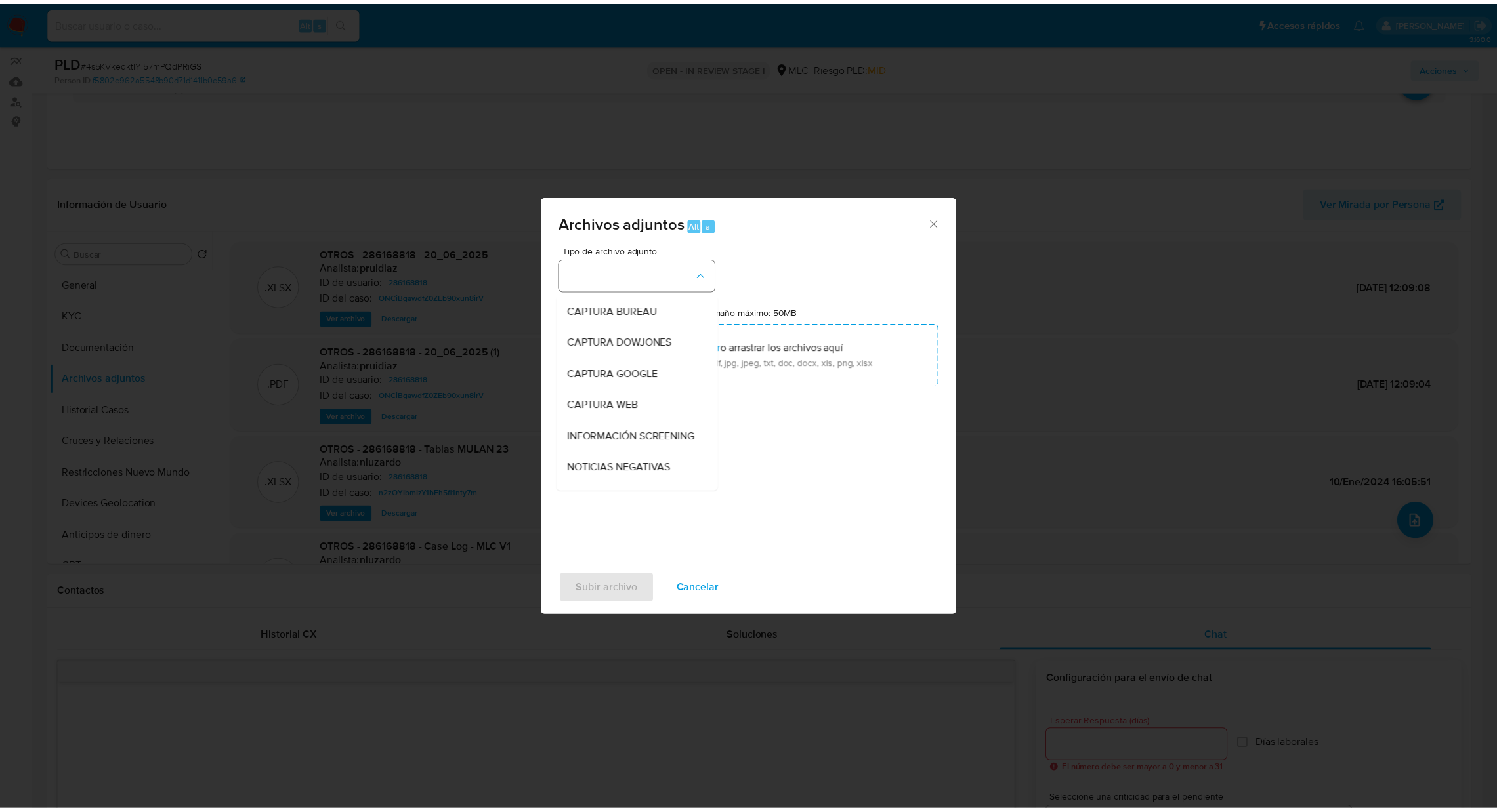
scroll to position [107, 0]
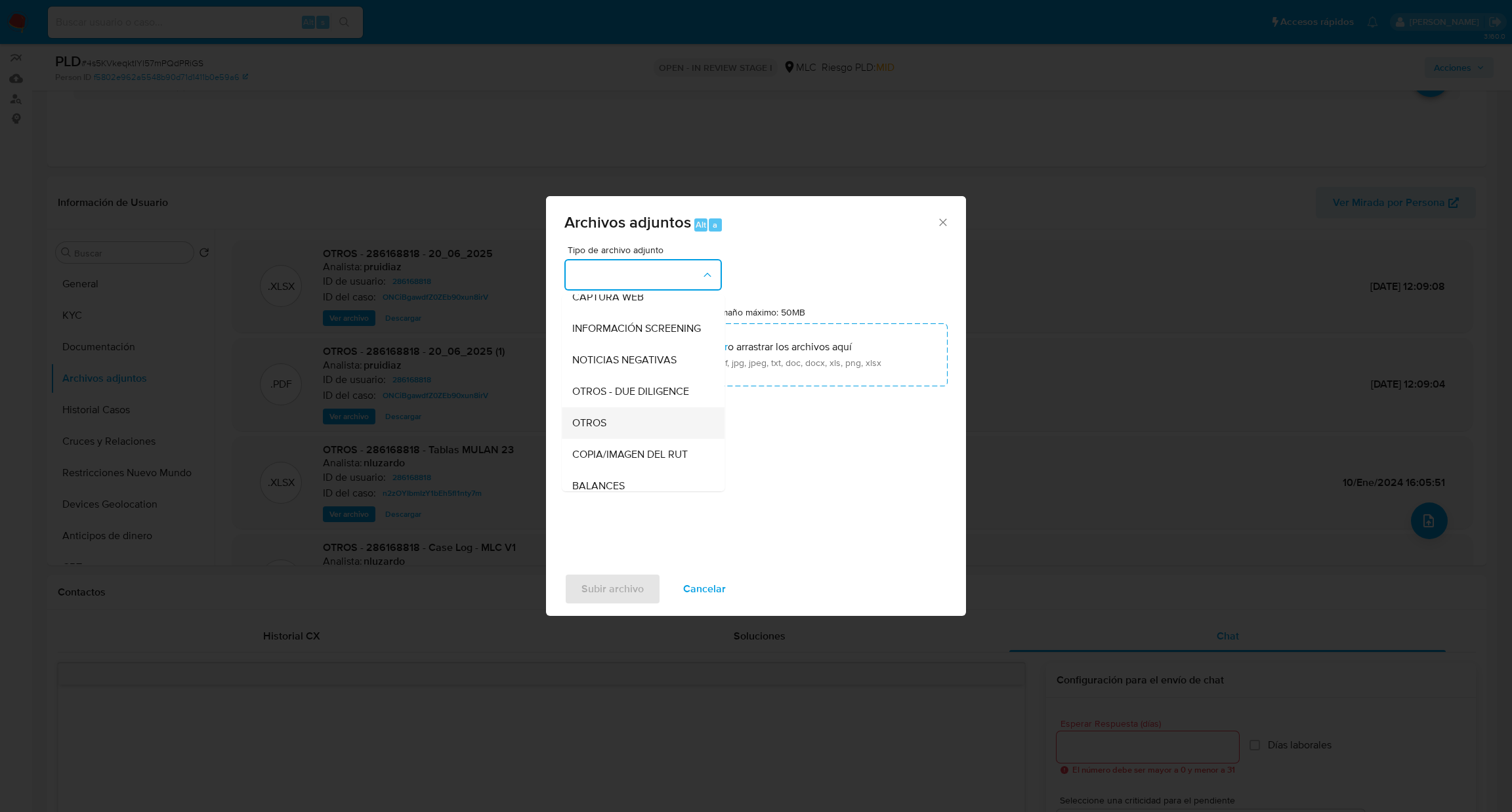
click at [620, 434] on div "OTROS" at bounding box center [639, 423] width 134 height 32
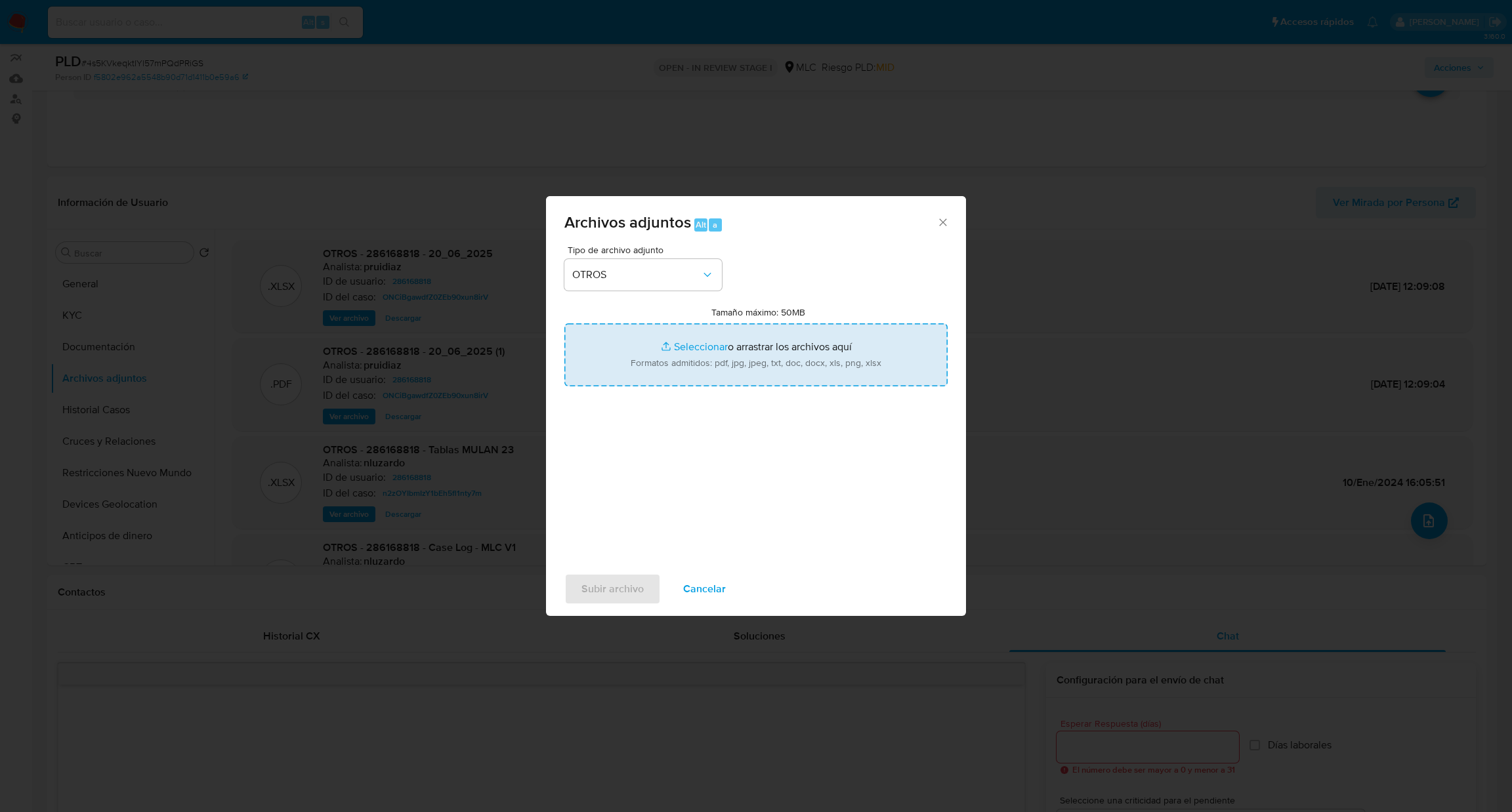
click at [617, 332] on input "Tamaño máximo: 50MB Seleccionar archivos" at bounding box center [756, 355] width 383 height 63
type input "C:\fakepath\Case Log - 286168818.pdf"
click at [664, 348] on input "Tamaño máximo: 50MB Seleccionar archivos" at bounding box center [756, 355] width 383 height 63
type input "C:\fakepath\286168818Movimientos .xlsx"
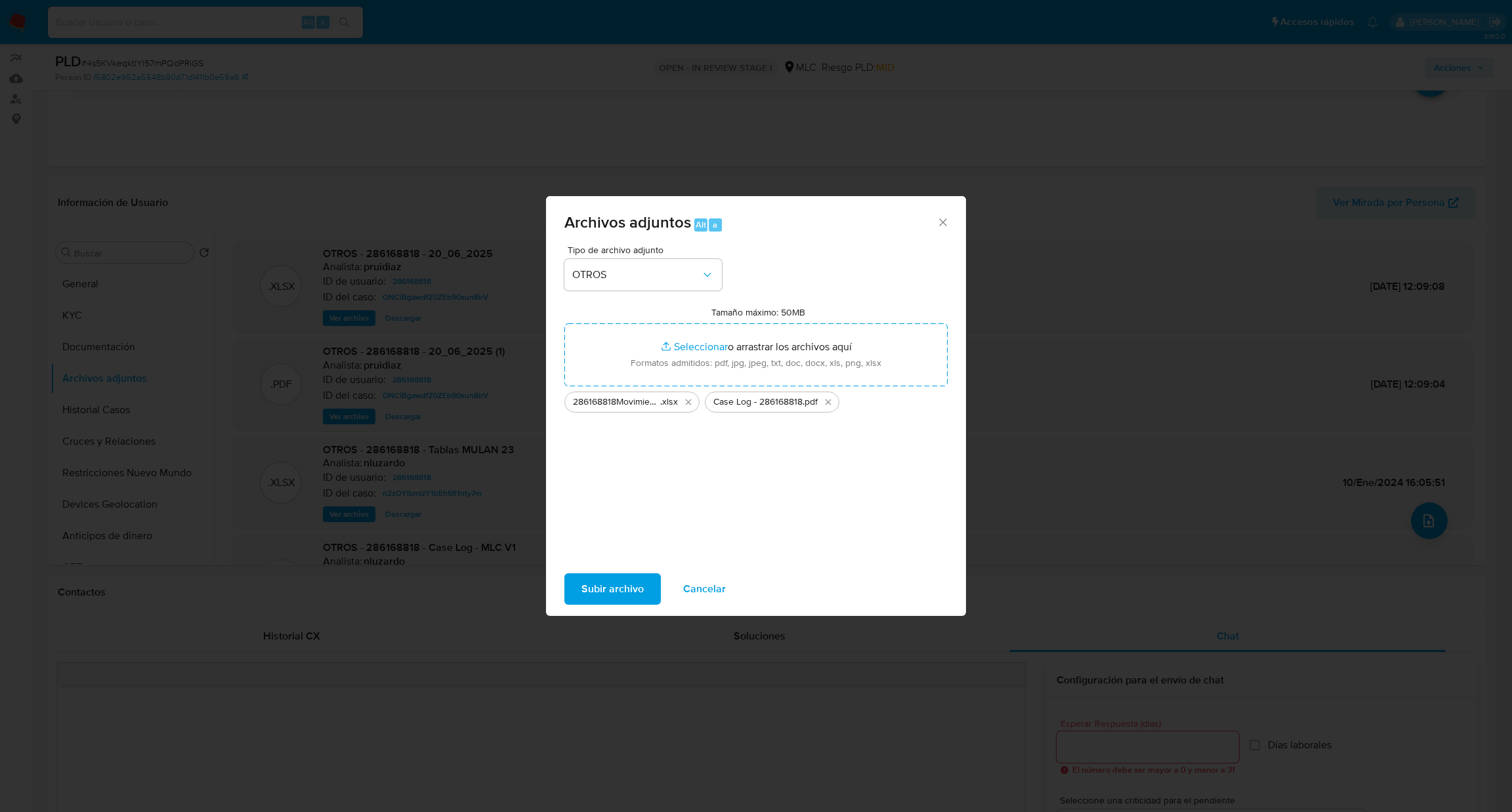
click at [633, 584] on span "Subir archivo" at bounding box center [612, 588] width 63 height 29
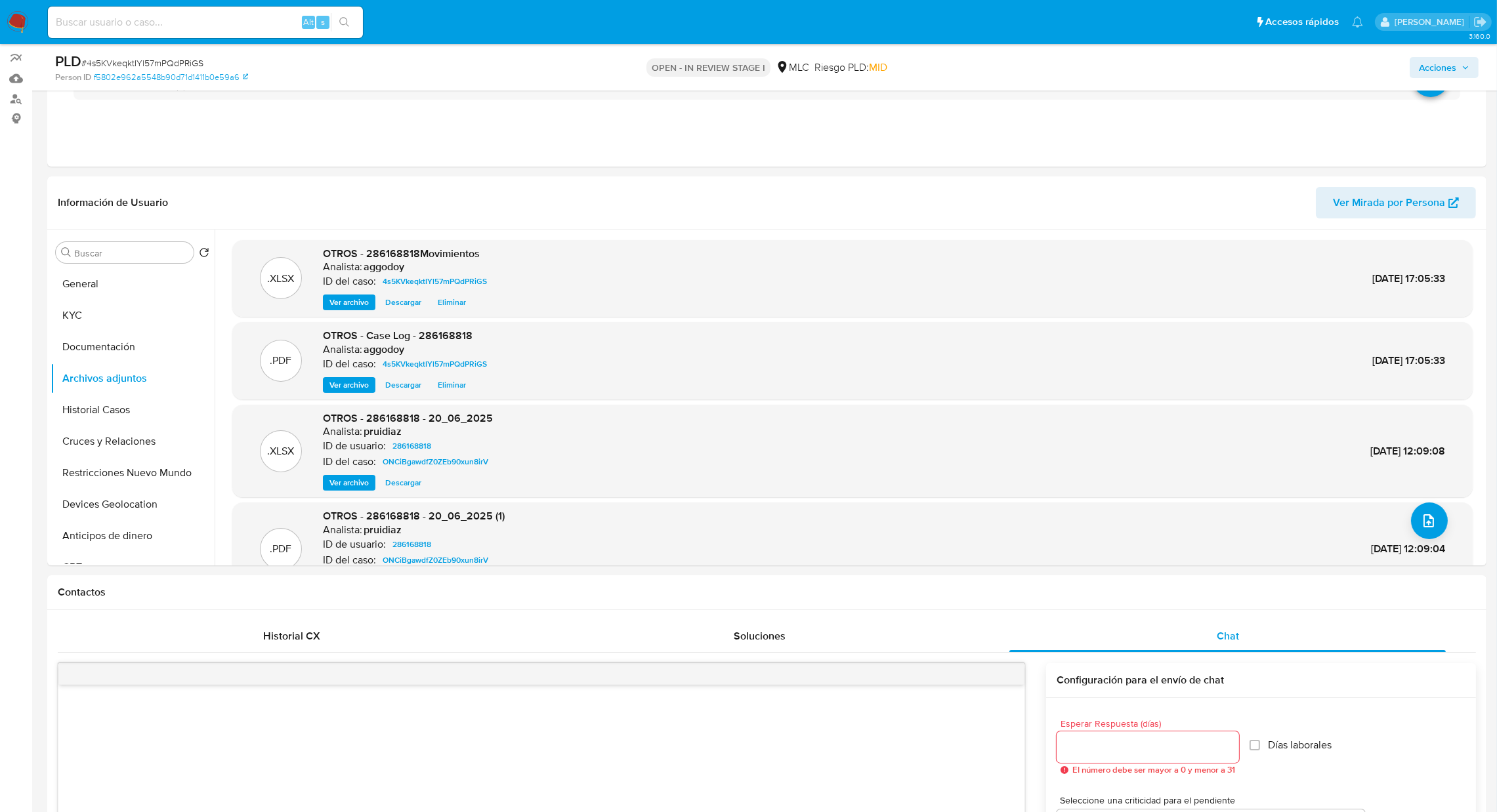
click at [1442, 71] on span "Acciones" at bounding box center [1437, 68] width 38 height 21
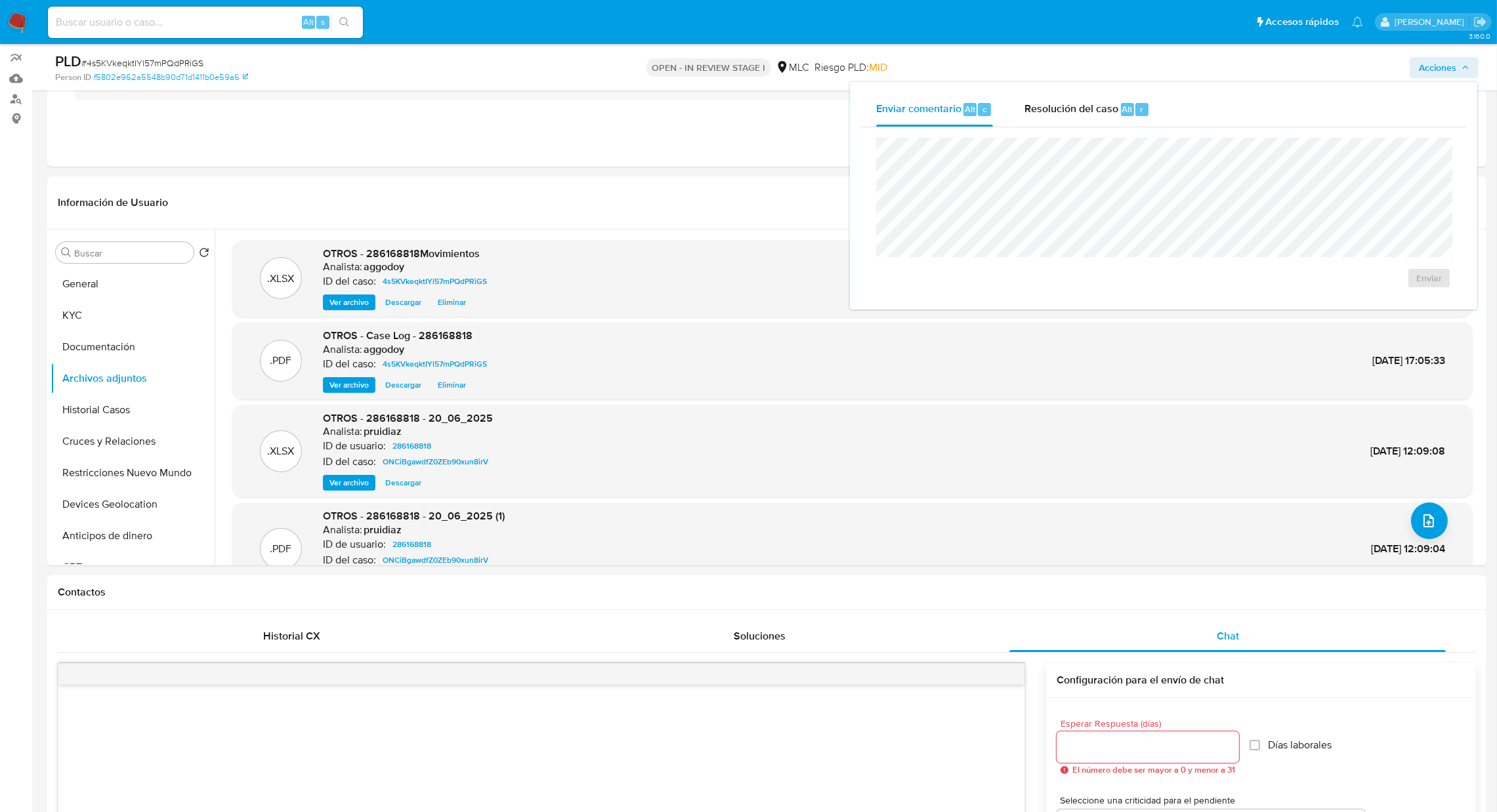
click at [1088, 127] on div "Enviar" at bounding box center [1163, 213] width 606 height 172
click at [1068, 110] on div "Resolución del caso Alt r" at bounding box center [1087, 110] width 125 height 34
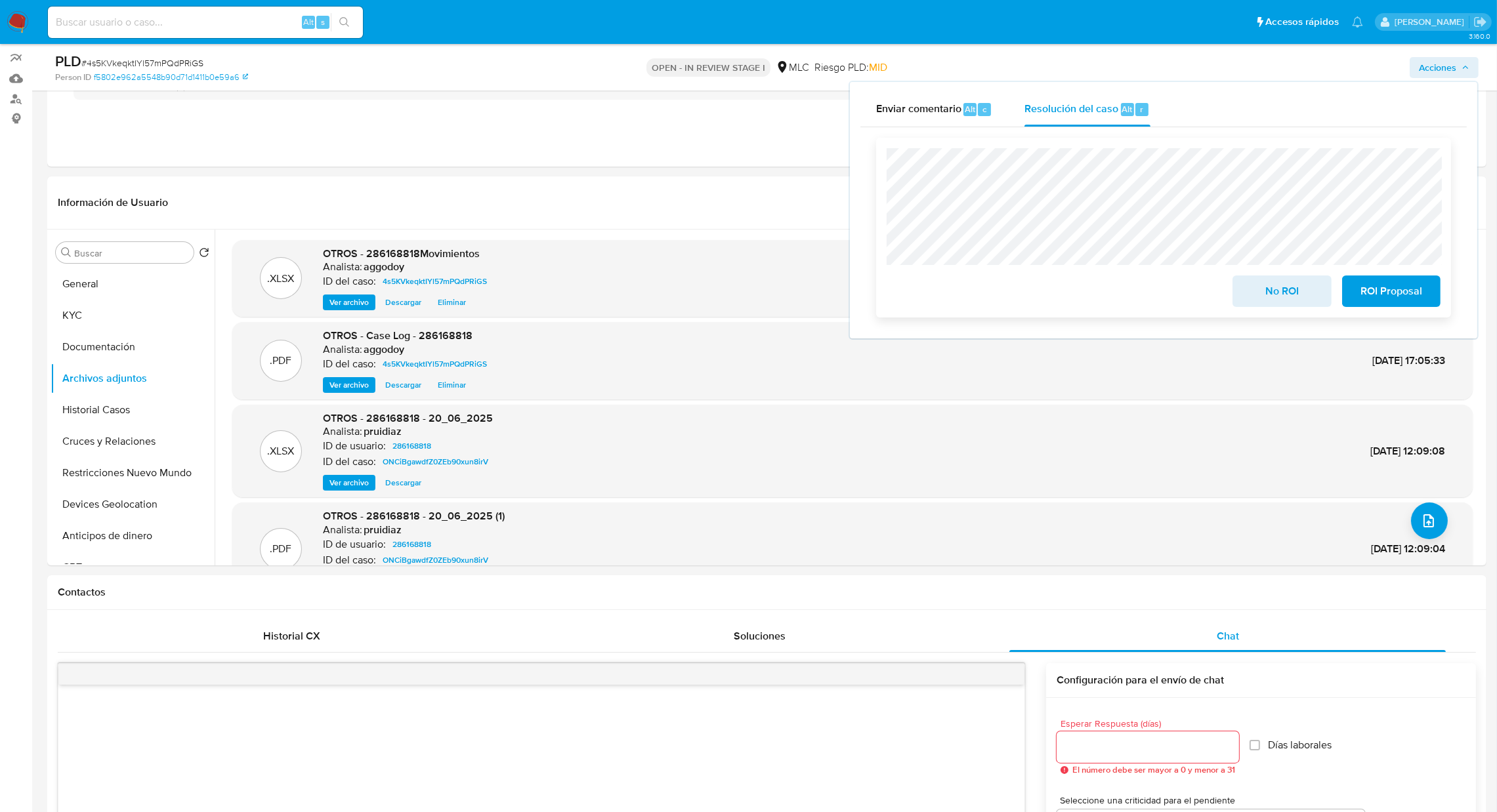
drag, startPoint x: 1275, startPoint y: 301, endPoint x: 1262, endPoint y: 293, distance: 15.3
click at [1277, 301] on span "No ROI" at bounding box center [1281, 291] width 64 height 29
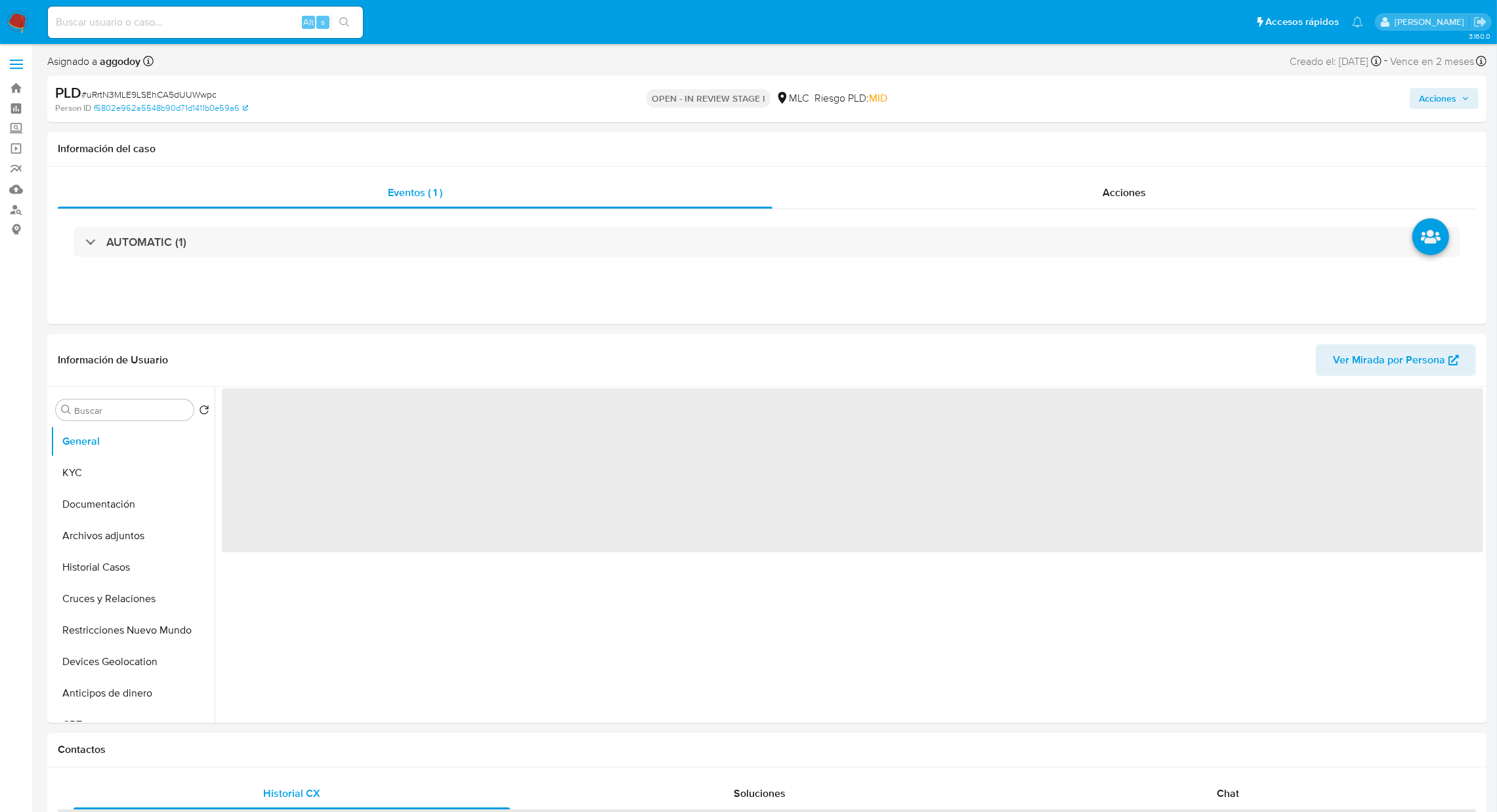
select select "10"
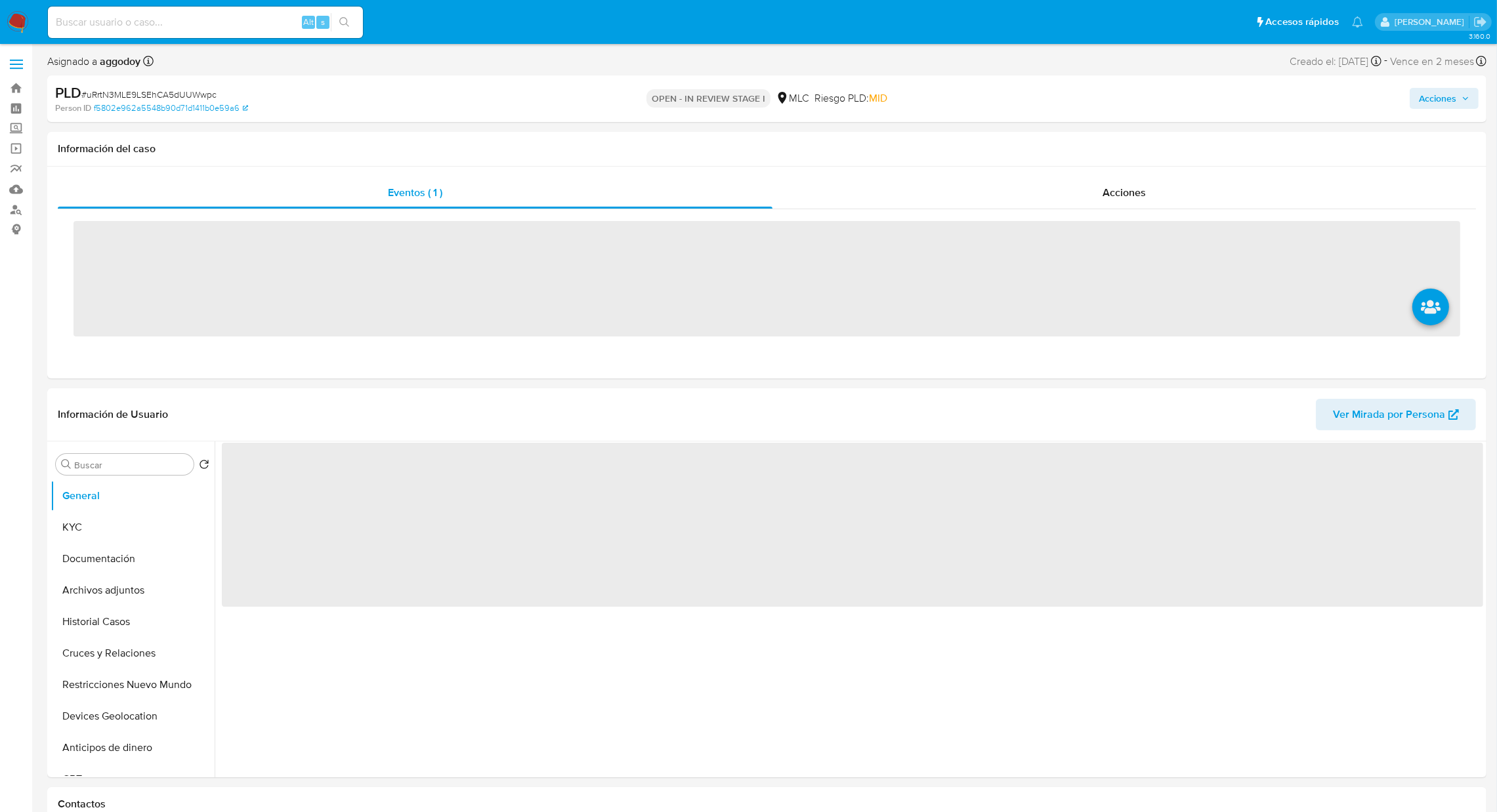
click at [1459, 94] on span "Acciones" at bounding box center [1443, 98] width 51 height 18
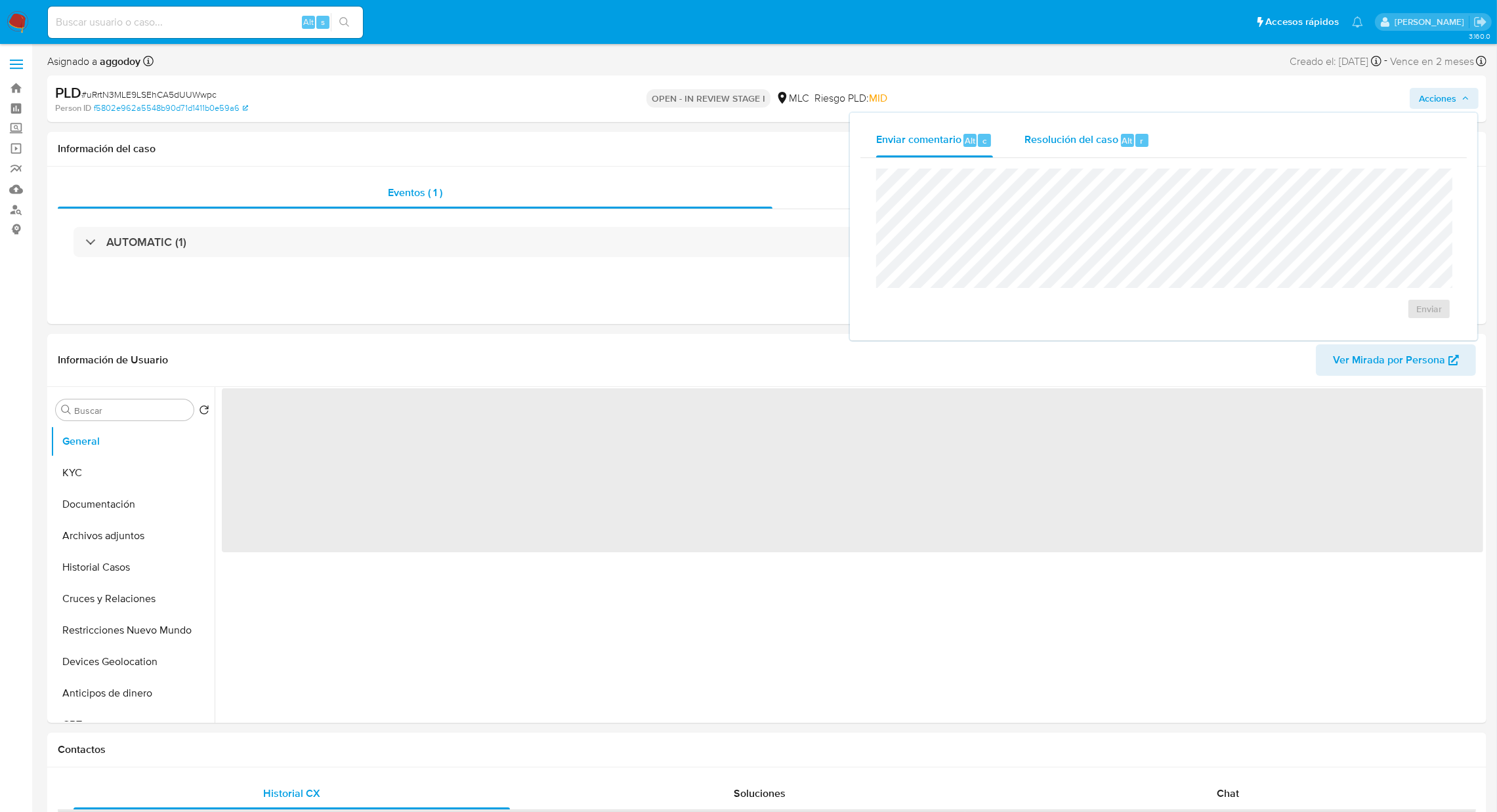
click at [1081, 139] on span "Resolución del caso" at bounding box center [1071, 140] width 94 height 15
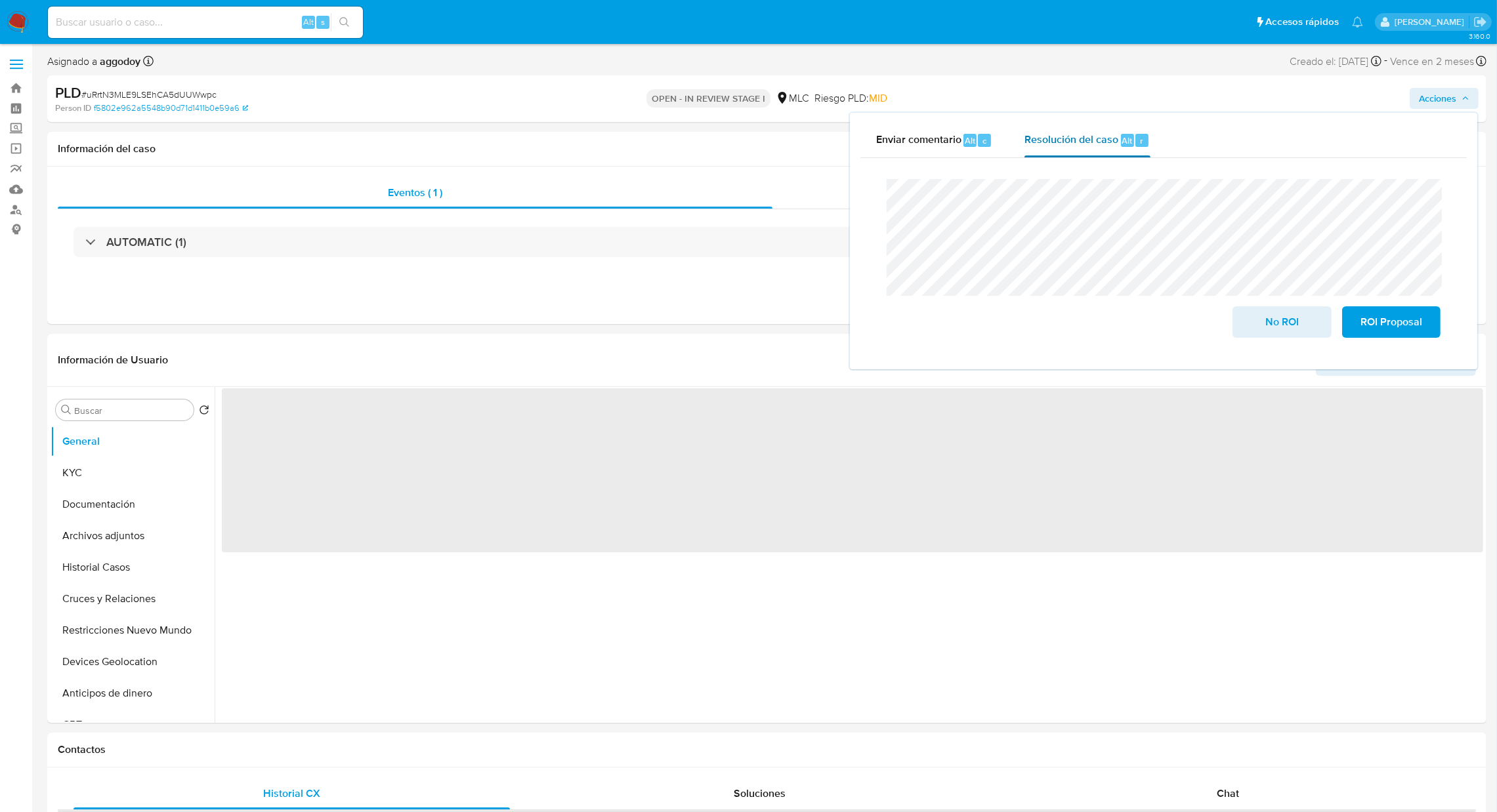
select select "10"
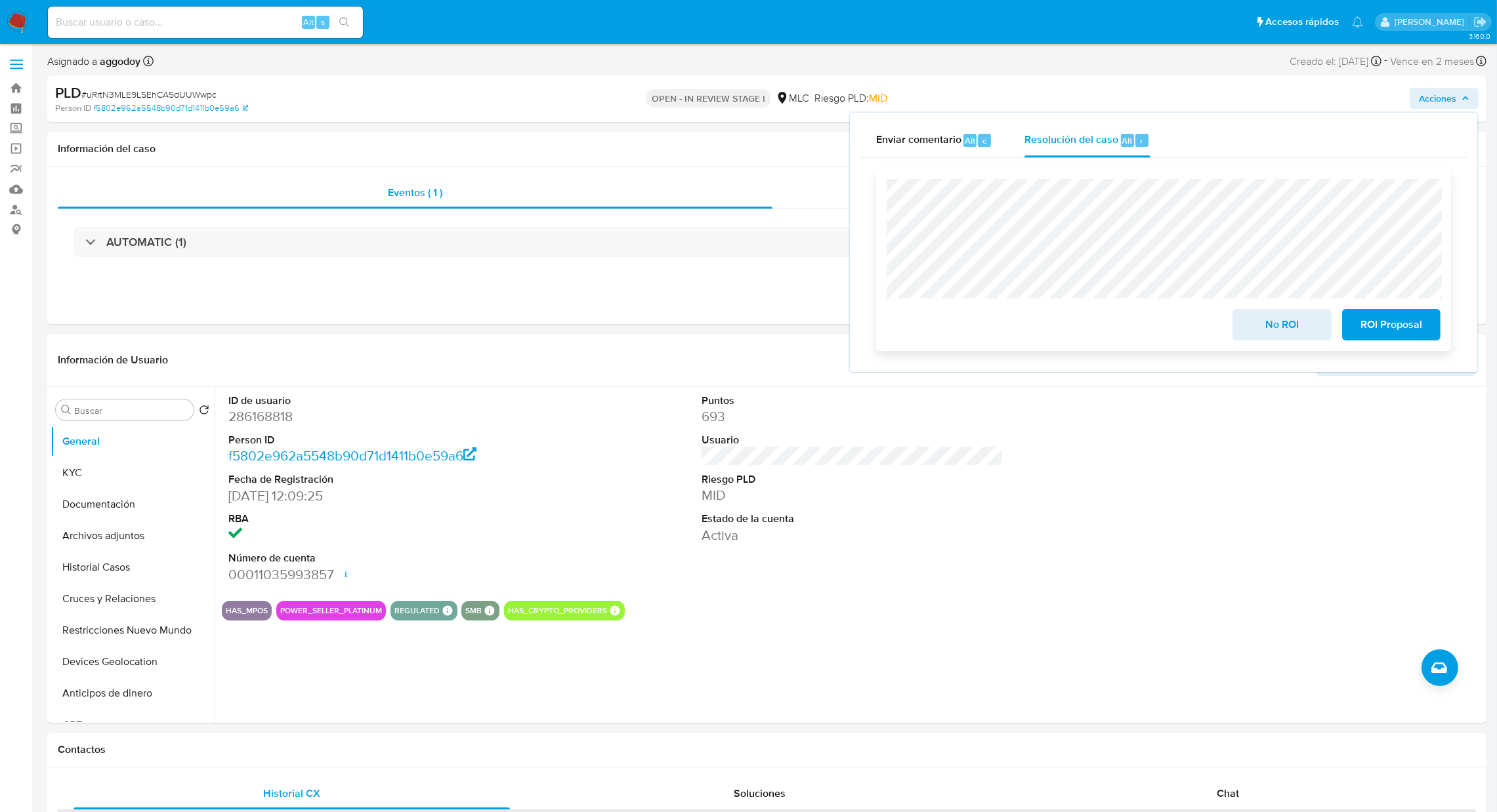
click at [1249, 320] on span "No ROI" at bounding box center [1281, 324] width 64 height 29
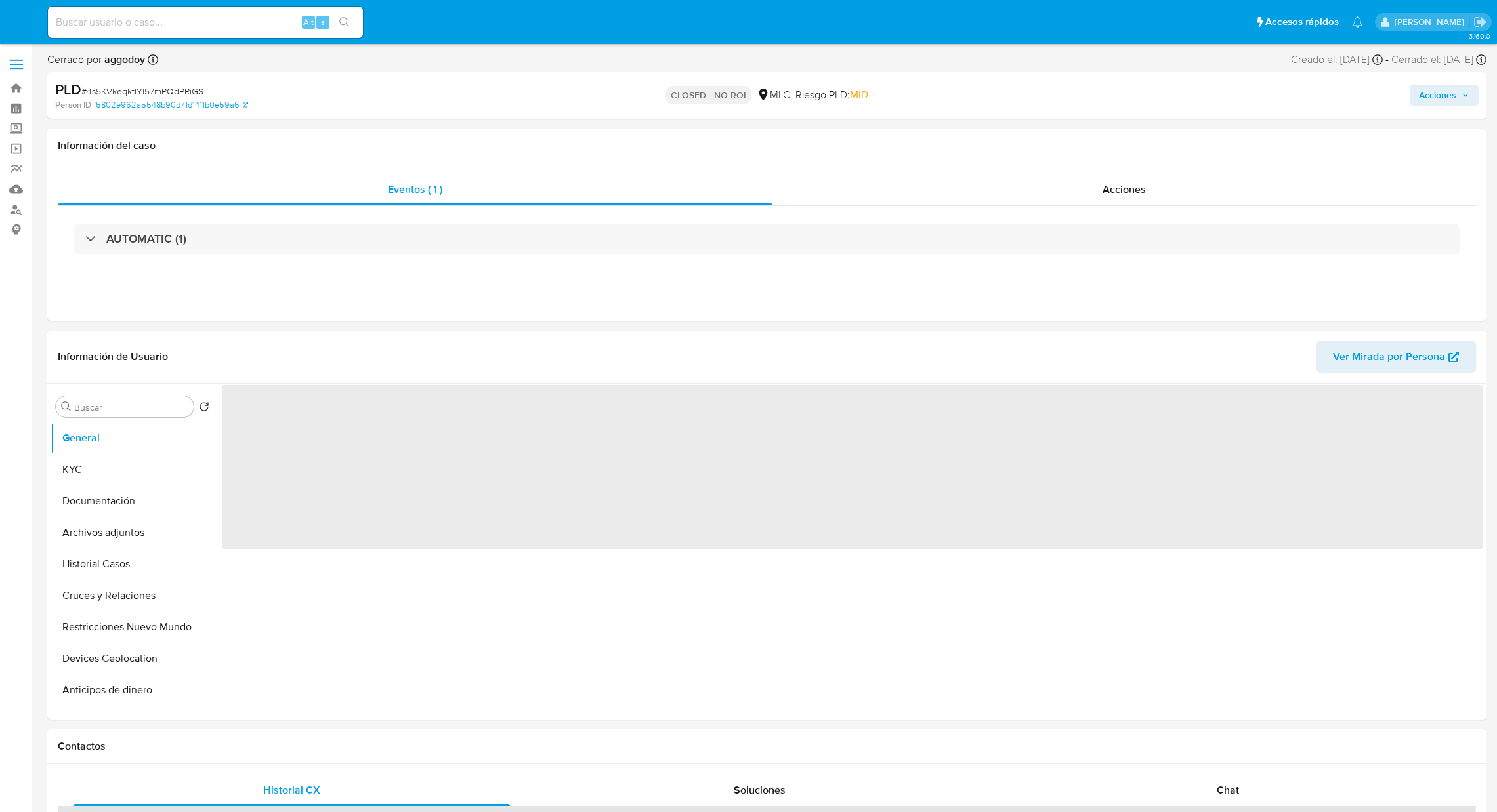
select select "10"
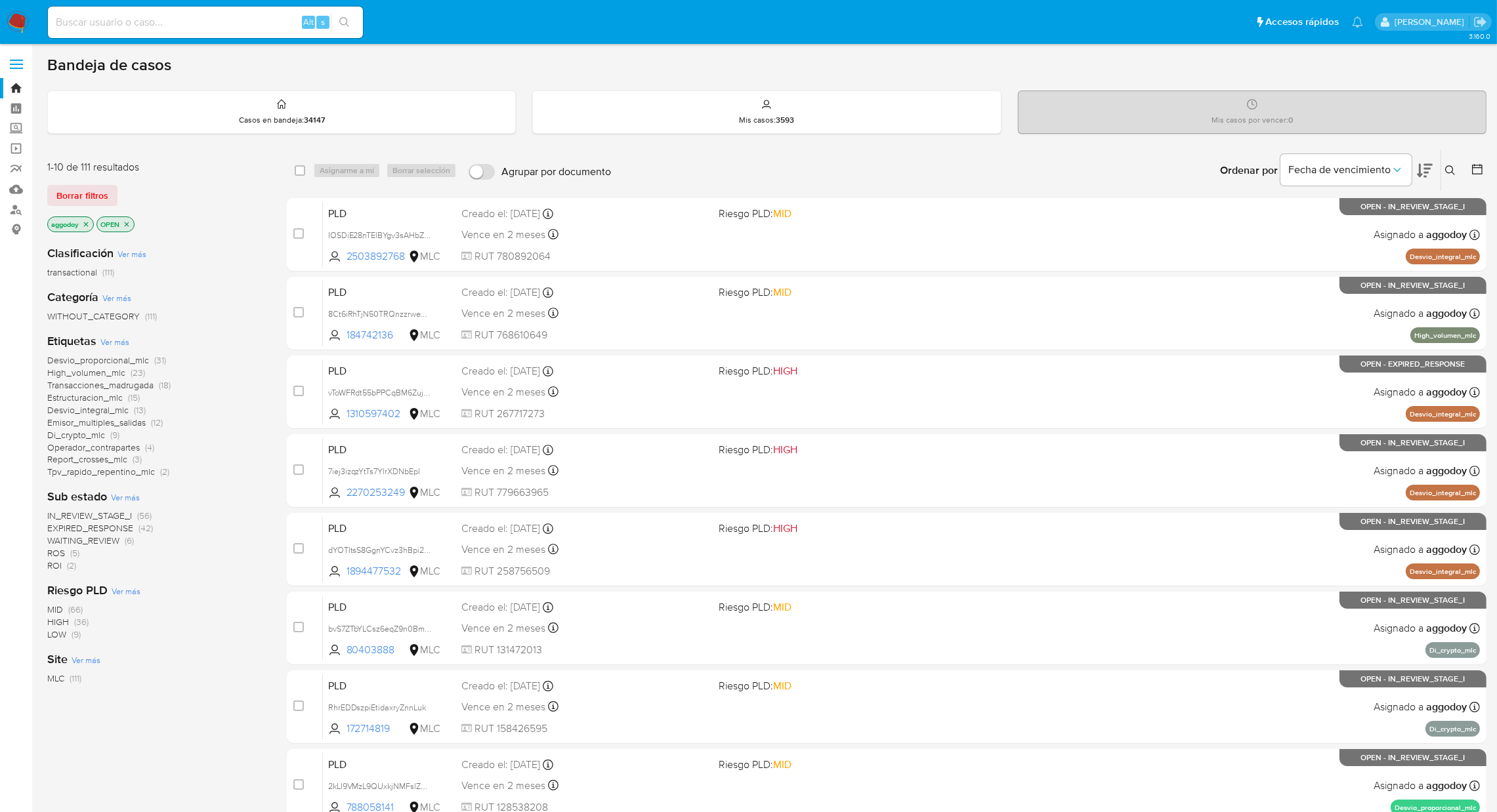
click at [65, 562] on span "ROI (2)" at bounding box center [61, 566] width 29 height 13
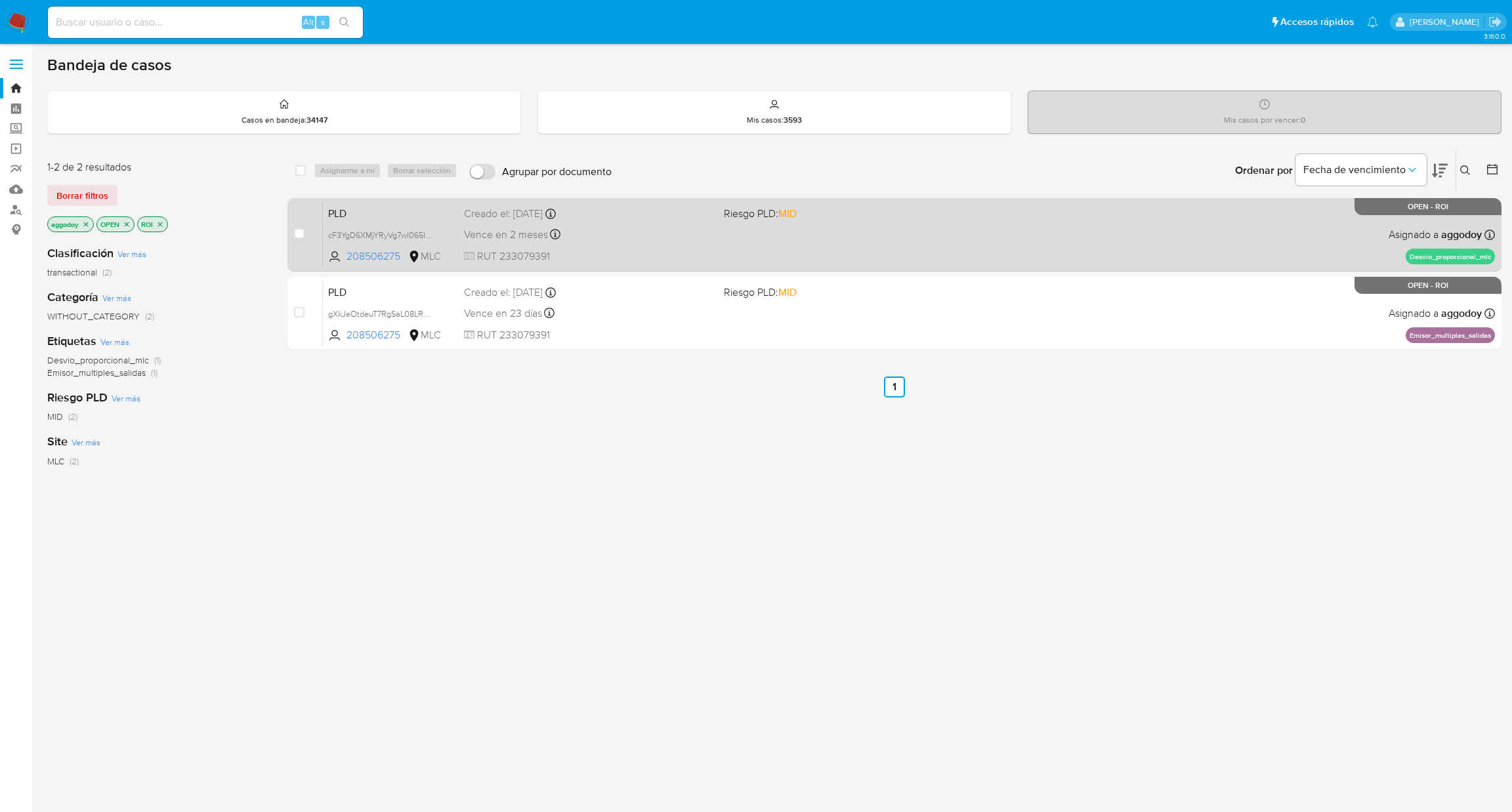
click at [620, 237] on div "Vence en 2 meses Vence el 10/11/2025 06:08:21" at bounding box center [589, 235] width 250 height 18
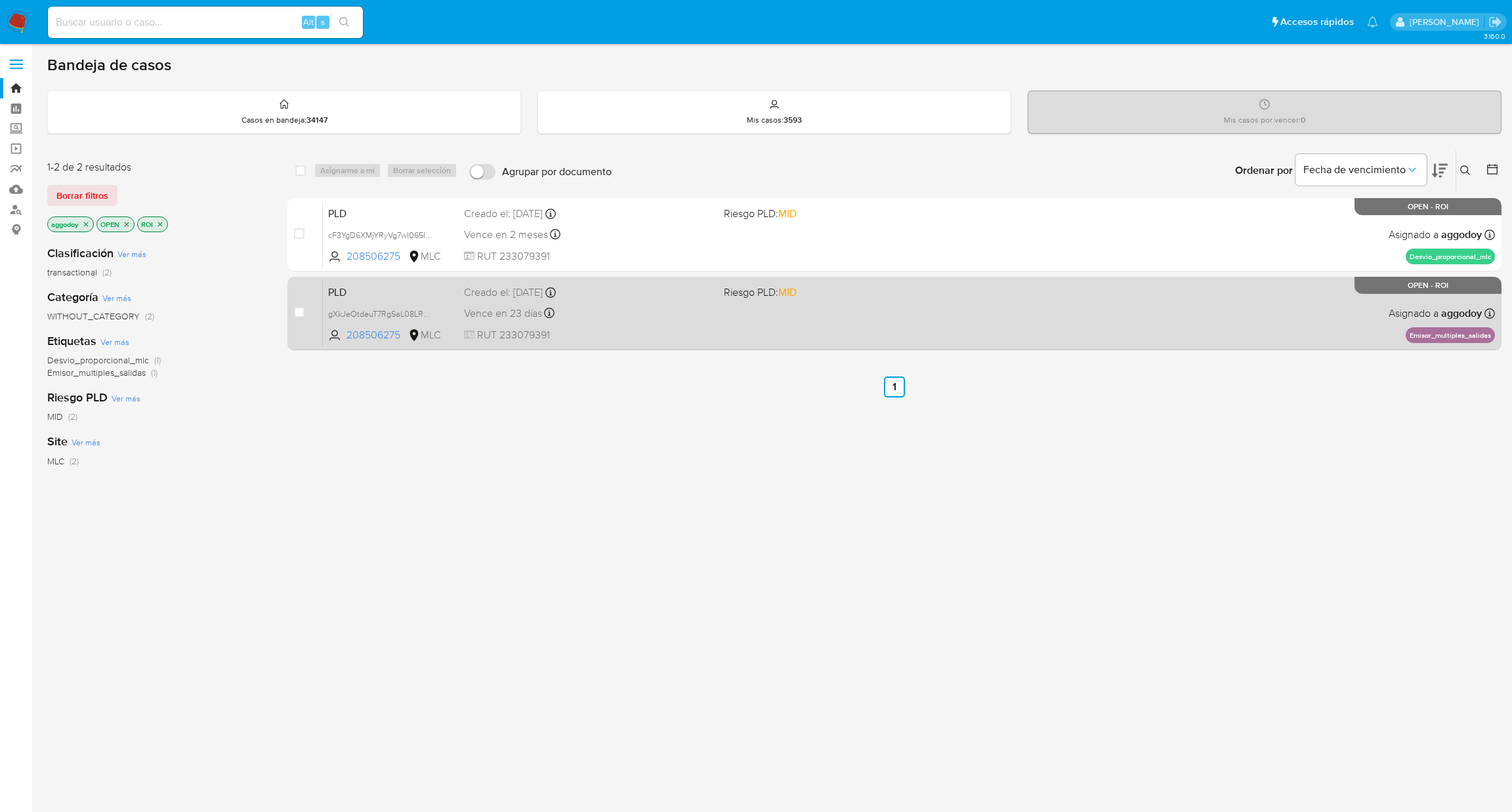
click at [684, 288] on div "Creado el: 12/07/2025 Creado el: 12/07/2025 16:07:33" at bounding box center [589, 293] width 250 height 15
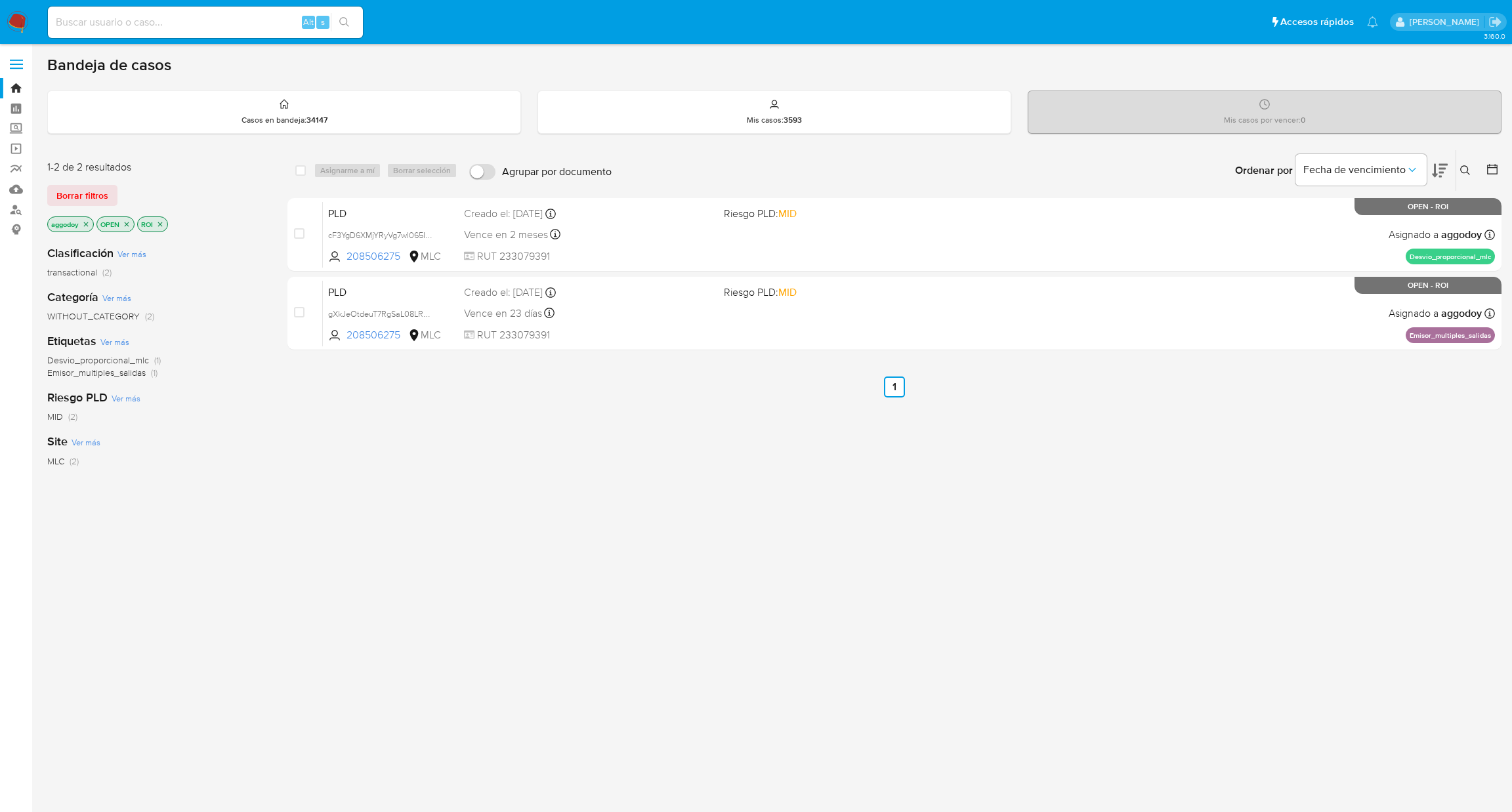
click at [165, 228] on p "ROI" at bounding box center [152, 224] width 29 height 15
click at [162, 225] on icon "close-filter" at bounding box center [160, 224] width 8 height 8
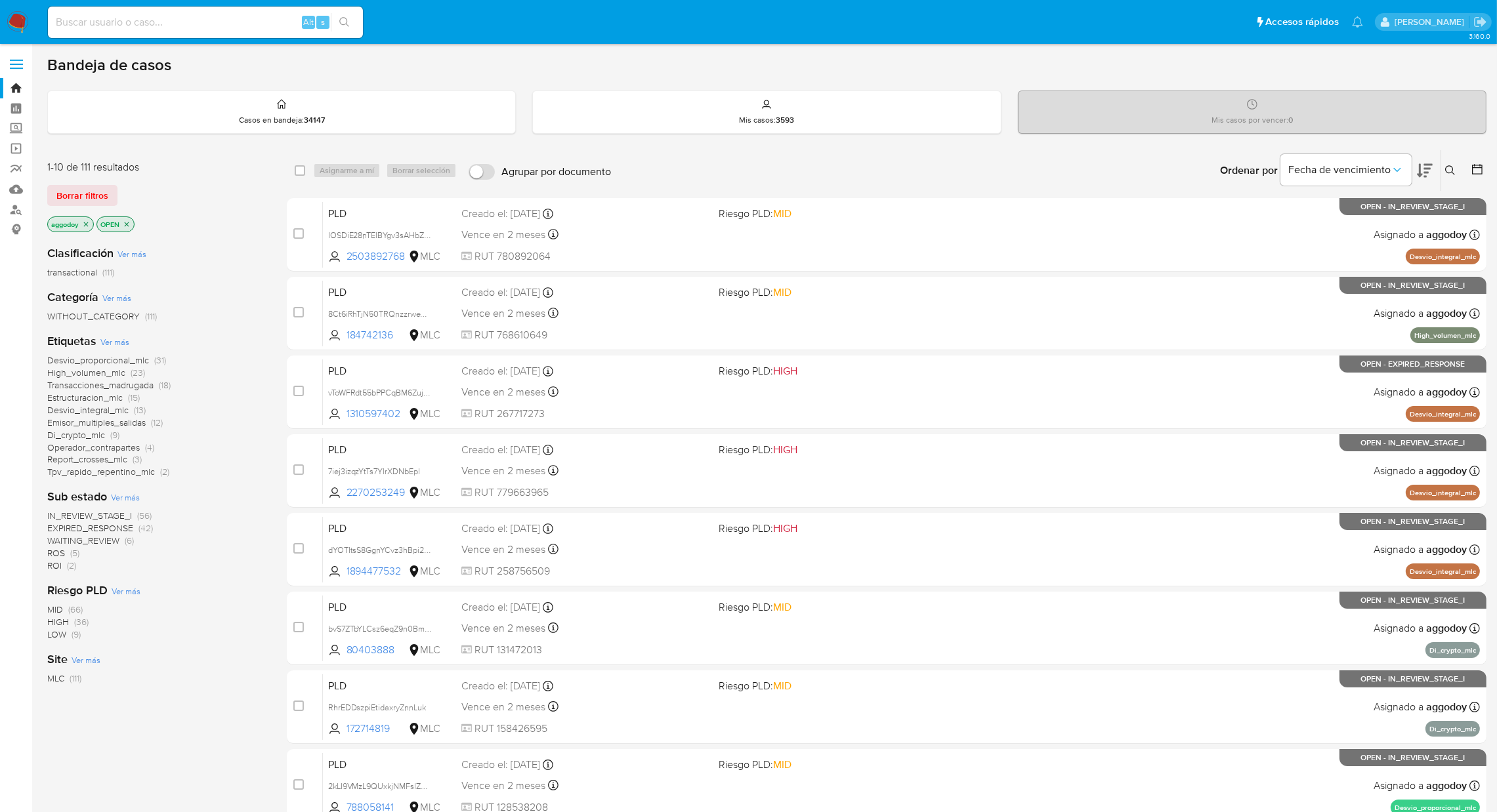
click at [127, 529] on span "EXPIRED_RESPONSE" at bounding box center [90, 528] width 86 height 13
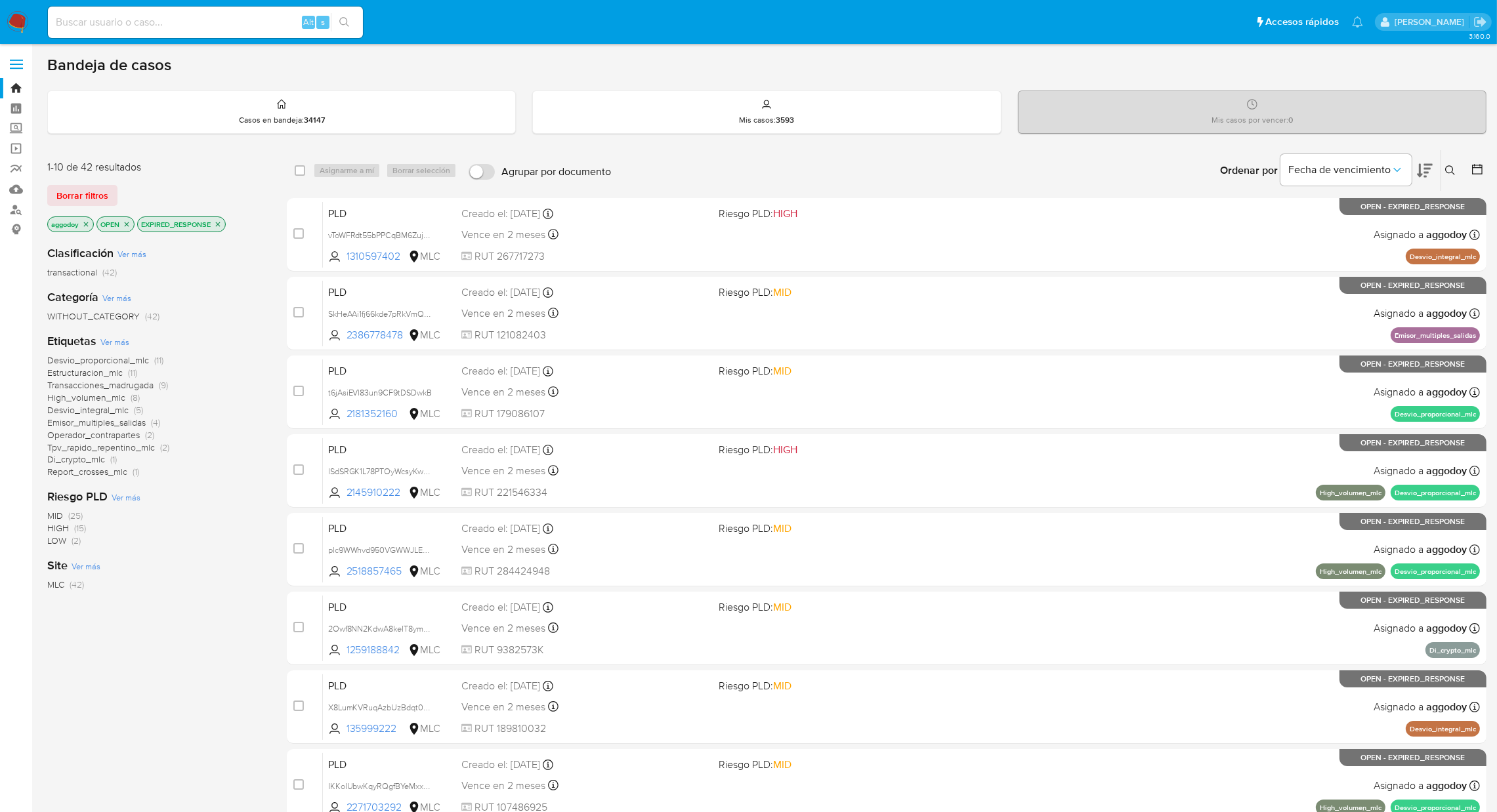
click at [1430, 166] on icon at bounding box center [1424, 170] width 15 height 15
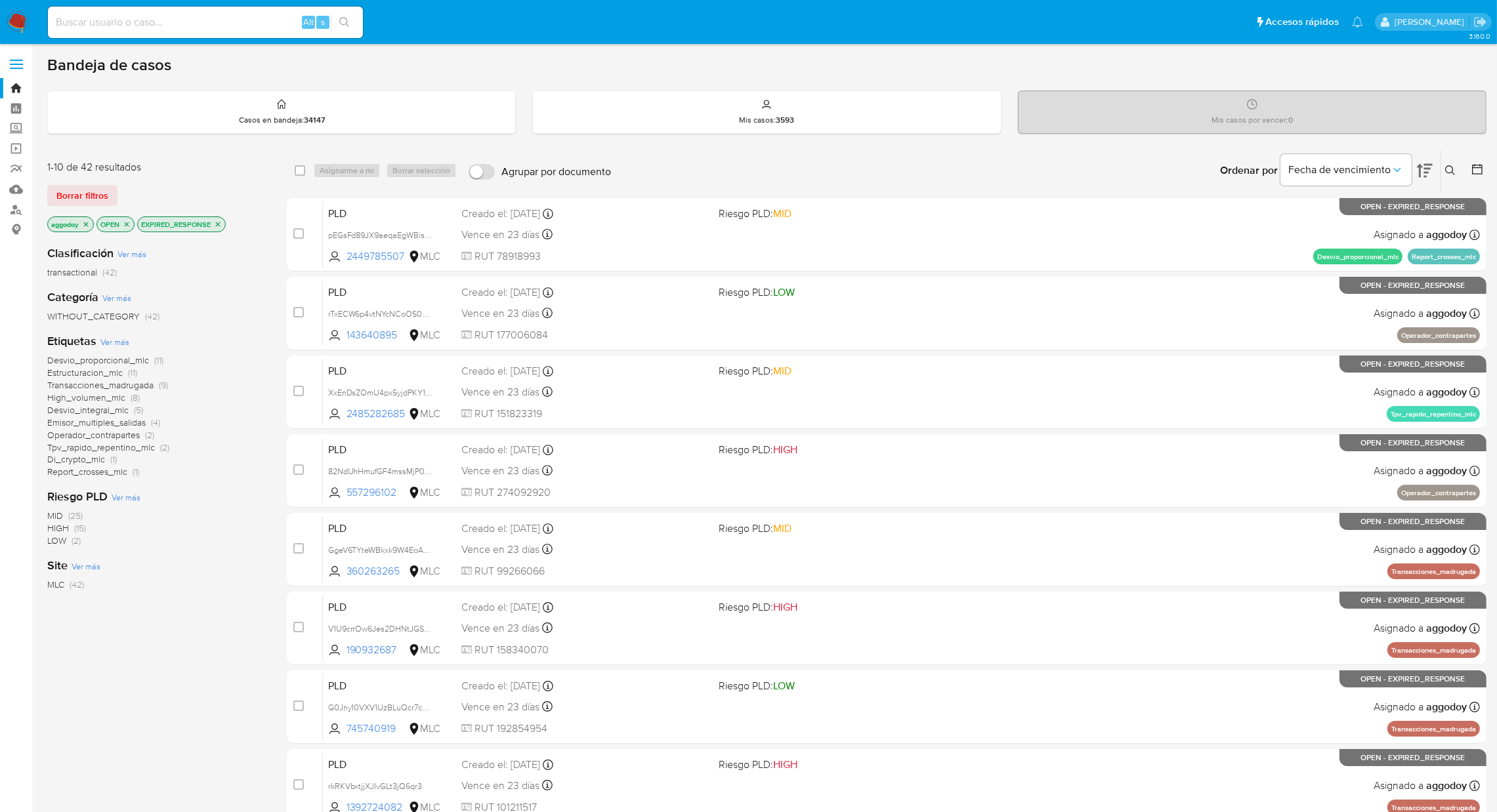
click at [1459, 171] on button at bounding box center [1451, 170] width 21 height 15
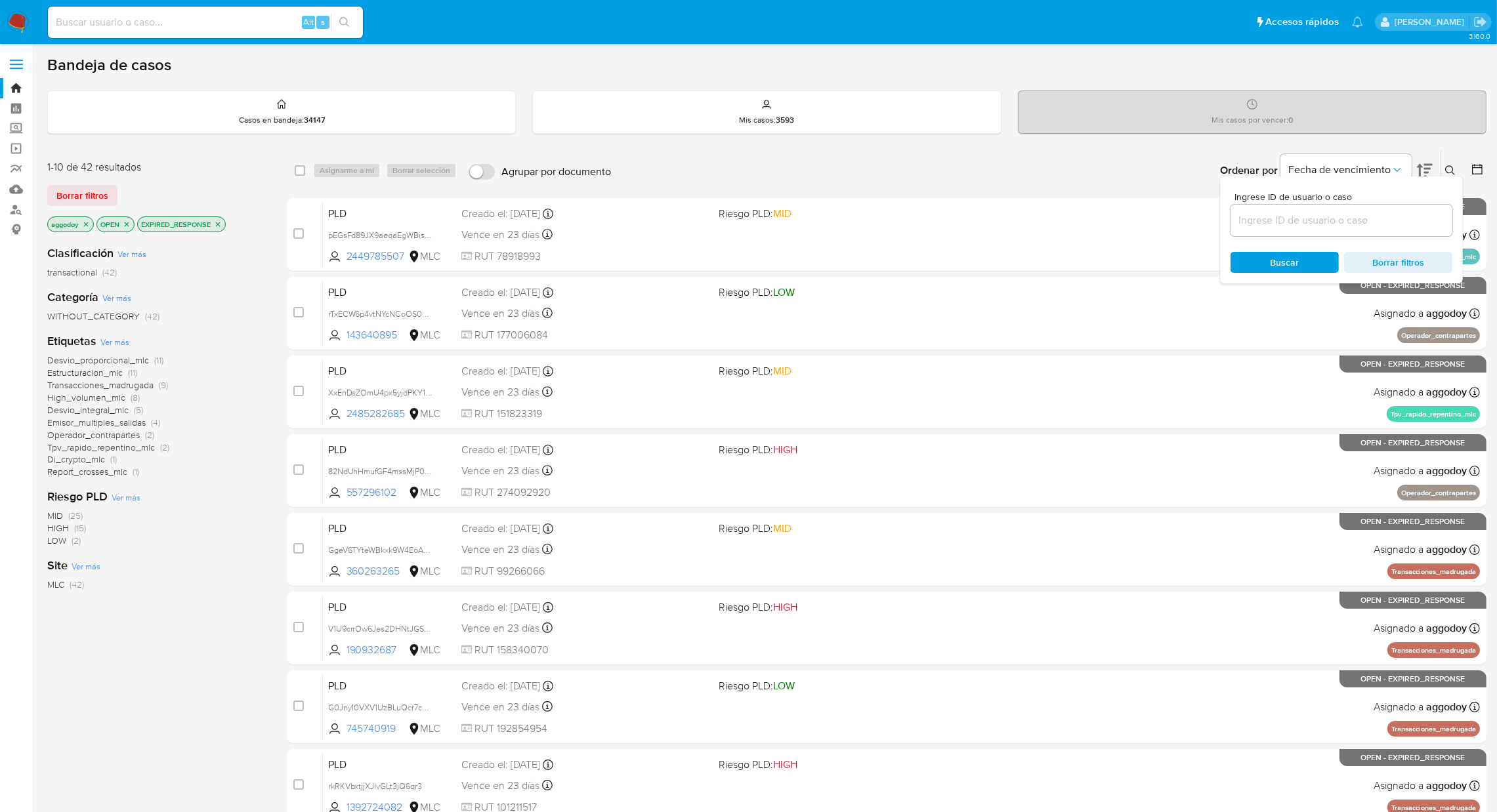
click at [1351, 228] on input at bounding box center [1340, 220] width 221 height 17
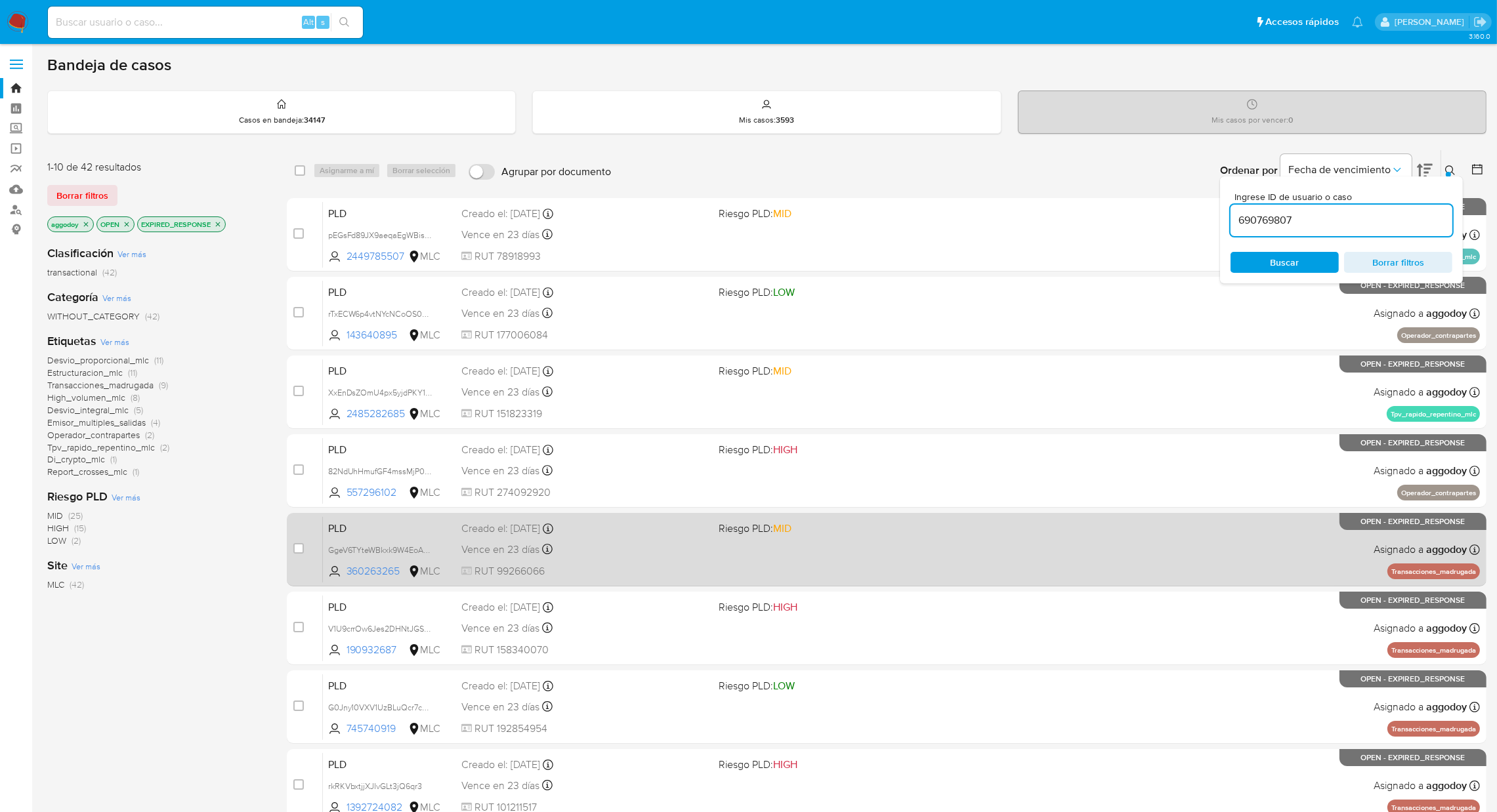
type input "690769807"
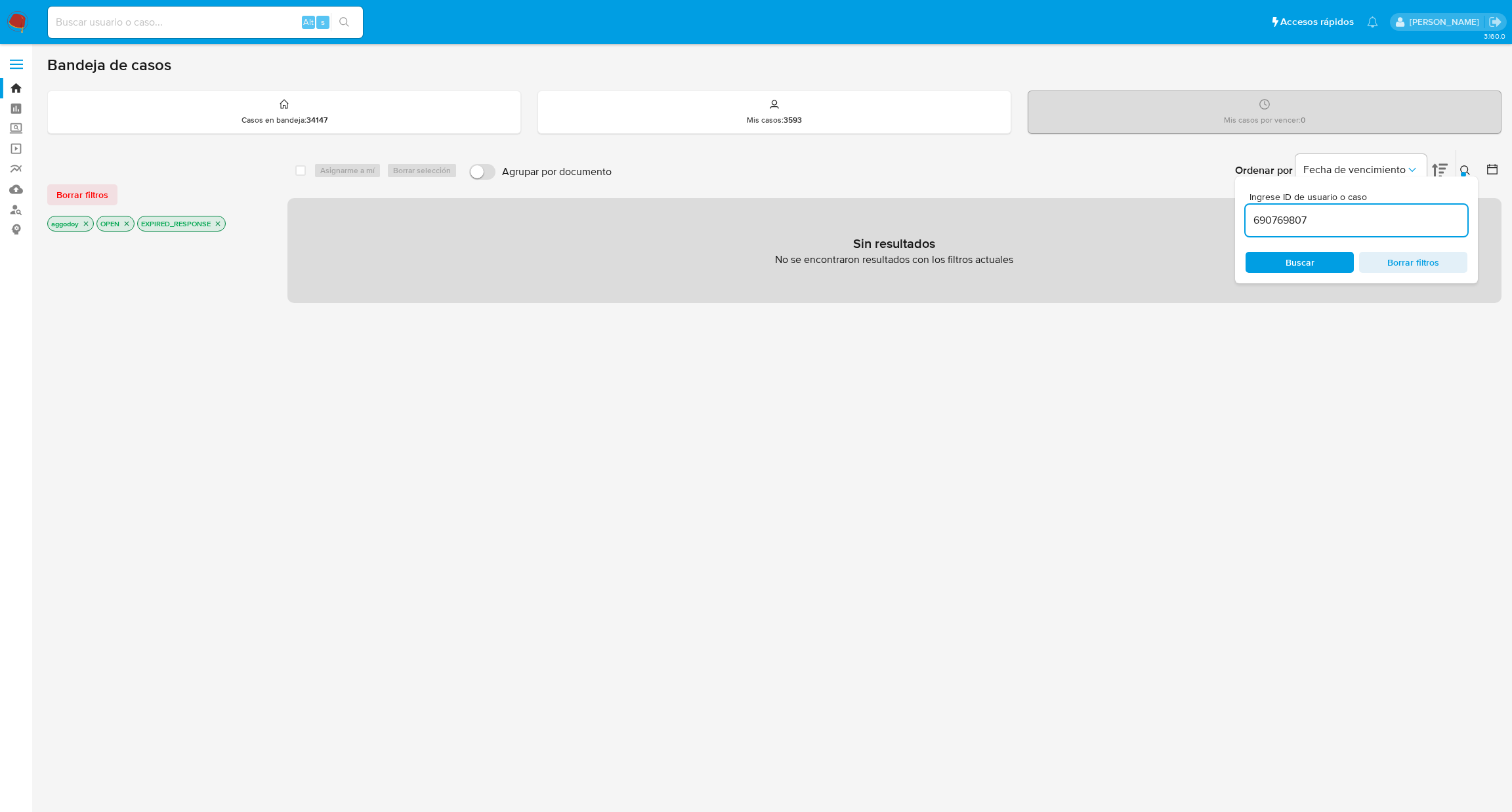
drag, startPoint x: 586, startPoint y: 507, endPoint x: 300, endPoint y: 332, distance: 335.3
click at [585, 505] on div "select-all-cases-checkbox Asignarme a mí Borrar selección Agrupar por documento…" at bounding box center [895, 446] width 1214 height 594
click at [223, 224] on p "EXPIRED_RESPONSE" at bounding box center [181, 224] width 88 height 15
click at [221, 222] on icon "close-filter" at bounding box center [218, 224] width 8 height 8
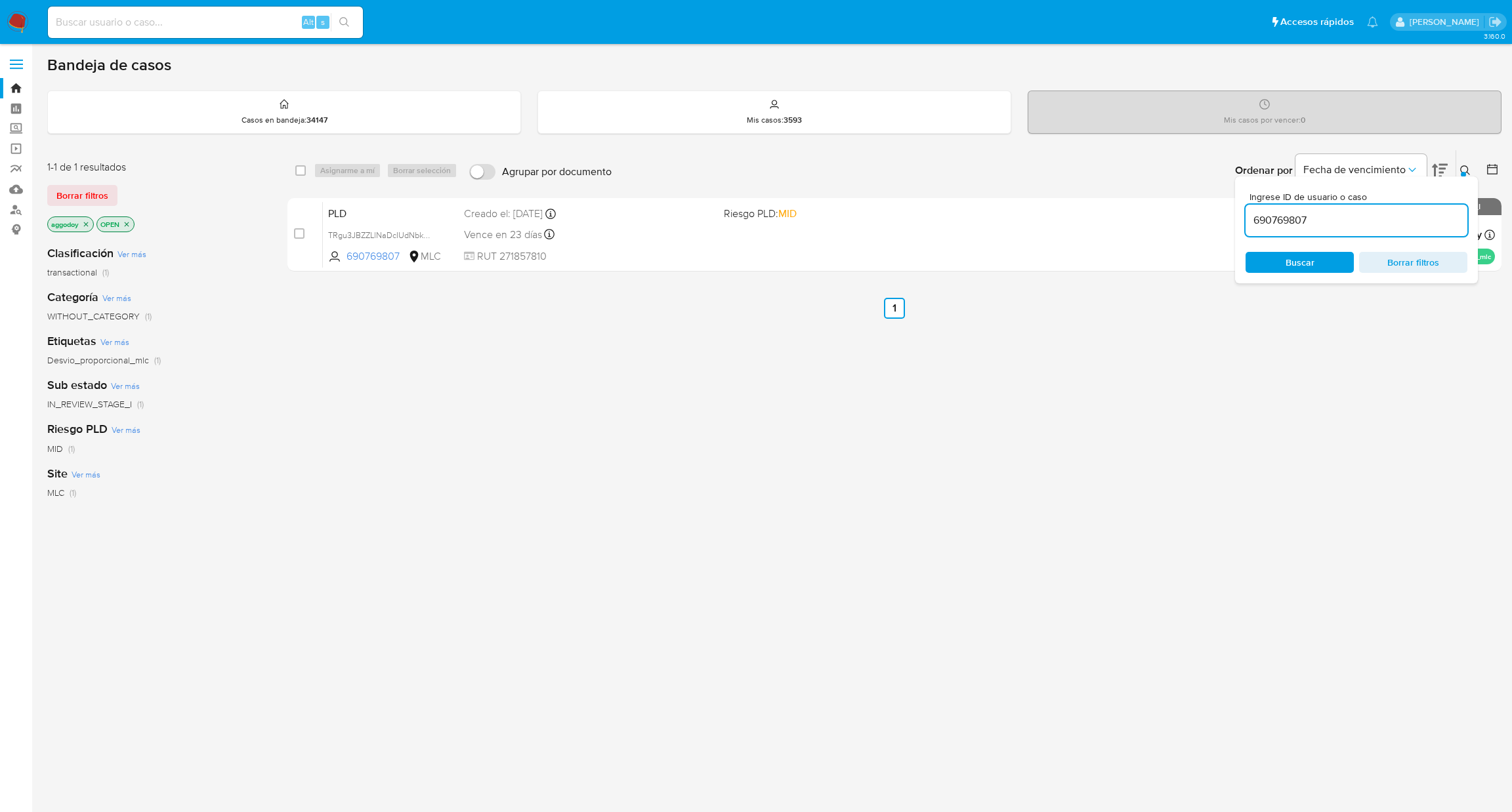
click at [1469, 171] on icon at bounding box center [1466, 171] width 10 height 10
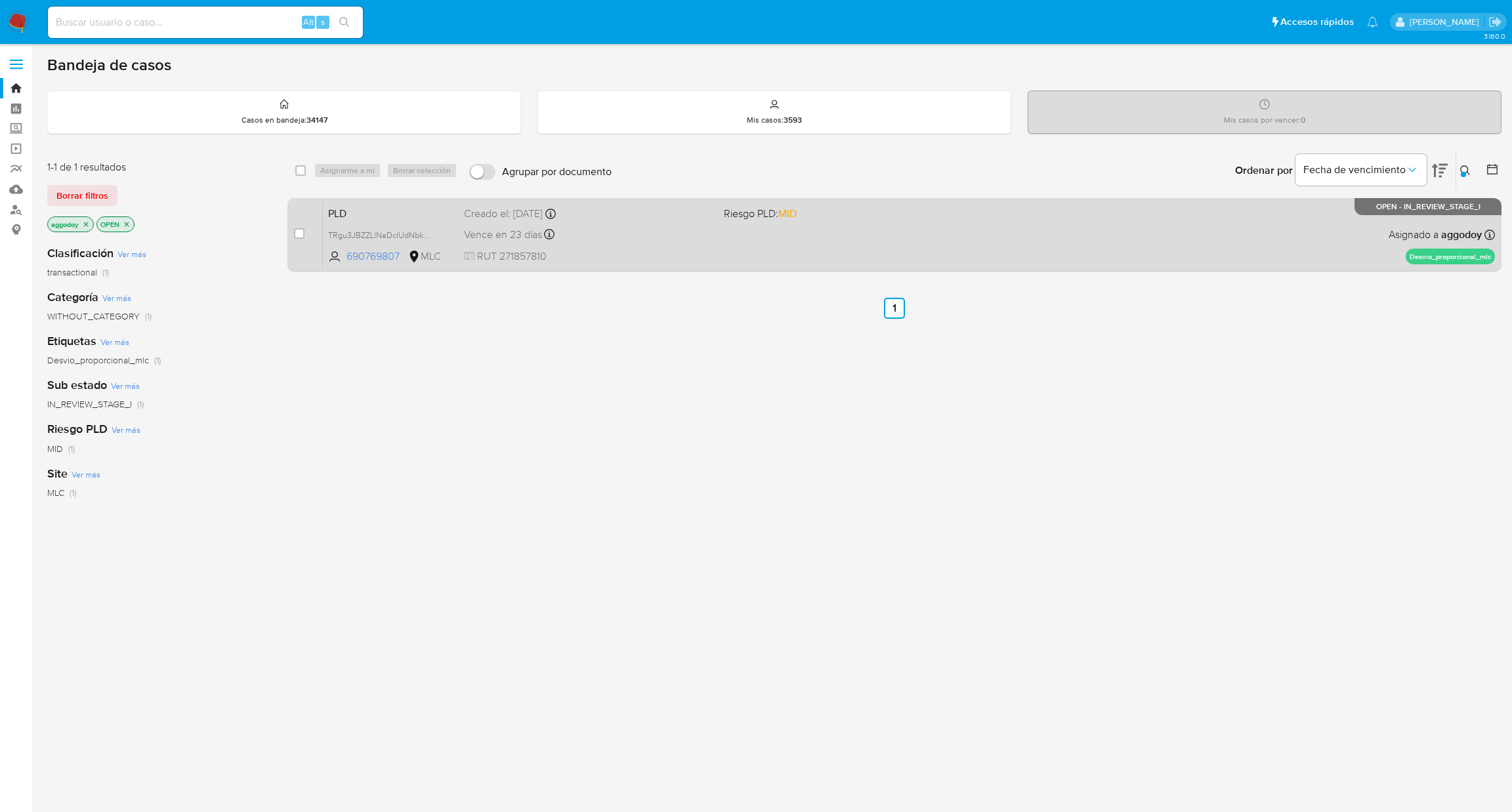
click at [676, 221] on div "PLD TRgu3JBZZLlNaDcIUdNbkEwn 690769807 MLC Riesgo PLD: MID Creado el: 12/07/202…" at bounding box center [909, 235] width 1172 height 66
click at [368, 232] on span "TRgu3JBZZLlNaDcIUdNbkEwn" at bounding box center [383, 235] width 110 height 15
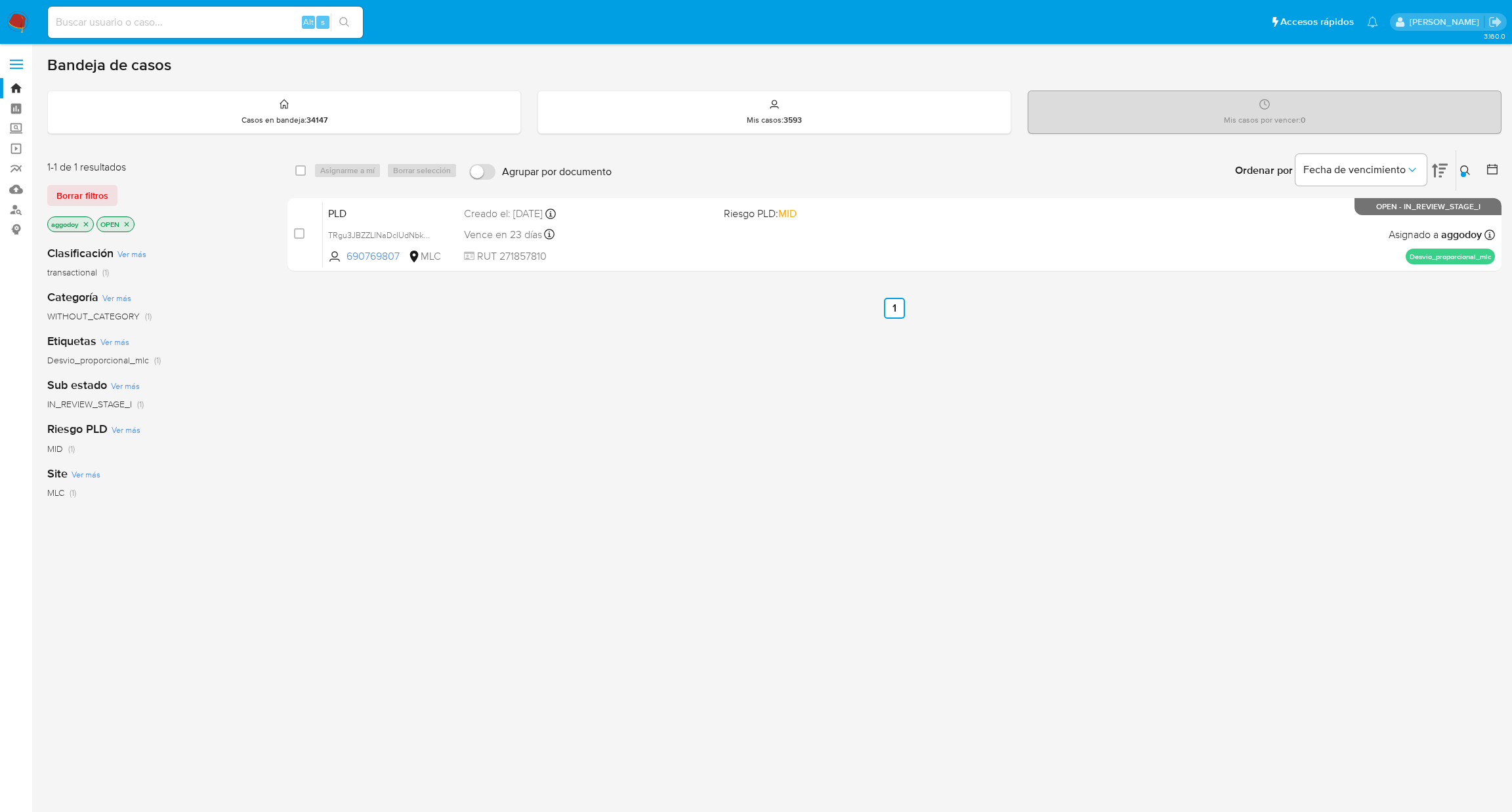
click at [132, 226] on p "OPEN" at bounding box center [116, 224] width 37 height 15
click at [129, 224] on icon "close-filter" at bounding box center [127, 224] width 8 height 8
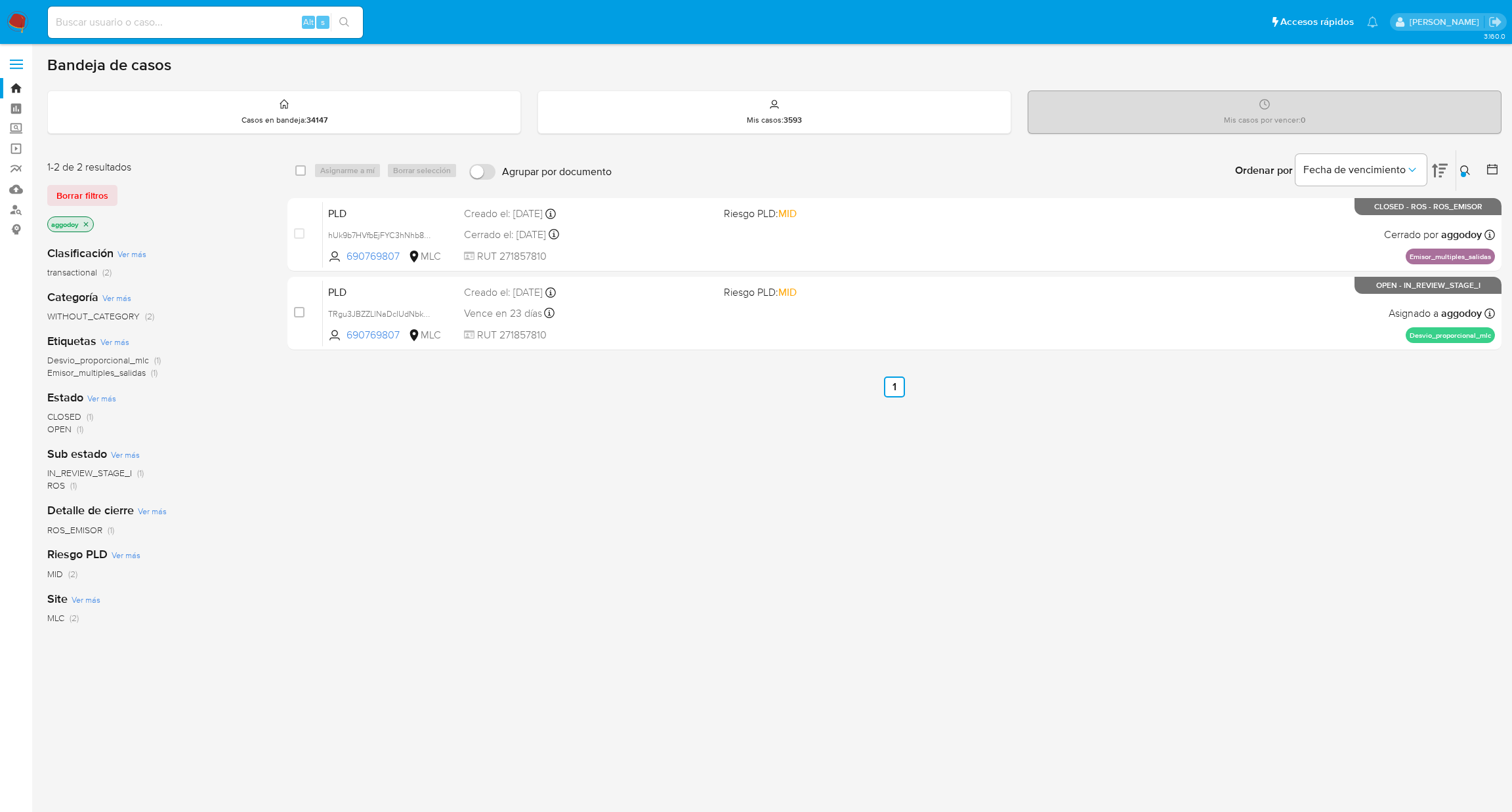
click at [1472, 174] on button at bounding box center [1466, 170] width 21 height 15
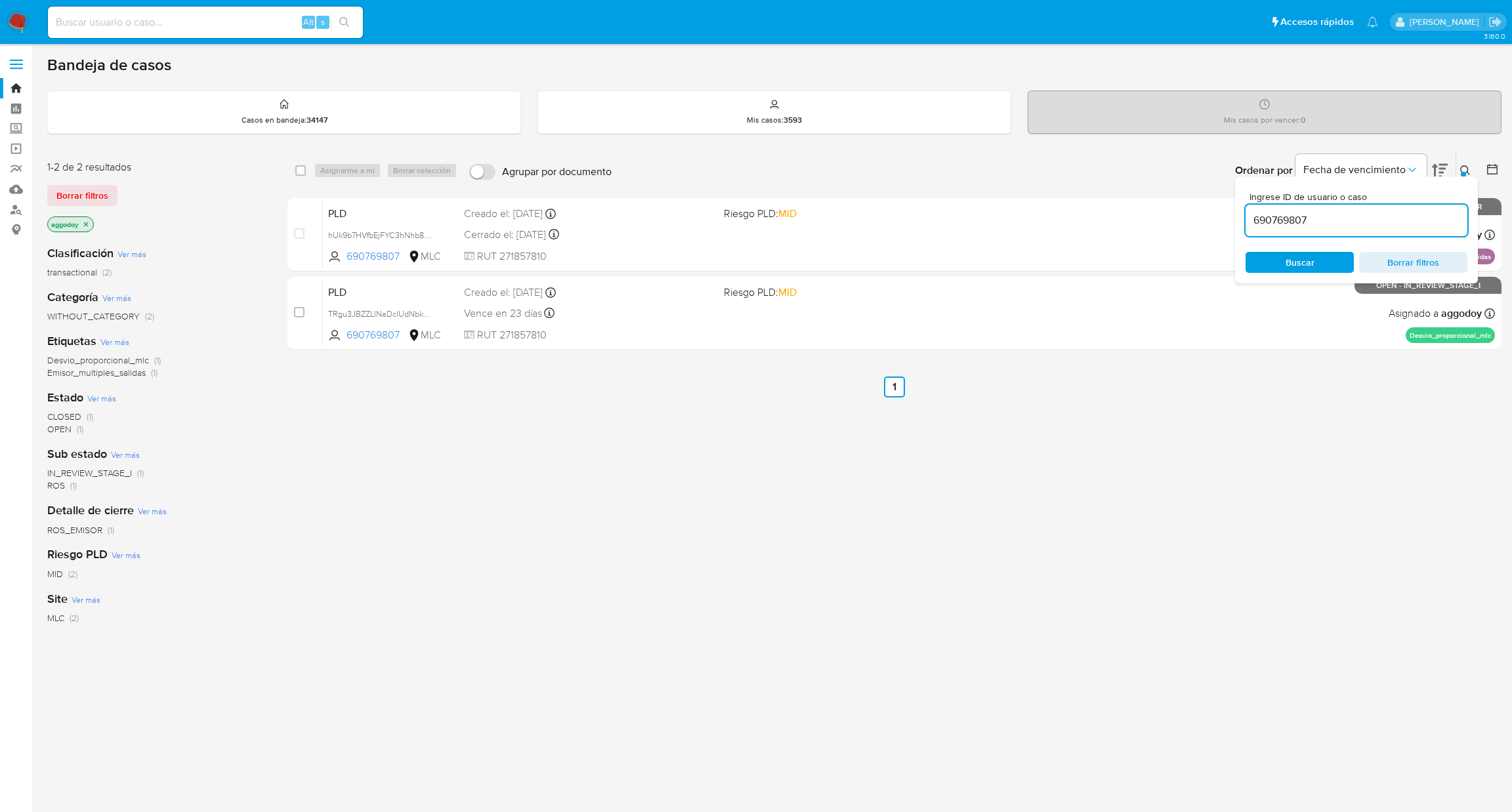
click at [1391, 229] on div "690769807" at bounding box center [1356, 220] width 221 height 32
click at [1384, 227] on input "690769807" at bounding box center [1356, 220] width 221 height 17
paste input "72203070"
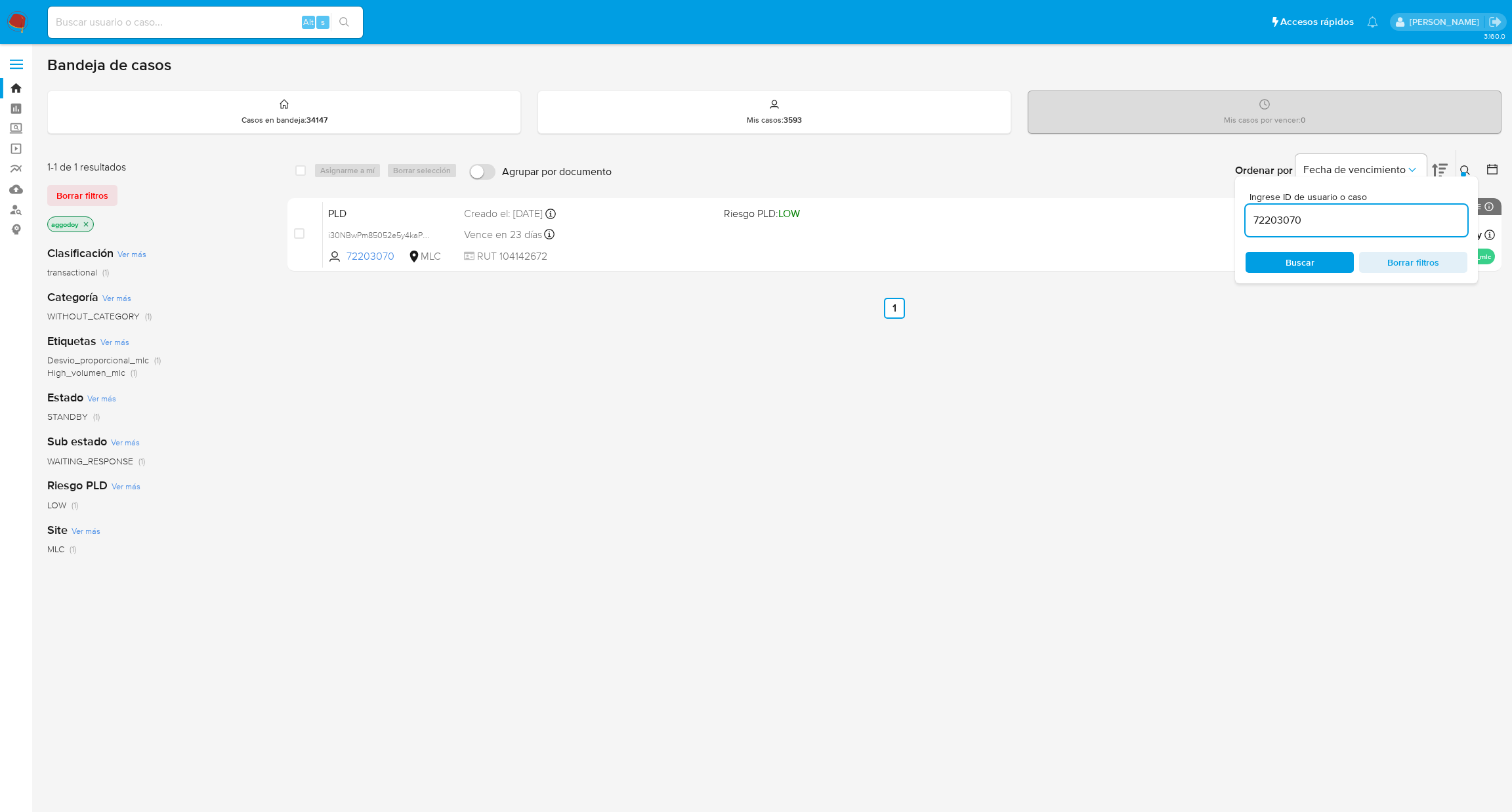
click at [1460, 168] on icon at bounding box center [1466, 171] width 10 height 10
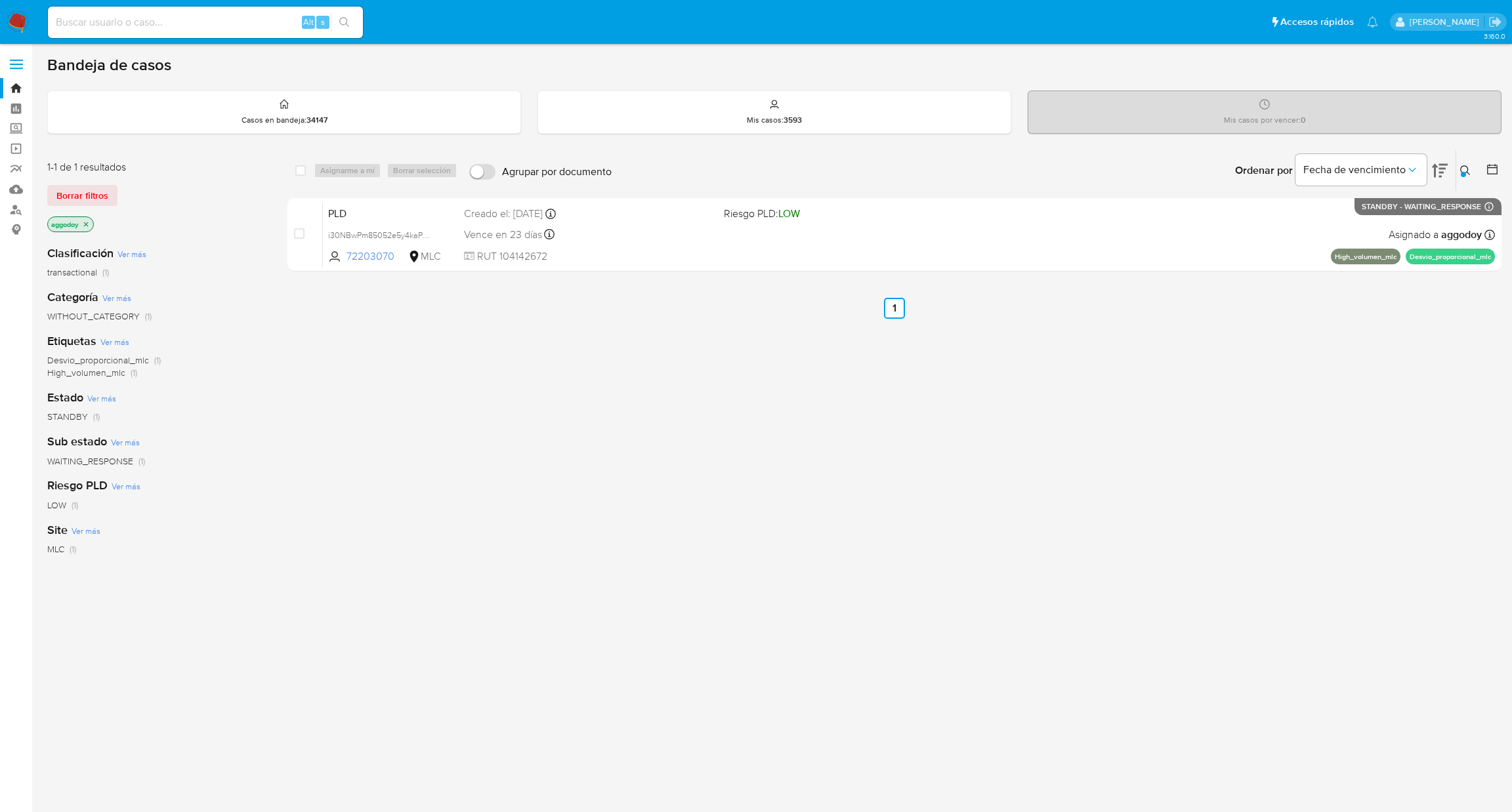
click at [1471, 171] on button at bounding box center [1466, 170] width 21 height 15
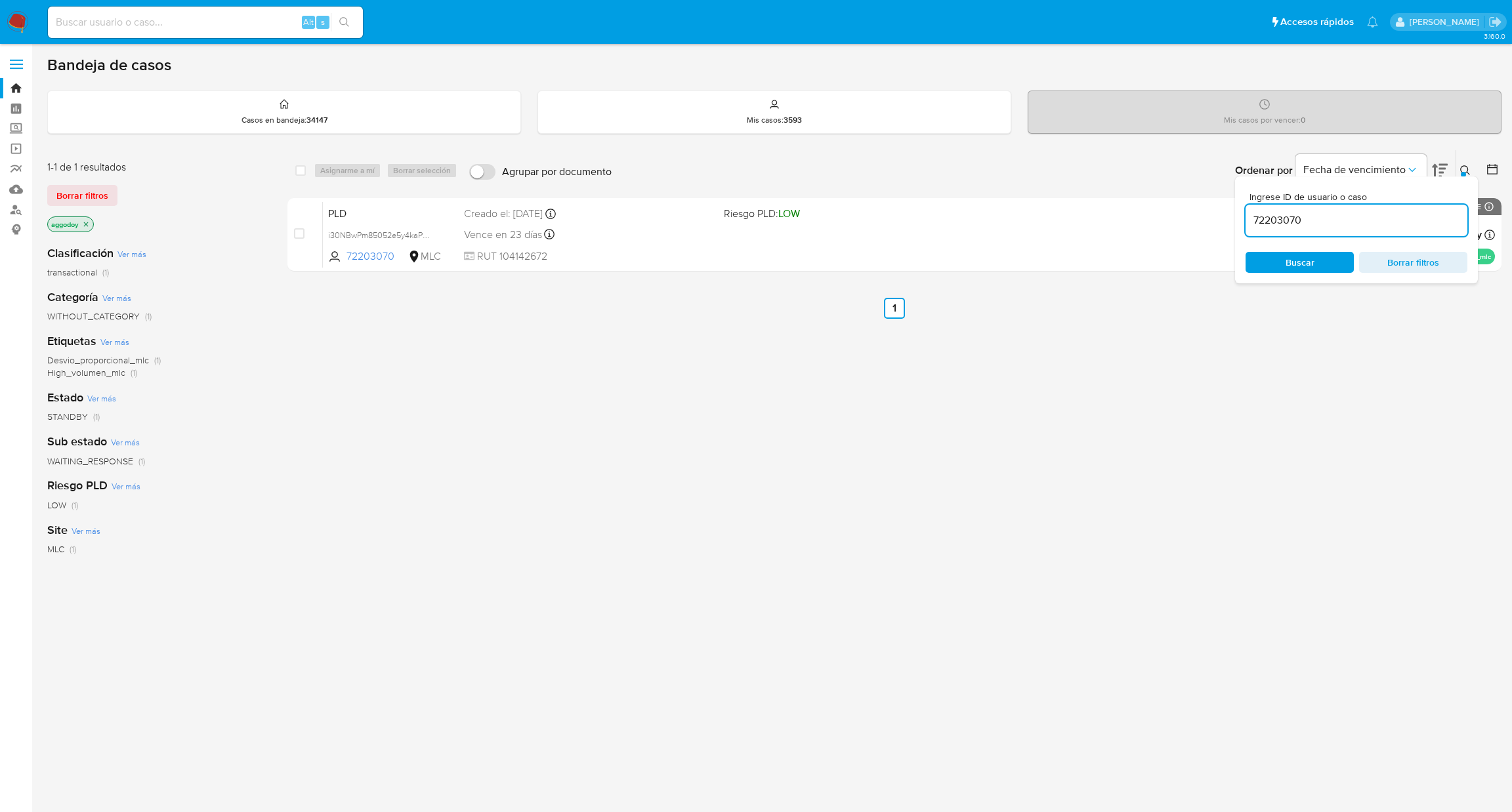
click at [1369, 221] on input "72203070" at bounding box center [1356, 220] width 221 height 17
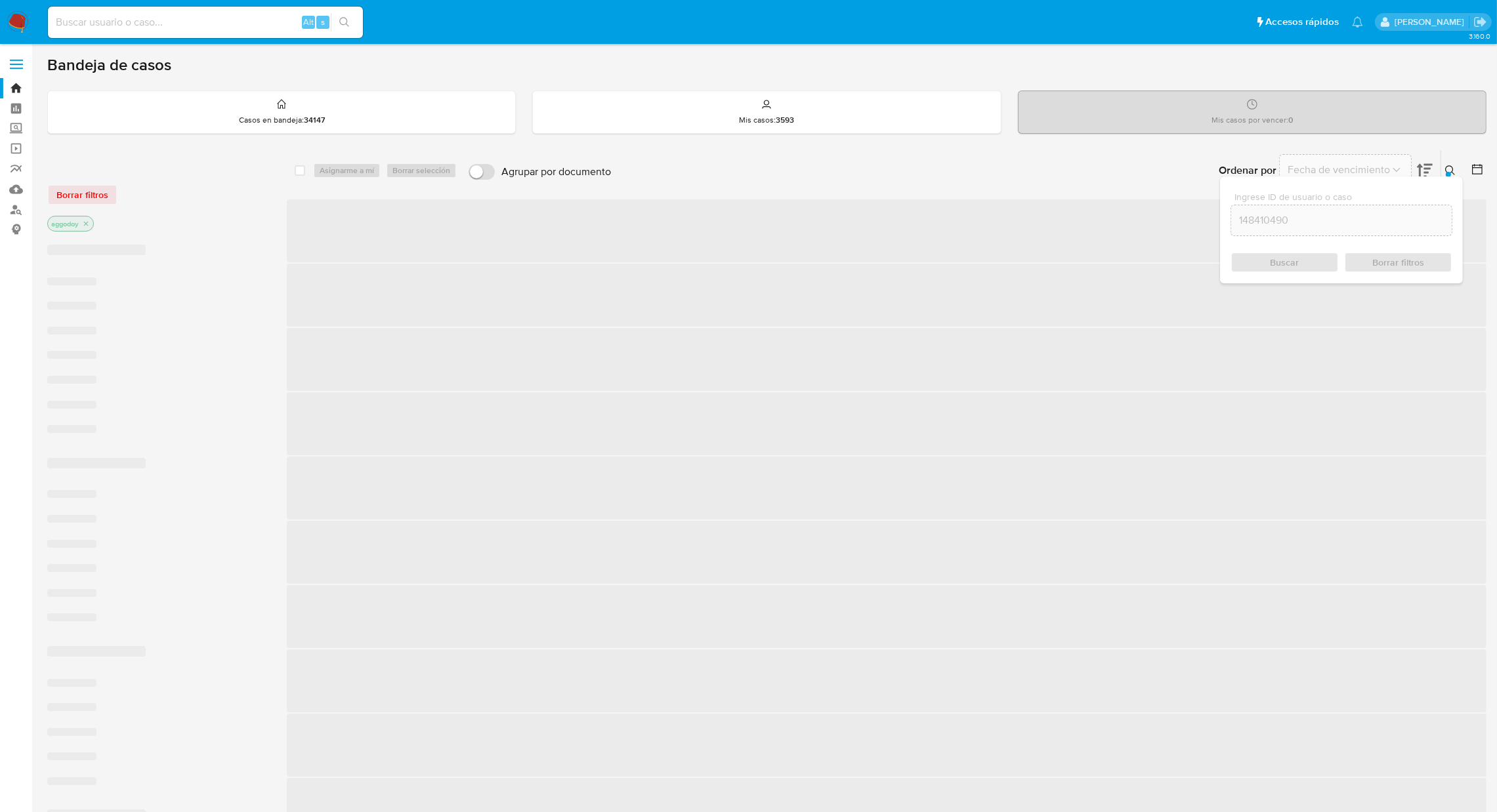
click at [1468, 166] on div at bounding box center [1474, 170] width 24 height 40
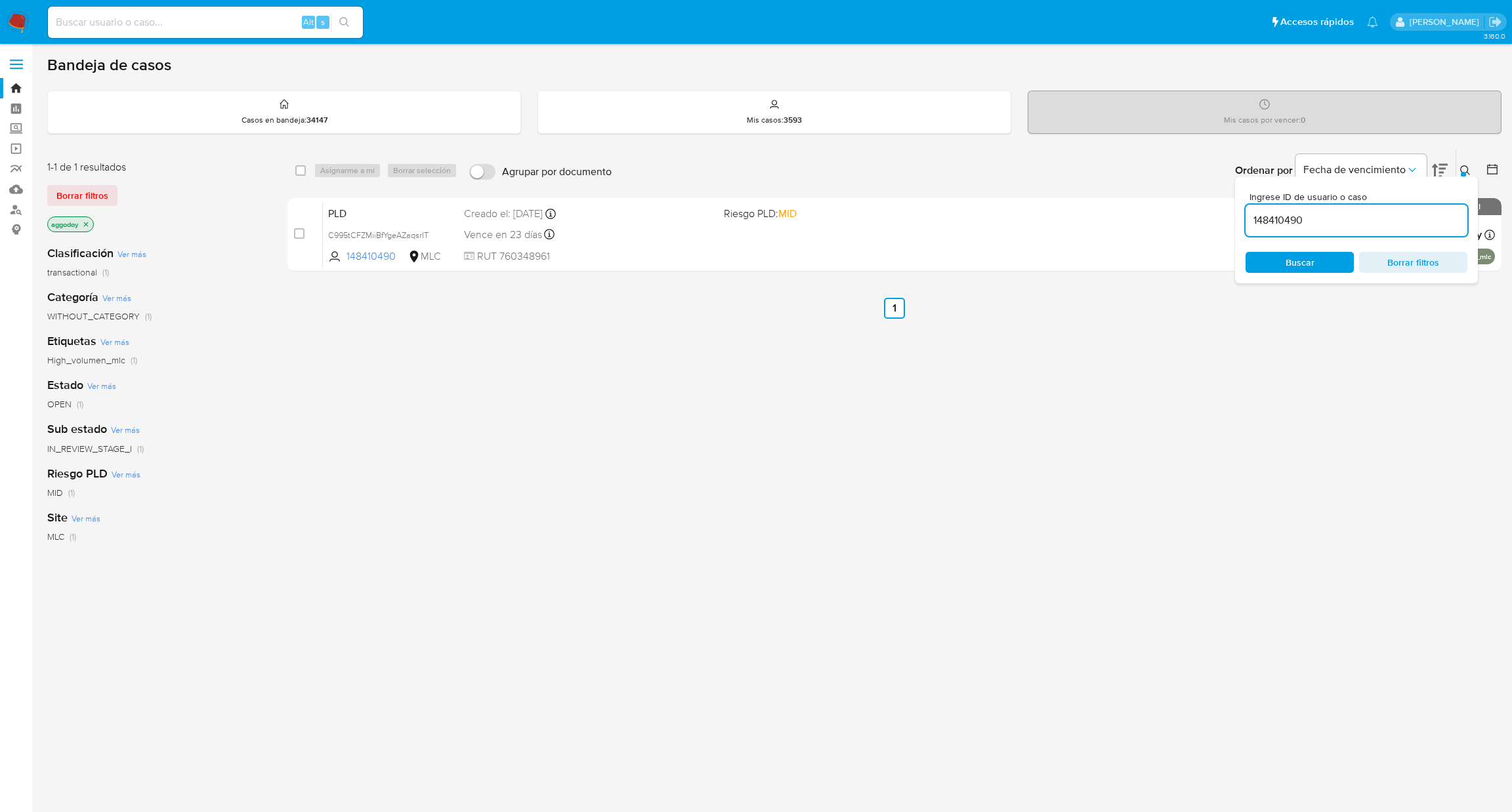
click at [1466, 166] on icon at bounding box center [1465, 170] width 10 height 10
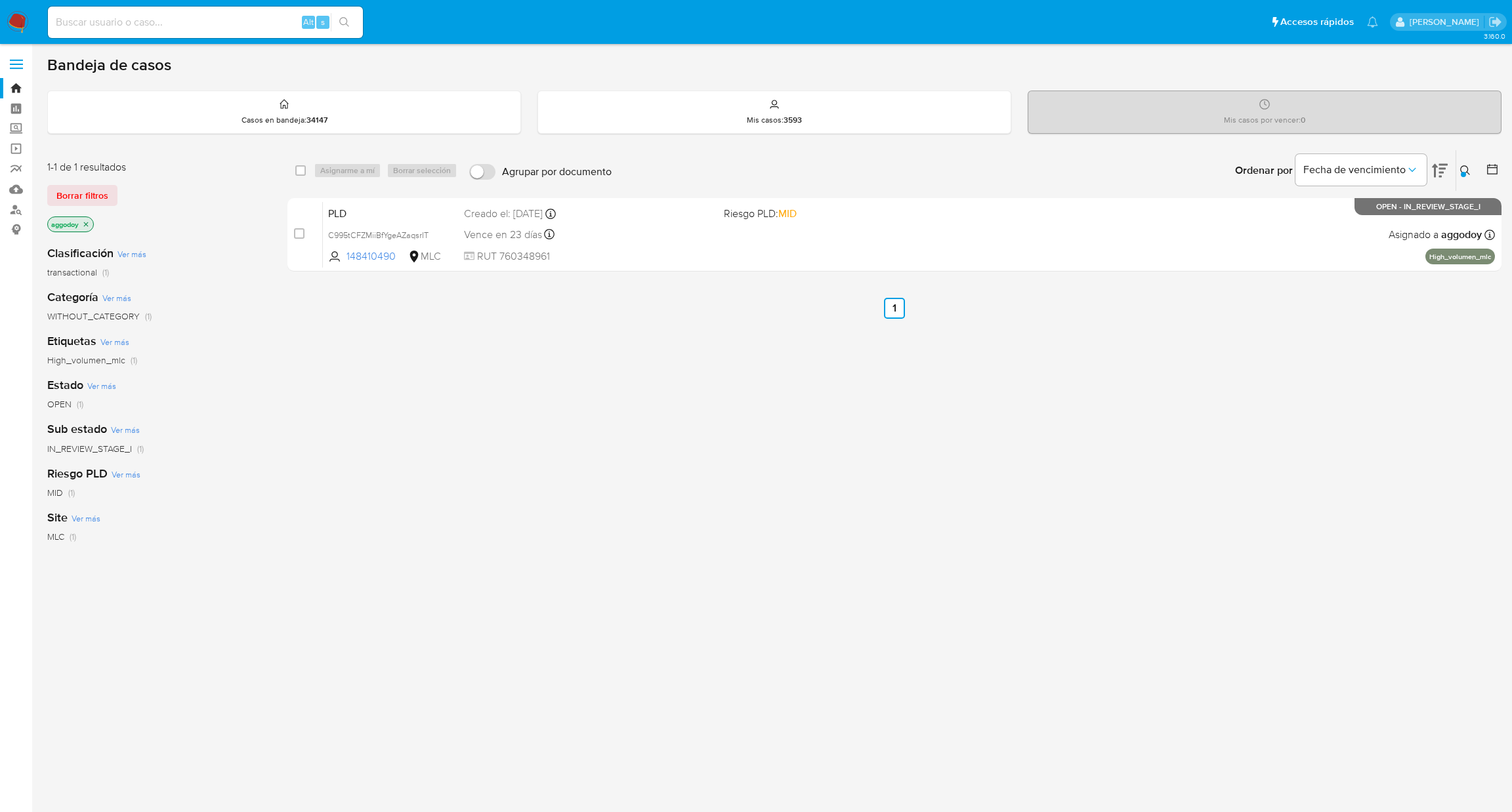
click at [1458, 169] on button at bounding box center [1466, 170] width 21 height 15
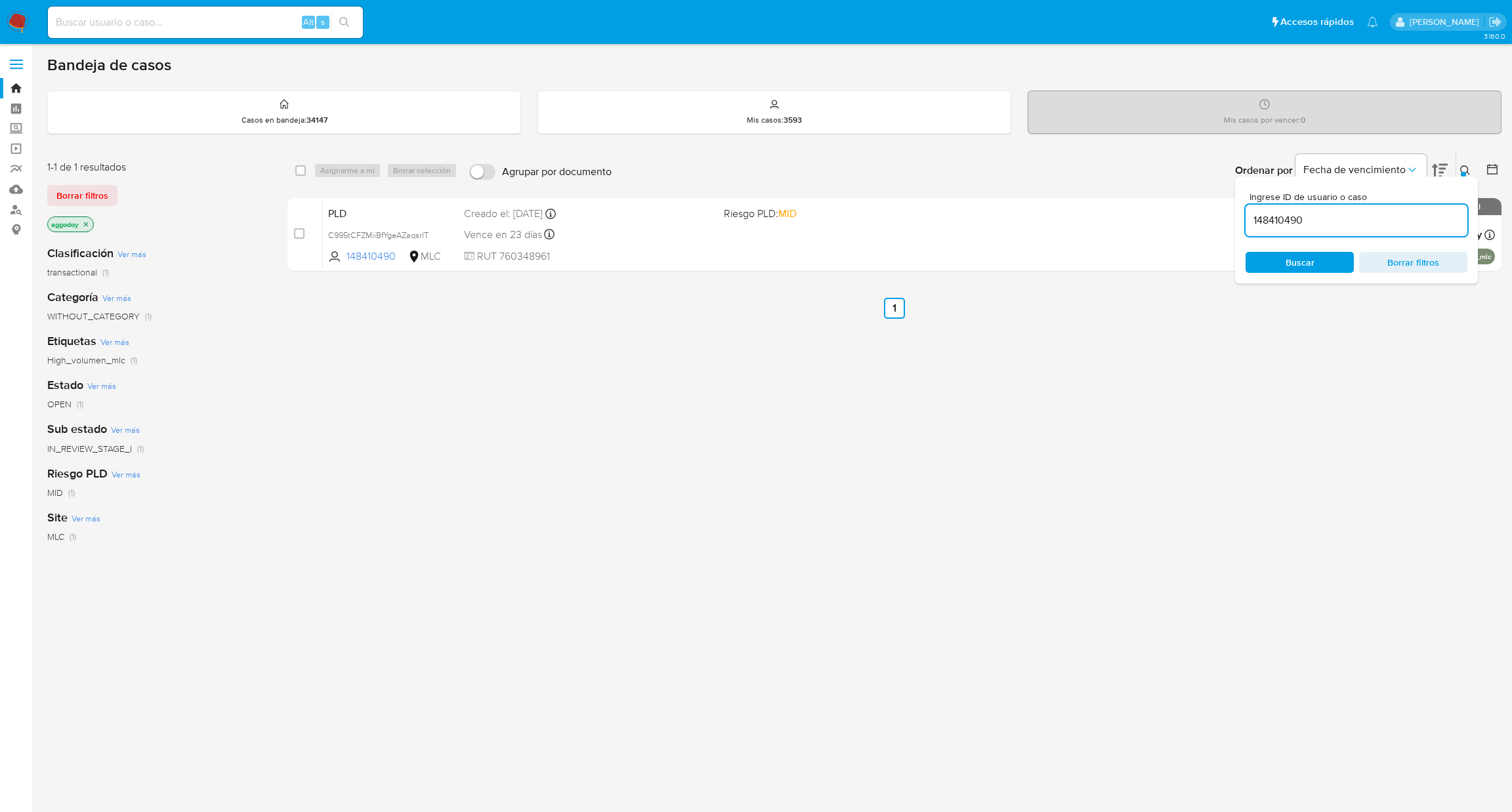
click at [1266, 221] on input "148410490" at bounding box center [1356, 220] width 221 height 17
type input "836832901"
click at [1468, 180] on div "Ingrese ID de usuario o caso 836832901 Buscar Borrar filtros" at bounding box center [1357, 229] width 243 height 107
click at [1468, 173] on icon at bounding box center [1466, 171] width 10 height 10
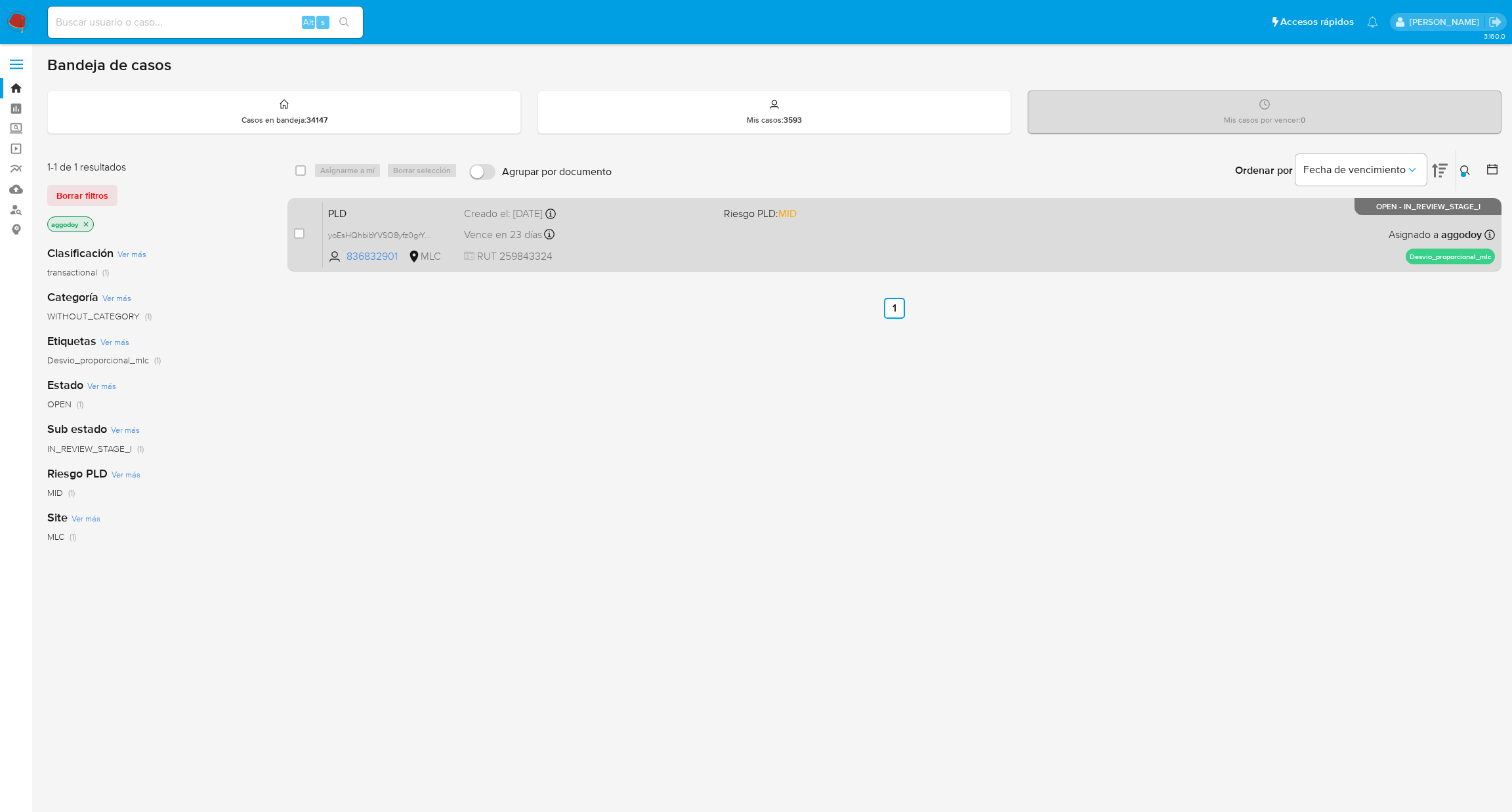
click at [1100, 210] on div "PLD yoEsHQhbibYVSO8yfz0grYGS 836832901 MLC Riesgo PLD: MID Creado el: 12/07/202…" at bounding box center [909, 235] width 1172 height 66
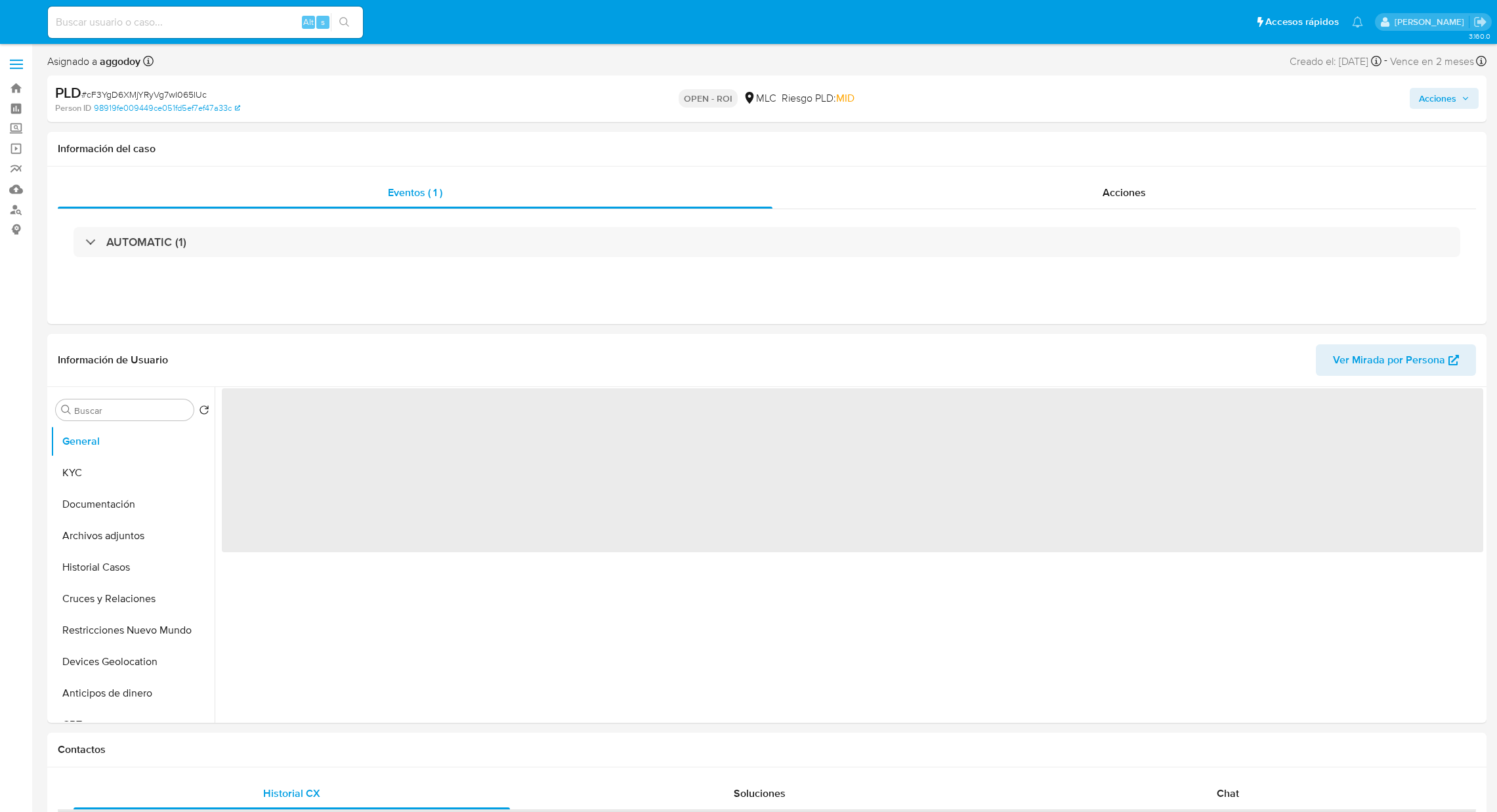
select select "10"
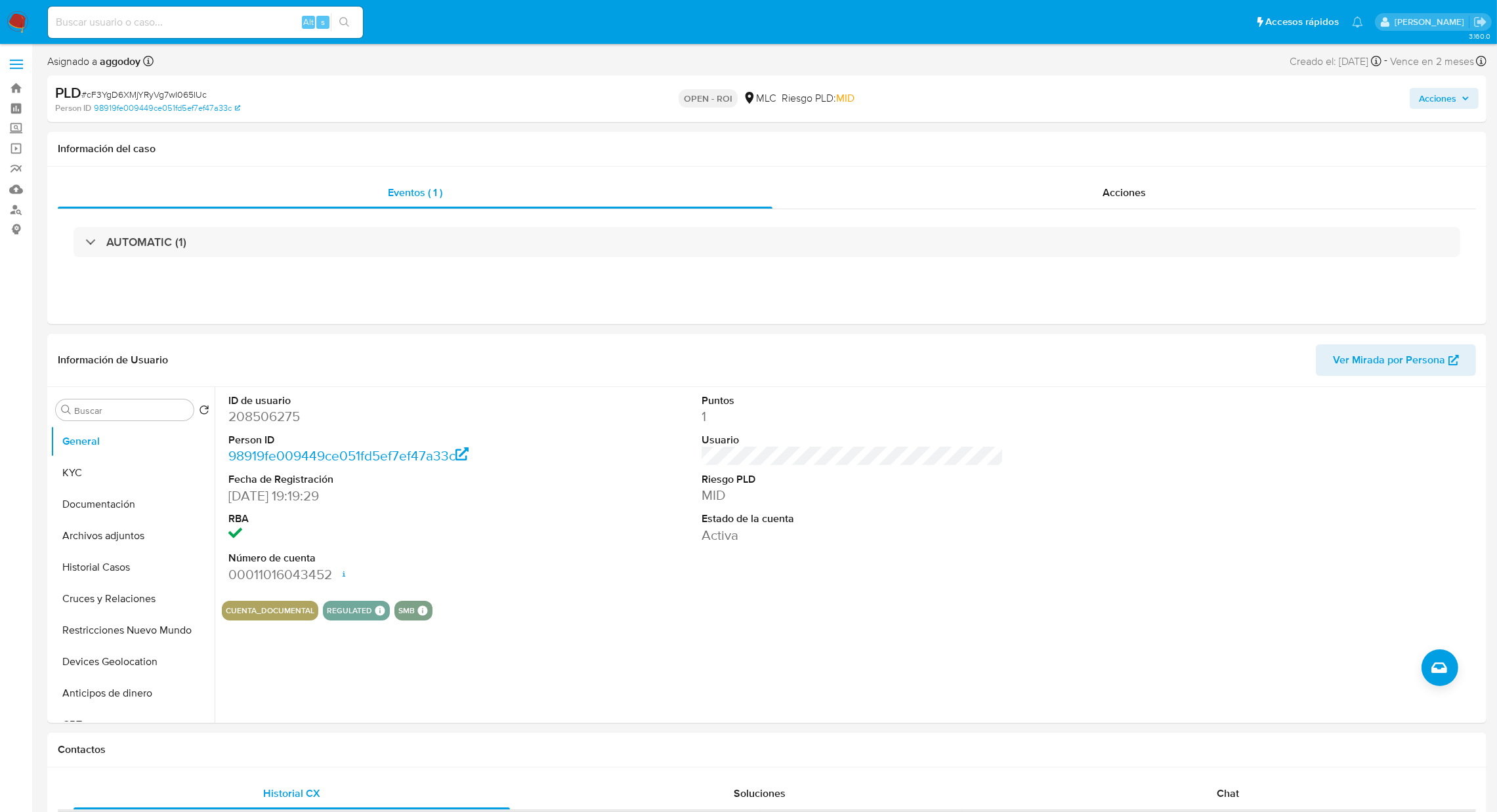
click at [1443, 99] on span "Acciones" at bounding box center [1437, 99] width 38 height 21
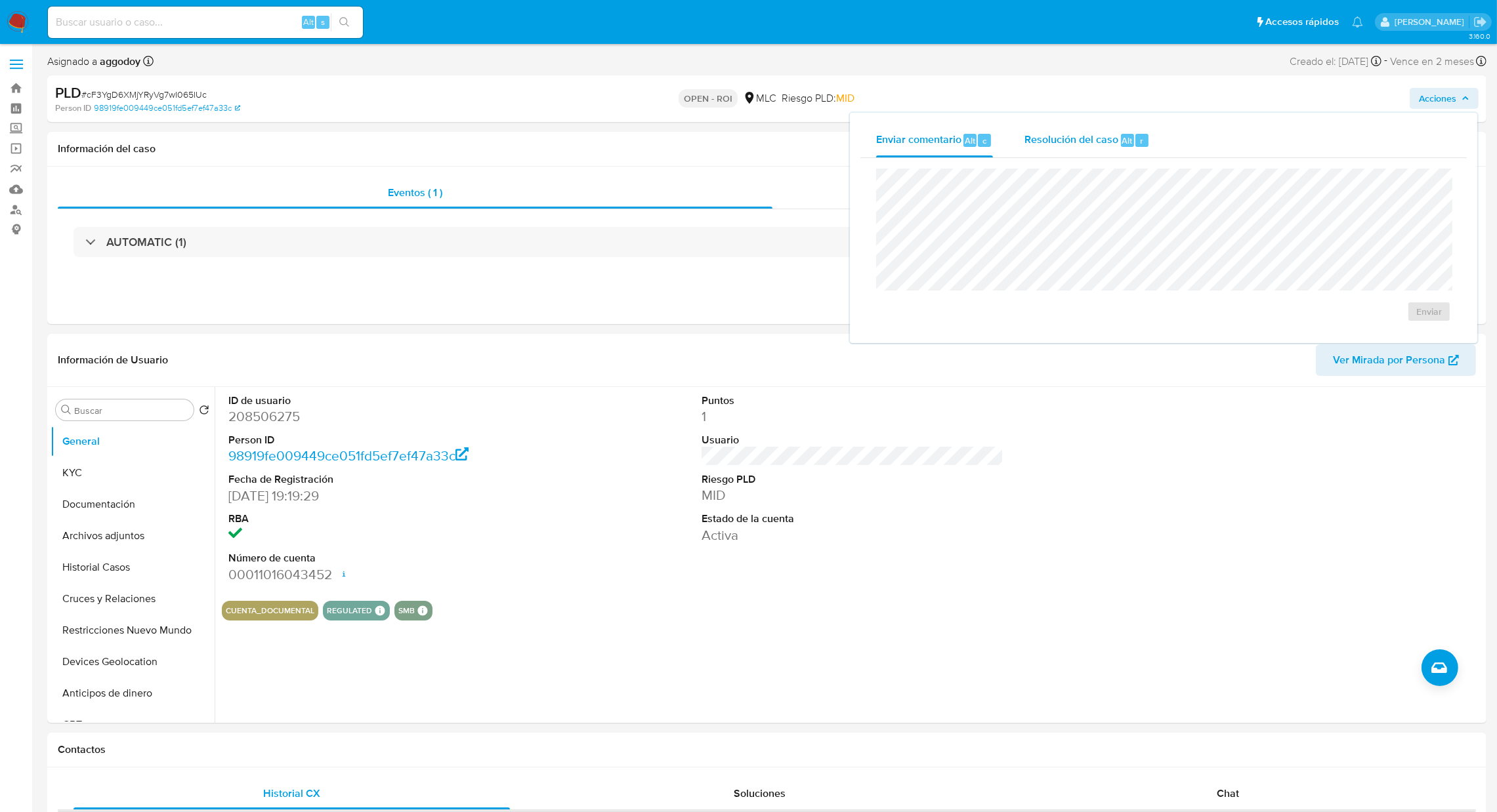
click at [1069, 150] on div "Resolución del caso Alt r" at bounding box center [1087, 140] width 125 height 34
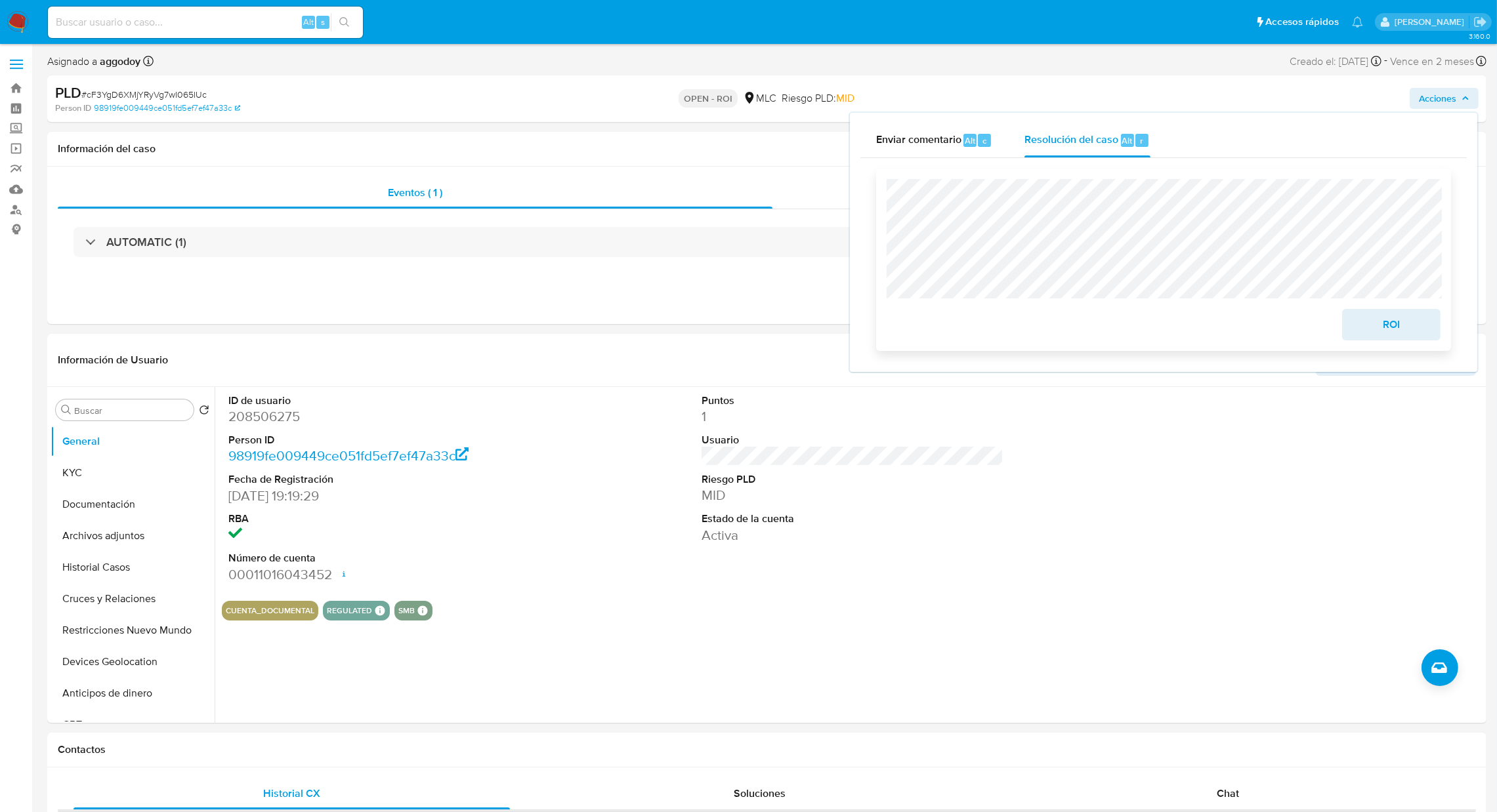
click at [1423, 316] on span "ROI" at bounding box center [1390, 324] width 64 height 29
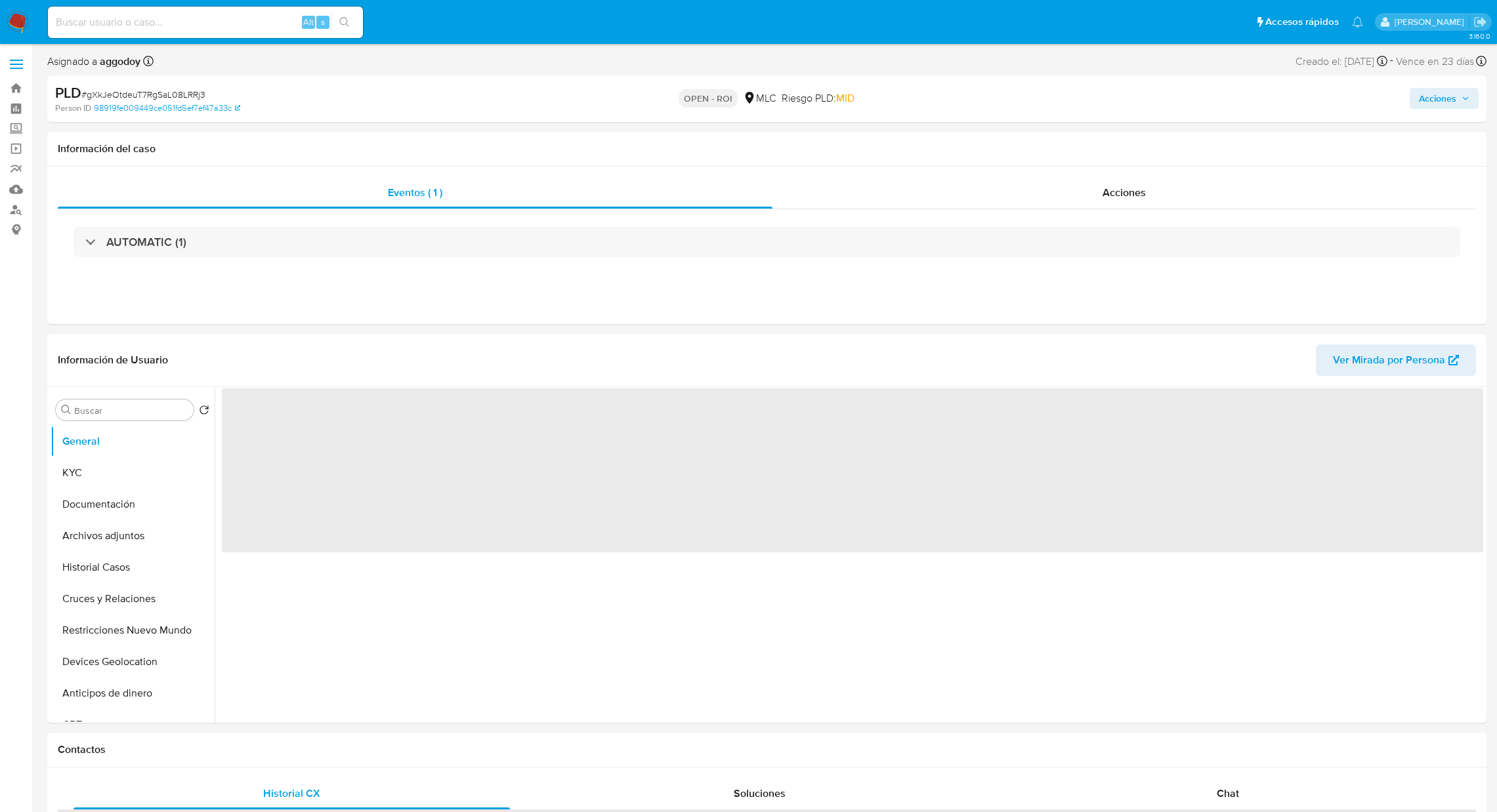
select select "10"
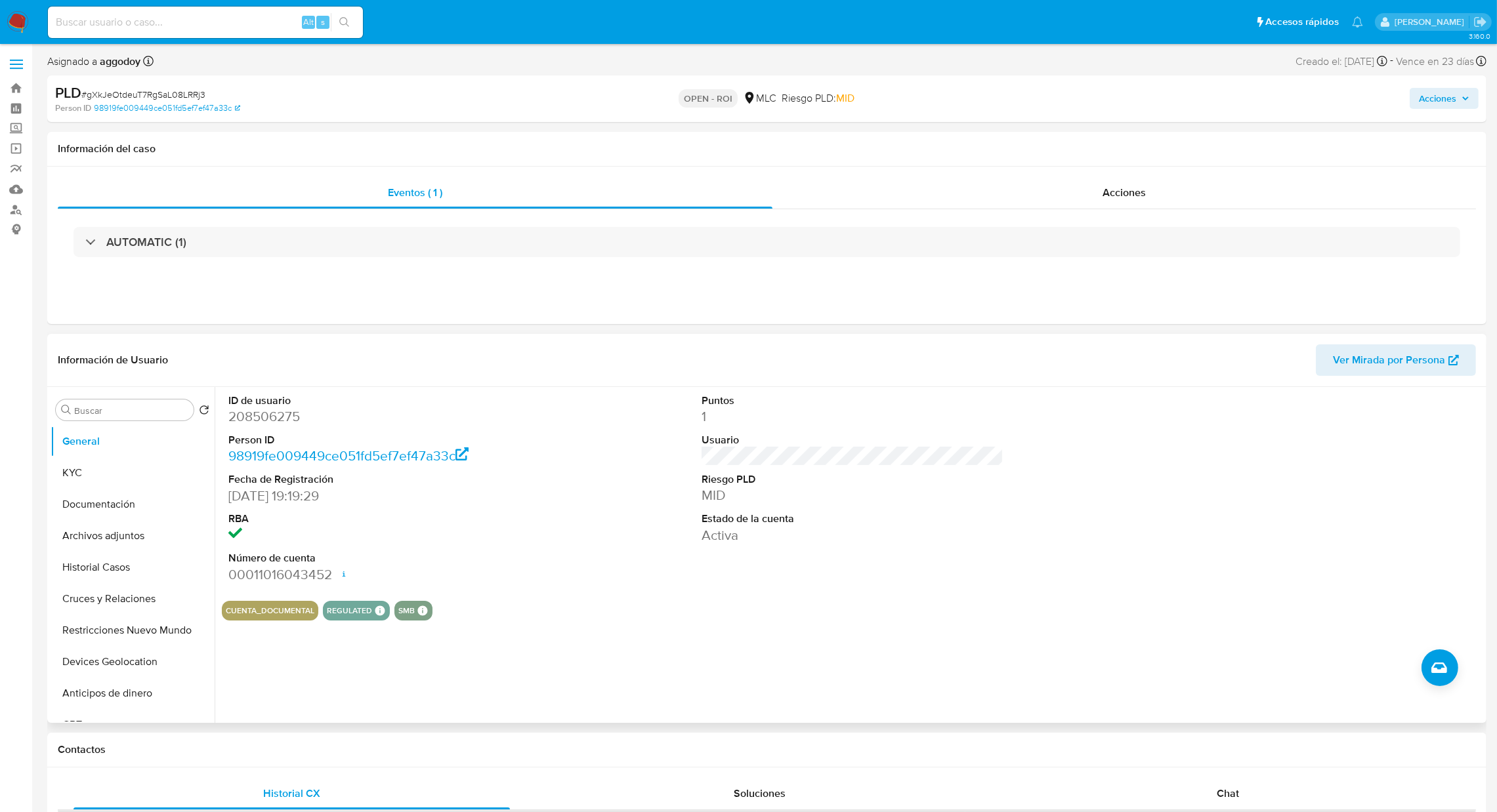
click at [270, 428] on dl "ID de usuario 208506275 Person ID 98919fe009449ce051fd5ef7ef47a33c Fecha de Reg…" at bounding box center [379, 488] width 302 height 190
click at [270, 423] on dd "208506275" at bounding box center [379, 416] width 302 height 18
copy dd "208506275"
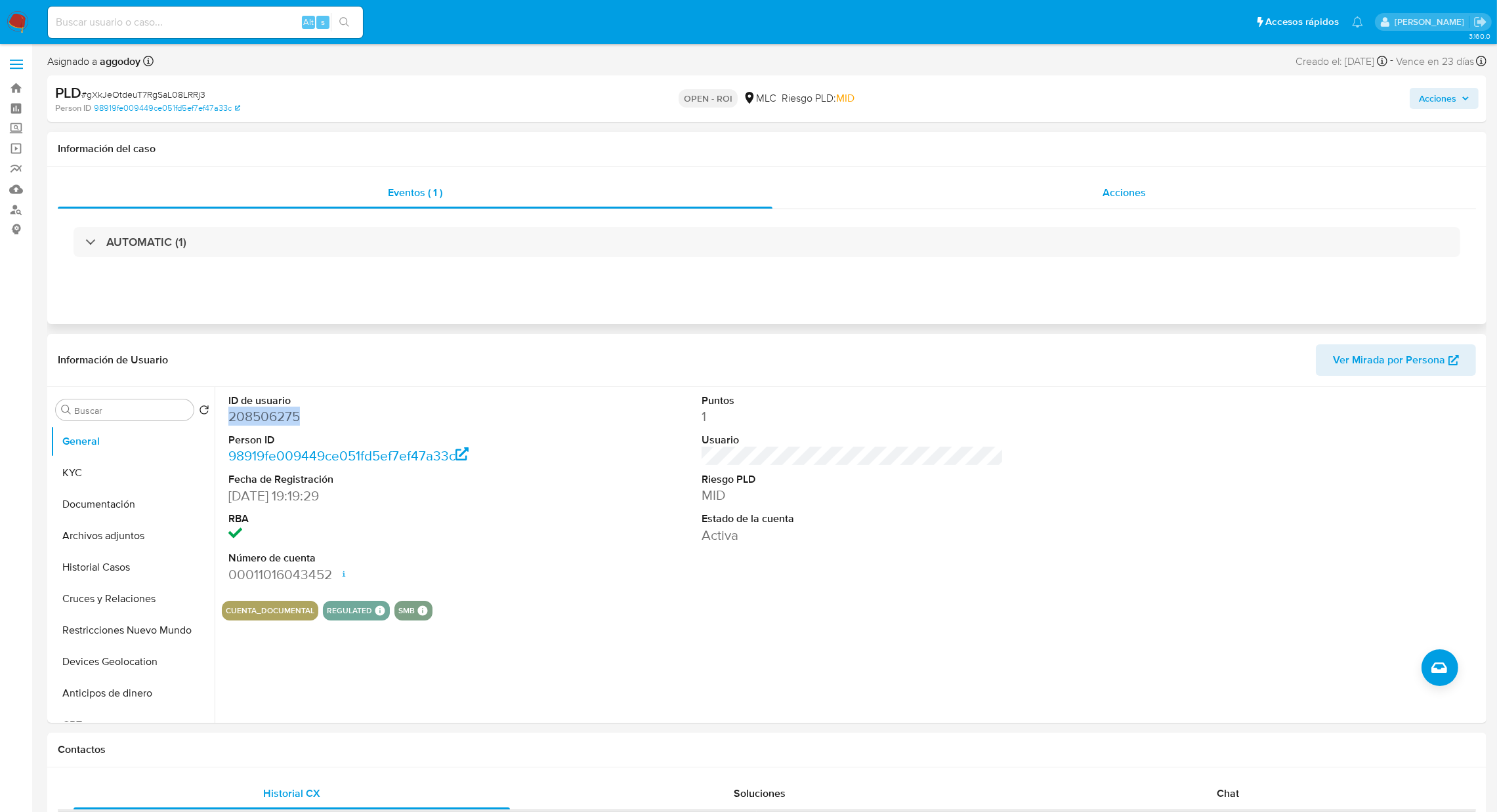
click at [1108, 197] on span "Acciones" at bounding box center [1124, 193] width 43 height 15
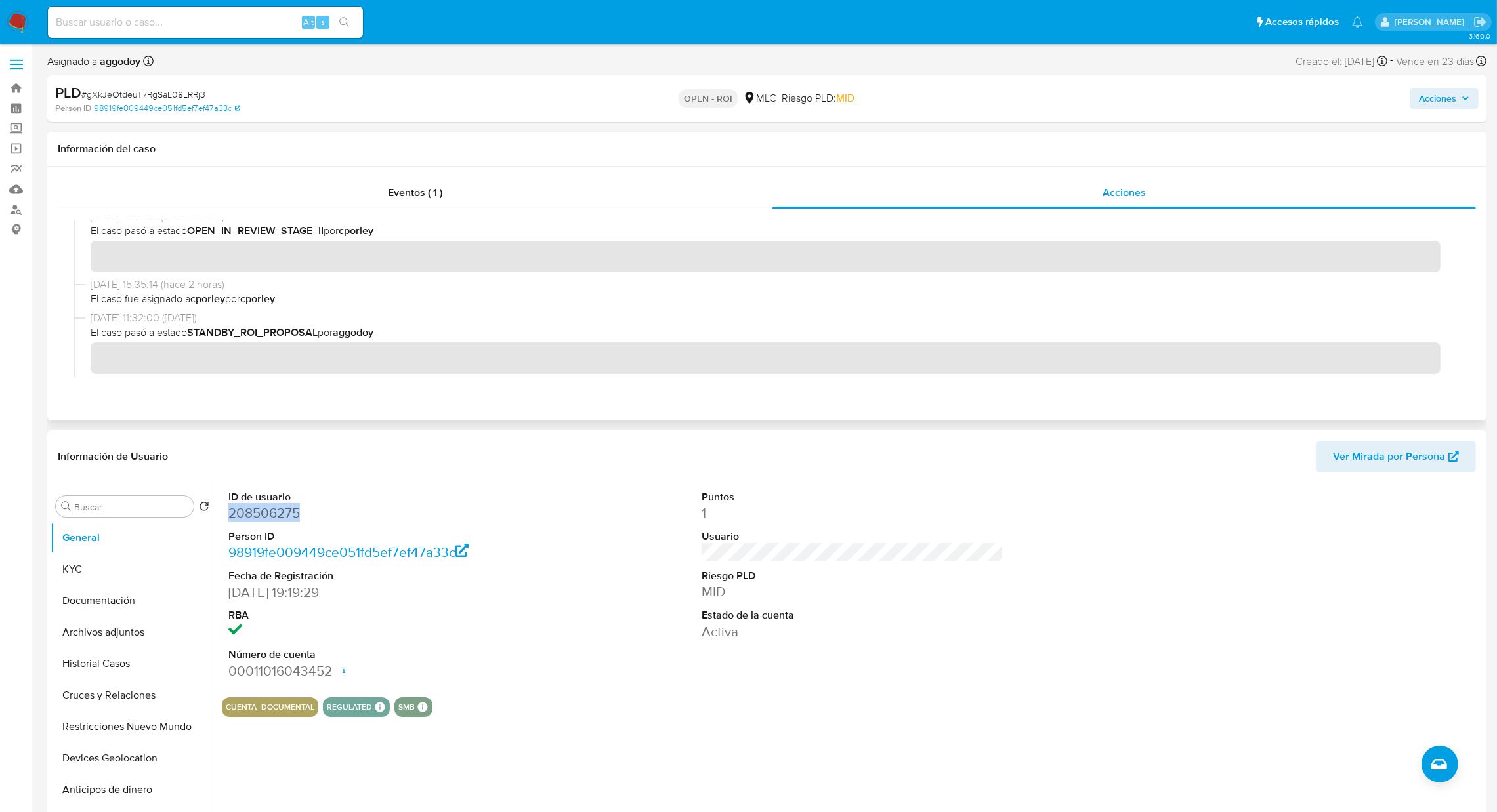
scroll to position [294, 0]
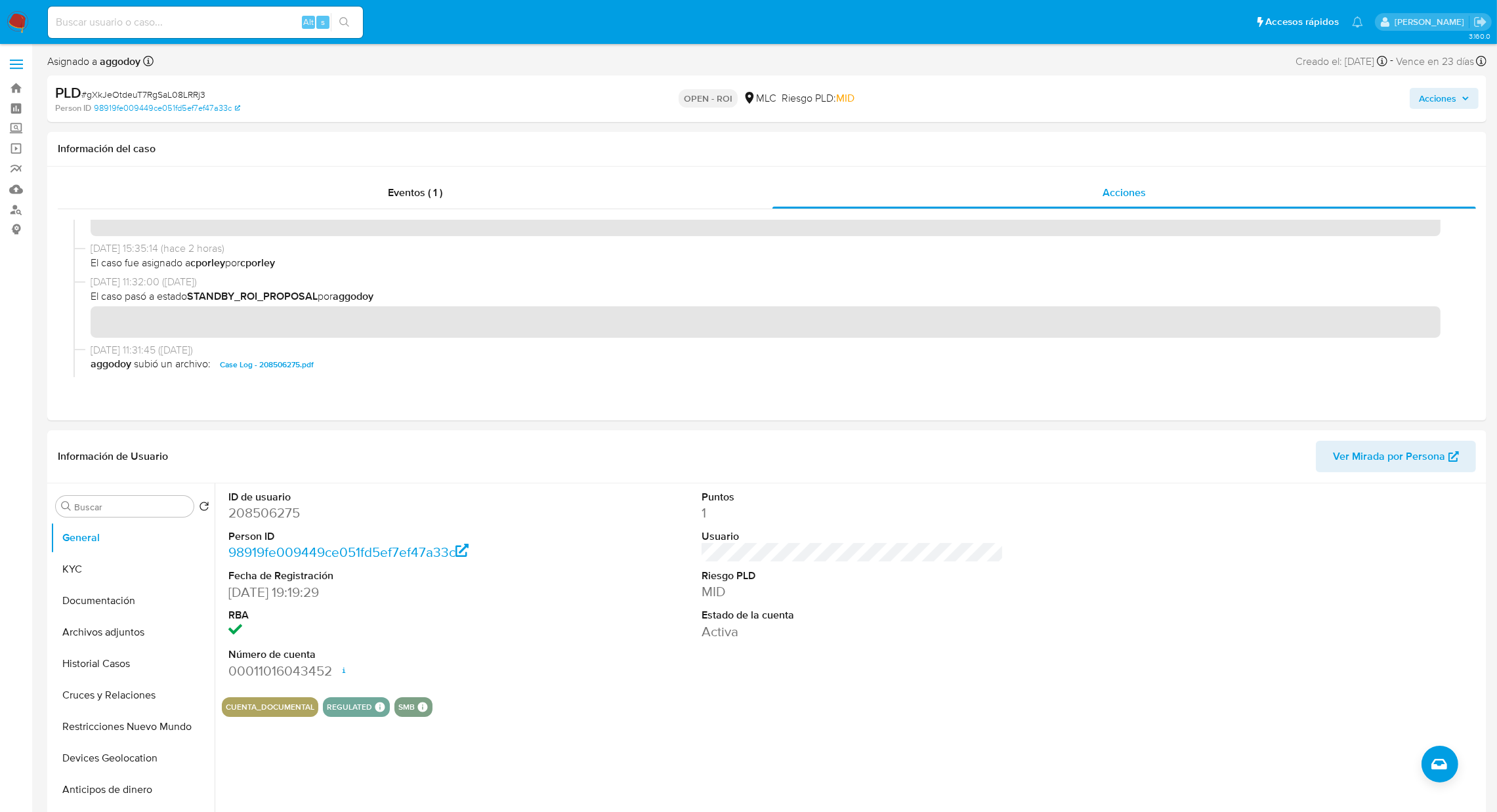
click at [1412, 95] on button "Acciones" at bounding box center [1444, 99] width 69 height 21
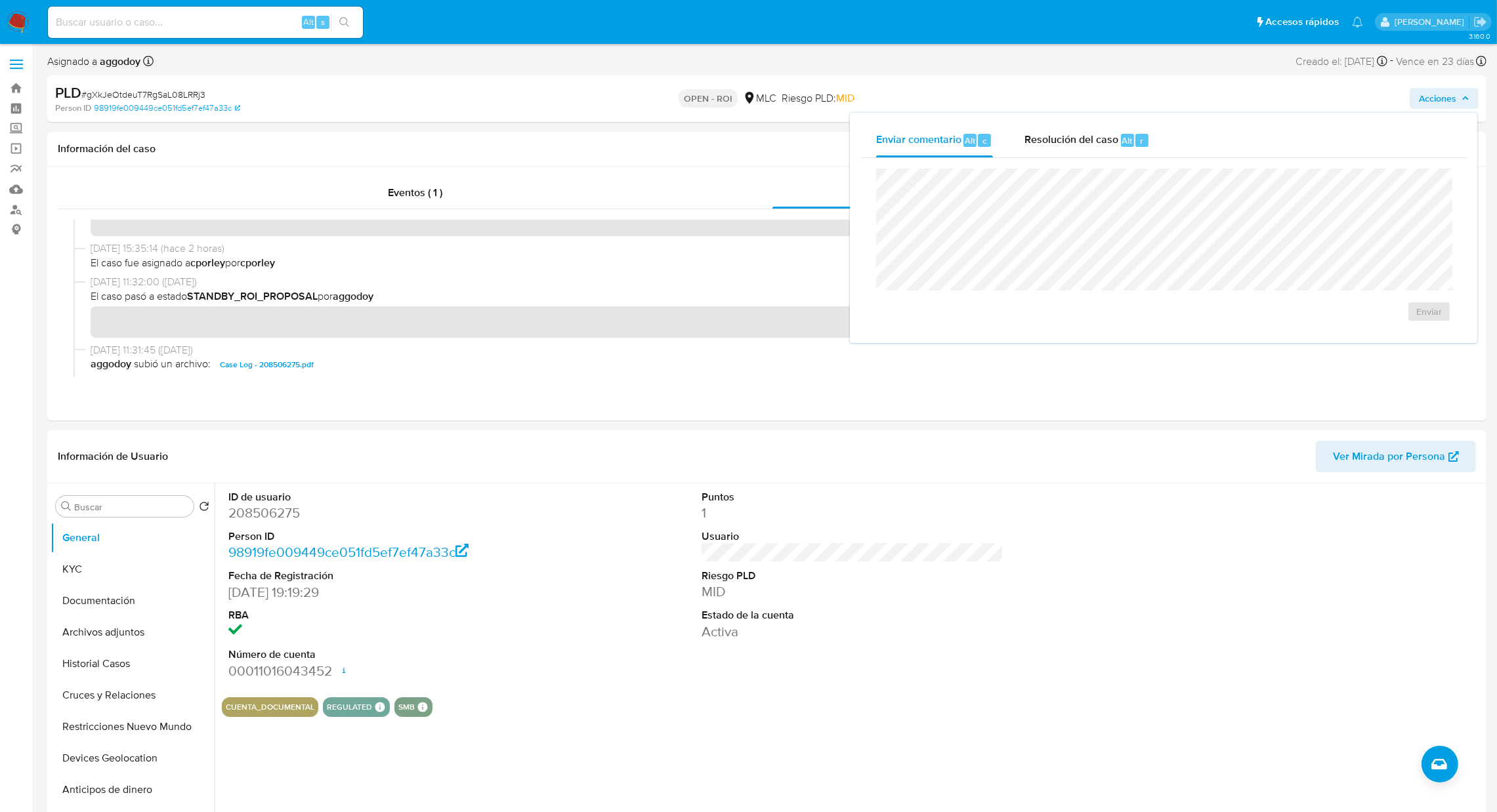
click at [1052, 132] on span "Resolución del caso" at bounding box center [1071, 140] width 94 height 15
click at [1402, 325] on span "ROI" at bounding box center [1390, 324] width 64 height 29
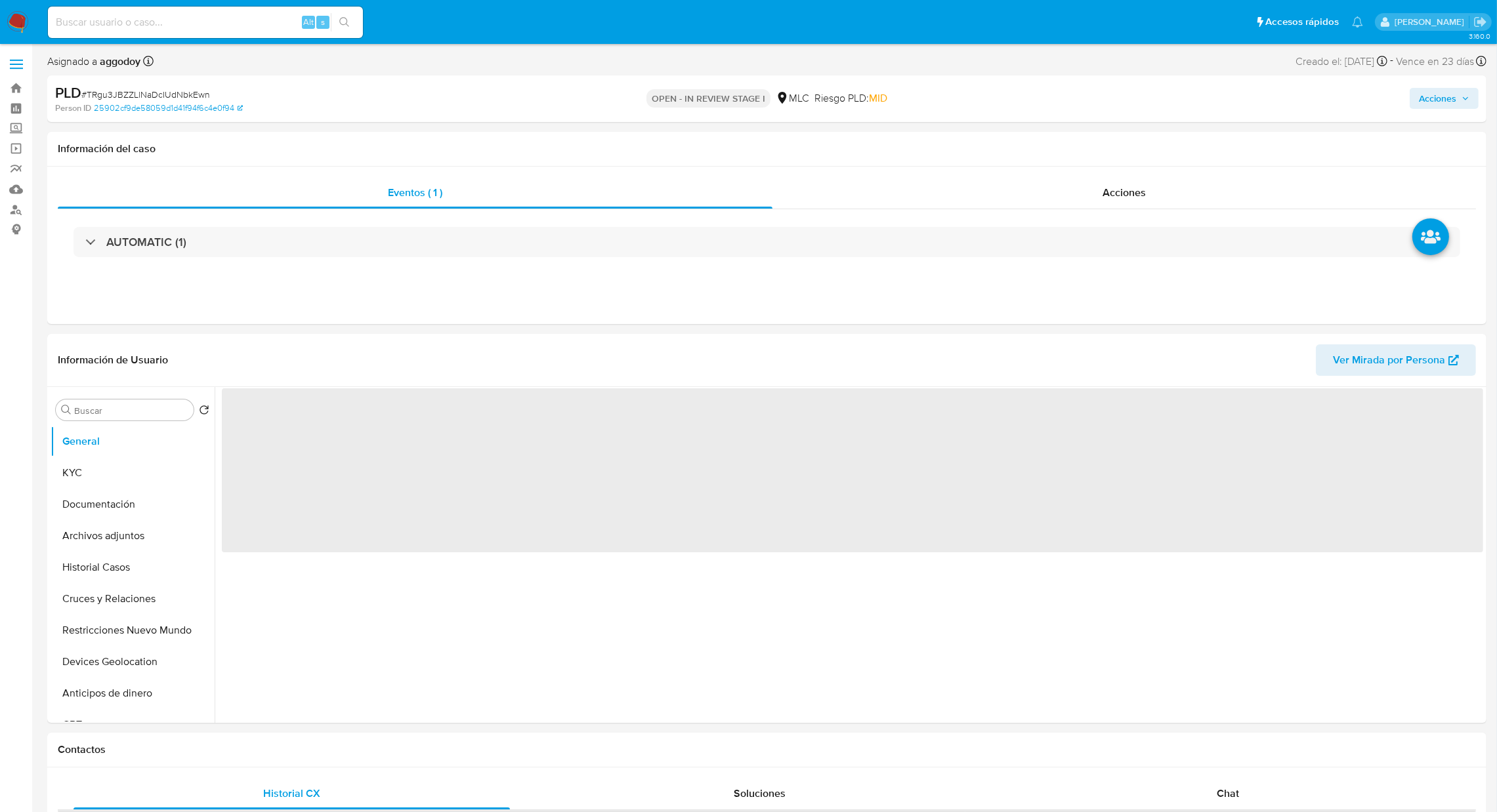
select select "10"
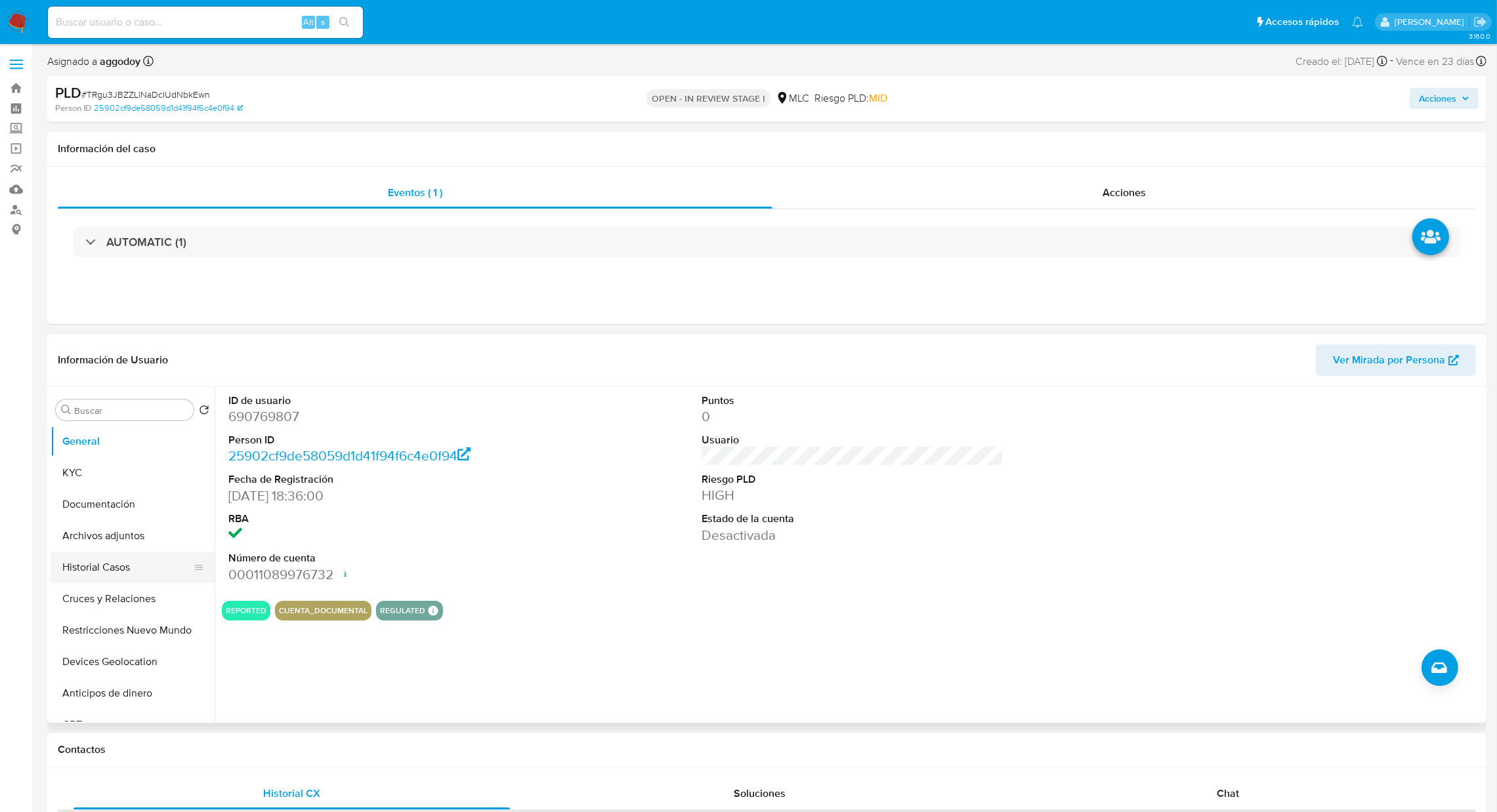
click at [121, 574] on button "Historial Casos" at bounding box center [127, 567] width 154 height 32
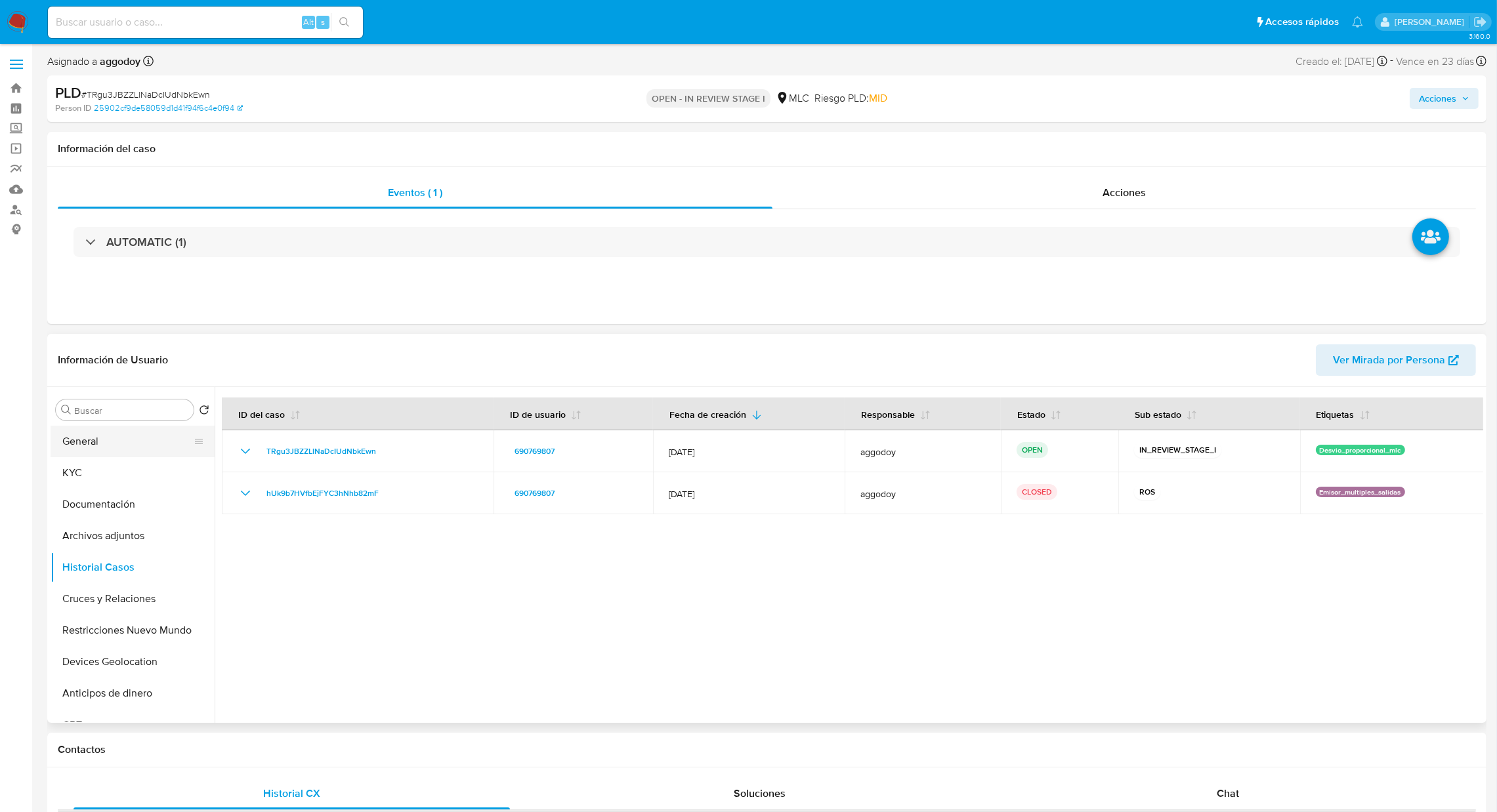
click at [118, 434] on button "General" at bounding box center [127, 441] width 154 height 32
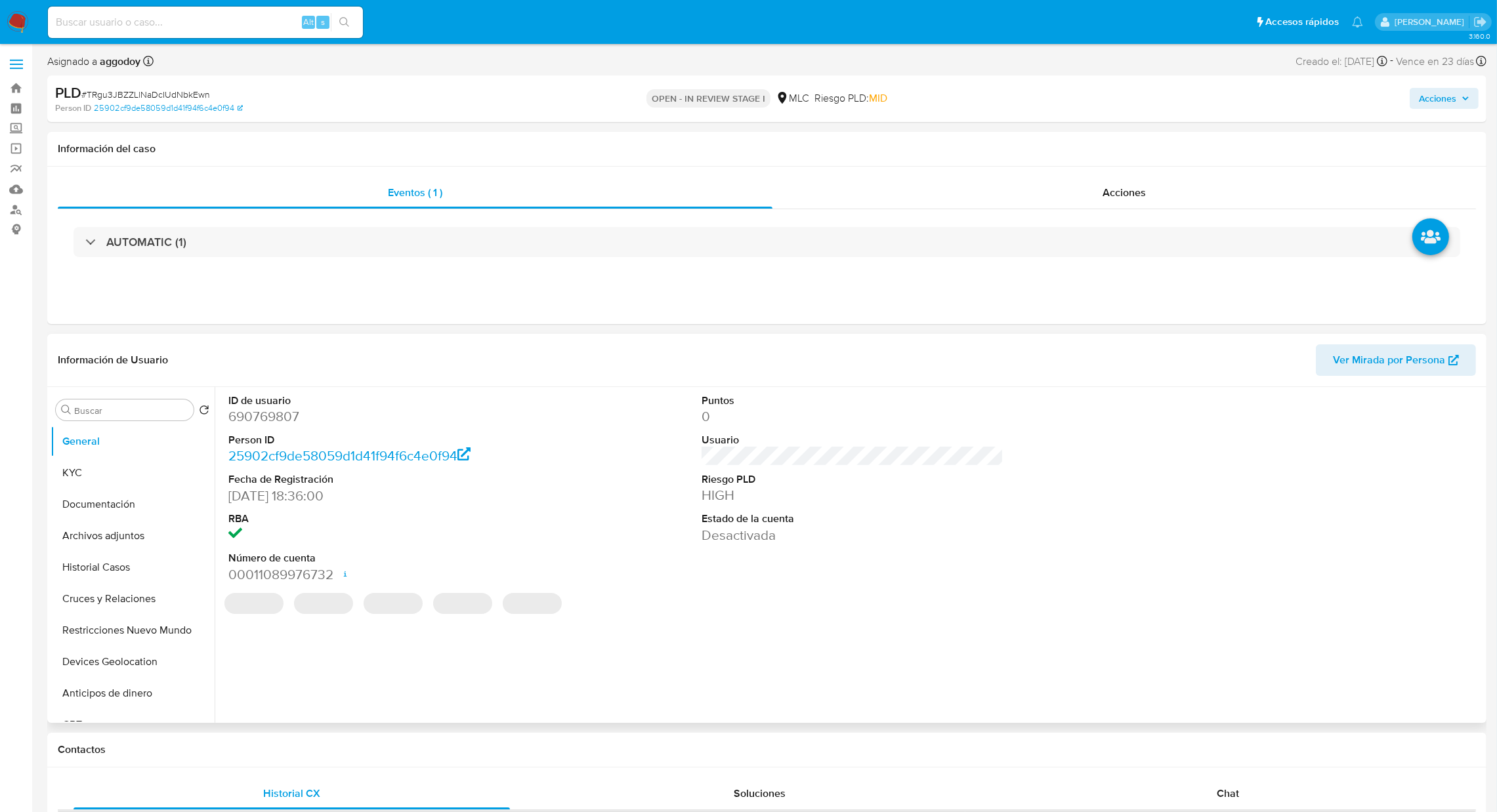
click at [278, 421] on dd "690769807" at bounding box center [379, 416] width 302 height 18
copy dd "690769807"
click at [149, 458] on button "KYC" at bounding box center [127, 473] width 154 height 32
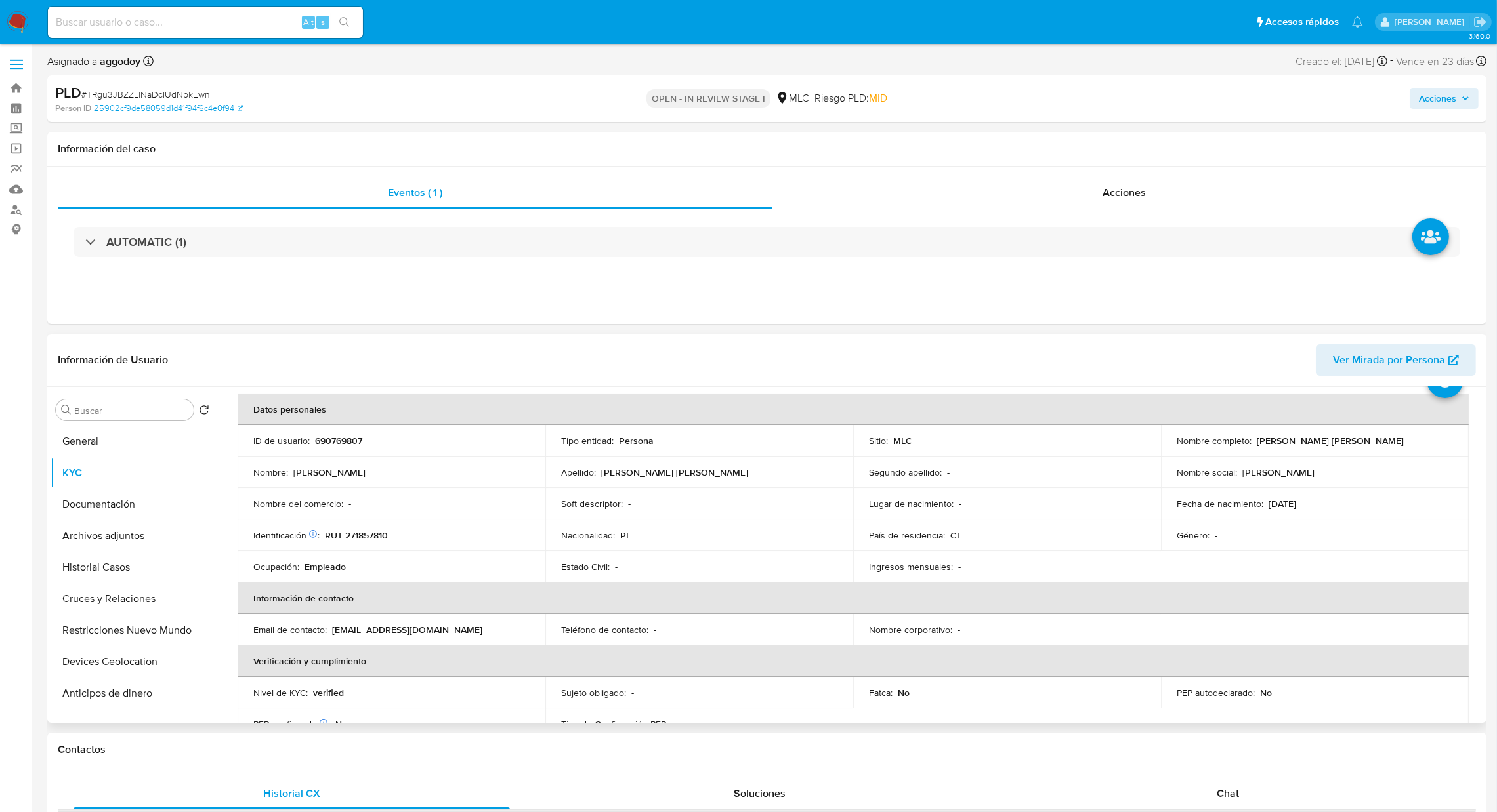
scroll to position [68, 0]
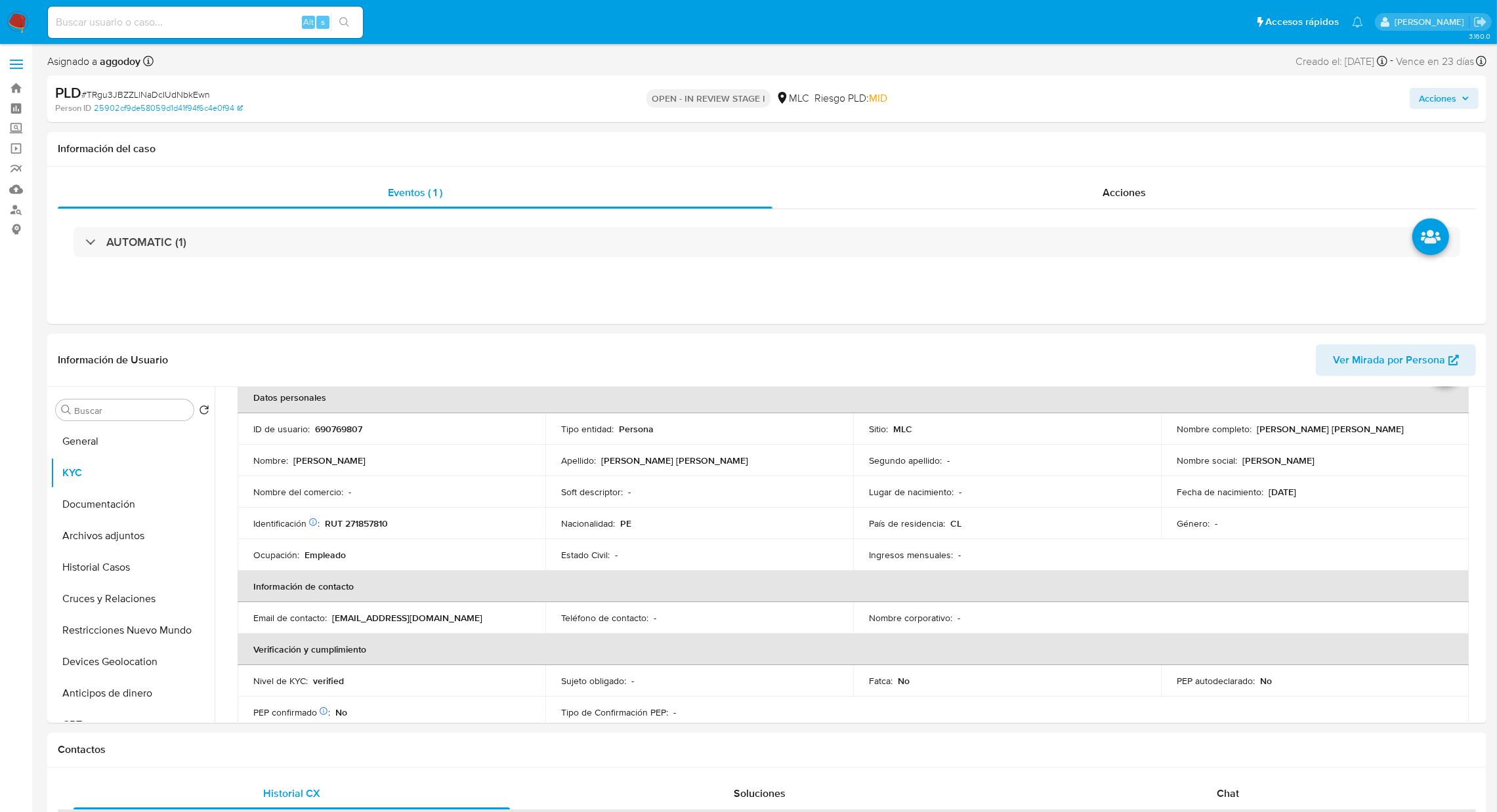
click at [1303, 116] on div "PLD # TRgu3JBZZLlNaDcIUdNbkEwn Person ID 25902cf9de58059d1d41f94f6c4e0f94 OPEN …" at bounding box center [767, 99] width 1439 height 46
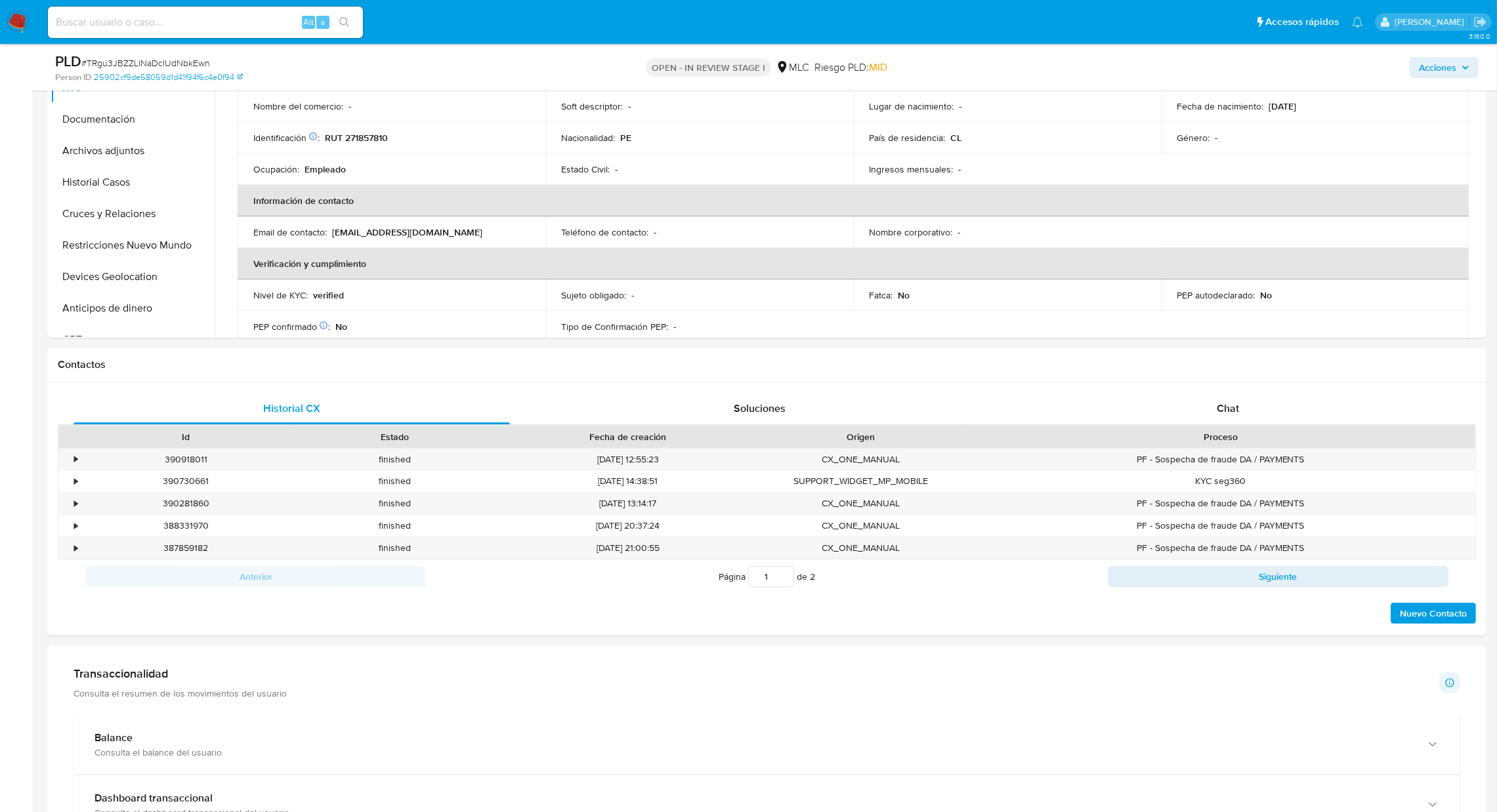
scroll to position [491, 0]
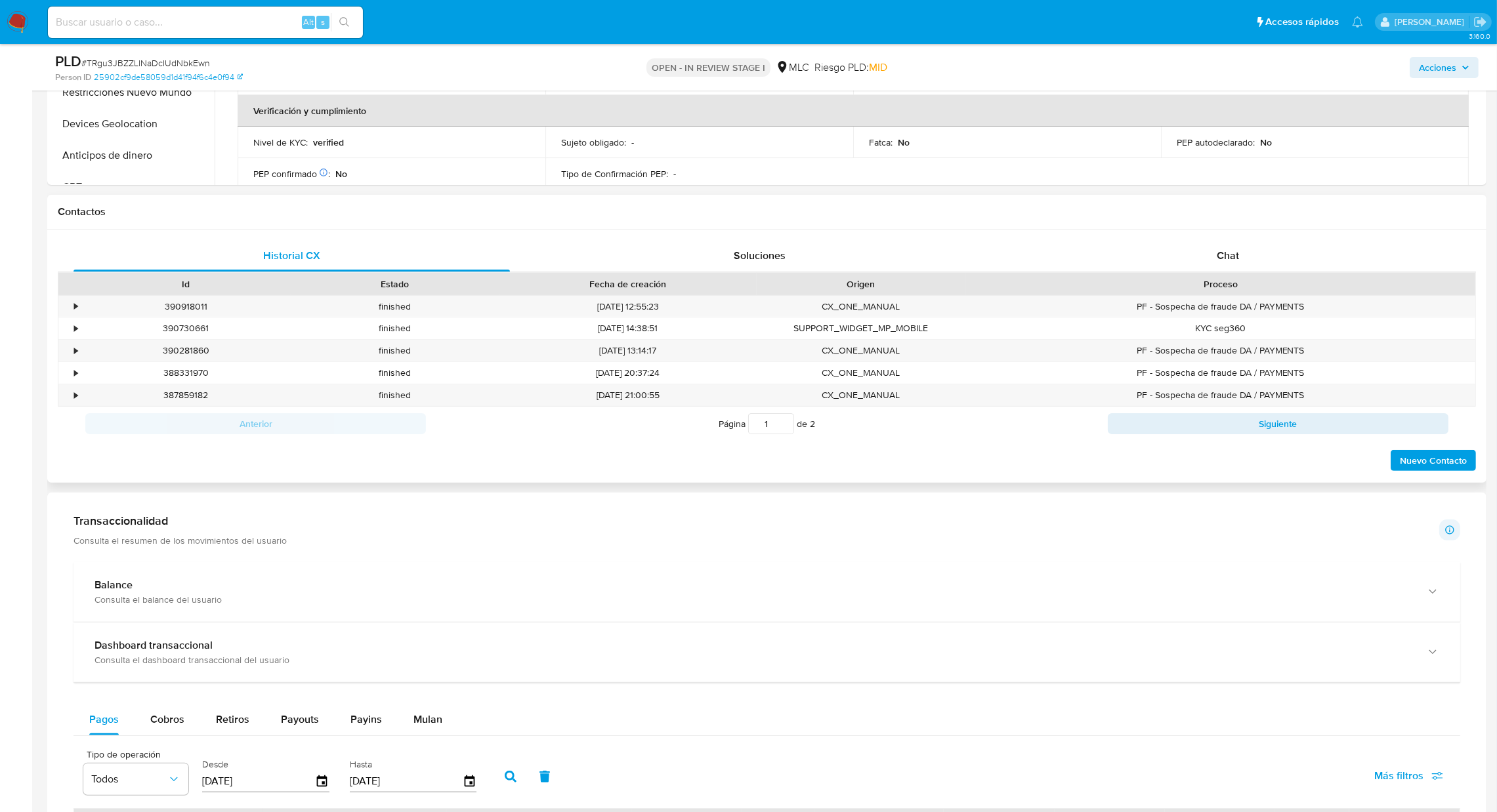
click at [1245, 227] on div "Contactos" at bounding box center [767, 212] width 1439 height 35
click at [1245, 249] on div "Chat" at bounding box center [1227, 255] width 436 height 32
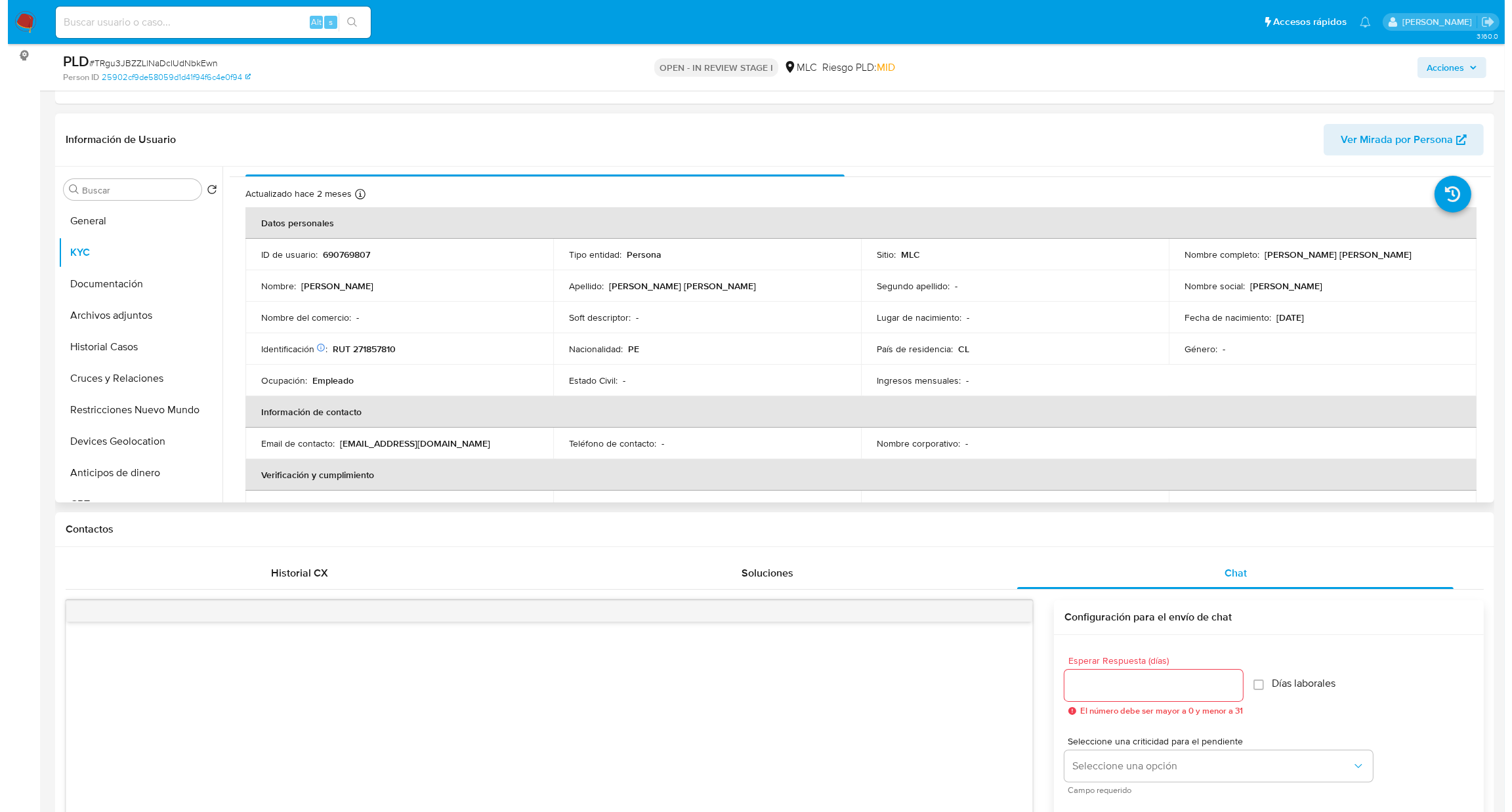
scroll to position [0, 0]
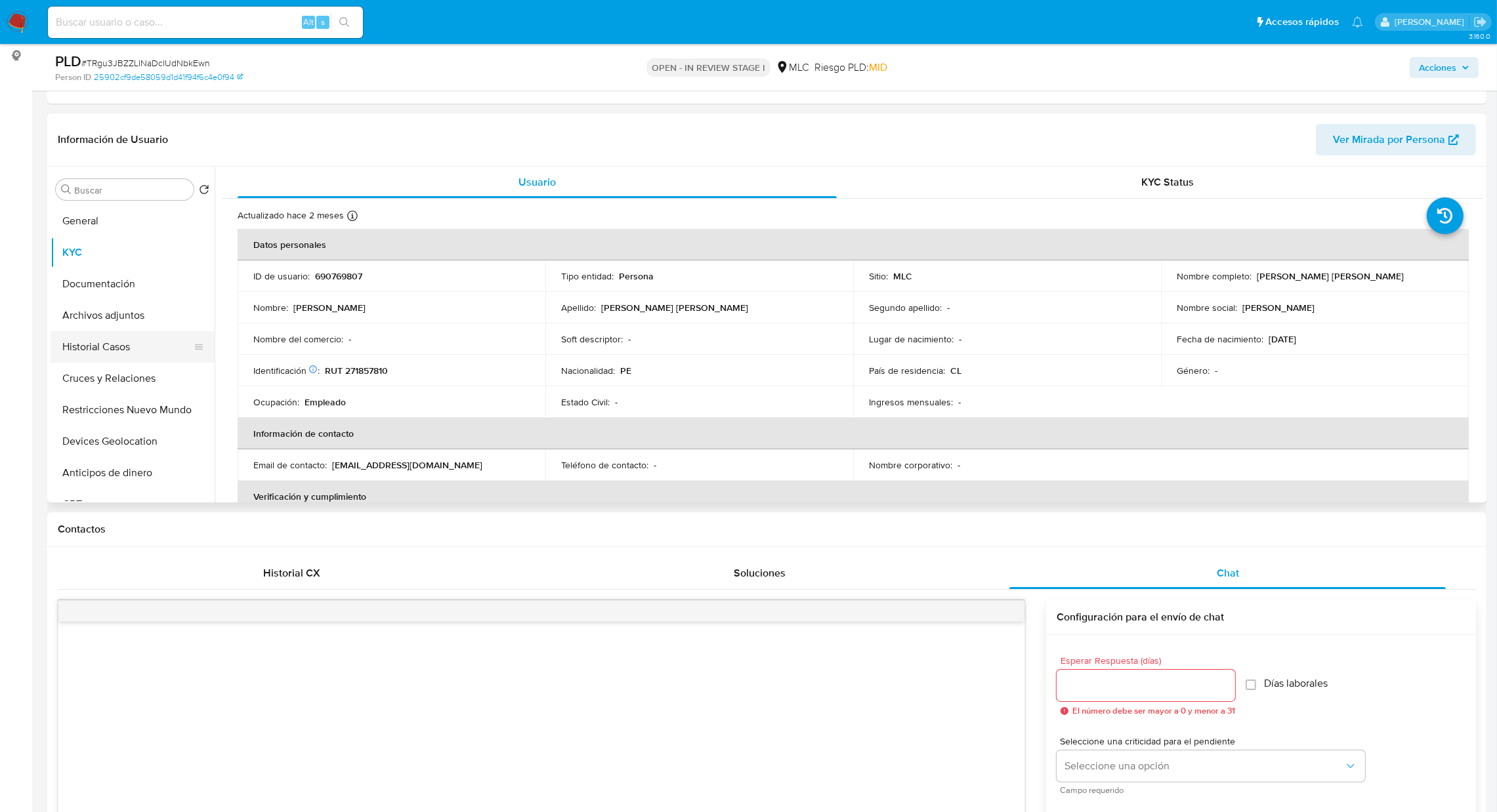
click at [118, 346] on button "Historial Casos" at bounding box center [127, 346] width 154 height 32
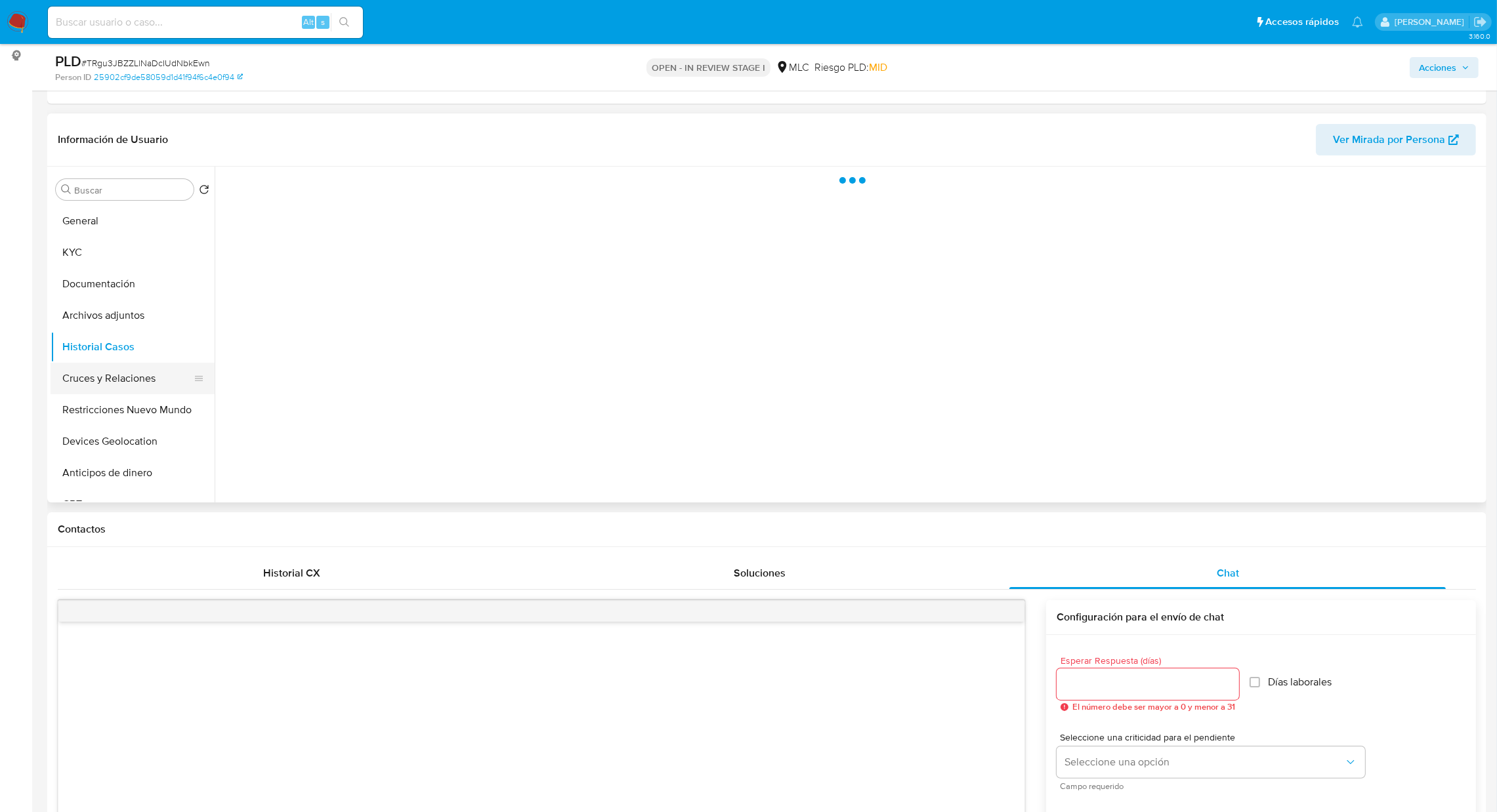
click at [124, 384] on button "Cruces y Relaciones" at bounding box center [127, 378] width 154 height 32
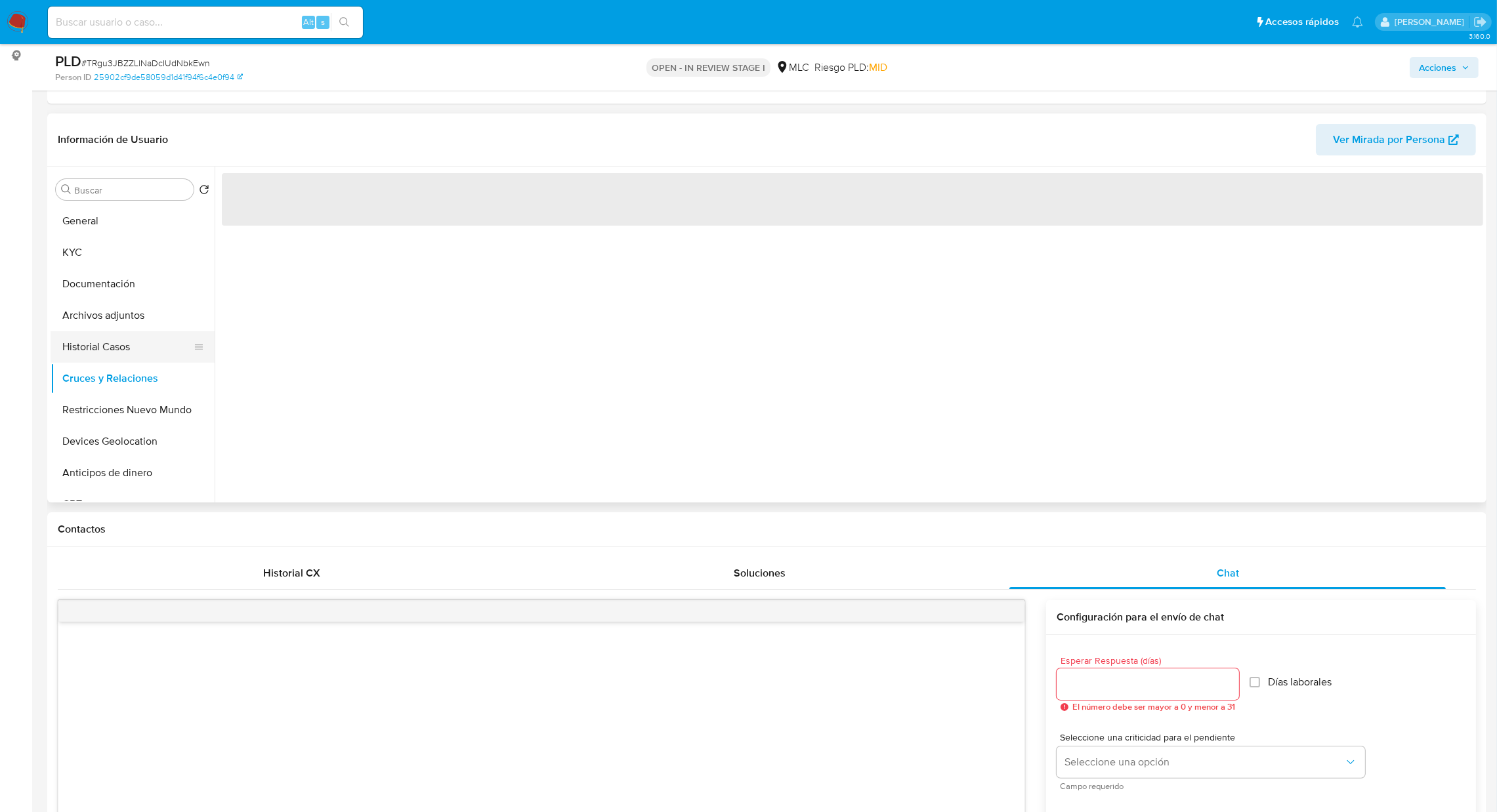
click at [121, 346] on button "Historial Casos" at bounding box center [127, 346] width 154 height 32
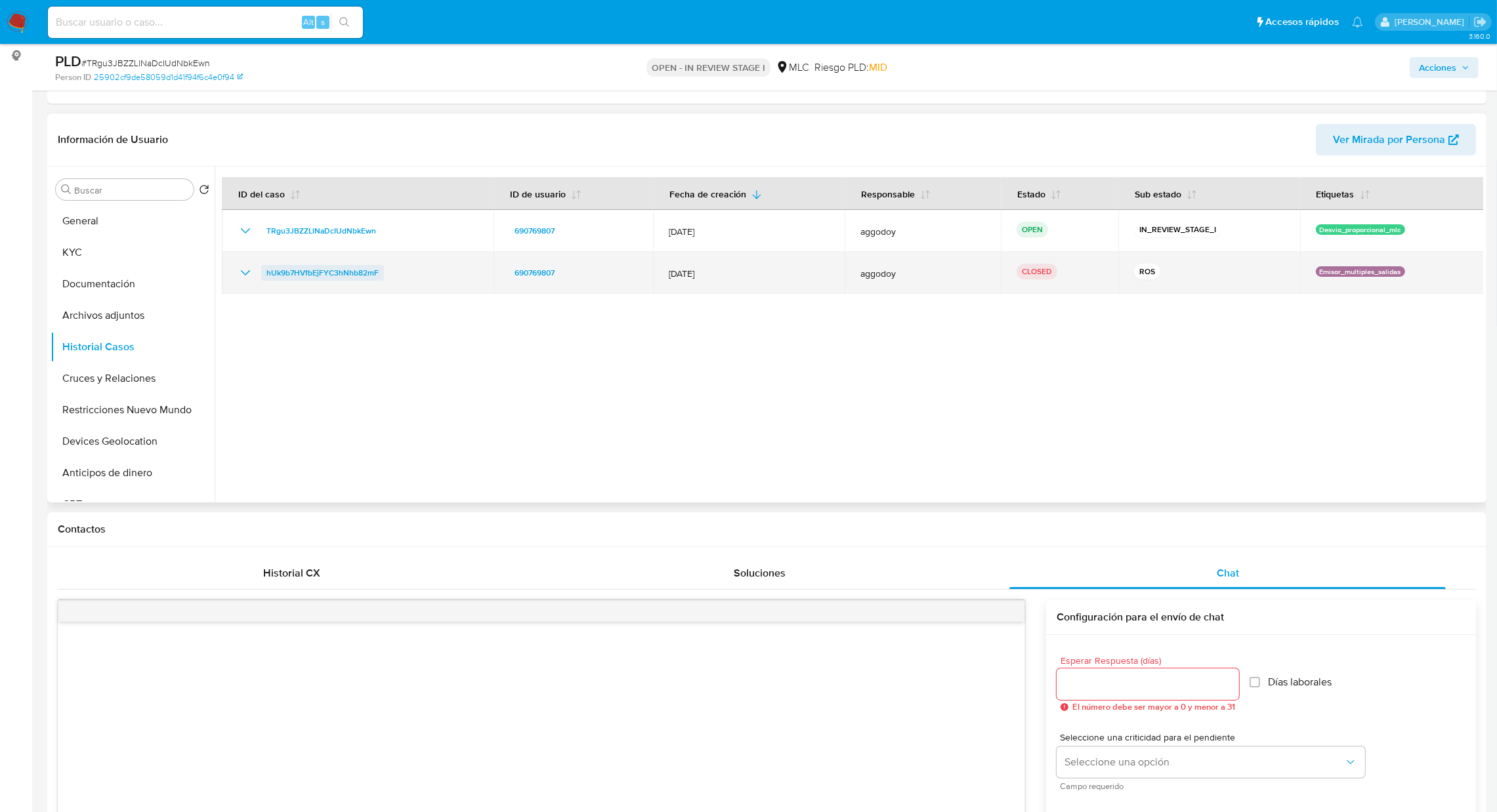
click at [325, 279] on span "hUk9b7HVfbEjFYC3hNhb82mF" at bounding box center [322, 272] width 113 height 15
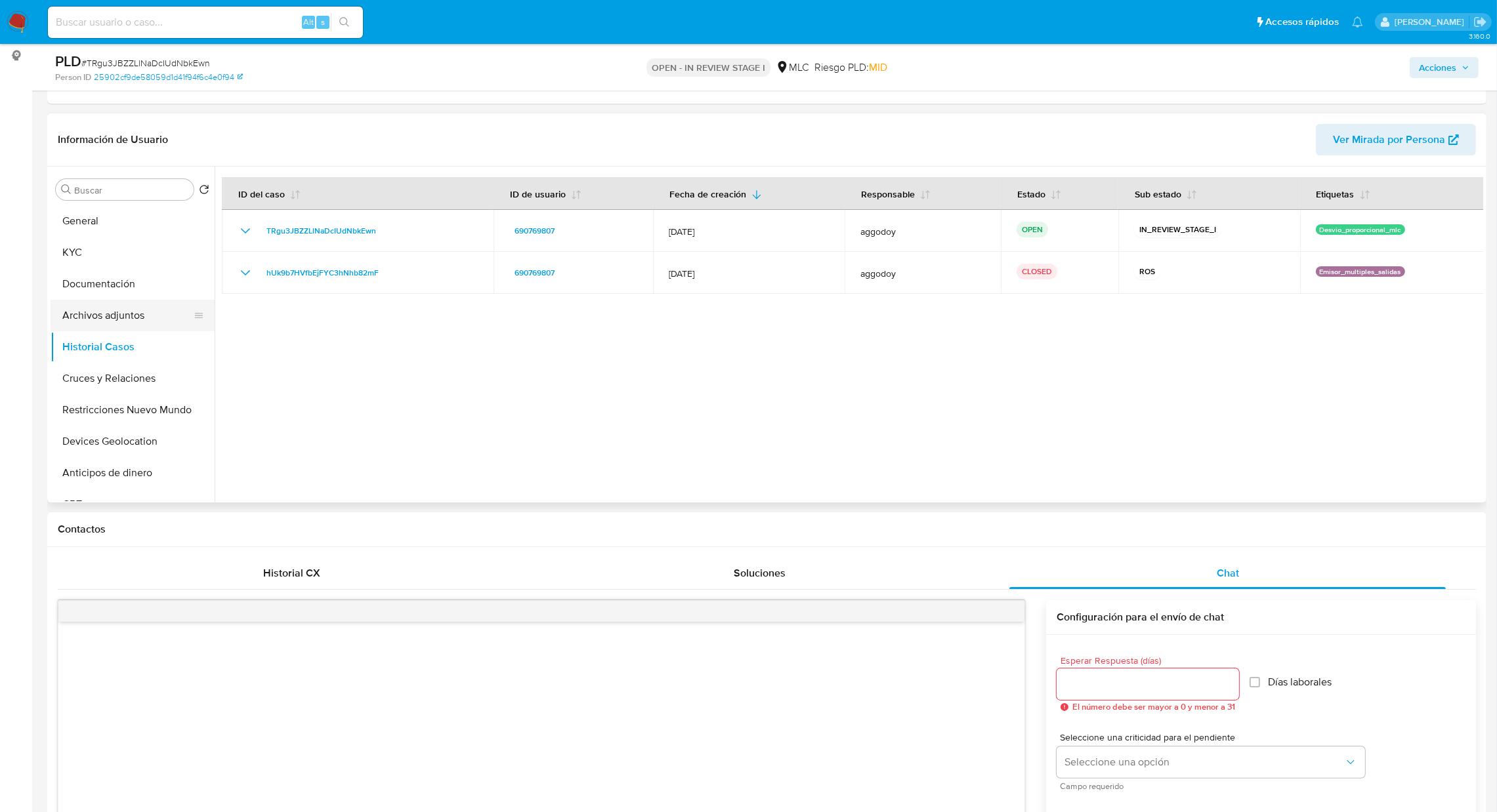
click at [106, 323] on button "Archivos adjuntos" at bounding box center [127, 316] width 154 height 32
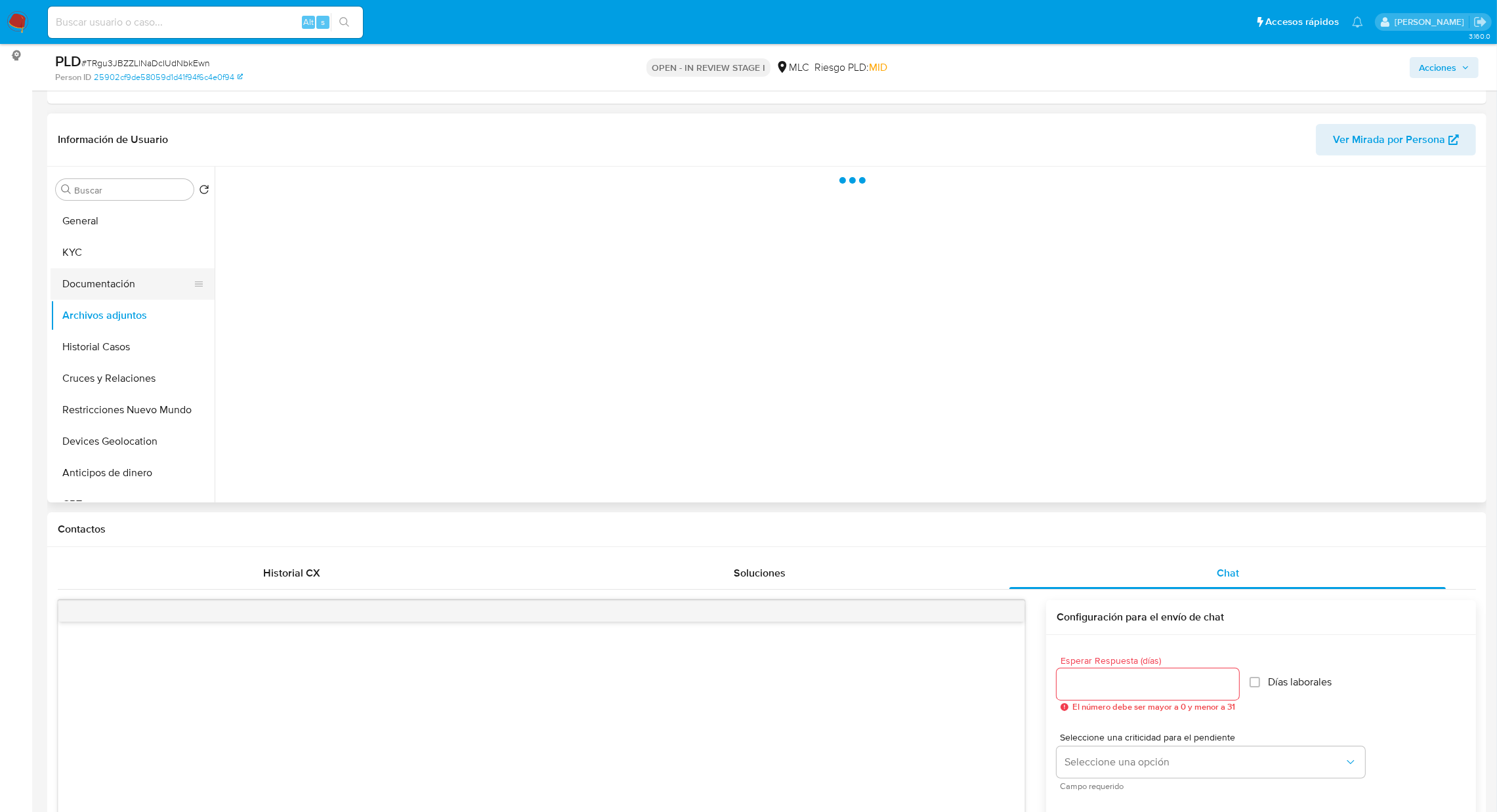
click at [104, 288] on button "Documentación" at bounding box center [127, 284] width 154 height 32
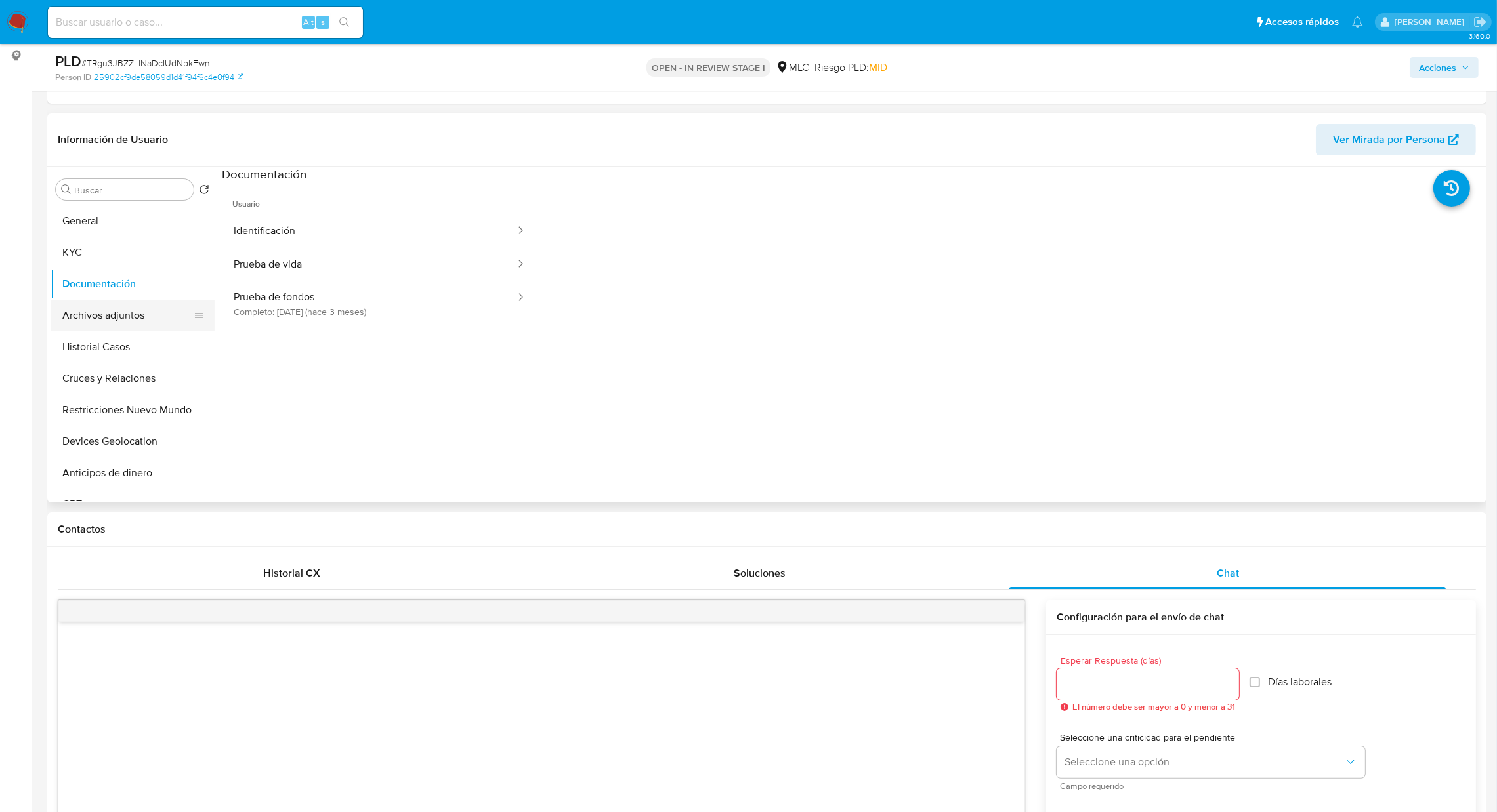
click at [129, 327] on button "Archivos adjuntos" at bounding box center [127, 316] width 154 height 32
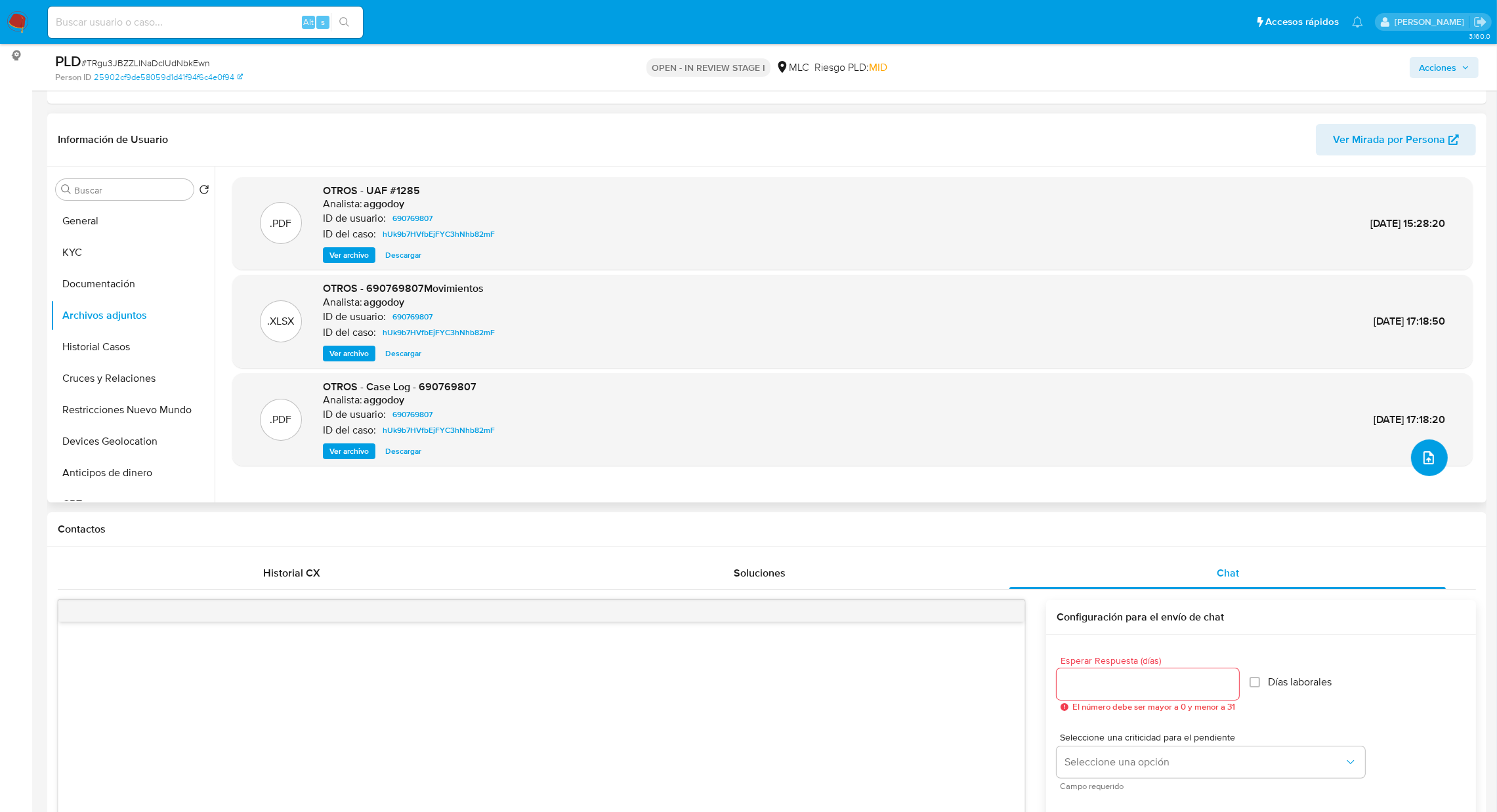
click at [1411, 458] on button "upload-file" at bounding box center [1429, 458] width 37 height 37
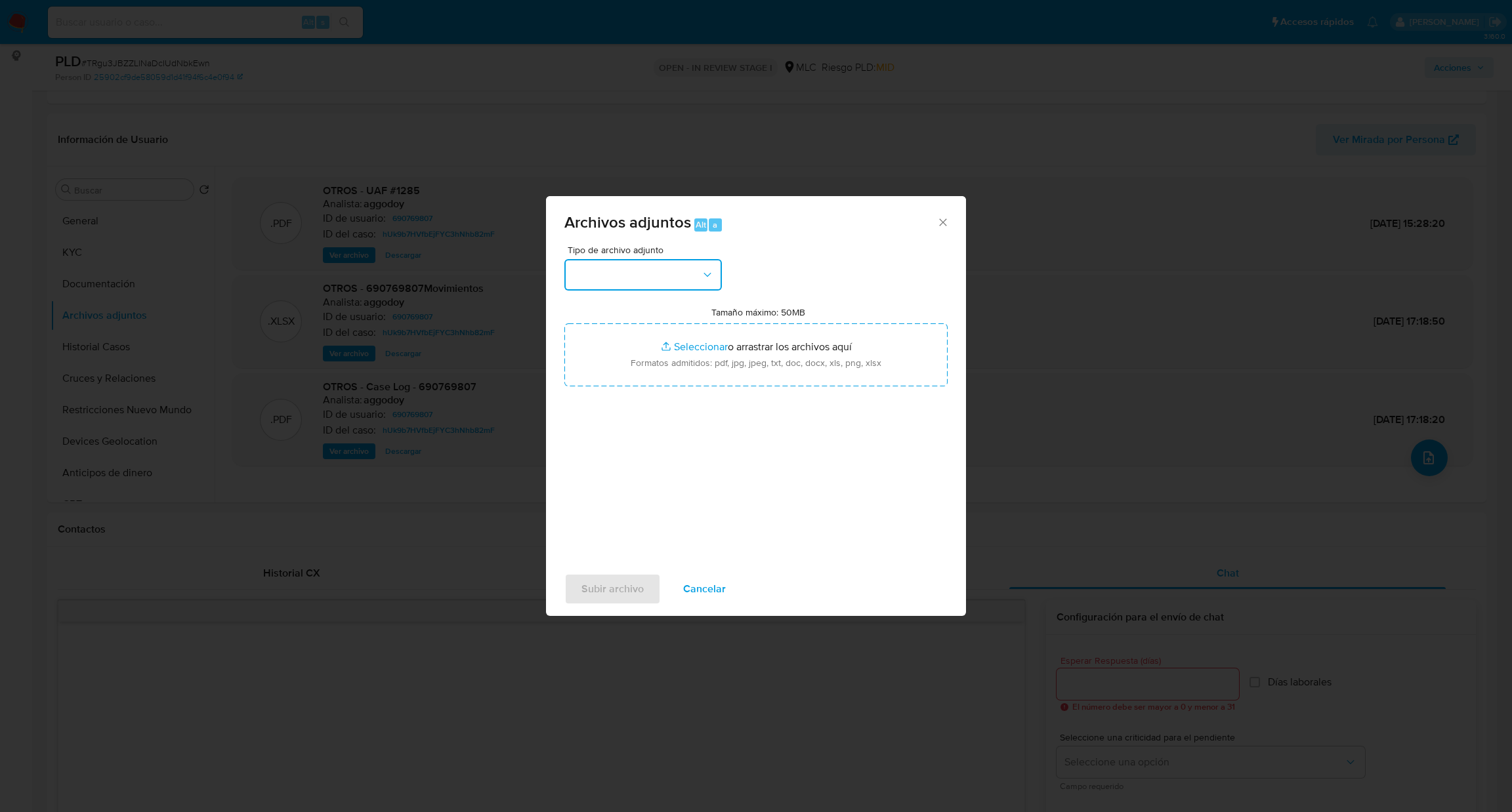
click at [699, 282] on button "button" at bounding box center [643, 274] width 157 height 32
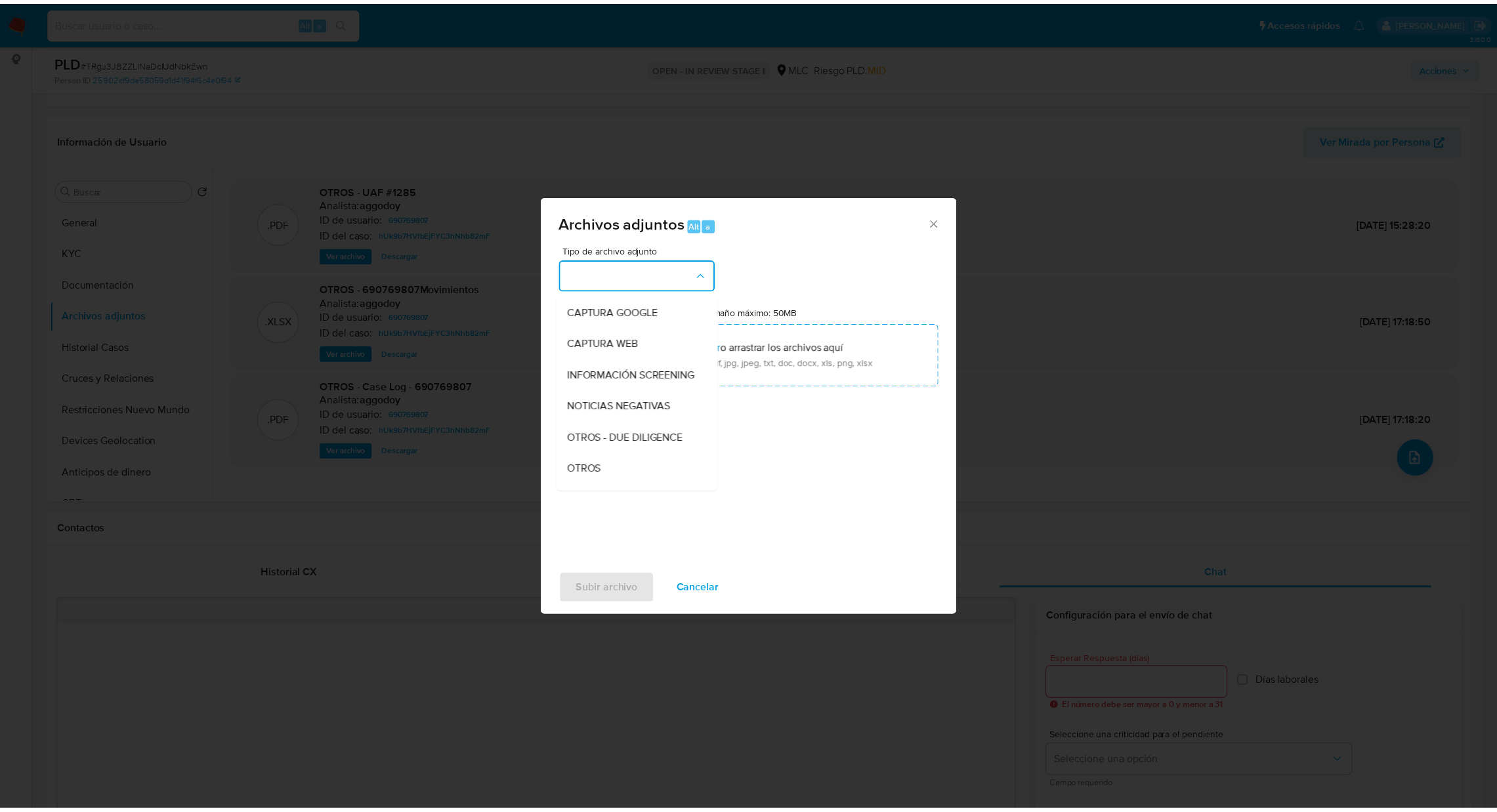
scroll to position [53, 0]
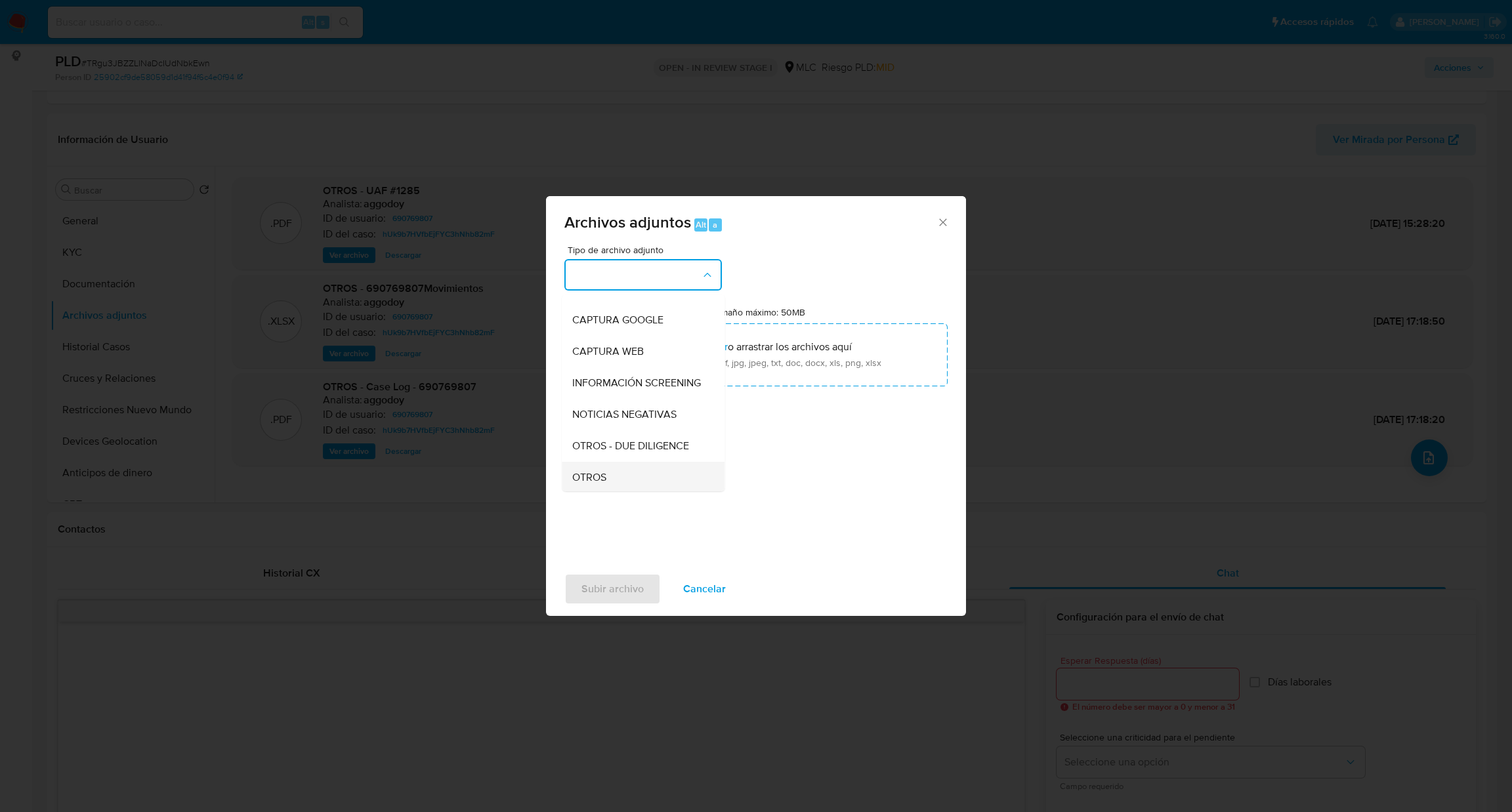
click at [616, 476] on div "OTROS" at bounding box center [639, 477] width 134 height 32
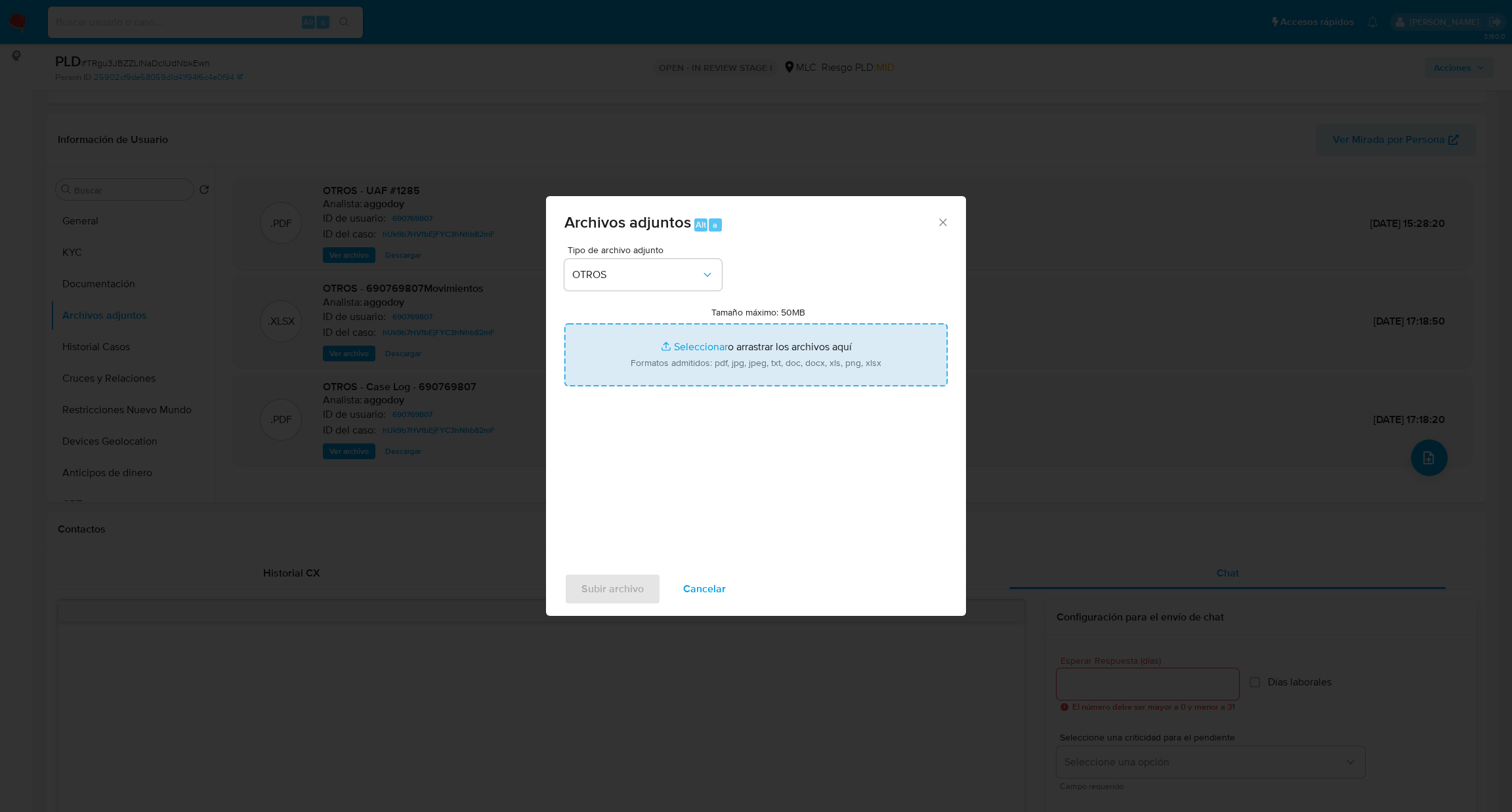
click at [735, 352] on input "Tamaño máximo: 50MB Seleccionar archivos" at bounding box center [756, 355] width 383 height 63
type input "C:\fakepath\690769807Movimientos.xlsx"
click at [689, 375] on input "Tamaño máximo: 50MB Seleccionar archivos" at bounding box center [756, 355] width 383 height 63
type input "C:\fakepath\Case Log - 690769807.pdf"
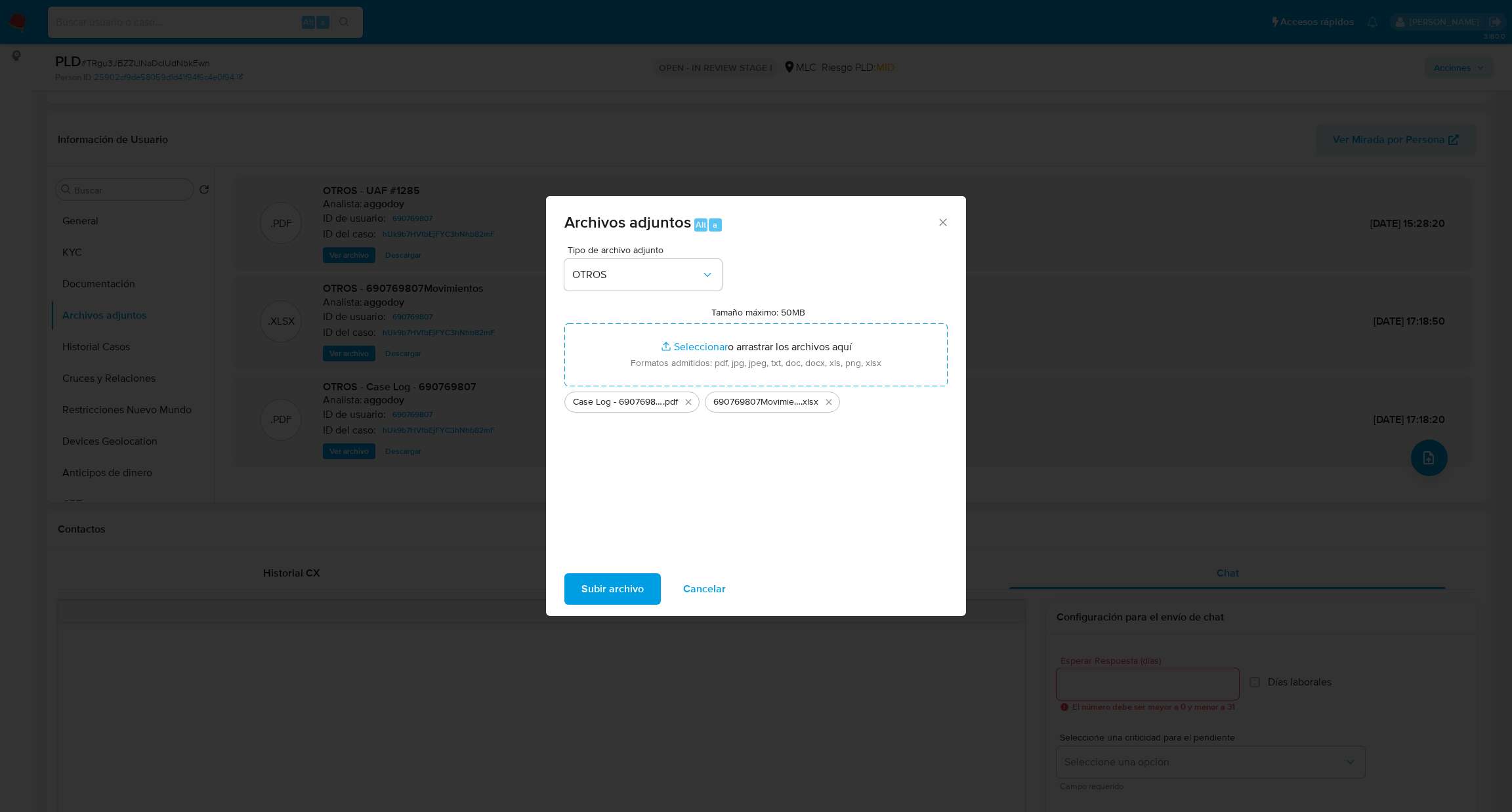
click at [601, 598] on span "Subir archivo" at bounding box center [612, 588] width 63 height 29
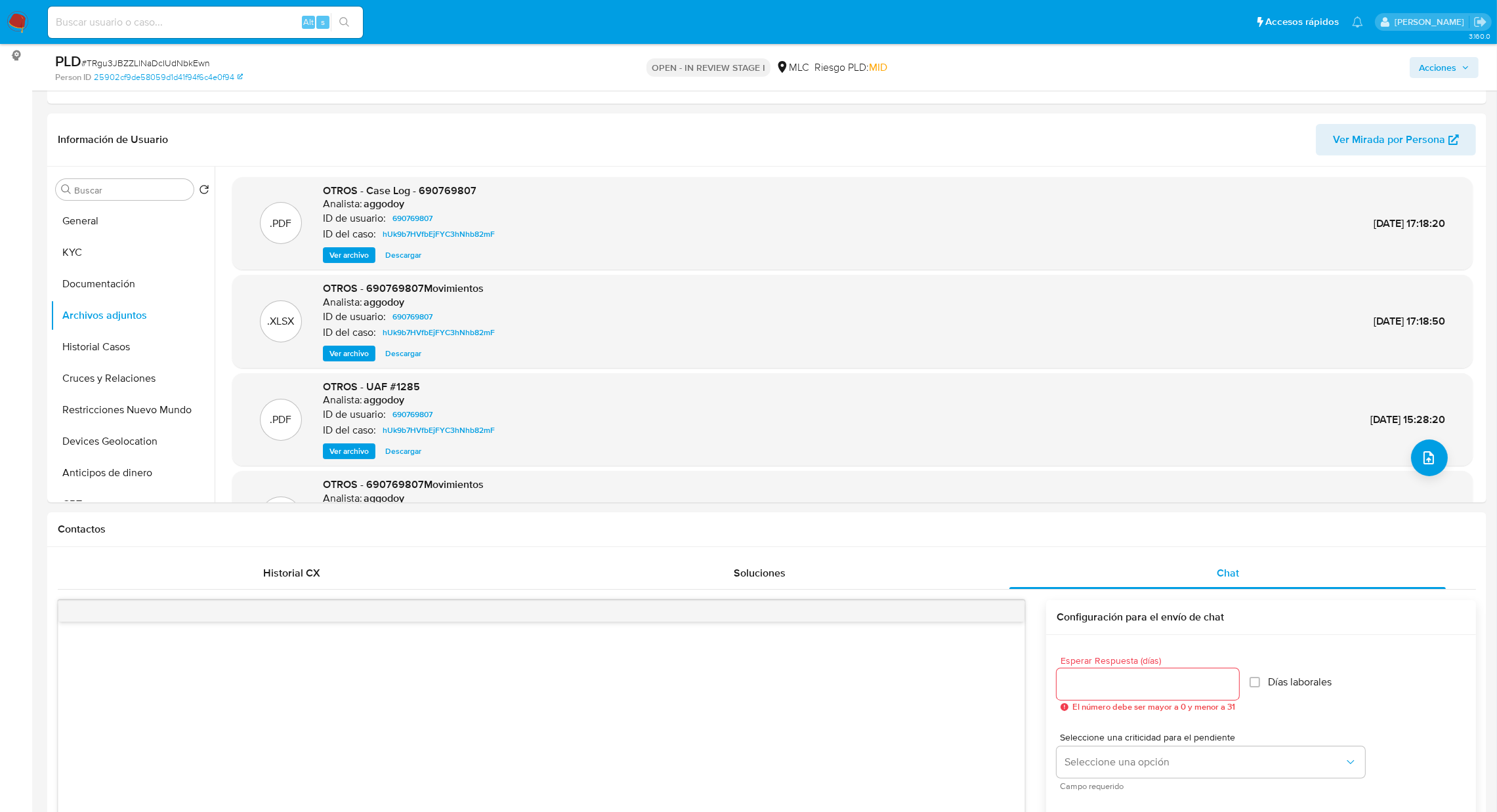
click at [1444, 88] on div "PLD # TRgu3JBZZLlNaDcIUdNbkEwn Person ID 25902cf9de58059d1d41f94f6c4e0f94 OPEN …" at bounding box center [767, 67] width 1439 height 46
click at [1447, 76] on span "Acciones" at bounding box center [1437, 68] width 38 height 21
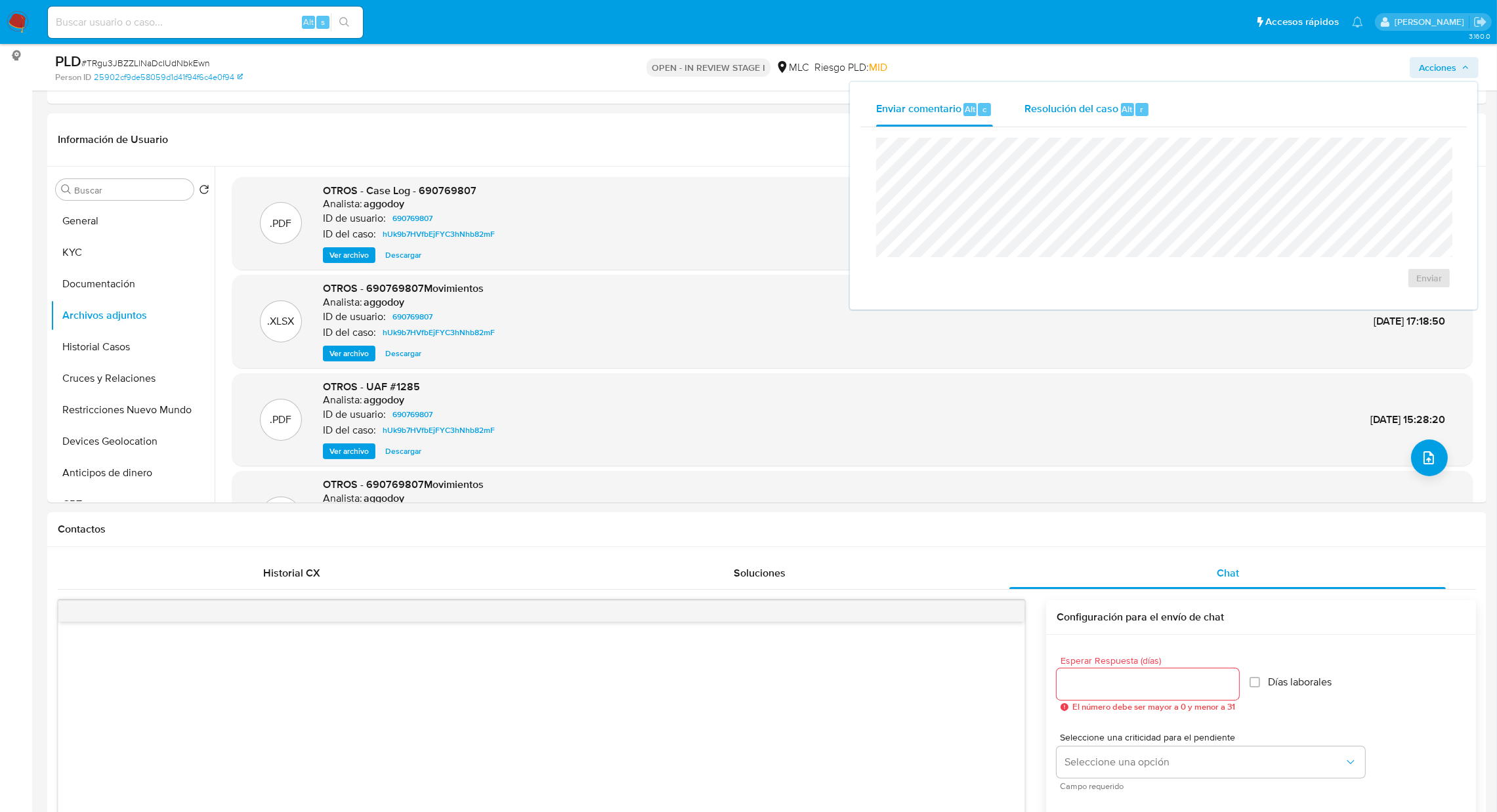
drag, startPoint x: 1023, startPoint y: 96, endPoint x: 1023, endPoint y: 124, distance: 28.0
click at [1021, 102] on button "Resolución del caso Alt r" at bounding box center [1087, 110] width 157 height 34
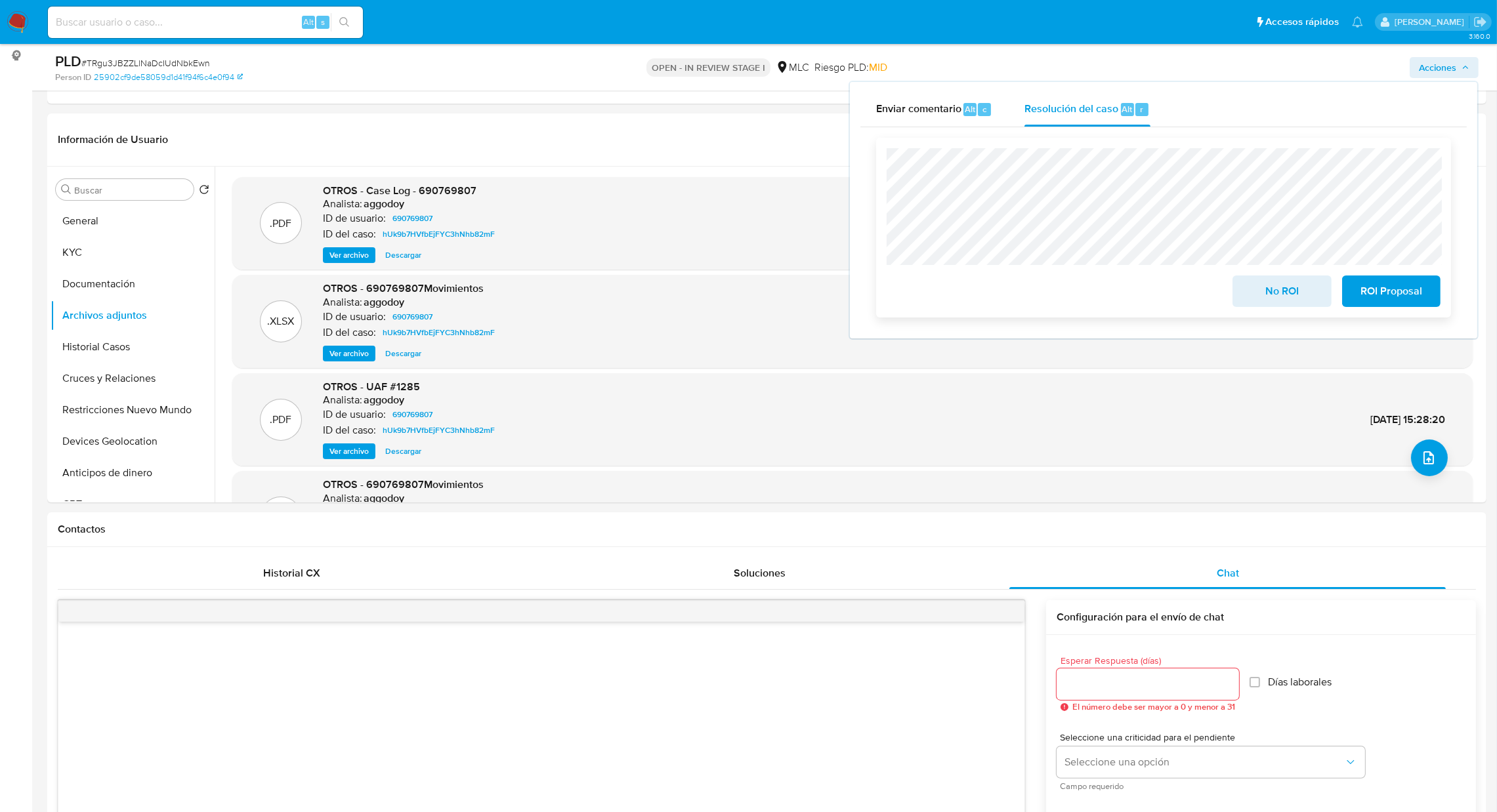
click at [1384, 288] on span "ROI Proposal" at bounding box center [1390, 291] width 64 height 29
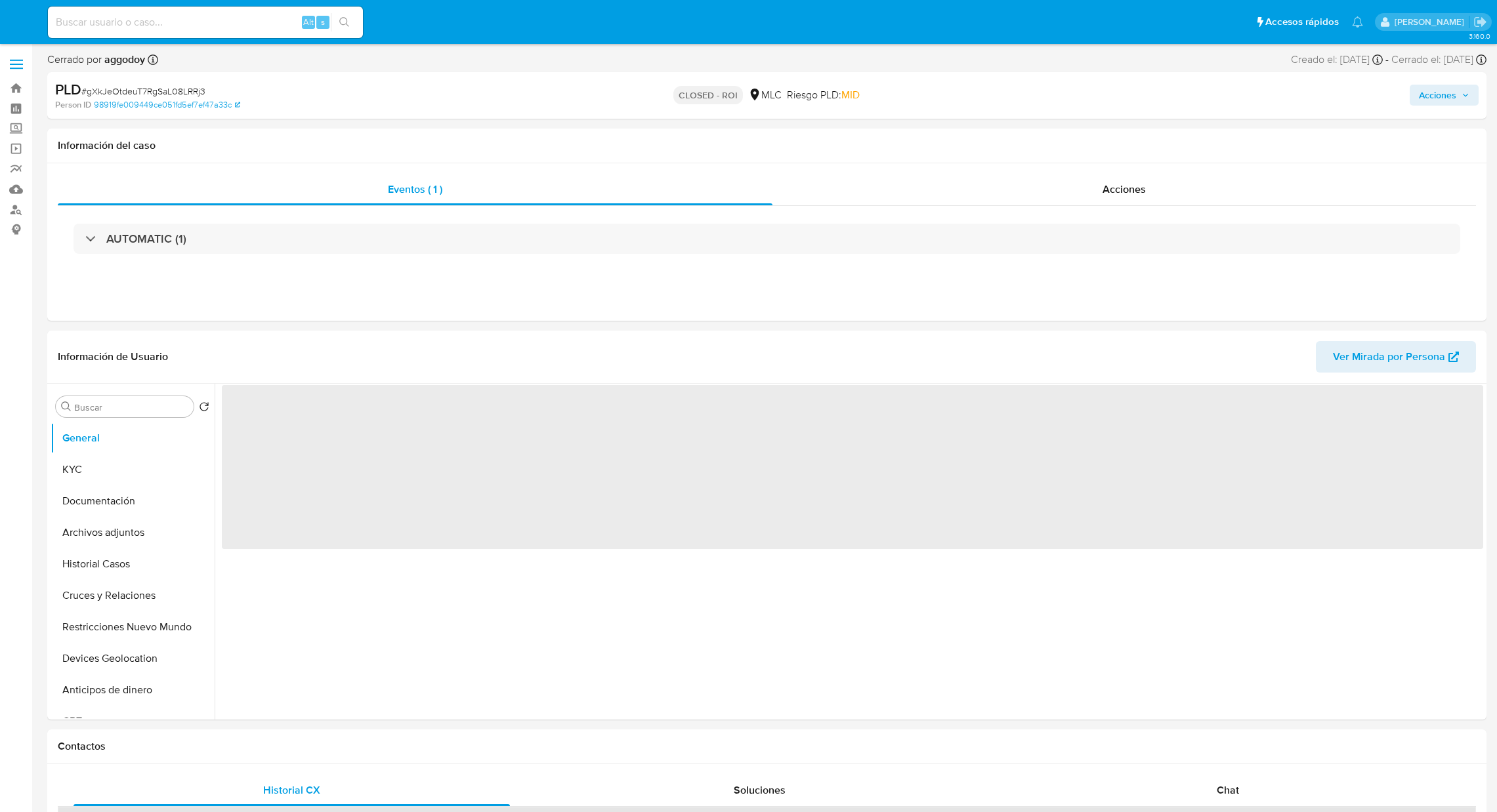
select select "10"
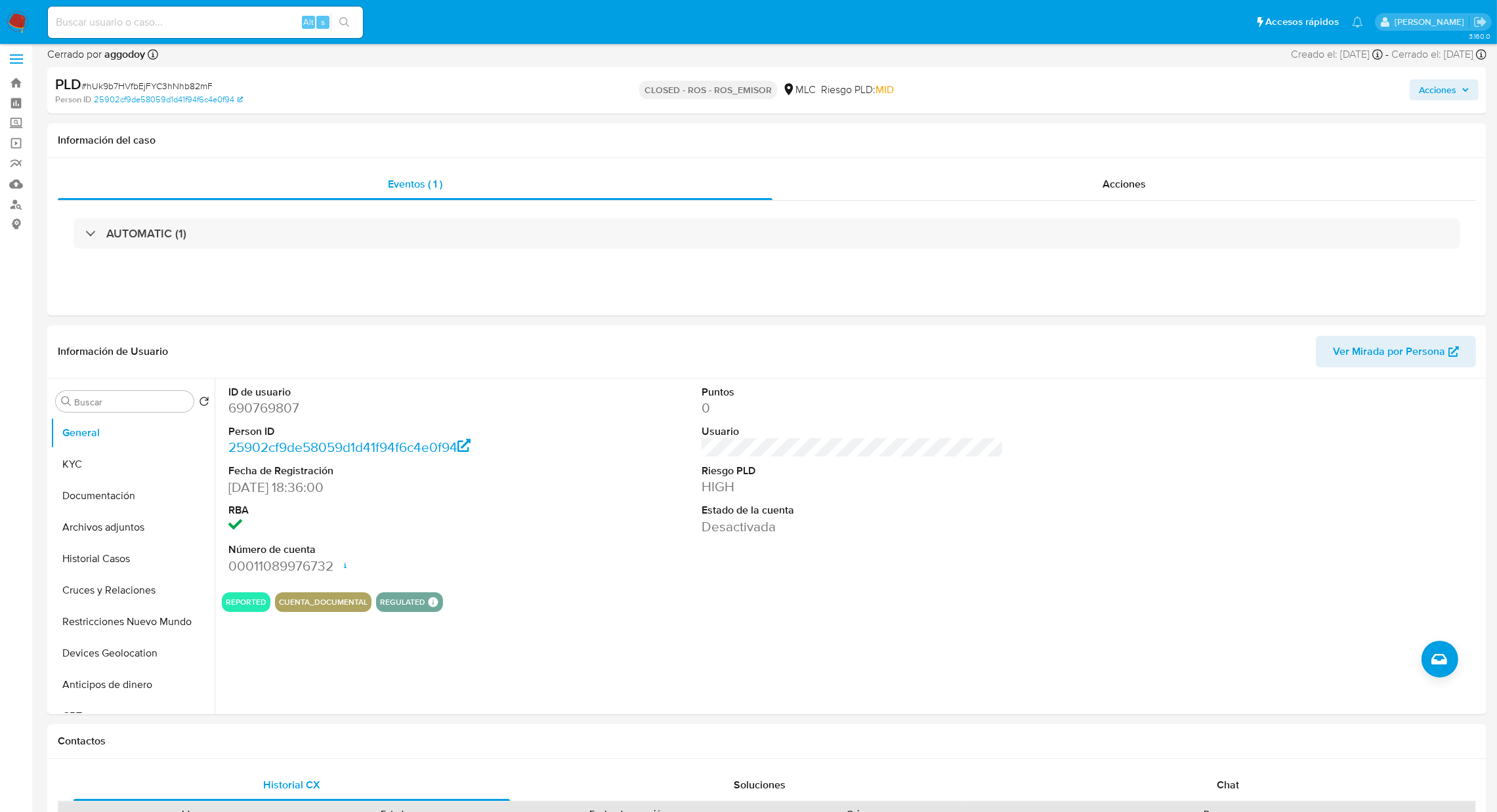
scroll to position [99, 0]
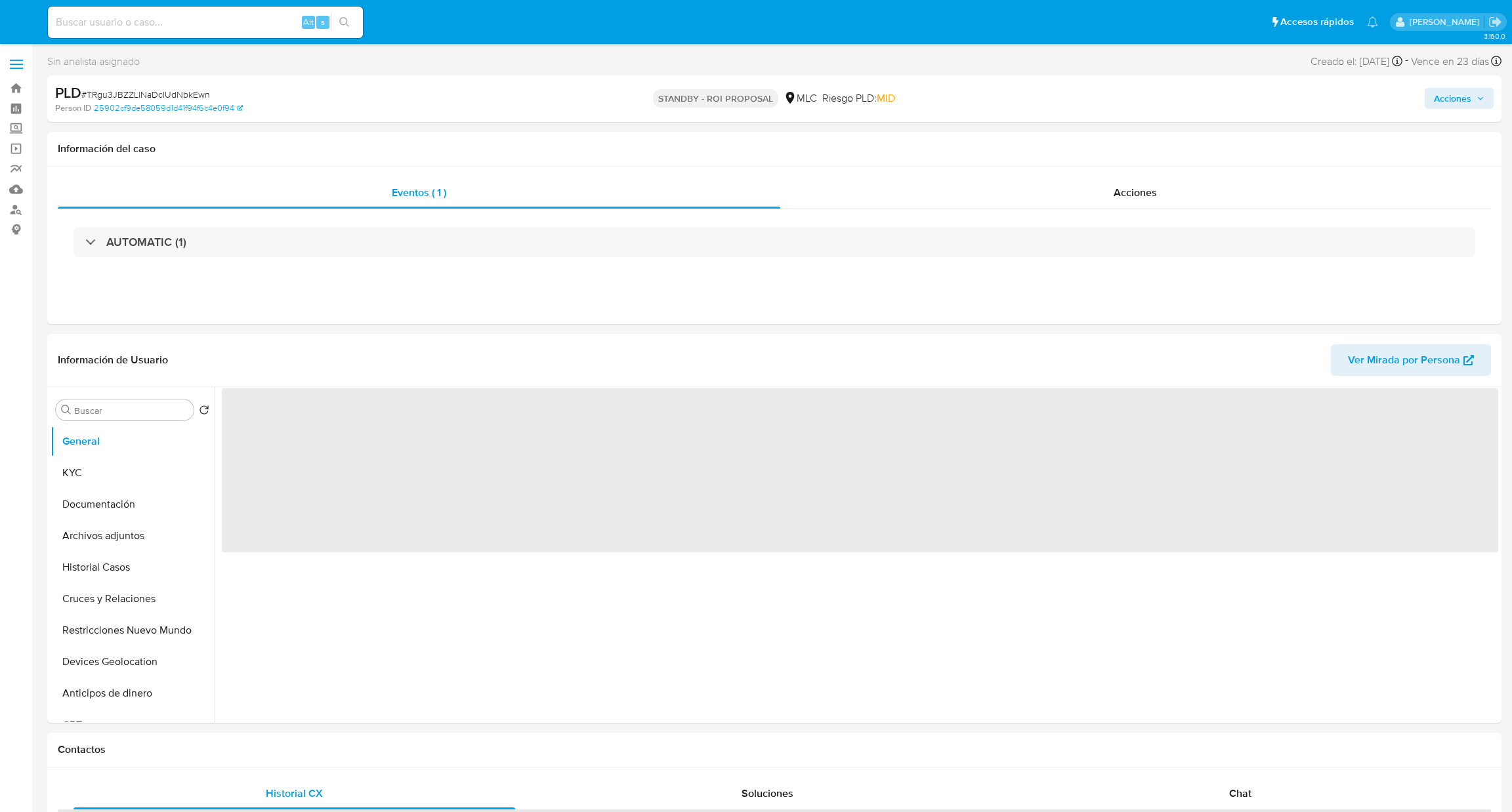
select select "10"
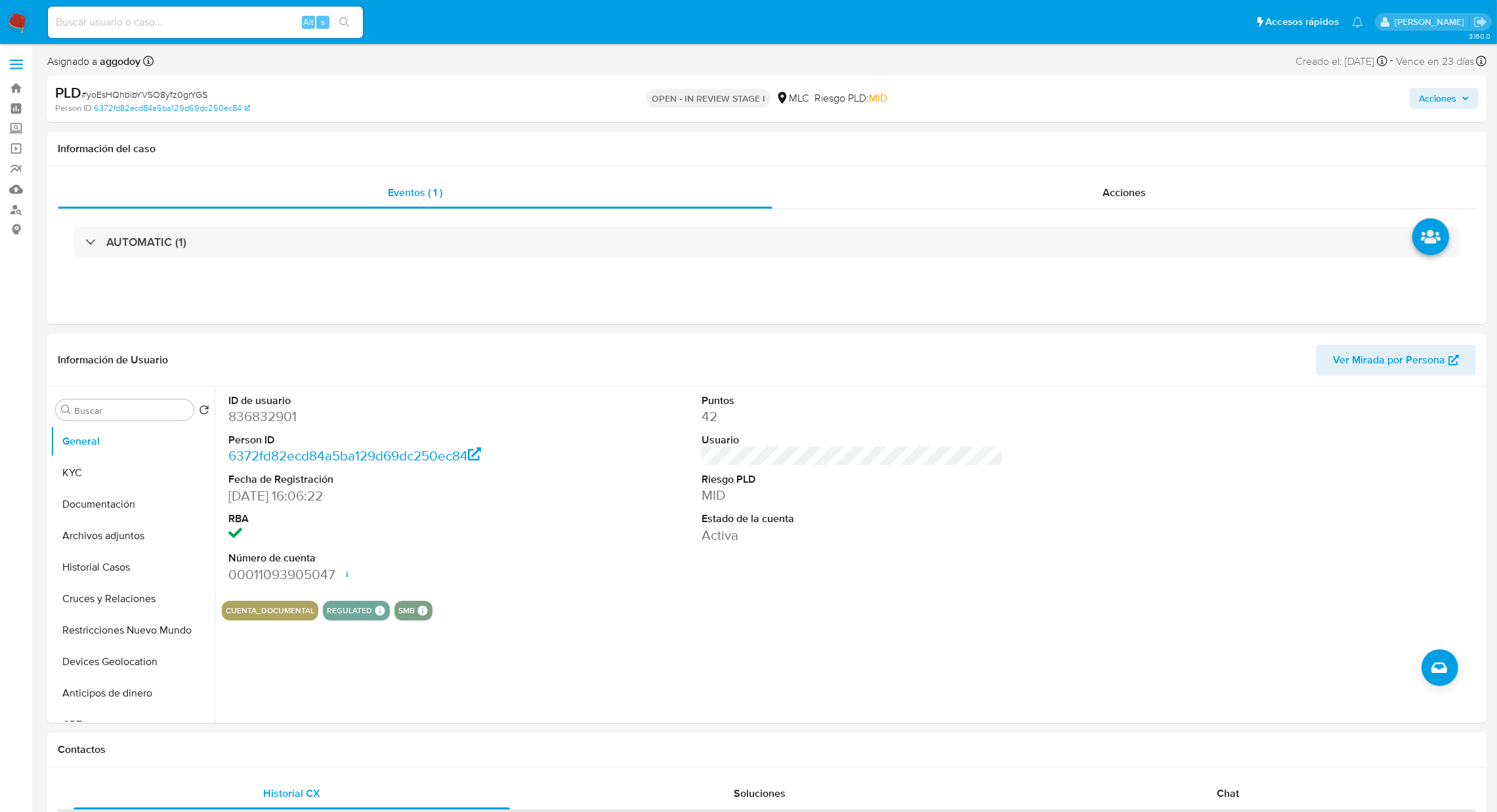
click at [103, 92] on span "# yoEsHQhbibYVSO8yfz0grYGS" at bounding box center [144, 95] width 126 height 13
click at [104, 92] on span "# yoEsHQhbibYVSO8yfz0grYGS" at bounding box center [144, 95] width 126 height 13
copy span "yoEsHQhbibYVSO8yfz0grYGS"
click at [135, 451] on button "General" at bounding box center [127, 441] width 154 height 32
click at [135, 472] on button "KYC" at bounding box center [127, 473] width 154 height 32
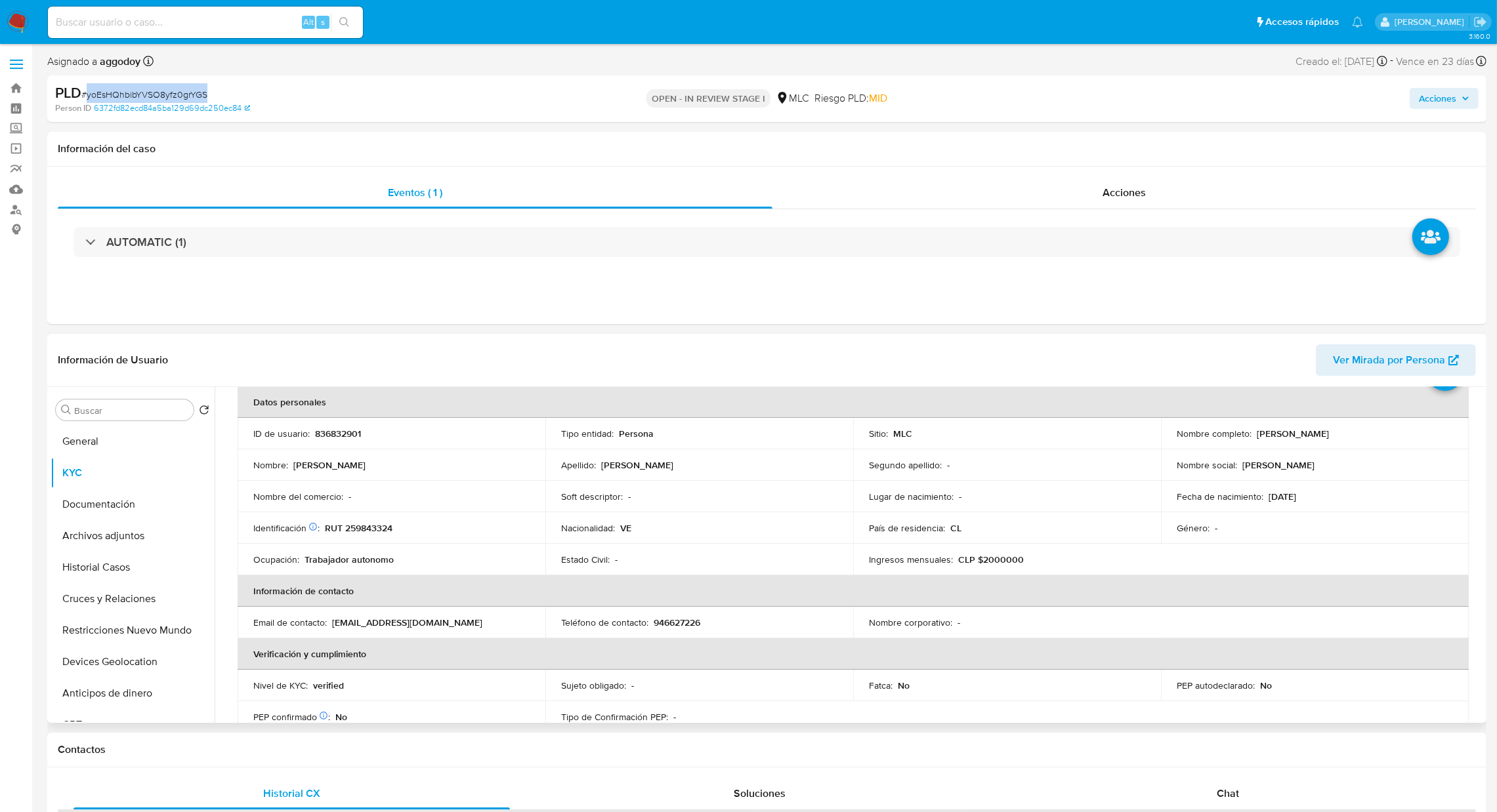
scroll to position [65, 0]
click at [1254, 441] on td "Nombre completo : Rafael Miguel Sanchez Chacon" at bounding box center [1315, 432] width 307 height 32
drag, startPoint x: 1254, startPoint y: 434, endPoint x: 1410, endPoint y: 434, distance: 156.0
click at [1410, 434] on div "Nombre completo : Rafael Miguel Sanchez Chacon" at bounding box center [1315, 432] width 277 height 12
copy p "Rafael Miguel Sanchez Chacon"
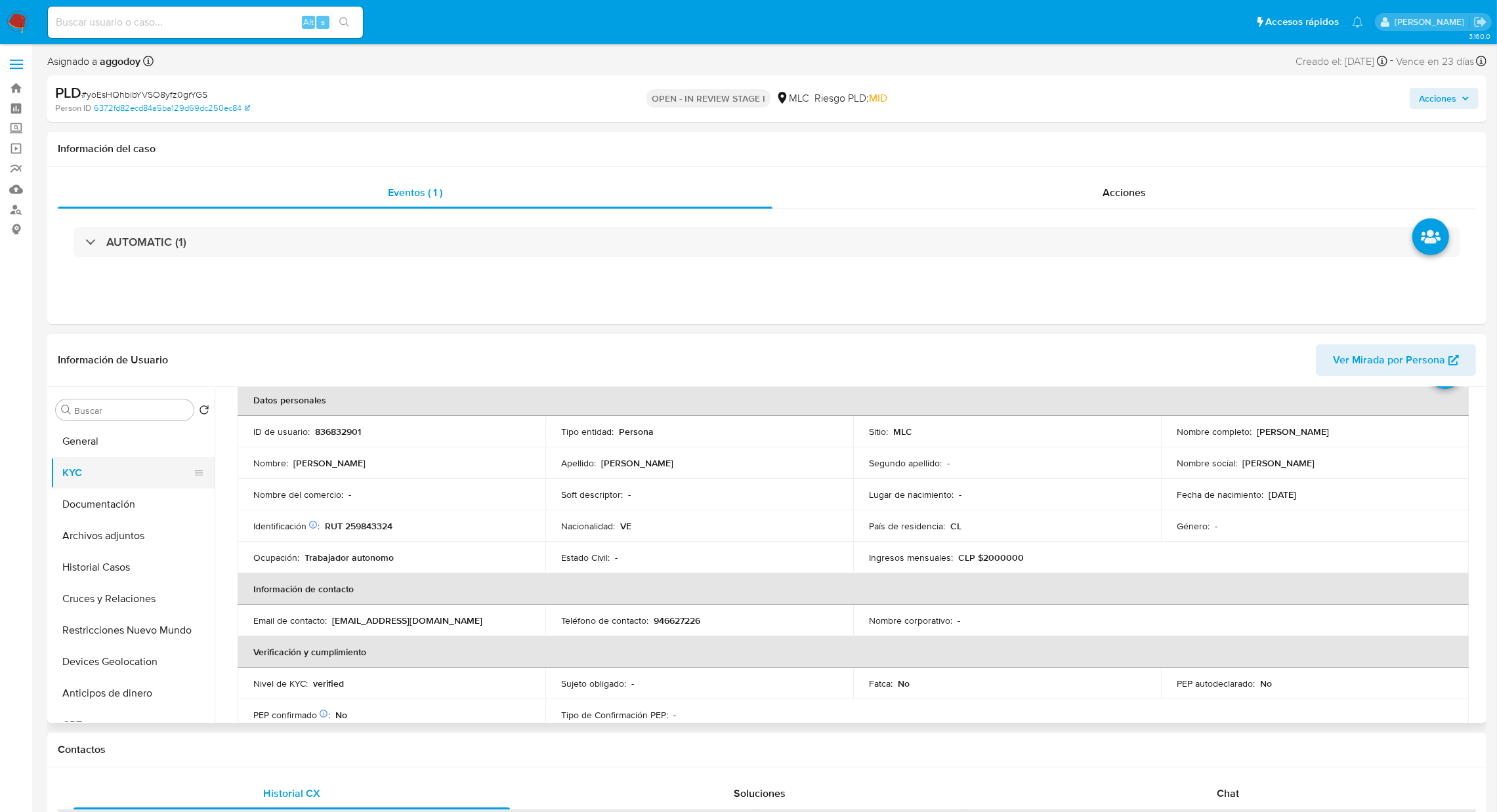
click at [97, 478] on button "KYC" at bounding box center [127, 473] width 154 height 32
click at [117, 574] on button "Historial Casos" at bounding box center [127, 567] width 154 height 32
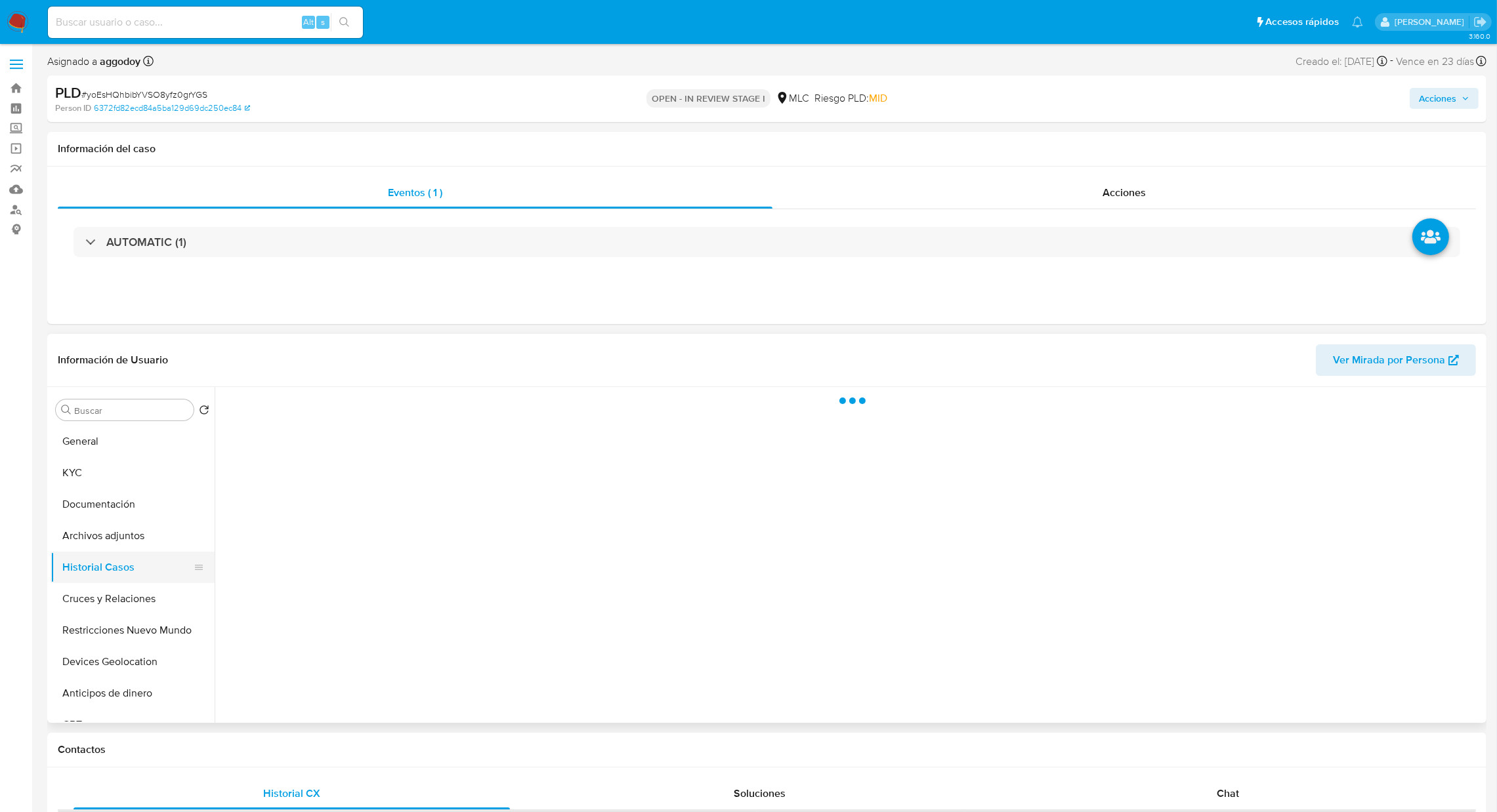
scroll to position [0, 0]
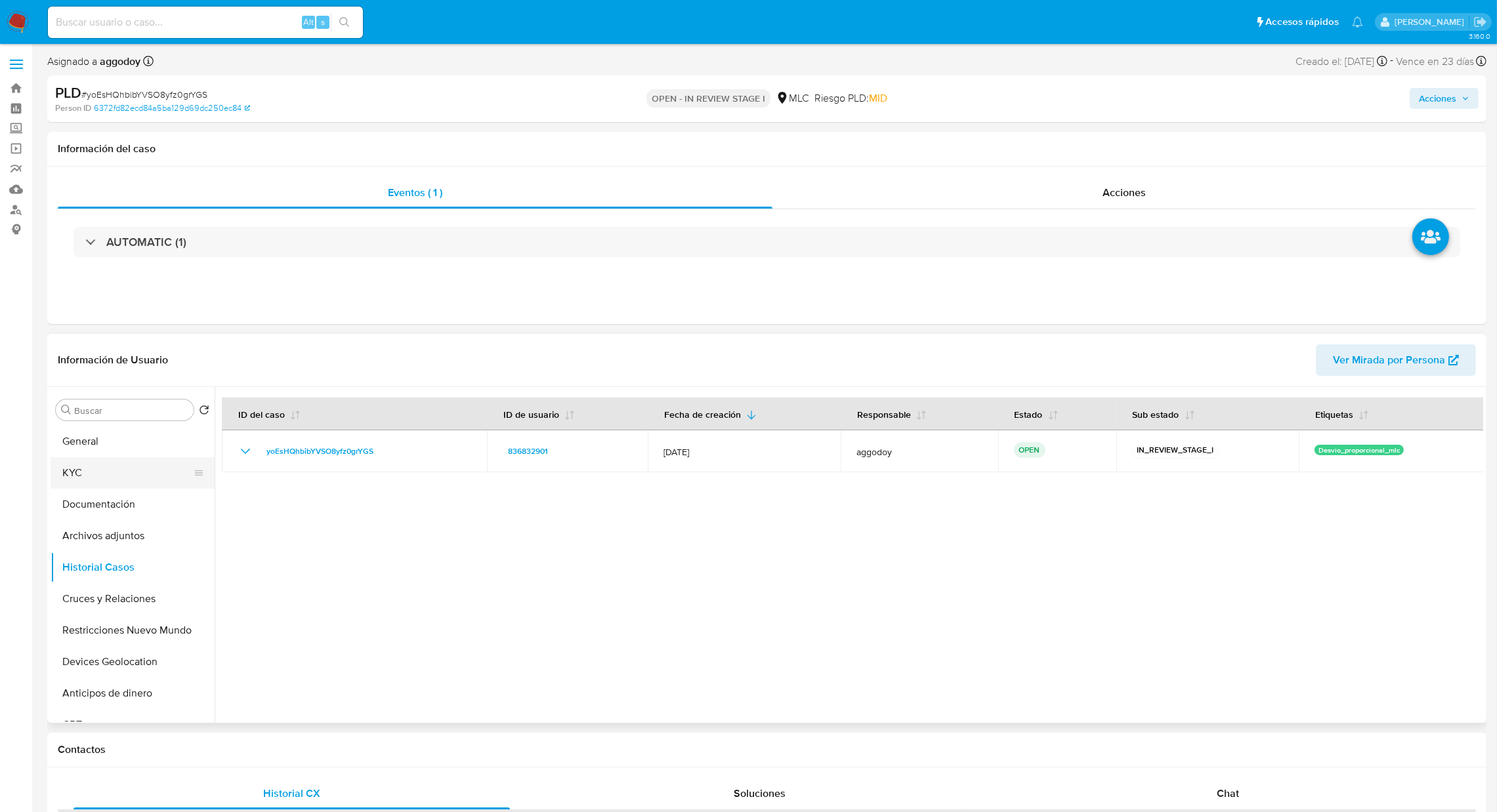
click at [107, 485] on button "KYC" at bounding box center [127, 473] width 154 height 32
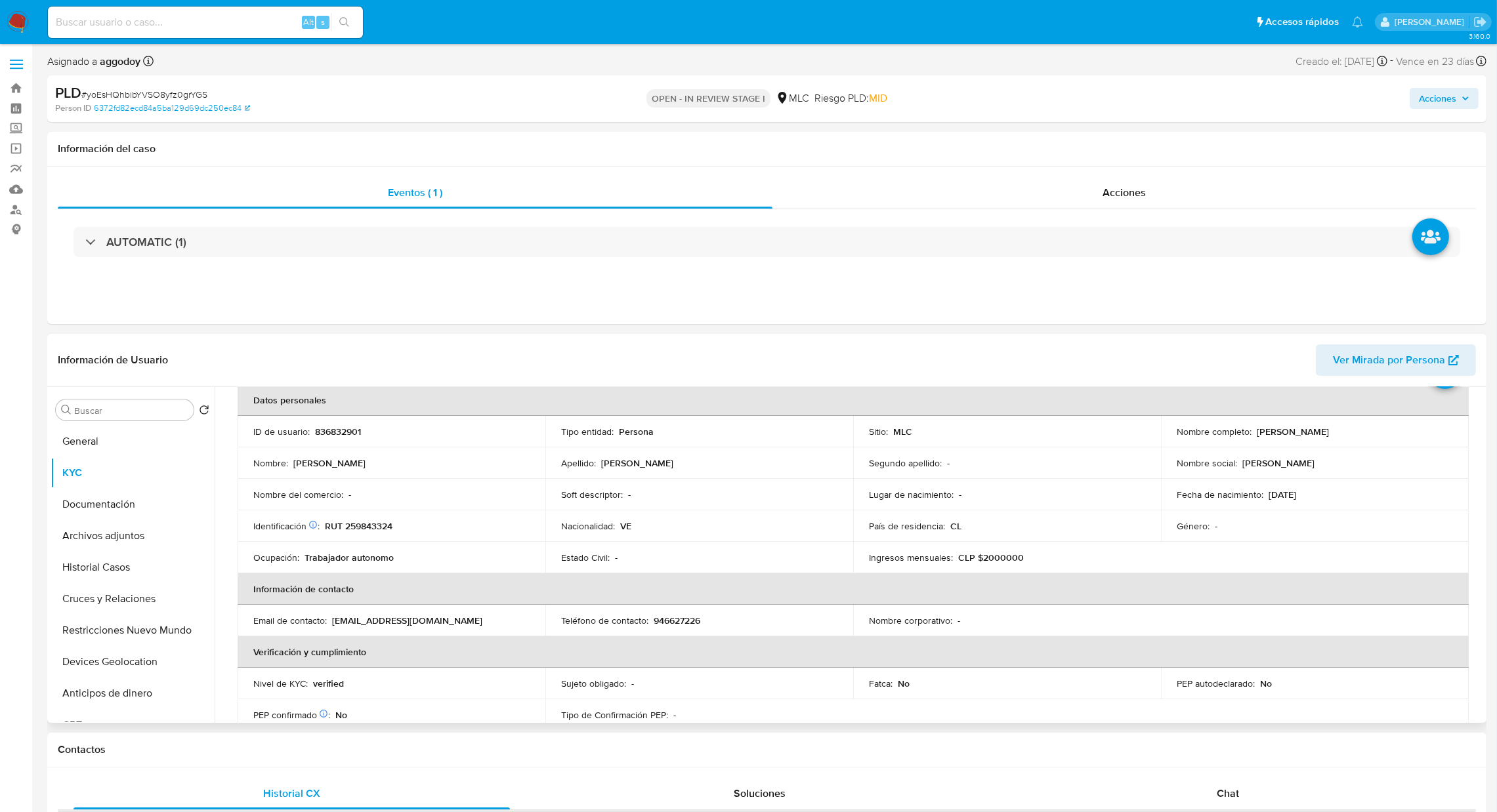
scroll to position [68, 0]
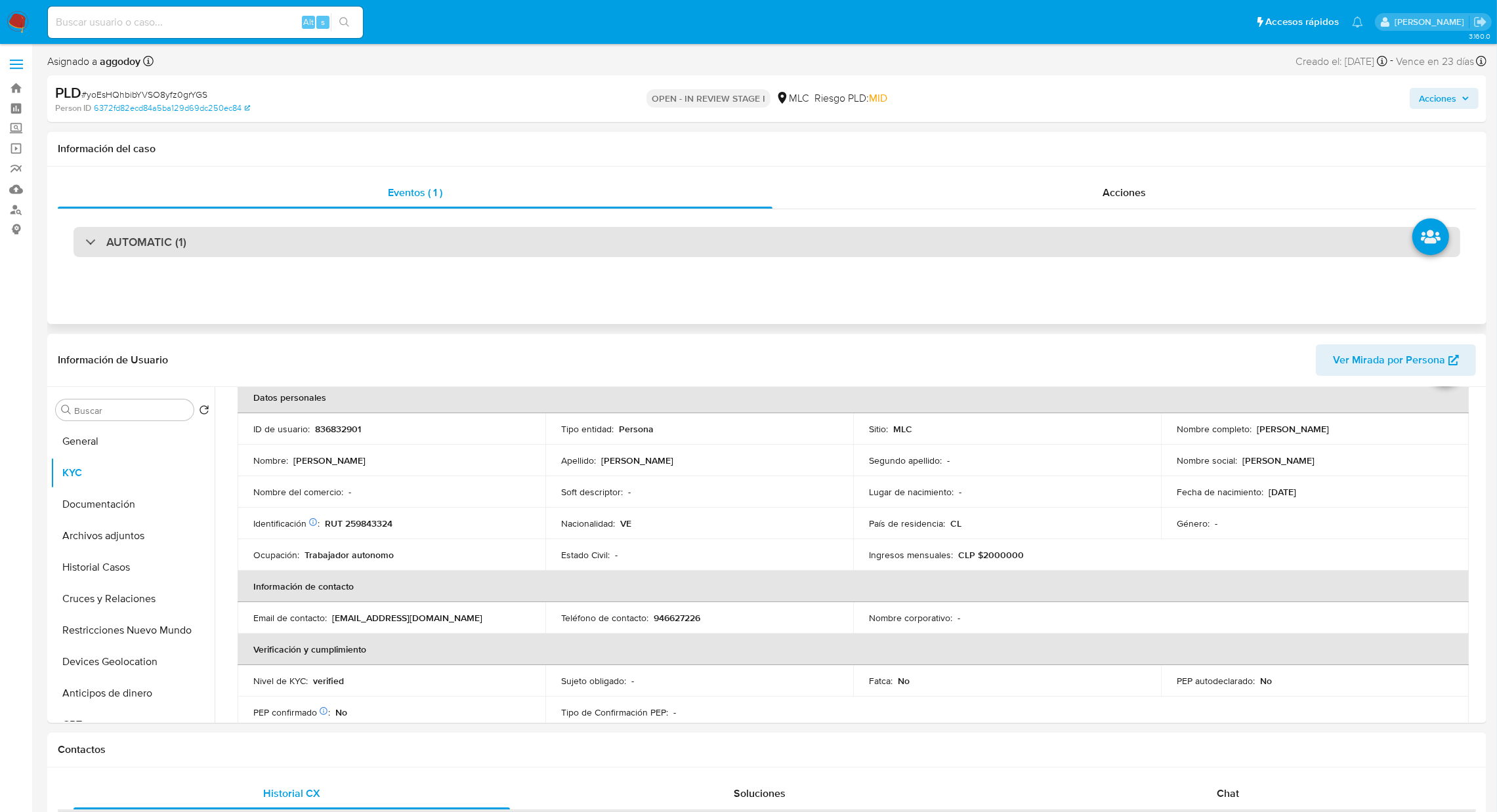
drag, startPoint x: 1284, startPoint y: 280, endPoint x: 1206, endPoint y: 228, distance: 93.7
click at [1275, 288] on div "Eventos ( 1 ) Acciones AUTOMATIC (1)" at bounding box center [767, 246] width 1439 height 157
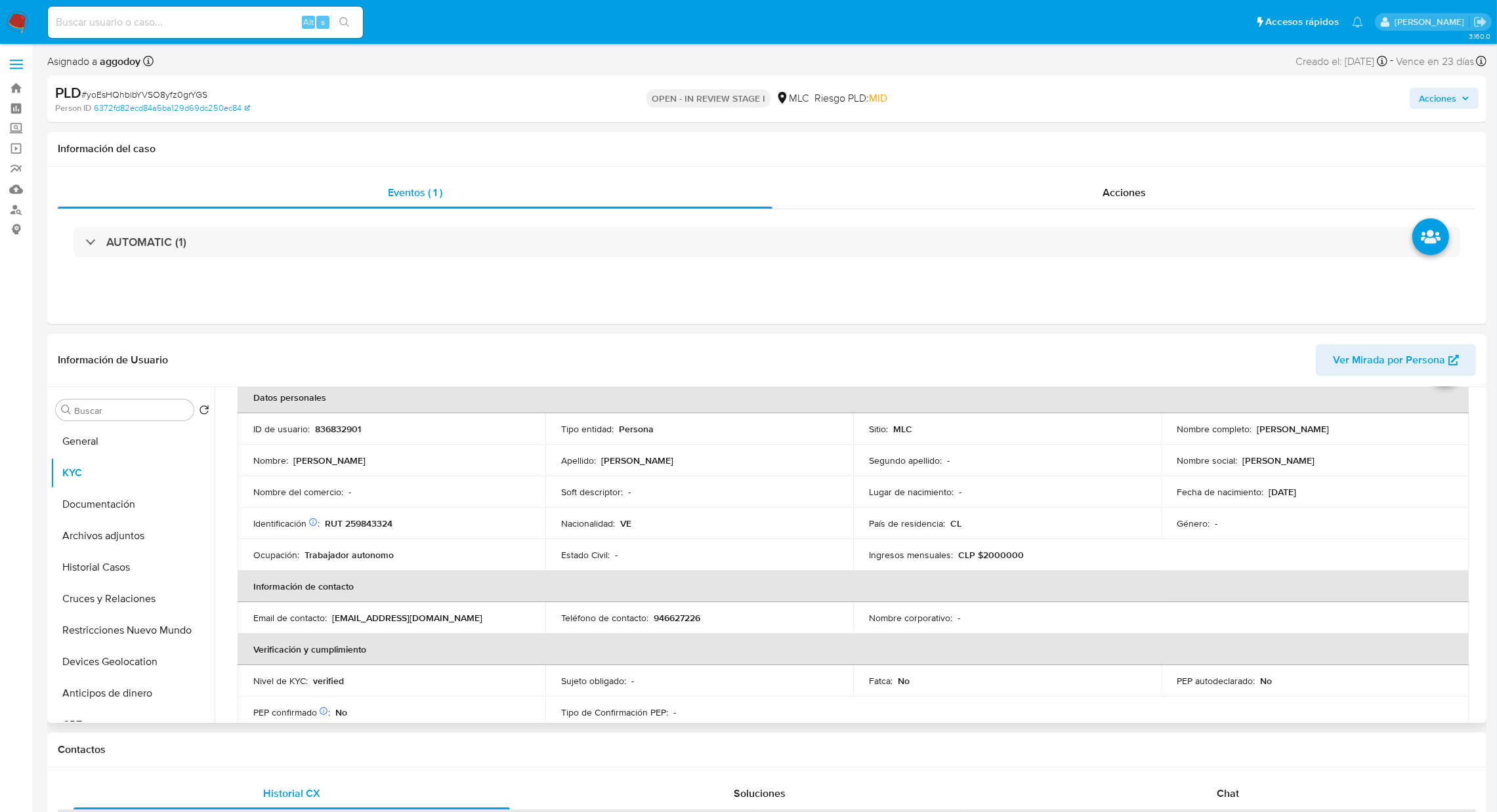
click at [366, 519] on p "RUT 259843324" at bounding box center [359, 524] width 68 height 12
copy p "259843324"
click at [112, 600] on button "Cruces y Relaciones" at bounding box center [127, 599] width 154 height 32
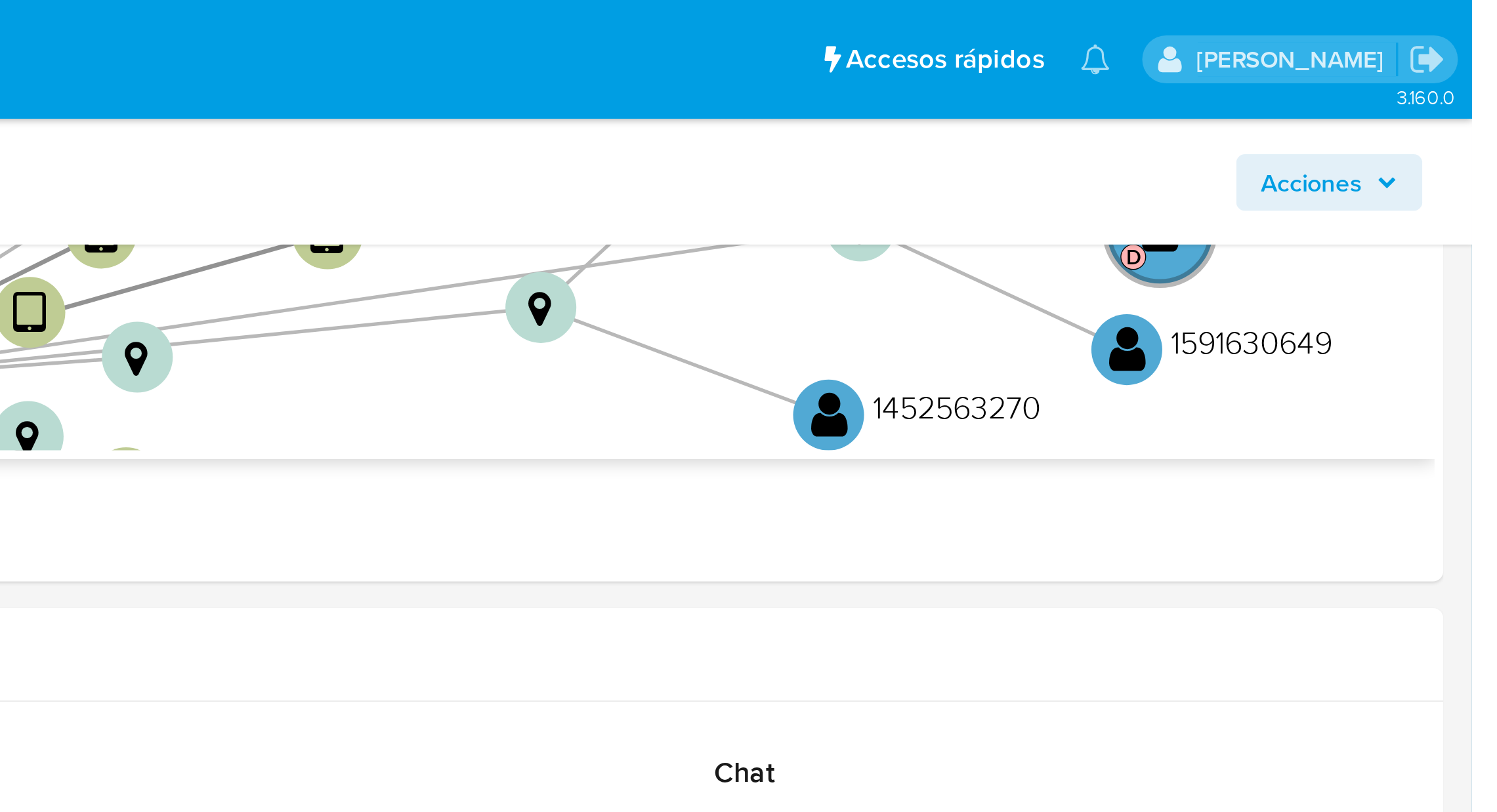
scroll to position [385, 0]
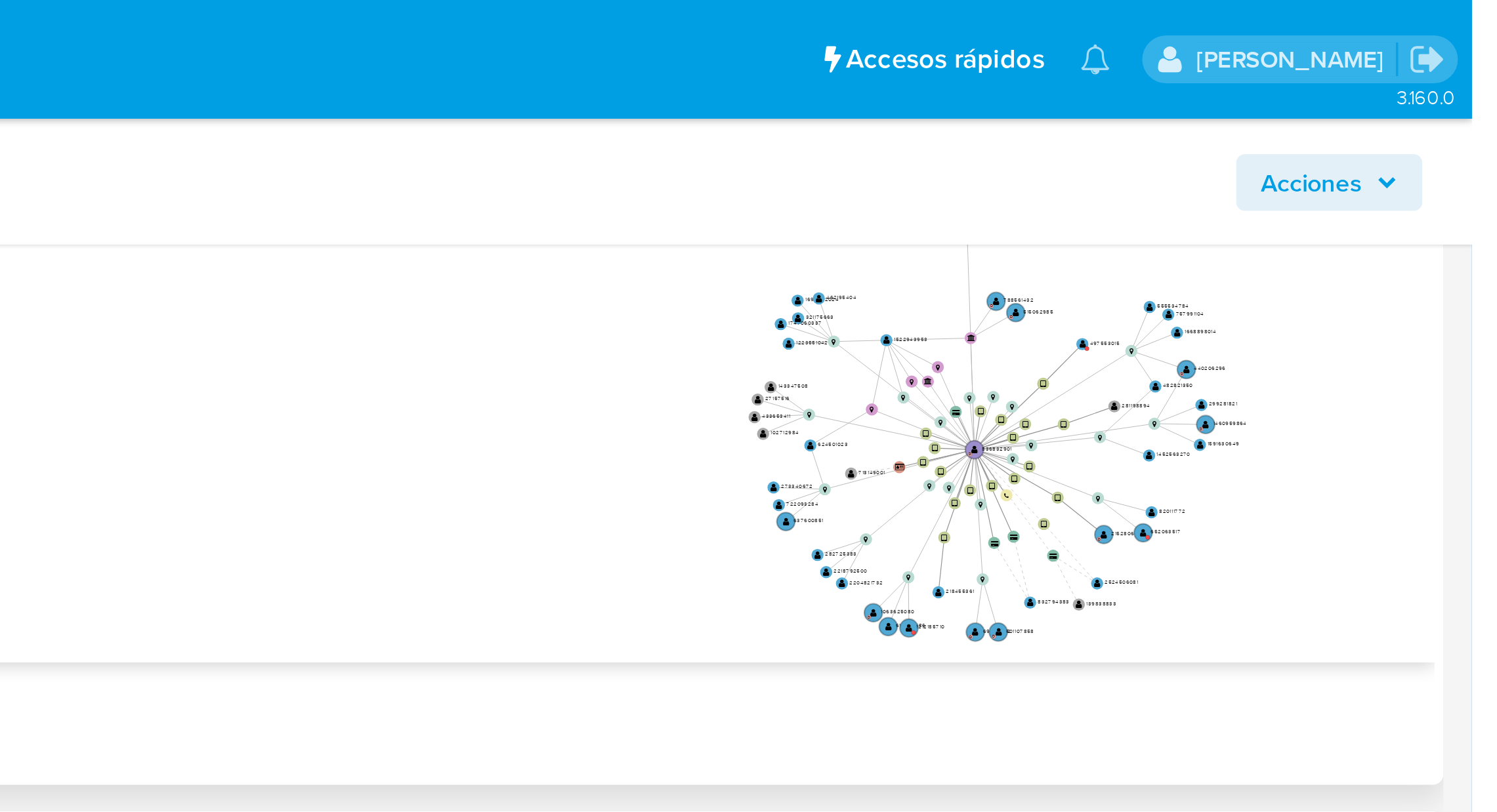
drag, startPoint x: 1361, startPoint y: 168, endPoint x: 1312, endPoint y: 178, distance: 50.0
click at [1312, 178] on icon "device-635ed7c508813b0018e07cb6  user-836832901  836832901 D user-497553015 …" at bounding box center [861, 146] width 1242 height 190
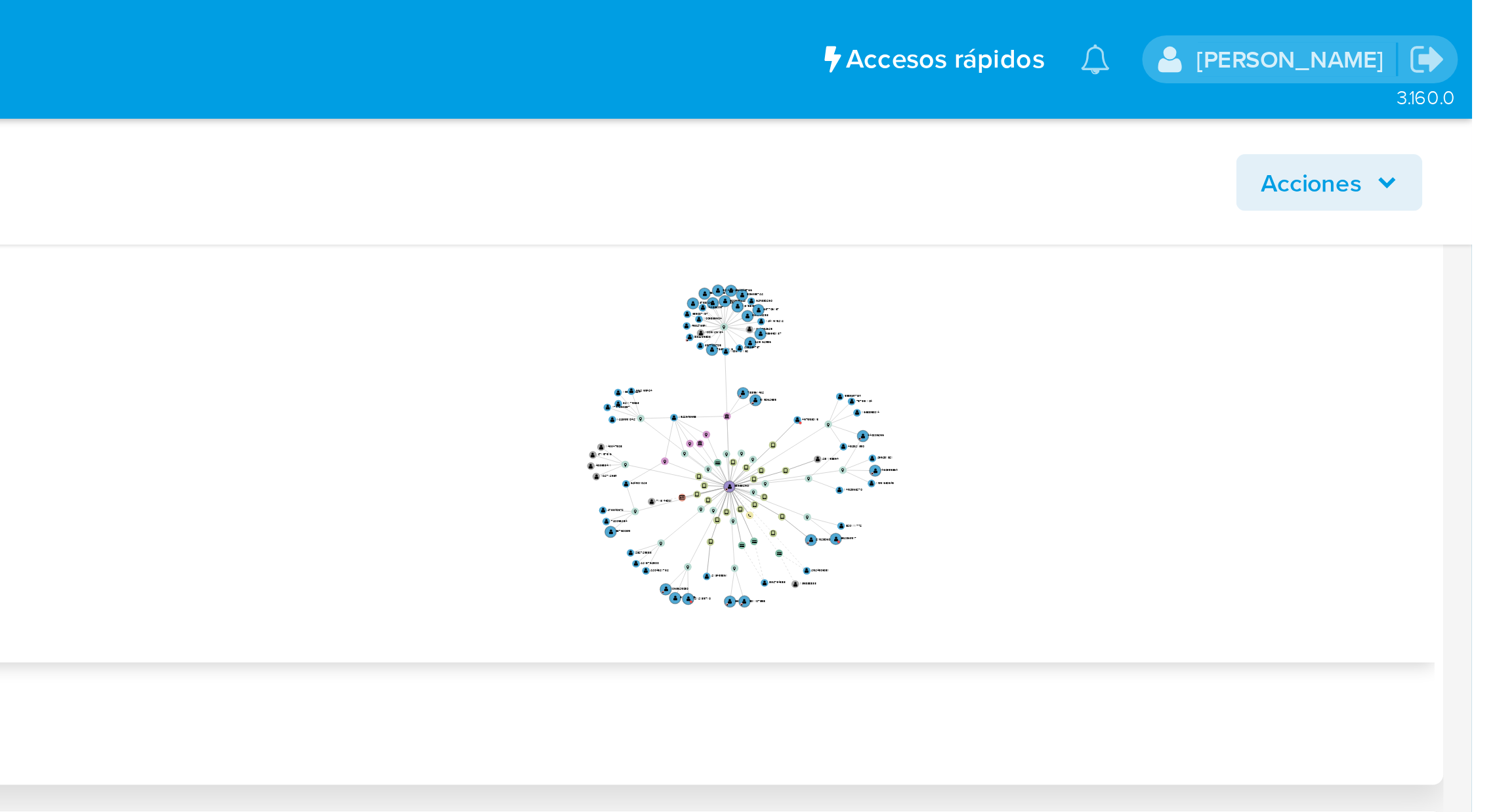
drag, startPoint x: 1373, startPoint y: 166, endPoint x: 1310, endPoint y: 173, distance: 63.4
click at [1311, 173] on icon "device-635ed7c508813b0018e07cb6  user-836832901  836832901 D user-497553015 …" at bounding box center [861, 146] width 1242 height 190
click at [1429, 154] on icon "device-635ed7c508813b0018e07cb6  user-836832901  836832901 D user-497553015 …" at bounding box center [861, 146] width 1242 height 190
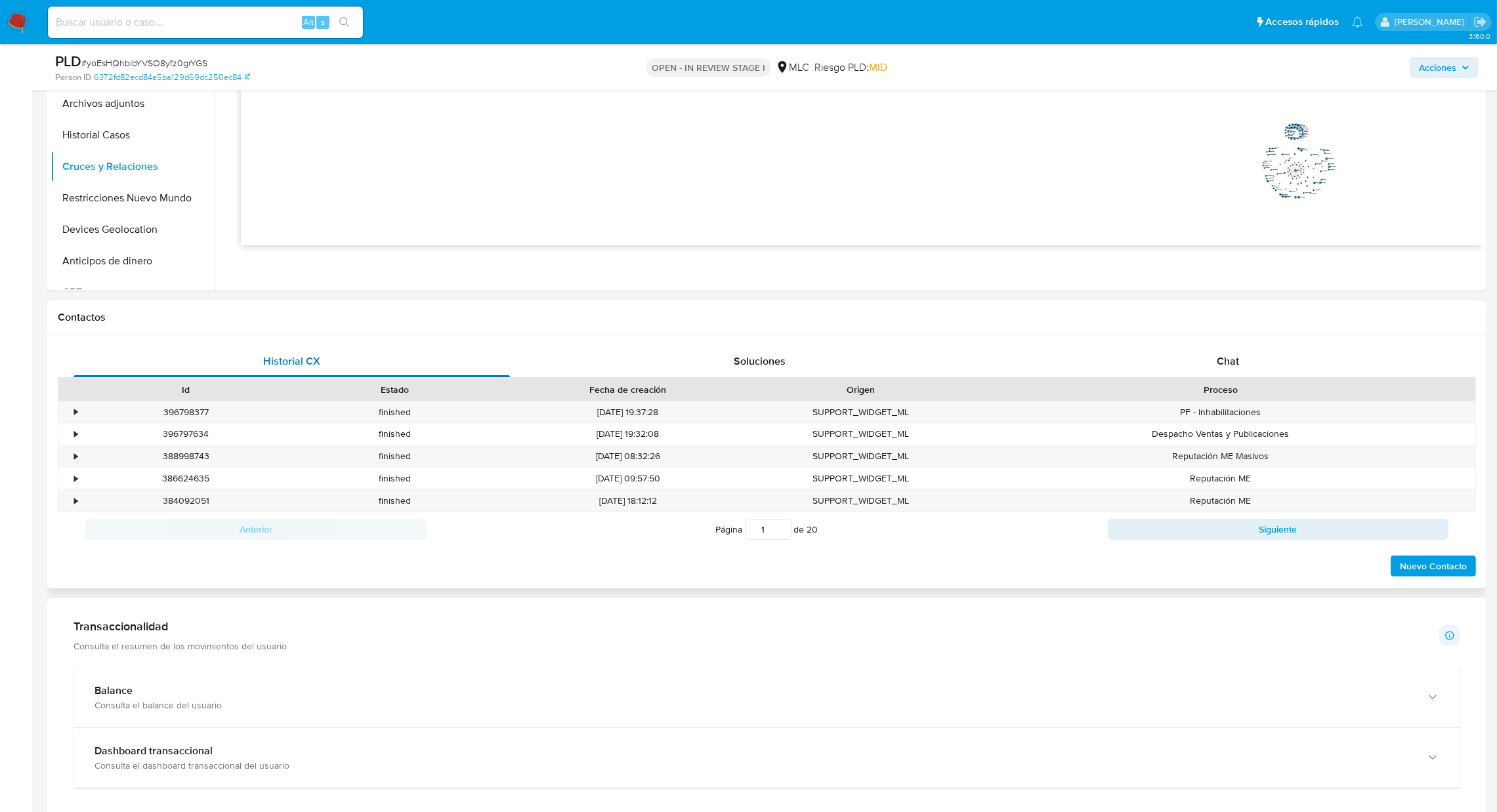
click at [104, 153] on button "Cruces y Relaciones" at bounding box center [127, 166] width 154 height 32
click at [92, 143] on button "Historial Casos" at bounding box center [127, 135] width 154 height 32
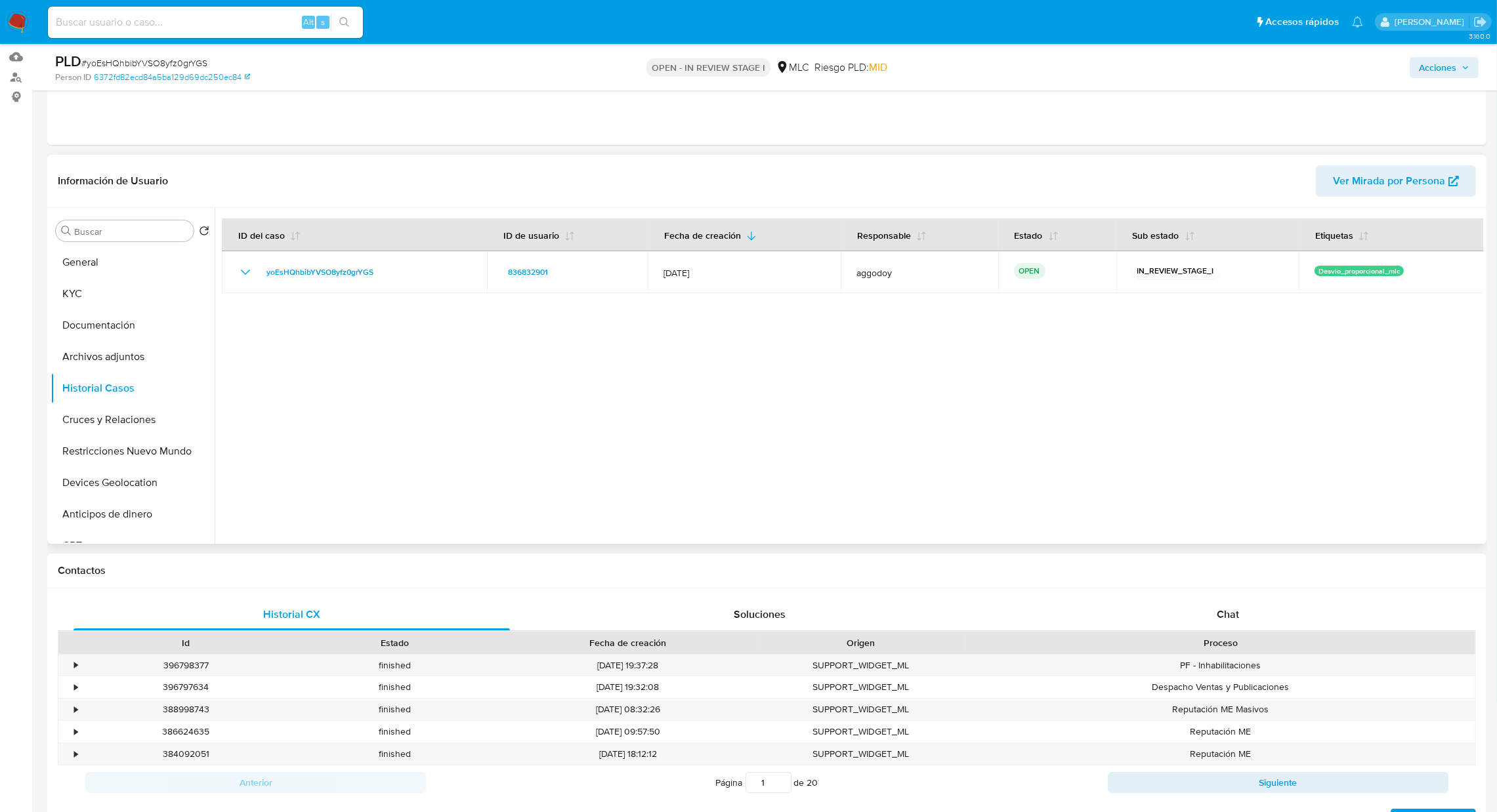
scroll to position [0, 0]
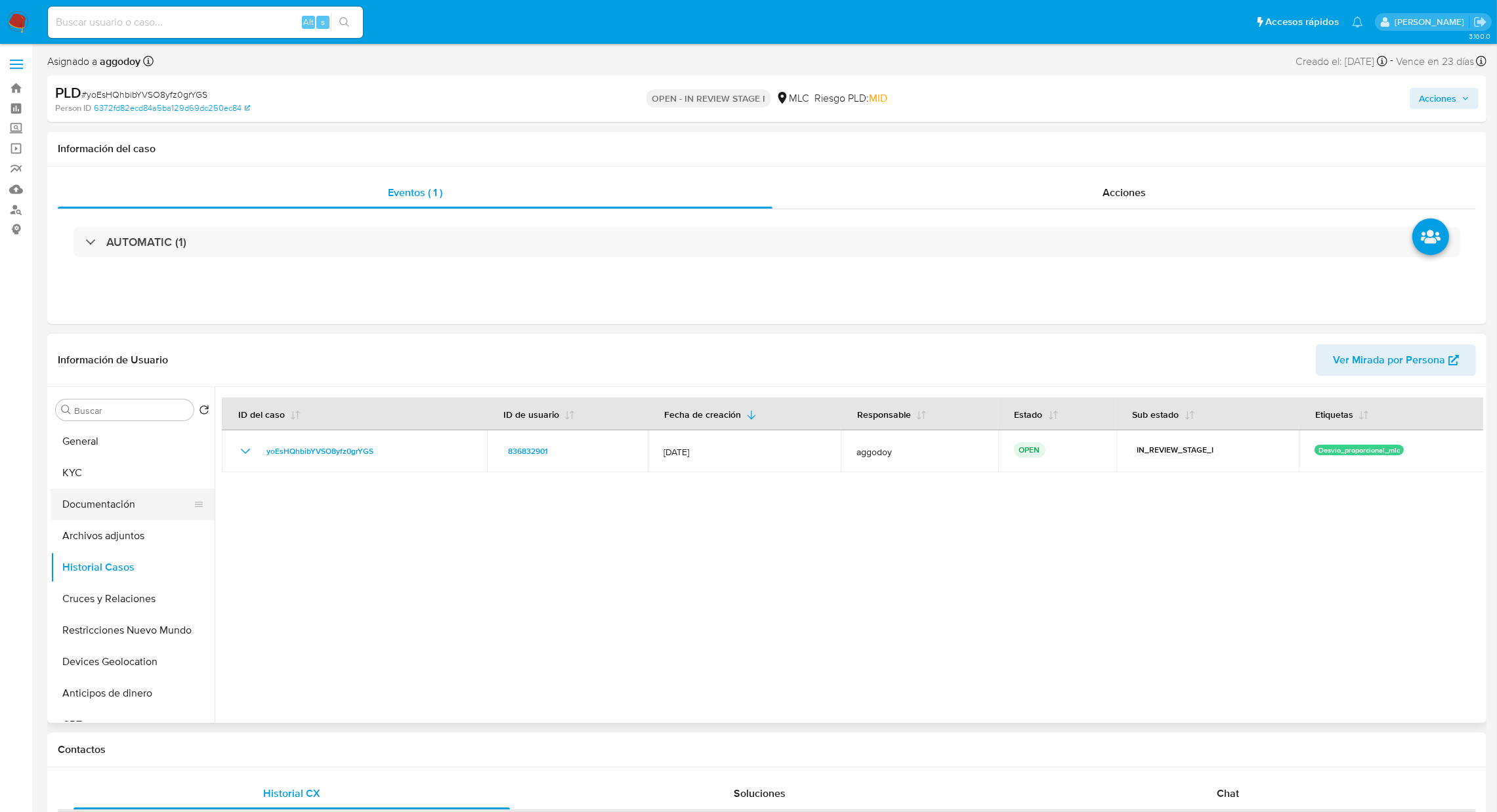
click at [92, 515] on button "Documentación" at bounding box center [127, 505] width 154 height 32
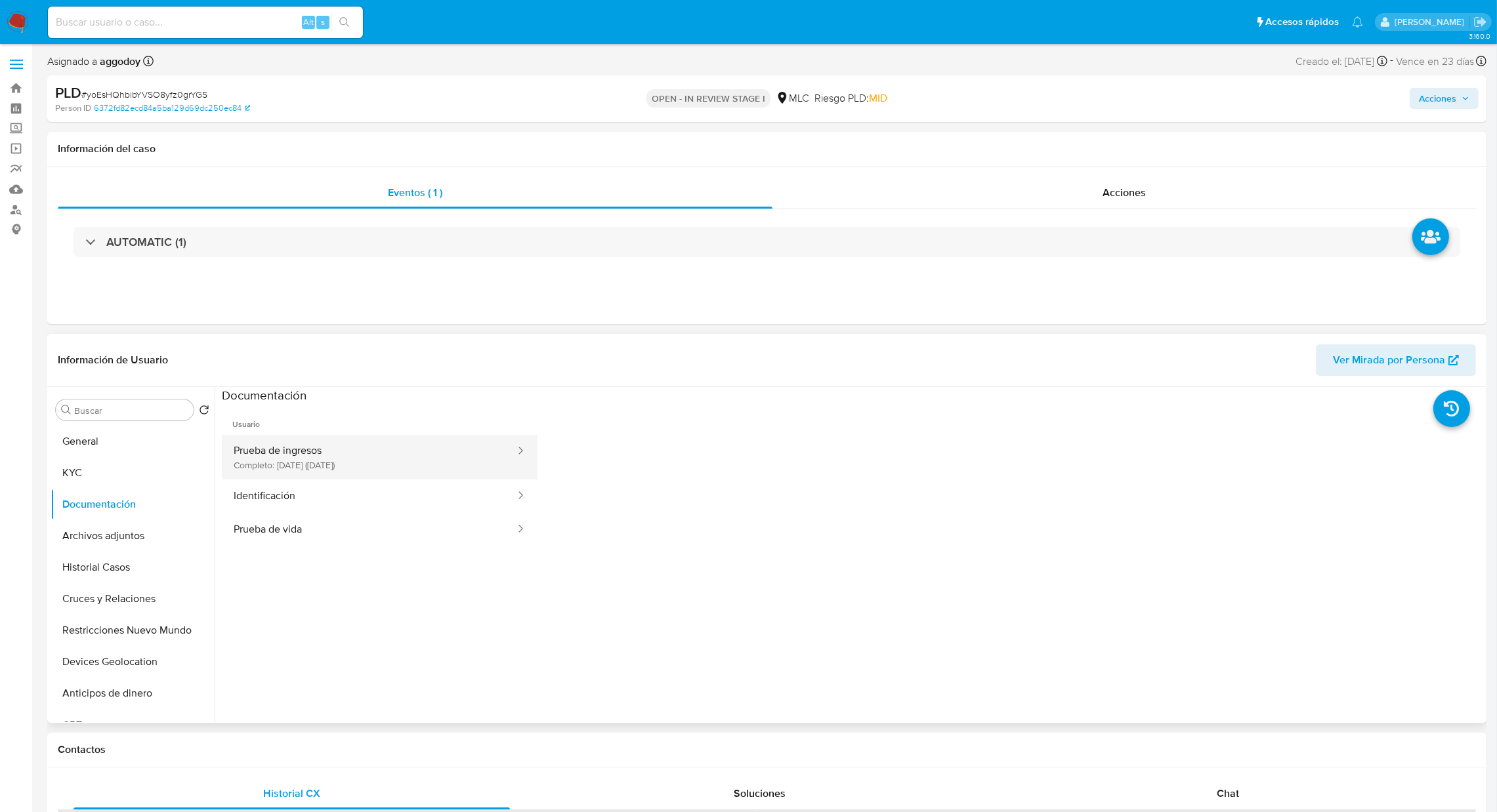
click at [270, 464] on button "Prueba de ingresos Completo: 06/06/2024 (hace un año)" at bounding box center [369, 457] width 294 height 45
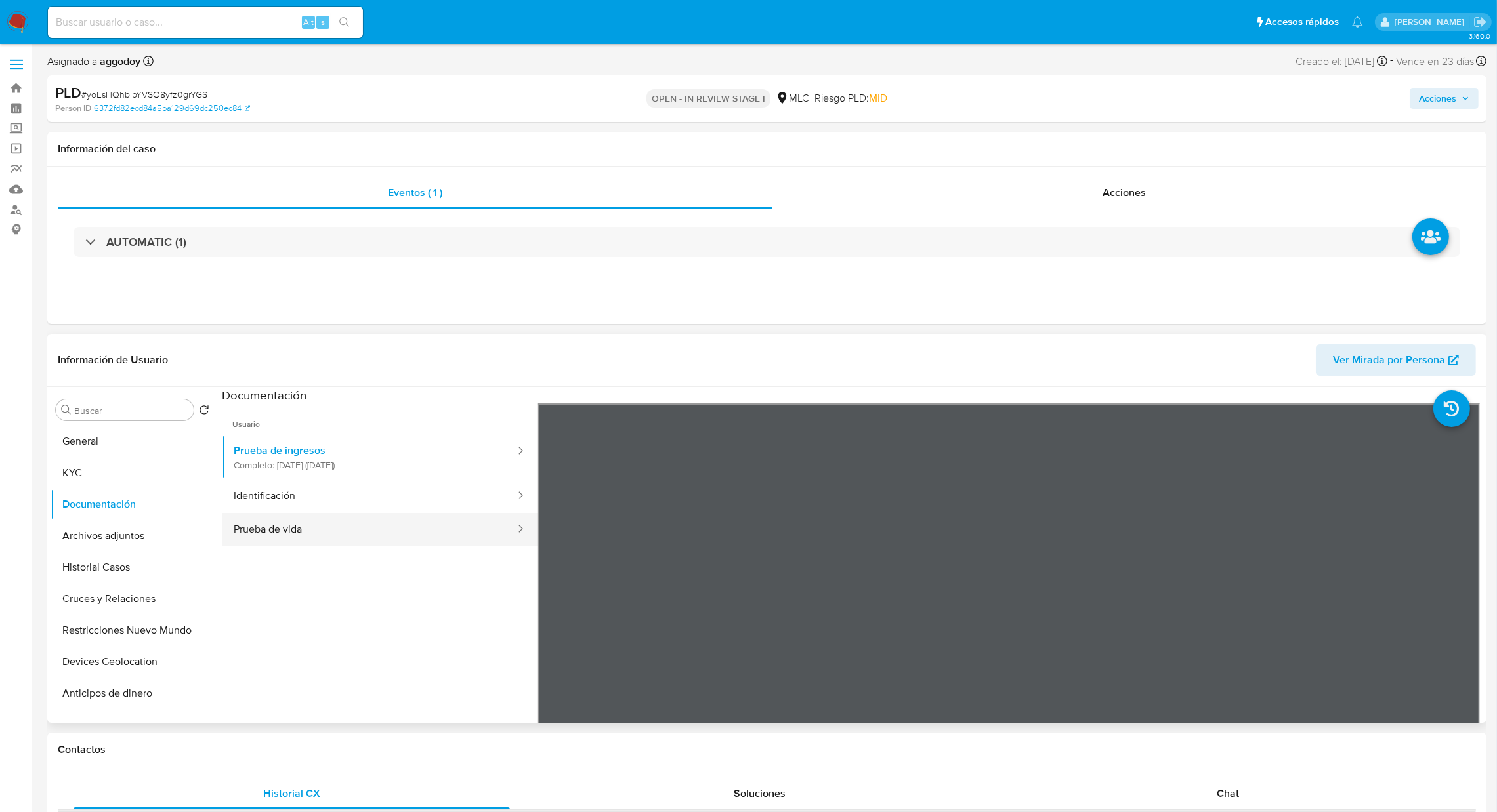
click at [257, 523] on button "Prueba de vida" at bounding box center [369, 530] width 294 height 33
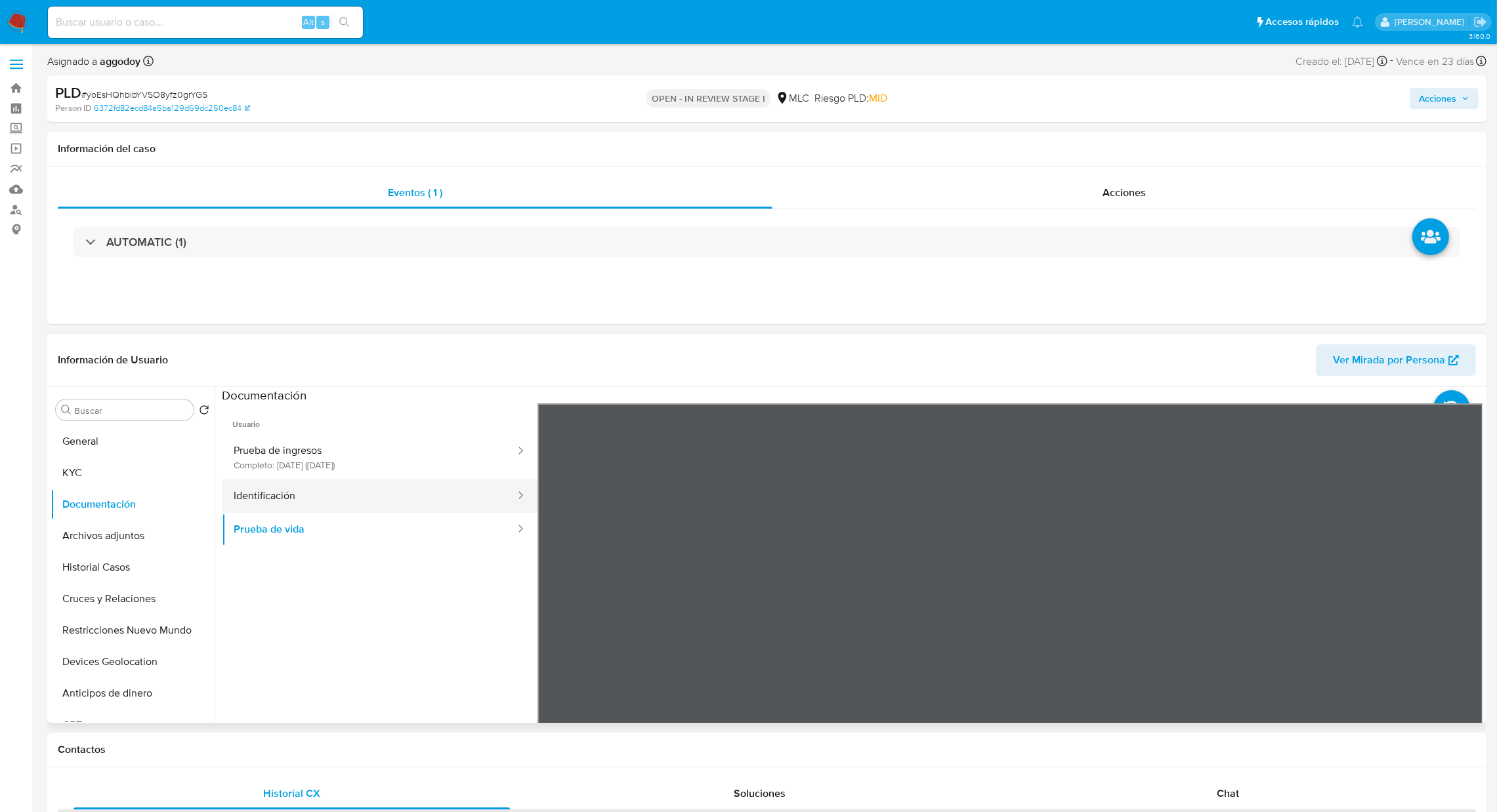
click at [252, 493] on button "Identificación" at bounding box center [369, 496] width 294 height 33
click at [269, 538] on button "Prueba de vida" at bounding box center [369, 530] width 294 height 33
click at [113, 631] on button "Restricciones Nuevo Mundo" at bounding box center [127, 630] width 154 height 32
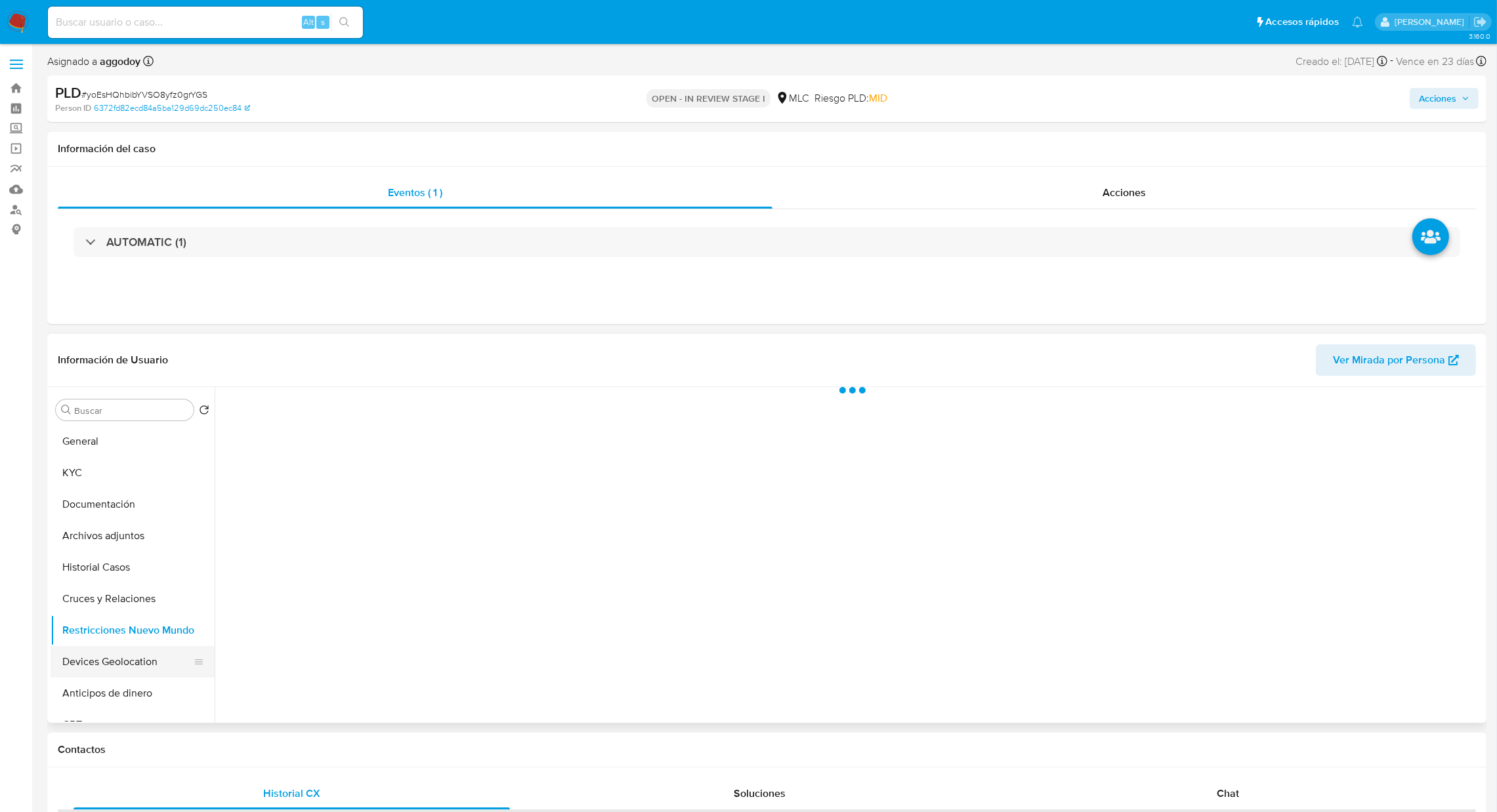
click at [108, 655] on button "Devices Geolocation" at bounding box center [127, 662] width 154 height 32
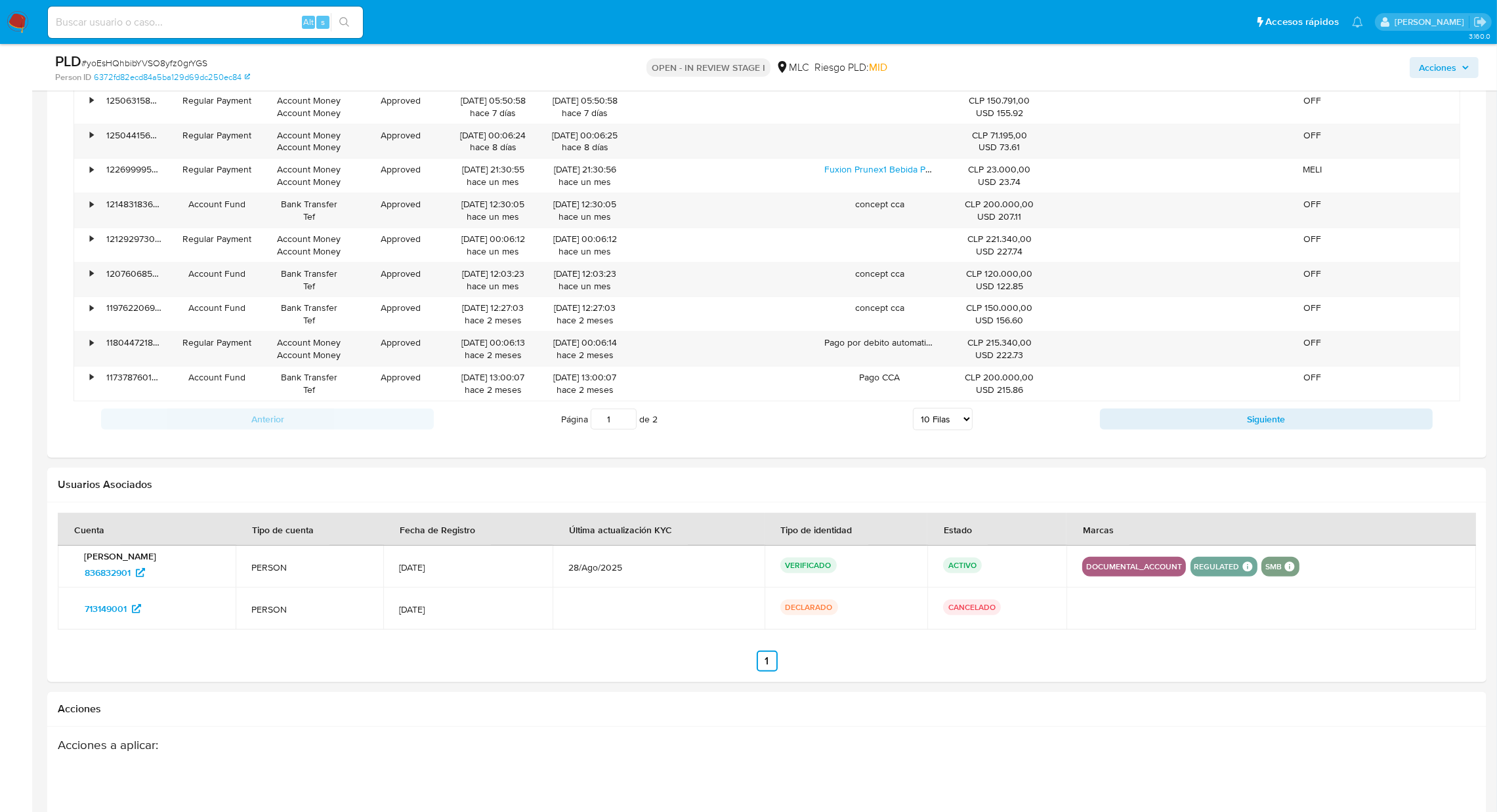
scroll to position [578, 0]
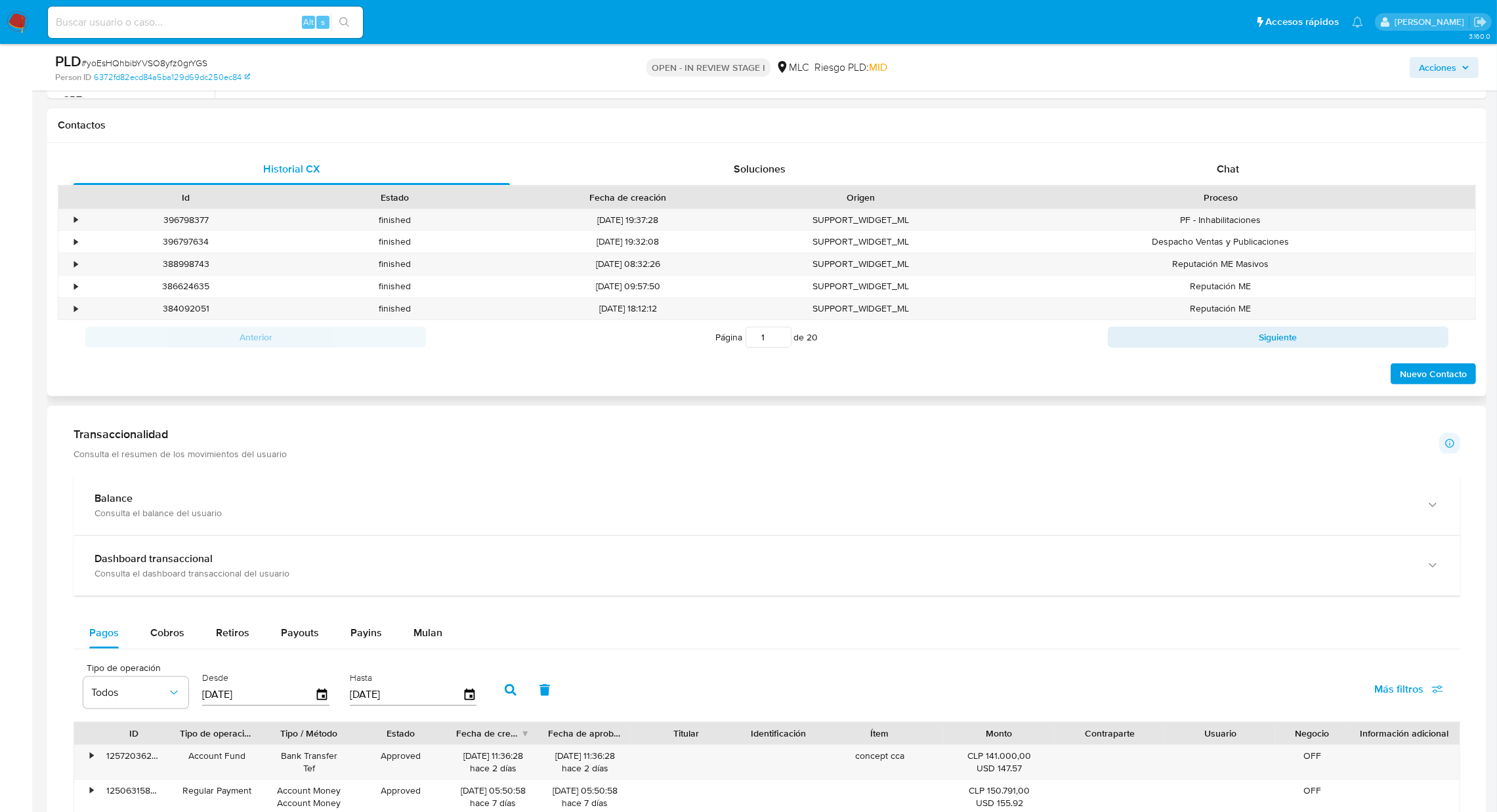
click at [1246, 146] on div "Historial CX Soluciones Chat Id Estado Fecha de creación Origen Proceso • 39679…" at bounding box center [767, 269] width 1439 height 253
click at [1253, 163] on div "Chat" at bounding box center [1227, 169] width 436 height 32
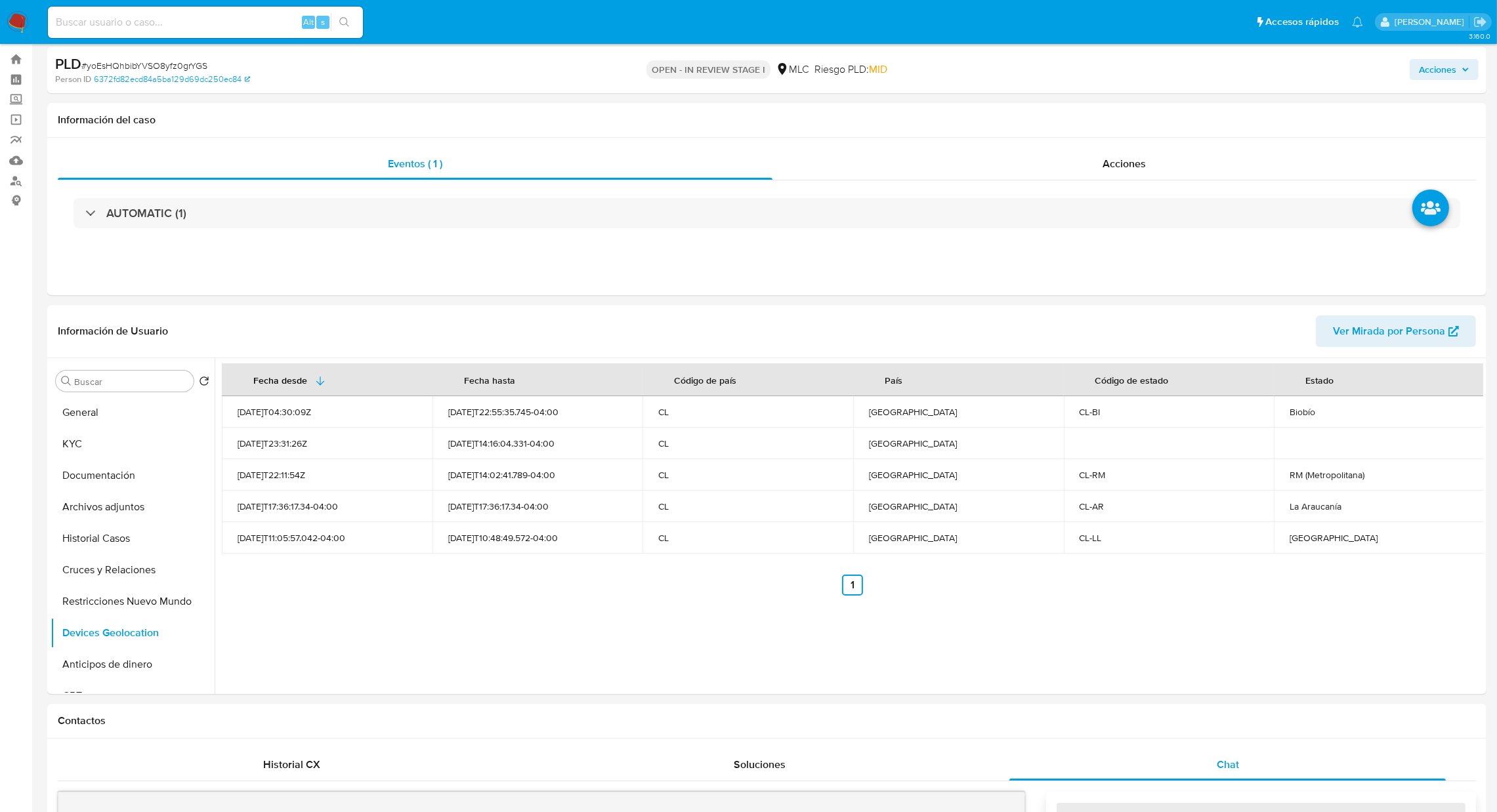
scroll to position [15, 0]
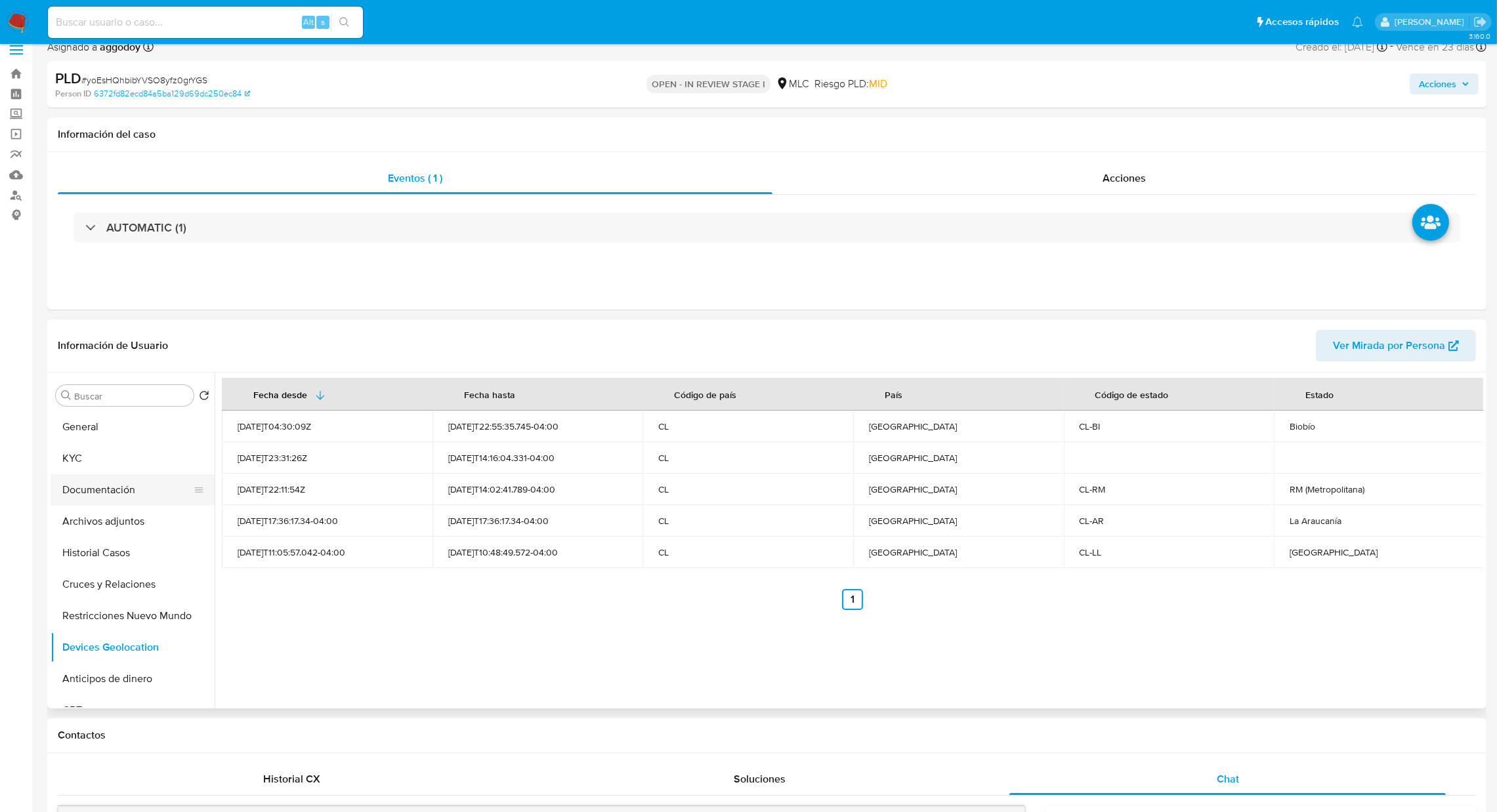
click at [127, 482] on button "Documentación" at bounding box center [127, 490] width 154 height 32
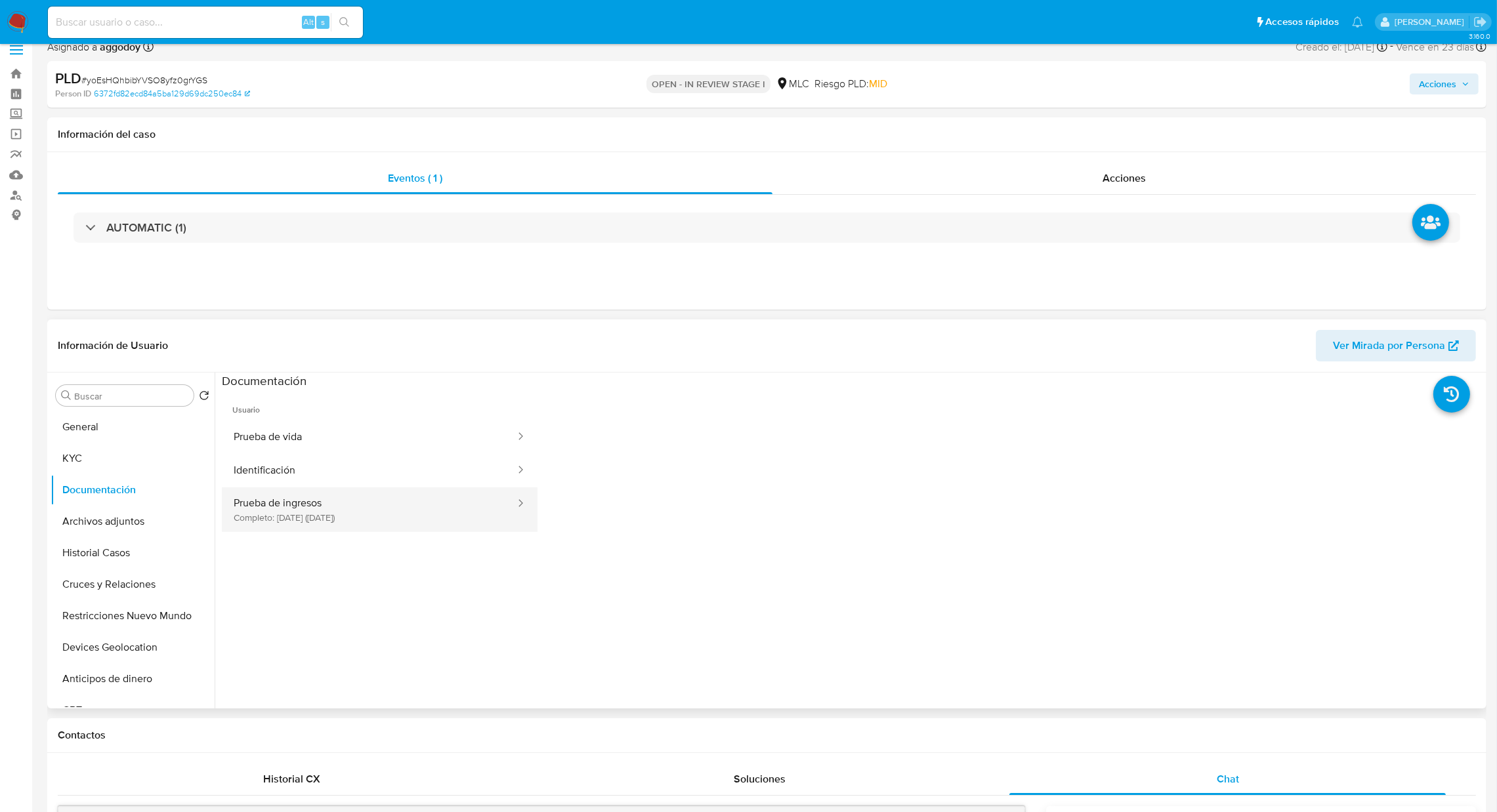
click at [318, 524] on button "Prueba de ingresos Completo: 06/06/2024 (hace un año)" at bounding box center [369, 510] width 294 height 45
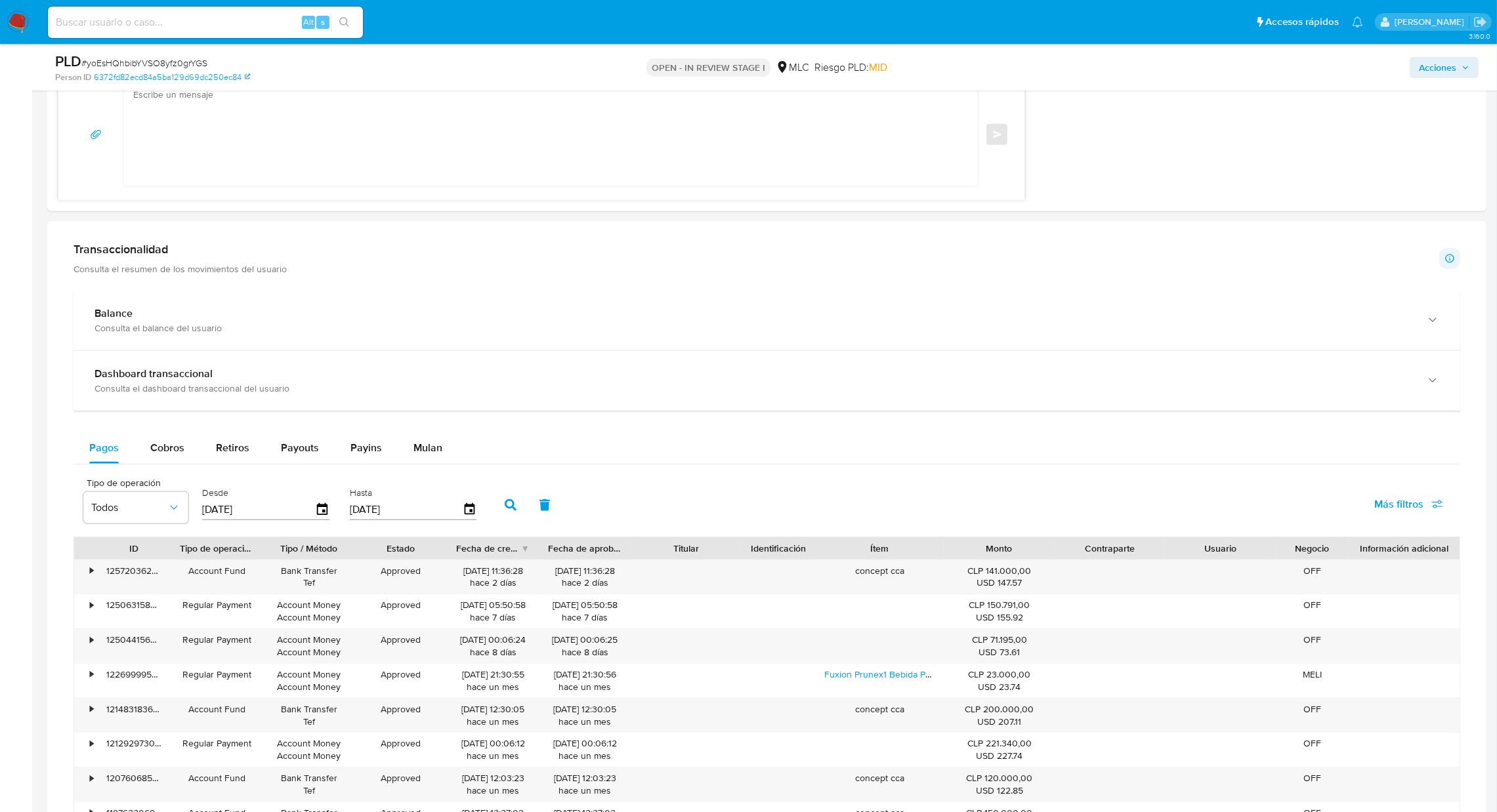
scroll to position [1300, 0]
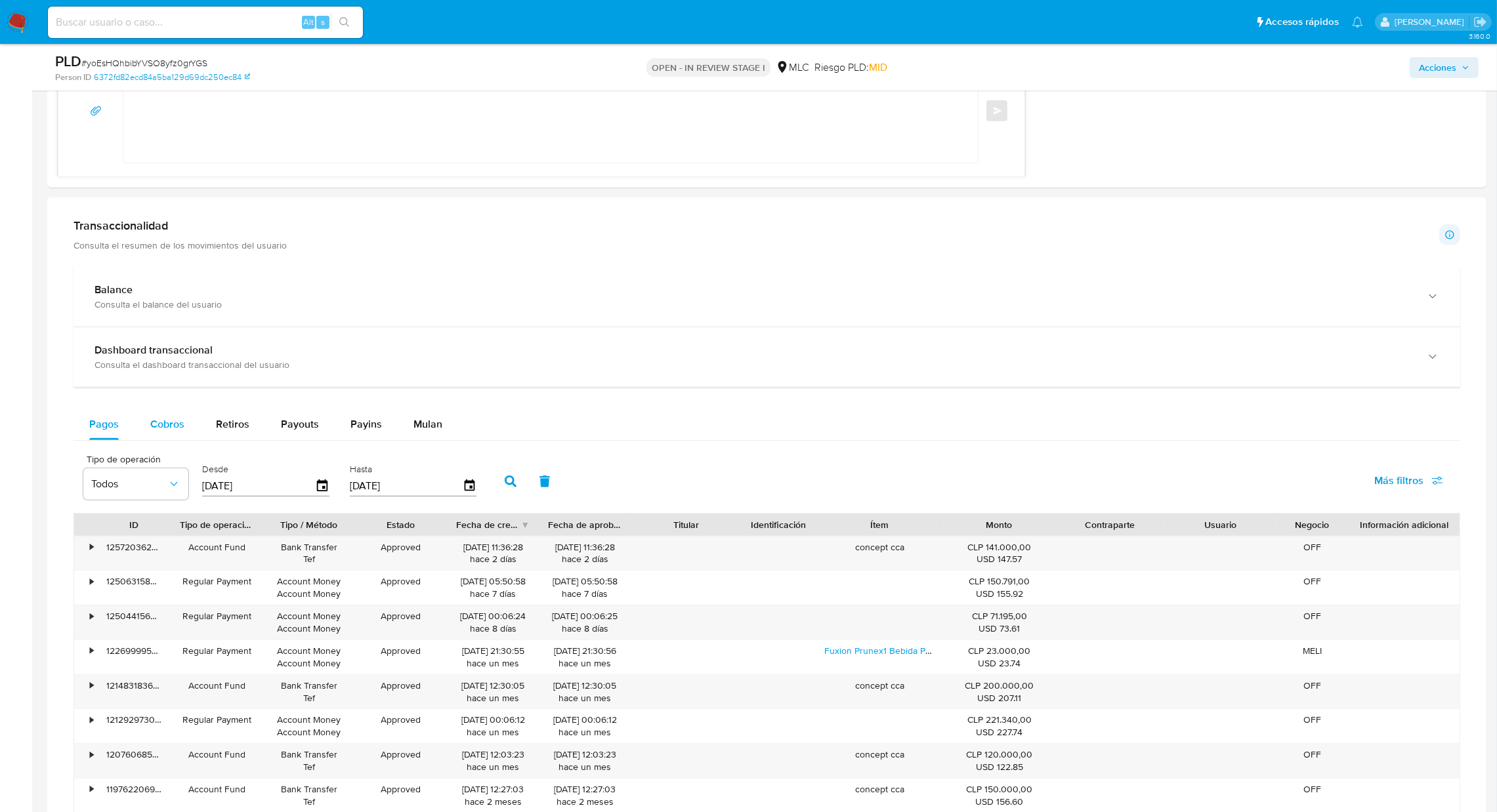
click at [194, 438] on button "Cobros" at bounding box center [167, 424] width 65 height 32
select select "10"
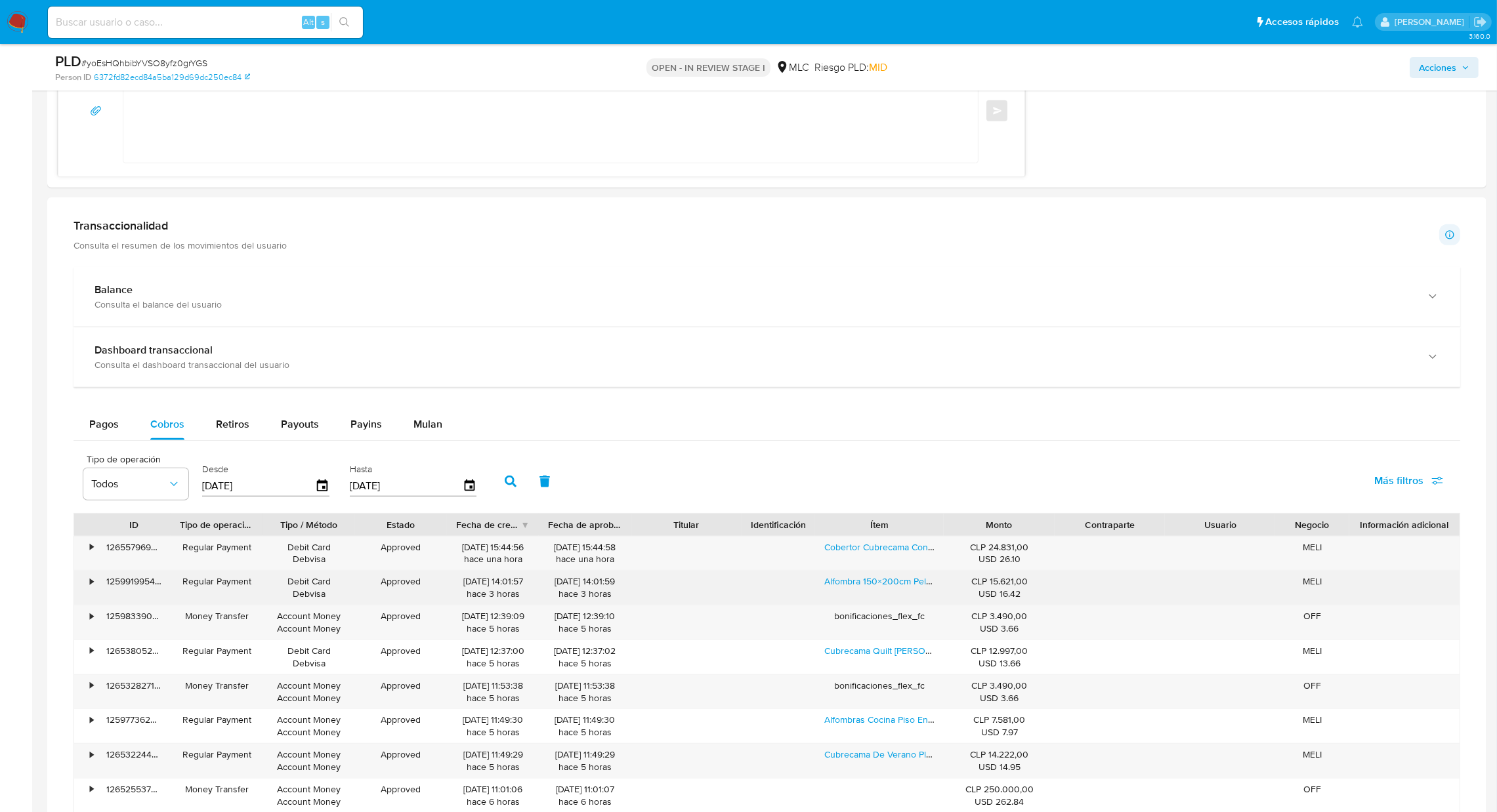
click at [872, 592] on div "Alfombra 150×200cm Peluda Living Hogar Distintos Colores" at bounding box center [879, 588] width 129 height 34
click at [871, 583] on link "Alfombra 150×200cm Peluda Living Hogar Distintos Colores" at bounding box center [945, 581] width 243 height 13
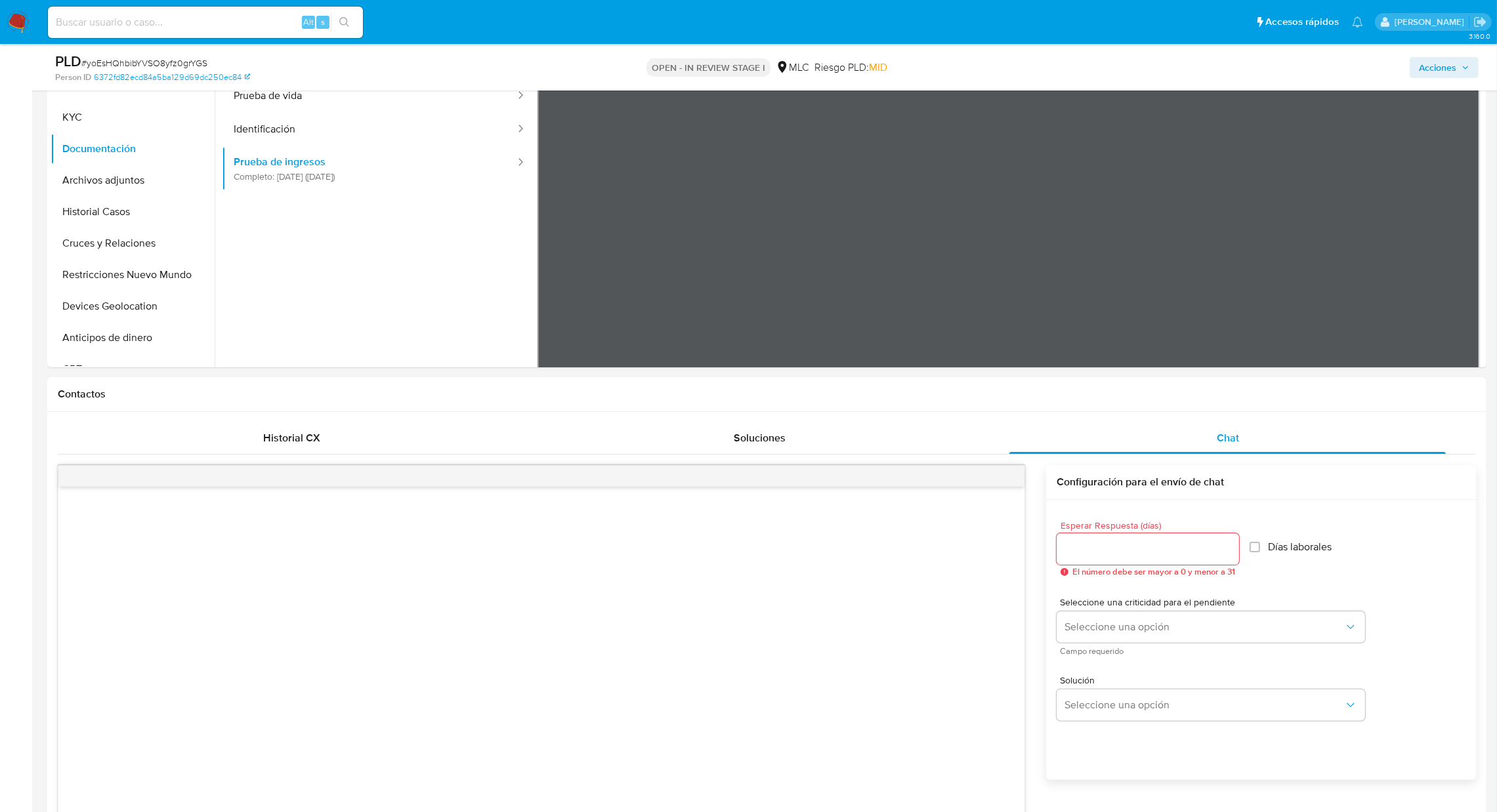
scroll to position [71, 0]
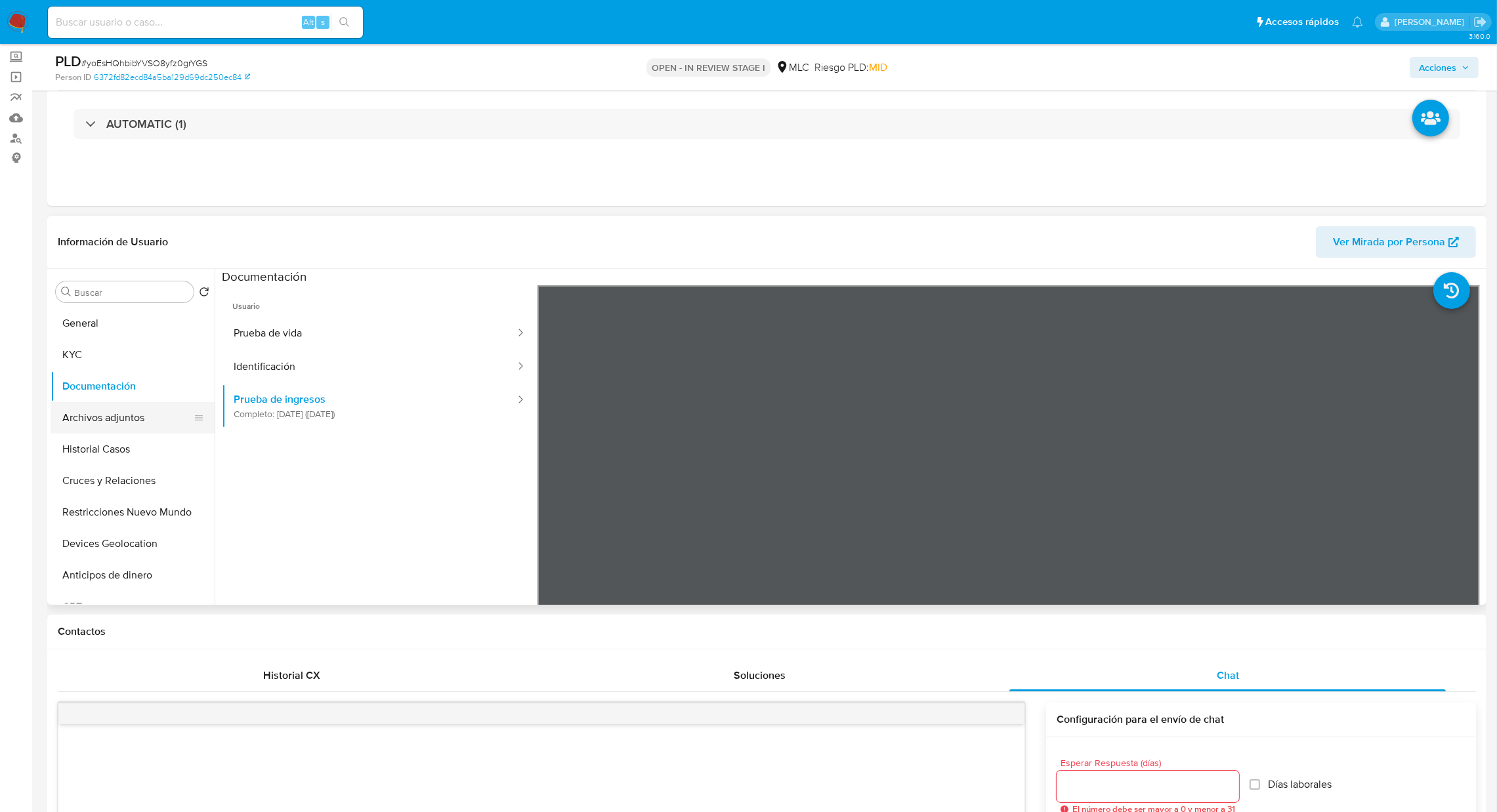
click at [77, 416] on button "Archivos adjuntos" at bounding box center [127, 418] width 154 height 32
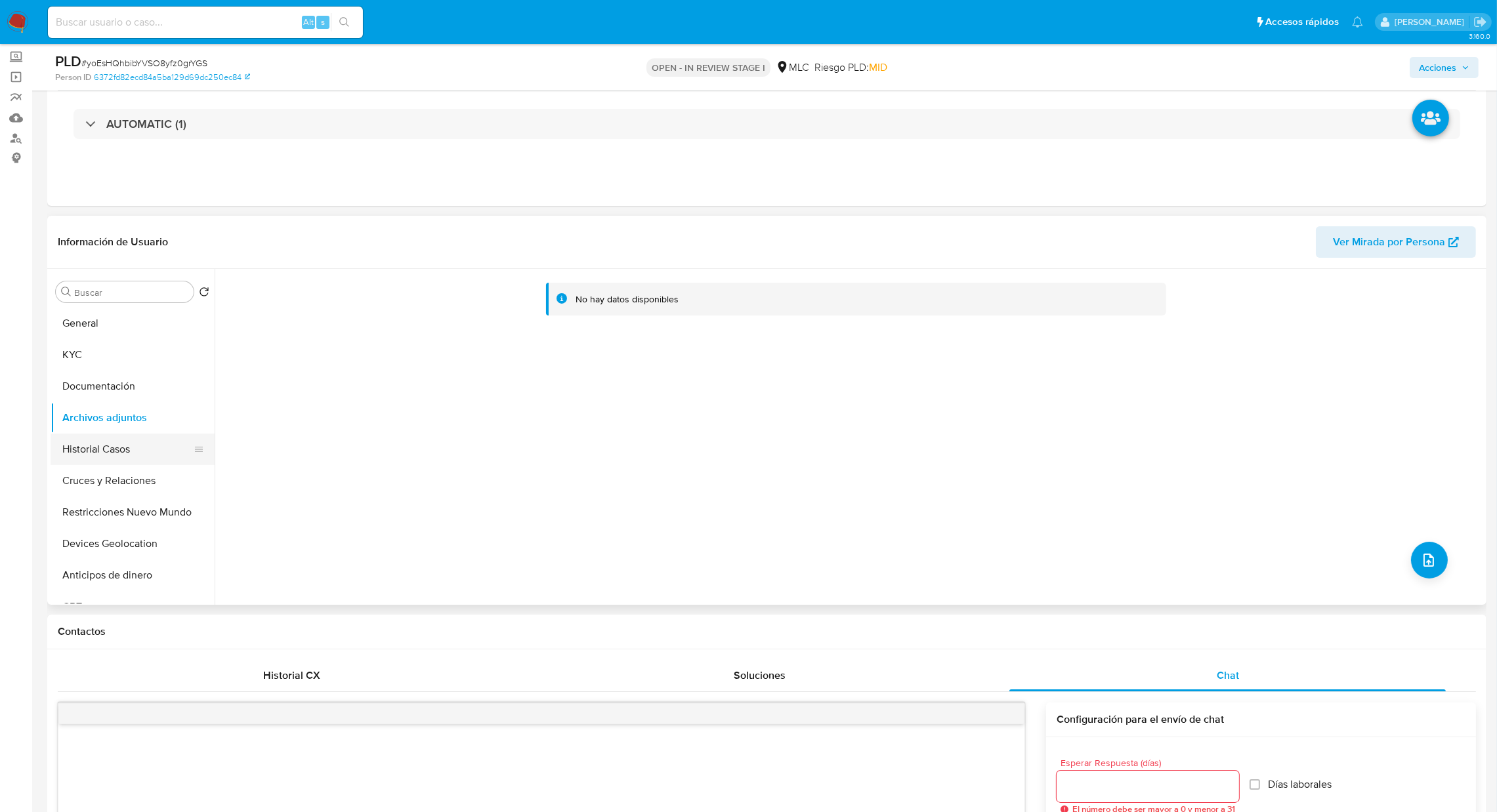
click at [86, 458] on button "Historial Casos" at bounding box center [127, 449] width 154 height 32
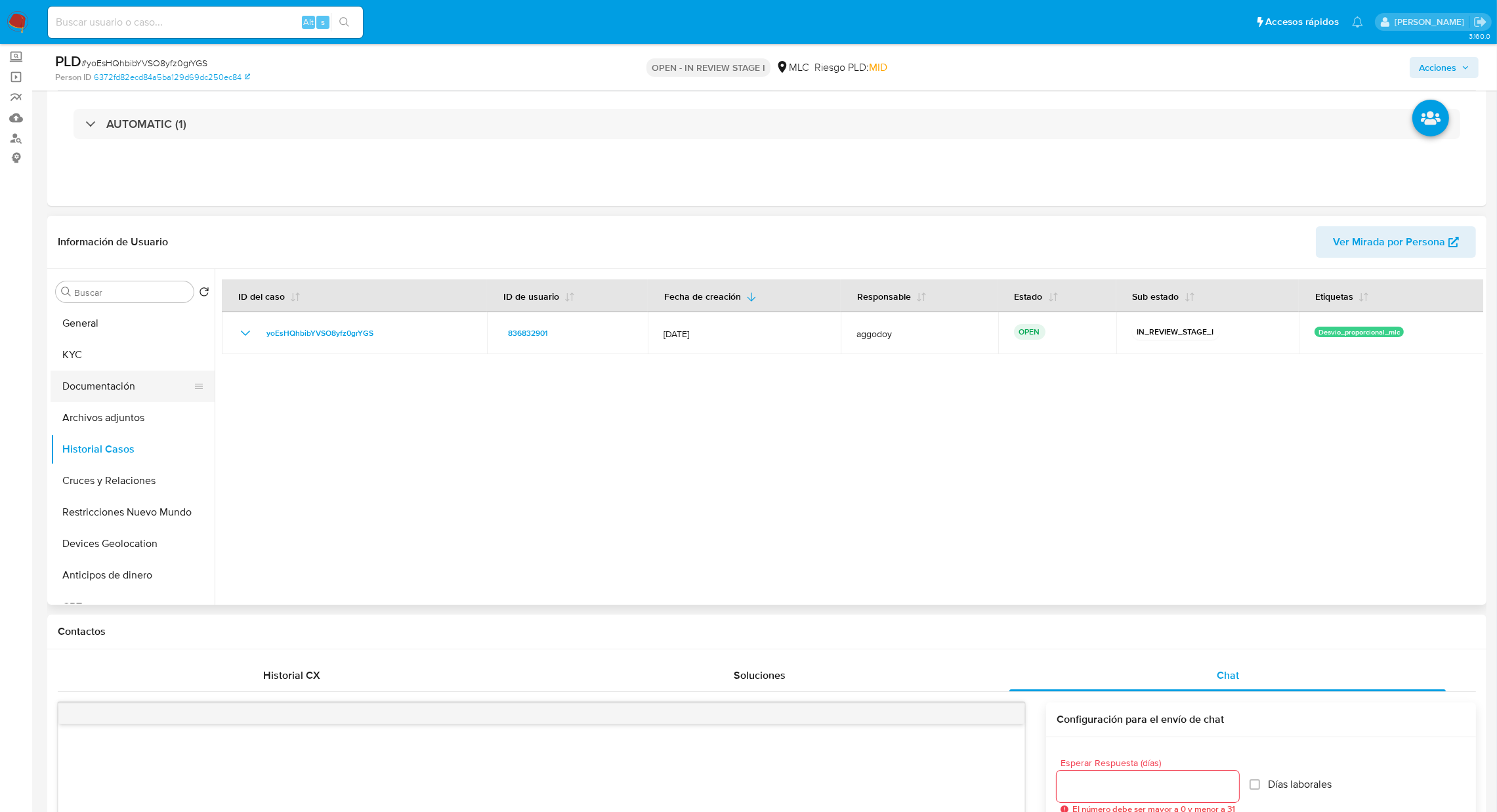
click at [132, 392] on button "Documentación" at bounding box center [127, 386] width 154 height 32
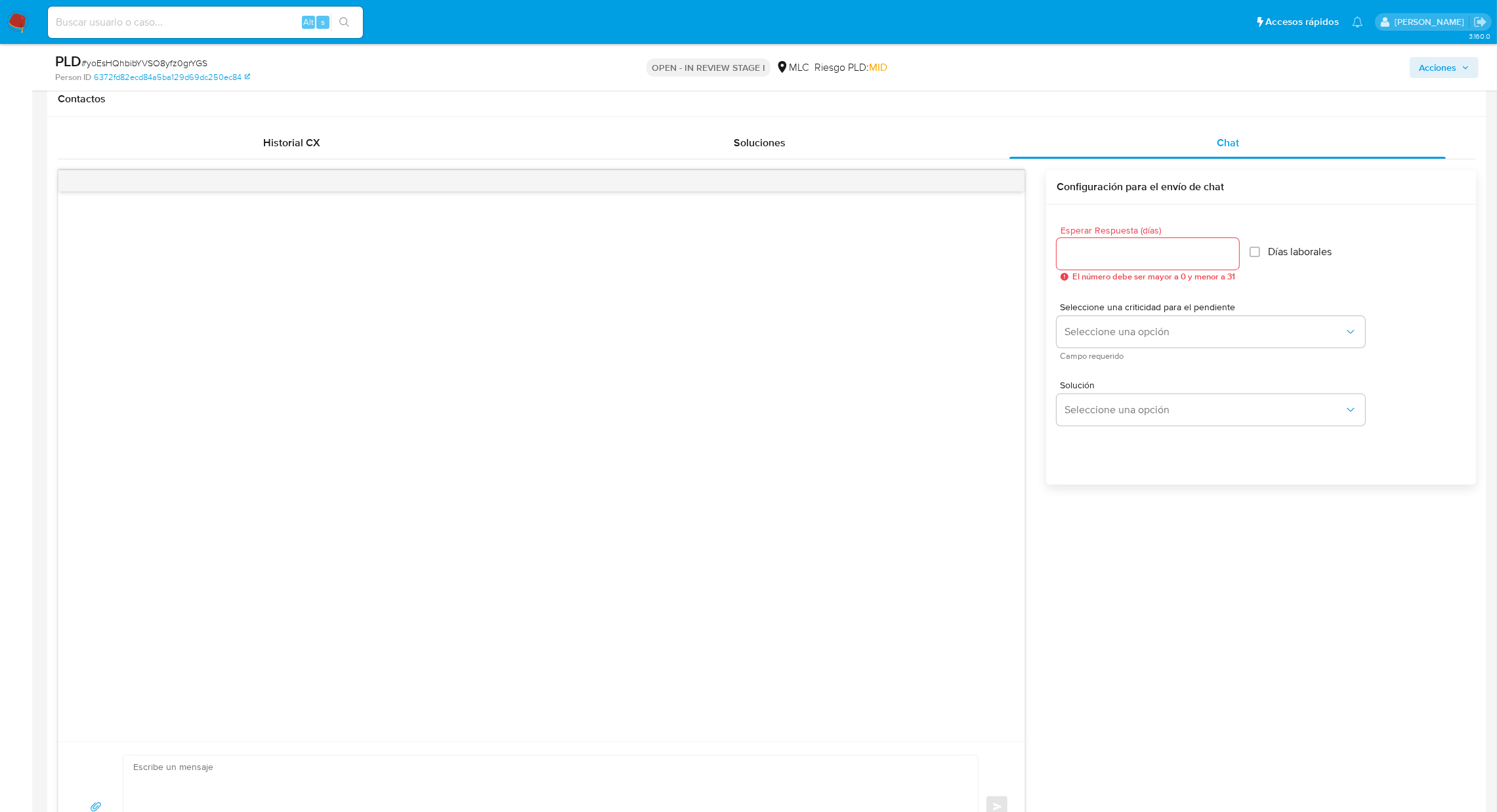
scroll to position [596, 0]
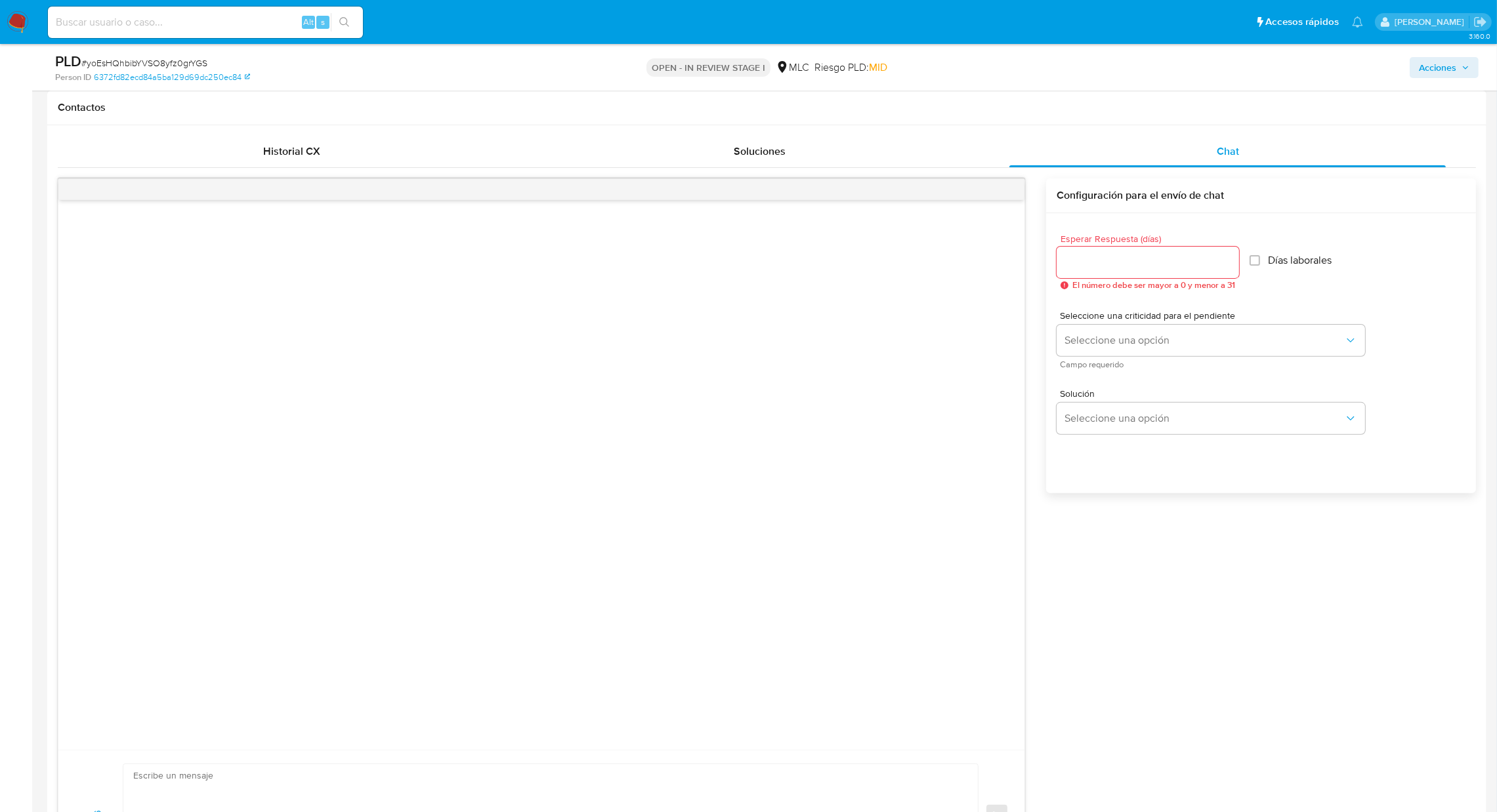
click at [1187, 271] on div at bounding box center [1148, 262] width 182 height 32
click at [1182, 277] on div at bounding box center [1148, 262] width 182 height 32
click at [1142, 265] on input "Esperar Respuesta (días)" at bounding box center [1148, 262] width 182 height 17
type input "3"
click at [779, 797] on textarea at bounding box center [547, 816] width 828 height 103
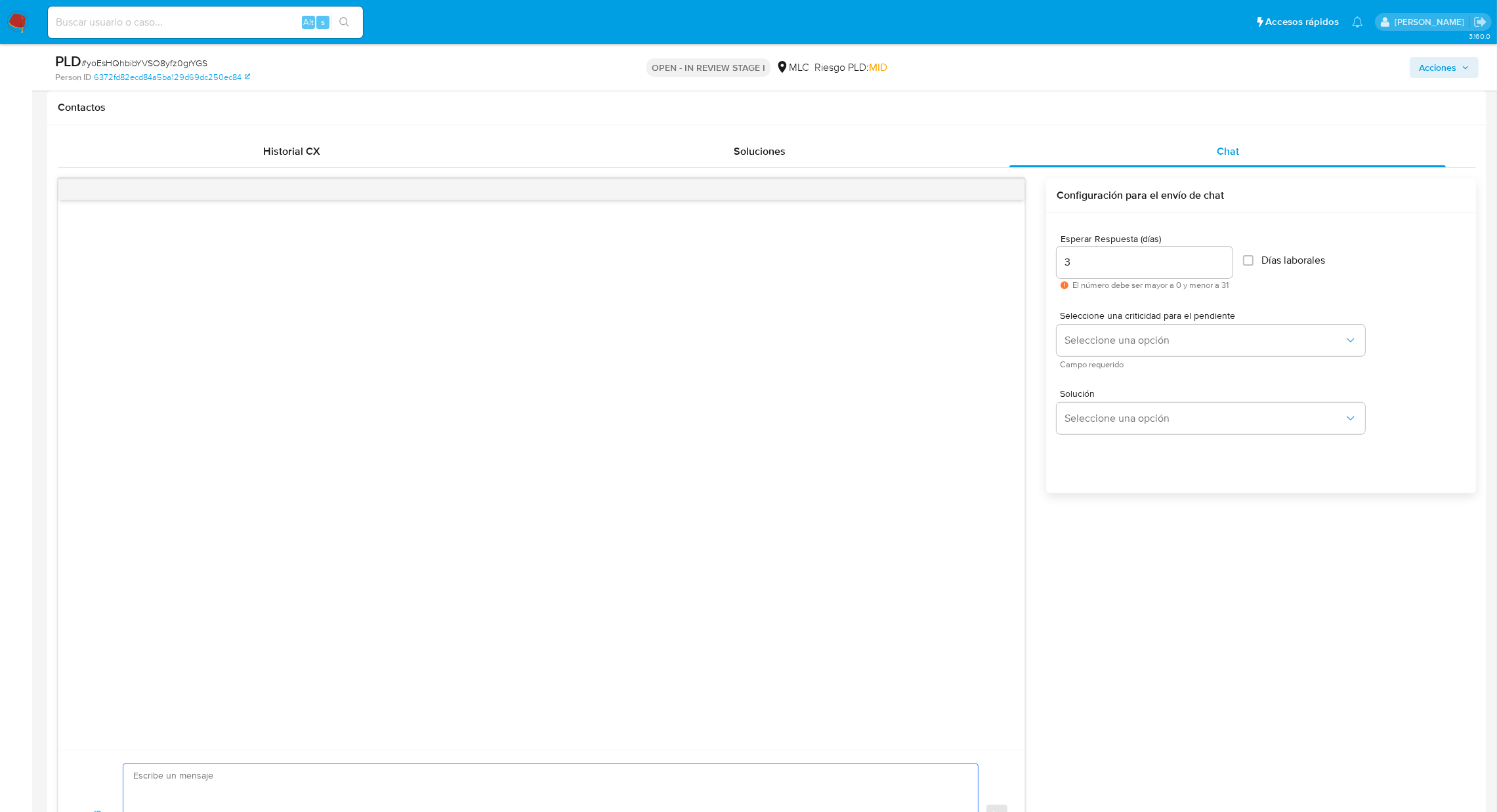
paste textarea "Hola XXX, Te contactamos desde el Equipo de Mercado Pago para verificar tus dat…"
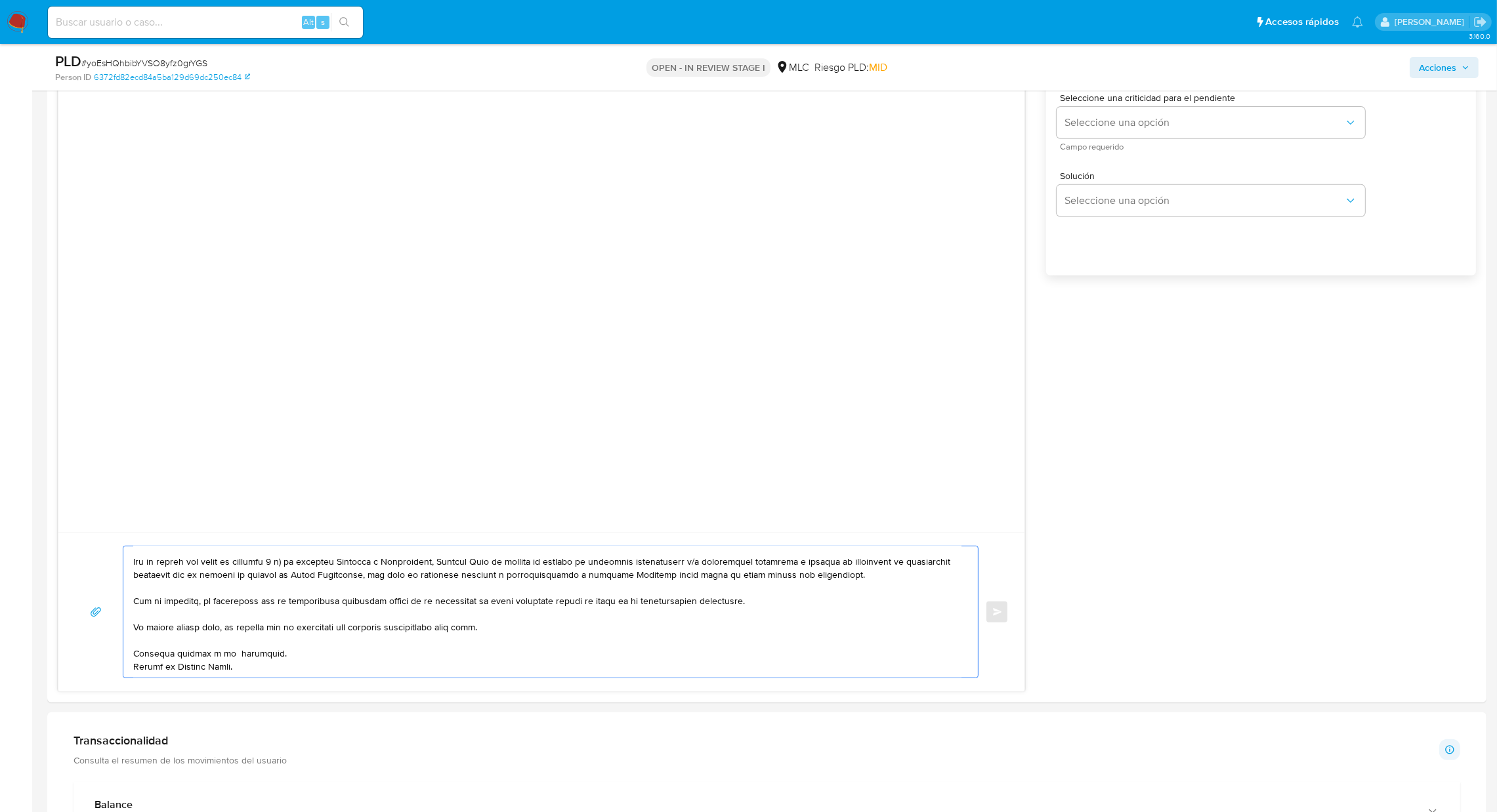
scroll to position [808, 0]
click at [1308, 152] on span "Campo requerido" at bounding box center [1214, 152] width 308 height 7
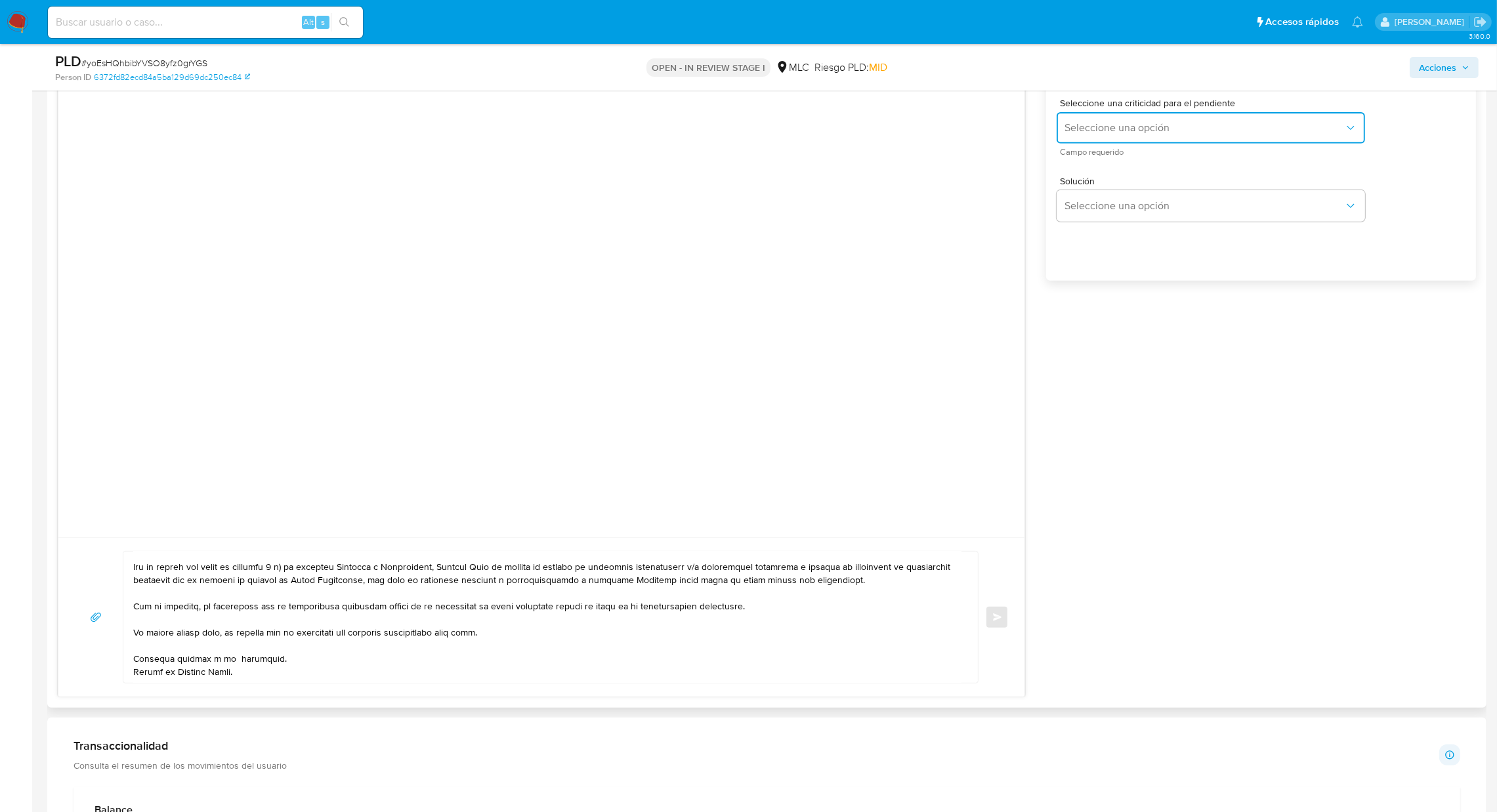
click at [1267, 121] on span "Seleccione una opción" at bounding box center [1204, 128] width 280 height 13
click at [1135, 131] on div "LOW" at bounding box center [1204, 129] width 280 height 26
drag, startPoint x: 967, startPoint y: 663, endPoint x: 951, endPoint y: 652, distance: 19.4
click at [951, 652] on div at bounding box center [547, 617] width 847 height 131
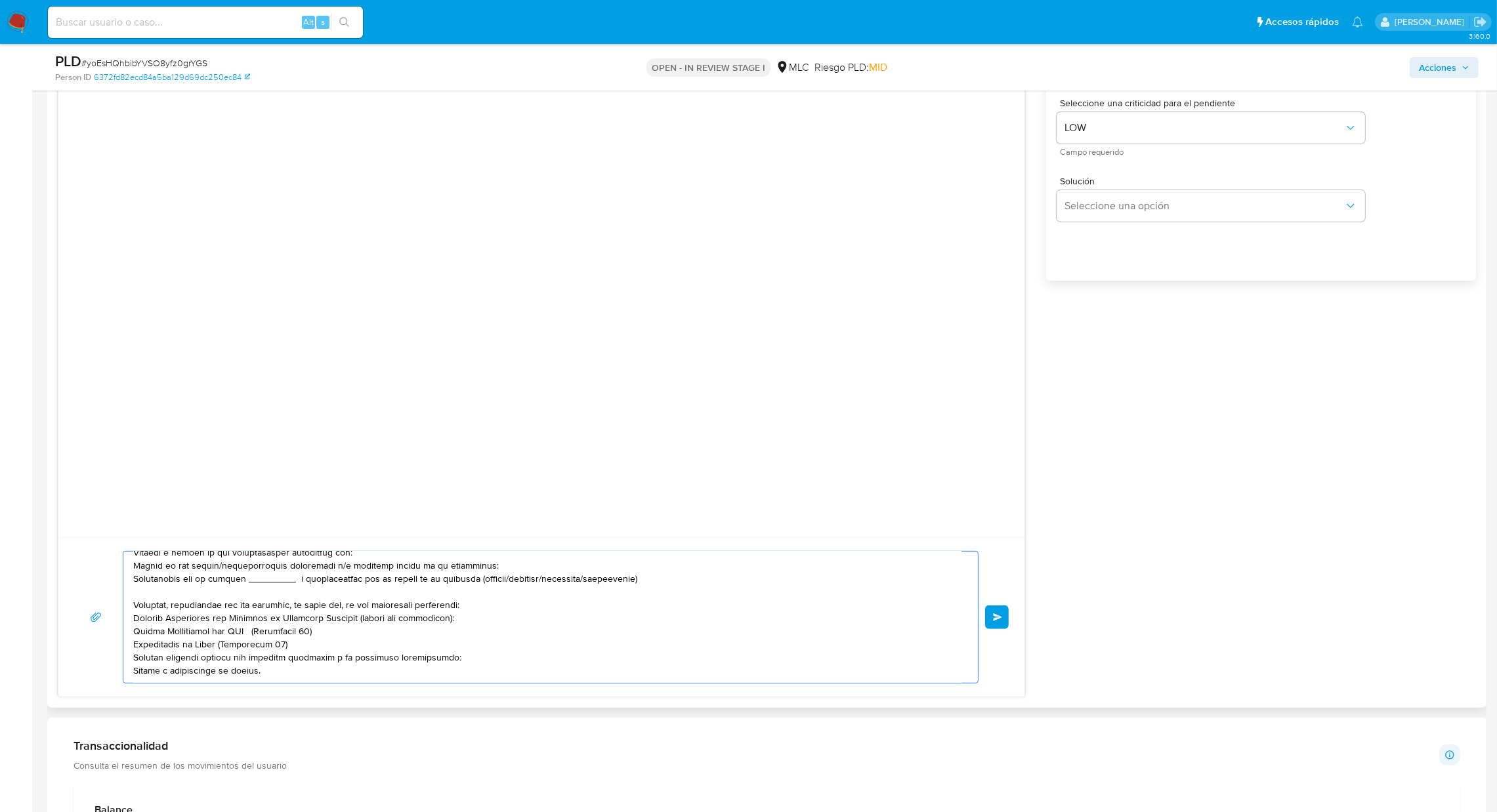
scroll to position [95, 0]
click at [346, 563] on textarea at bounding box center [547, 617] width 828 height 131
paste textarea "Windderson Humberto Gonzalez Aristigueta"
click at [277, 598] on textarea at bounding box center [547, 617] width 828 height 131
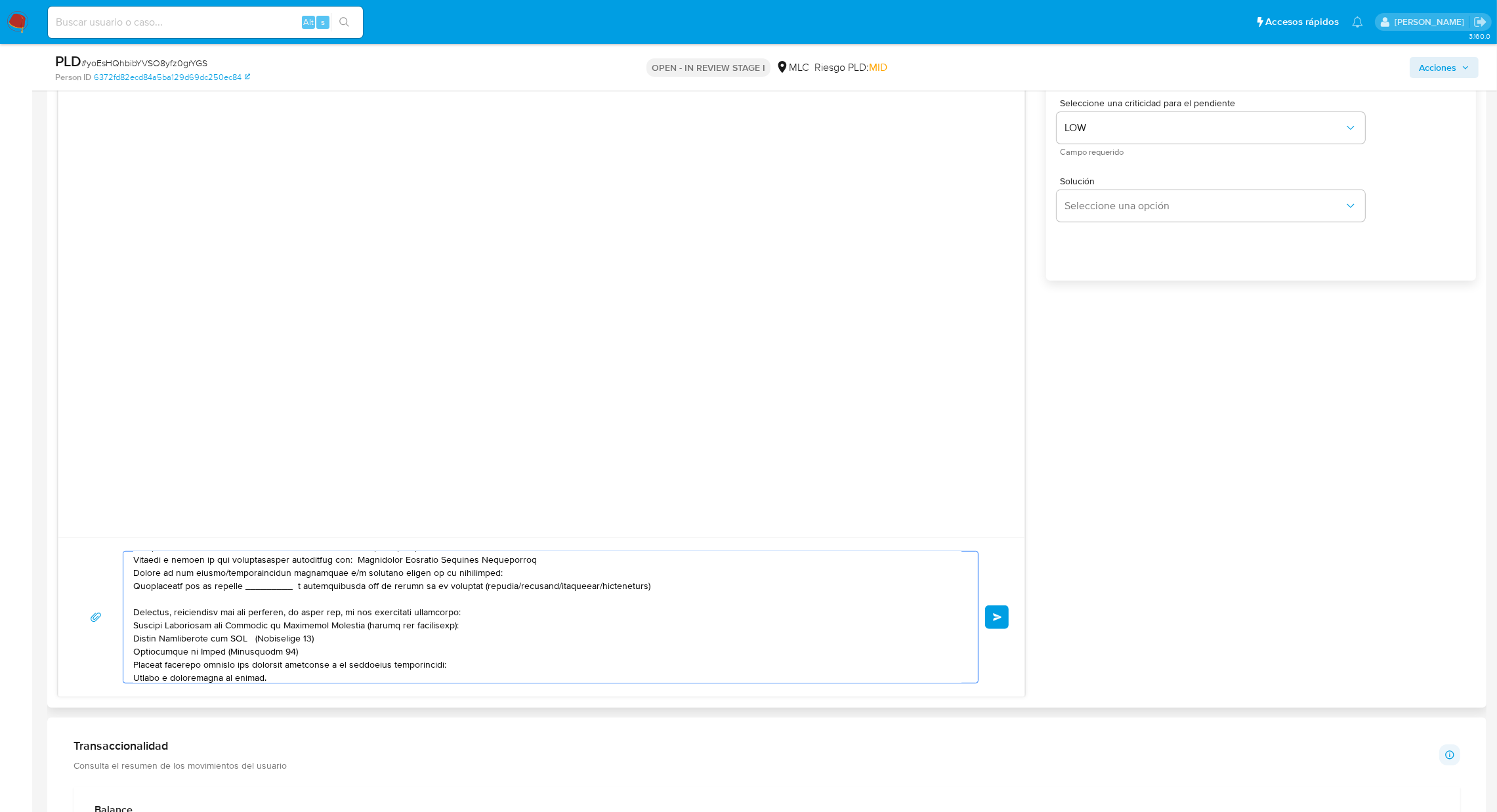
click at [277, 595] on textarea at bounding box center [547, 617] width 828 height 131
paste textarea "SANTA ISABEL ADMINISTRADORA S.A."
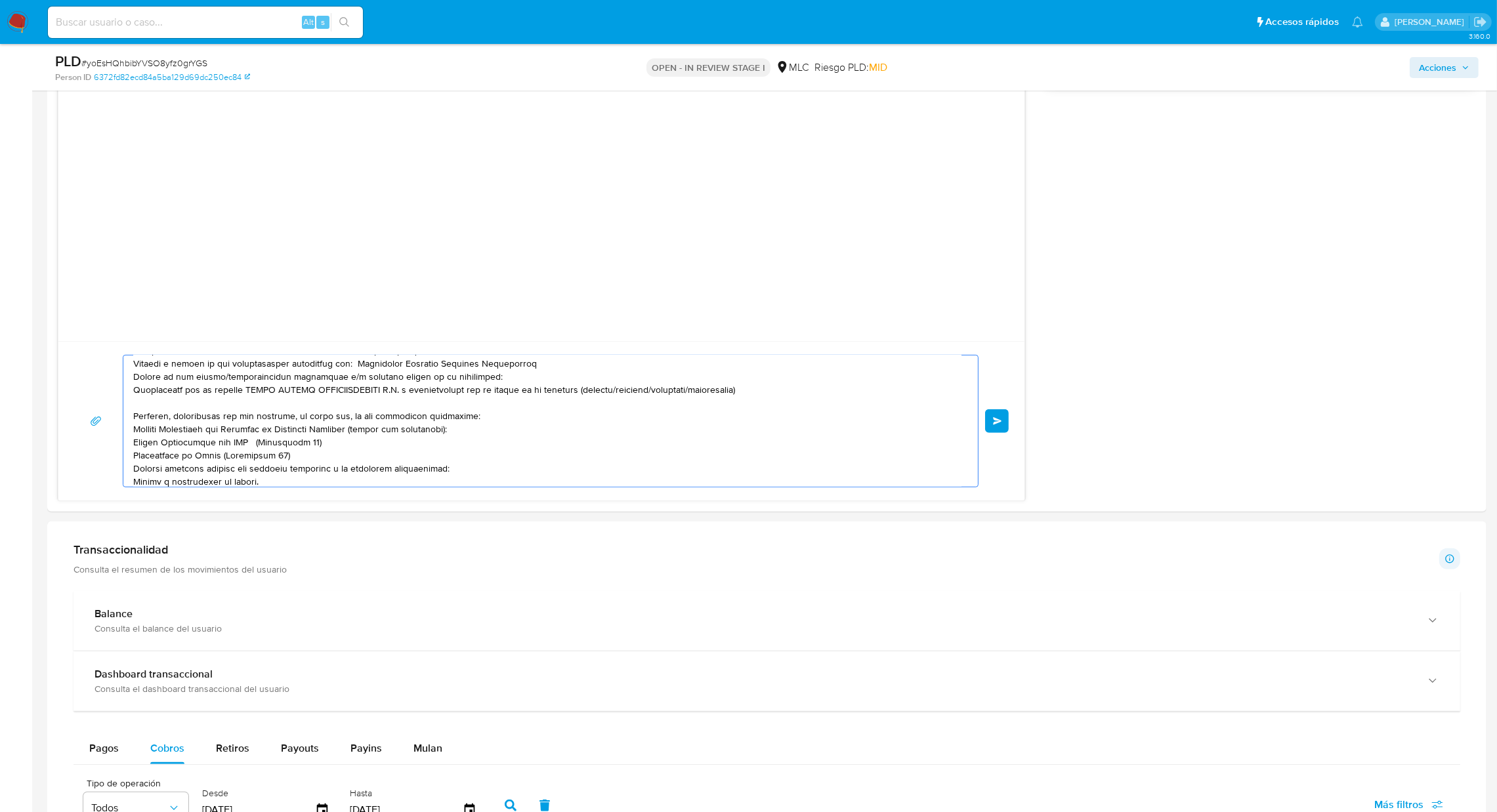
scroll to position [1010, 0]
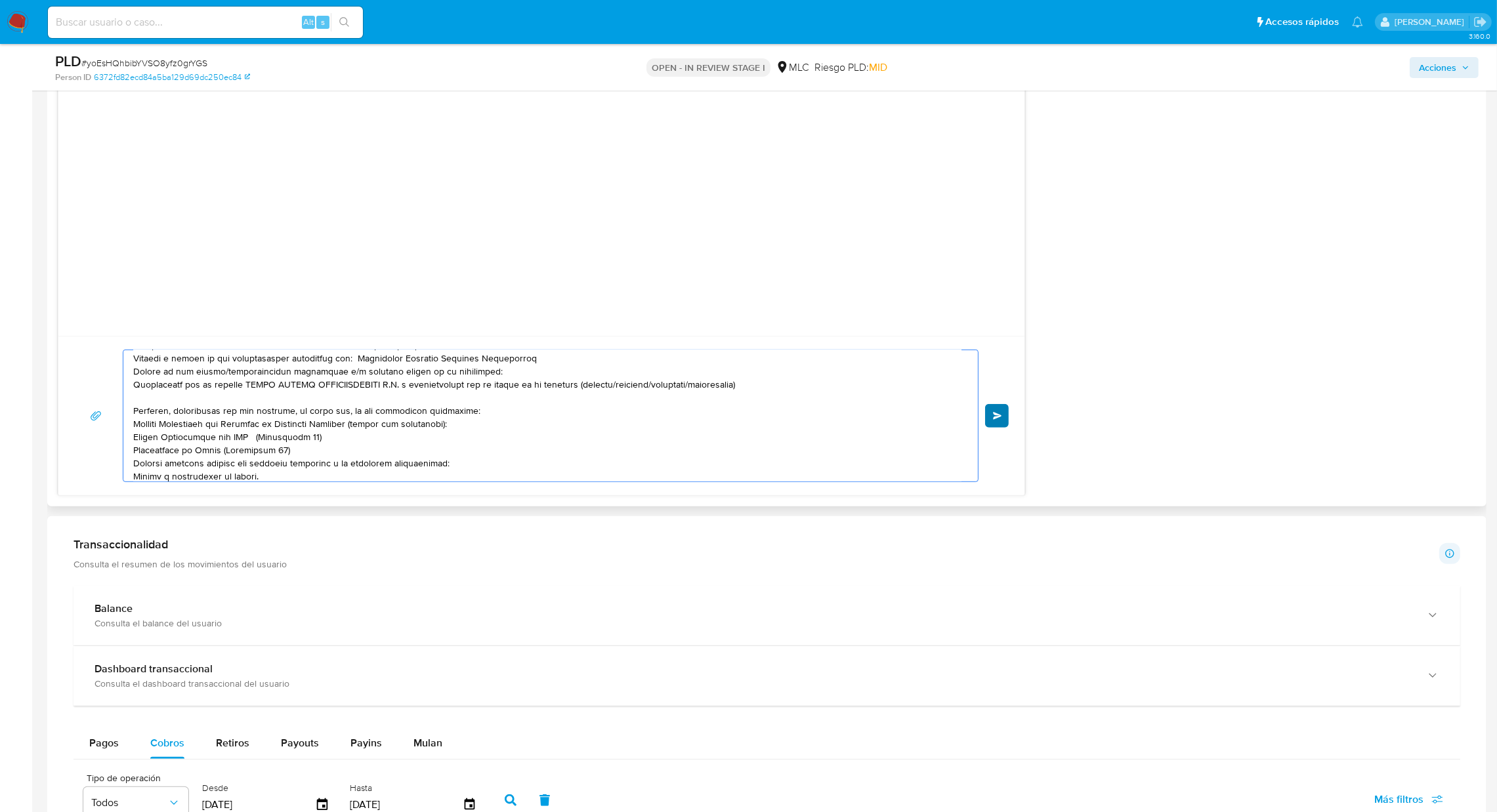
type textarea "Hola XXX, Te contactamos desde el Equipo de Mercado Pago para verificar tus dat…"
click at [1003, 422] on button "Enviar" at bounding box center [997, 416] width 24 height 24
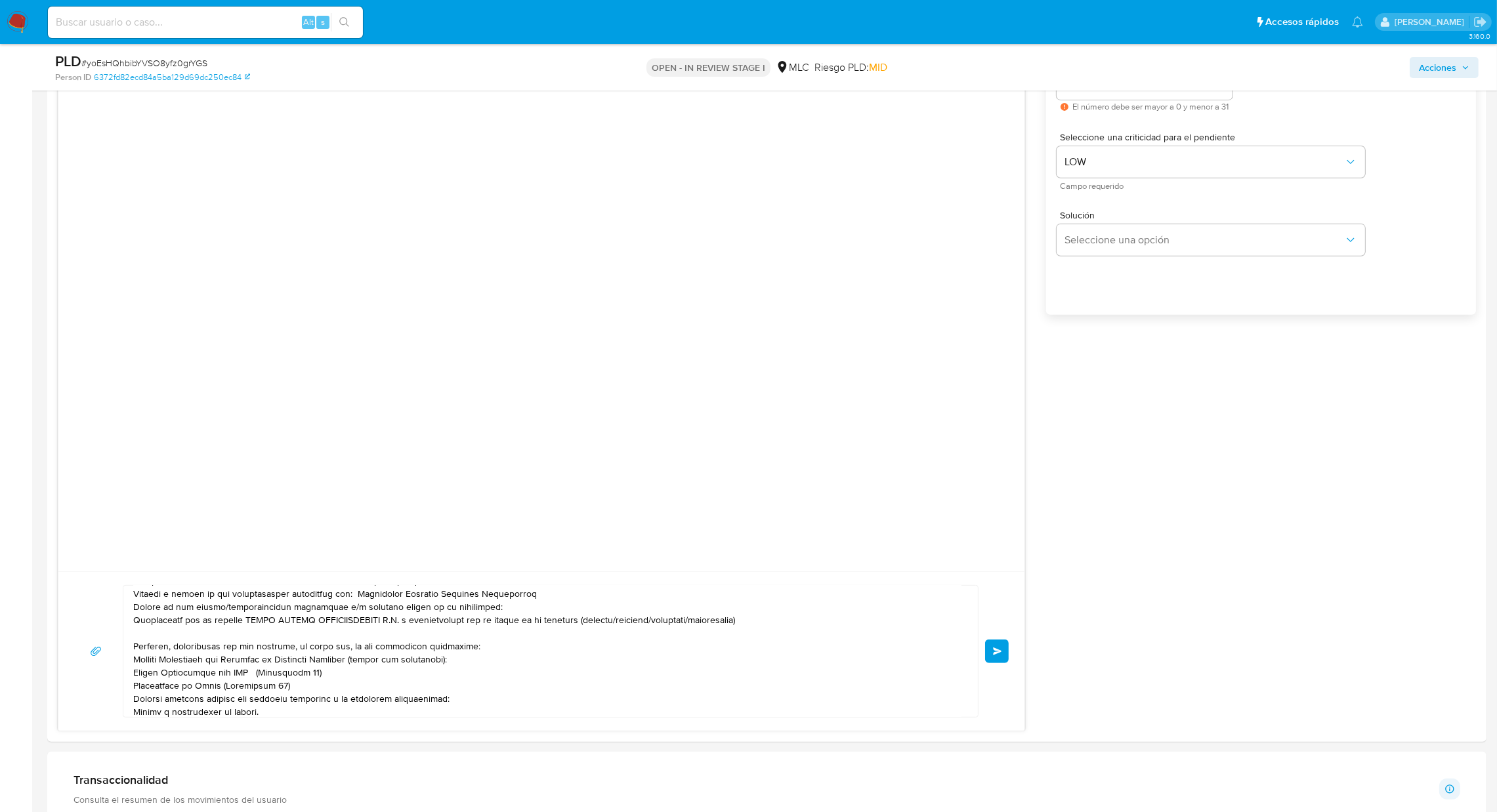
scroll to position [792, 0]
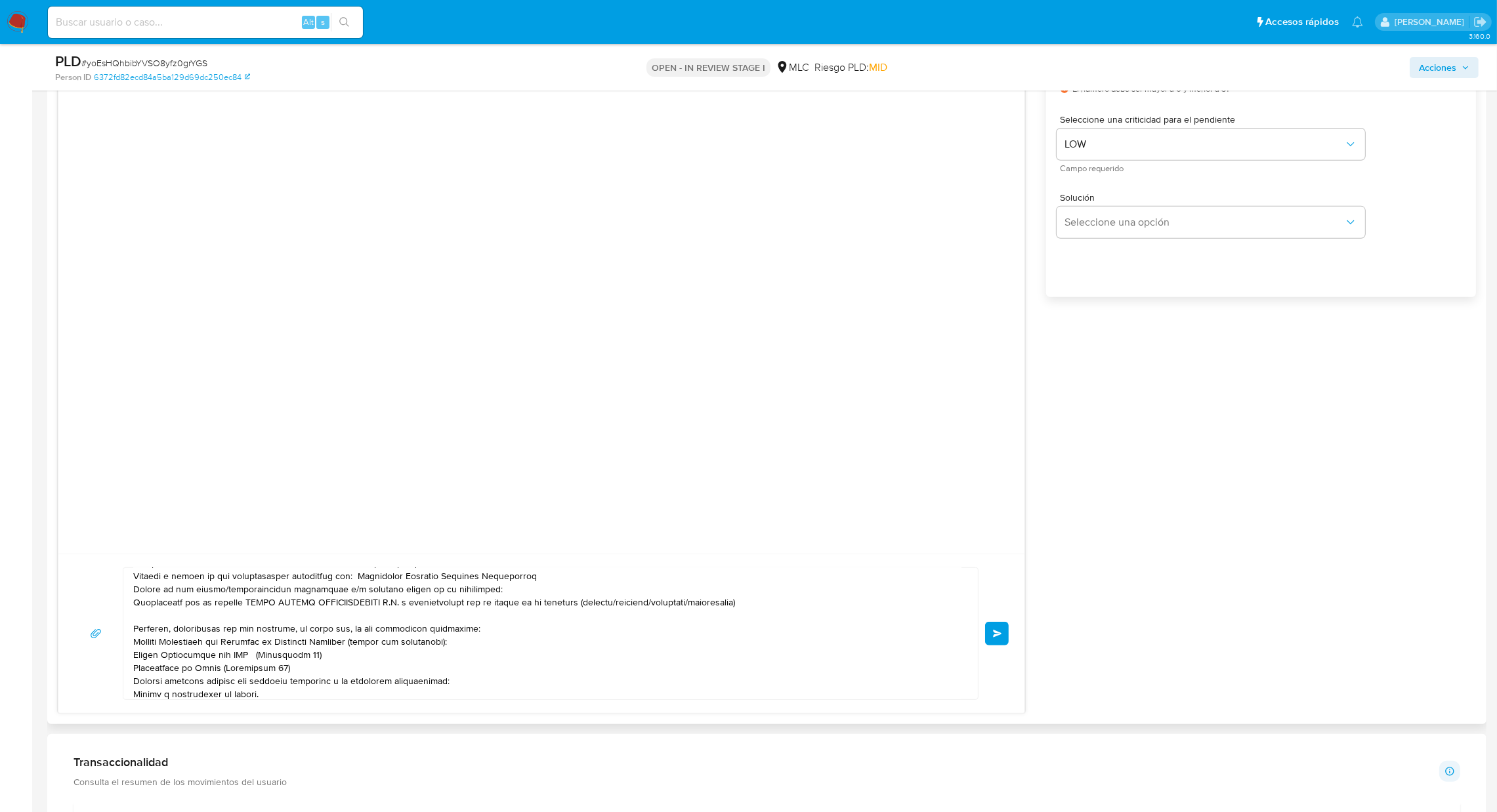
click at [987, 622] on div "Enviar" at bounding box center [541, 634] width 934 height 132
click at [987, 623] on button "Enviar" at bounding box center [997, 634] width 24 height 24
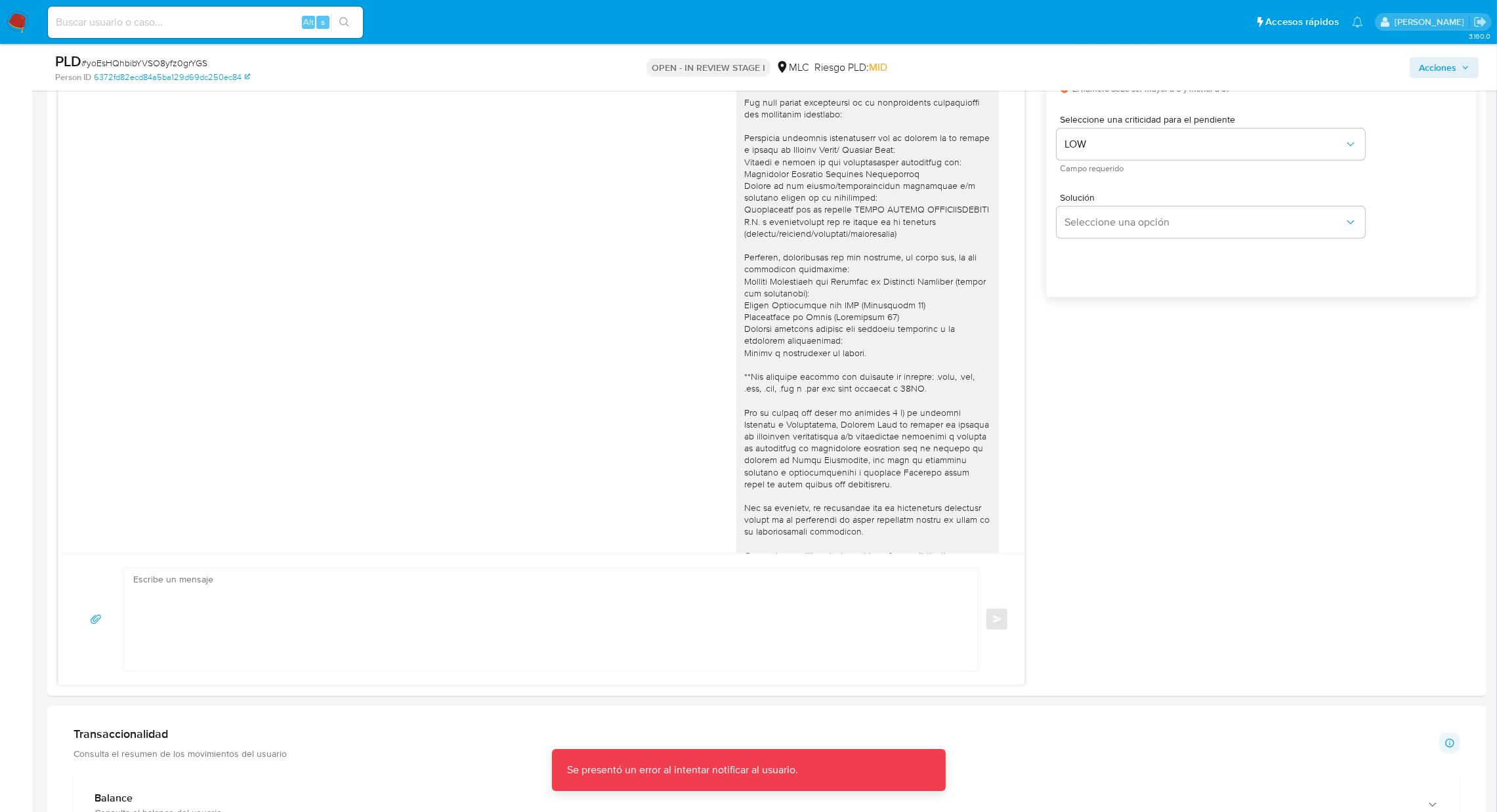
scroll to position [0, 0]
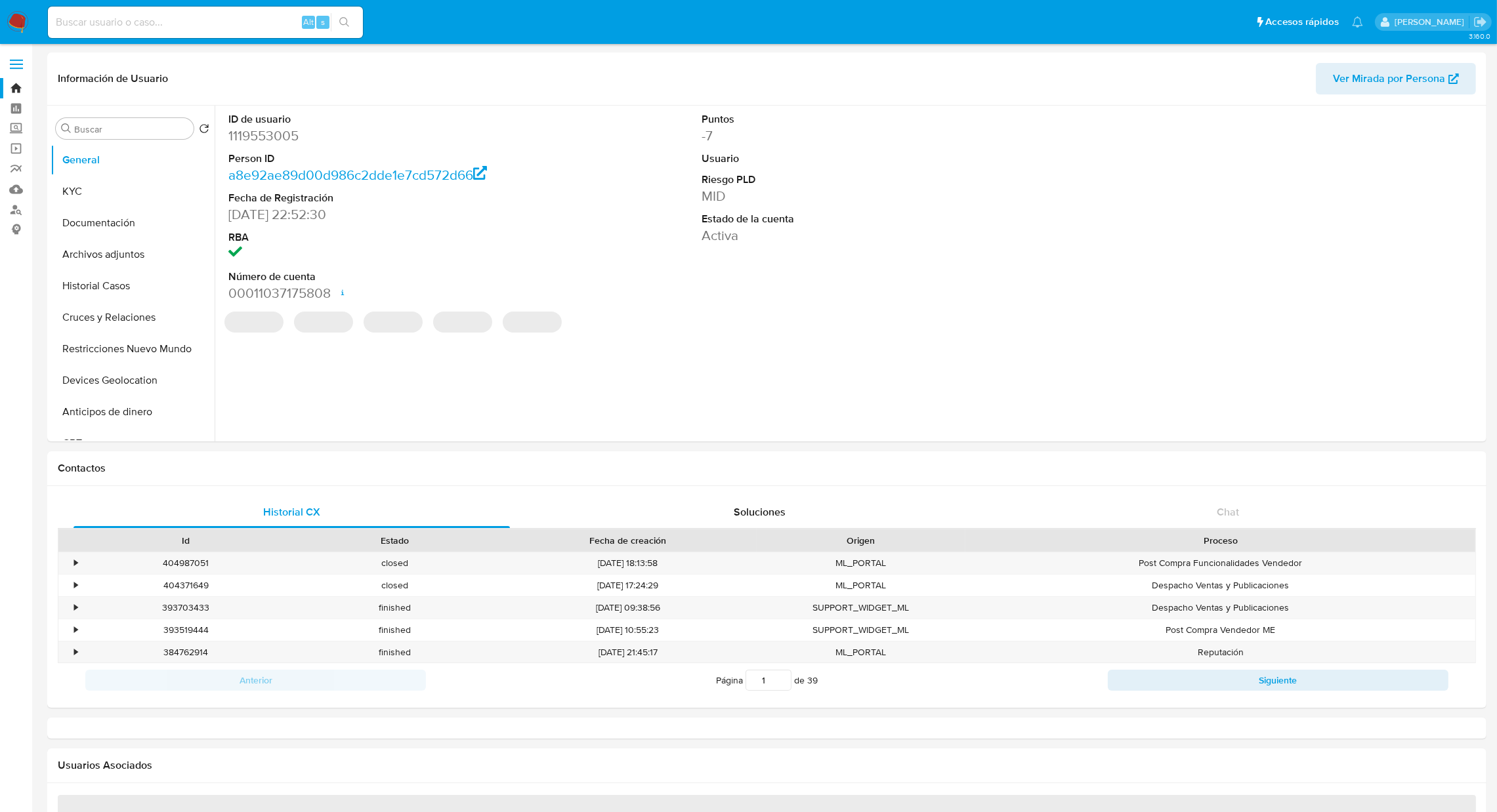
select select "10"
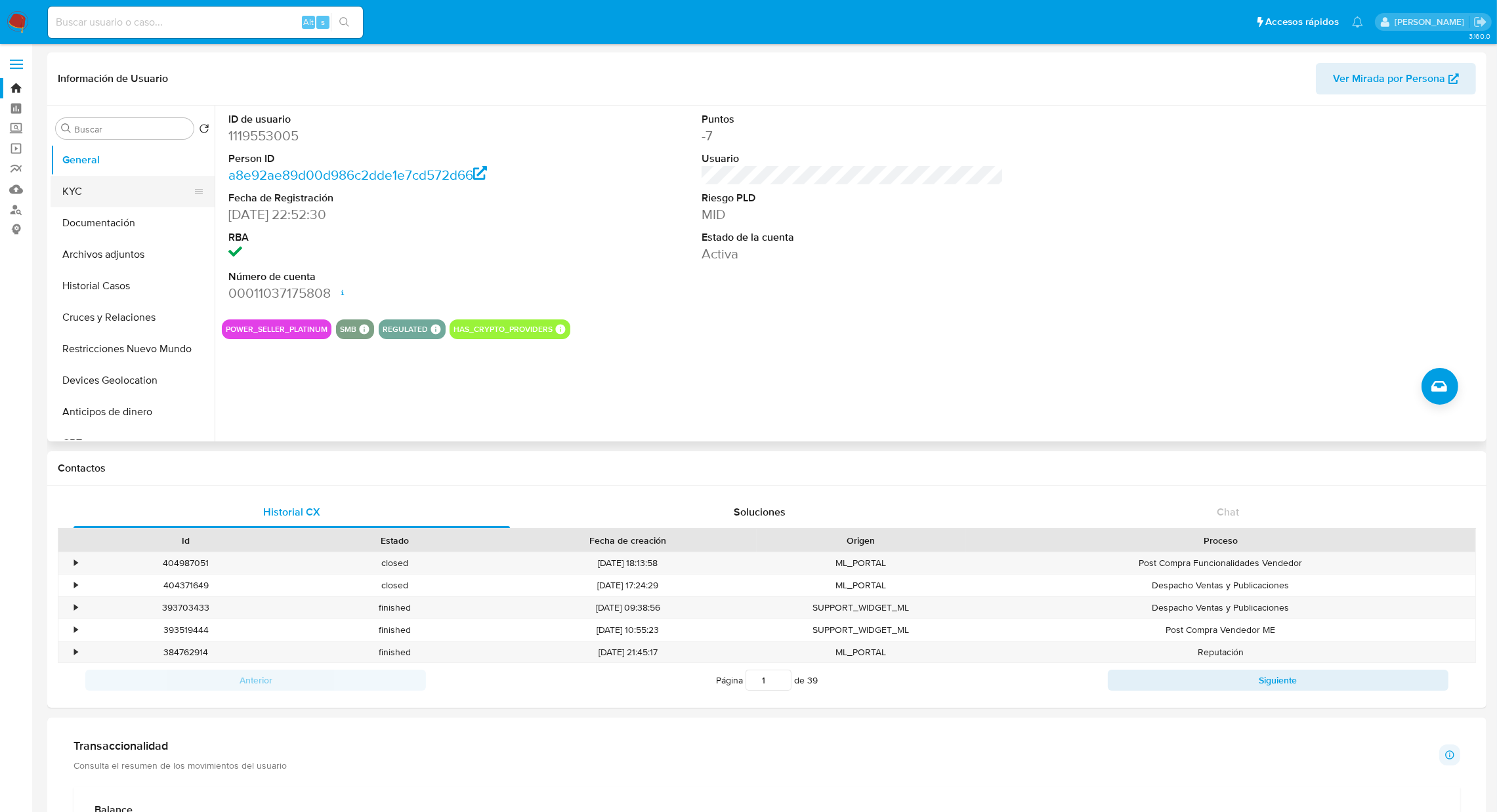
click at [118, 190] on button "KYC" at bounding box center [127, 191] width 154 height 32
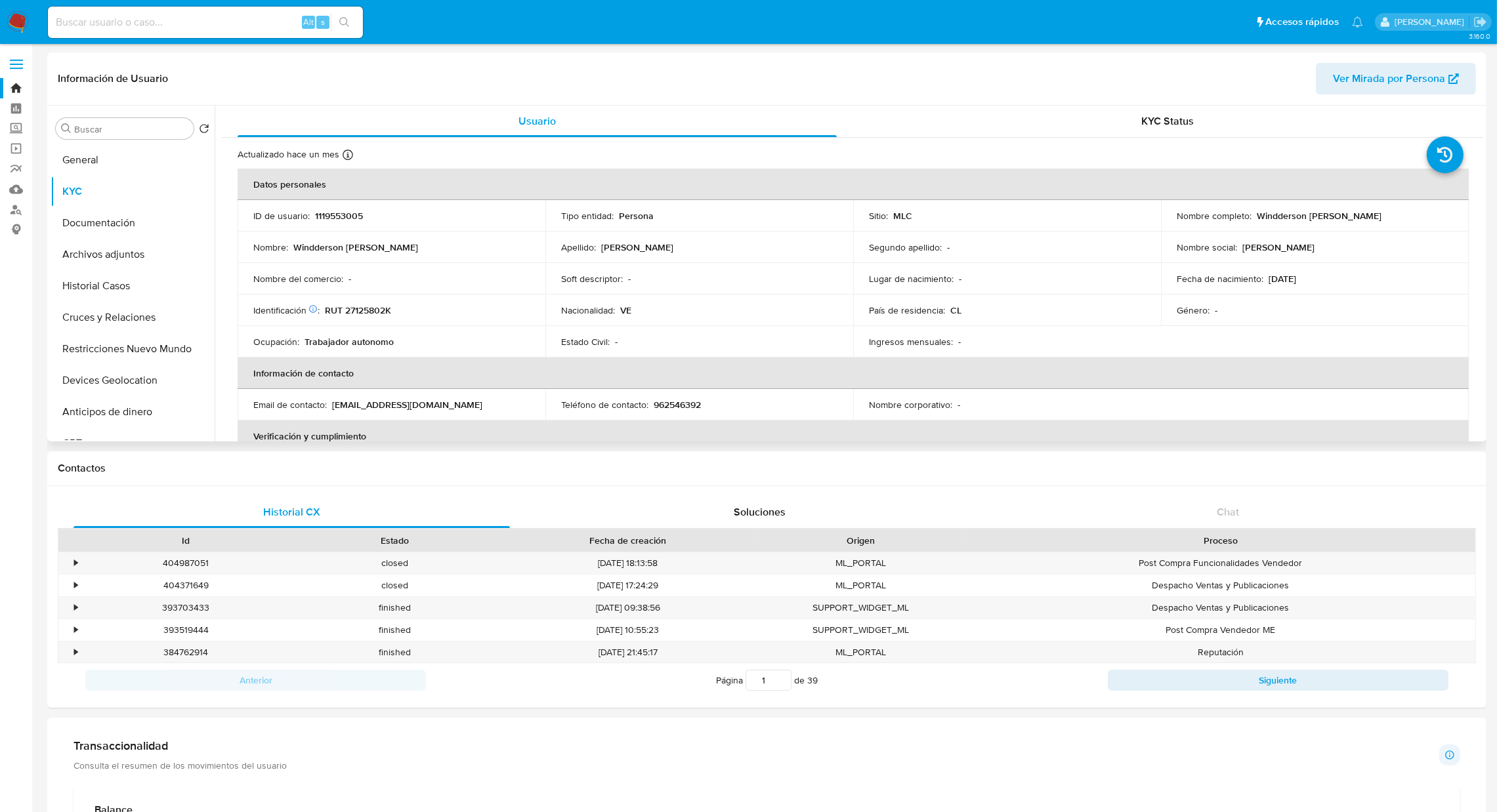
click at [423, 409] on p "[EMAIL_ADDRESS][DOMAIN_NAME]" at bounding box center [407, 405] width 150 height 12
click at [383, 313] on p "RUT 27125802K" at bounding box center [358, 310] width 66 height 12
copy p "27125802K"
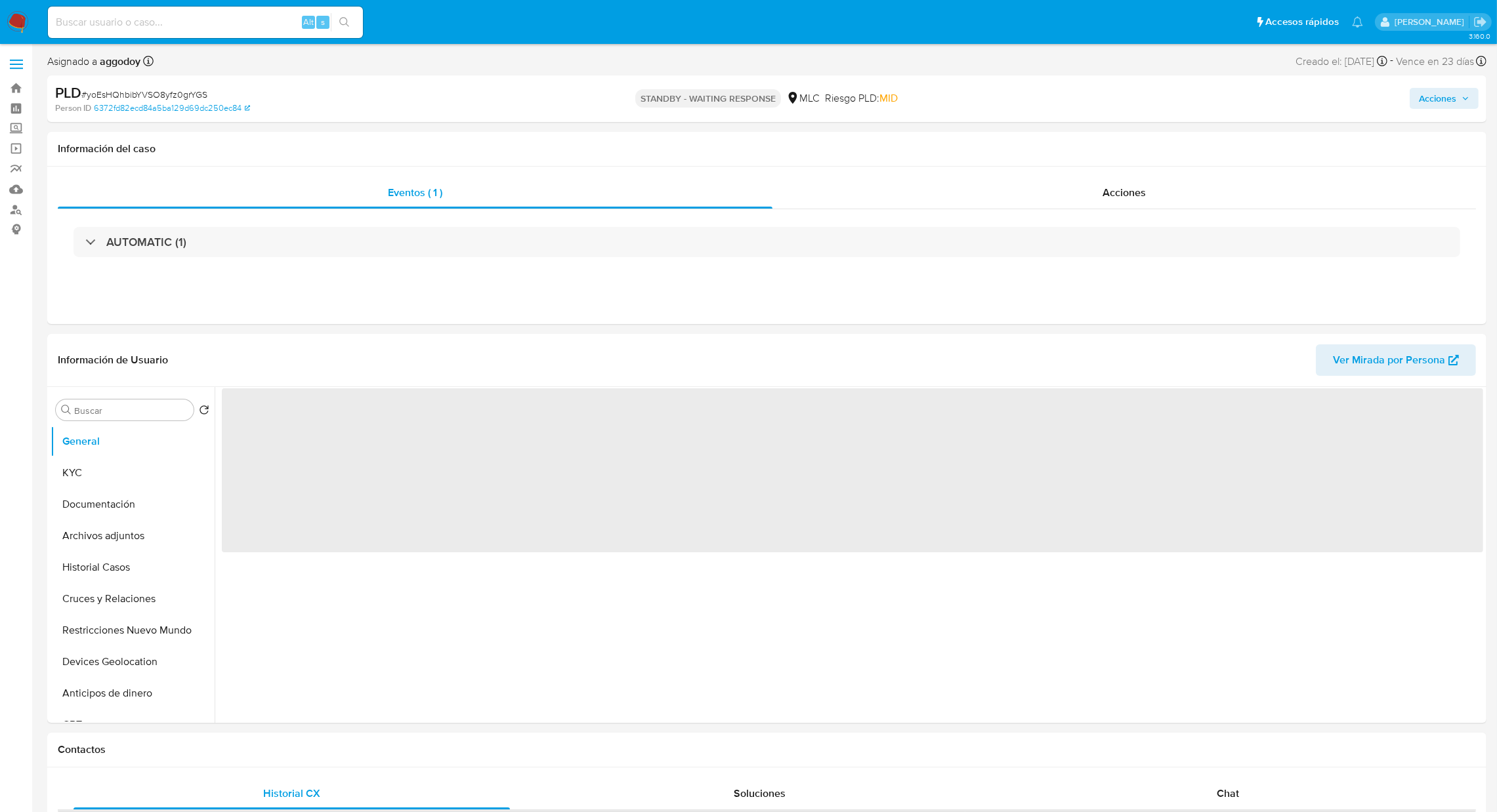
select select "10"
